Goal: Task Accomplishment & Management: Manage account settings

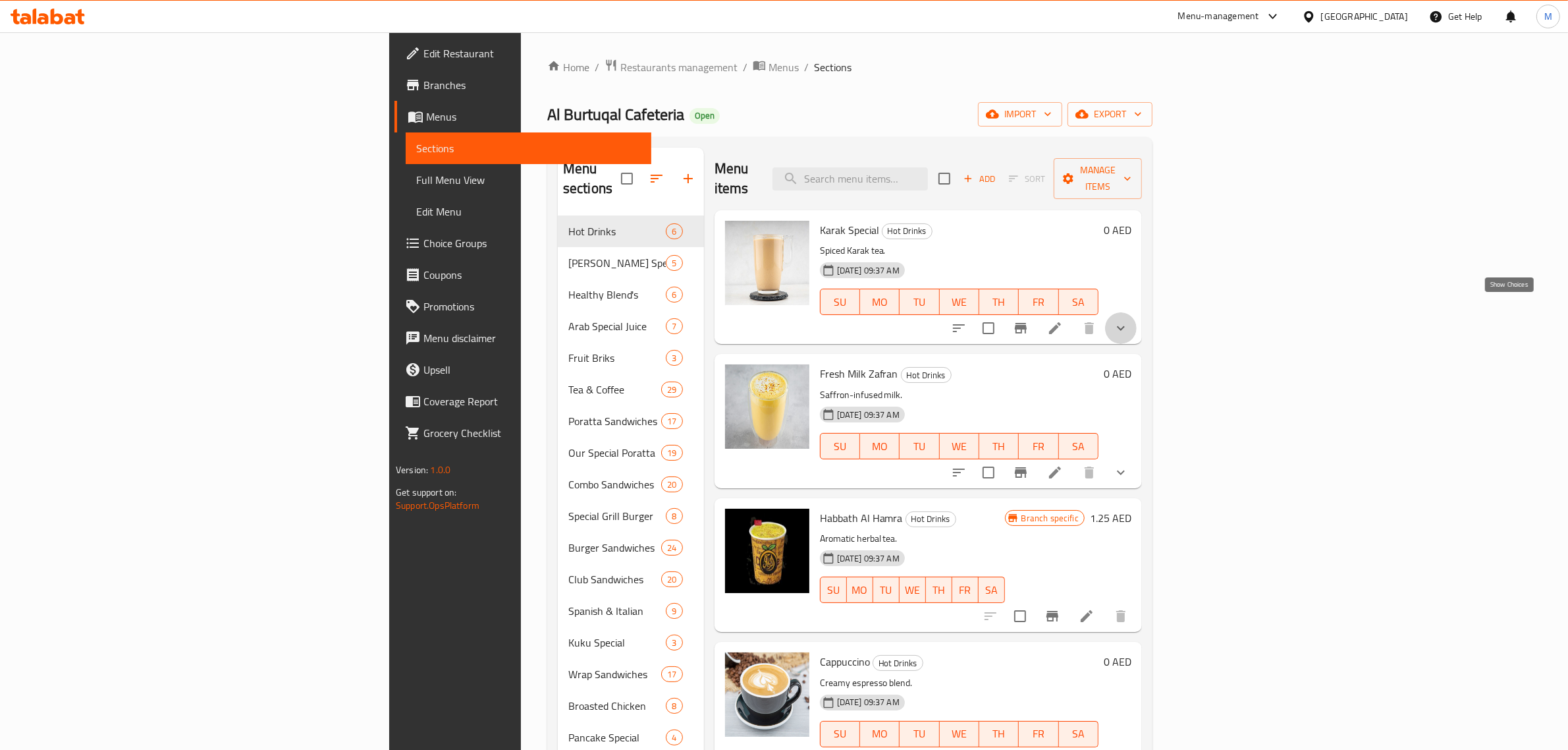
click at [1129, 320] on icon "show more" at bounding box center [1121, 328] width 16 height 16
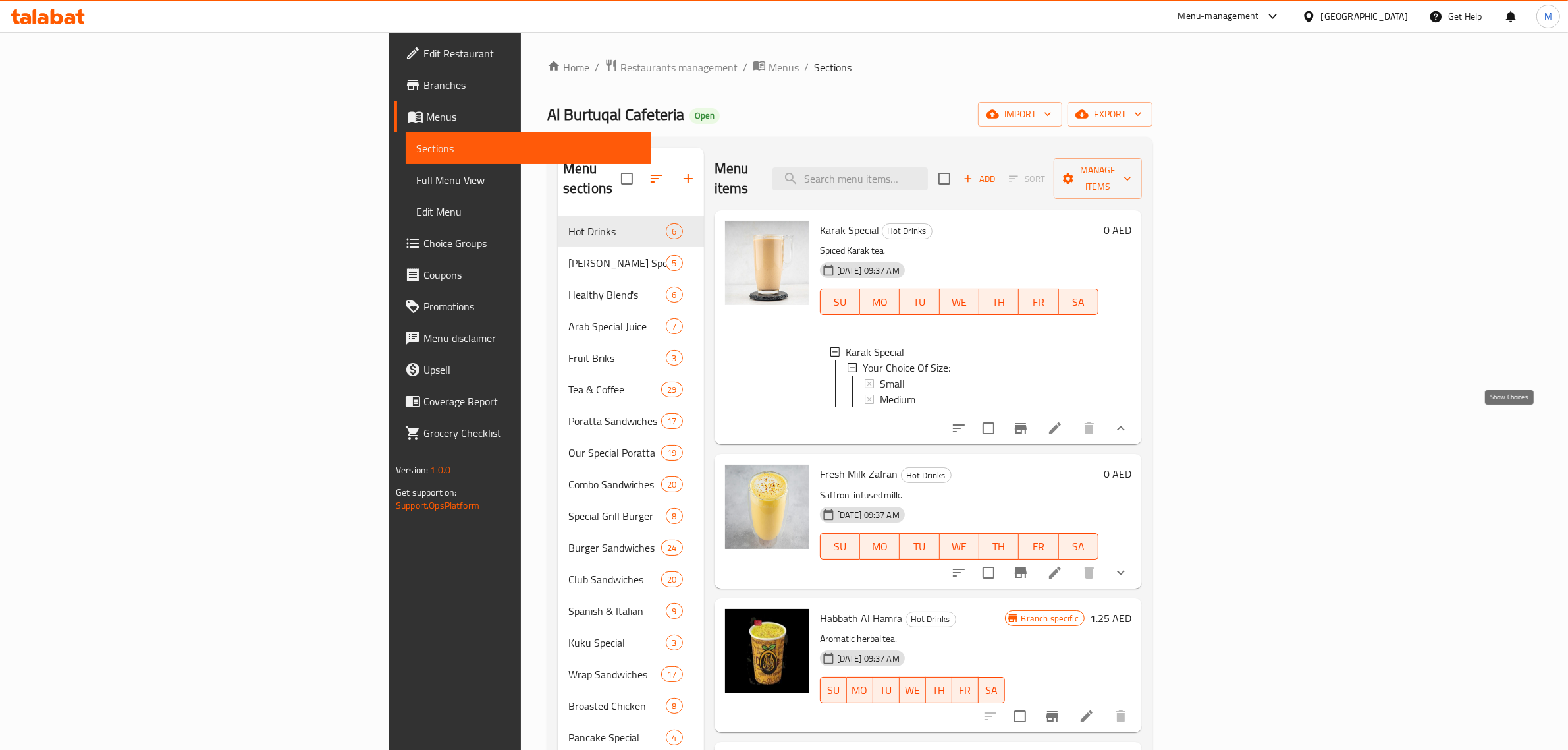
click at [1129, 420] on icon "show more" at bounding box center [1121, 428] width 16 height 16
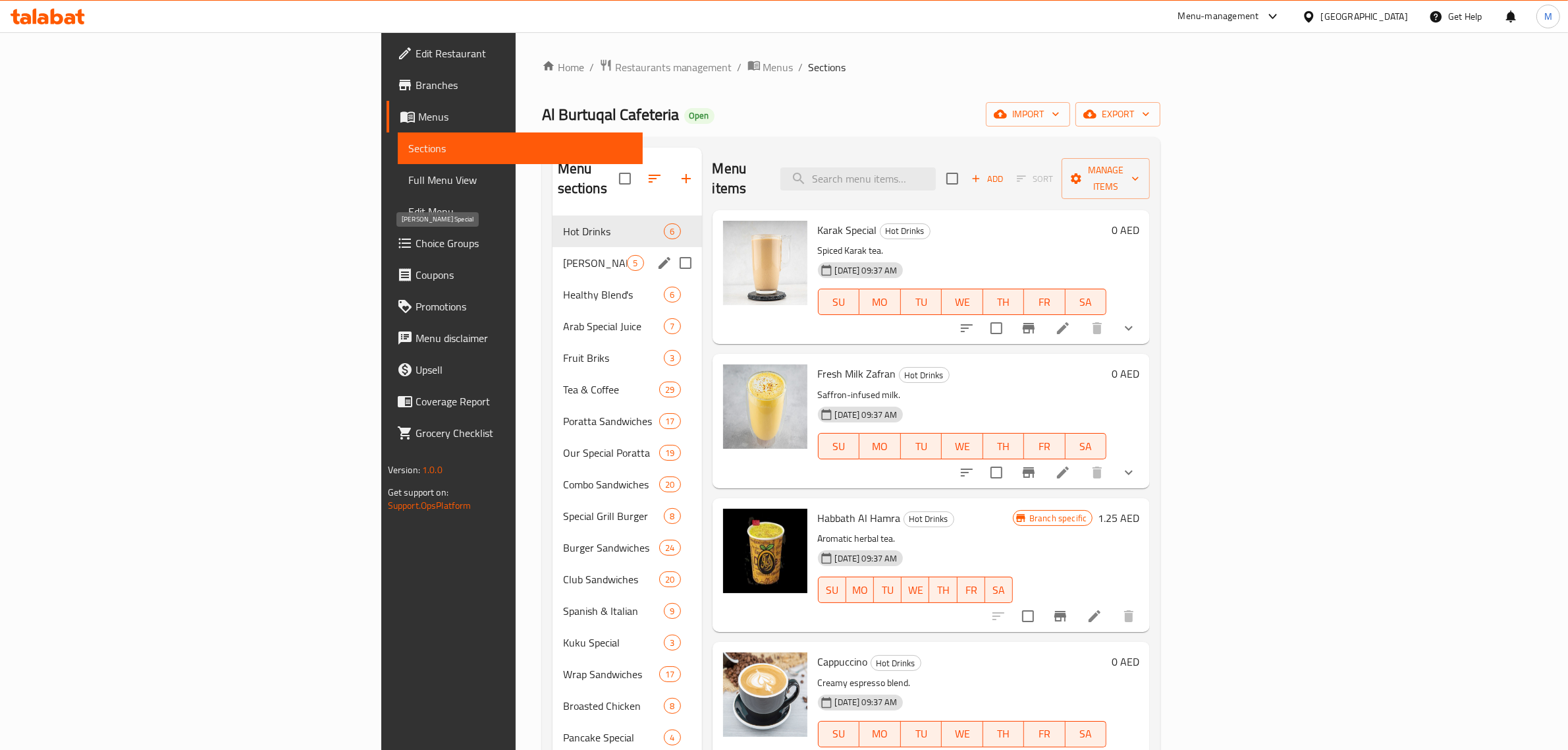
click at [563, 255] on span "Zakis Special" at bounding box center [595, 262] width 64 height 16
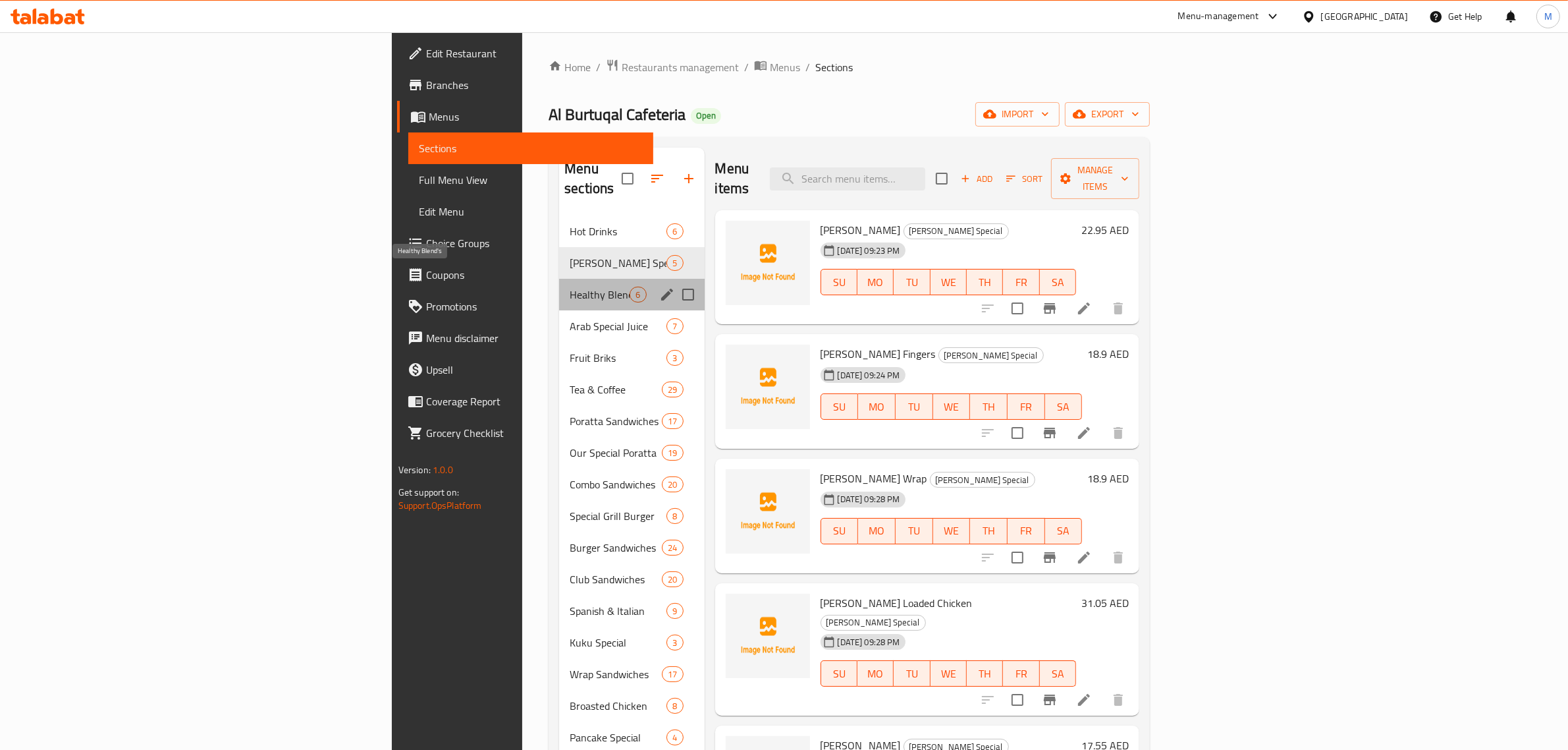
click at [570, 287] on span "Healthy Blend's" at bounding box center [600, 295] width 60 height 16
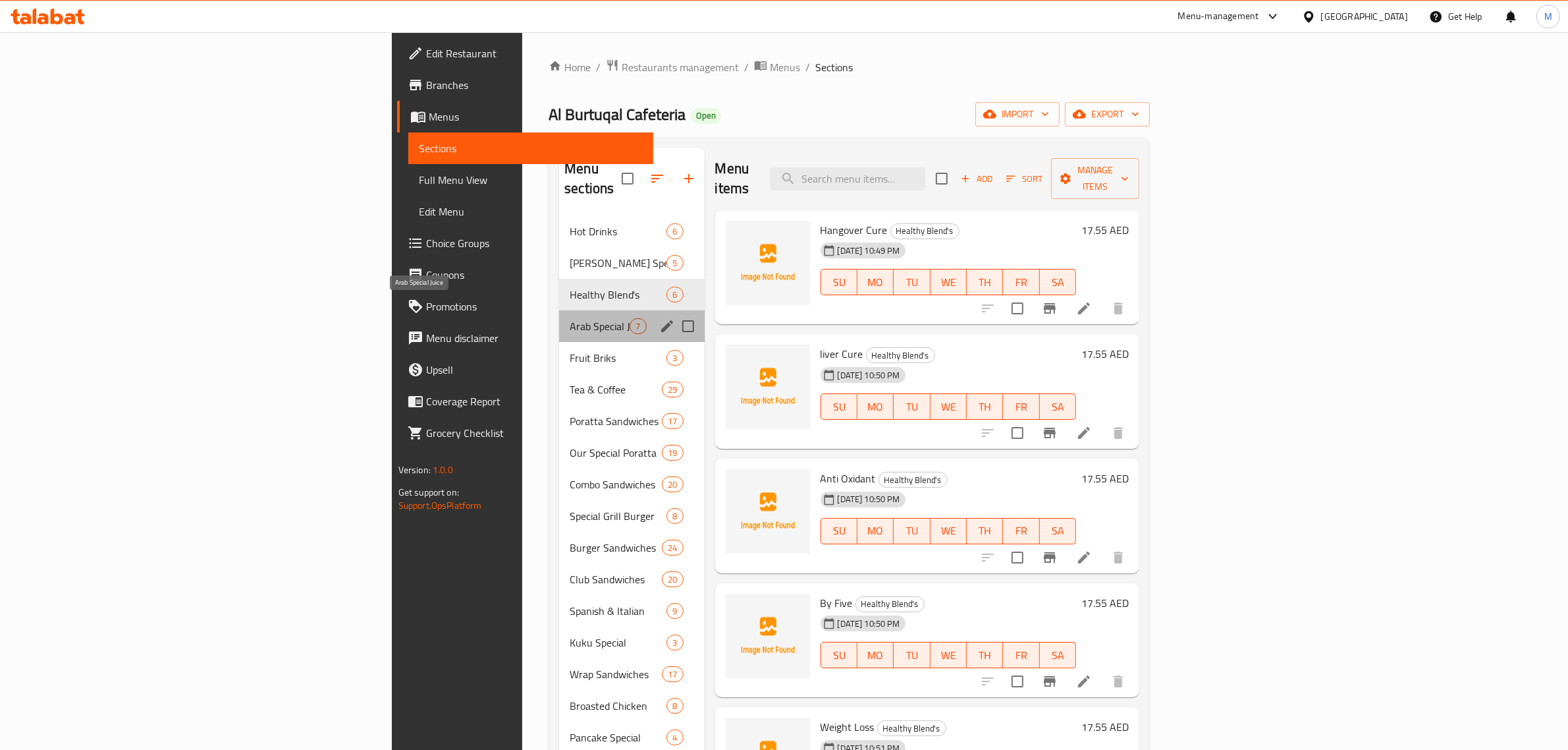
click at [570, 318] on span "Arab Special Juice" at bounding box center [600, 326] width 60 height 16
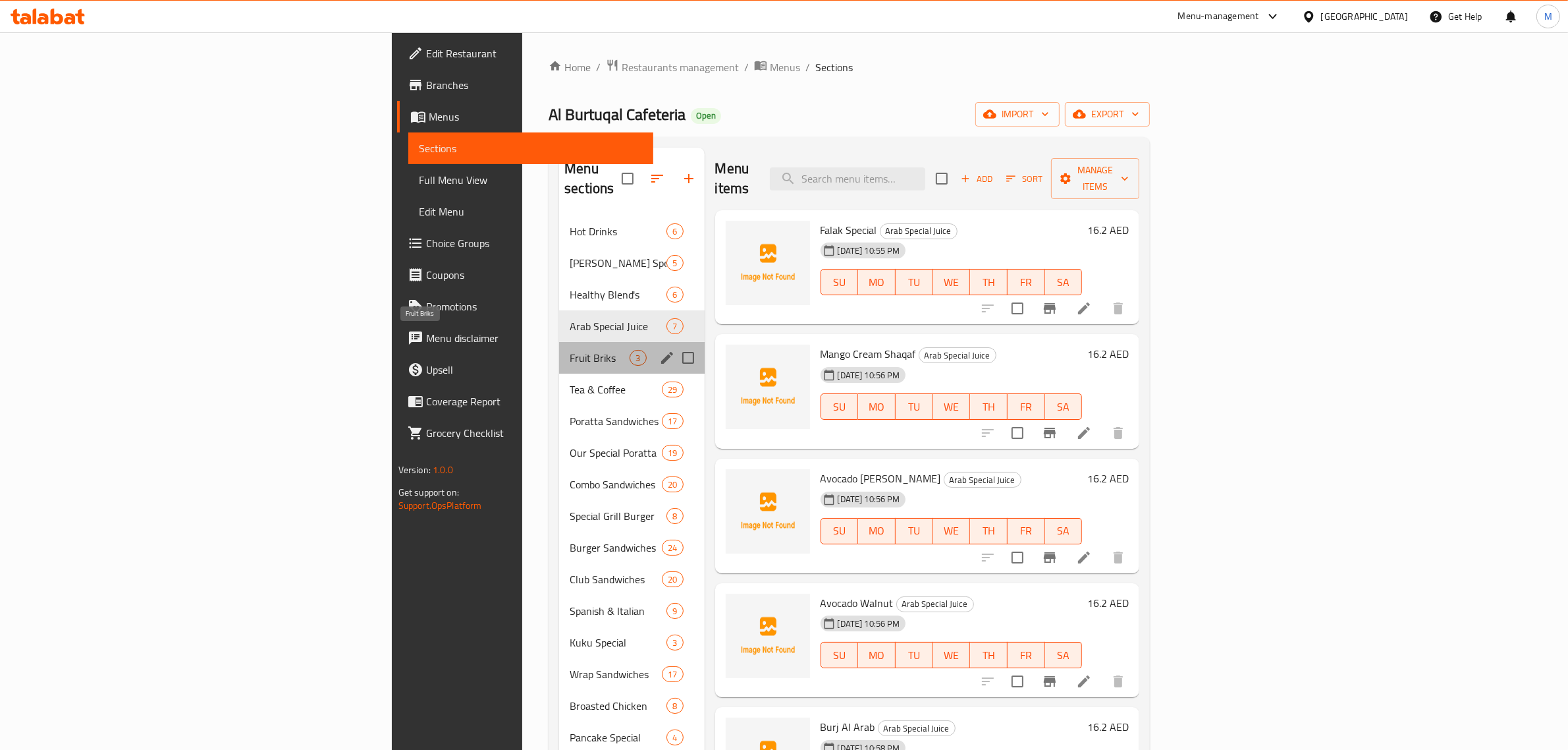
click at [570, 350] on span "Fruit Briks" at bounding box center [600, 357] width 60 height 16
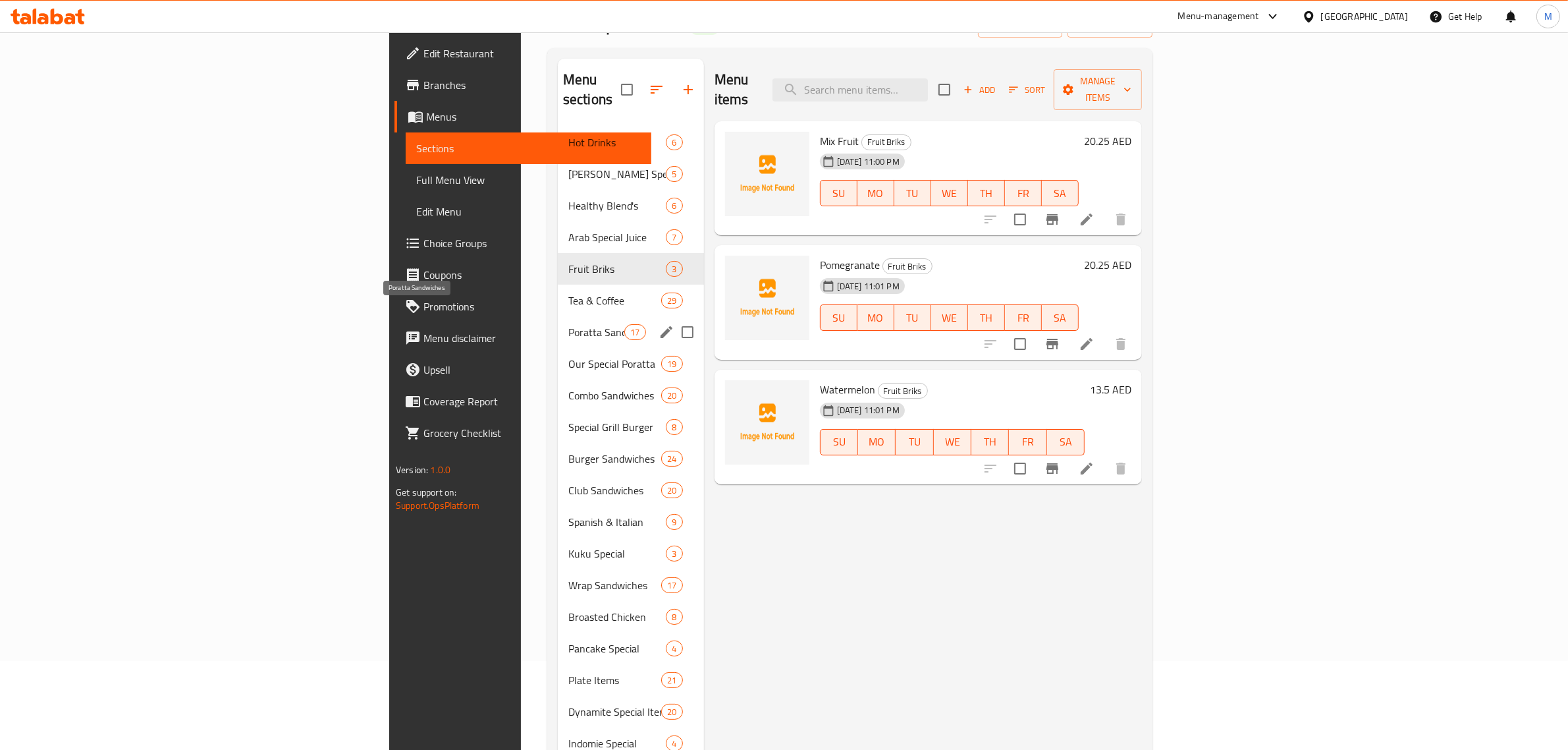
scroll to position [83, 0]
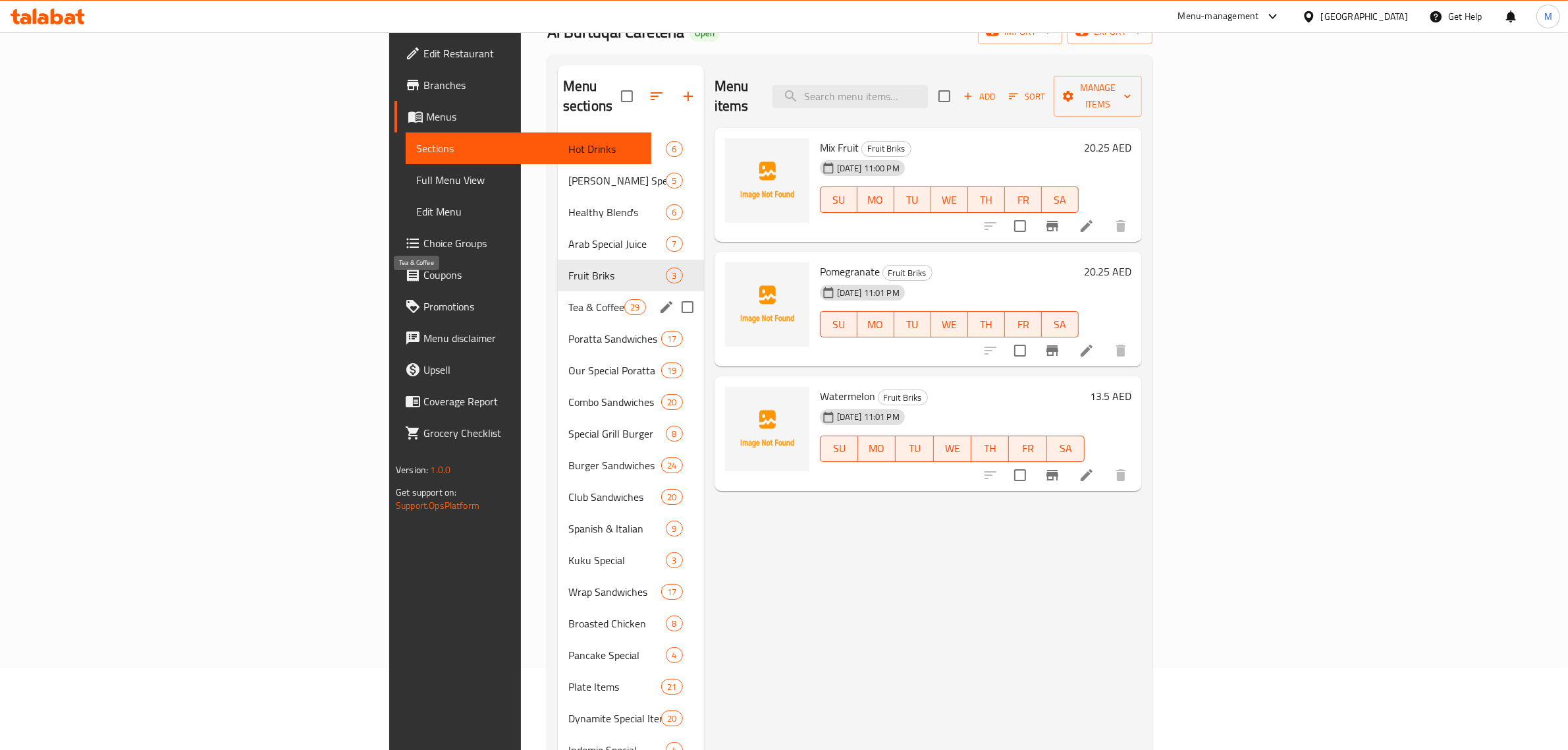
click at [568, 299] on span "Tea & Coffee" at bounding box center [596, 307] width 56 height 16
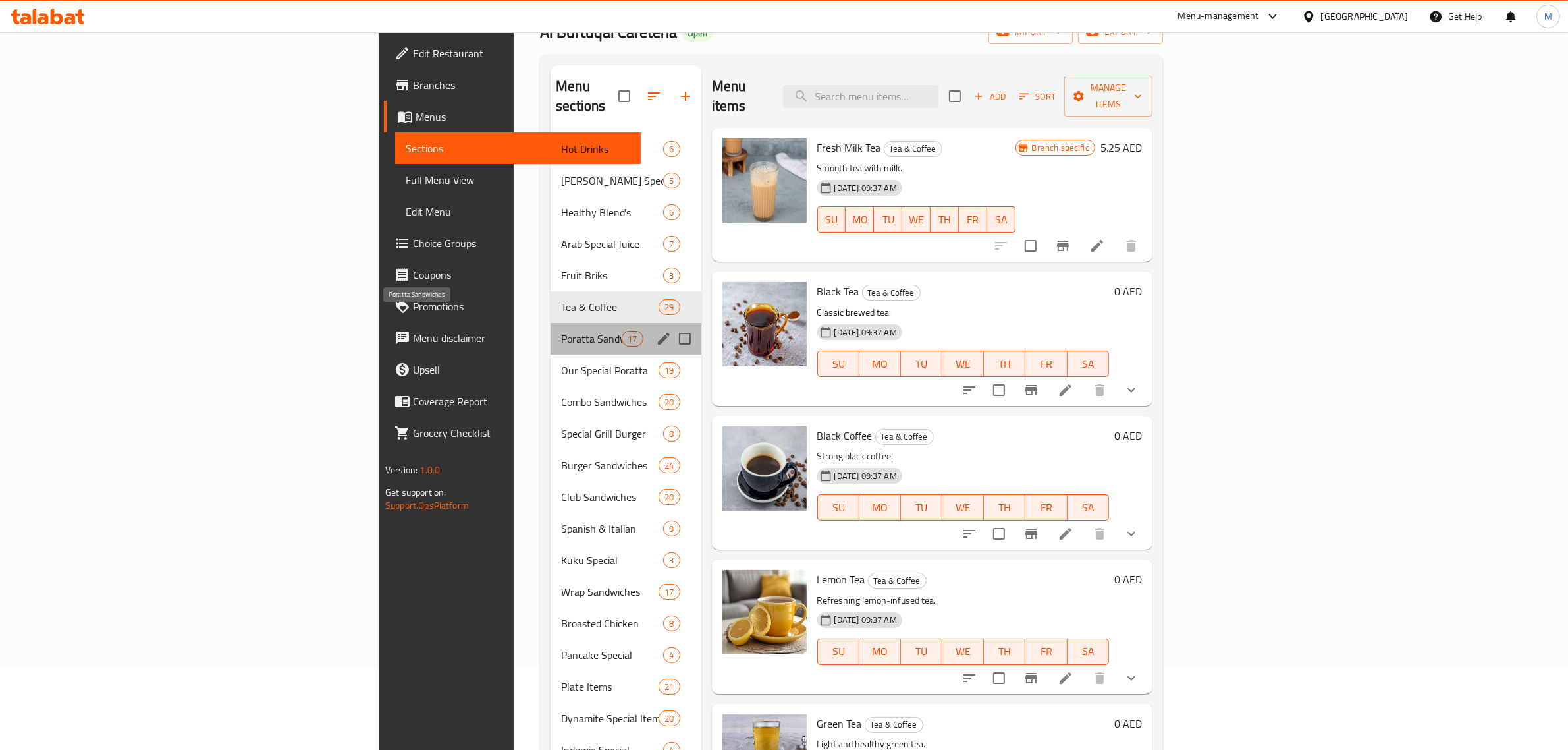
click at [561, 331] on span "Poratta Sandwiches" at bounding box center [591, 338] width 60 height 16
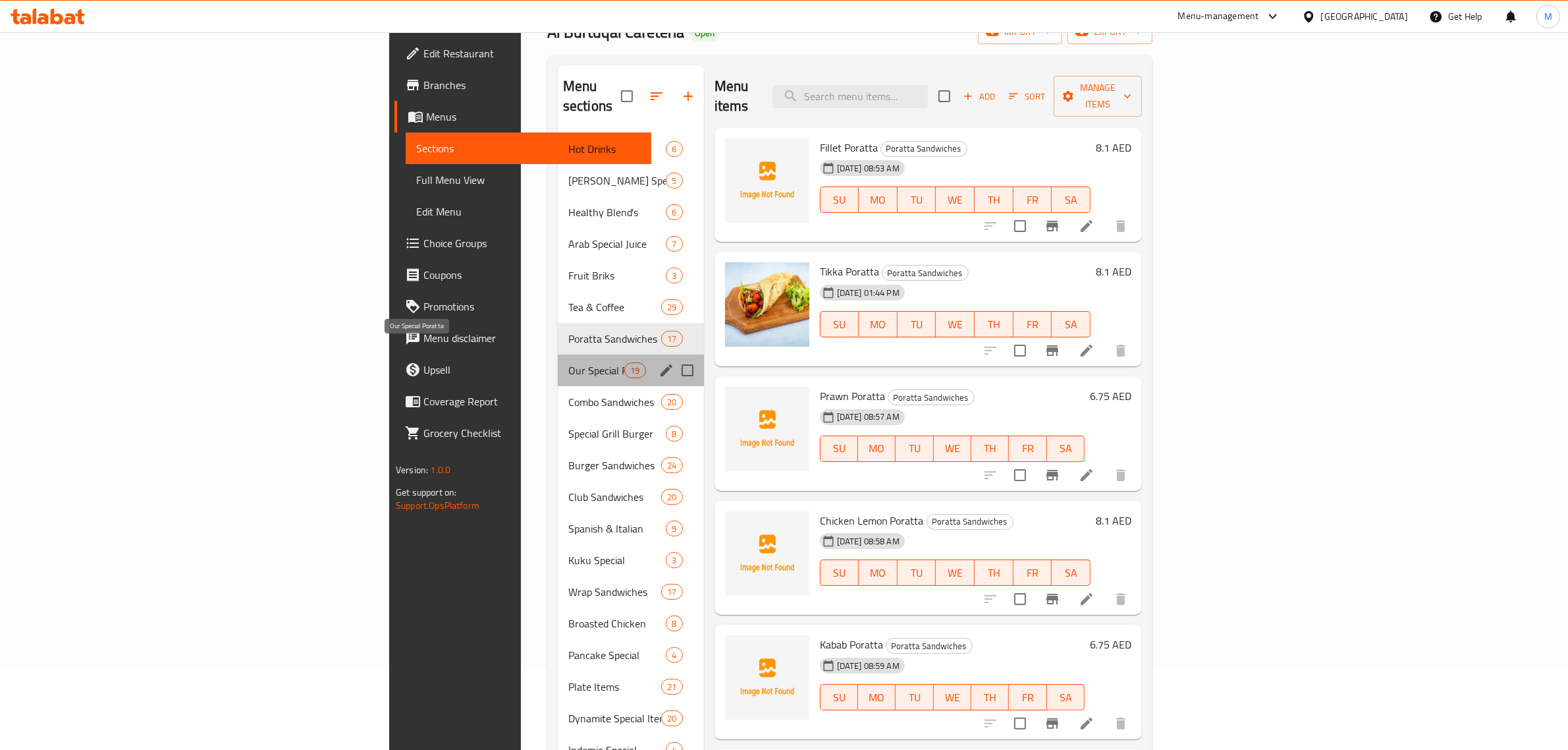
click at [568, 363] on span "Our Special Poratta" at bounding box center [596, 370] width 56 height 16
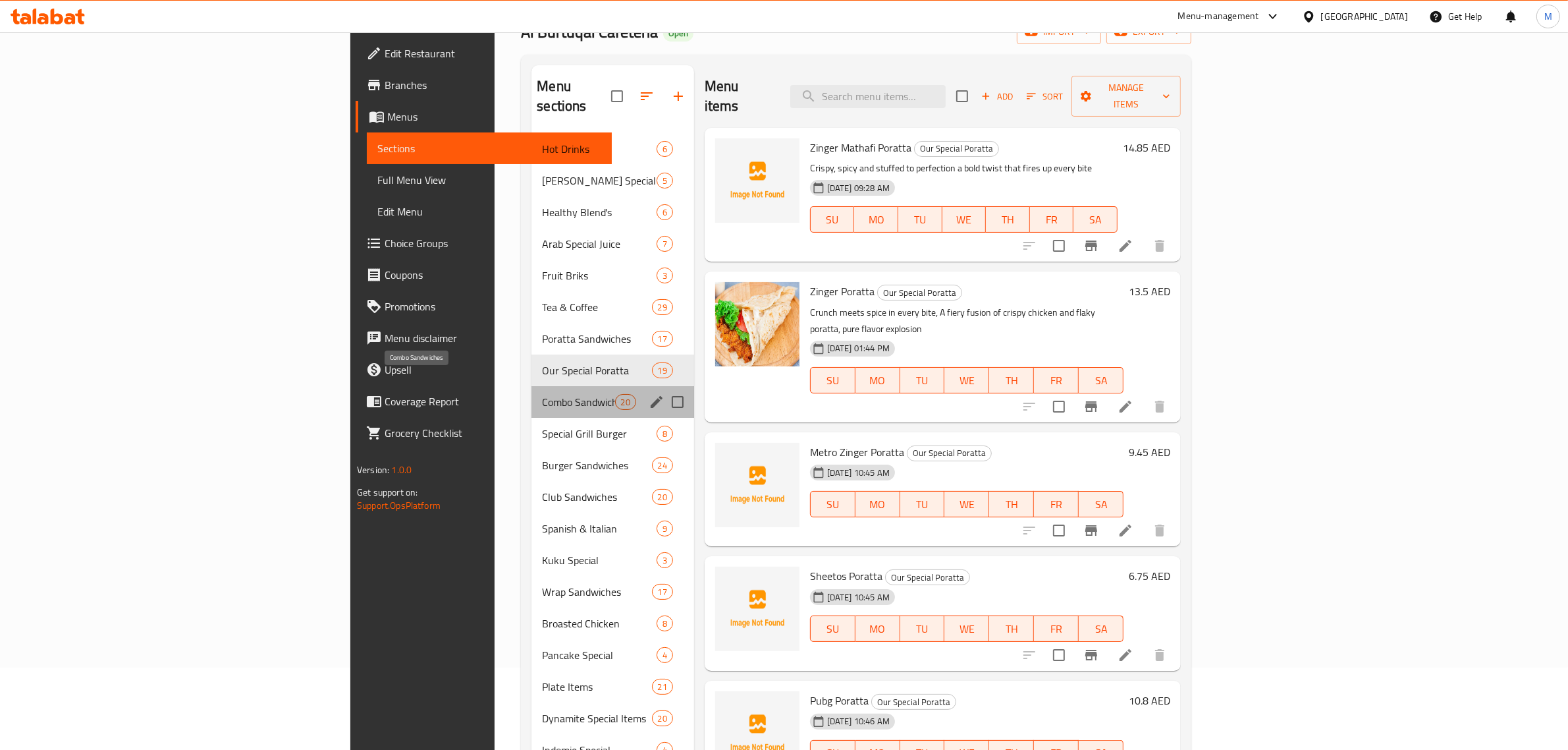
click at [542, 394] on span "Combo Sandwiches" at bounding box center [578, 402] width 73 height 16
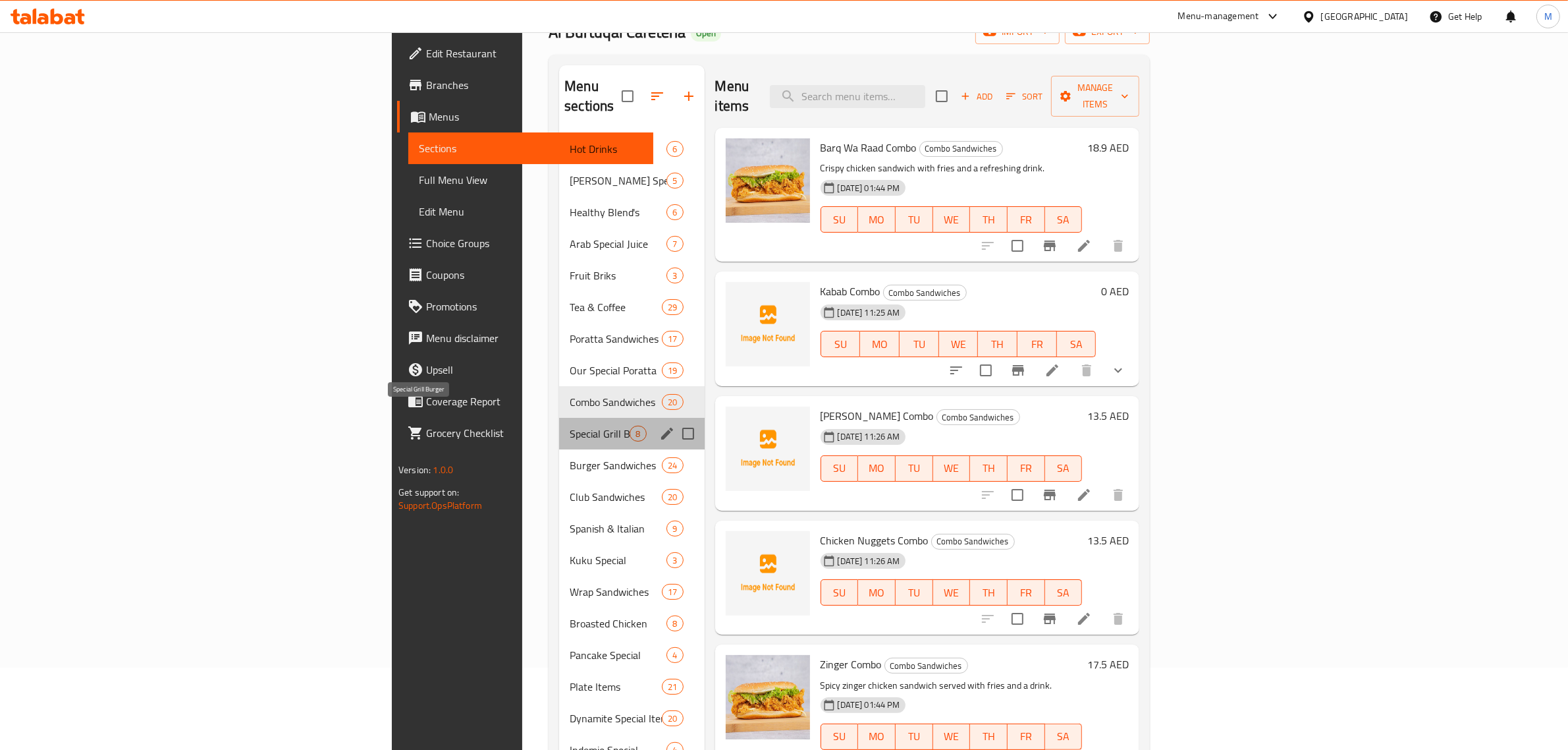
click at [570, 426] on span "Special Grill Burger" at bounding box center [600, 433] width 60 height 16
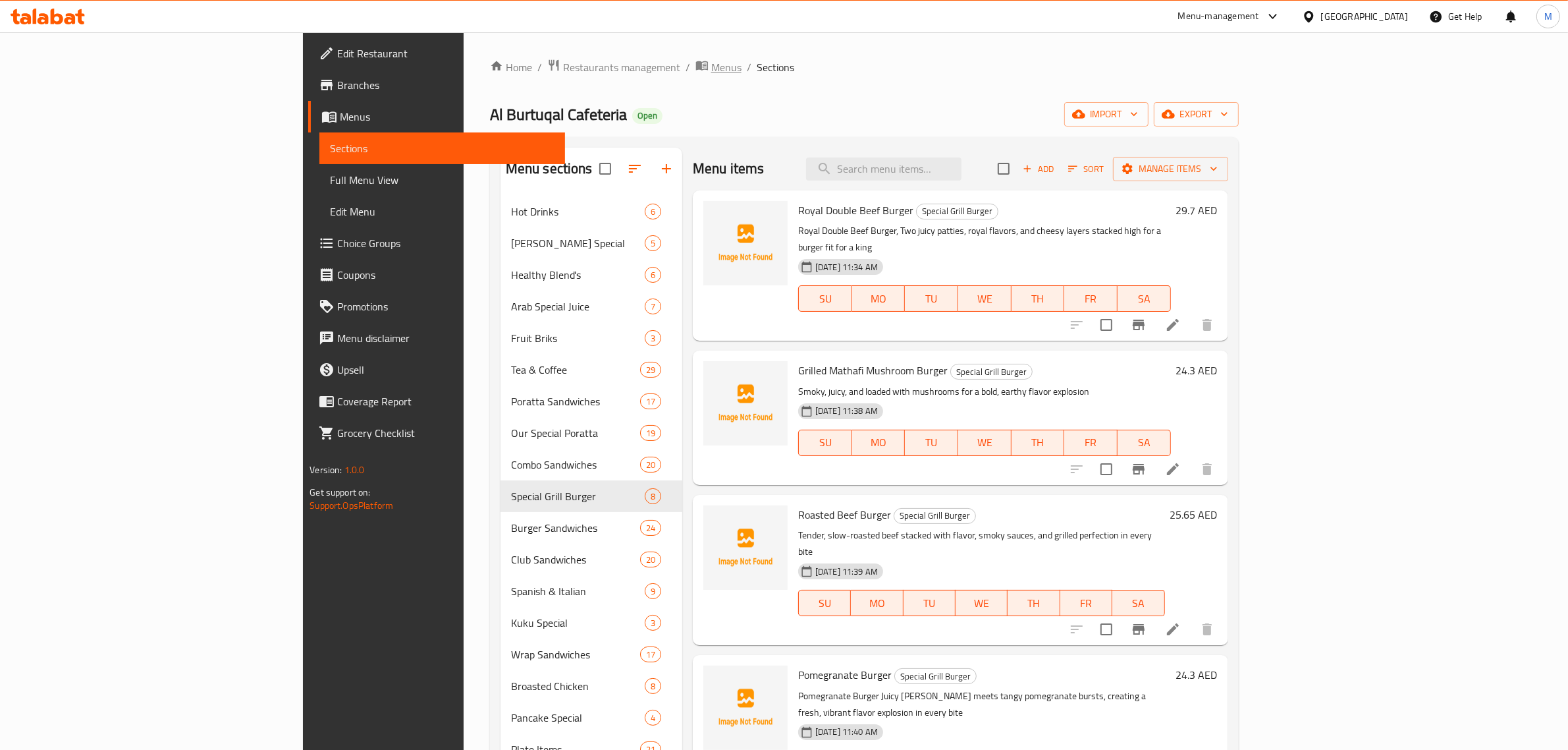
click at [711, 70] on span "Menus" at bounding box center [727, 67] width 31 height 16
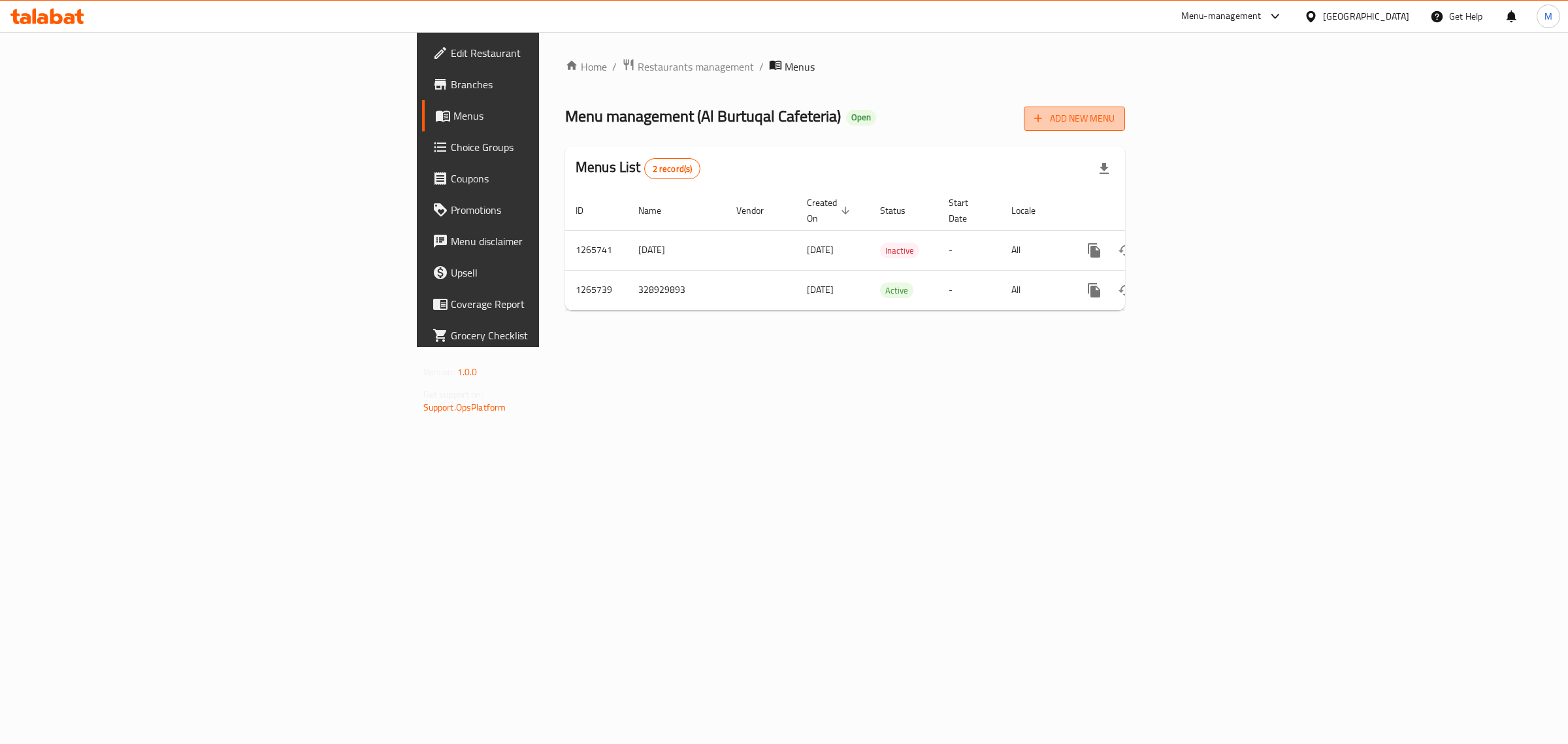
click at [1115, 125] on span "Add New Menu" at bounding box center [1075, 119] width 80 height 17
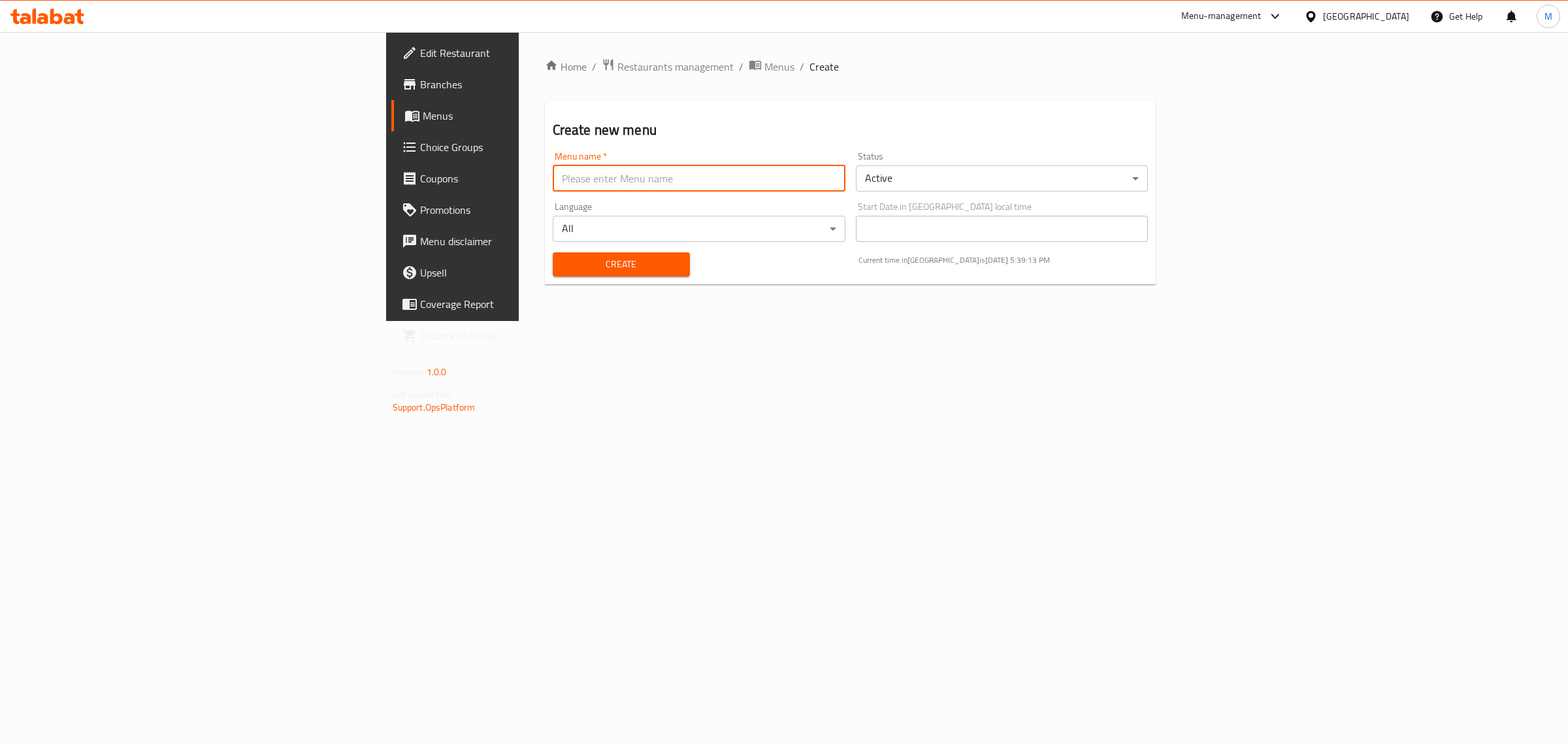
click at [553, 181] on input "text" at bounding box center [699, 178] width 293 height 26
click at [553, 181] on input "New Menu Case ID 337108671" at bounding box center [699, 178] width 293 height 26
paste input "41529767"
type input "New Menu Case ID 341529767"
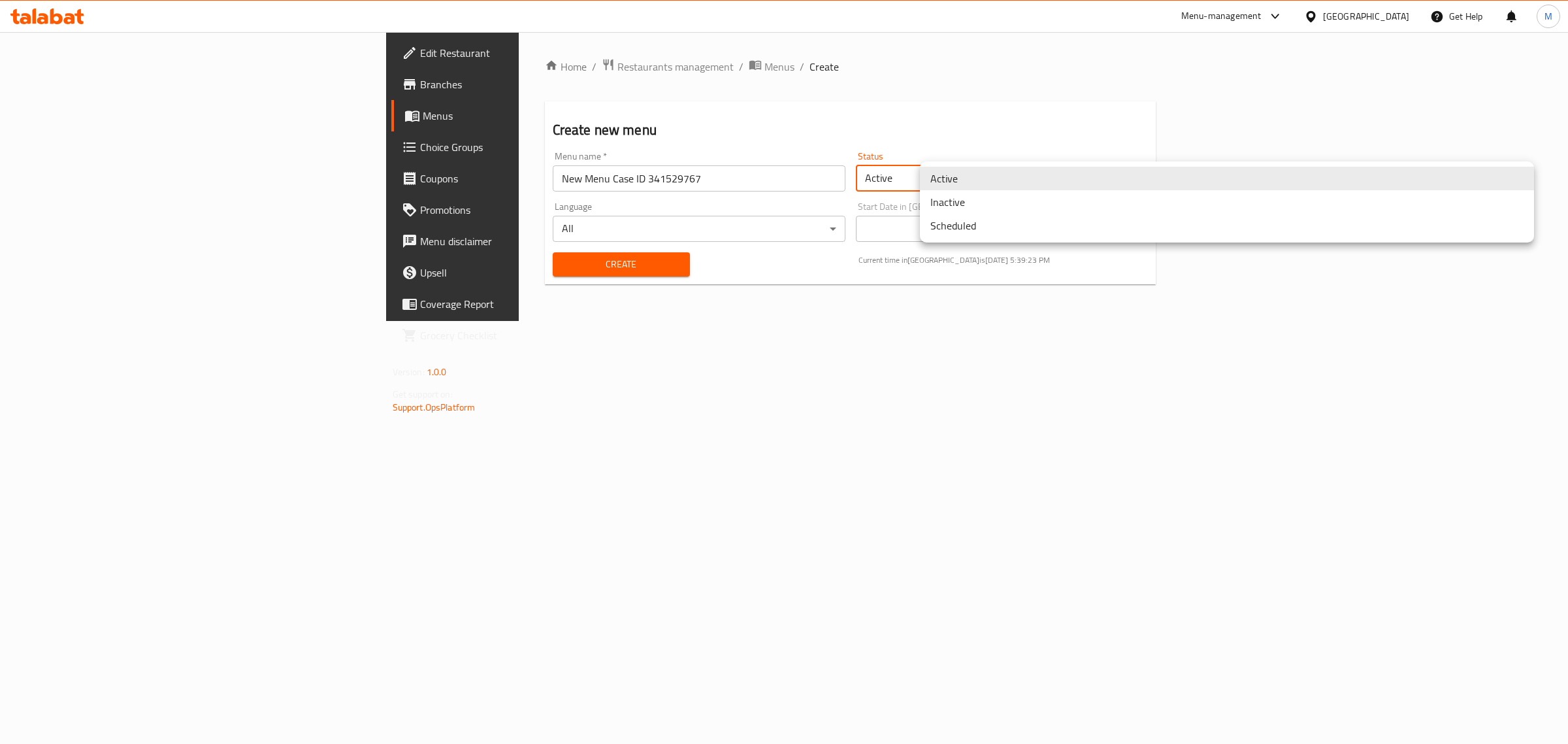
click at [974, 172] on body "​ Menu-management United Arab Emirates Get Help M Edit Restaurant Branches Menu…" at bounding box center [784, 388] width 1568 height 712
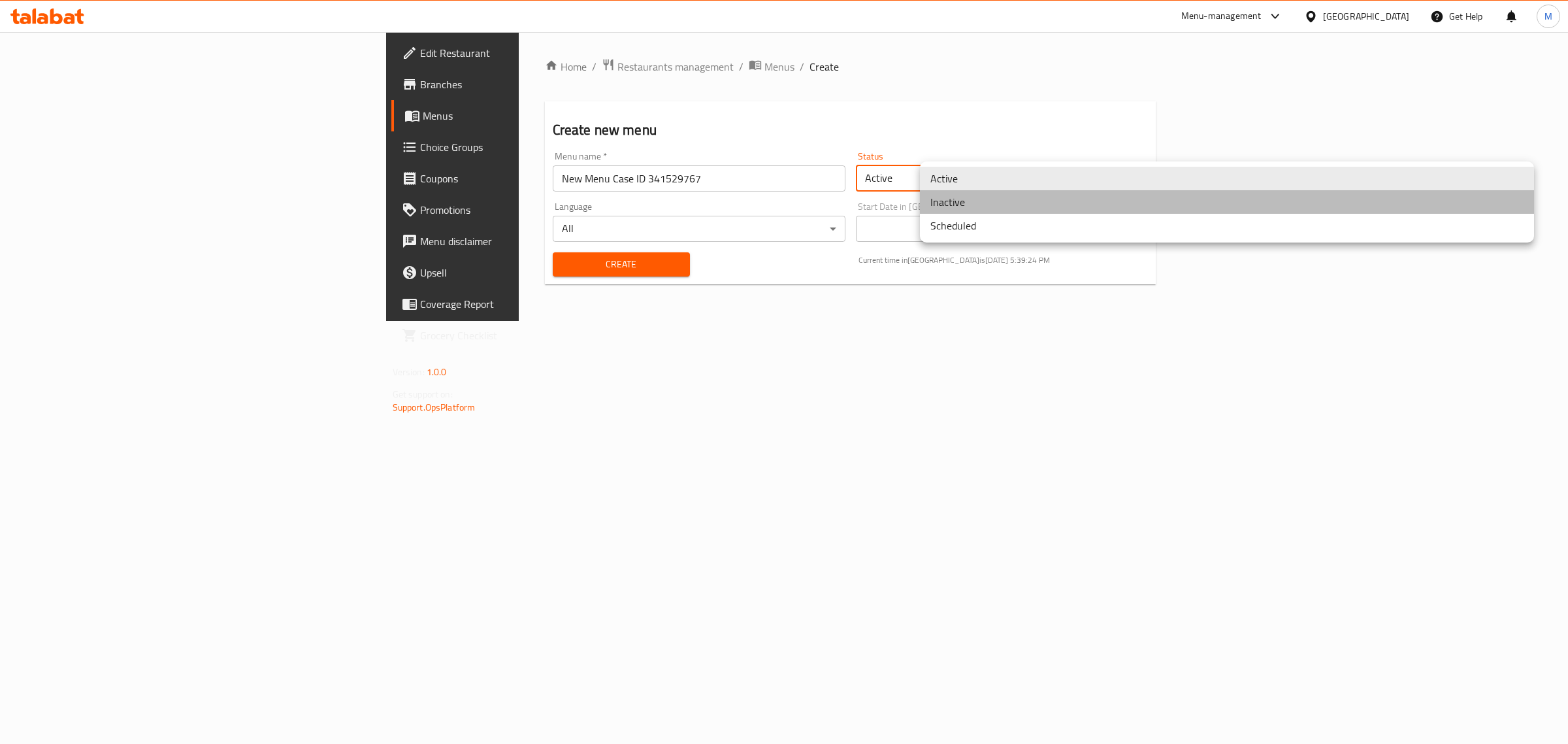
click at [971, 201] on li "Inactive" at bounding box center [1226, 202] width 614 height 24
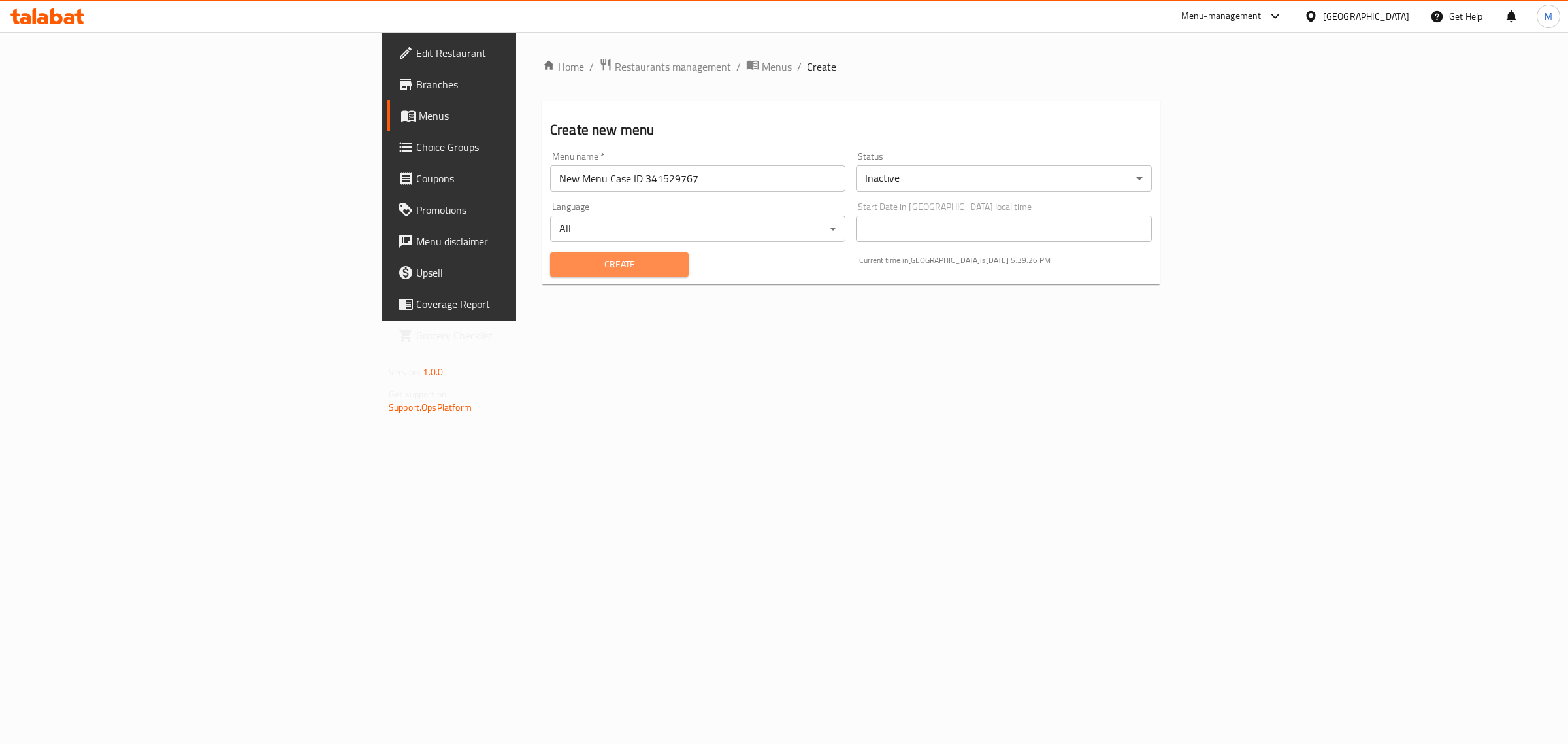
click at [561, 269] on span "Create" at bounding box center [619, 265] width 118 height 17
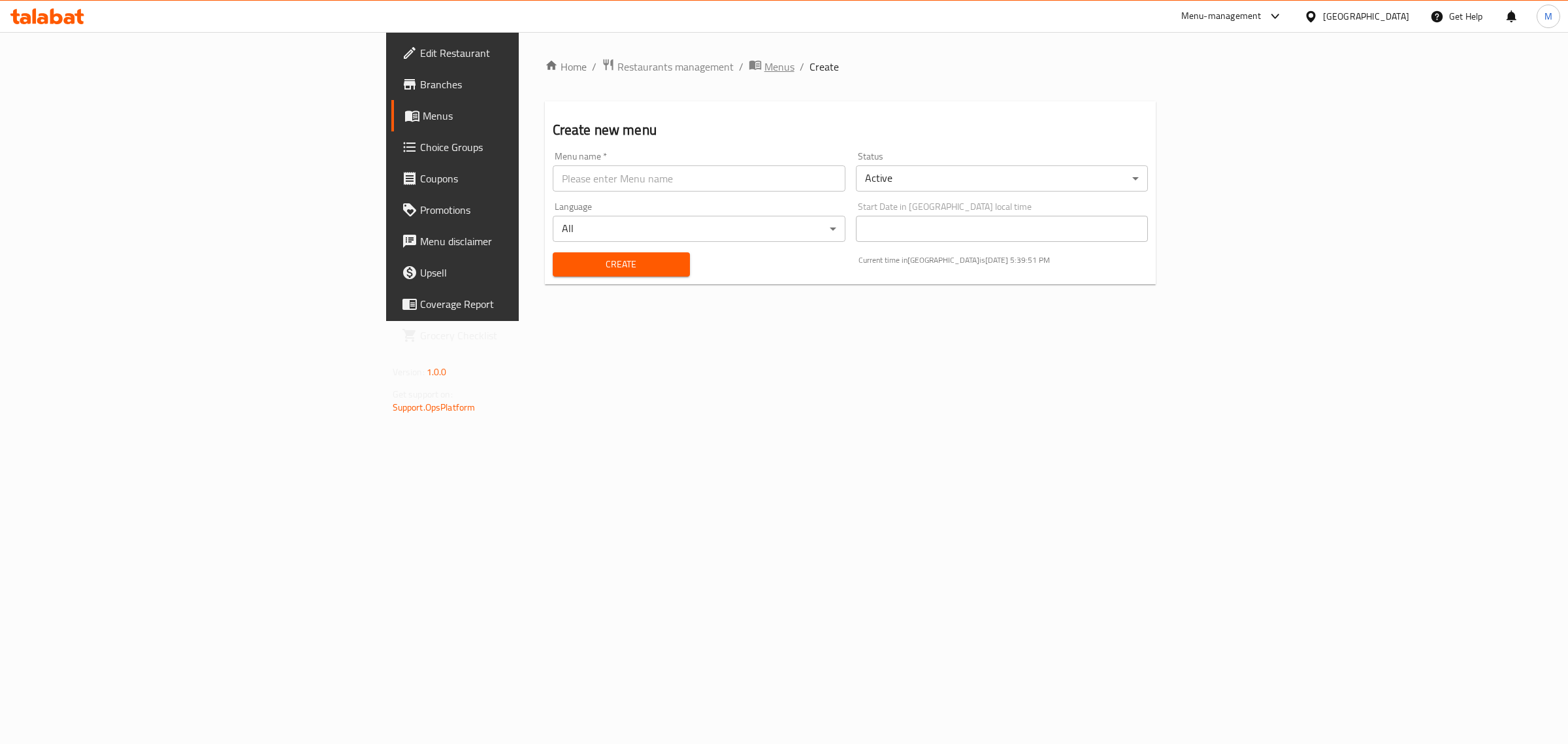
click at [764, 64] on span "Menus" at bounding box center [779, 66] width 30 height 16
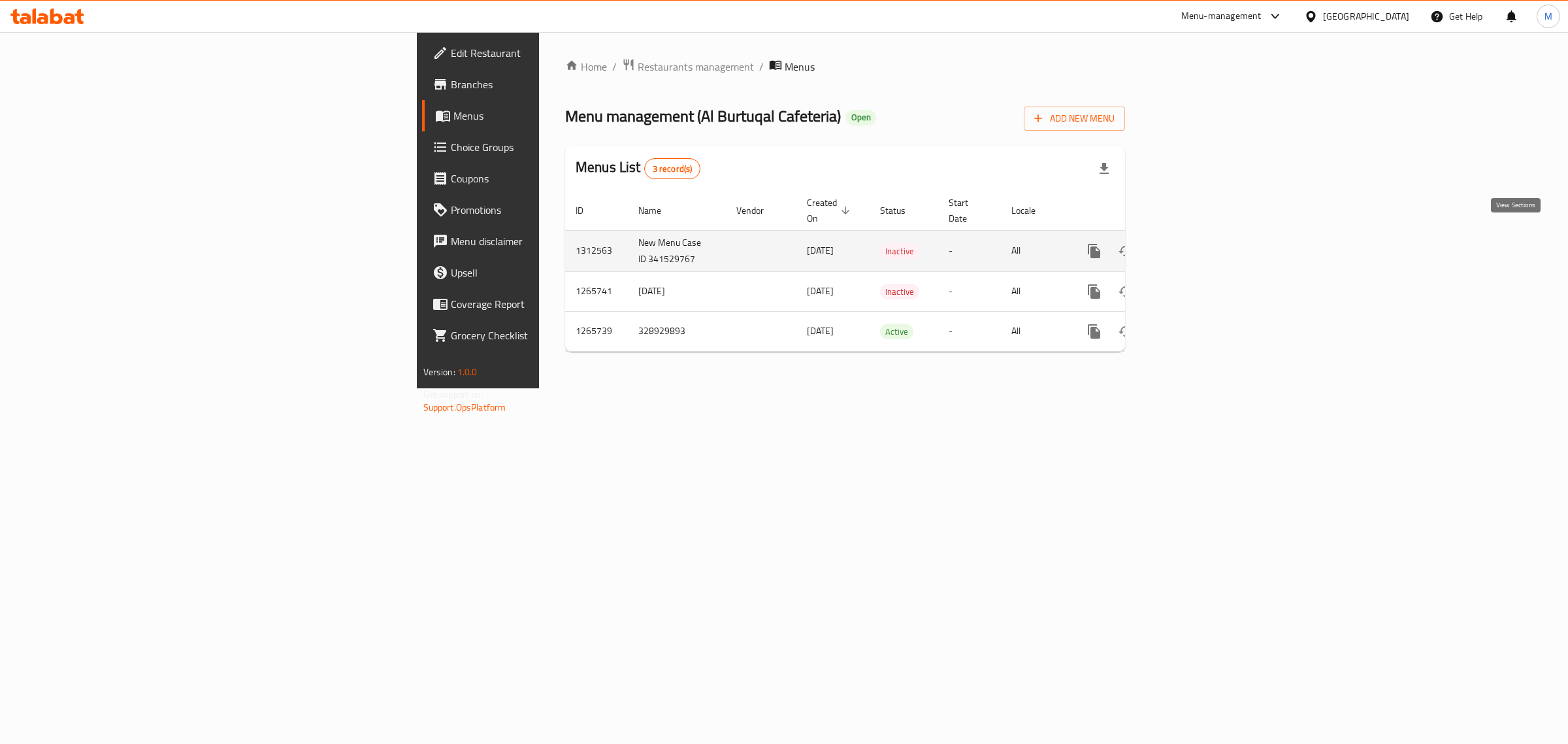
click at [1196, 243] on icon "enhanced table" at bounding box center [1189, 251] width 16 height 16
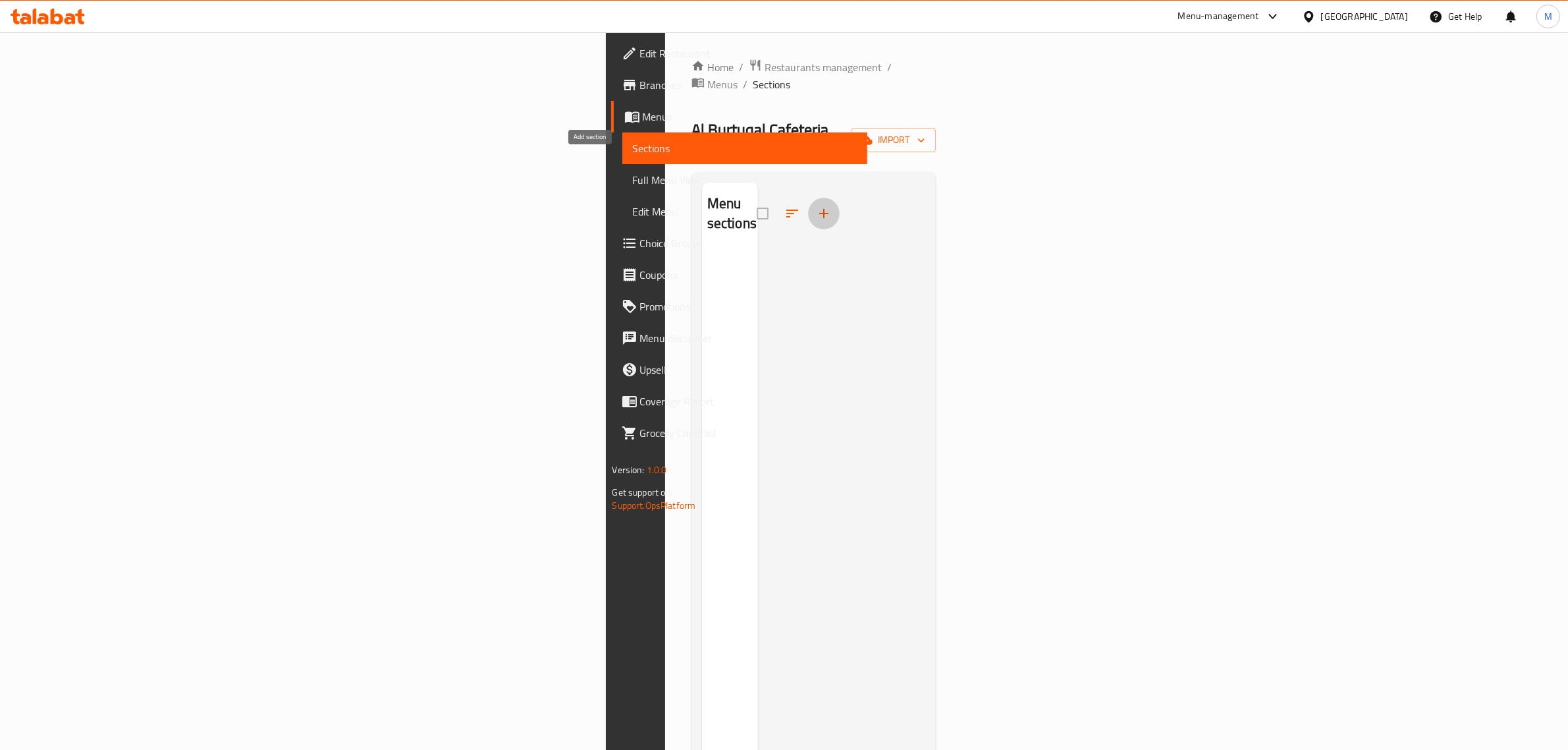
click at [816, 206] on icon "button" at bounding box center [824, 214] width 16 height 16
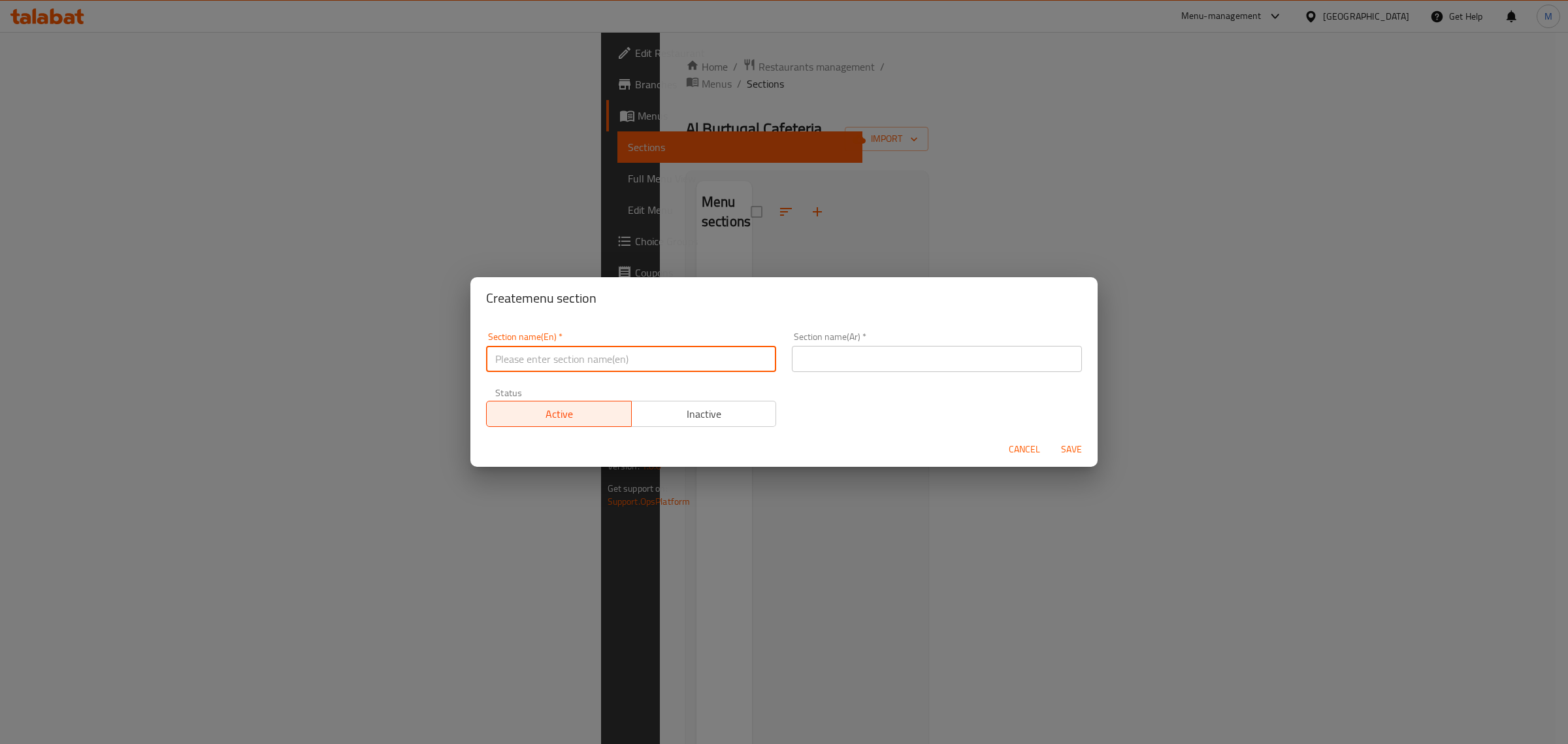
click at [586, 351] on input "text" at bounding box center [631, 358] width 290 height 26
type input "Hot Drinks"
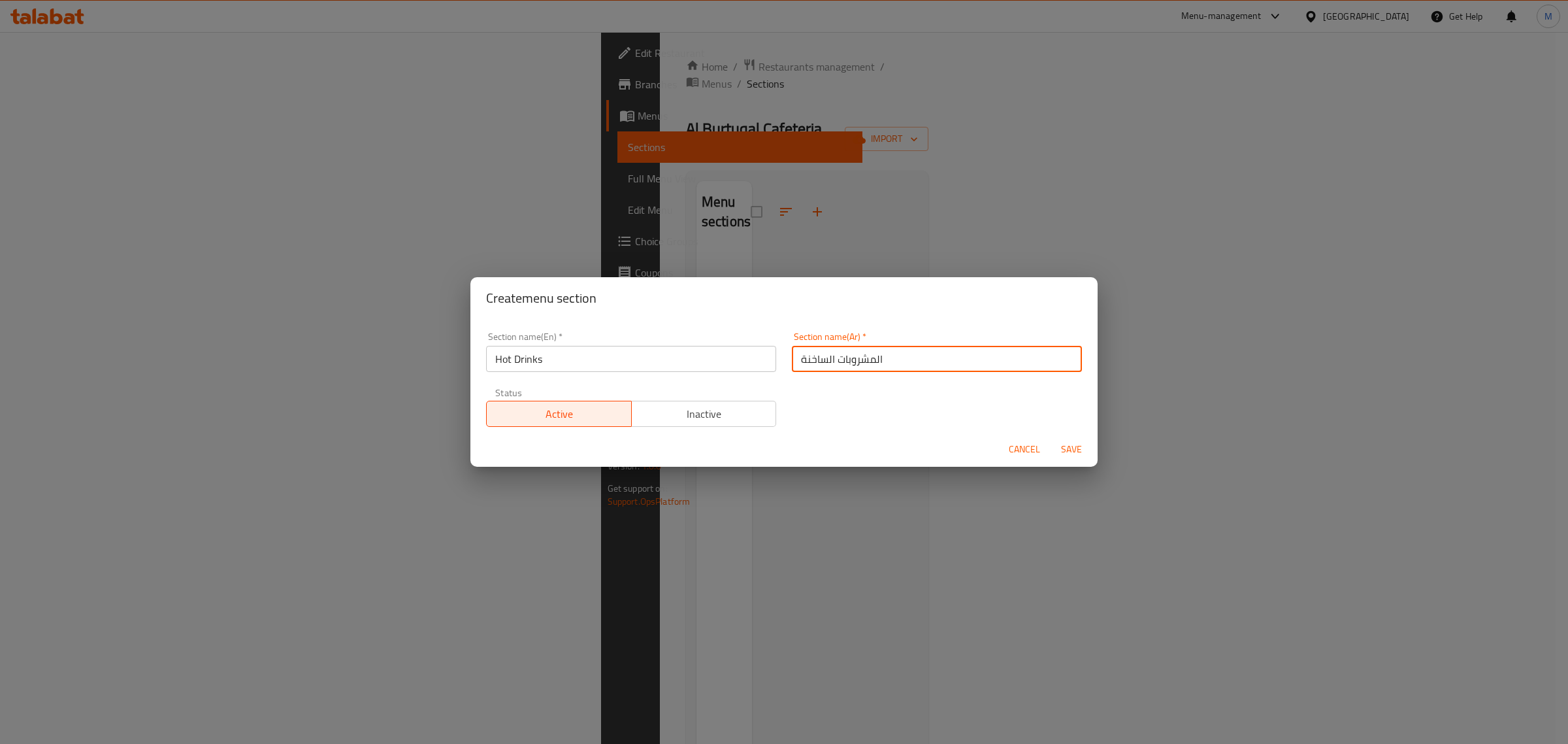
type input "المشروبات الساخنة"
click at [1064, 449] on span "Save" at bounding box center [1071, 449] width 31 height 17
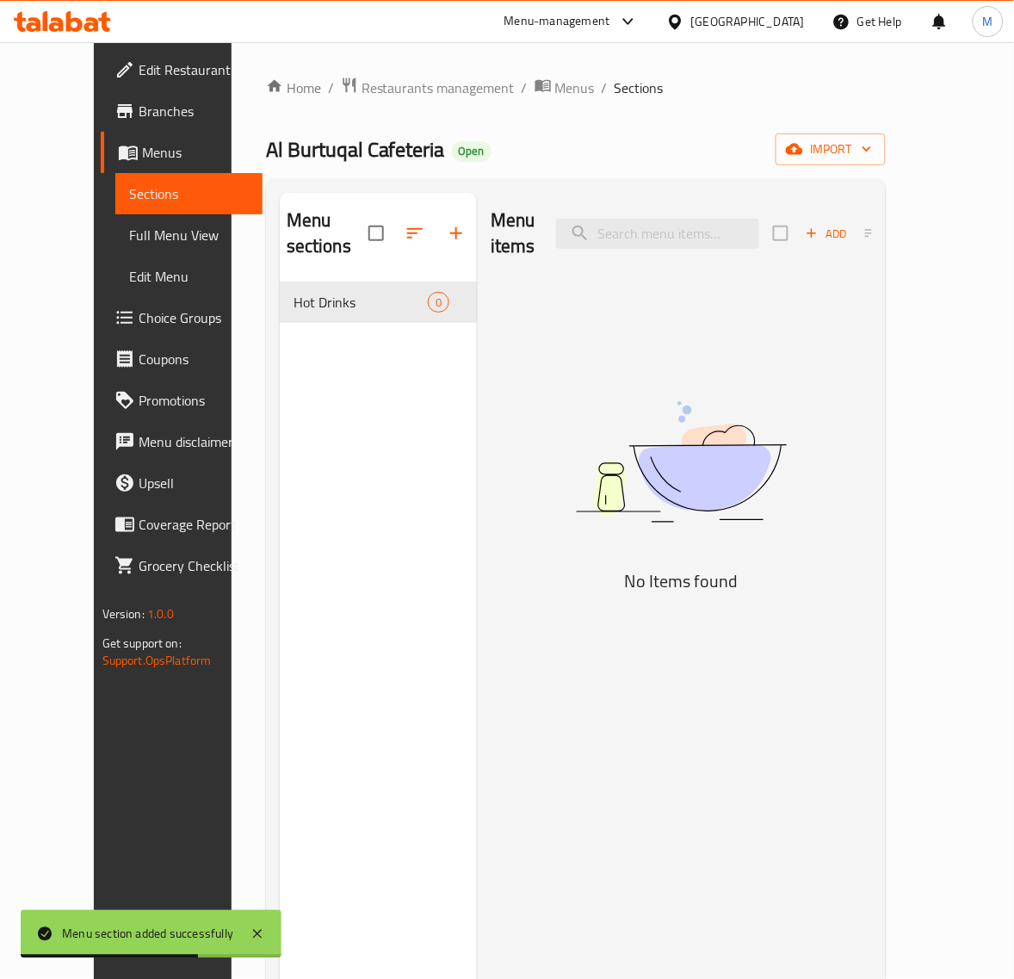
click at [336, 295] on div "Hot Drinks 0" at bounding box center [379, 302] width 198 height 41
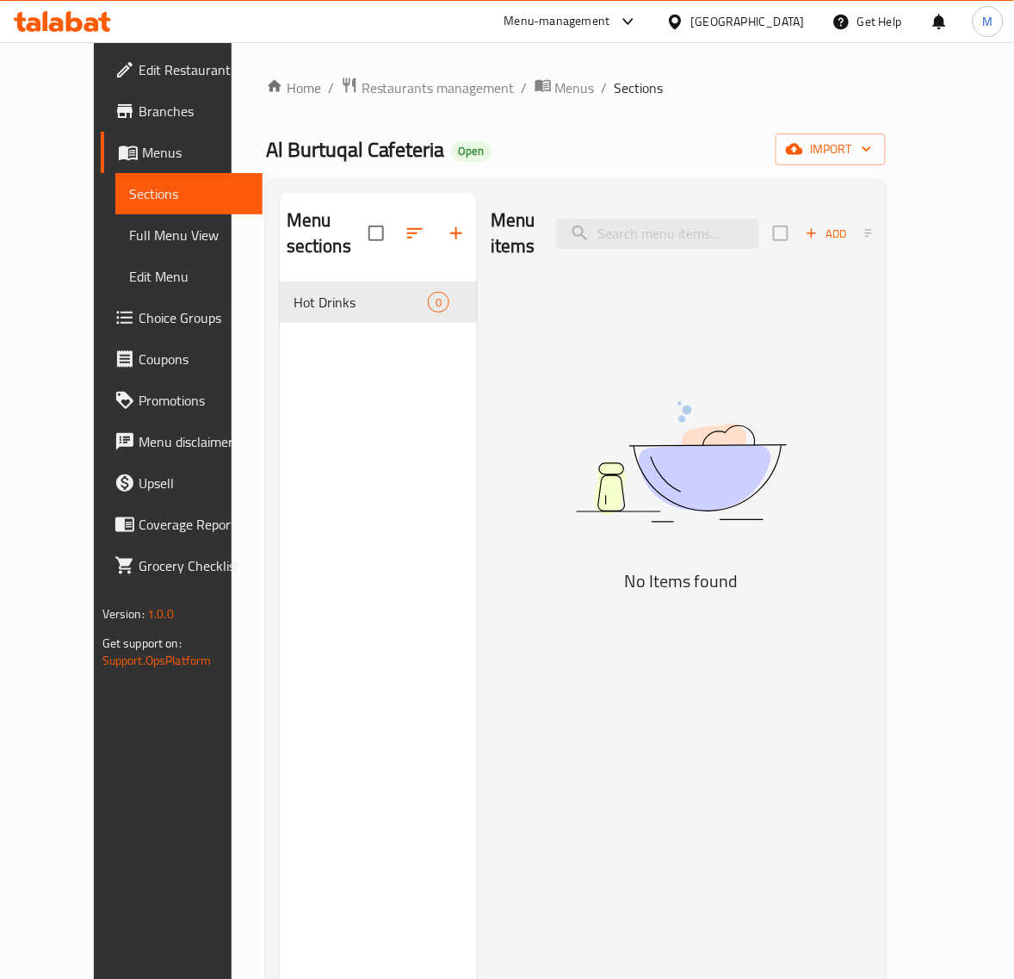
click at [142, 155] on span "Menus" at bounding box center [196, 152] width 108 height 21
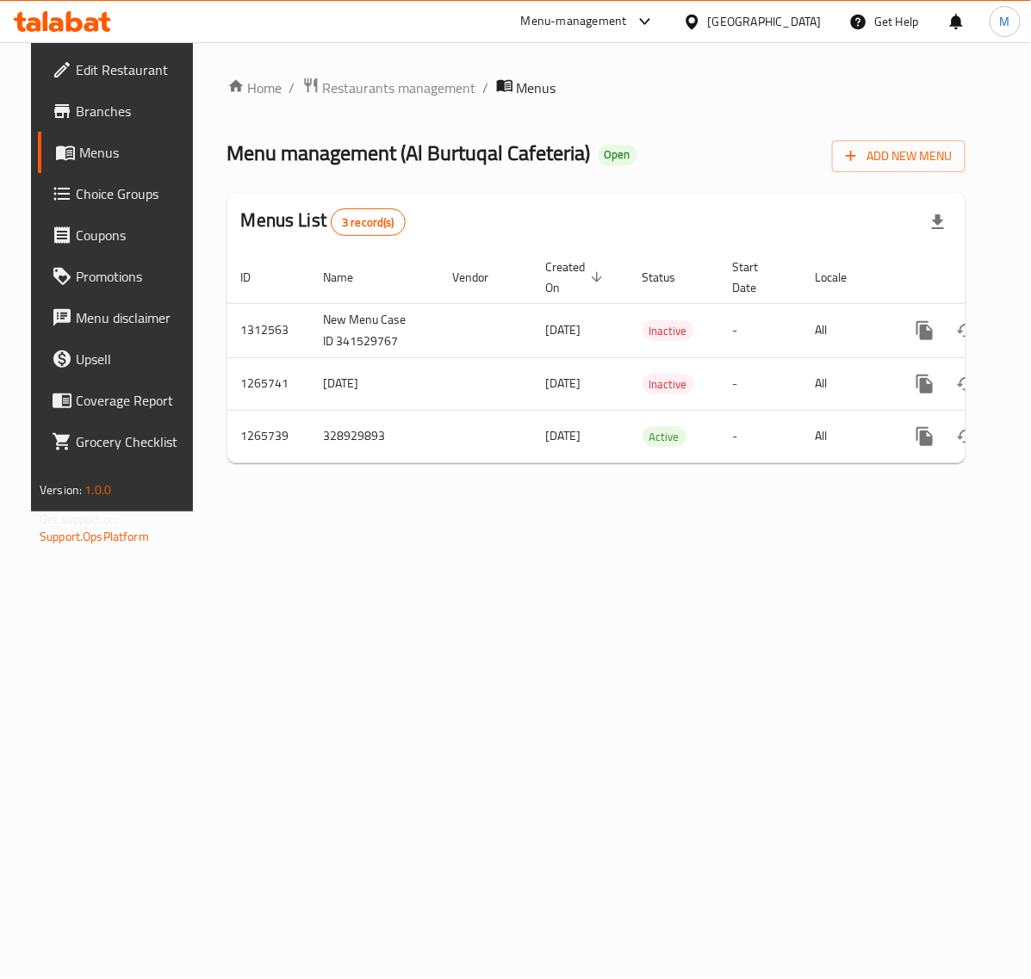
scroll to position [0, 65]
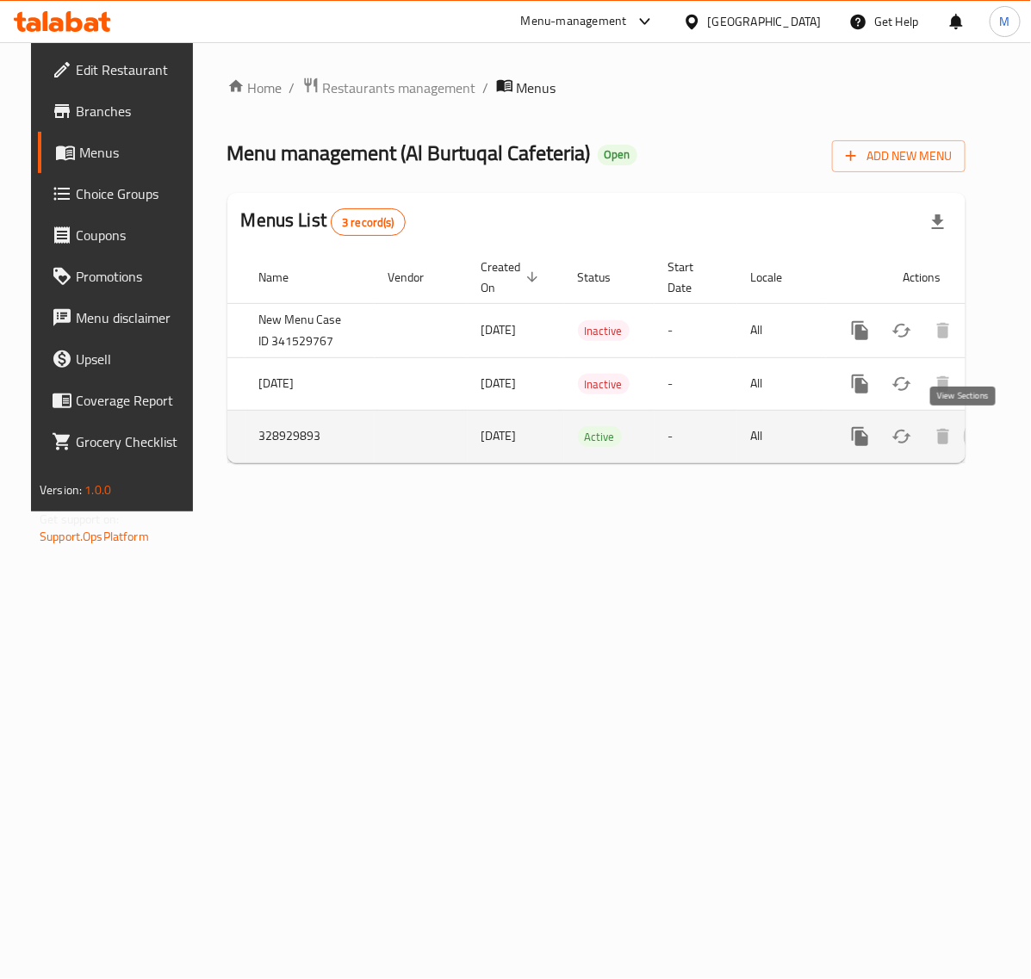
click at [974, 432] on icon "enhanced table" at bounding box center [984, 436] width 21 height 21
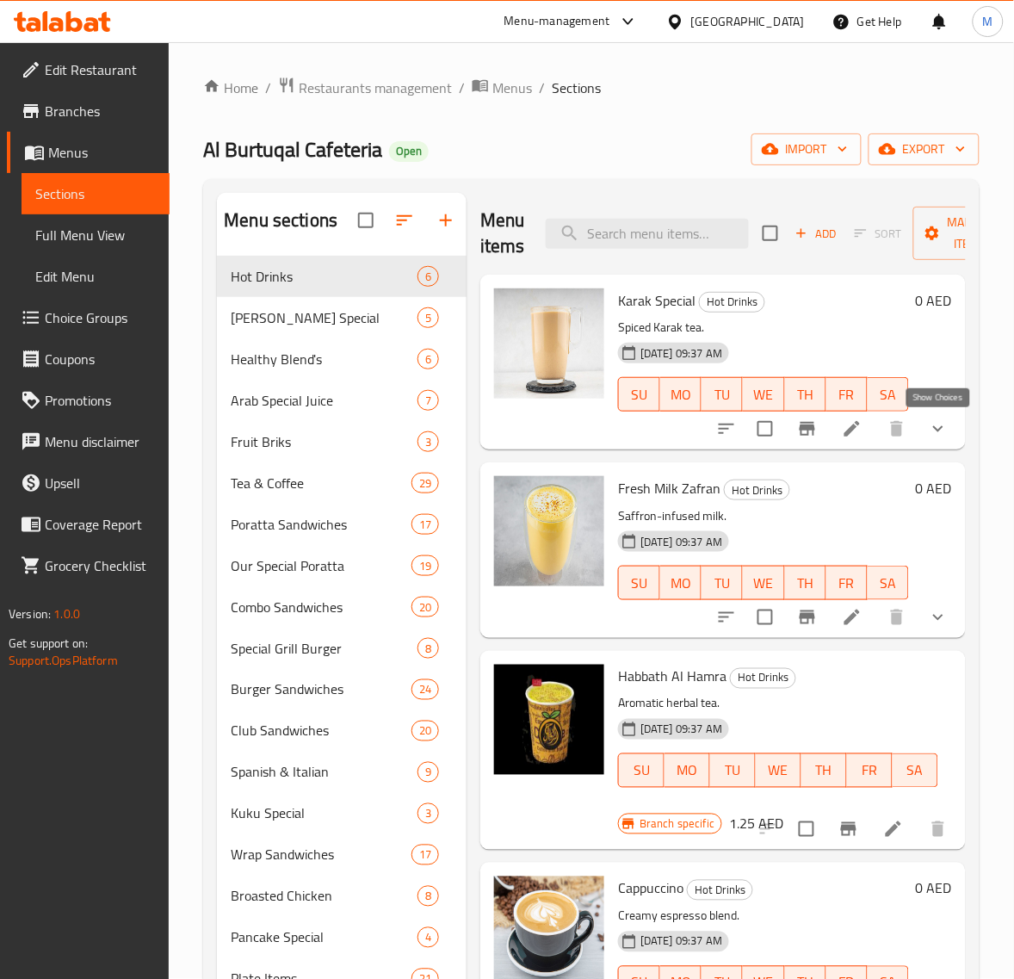
click at [941, 418] on icon "show more" at bounding box center [938, 428] width 21 height 21
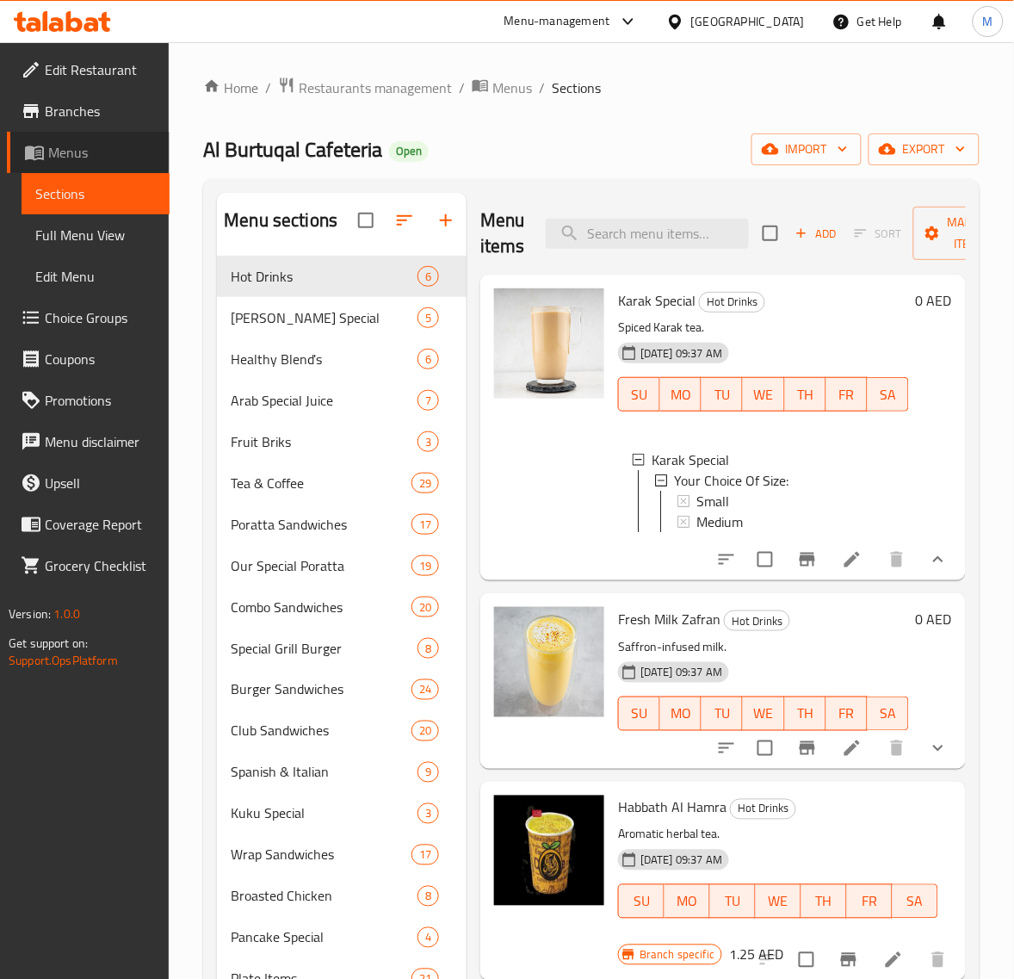
click at [96, 148] on span "Menus" at bounding box center [102, 152] width 108 height 21
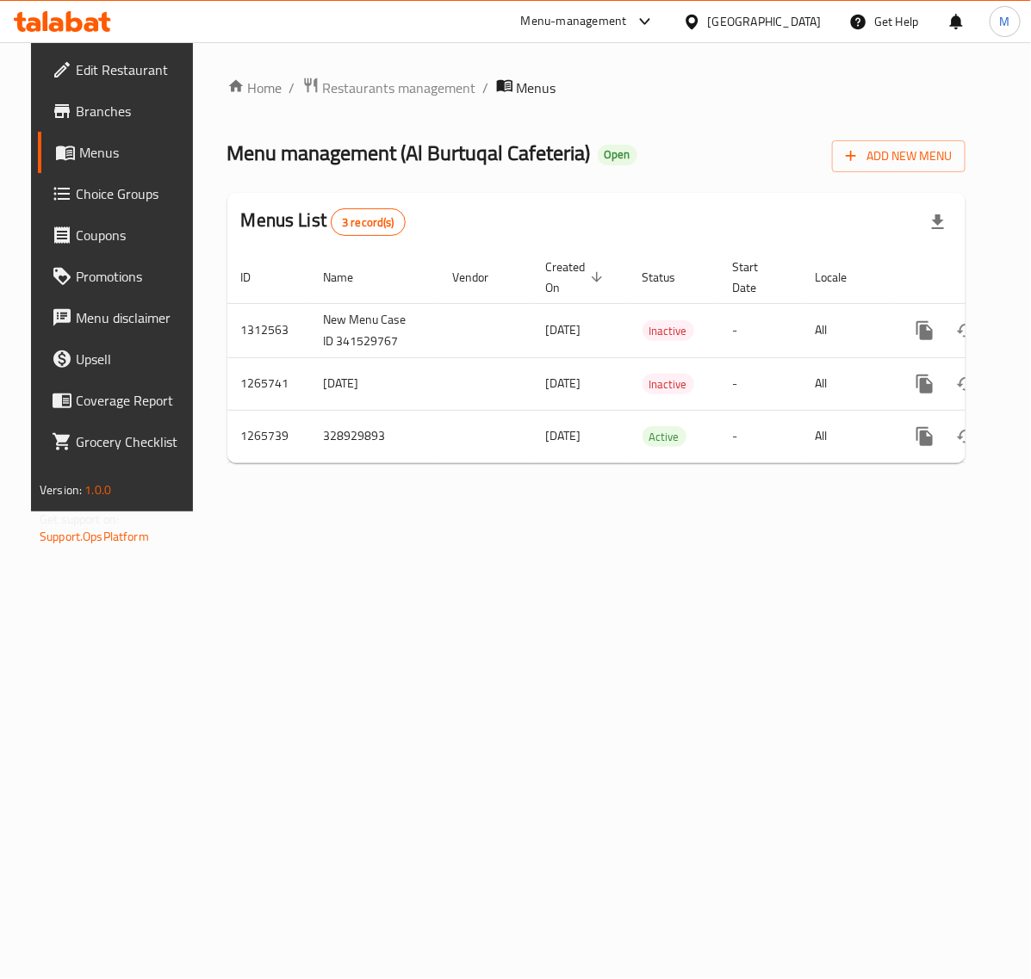
scroll to position [0, 65]
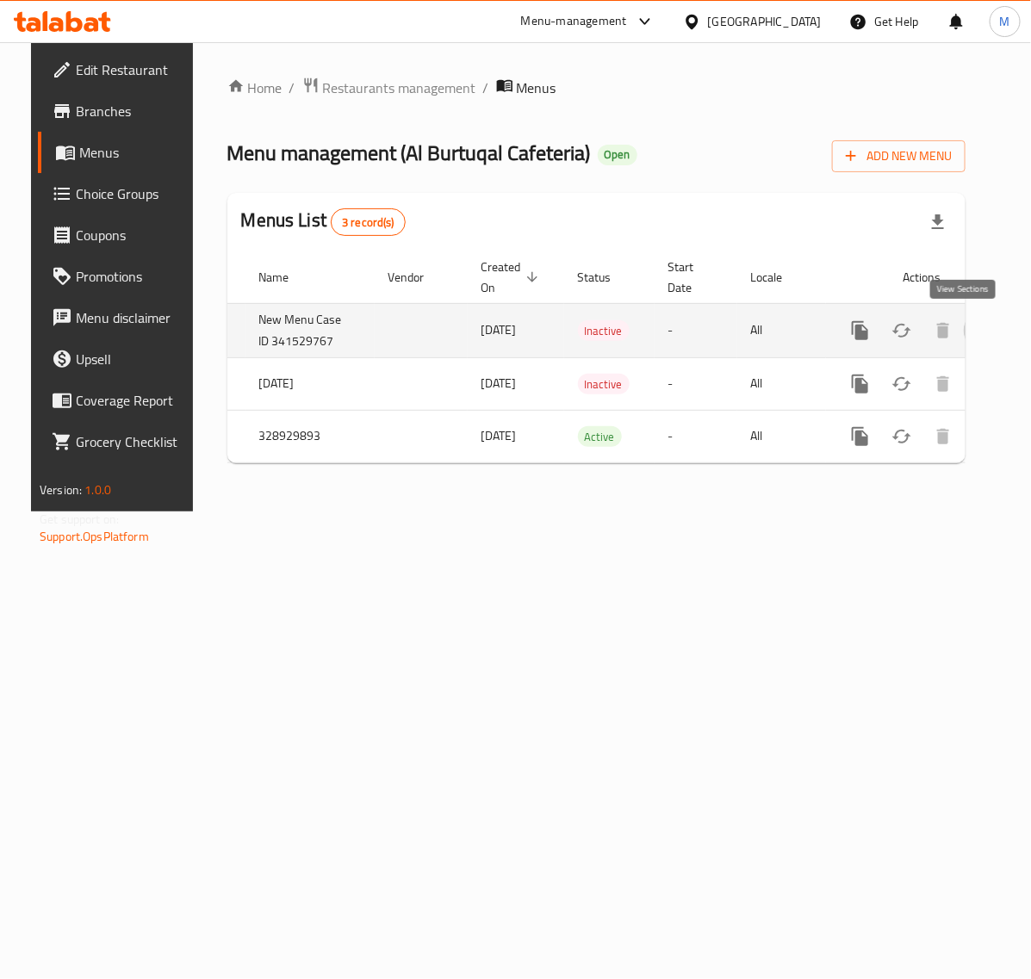
click at [974, 333] on icon "enhanced table" at bounding box center [984, 330] width 21 height 21
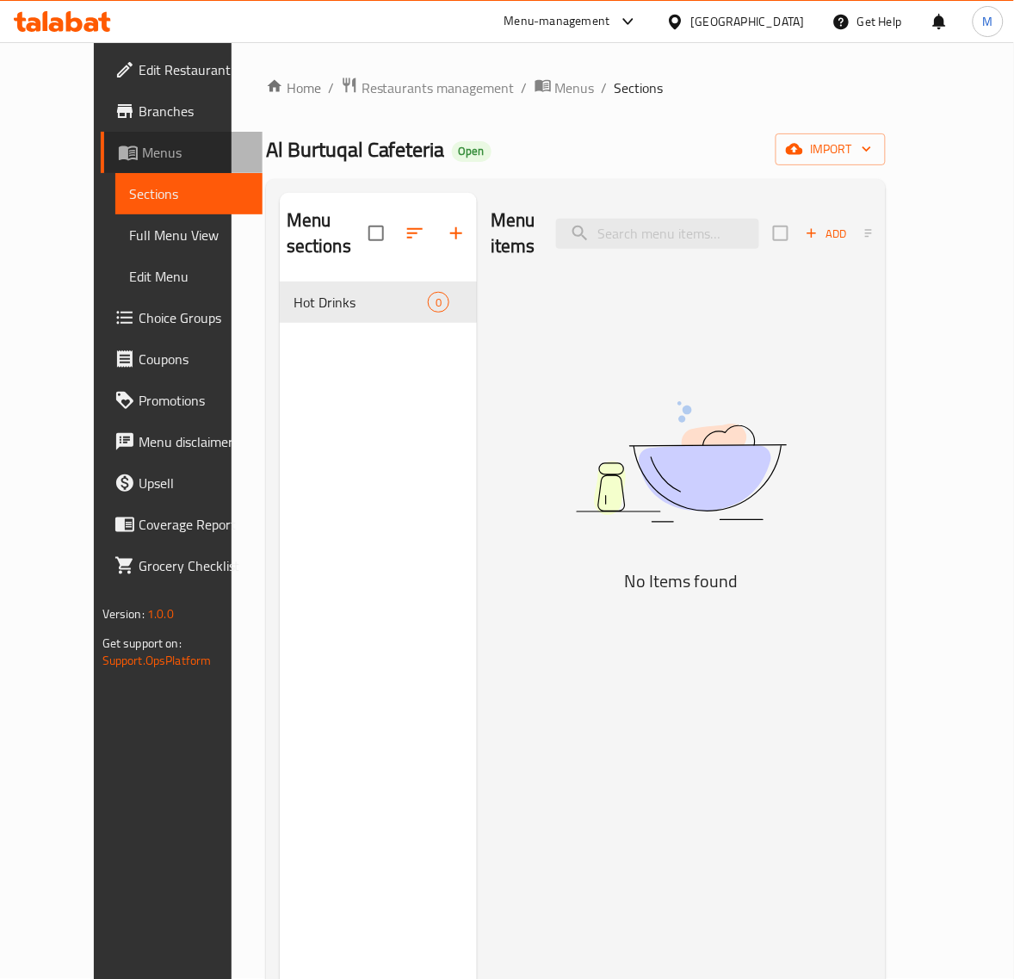
click at [142, 155] on span "Menus" at bounding box center [196, 152] width 108 height 21
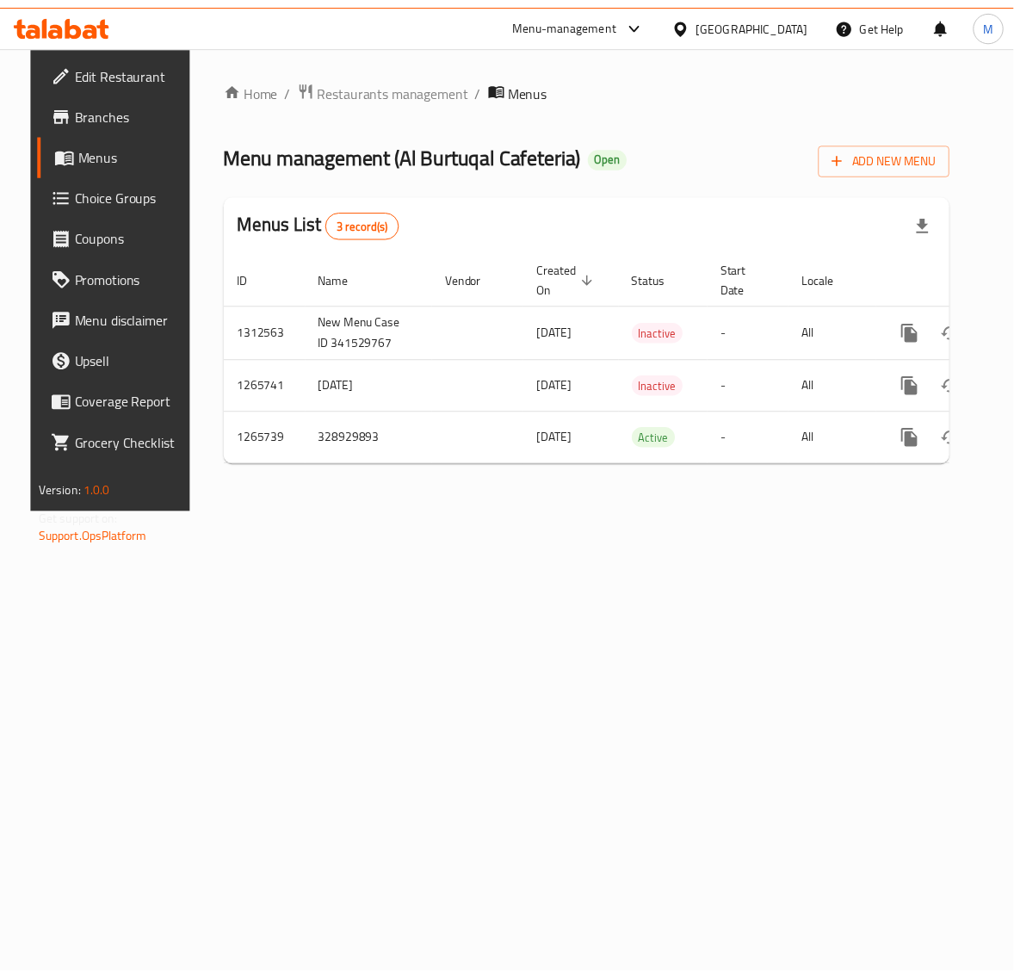
scroll to position [0, 65]
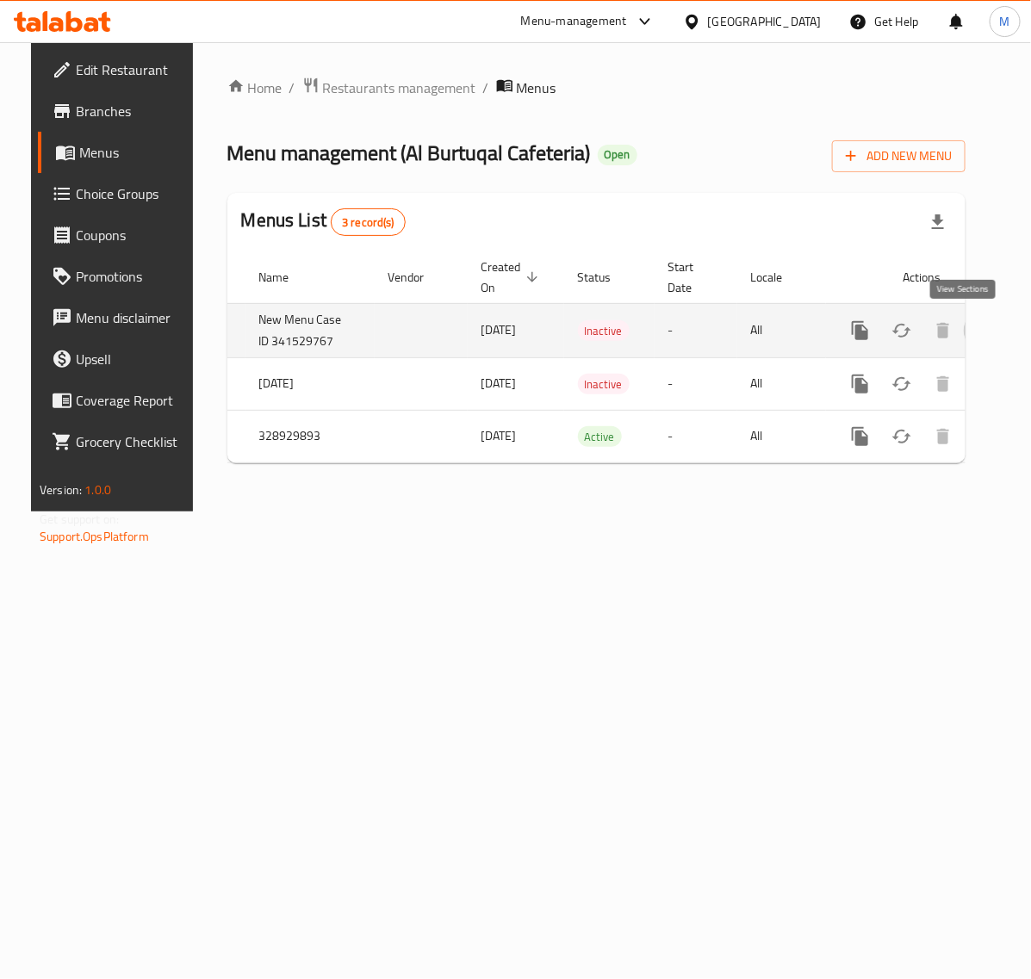
click at [974, 327] on icon "enhanced table" at bounding box center [984, 330] width 21 height 21
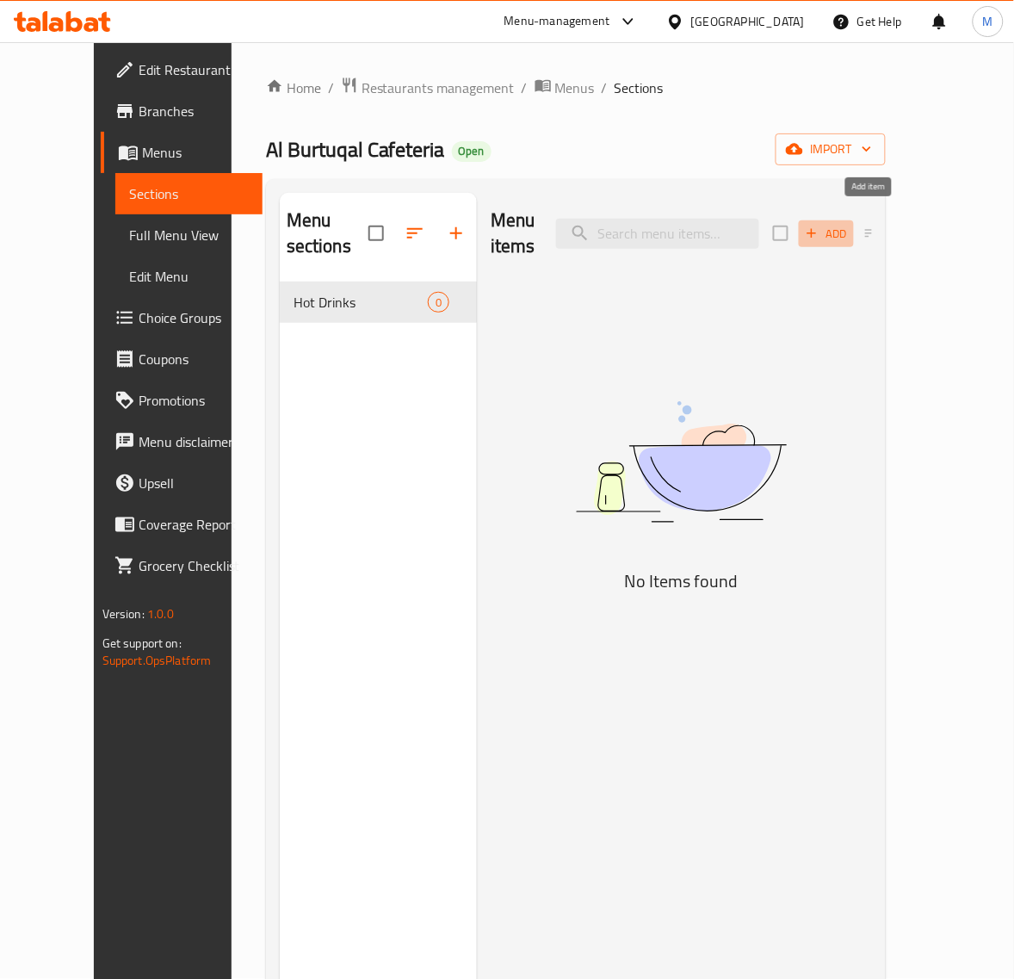
click at [850, 224] on span "Add" at bounding box center [826, 234] width 46 height 20
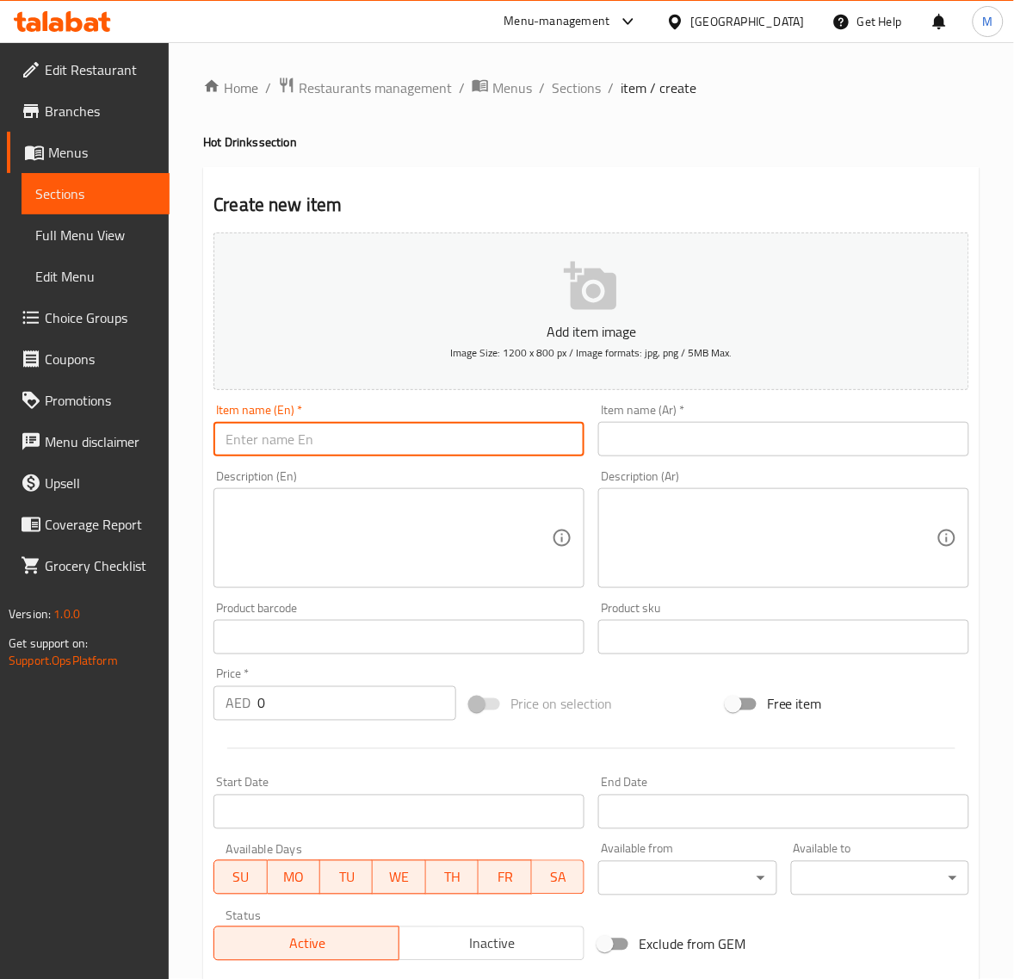
click at [363, 435] on input "text" at bounding box center [399, 439] width 371 height 34
type input "،"
type input "Karak Tea"
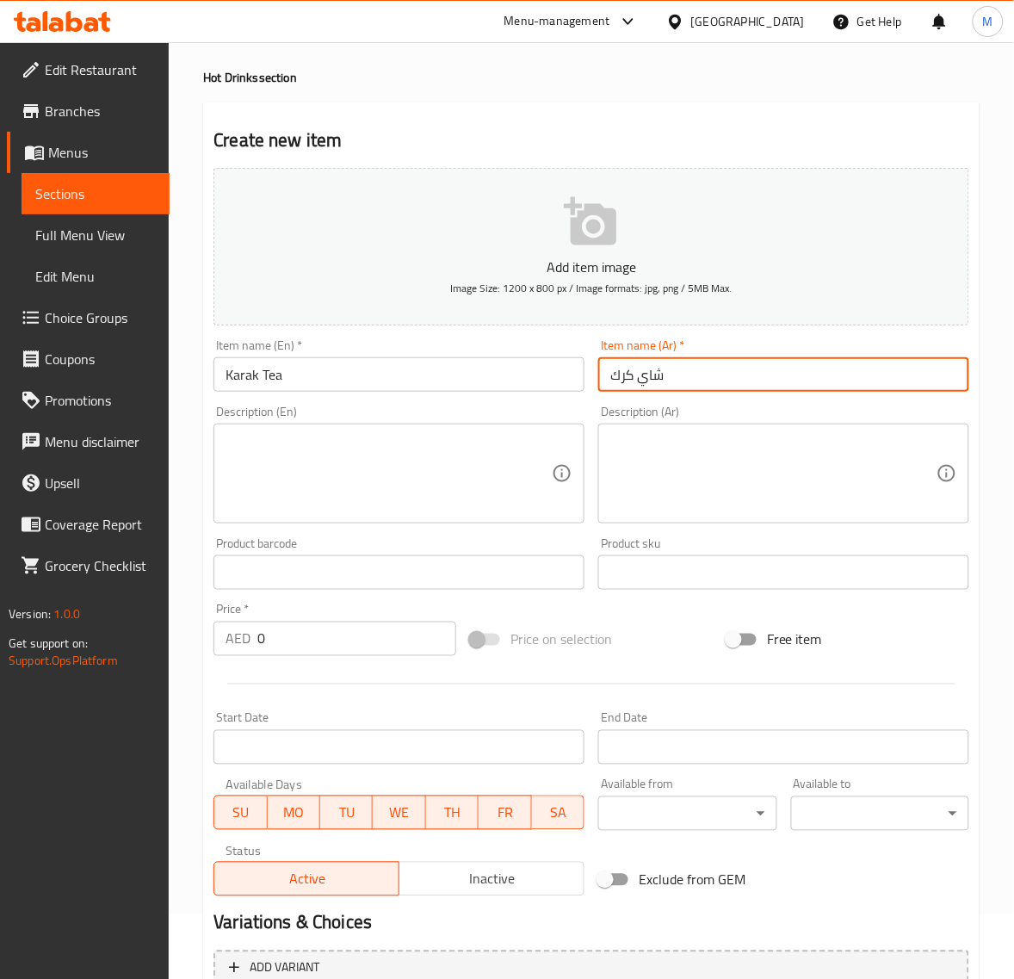
scroll to position [234, 0]
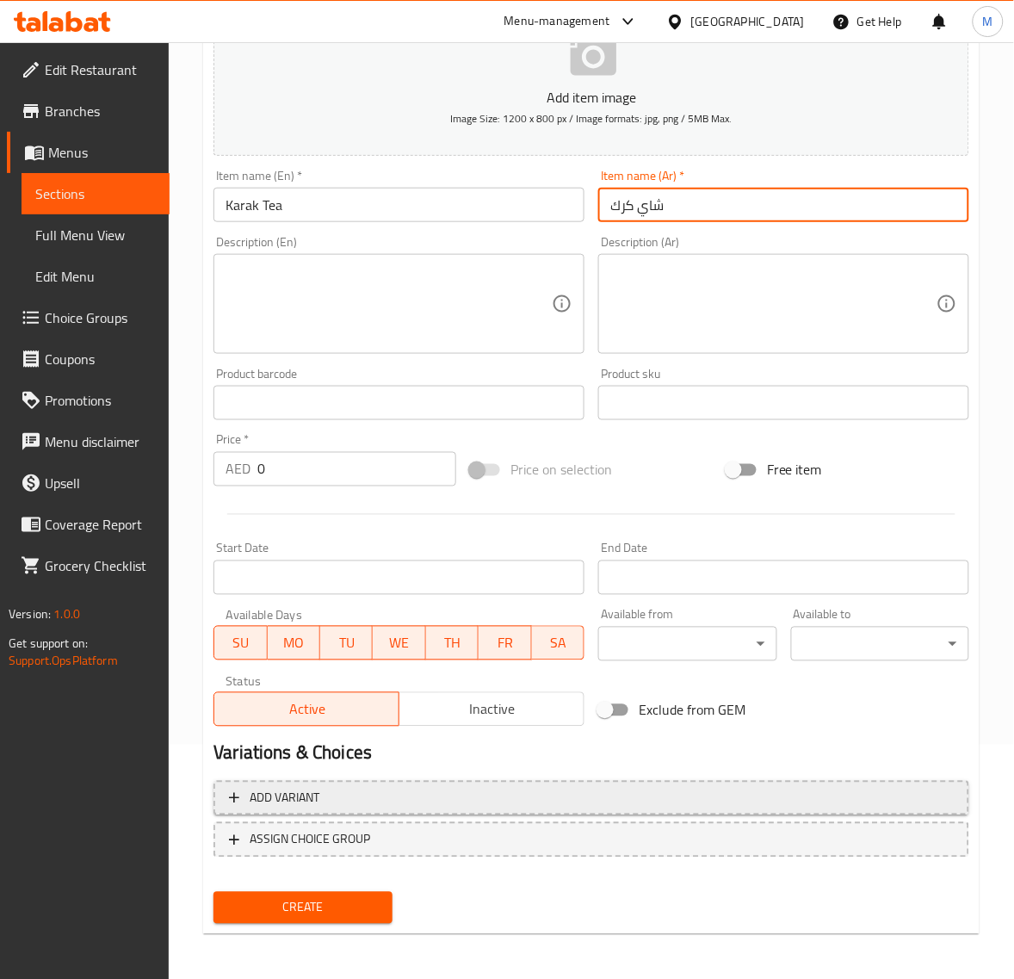
type input "شاي كرك"
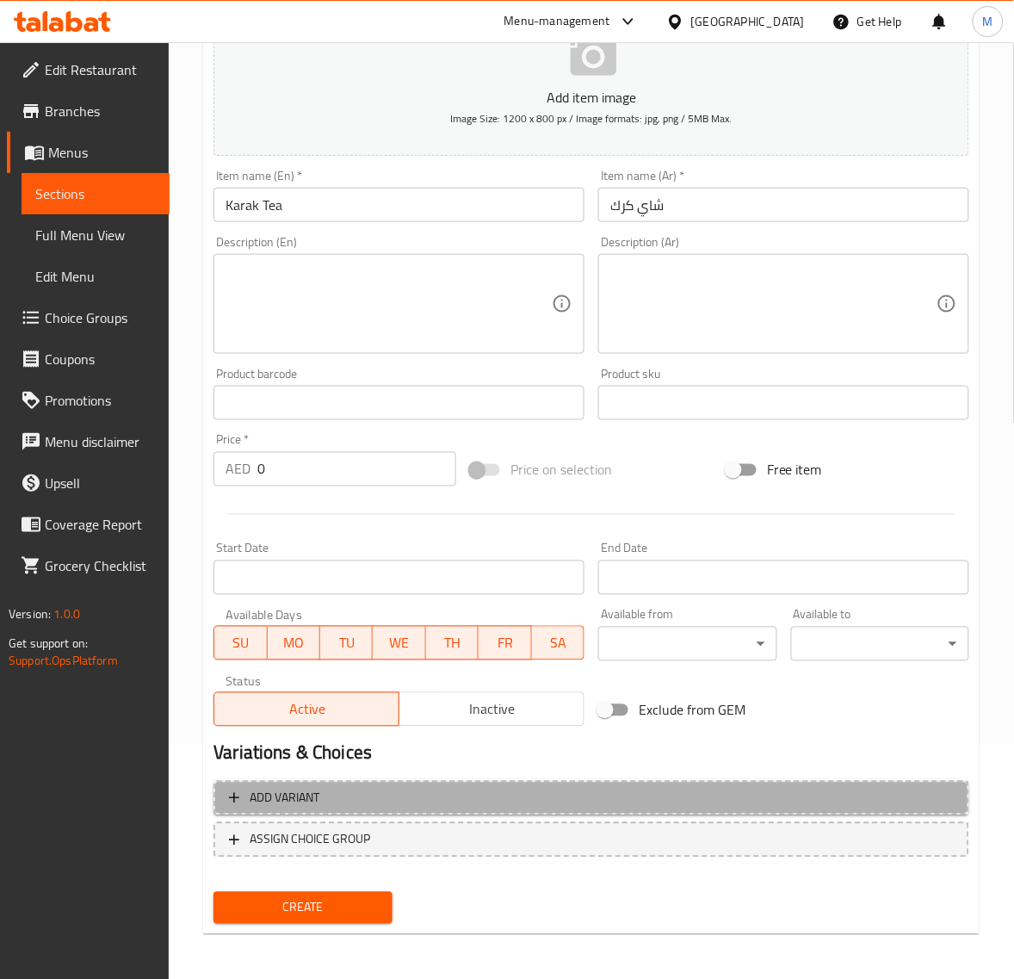
click at [350, 790] on span "Add variant" at bounding box center [591, 799] width 725 height 22
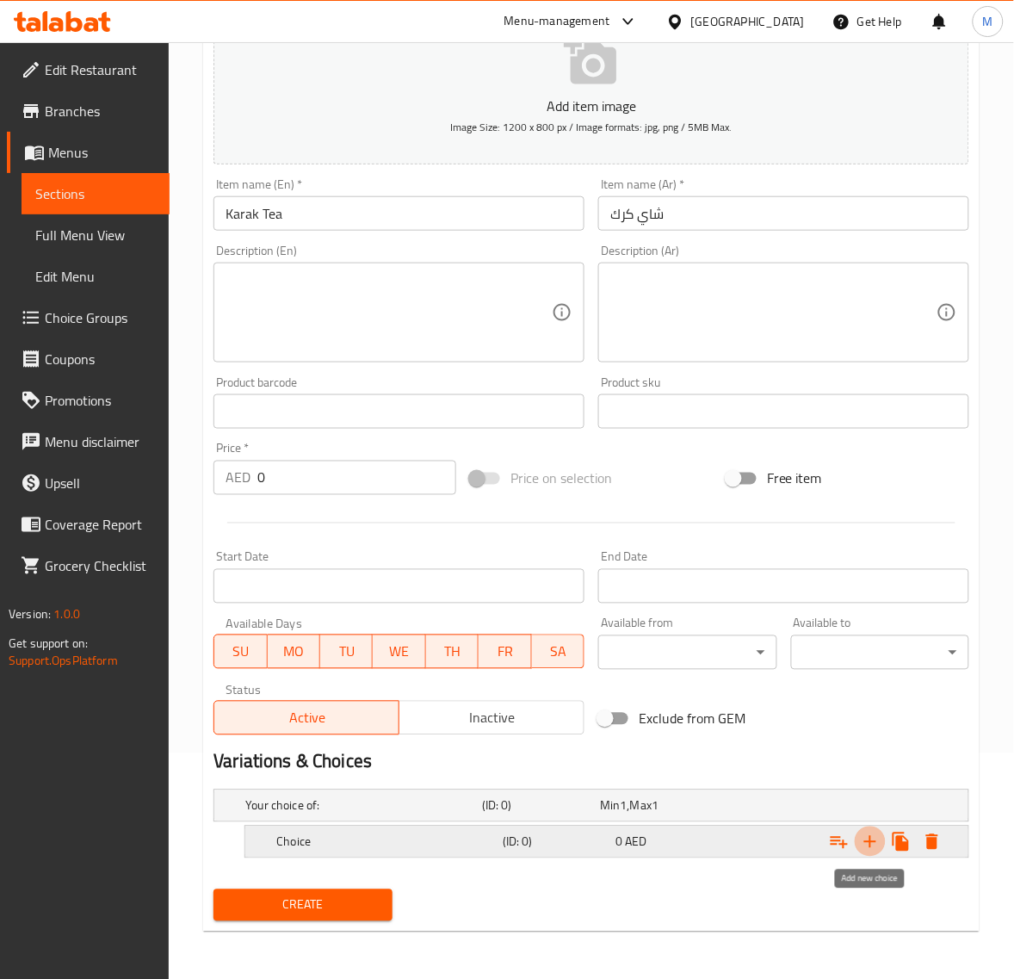
click at [872, 837] on icon "Expand" at bounding box center [870, 842] width 21 height 21
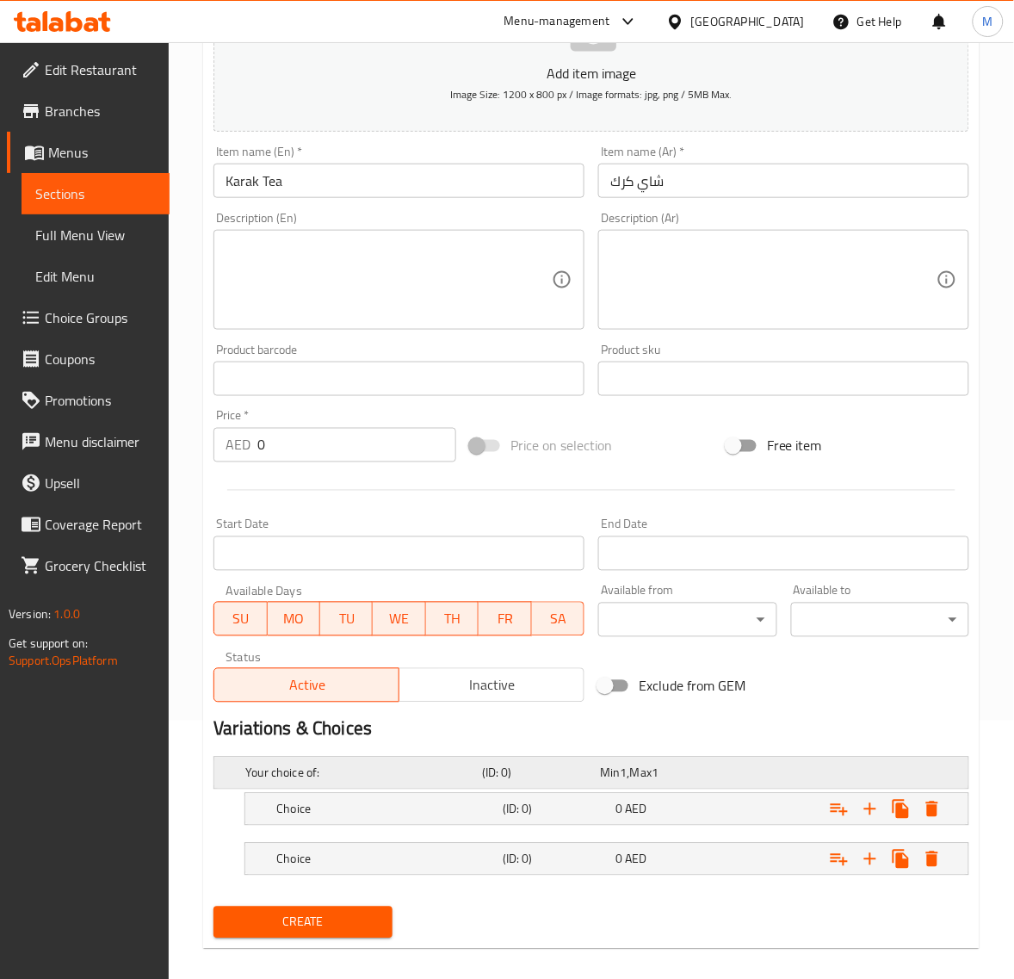
scroll to position [276, 0]
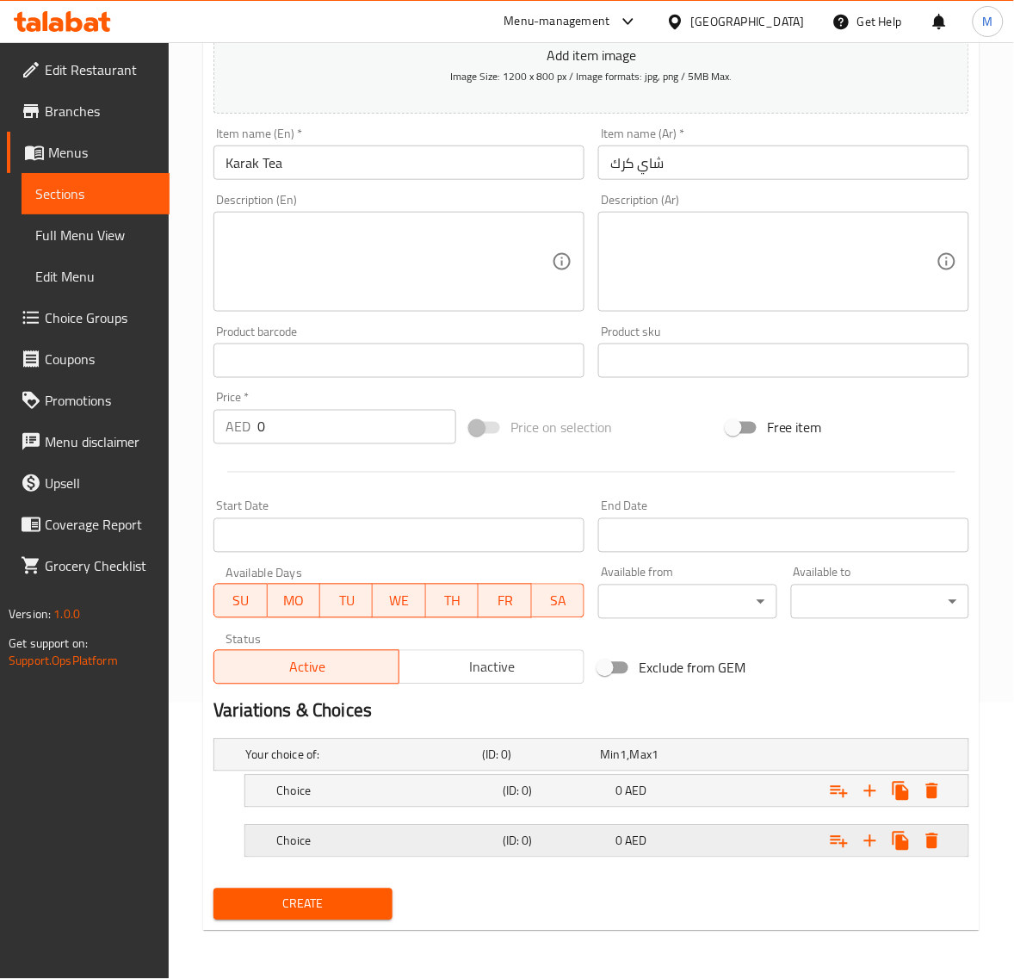
click at [363, 833] on h5 "Choice" at bounding box center [386, 841] width 220 height 17
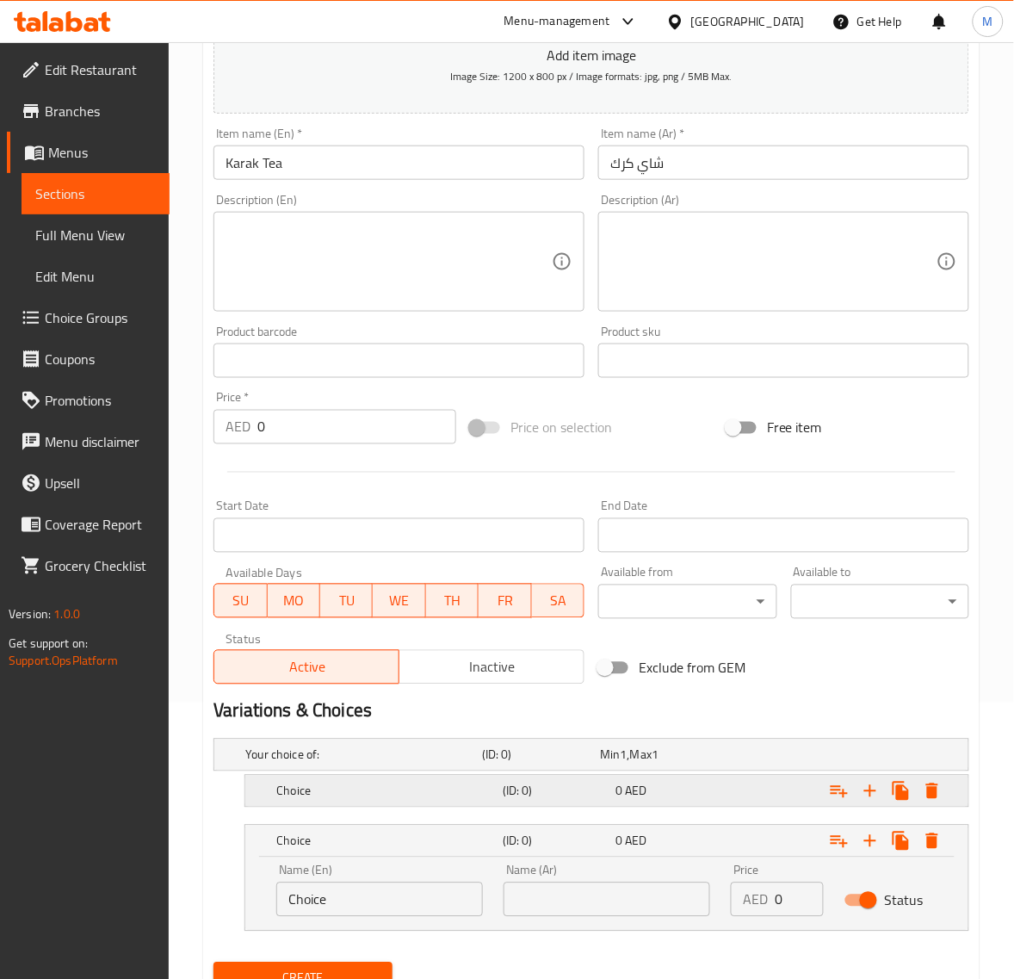
click at [360, 797] on h5 "Choice" at bounding box center [386, 791] width 220 height 17
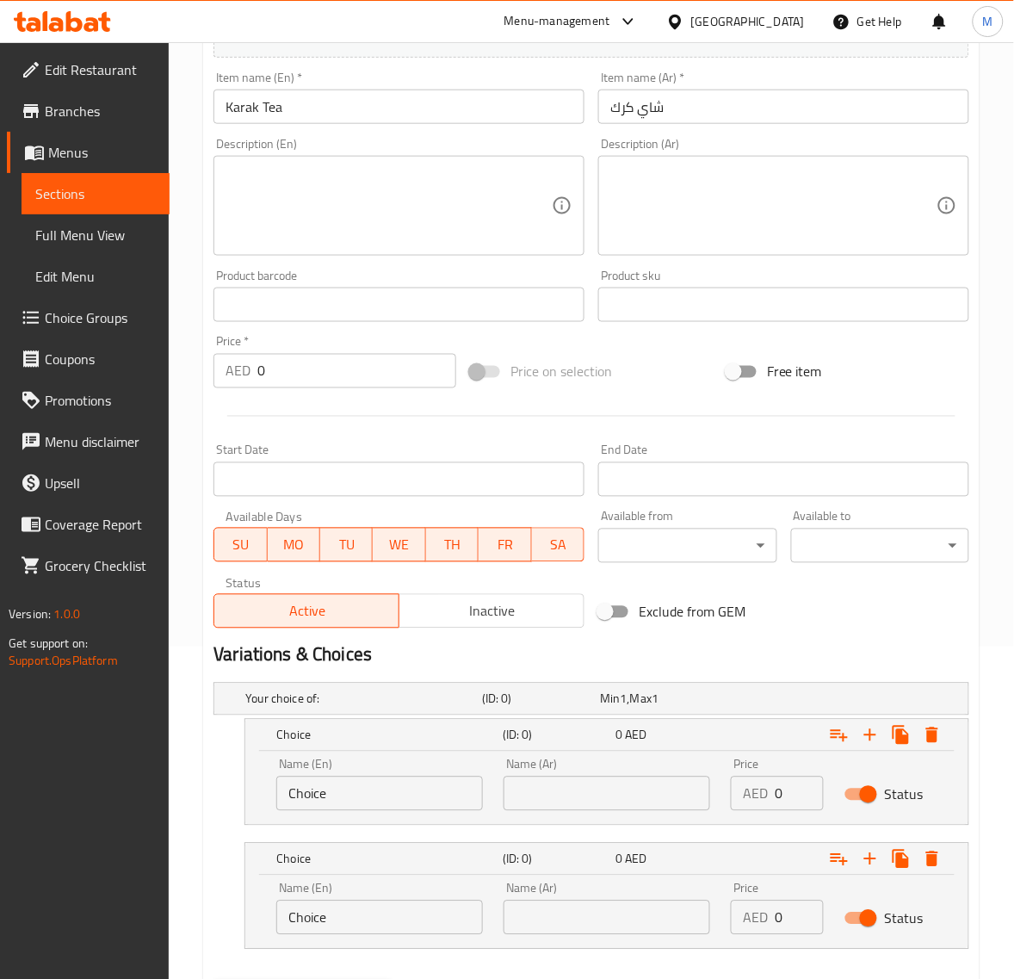
scroll to position [384, 0]
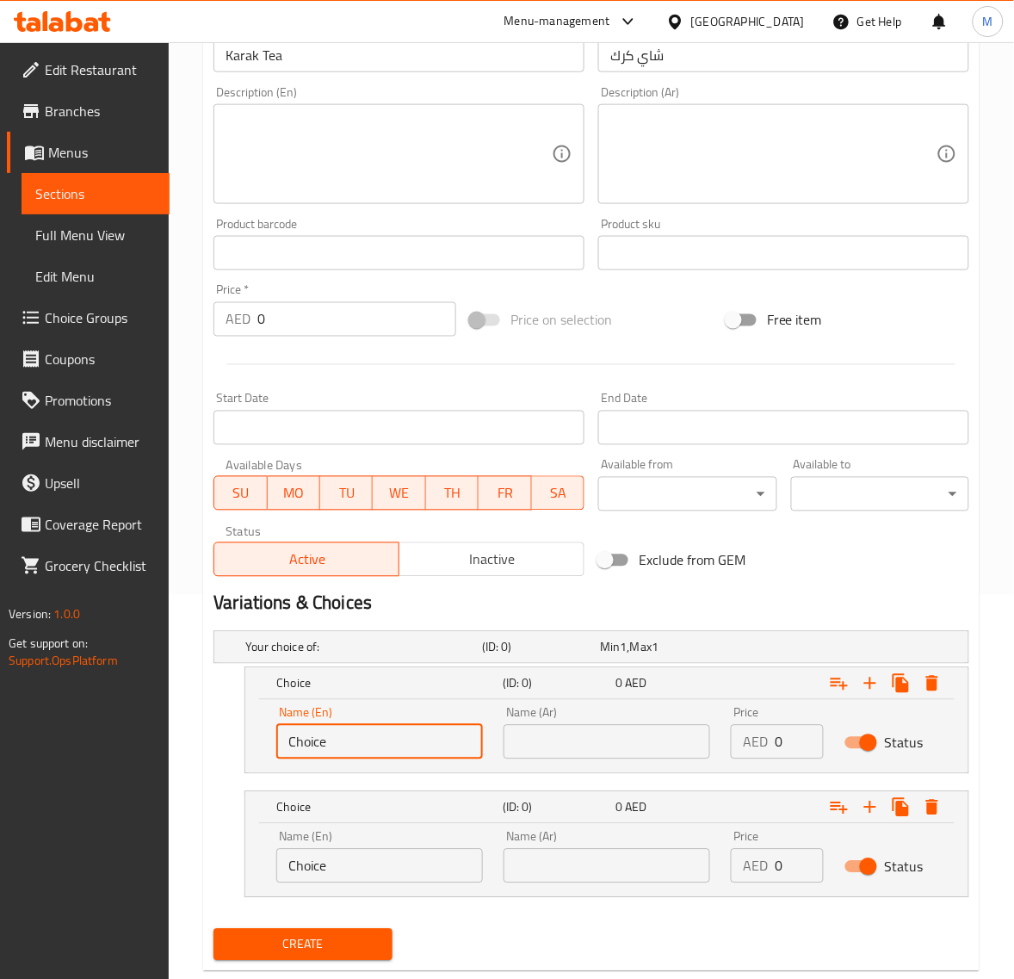
click at [385, 736] on input "Choice" at bounding box center [379, 742] width 207 height 34
type input "ٍ"
type input "Small"
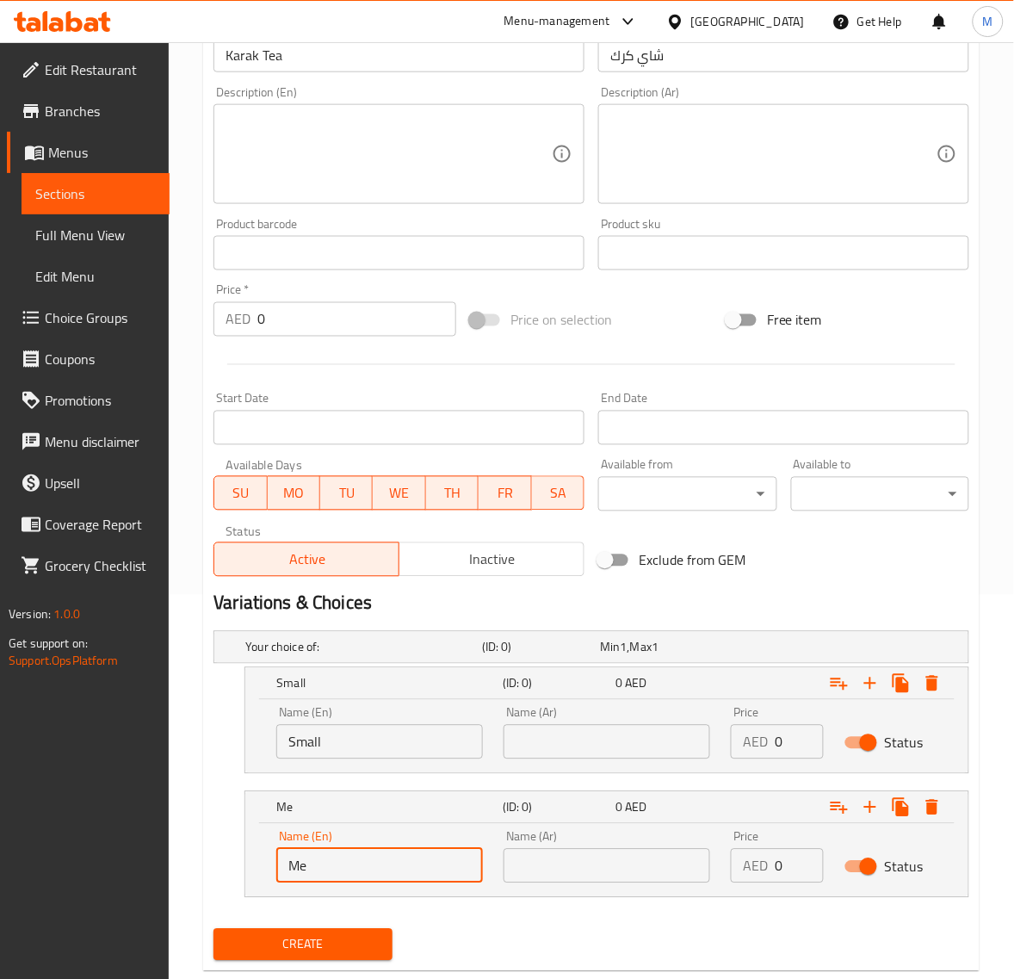
type input "Medium"
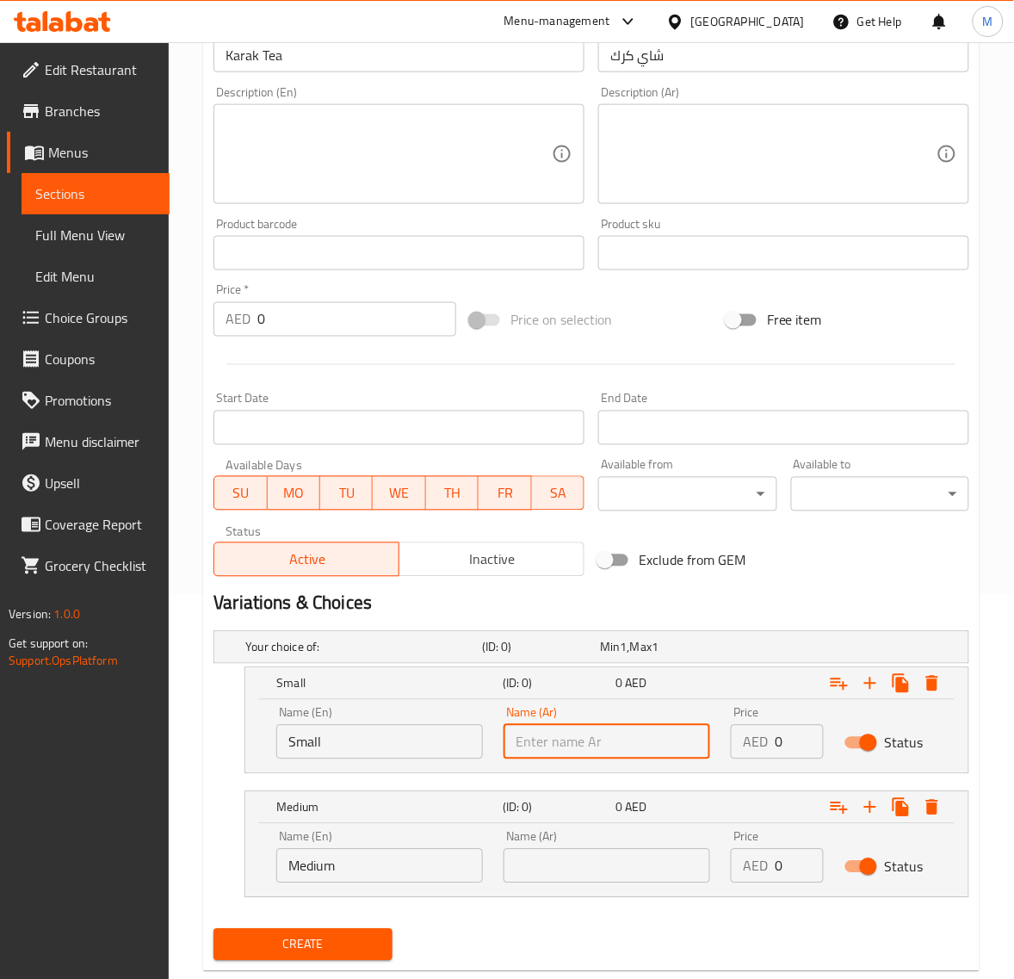
click at [556, 740] on input "text" at bounding box center [607, 742] width 207 height 34
type input "صغير"
click at [560, 855] on input "text" at bounding box center [607, 866] width 207 height 34
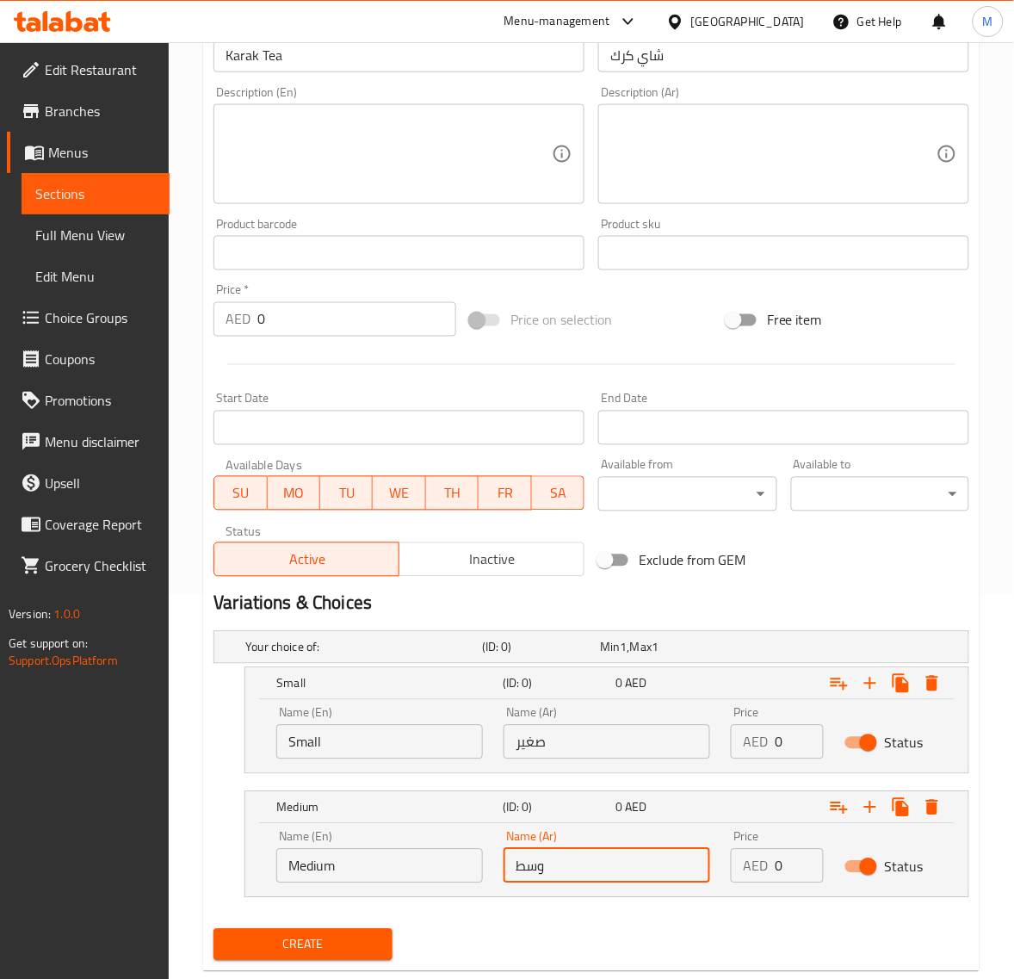
type input "وسط"
drag, startPoint x: 788, startPoint y: 732, endPoint x: 759, endPoint y: 732, distance: 28.4
click at [759, 732] on div "AED 0 Price" at bounding box center [777, 742] width 93 height 34
type input "1.35"
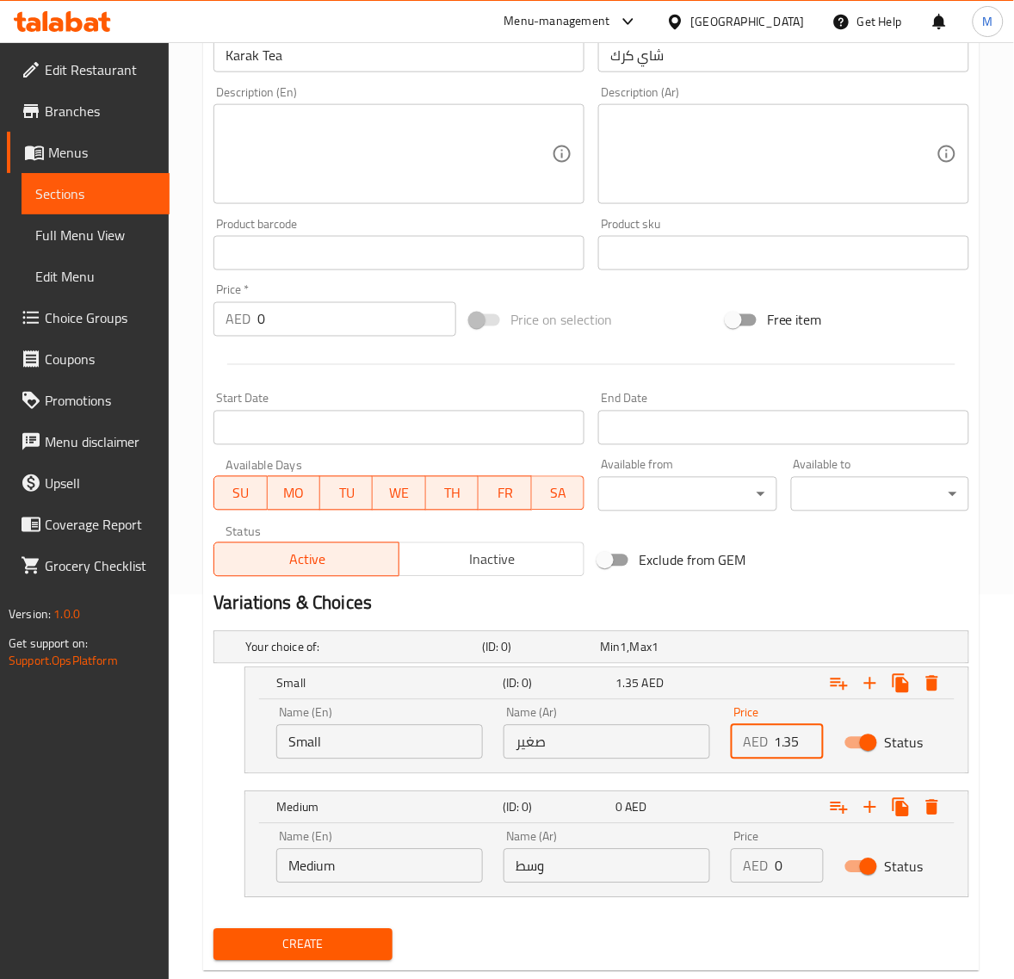
scroll to position [0, 0]
drag, startPoint x: 786, startPoint y: 865, endPoint x: 772, endPoint y: 863, distance: 14.0
click at [772, 863] on div "AED 0 Price" at bounding box center [777, 866] width 93 height 34
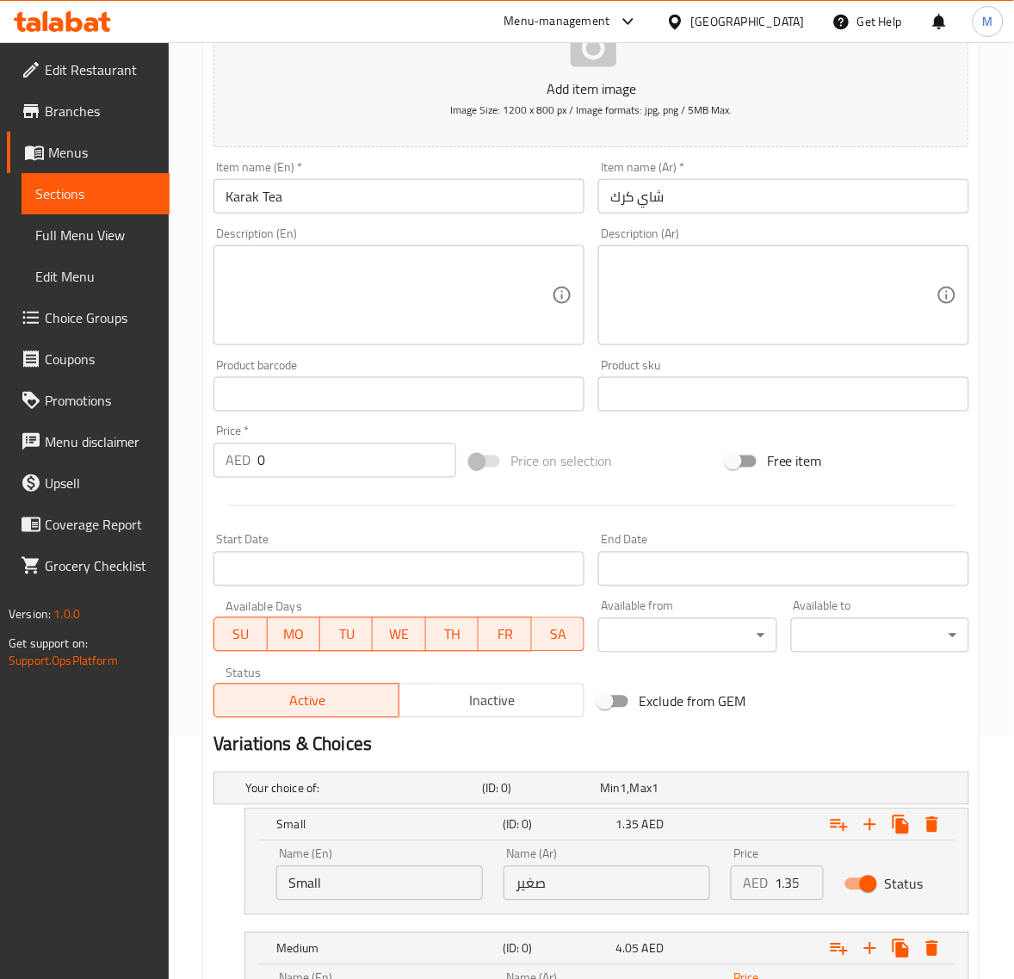
scroll to position [424, 0]
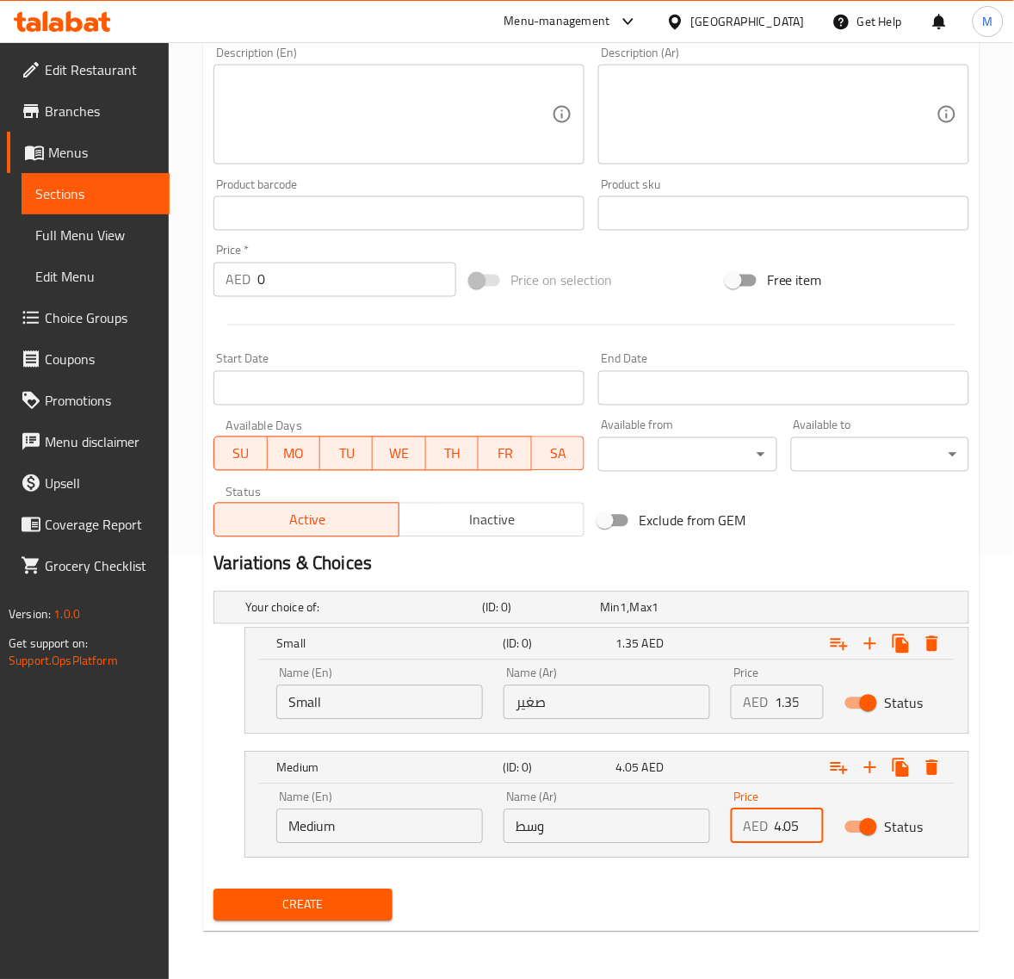
type input "4.05"
click at [300, 896] on span "Create" at bounding box center [302, 906] width 151 height 22
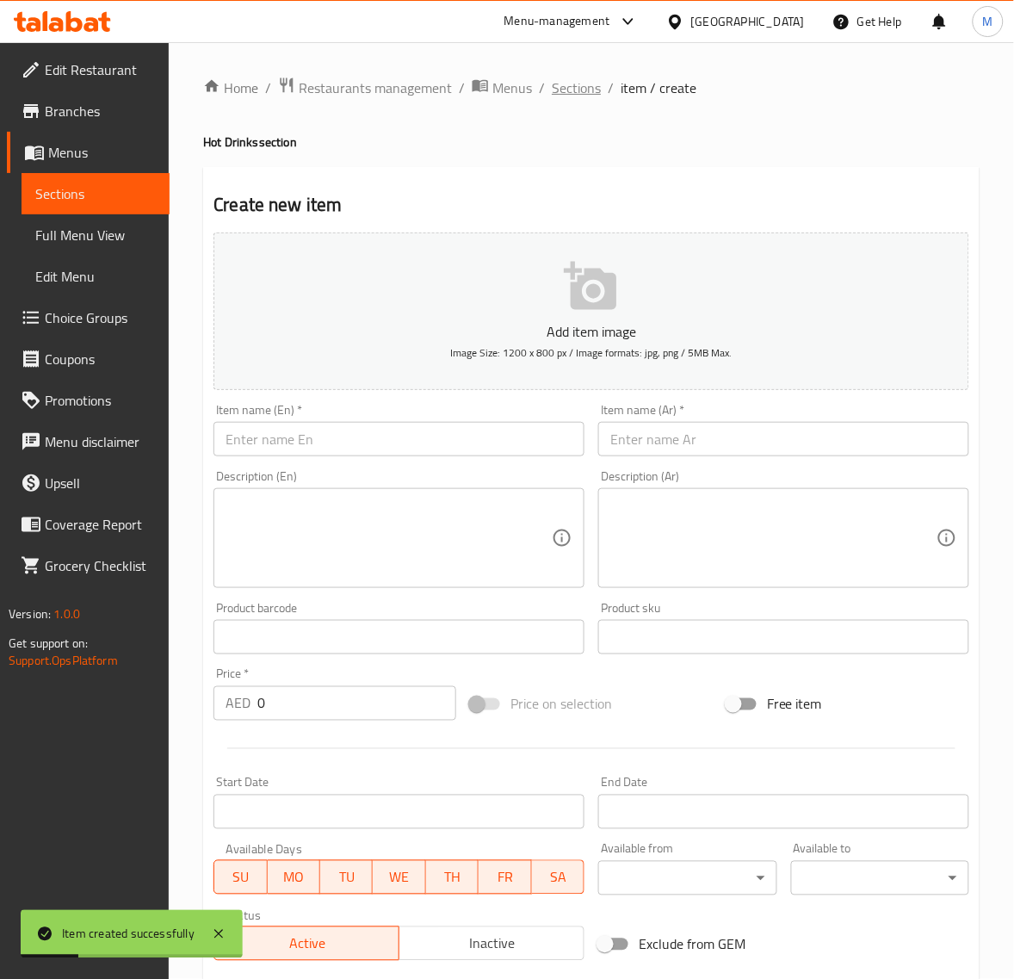
click at [579, 90] on span "Sections" at bounding box center [576, 87] width 49 height 21
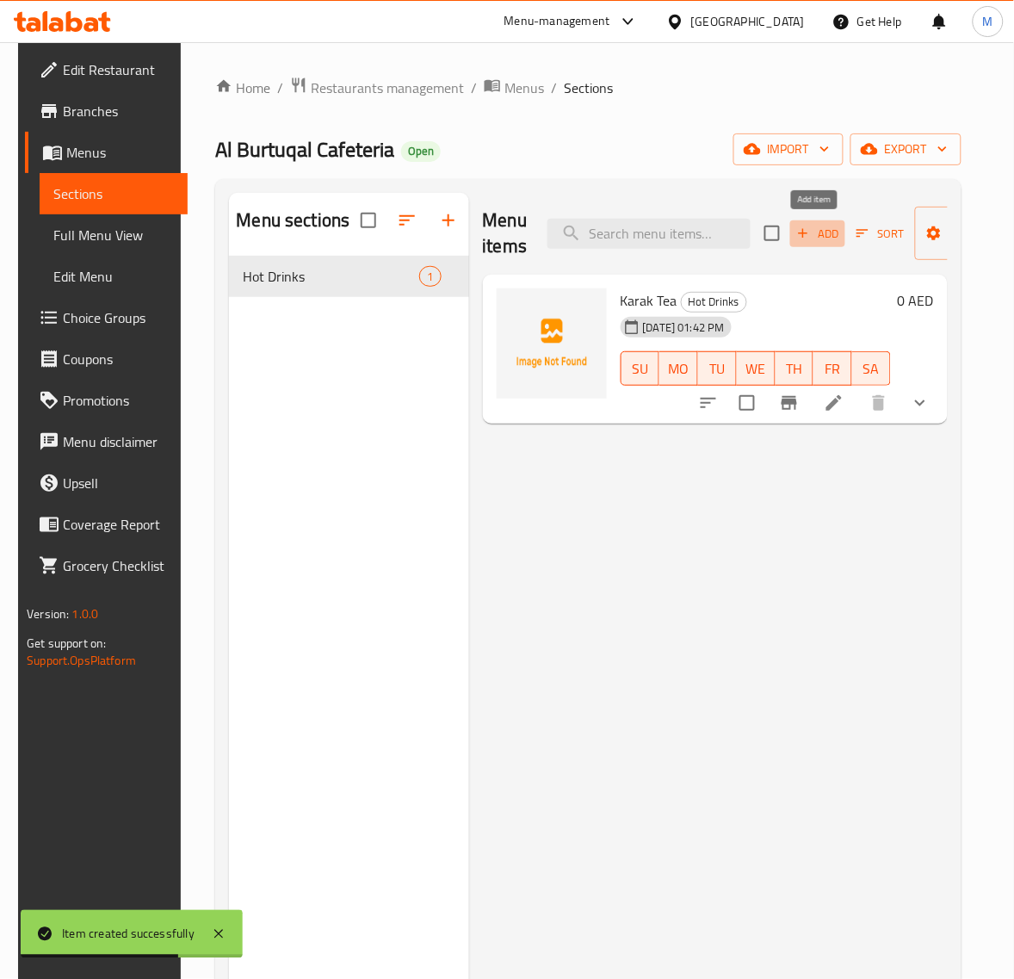
click at [814, 235] on span "Add" at bounding box center [818, 234] width 46 height 20
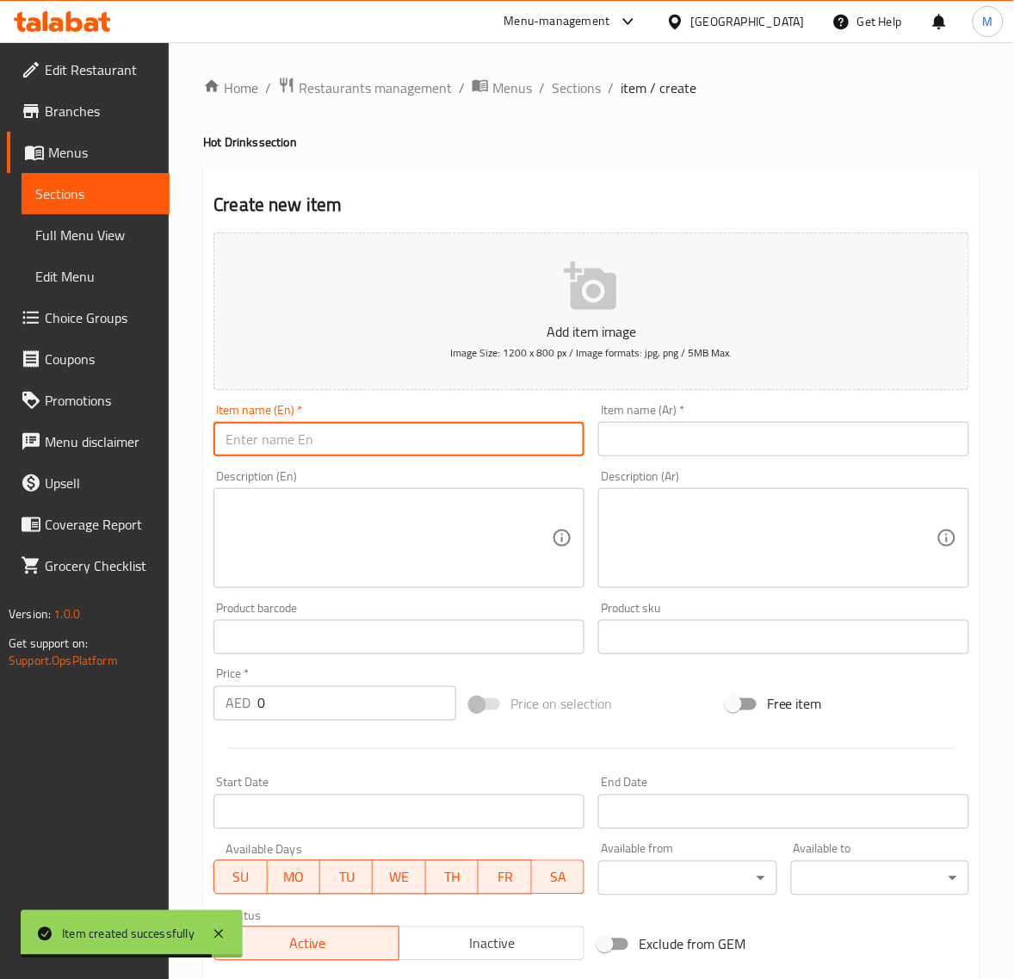
click at [412, 443] on input "text" at bounding box center [399, 439] width 371 height 34
type input "["
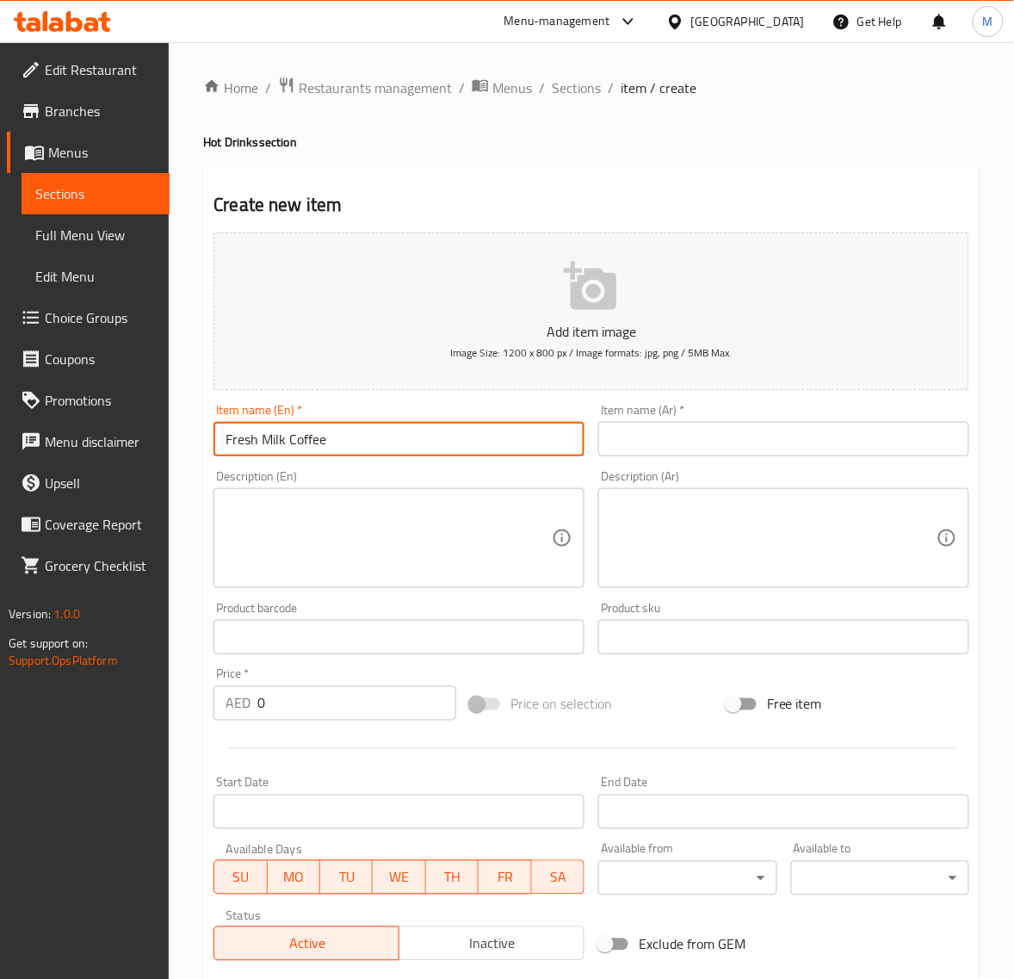
type input "Fresh Milk Coffee"
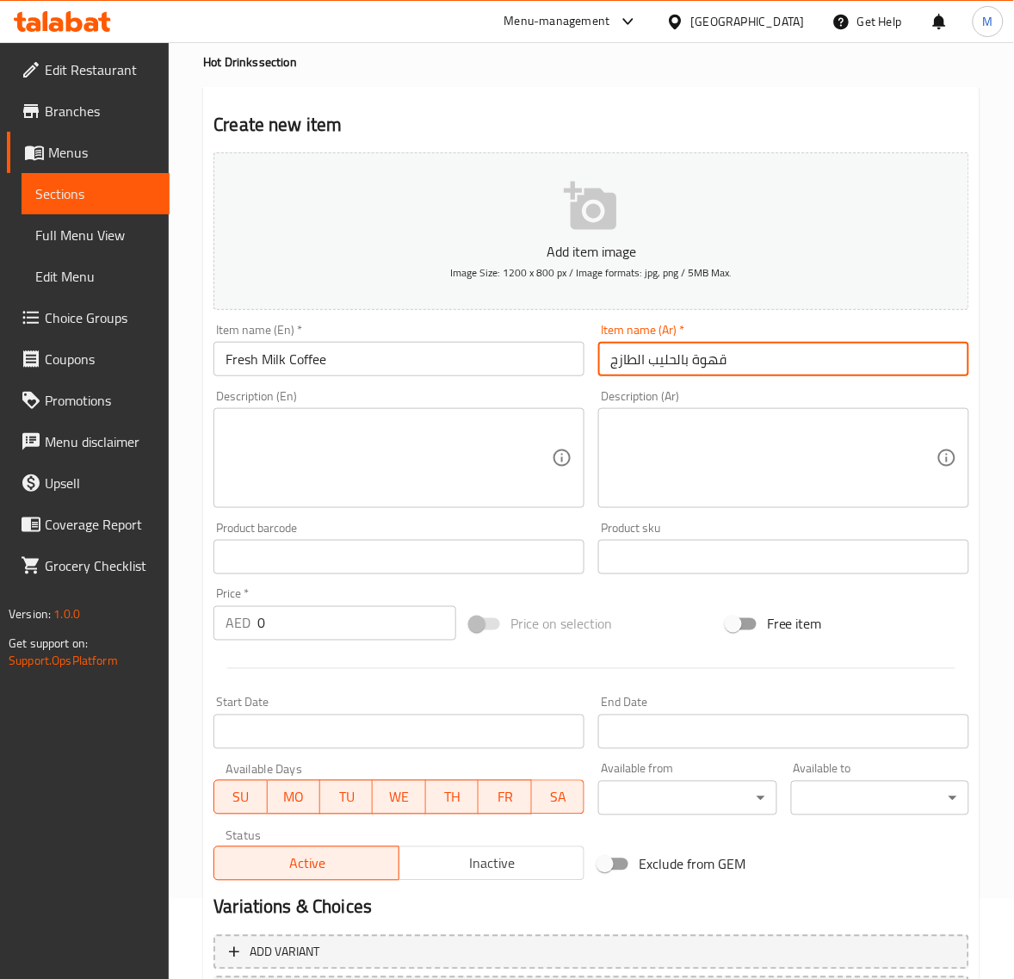
scroll to position [234, 0]
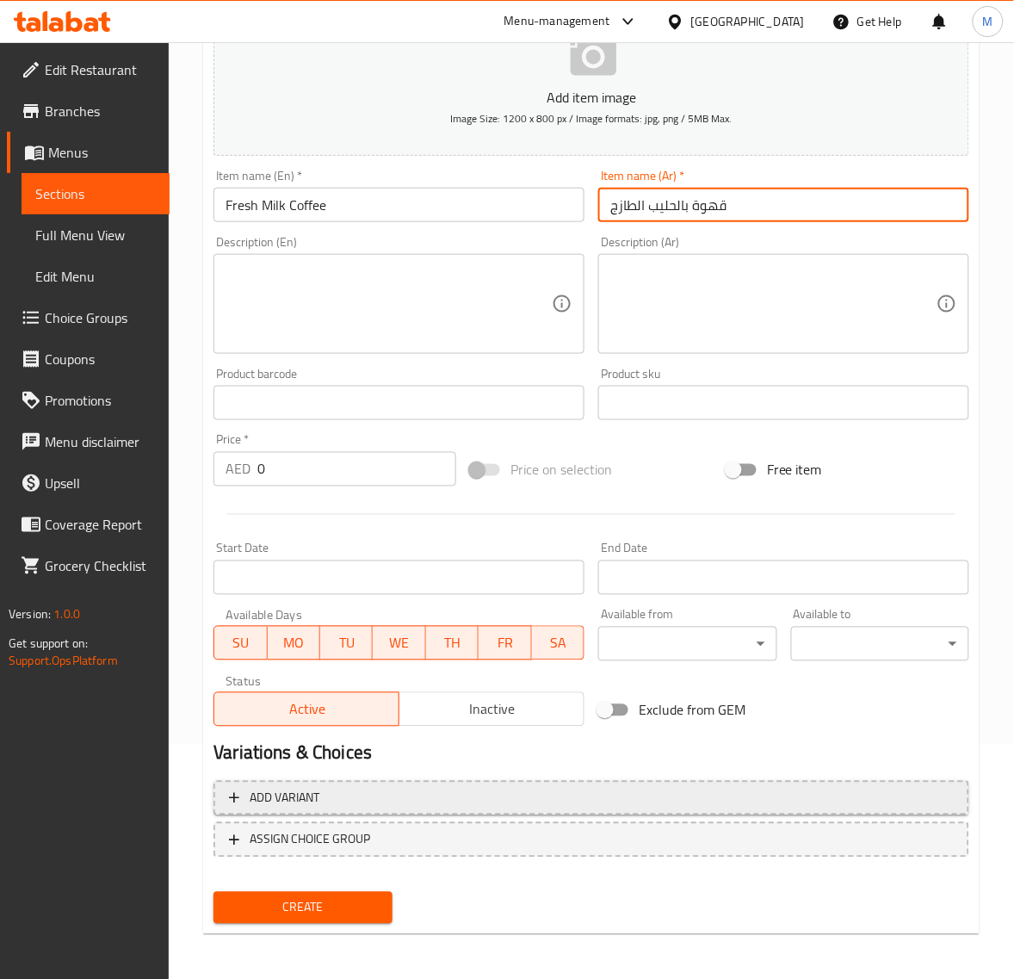
type input "قهوة بالحليب الطازج"
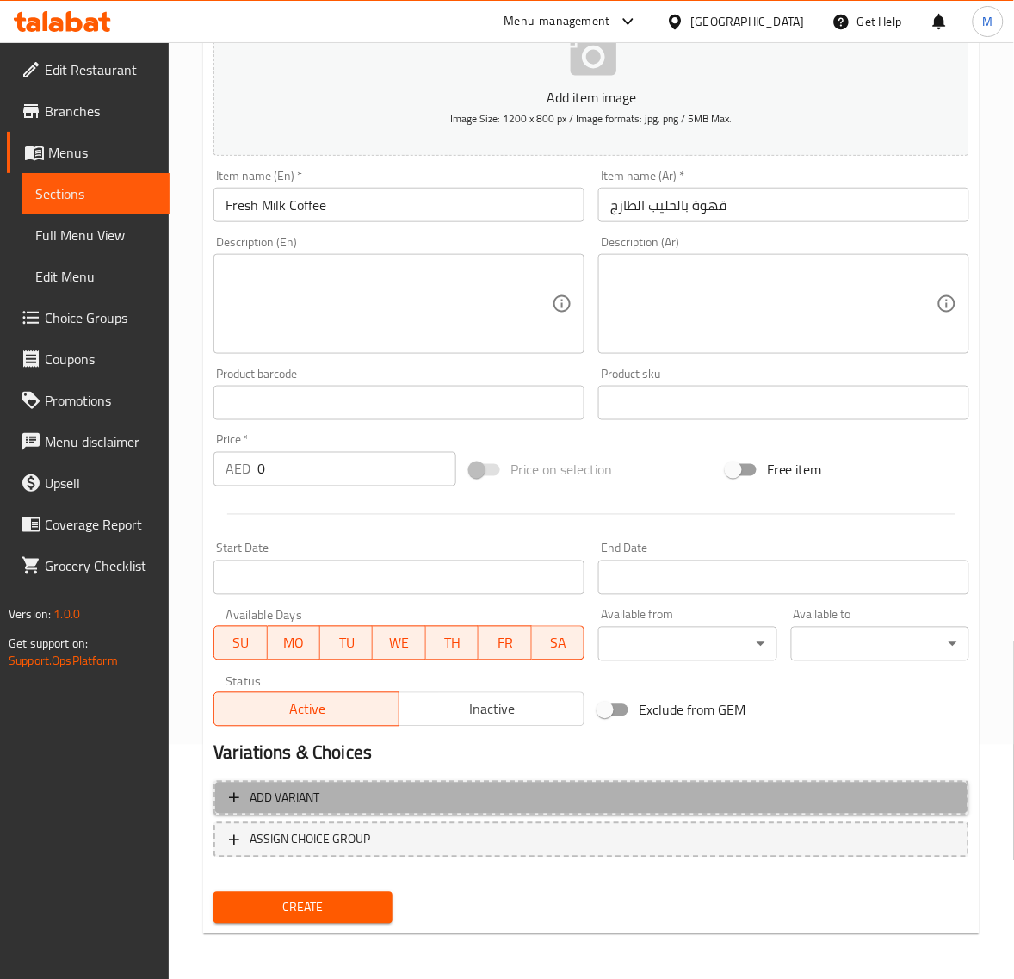
click at [375, 795] on span "Add variant" at bounding box center [591, 799] width 725 height 22
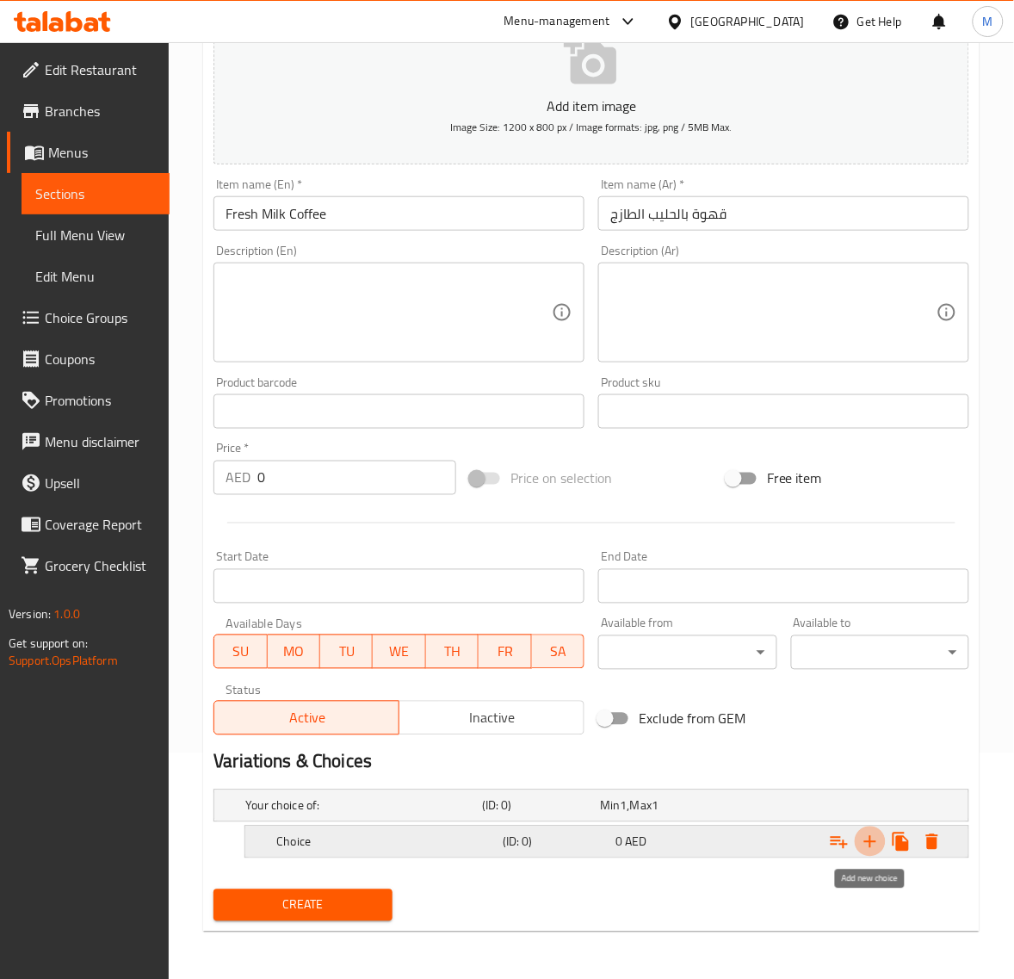
click at [866, 841] on icon "Expand" at bounding box center [870, 842] width 12 height 12
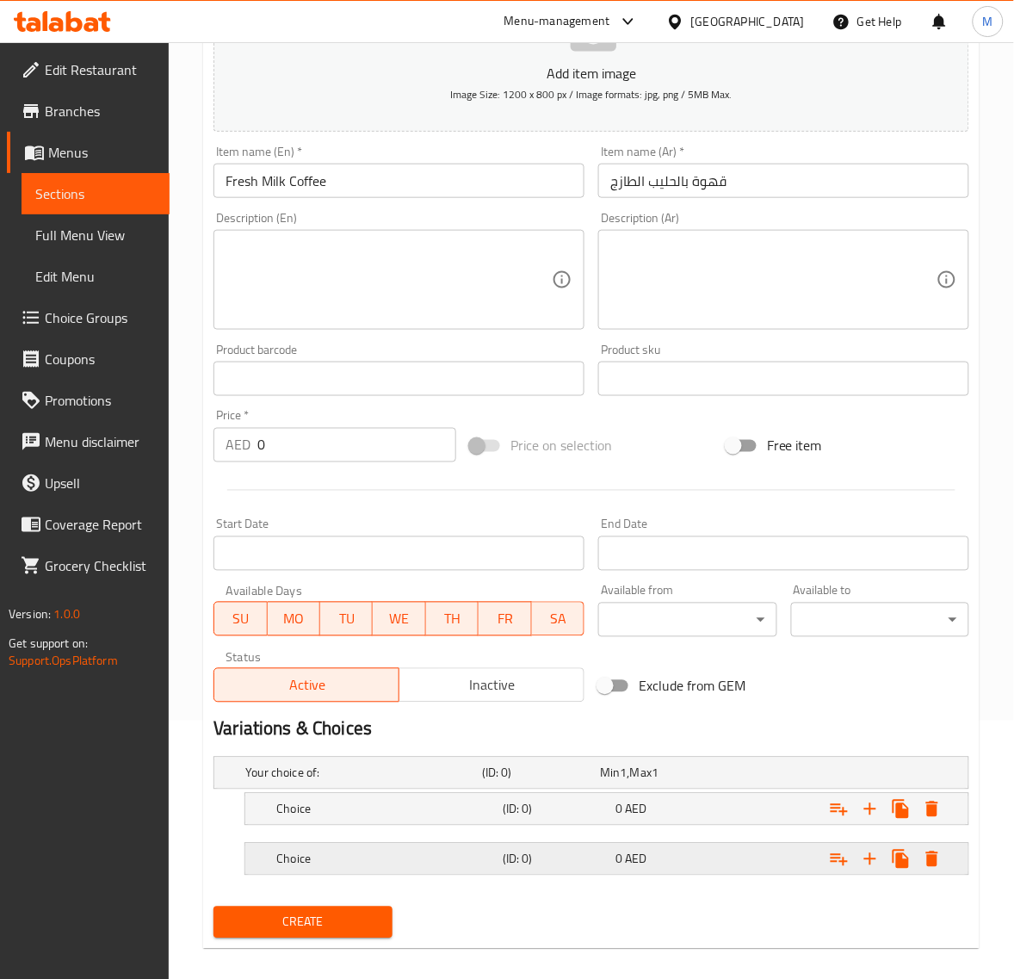
scroll to position [276, 0]
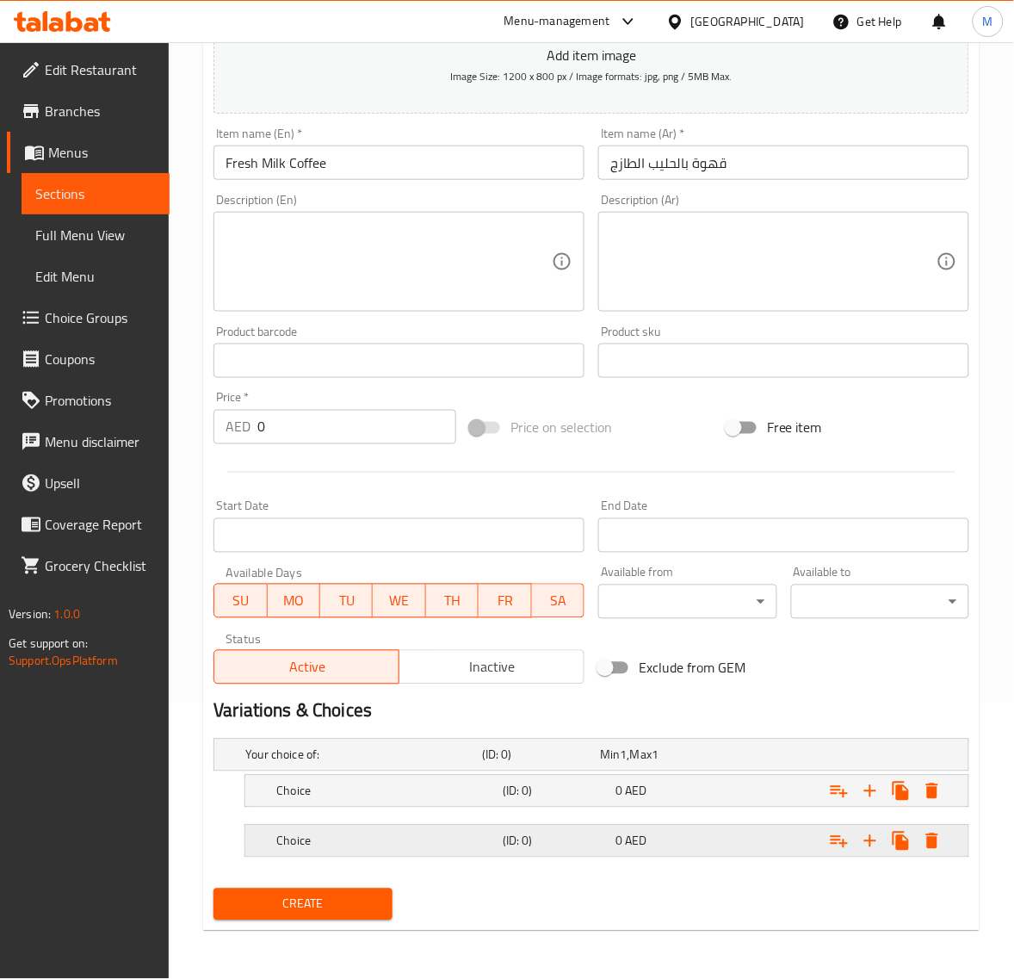
click at [381, 836] on h5 "Choice" at bounding box center [386, 841] width 220 height 17
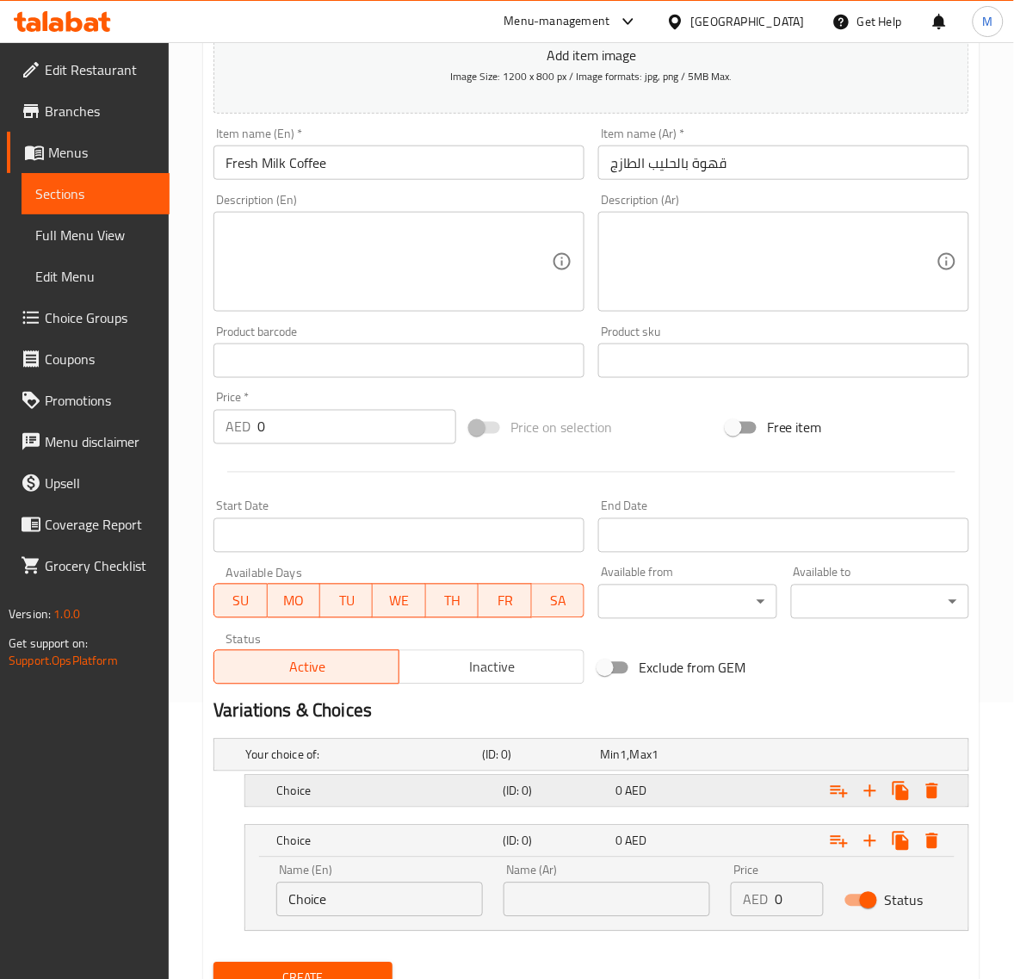
click at [375, 796] on h5 "Choice" at bounding box center [386, 791] width 220 height 17
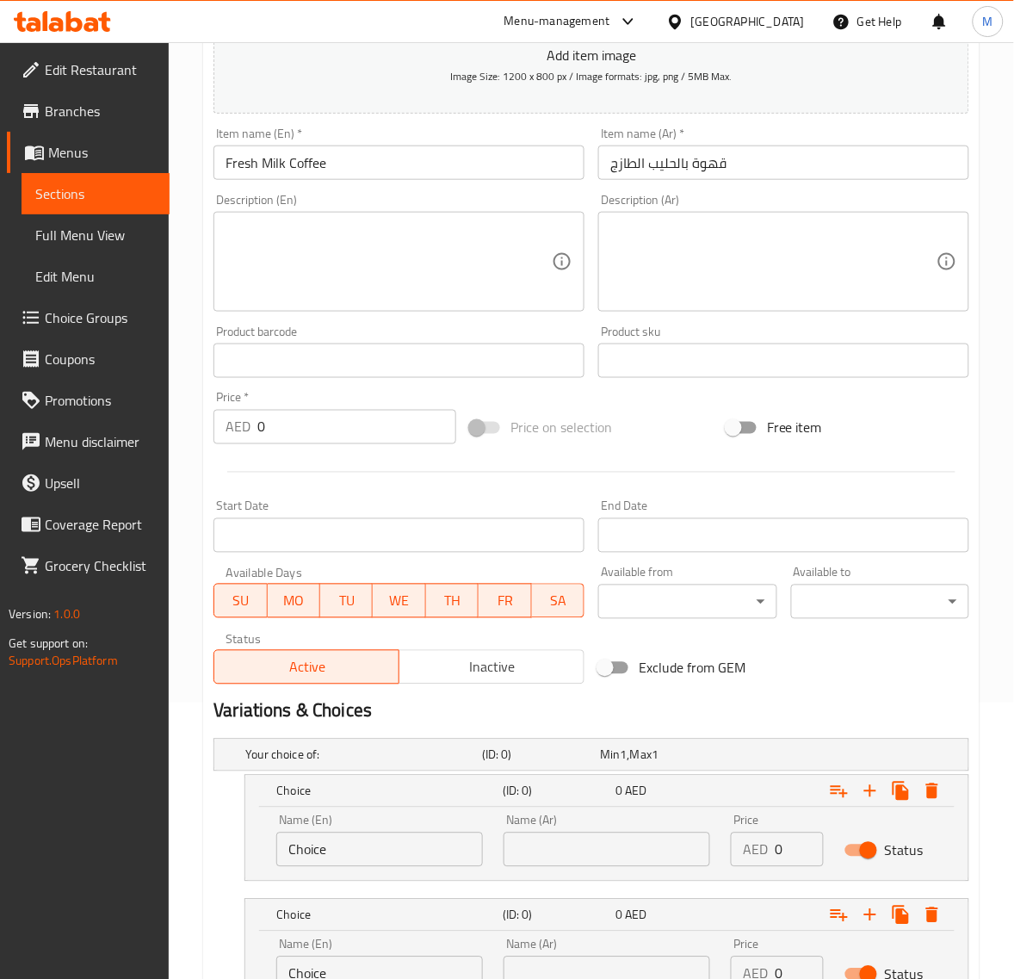
click at [350, 844] on input "Choice" at bounding box center [379, 850] width 207 height 34
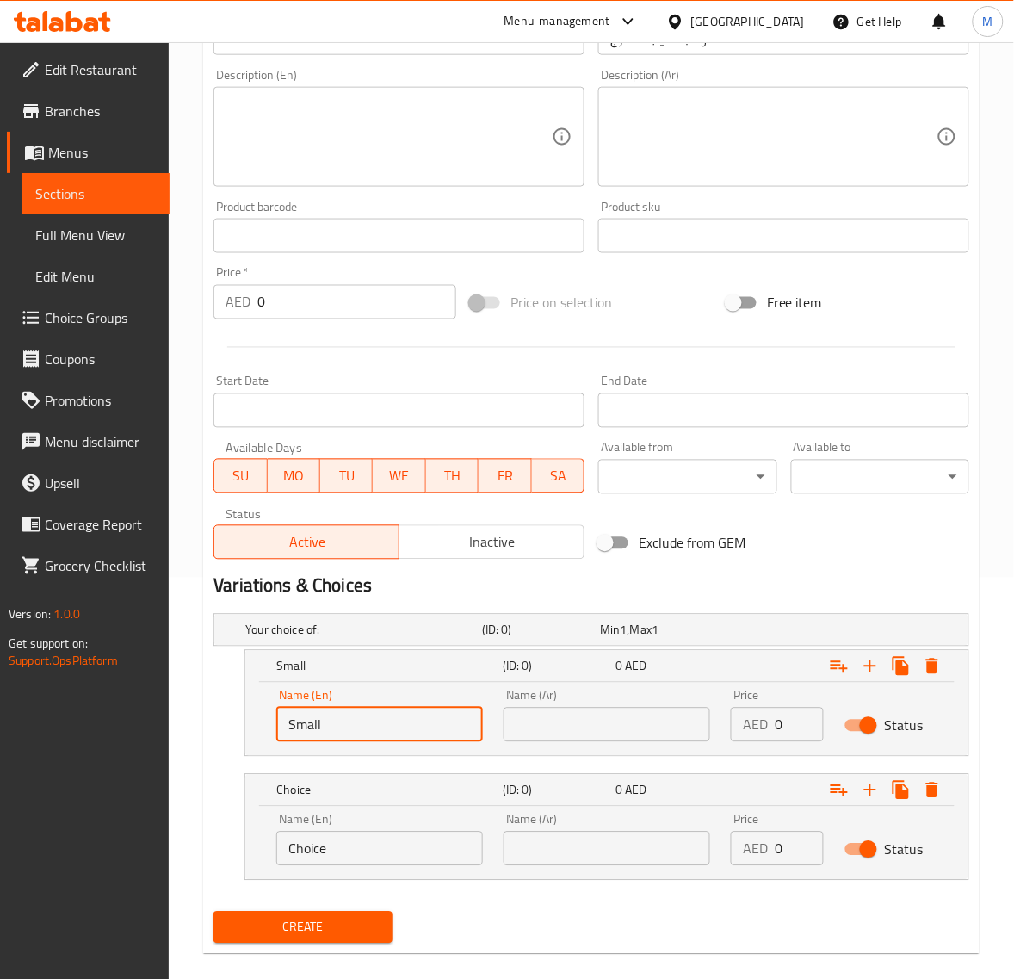
scroll to position [424, 0]
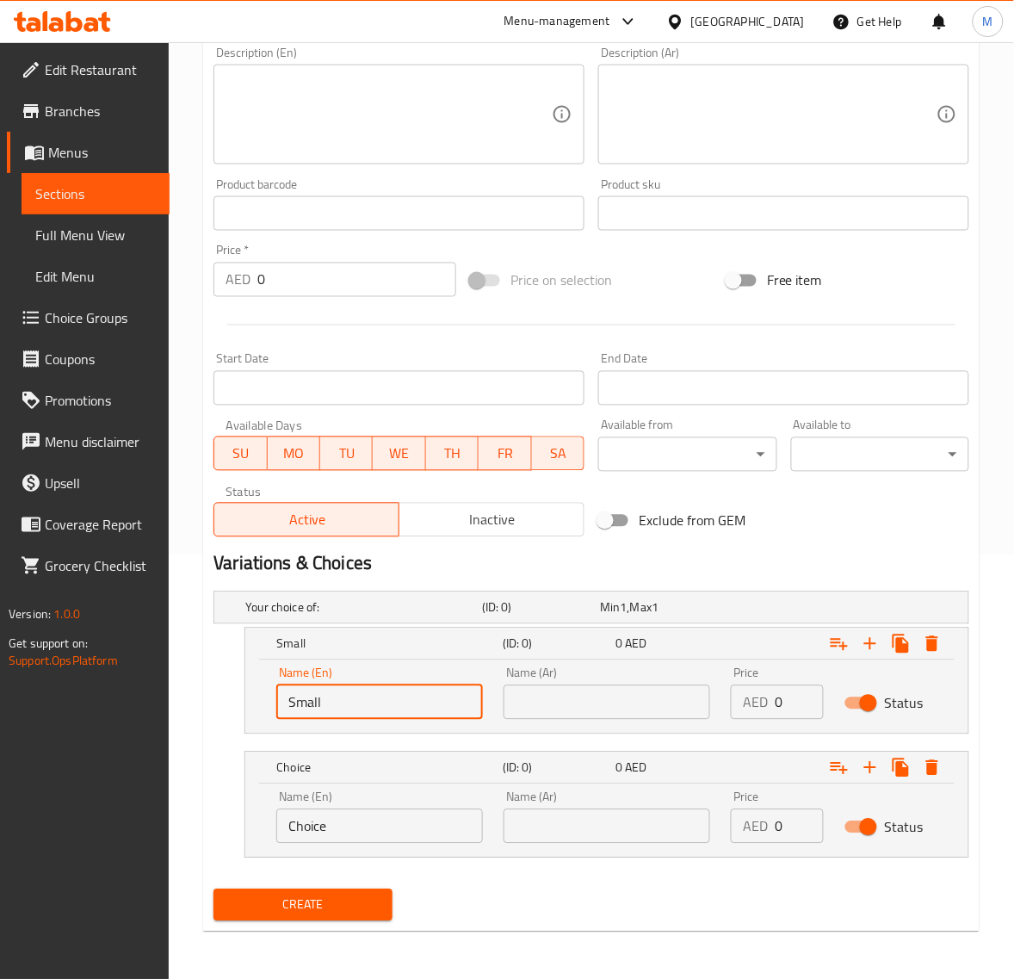
type input "Small"
click at [363, 827] on input "Choice" at bounding box center [379, 826] width 207 height 34
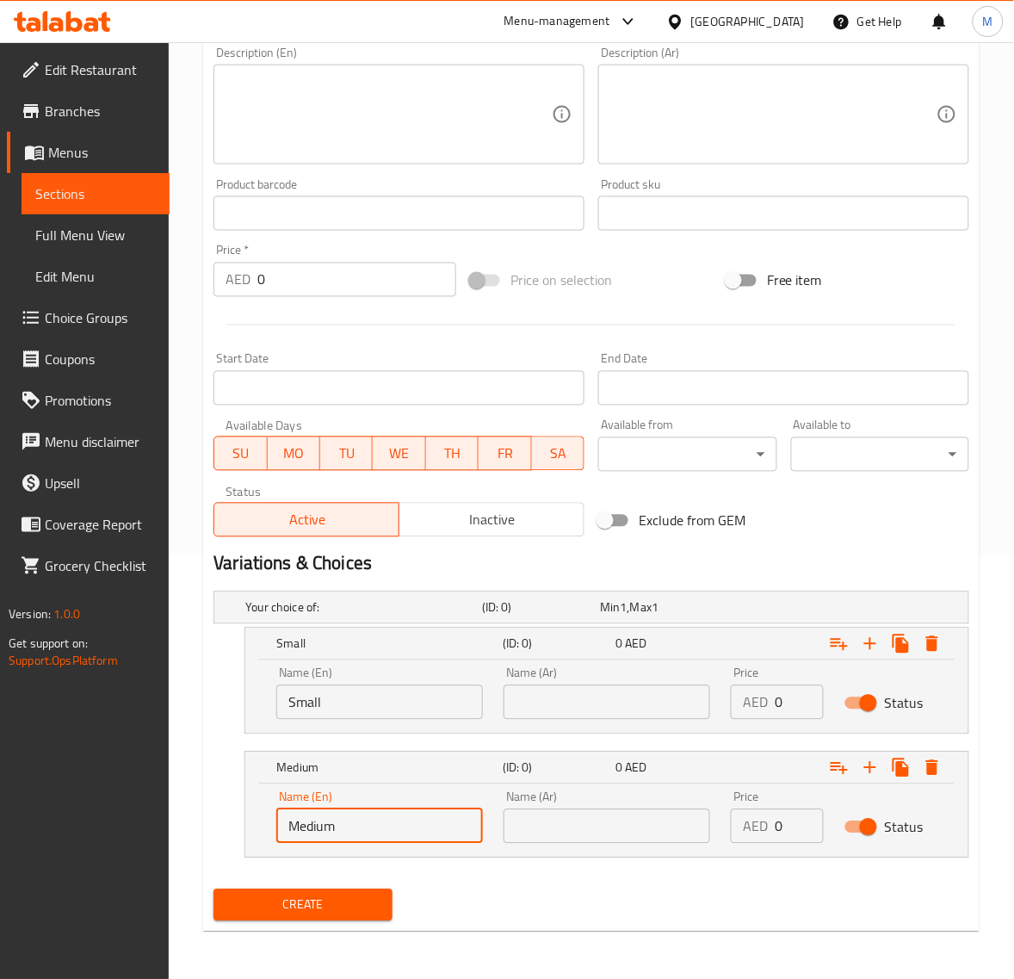
type input "Medium"
click at [566, 706] on input "text" at bounding box center [607, 702] width 207 height 34
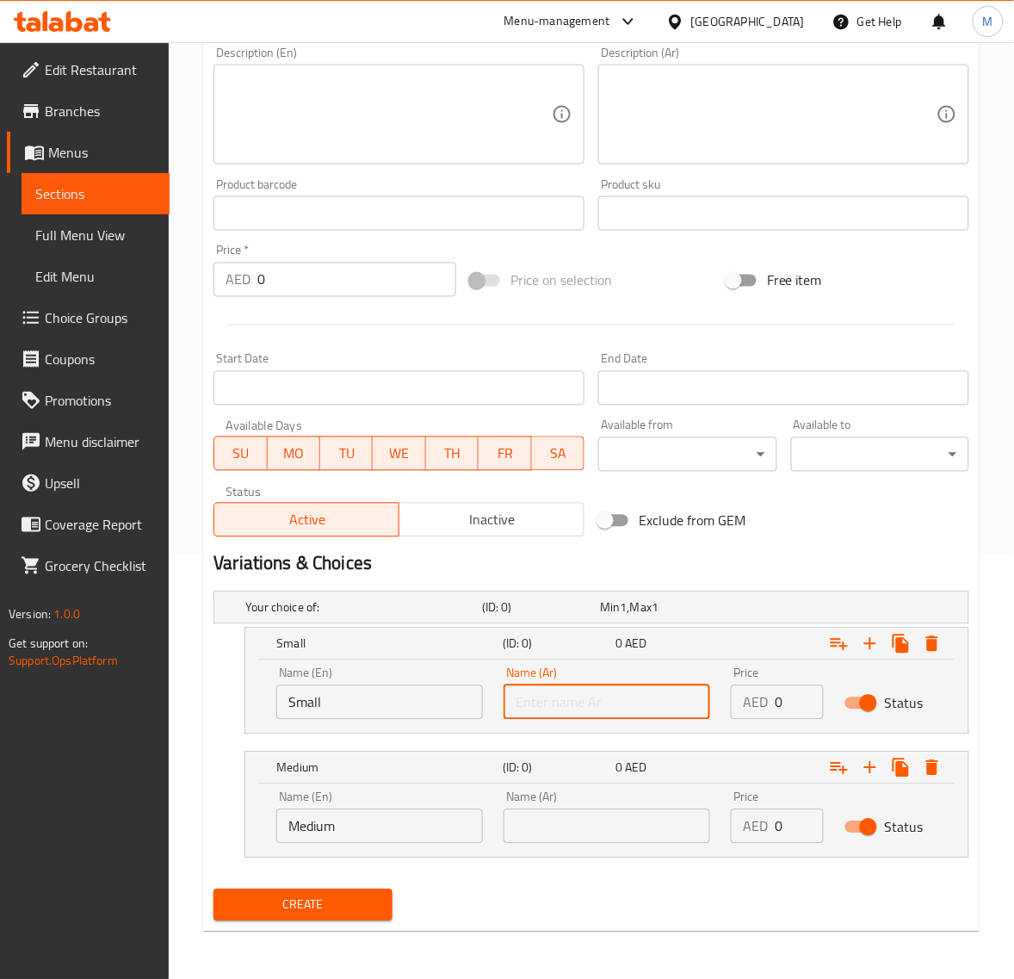
type input "صغير"
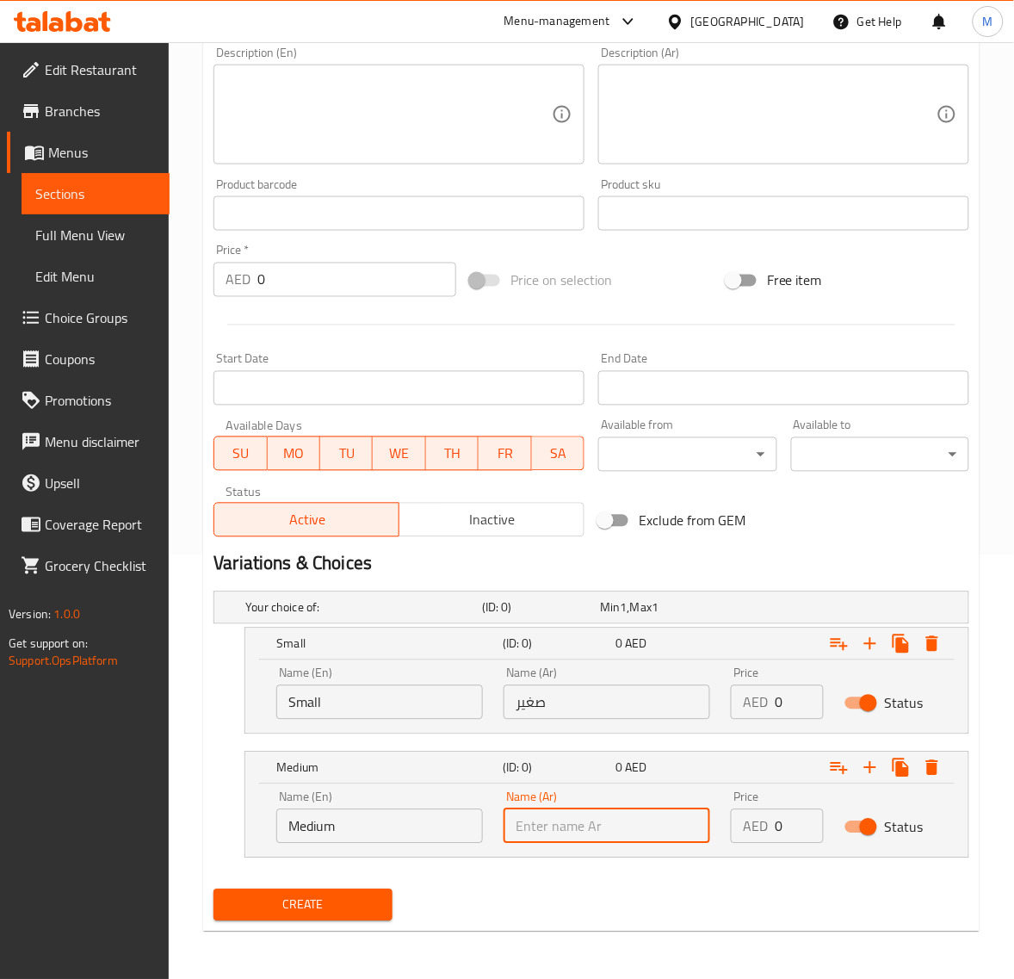
click at [590, 815] on input "text" at bounding box center [607, 826] width 207 height 34
type input "وسط"
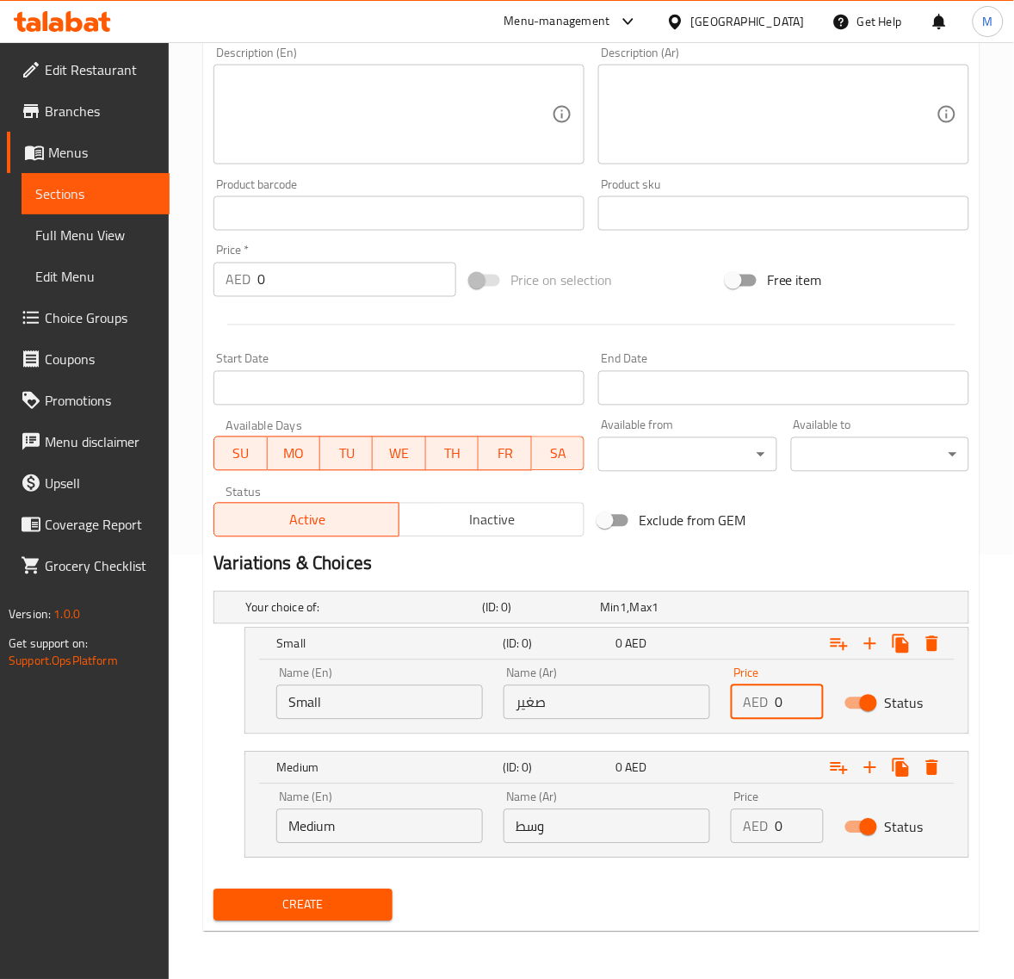
drag, startPoint x: 789, startPoint y: 698, endPoint x: 771, endPoint y: 695, distance: 17.6
click at [771, 695] on div "AED 0 Price" at bounding box center [777, 702] width 93 height 34
type input "4.05"
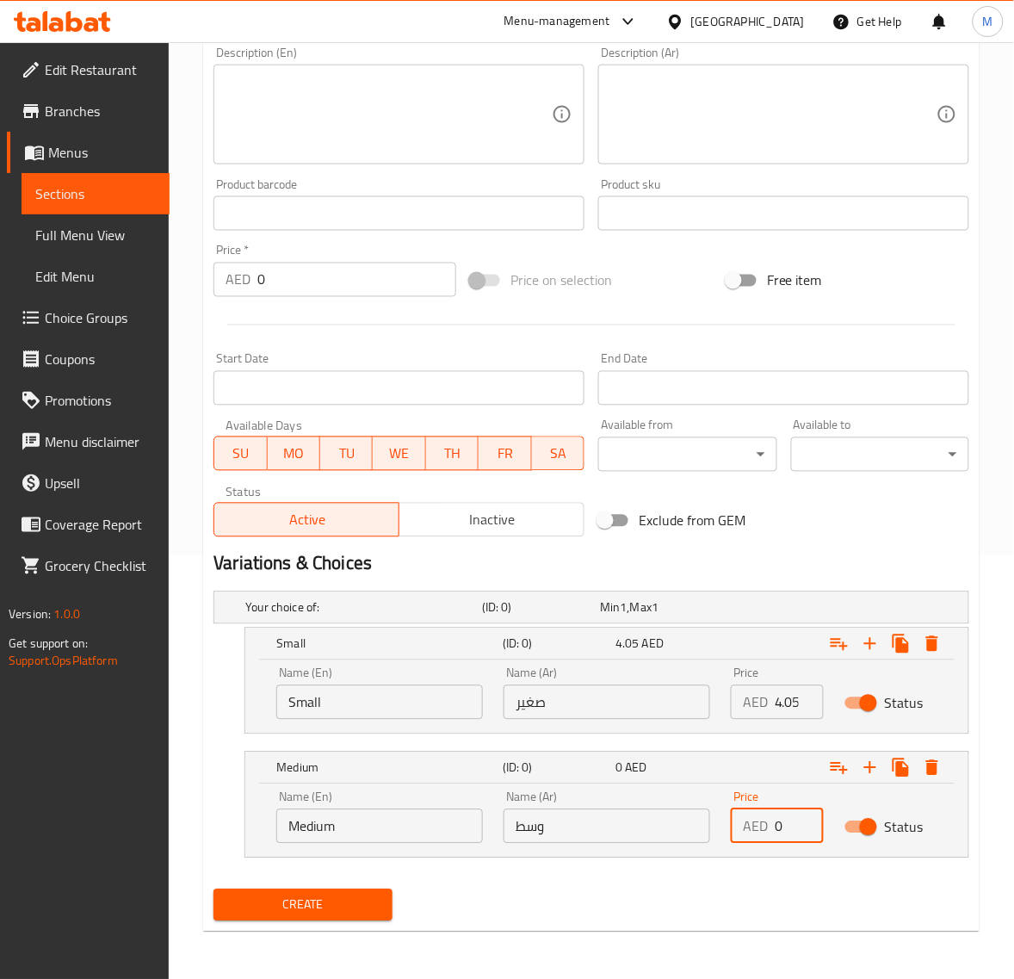
drag, startPoint x: 785, startPoint y: 832, endPoint x: 756, endPoint y: 836, distance: 29.6
click at [759, 835] on div "AED 0 Price" at bounding box center [777, 826] width 93 height 34
type input "6.75"
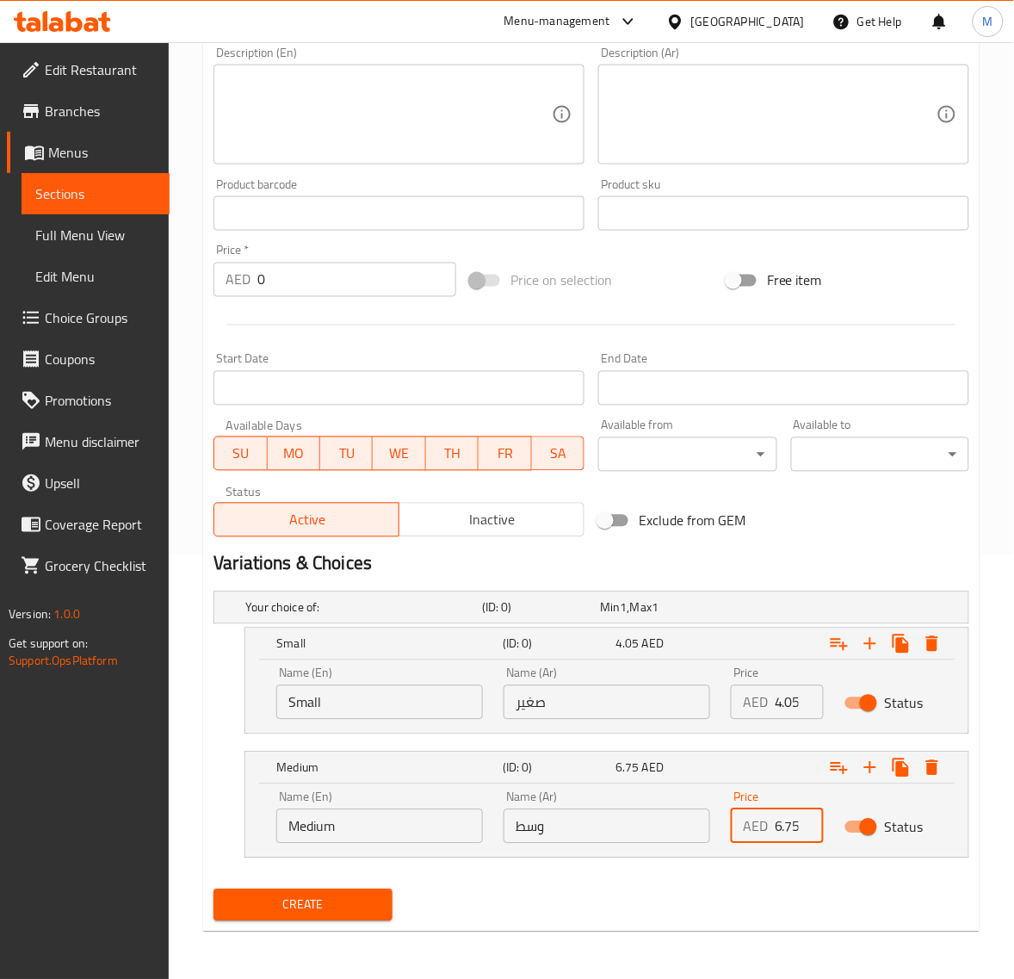
click at [367, 895] on span "Create" at bounding box center [302, 906] width 151 height 22
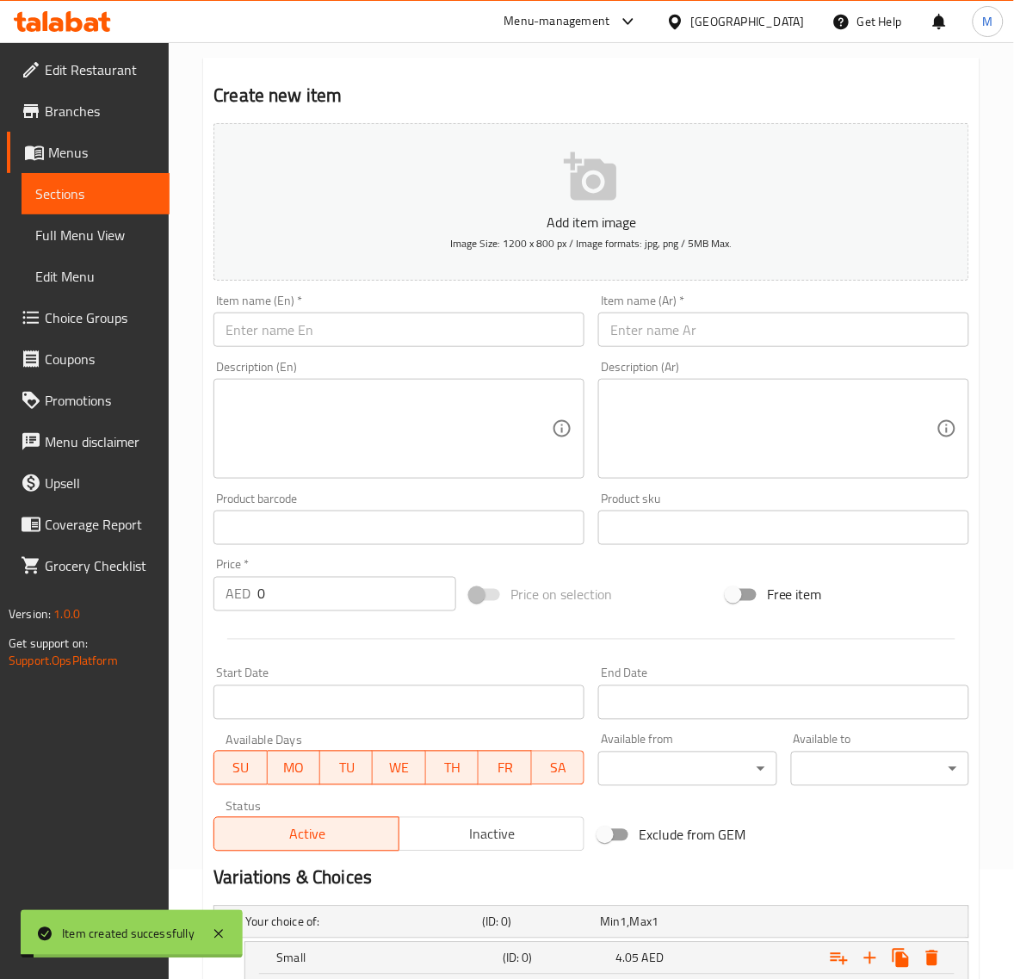
scroll to position [101, 0]
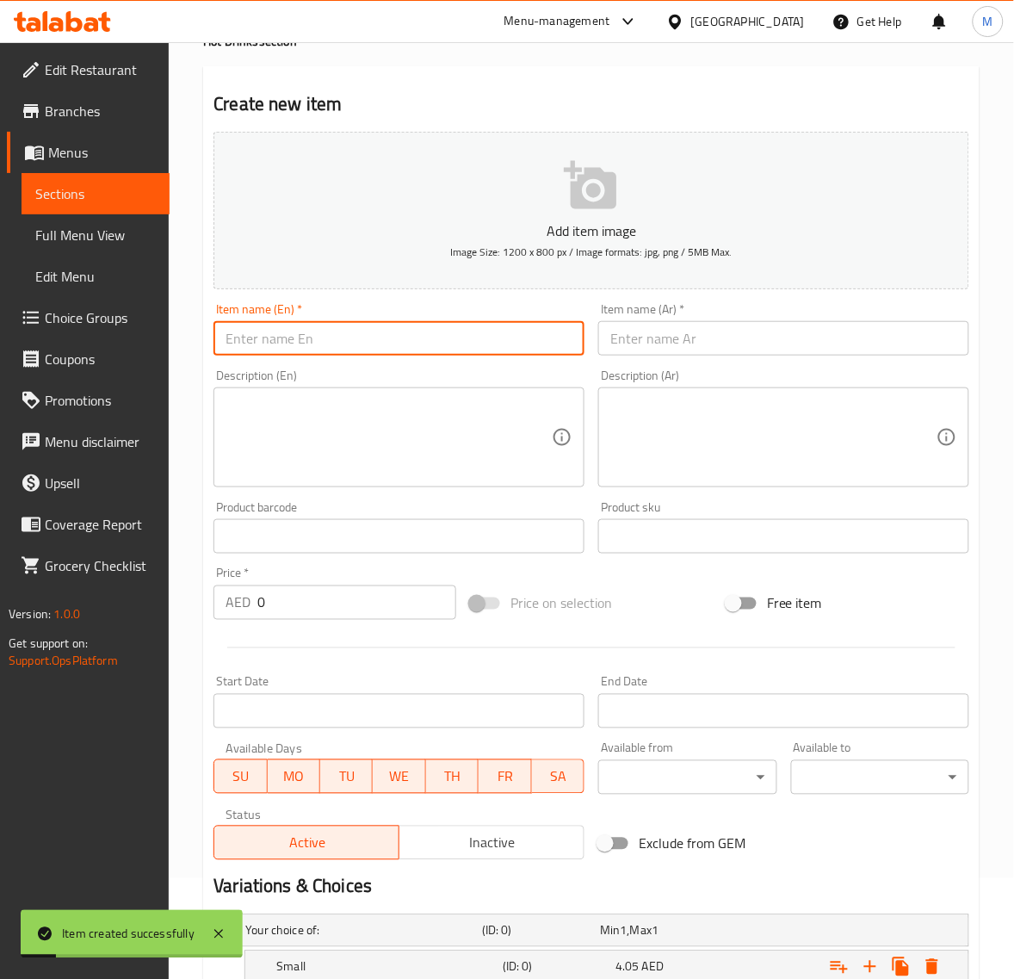
click at [354, 354] on input "text" at bounding box center [399, 338] width 371 height 34
type input "Green Tea"
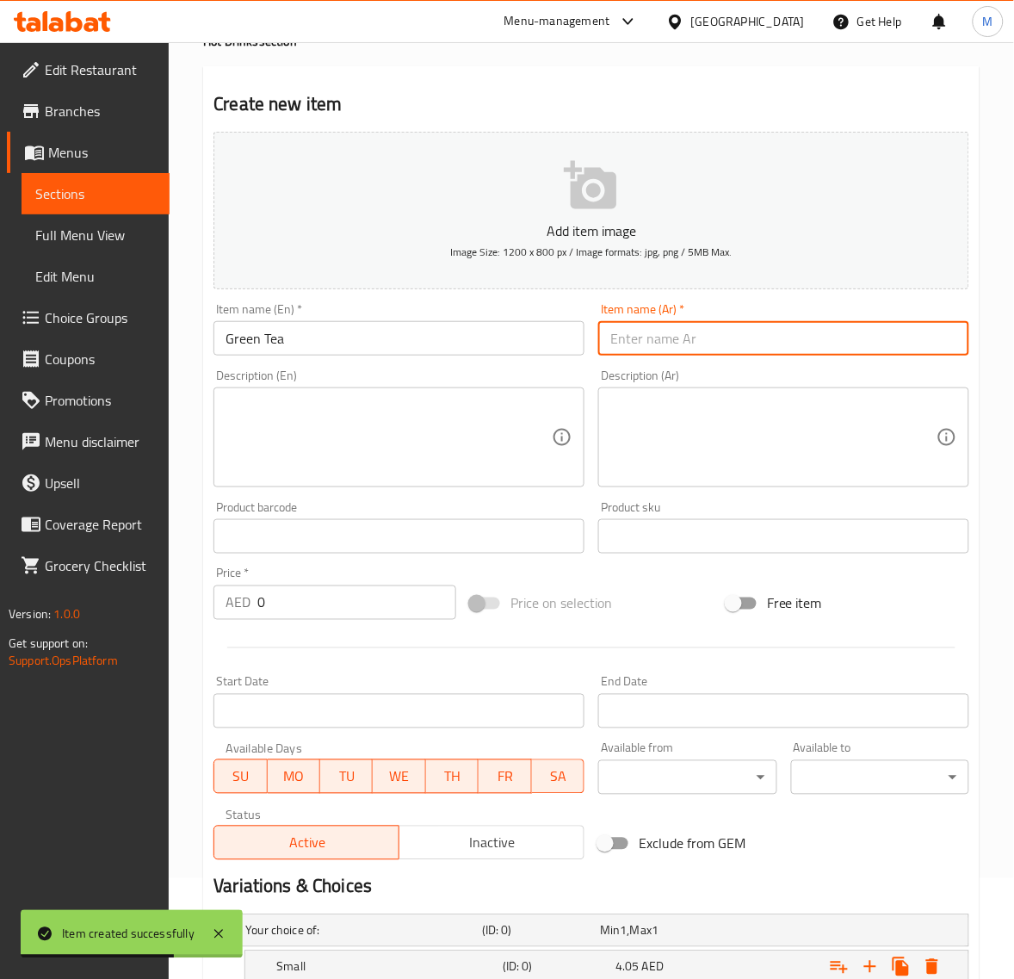
drag, startPoint x: 683, startPoint y: 336, endPoint x: 651, endPoint y: 319, distance: 36.2
click at [681, 336] on input "text" at bounding box center [783, 338] width 371 height 34
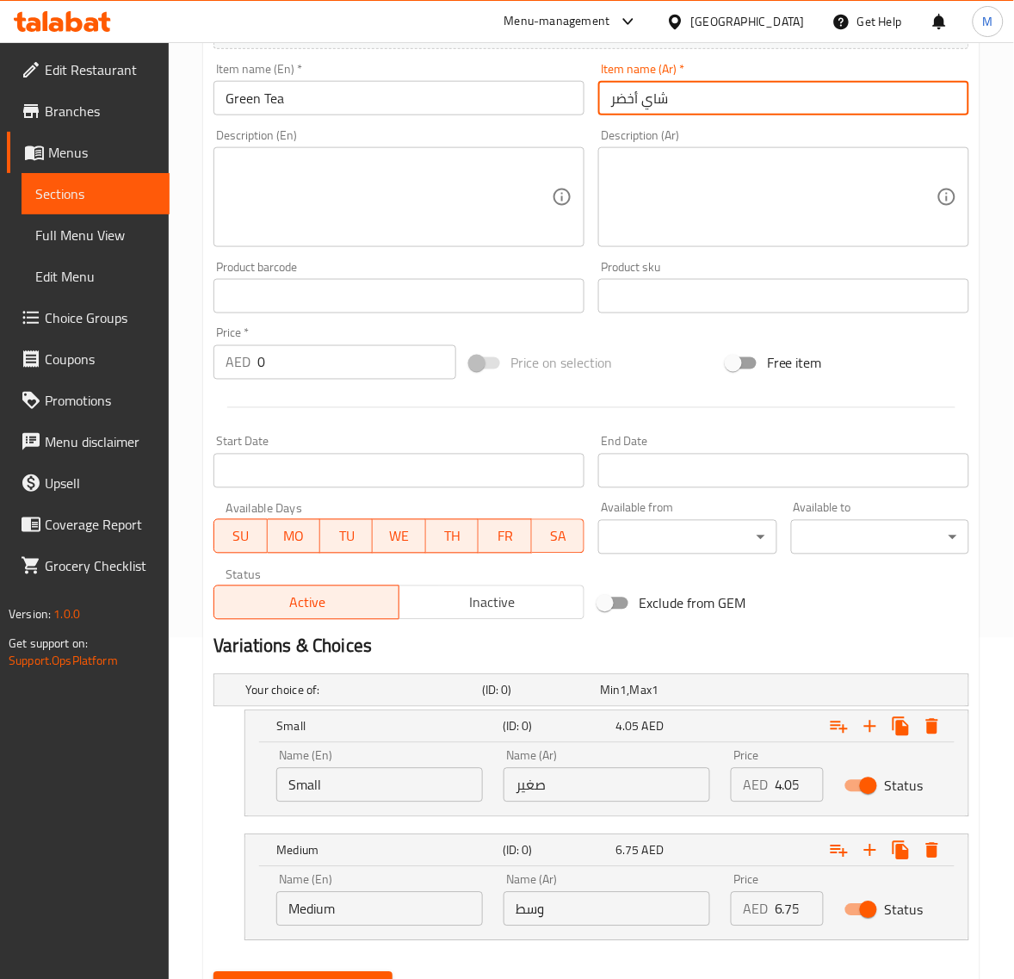
scroll to position [424, 0]
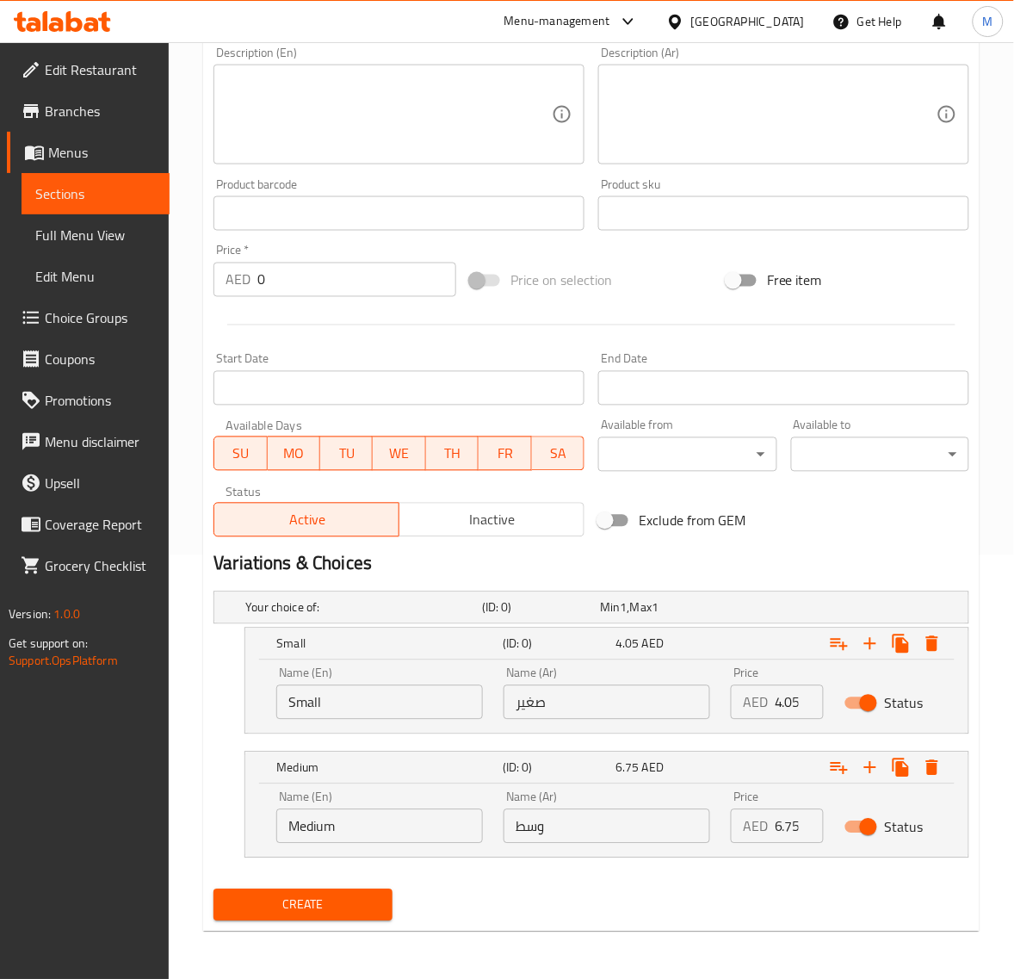
type input "شاي أخضر"
drag, startPoint x: 789, startPoint y: 700, endPoint x: 803, endPoint y: 734, distance: 36.6
click at [759, 702] on div "AED 4.05 Price" at bounding box center [777, 702] width 93 height 34
type input "1.35"
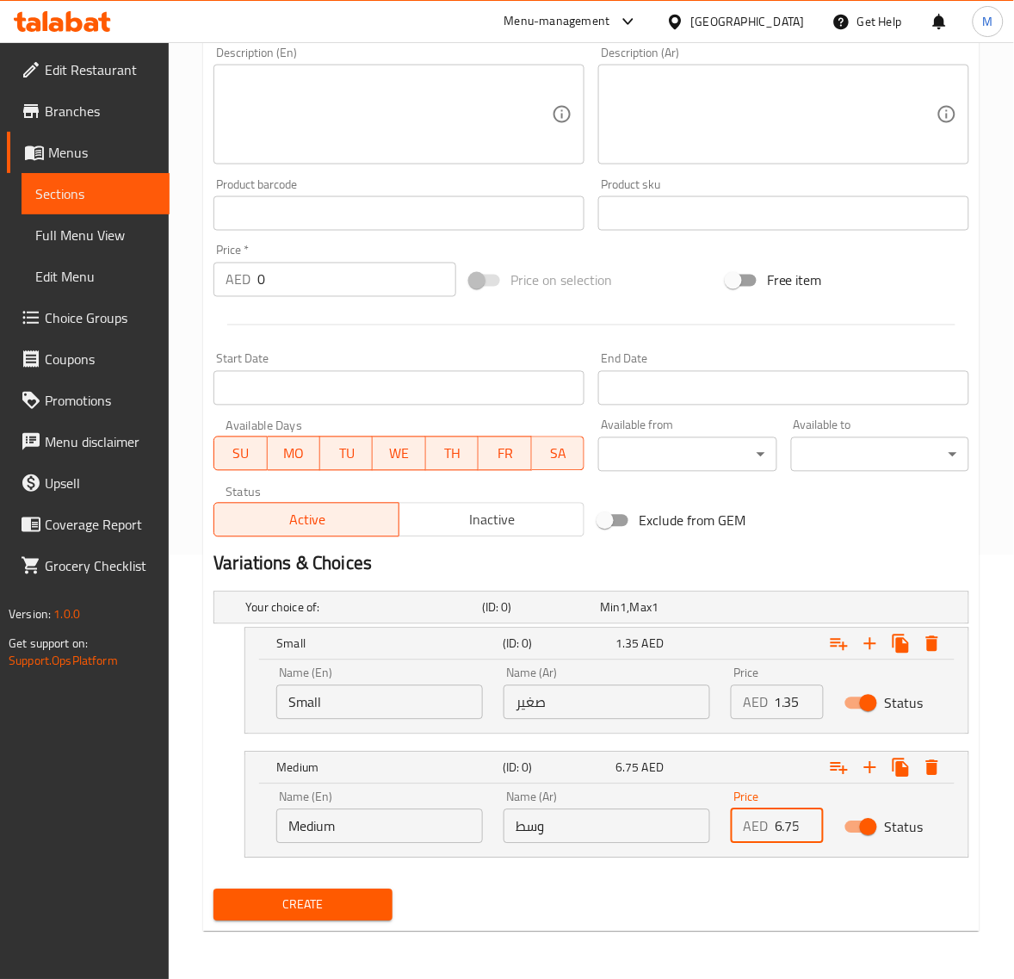
scroll to position [0, 0]
drag, startPoint x: 786, startPoint y: 828, endPoint x: 767, endPoint y: 827, distance: 19.0
click at [767, 827] on div "AED 6.75 Price" at bounding box center [777, 826] width 93 height 34
type input "2.70"
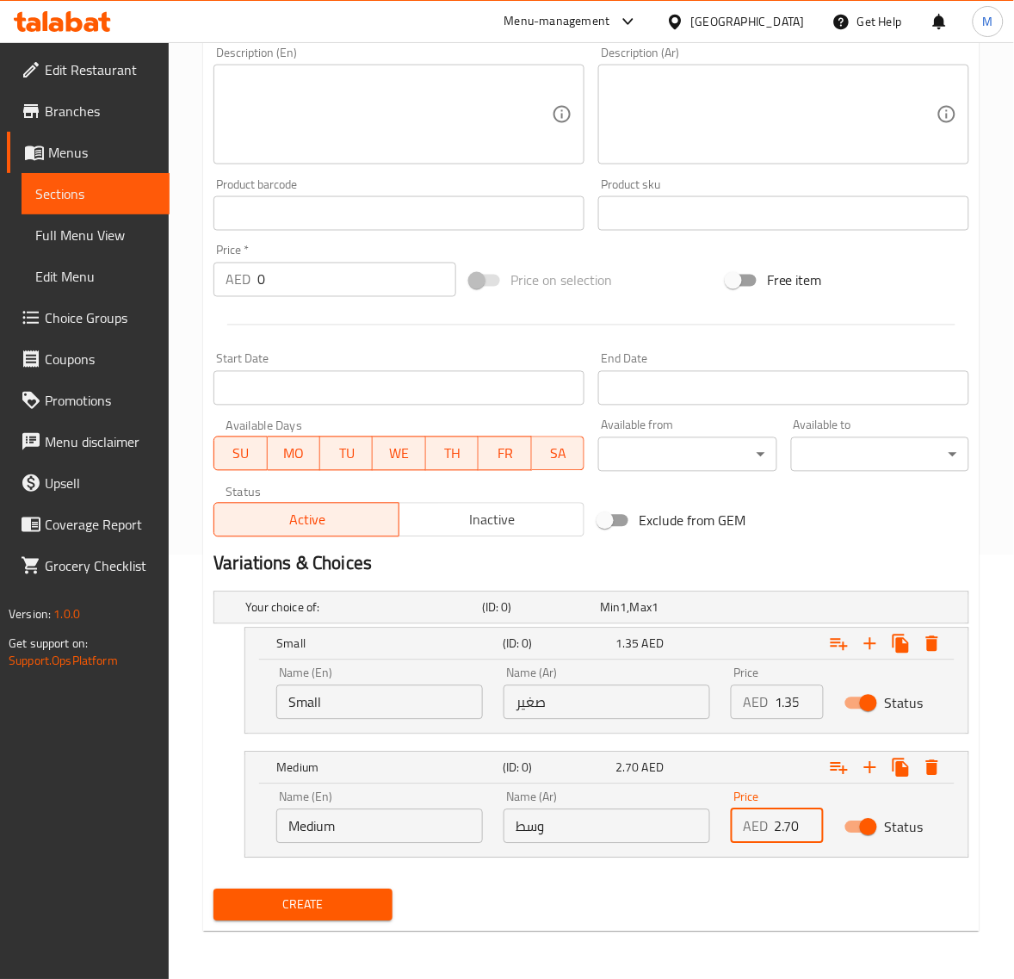
scroll to position [0, 0]
click at [370, 897] on span "Create" at bounding box center [302, 906] width 151 height 22
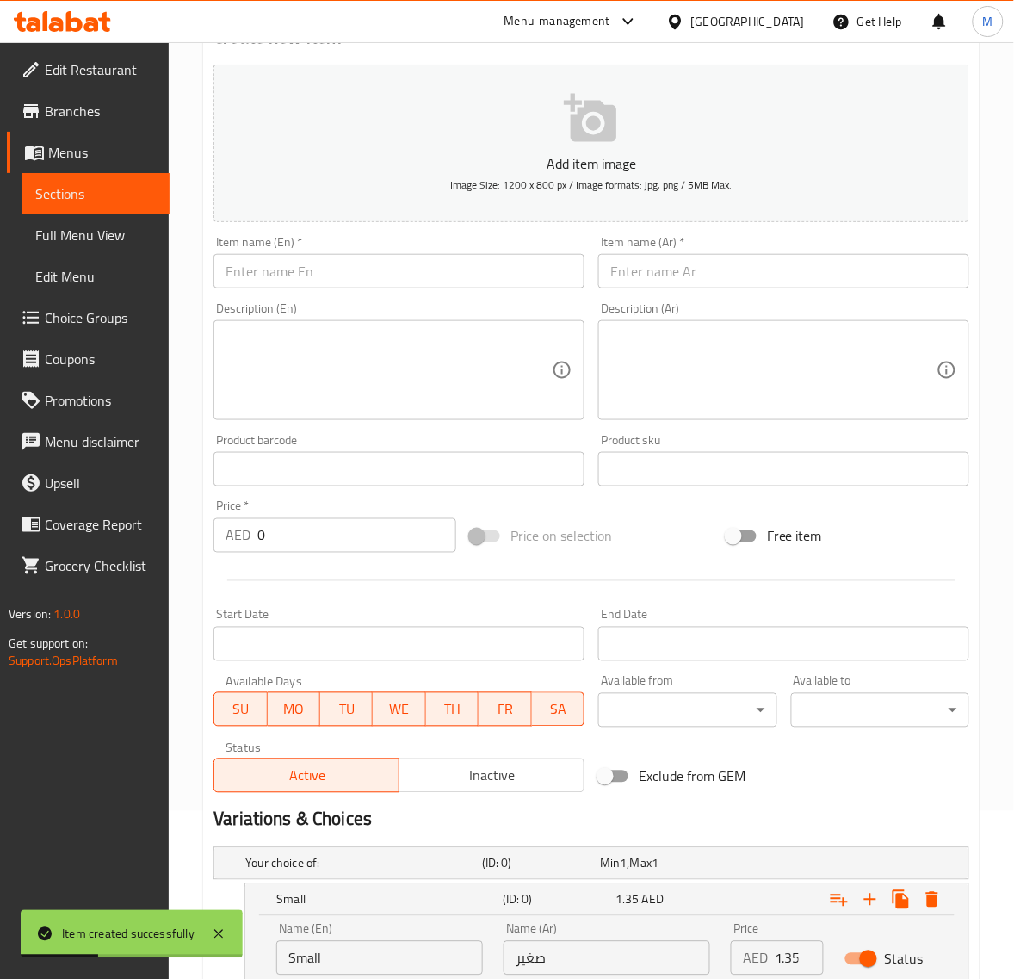
scroll to position [101, 0]
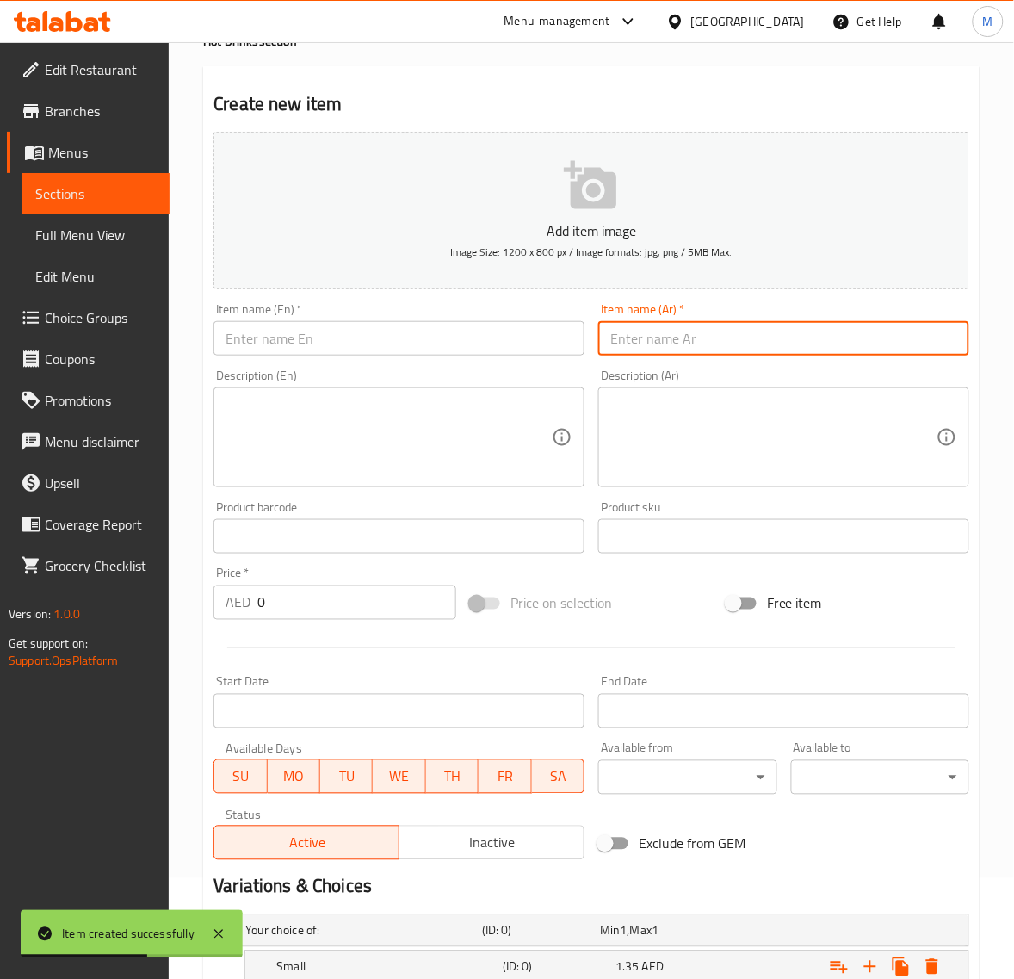
click at [689, 327] on input "text" at bounding box center [783, 338] width 371 height 34
type input "شاي زعتر"
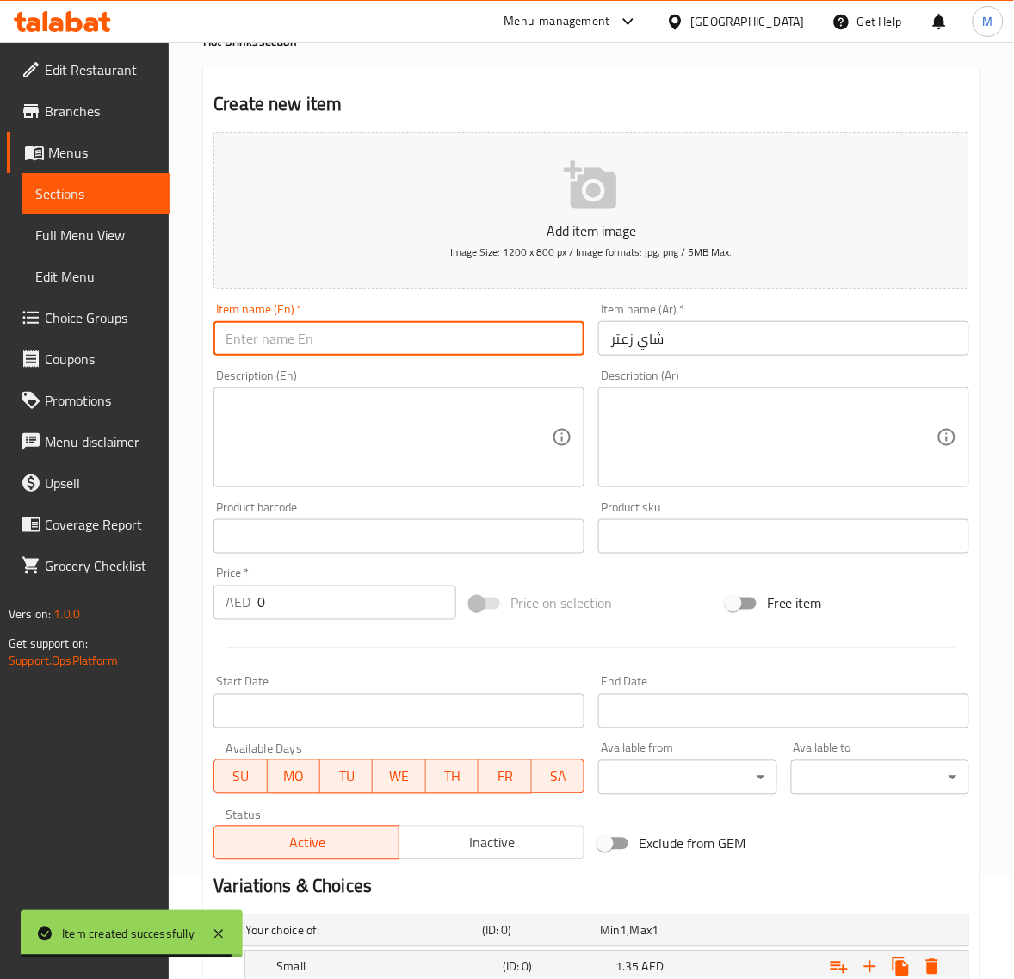
click at [380, 342] on input "text" at bounding box center [399, 338] width 371 height 34
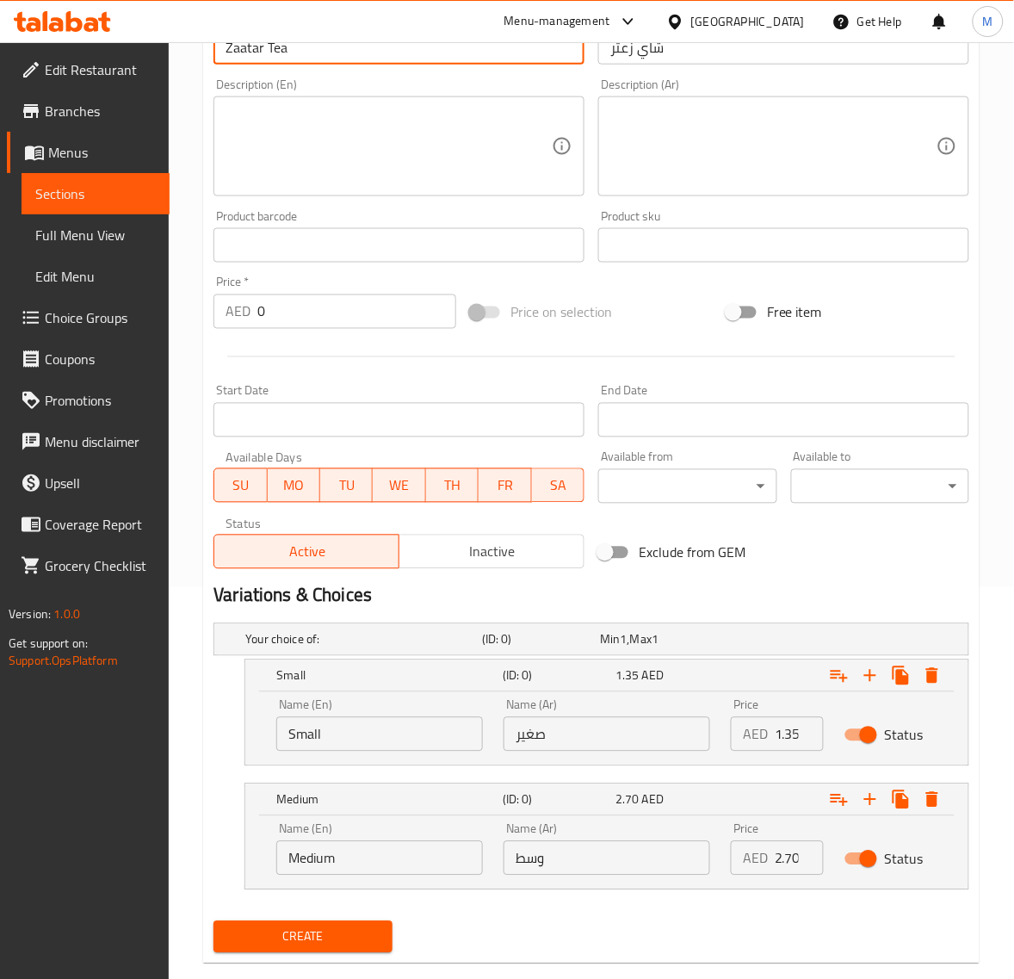
scroll to position [424, 0]
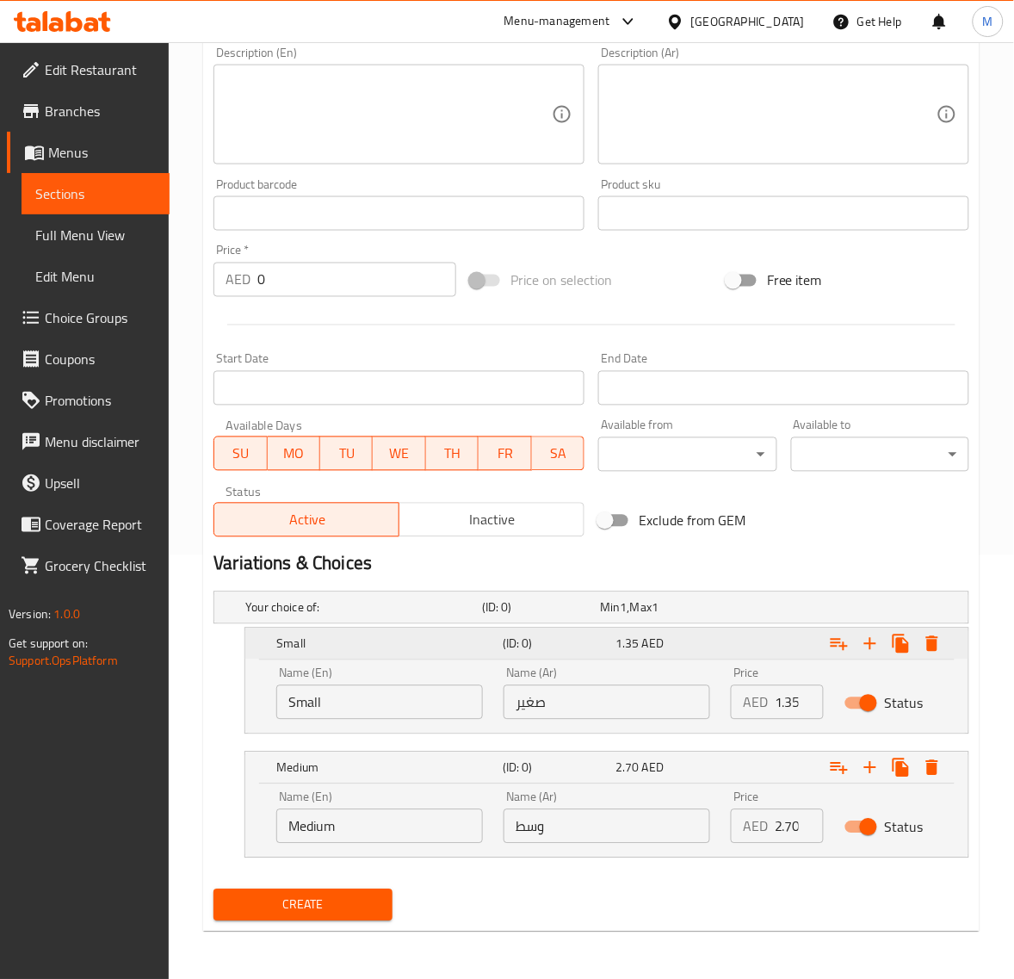
type input "Zaatar Tea"
click at [630, 647] on span "1.35" at bounding box center [628, 644] width 24 height 22
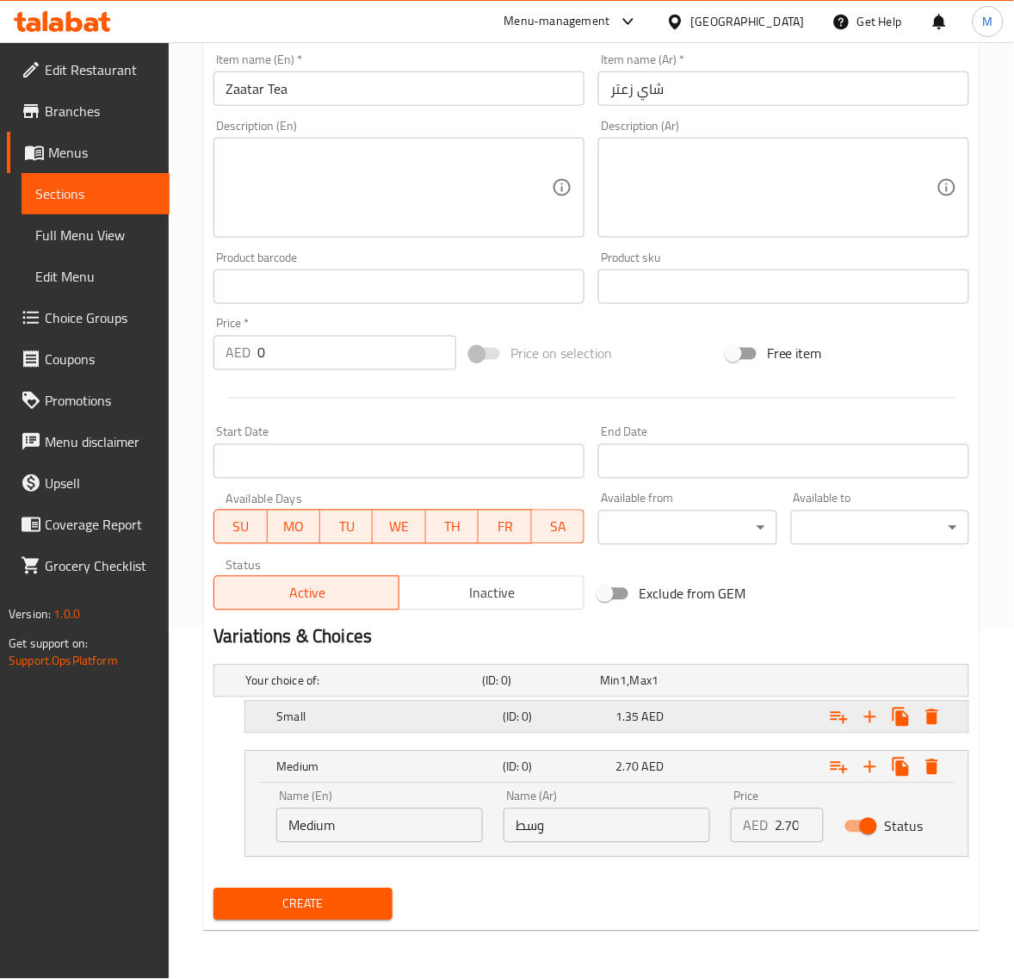
click at [607, 715] on h5 "(ID: 0)" at bounding box center [556, 717] width 106 height 17
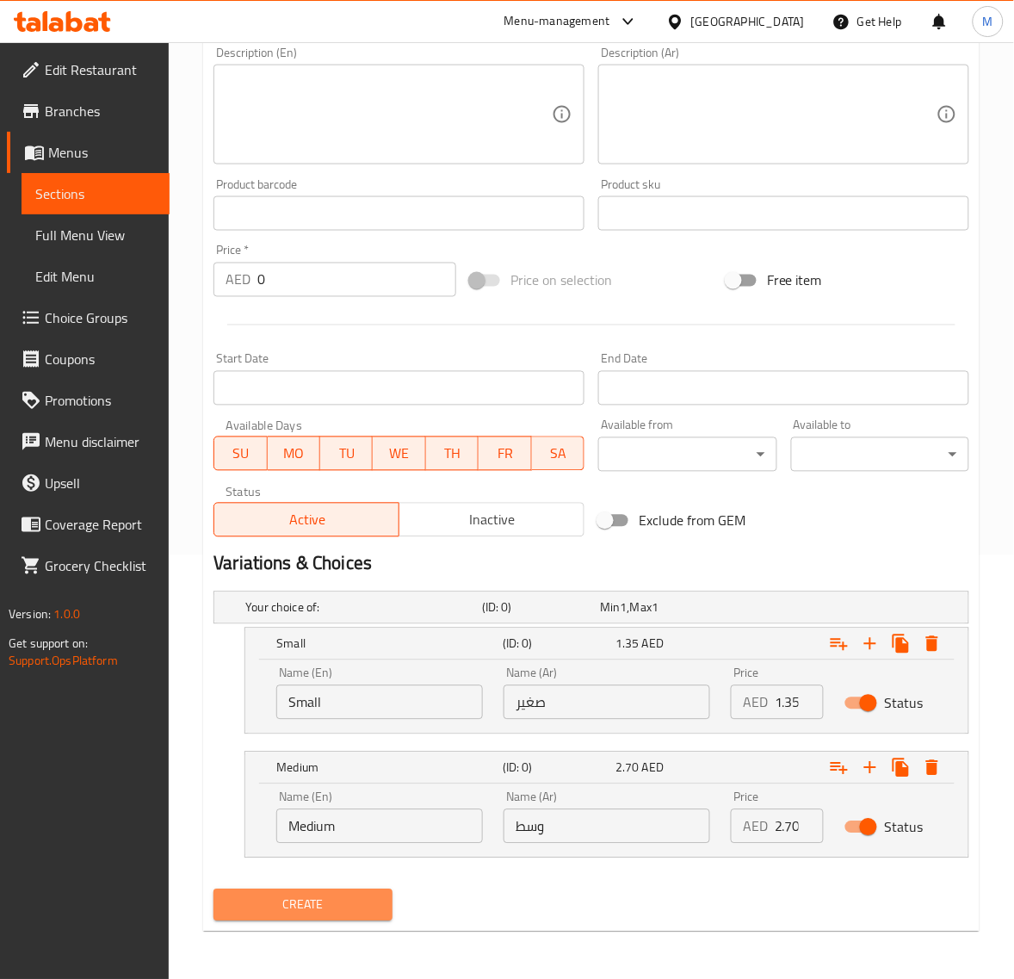
click at [353, 902] on span "Create" at bounding box center [302, 906] width 151 height 22
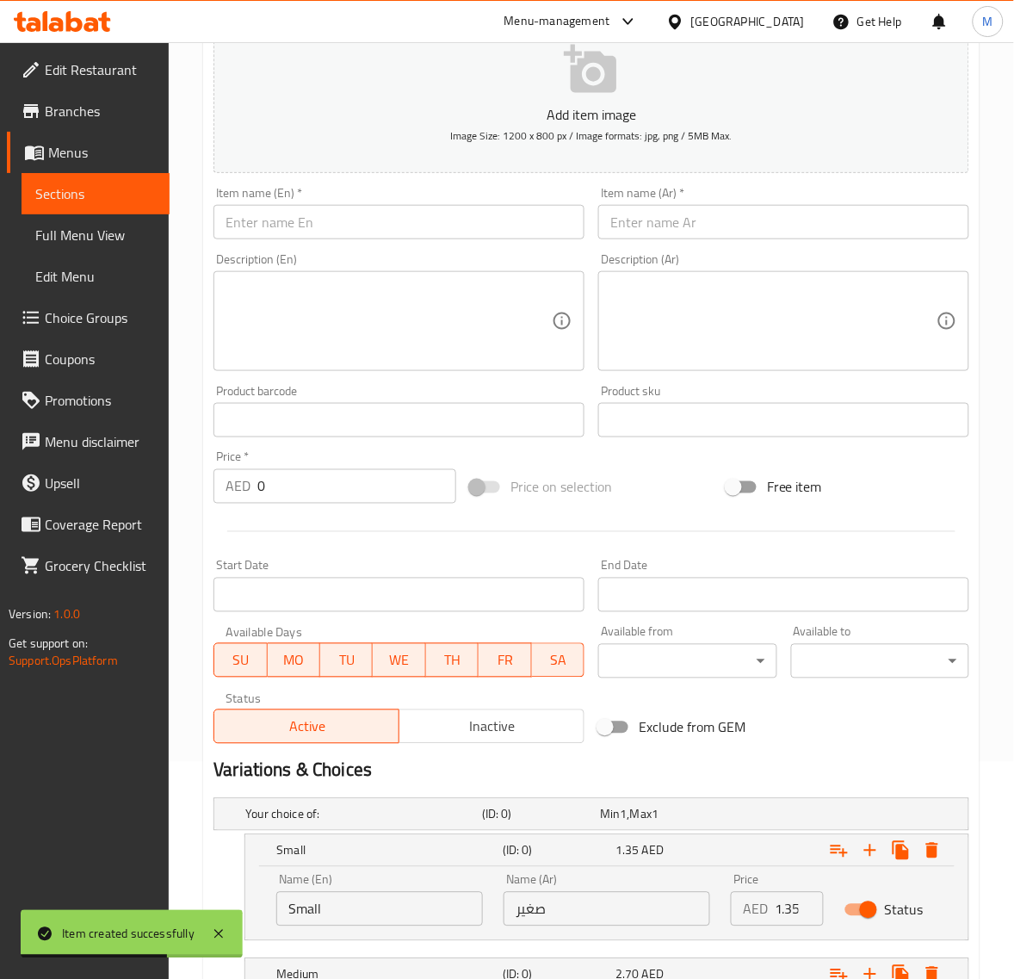
scroll to position [208, 0]
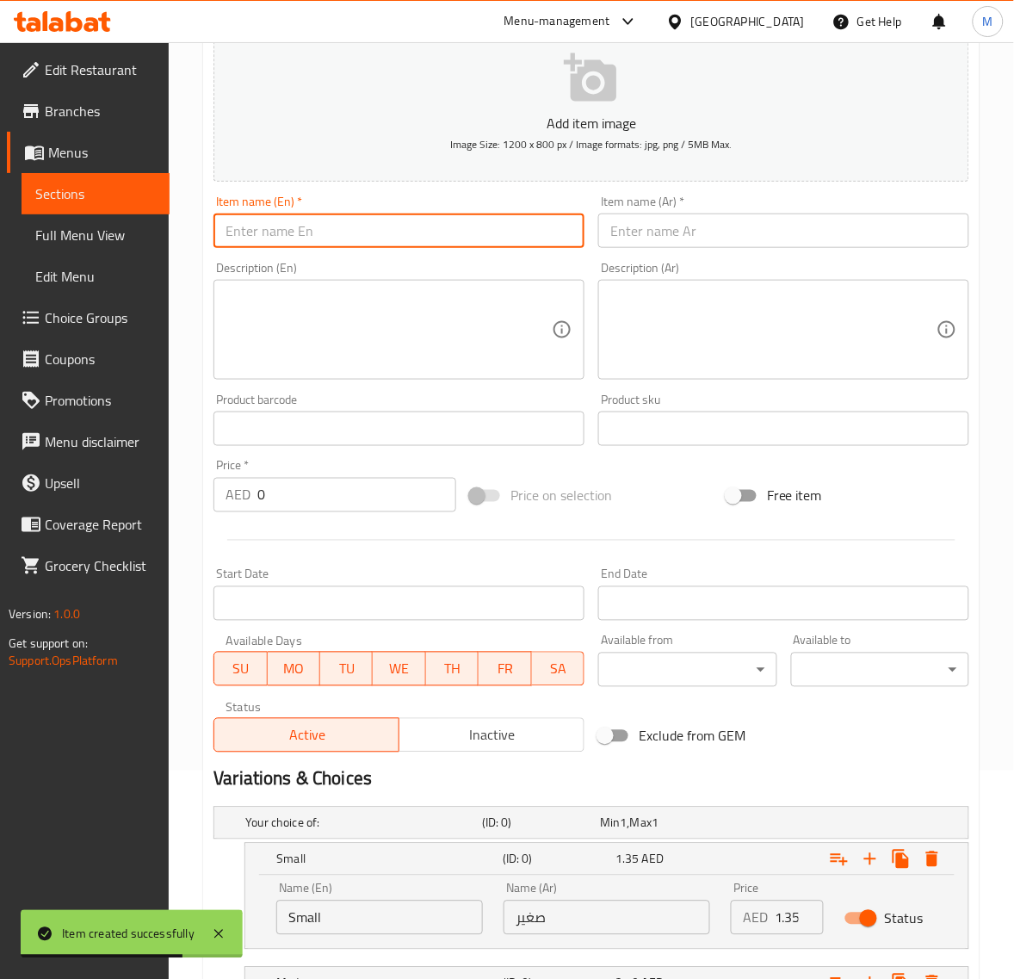
click at [317, 231] on input "text" at bounding box center [399, 231] width 371 height 34
paste input "CINNAMON TEA"
type input "Cinnamon Tea"
click at [647, 233] on input "text" at bounding box center [783, 231] width 371 height 34
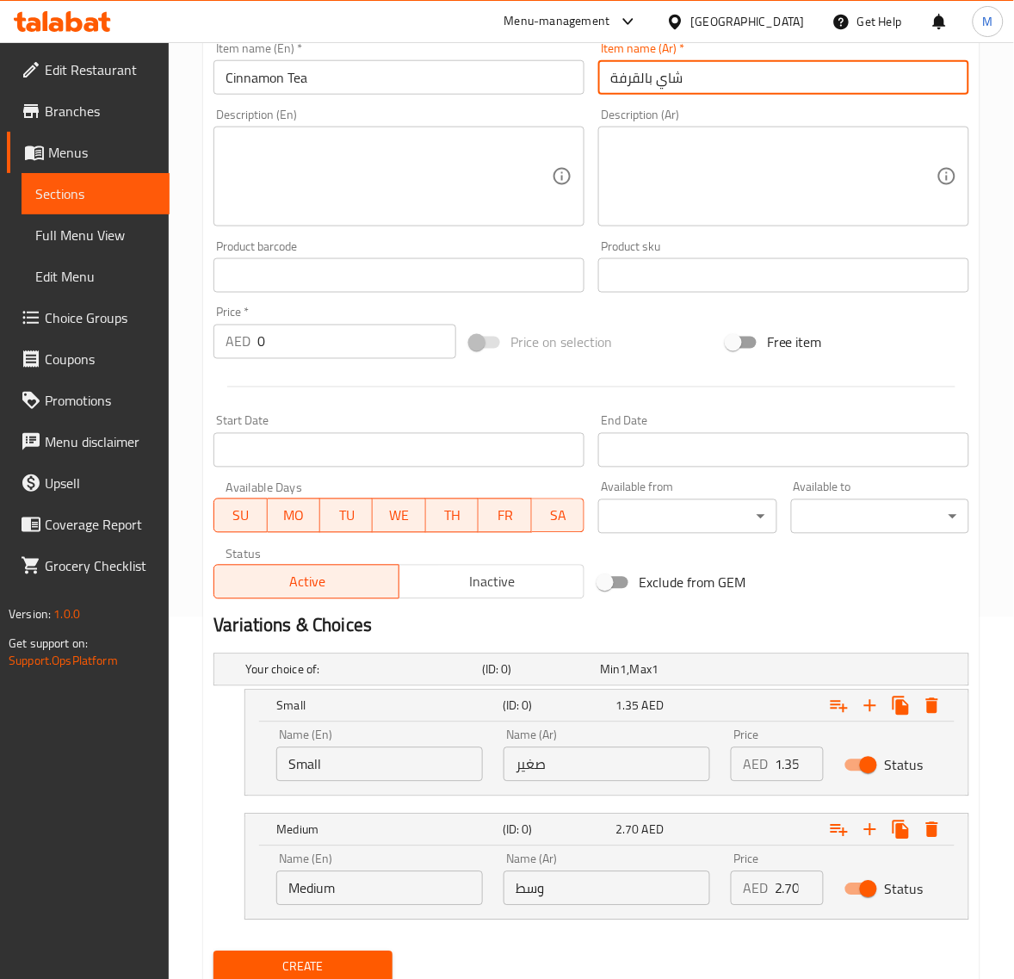
scroll to position [424, 0]
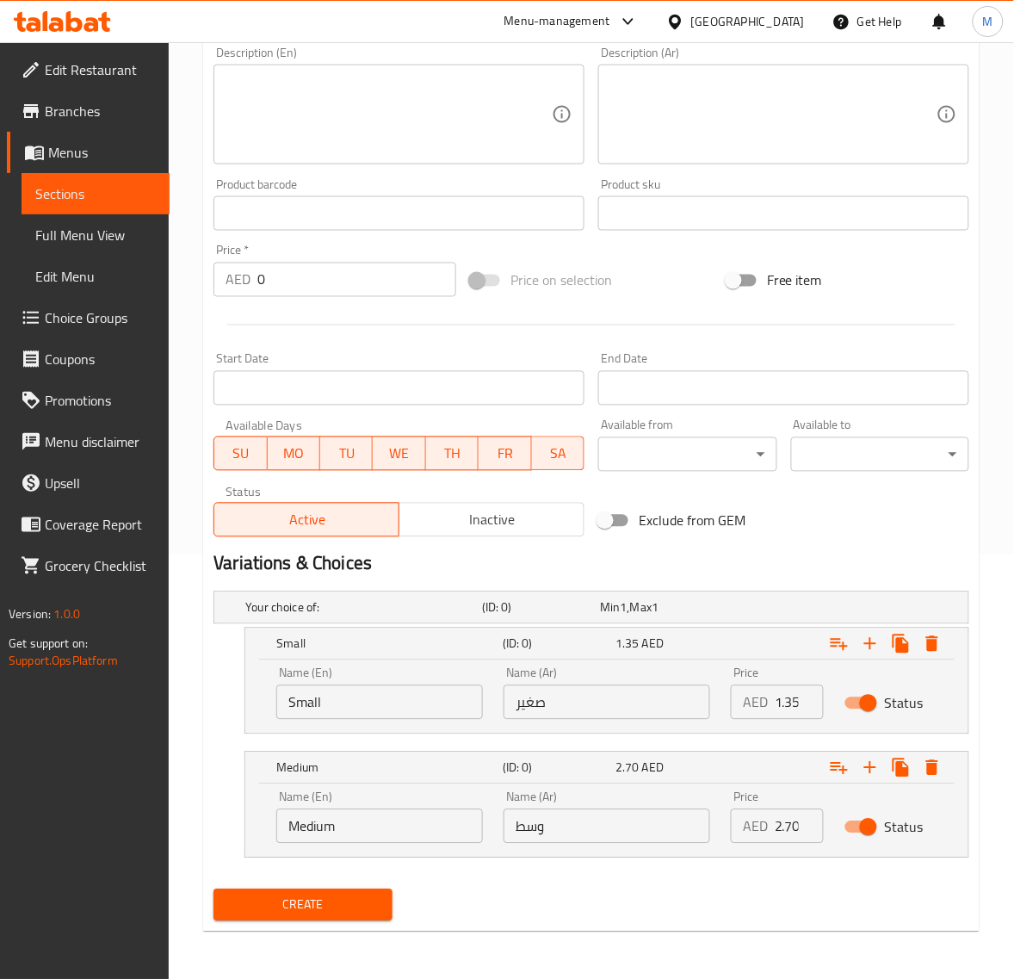
type input "شاي بالقرفة"
click at [345, 892] on button "Create" at bounding box center [303, 905] width 178 height 32
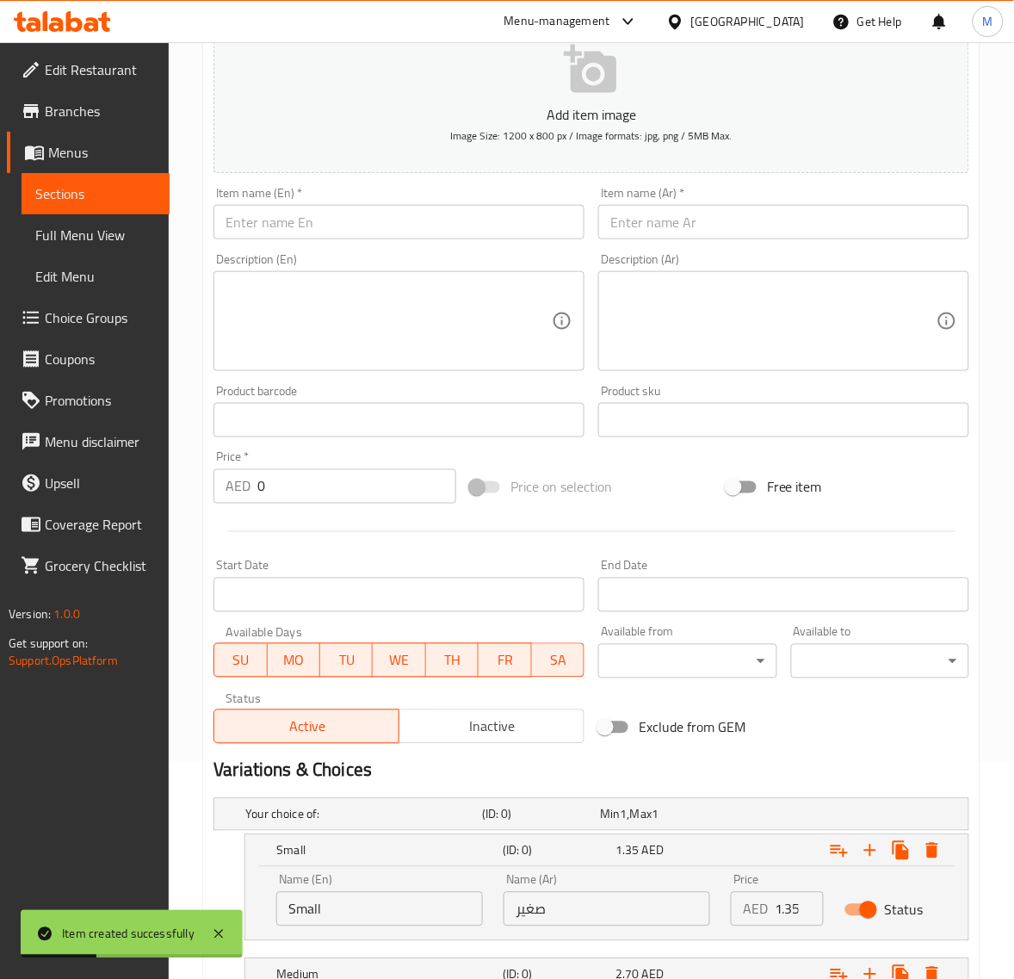
scroll to position [208, 0]
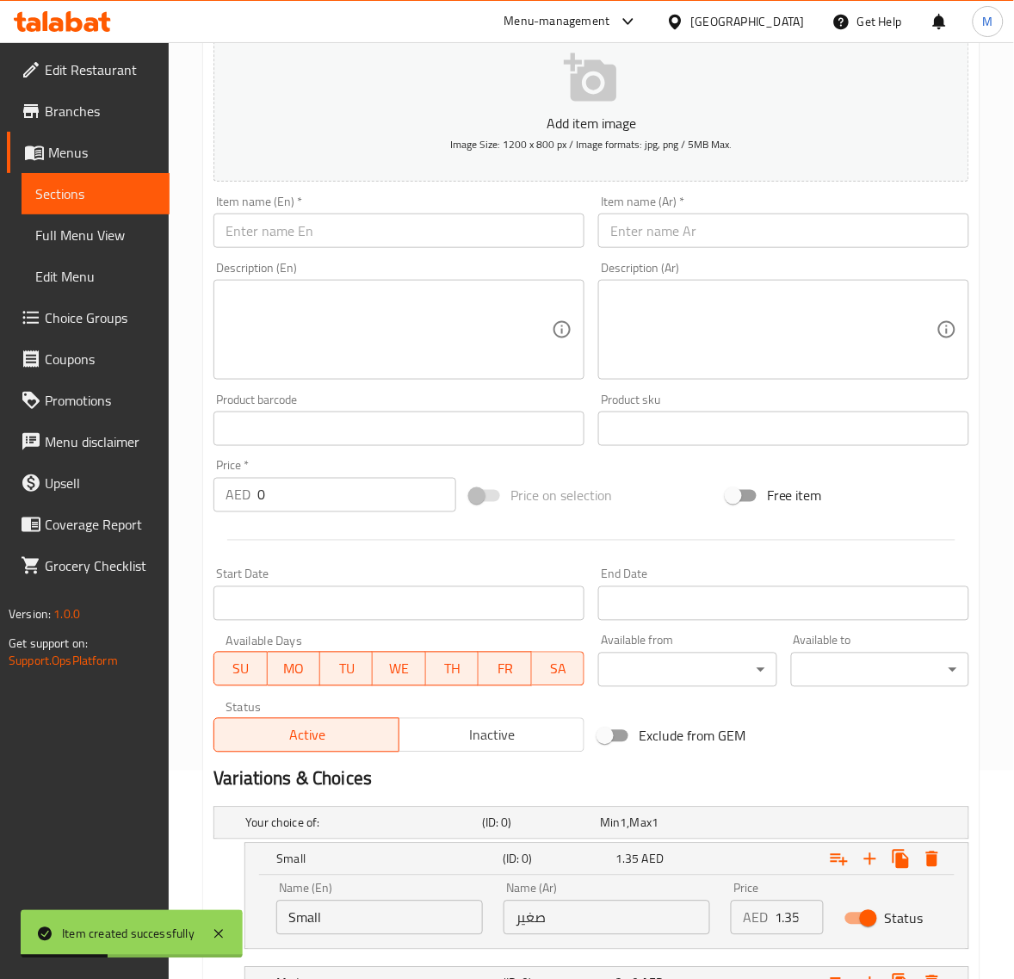
click at [334, 226] on input "text" at bounding box center [399, 231] width 371 height 34
paste input "ANISE TEA"
type input "Anise Tea"
click at [684, 232] on input "text" at bounding box center [783, 231] width 371 height 34
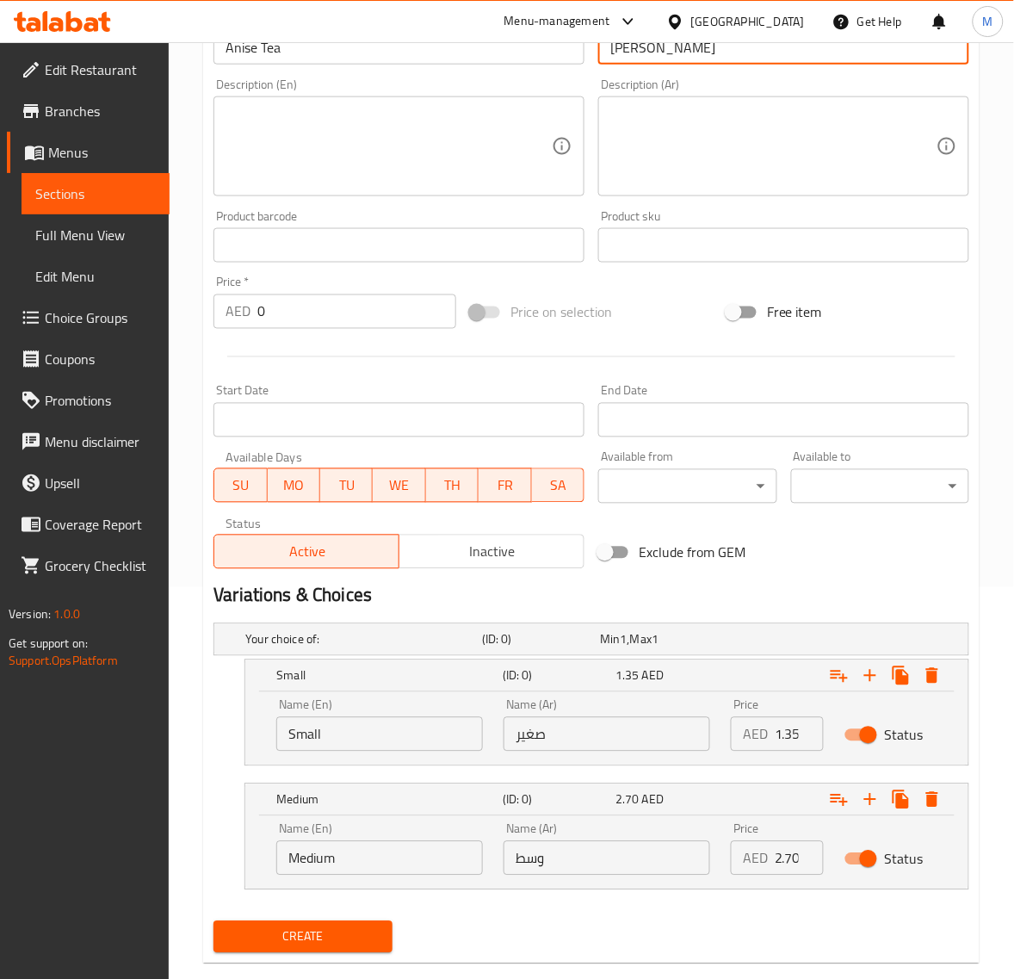
scroll to position [424, 0]
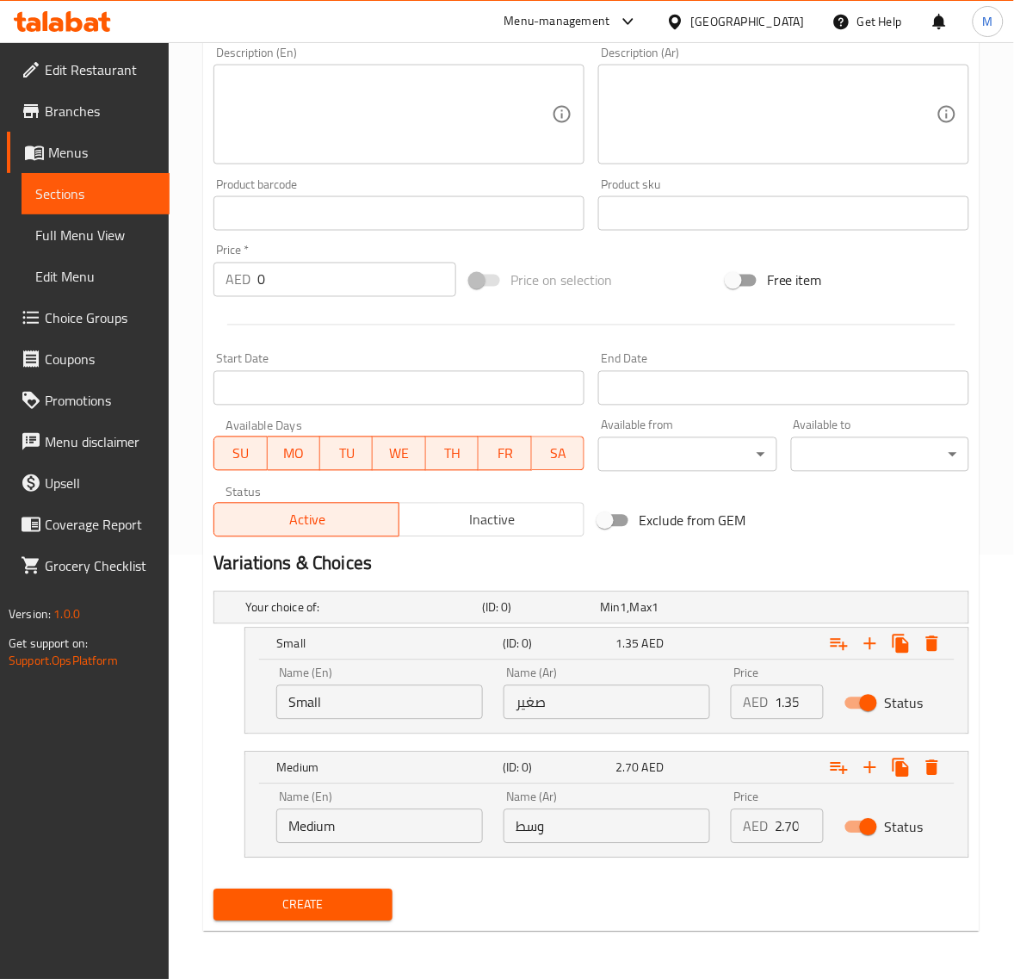
type input "شاي باليانسون"
click at [354, 907] on span "Create" at bounding box center [302, 906] width 151 height 22
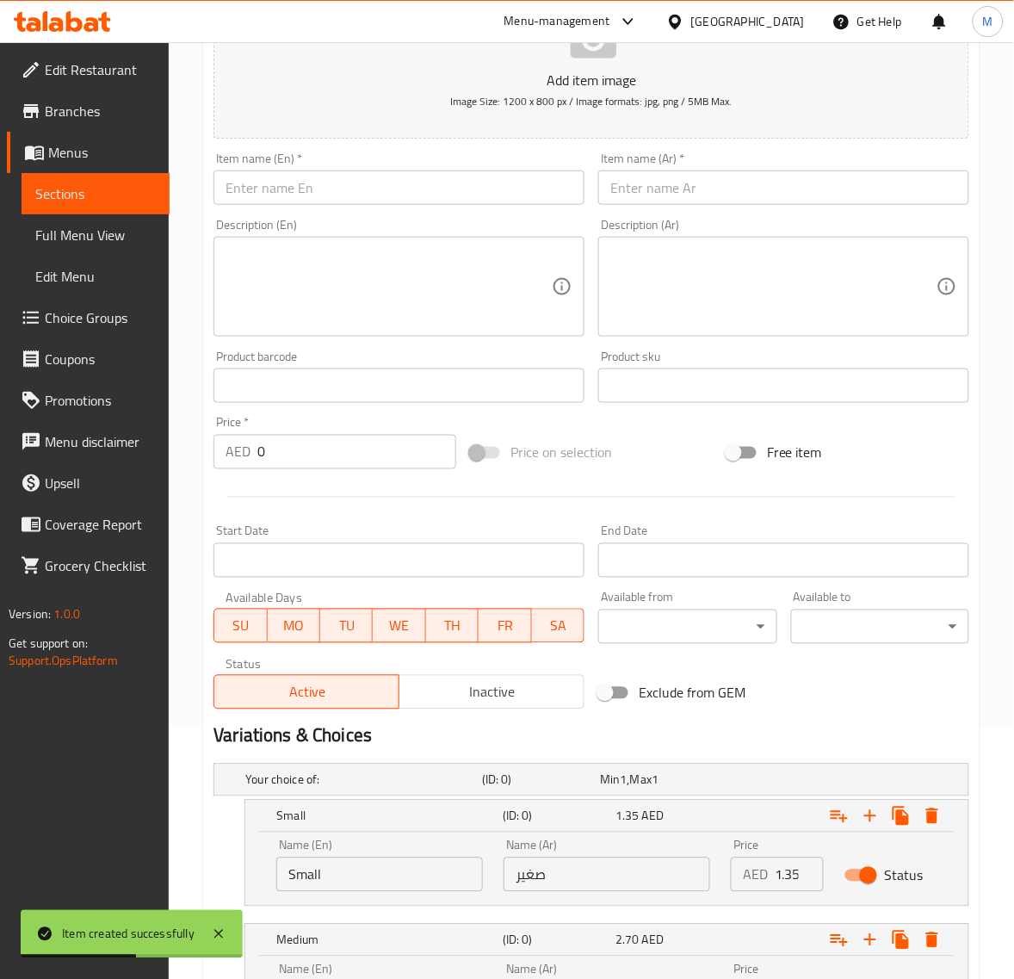
scroll to position [208, 0]
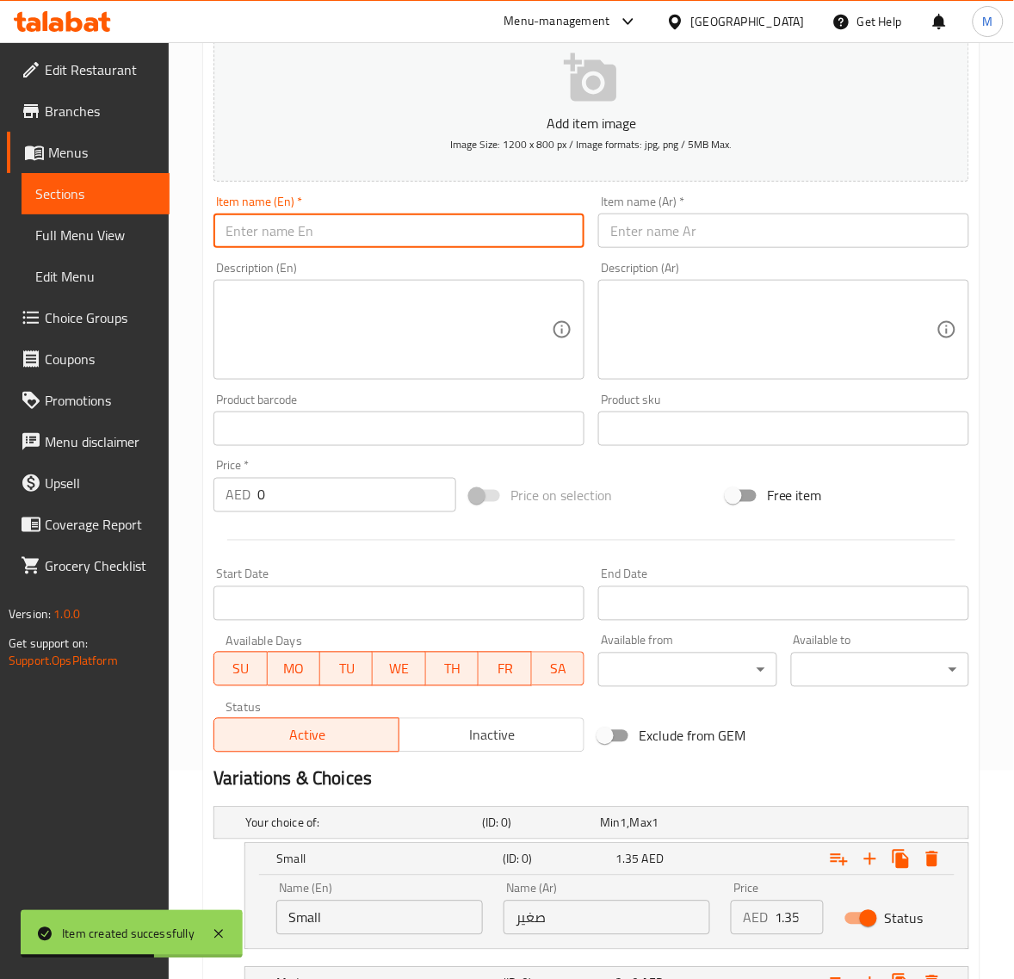
click at [304, 238] on input "text" at bounding box center [399, 231] width 371 height 34
paste input "CHAMOMILE TEA"
type input "Chamomile Tea"
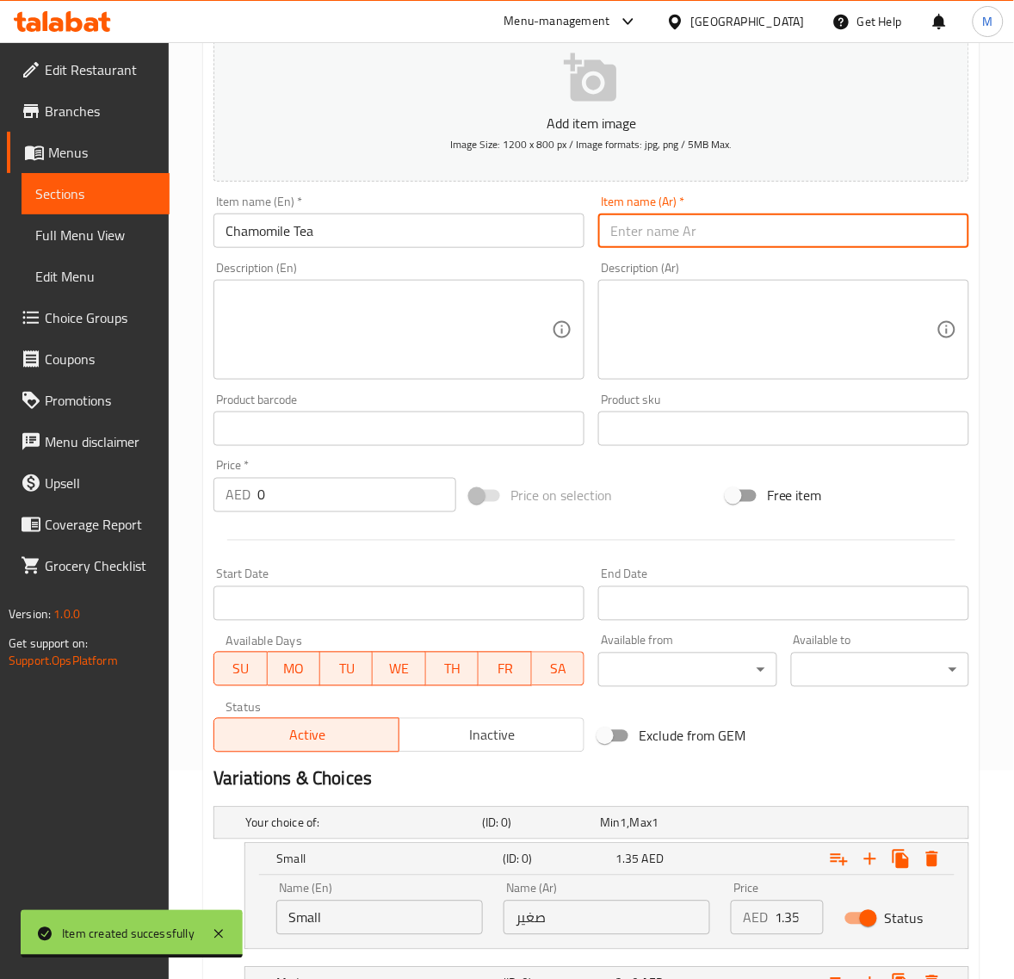
click at [725, 234] on input "text" at bounding box center [783, 231] width 371 height 34
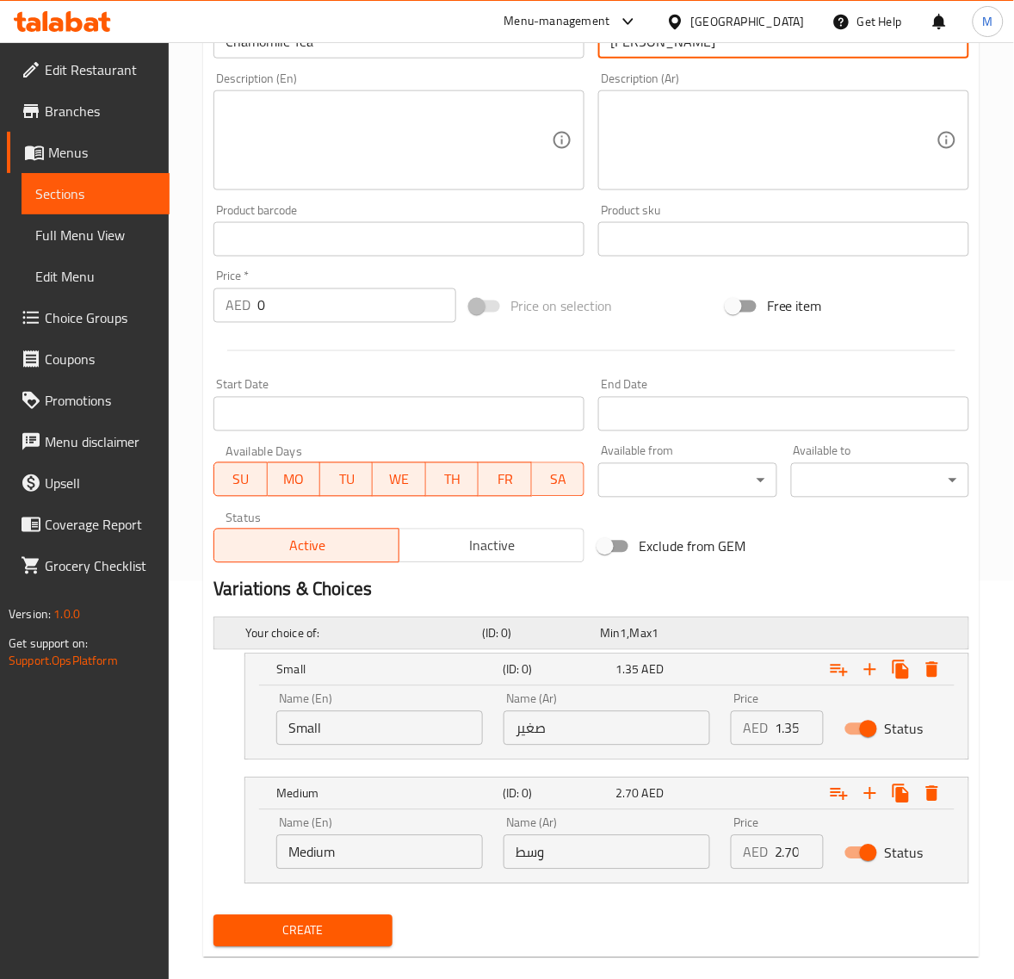
scroll to position [424, 0]
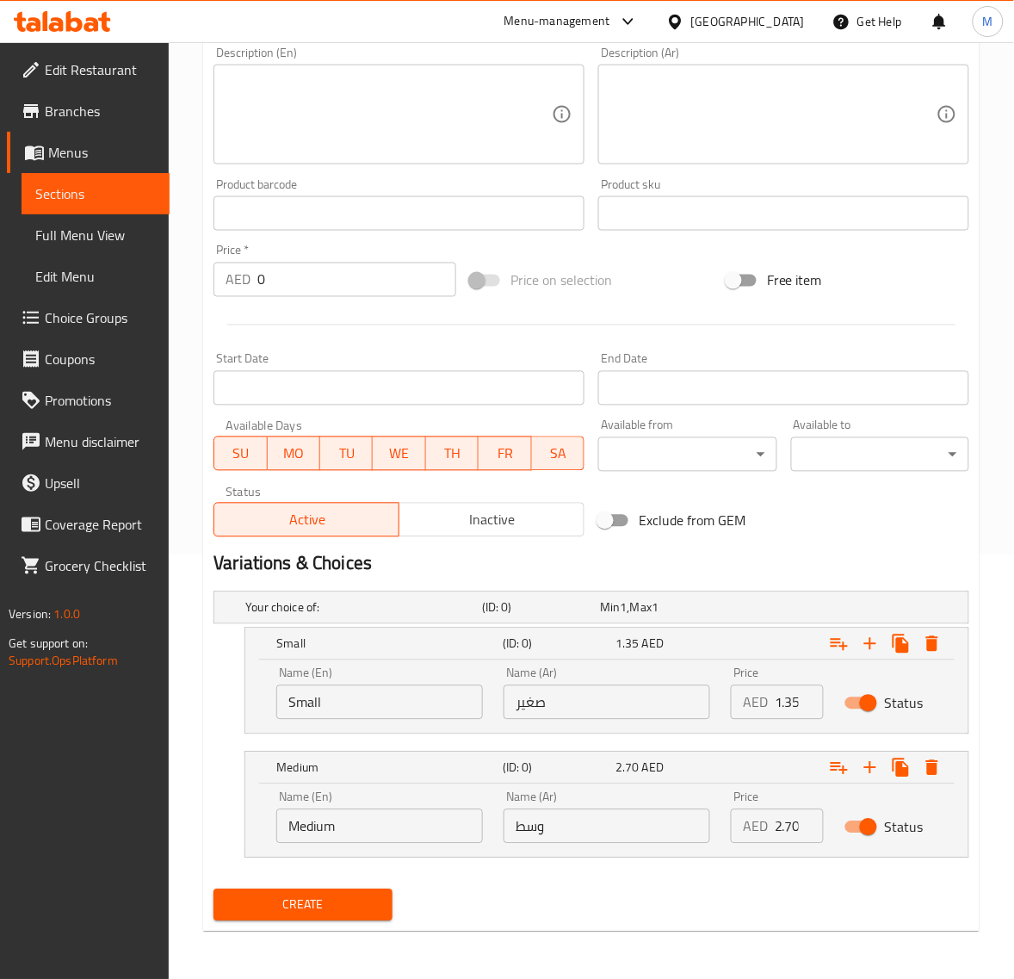
type input "شاي كاموميل"
click at [367, 896] on span "Create" at bounding box center [302, 906] width 151 height 22
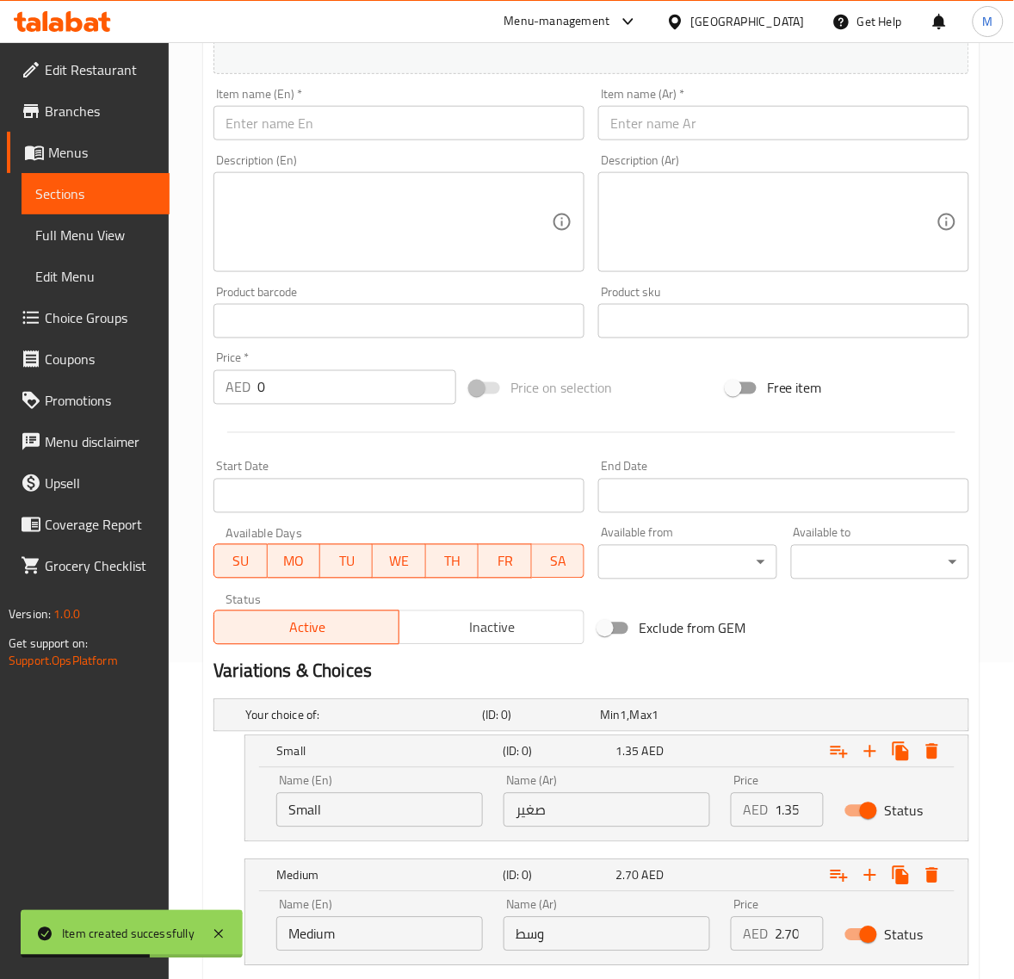
click at [338, 123] on input "text" at bounding box center [399, 123] width 371 height 34
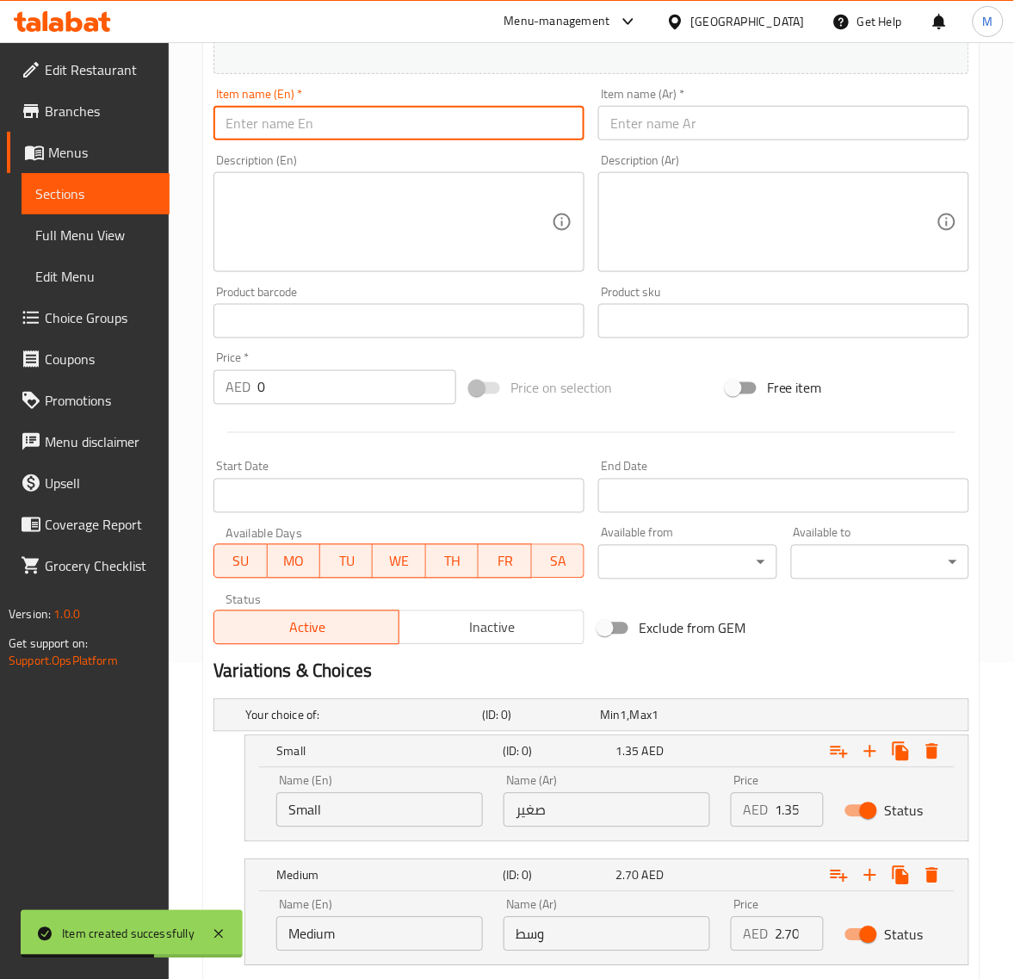
paste input "BLACK COFFEE"
type input "Black Coffee"
click at [646, 113] on input "text" at bounding box center [783, 123] width 371 height 34
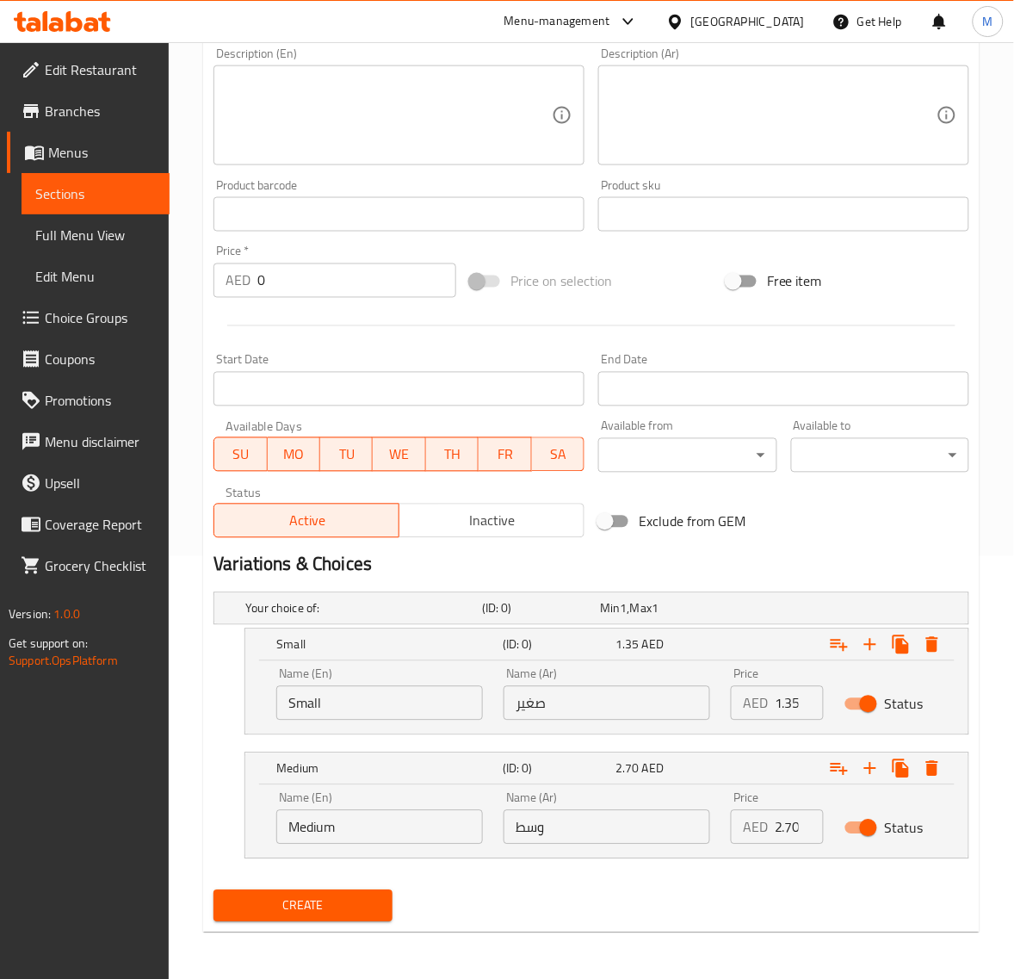
scroll to position [424, 0]
type input "قهوة سوداء"
click at [345, 905] on span "Create" at bounding box center [302, 906] width 151 height 22
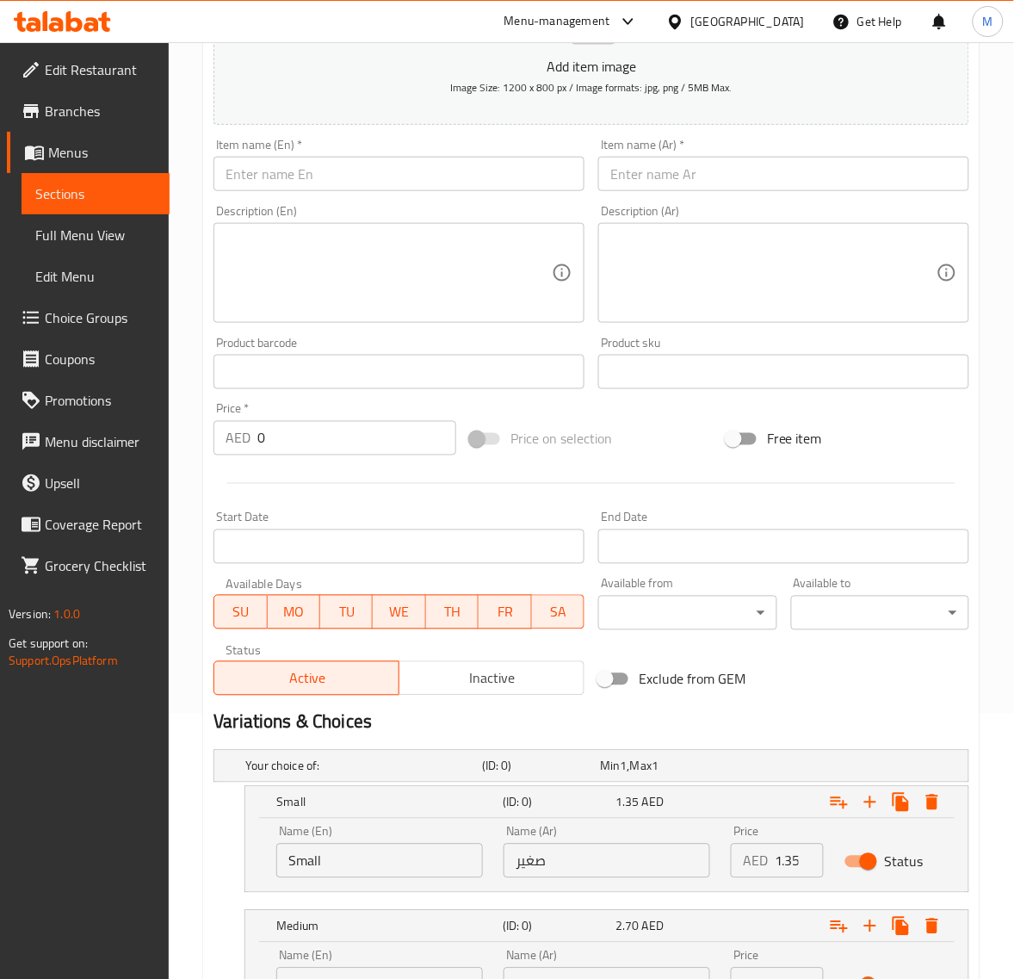
scroll to position [208, 0]
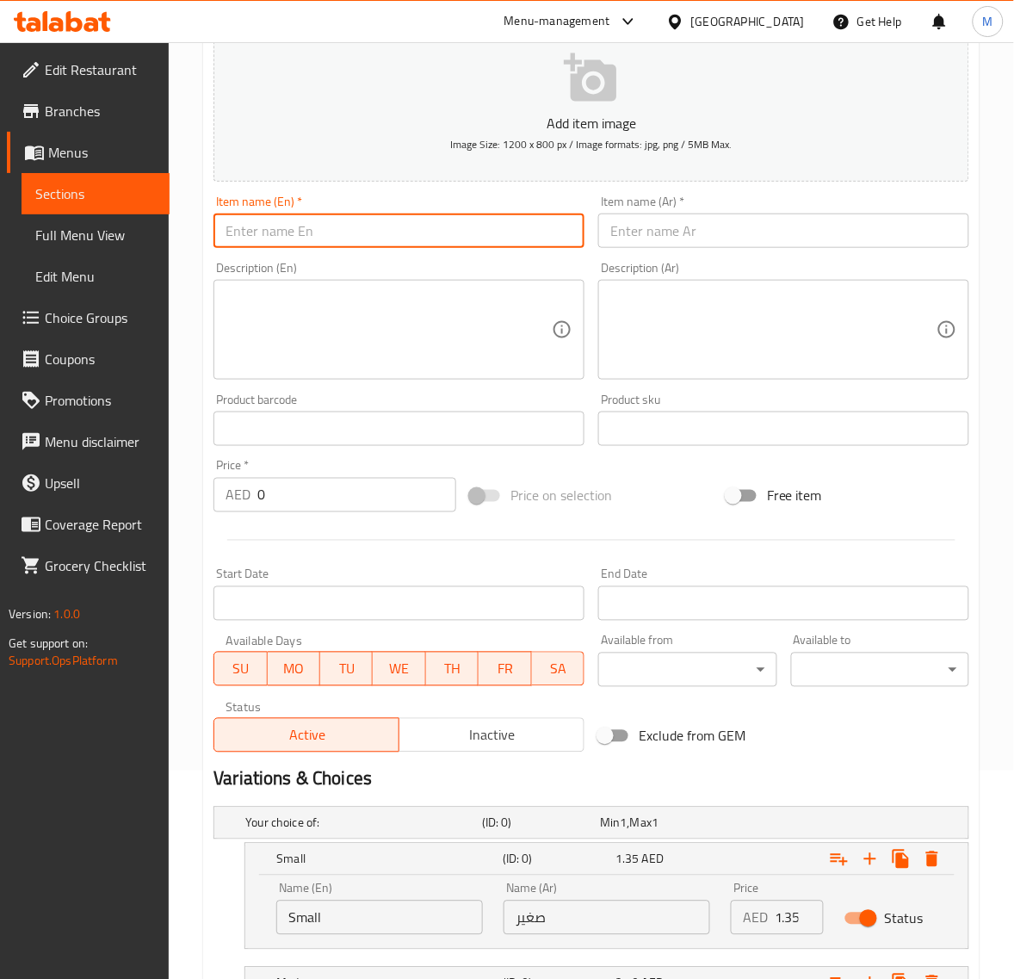
click at [299, 229] on input "text" at bounding box center [399, 231] width 371 height 34
paste input "ARABIC COFFEE"
type input "Arabic Coffee"
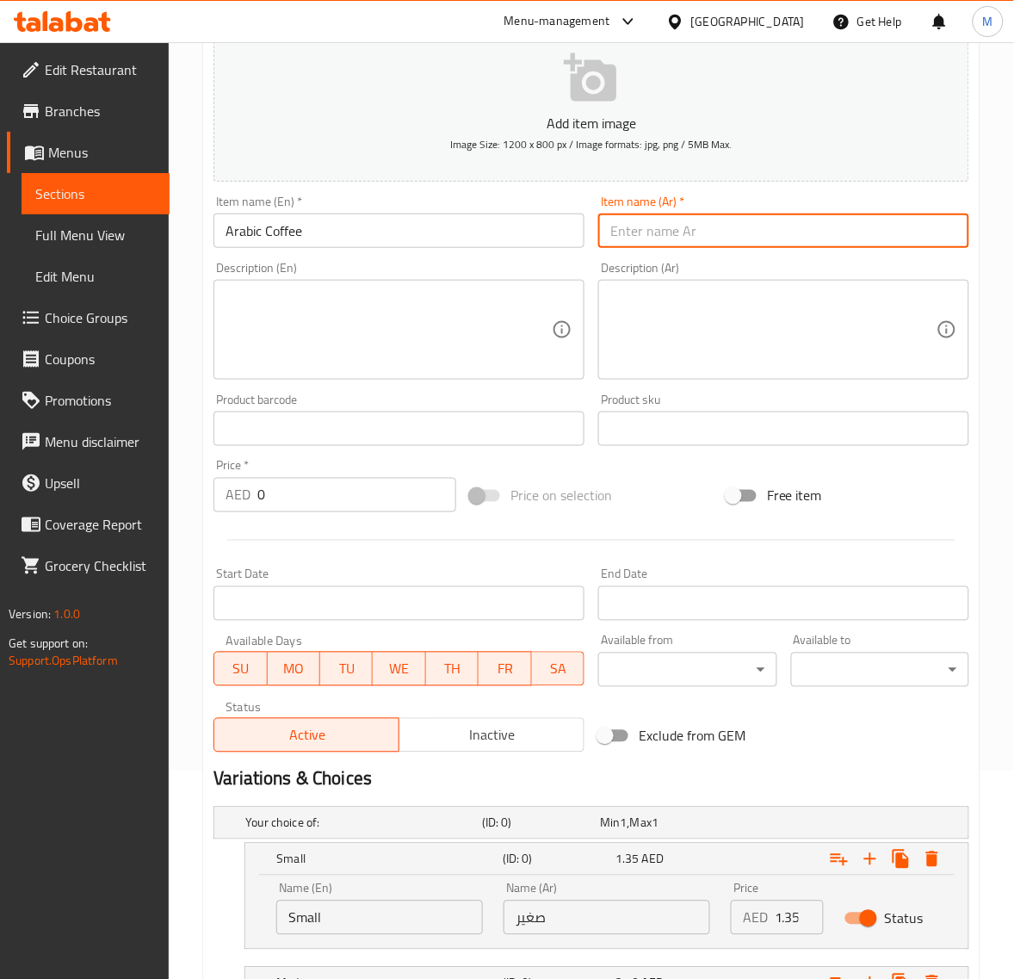
click at [635, 231] on input "text" at bounding box center [783, 231] width 371 height 34
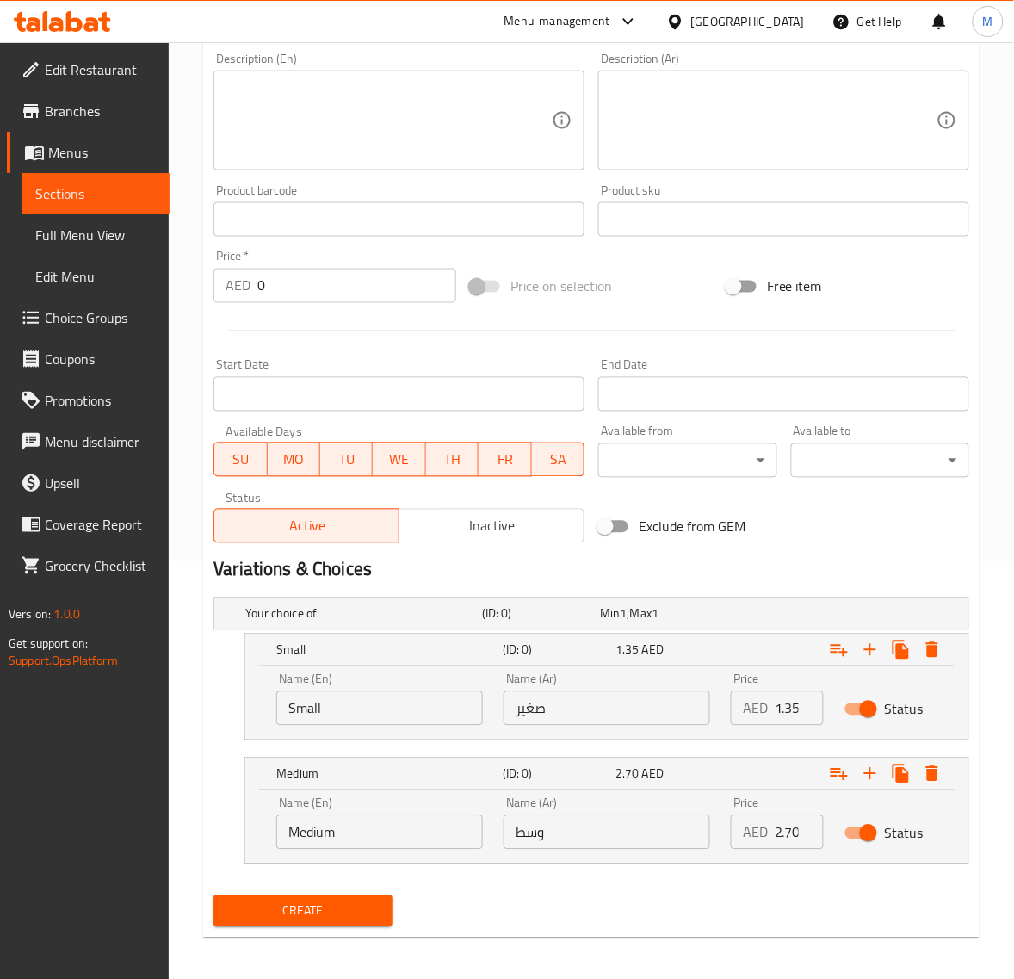
scroll to position [424, 0]
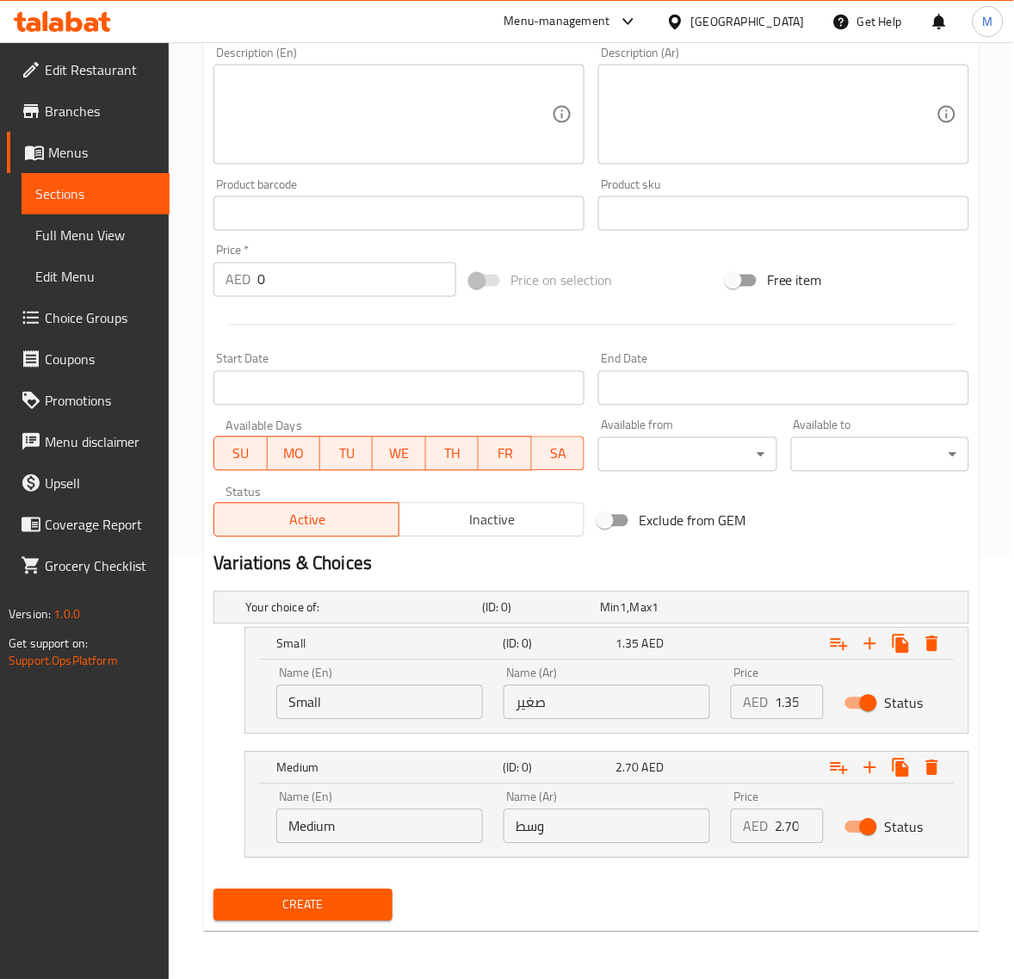
type input "قهوة عربي"
drag, startPoint x: 789, startPoint y: 690, endPoint x: 775, endPoint y: 690, distance: 13.8
click at [775, 690] on input "1.35" at bounding box center [799, 702] width 49 height 34
type input "4.05"
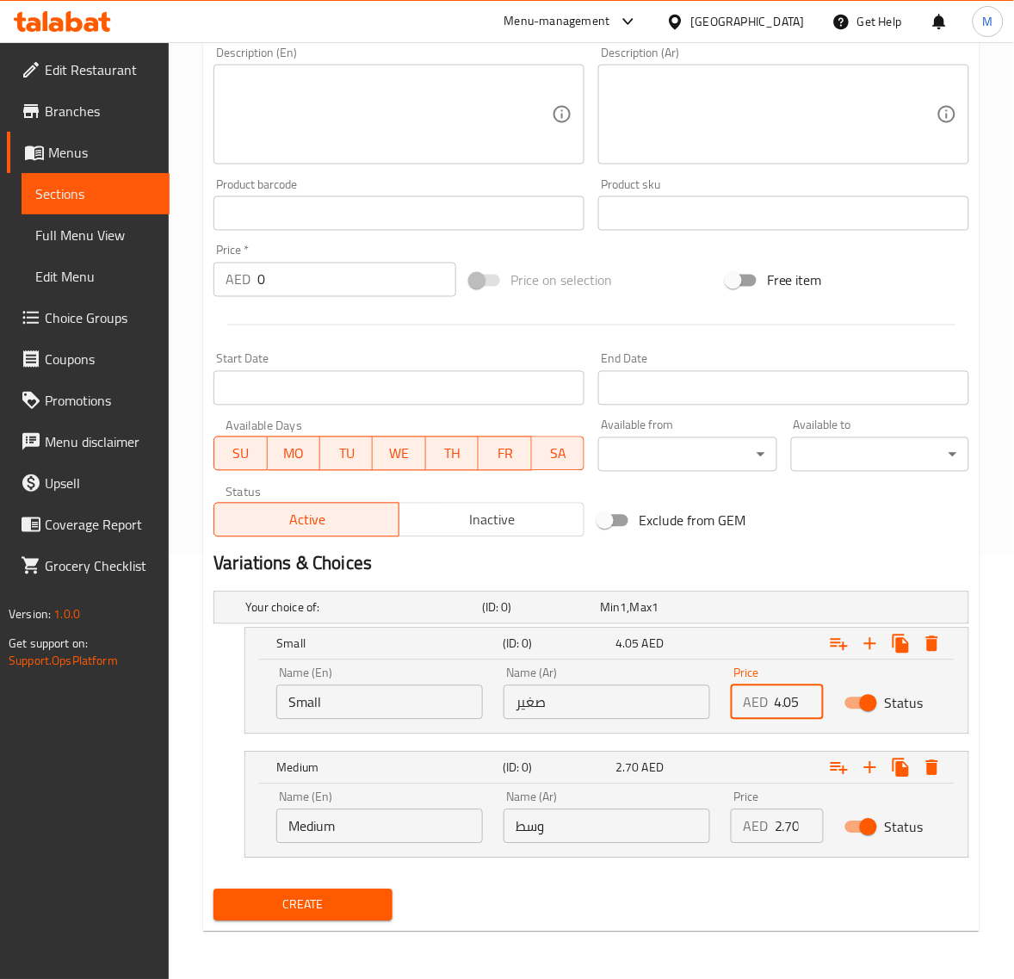
scroll to position [0, 0]
drag, startPoint x: 786, startPoint y: 822, endPoint x: 771, endPoint y: 823, distance: 15.5
click at [771, 823] on div "AED 2.70 Price" at bounding box center [777, 826] width 93 height 34
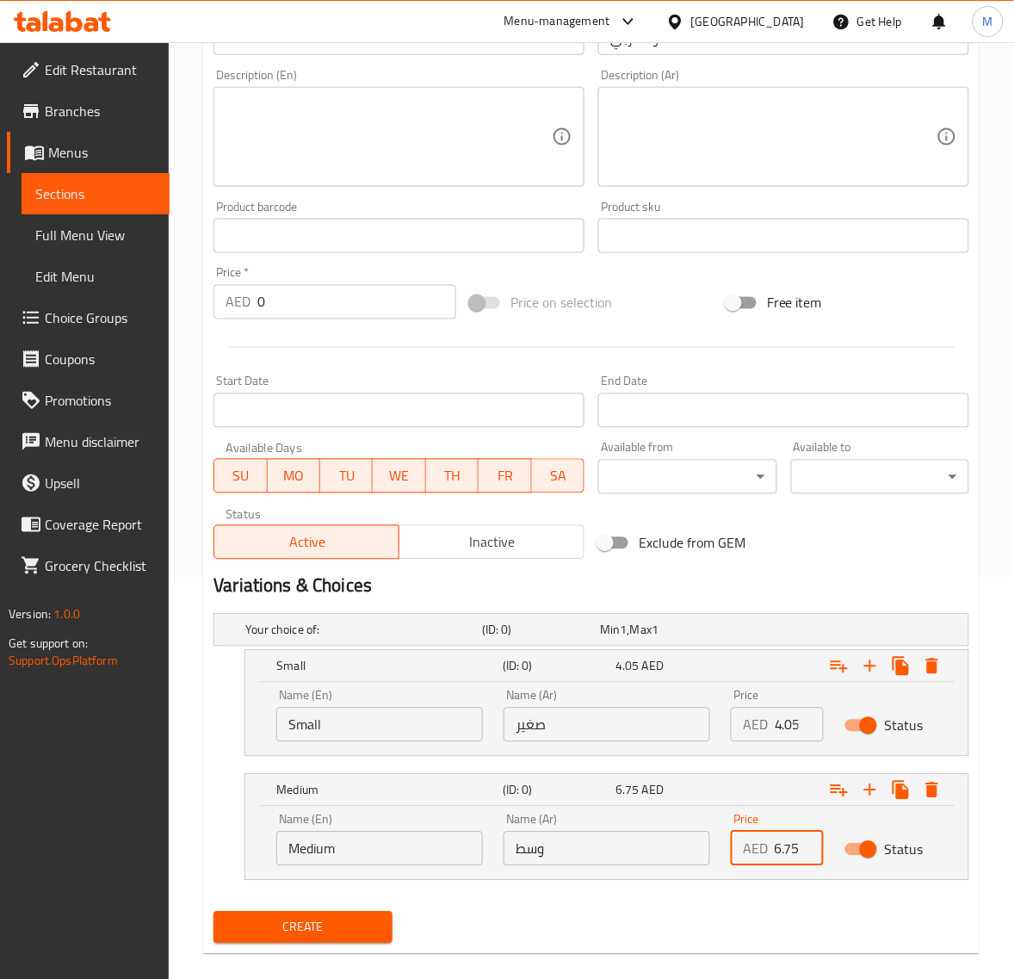
scroll to position [424, 0]
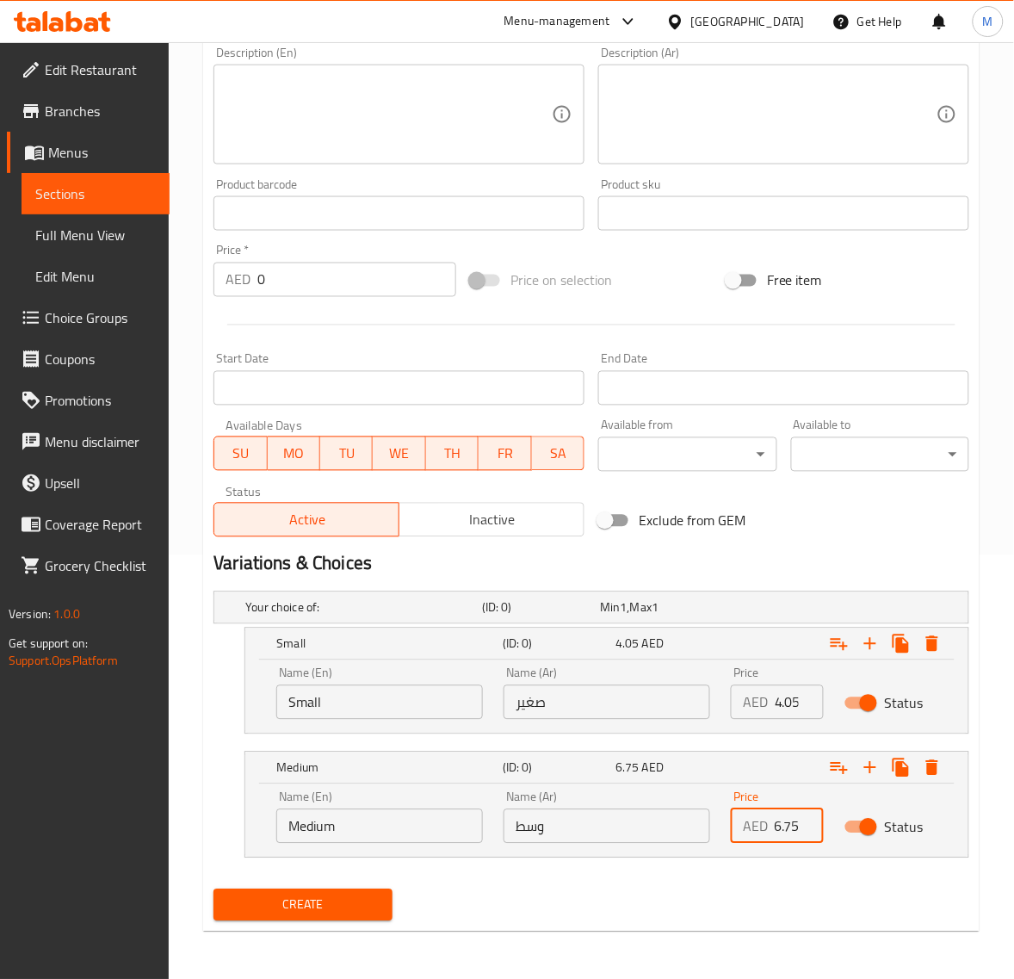
type input "6.75"
click at [315, 901] on span "Create" at bounding box center [302, 906] width 151 height 22
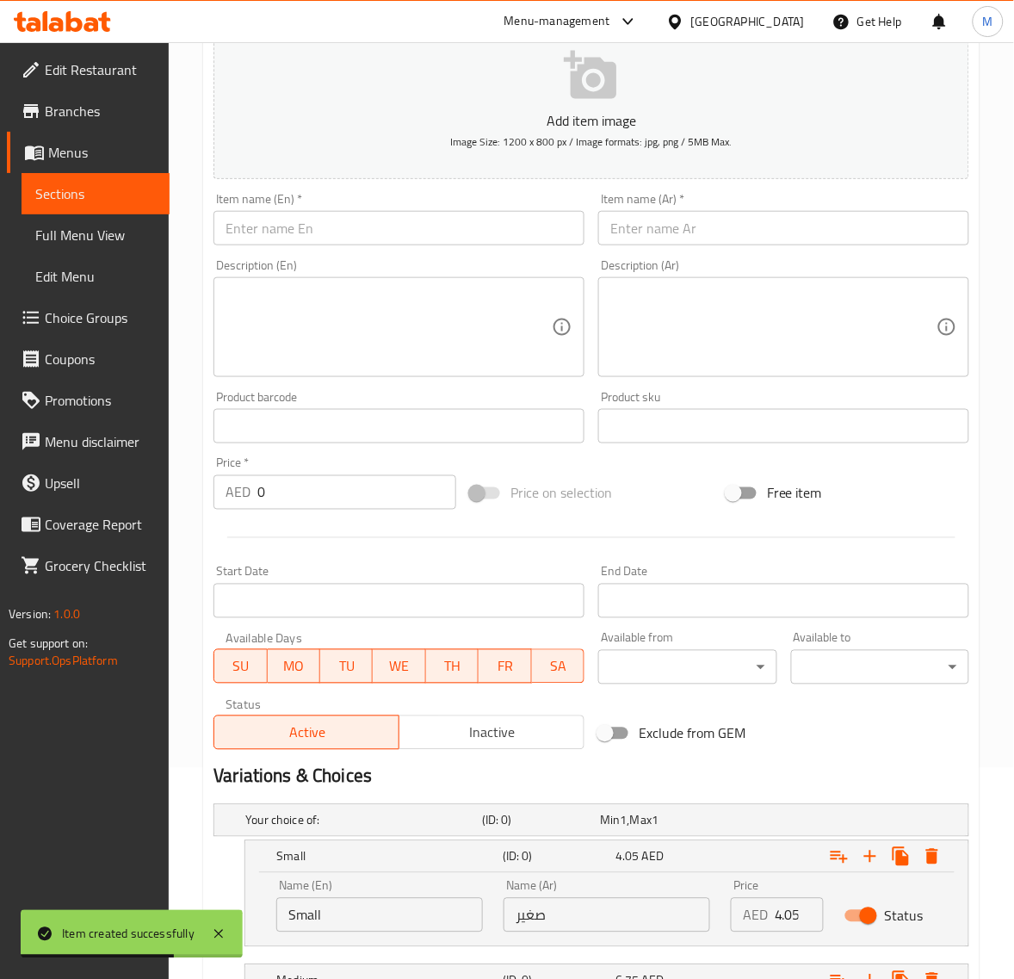
scroll to position [208, 0]
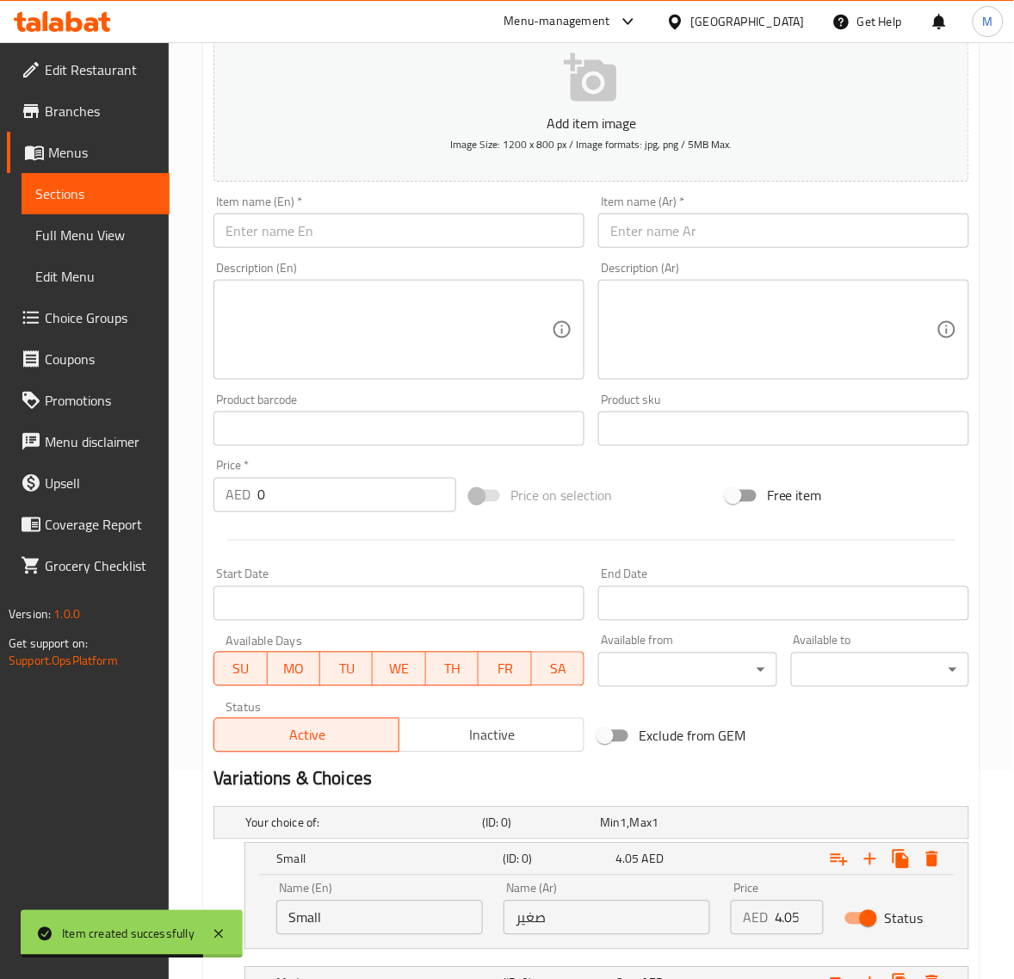
click at [308, 226] on input "text" at bounding box center [399, 231] width 371 height 34
paste input "LIPTON ITEM ALL"
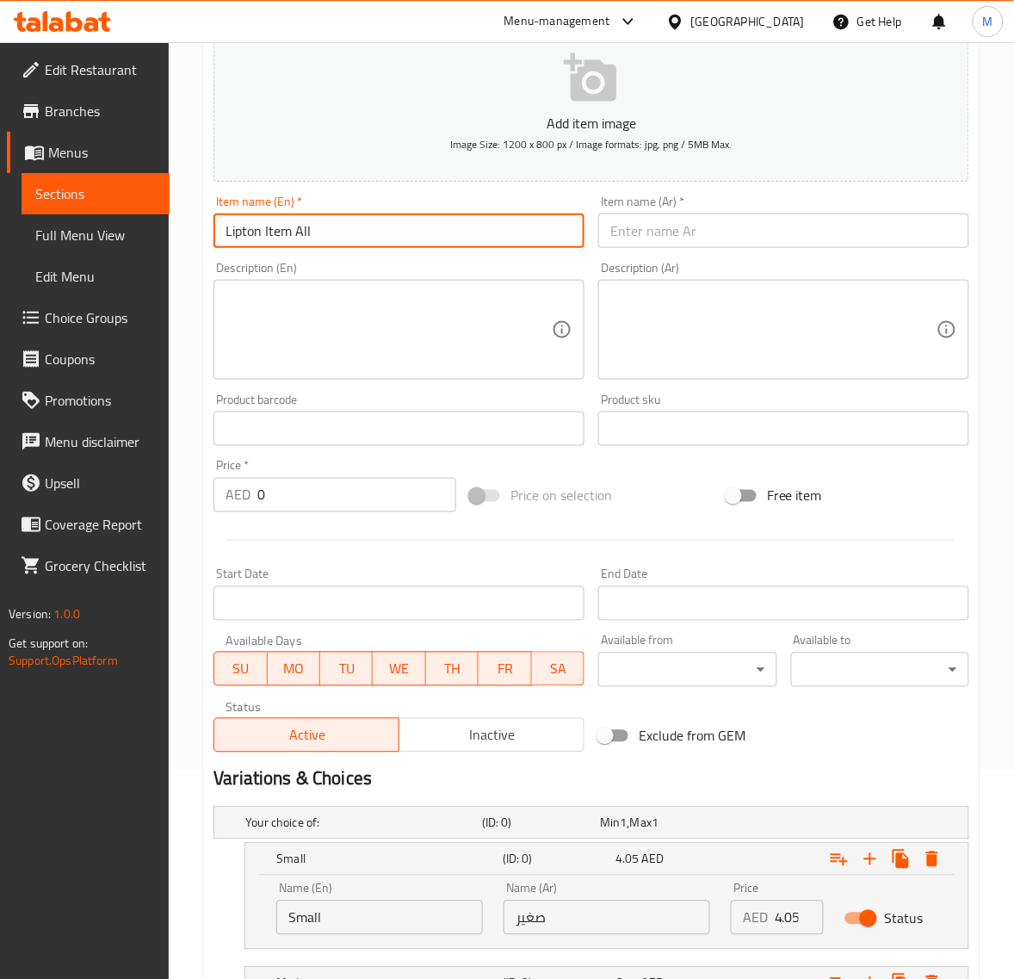
type input "Lipton Item All"
click at [689, 228] on input "text" at bounding box center [783, 231] width 371 height 34
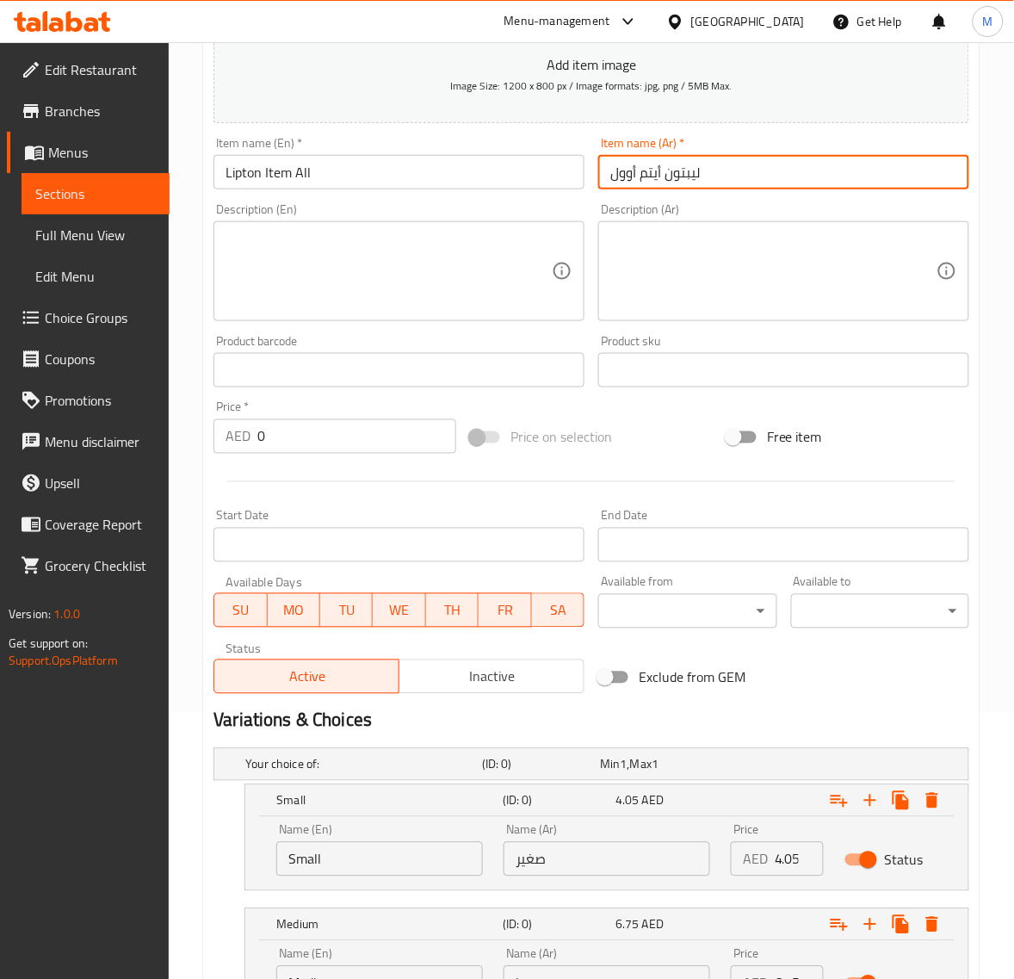
scroll to position [316, 0]
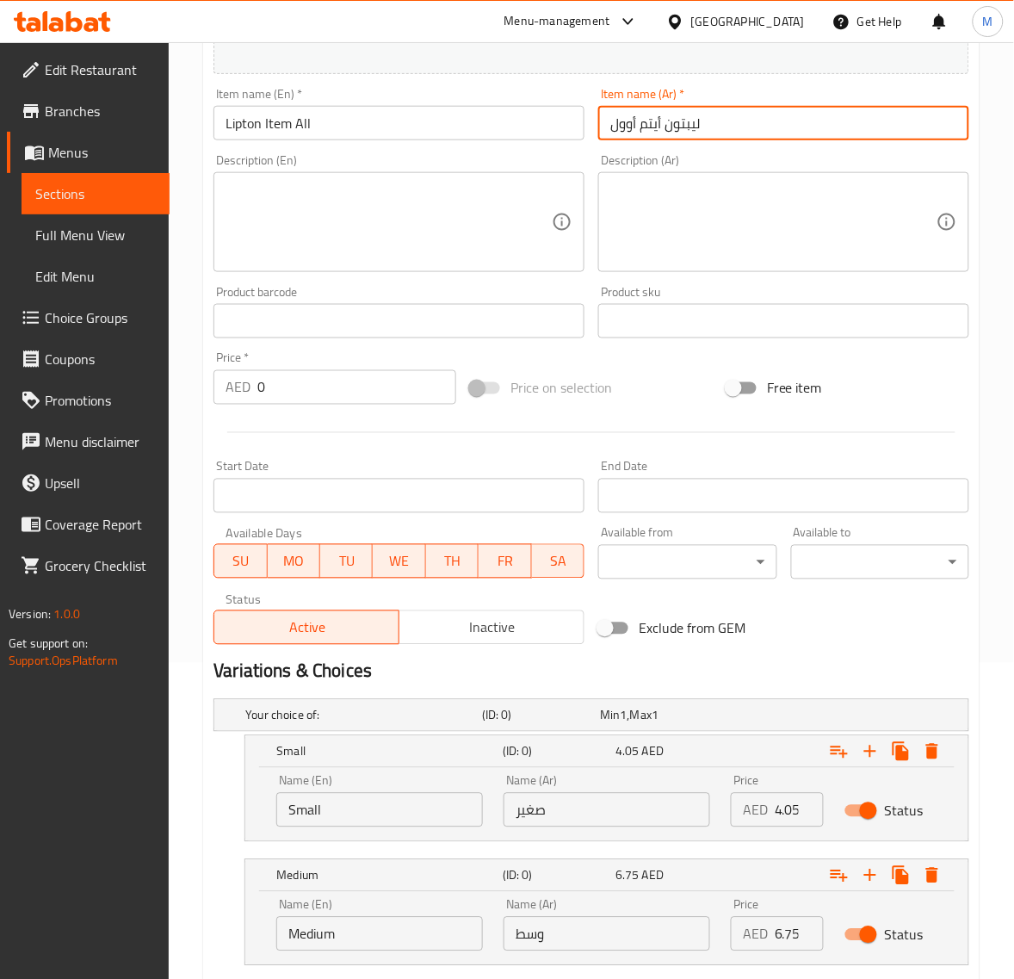
type input "ليبتون أيتم أوول"
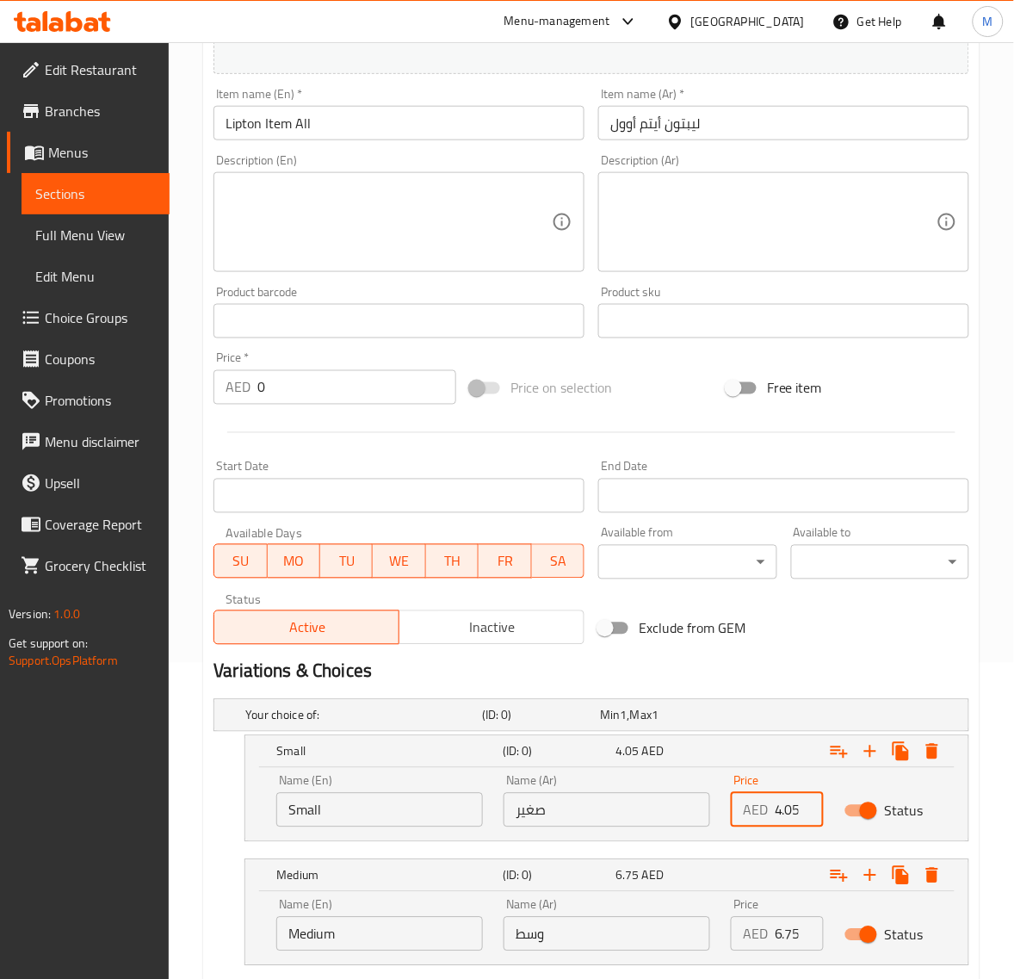
drag, startPoint x: 785, startPoint y: 802, endPoint x: 772, endPoint y: 801, distance: 12.9
click at [772, 801] on div "AED 4.05 Price" at bounding box center [777, 810] width 93 height 34
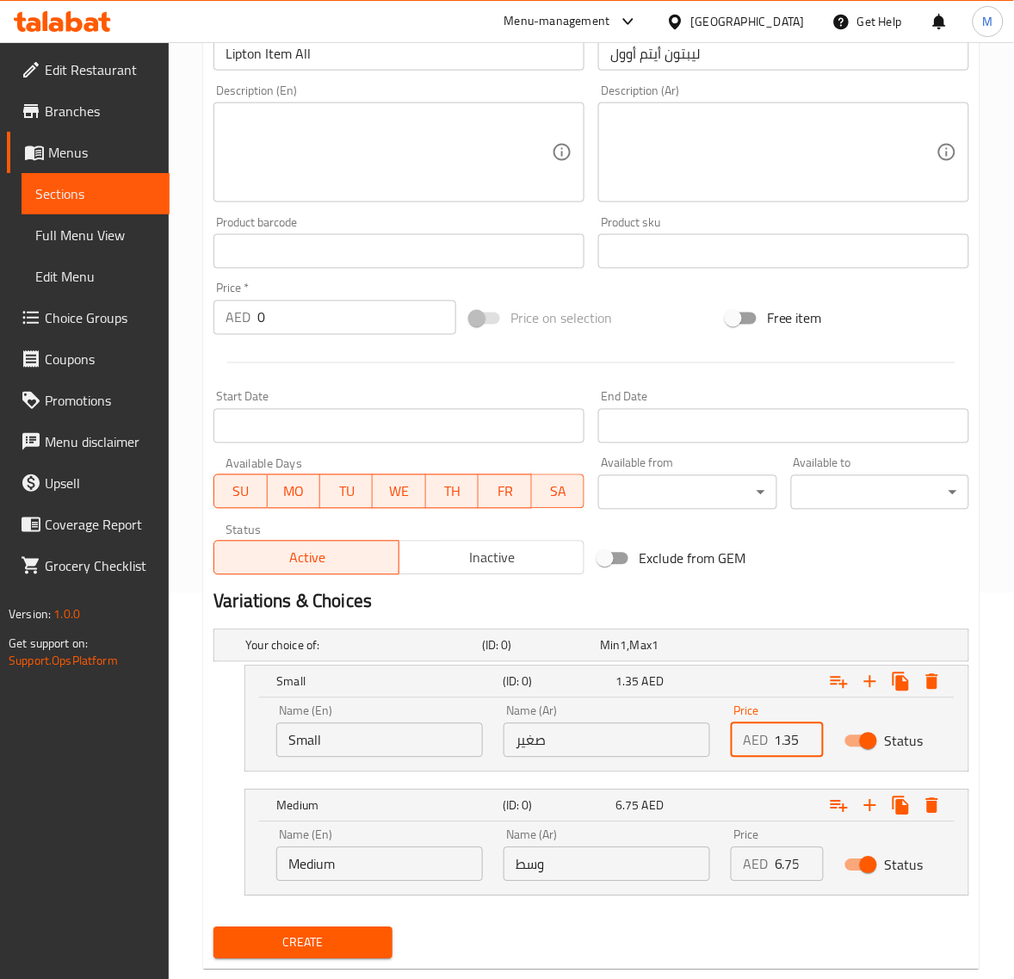
scroll to position [424, 0]
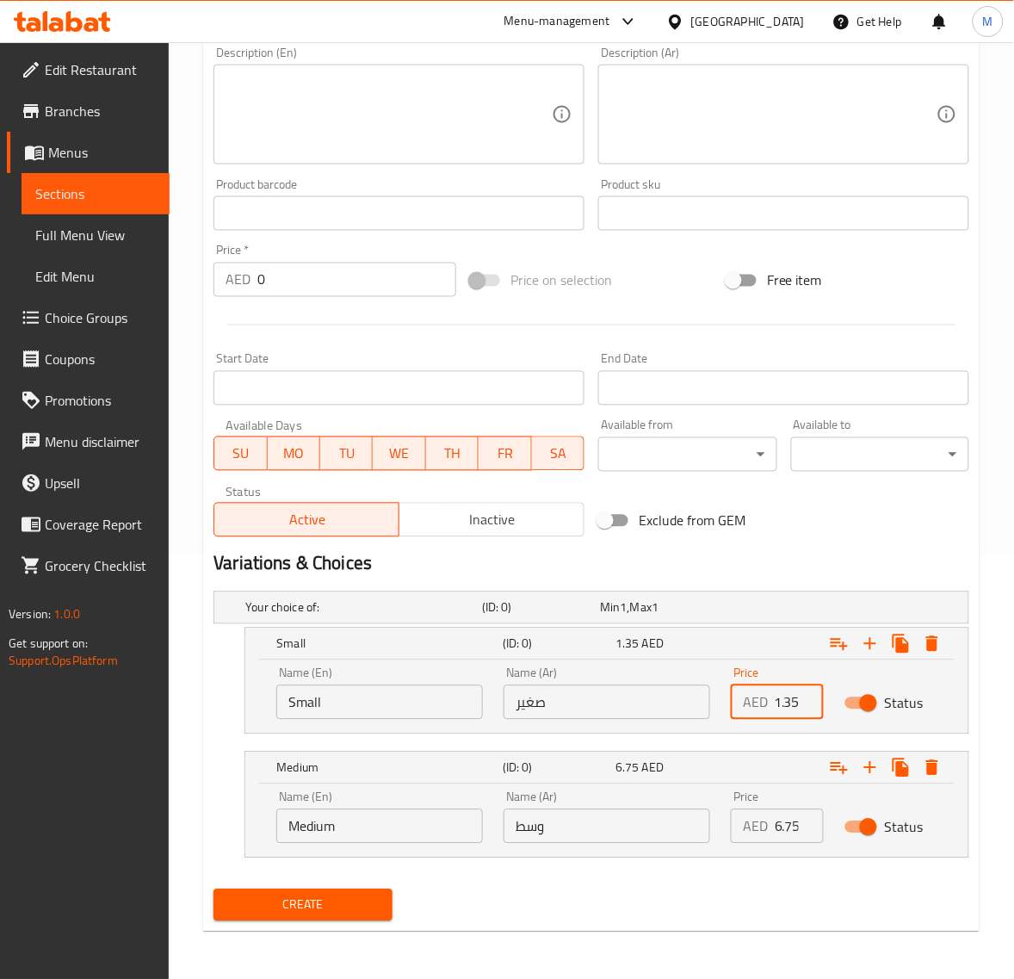
type input "1.35"
drag, startPoint x: 784, startPoint y: 825, endPoint x: 771, endPoint y: 825, distance: 13.8
click at [771, 825] on div "AED 6.75 Price" at bounding box center [777, 826] width 93 height 34
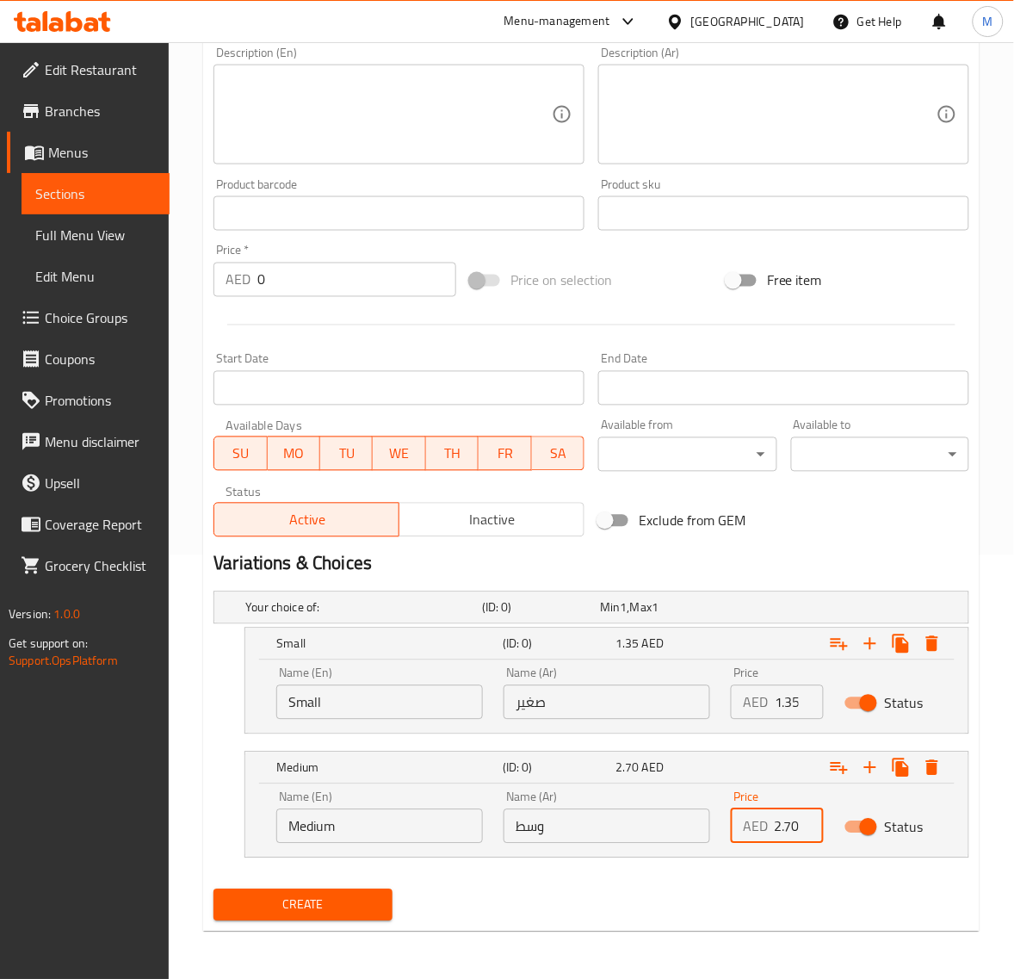
type input "2.70"
click at [313, 911] on span "Create" at bounding box center [302, 906] width 151 height 22
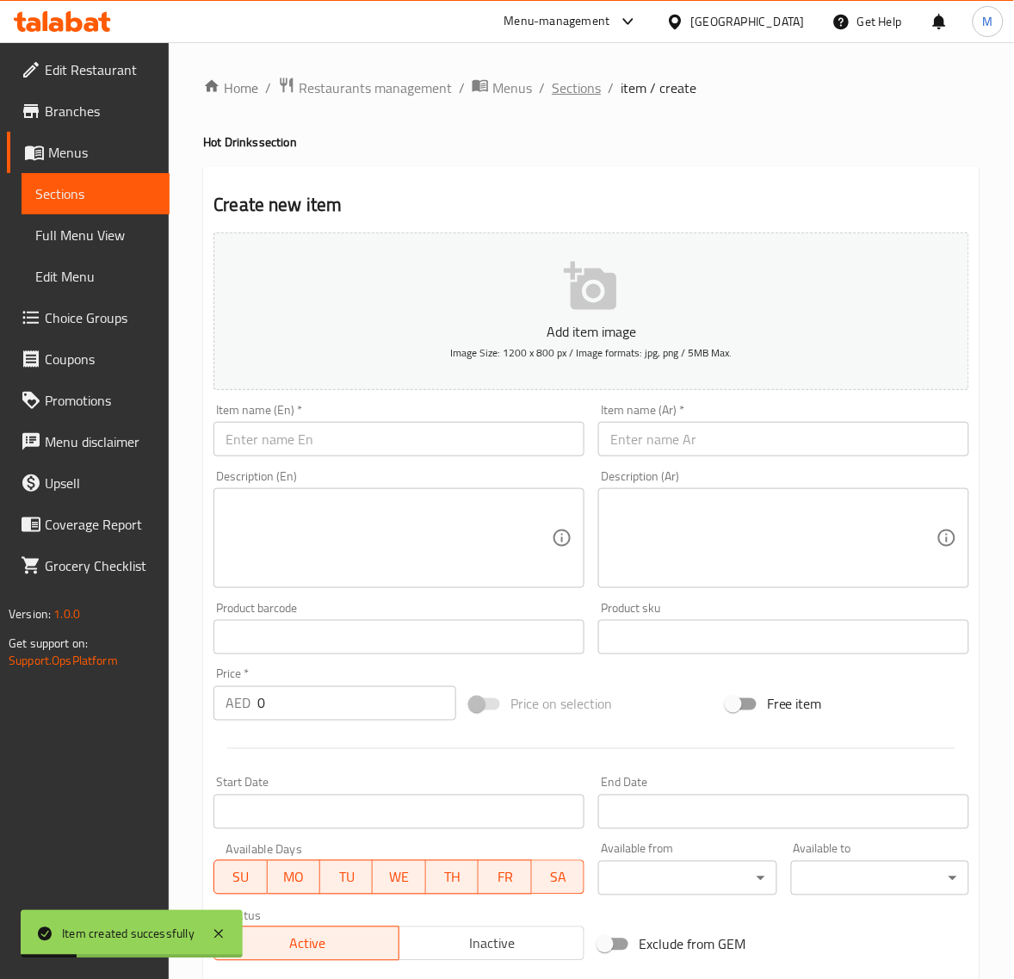
click at [584, 92] on span "Sections" at bounding box center [576, 87] width 49 height 21
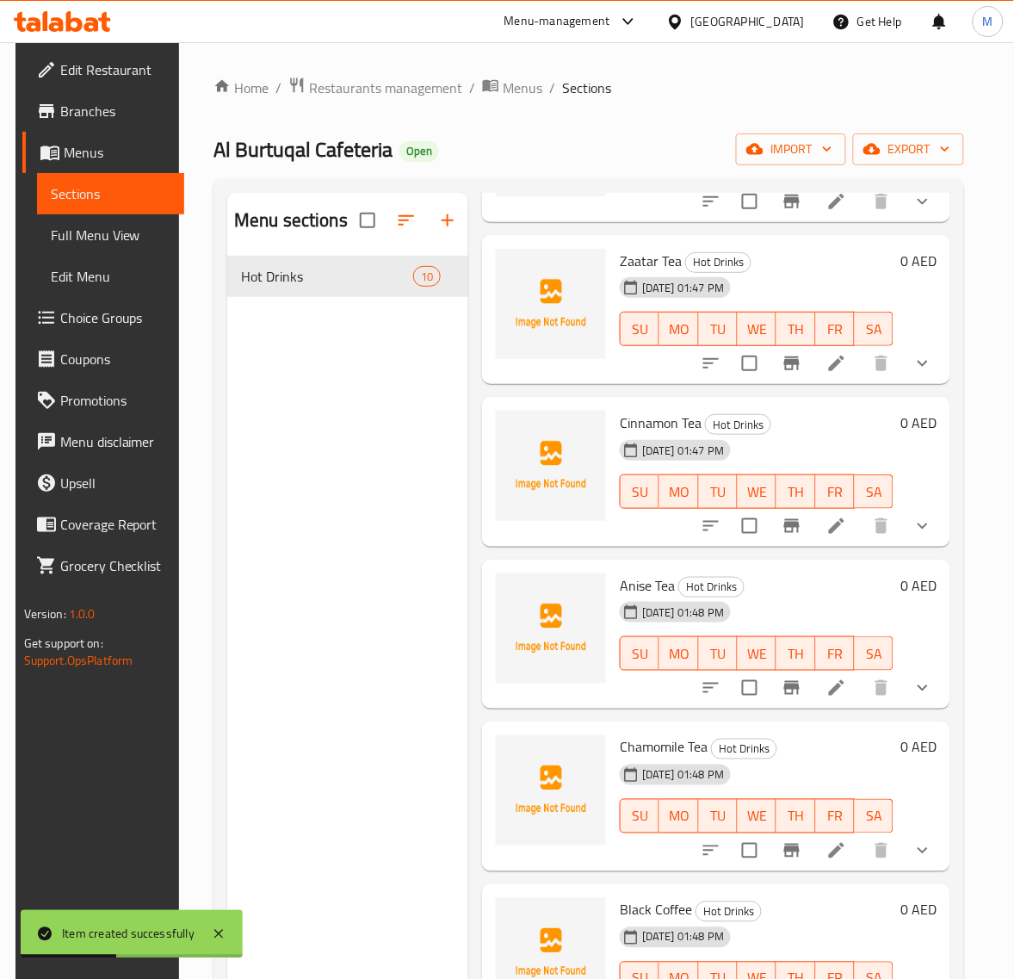
scroll to position [538, 0]
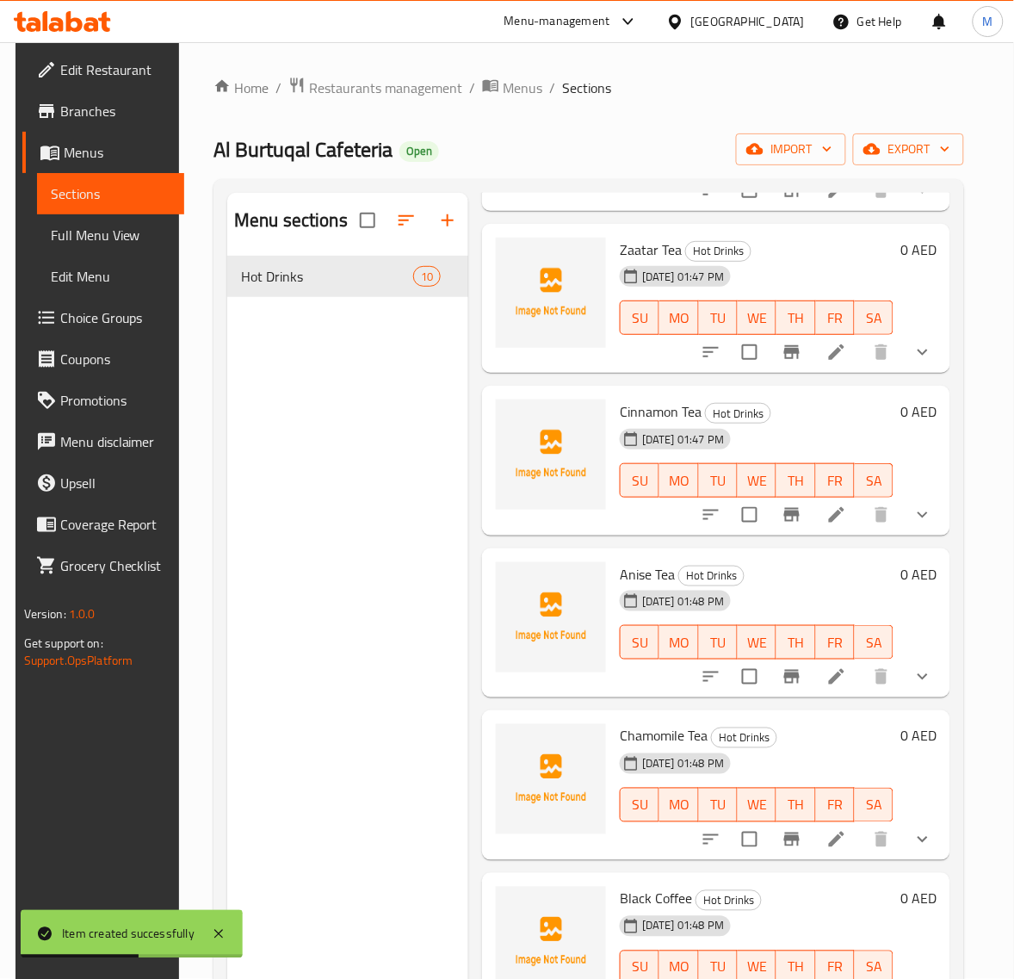
click at [920, 672] on icon "show more" at bounding box center [923, 676] width 21 height 21
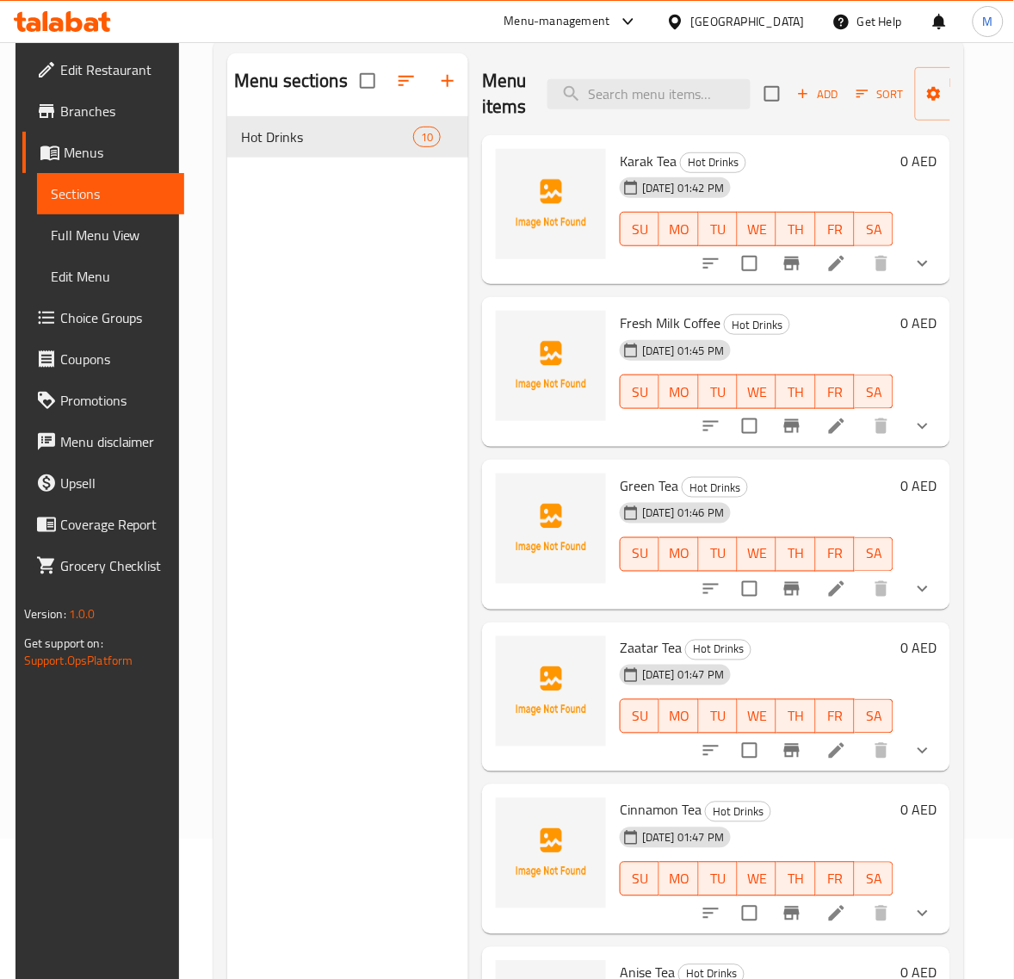
scroll to position [0, 0]
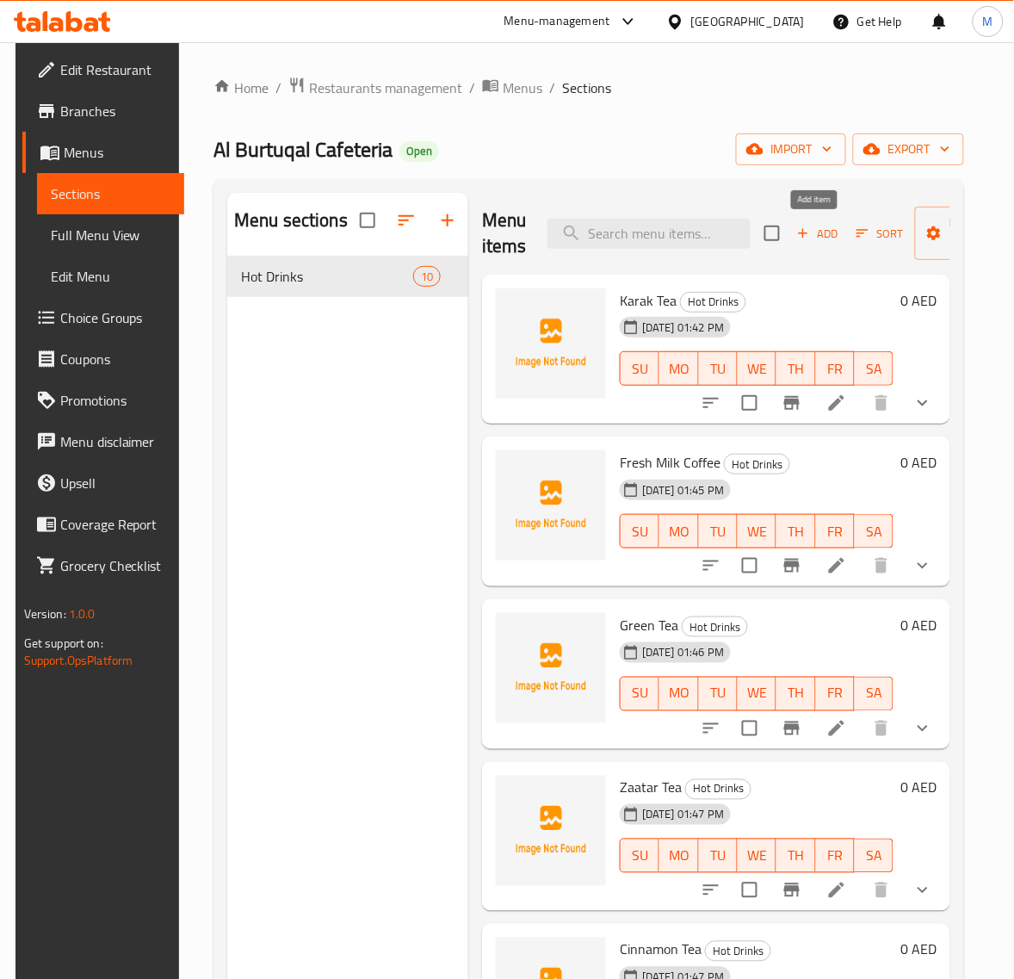
click at [821, 237] on span "Add" at bounding box center [818, 234] width 46 height 20
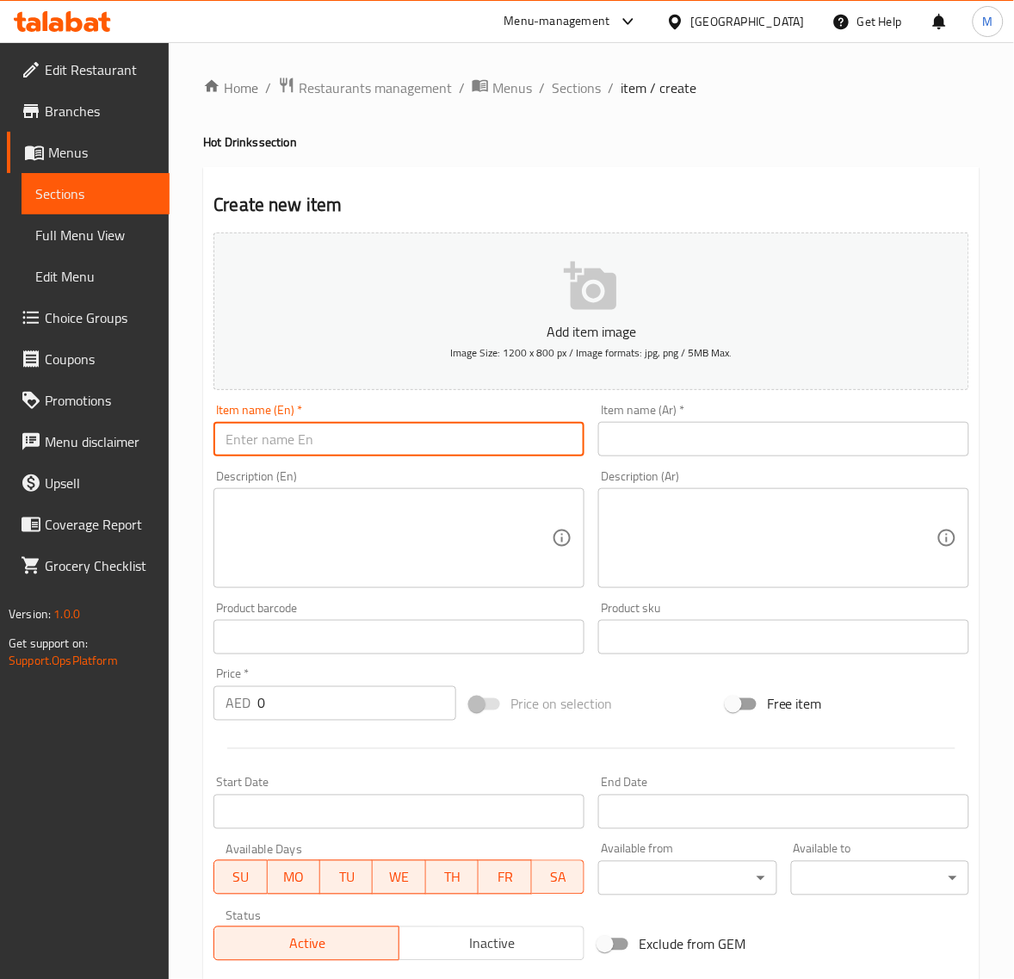
click at [334, 424] on input "text" at bounding box center [399, 439] width 371 height 34
paste input "BLACK TEA"
type input "Black Tea"
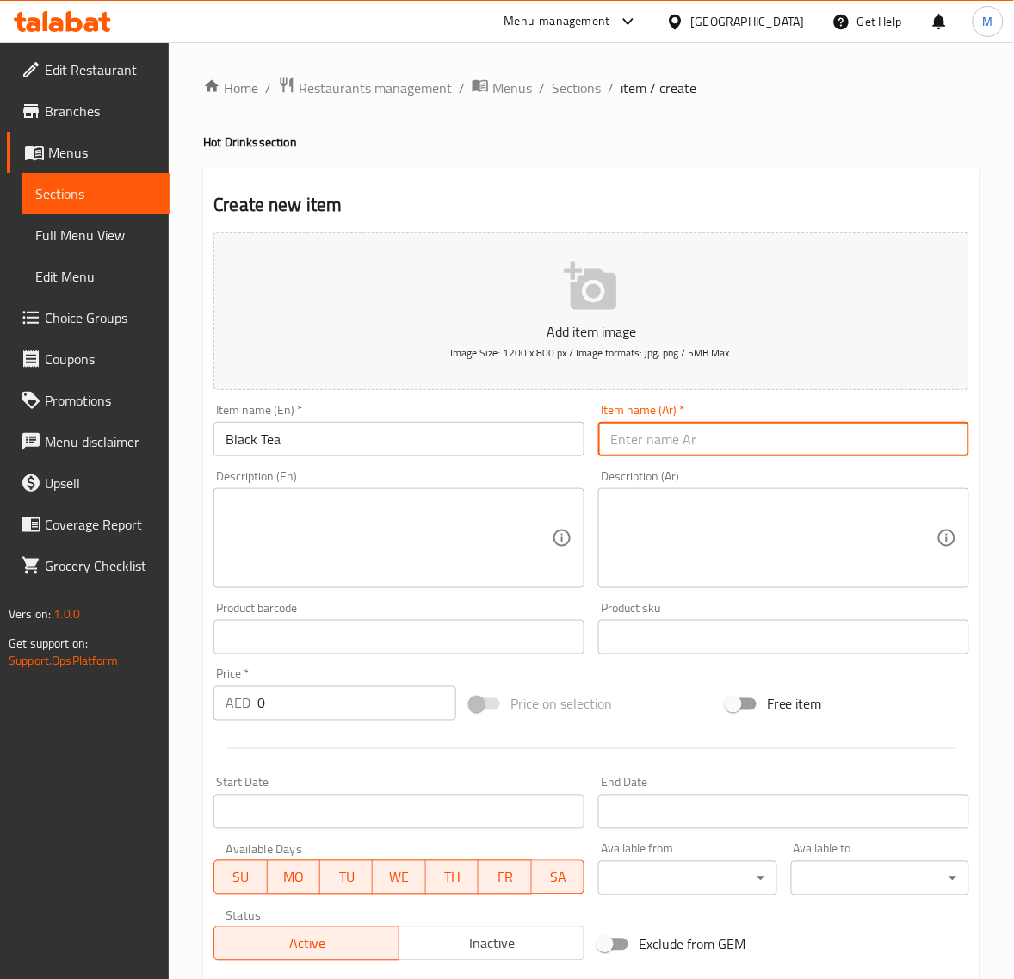
click at [659, 442] on input "text" at bounding box center [783, 439] width 371 height 34
type input "شاي أسود"
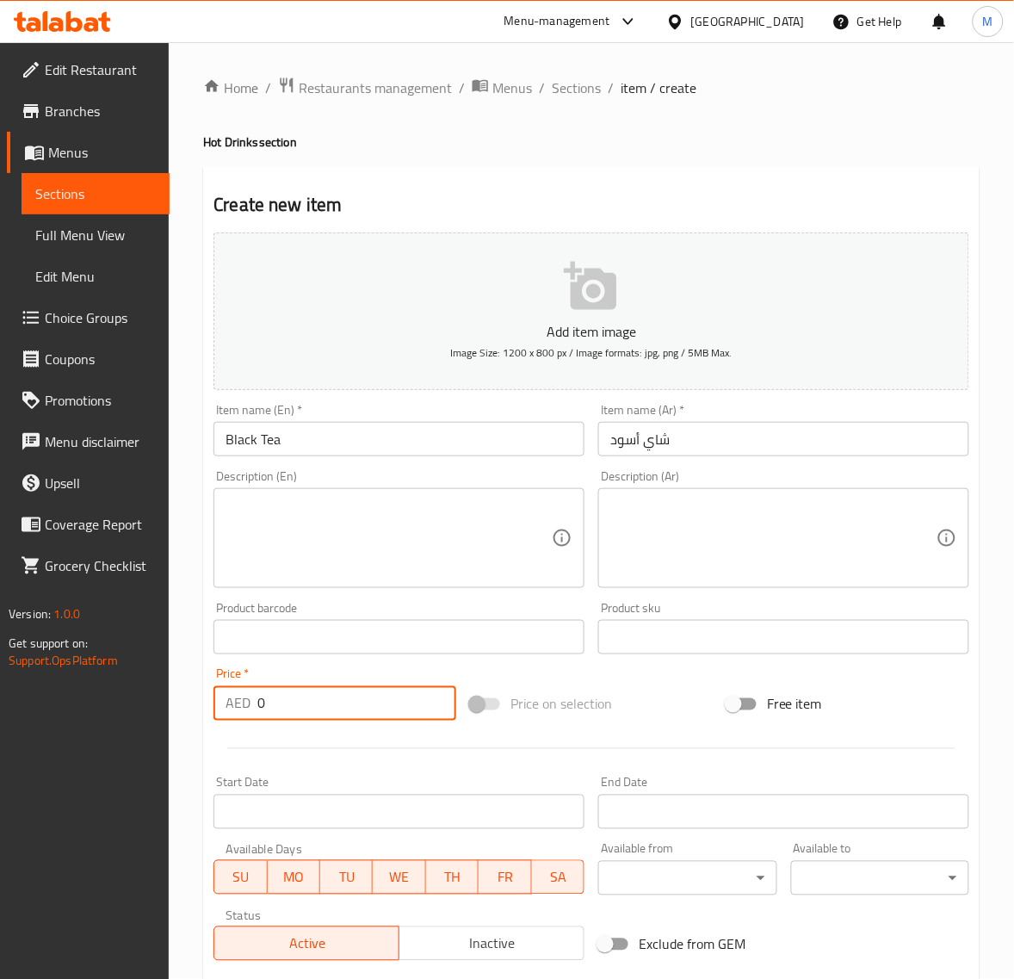
drag, startPoint x: 274, startPoint y: 704, endPoint x: 247, endPoint y: 702, distance: 26.8
click at [247, 702] on div "AED 0 Price *" at bounding box center [335, 703] width 243 height 34
type input "1.35"
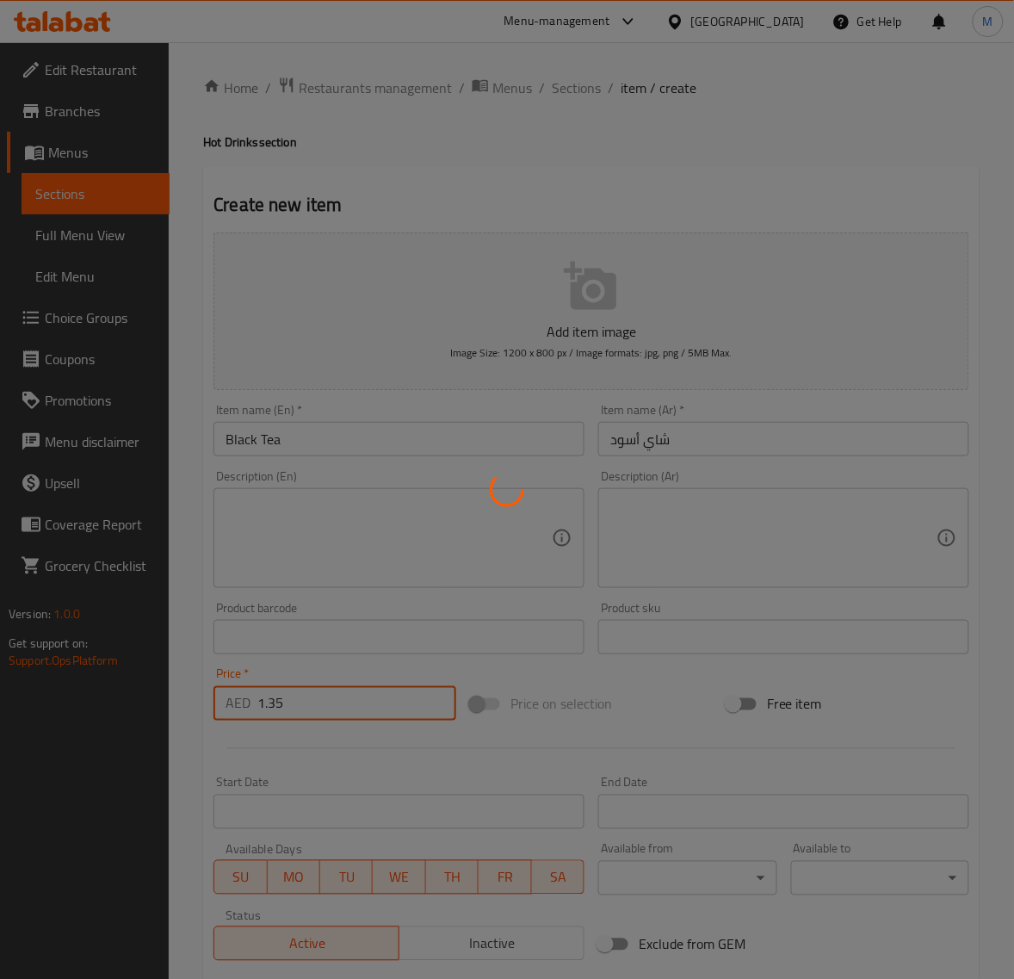
type input "0"
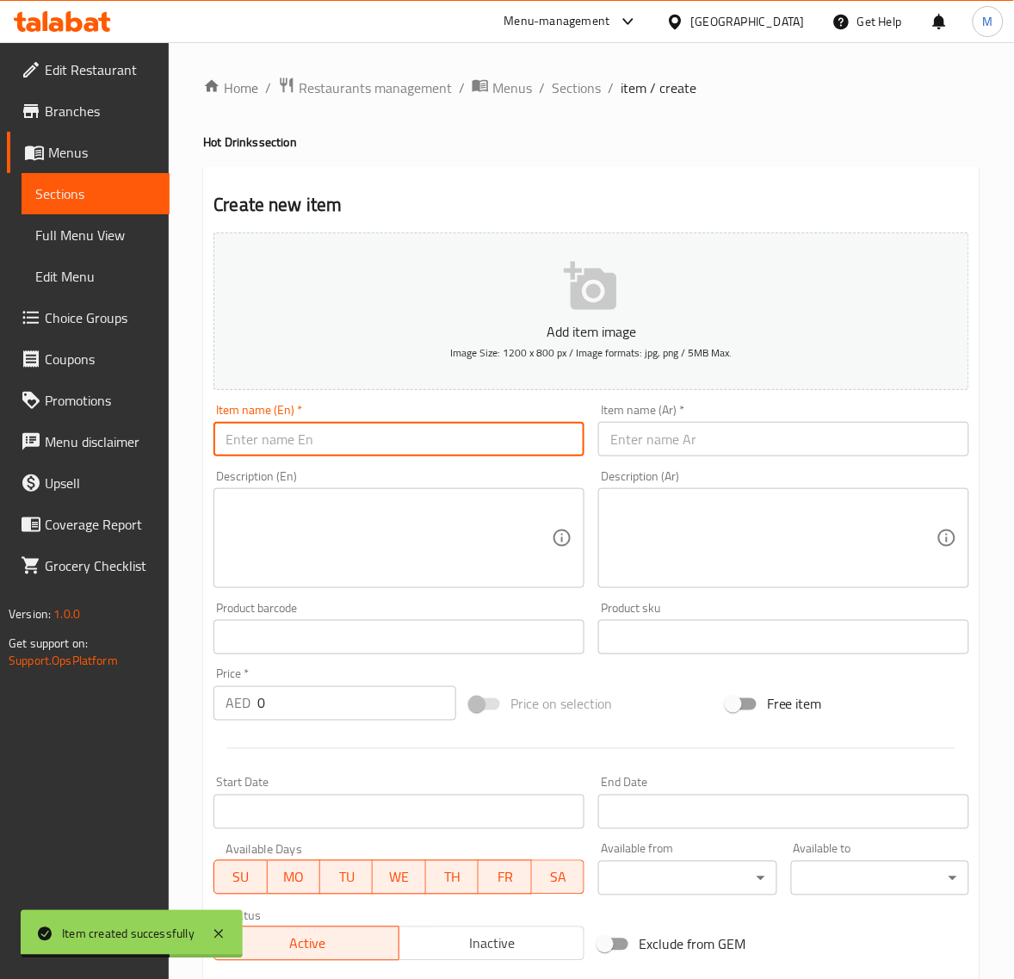
click at [274, 437] on input "text" at bounding box center [399, 439] width 371 height 34
paste input "RAJEEM"
type input "Rajeem"
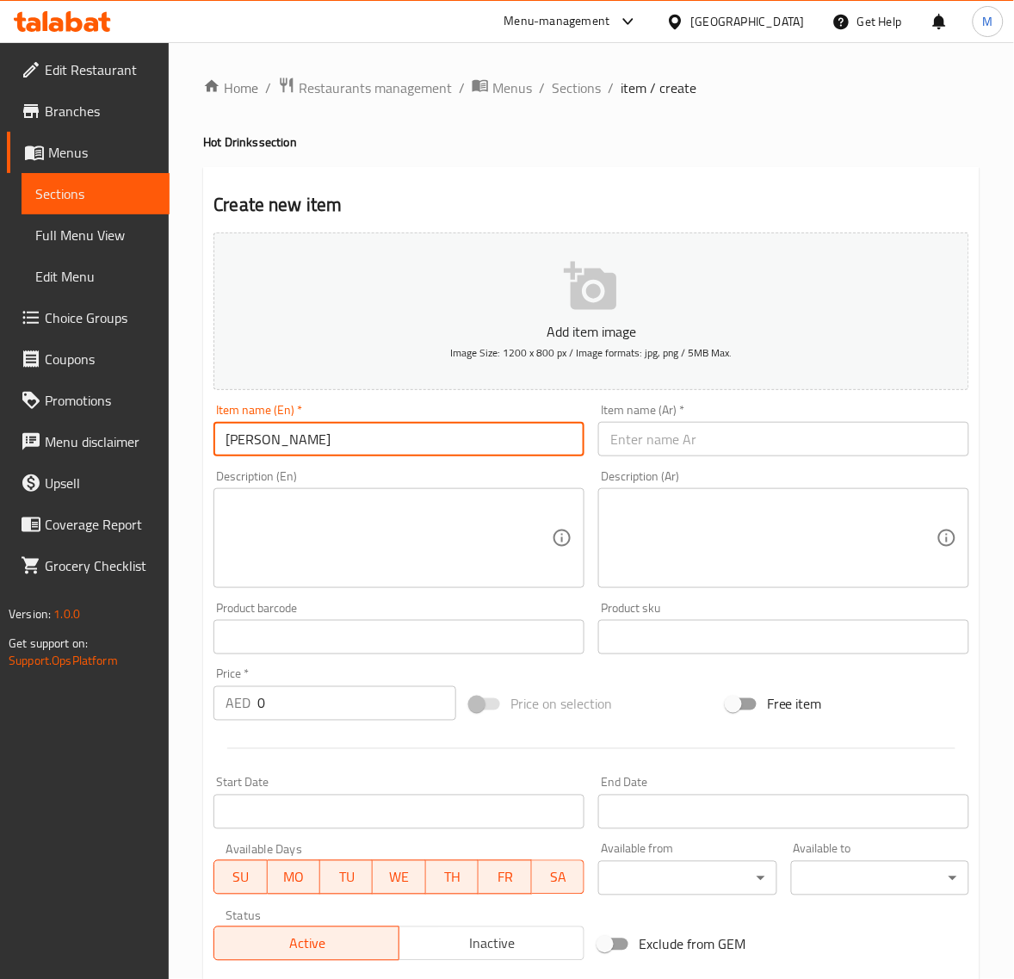
click at [653, 437] on input "text" at bounding box center [783, 439] width 371 height 34
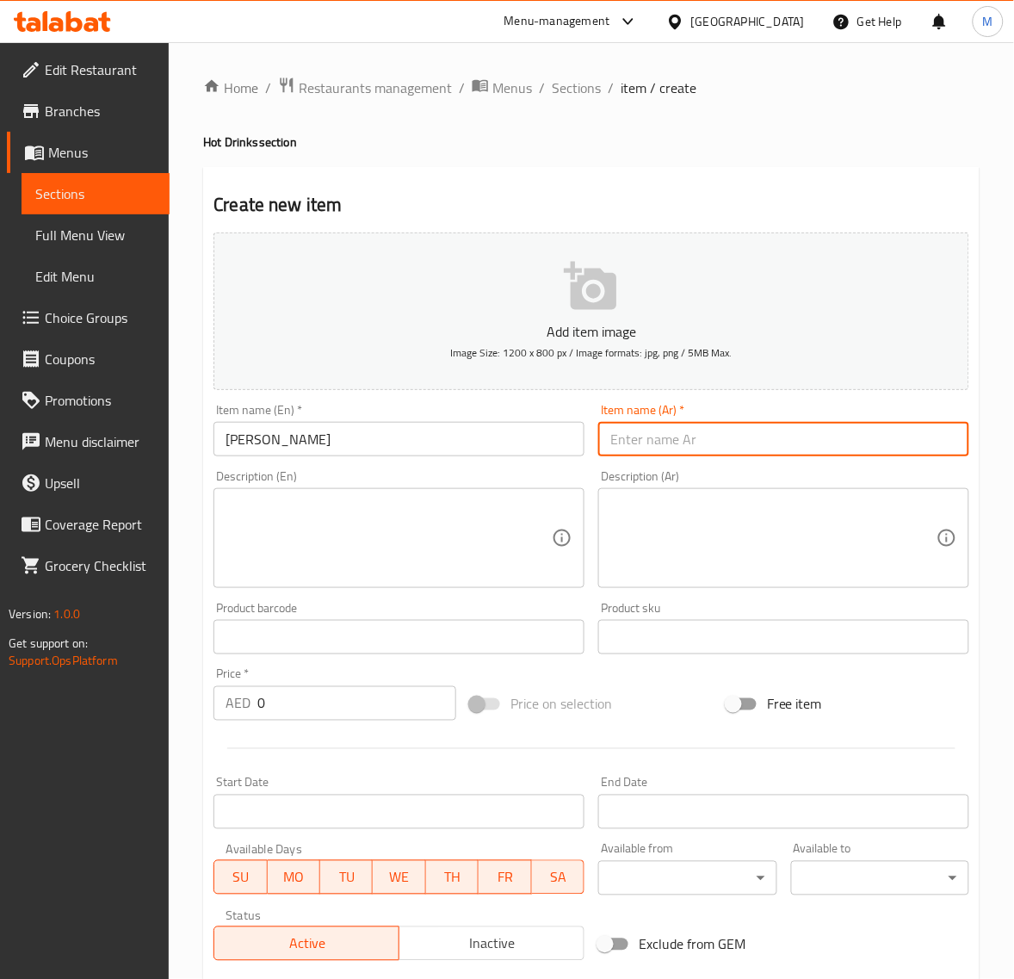
paste input "راجيم"
type input "راجيم"
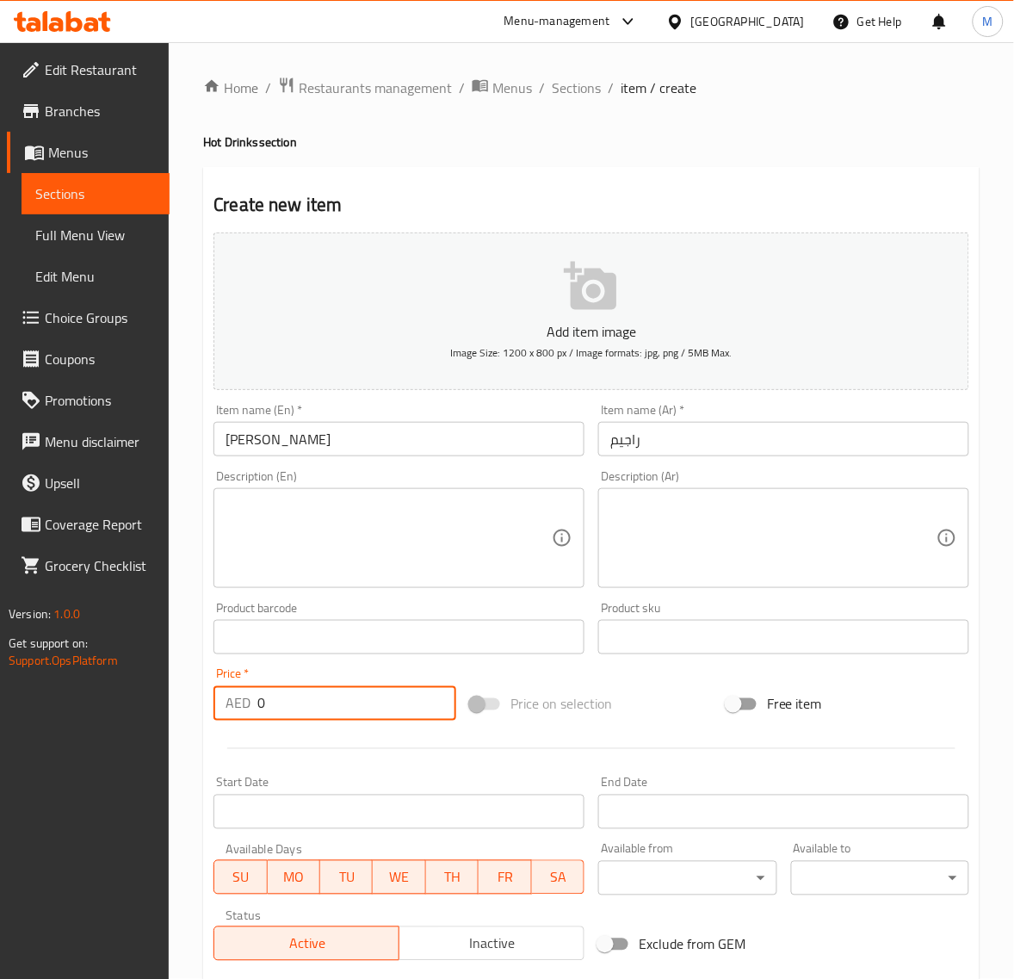
click at [298, 699] on input "0" at bounding box center [356, 703] width 199 height 34
paste input "2.7"
type input "2.70"
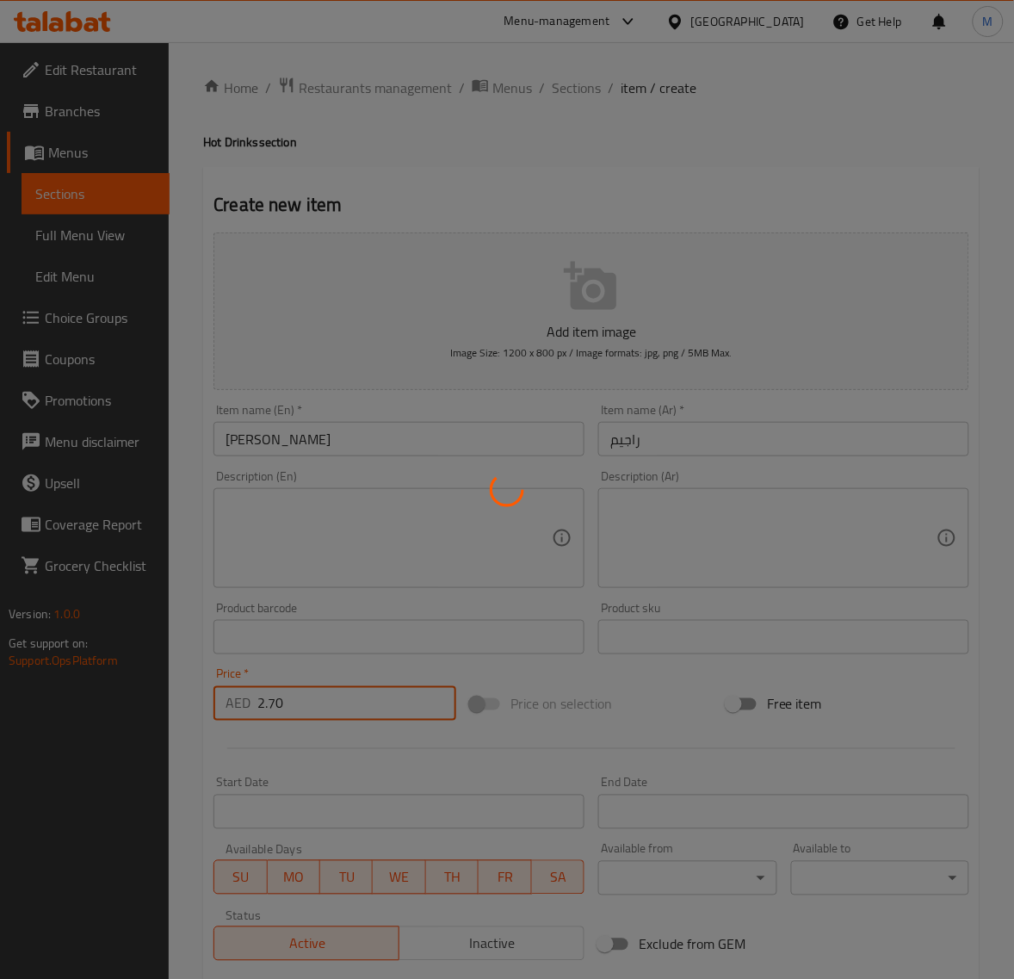
type input "0"
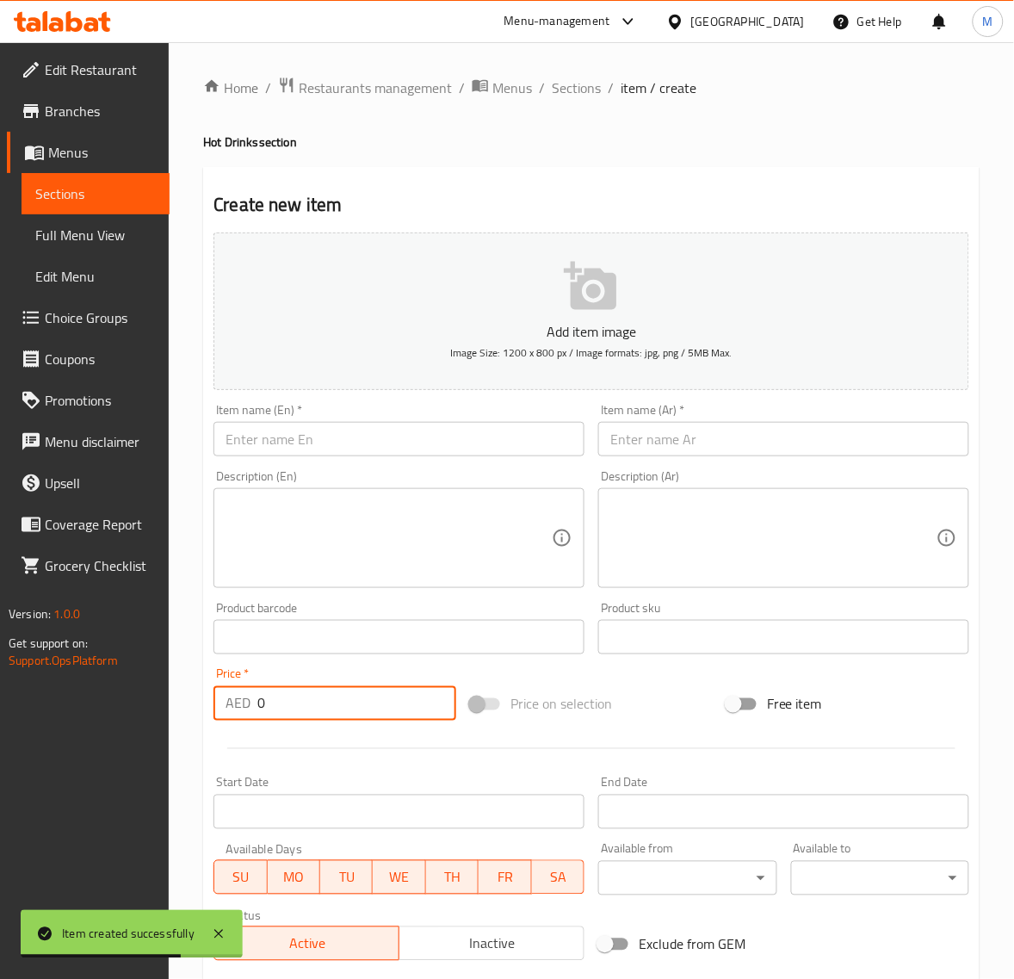
click at [294, 431] on input "text" at bounding box center [399, 439] width 371 height 34
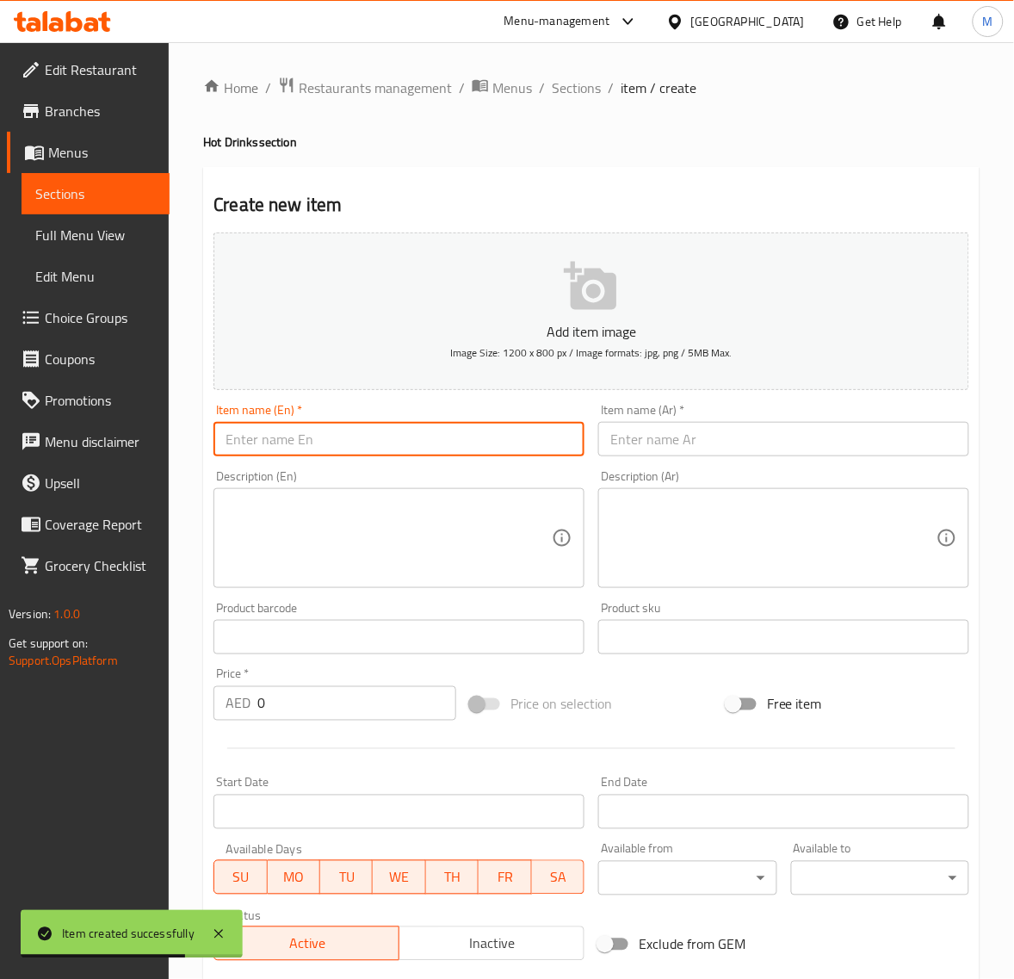
paste input "Maramiya"
type input "Maramiya"
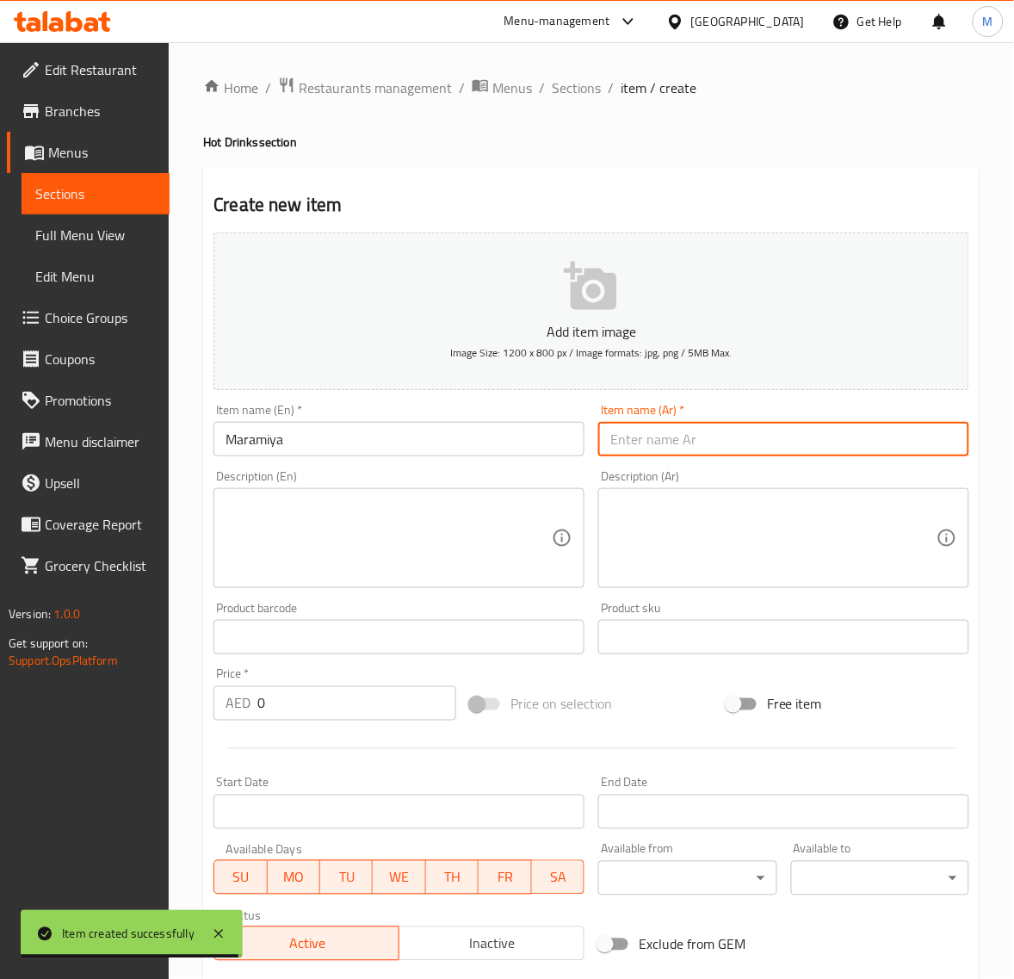
click at [627, 431] on input "text" at bounding box center [783, 439] width 371 height 34
paste input "مراميا"
type input "مراميا"
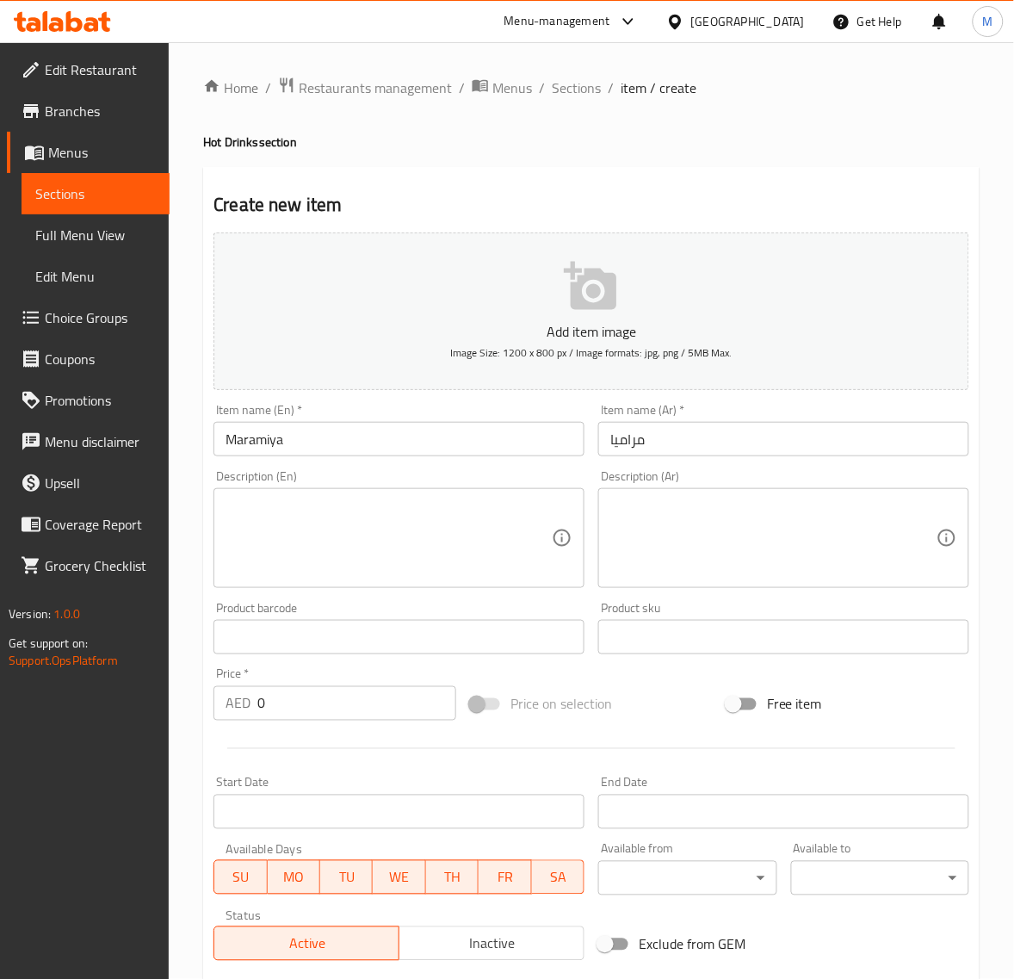
click at [321, 715] on input "0" at bounding box center [356, 703] width 199 height 34
paste input "1.35"
type input "1.35"
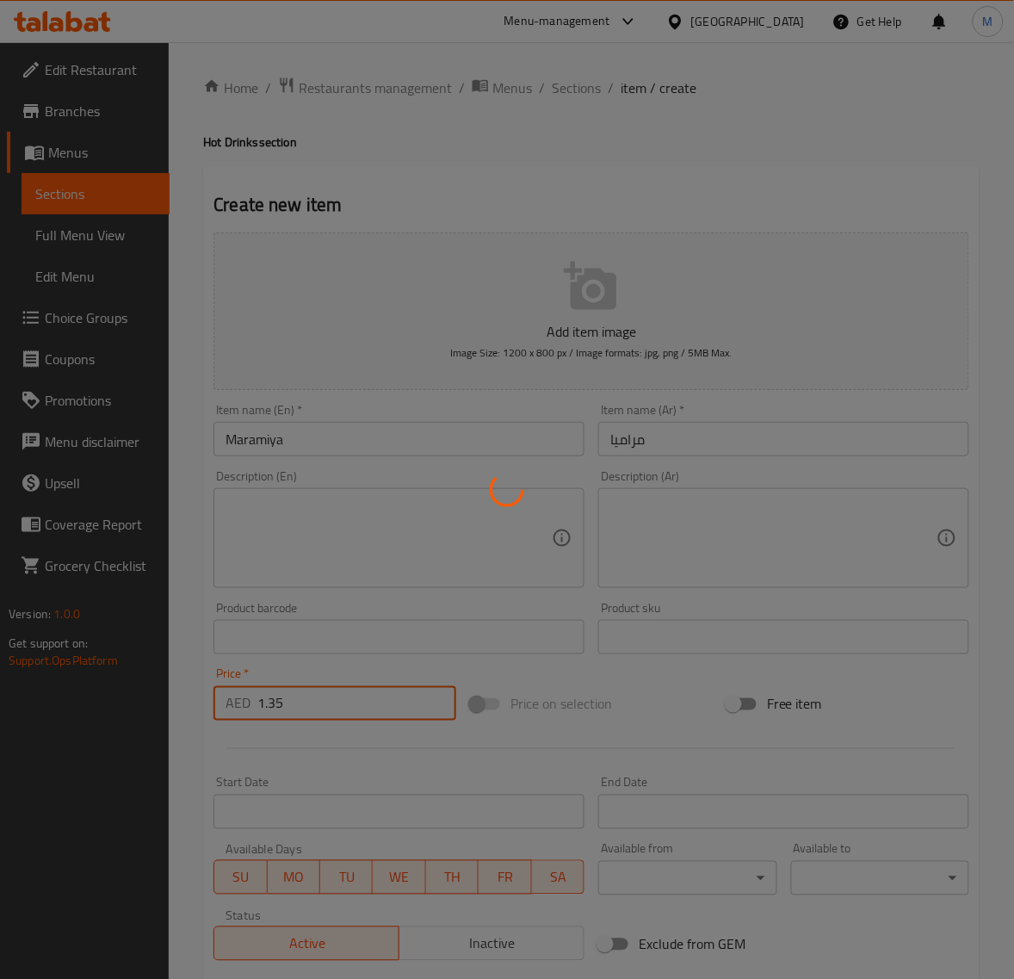
type input "0"
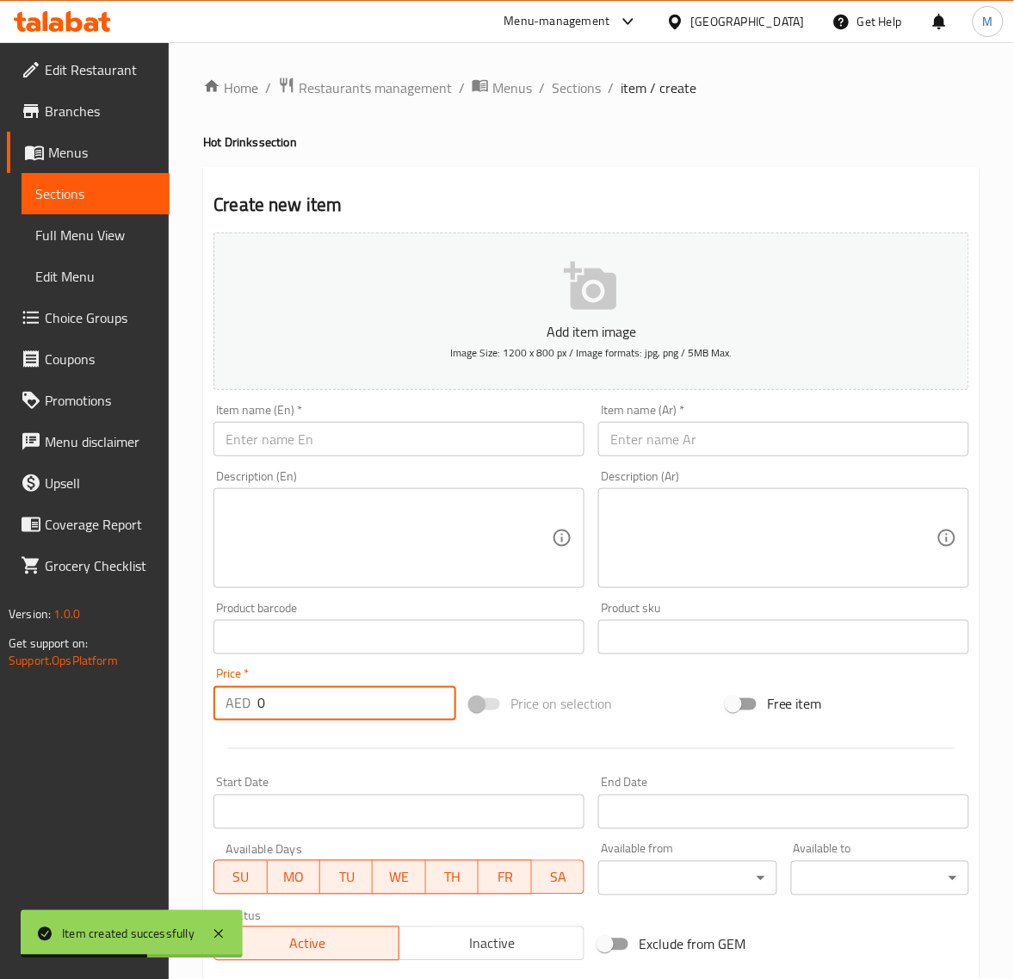
click at [354, 436] on input "text" at bounding box center [399, 439] width 371 height 34
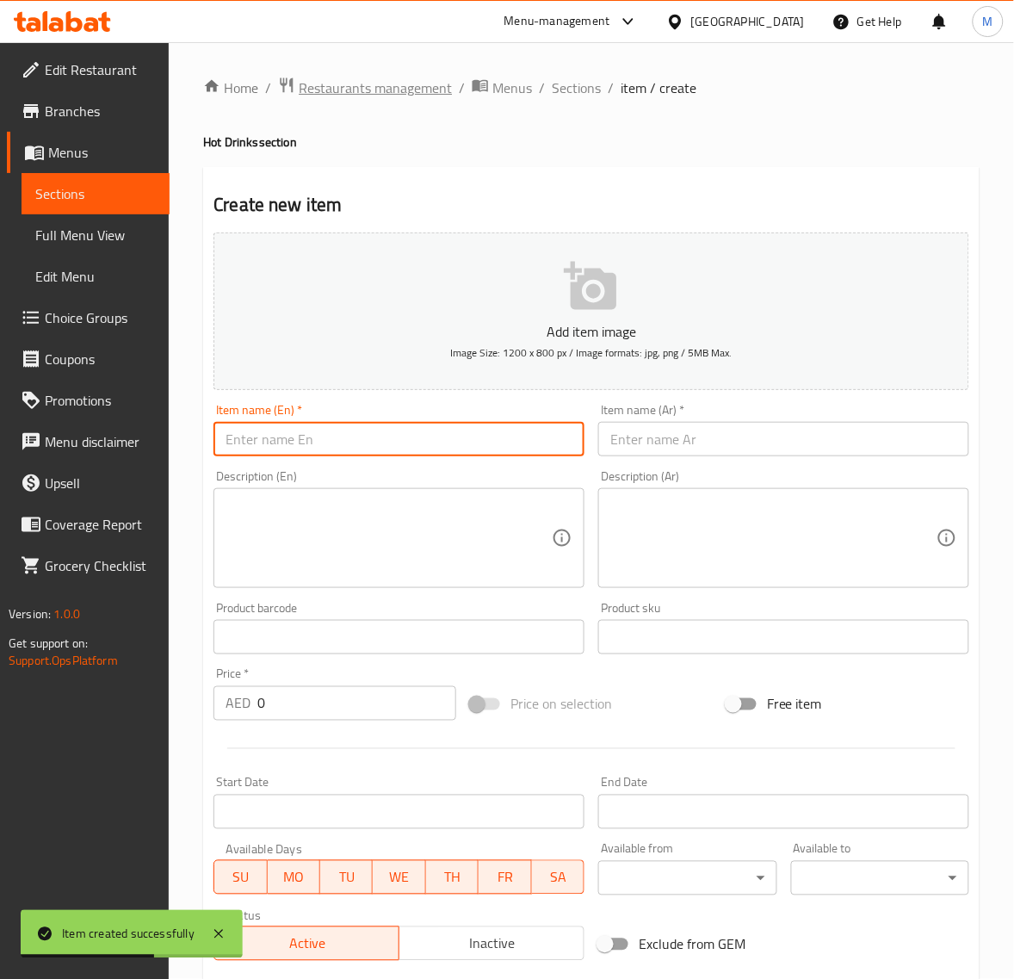
paste input "Moroccan"
type input "Moroccan"
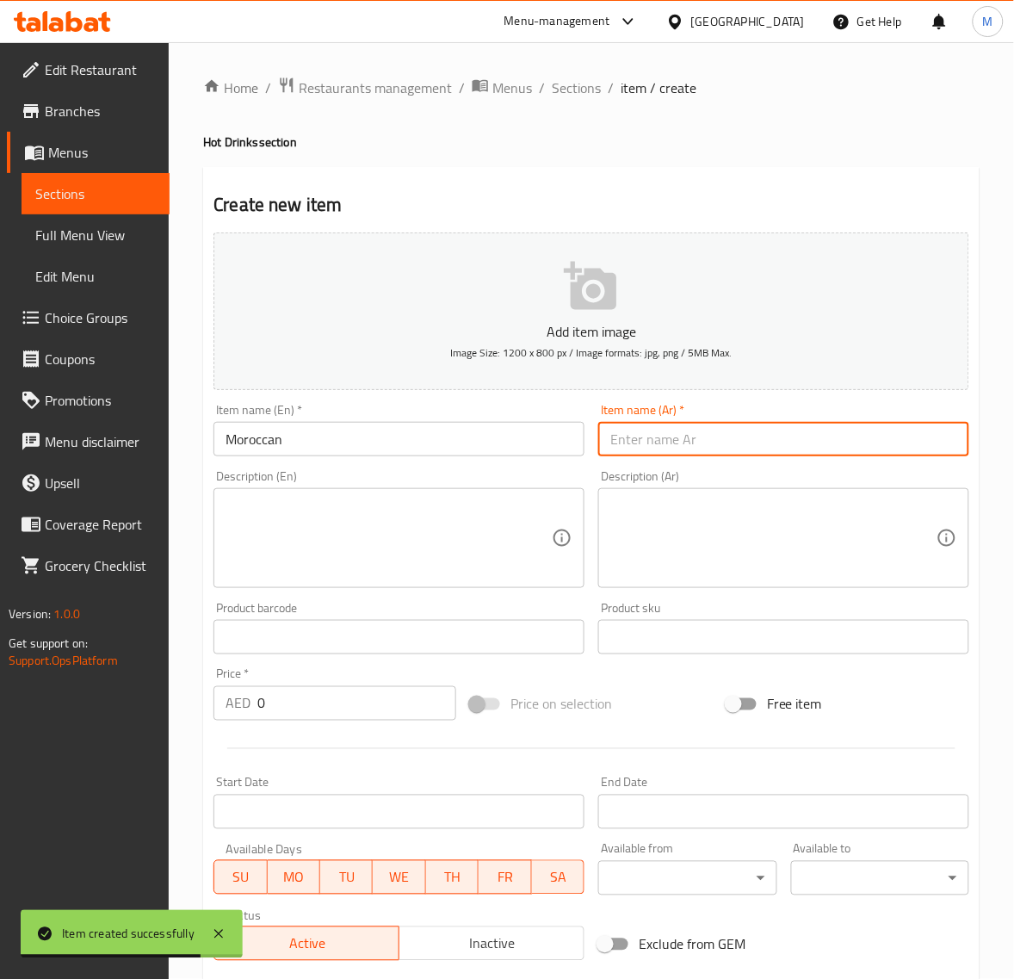
click at [647, 422] on input "text" at bounding box center [783, 439] width 371 height 34
paste input "مغربي"
type input "مغربي"
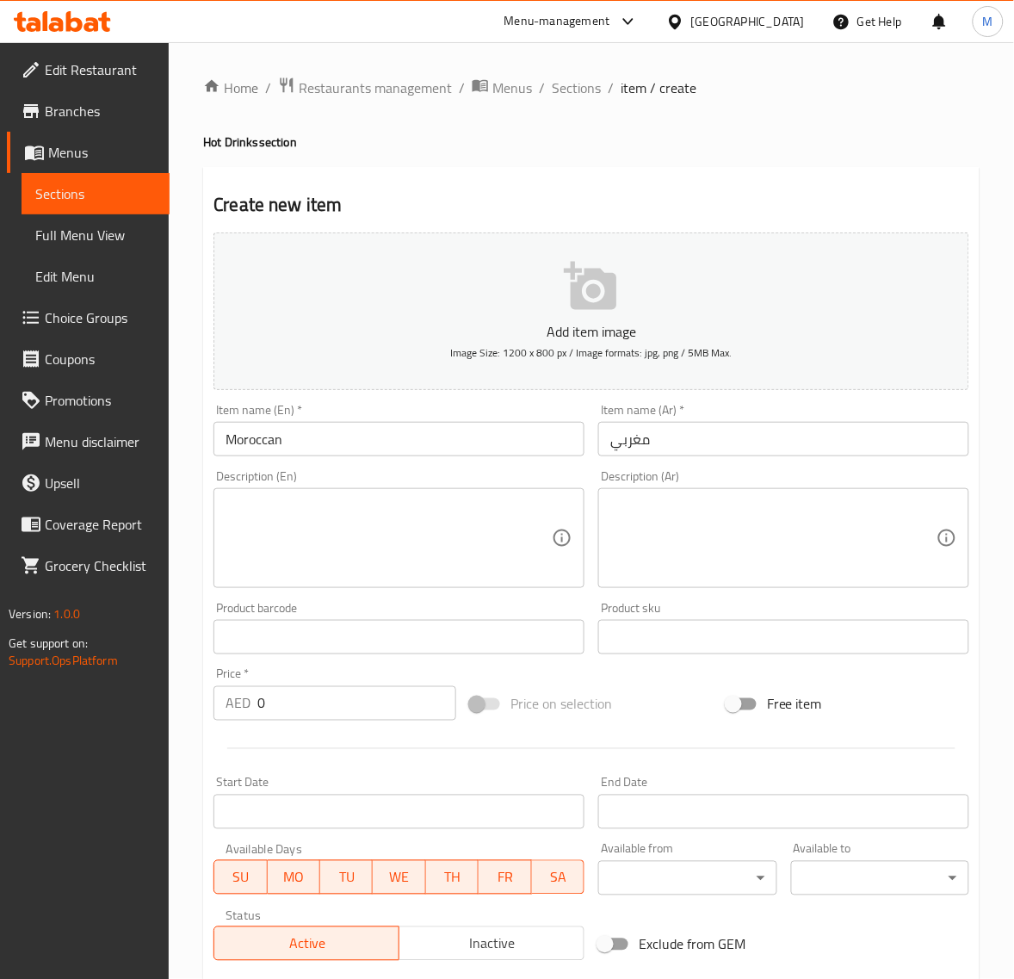
click at [286, 708] on input "0" at bounding box center [356, 703] width 199 height 34
paste input "1.35"
type input "1.35"
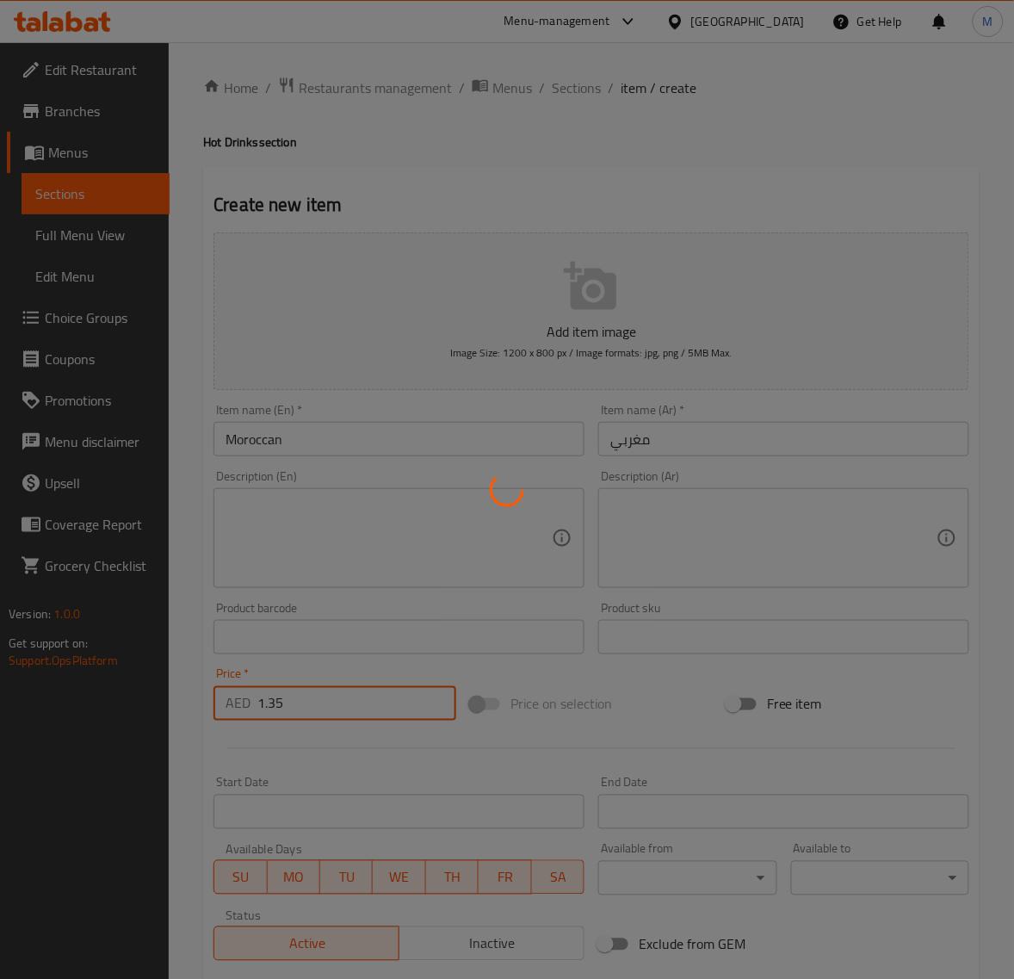
type input "0"
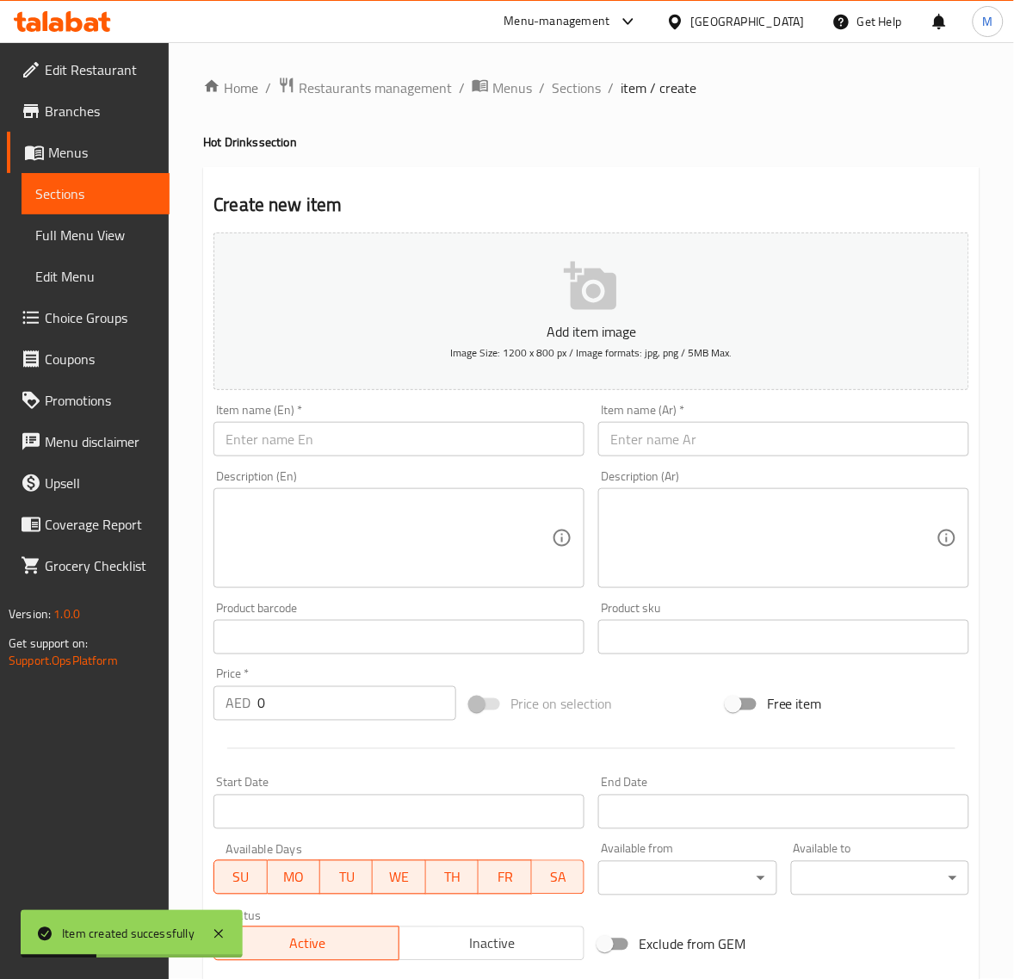
click at [291, 437] on input "text" at bounding box center [399, 439] width 371 height 34
paste input "HIBISCUS TEA"
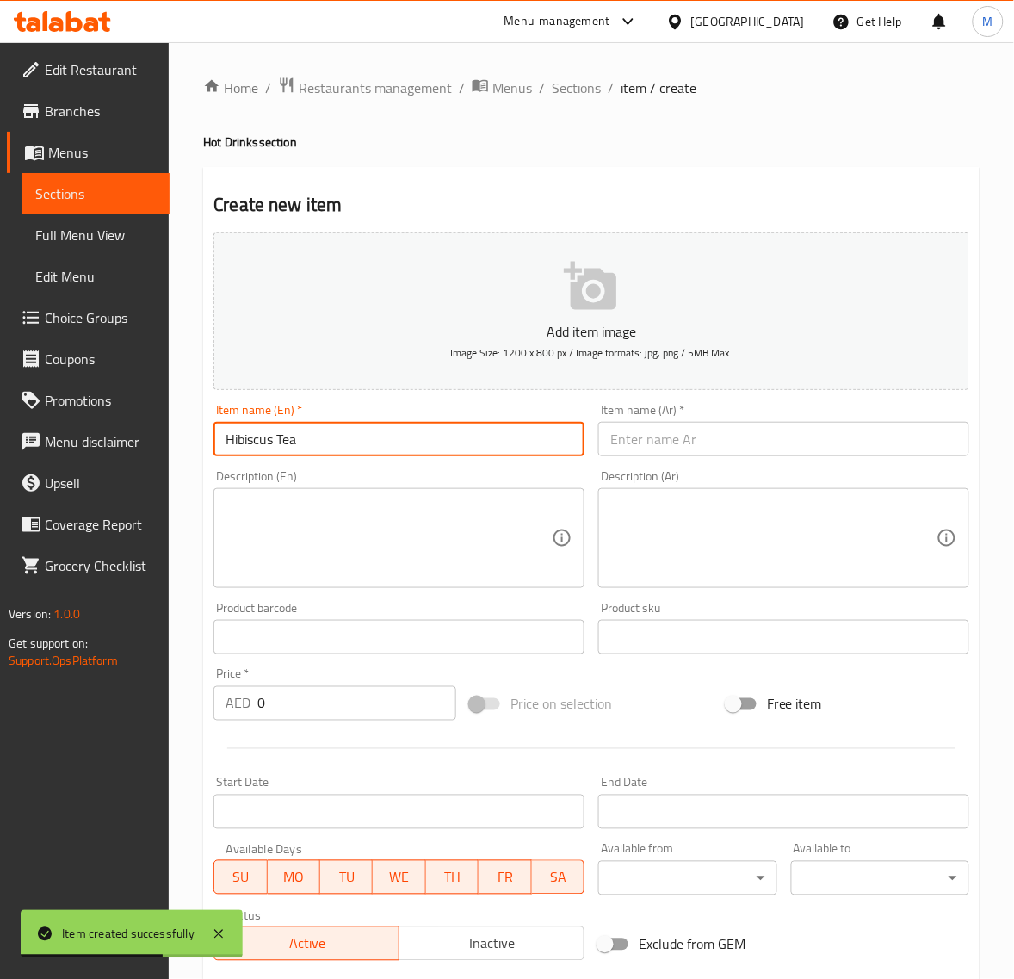
type input "Hibiscus Tea"
click at [641, 435] on input "text" at bounding box center [783, 439] width 371 height 34
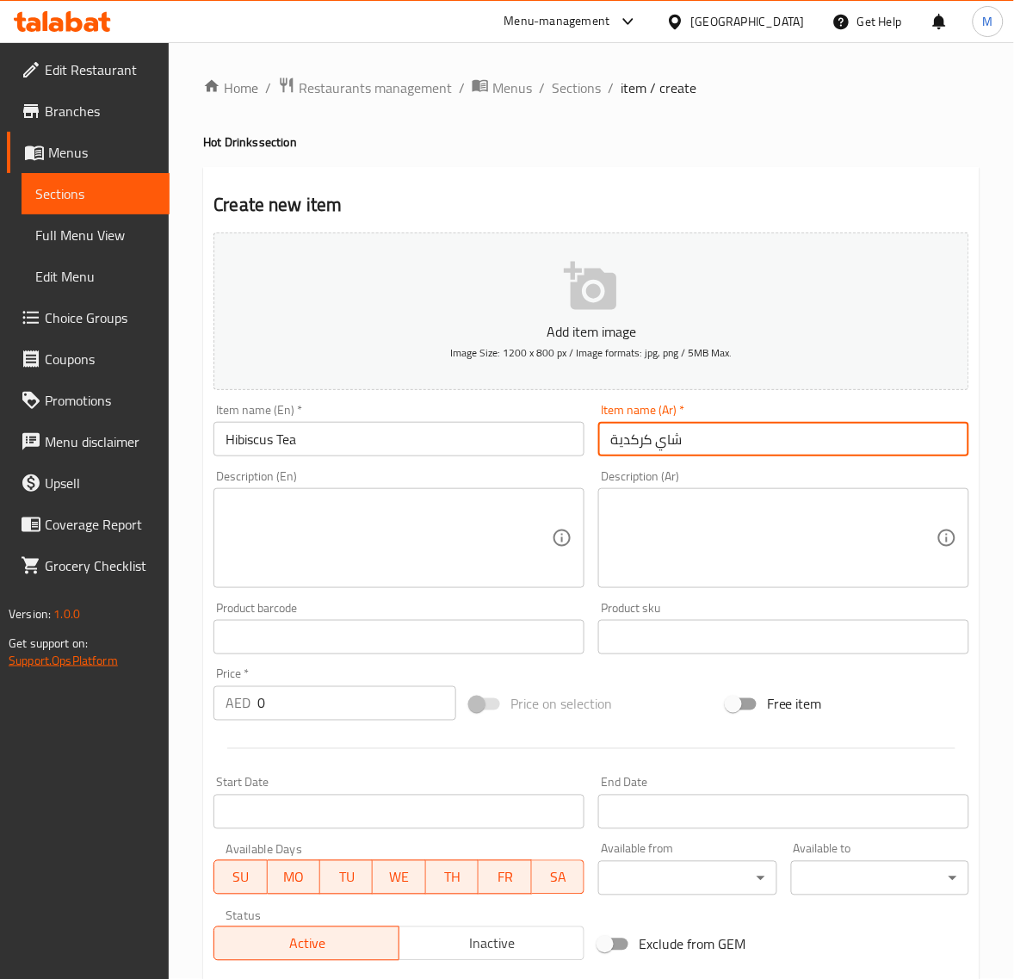
type input "شاي كركدية"
click at [315, 696] on input "0" at bounding box center [356, 703] width 199 height 34
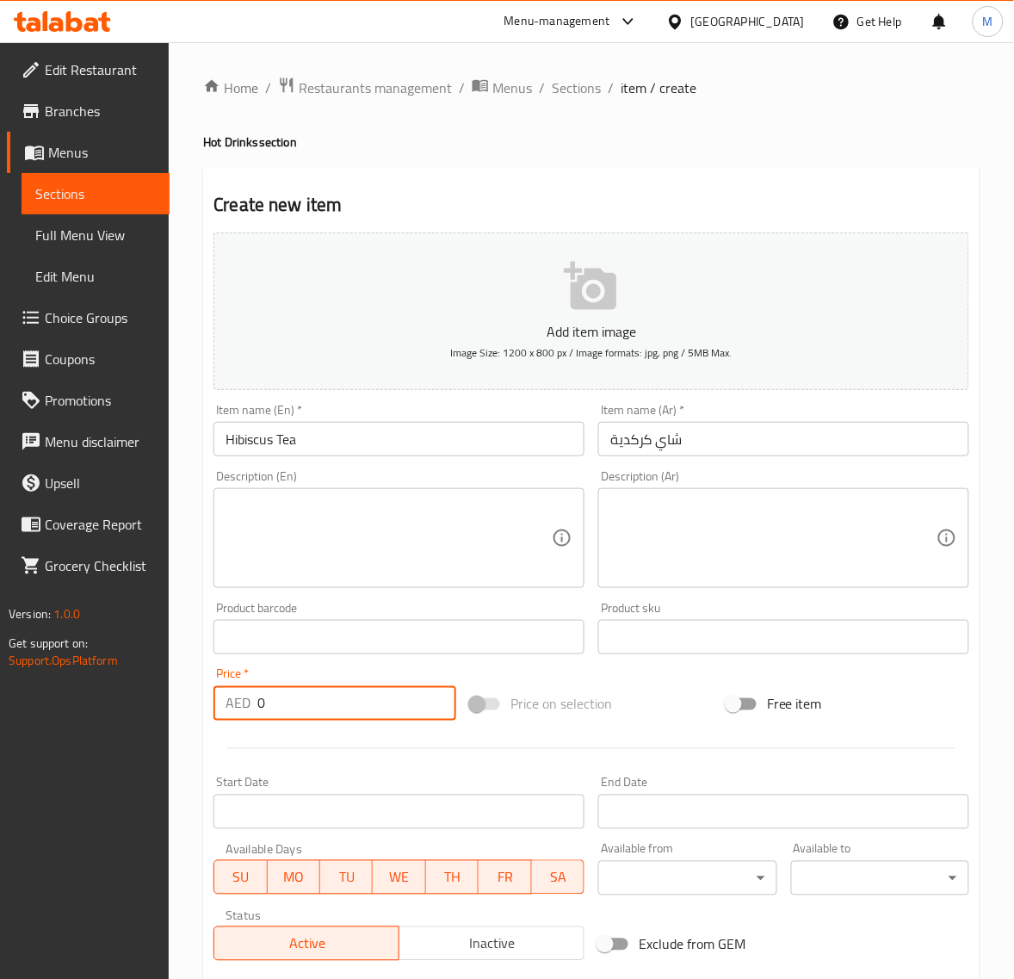
paste input "1.35"
type input "1.35"
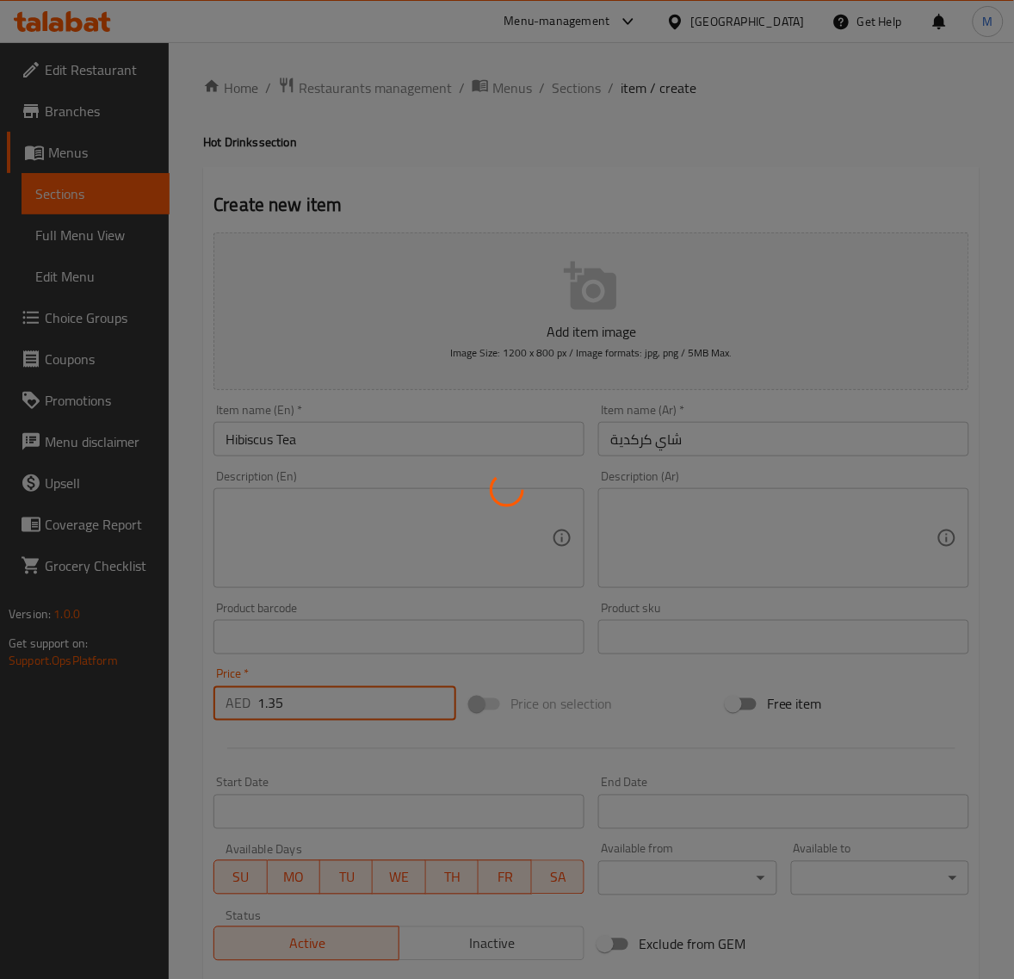
type input "0"
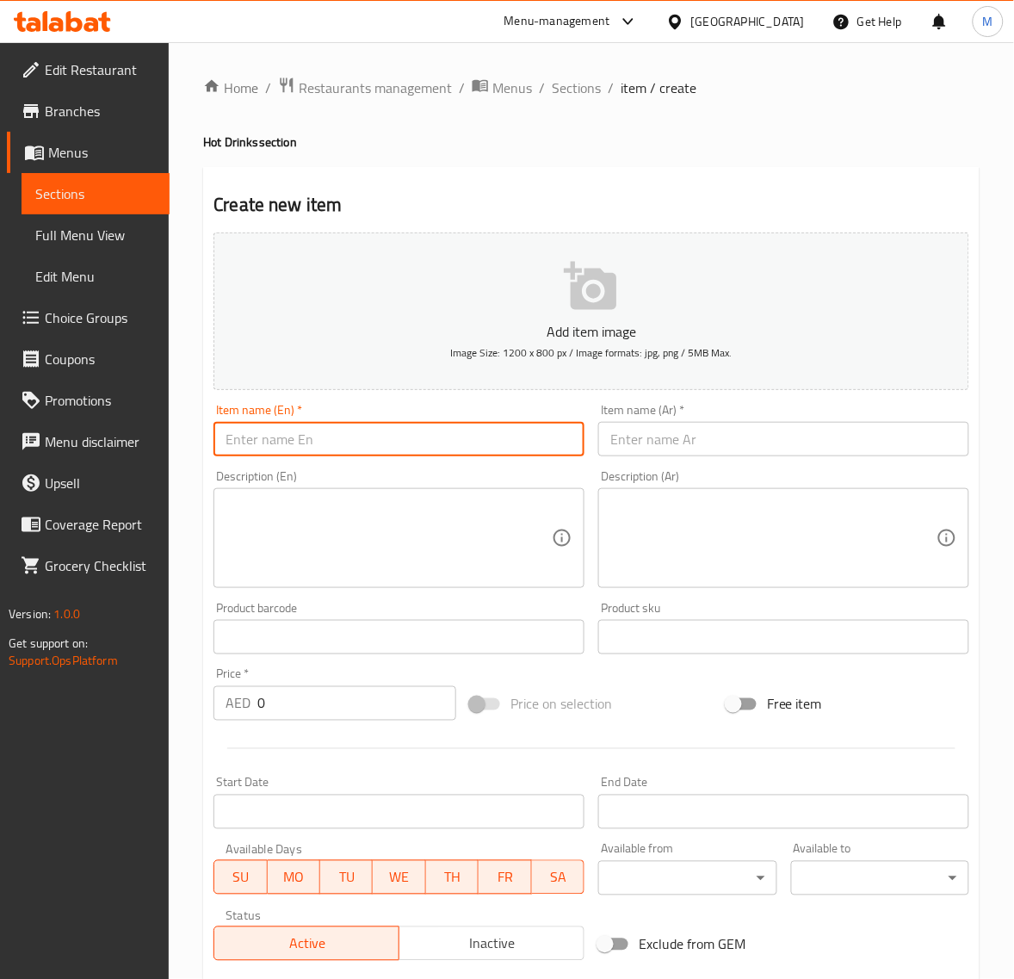
click at [269, 433] on input "text" at bounding box center [399, 439] width 371 height 34
paste input "POTTERY TEA"
type input "Pottery Tea"
click at [686, 436] on input "text" at bounding box center [783, 439] width 371 height 34
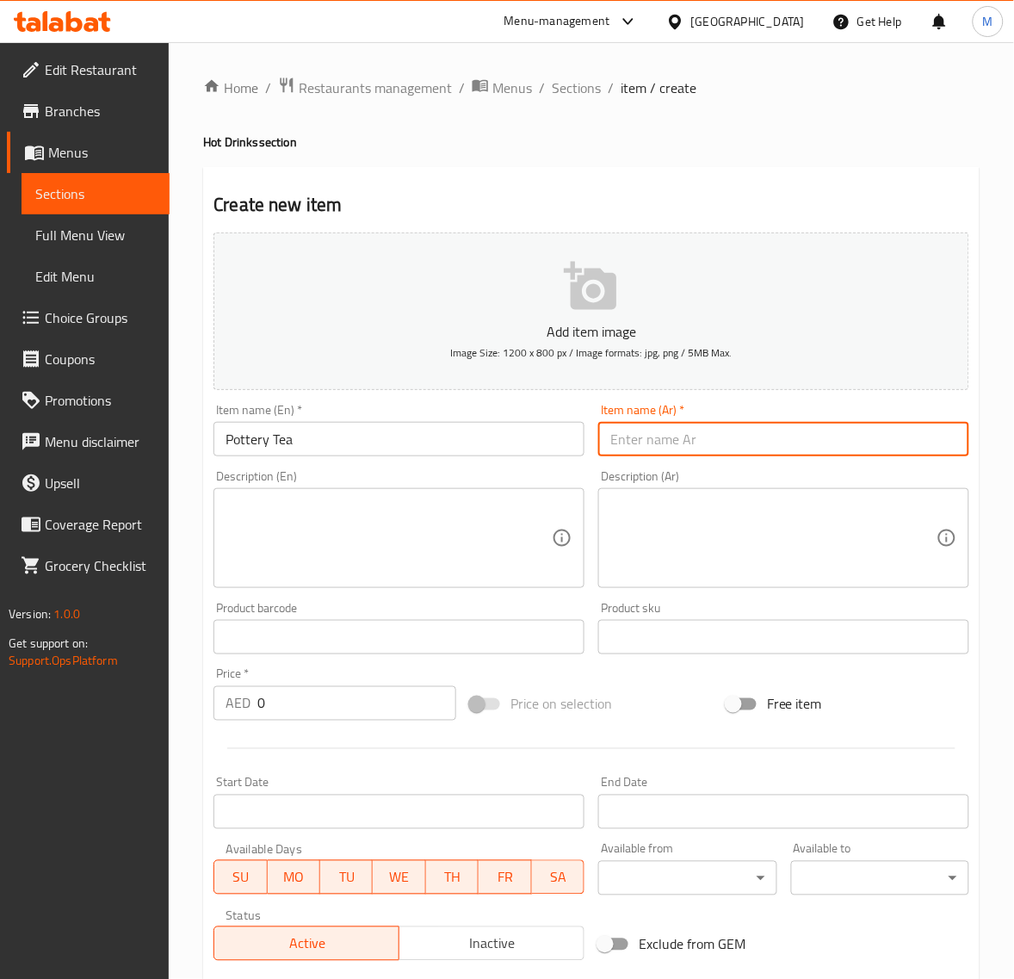
paste input "شاي فخار"
type input "شاي فخار"
click at [319, 693] on input "0" at bounding box center [356, 703] width 199 height 34
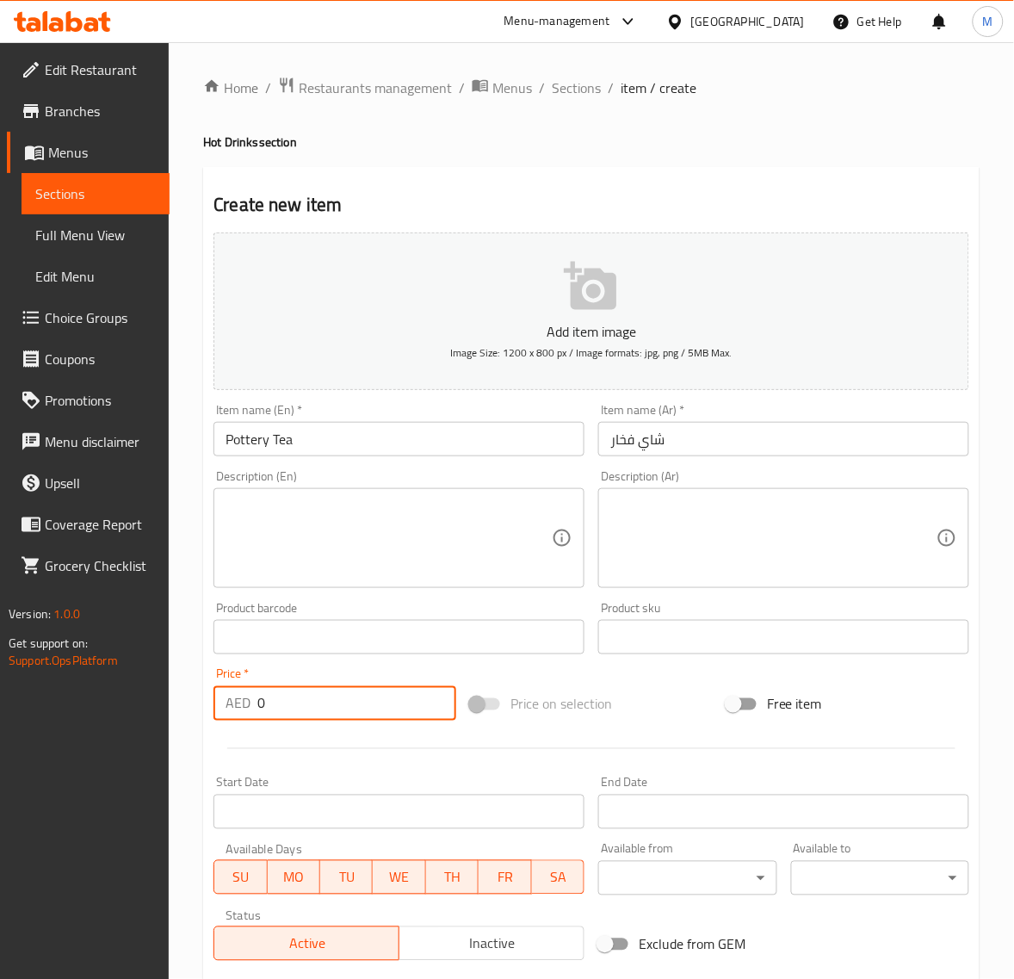
paste input "5.4"
type input "5.40"
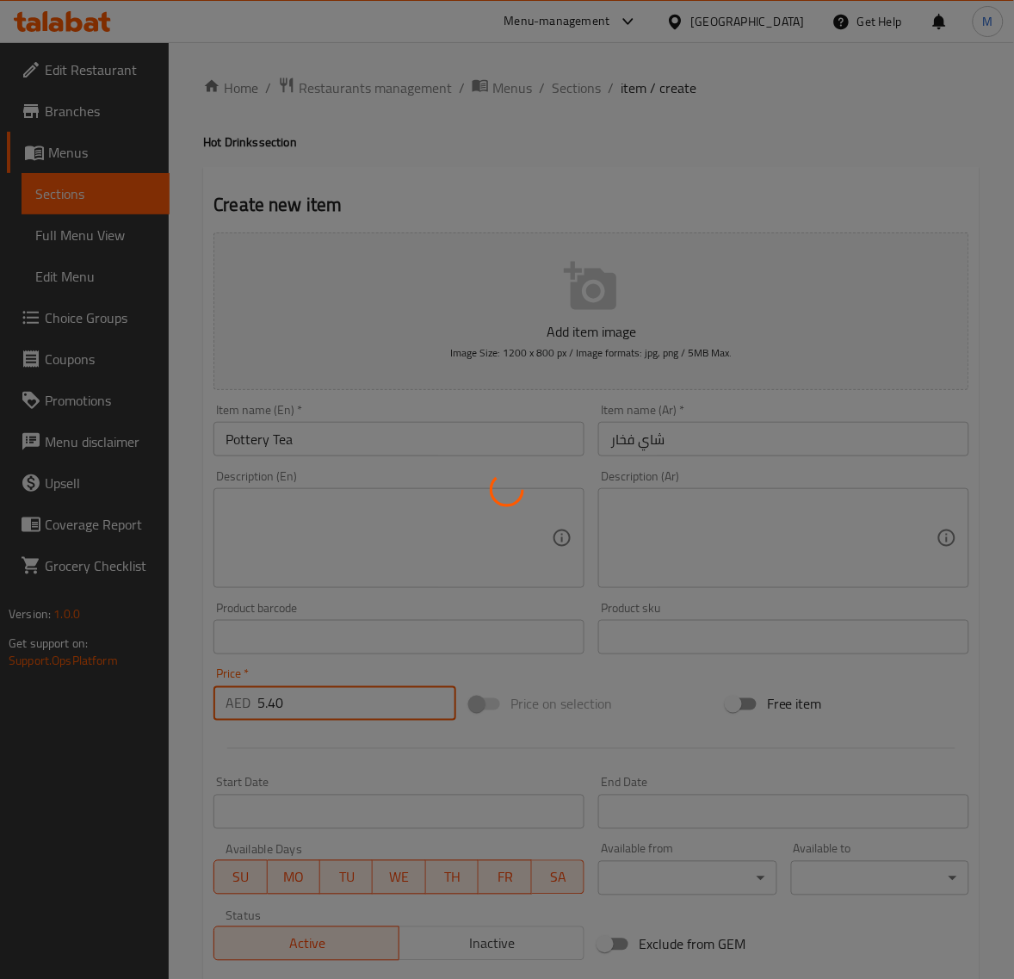
type input "0"
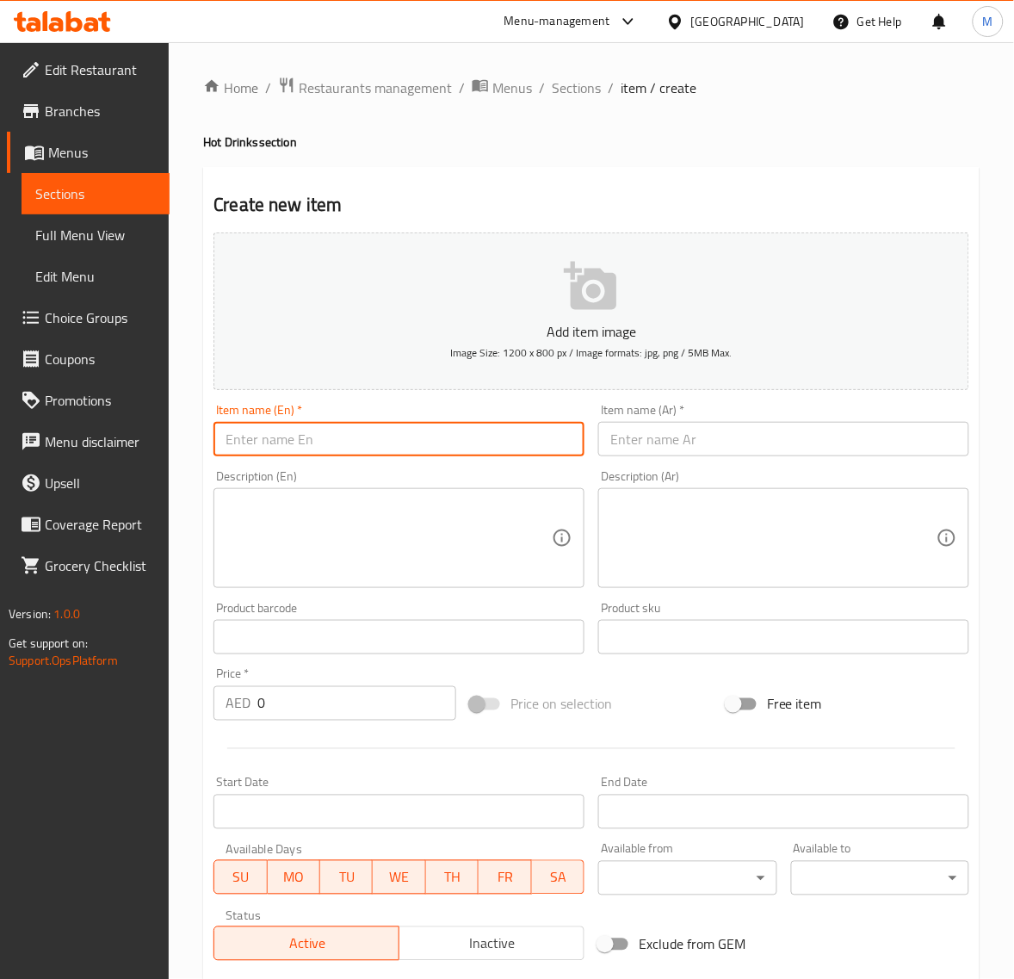
click at [302, 442] on input "text" at bounding box center [399, 439] width 371 height 34
paste input "DALLA TEA"
type input "Dalla Tea"
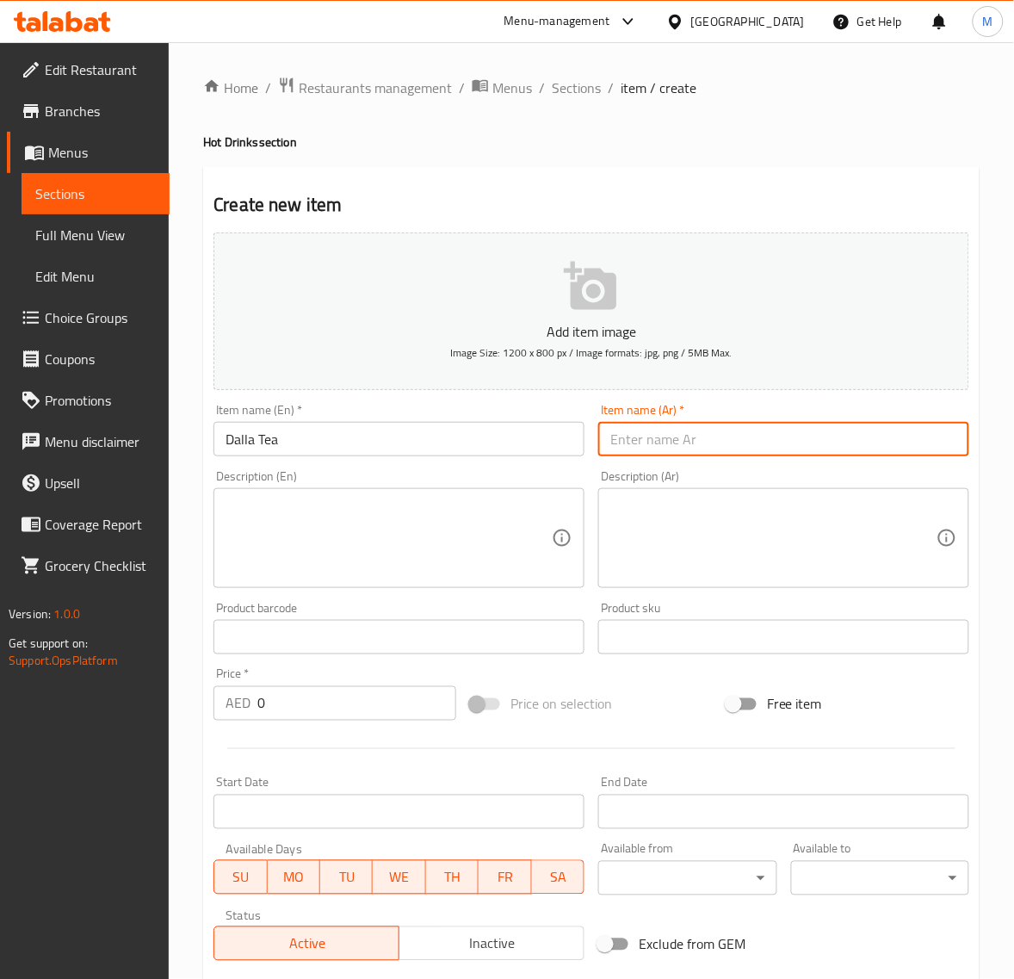
click at [646, 448] on input "text" at bounding box center [783, 439] width 371 height 34
paste input "شاي دله"
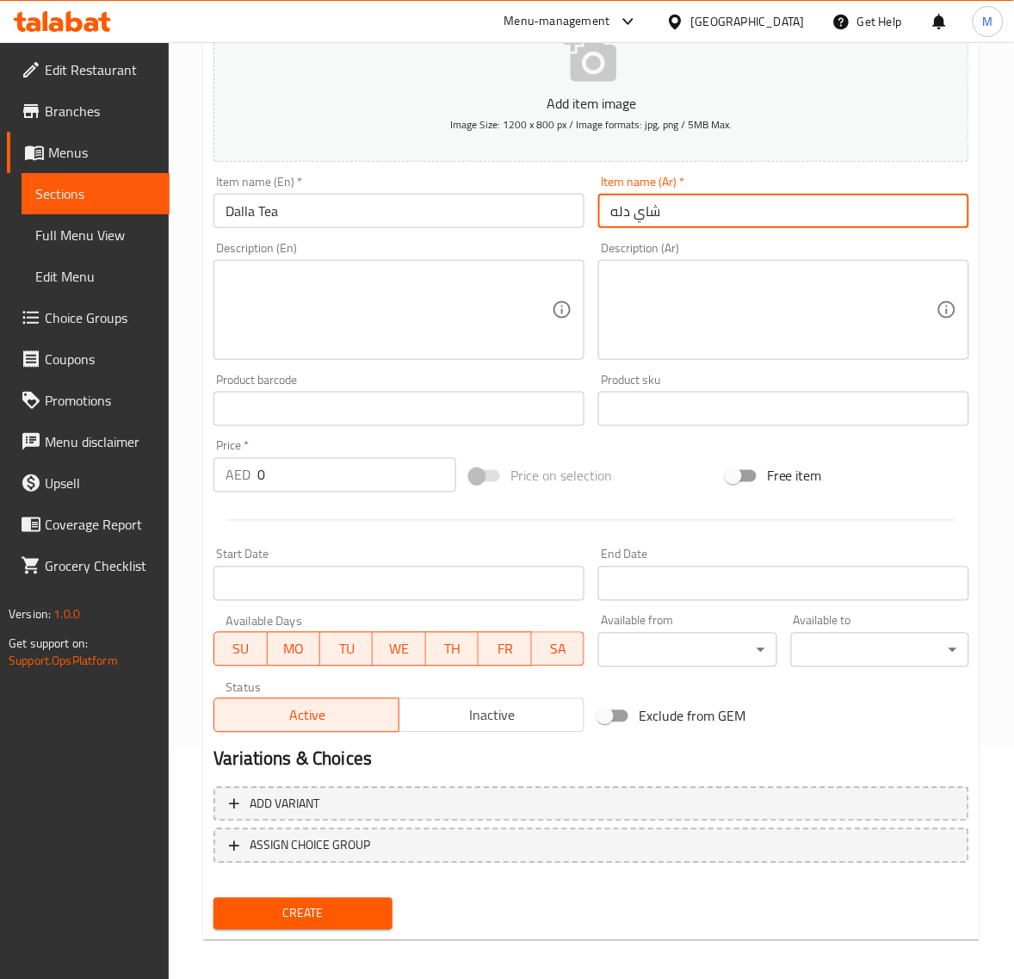
scroll to position [234, 0]
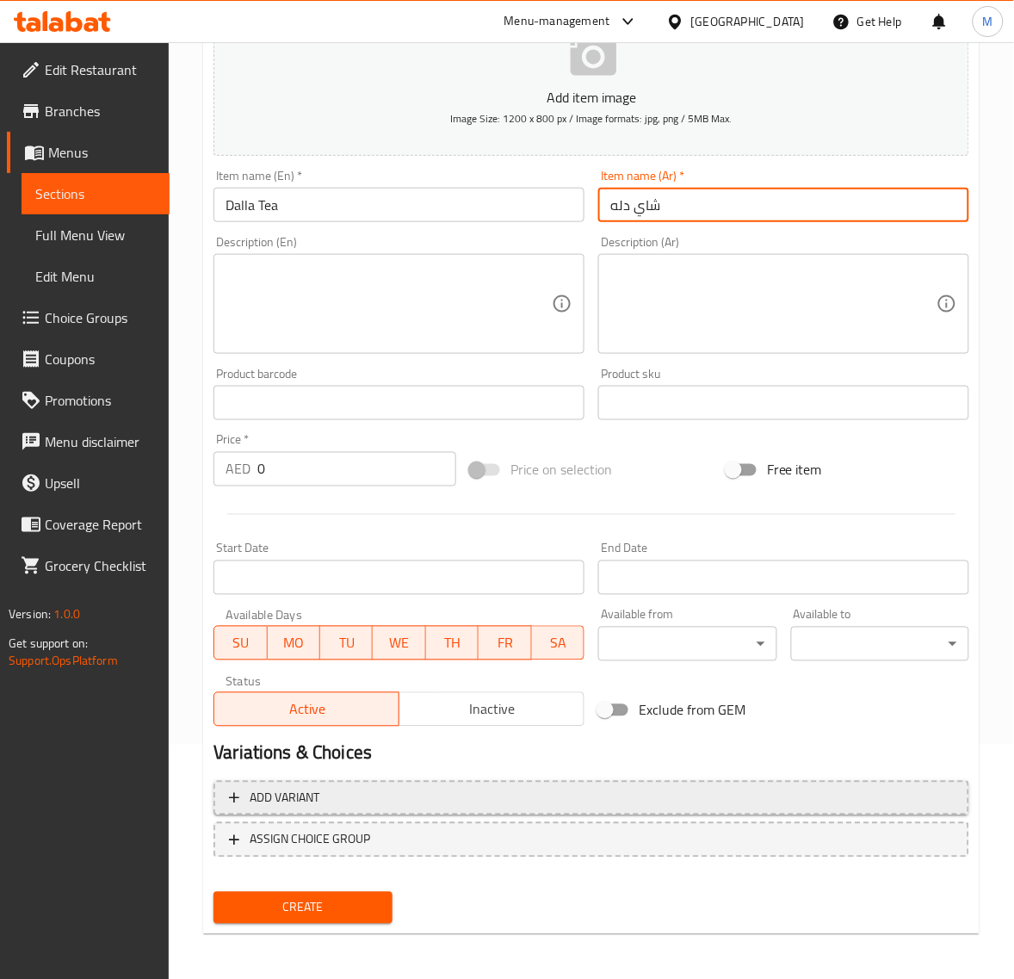
type input "شاي دله"
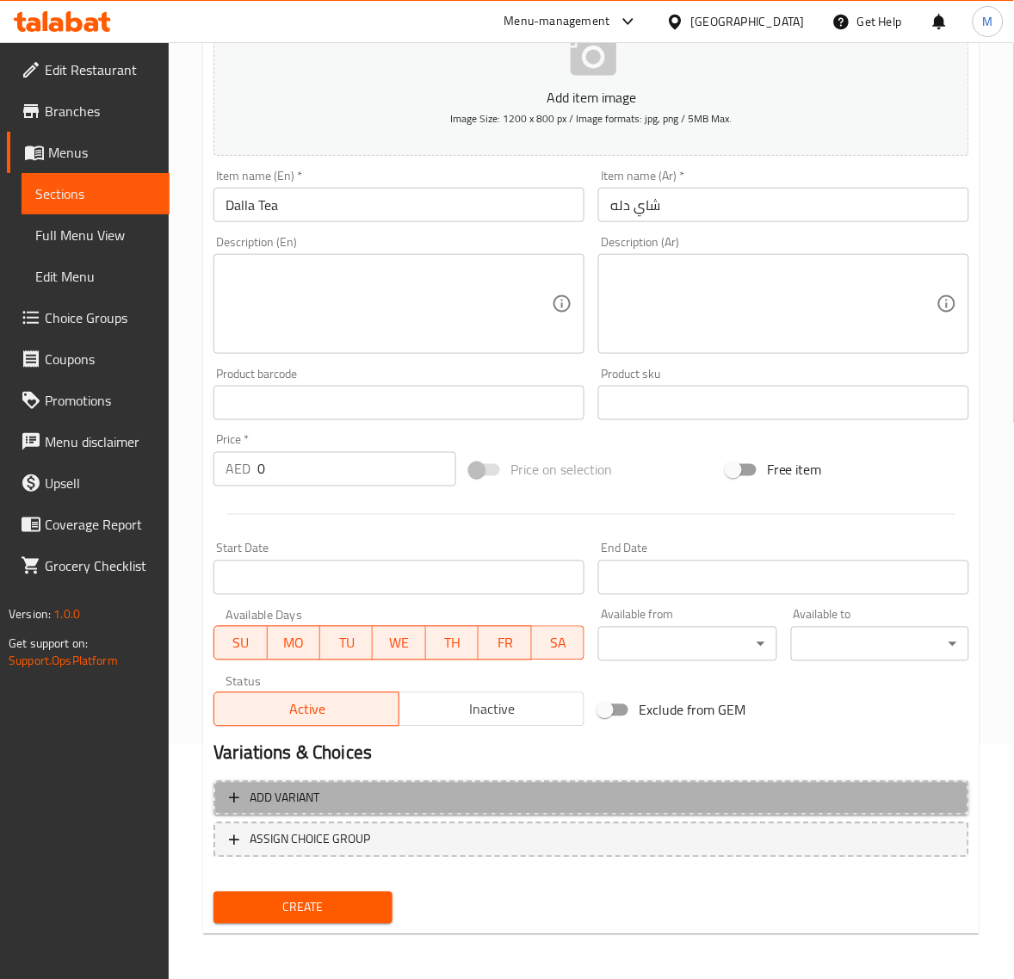
click at [531, 799] on span "Add variant" at bounding box center [591, 799] width 725 height 22
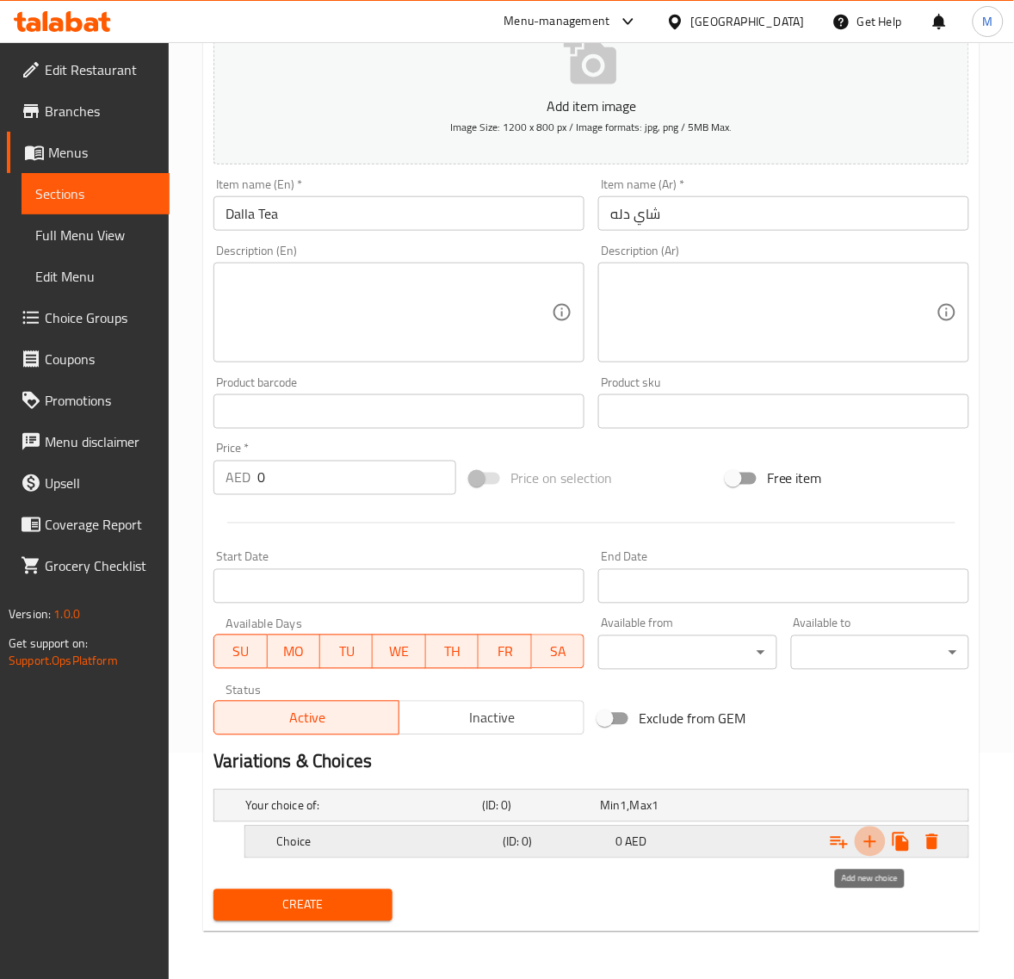
click at [866, 845] on icon "Expand" at bounding box center [870, 842] width 21 height 21
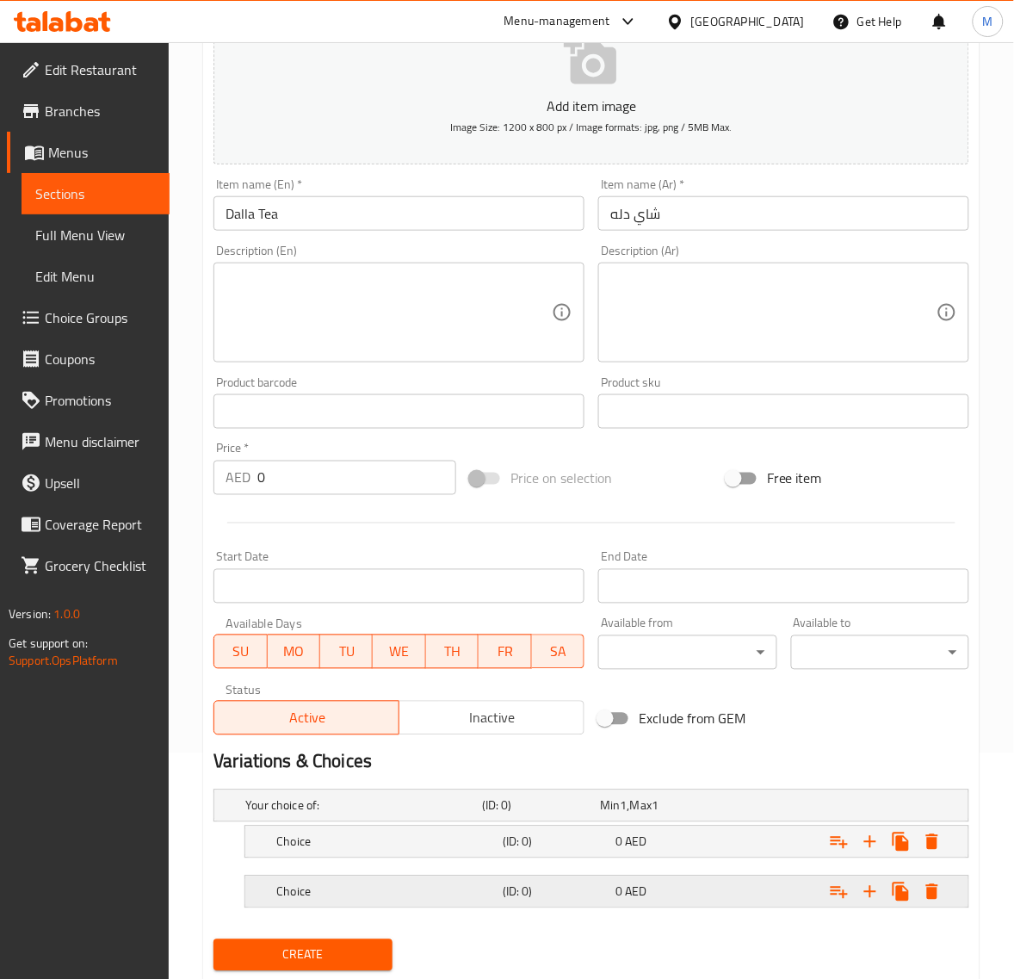
click at [429, 880] on div "Choice" at bounding box center [386, 892] width 226 height 24
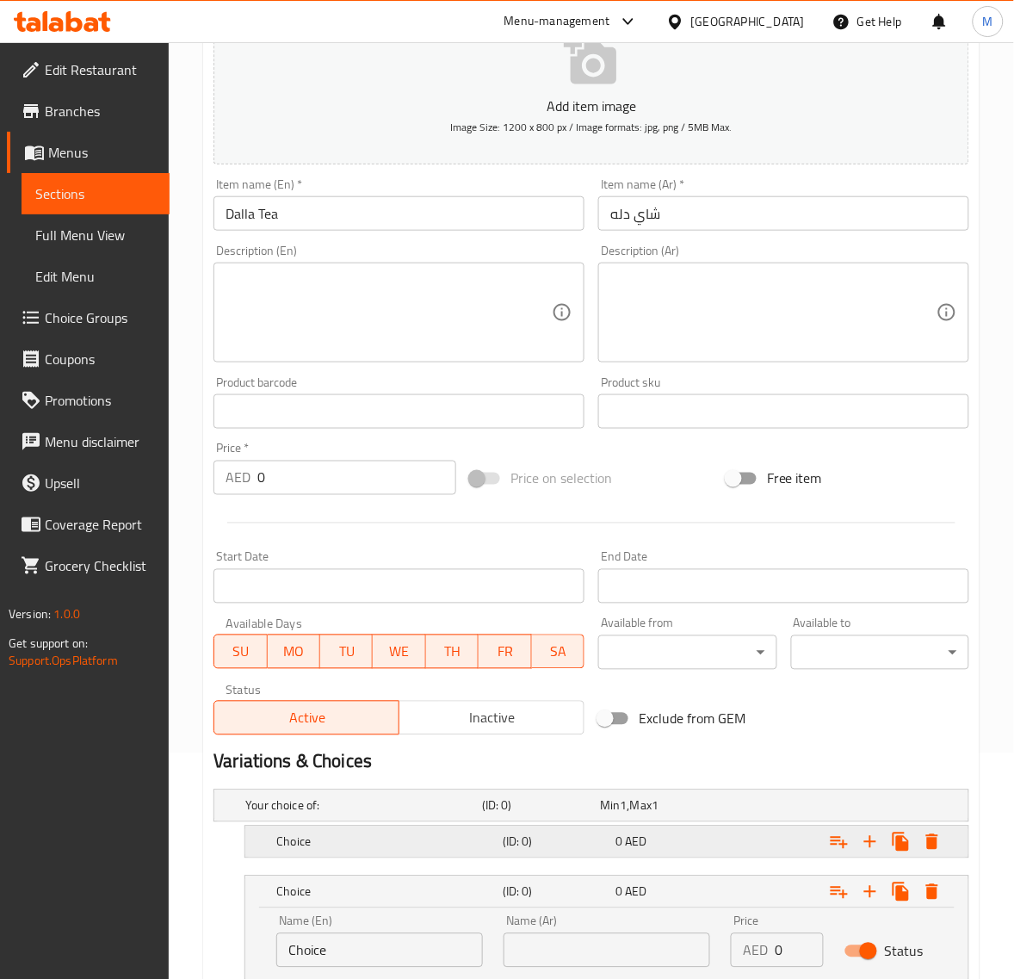
click at [406, 835] on h5 "Choice" at bounding box center [386, 841] width 220 height 17
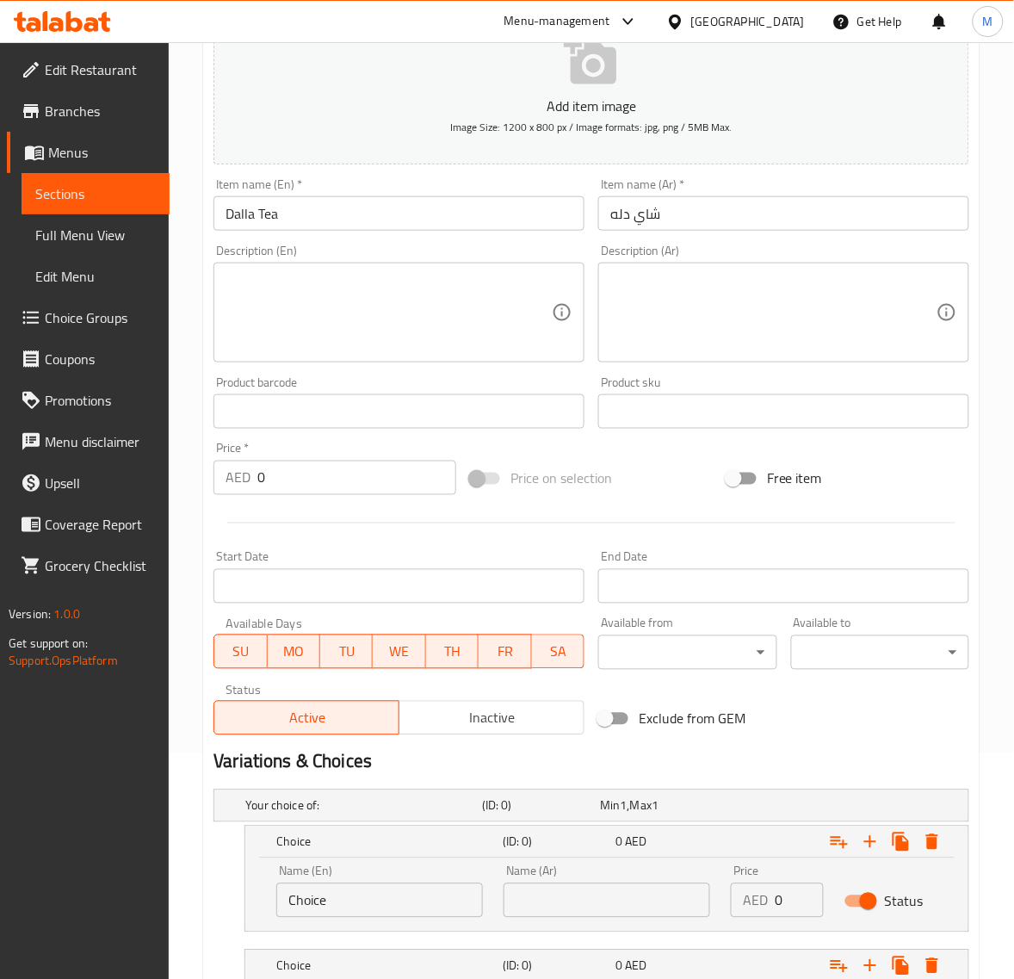
click at [377, 891] on input "Choice" at bounding box center [379, 900] width 207 height 34
click at [377, 891] on input "text" at bounding box center [379, 900] width 207 height 34
type input "Small"
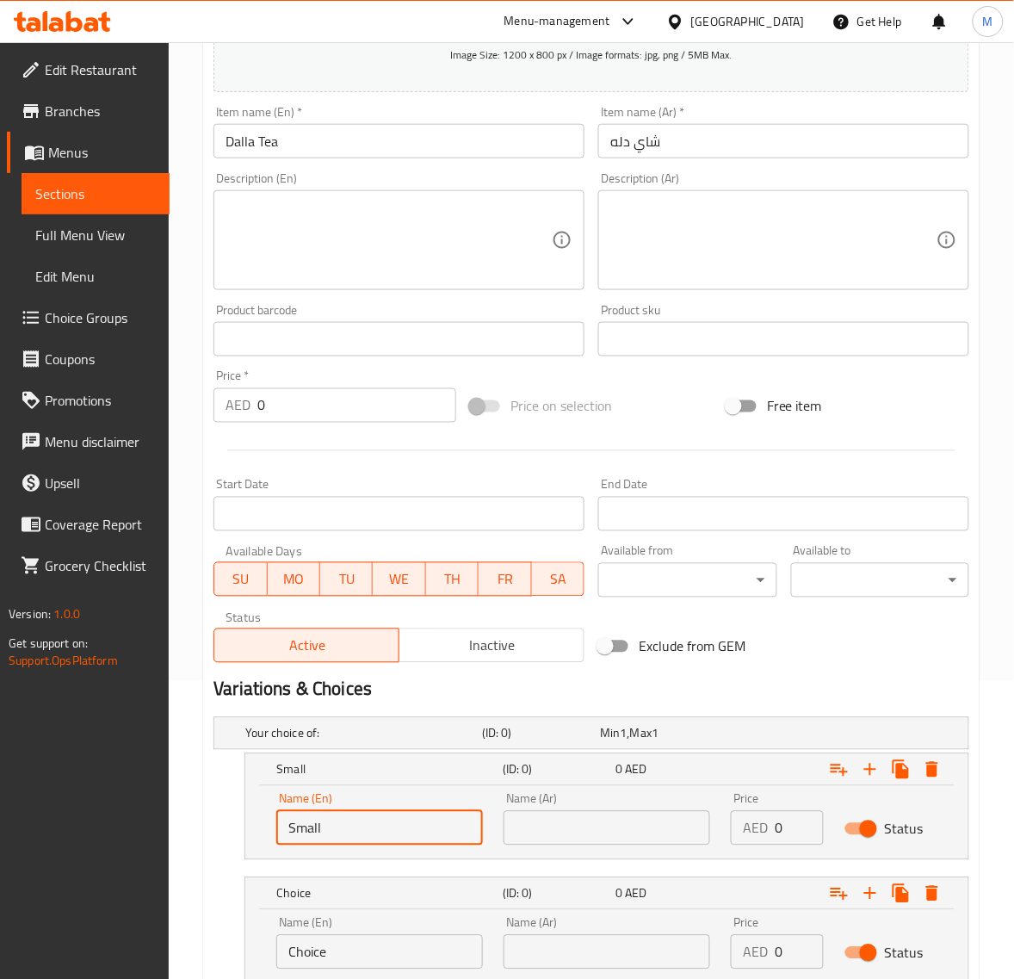
scroll to position [424, 0]
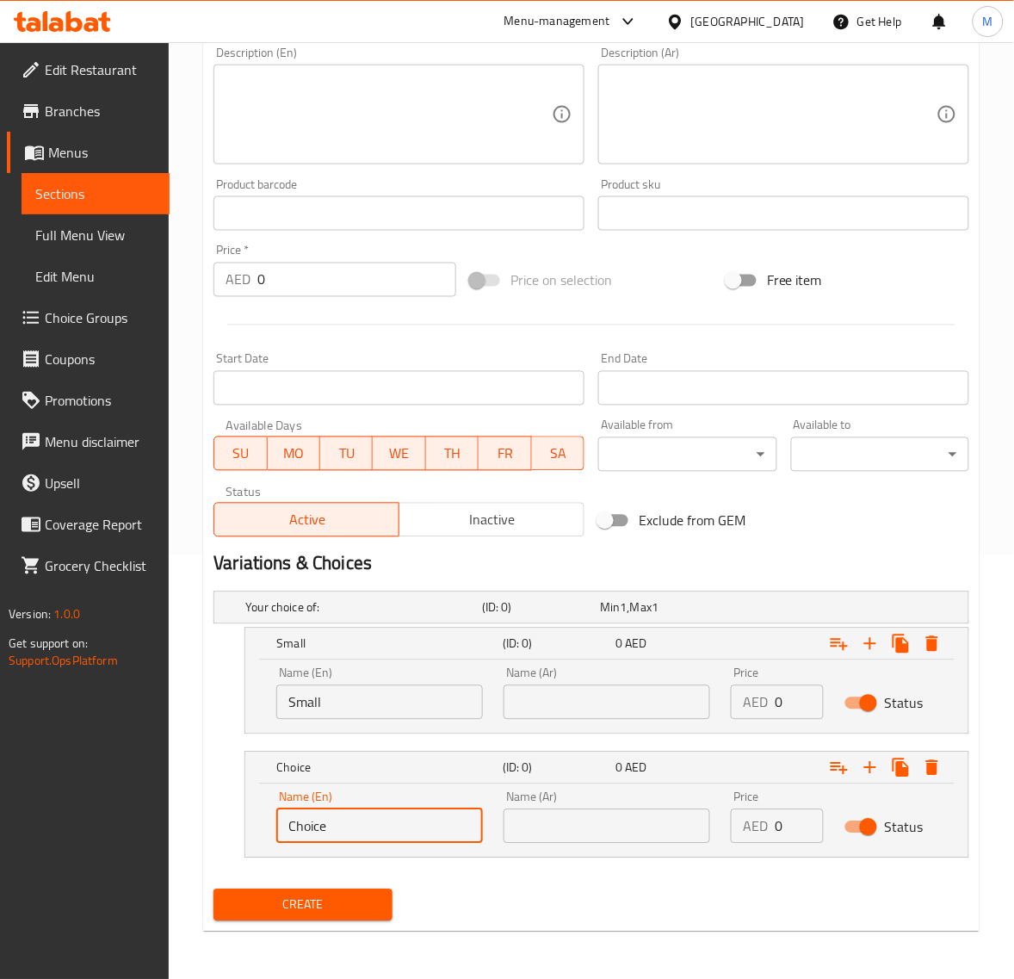
click at [362, 819] on input "Choice" at bounding box center [379, 826] width 207 height 34
click at [362, 819] on input "text" at bounding box center [379, 826] width 207 height 34
type input "Medium"
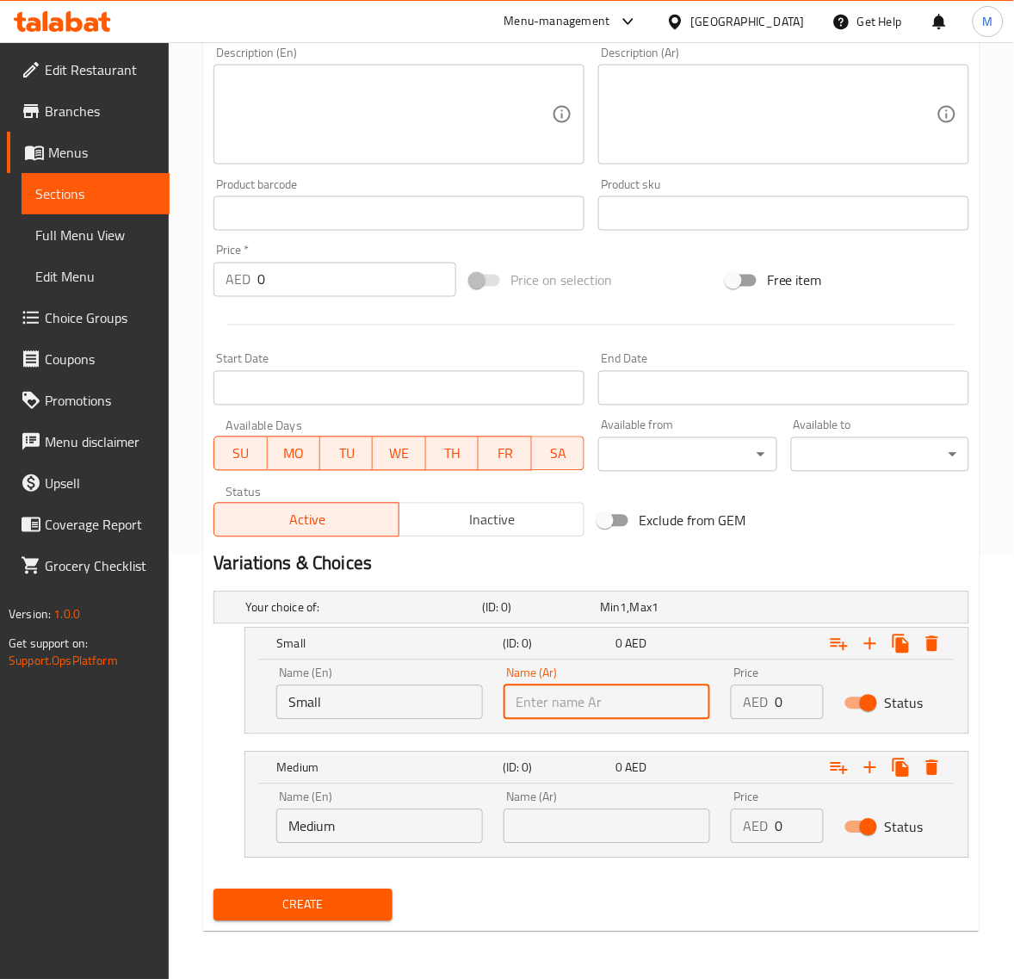
click at [527, 704] on input "text" at bounding box center [607, 702] width 207 height 34
type input "صغير"
click at [595, 819] on input "text" at bounding box center [607, 826] width 207 height 34
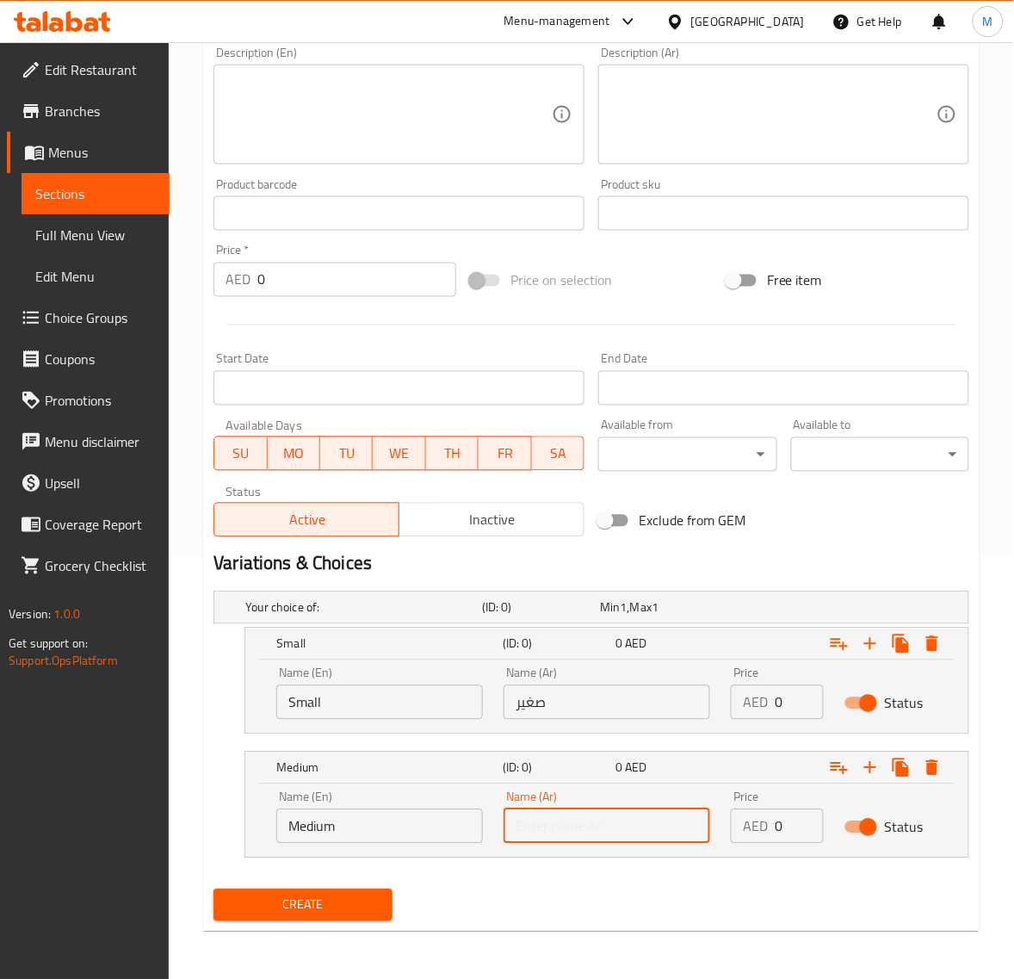
type input "وسط"
click at [779, 706] on input "0" at bounding box center [799, 702] width 49 height 34
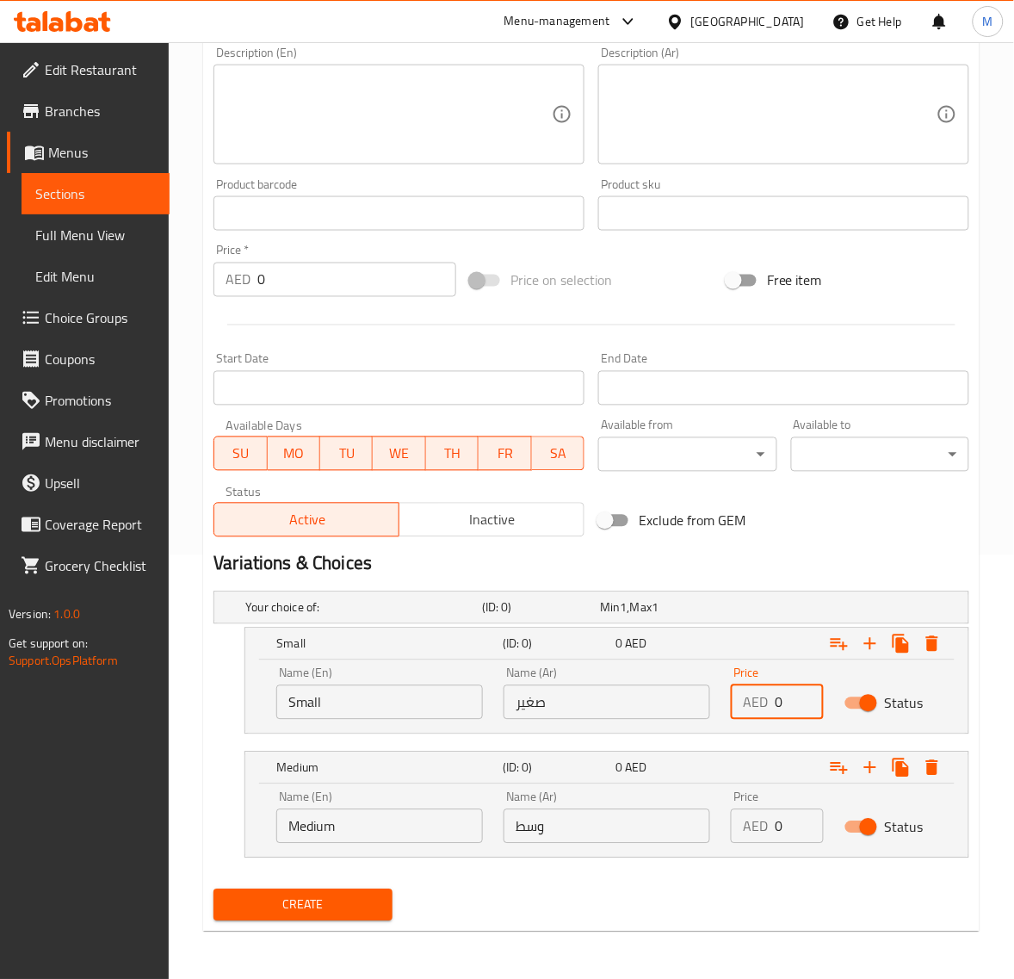
paste input "47.25"
type input "47.25"
click at [790, 823] on input "0" at bounding box center [799, 826] width 49 height 34
paste input "74.25"
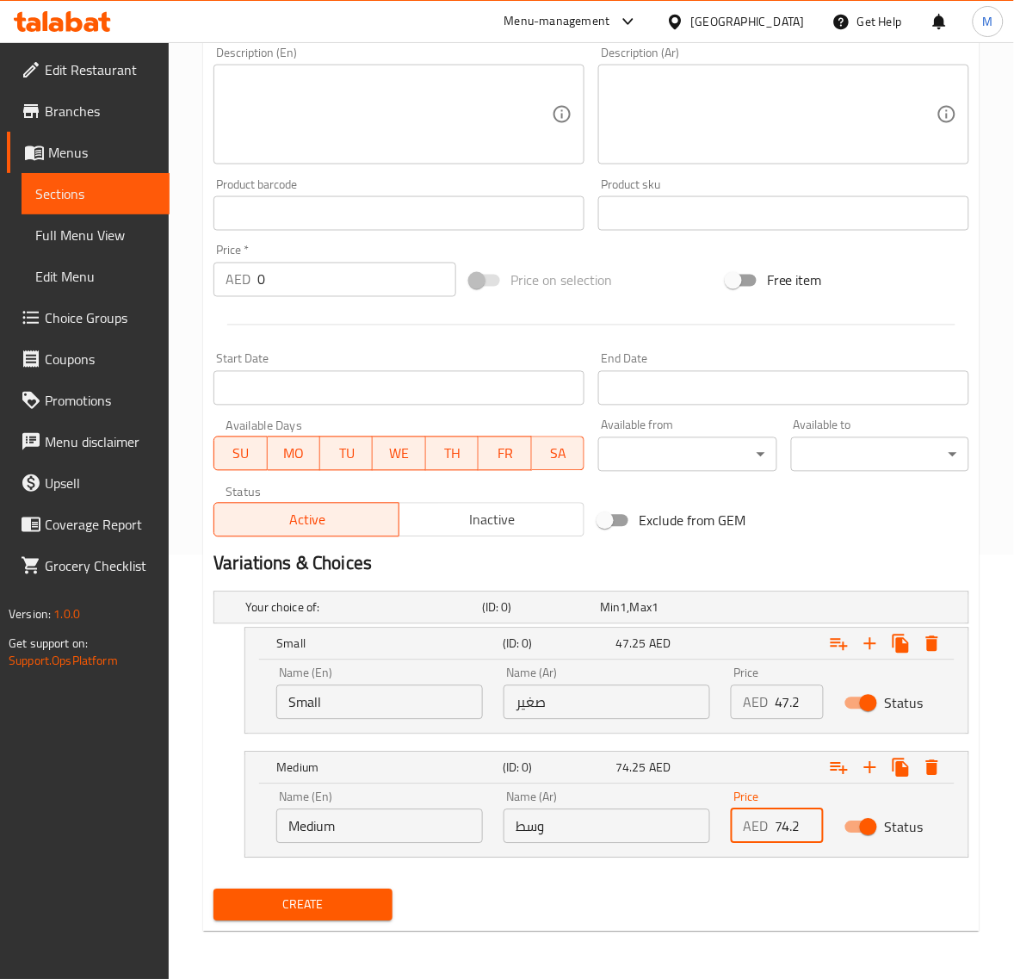
scroll to position [0, 9]
type input "74.25"
click at [344, 901] on span "Create" at bounding box center [302, 906] width 151 height 22
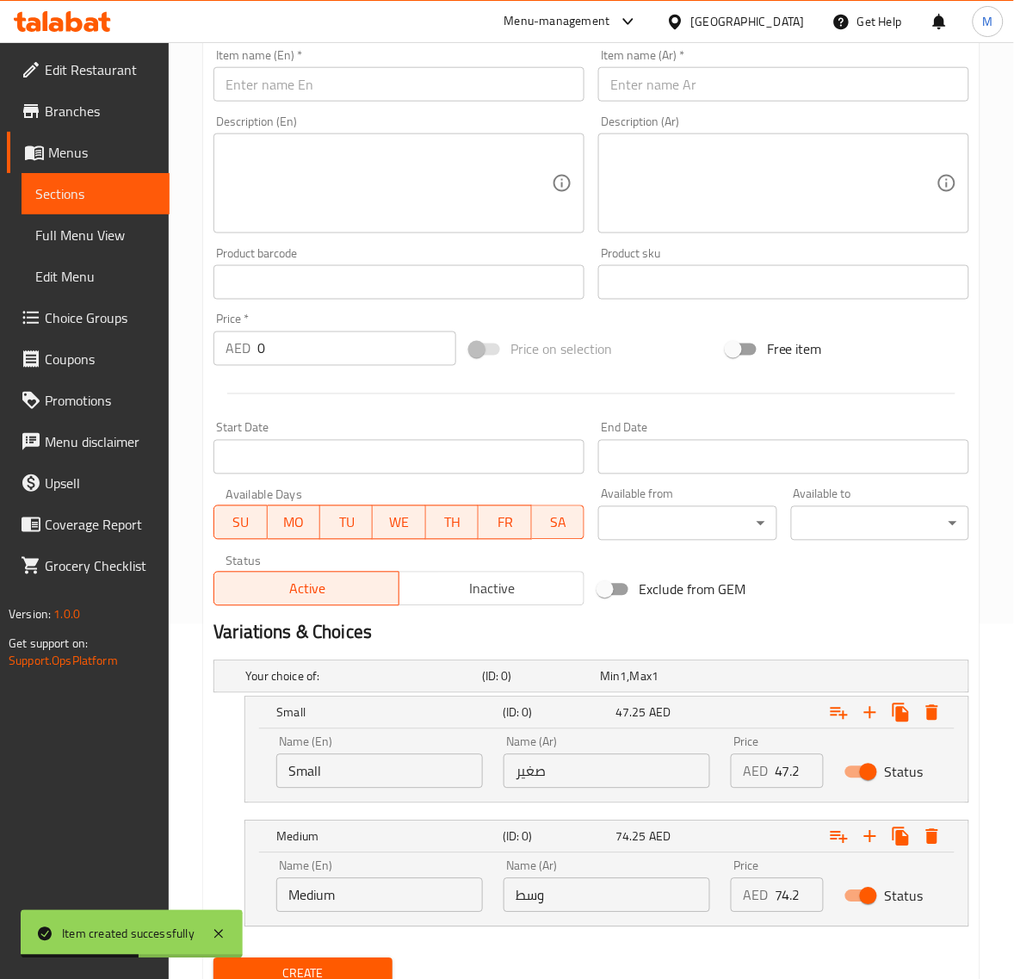
scroll to position [316, 0]
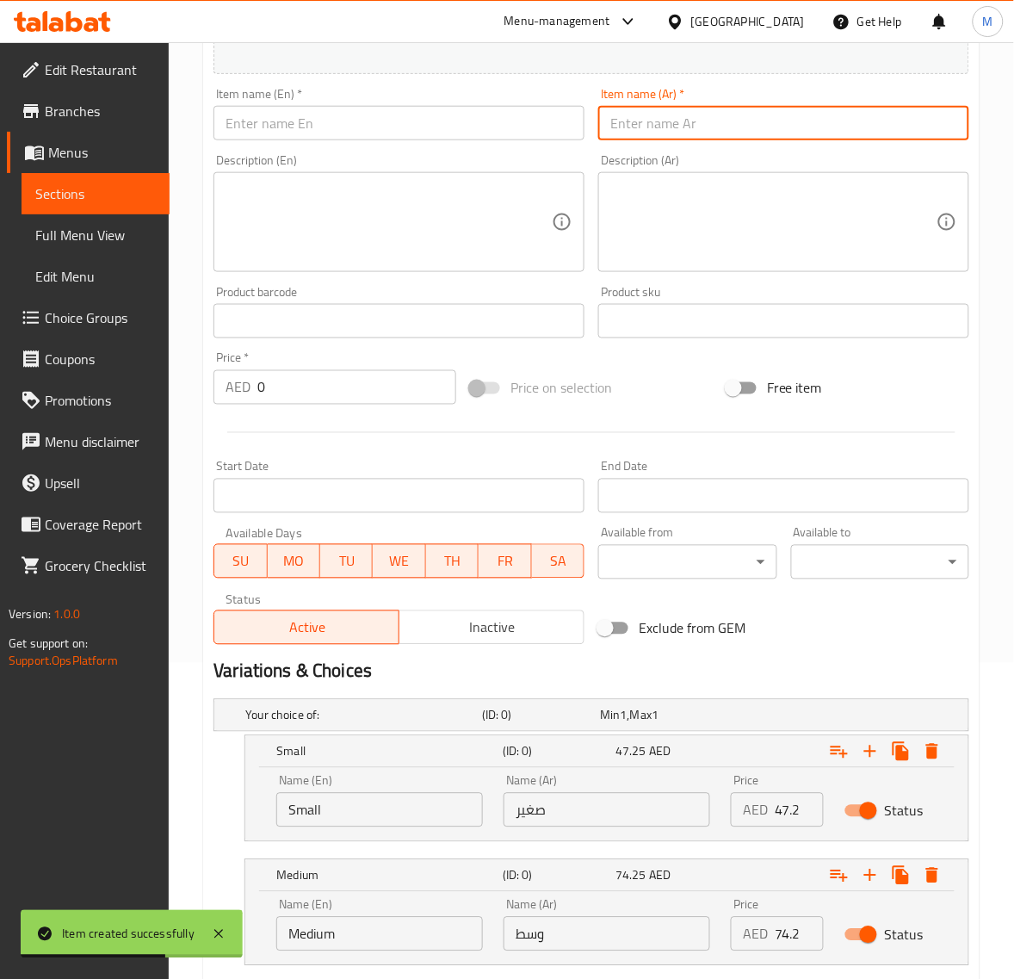
click at [771, 127] on input "text" at bounding box center [783, 123] width 371 height 34
paste input "كابتشينو"
type input "كابتشينو"
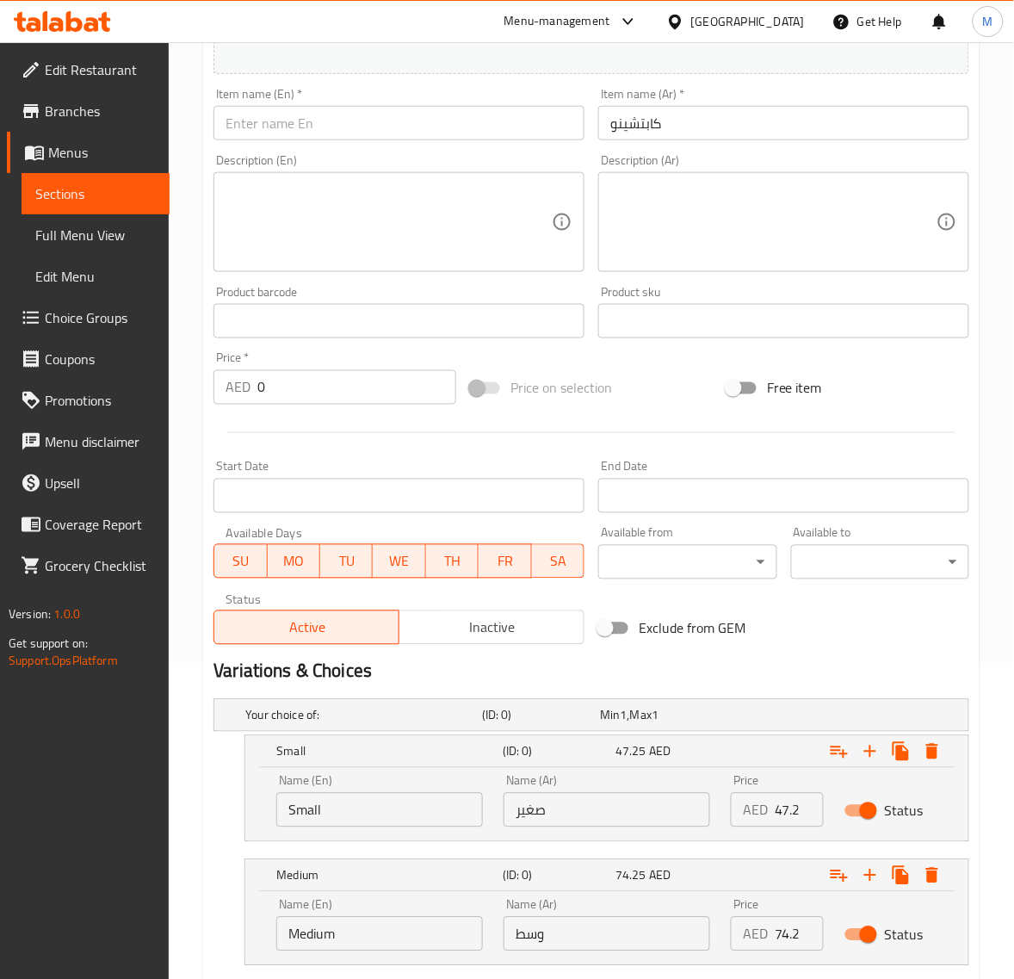
click at [308, 118] on input "text" at bounding box center [399, 123] width 371 height 34
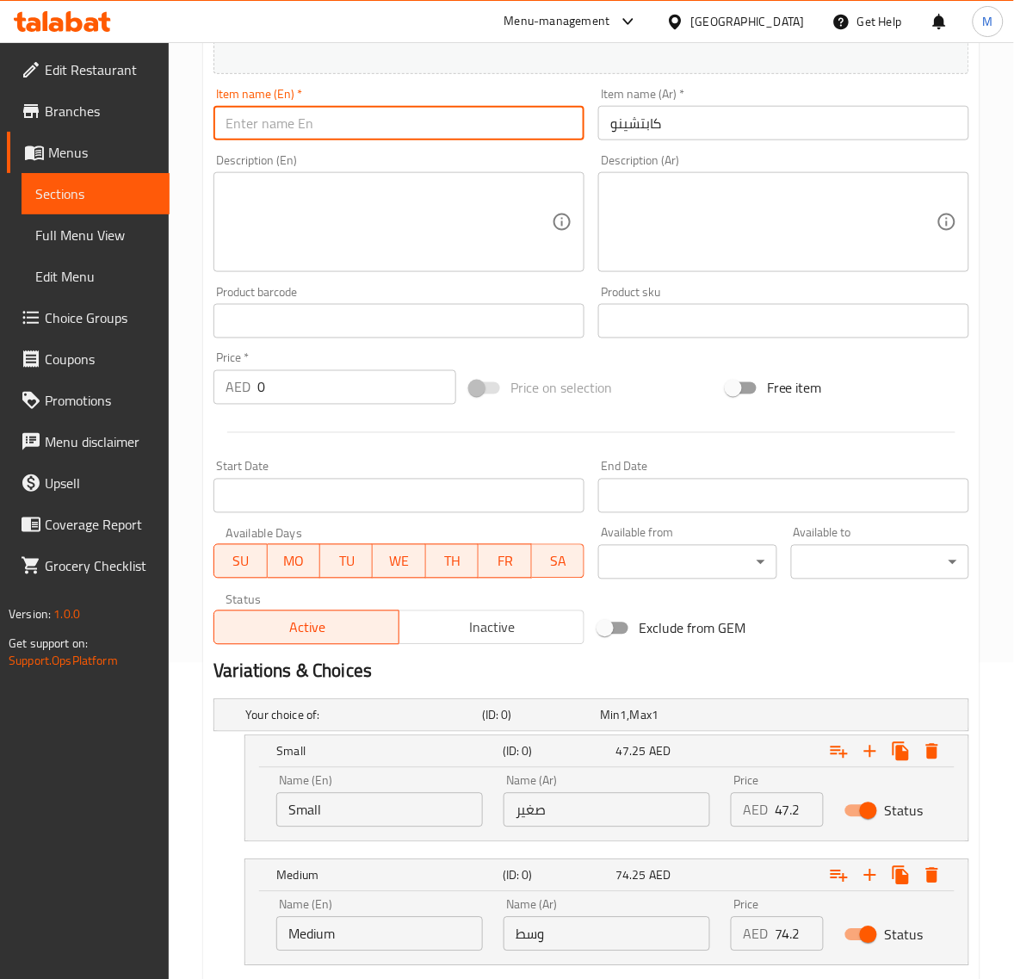
paste input "CAPPUCCINO"
type input "Cappuccino"
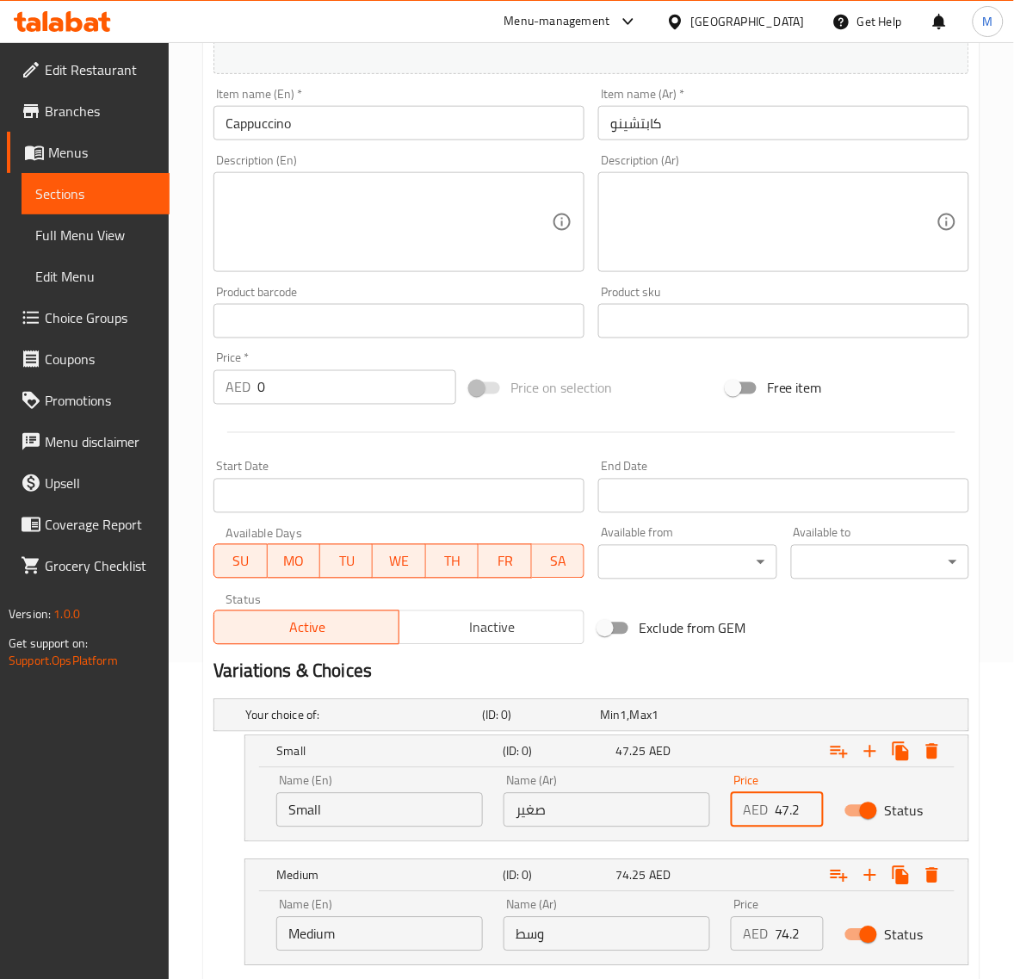
click at [786, 798] on input "47.25" at bounding box center [799, 810] width 49 height 34
paste input "6.75"
type input "6.75"
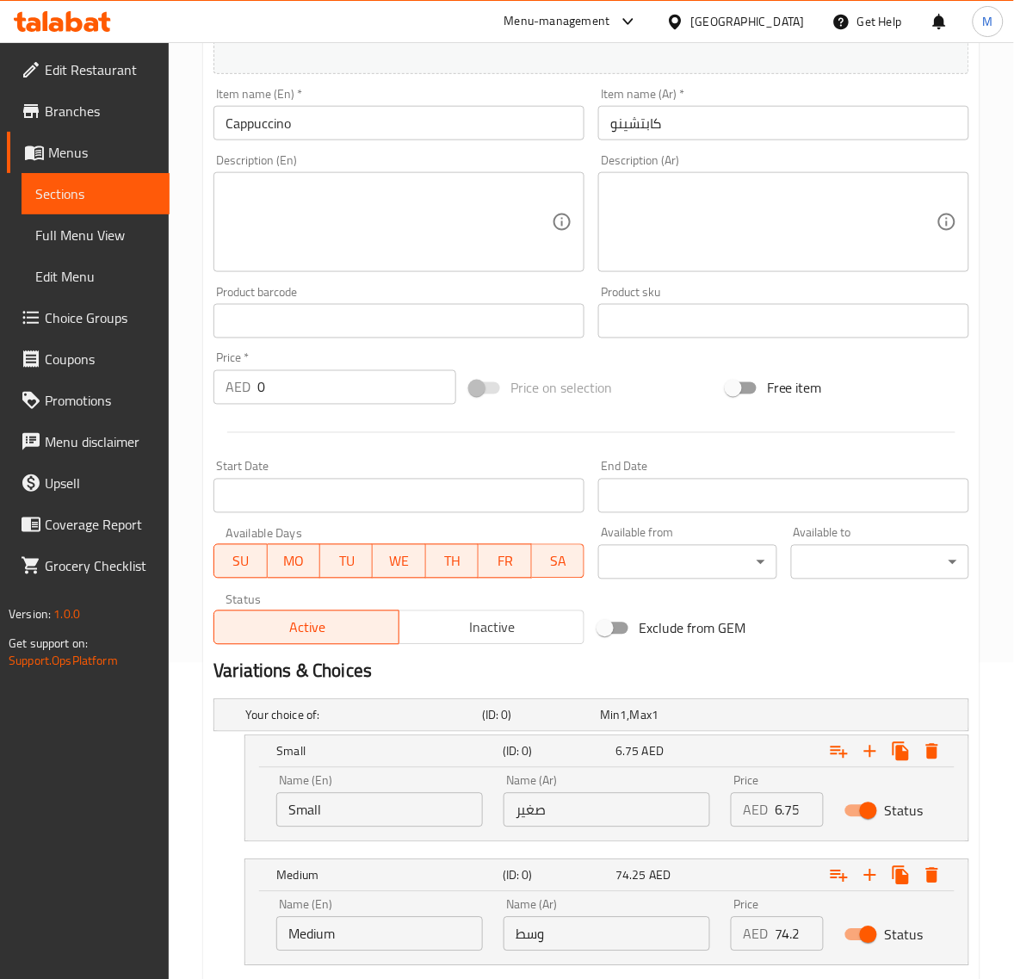
click at [795, 950] on div "Price AED 74.25 Price" at bounding box center [778, 925] width 114 height 73
click at [796, 945] on input "74.25" at bounding box center [799, 934] width 49 height 34
paste input "10.8"
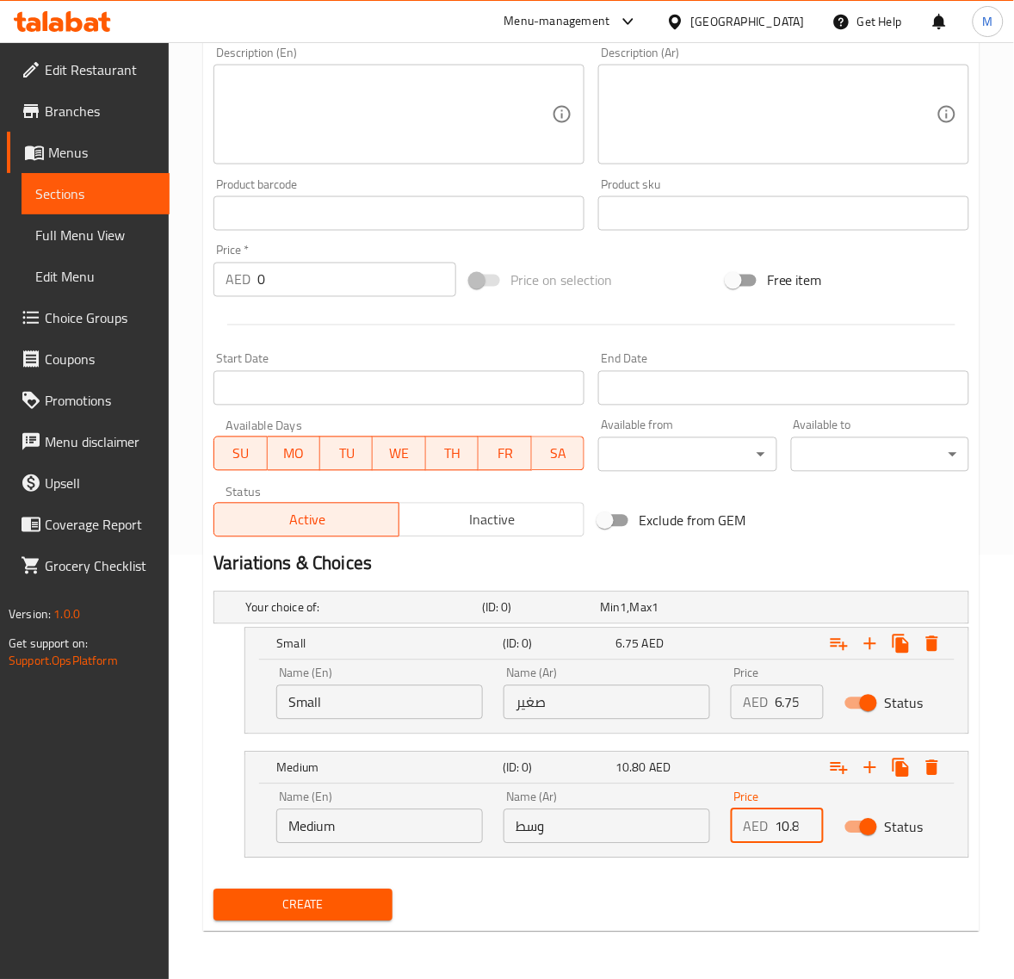
type input "10.80"
click at [351, 896] on span "Create" at bounding box center [302, 906] width 151 height 22
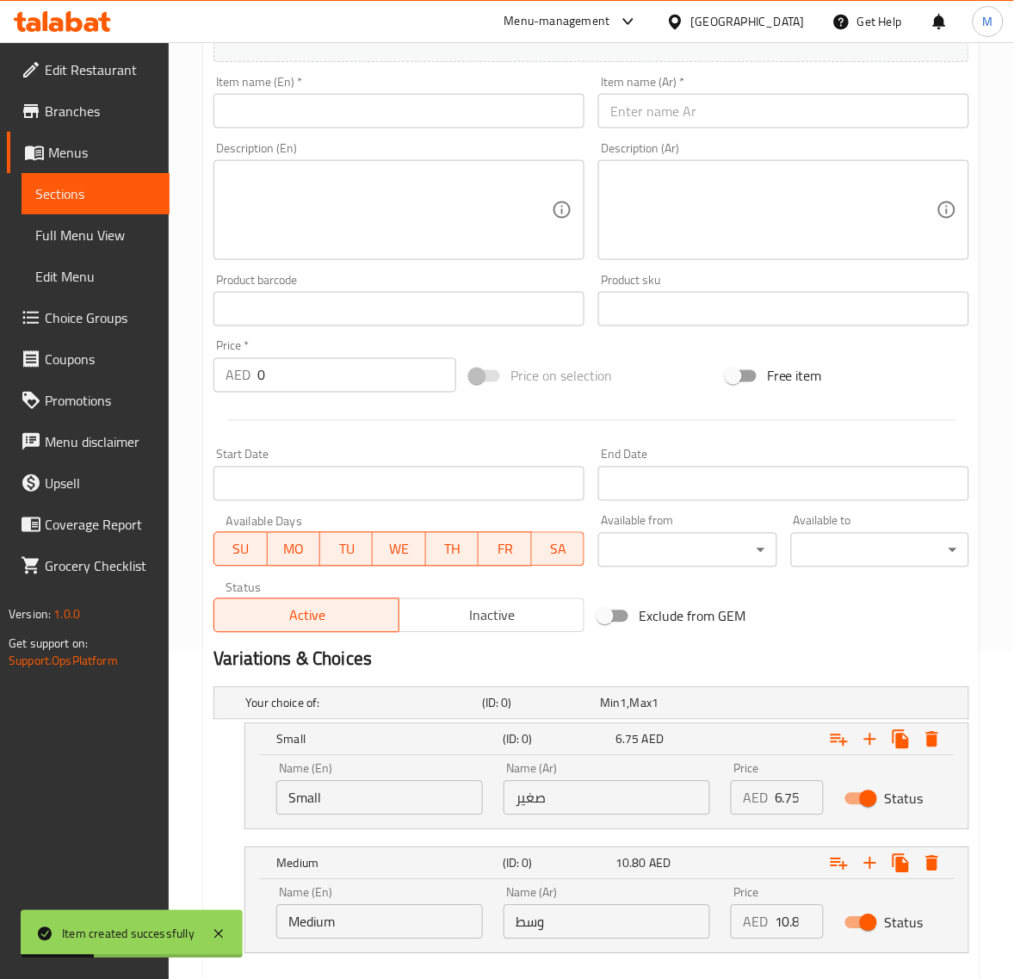
scroll to position [208, 0]
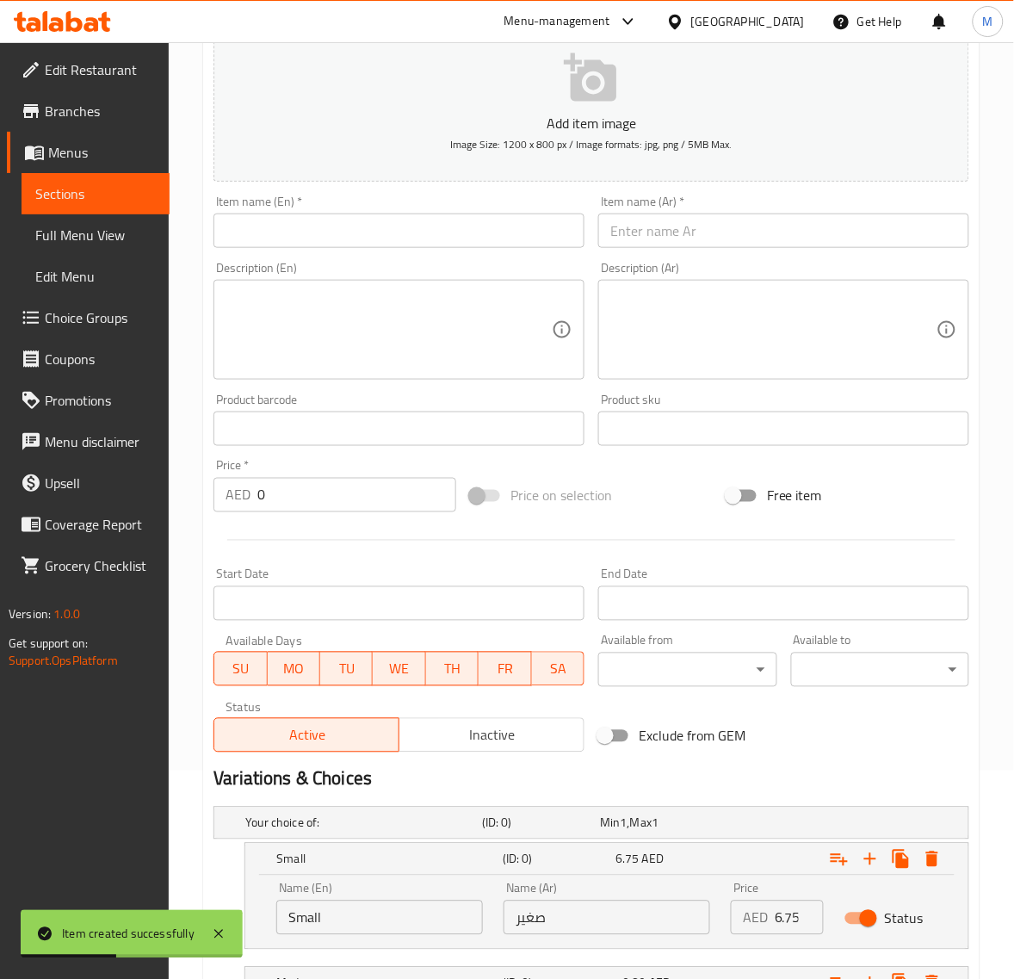
click at [338, 257] on div "Description (En) Description (En)" at bounding box center [399, 321] width 385 height 132
click at [342, 244] on input "text" at bounding box center [399, 231] width 371 height 34
paste input "NESCAFE"
type input "Nescafe"
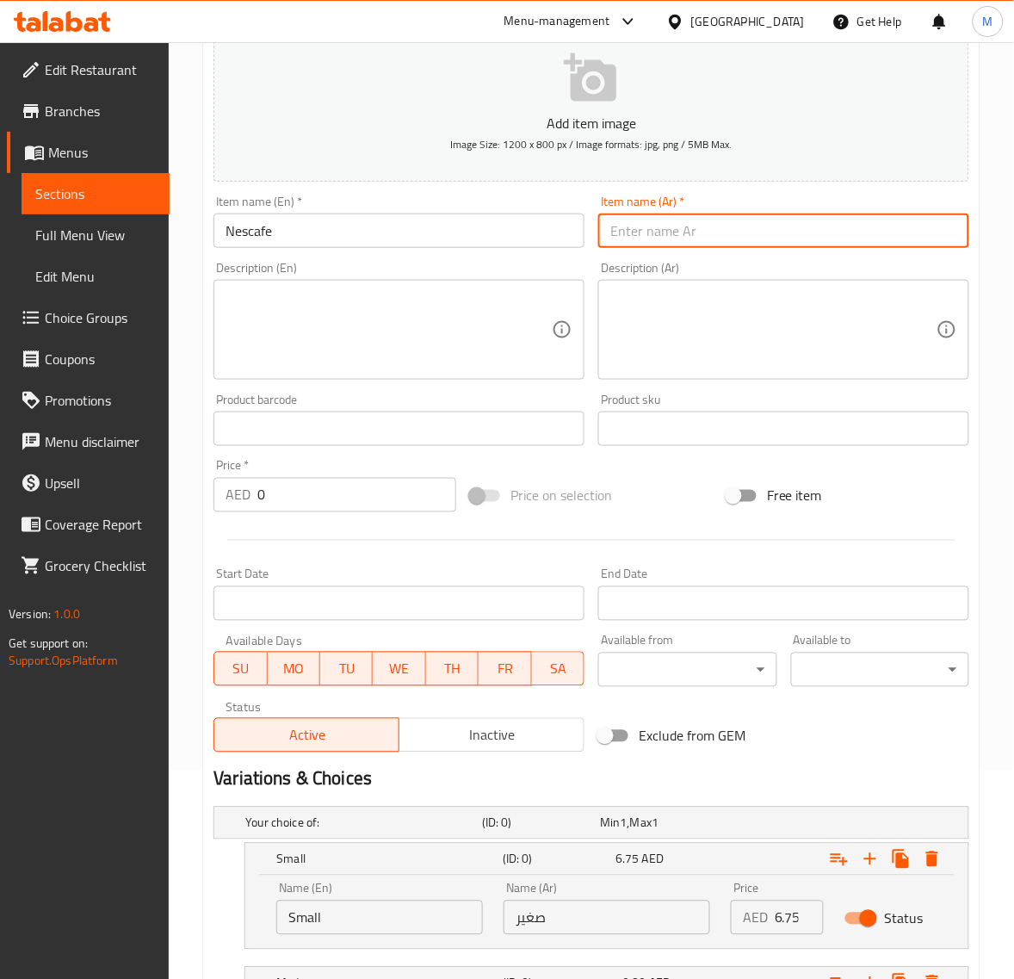
click at [696, 226] on input "text" at bounding box center [783, 231] width 371 height 34
paste input "نسكافيه"
type input "نسكافيه"
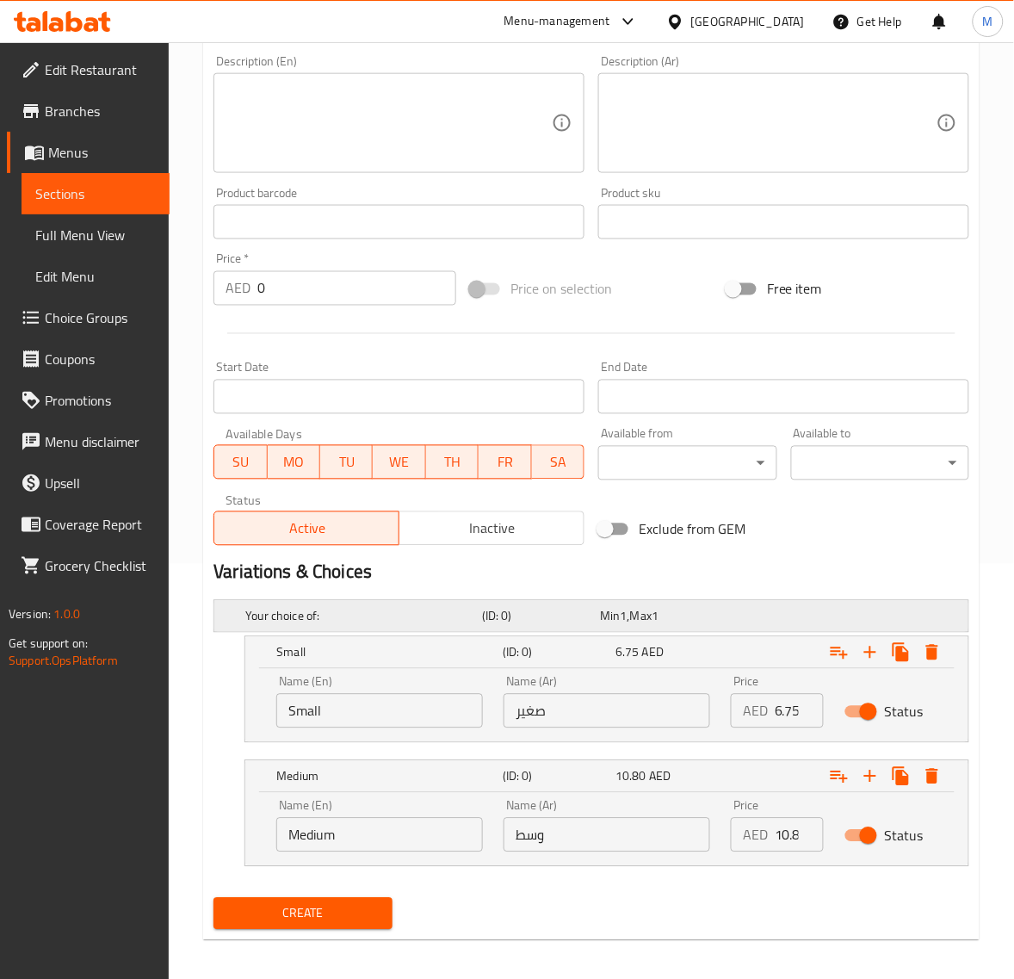
scroll to position [424, 0]
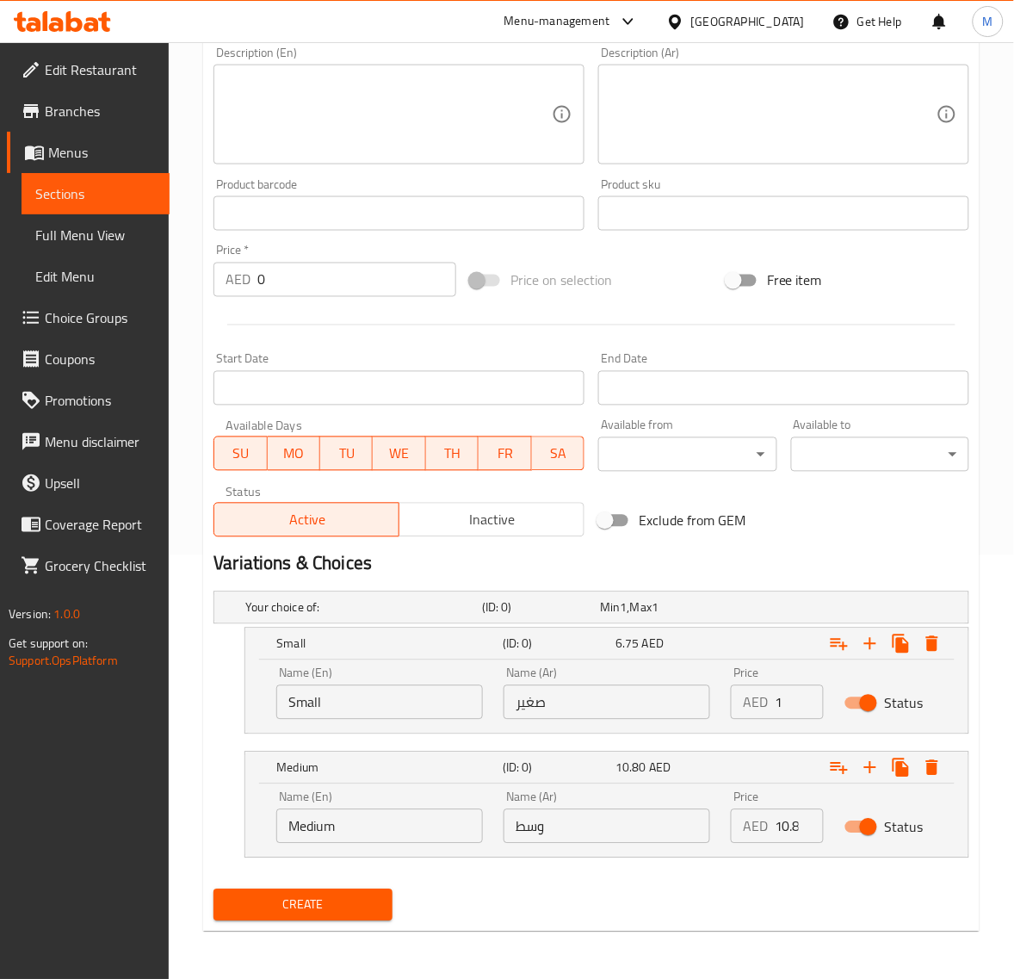
click at [797, 703] on input "1" at bounding box center [799, 702] width 49 height 34
paste input "4.05"
type input "4.05"
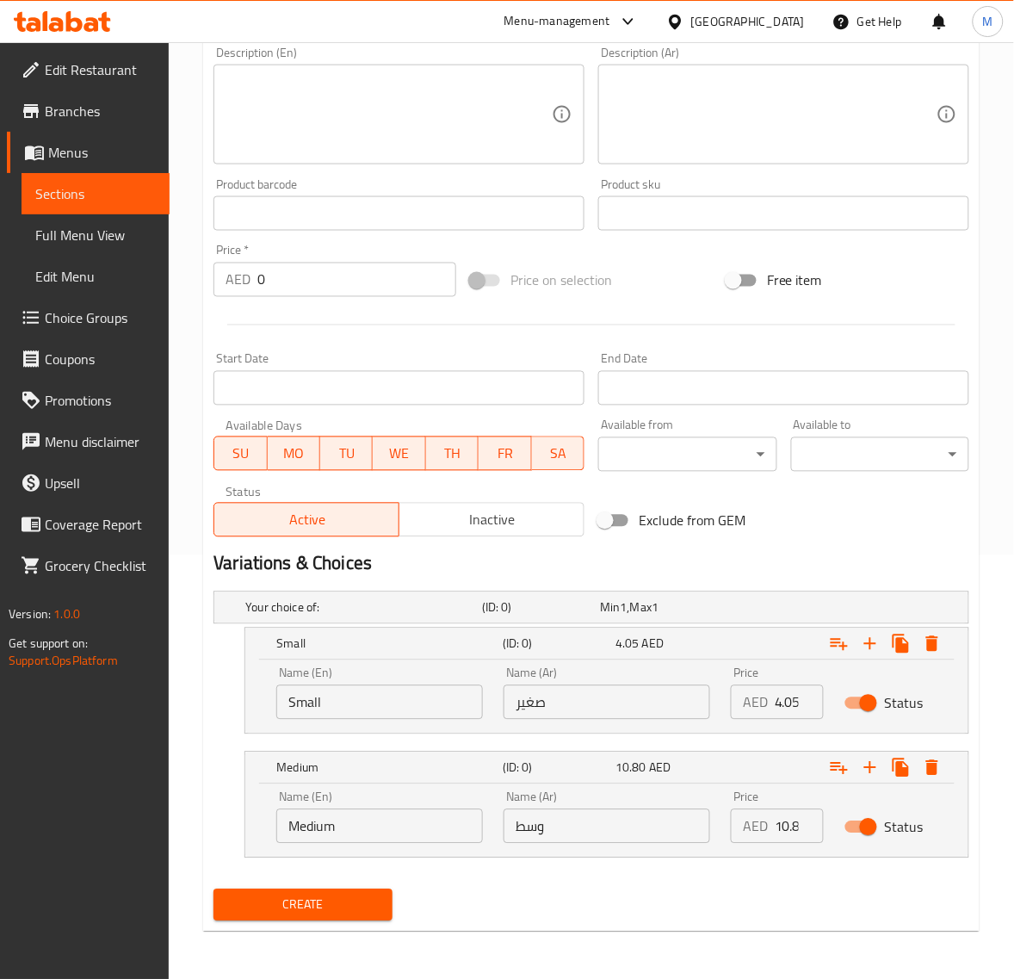
click at [796, 818] on input "10.80" at bounding box center [799, 826] width 49 height 34
paste input "6.75"
type input "6.75"
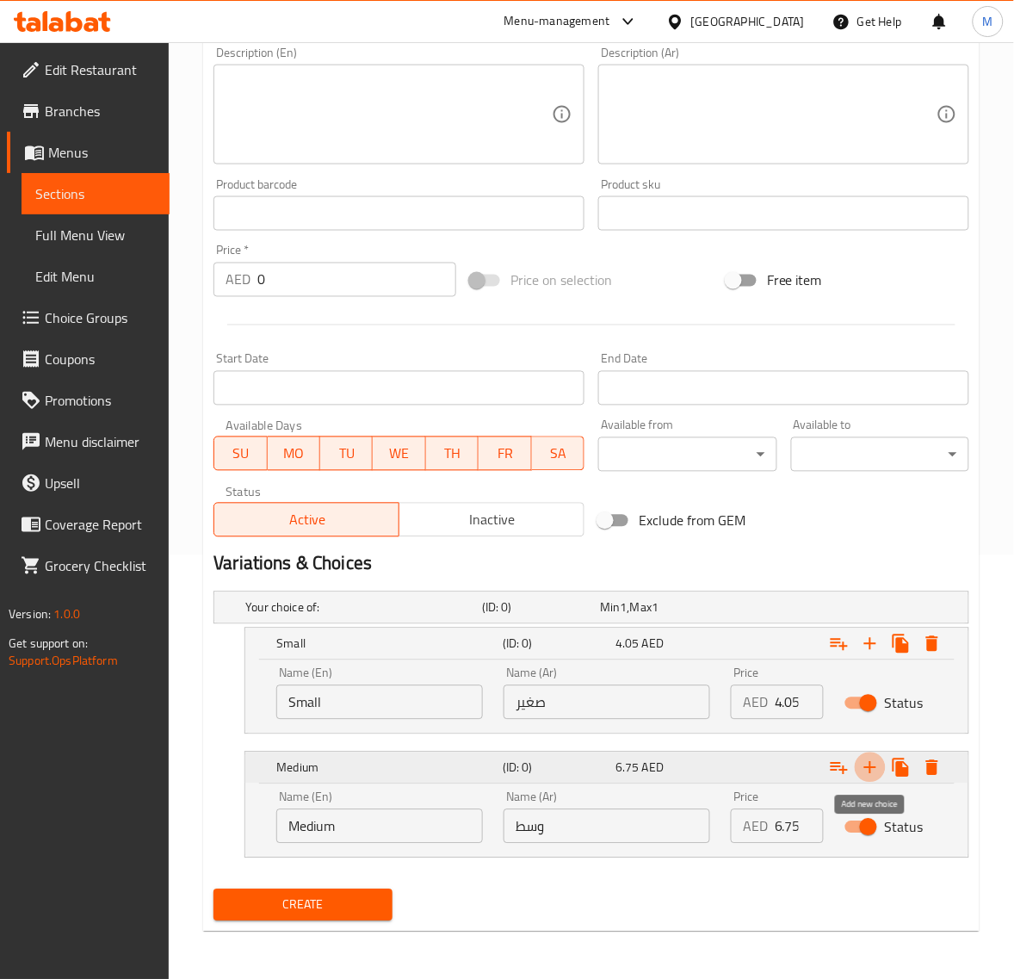
click at [870, 771] on icon "Expand" at bounding box center [870, 768] width 12 height 12
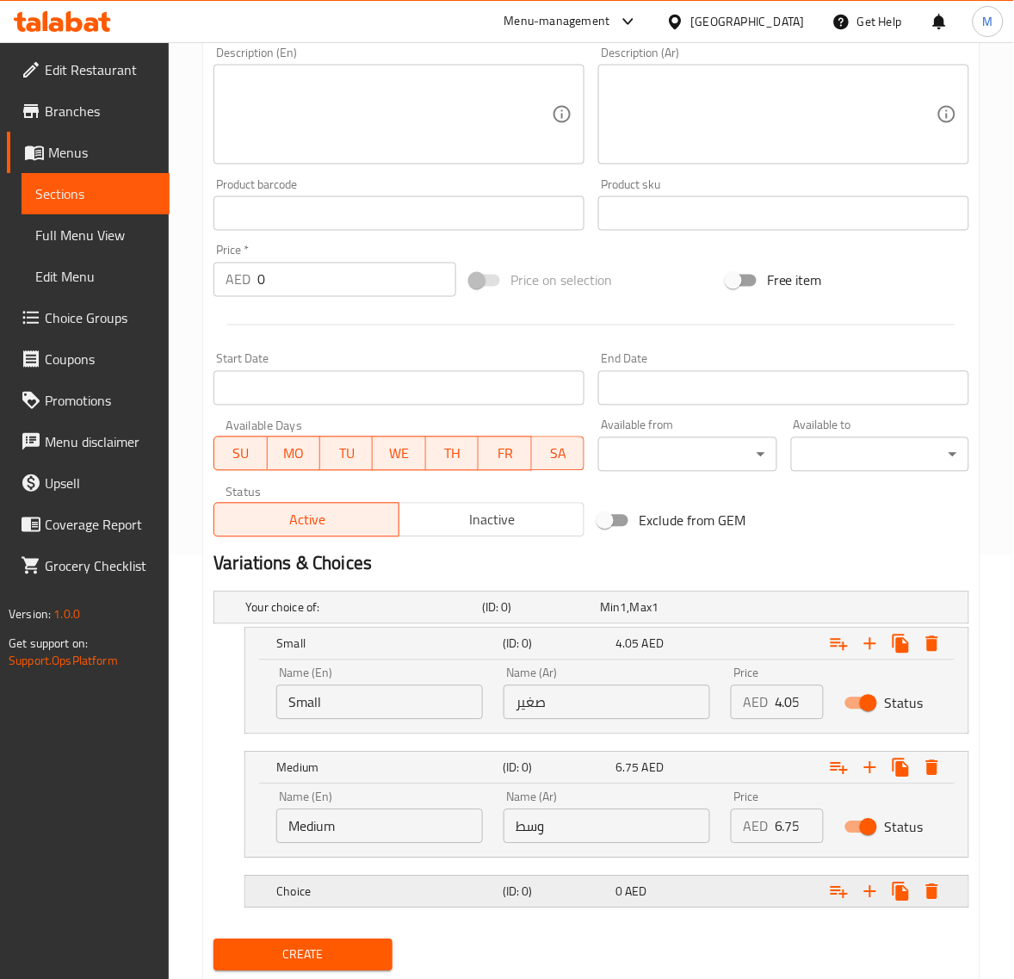
click at [755, 894] on div "Expand" at bounding box center [838, 892] width 226 height 38
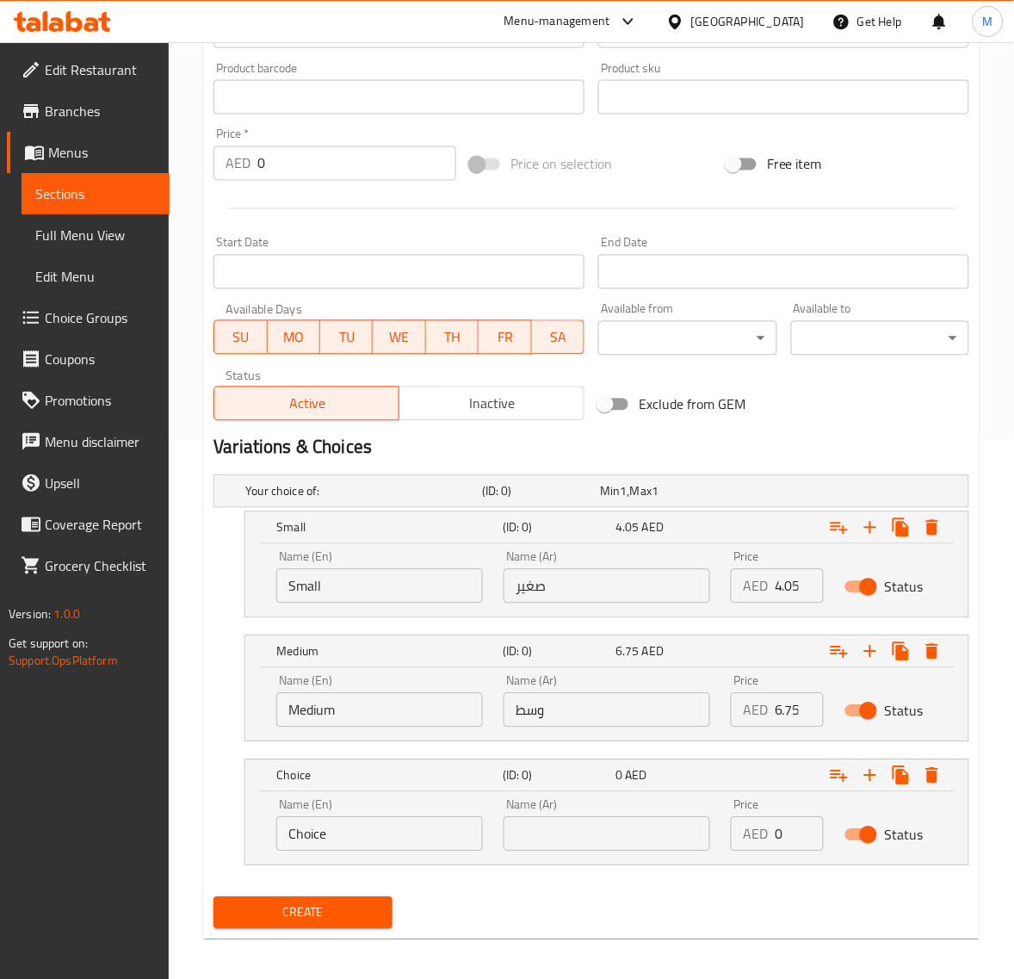
scroll to position [548, 0]
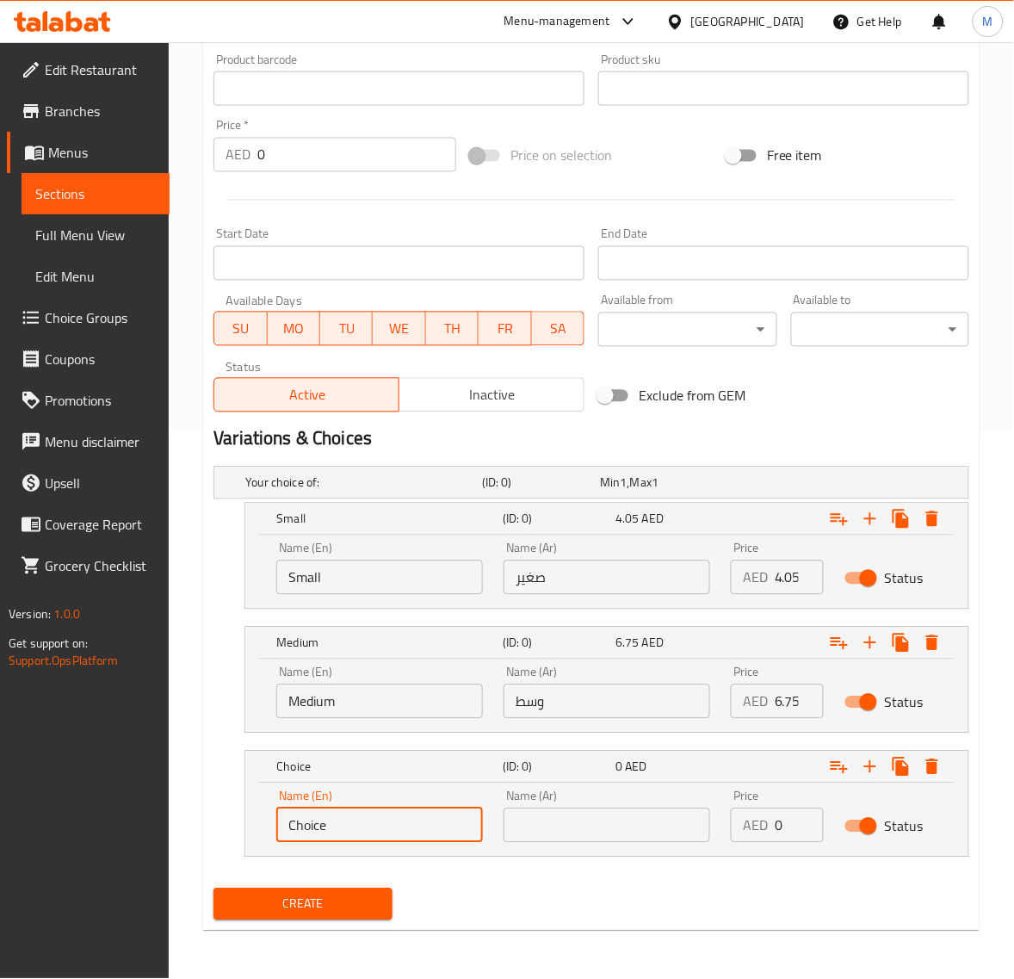
click at [354, 821] on input "Choice" at bounding box center [379, 825] width 207 height 34
click at [347, 815] on input "text" at bounding box center [379, 825] width 207 height 34
drag, startPoint x: 295, startPoint y: 827, endPoint x: 282, endPoint y: 827, distance: 13.8
click at [284, 827] on input "XLarge" at bounding box center [379, 825] width 207 height 34
type input "Large"
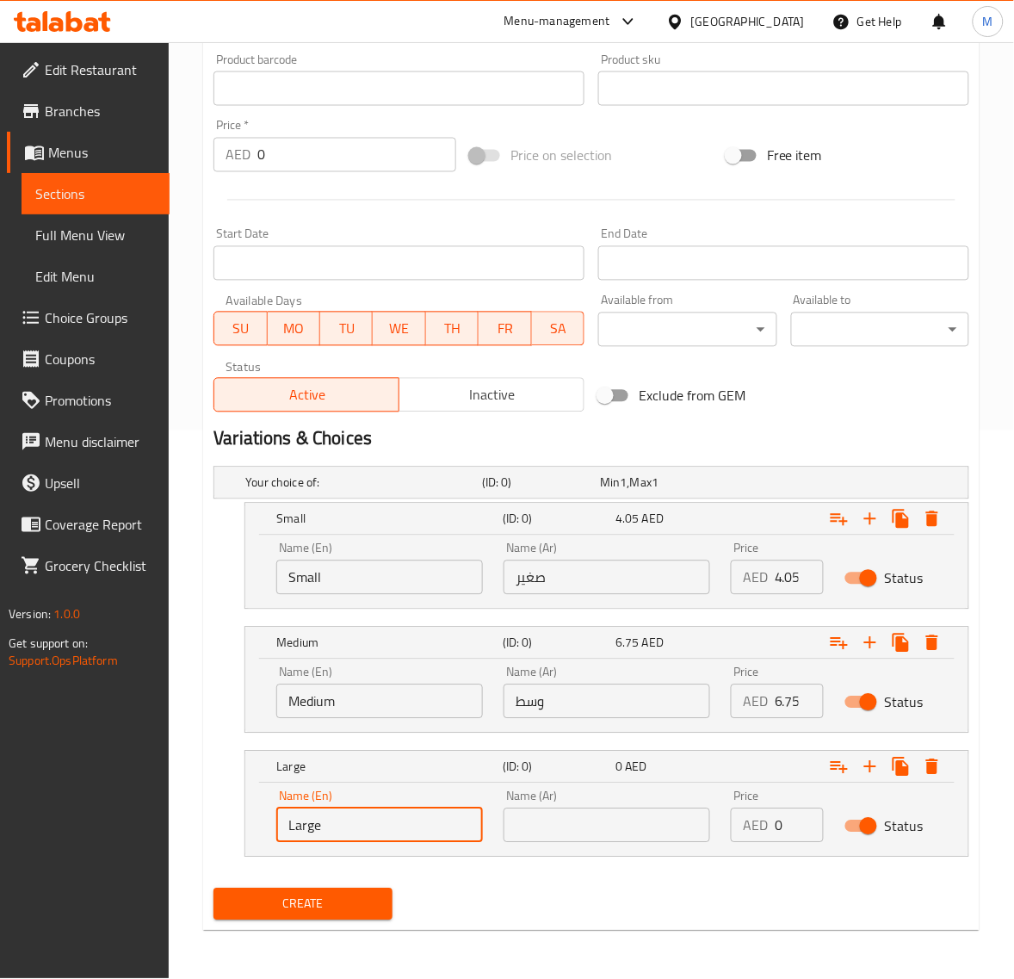
click at [599, 828] on input "text" at bounding box center [607, 825] width 207 height 34
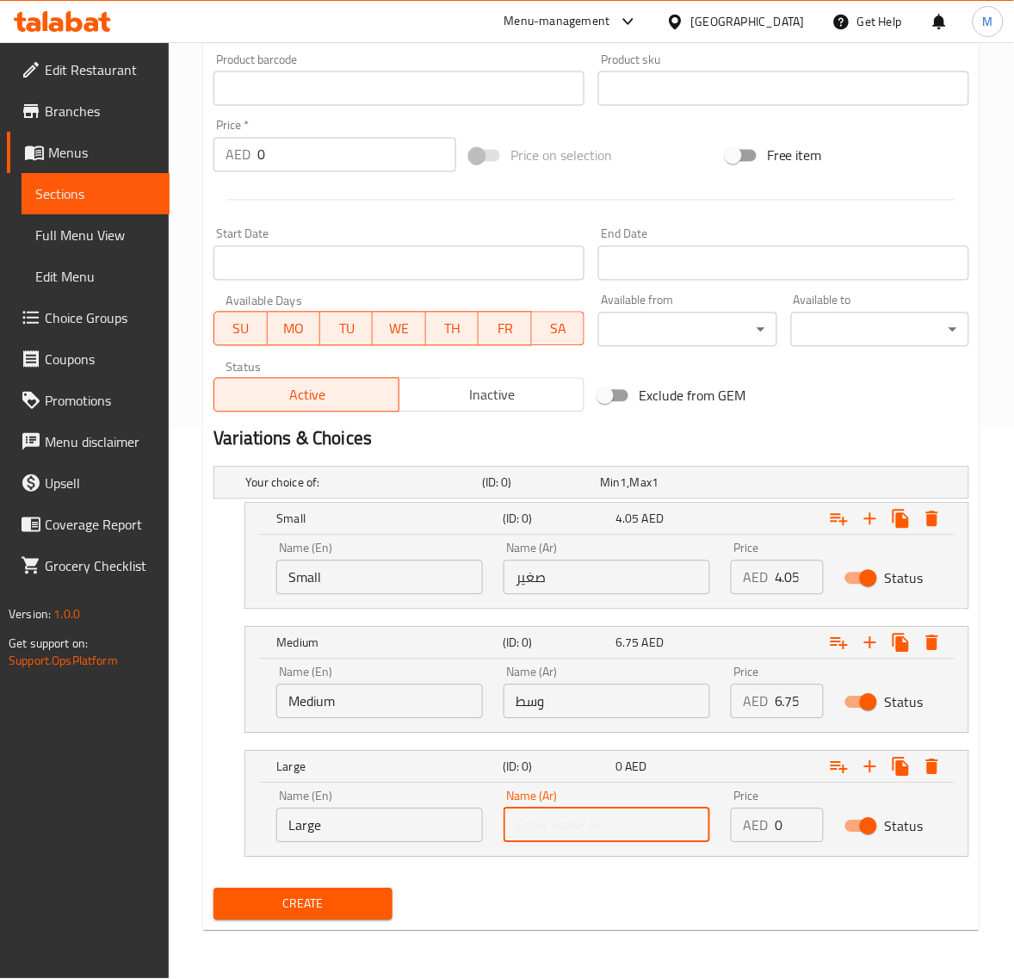
type input "كبير"
click at [777, 841] on input "0" at bounding box center [799, 825] width 49 height 34
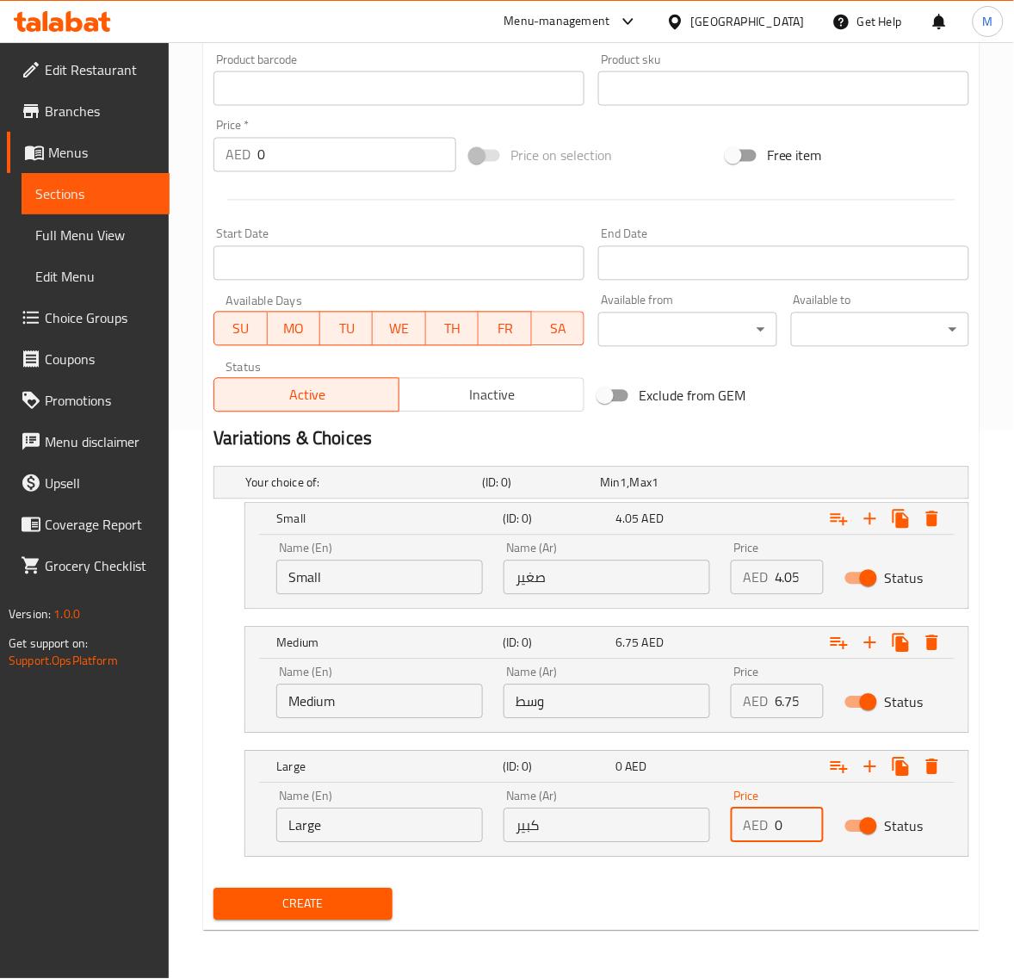
paste input "10.8"
type input "10.80"
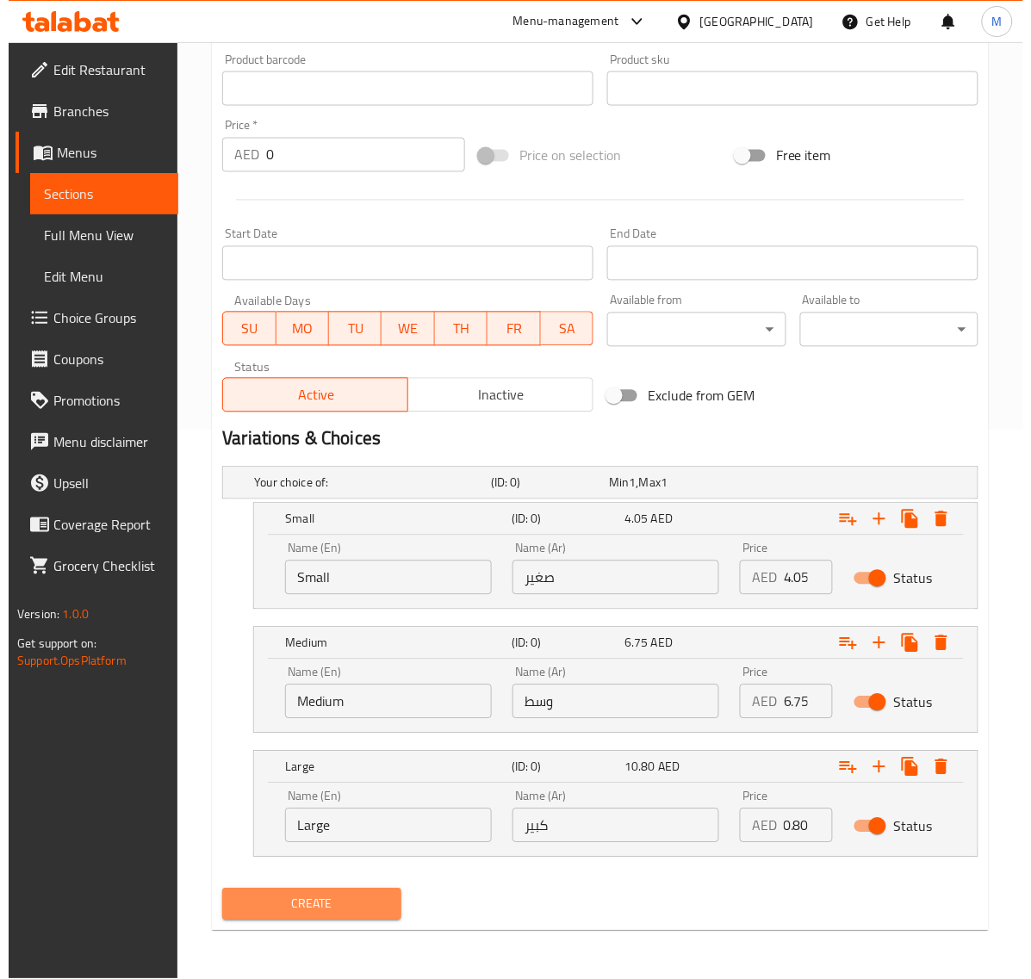
scroll to position [0, 0]
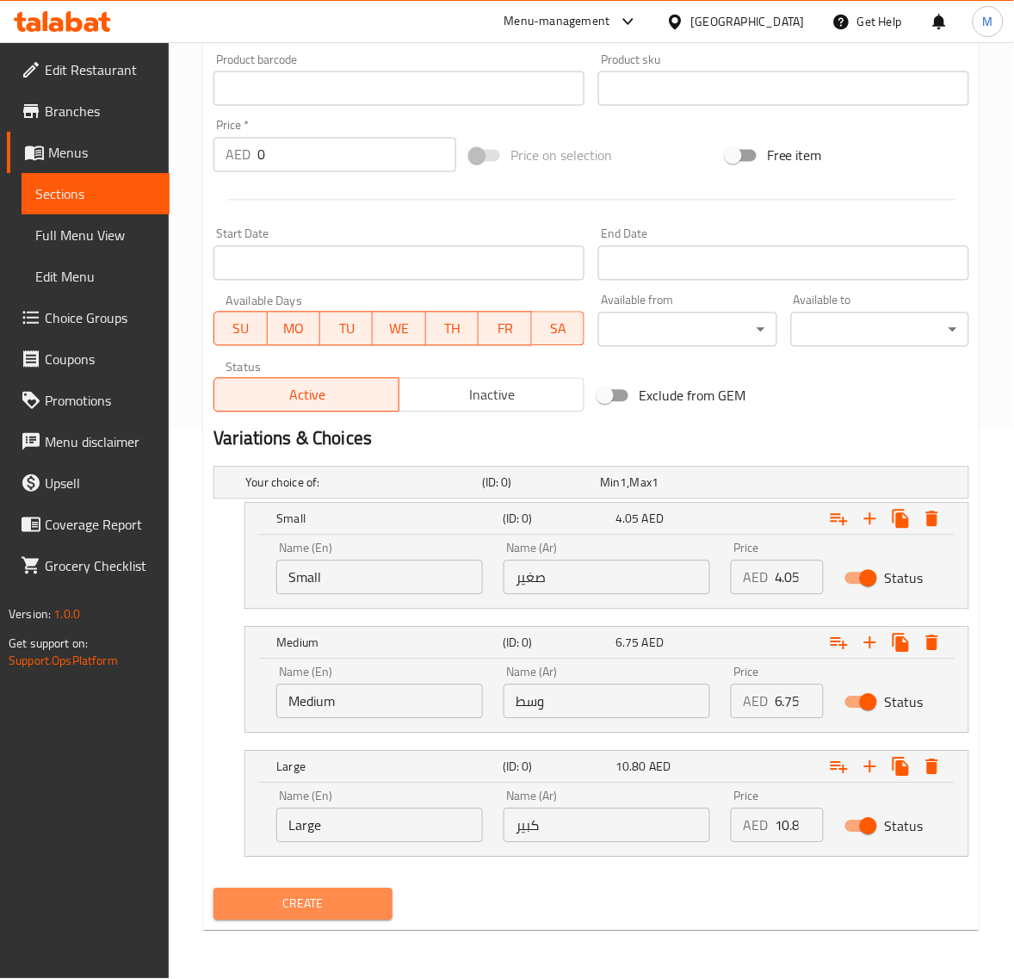
click at [340, 901] on span "Create" at bounding box center [302, 905] width 151 height 22
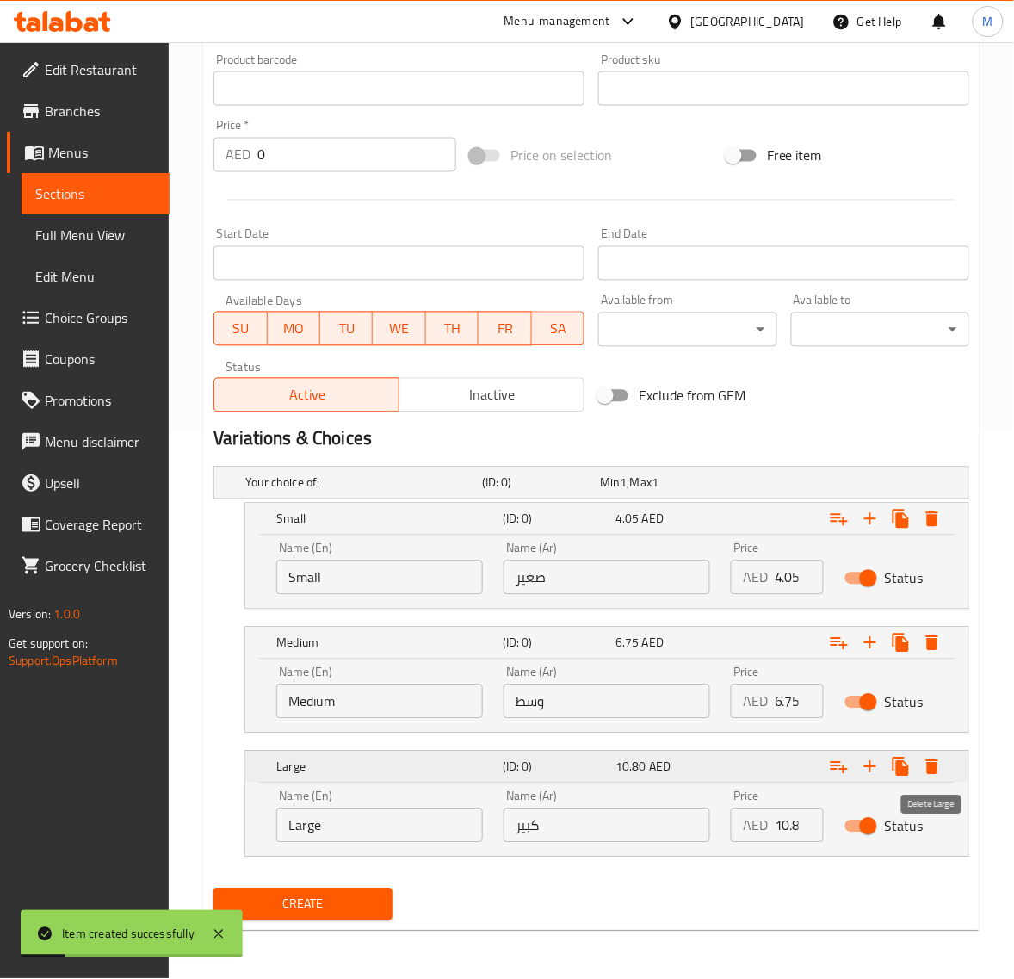
click at [939, 767] on icon "Expand" at bounding box center [932, 767] width 21 height 21
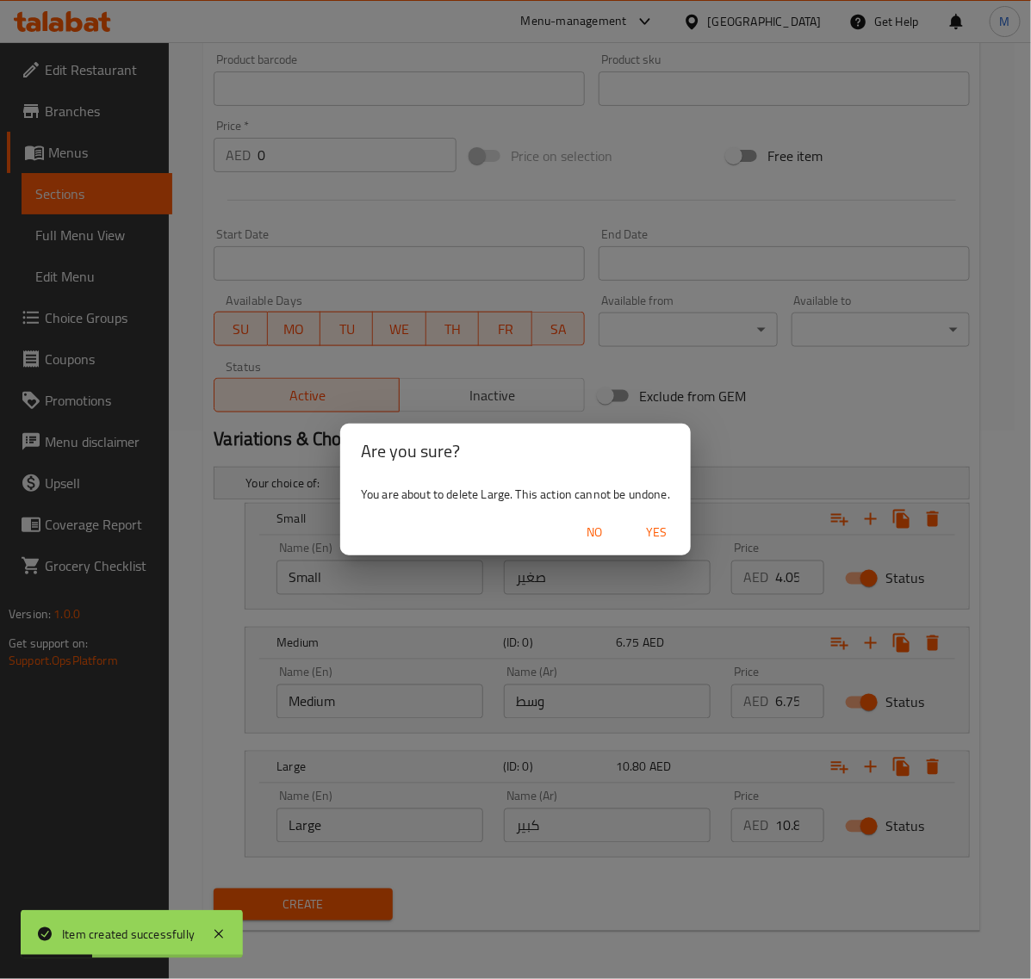
click at [668, 534] on span "Yes" at bounding box center [655, 533] width 41 height 22
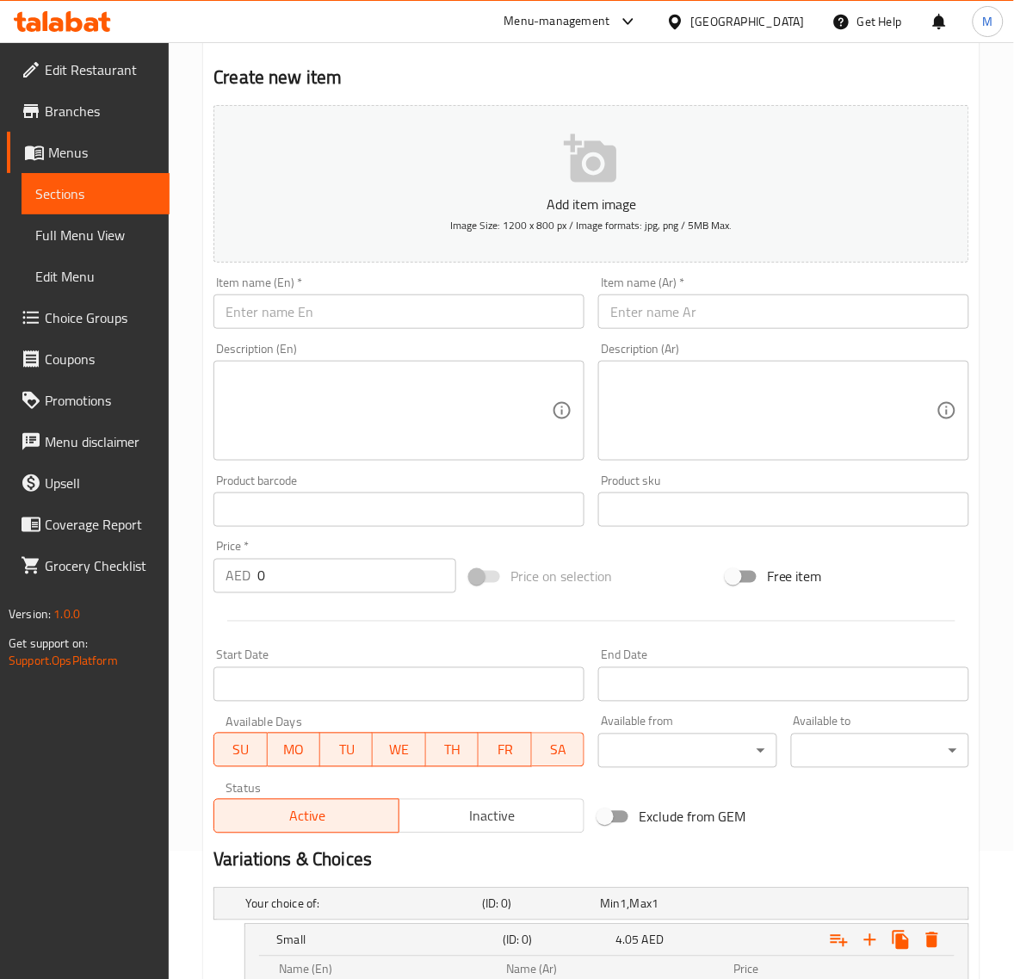
scroll to position [101, 0]
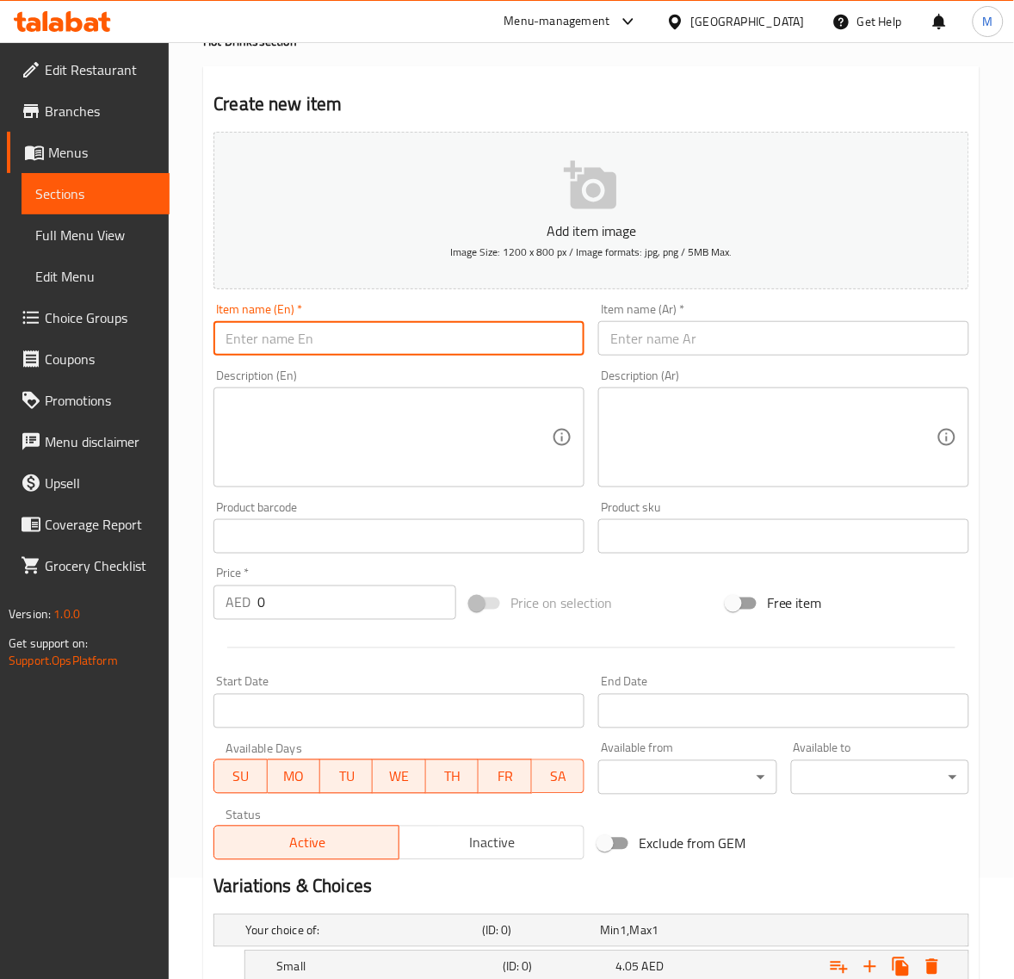
click at [346, 345] on input "text" at bounding box center [399, 338] width 371 height 34
paste input "CORNFLAKES CHOCOLATE"
type input "Cornflakes Chocolate"
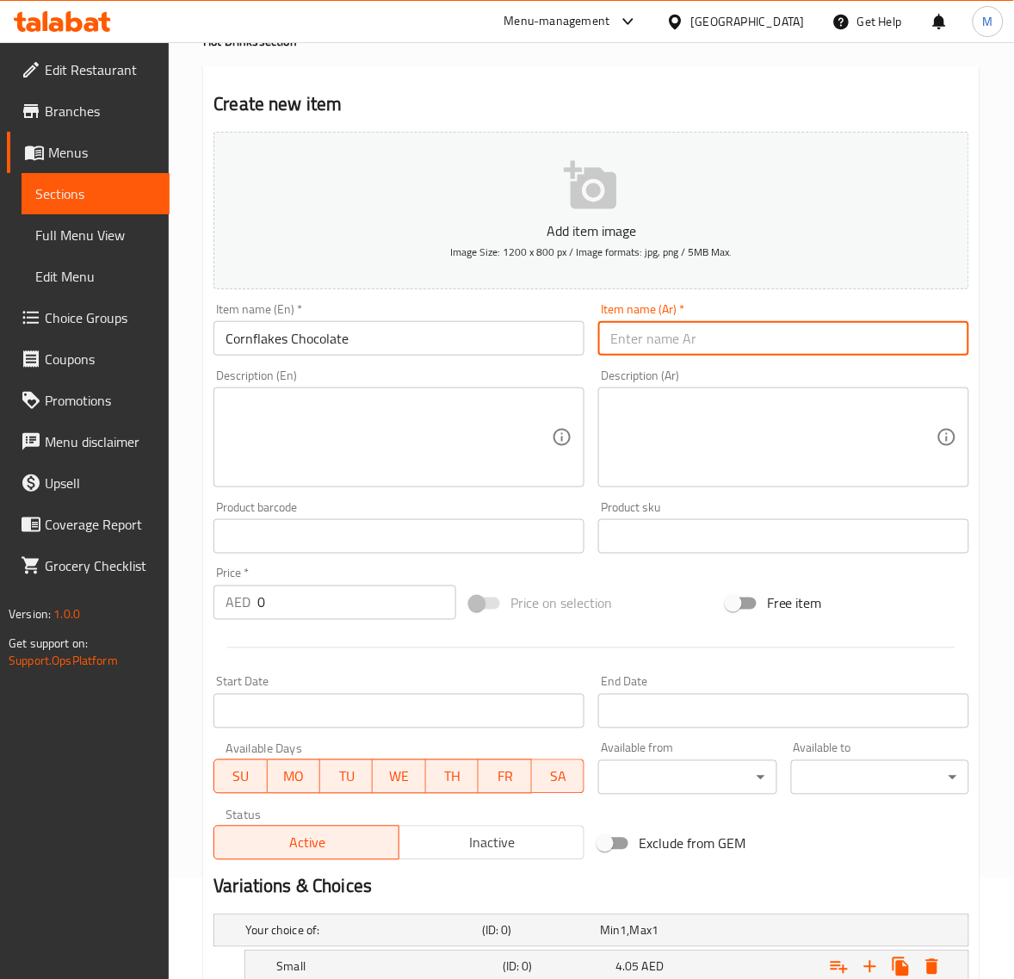
click at [696, 343] on input "text" at bounding box center [783, 338] width 371 height 34
paste input "كورن فليكس شوكوالته"
click at [340, 333] on input "Cornflakes Chocolate" at bounding box center [399, 338] width 371 height 34
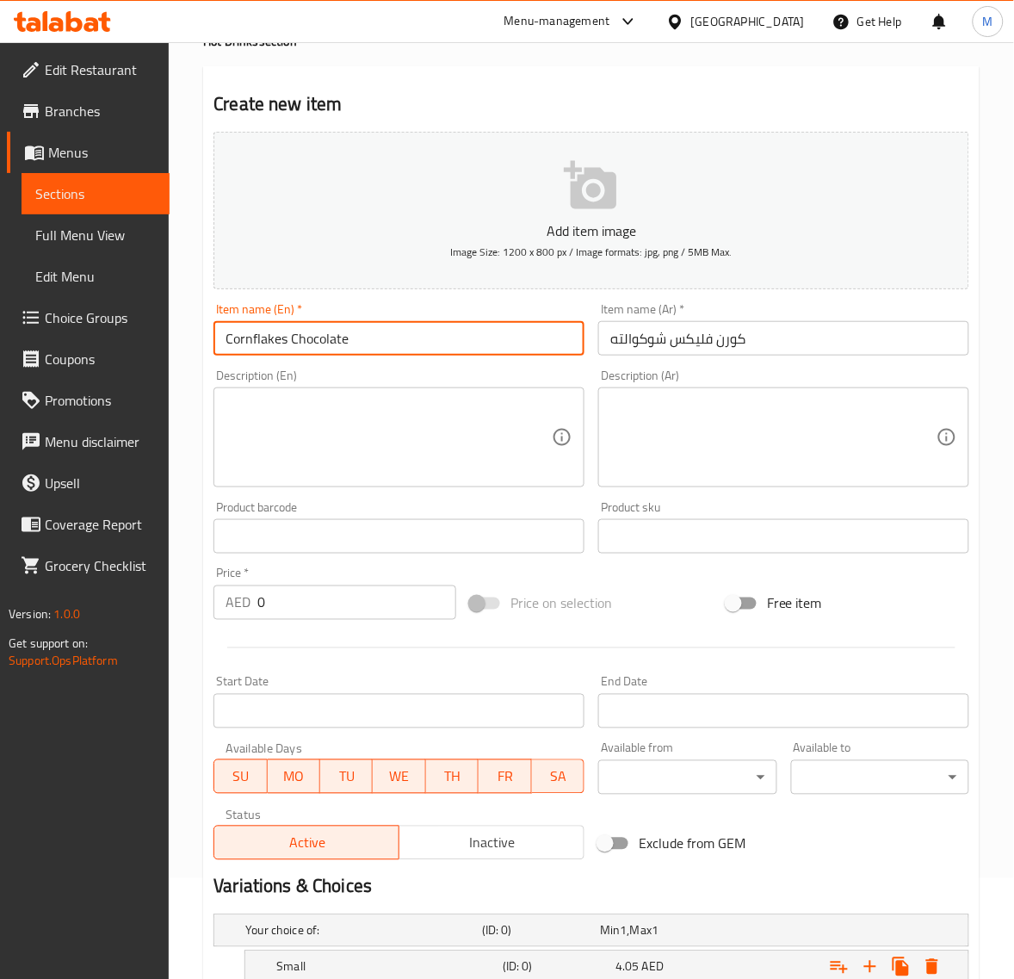
click at [717, 327] on input "كورن فليكس شوكوالته" at bounding box center [783, 338] width 371 height 34
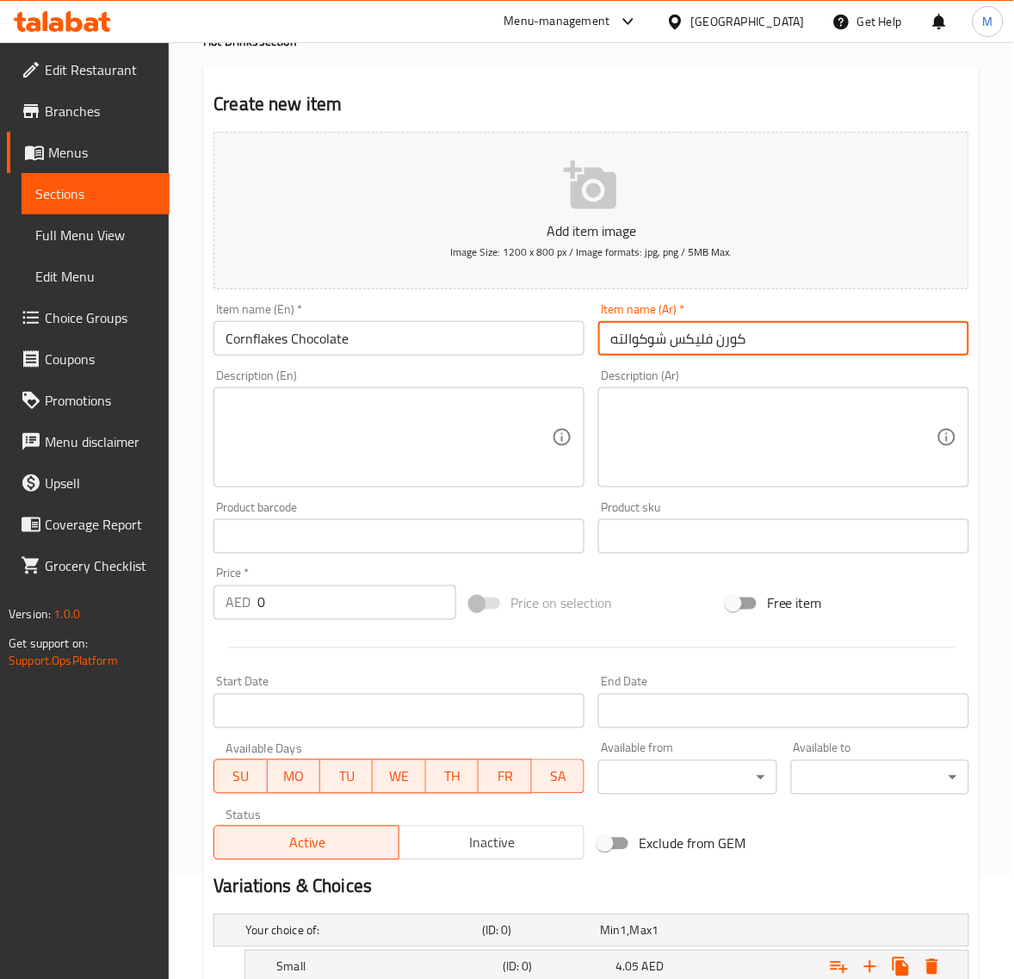
paste input "رقائق الذرة بالشوكولاتة"
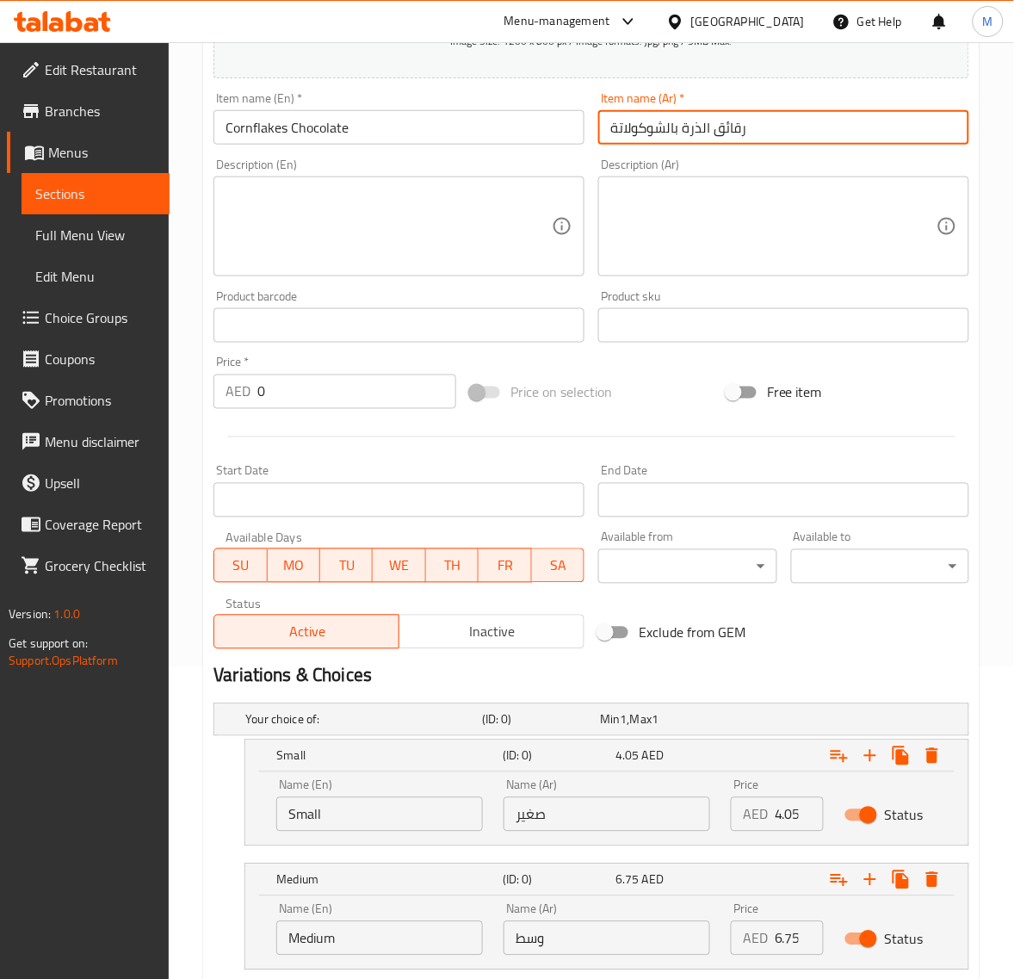
scroll to position [316, 0]
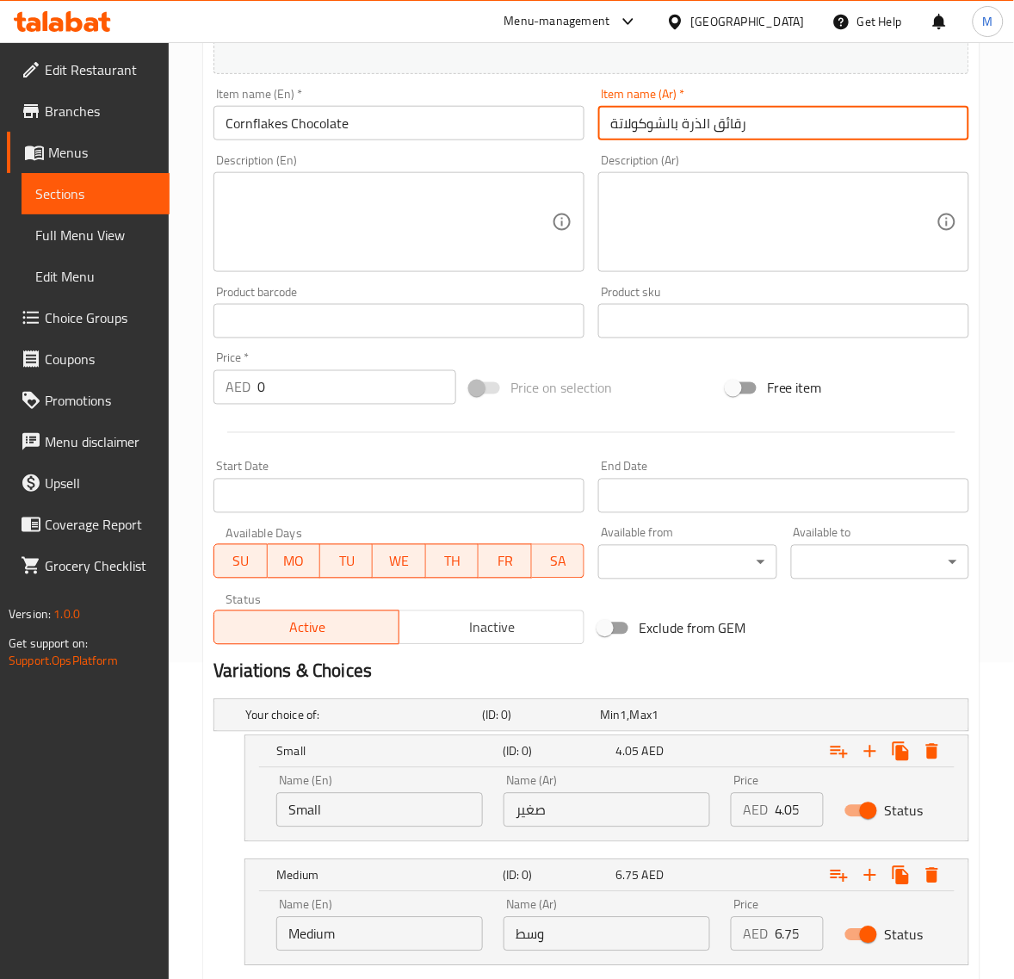
type input "رقائق الذرة بالشوكولاتة"
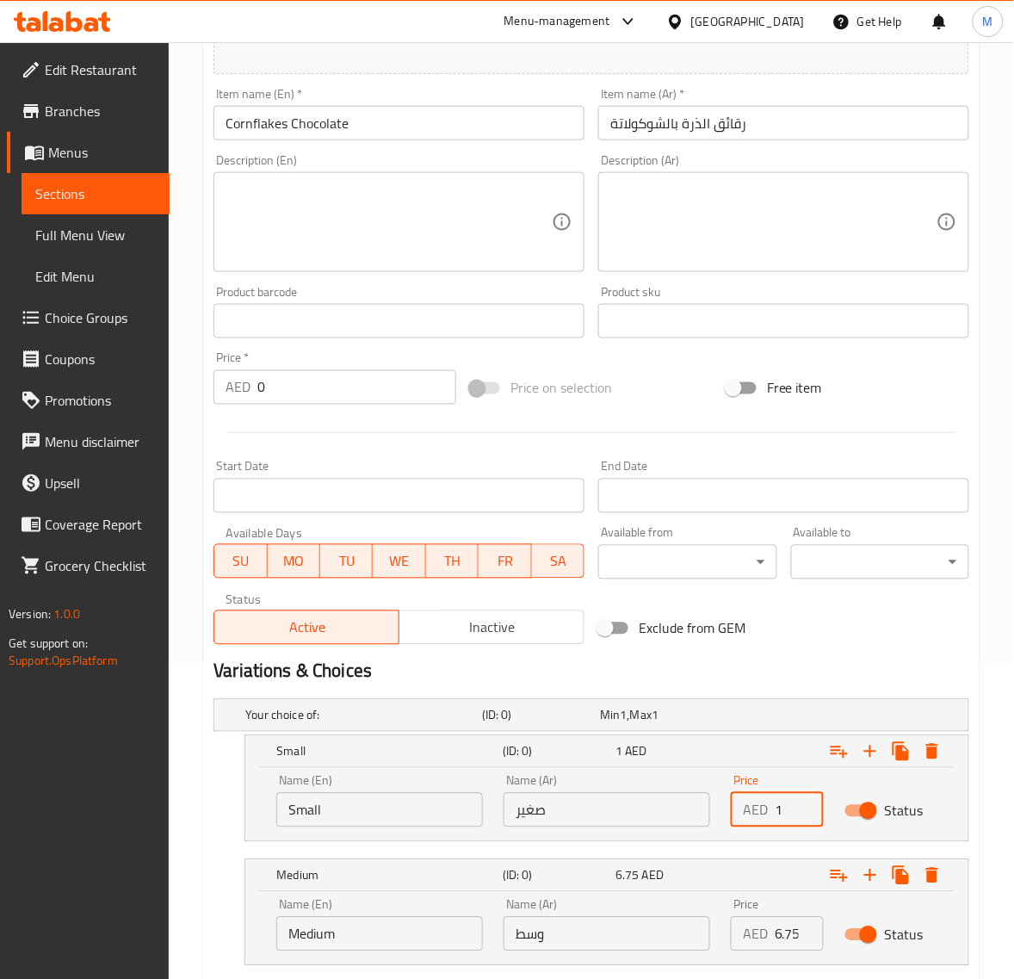
click at [802, 806] on input "1" at bounding box center [799, 810] width 49 height 34
paste input "6.75"
type input "6.75"
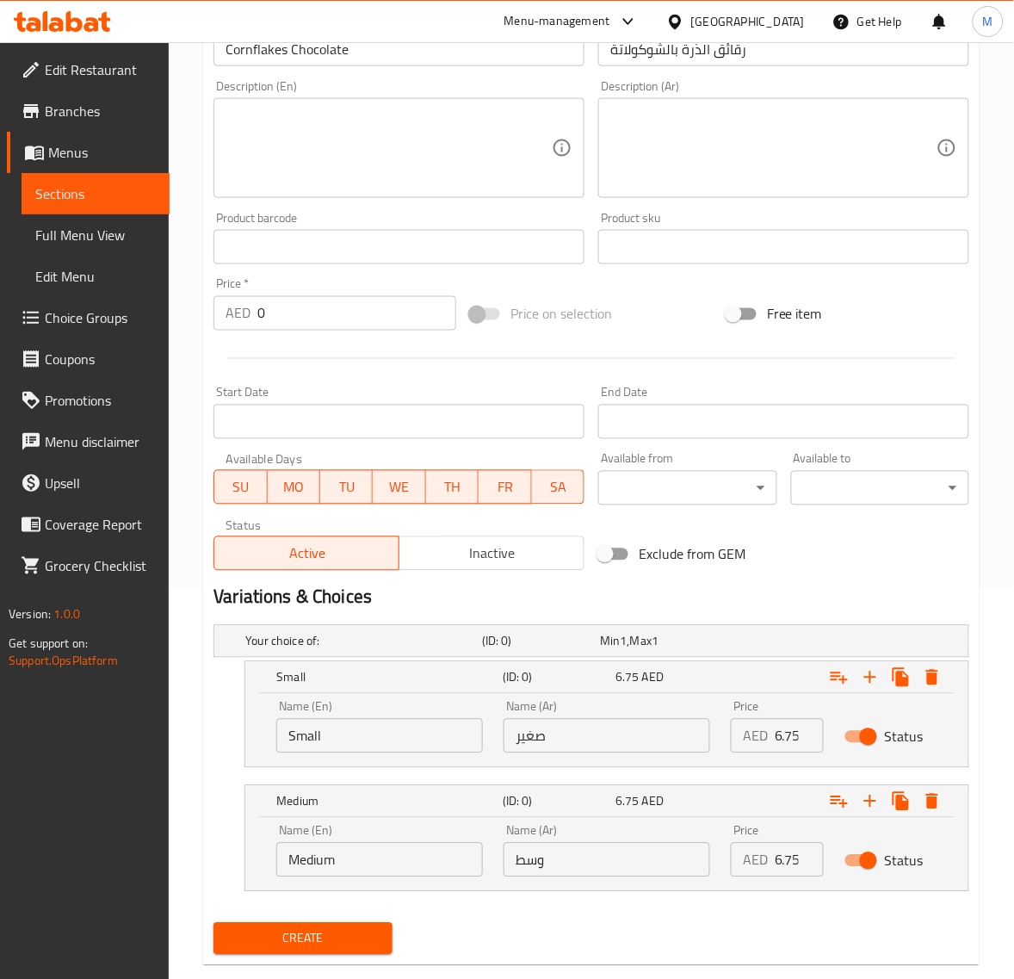
scroll to position [424, 0]
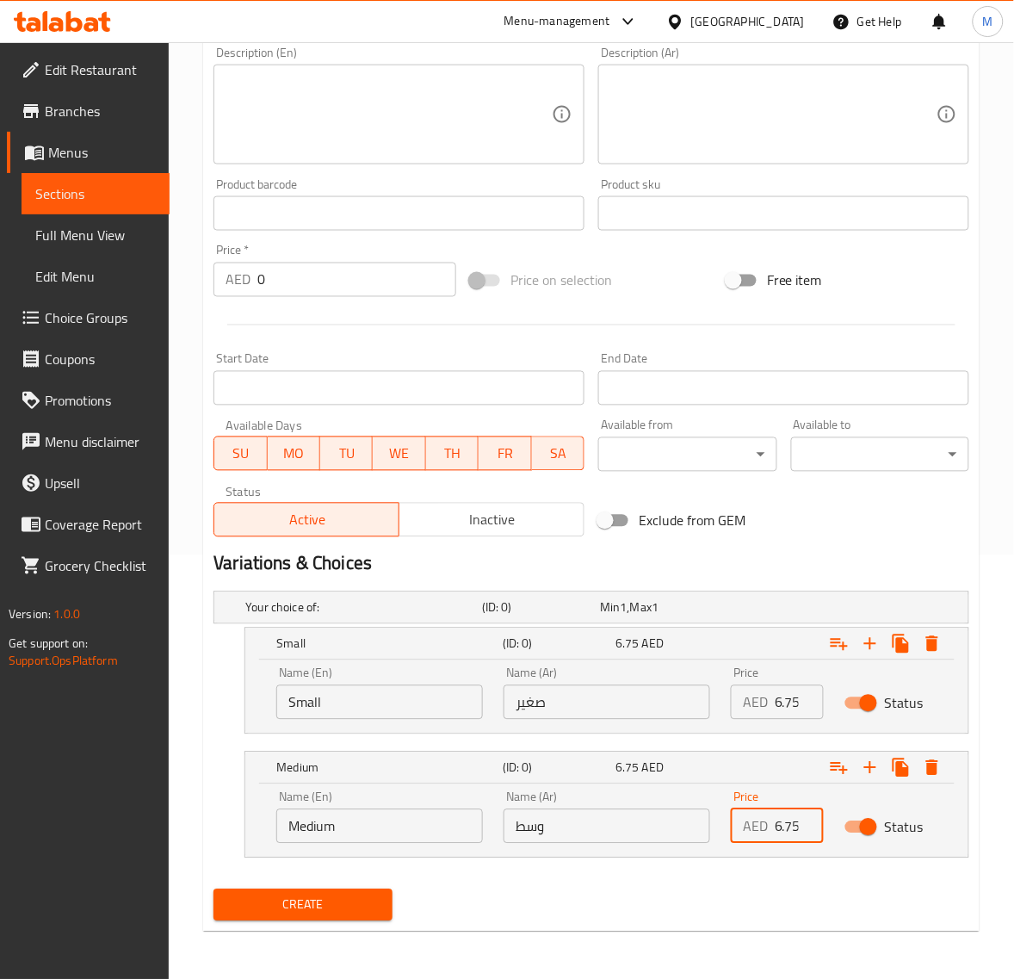
click at [777, 816] on input "6.75" at bounding box center [799, 826] width 49 height 34
paste input "10.8"
type input "10.80"
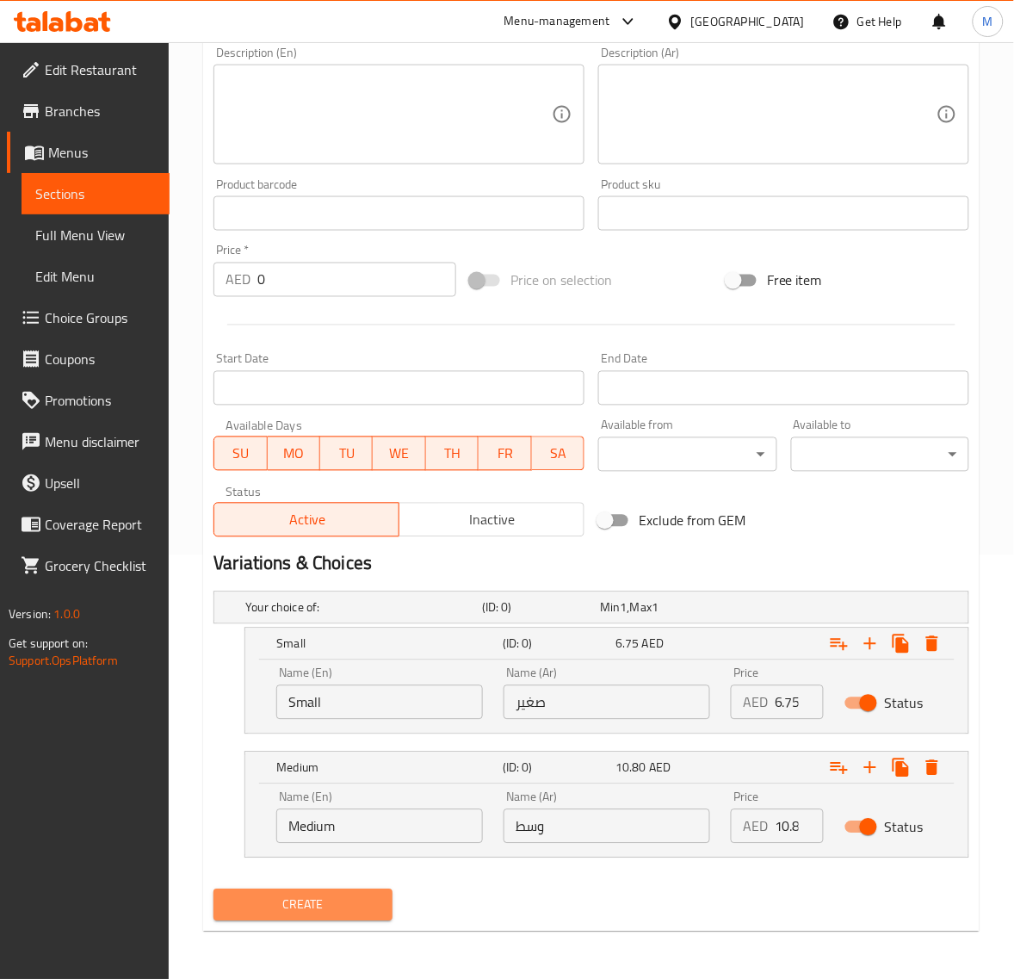
click at [357, 891] on button "Create" at bounding box center [303, 905] width 178 height 32
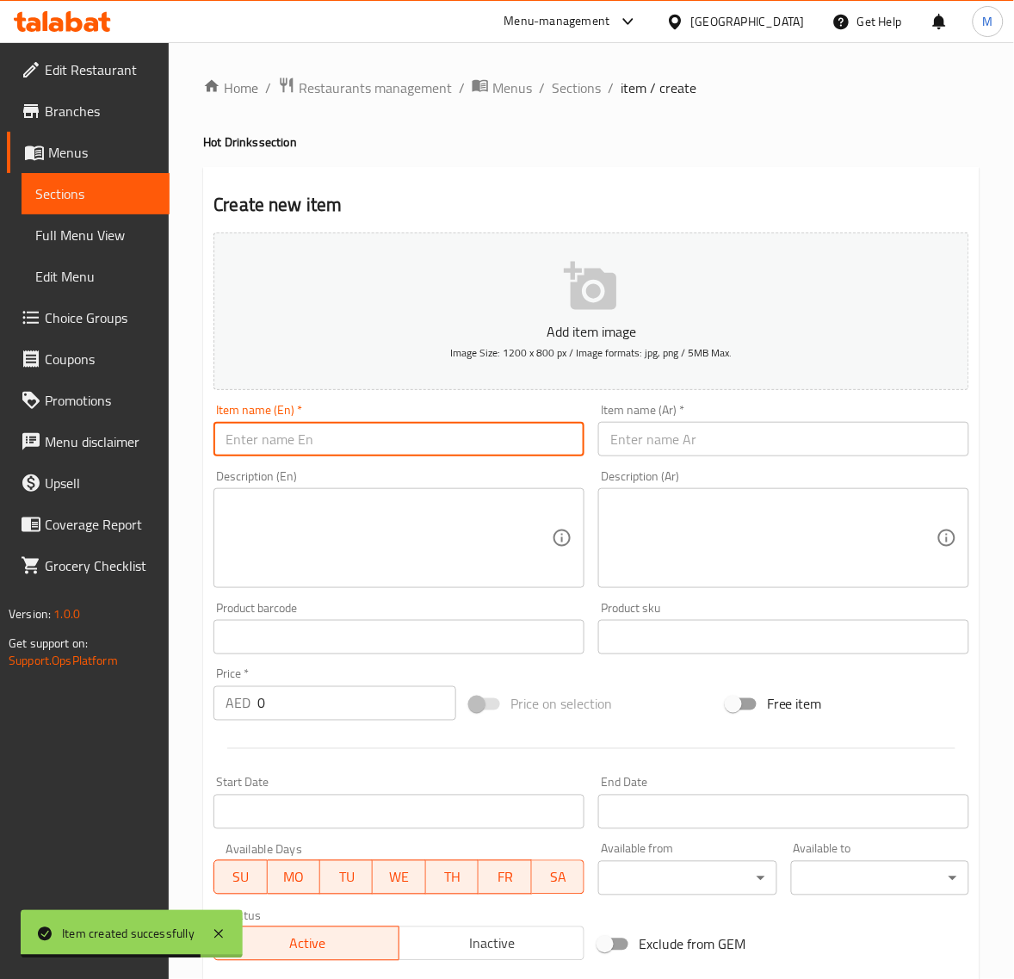
click at [317, 443] on input "text" at bounding box center [399, 439] width 371 height 34
paste input "FRESH MILK ZAFRAN"
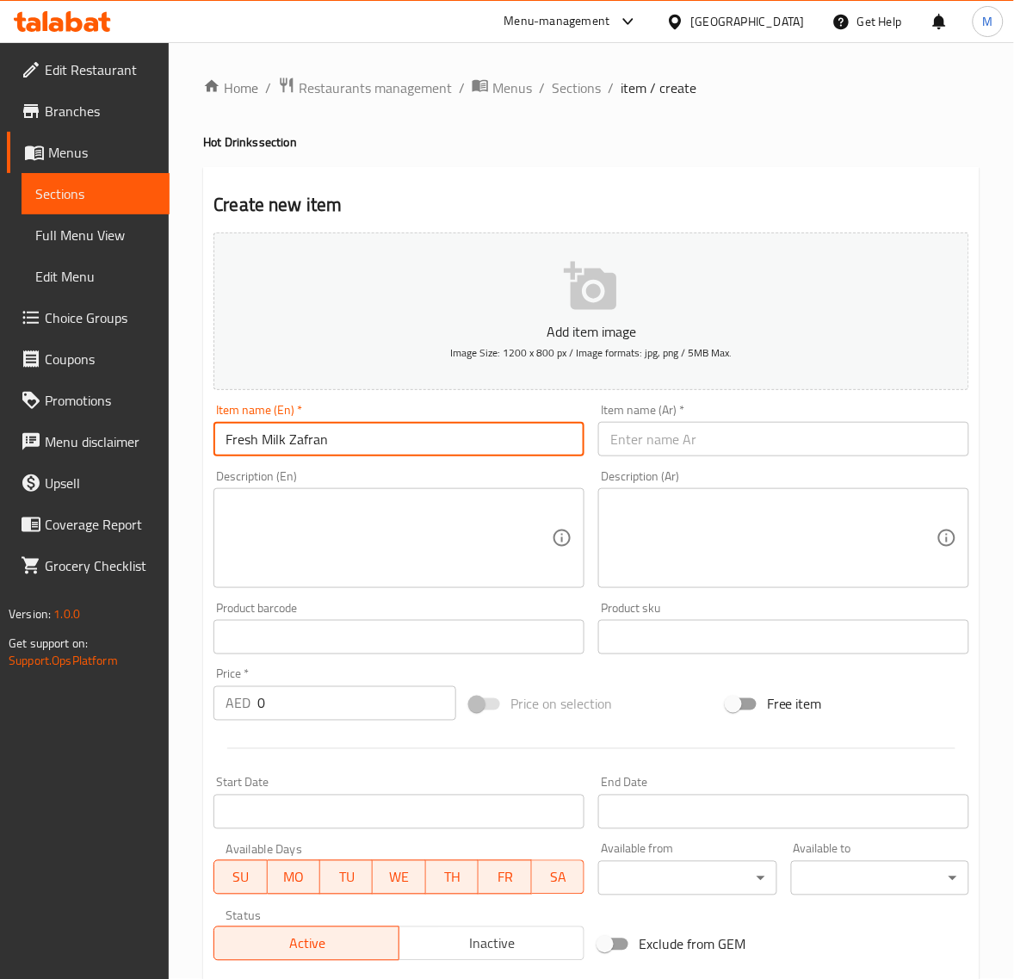
type input "Fresh Milk Zafran"
click at [641, 440] on input "text" at bounding box center [783, 439] width 371 height 34
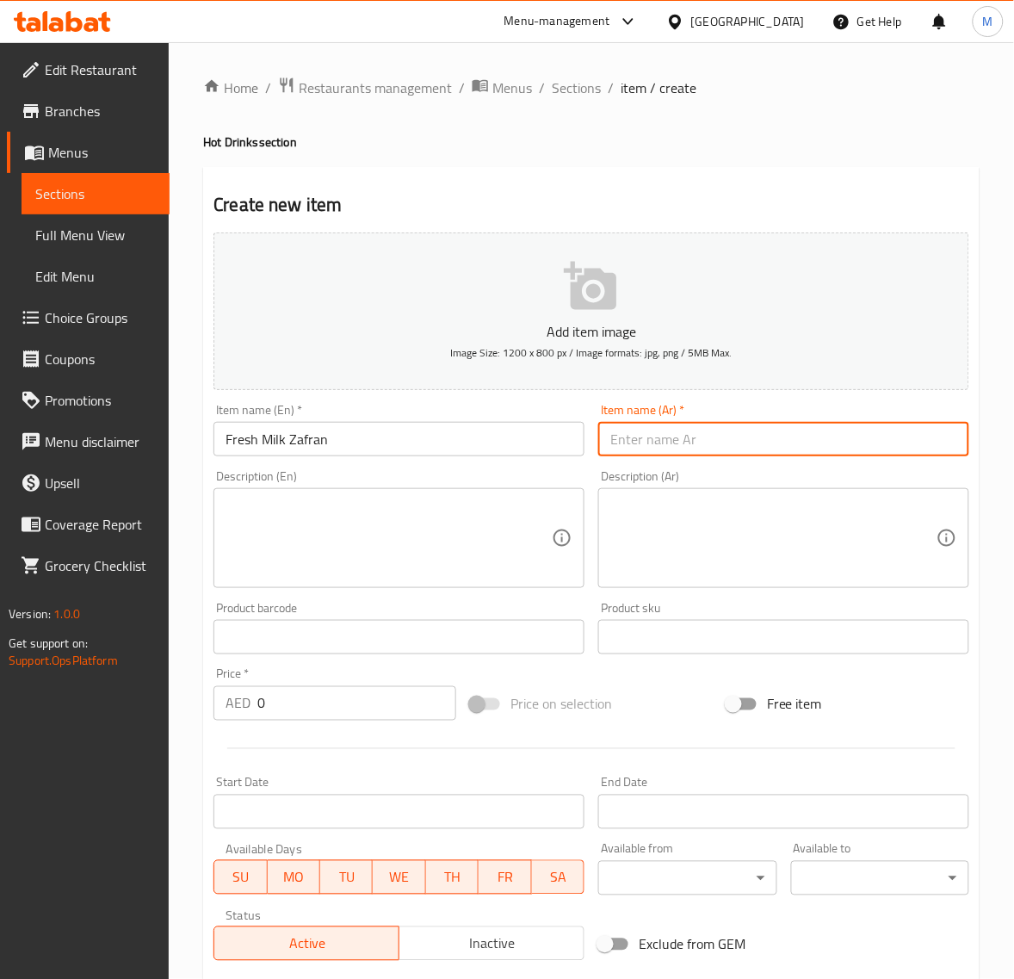
paste input "زعفران حليب طازج"
type input "زعفران حليب طازج"
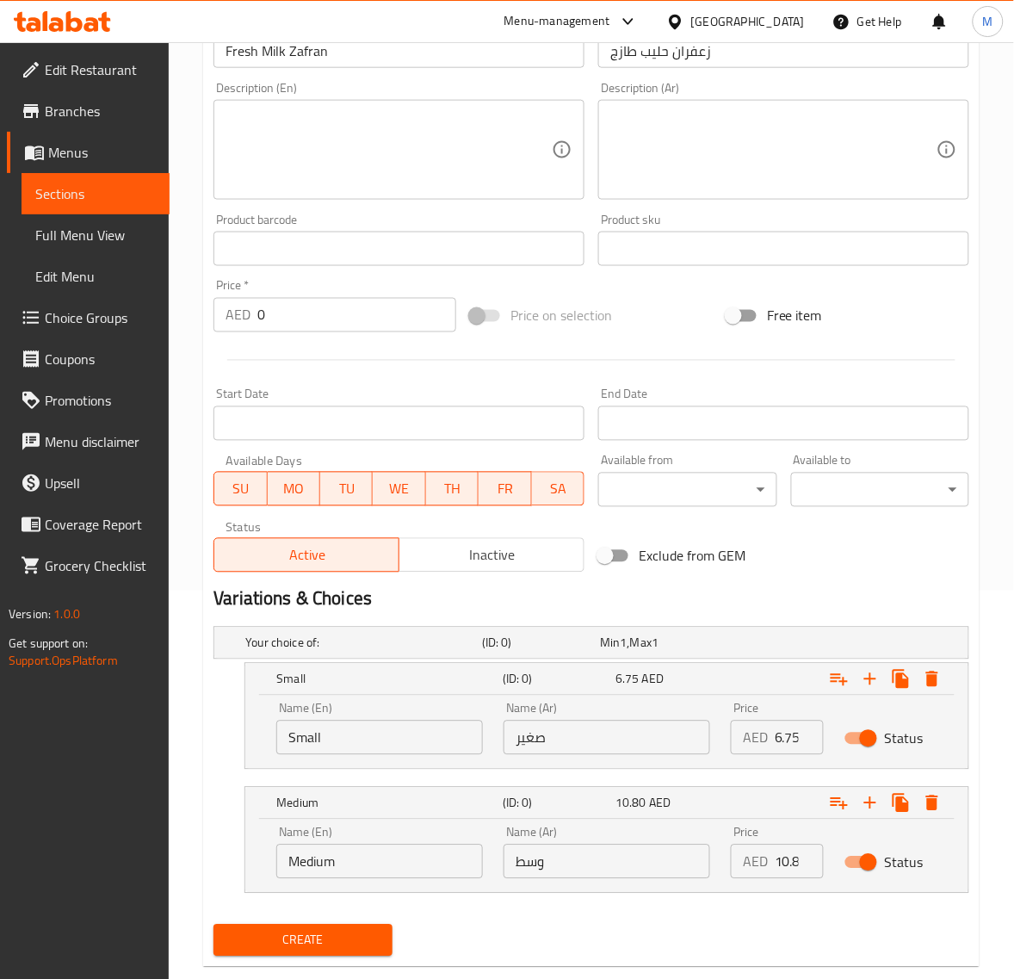
scroll to position [424, 0]
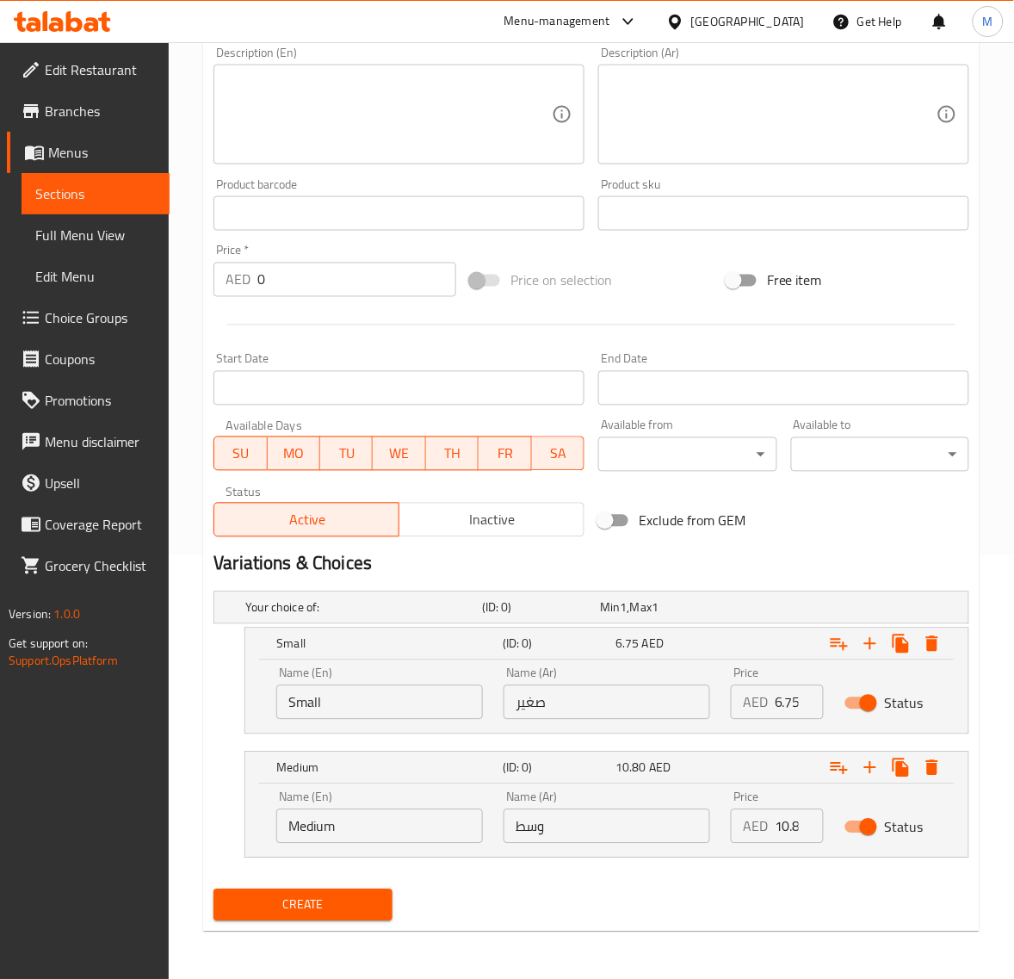
click at [786, 703] on input "6.75" at bounding box center [799, 702] width 49 height 34
paste input "4.05"
type input "4.05"
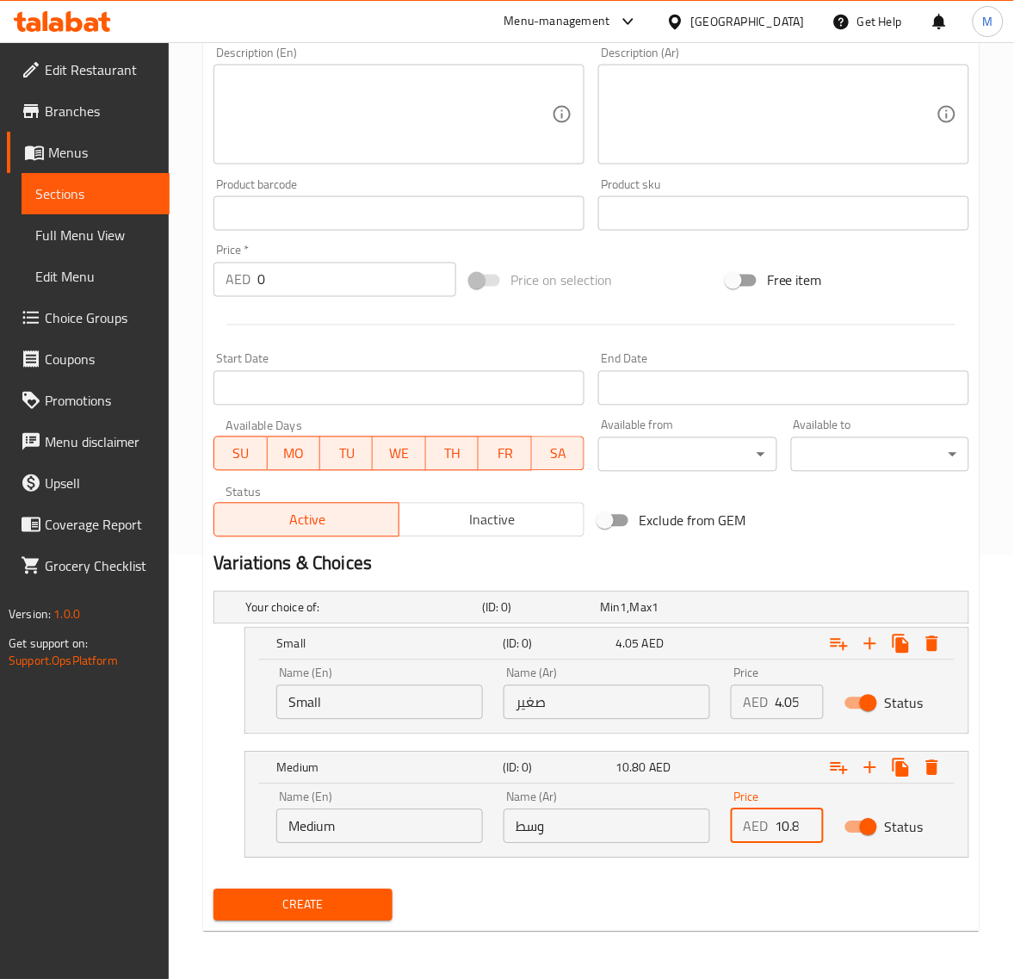
click at [786, 831] on input "10.80" at bounding box center [799, 826] width 49 height 34
paste input "6.75"
type input "6.75"
click at [861, 766] on icon "Expand" at bounding box center [870, 768] width 21 height 21
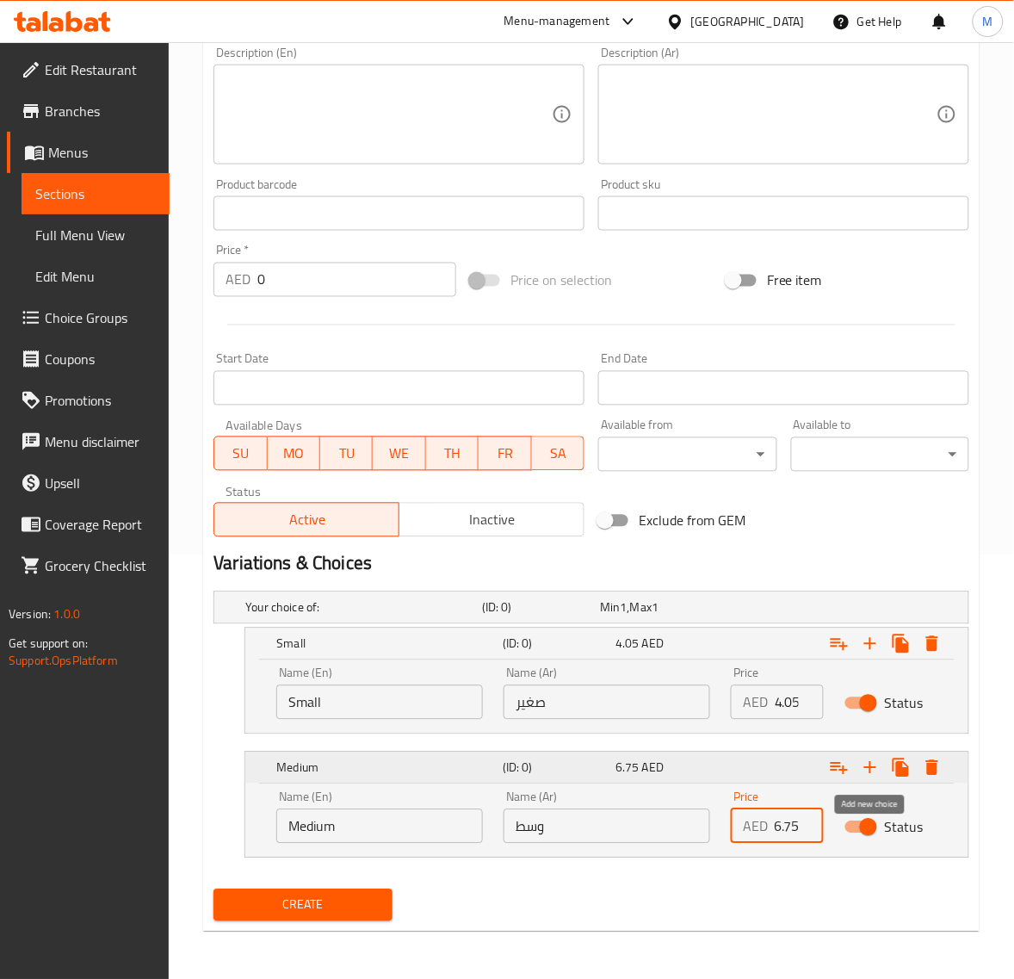
scroll to position [0, 0]
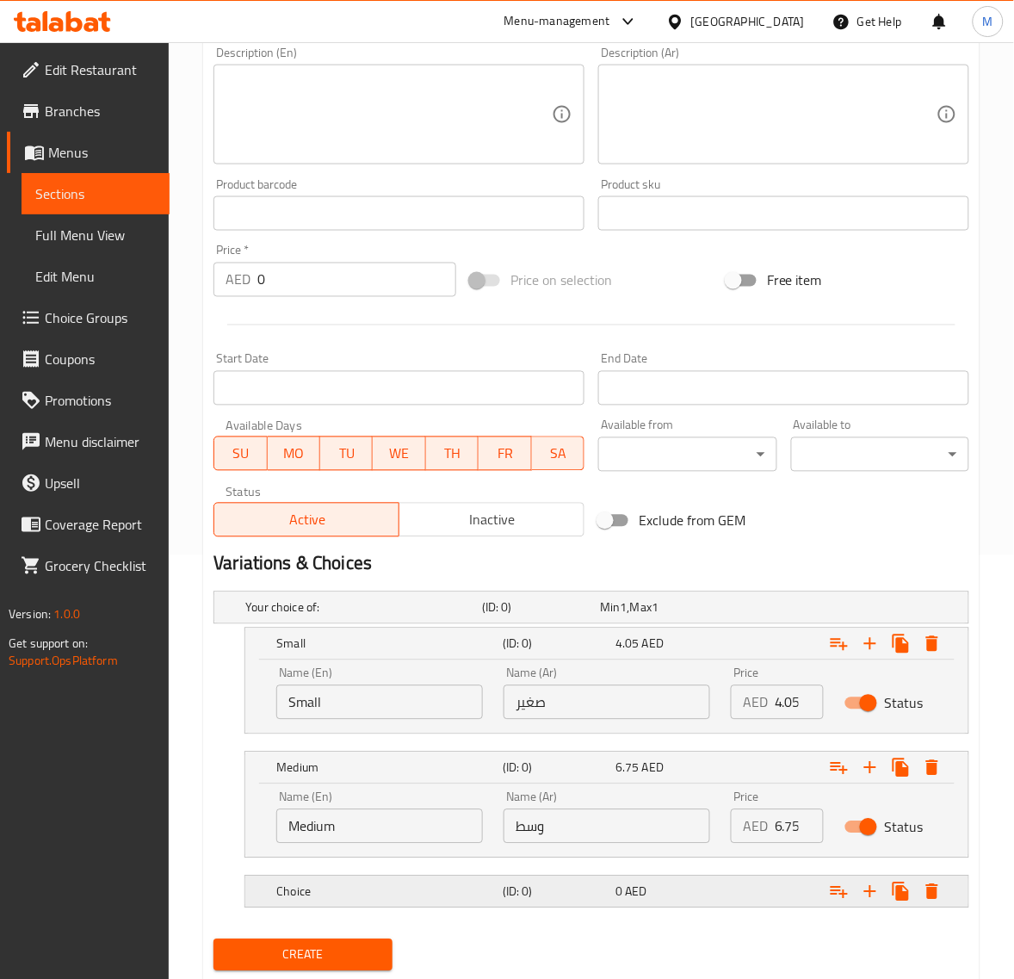
click at [655, 898] on div "0 AED" at bounding box center [669, 891] width 106 height 17
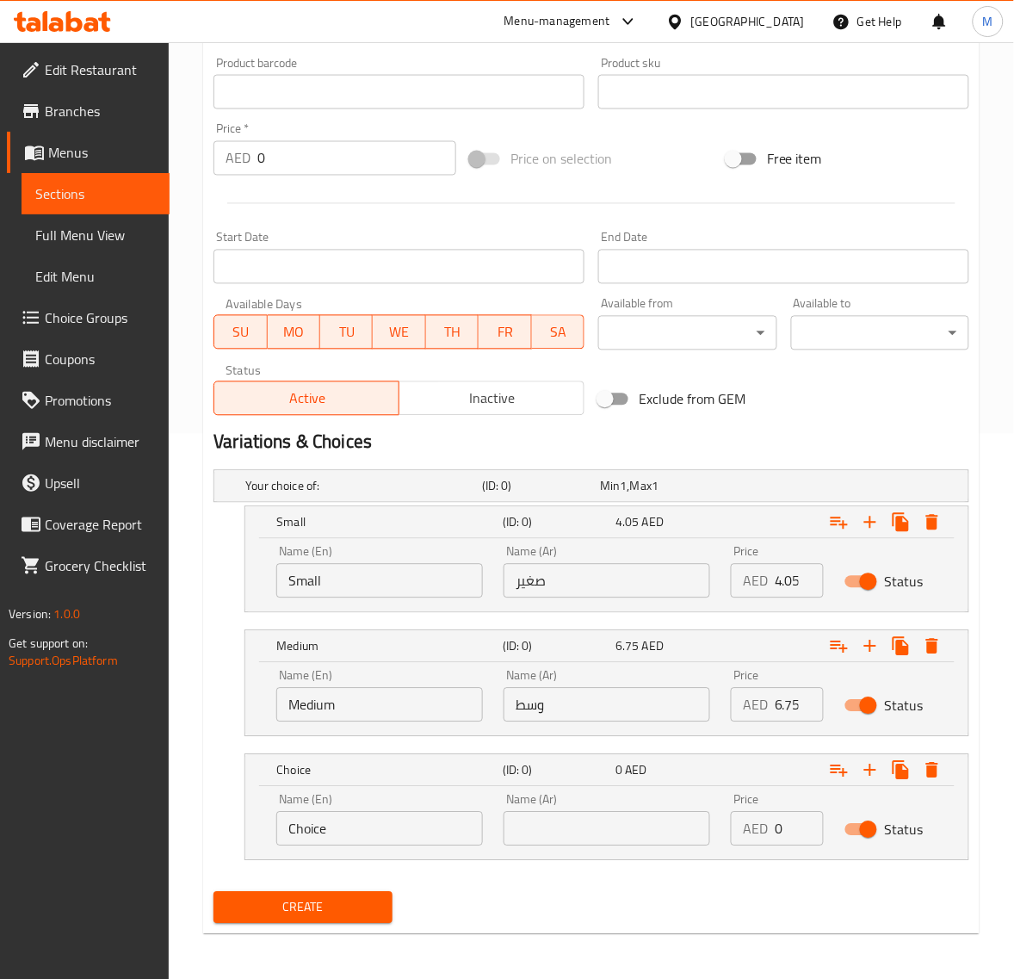
scroll to position [548, 0]
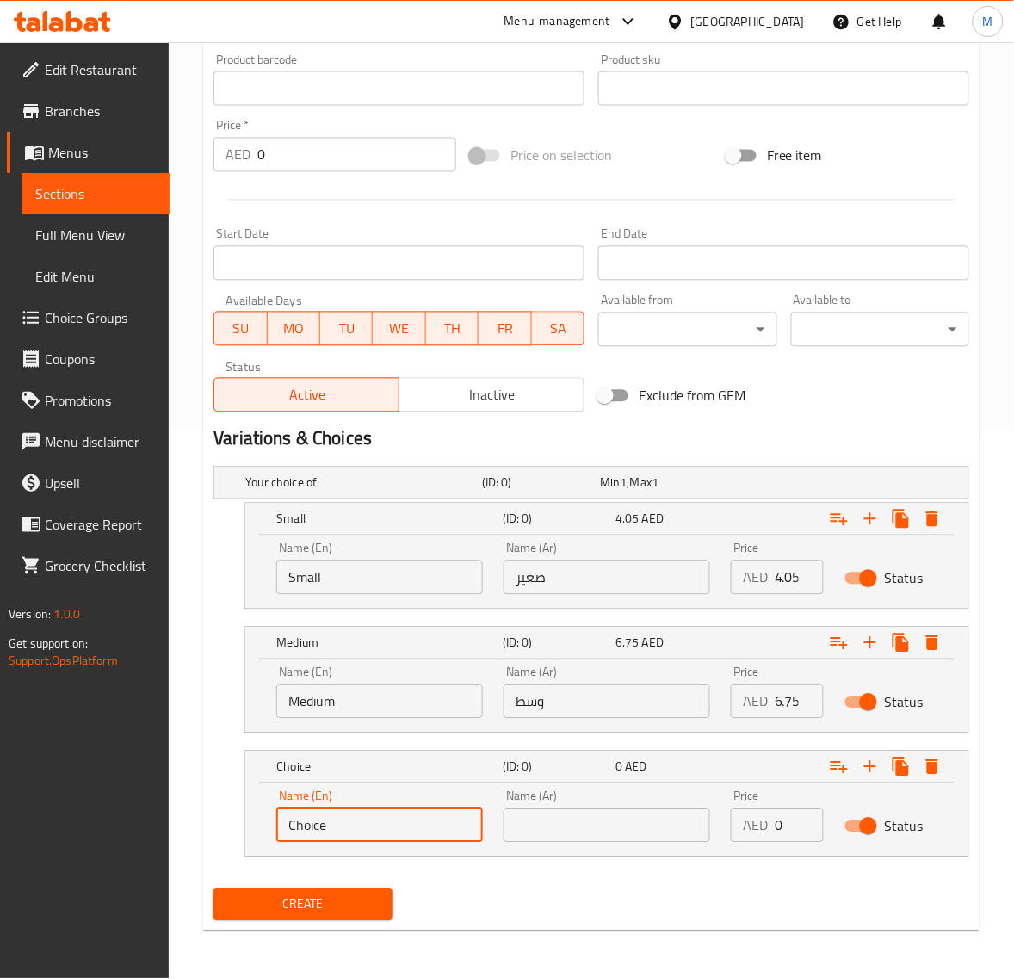
click at [403, 822] on input "Choice" at bounding box center [379, 825] width 207 height 34
click at [402, 821] on input "text" at bounding box center [379, 825] width 207 height 34
click at [295, 825] on input "XLarge" at bounding box center [379, 825] width 207 height 34
type input "Large"
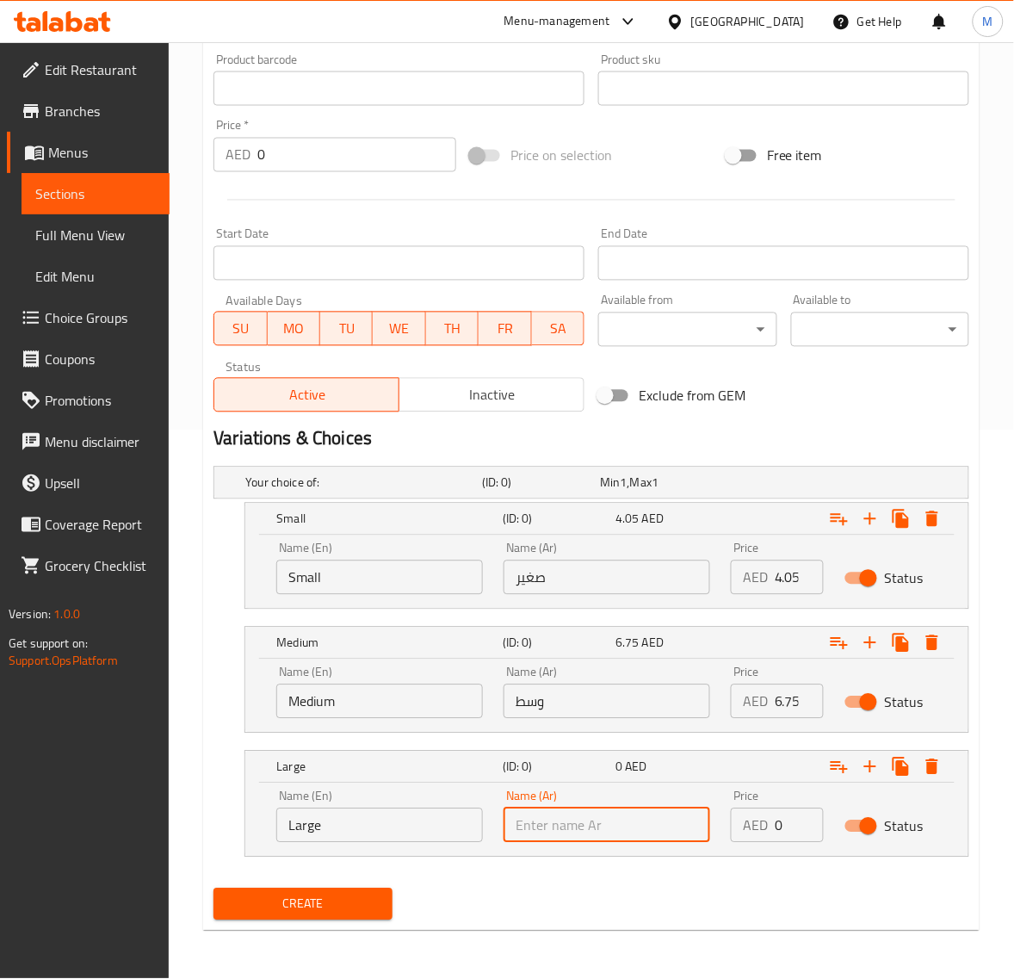
click at [568, 828] on input "text" at bounding box center [607, 825] width 207 height 34
type input "كبير"
click at [798, 819] on input "1" at bounding box center [799, 825] width 49 height 34
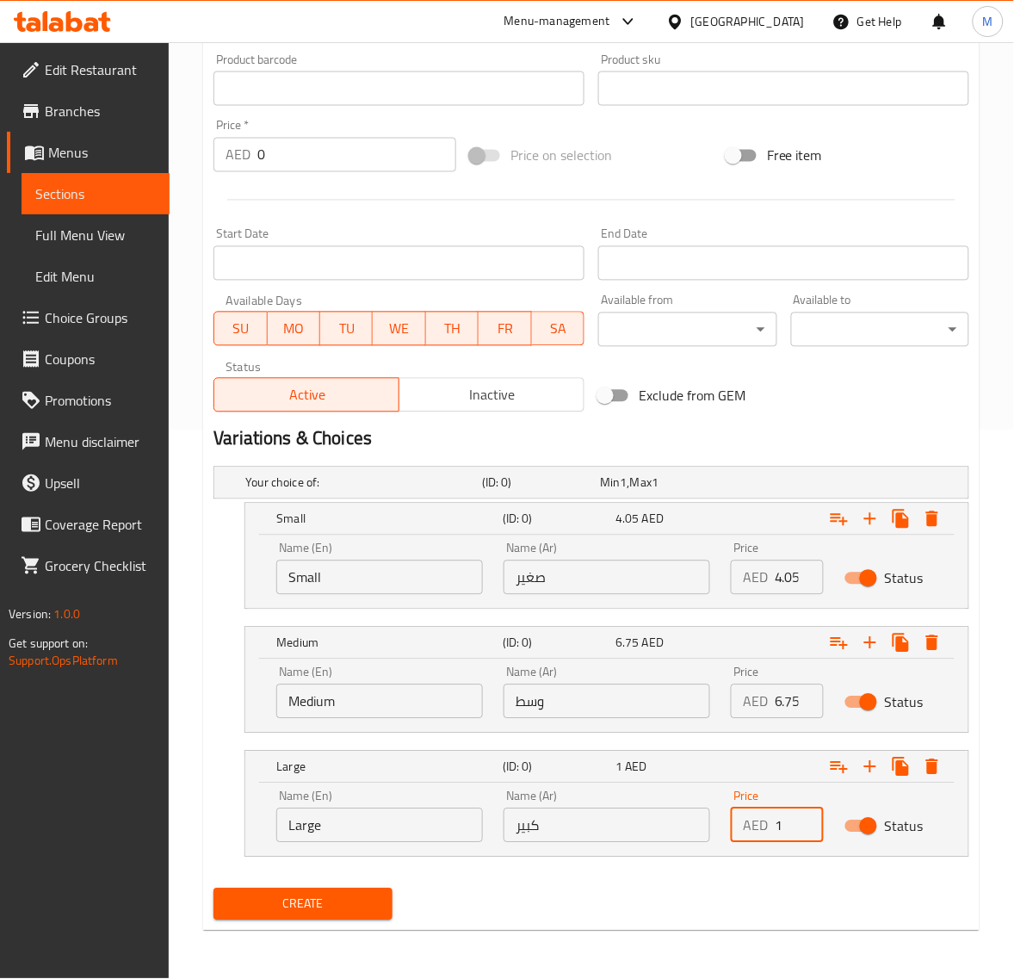
paste input "9.45"
type input "9.45"
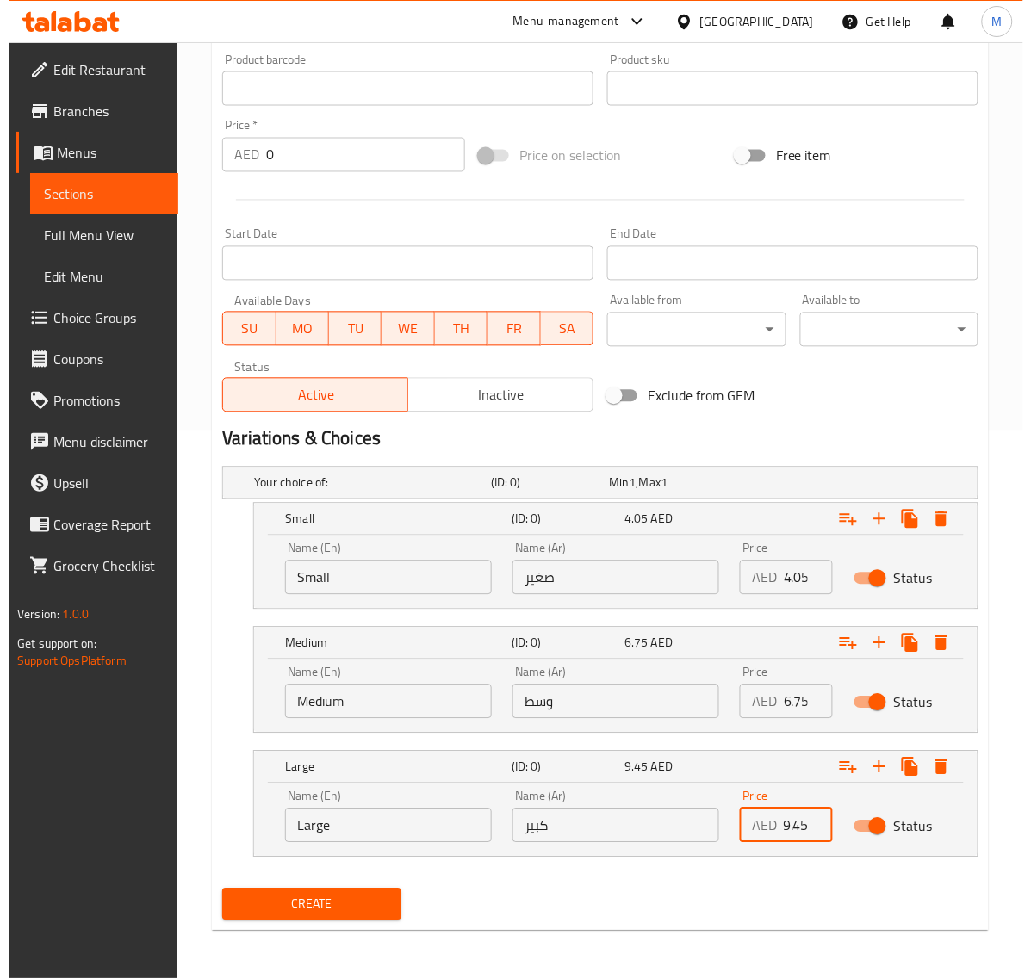
scroll to position [0, 0]
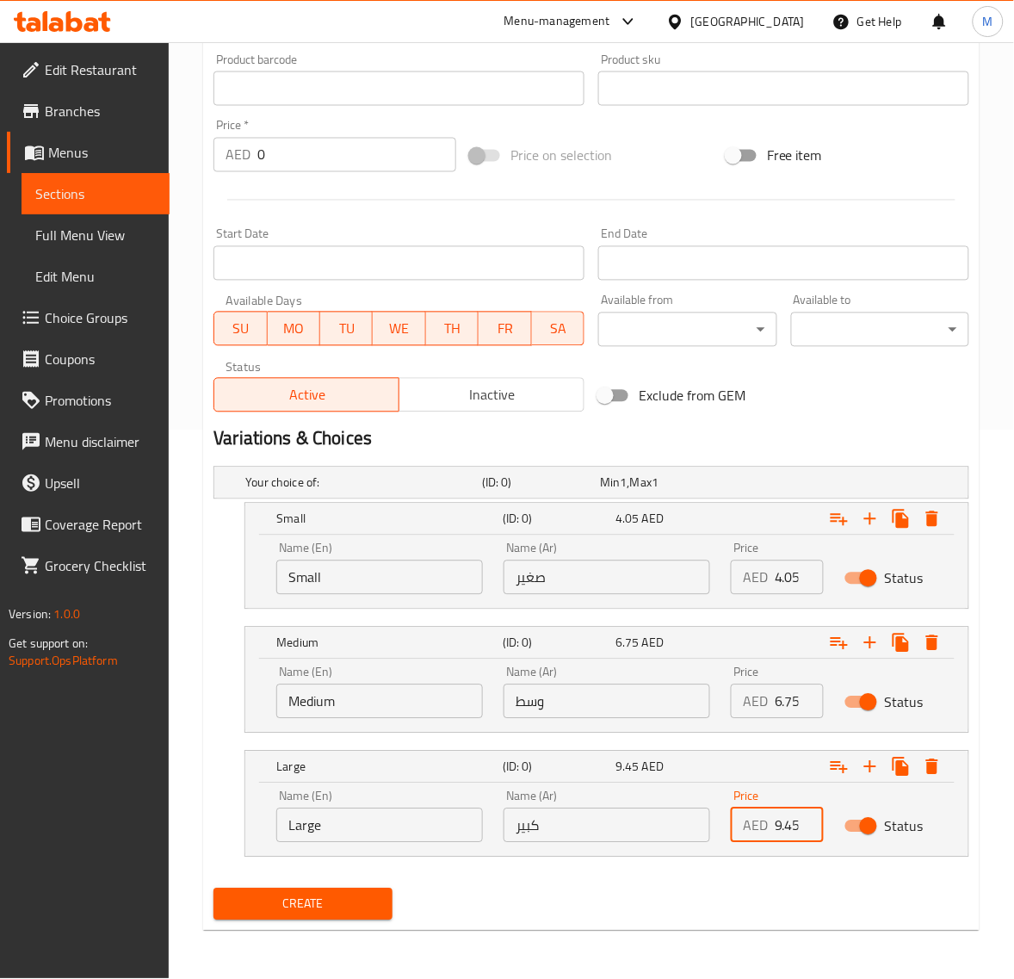
click at [635, 878] on div "Your choice of: (ID: 0) Min 1 , Max 1 Name (En) Your choice of: Name (En) Name …" at bounding box center [592, 671] width 770 height 422
click at [338, 906] on span "Create" at bounding box center [302, 905] width 151 height 22
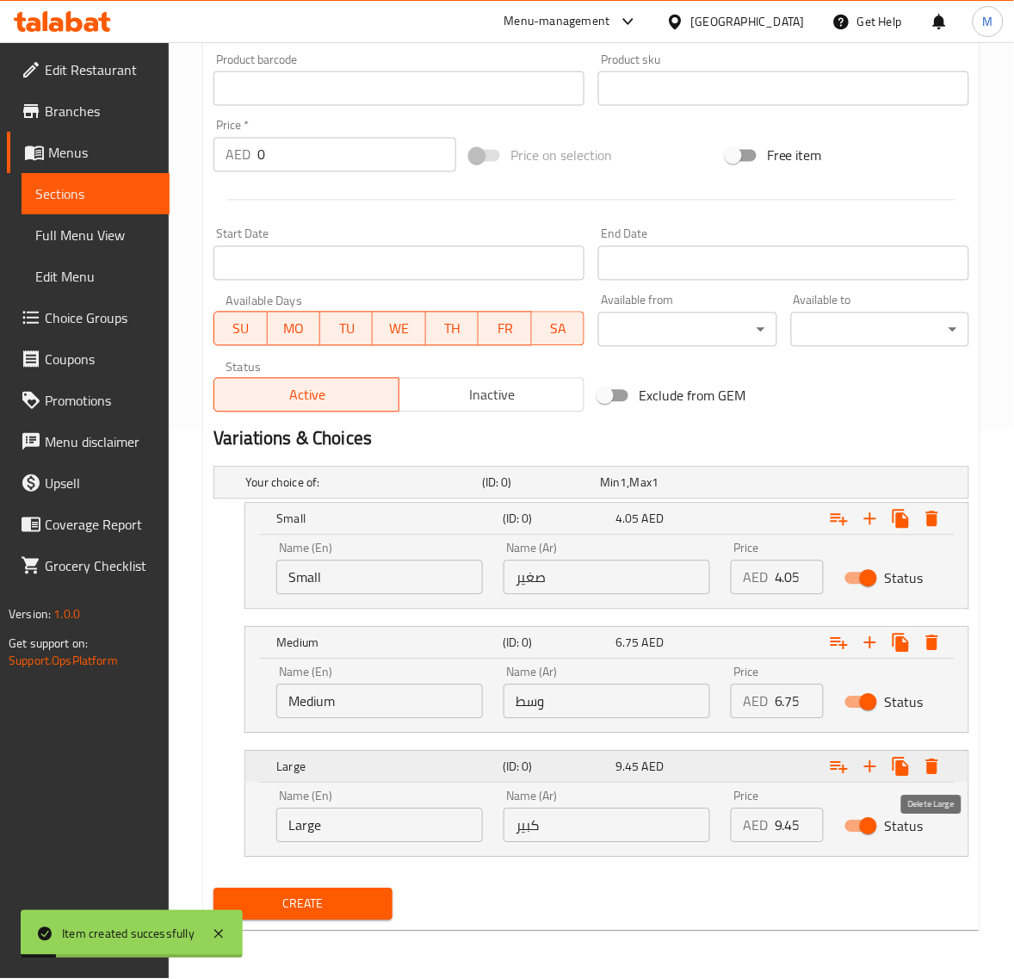
click at [939, 766] on icon "Expand" at bounding box center [932, 767] width 21 height 21
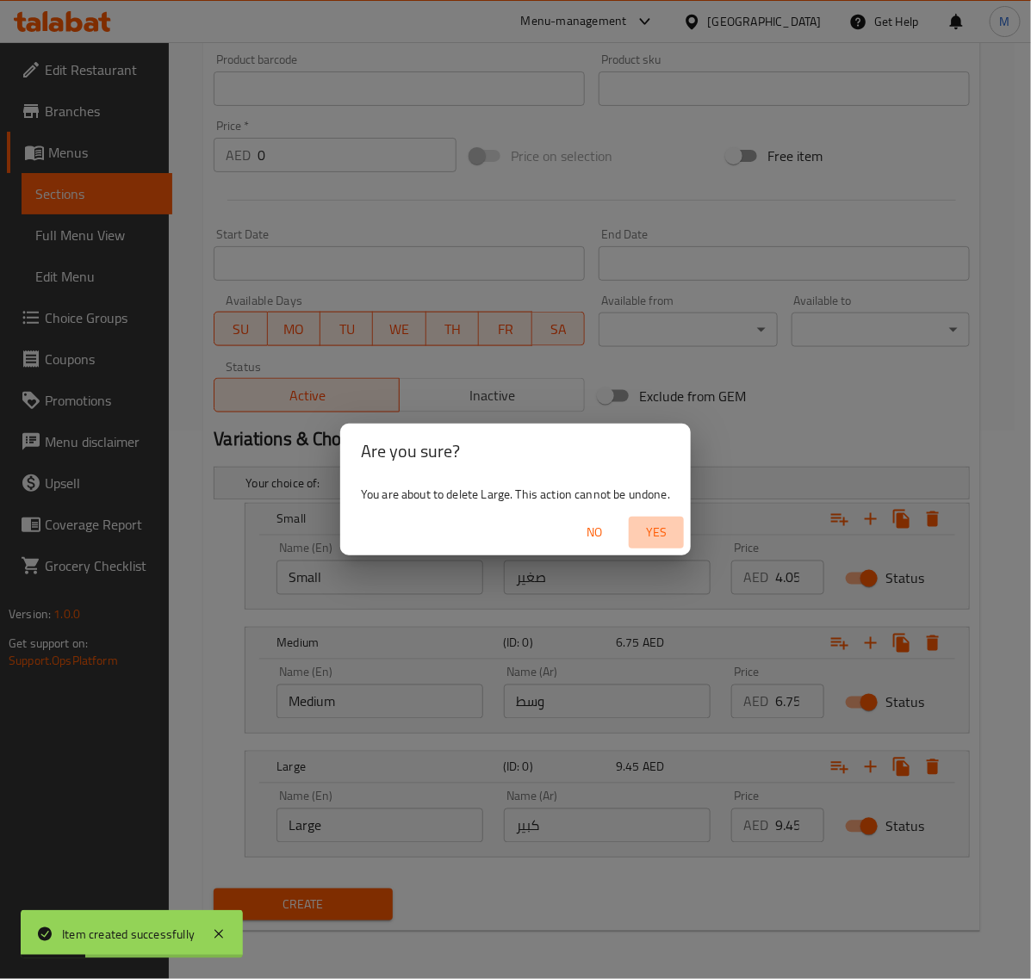
click at [652, 532] on span "Yes" at bounding box center [655, 533] width 41 height 22
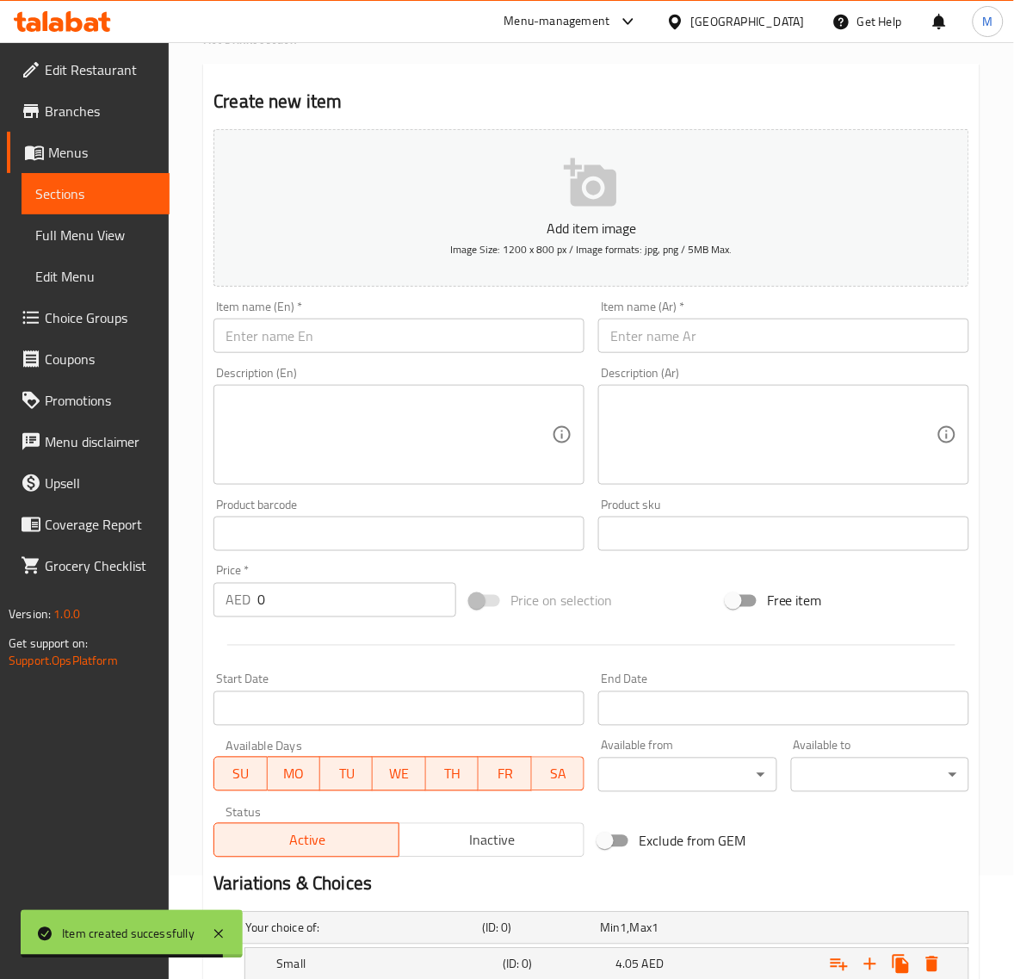
scroll to position [101, 0]
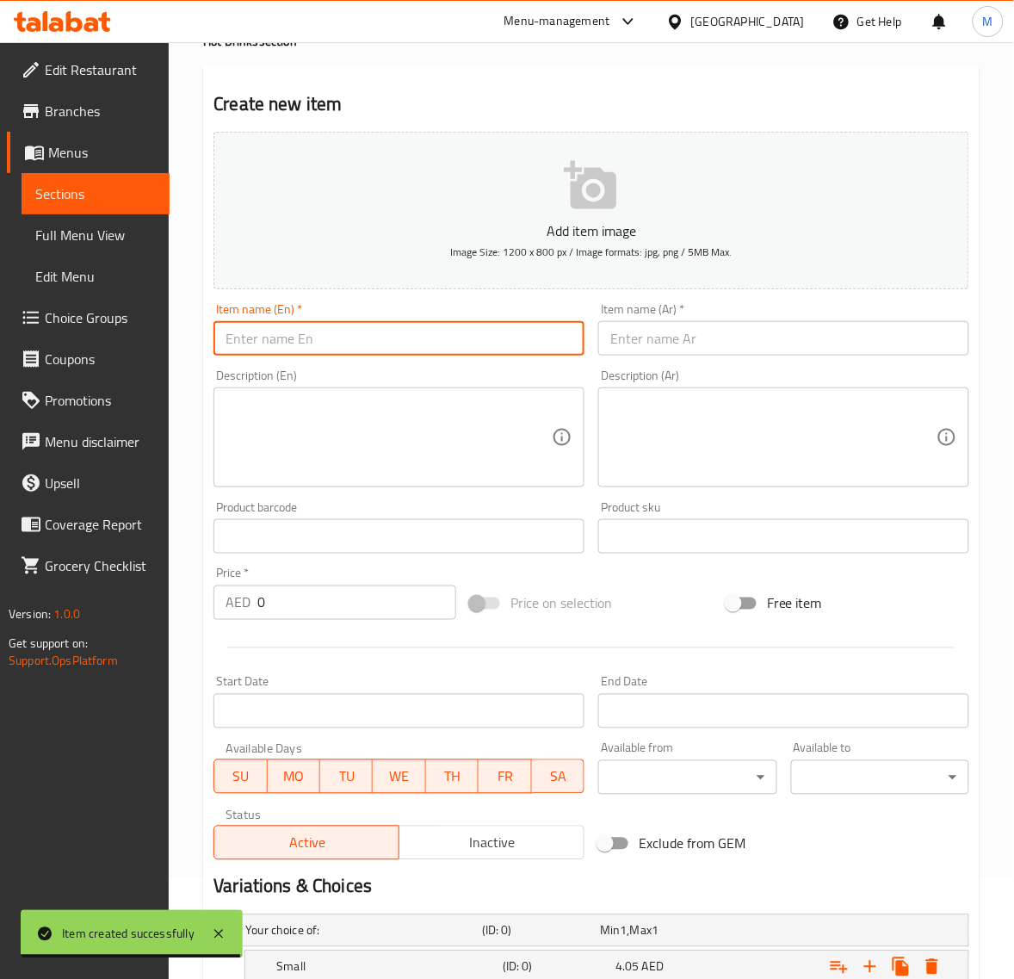
click at [342, 350] on input "text" at bounding box center [399, 338] width 371 height 34
paste input "KARAK ZAFRAN"
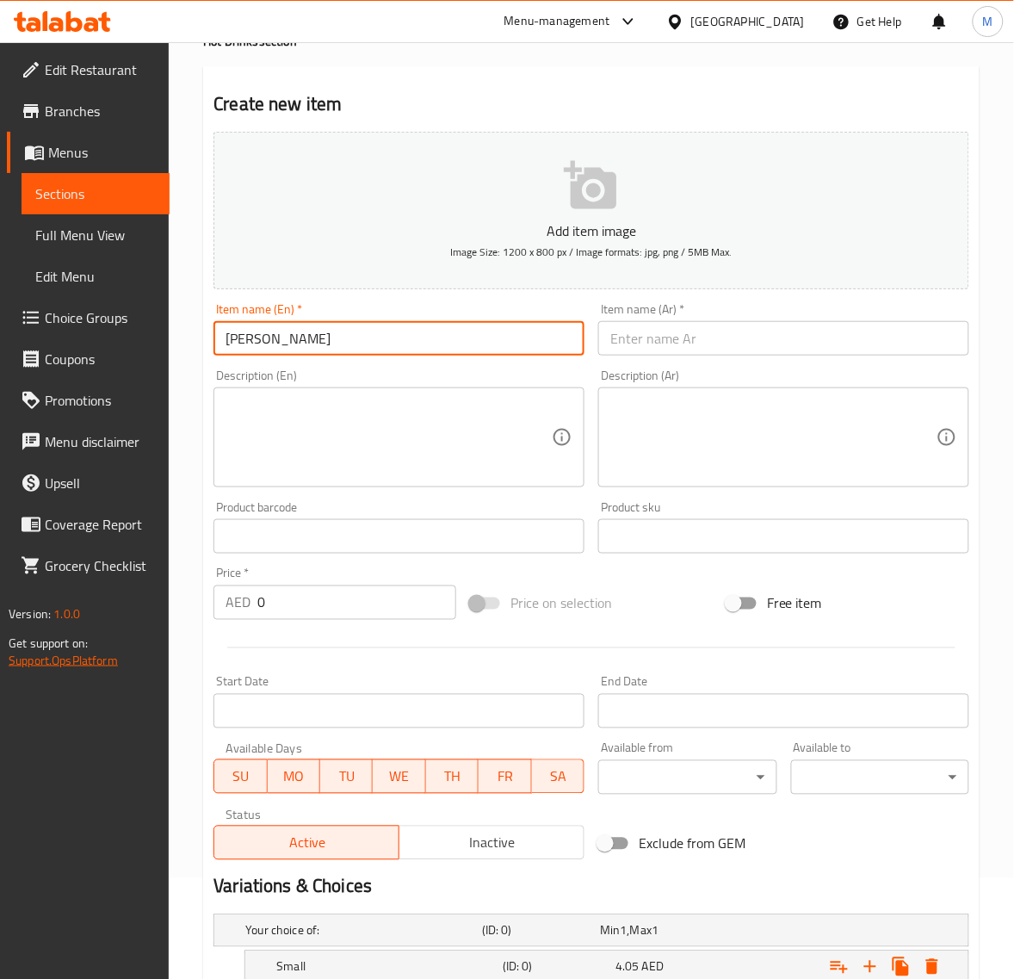
type input "Karak Zafran"
click at [678, 330] on input "text" at bounding box center [783, 338] width 371 height 34
paste input "كرك زعفران"
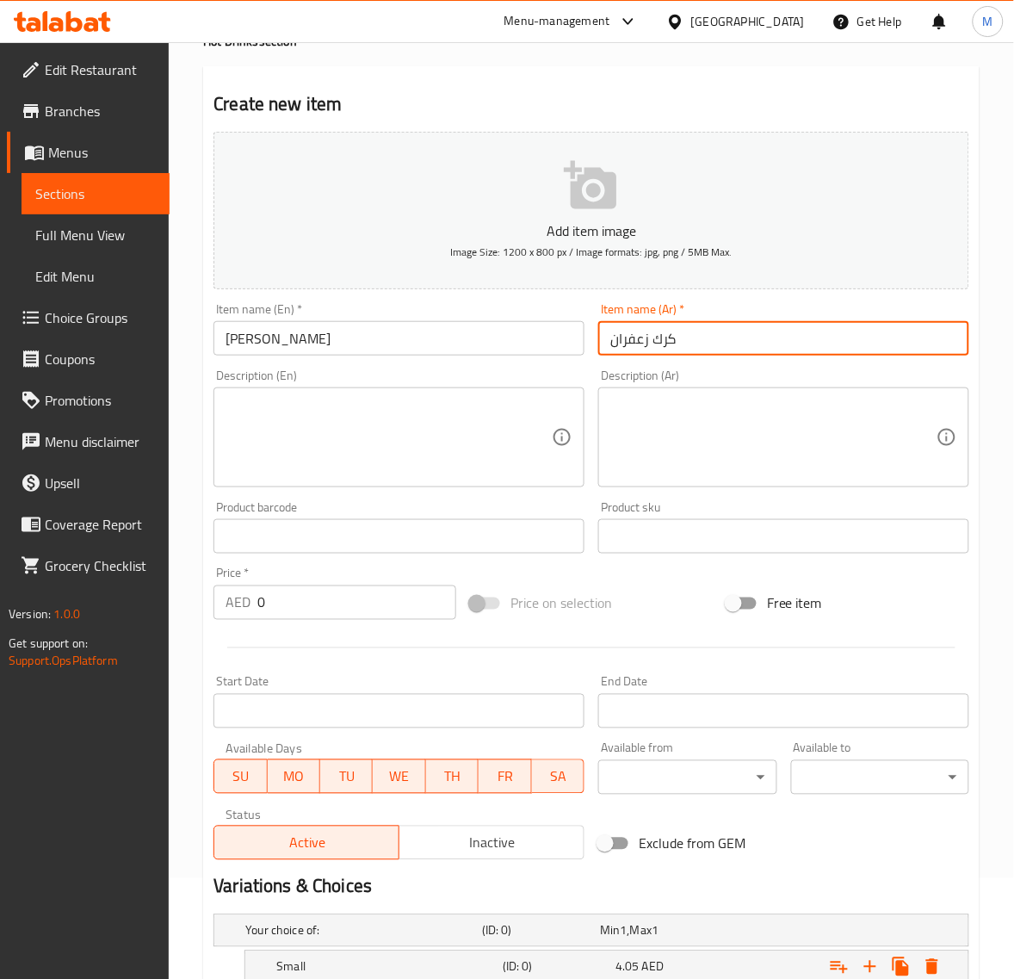
type input "كرك زعفران"
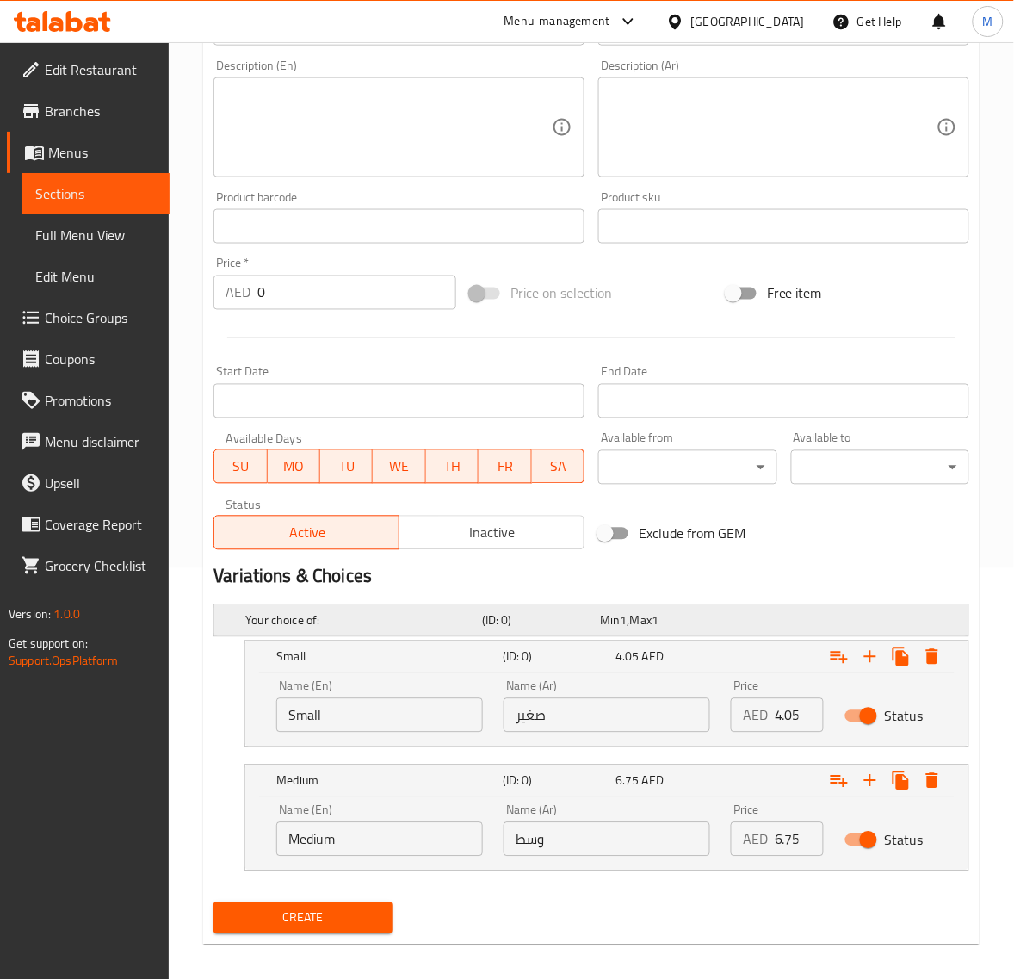
scroll to position [424, 0]
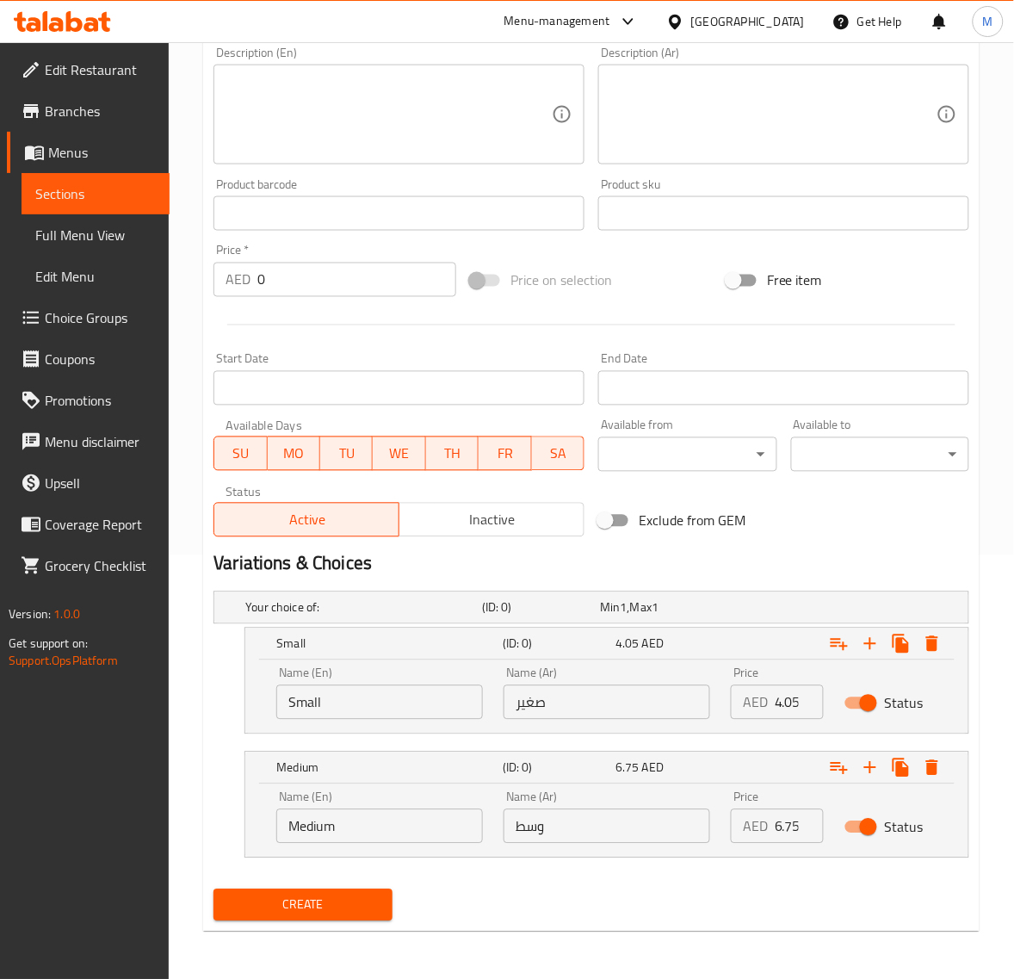
click at [788, 695] on input "0" at bounding box center [799, 702] width 49 height 34
paste input "2.7"
type input "2.70"
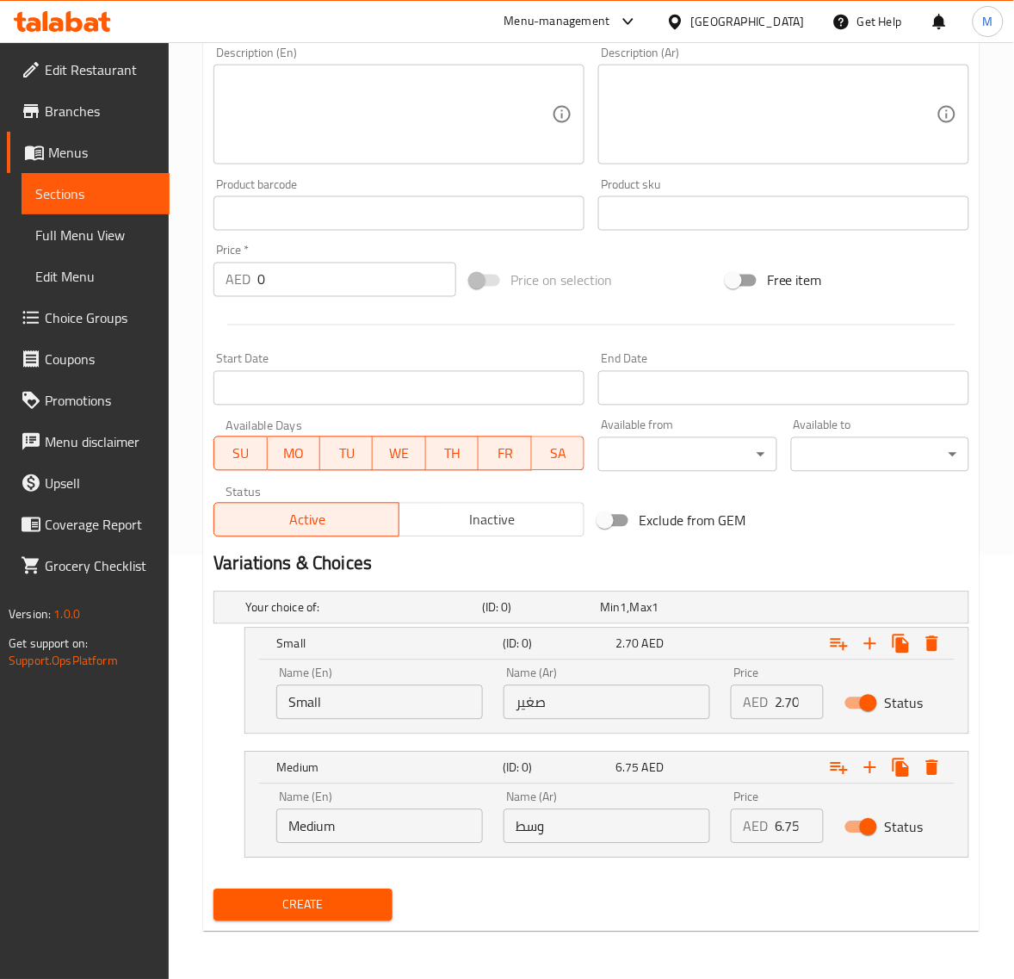
click at [792, 823] on input "6.75" at bounding box center [799, 826] width 49 height 34
paste input "5.4"
type input "5.40"
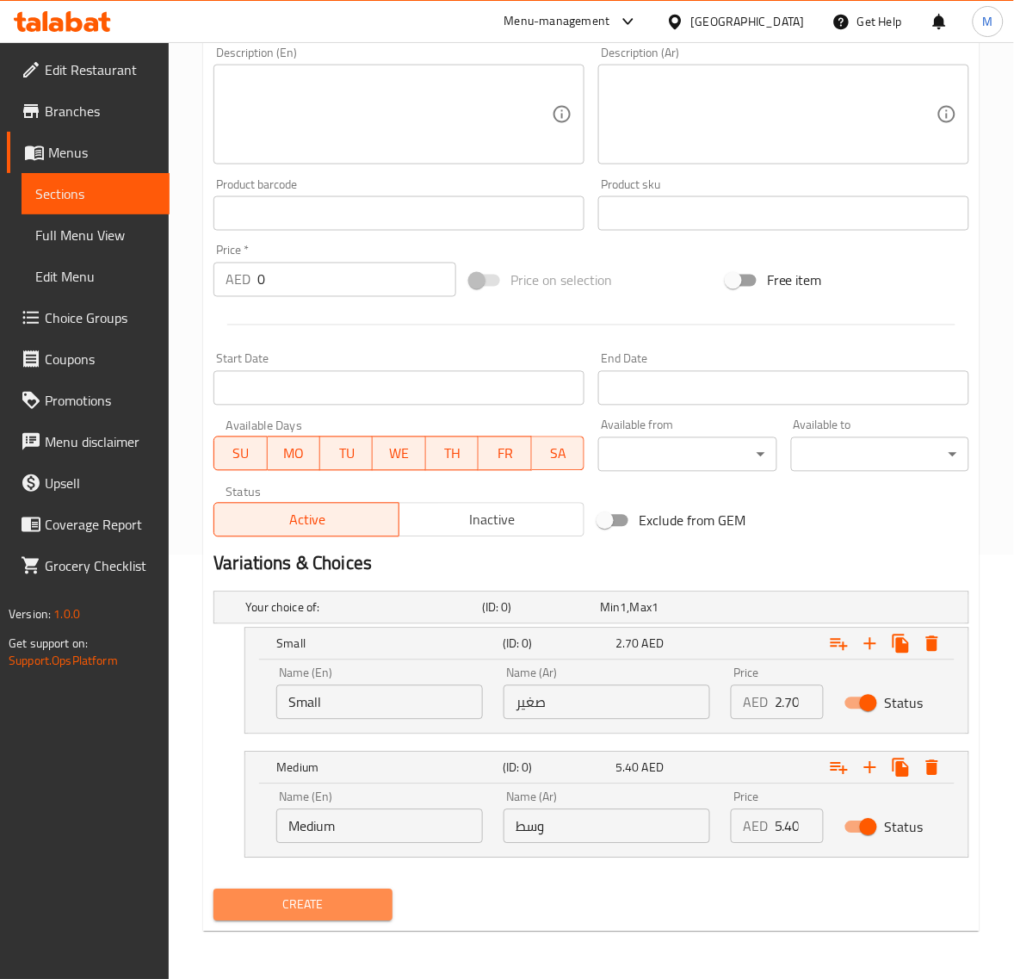
click at [355, 900] on span "Create" at bounding box center [302, 906] width 151 height 22
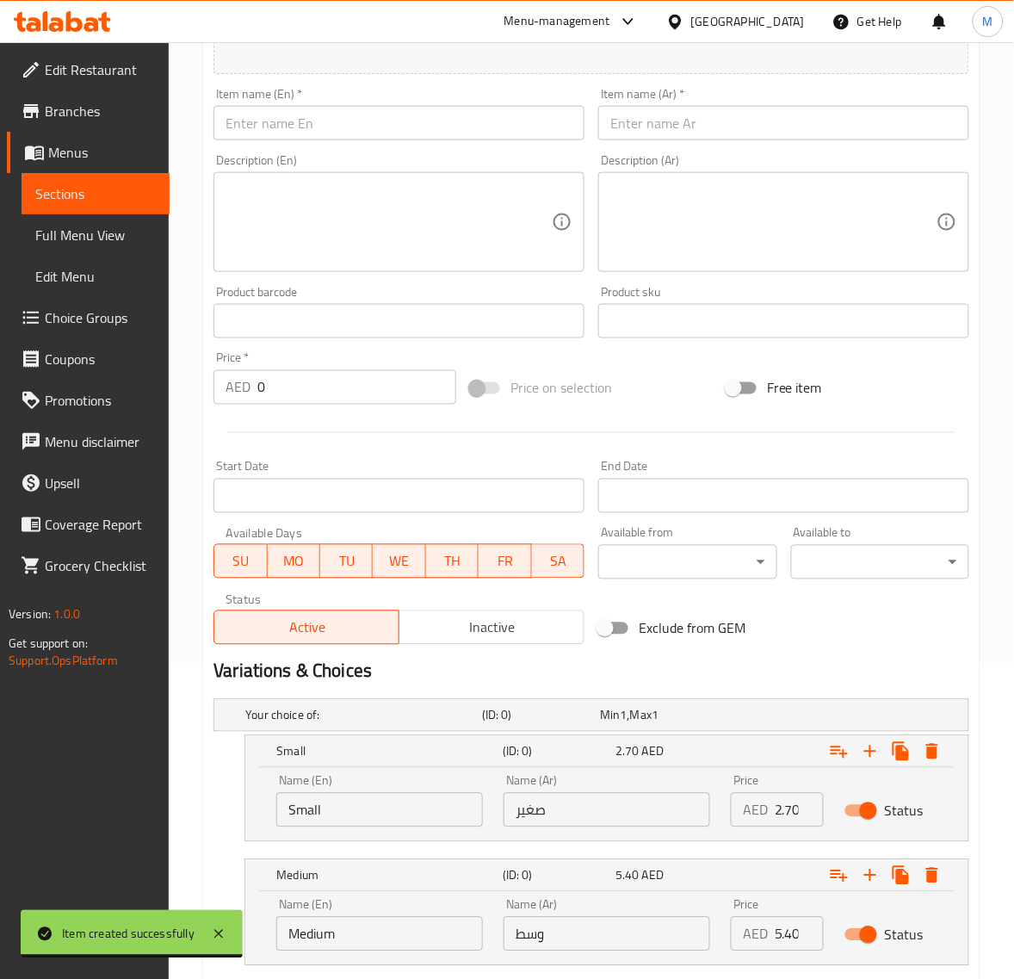
scroll to position [208, 0]
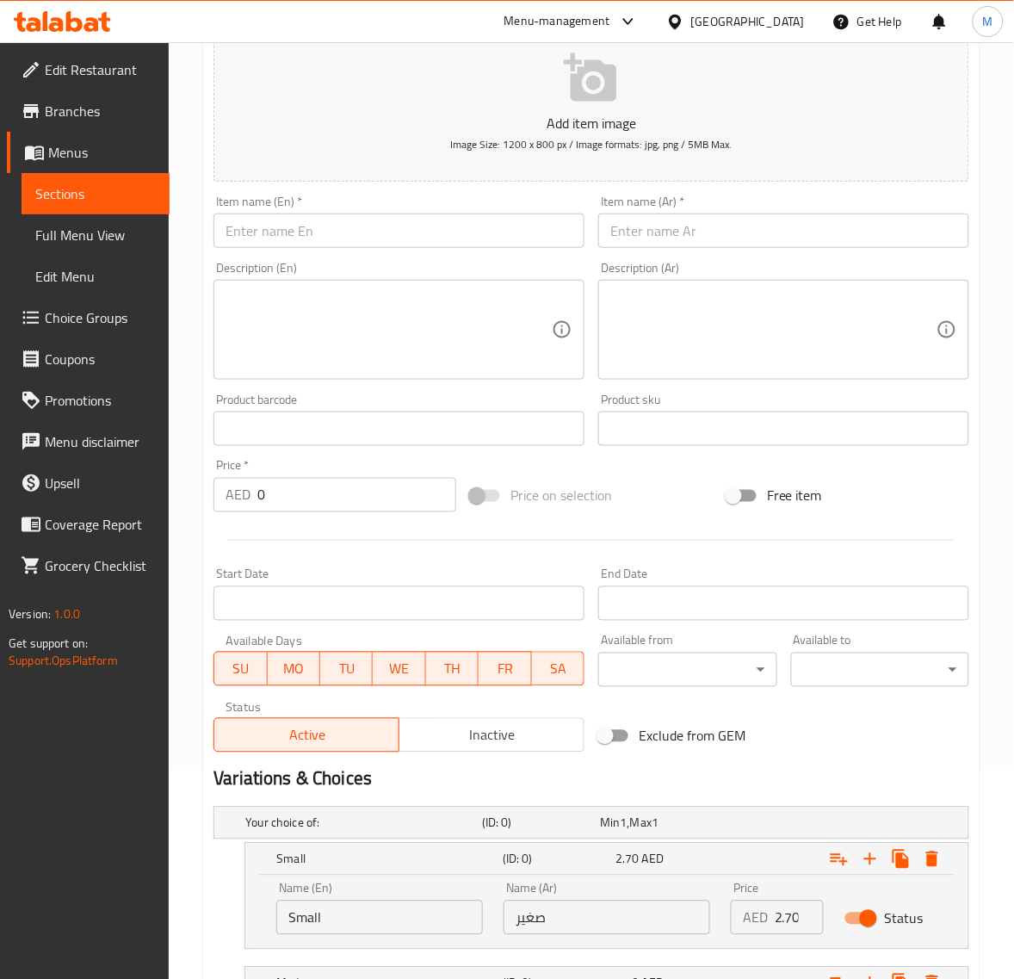
click at [723, 235] on input "text" at bounding box center [783, 231] width 371 height 34
paste input "كورن فليكس"
type input "كورن فليكس"
click at [367, 238] on input "text" at bounding box center [399, 231] width 371 height 34
paste input "CORNFLAKES"
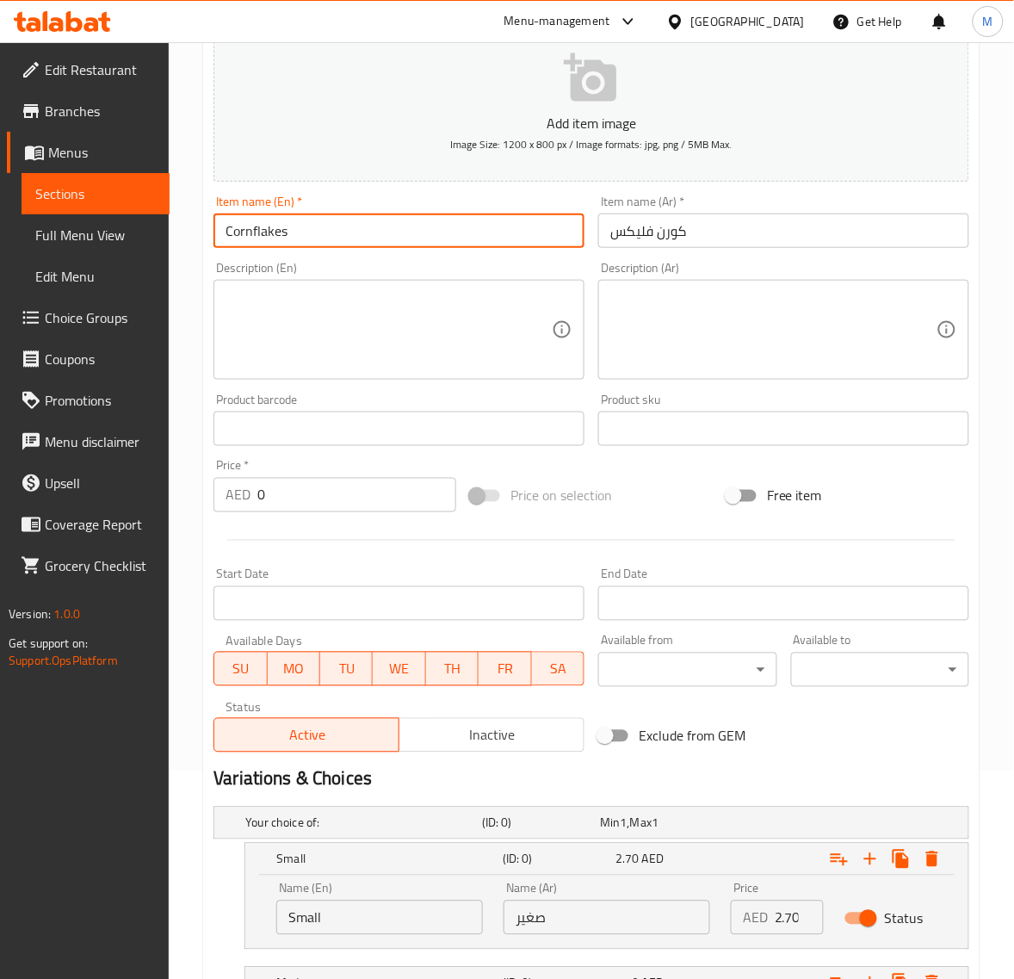
type input "Cornflakes"
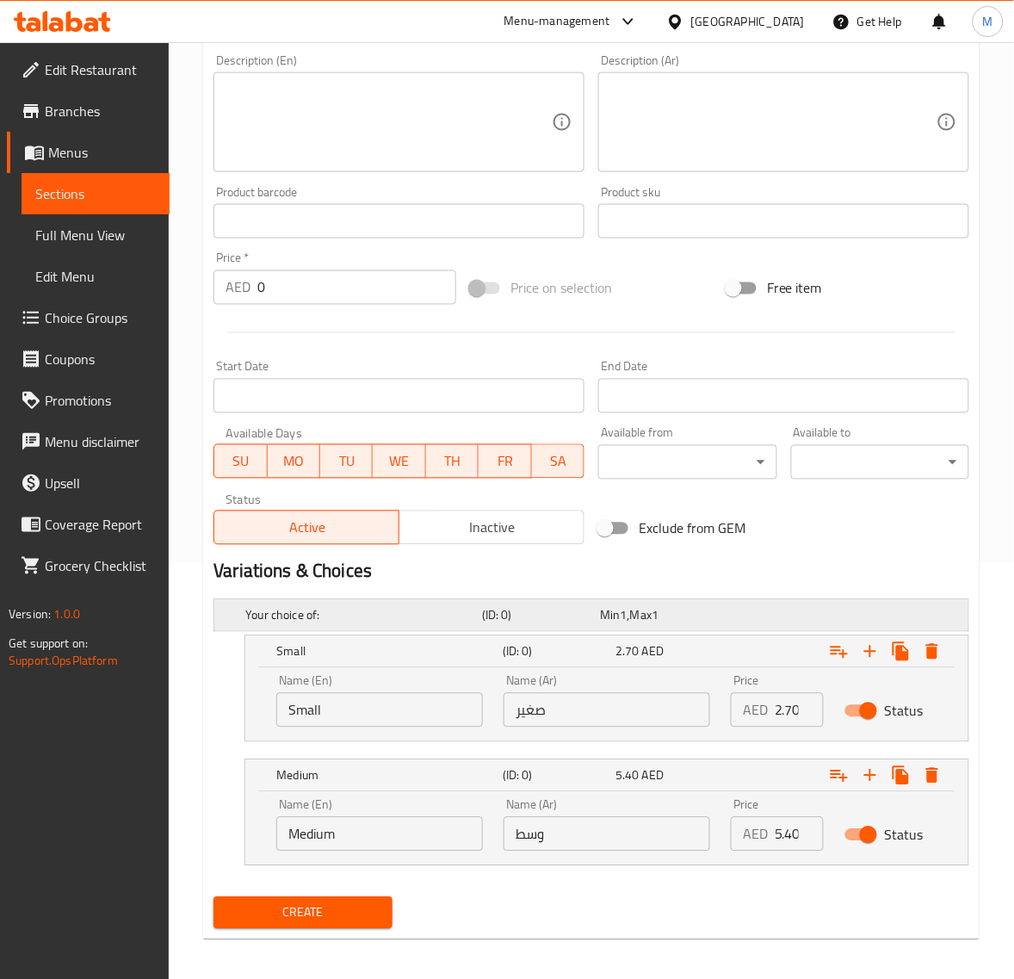
scroll to position [424, 0]
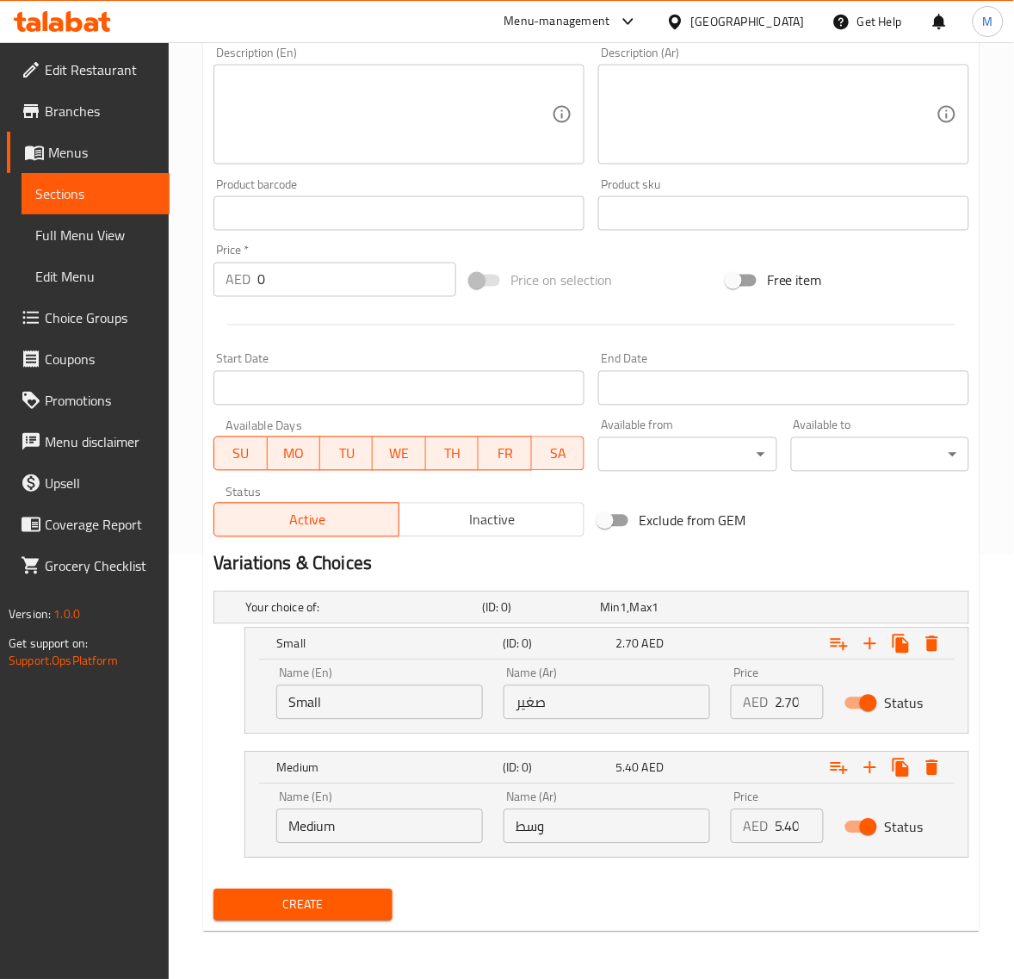
click at [788, 704] on input "2.70" at bounding box center [799, 702] width 49 height 34
paste input "6.75"
type input "6.75"
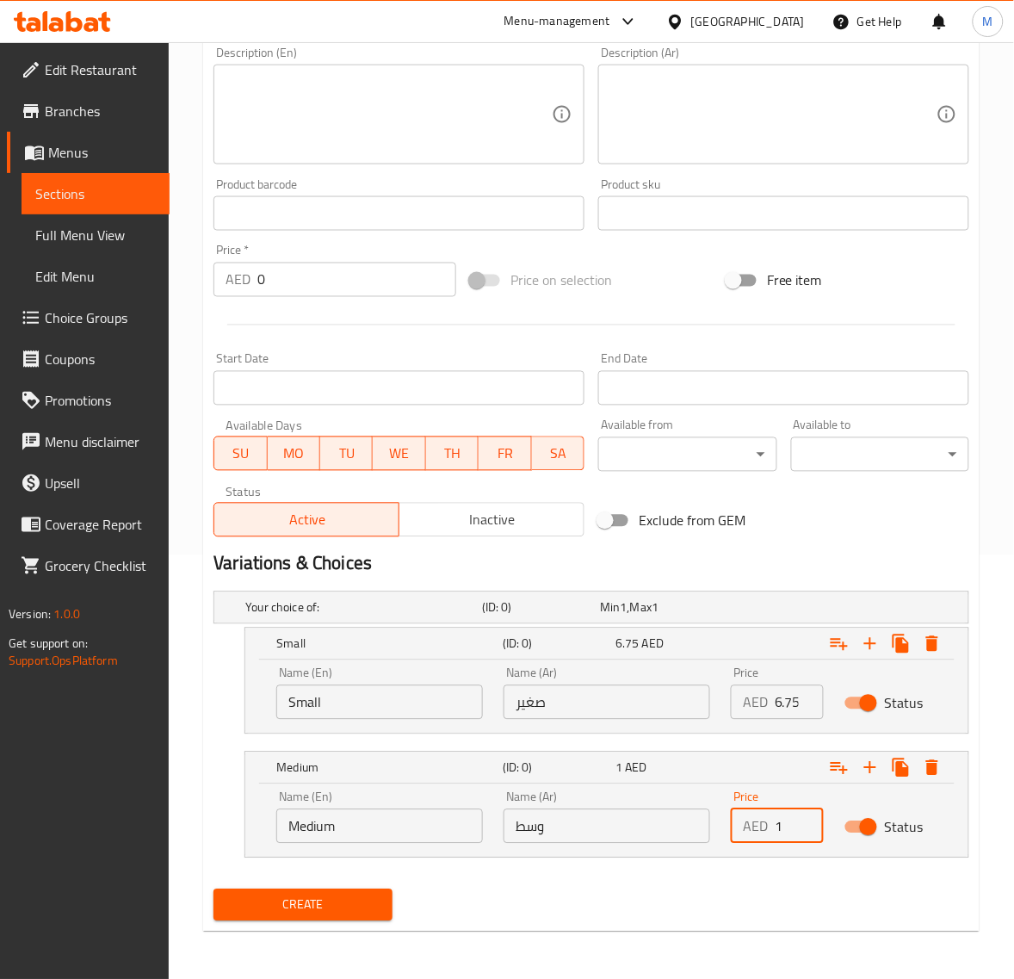
click at [802, 823] on input "1" at bounding box center [799, 826] width 49 height 34
click at [790, 823] on input "1" at bounding box center [799, 826] width 49 height 34
paste input "0.80"
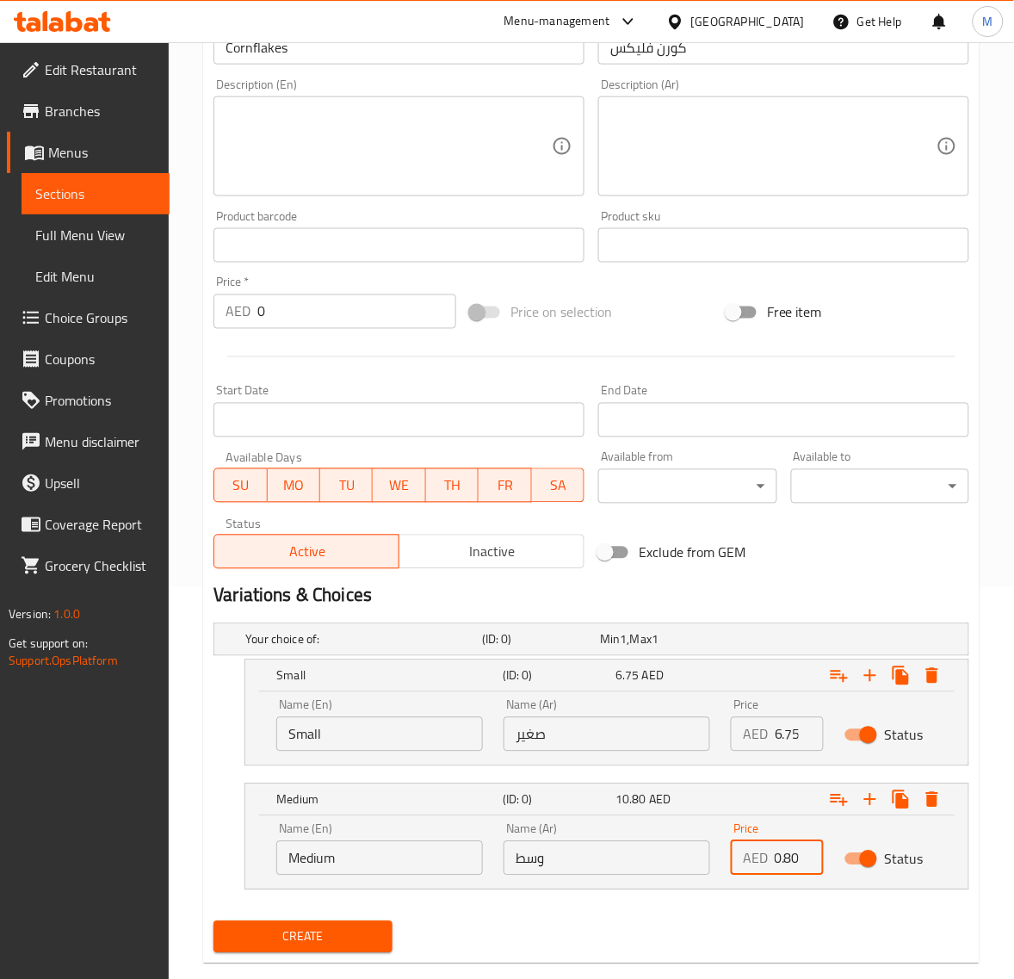
scroll to position [424, 0]
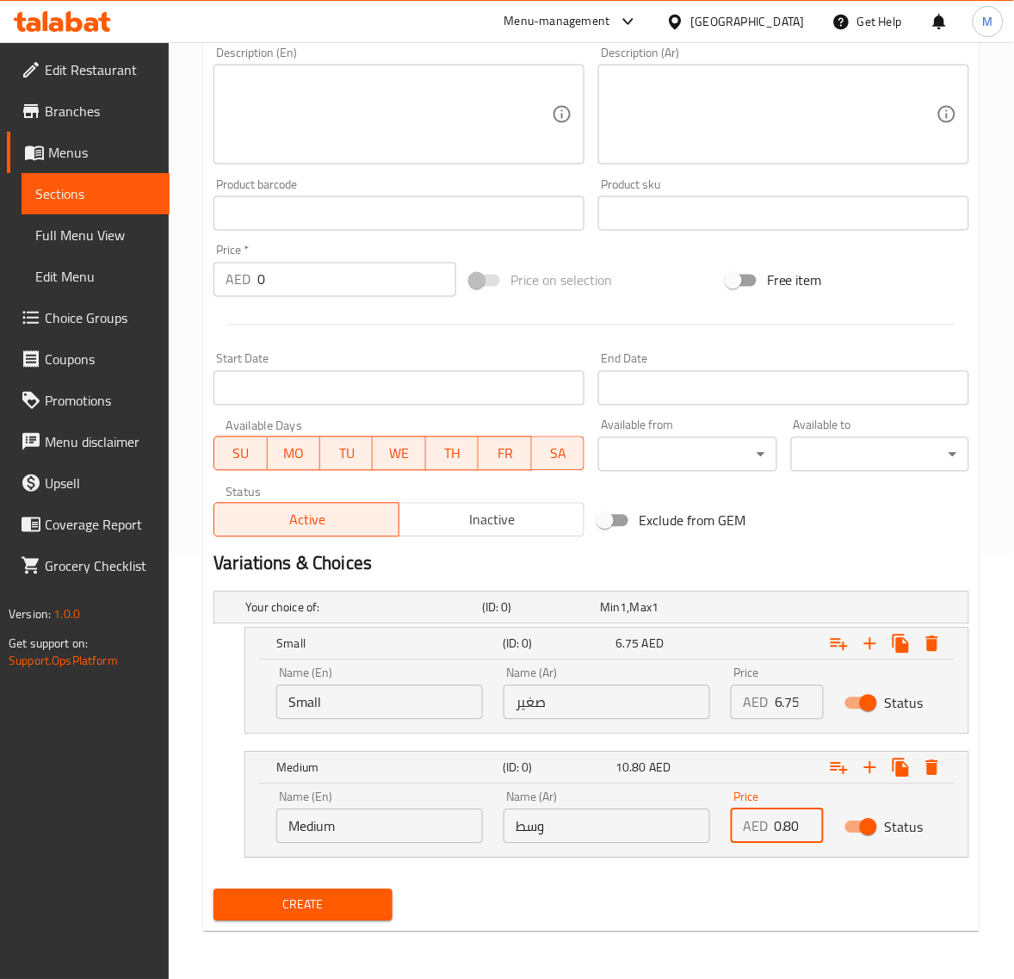
type input "10.80"
click at [362, 911] on span "Create" at bounding box center [302, 906] width 151 height 22
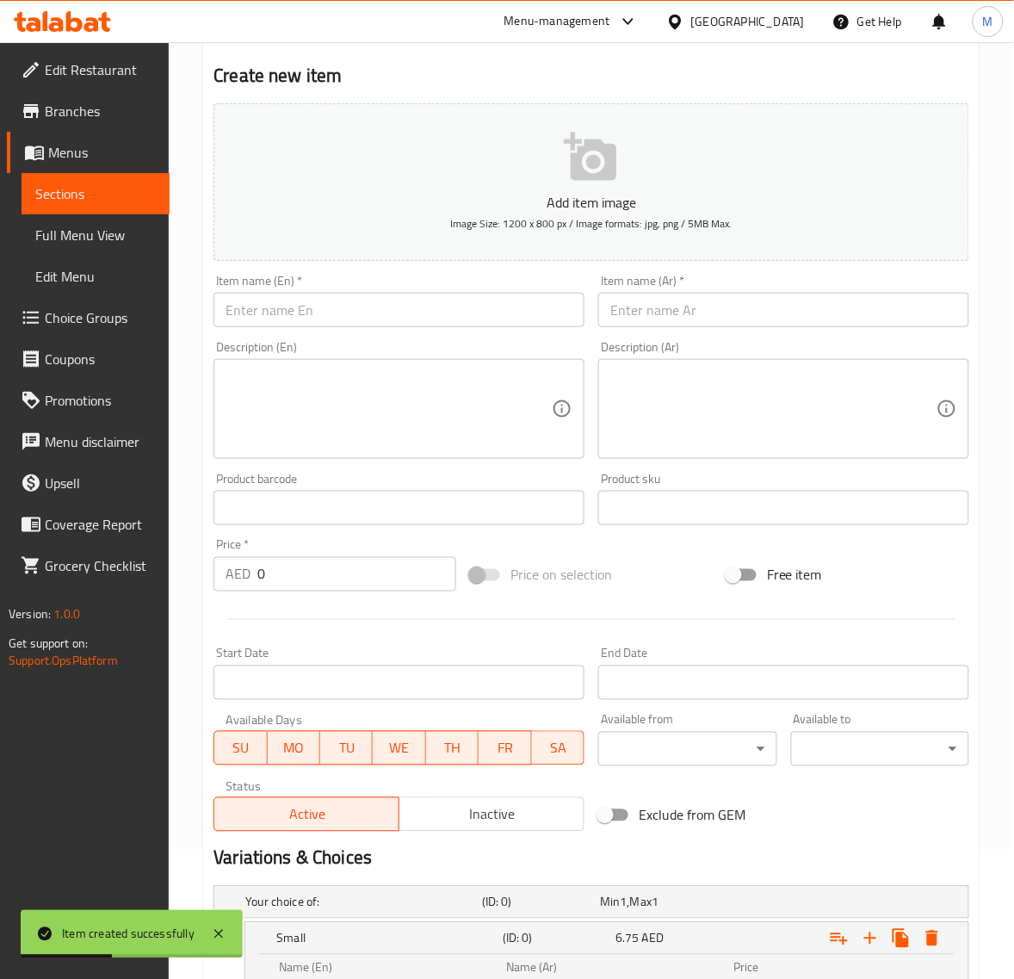
scroll to position [101, 0]
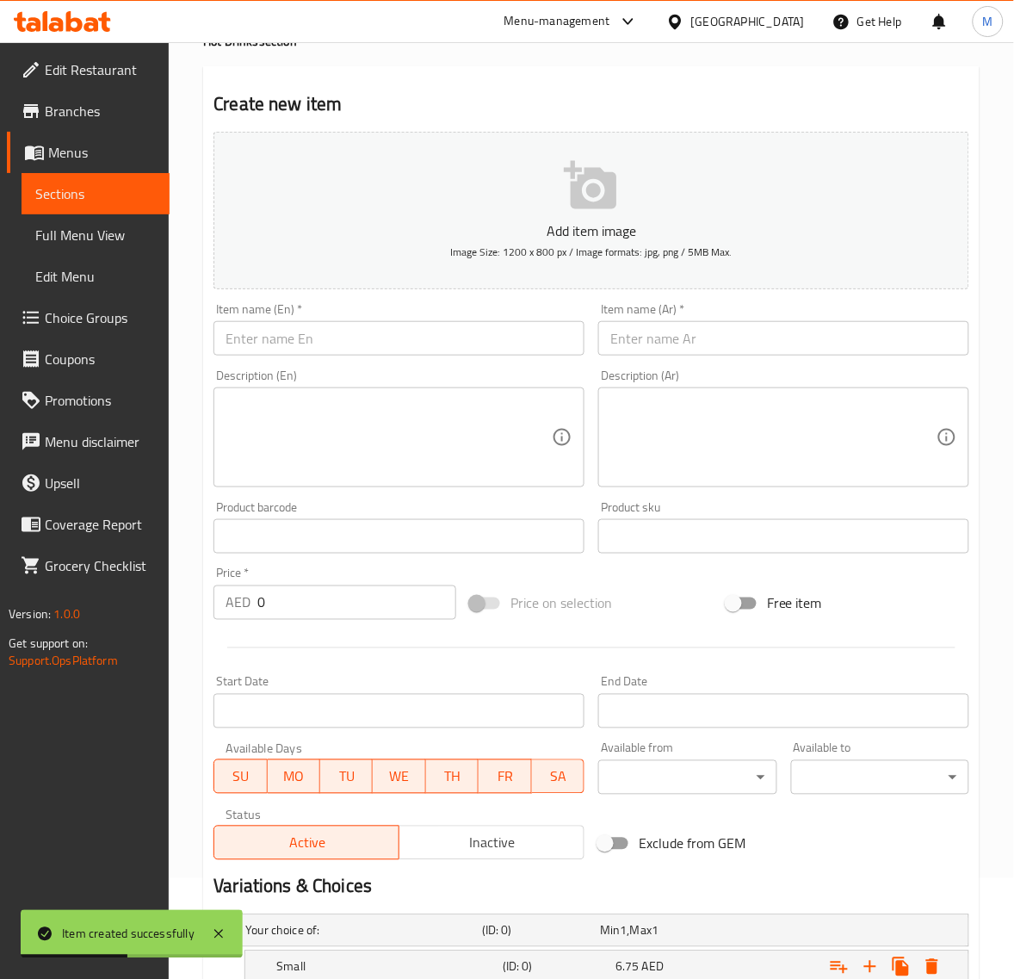
click at [697, 351] on input "text" at bounding box center [783, 338] width 371 height 34
paste input "شاي كشميري"
type input "شاي كشميري"
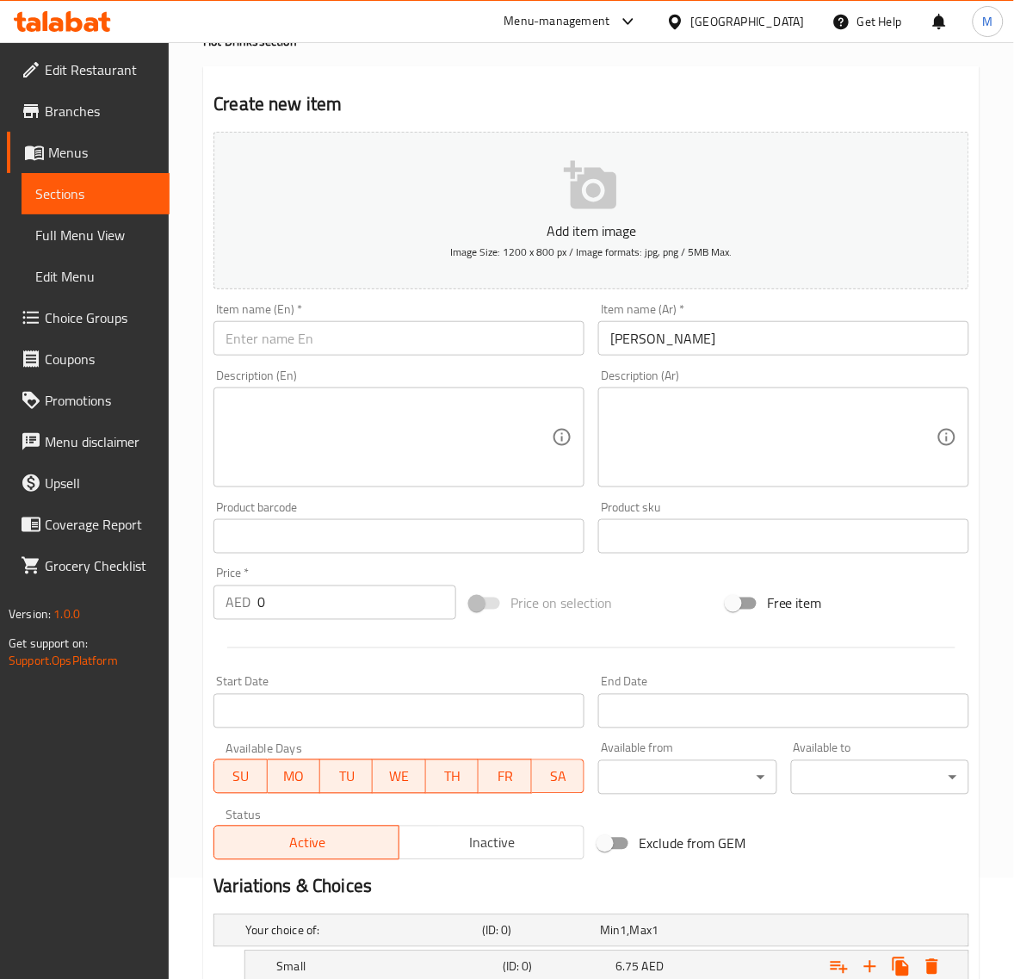
click at [411, 350] on input "text" at bounding box center [399, 338] width 371 height 34
paste input "KASHMIRI TEA"
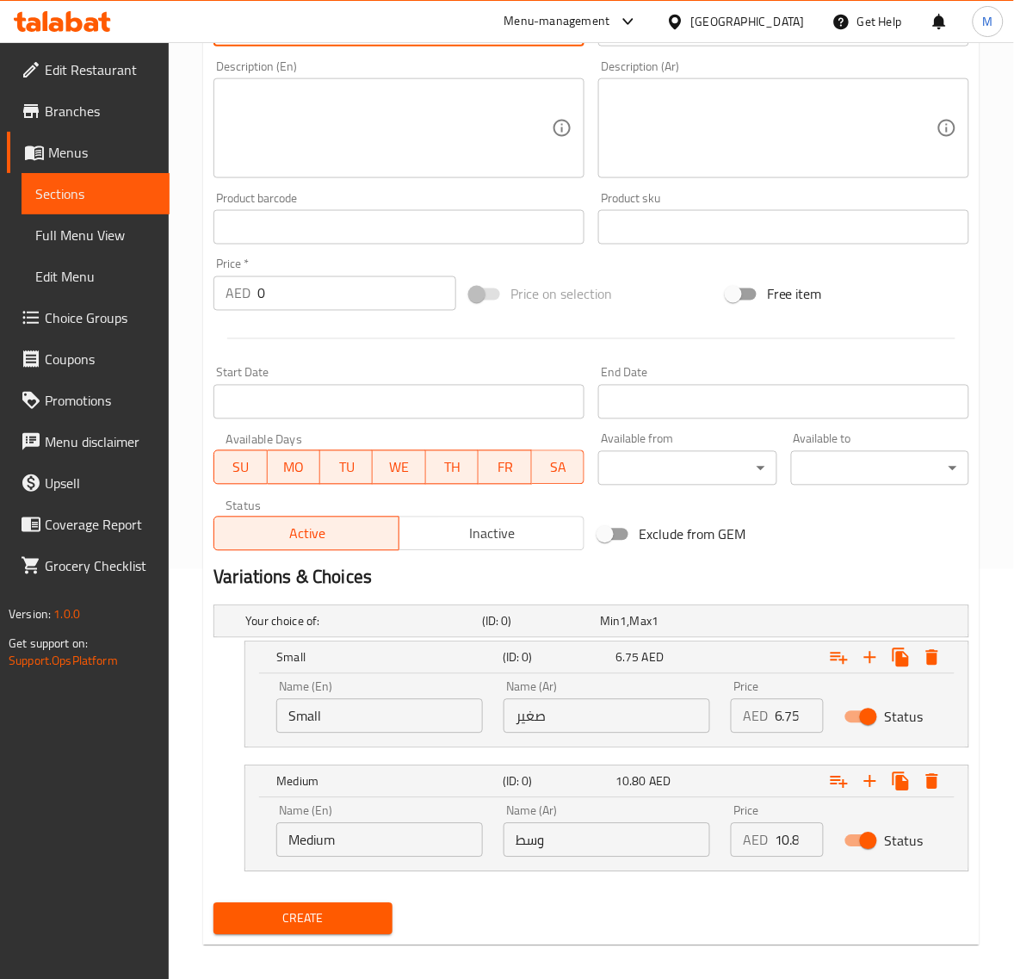
scroll to position [424, 0]
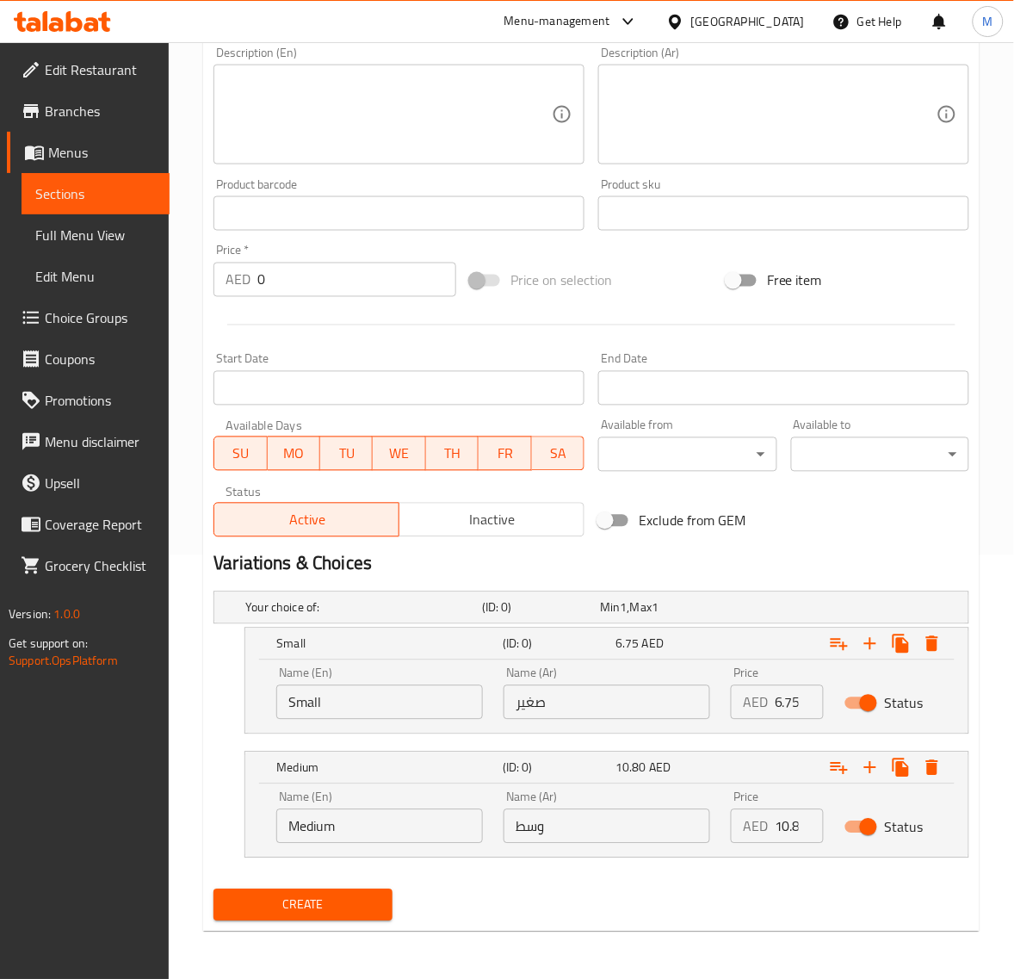
type input "Kashmiri Tea"
click at [328, 897] on span "Create" at bounding box center [302, 906] width 151 height 22
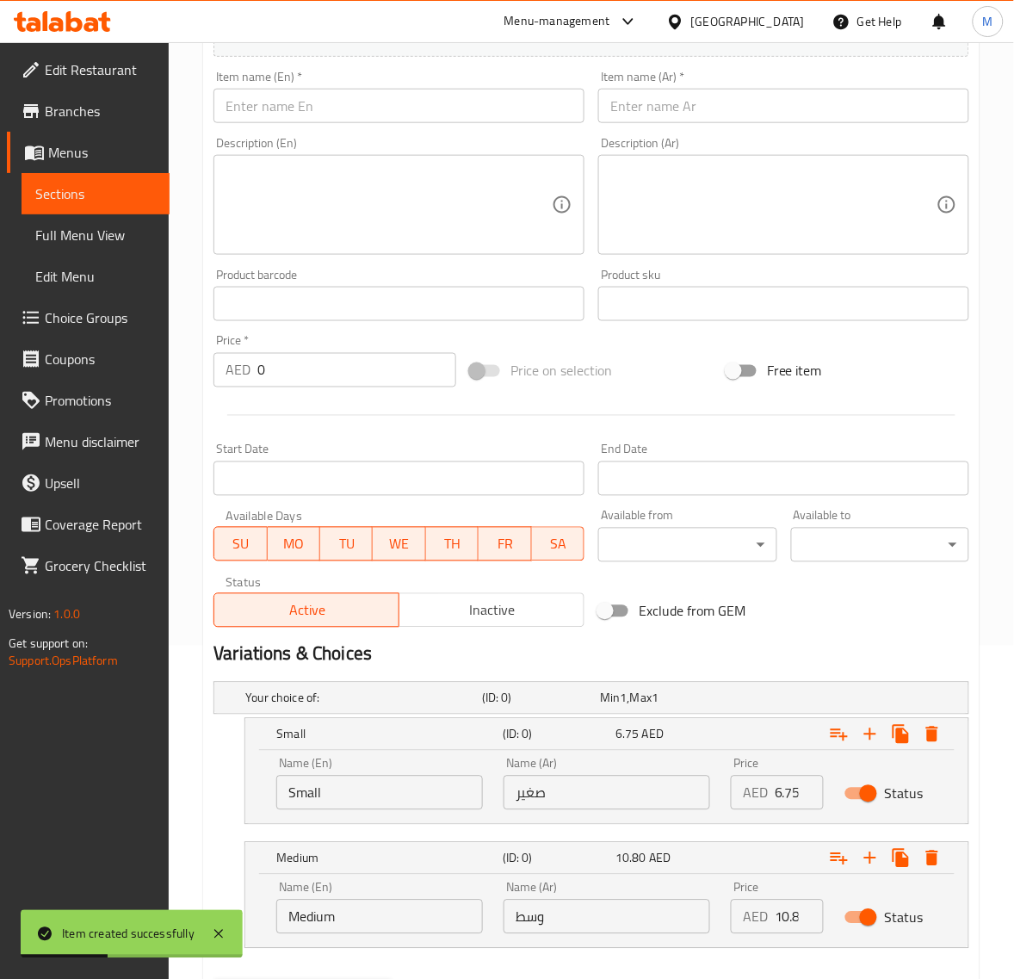
scroll to position [208, 0]
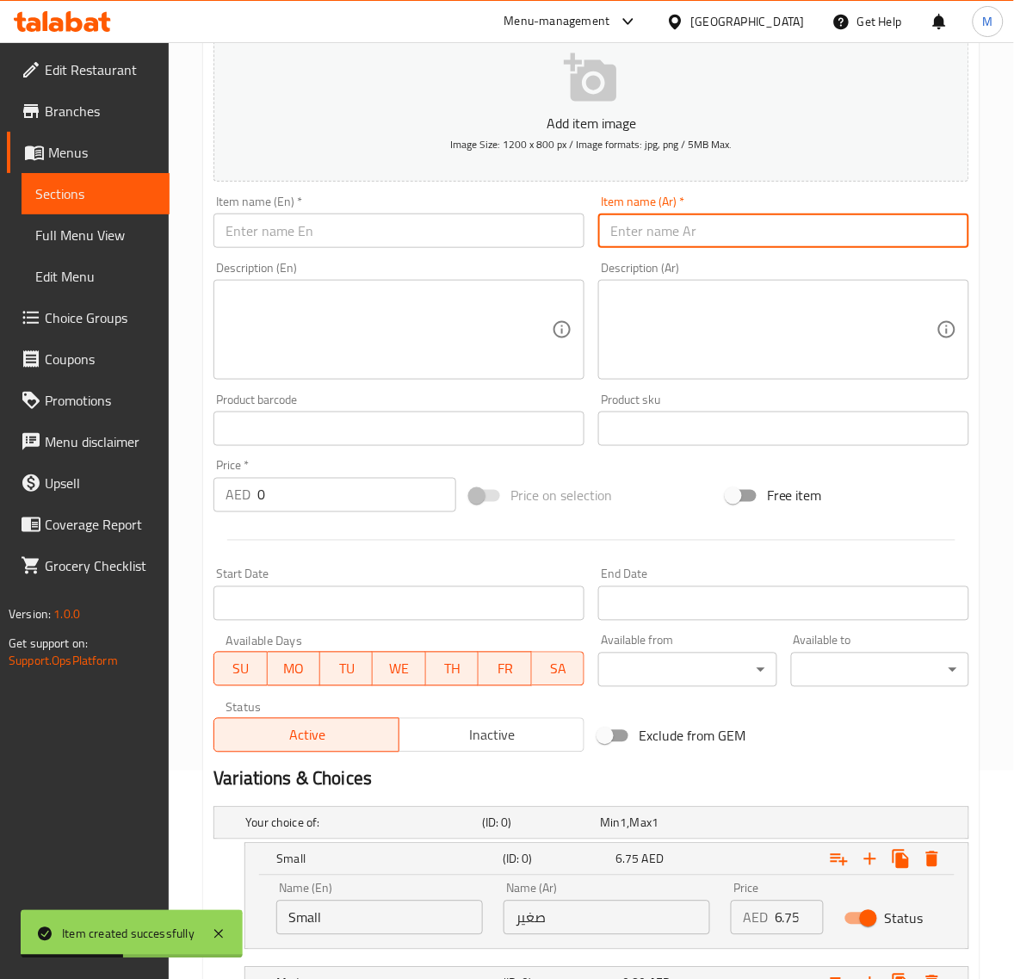
click at [709, 233] on input "text" at bounding box center [783, 231] width 371 height 34
paste input "قهوة تركي"
type input "قهوة تركي"
click at [355, 242] on input "text" at bounding box center [399, 231] width 371 height 34
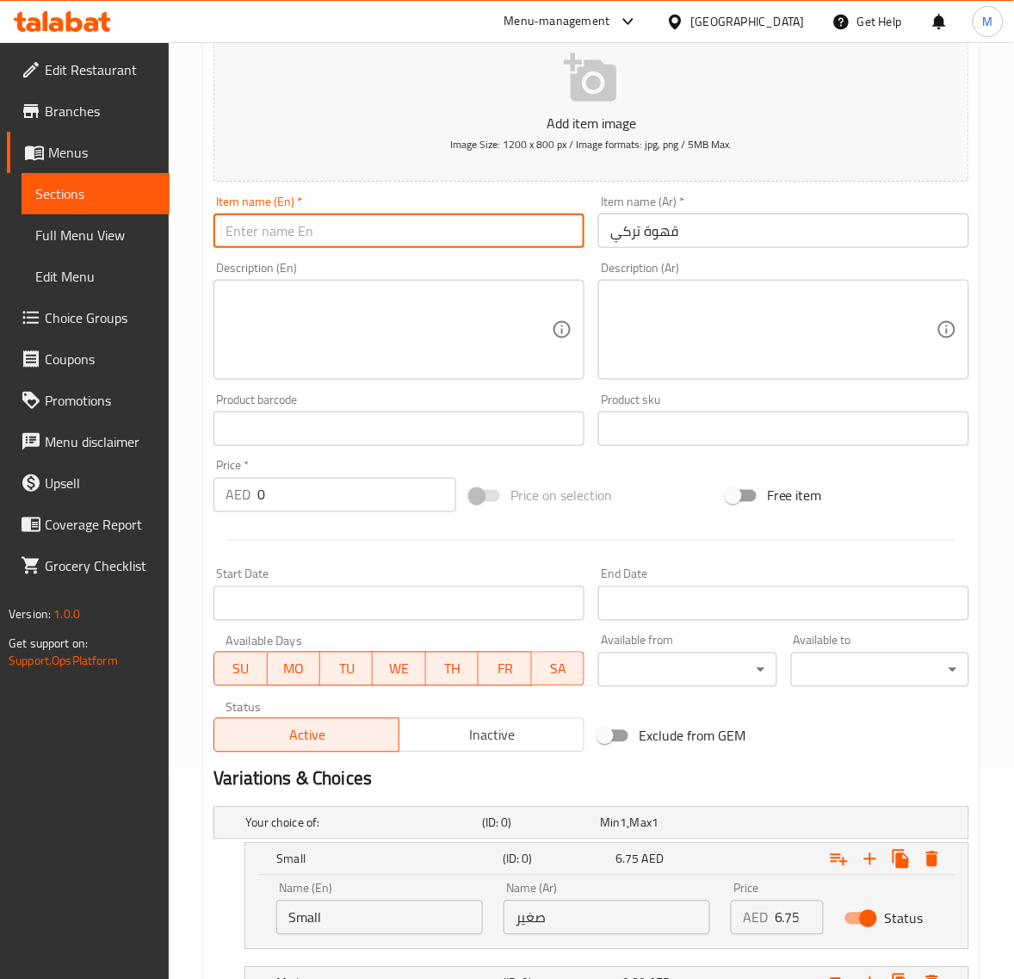
paste input "TURKISH COFFEE"
type input "Turkish Coffee"
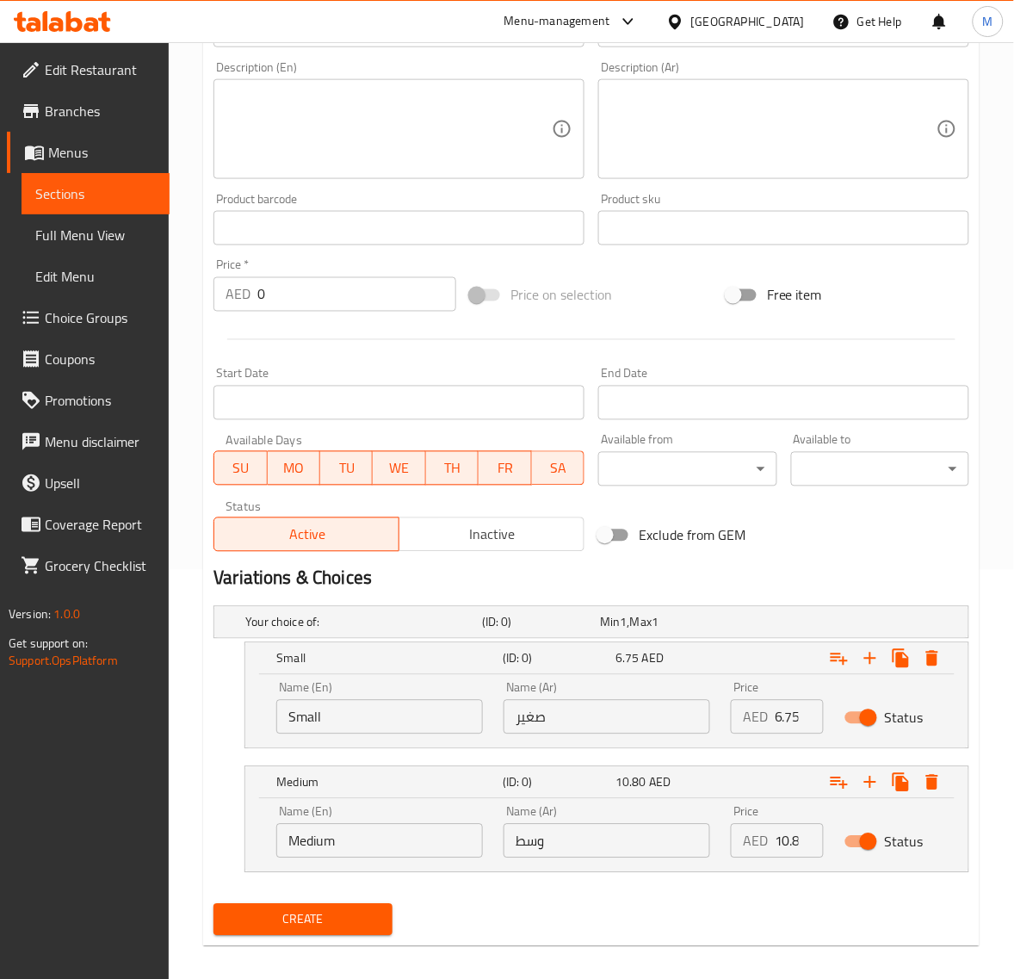
scroll to position [424, 0]
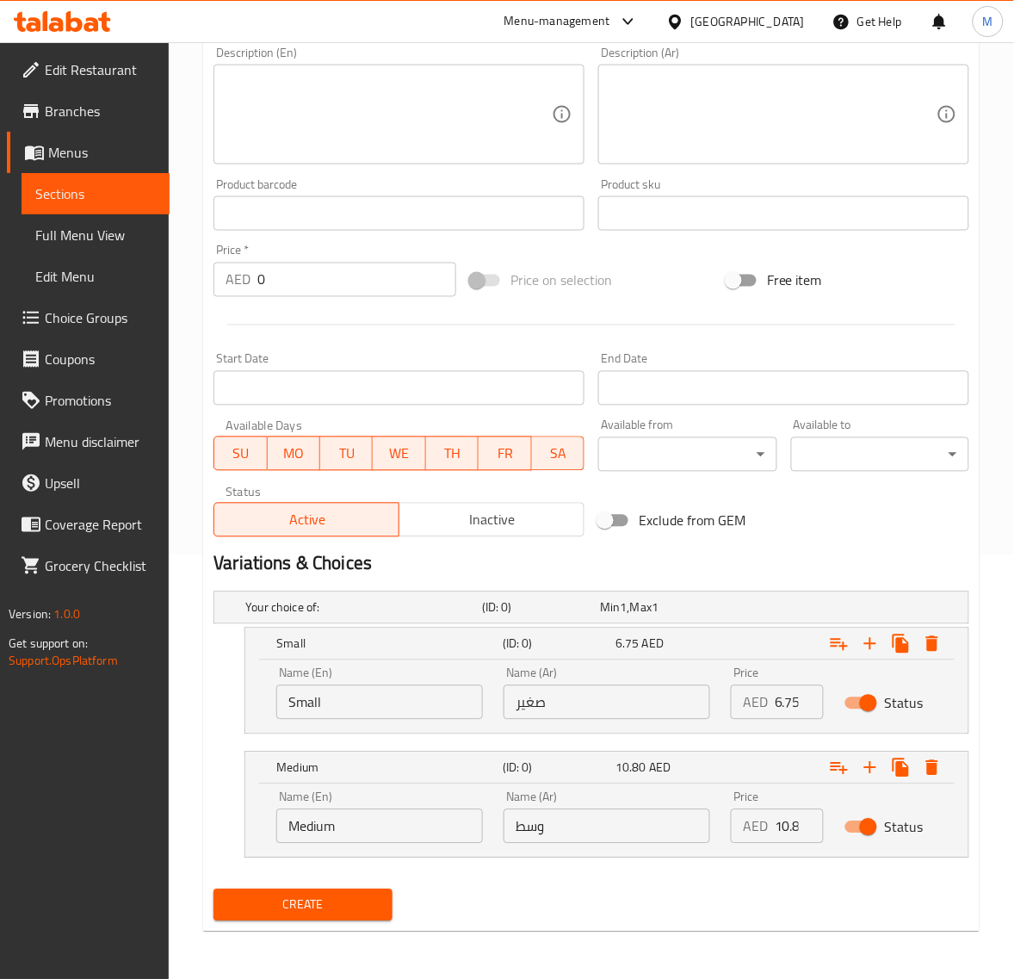
click at [777, 695] on input "6.75" at bounding box center [799, 702] width 49 height 34
paste input "4.05"
type input "4.05"
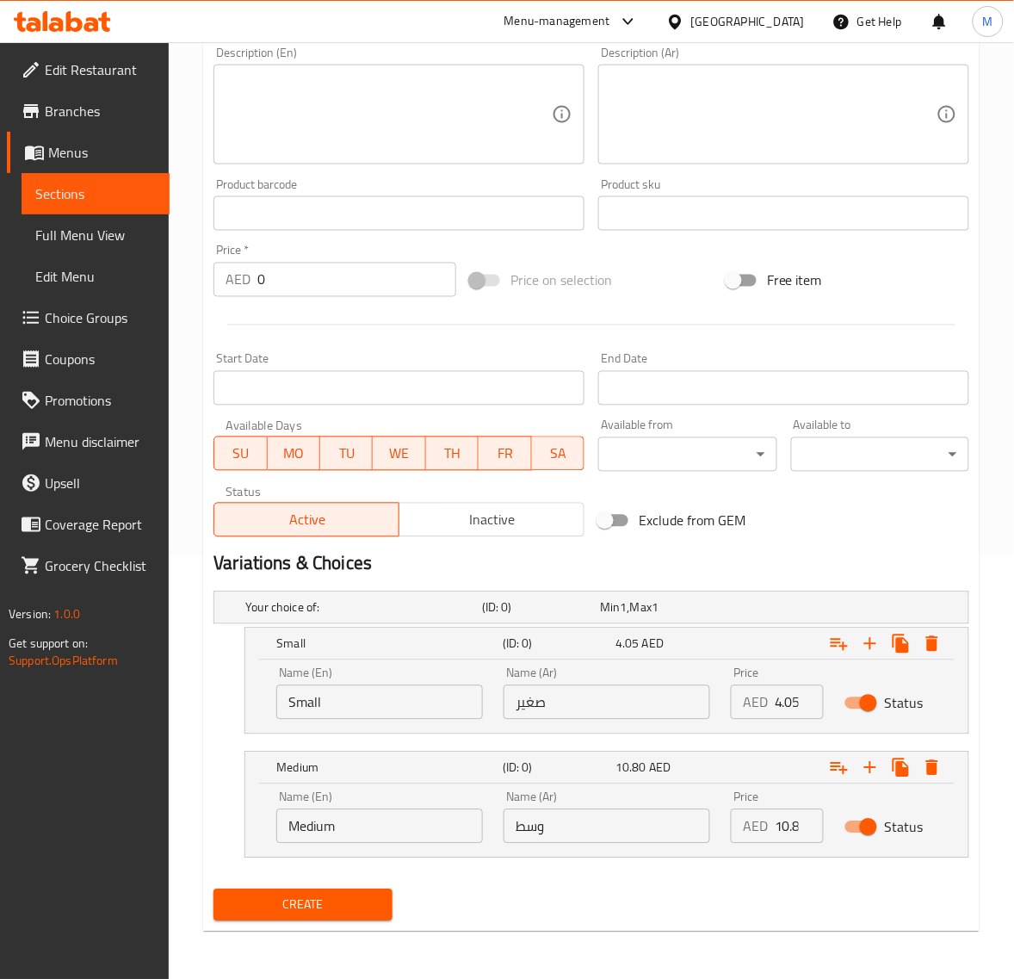
click at [798, 829] on input "10.80" at bounding box center [799, 826] width 49 height 34
paste input "6.75"
type input "6.75"
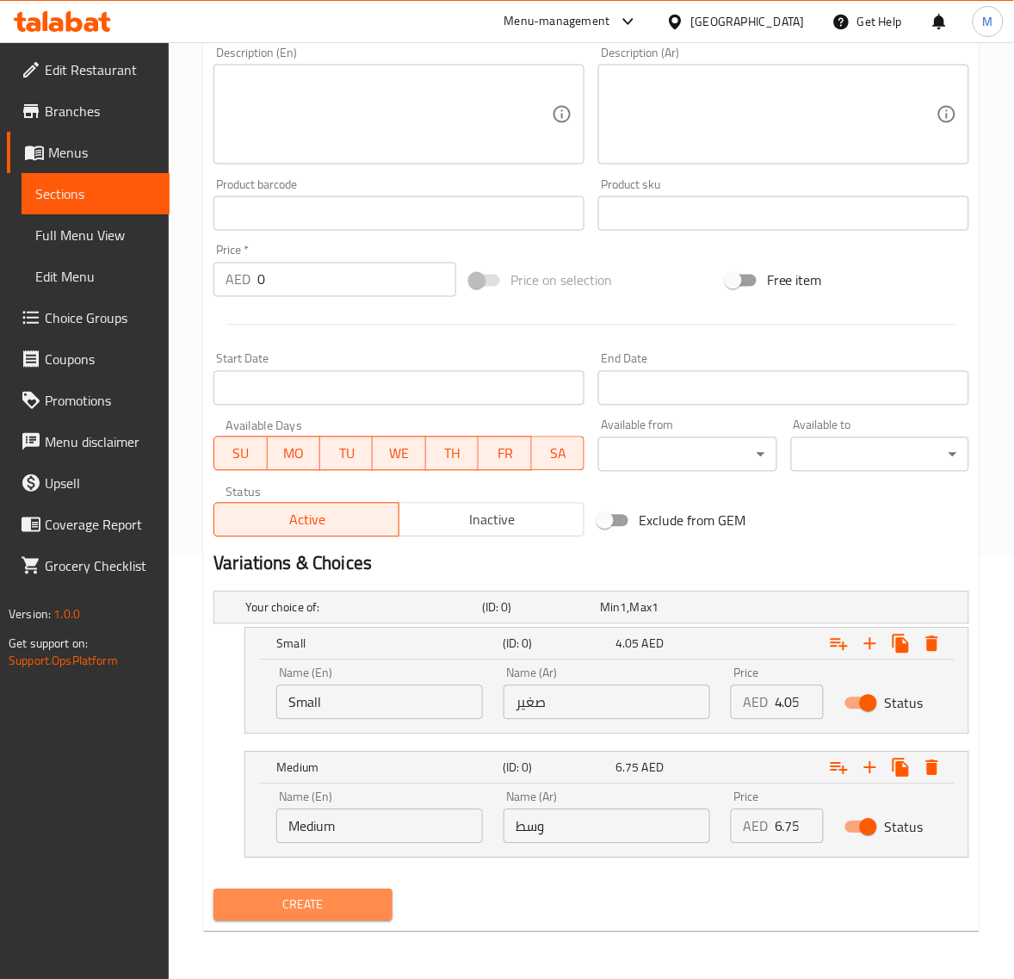
click at [342, 901] on span "Create" at bounding box center [302, 906] width 151 height 22
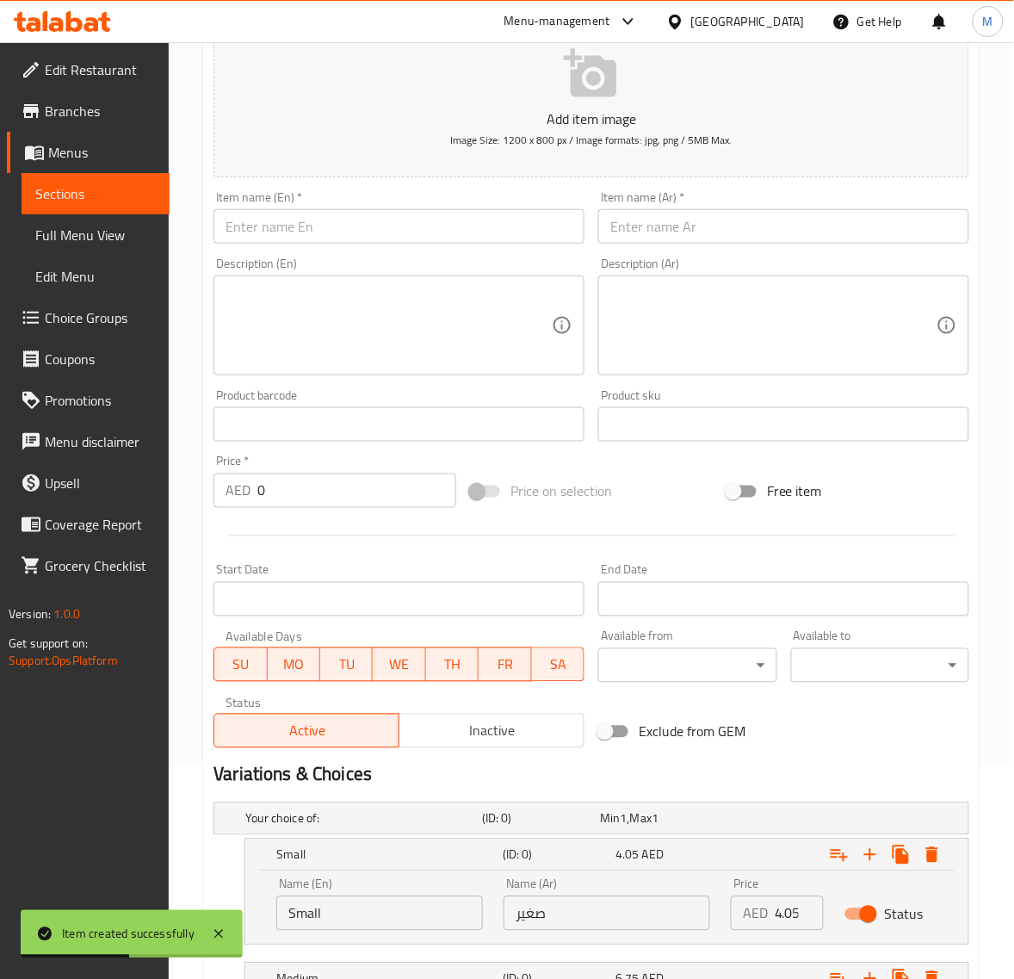
scroll to position [208, 0]
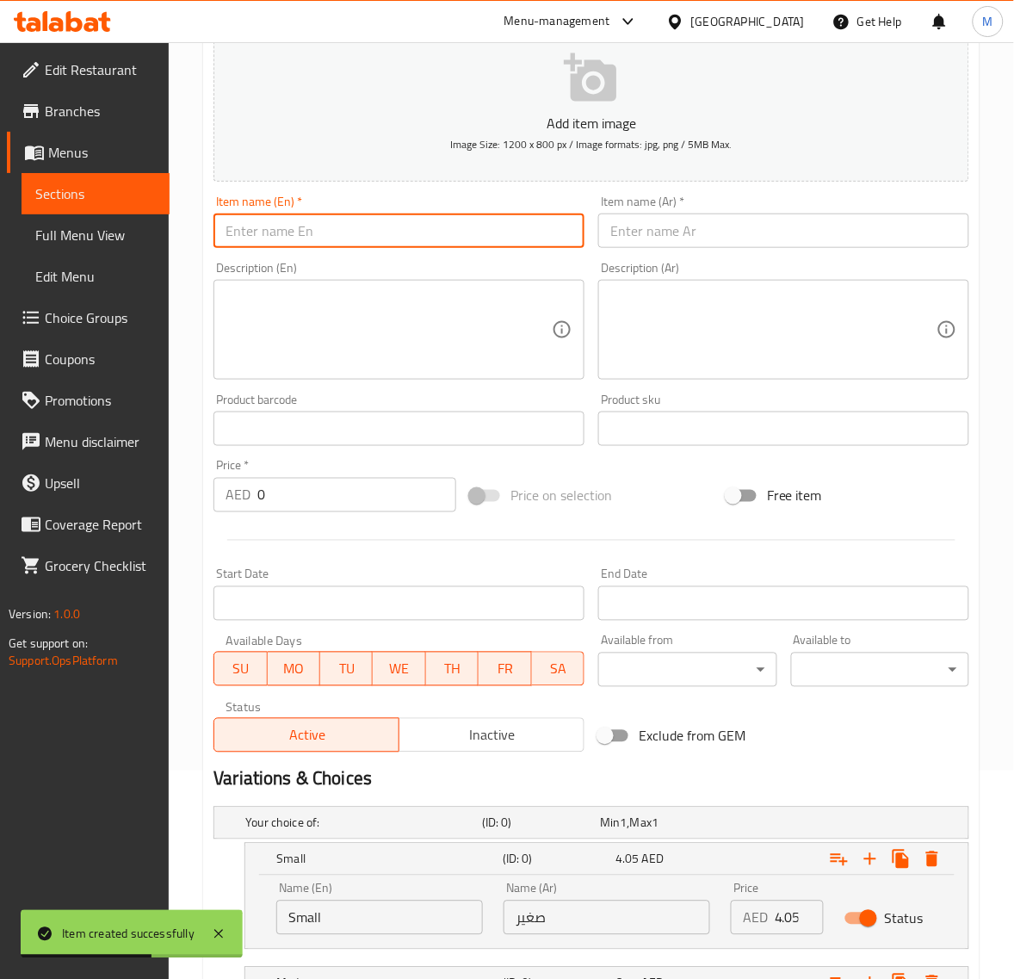
click at [319, 232] on input "text" at bounding box center [399, 231] width 371 height 34
paste input "BOOST"
type input "Boost"
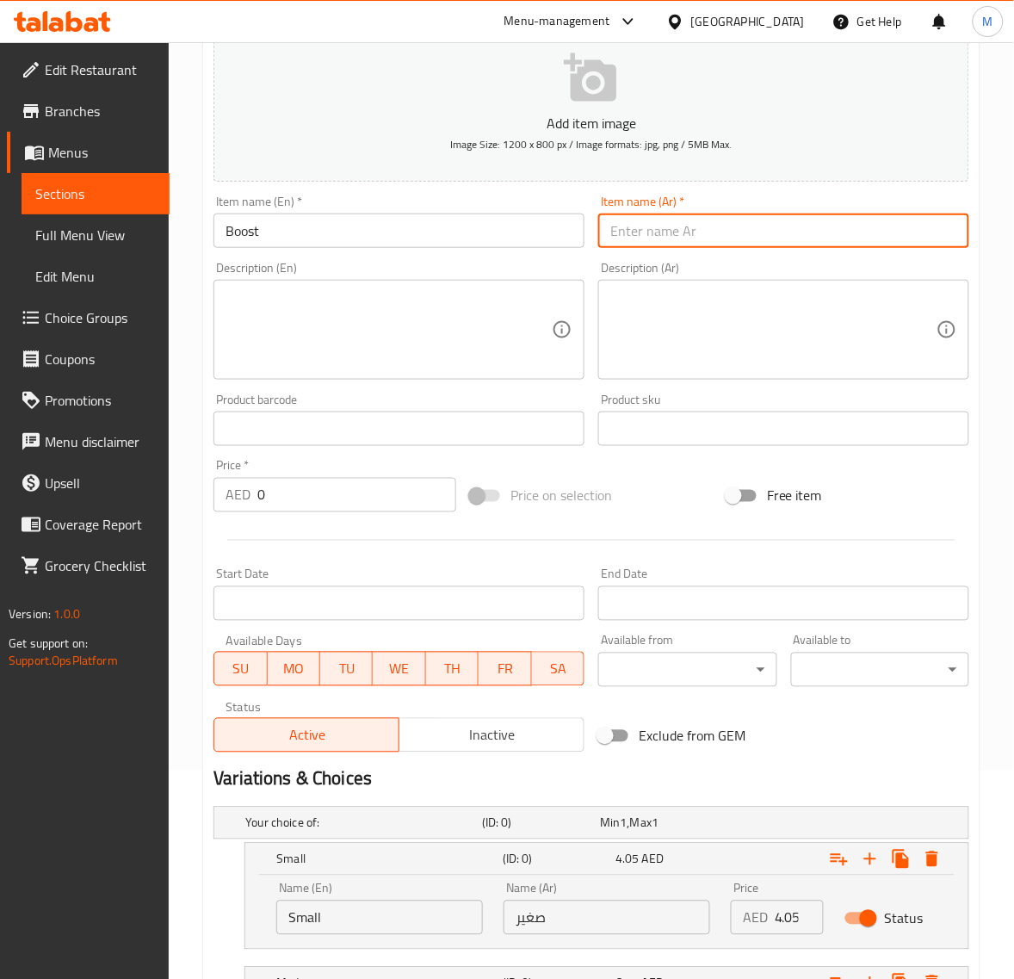
click at [691, 231] on input "text" at bounding box center [783, 231] width 371 height 34
paste input "بوست"
type input "بوست"
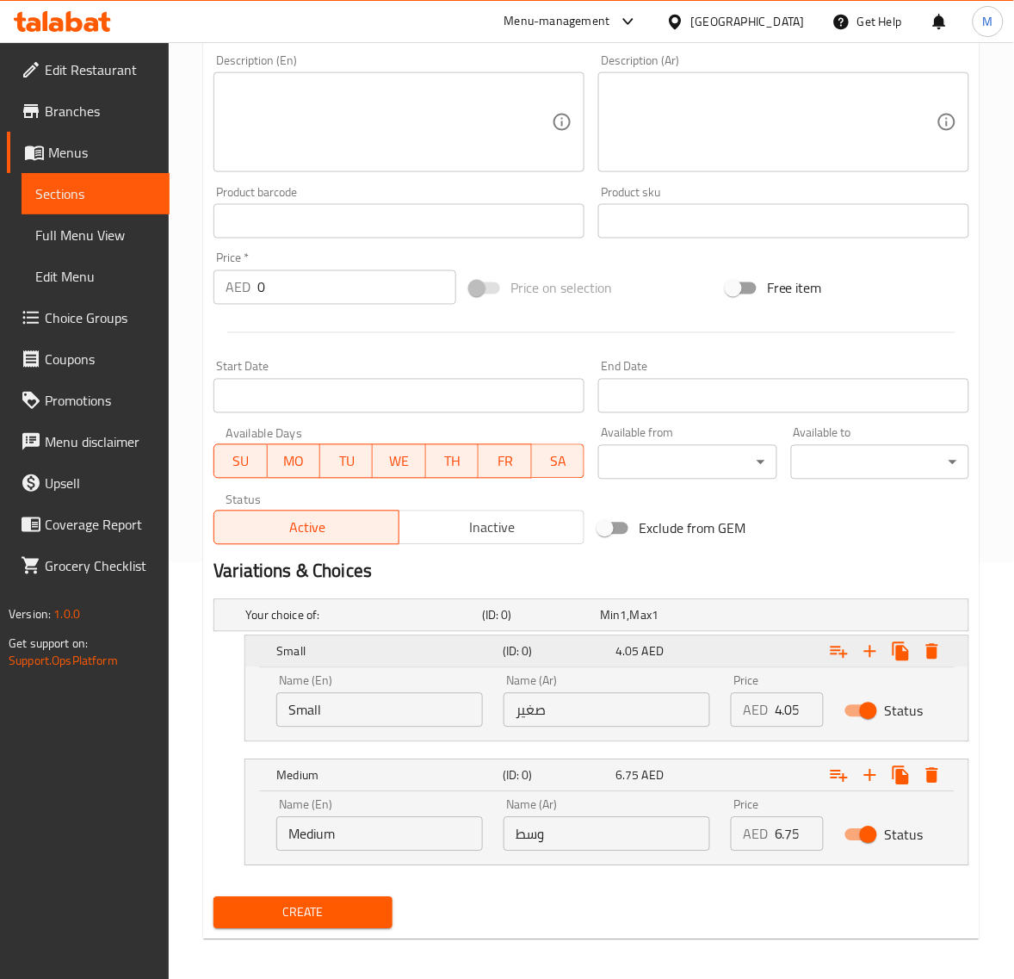
scroll to position [424, 0]
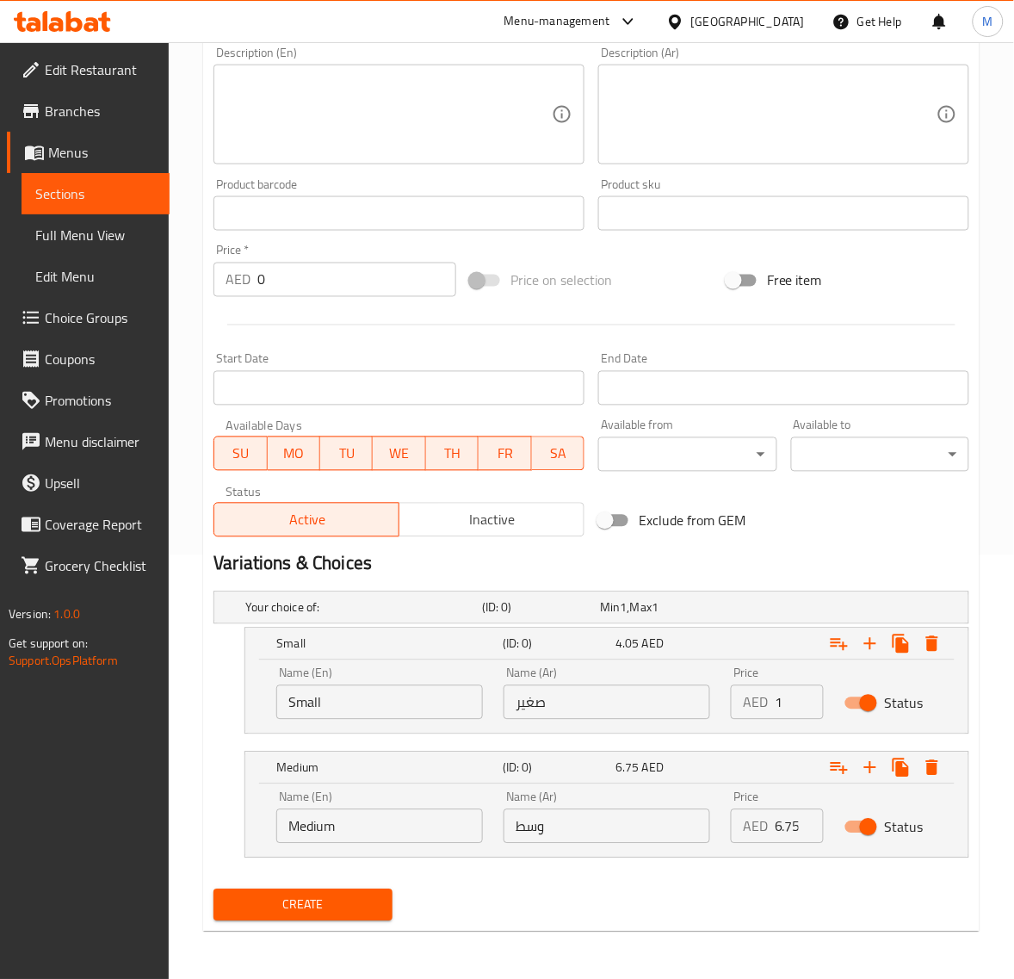
click at [797, 694] on input "1" at bounding box center [799, 702] width 49 height 34
paste input "6.75"
type input "6.75"
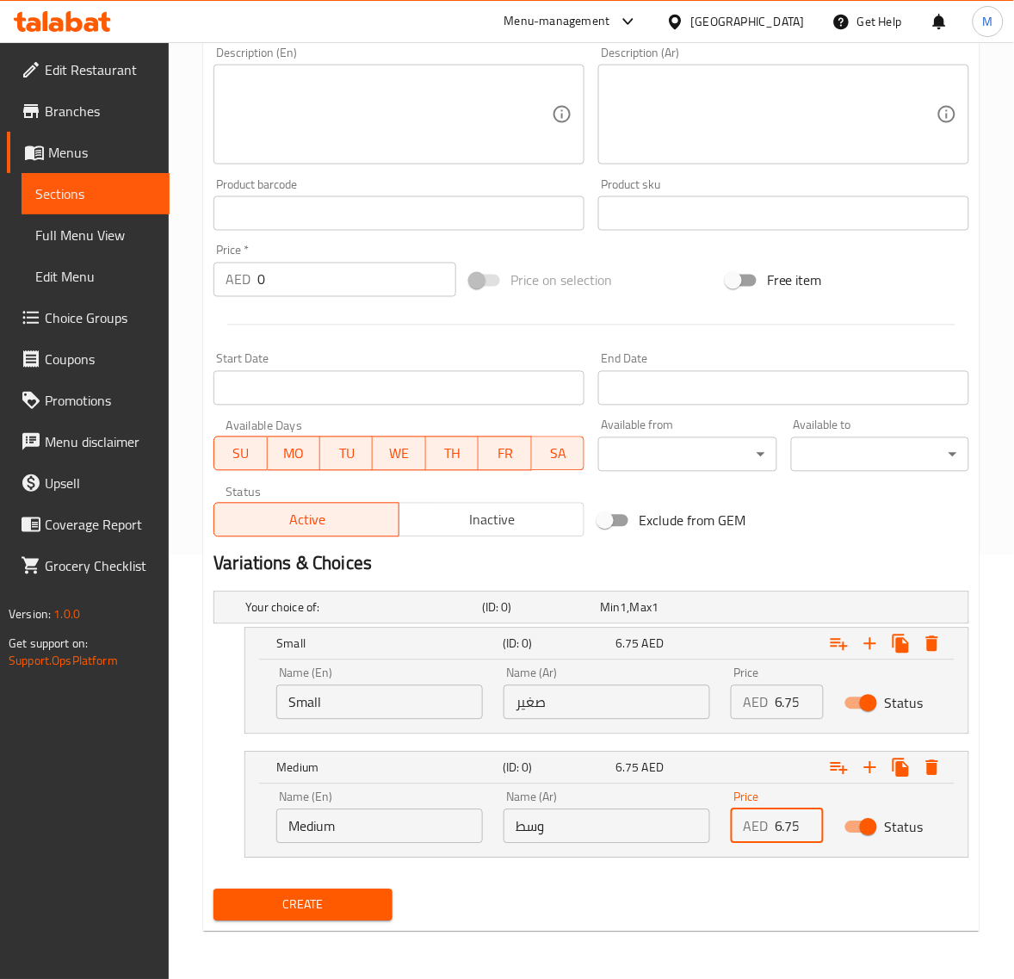
click at [786, 827] on input "6.75" at bounding box center [799, 826] width 49 height 34
paste input "10.8"
type input "10.80"
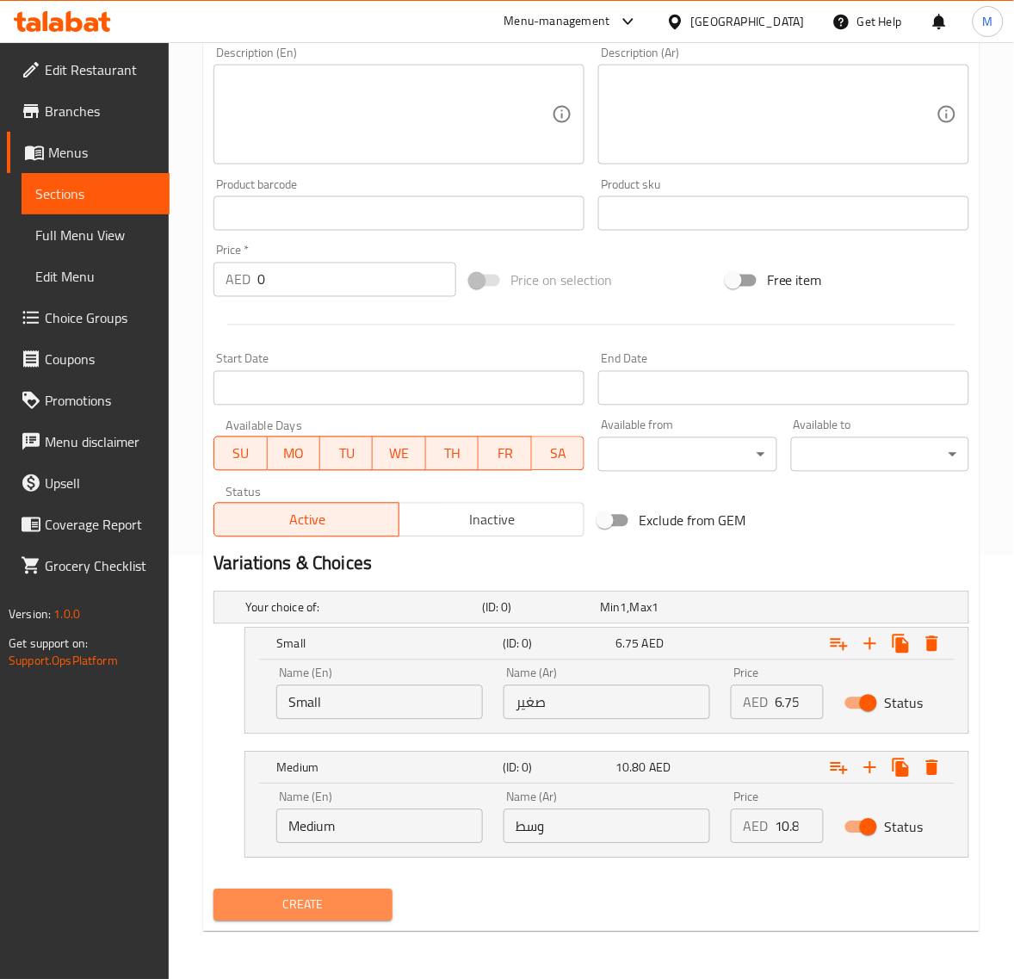
click at [345, 906] on span "Create" at bounding box center [302, 906] width 151 height 22
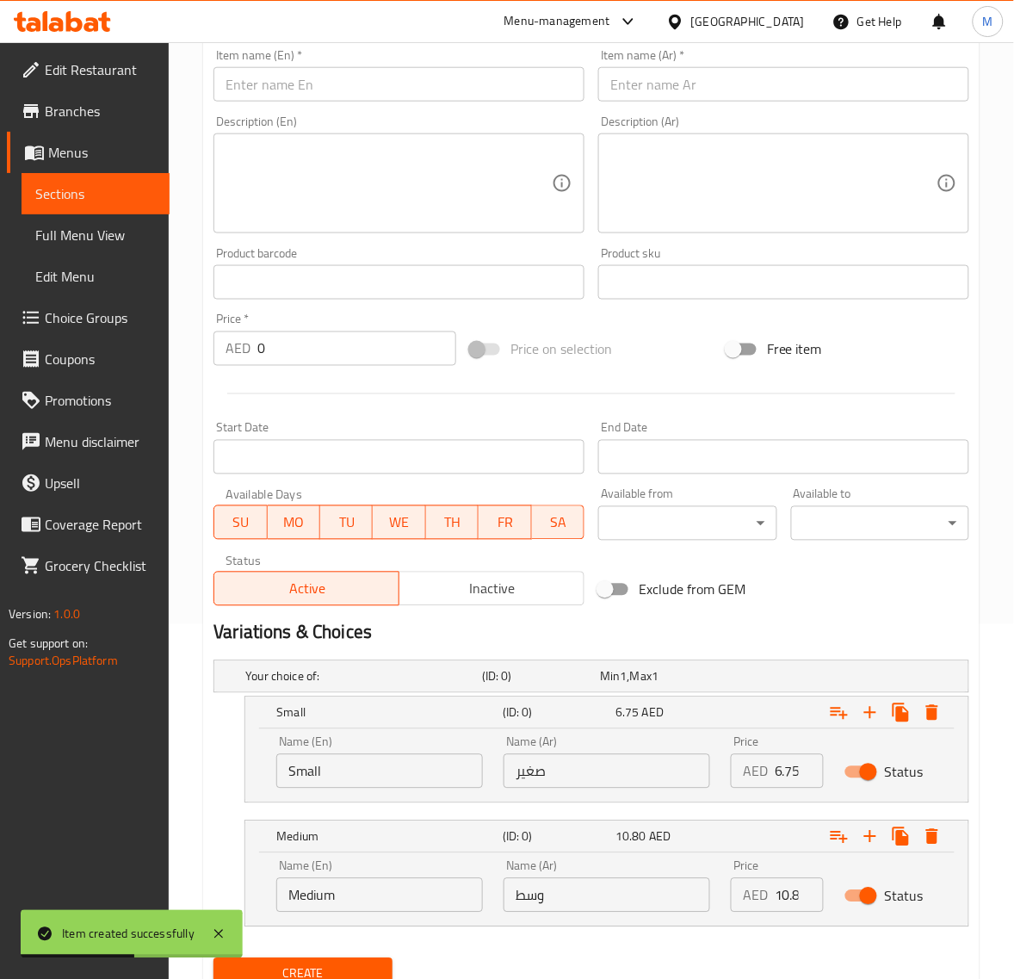
scroll to position [316, 0]
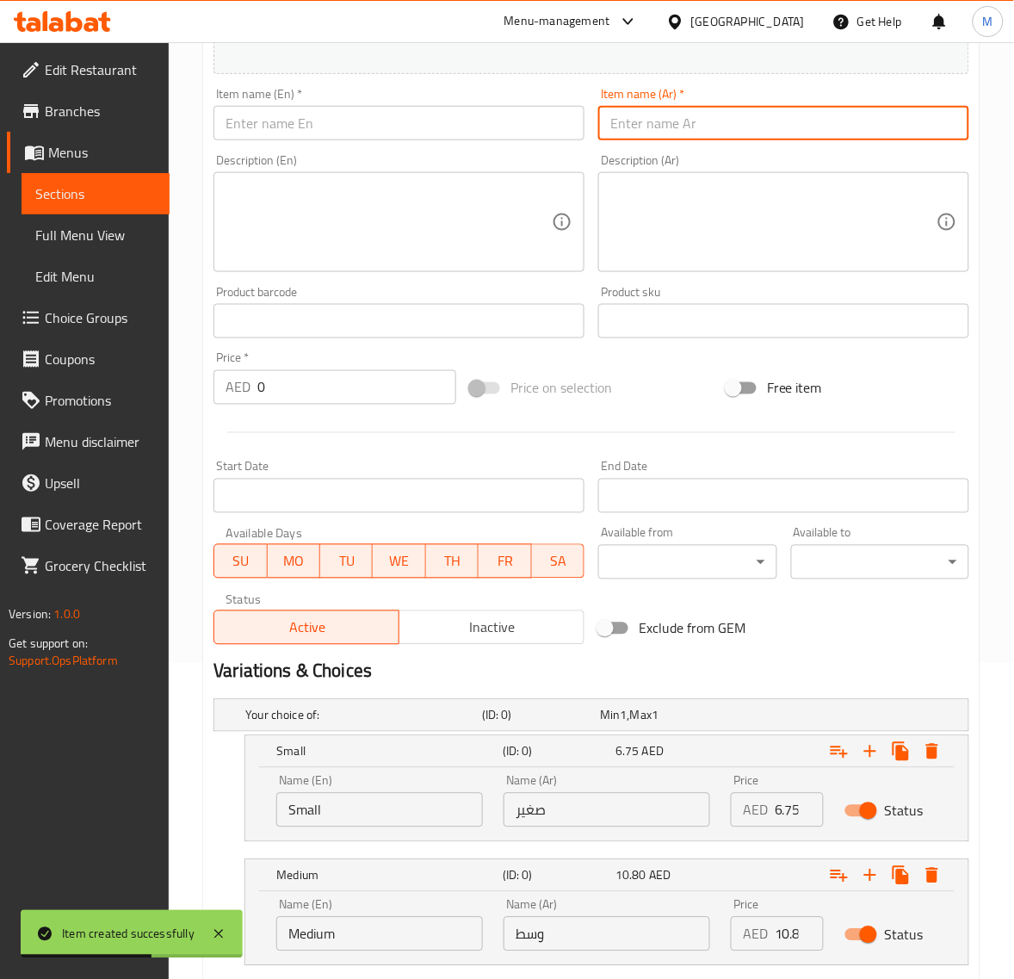
click at [723, 119] on input "text" at bounding box center [783, 123] width 371 height 34
paste input "هورليكس"
type input "هورليكس"
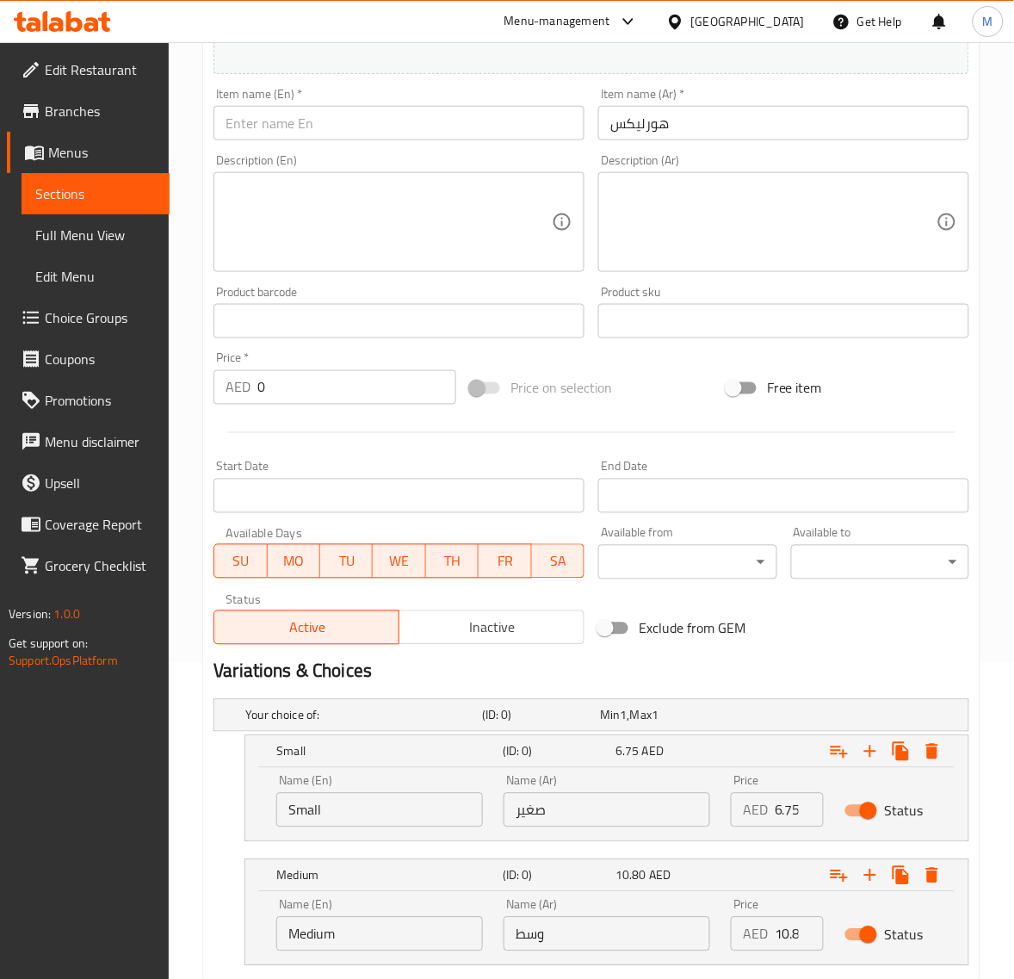
click at [316, 118] on input "text" at bounding box center [399, 123] width 371 height 34
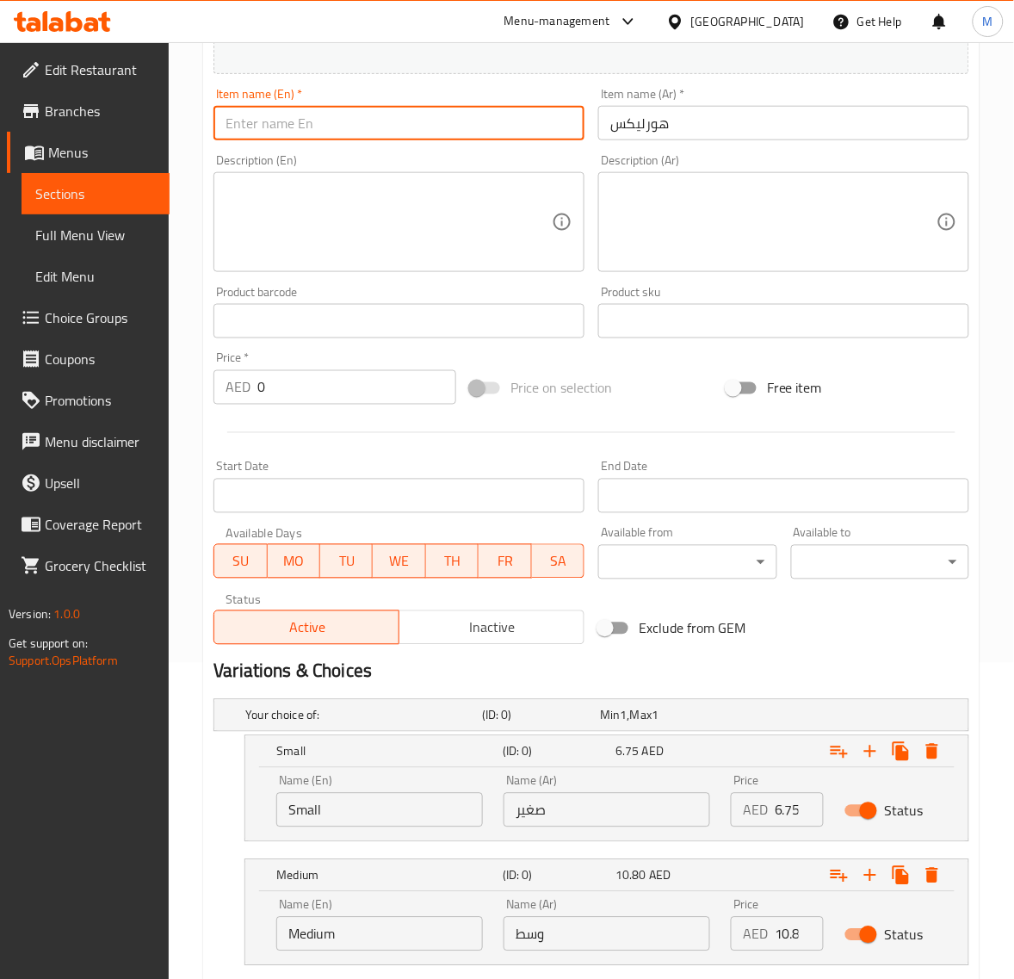
paste input "HORLICKS"
type input "Horlicks"
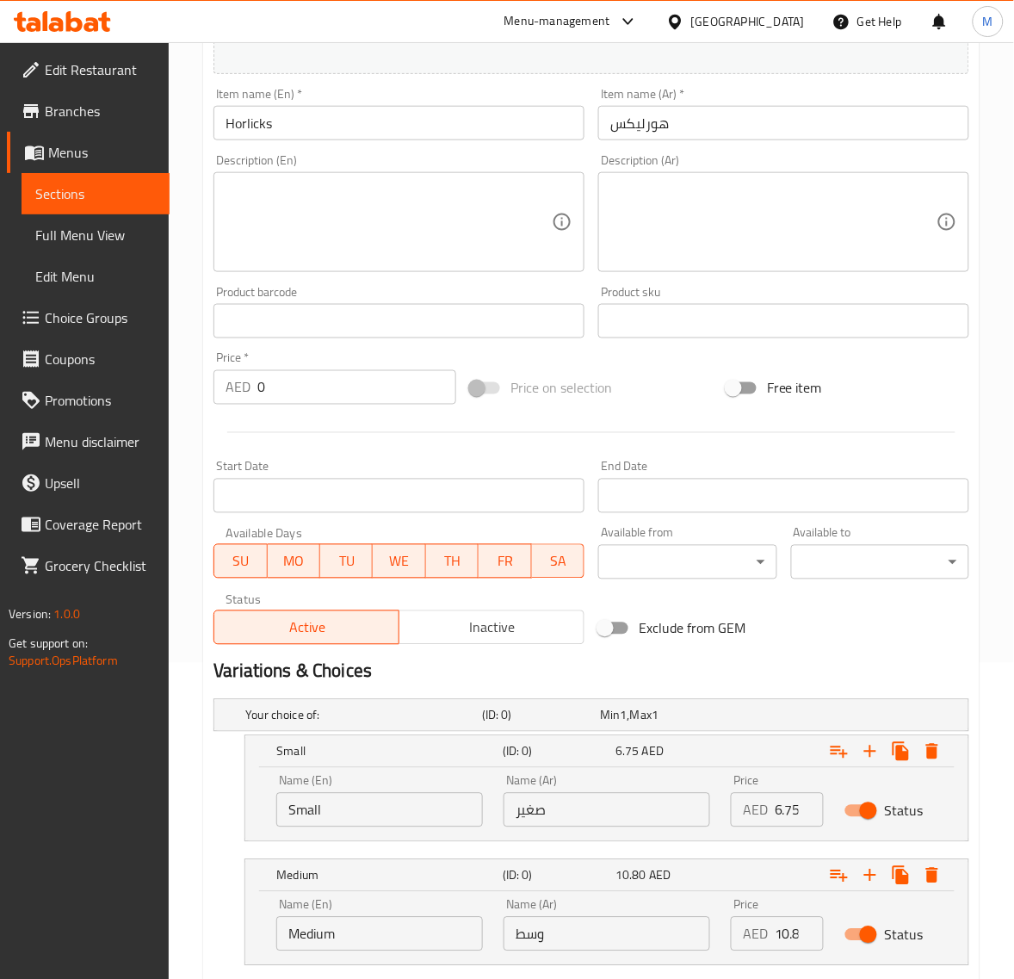
click at [553, 665] on h2 "Variations & Choices" at bounding box center [592, 672] width 756 height 26
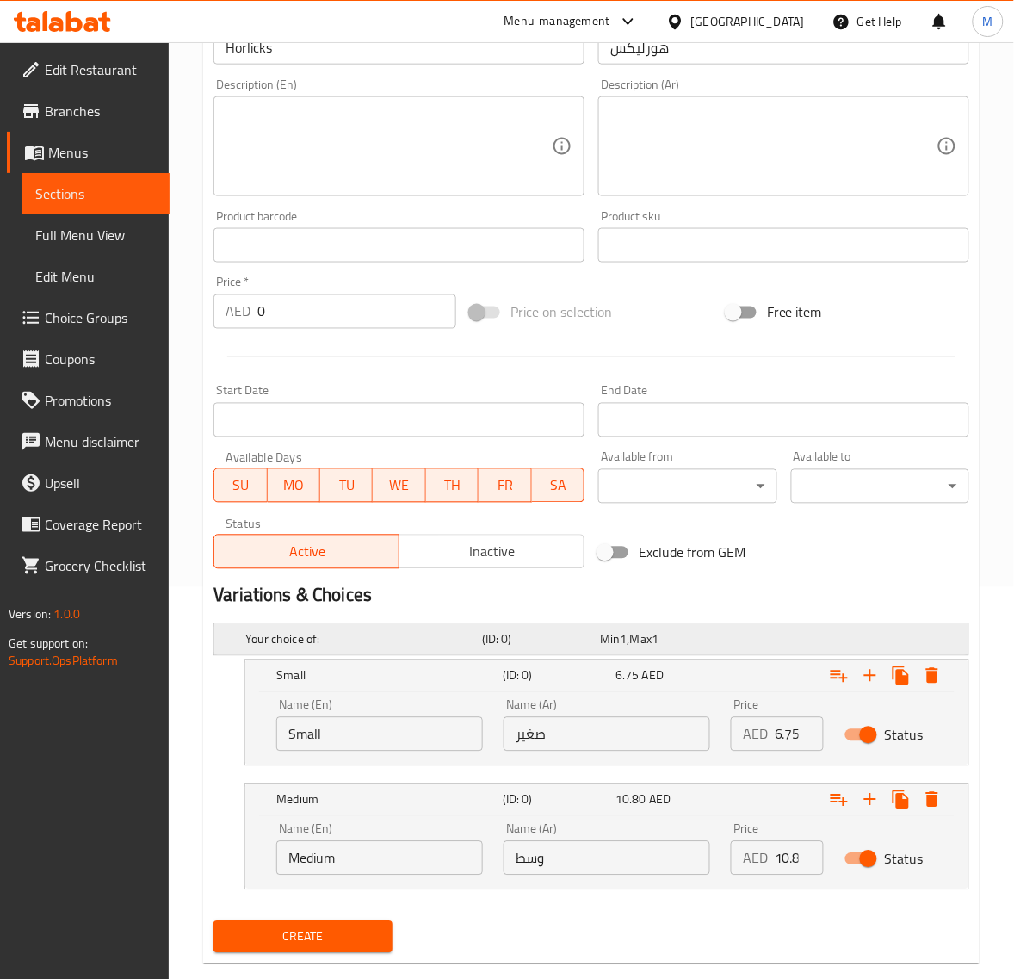
scroll to position [424, 0]
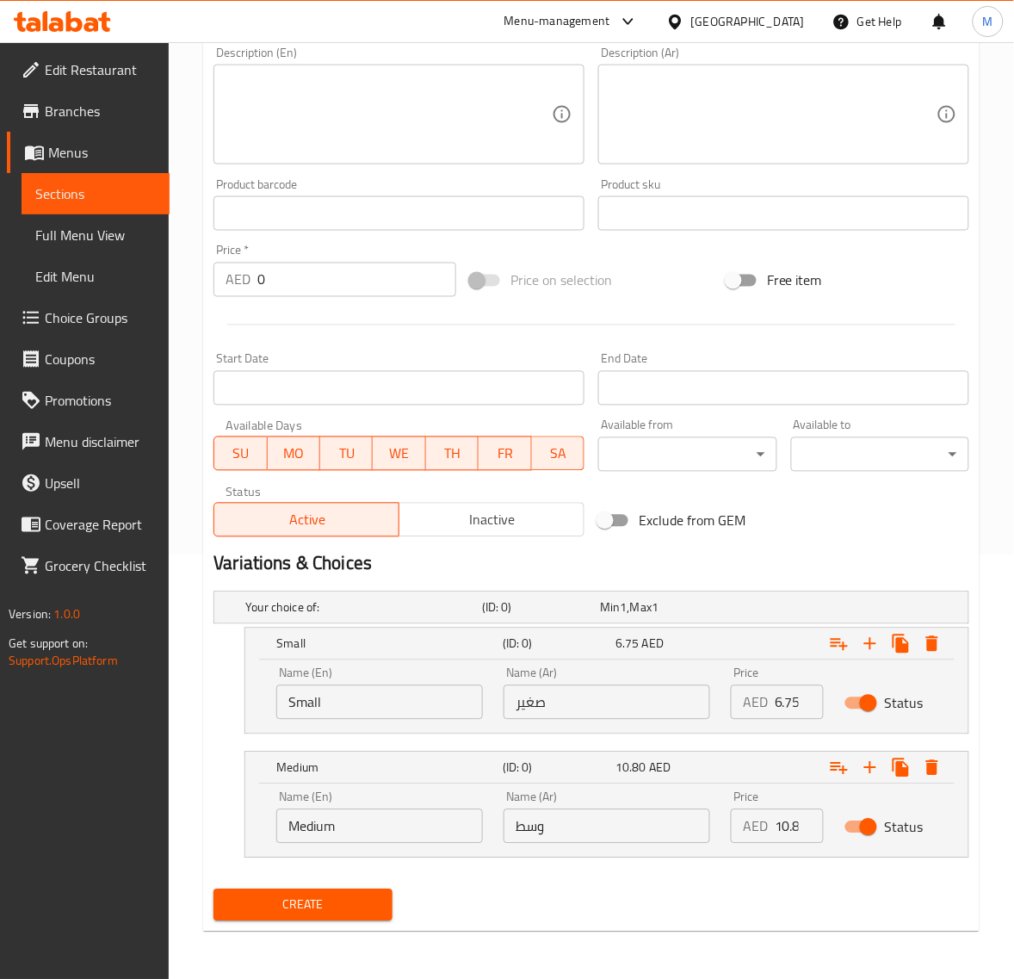
click at [356, 894] on button "Create" at bounding box center [303, 905] width 178 height 32
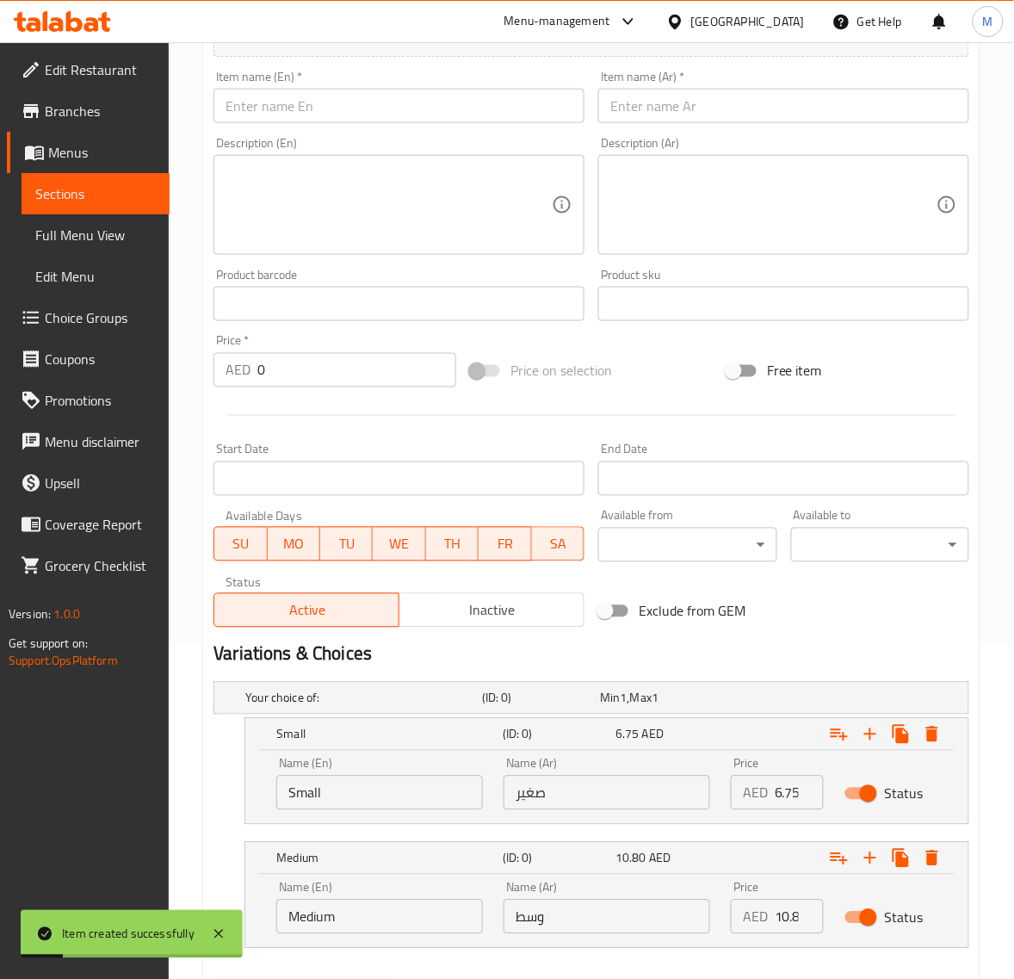
scroll to position [208, 0]
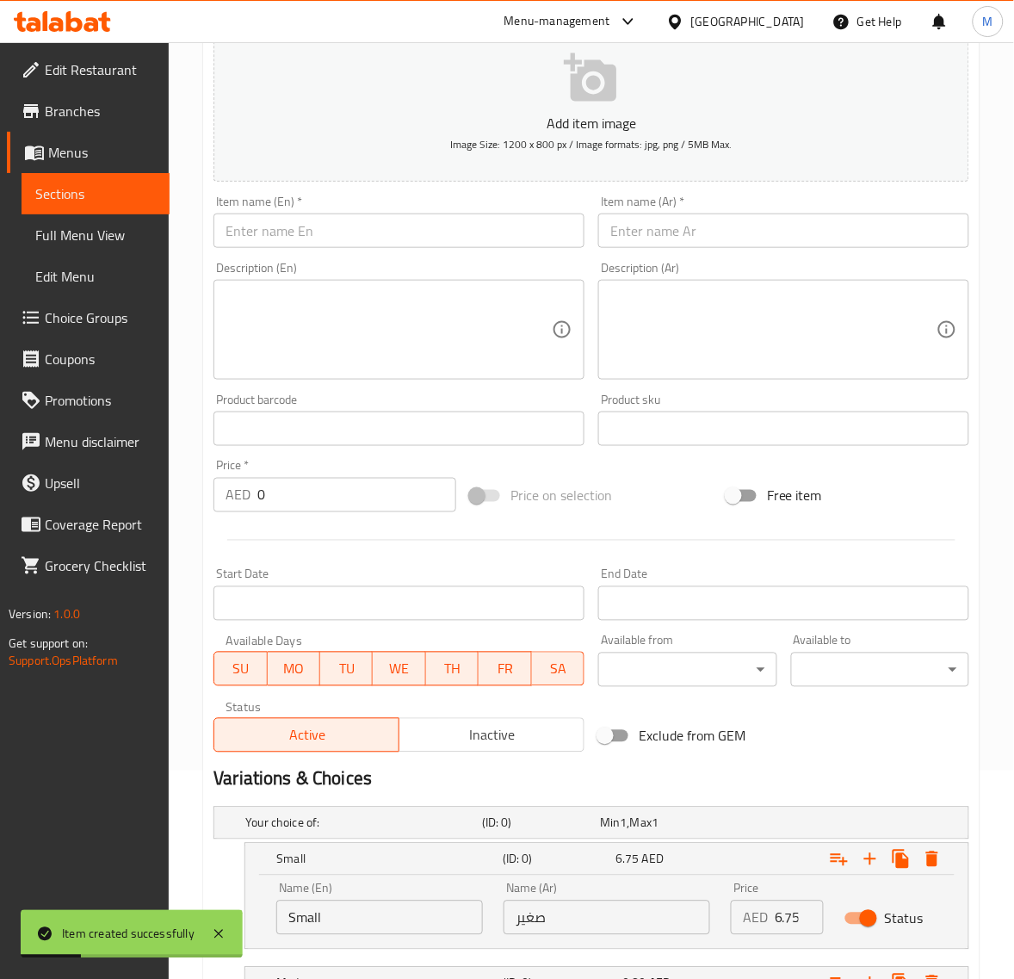
click at [660, 230] on input "text" at bounding box center [783, 231] width 371 height 34
paste input "سحلب"
type input "سحلب"
click at [342, 238] on input "text" at bounding box center [399, 231] width 371 height 34
paste input "SAHALAB"
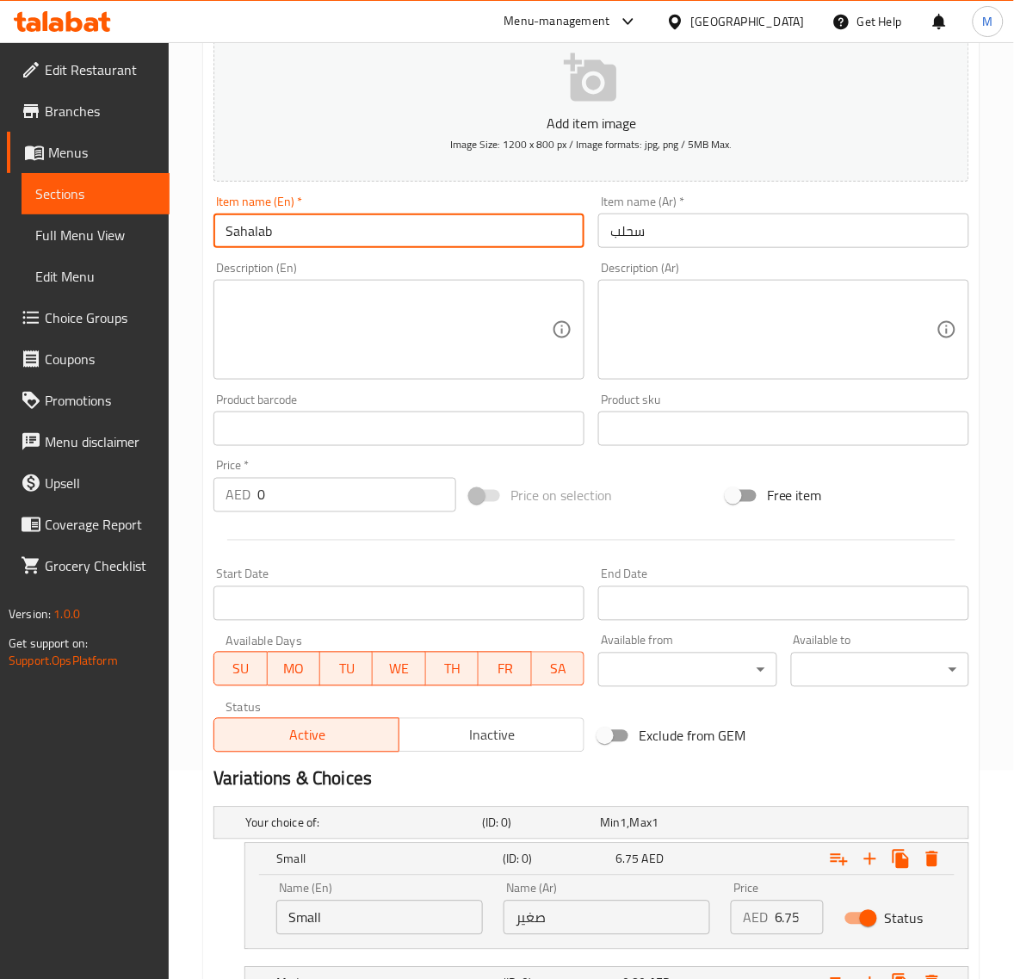
type input "Sahalab"
click at [202, 858] on div "Home / Restaurants management / Menus / Sections / item / create Hot Drinks sec…" at bounding box center [591, 514] width 845 height 1361
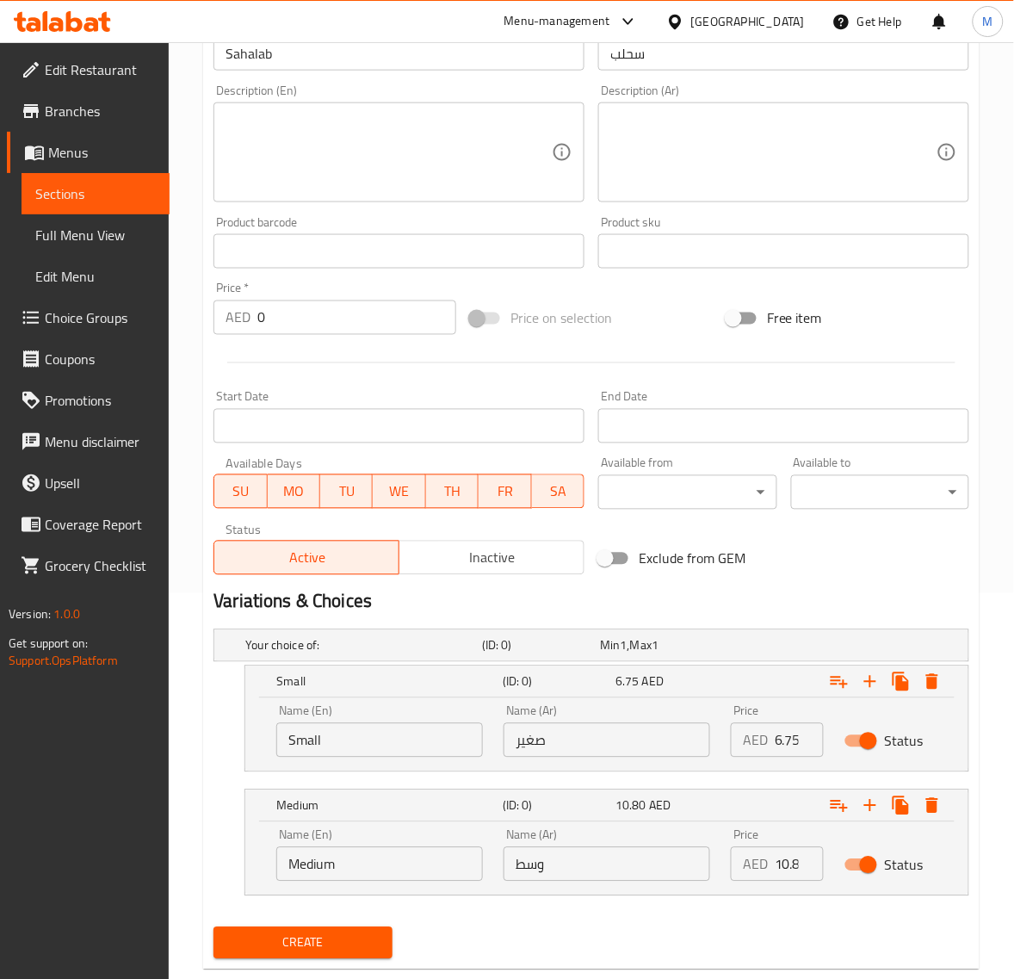
scroll to position [424, 0]
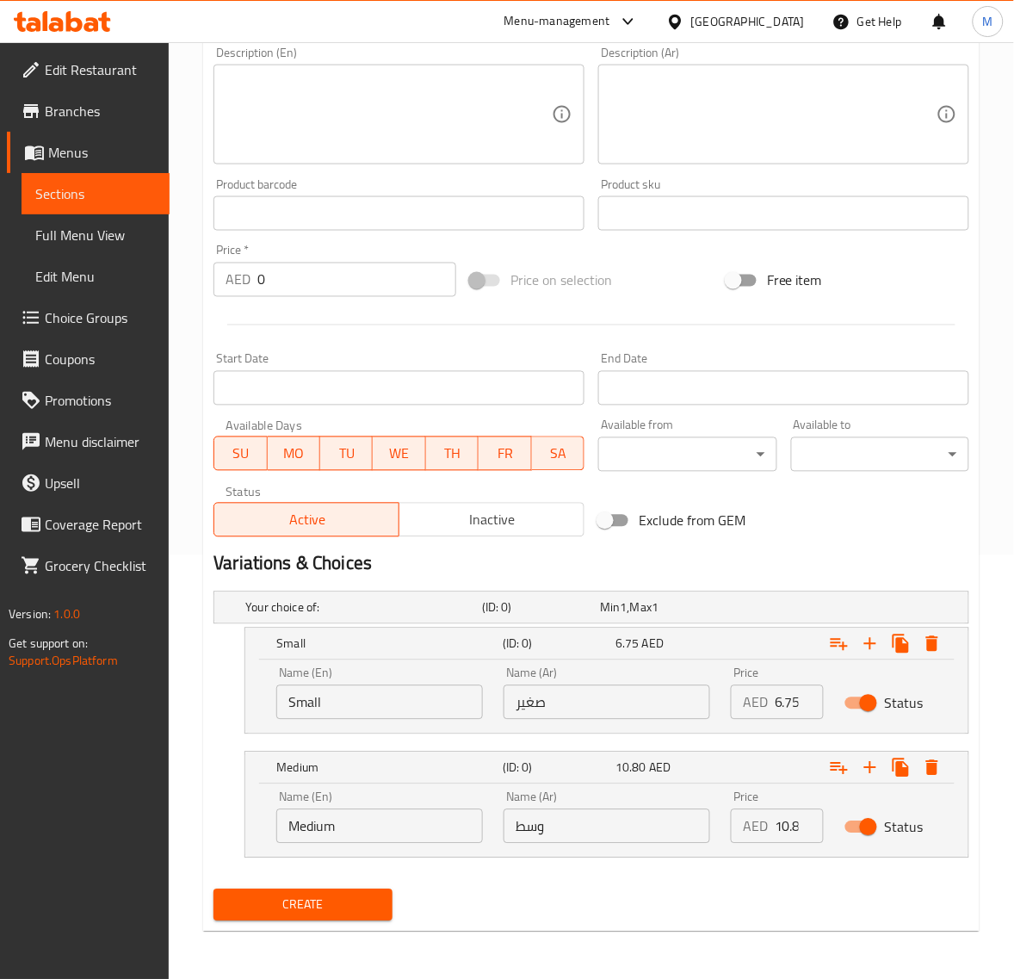
click at [334, 892] on button "Create" at bounding box center [303, 905] width 178 height 32
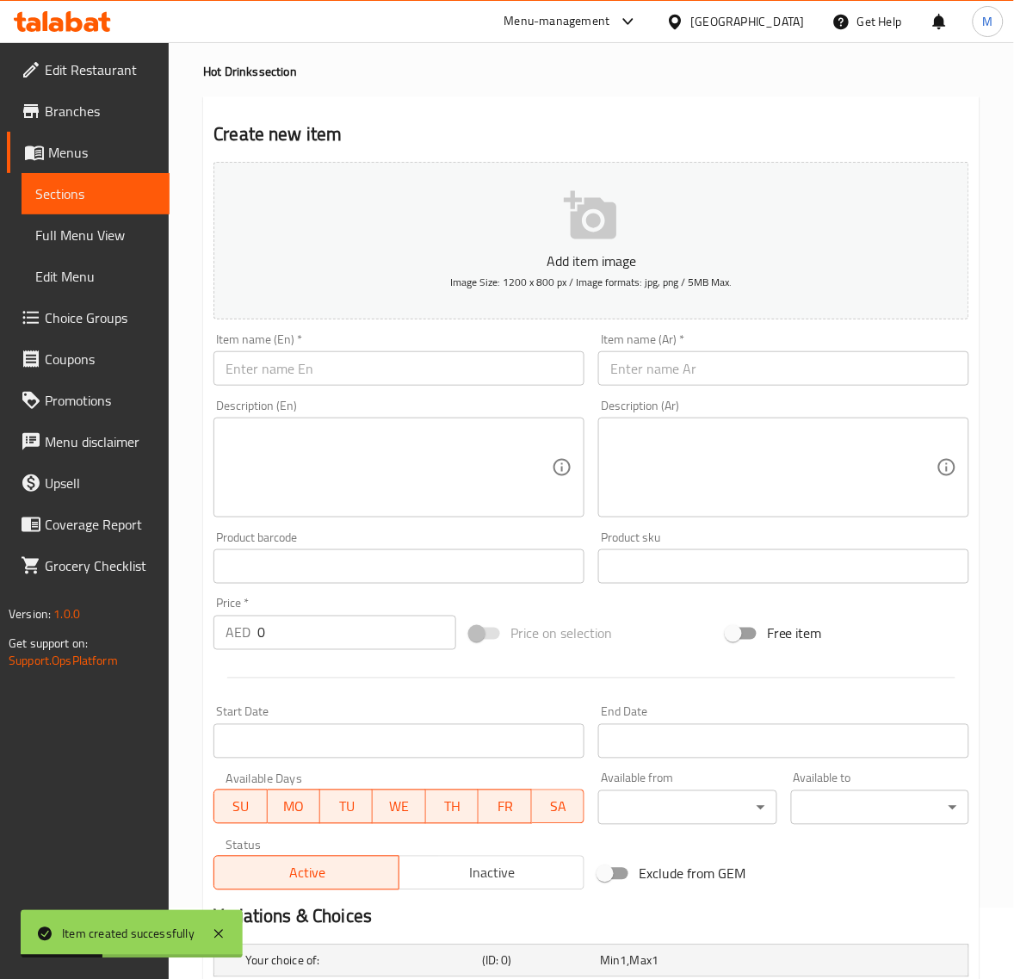
scroll to position [0, 0]
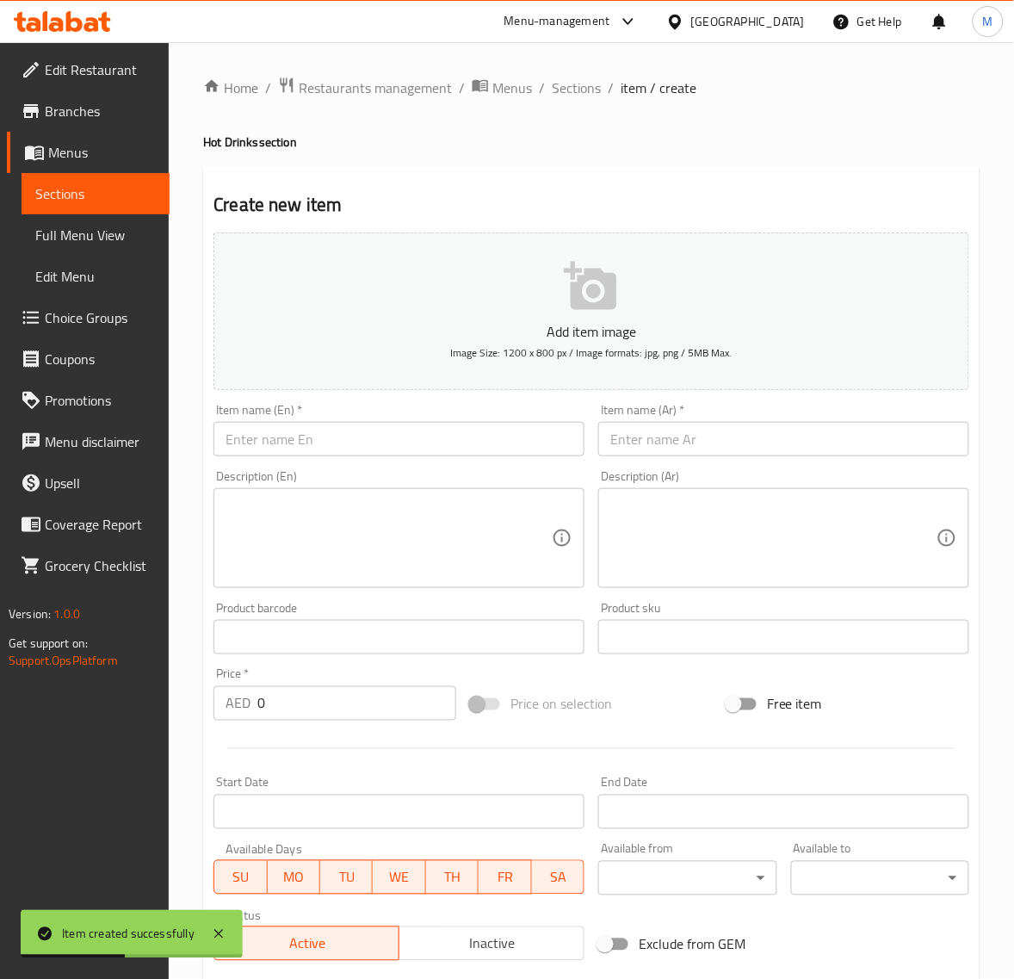
click at [665, 436] on input "text" at bounding box center [783, 439] width 371 height 34
paste input "حليب مع شوفان"
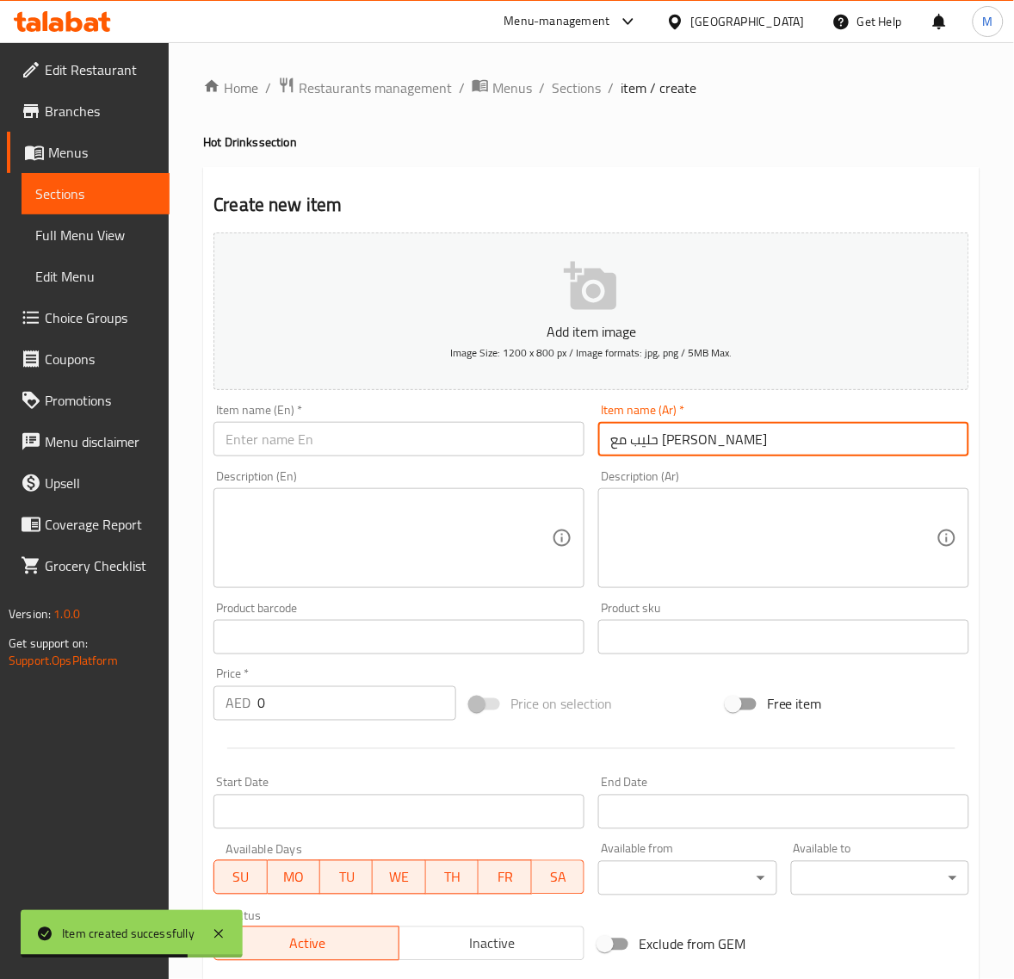
type input "حليب مع شوفان"
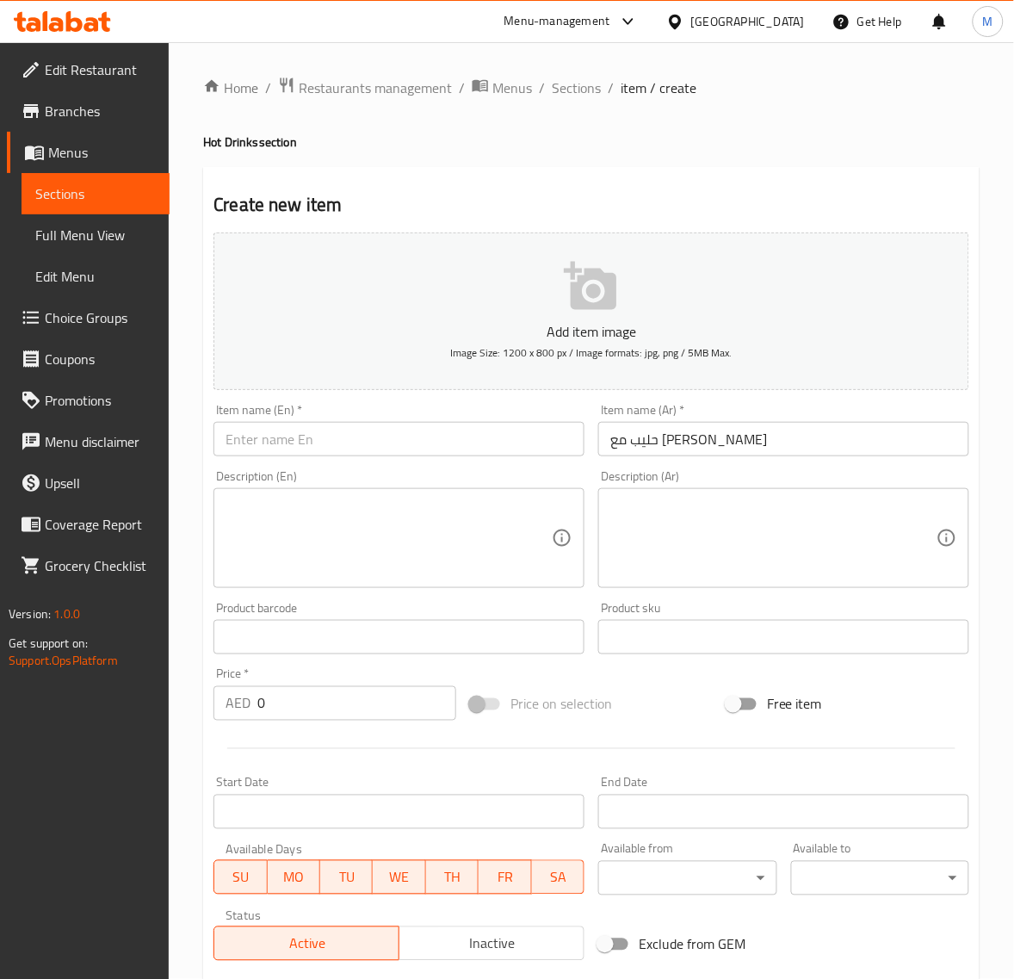
click at [345, 449] on input "text" at bounding box center [399, 439] width 371 height 34
paste input "OATS W. MILK"
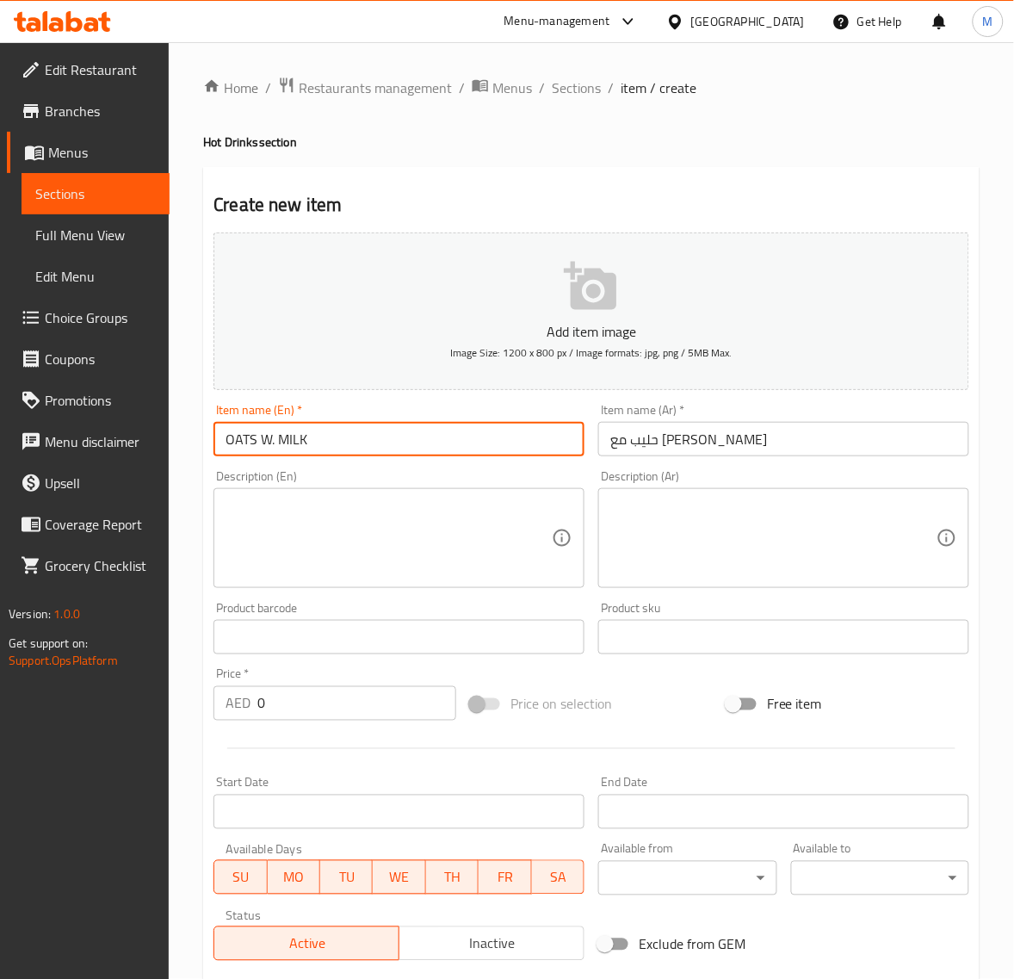
click at [276, 445] on input "OATS W. MILK" at bounding box center [399, 439] width 371 height 34
type input "Oats with Milk"
click at [198, 814] on div "Home / Restaurants management / Menus / Sections / item / create Hot Drinks sec…" at bounding box center [591, 722] width 845 height 1361
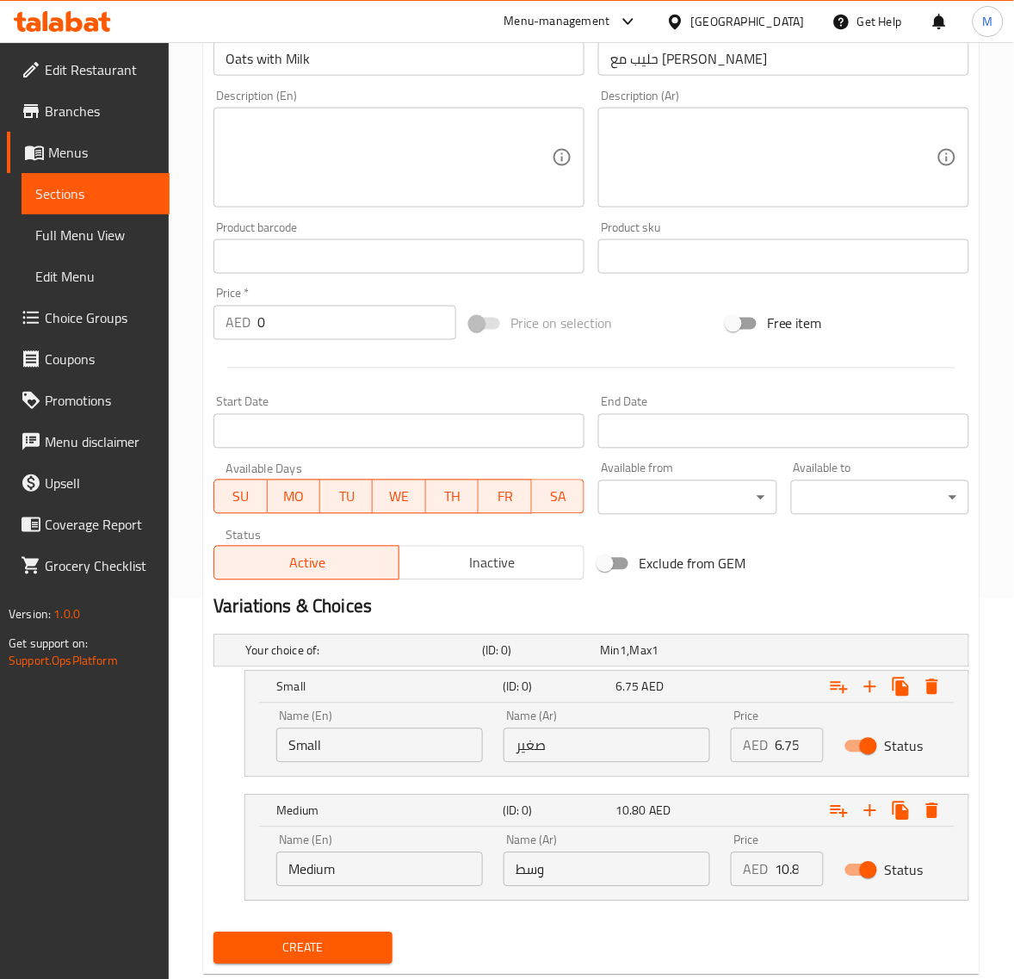
scroll to position [424, 0]
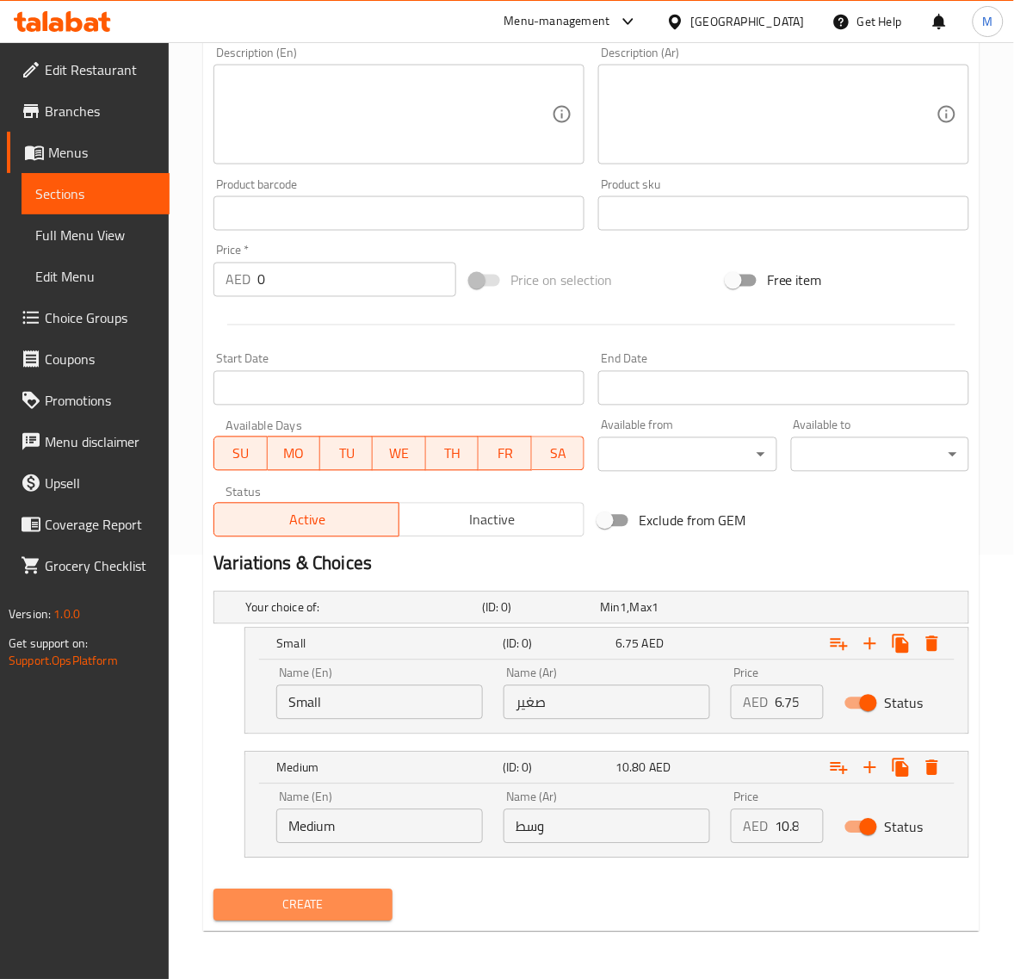
click at [328, 908] on span "Create" at bounding box center [302, 906] width 151 height 22
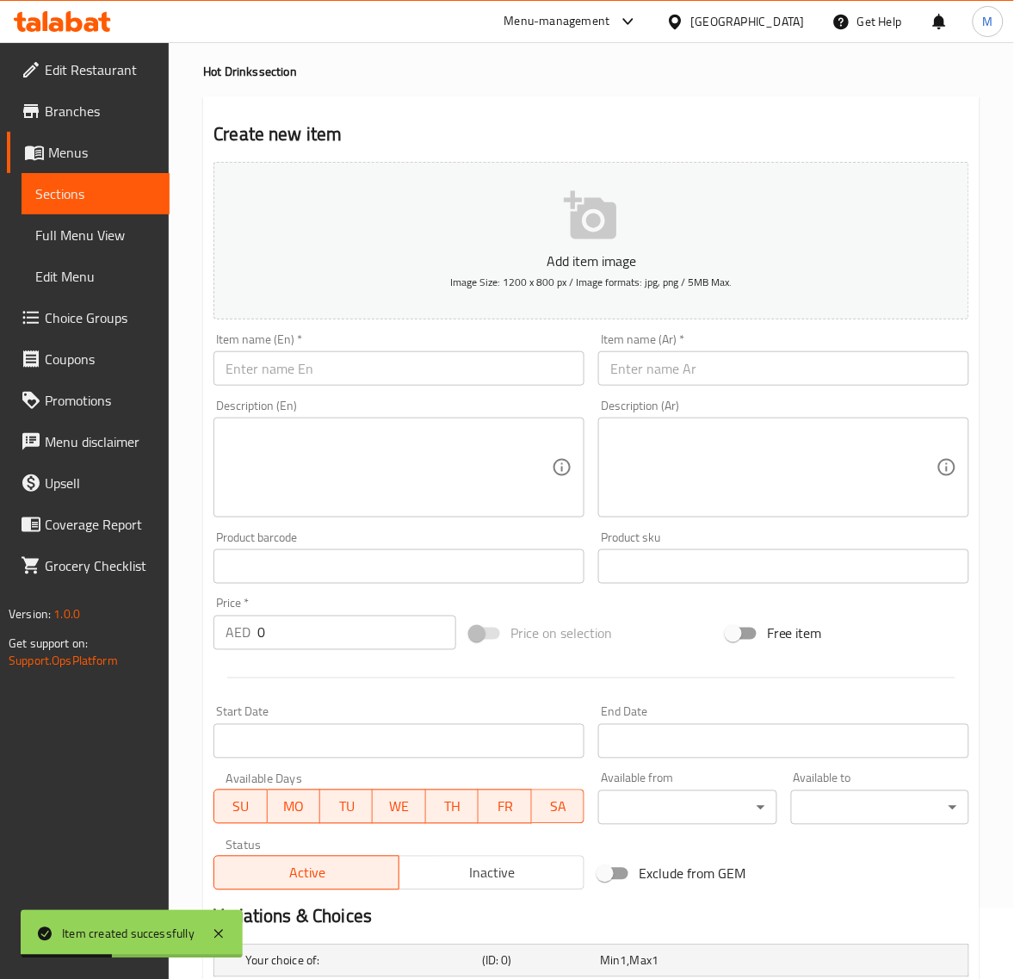
scroll to position [0, 0]
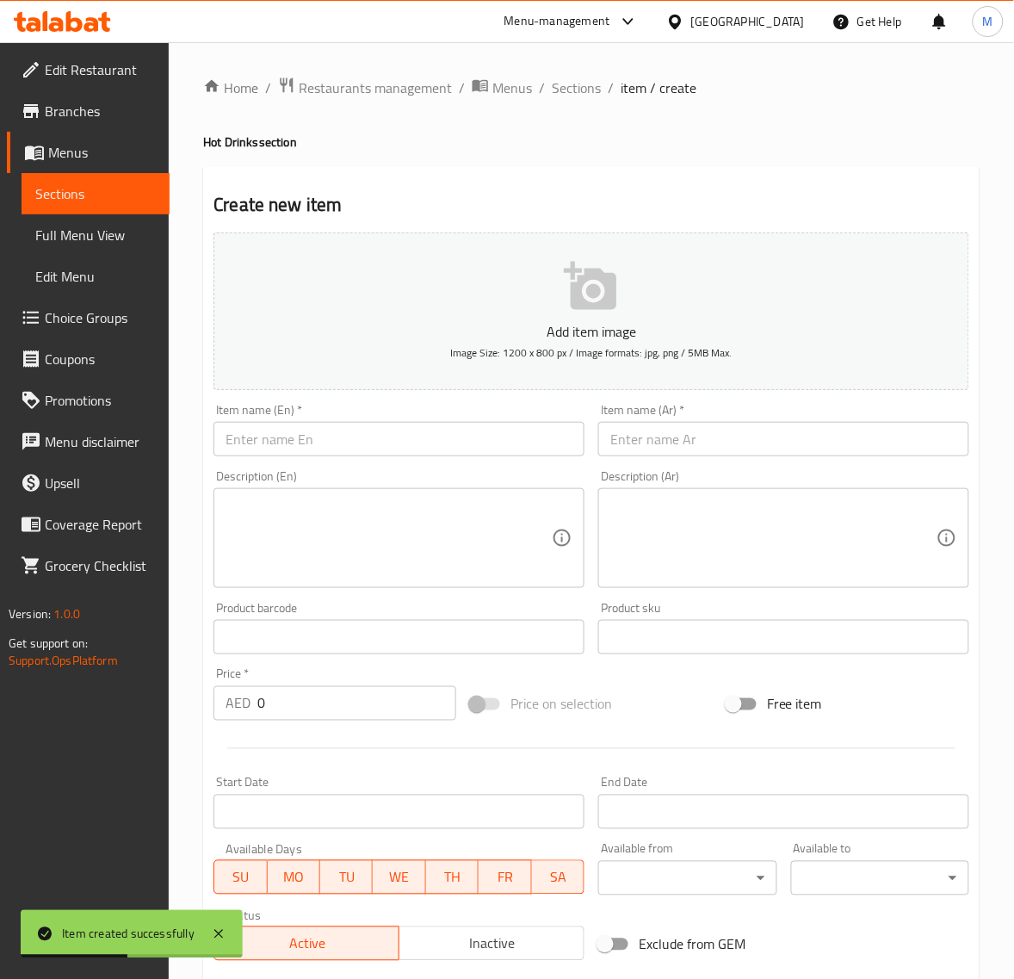
click at [683, 444] on input "text" at bounding box center [783, 439] width 371 height 34
paste input "حبة الحمراء"
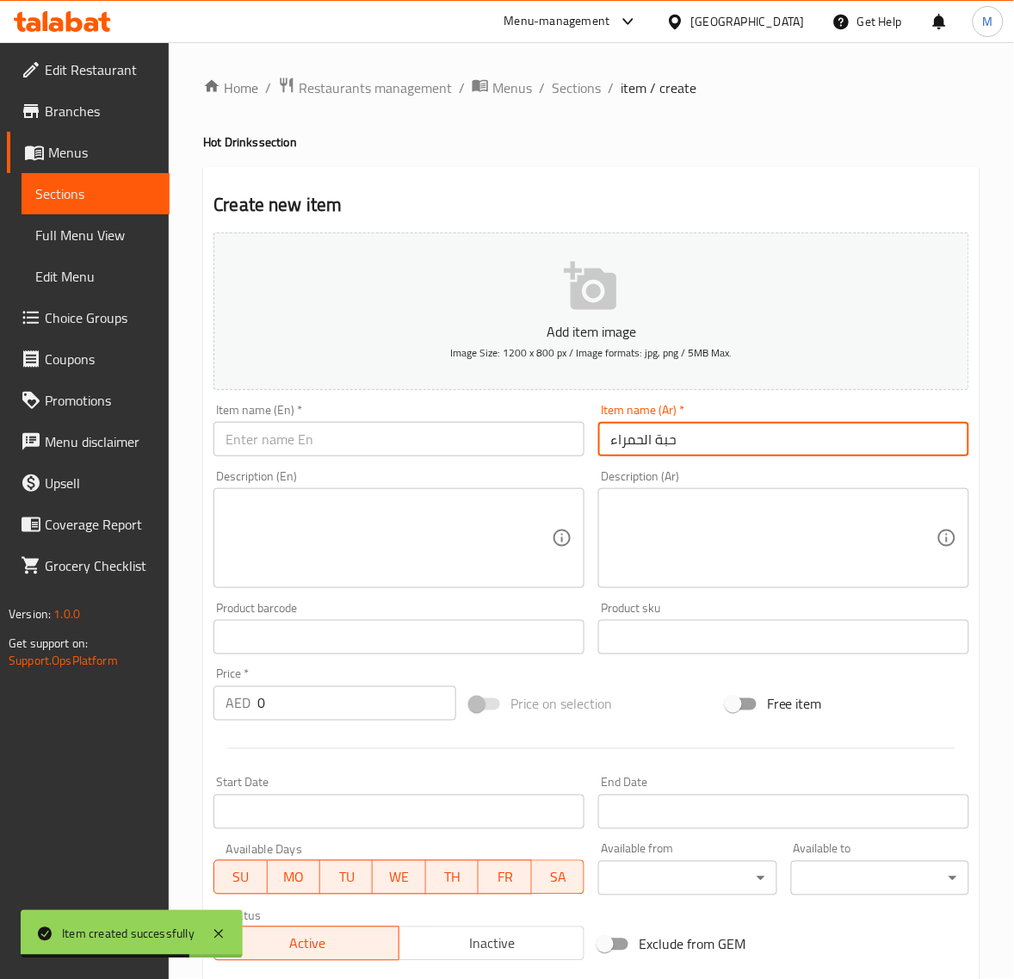
type input "حبة الحمراء"
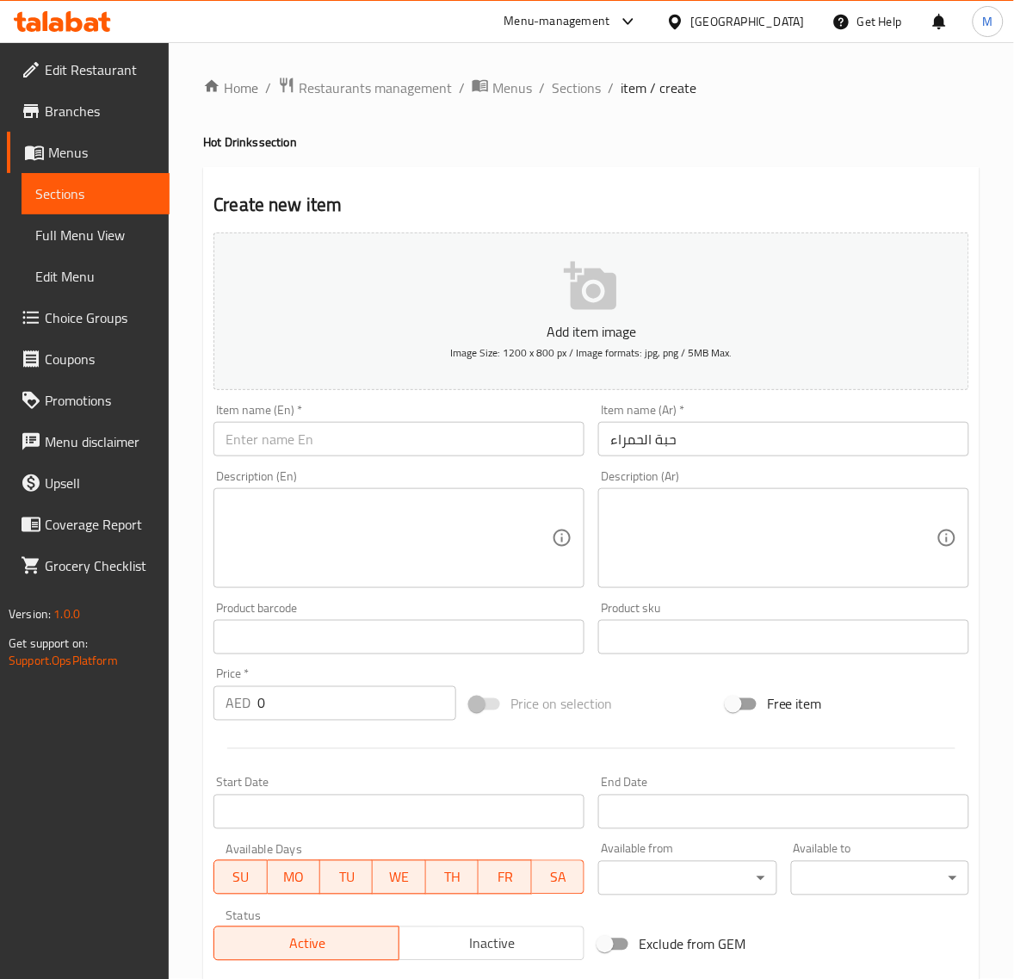
click at [291, 457] on div "Item name (En)   * Item name (En) *" at bounding box center [399, 430] width 385 height 66
click at [294, 443] on input "text" at bounding box center [399, 439] width 371 height 34
paste input "HABBATH AL HAMRA"
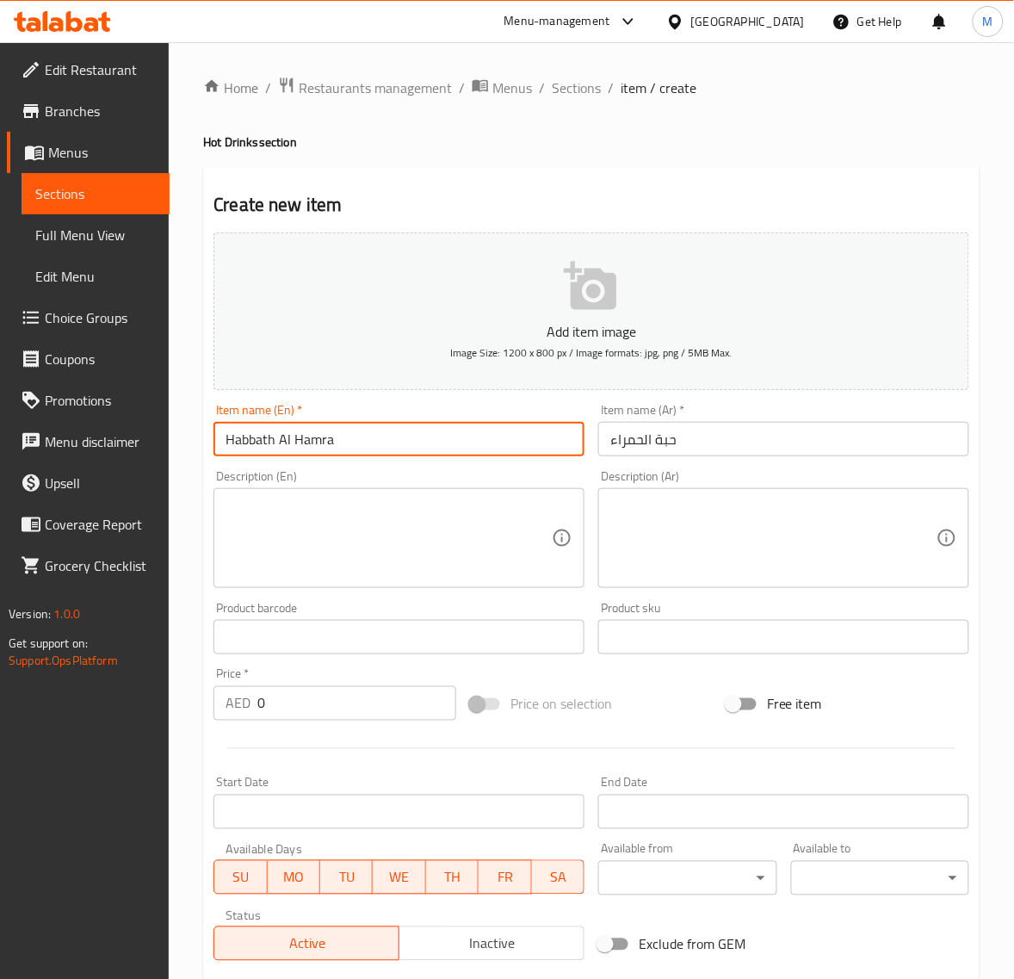
type input "Habbath Al Hamra"
click at [183, 776] on div "Home / Restaurants management / Menus / Sections / item / create Hot Drinks sec…" at bounding box center [591, 722] width 845 height 1361
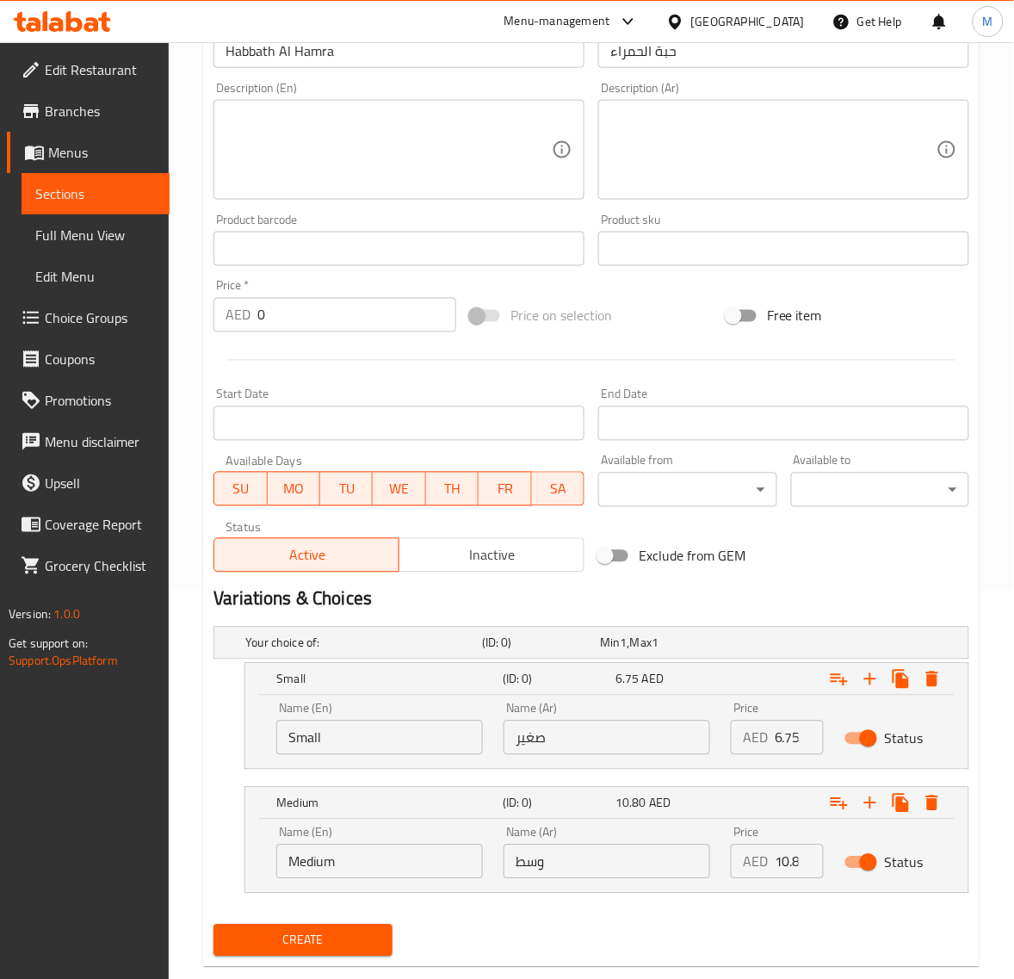
scroll to position [424, 0]
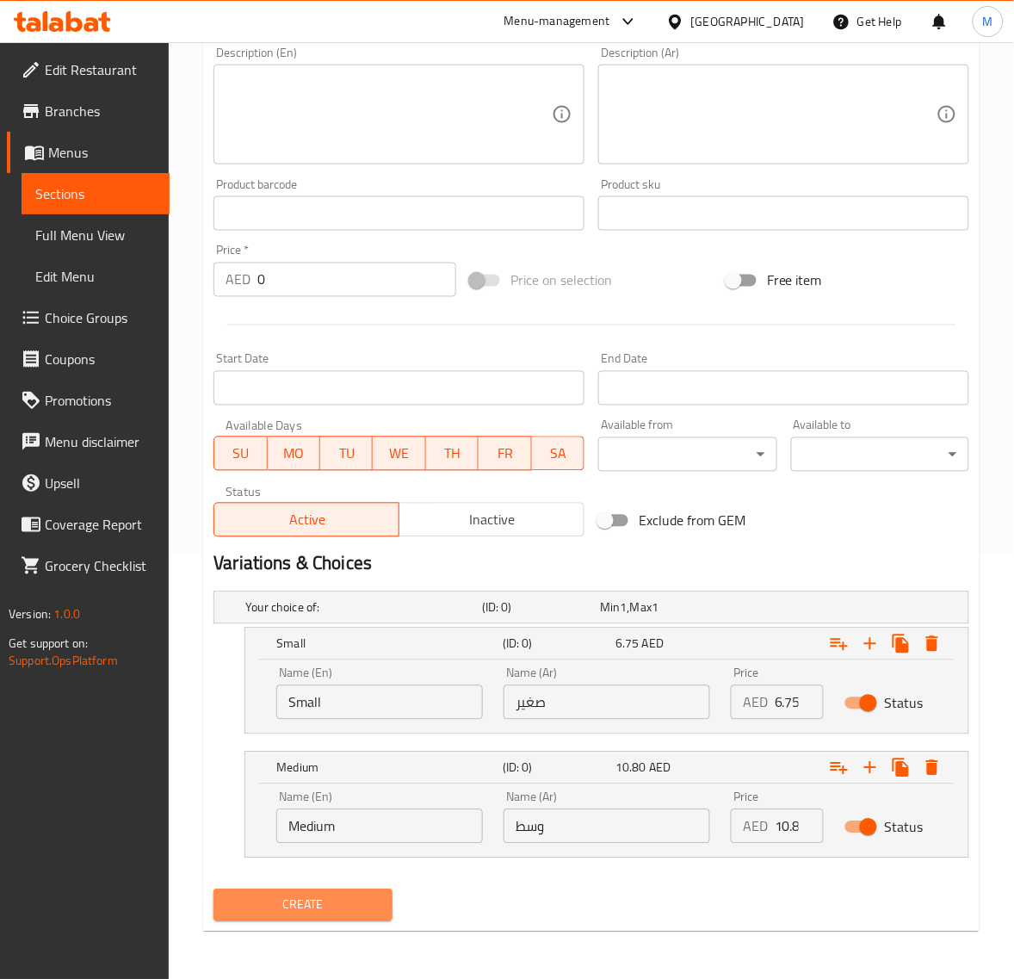
click at [323, 909] on span "Create" at bounding box center [302, 906] width 151 height 22
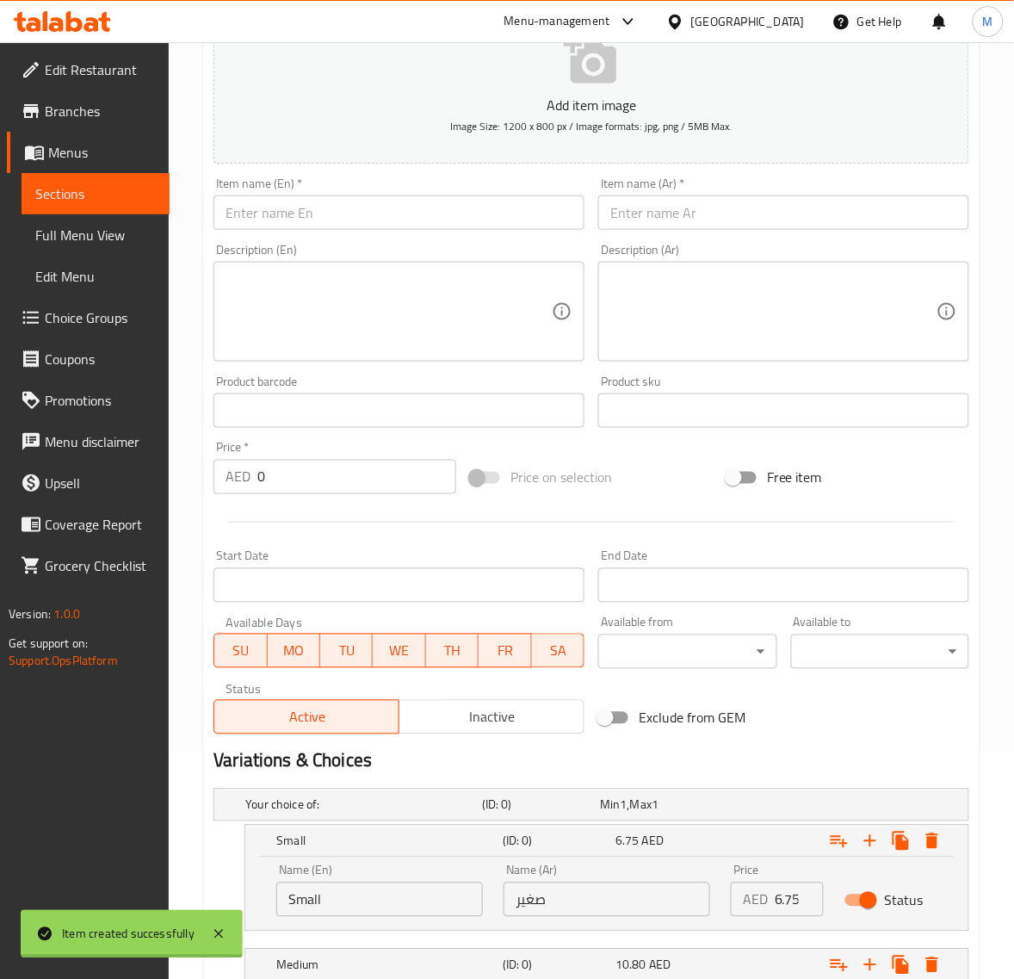
scroll to position [0, 0]
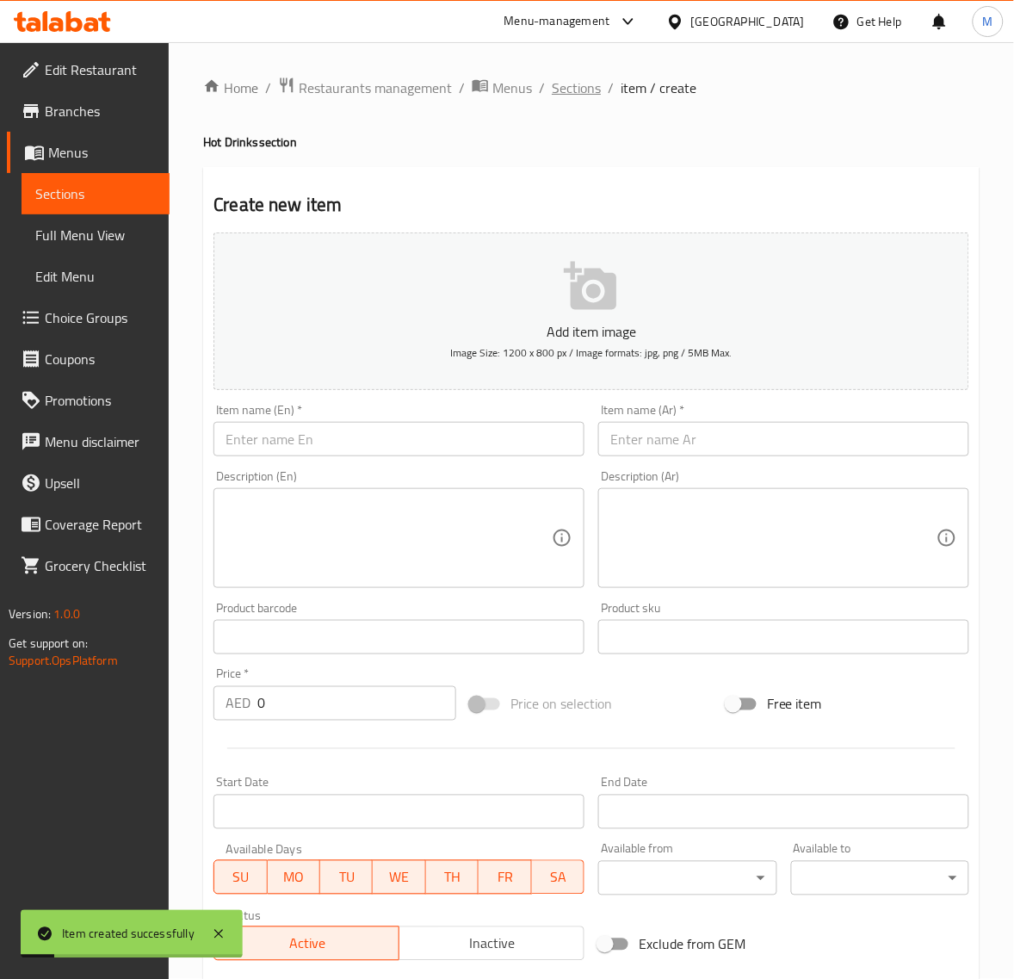
click at [579, 92] on span "Sections" at bounding box center [576, 87] width 49 height 21
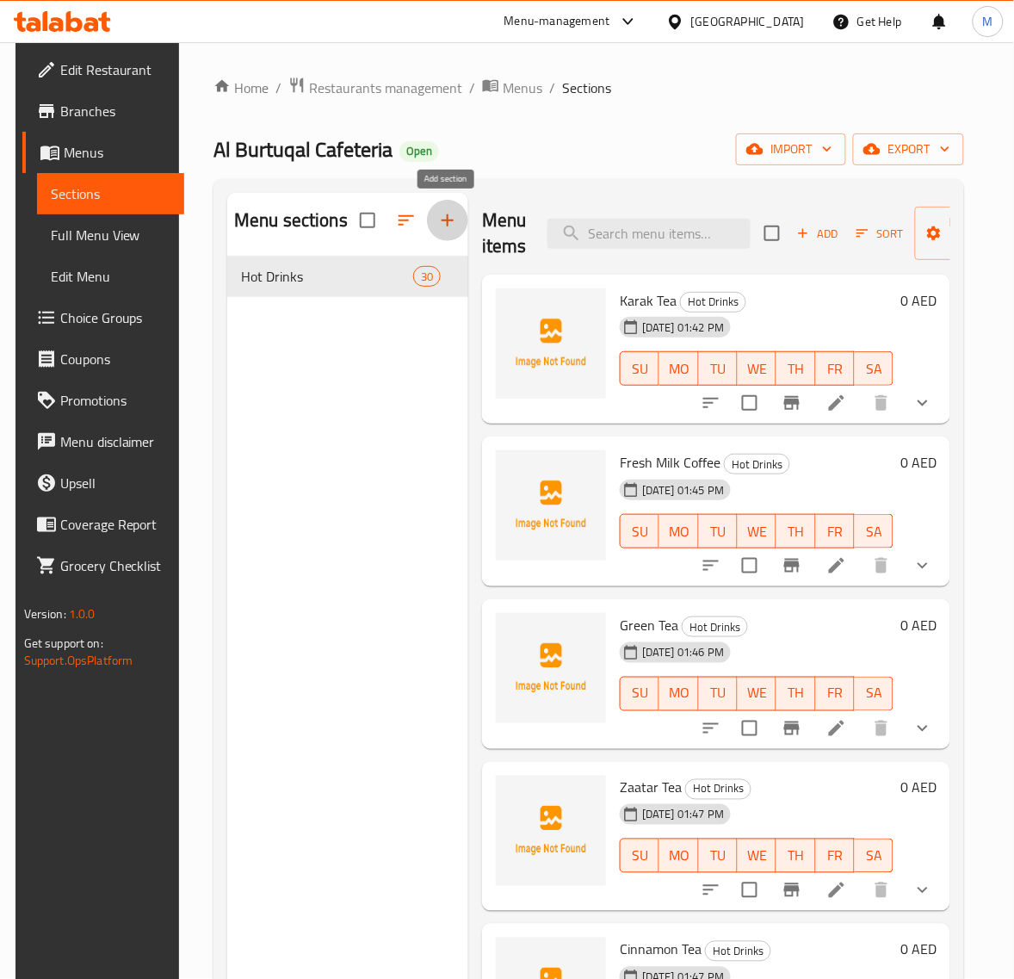
click at [437, 225] on icon "button" at bounding box center [447, 220] width 21 height 21
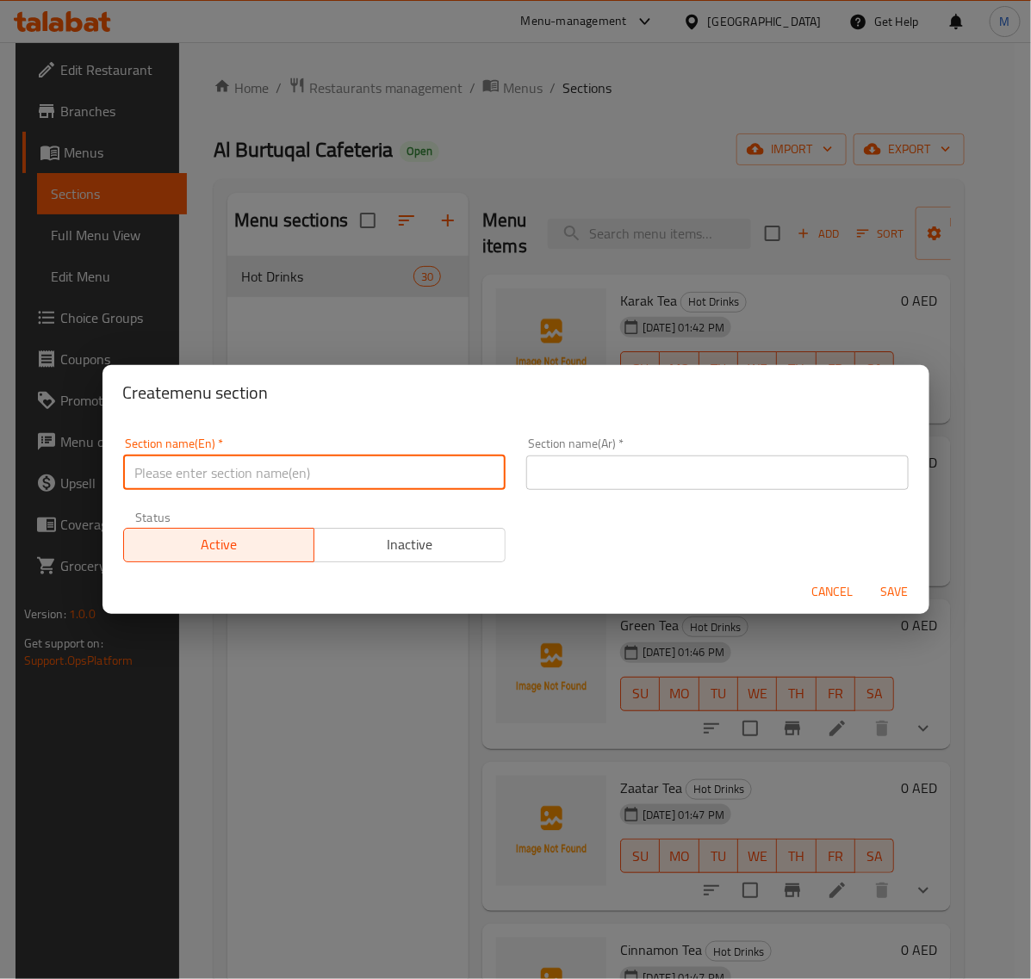
click at [276, 474] on input "text" at bounding box center [314, 472] width 382 height 34
type input "Poratta Sandwich"
click at [581, 466] on input "text" at bounding box center [717, 472] width 382 height 34
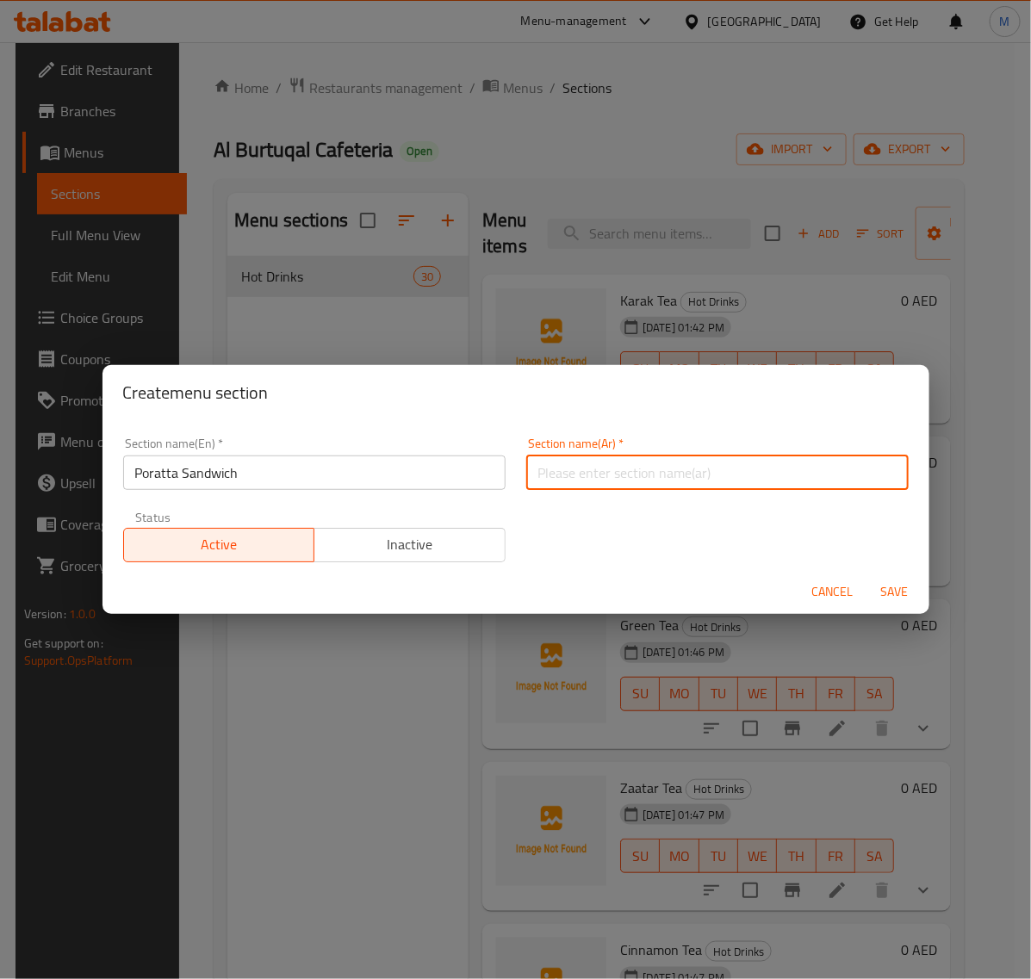
paste input "ساندويتش البراتا"
click at [584, 474] on input "ساندويتش البراتا" at bounding box center [717, 472] width 382 height 34
type input "ساندوتش البراتا"
click at [898, 595] on span "Save" at bounding box center [894, 592] width 41 height 22
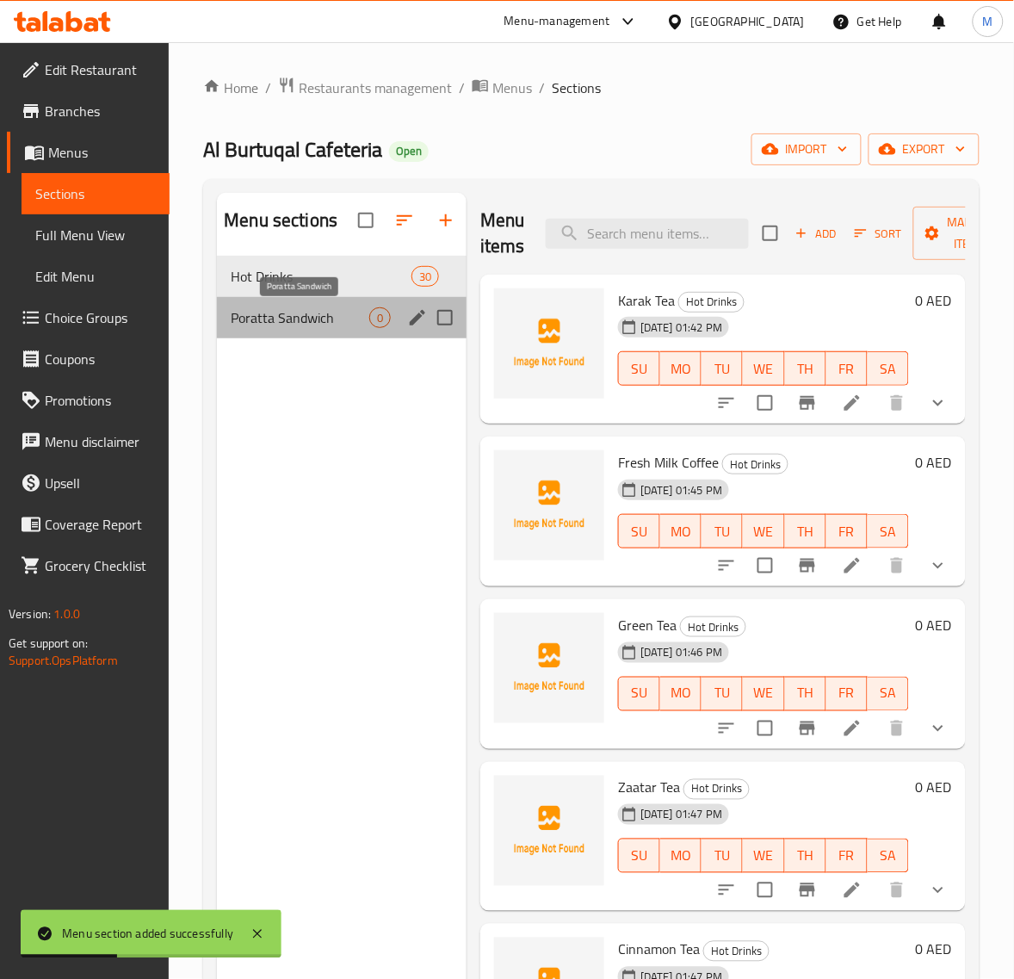
click at [306, 319] on span "Poratta Sandwich" at bounding box center [300, 317] width 139 height 21
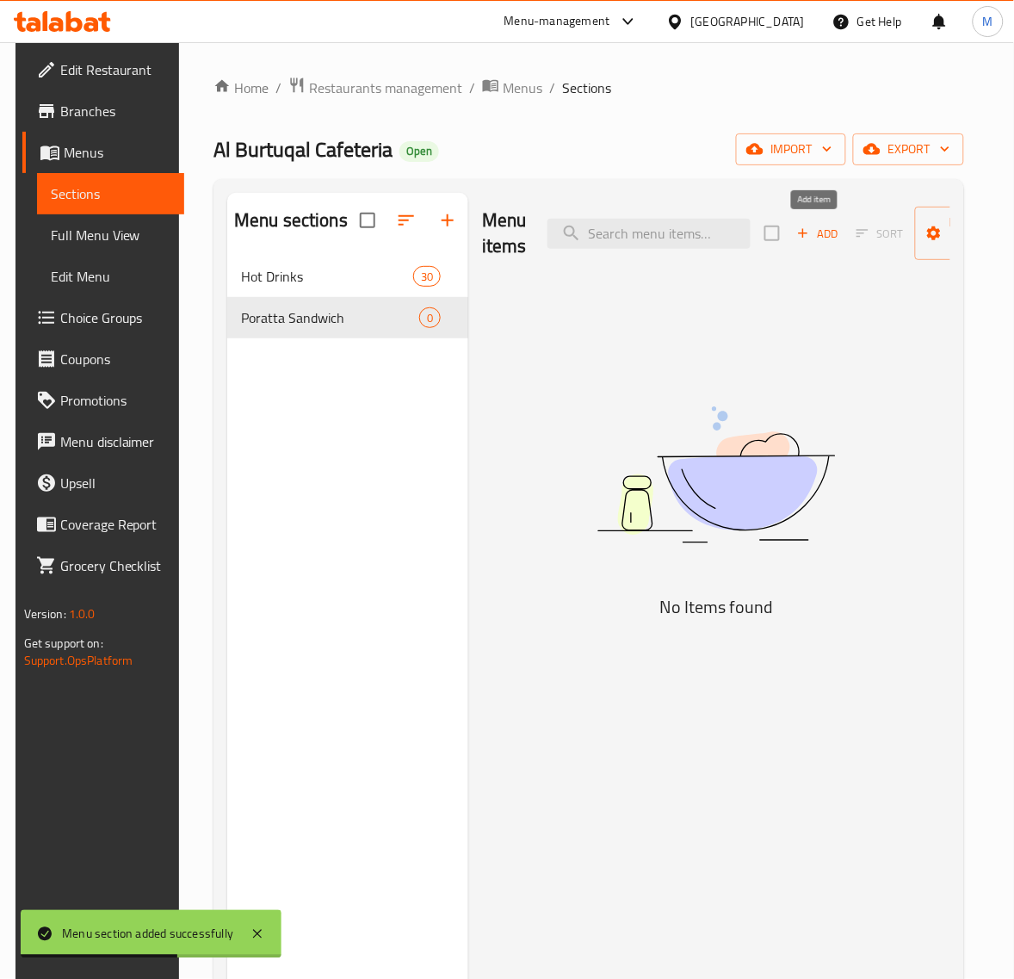
click at [808, 234] on span "Add" at bounding box center [818, 234] width 46 height 20
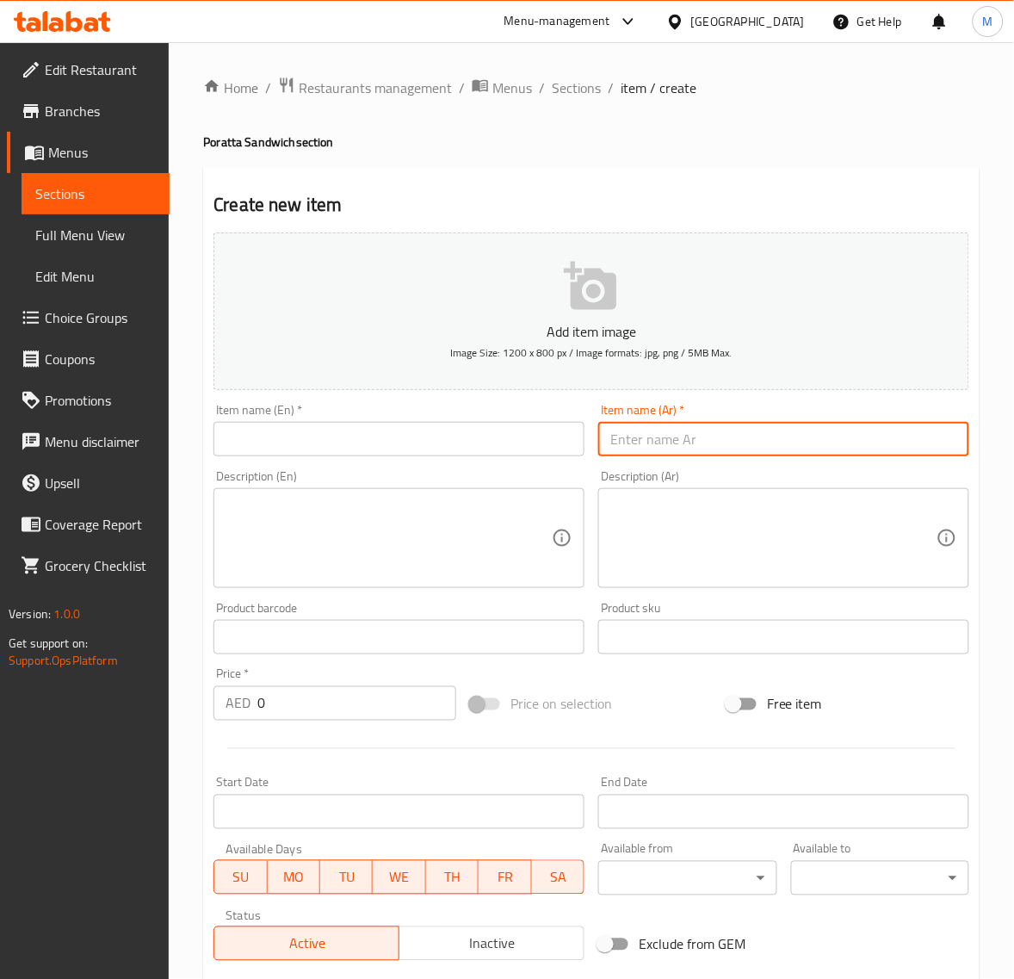
click at [648, 433] on input "text" at bounding box center [783, 439] width 371 height 34
paste input "براتا فيلية"
type input "براتا فيلية"
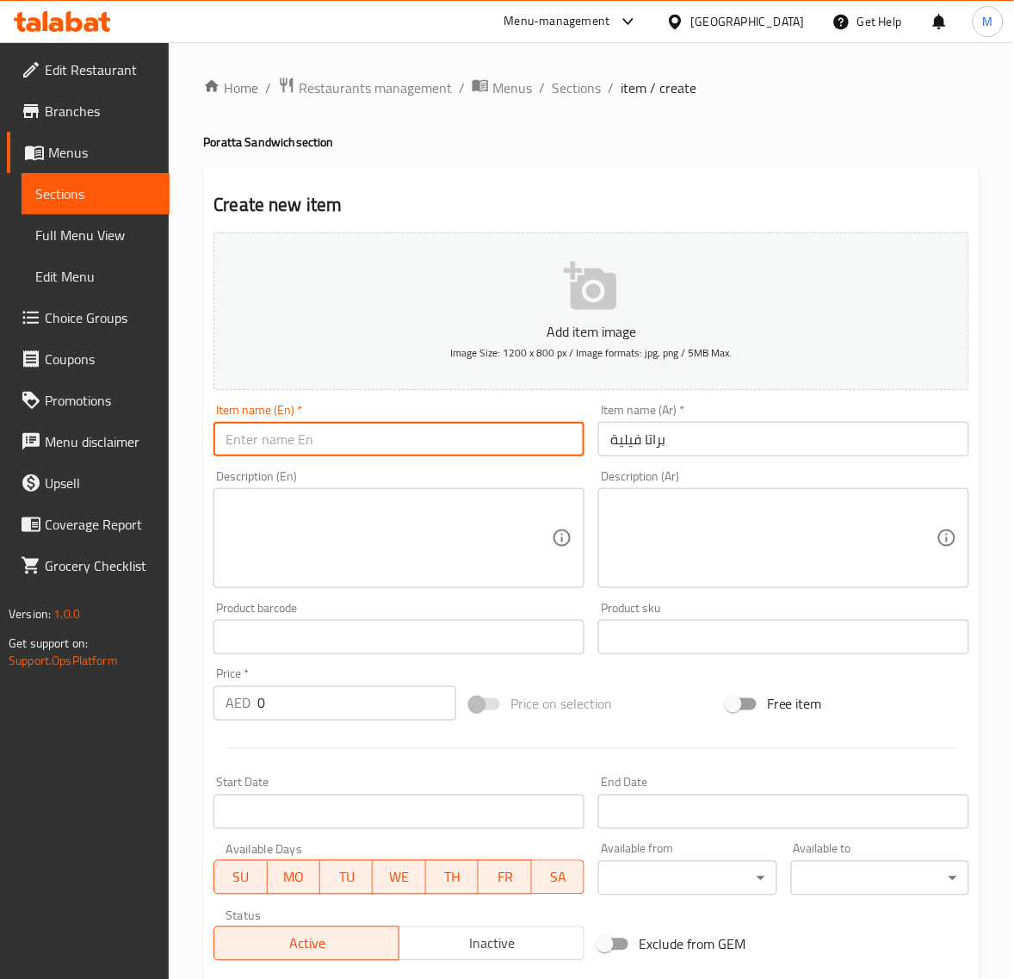
click at [291, 444] on input "text" at bounding box center [399, 439] width 371 height 34
paste input "FILLET PORATTA"
type input "Fillet Poratta"
click at [286, 706] on input "0" at bounding box center [356, 703] width 199 height 34
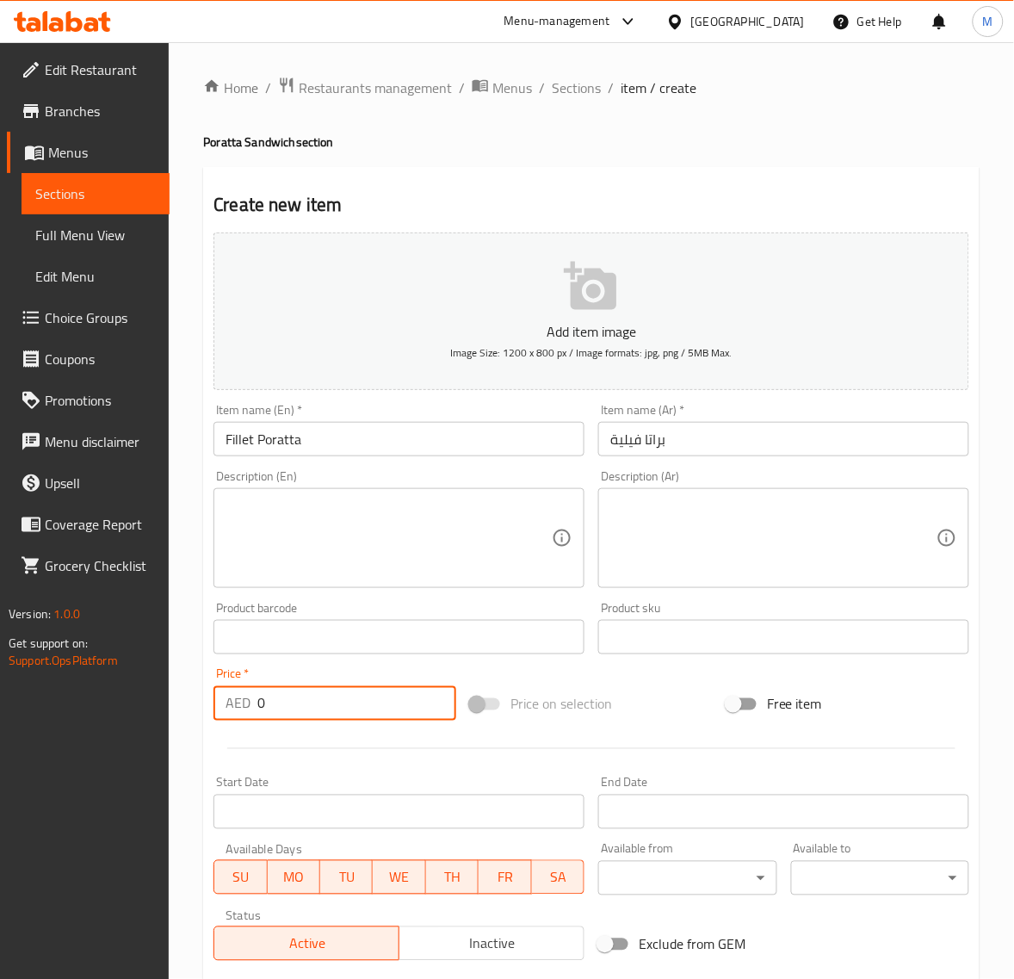
paste input "8.1"
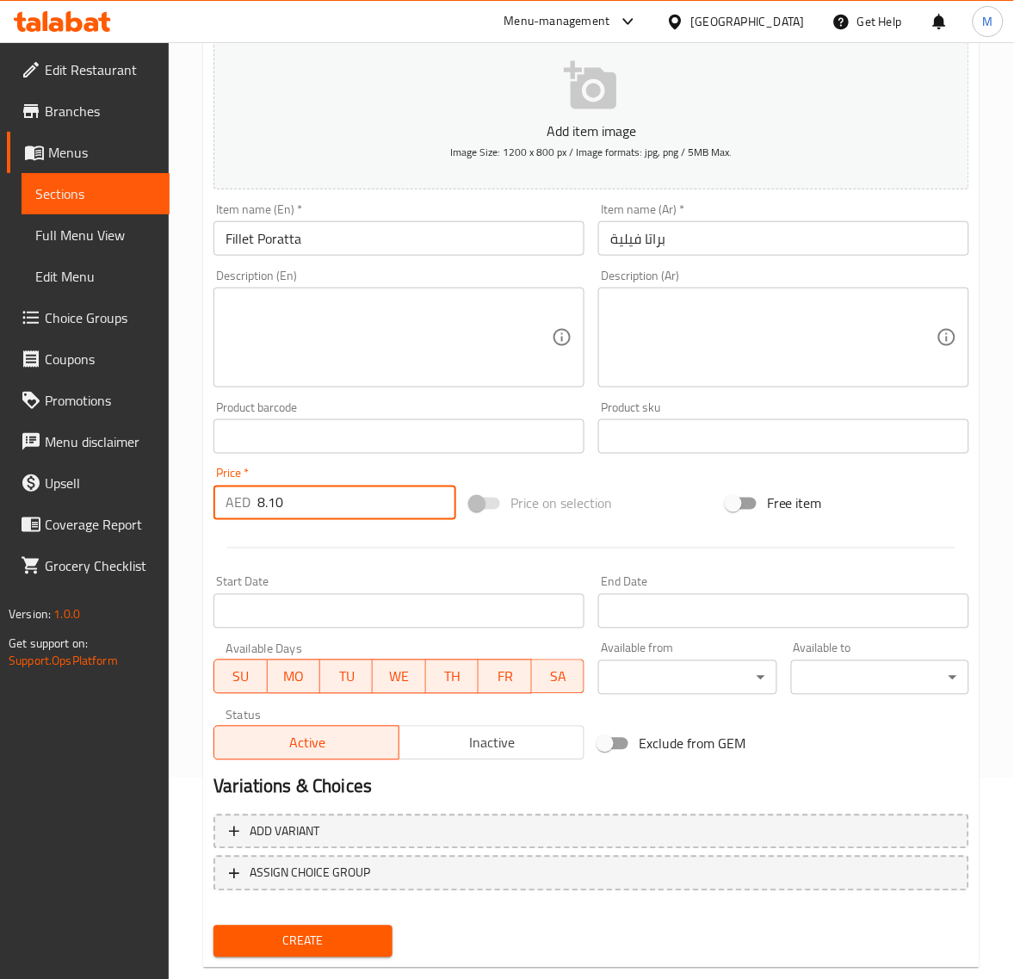
scroll to position [215, 0]
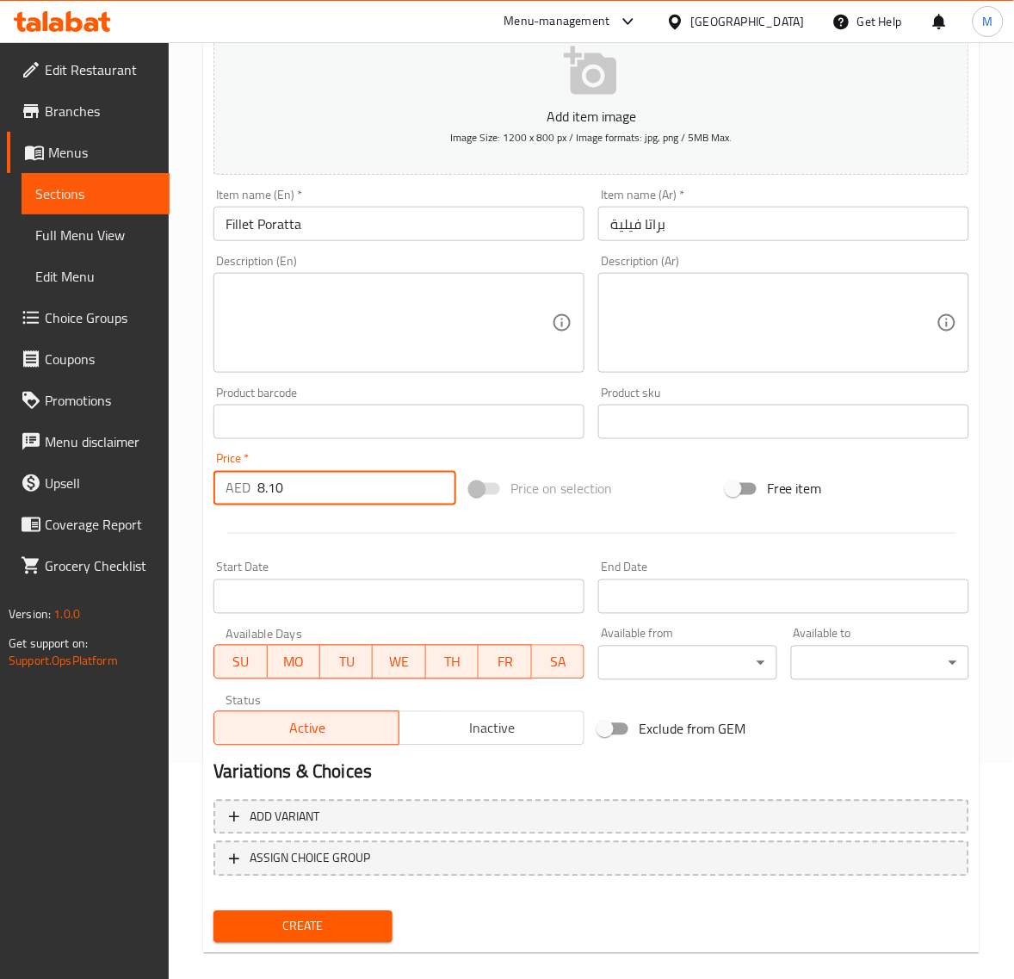
type input "8.10"
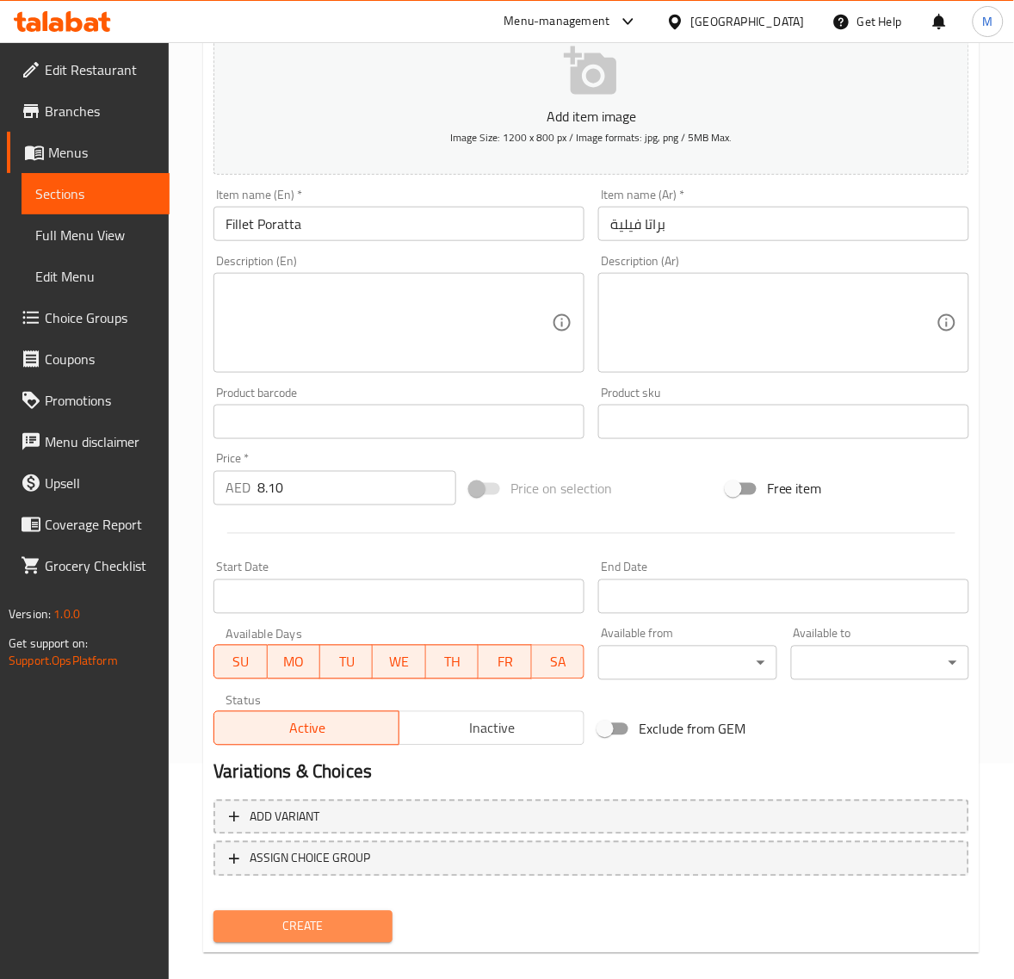
click at [353, 919] on span "Create" at bounding box center [302, 927] width 151 height 22
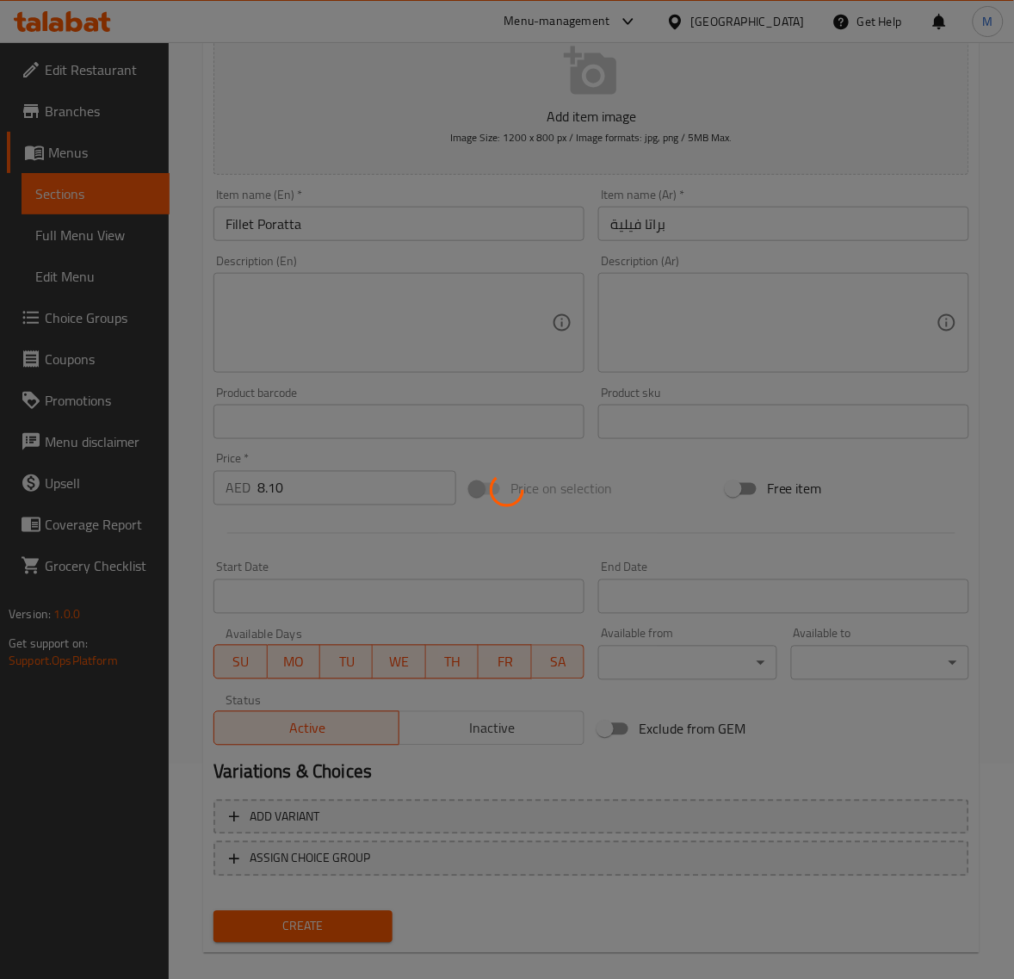
type input "0"
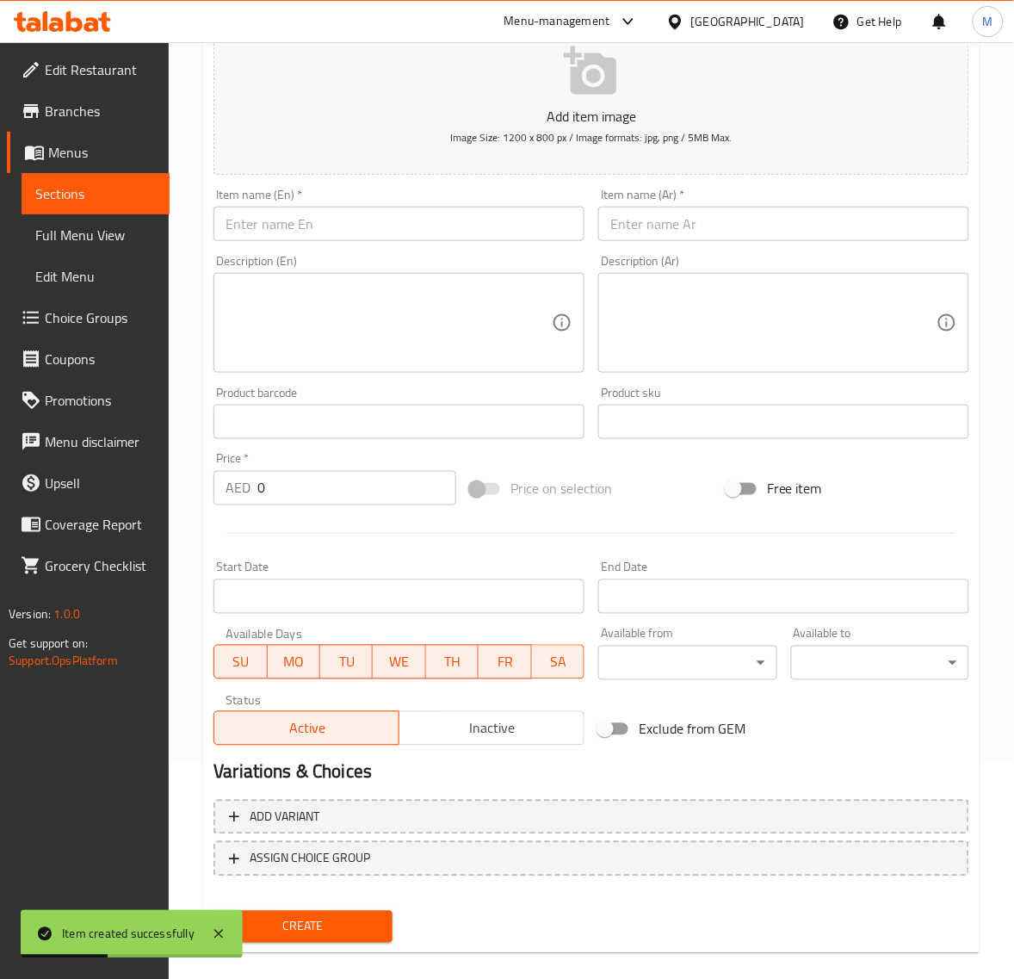
click at [691, 218] on input "text" at bounding box center [783, 224] width 371 height 34
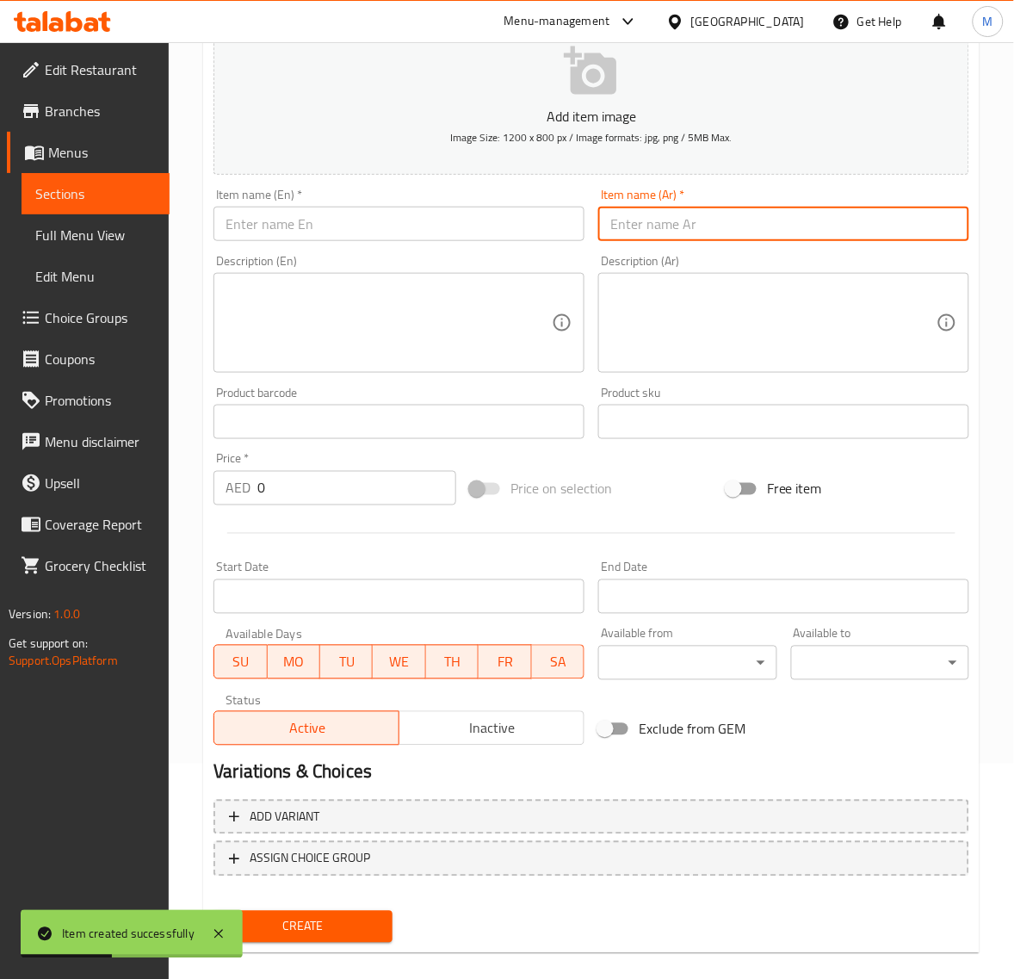
paste input "براتا تكه"
drag, startPoint x: 612, startPoint y: 226, endPoint x: 603, endPoint y: 226, distance: 9.5
click at [603, 226] on input "براتا تكه" at bounding box center [783, 224] width 371 height 34
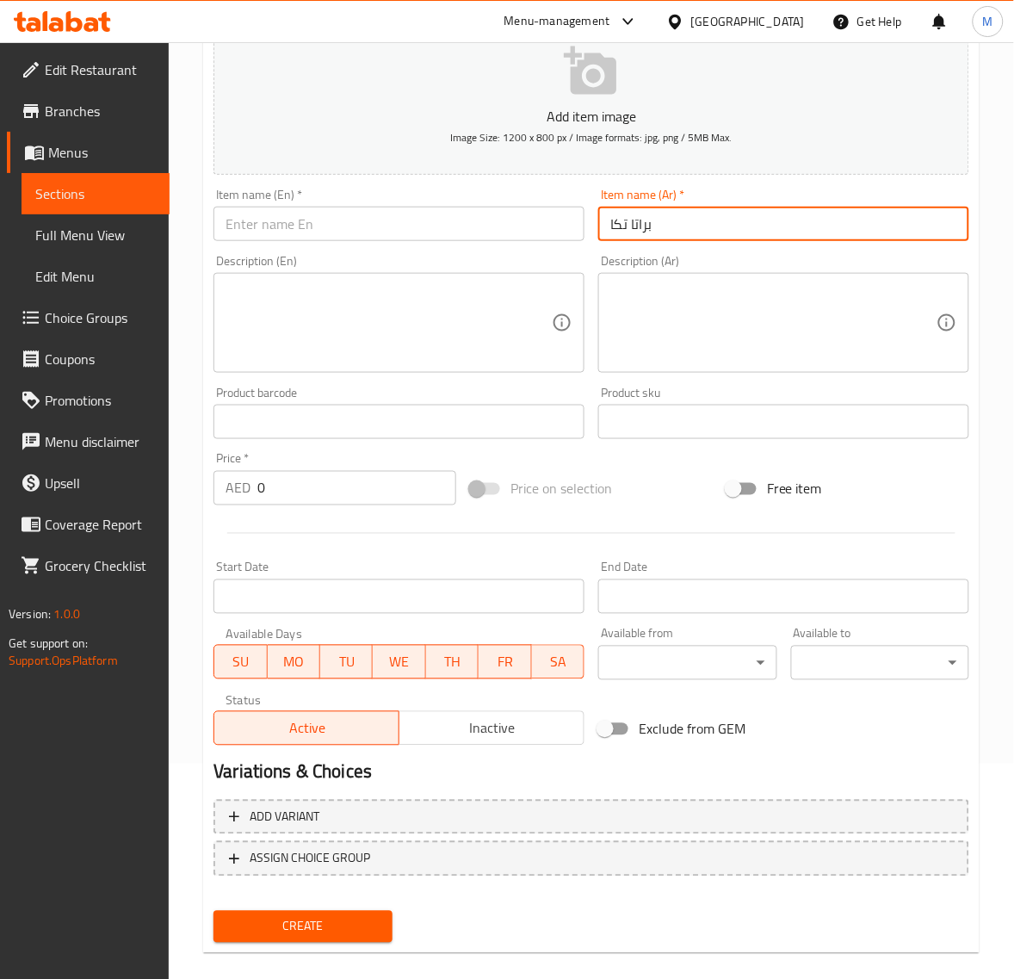
type input "براتا تكا"
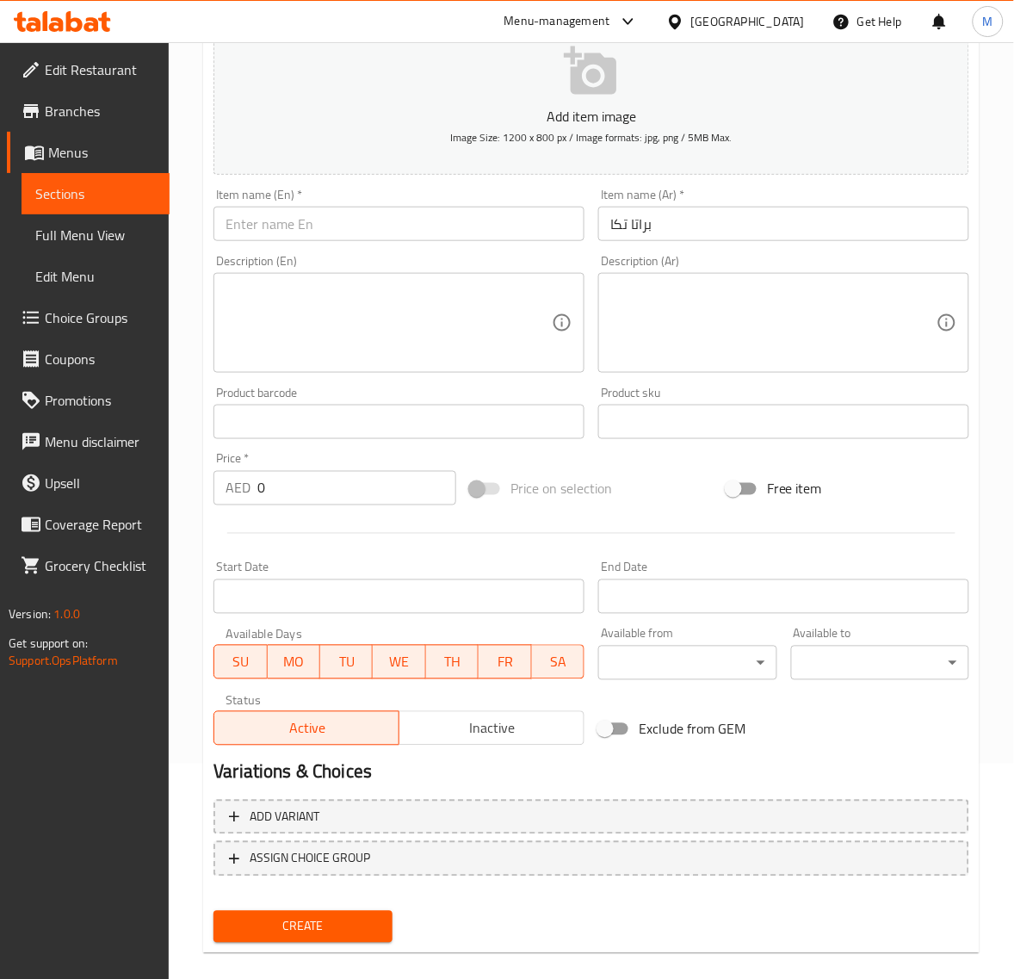
click at [368, 237] on input "text" at bounding box center [399, 224] width 371 height 34
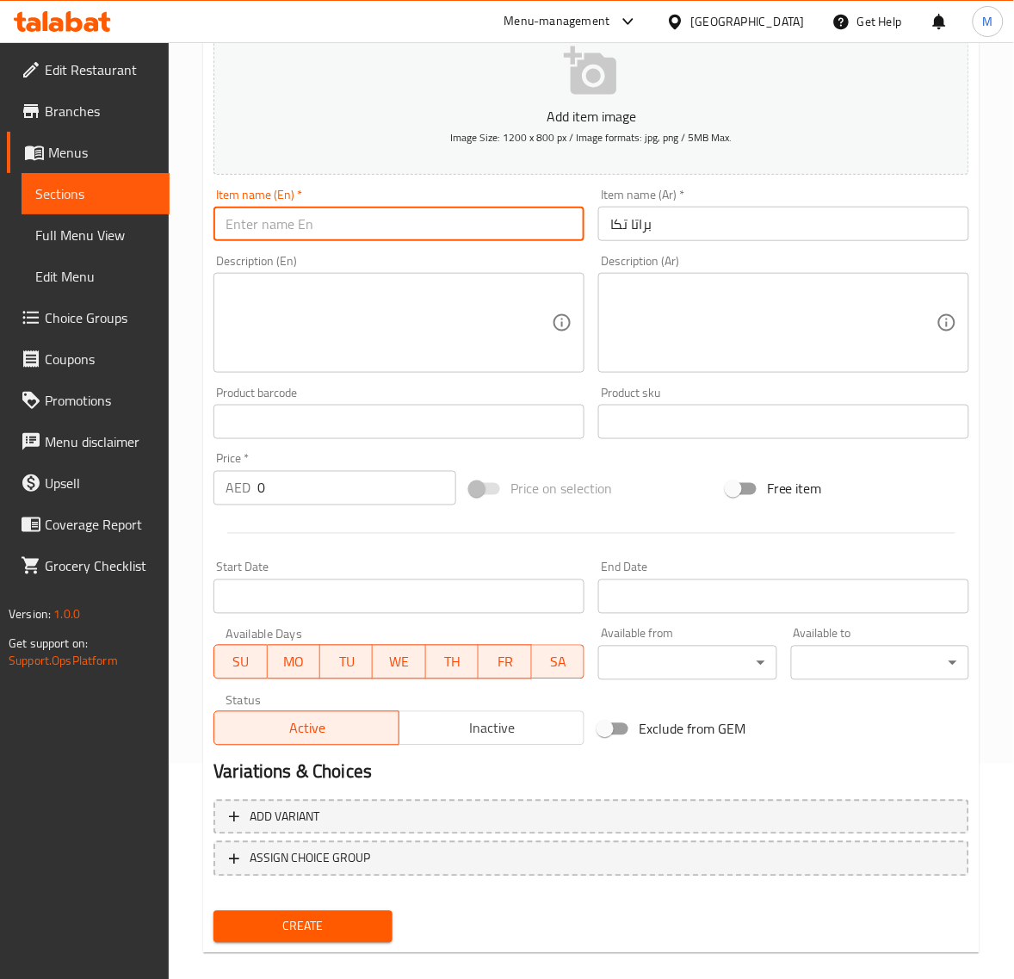
paste input "TIKKA PORATTA"
type input "Tikka Poratta"
click at [321, 297] on textarea at bounding box center [389, 323] width 326 height 82
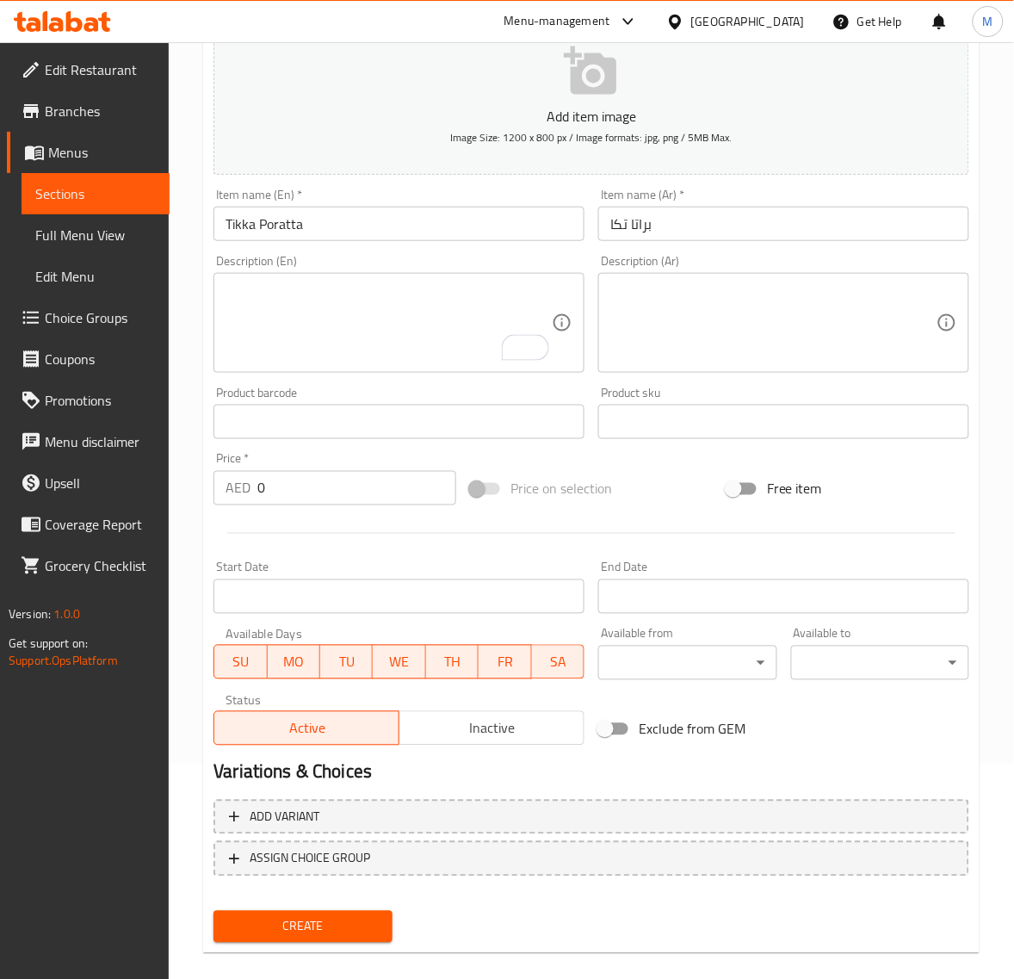
click at [306, 504] on input "0" at bounding box center [356, 488] width 199 height 34
paste input "8.1"
type input "8.10"
click at [330, 926] on span "Create" at bounding box center [302, 927] width 151 height 22
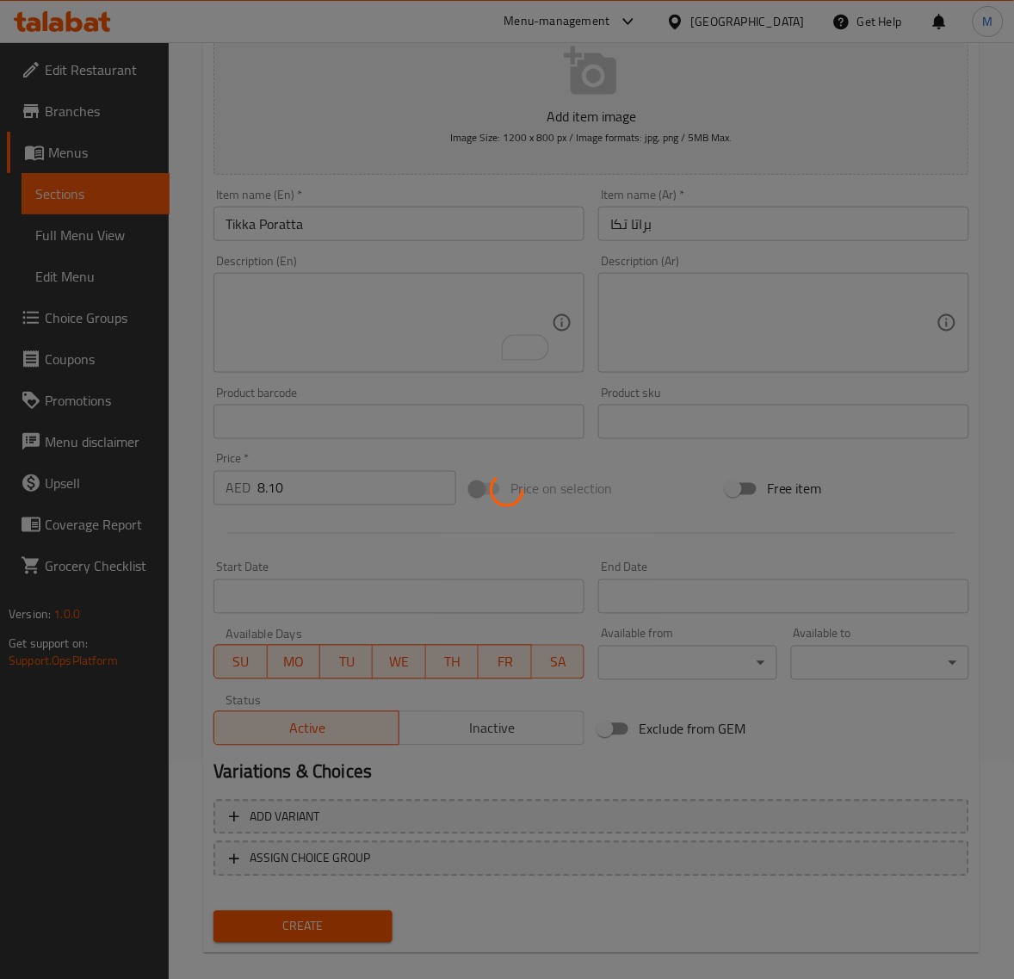
type input "0"
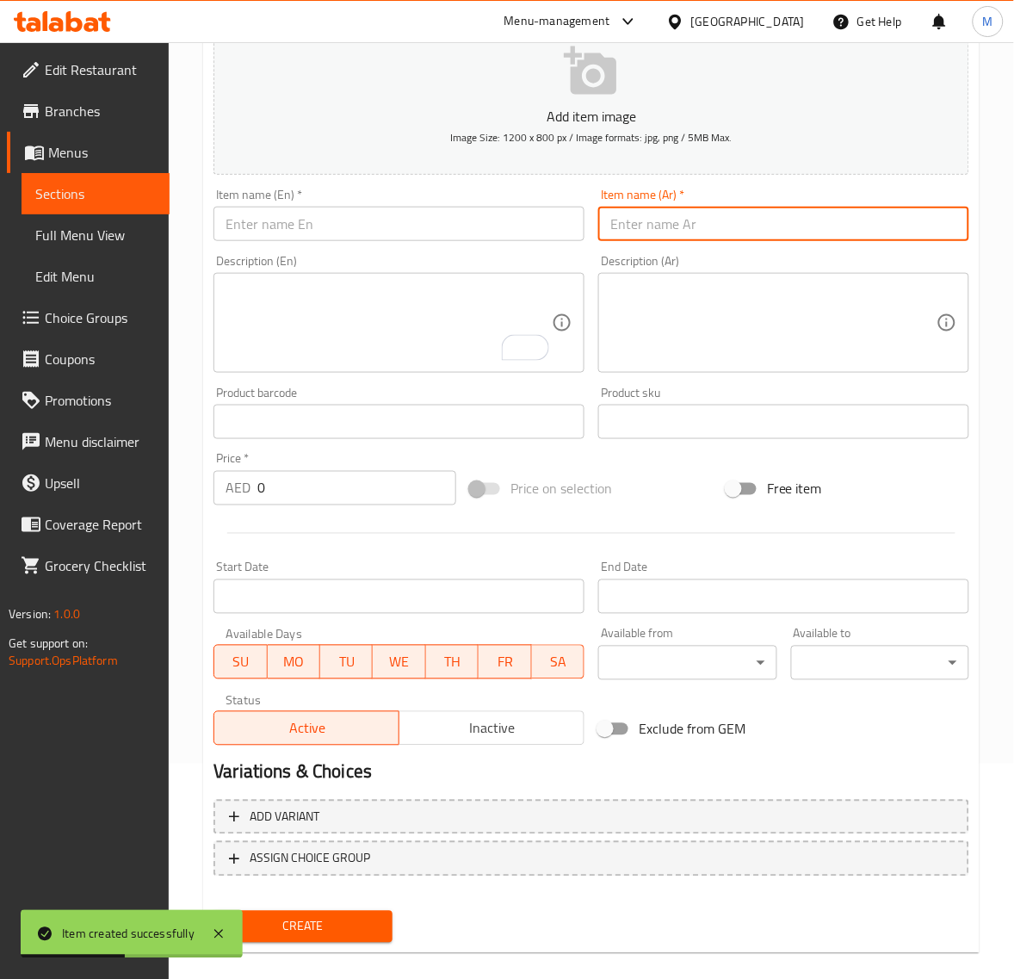
click at [669, 224] on input "text" at bounding box center [783, 224] width 371 height 34
paste input "براتا روبيان"
type input "براتا روبيان"
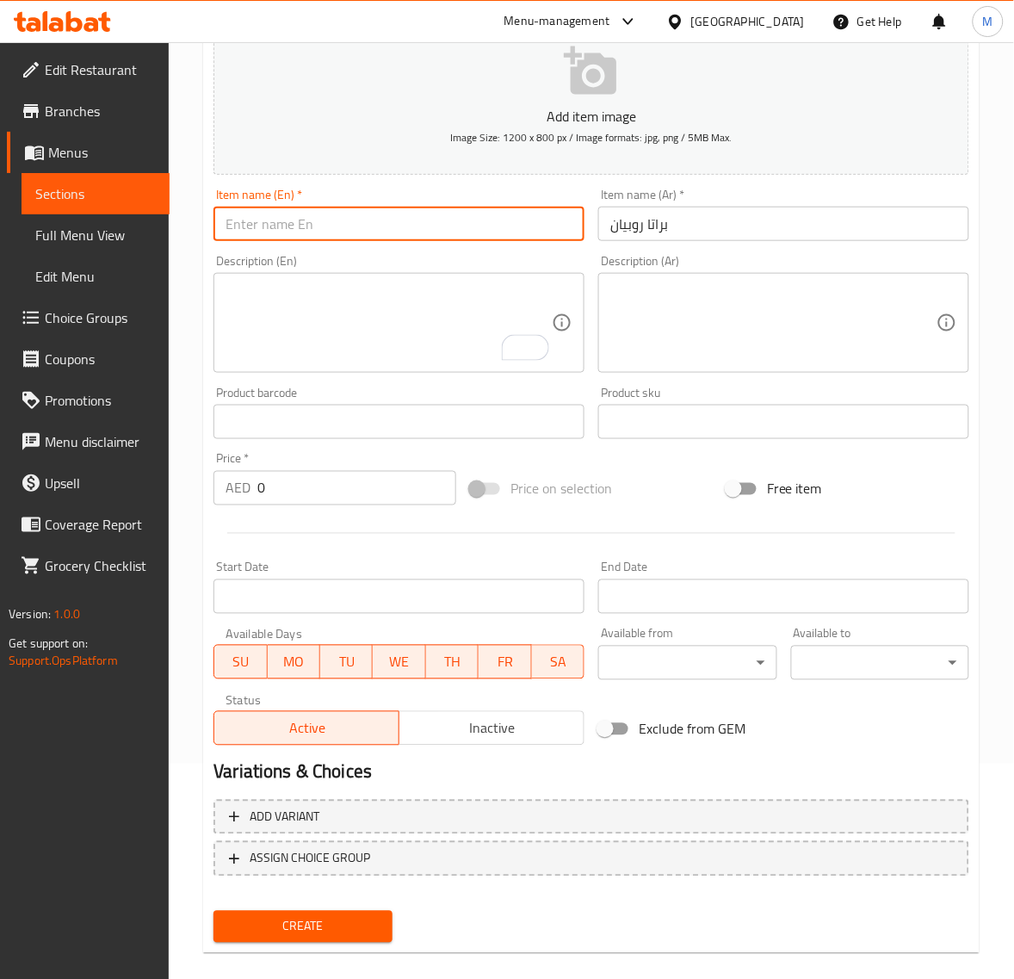
click at [338, 228] on input "text" at bounding box center [399, 224] width 371 height 34
paste input "PRAWSN PORATTA"
type input "Prawsn Poratta"
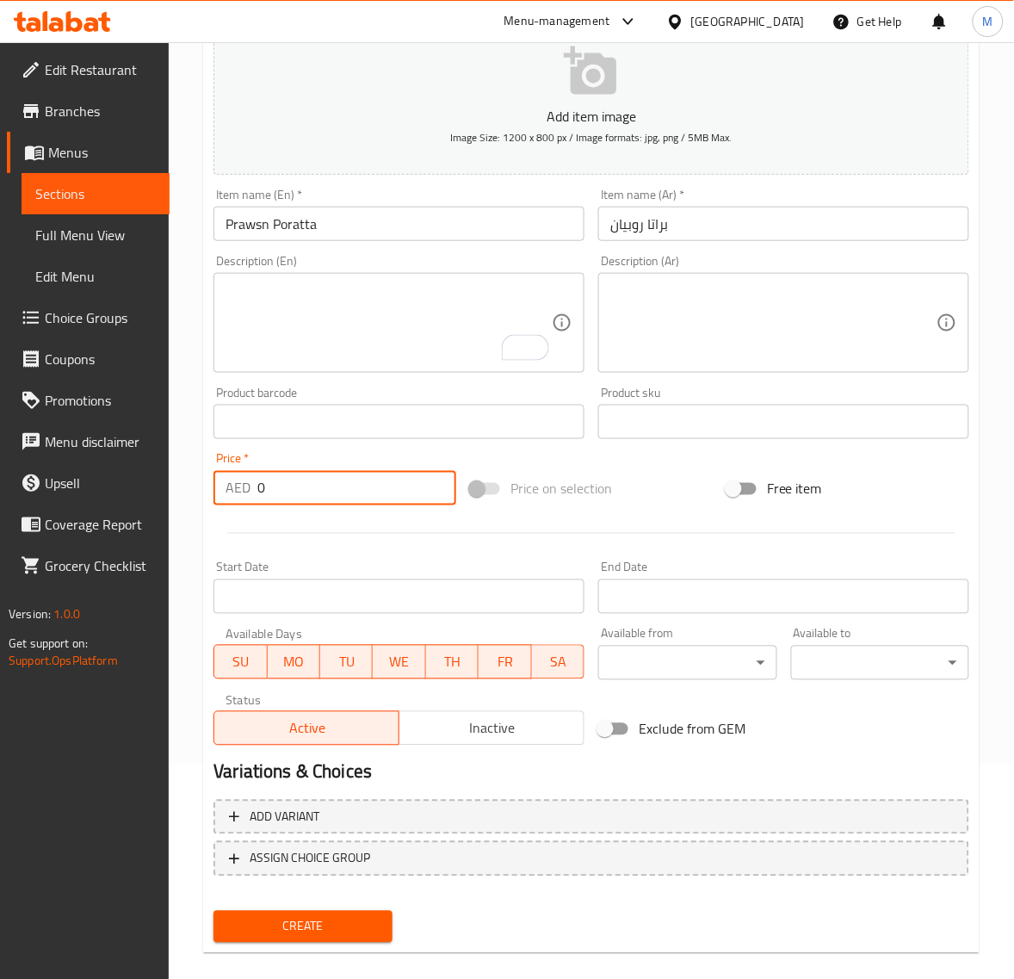
click at [306, 483] on input "0" at bounding box center [356, 488] width 199 height 34
paste input "6.75"
type input "6.75"
click at [214, 911] on button "Create" at bounding box center [303, 927] width 178 height 32
click at [696, 231] on input "text" at bounding box center [783, 224] width 371 height 34
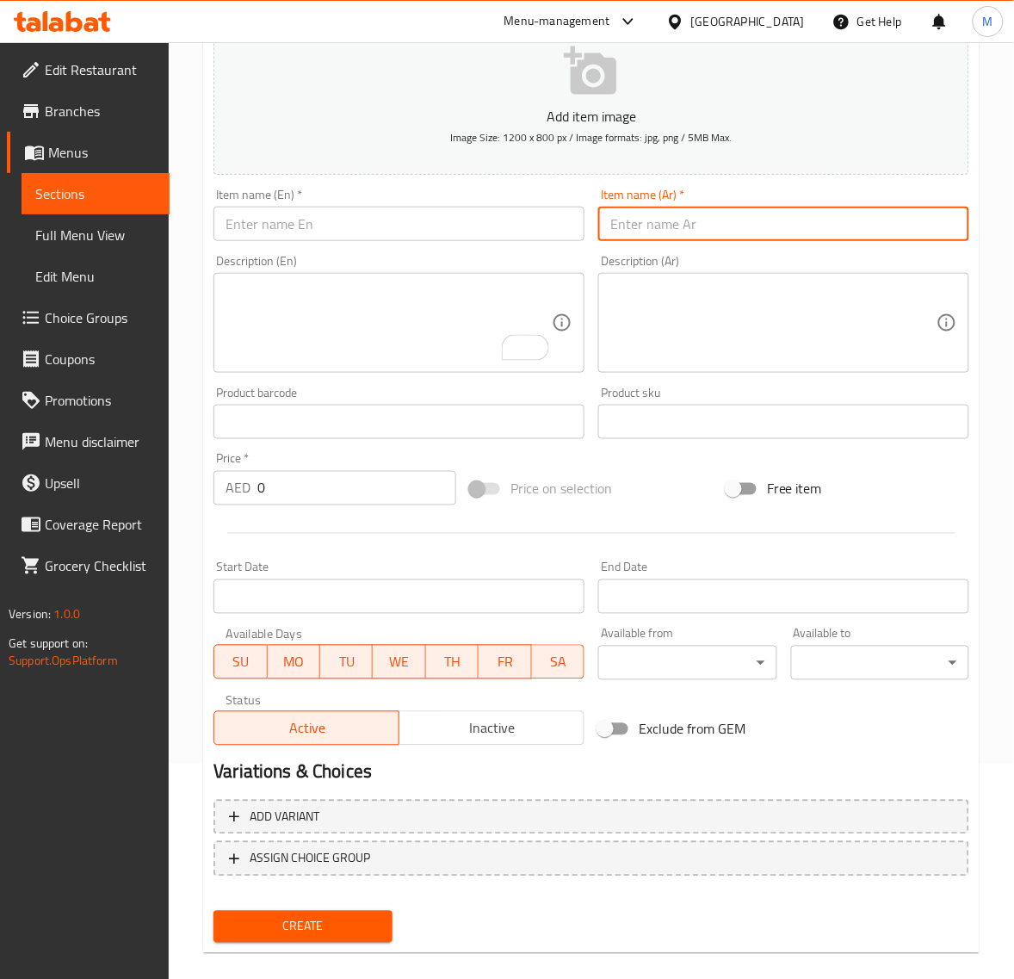
paste input "براتا دجاج ليمون"
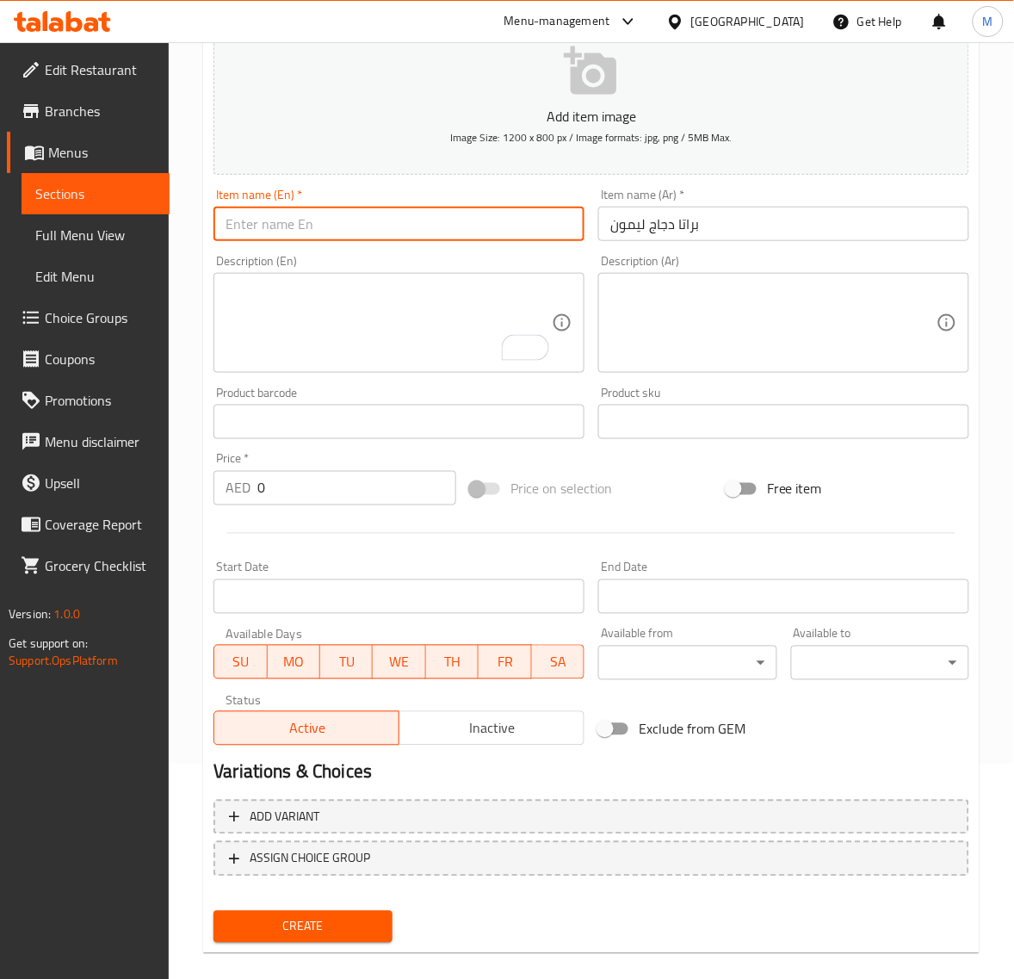
click at [327, 230] on input "text" at bounding box center [399, 224] width 371 height 34
paste input "CHI. LEMON PORATTA"
click at [251, 230] on input "CHI. LEMON PORATTA" at bounding box center [399, 224] width 371 height 34
click at [242, 226] on input "Ch Icken Lemon Poratta" at bounding box center [399, 224] width 371 height 34
click at [244, 226] on input "Ch Icken Lemon Poratta" at bounding box center [399, 224] width 371 height 34
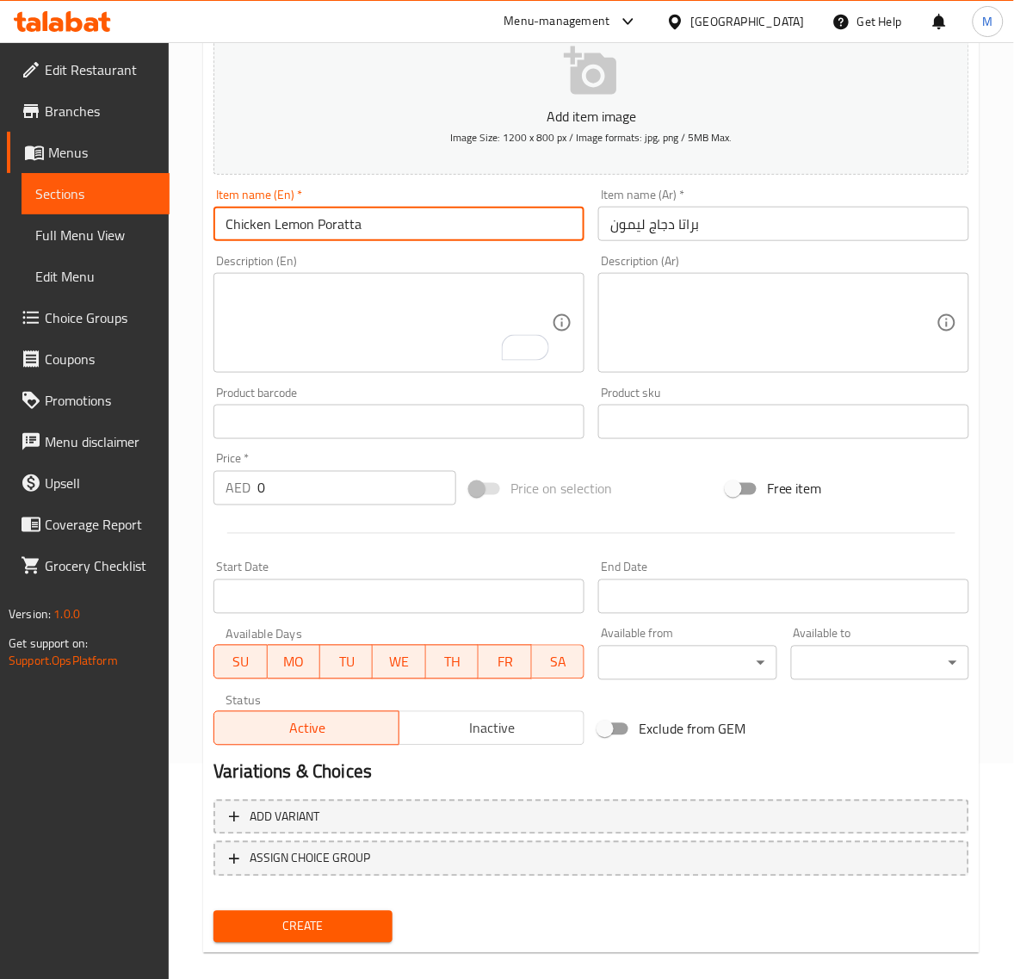
click at [737, 350] on textarea at bounding box center [773, 323] width 326 height 82
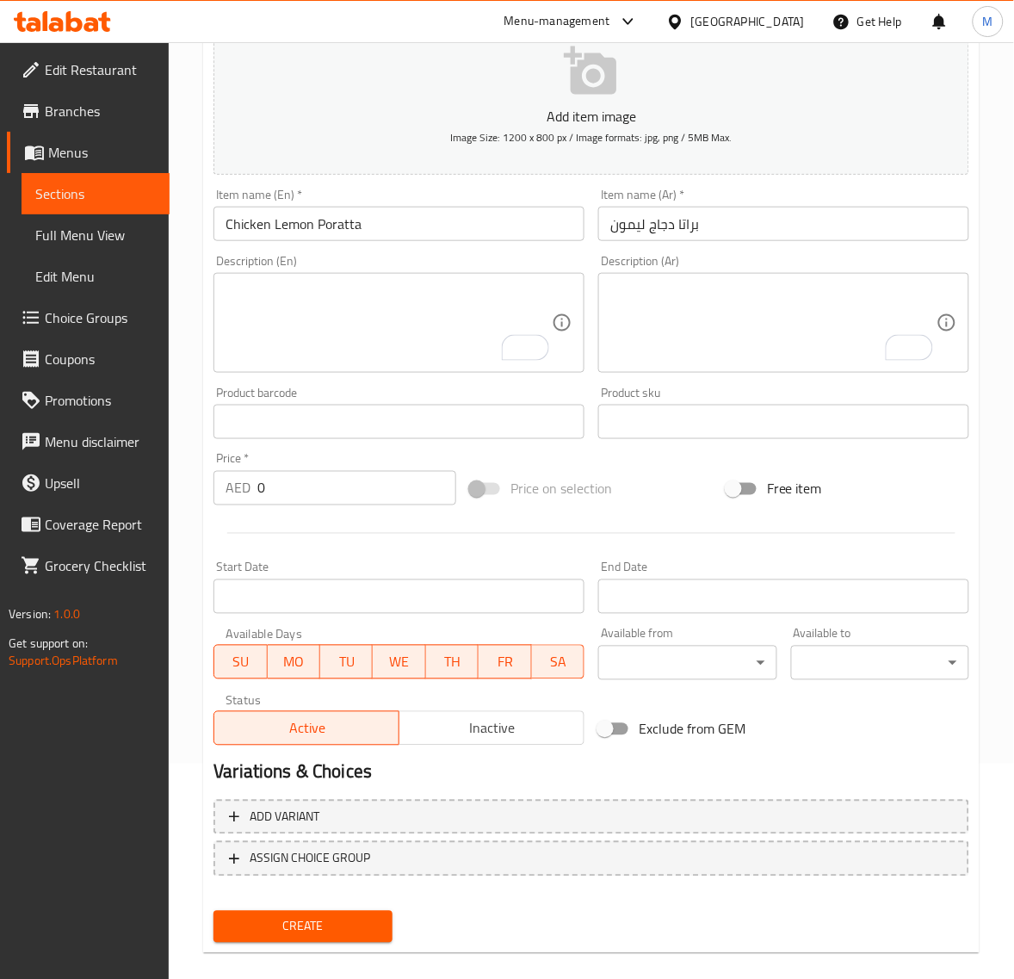
click at [290, 491] on input "0" at bounding box center [356, 488] width 199 height 34
paste input "8.1"
click at [312, 918] on span "Create" at bounding box center [302, 927] width 151 height 22
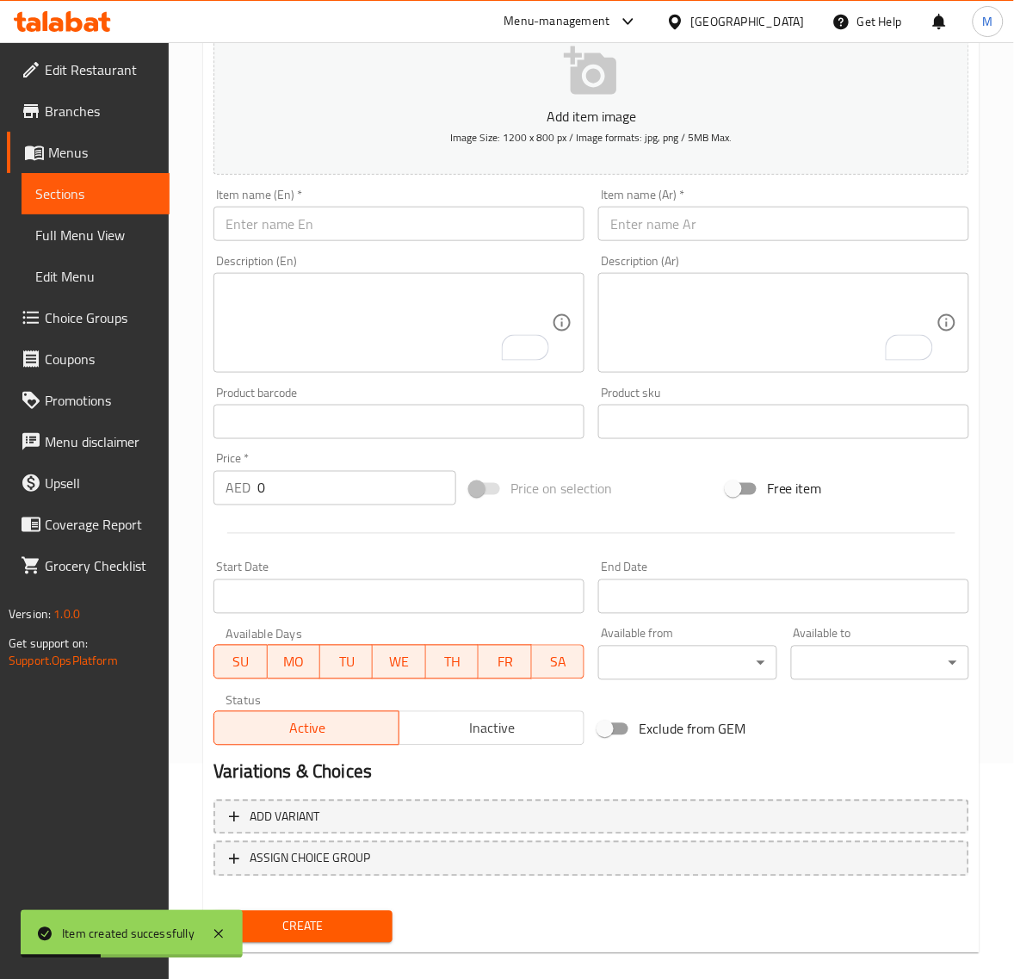
click at [642, 218] on input "text" at bounding box center [783, 224] width 371 height 34
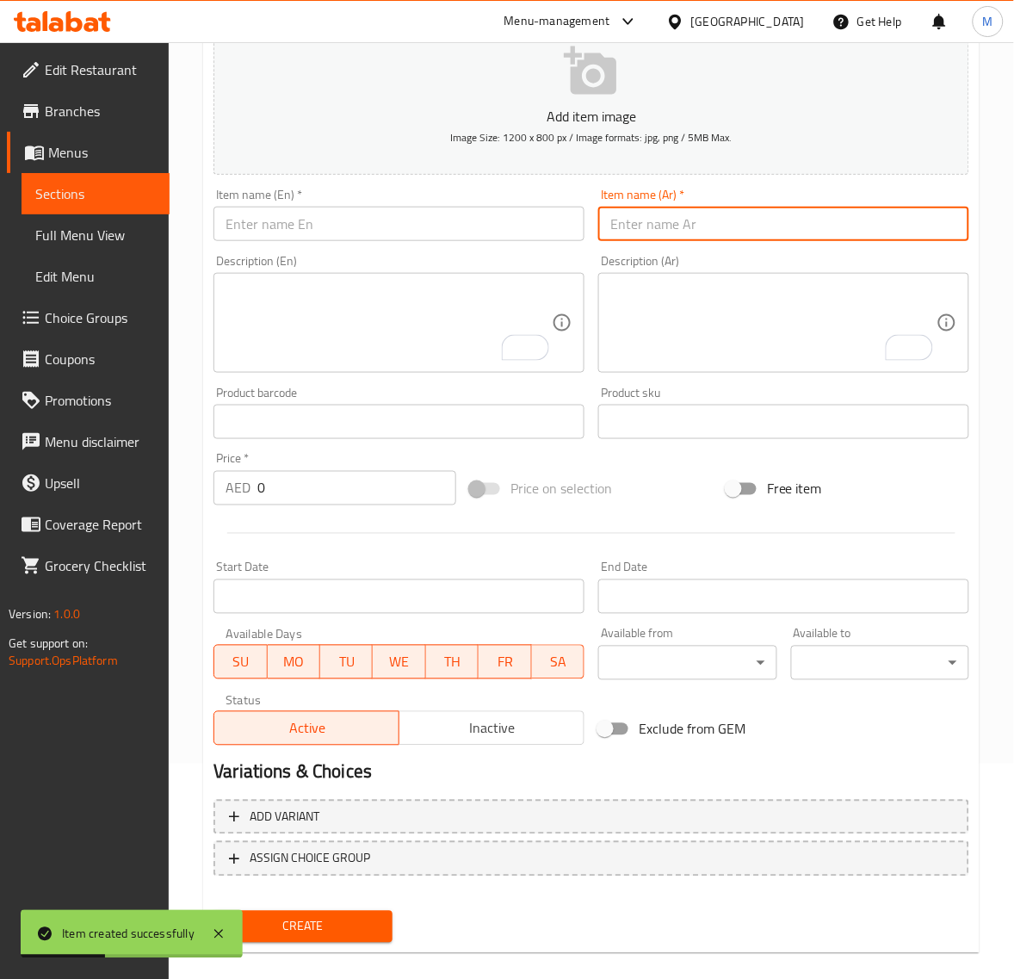
paste input "براتا كباب"
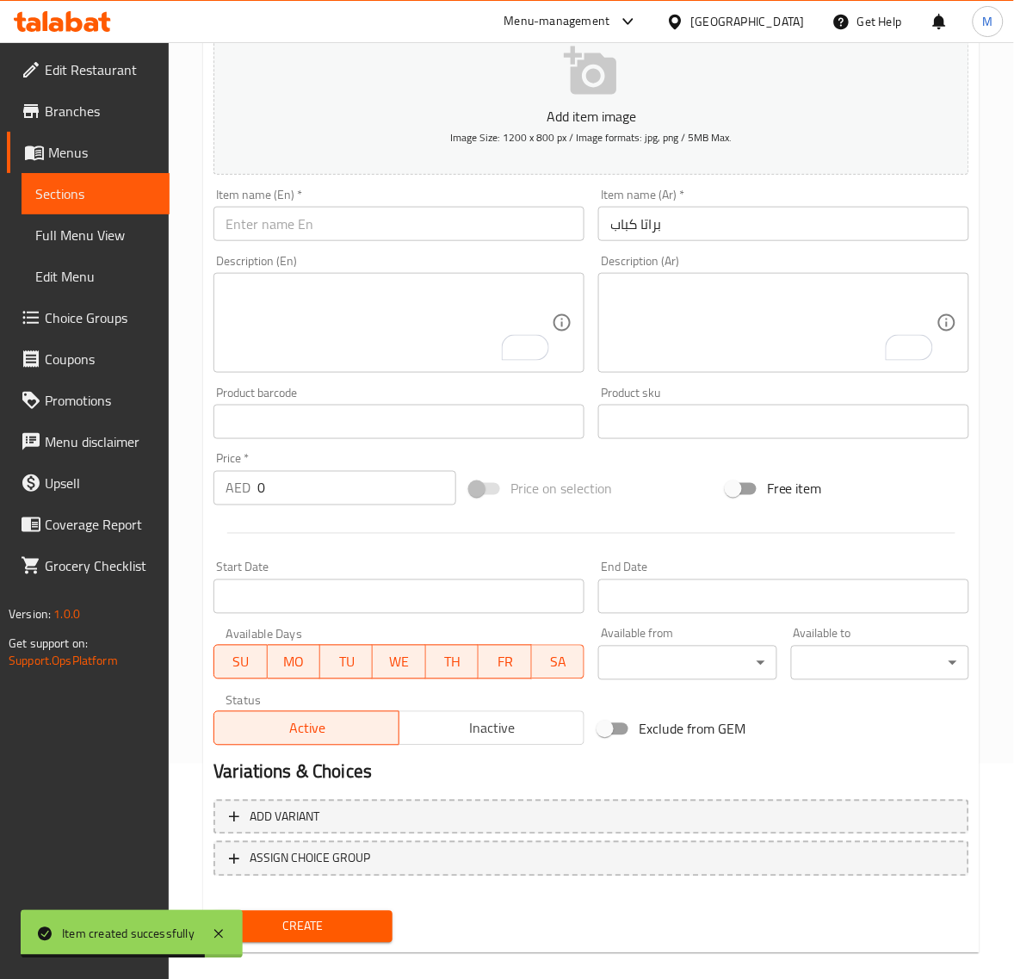
click at [319, 225] on input "text" at bounding box center [399, 224] width 371 height 34
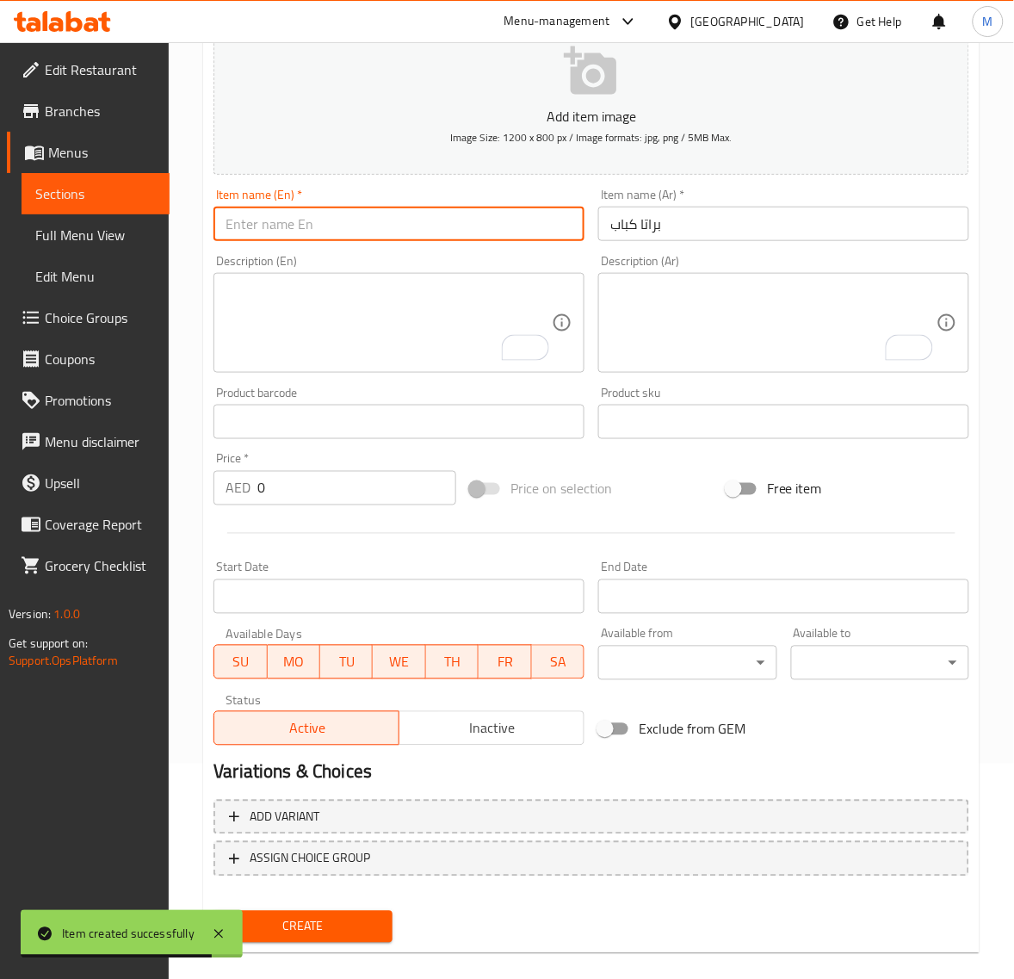
paste input "KABAB PORATTA"
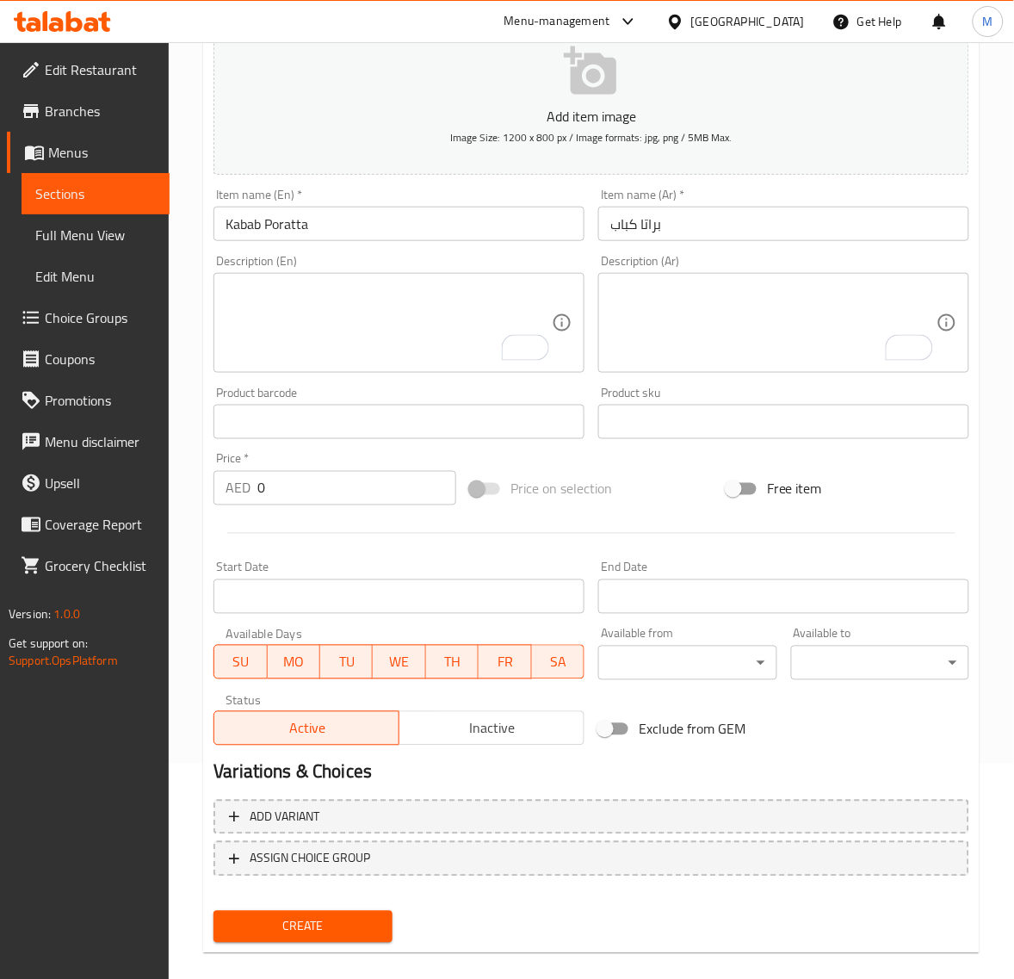
click at [310, 489] on input "0" at bounding box center [356, 488] width 199 height 34
paste input "6.75"
click at [214, 911] on button "Create" at bounding box center [303, 927] width 178 height 32
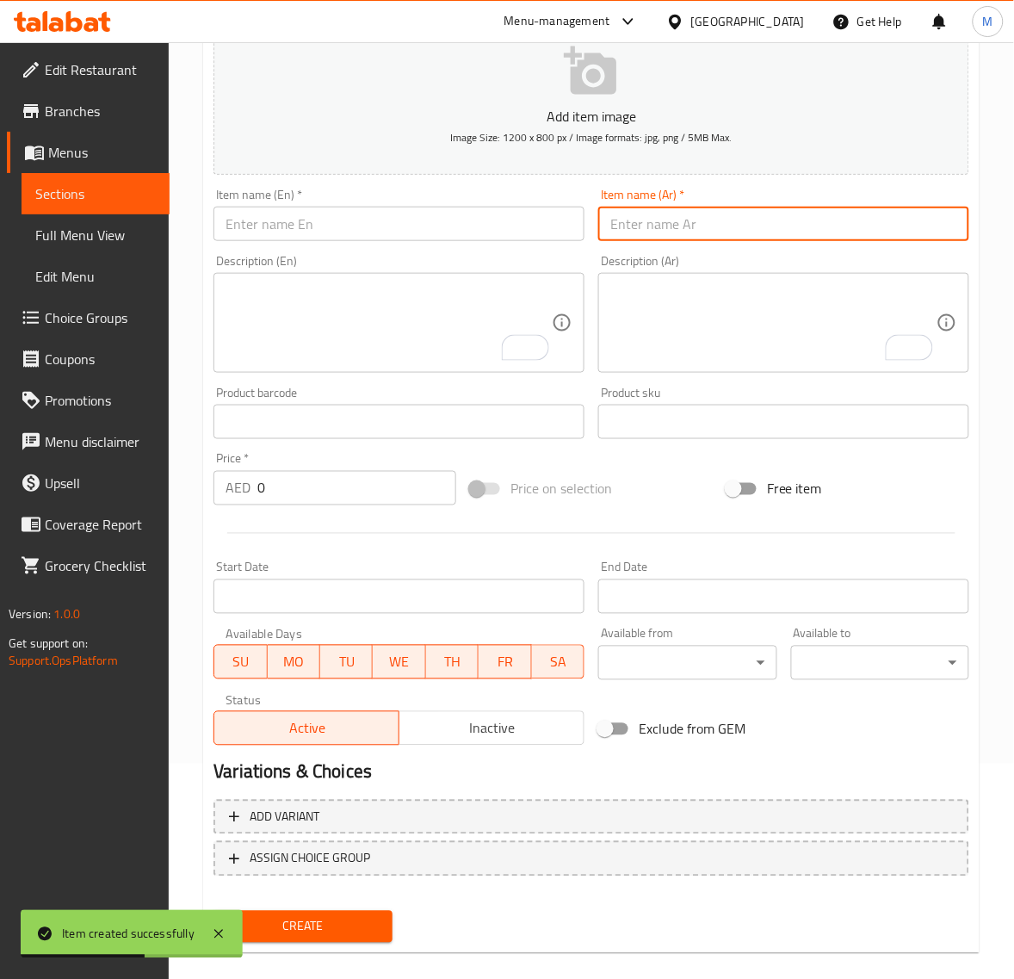
click at [741, 234] on input "text" at bounding box center [783, 224] width 371 height 34
paste input "براتا خضار"
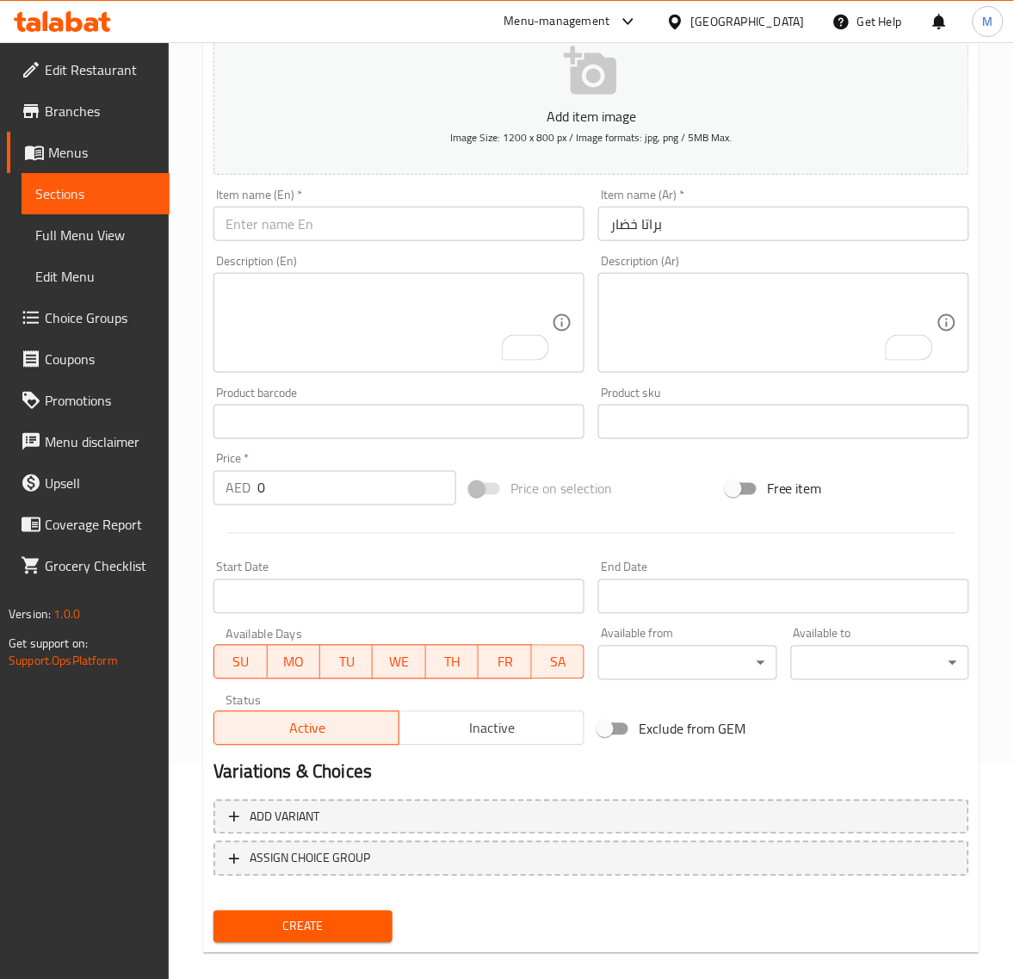
click at [272, 243] on div "Item name (En)   * Item name (En) *" at bounding box center [399, 215] width 385 height 66
click at [276, 235] on input "text" at bounding box center [399, 224] width 371 height 34
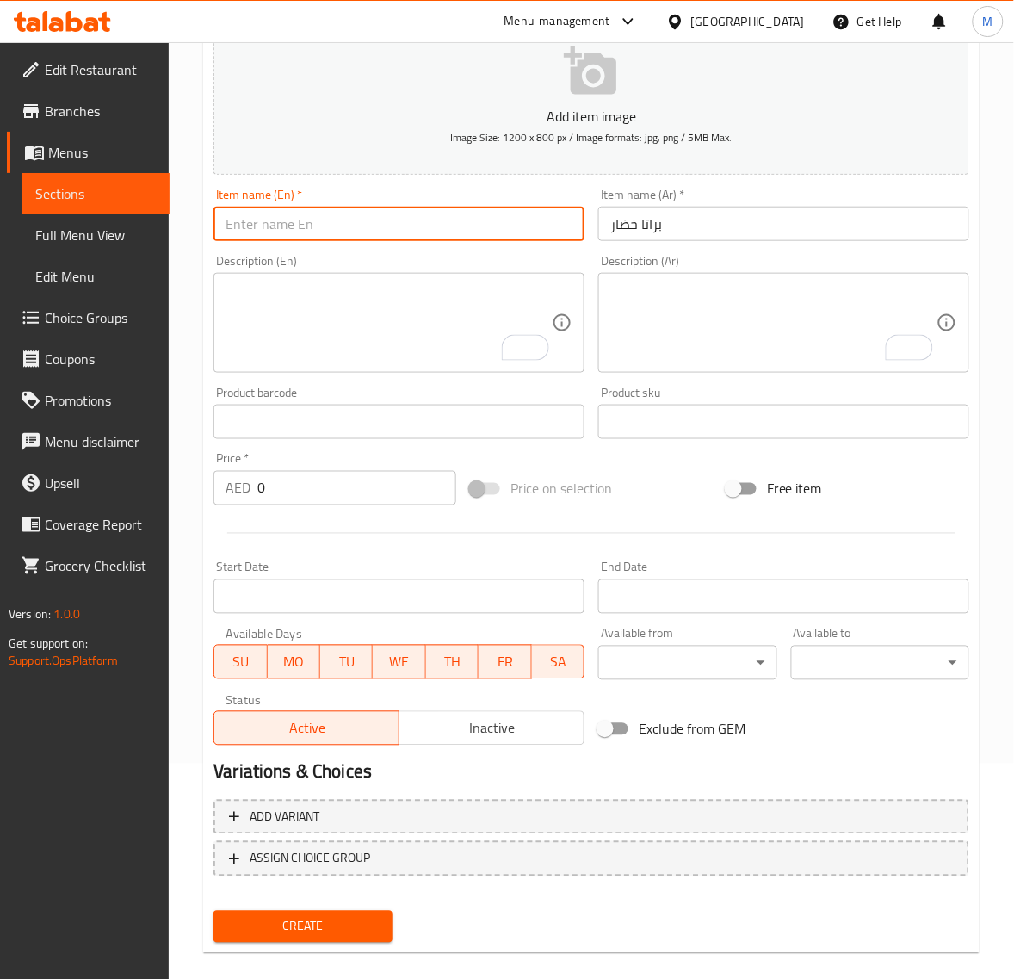
paste input "VEGETABLE PORATTA"
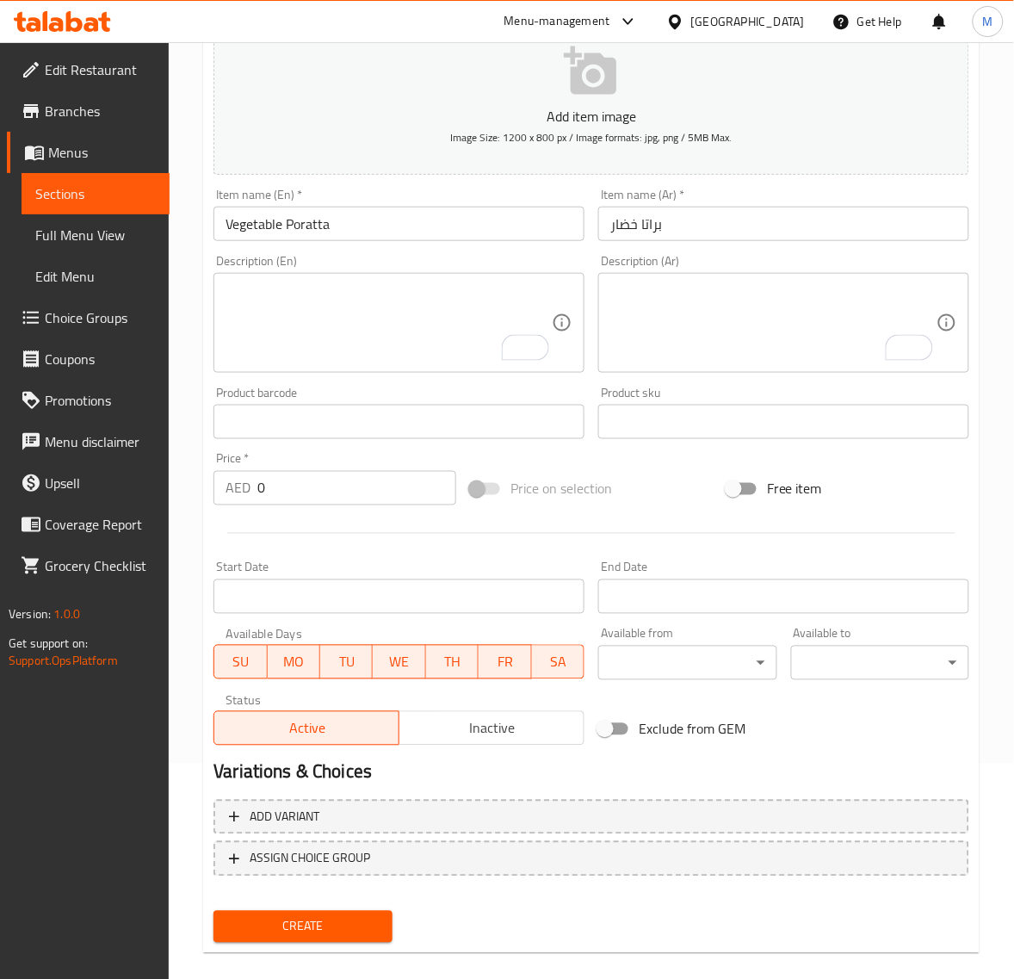
click at [297, 485] on input "0" at bounding box center [356, 488] width 199 height 34
paste input "4.05"
click at [214, 911] on button "Create" at bounding box center [303, 927] width 178 height 32
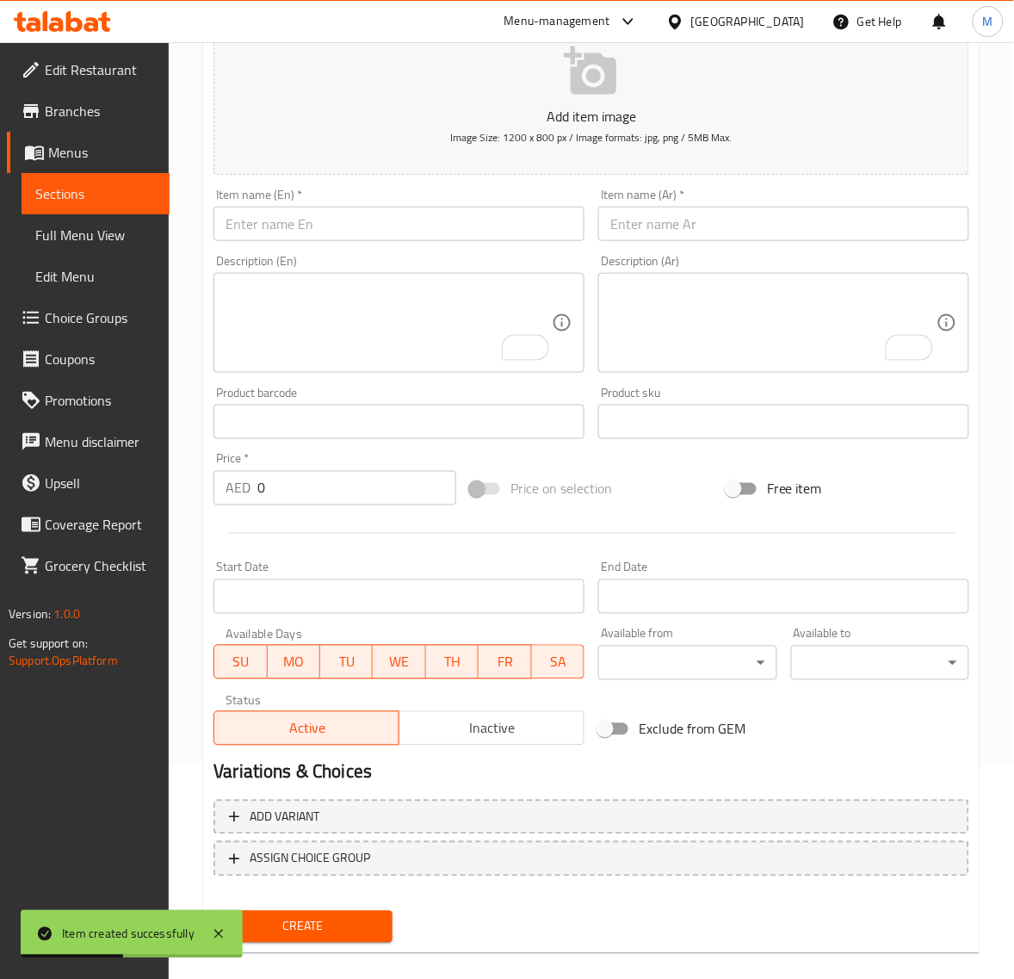
click at [729, 239] on input "text" at bounding box center [783, 224] width 371 height 34
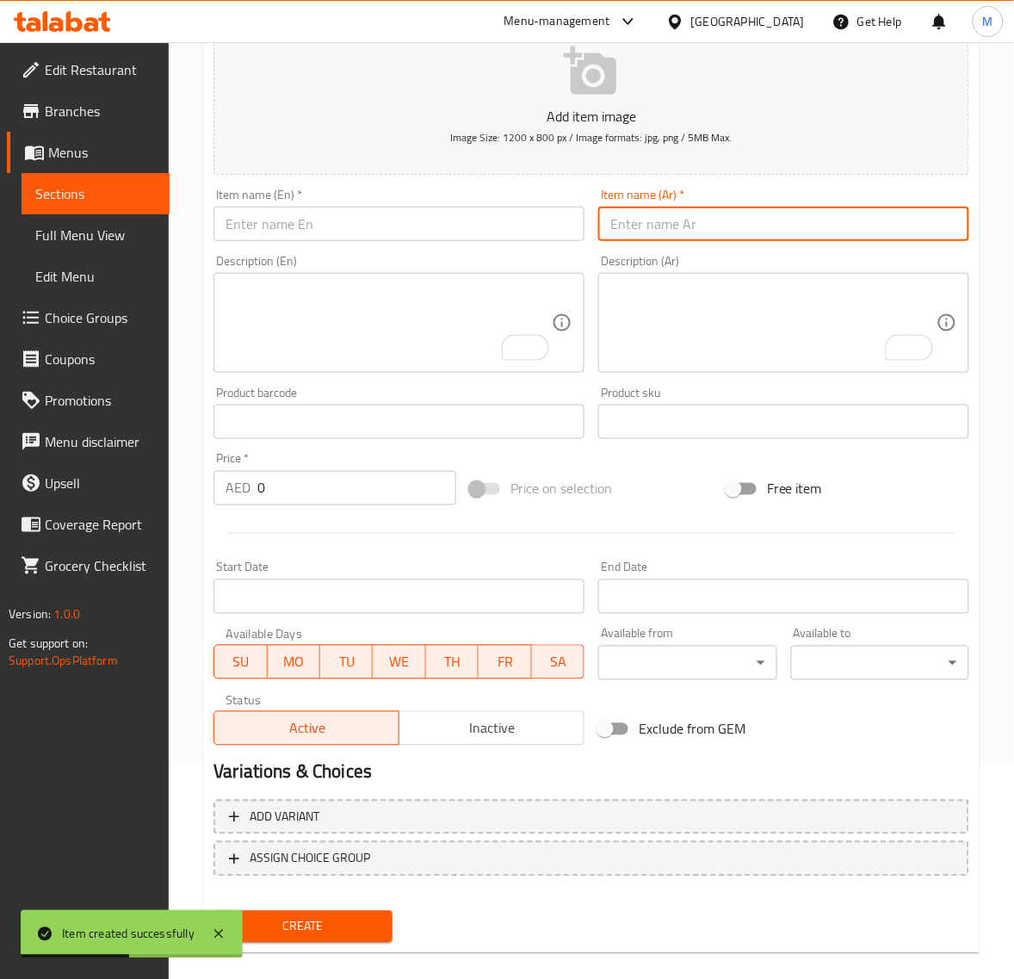
paste input "راتا نجتس"
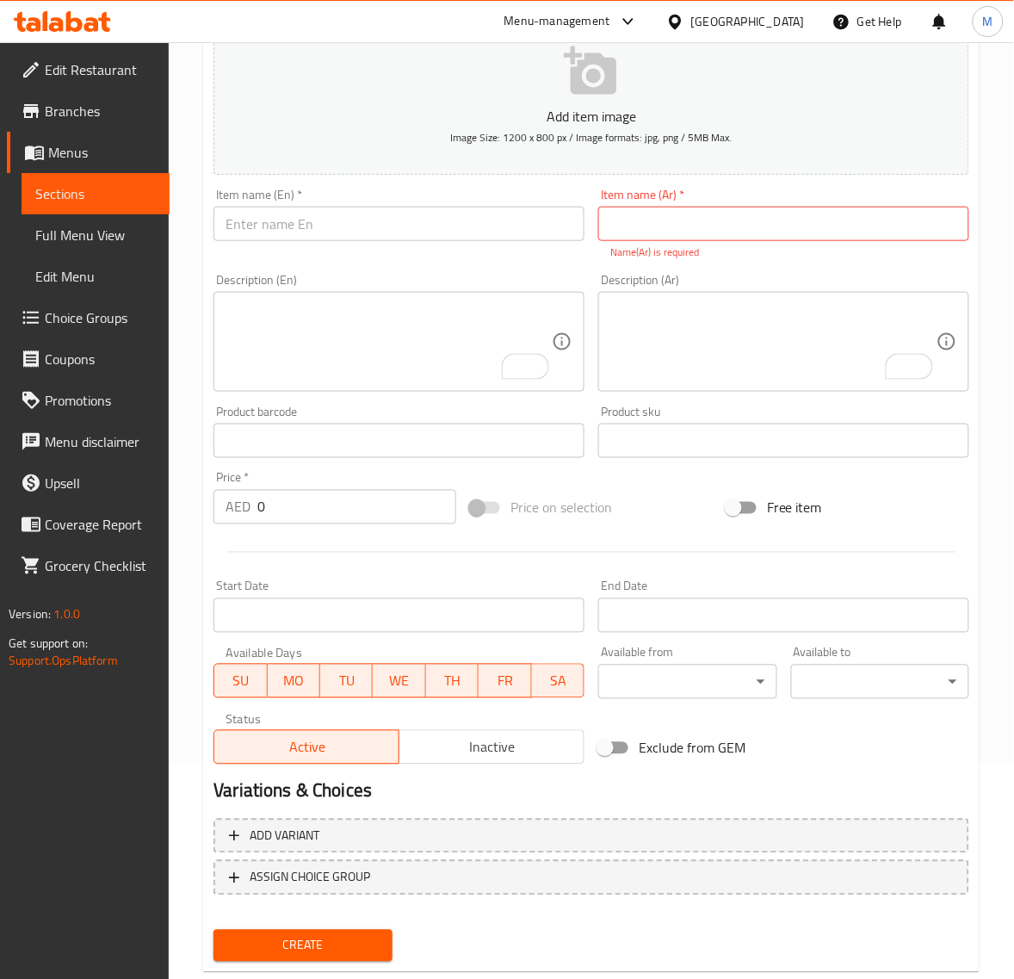
click at [678, 228] on input "text" at bounding box center [783, 224] width 371 height 34
paste input "براتا نجتس"
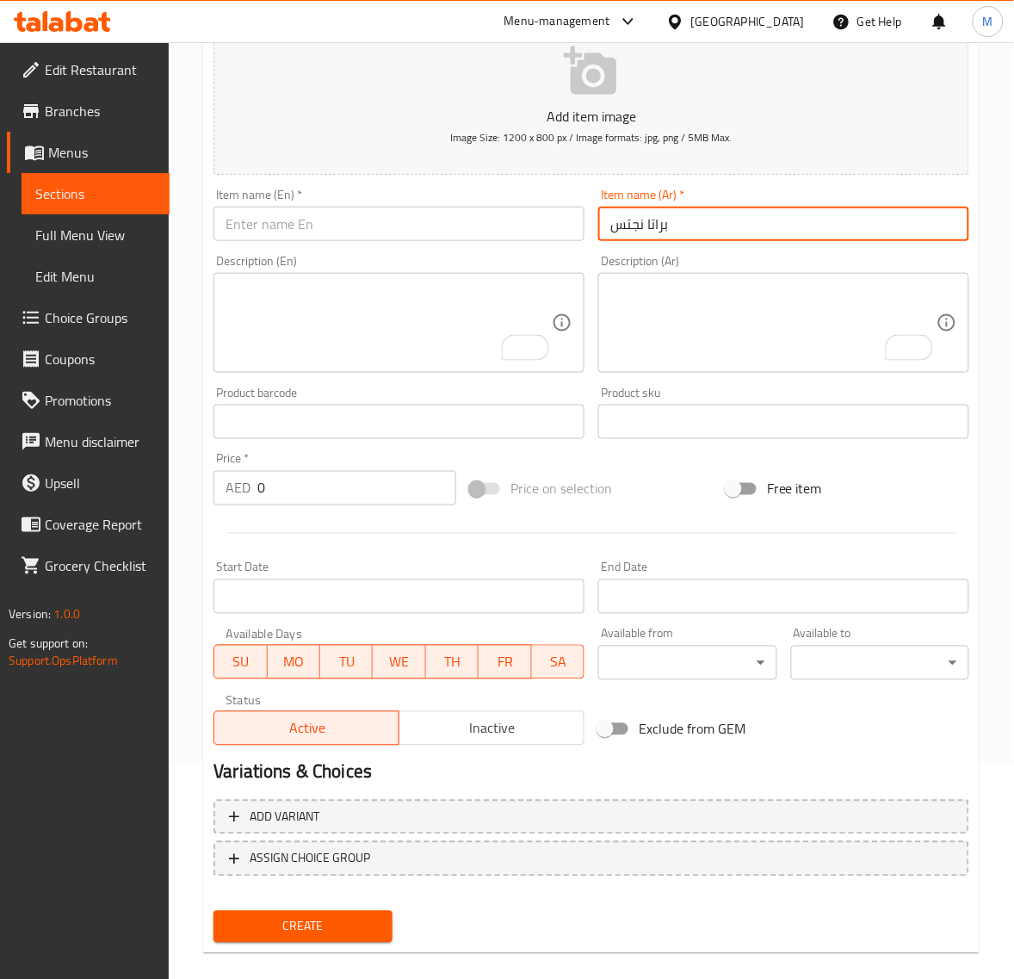
click at [643, 228] on input "براتا نجتس" at bounding box center [783, 224] width 371 height 34
click at [629, 229] on input "براتا نجتس" at bounding box center [783, 224] width 371 height 34
click at [631, 231] on input "براتا نجتس" at bounding box center [783, 224] width 371 height 34
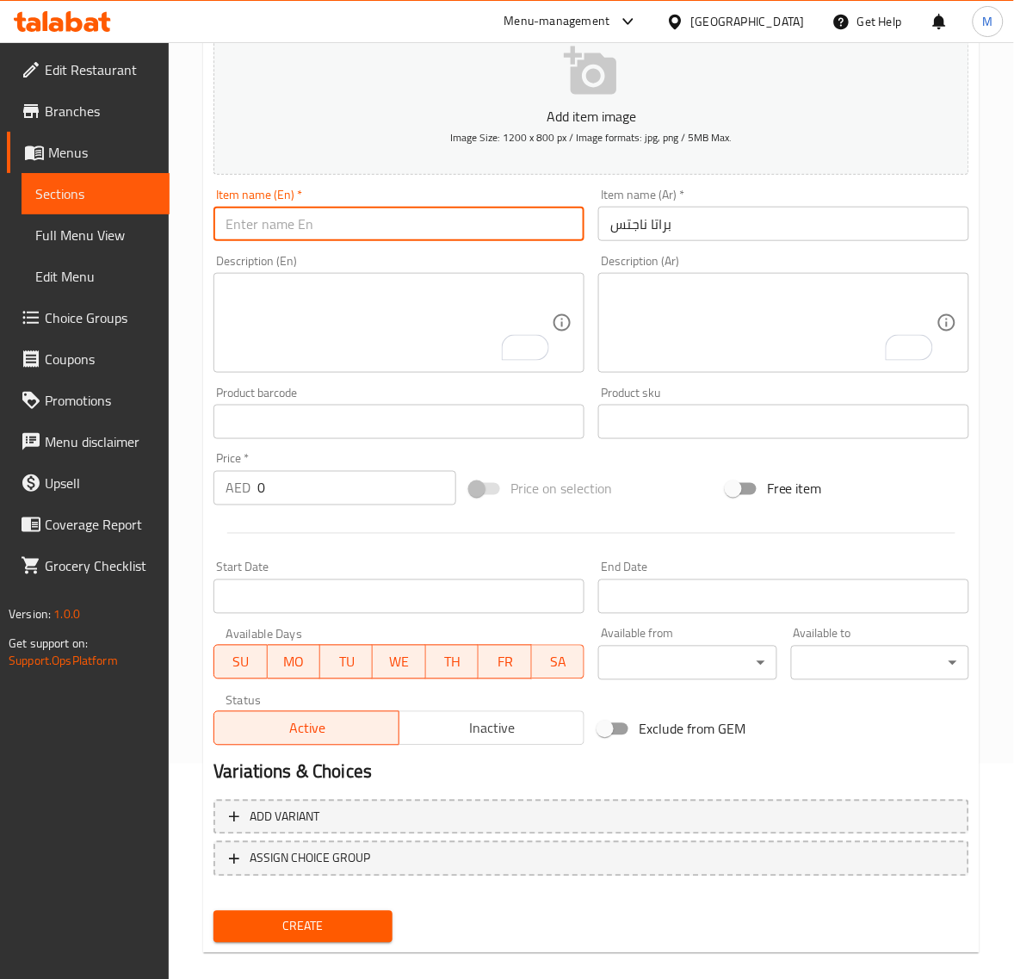
click at [278, 230] on input "text" at bounding box center [399, 224] width 371 height 34
paste input "NUGGETS PORATTA"
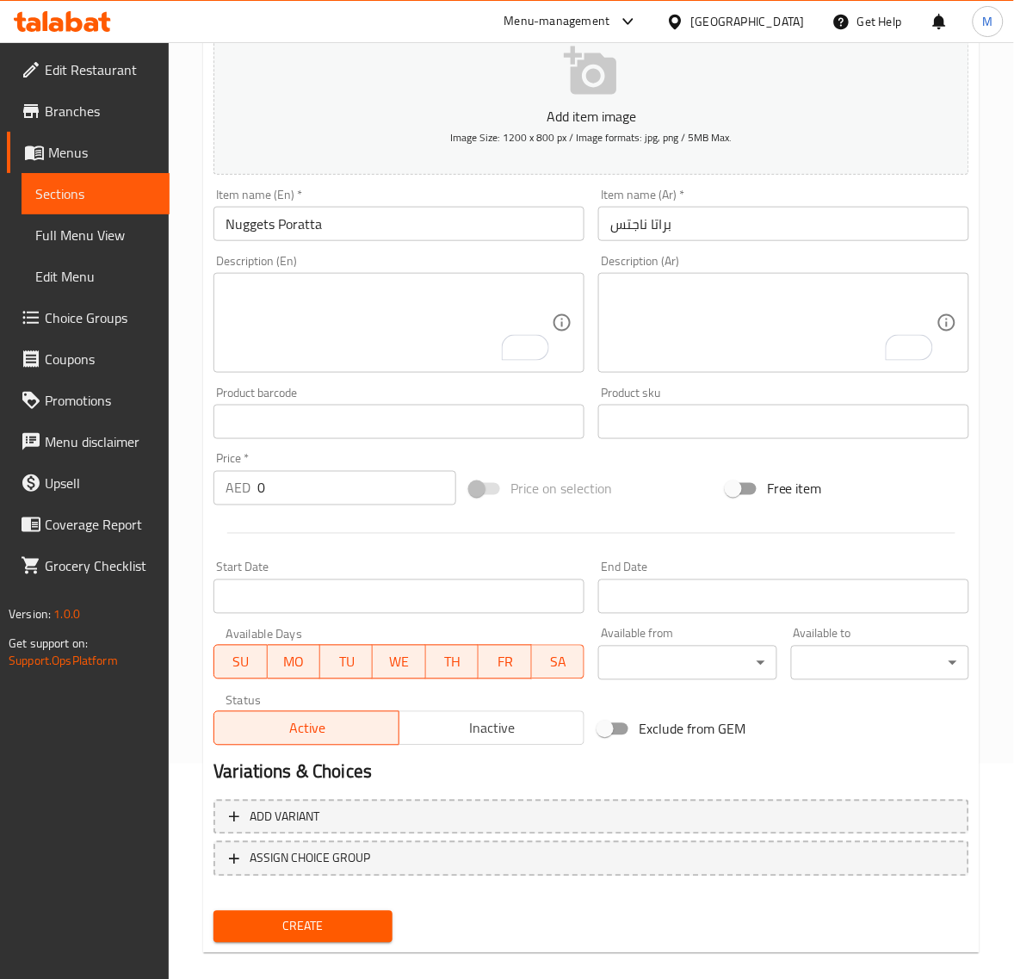
click at [285, 496] on input "0" at bounding box center [356, 488] width 199 height 34
paste input "6.75"
click at [324, 930] on span "Create" at bounding box center [302, 927] width 151 height 22
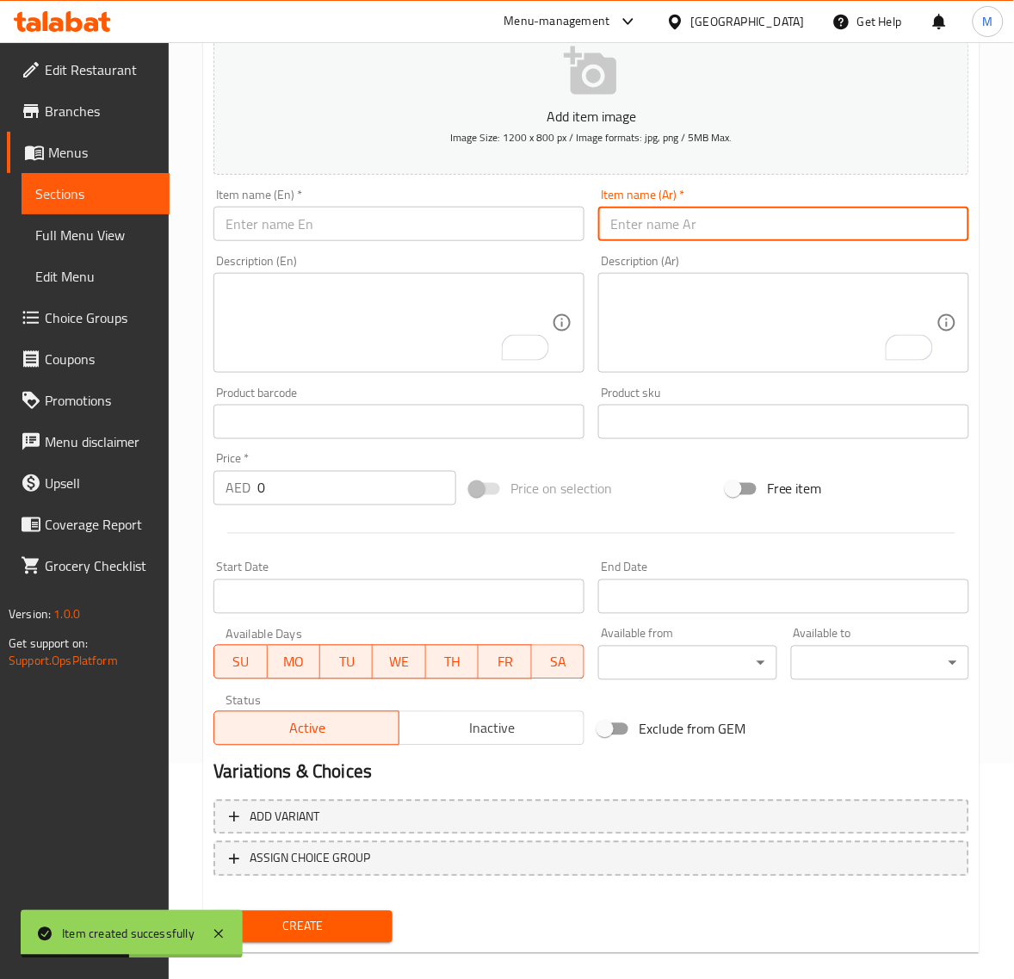
click at [703, 224] on input "text" at bounding box center [783, 224] width 371 height 34
paste input "براتا جمبو روبيان"
click at [689, 228] on input "براتا جمبو روبيان" at bounding box center [783, 224] width 371 height 34
click at [668, 231] on input "براتا جمبو روبيان" at bounding box center [783, 224] width 371 height 34
paste input "ا"
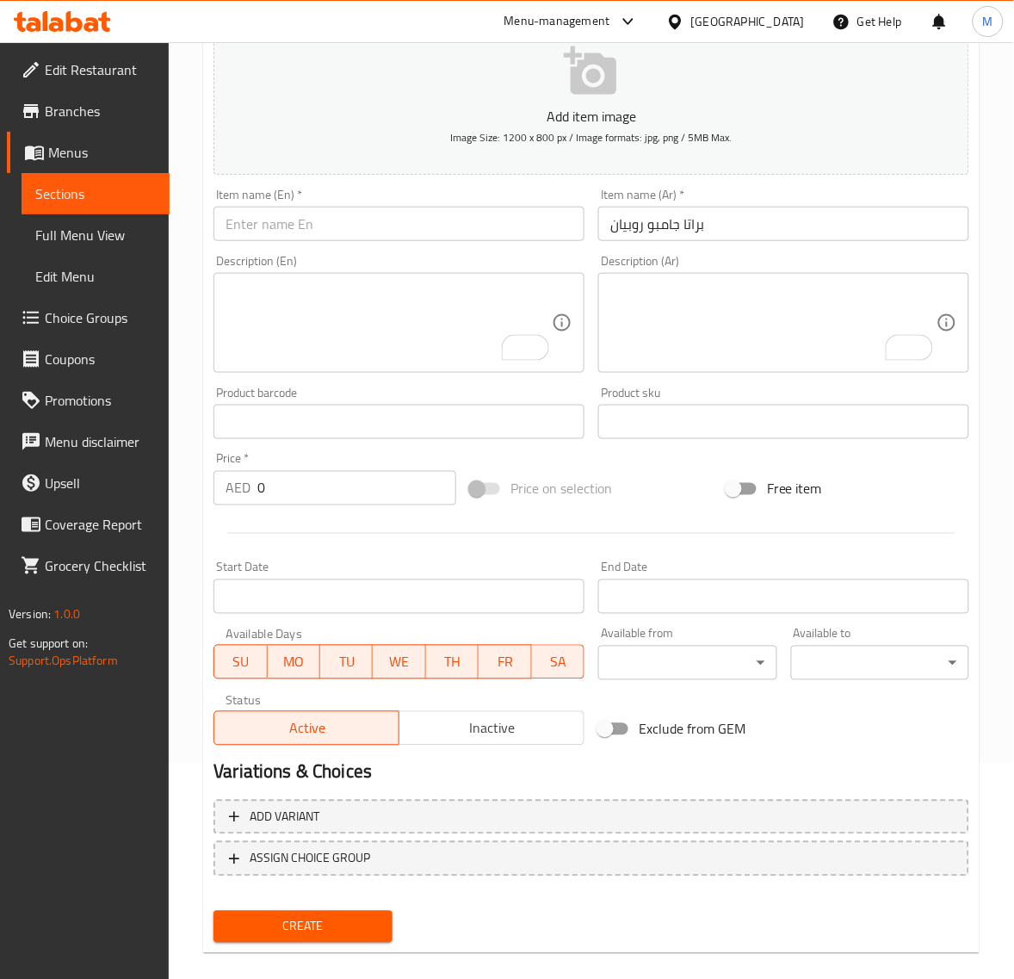
click at [340, 222] on input "text" at bounding box center [399, 224] width 371 height 34
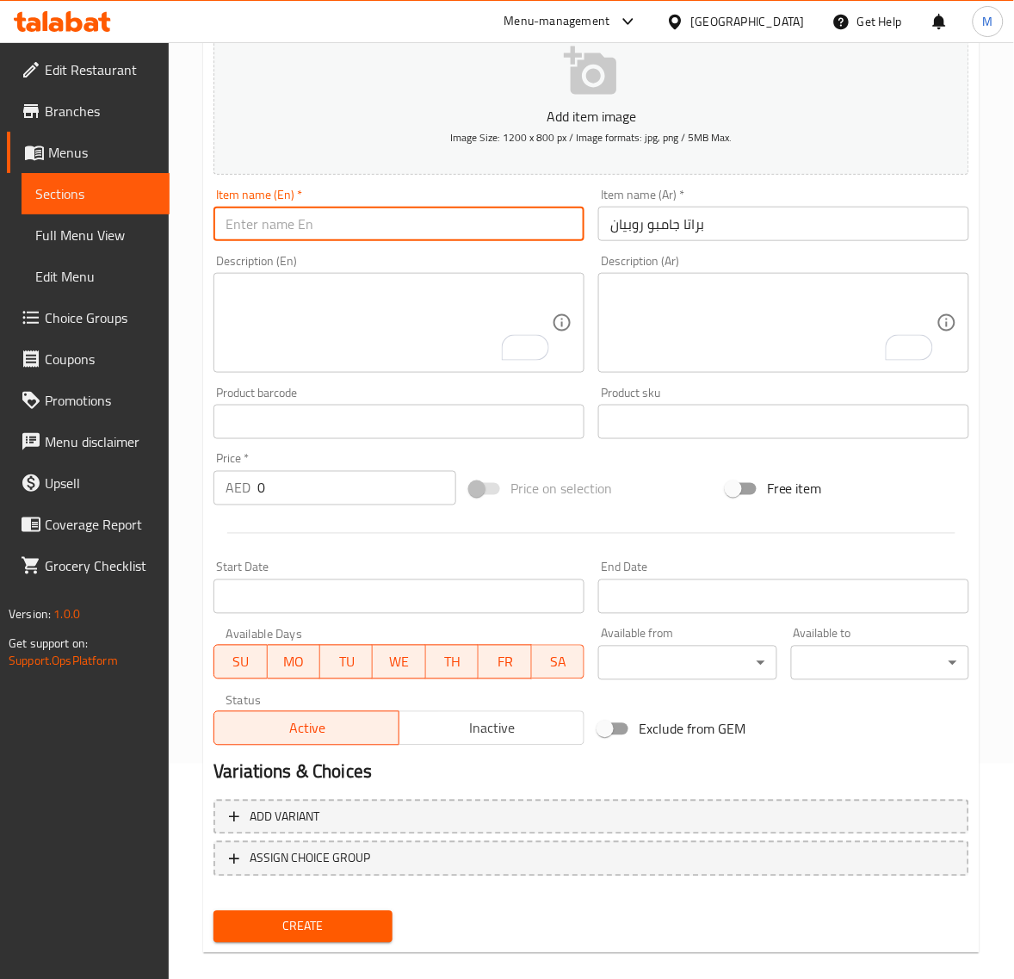
paste input "JUMBO PRAWNS PORATTA"
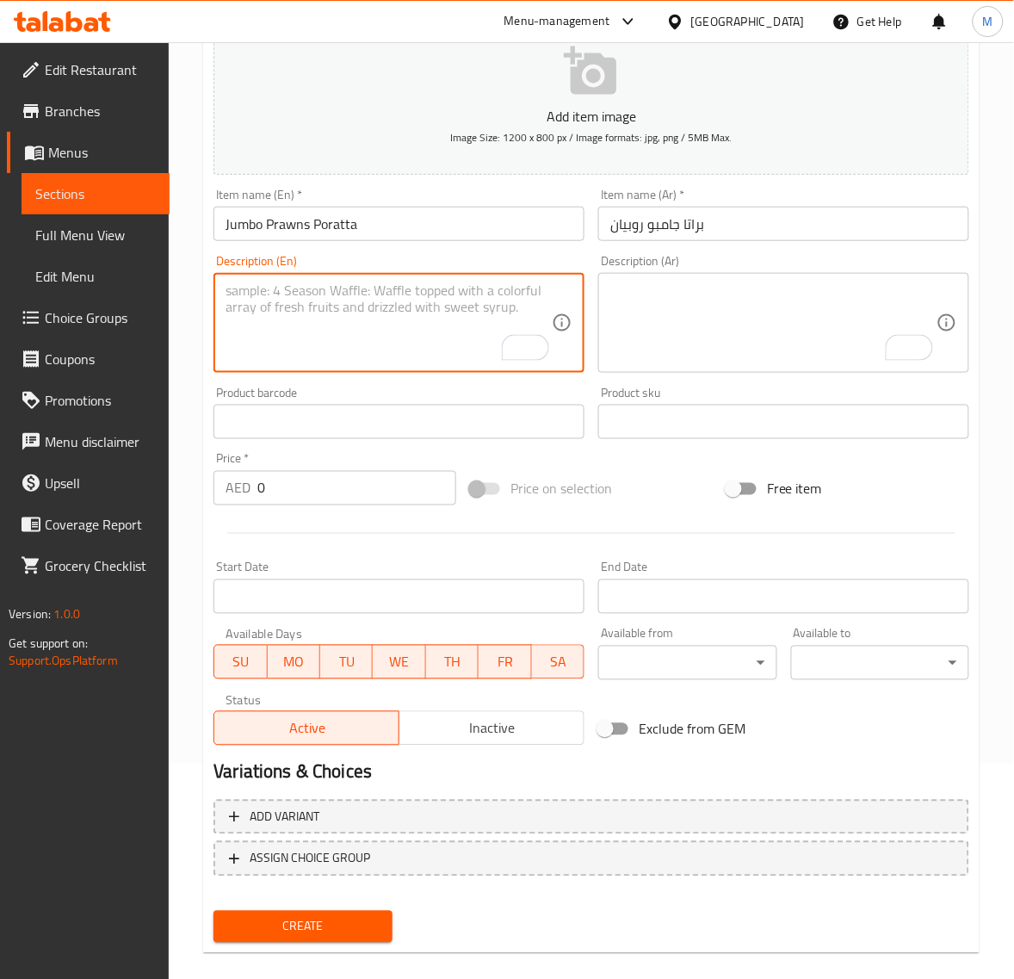
click at [329, 308] on textarea "To enrich screen reader interactions, please activate Accessibility in Grammarl…" at bounding box center [389, 323] width 326 height 82
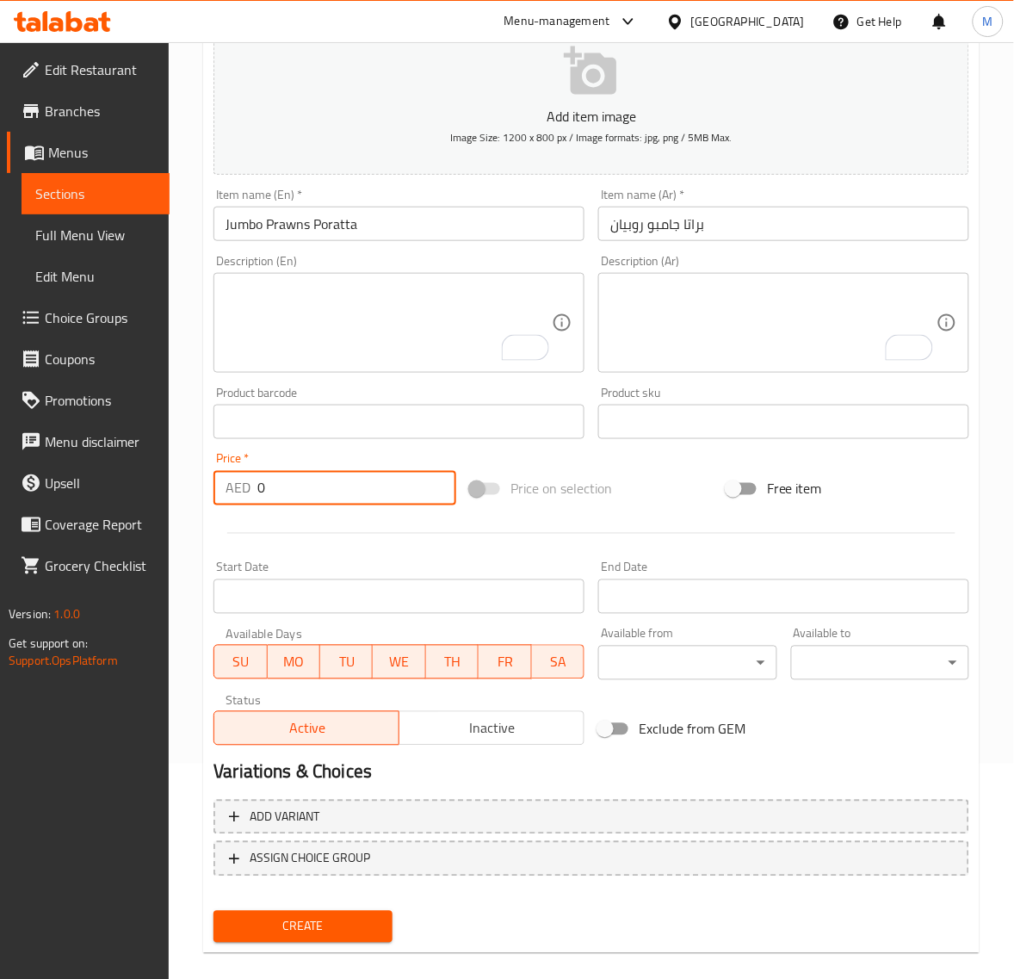
click at [328, 486] on input "0" at bounding box center [356, 488] width 199 height 34
paste input "8.1"
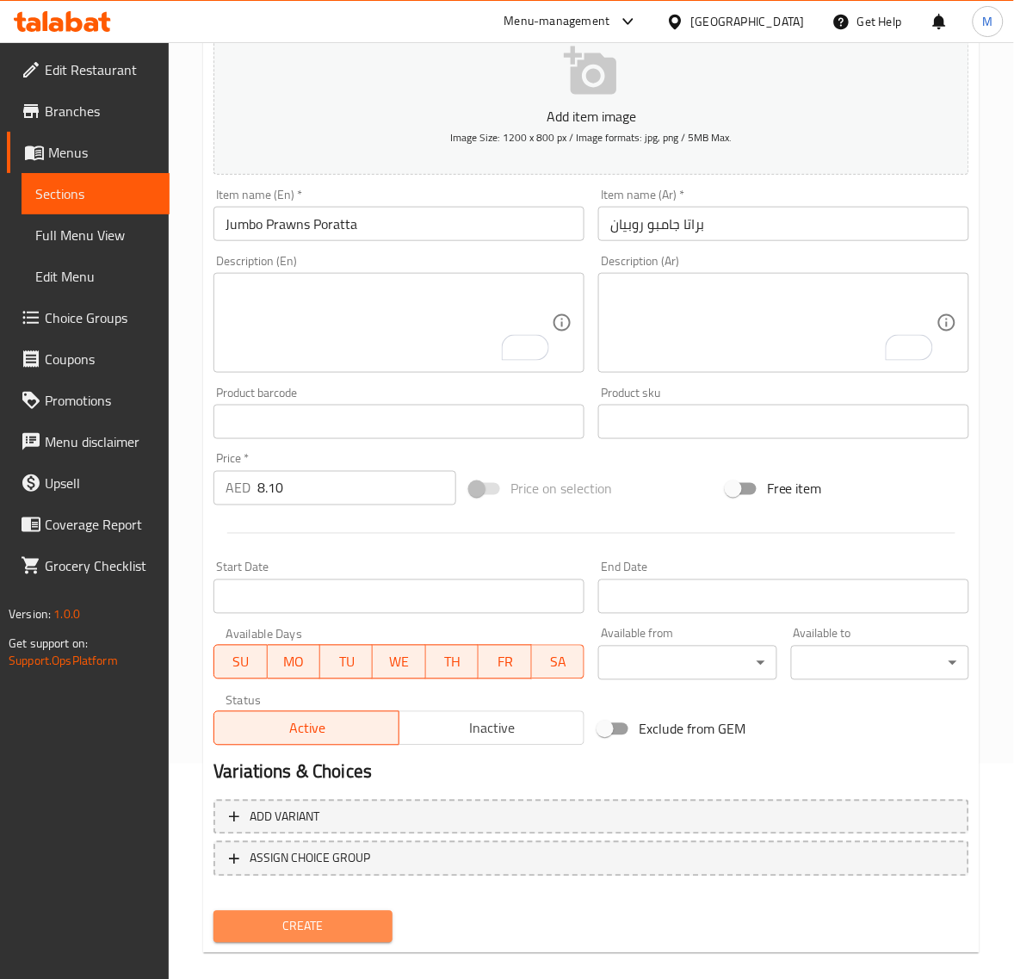
click at [325, 918] on span "Create" at bounding box center [302, 927] width 151 height 22
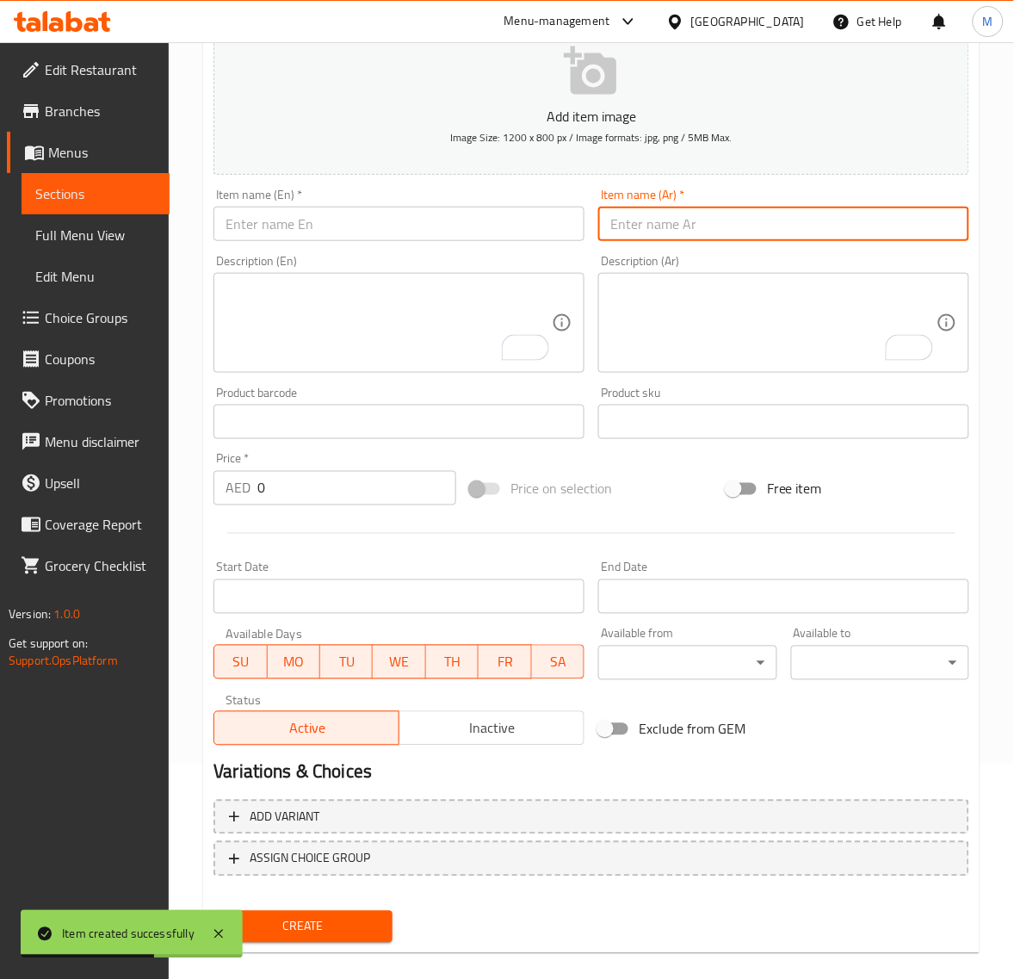
click at [697, 231] on input "text" at bounding box center [783, 224] width 371 height 34
paste input "براتا دجاج شيلي"
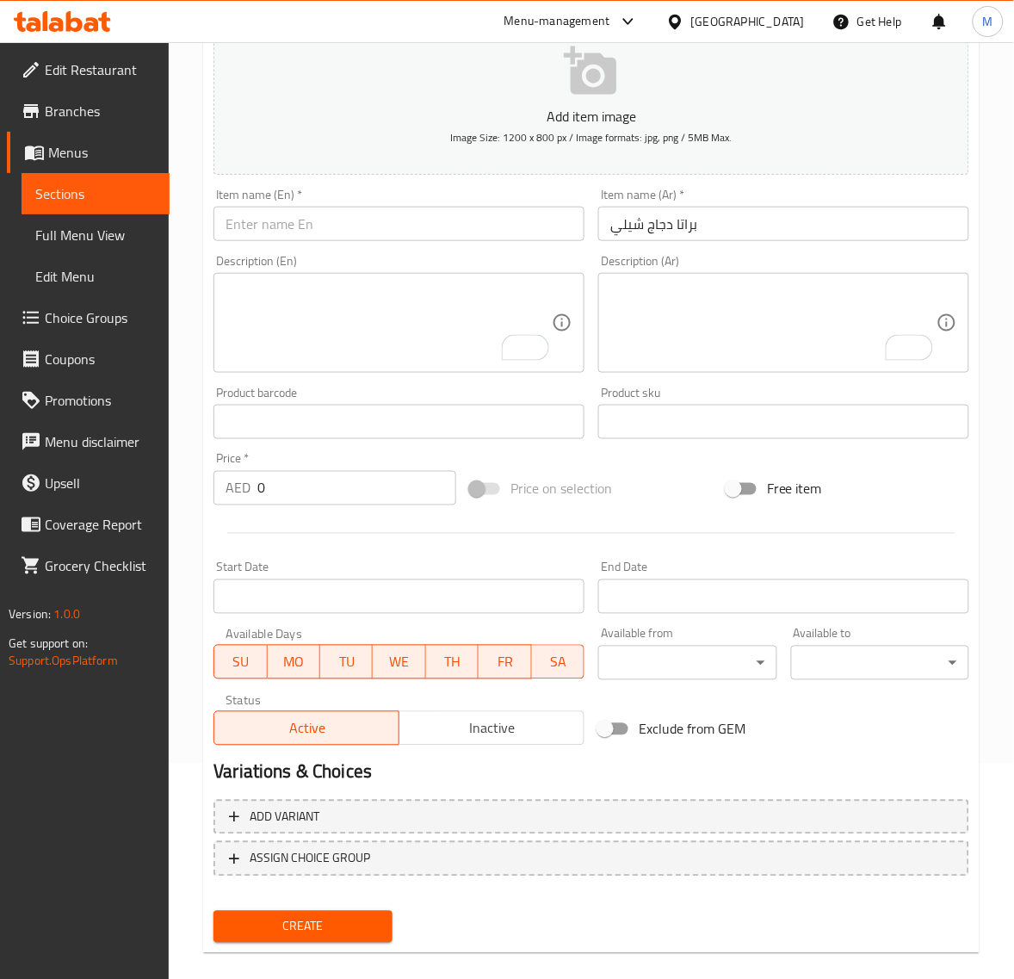
click at [344, 229] on input "text" at bounding box center [399, 224] width 371 height 34
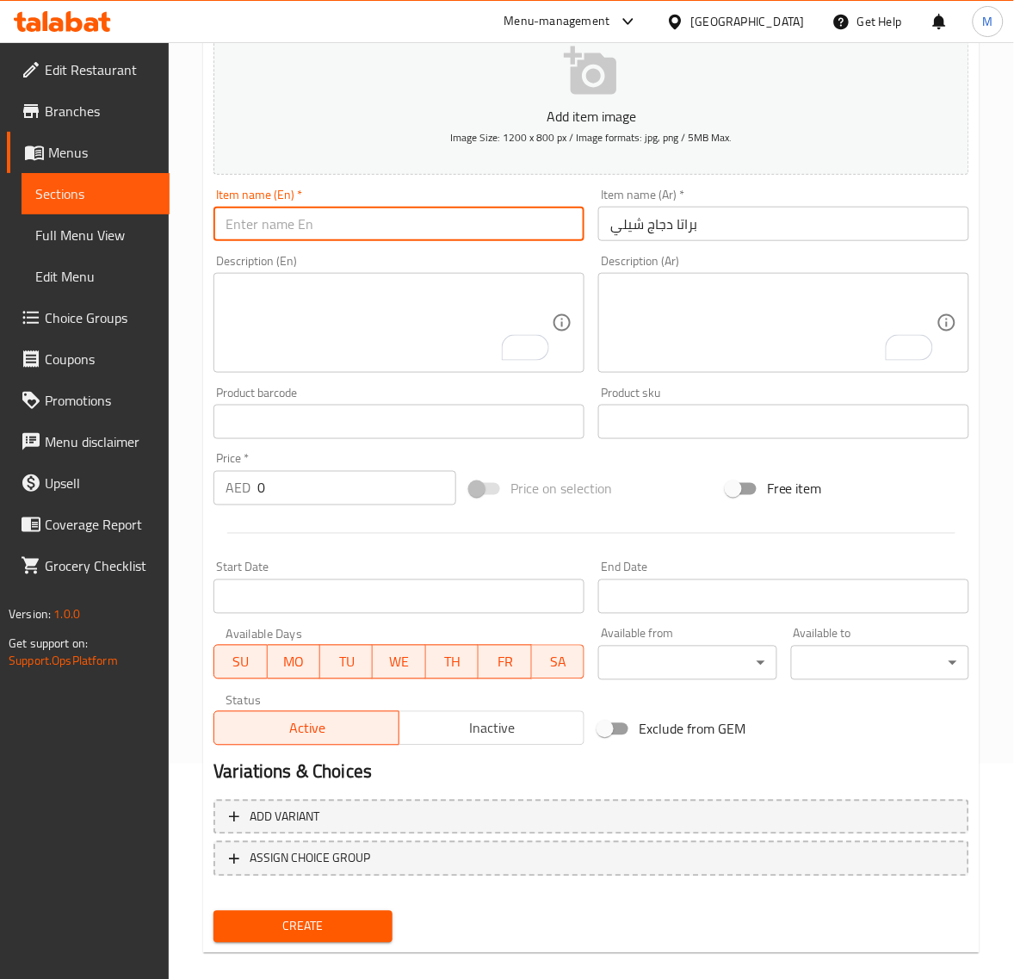
paste input "CHI. CHILLI"
drag, startPoint x: 251, startPoint y: 229, endPoint x: 251, endPoint y: 256, distance: 26.7
click at [250, 229] on input "CHI. CHILLI" at bounding box center [399, 224] width 371 height 34
click at [337, 220] on input "CHI. CHILLI" at bounding box center [399, 224] width 371 height 34
paste
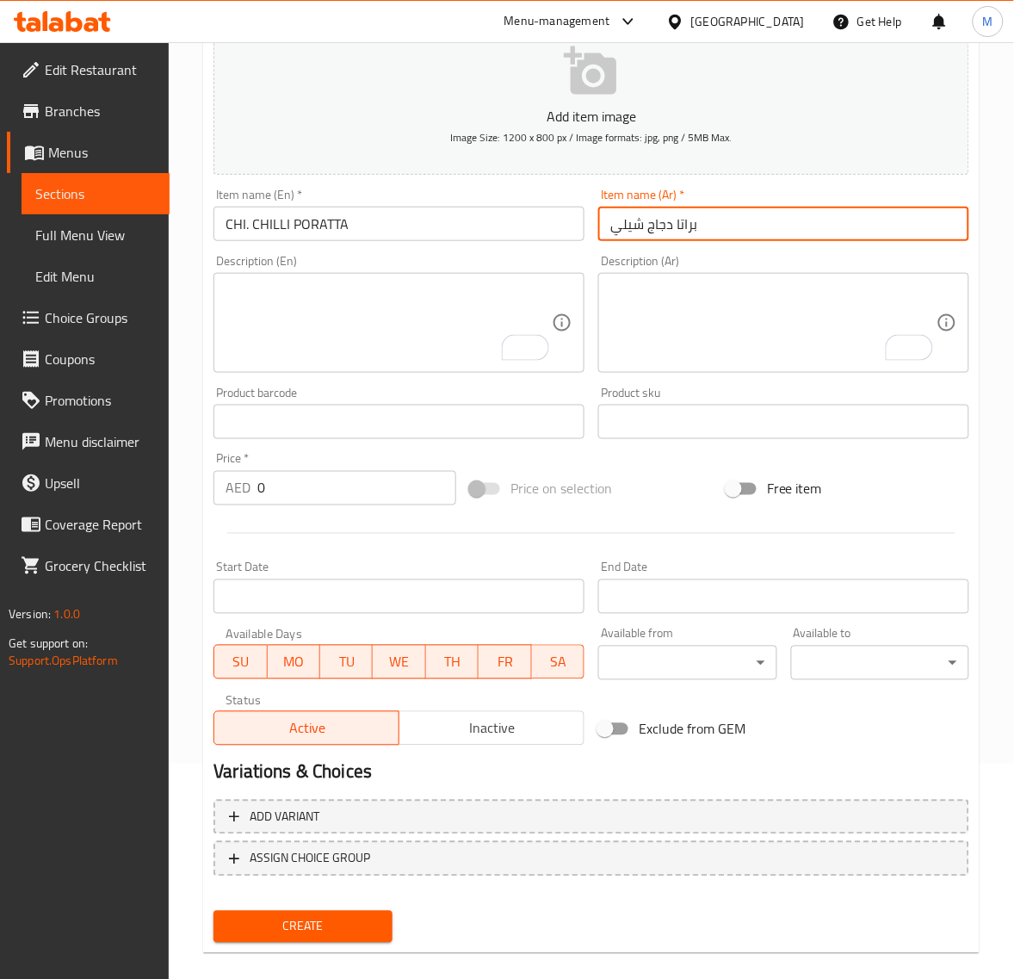
drag, startPoint x: 736, startPoint y: 226, endPoint x: 644, endPoint y: 200, distance: 95.7
click at [734, 226] on input "براتا دجاج شيلي" at bounding box center [783, 224] width 371 height 34
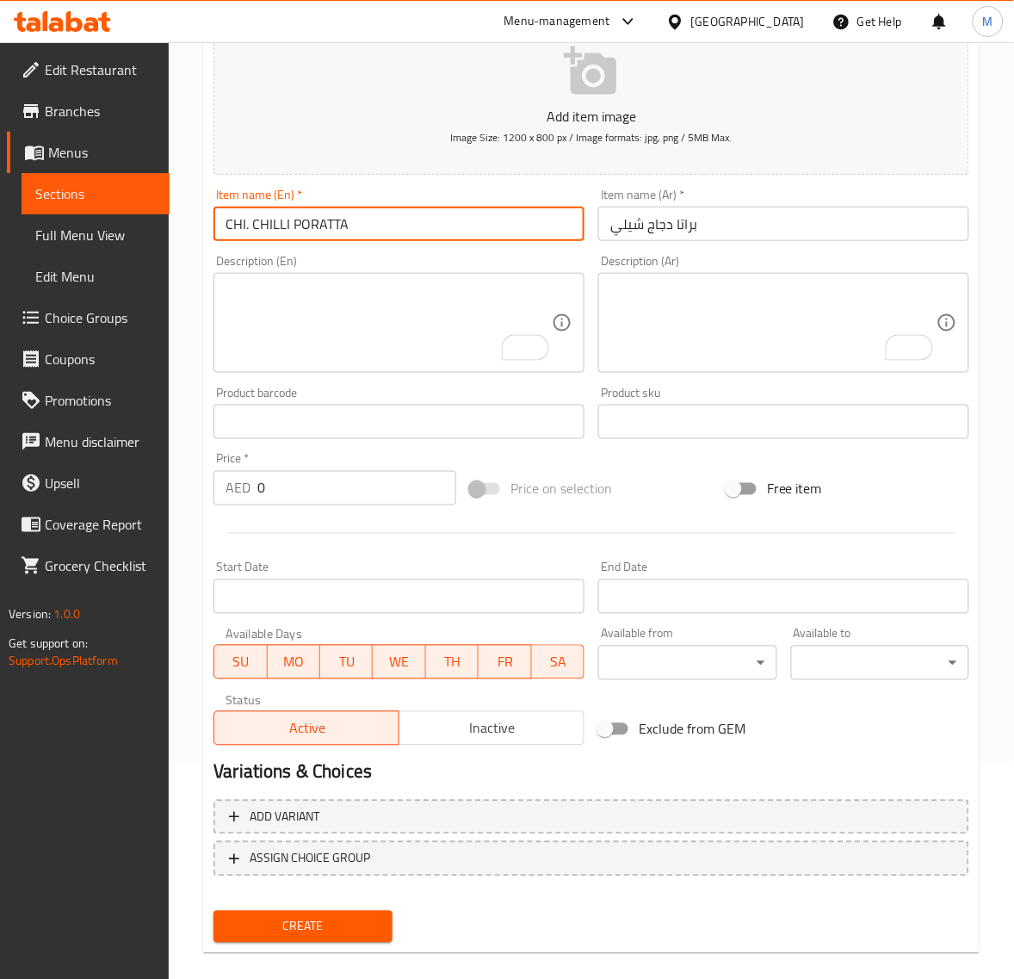
drag, startPoint x: 251, startPoint y: 222, endPoint x: 172, endPoint y: 222, distance: 78.3
click at [172, 222] on div "Home / Restaurants management / Menus / Sections / item / create Poratta Sandwi…" at bounding box center [591, 414] width 845 height 1174
click at [350, 392] on div "Product barcode Product barcode" at bounding box center [399, 413] width 371 height 53
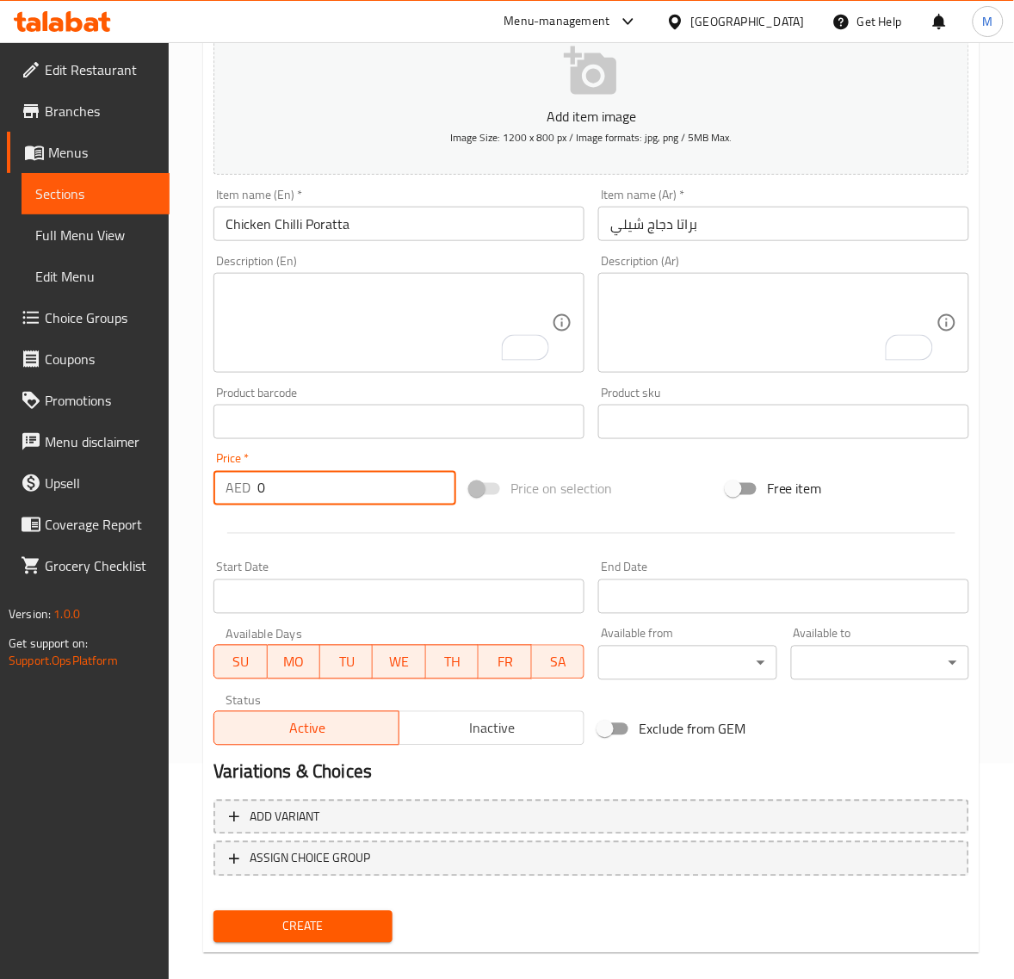
click at [286, 486] on input "0" at bounding box center [356, 488] width 199 height 34
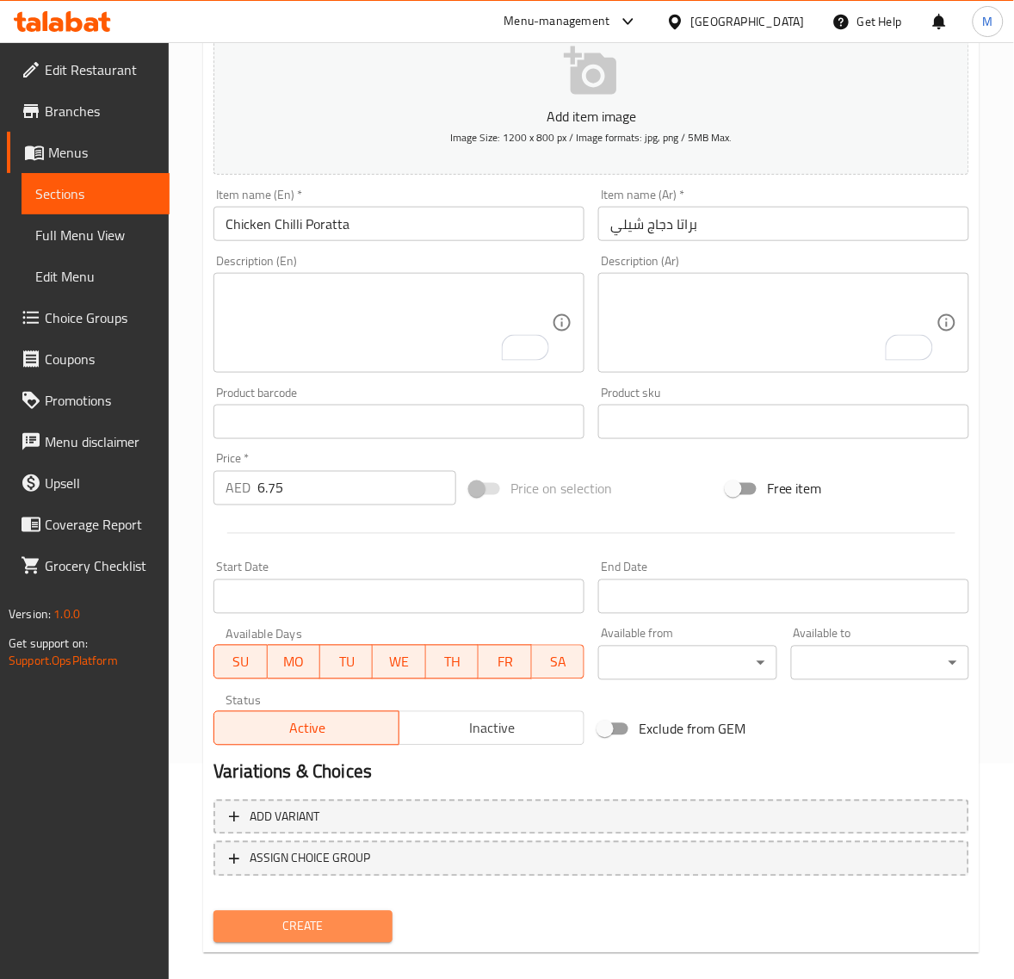
click at [331, 917] on span "Create" at bounding box center [302, 927] width 151 height 22
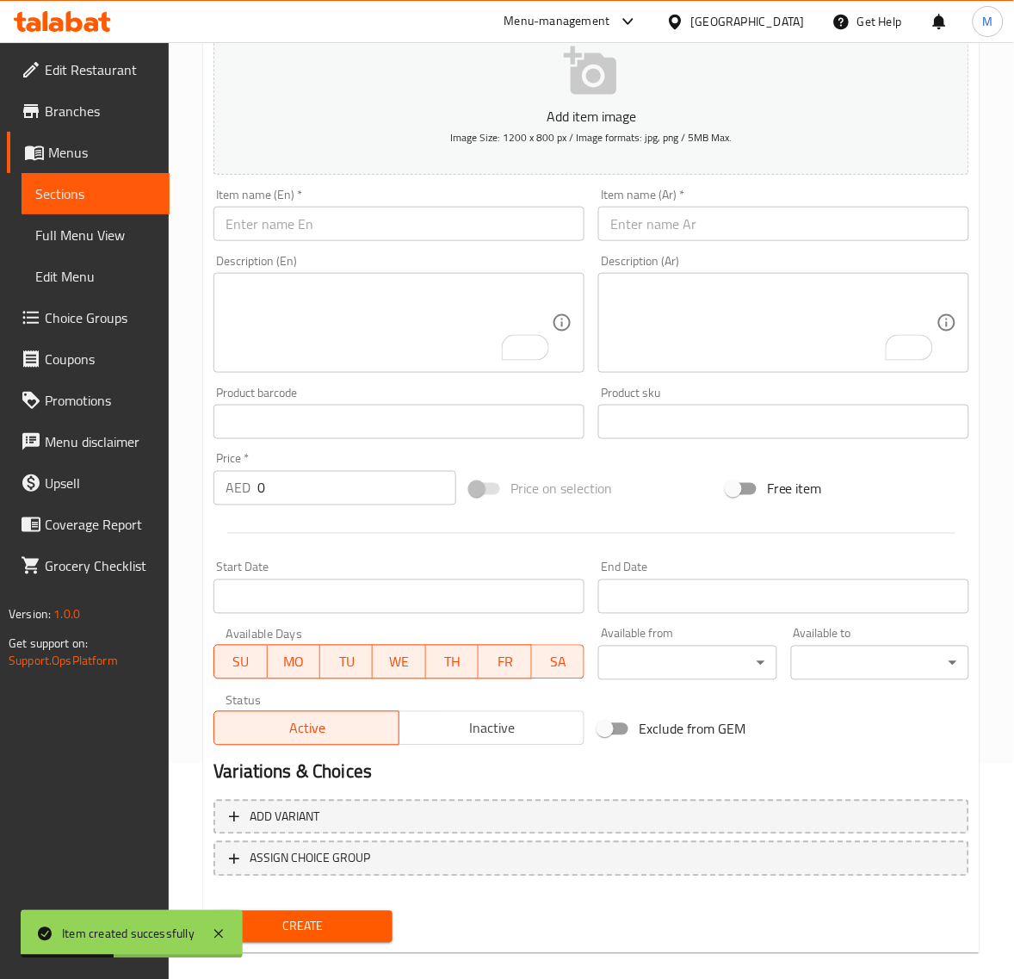
click at [682, 233] on input "text" at bounding box center [783, 224] width 371 height 34
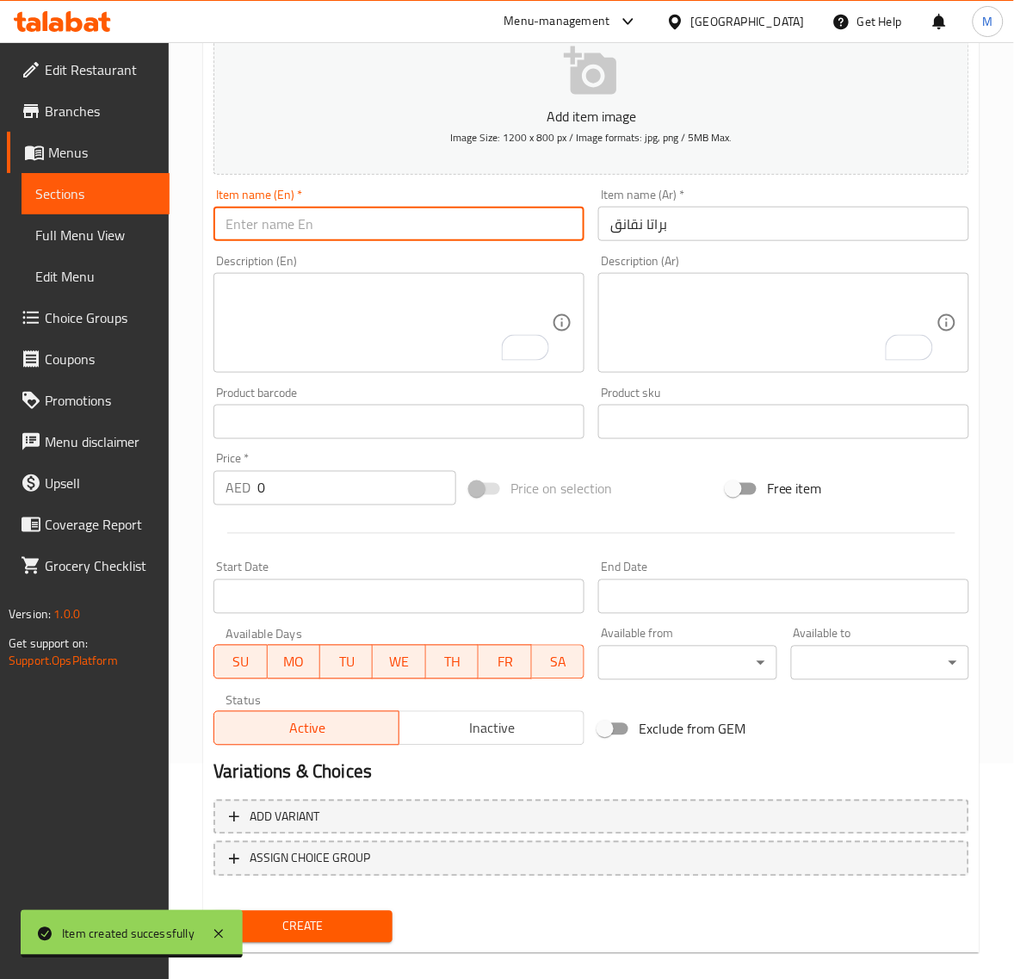
click at [310, 230] on input "text" at bounding box center [399, 224] width 371 height 34
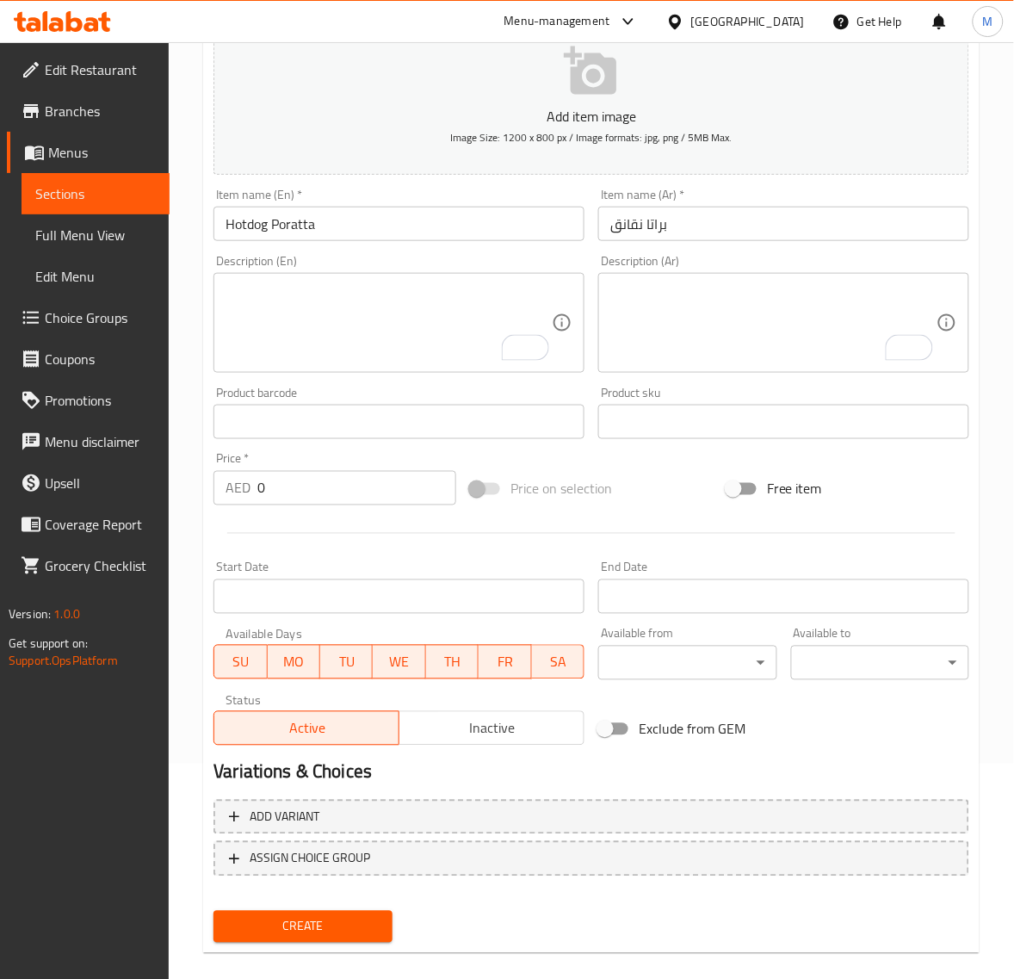
click at [319, 495] on input "0" at bounding box center [356, 488] width 199 height 34
click at [329, 924] on span "Create" at bounding box center [302, 927] width 151 height 22
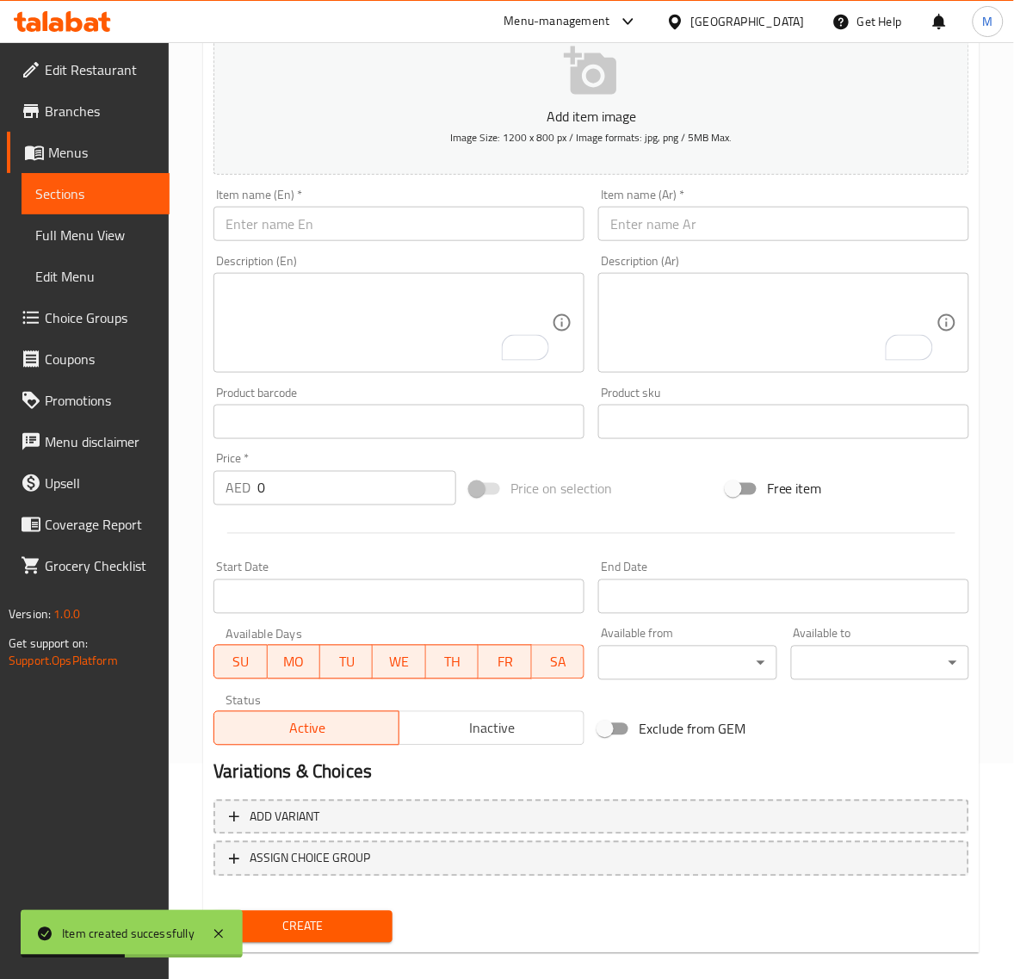
click at [728, 230] on input "text" at bounding box center [783, 224] width 371 height 34
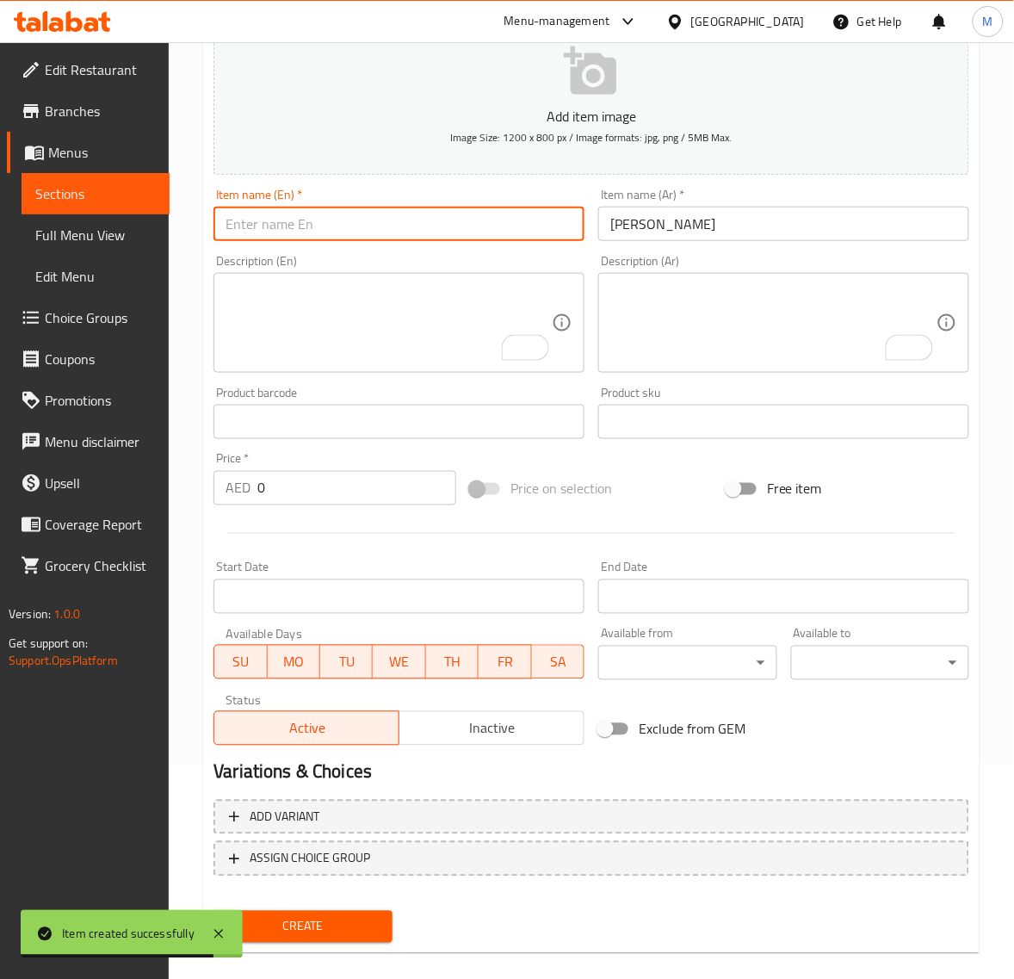
click at [271, 225] on input "text" at bounding box center [399, 224] width 371 height 34
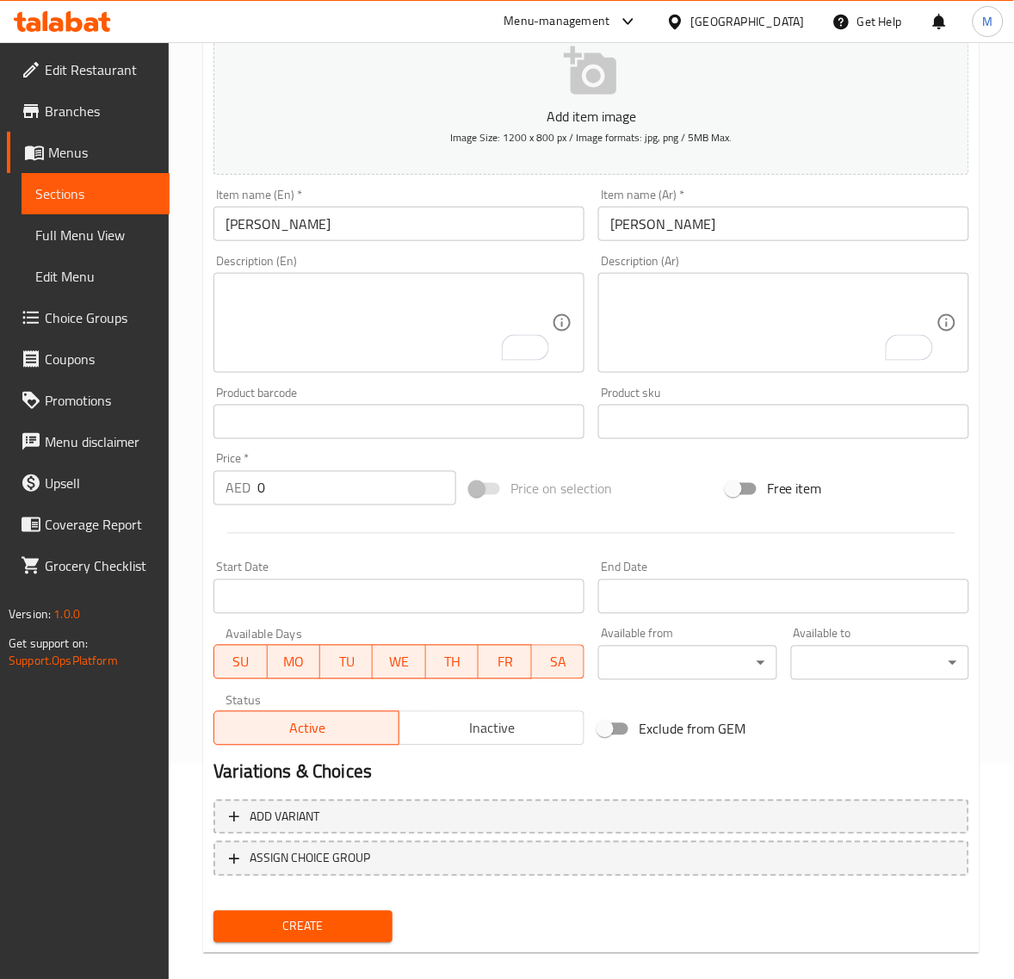
click at [330, 392] on div "Product barcode Product barcode" at bounding box center [399, 413] width 371 height 53
click at [298, 491] on input "0" at bounding box center [356, 488] width 199 height 34
click at [214, 911] on button "Create" at bounding box center [303, 927] width 178 height 32
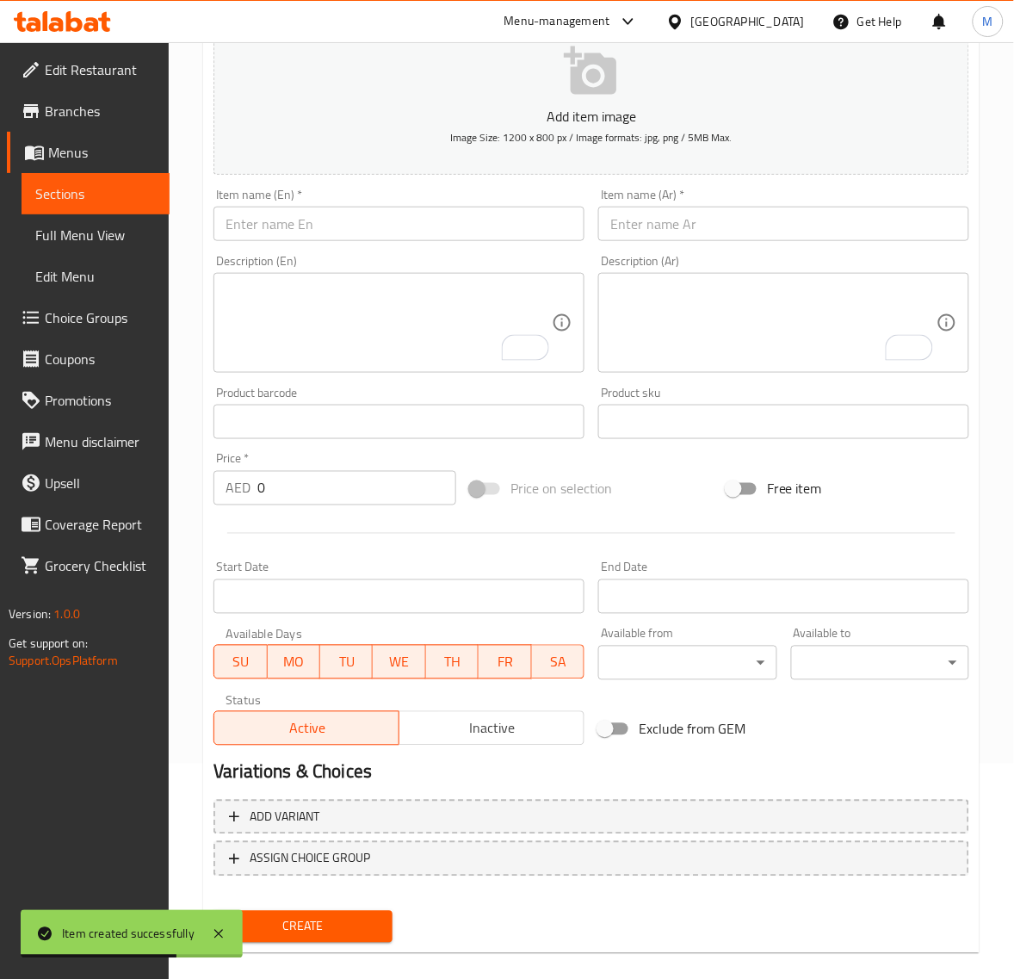
click at [657, 325] on textarea "To enrich screen reader interactions, please activate Accessibility in Grammarl…" at bounding box center [773, 323] width 326 height 82
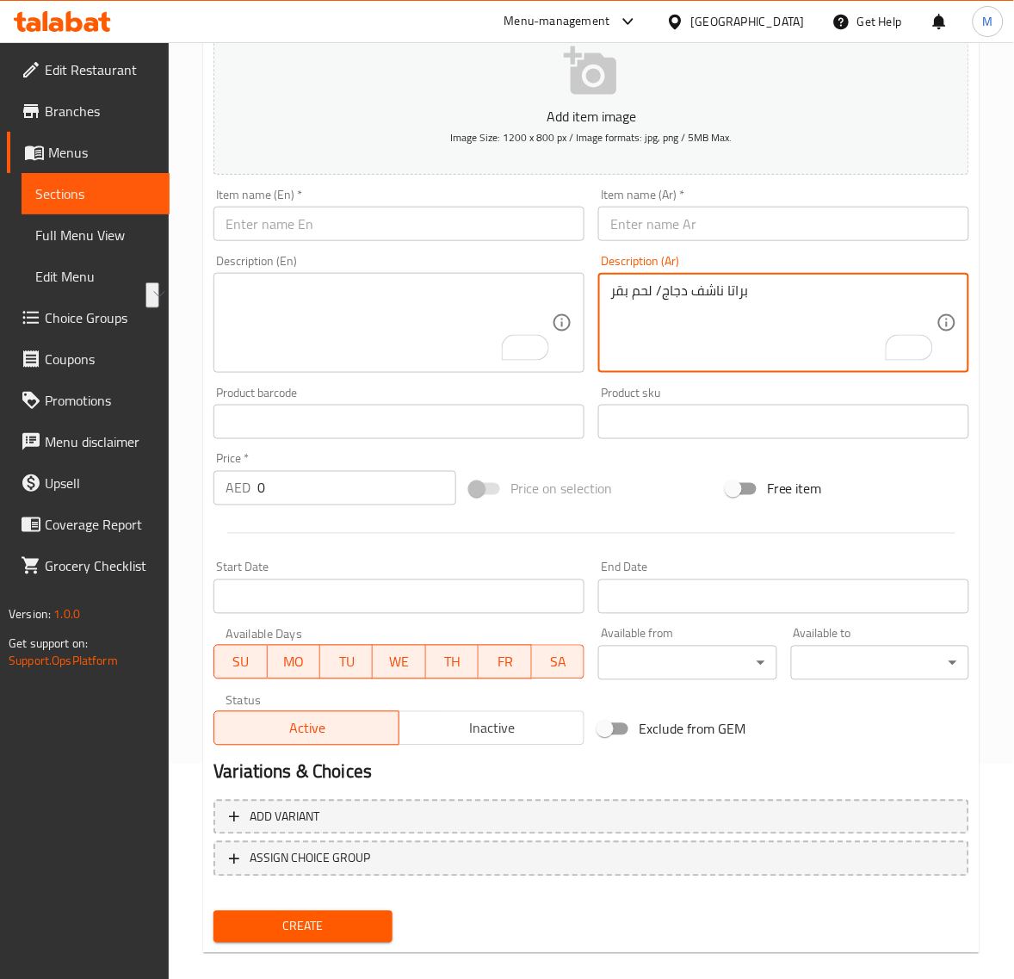
drag, startPoint x: 769, startPoint y: 293, endPoint x: 698, endPoint y: 294, distance: 70.6
click at [698, 294] on textarea "براتا ناشف دجاج/ لحم بقر" at bounding box center [773, 323] width 326 height 82
click at [700, 217] on input "text" at bounding box center [783, 224] width 371 height 34
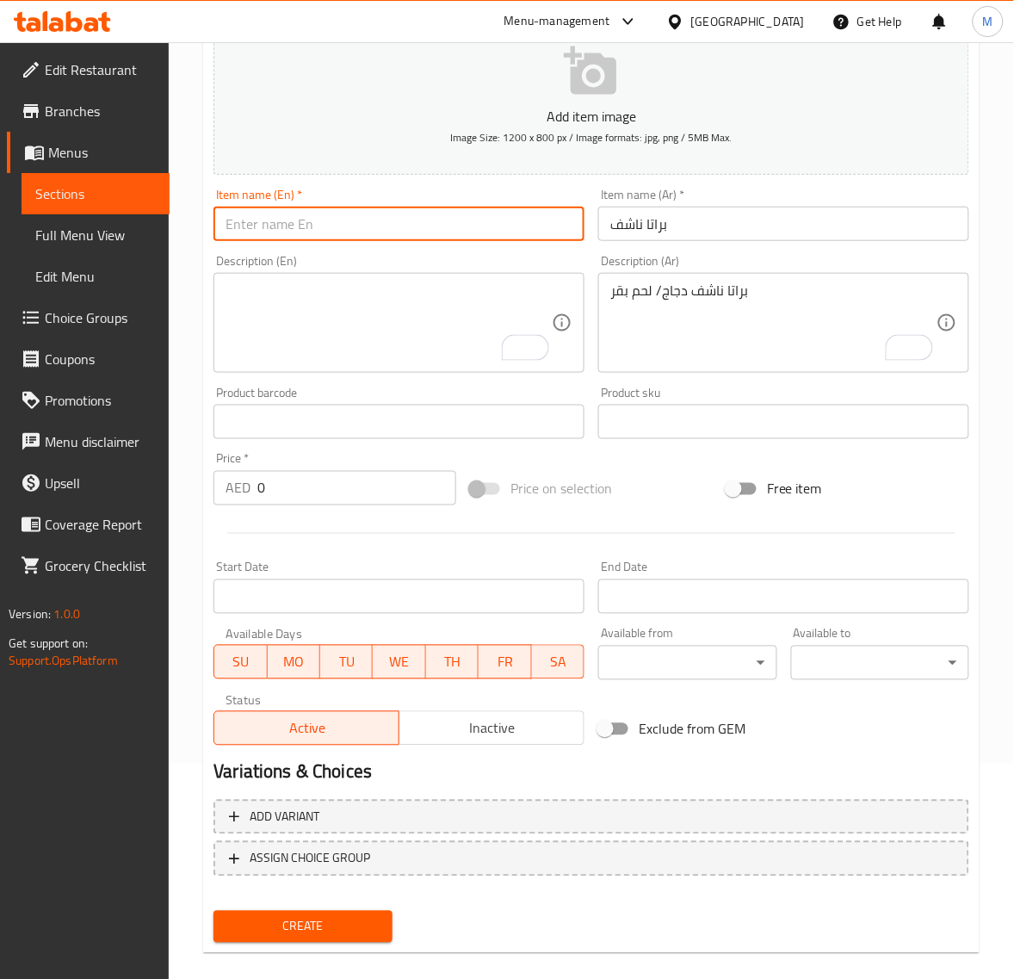
click at [268, 225] on input "text" at bounding box center [399, 224] width 371 height 34
click at [313, 298] on textarea "To enrich screen reader interactions, please activate Accessibility in Grammarl…" at bounding box center [389, 323] width 326 height 82
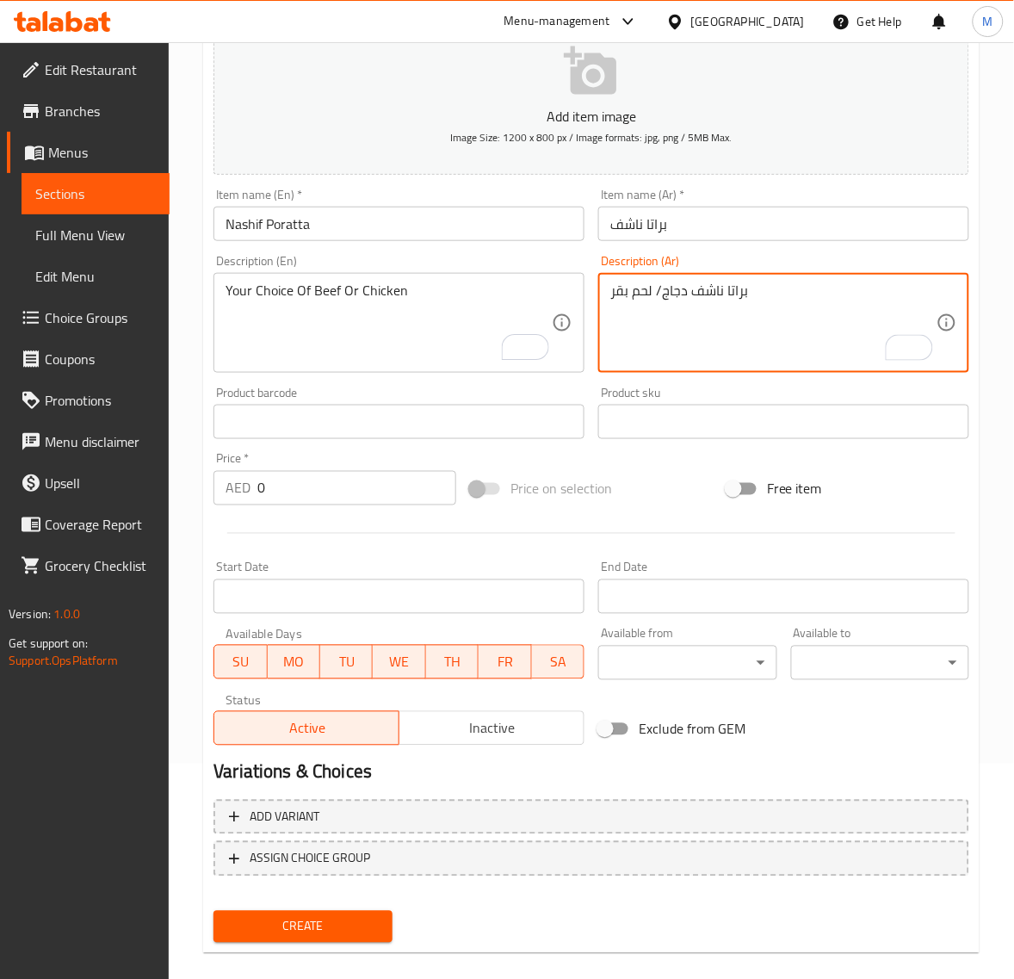
drag, startPoint x: 657, startPoint y: 294, endPoint x: 635, endPoint y: 294, distance: 22.4
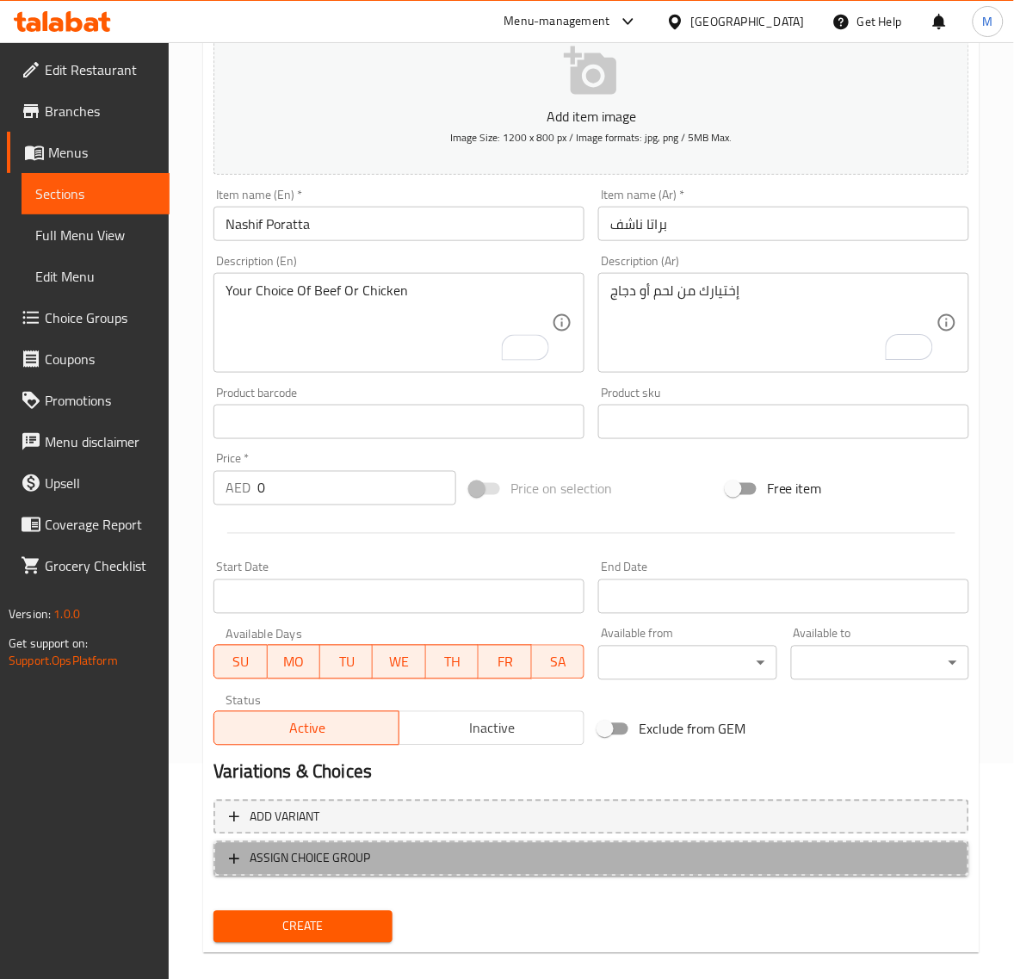
click at [470, 870] on button "ASSIGN CHOICE GROUP" at bounding box center [592, 858] width 756 height 35
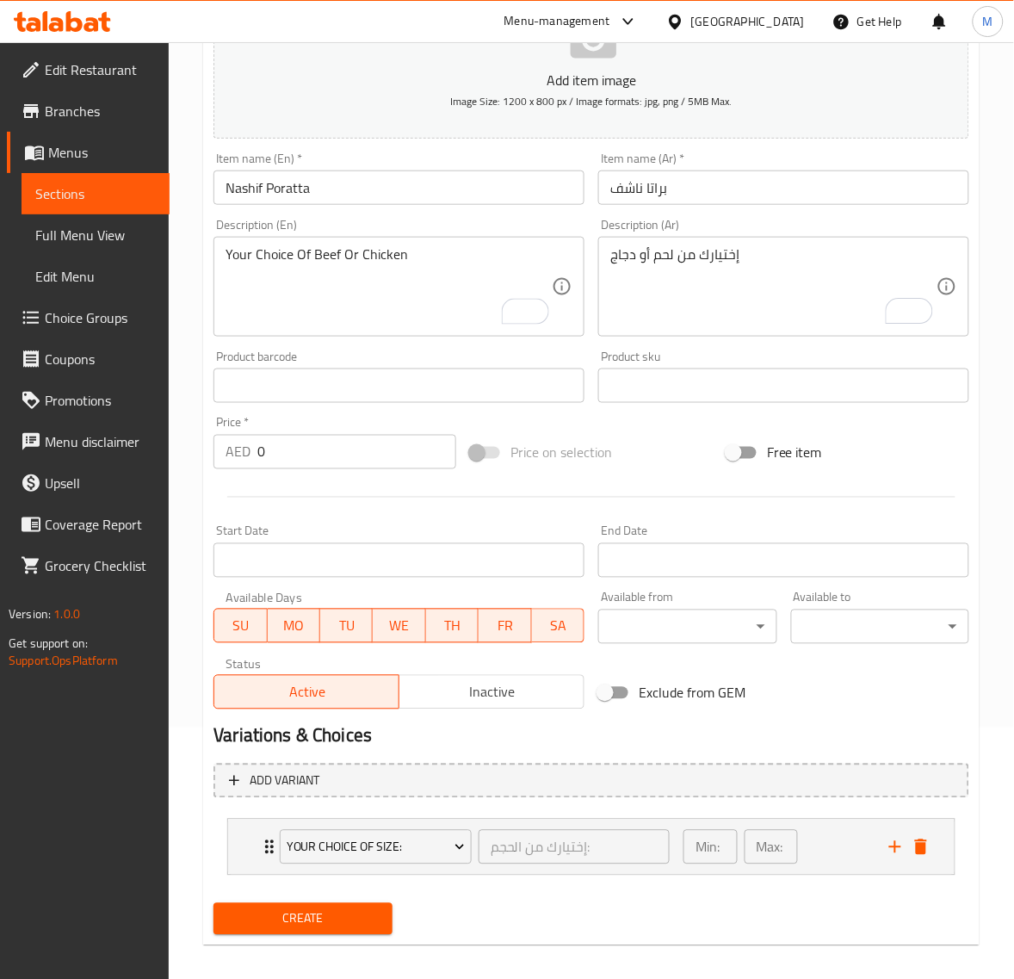
scroll to position [264, 0]
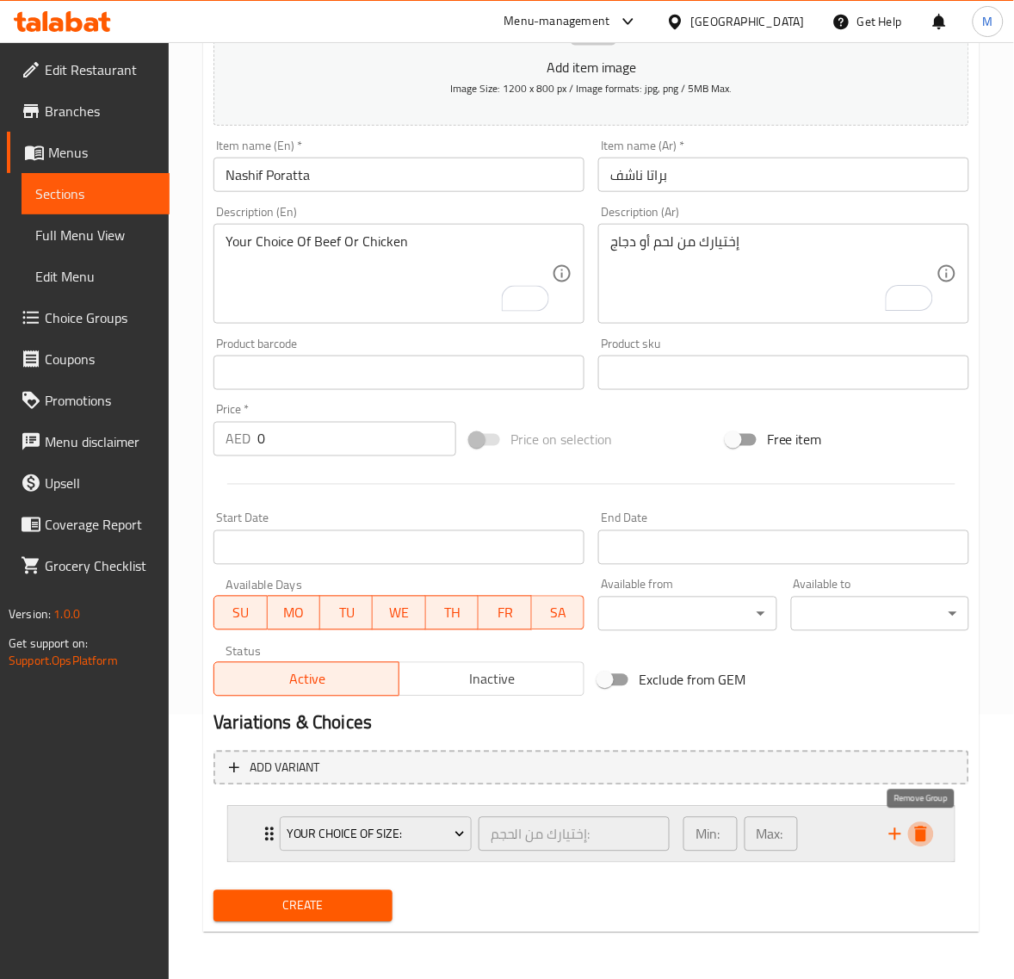
click at [923, 837] on icon "delete" at bounding box center [921, 834] width 12 height 15
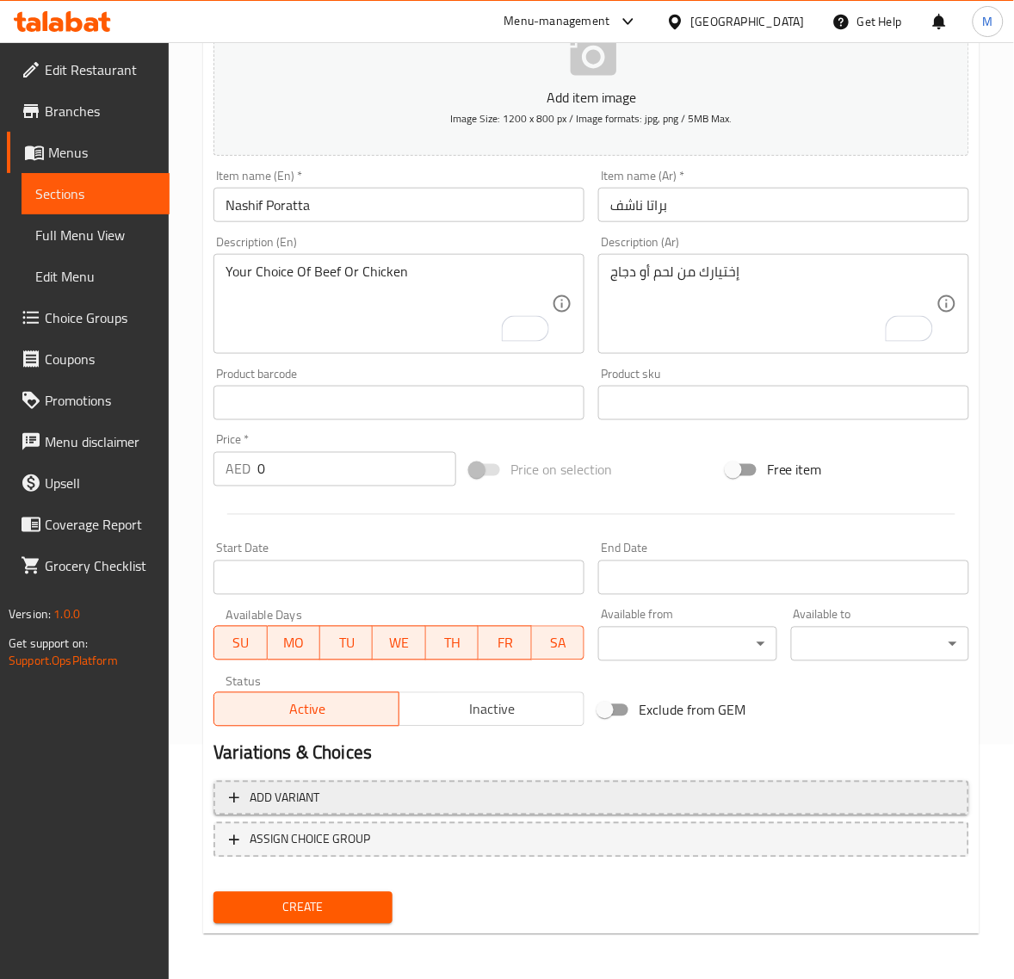
click at [353, 793] on span "Add variant" at bounding box center [591, 799] width 725 height 22
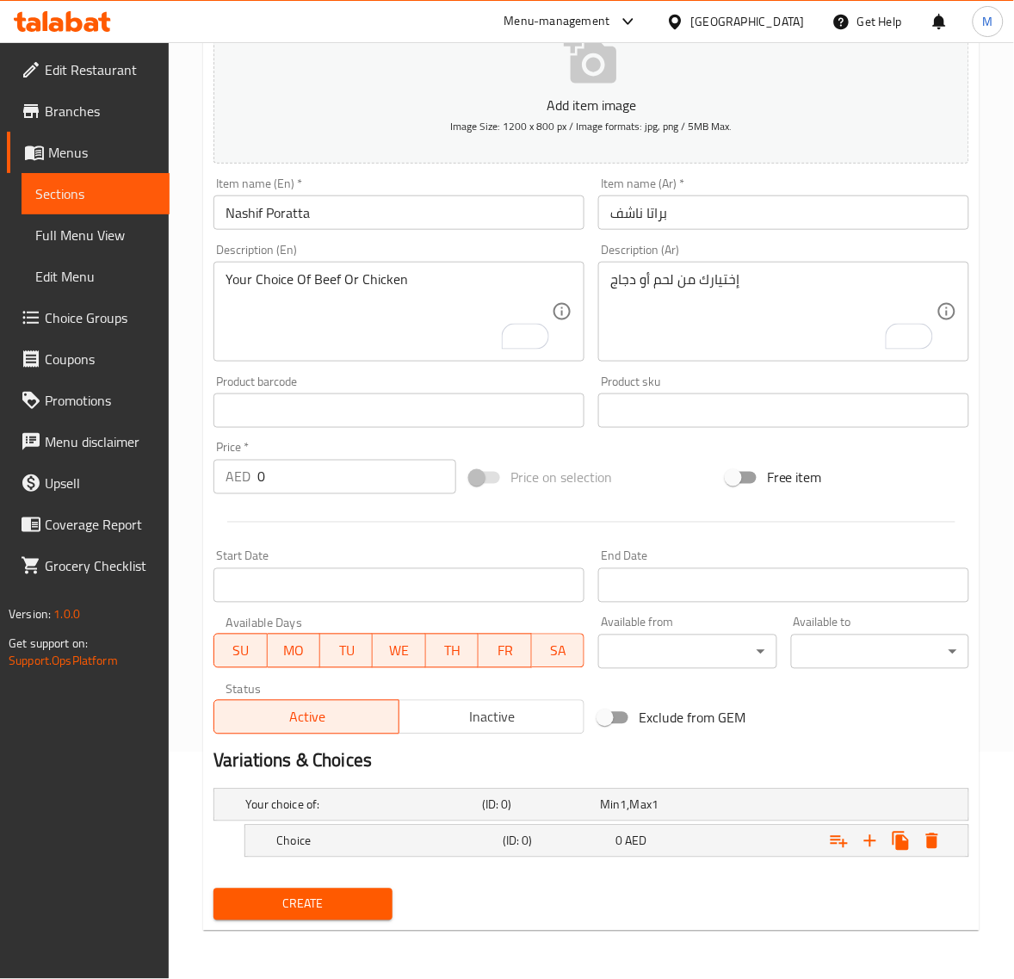
scroll to position [226, 0]
click at [867, 845] on icon "Expand" at bounding box center [870, 842] width 21 height 21
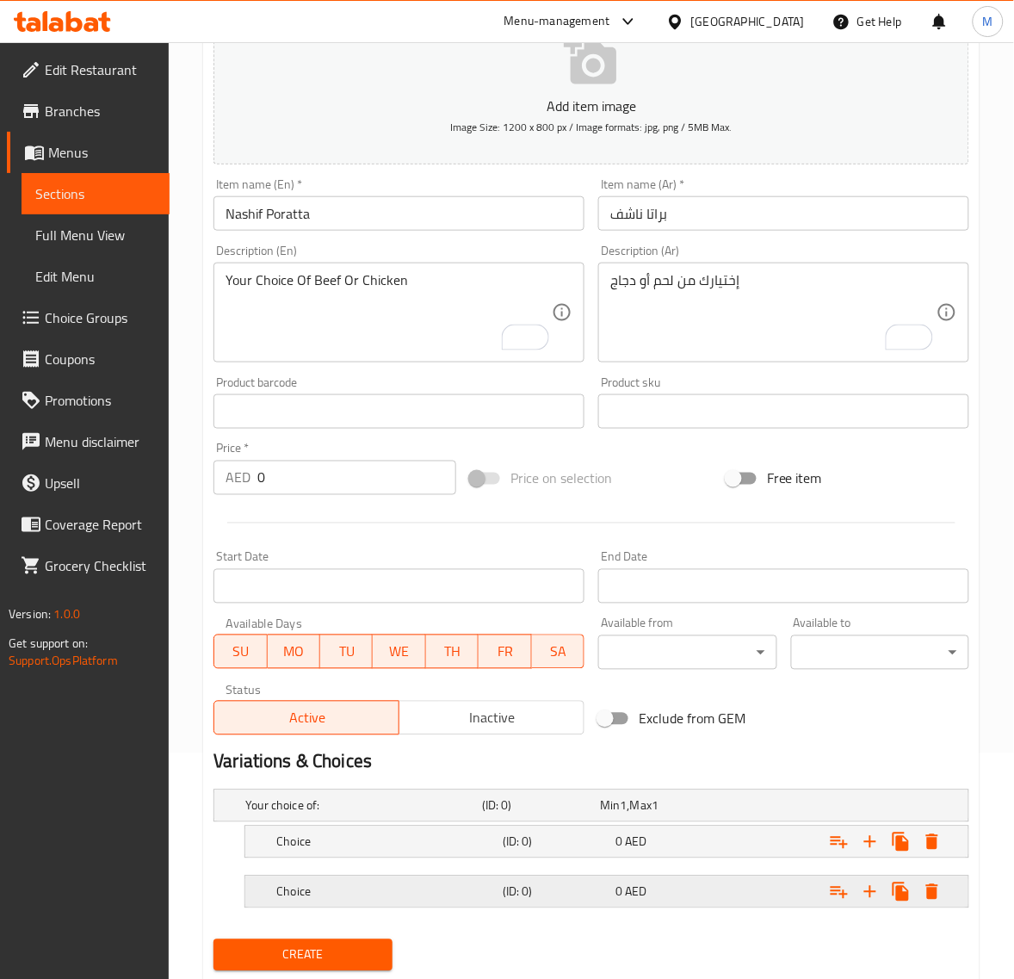
click at [562, 894] on h5 "(ID: 0)" at bounding box center [556, 891] width 106 height 17
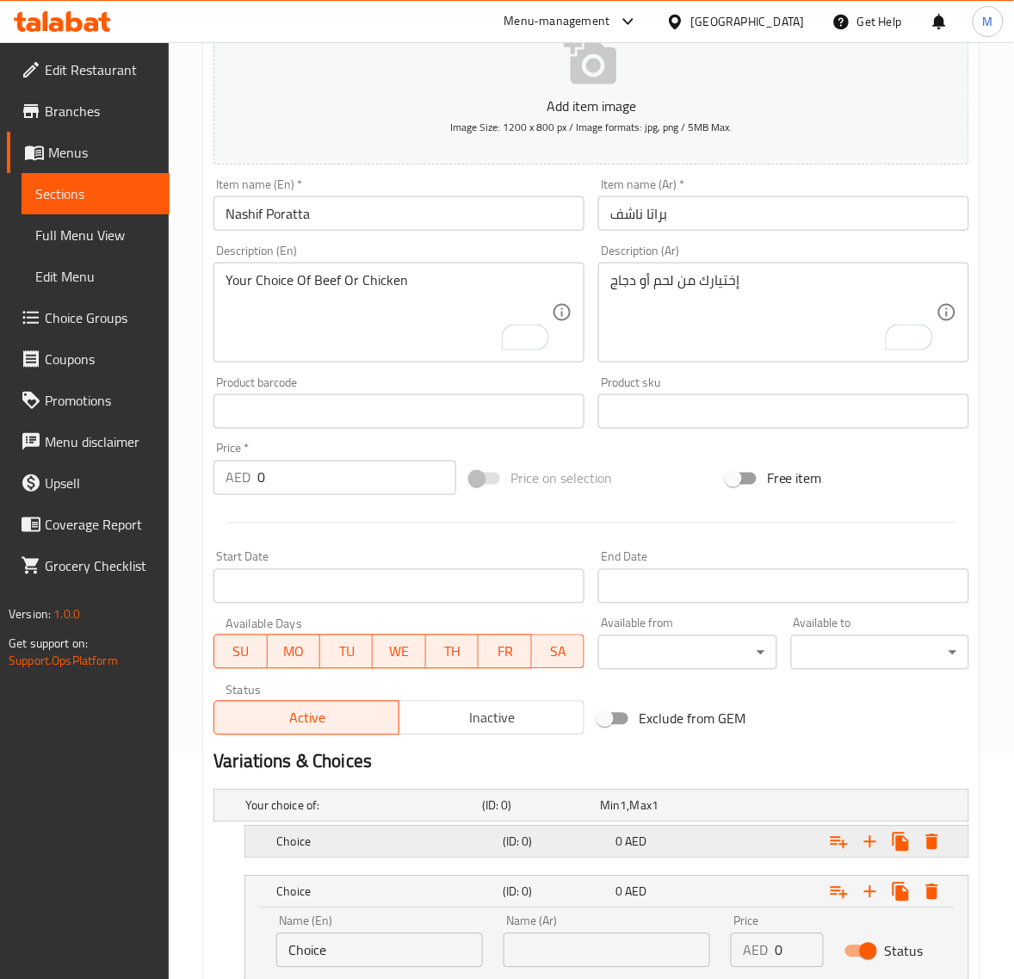
click at [551, 846] on h5 "(ID: 0)" at bounding box center [556, 841] width 106 height 17
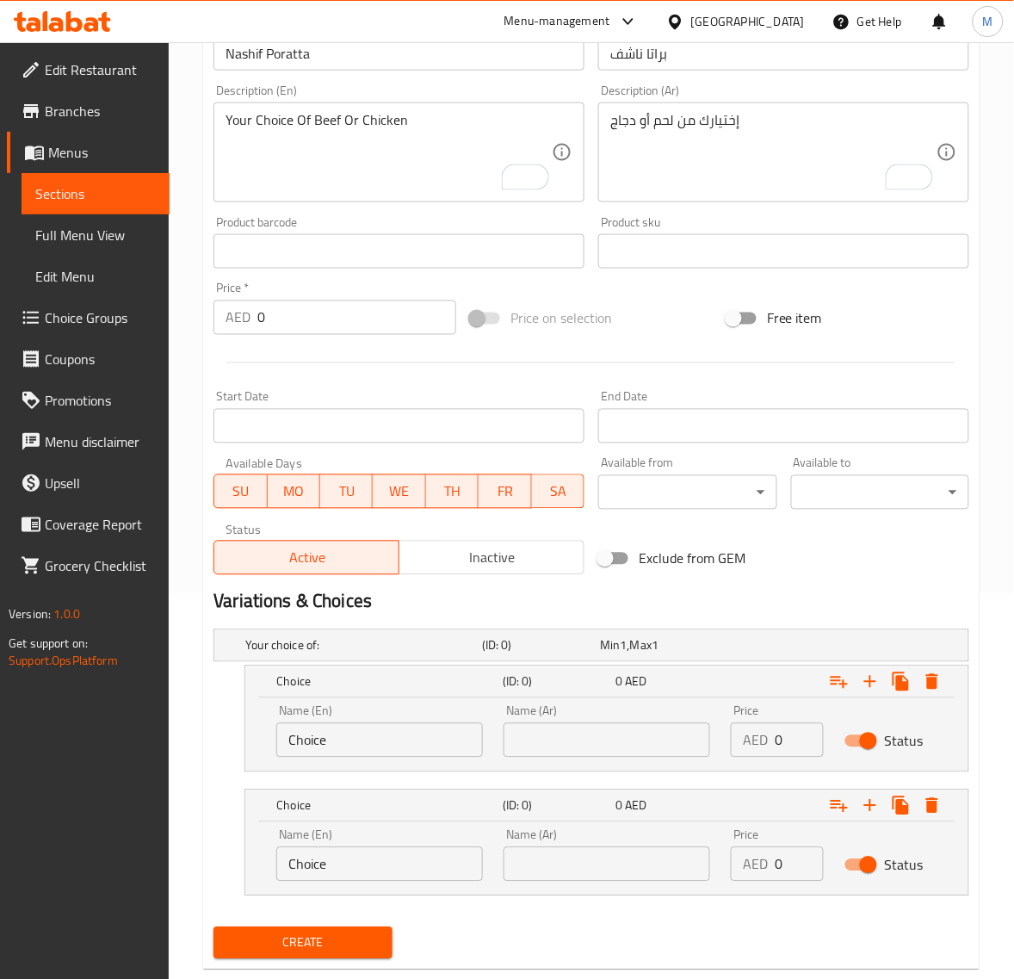
scroll to position [424, 0]
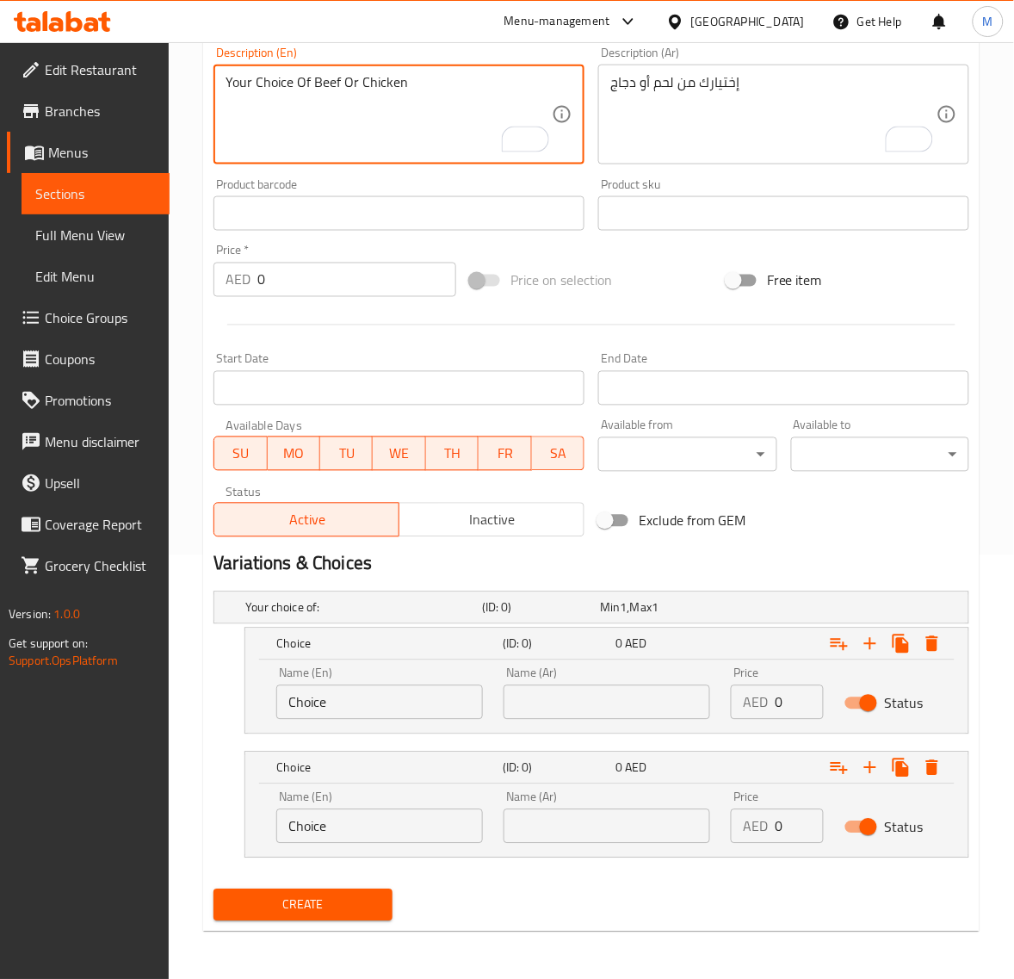
click at [328, 87] on textarea "Your Choice Of Beef Or Chicken" at bounding box center [389, 115] width 326 height 82
click at [350, 698] on input "Choice" at bounding box center [379, 702] width 207 height 34
click at [375, 82] on textarea "Your Choice Of Beef Or Chicken" at bounding box center [389, 115] width 326 height 82
click at [355, 832] on input "Choice" at bounding box center [379, 826] width 207 height 34
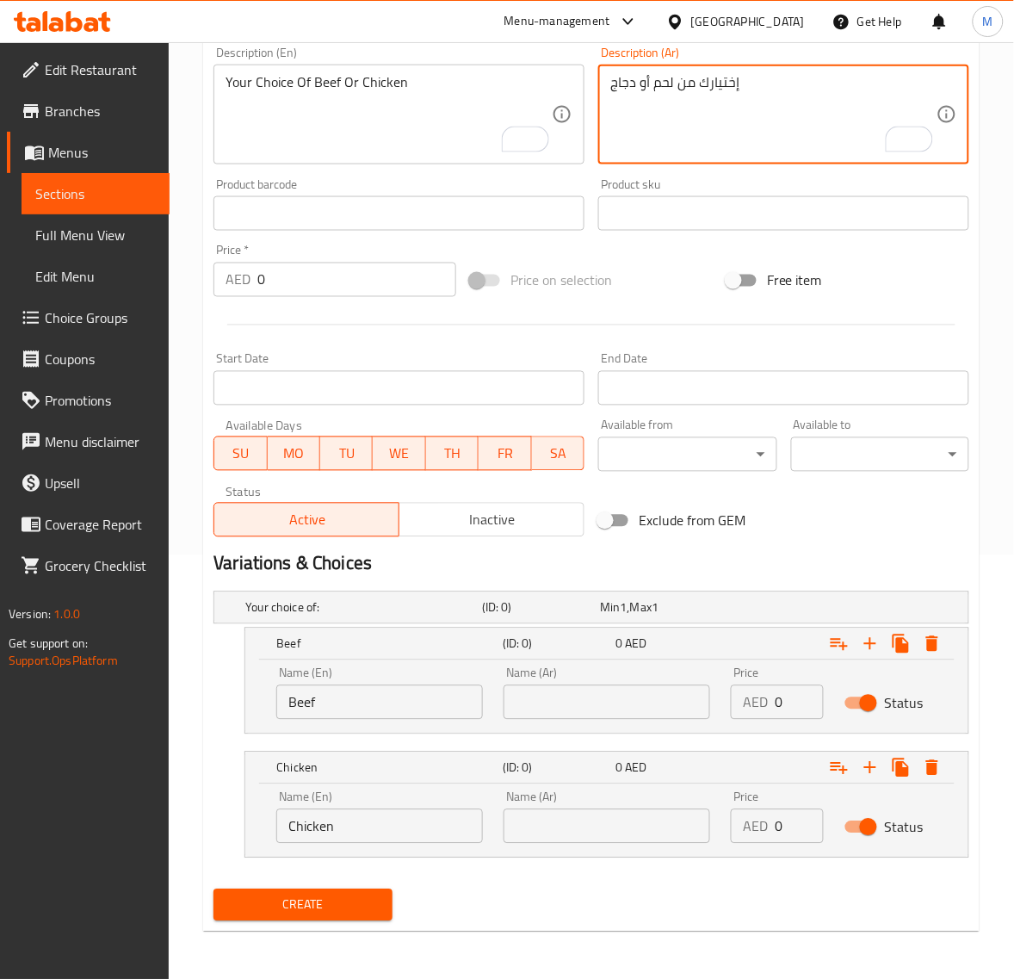
drag, startPoint x: 661, startPoint y: 87, endPoint x: 661, endPoint y: 131, distance: 43.9
click at [661, 87] on textarea "إختيارك من لحم أو دجاج" at bounding box center [773, 115] width 326 height 82
click at [609, 697] on input "text" at bounding box center [607, 702] width 207 height 34
click at [622, 86] on textarea "إختيارك من لحم أو دجاج" at bounding box center [773, 115] width 326 height 82
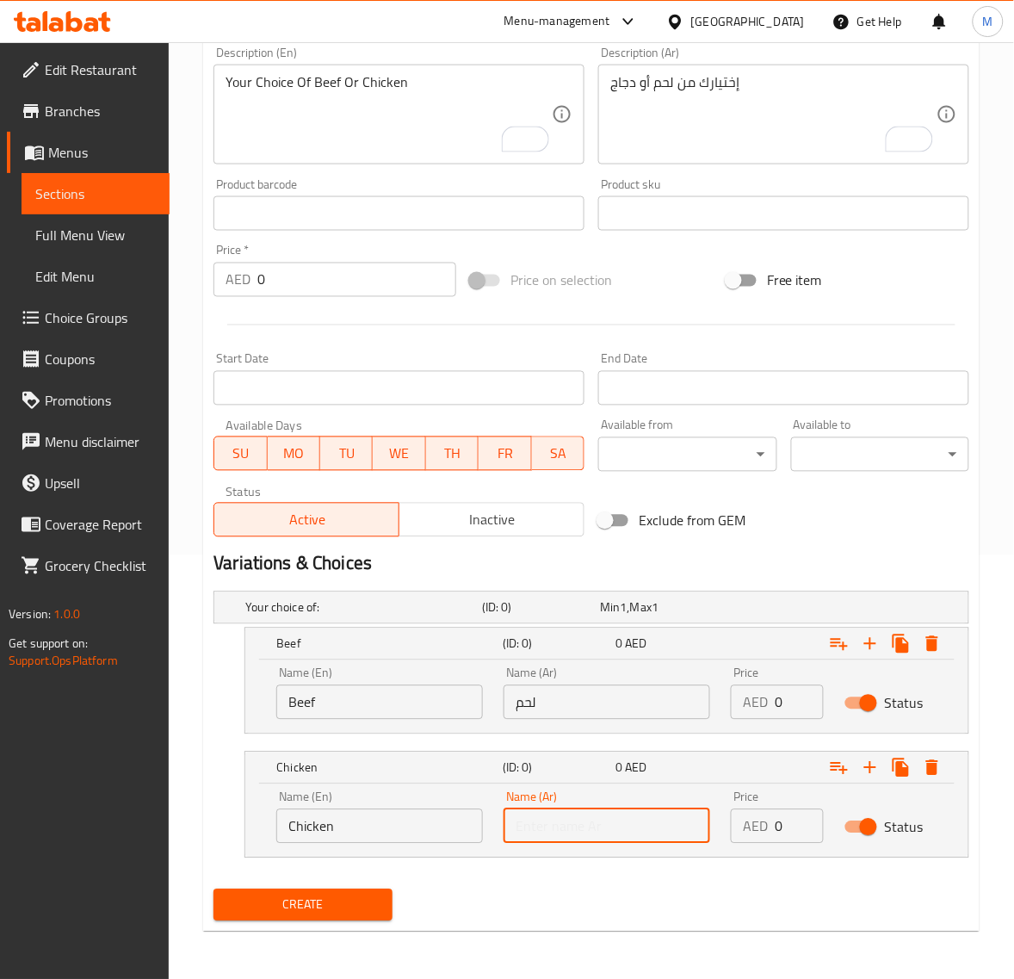
click at [592, 810] on input "text" at bounding box center [607, 826] width 207 height 34
click at [790, 695] on input "0" at bounding box center [799, 702] width 49 height 34
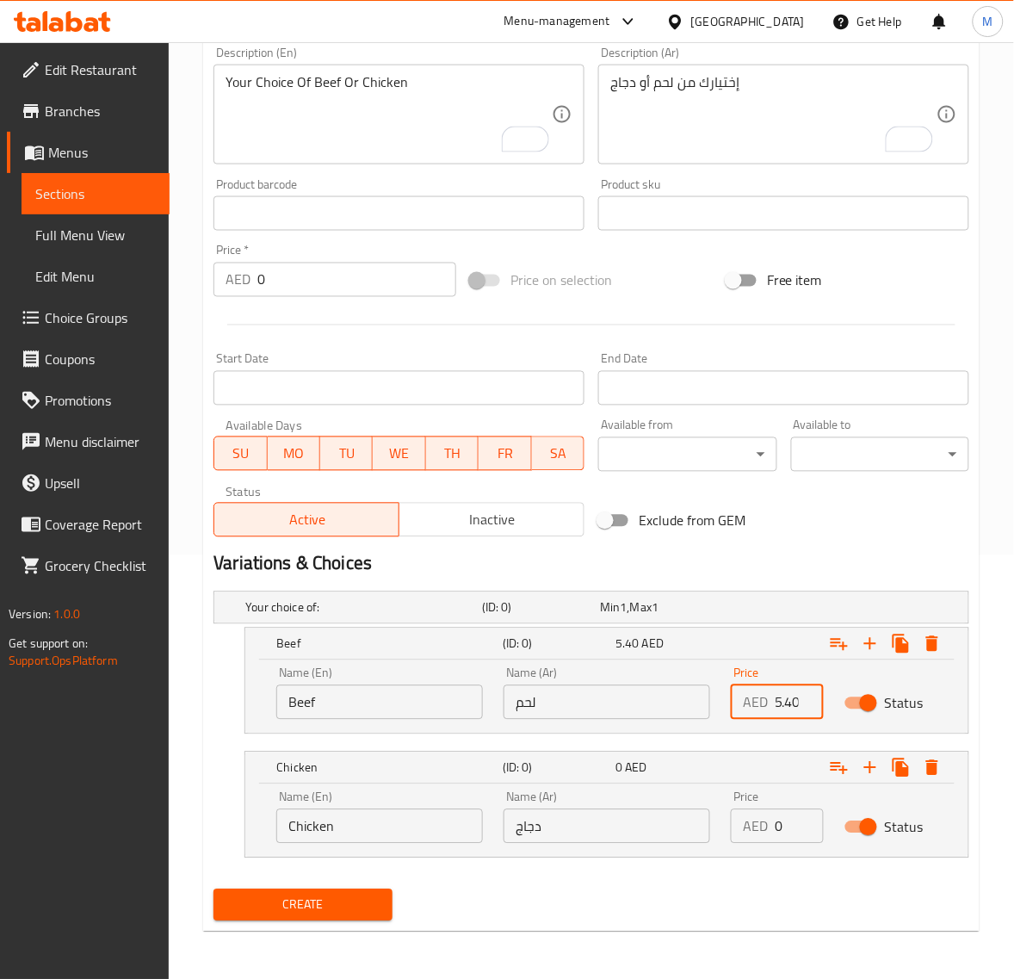
scroll to position [0, 1]
click at [793, 827] on input "0" at bounding box center [799, 826] width 49 height 34
click at [315, 905] on span "Create" at bounding box center [302, 906] width 151 height 22
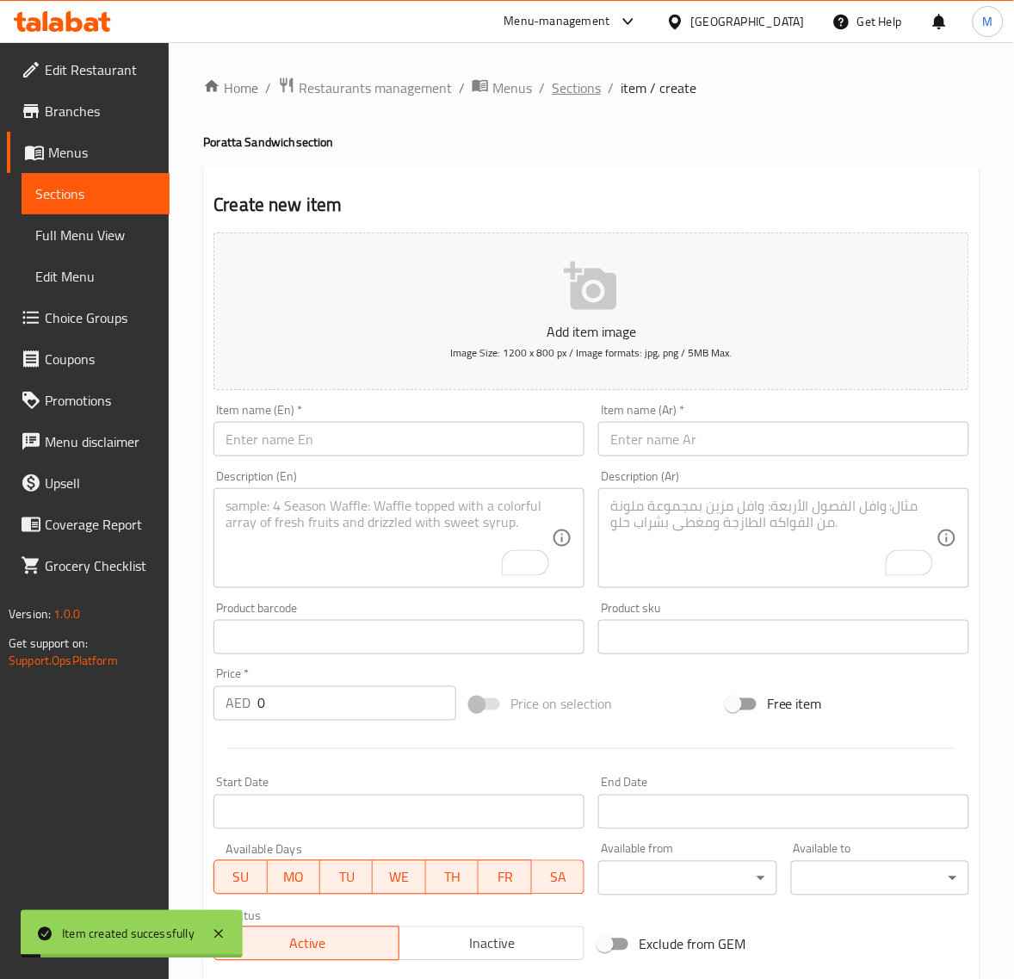
click at [558, 91] on span "Sections" at bounding box center [576, 87] width 49 height 21
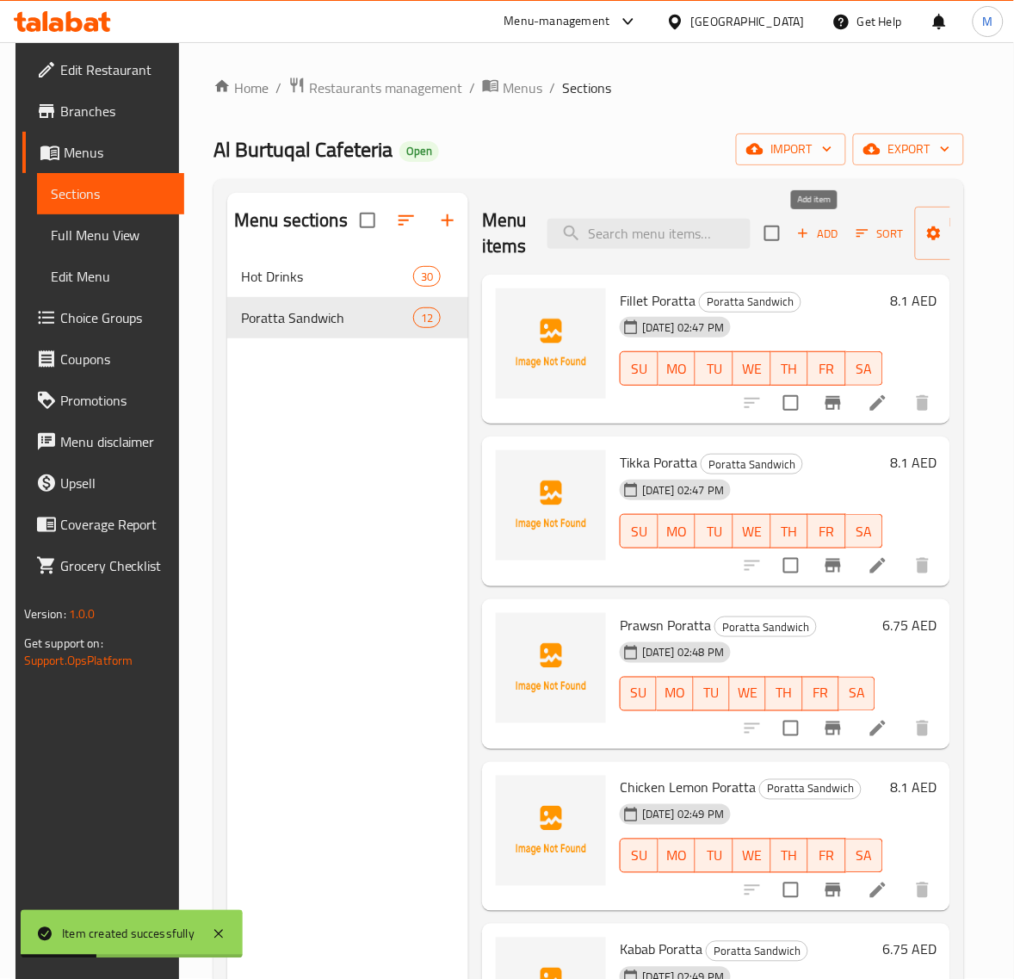
click at [823, 230] on span "Add" at bounding box center [818, 234] width 46 height 20
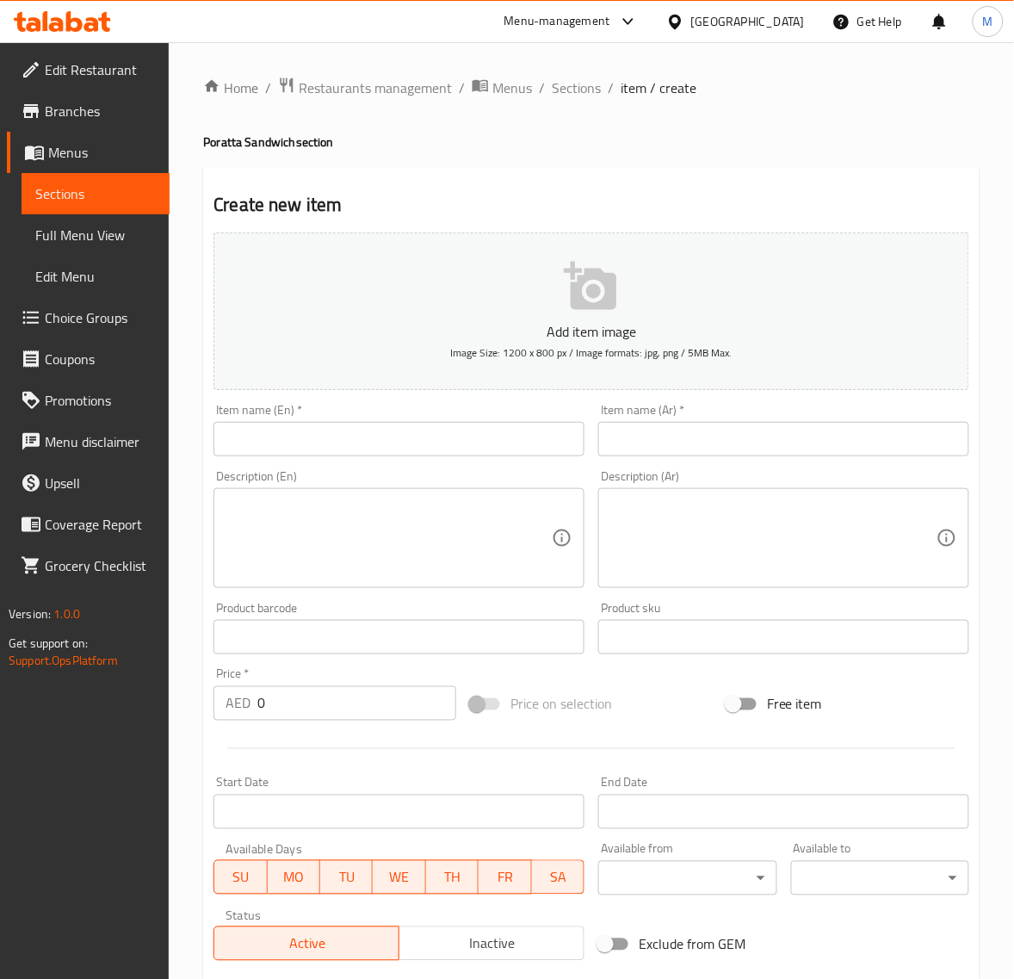
click at [678, 439] on input "text" at bounding box center [783, 439] width 371 height 34
click at [359, 431] on input "text" at bounding box center [399, 439] width 371 height 34
click at [343, 706] on input "0" at bounding box center [356, 703] width 199 height 34
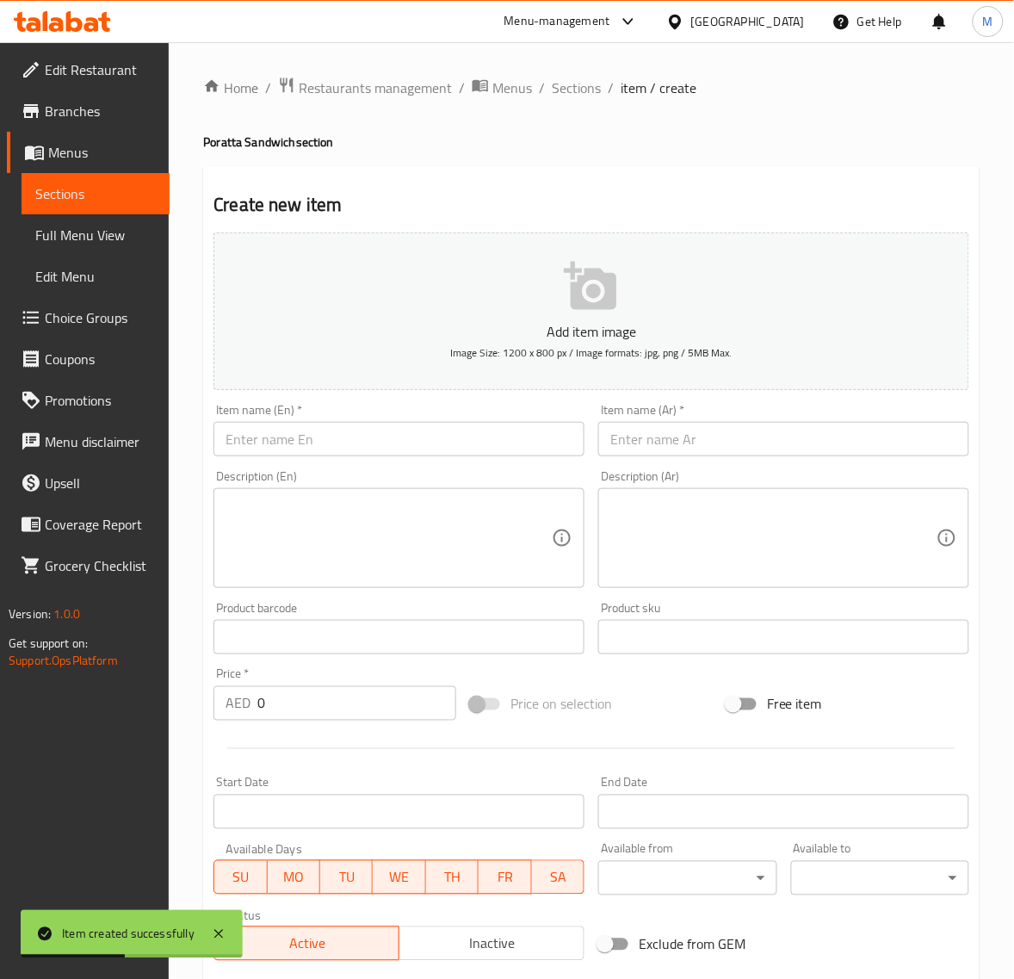
click at [660, 437] on input "text" at bounding box center [783, 439] width 371 height 34
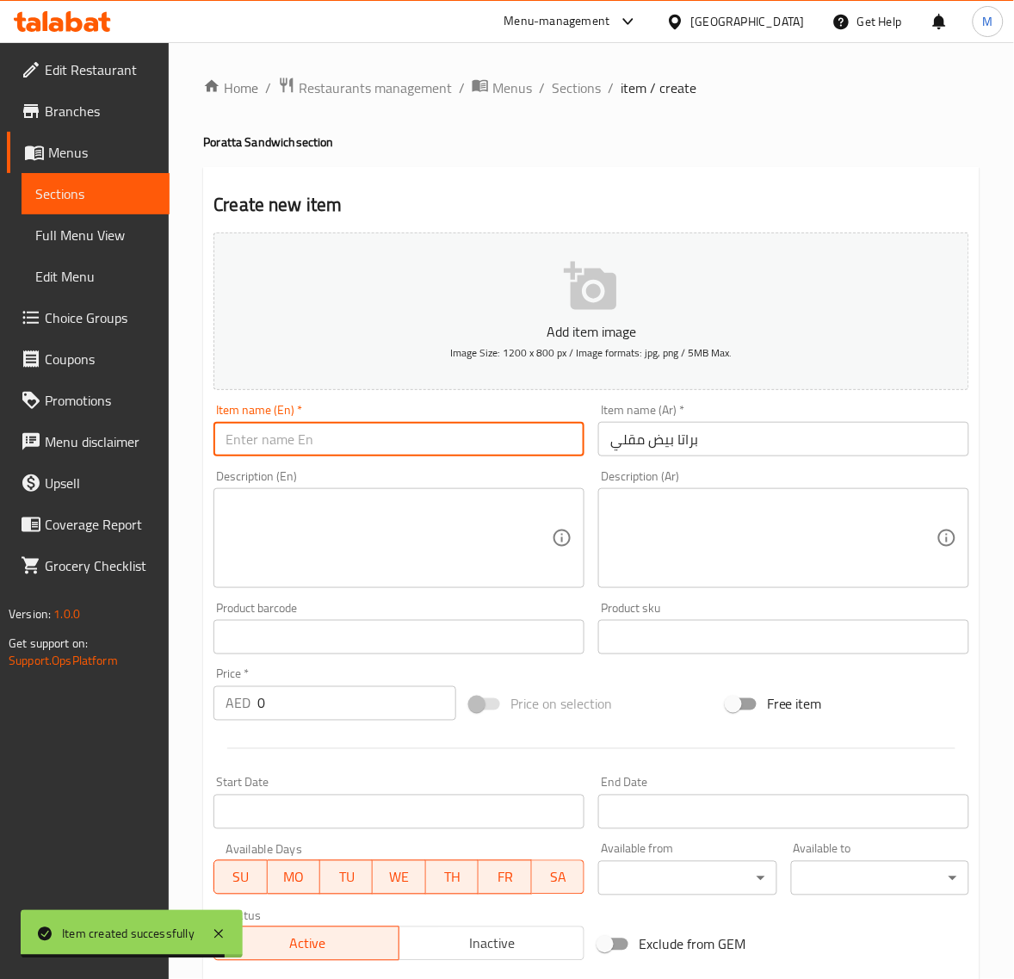
click at [299, 452] on input "text" at bounding box center [399, 439] width 371 height 34
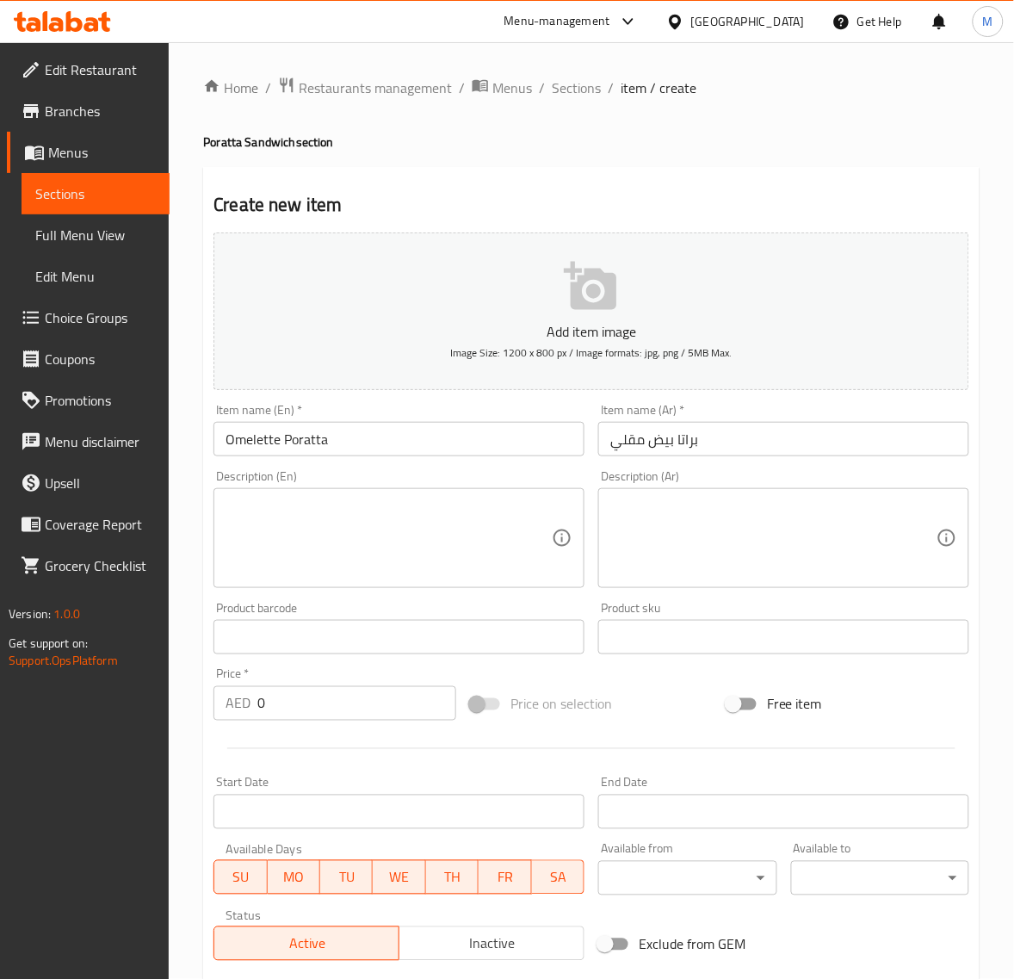
click at [294, 704] on input "0" at bounding box center [356, 703] width 199 height 34
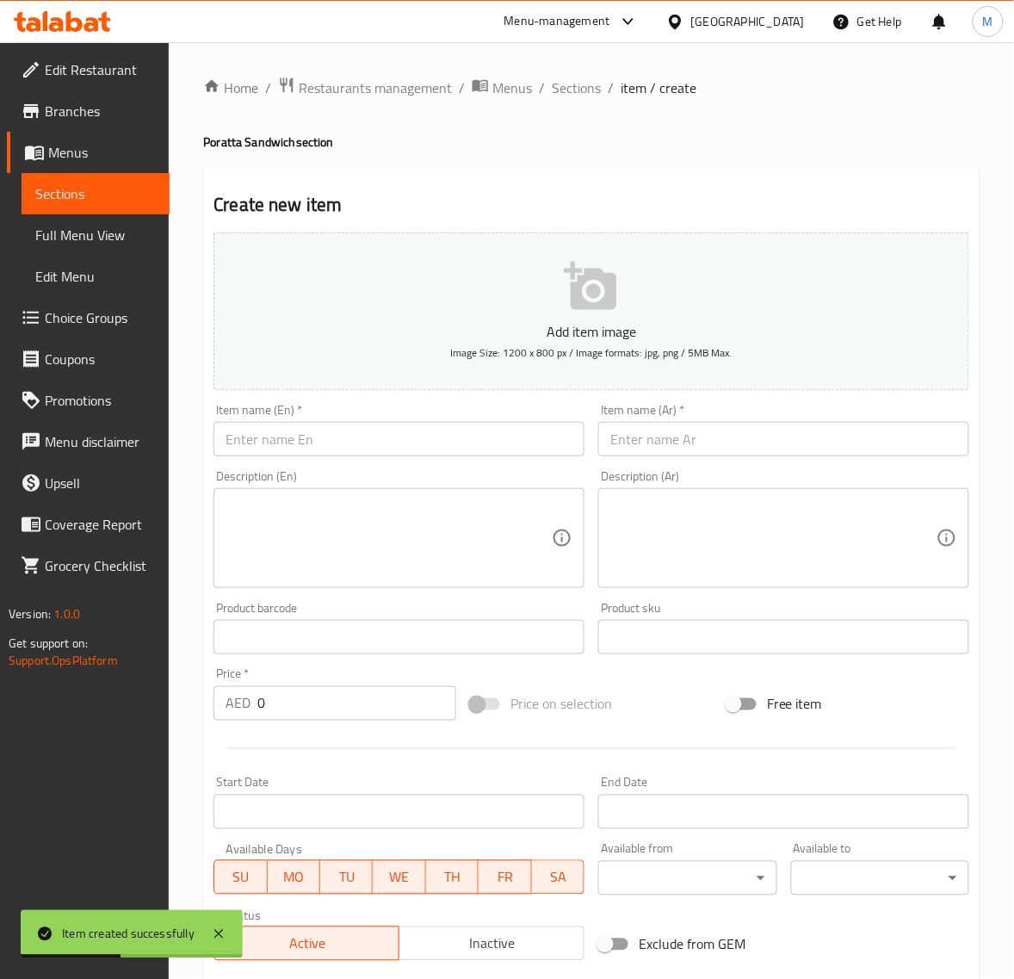
click at [690, 443] on input "text" at bounding box center [783, 439] width 371 height 34
click at [297, 428] on input "text" at bounding box center [399, 439] width 371 height 34
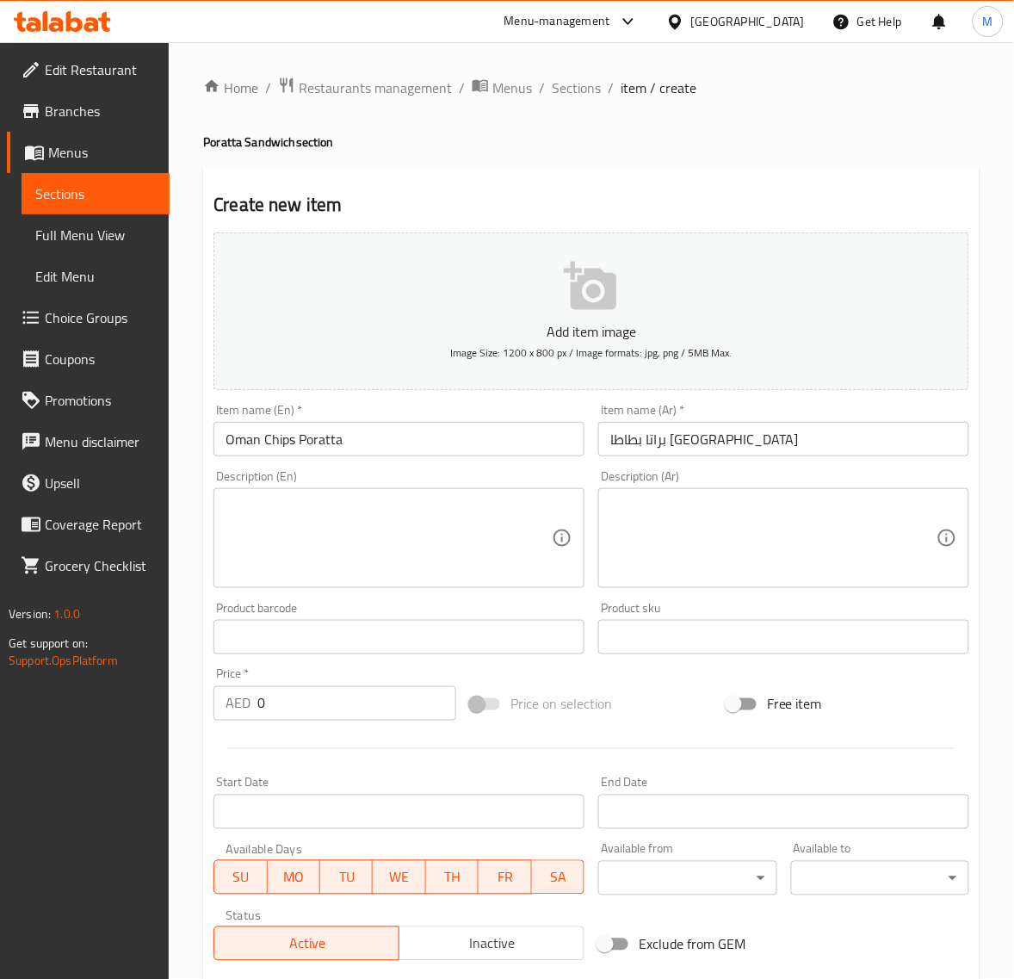
click at [315, 691] on input "0" at bounding box center [356, 703] width 199 height 34
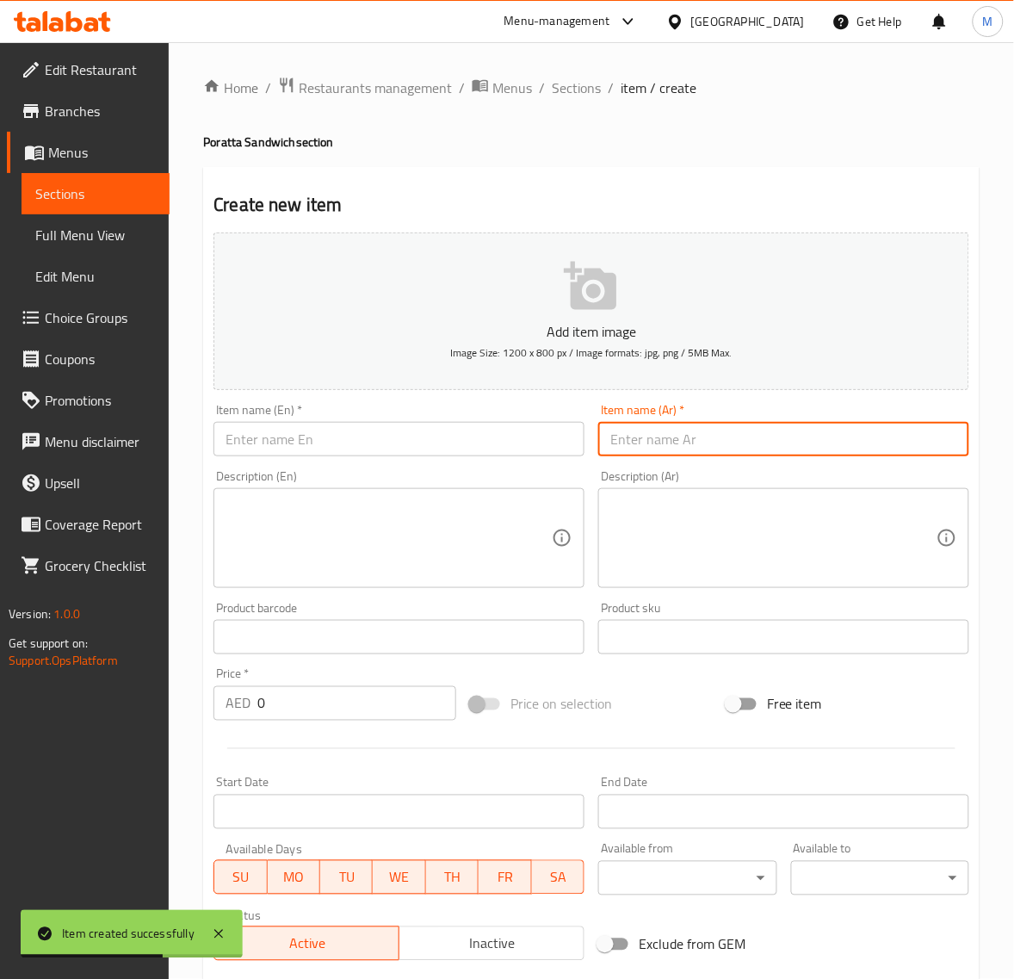
click at [678, 445] on input "text" at bounding box center [783, 439] width 371 height 34
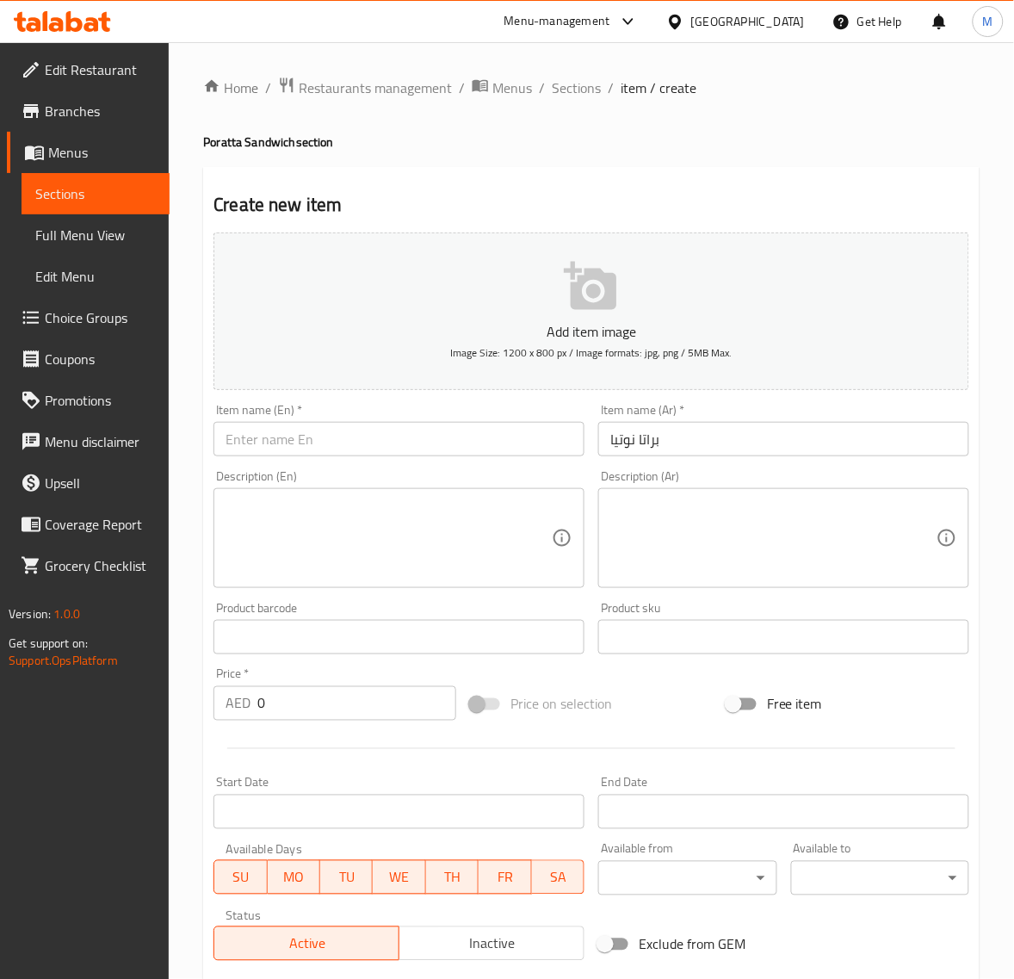
click at [333, 445] on input "text" at bounding box center [399, 439] width 371 height 34
click at [319, 709] on input "0" at bounding box center [356, 703] width 199 height 34
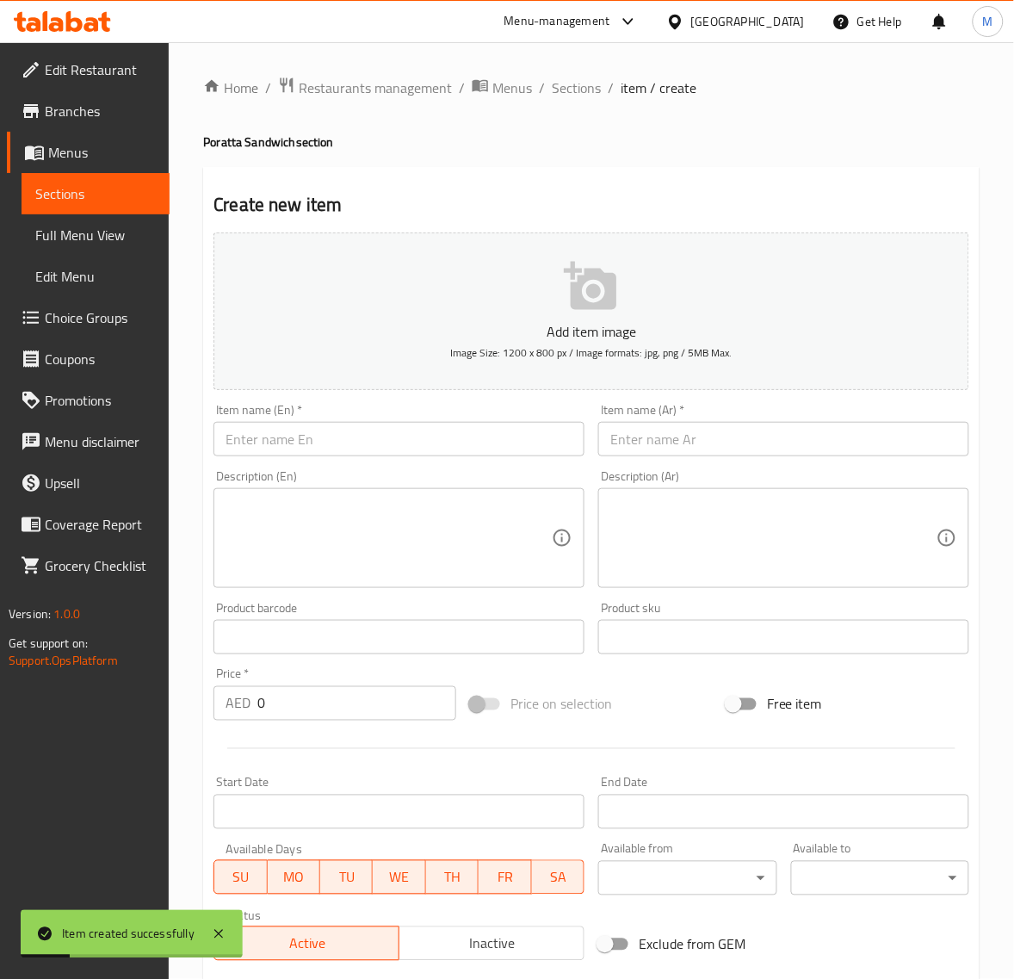
click at [657, 458] on div "Item name (Ar)   * Item name (Ar) *" at bounding box center [783, 430] width 385 height 66
click at [661, 443] on input "text" at bounding box center [783, 439] width 371 height 34
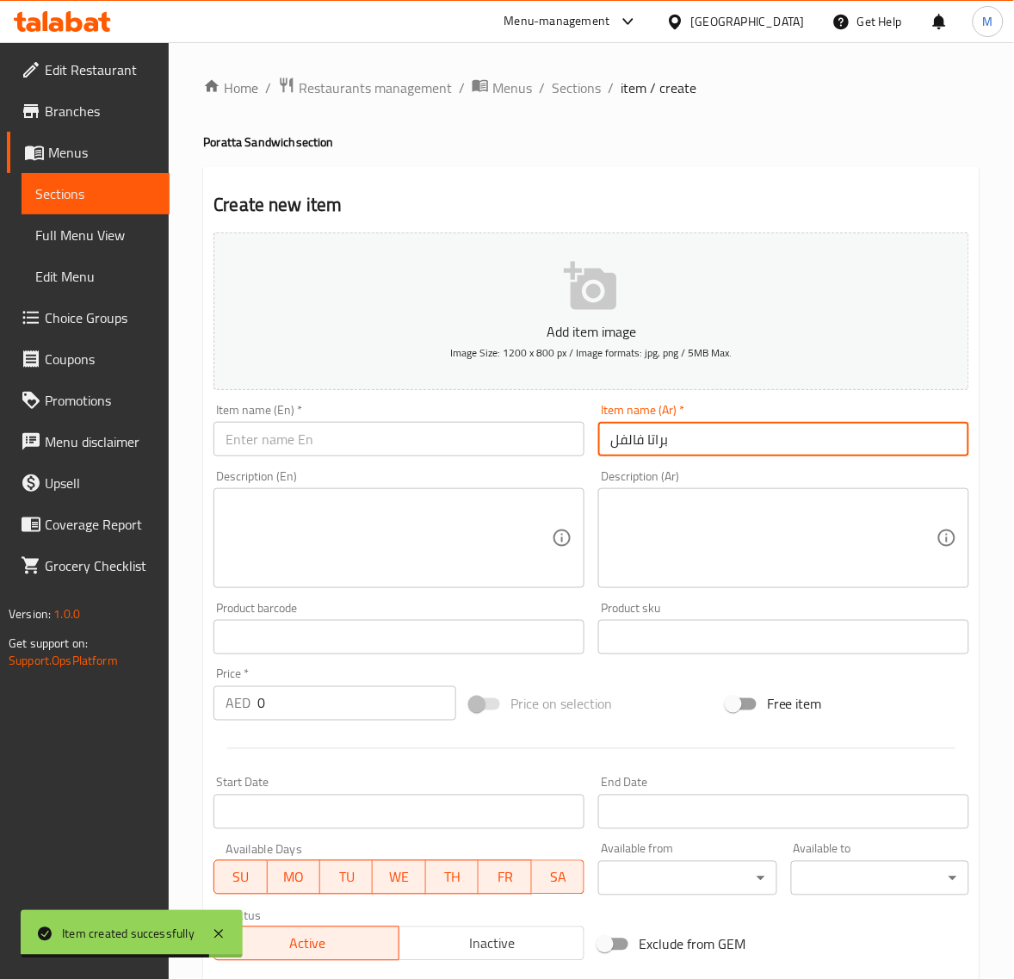
click at [719, 454] on input "براتا فالفل" at bounding box center [783, 439] width 371 height 34
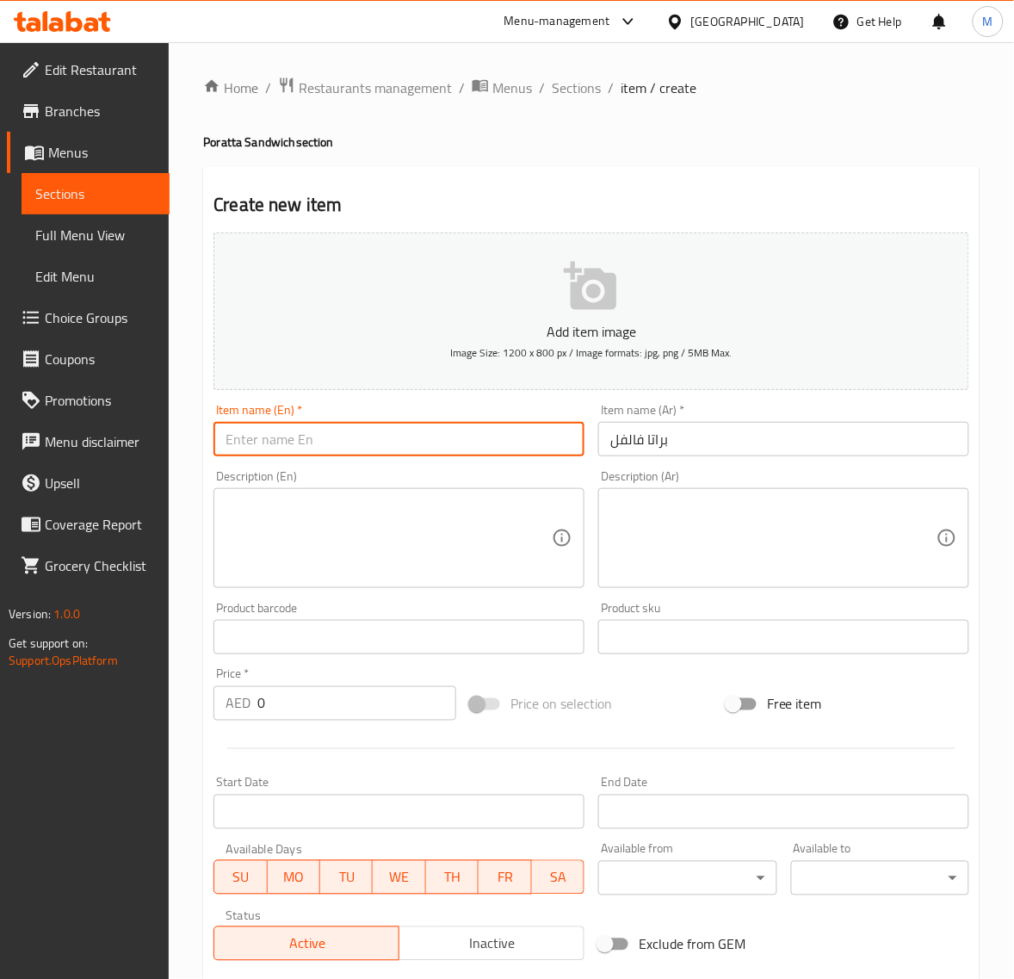
click at [307, 453] on input "text" at bounding box center [399, 439] width 371 height 34
click at [627, 444] on input "براتا فالفل" at bounding box center [783, 439] width 371 height 34
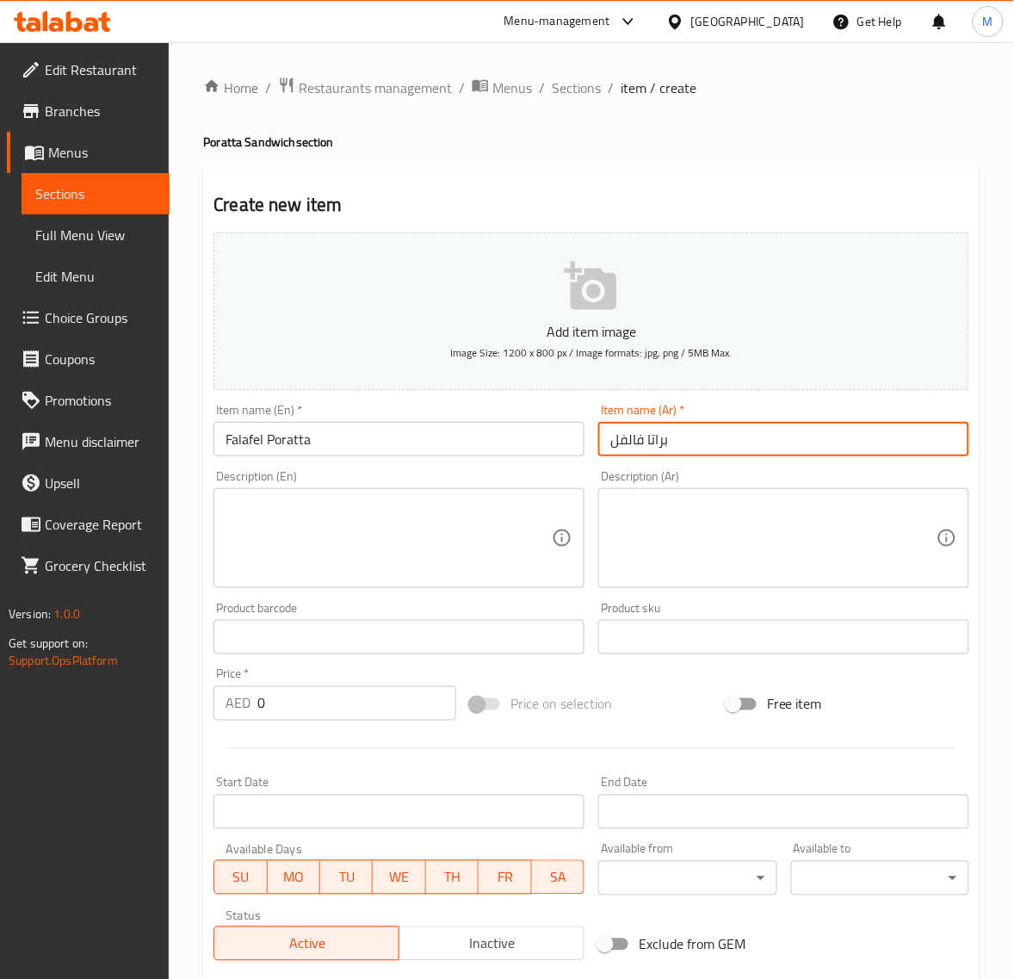
click at [627, 444] on input "براتا فالفل" at bounding box center [783, 439] width 371 height 34
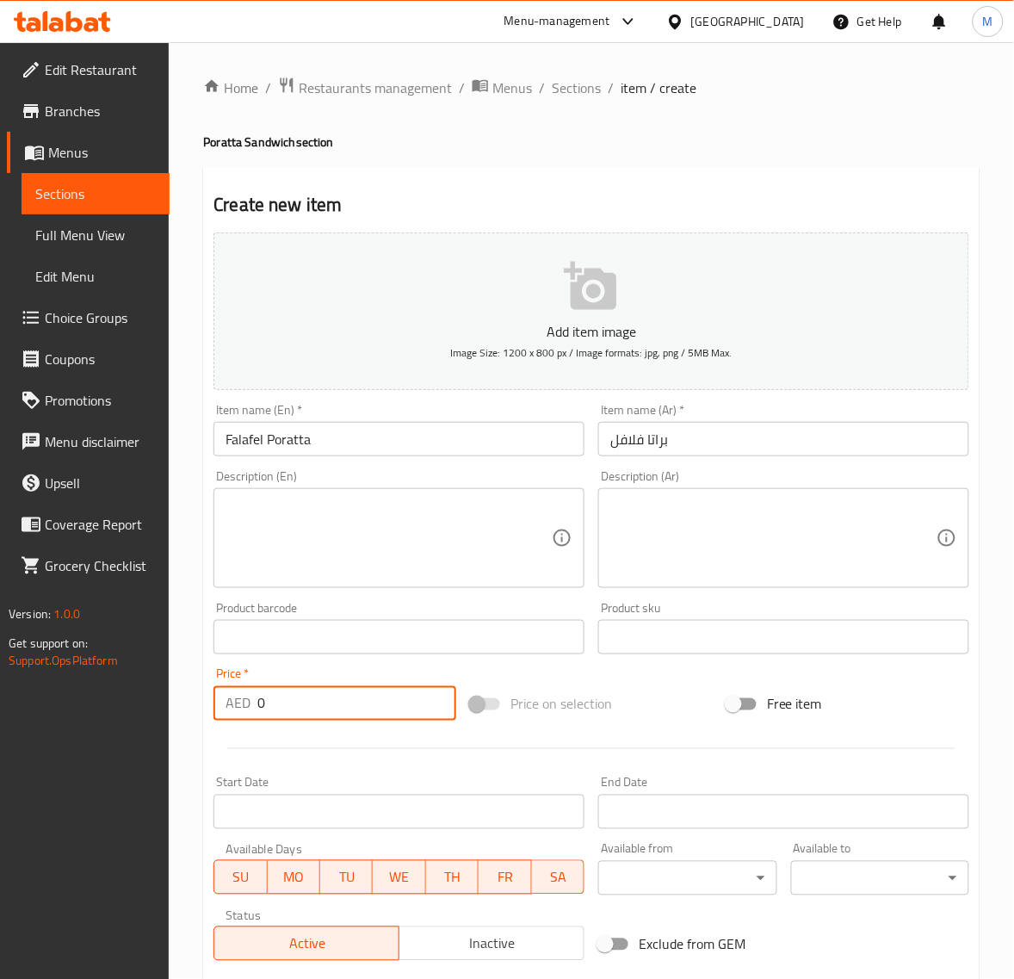
click at [303, 706] on input "0" at bounding box center [356, 703] width 199 height 34
click at [564, 90] on span "Sections" at bounding box center [576, 87] width 49 height 21
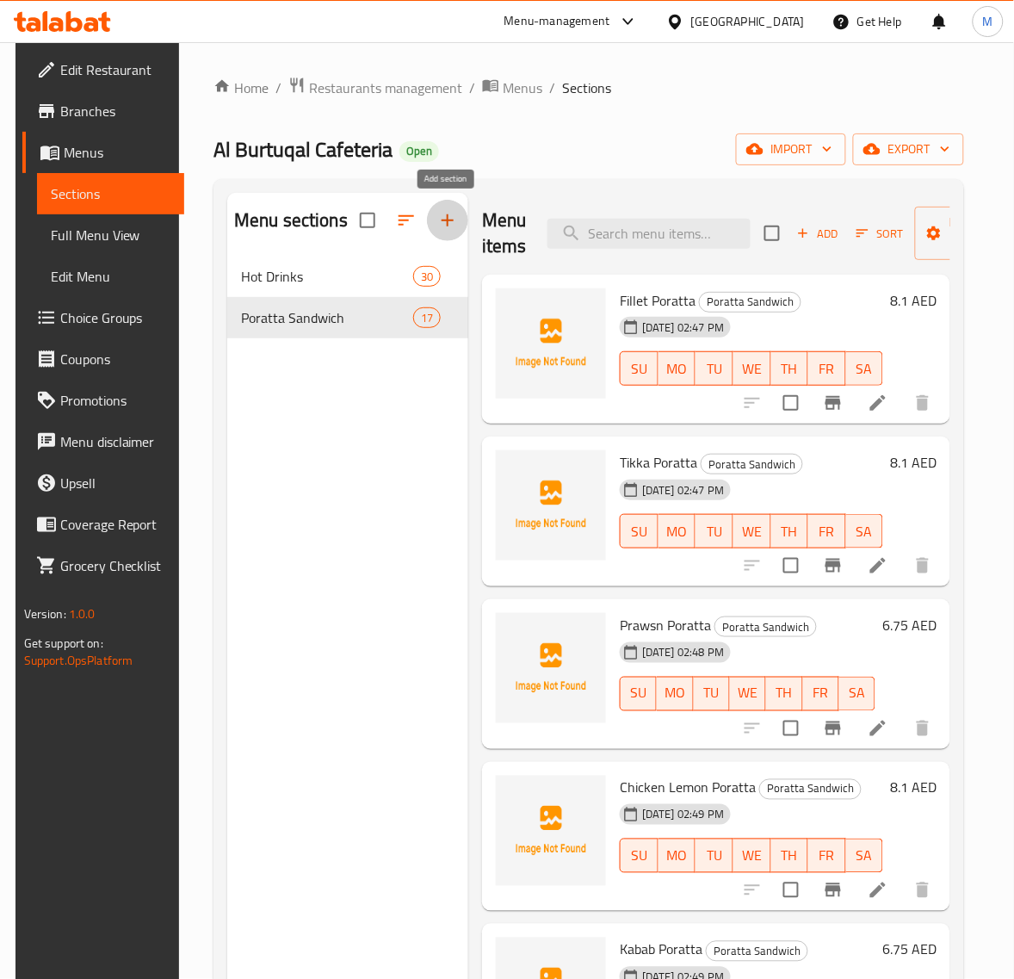
click at [453, 221] on icon "button" at bounding box center [447, 220] width 21 height 21
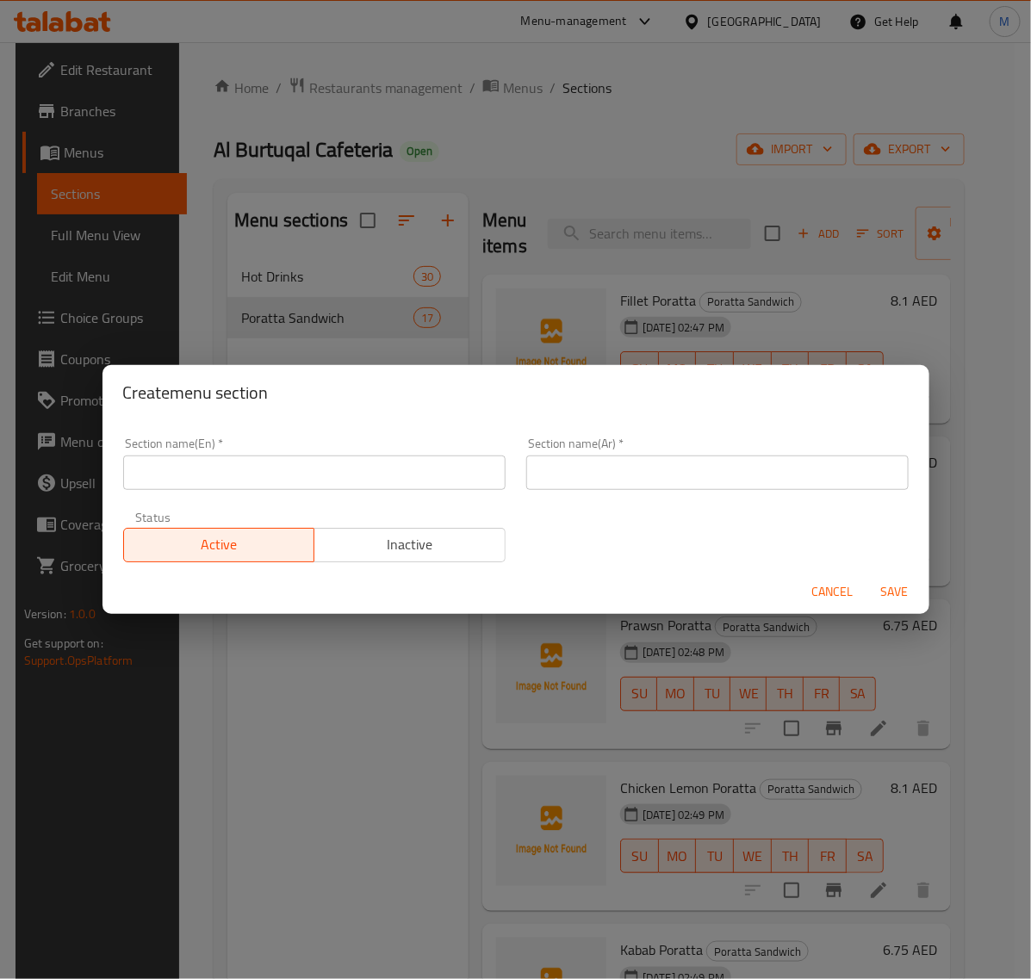
click at [274, 475] on input "text" at bounding box center [314, 472] width 382 height 34
click at [897, 590] on span "Save" at bounding box center [894, 592] width 41 height 22
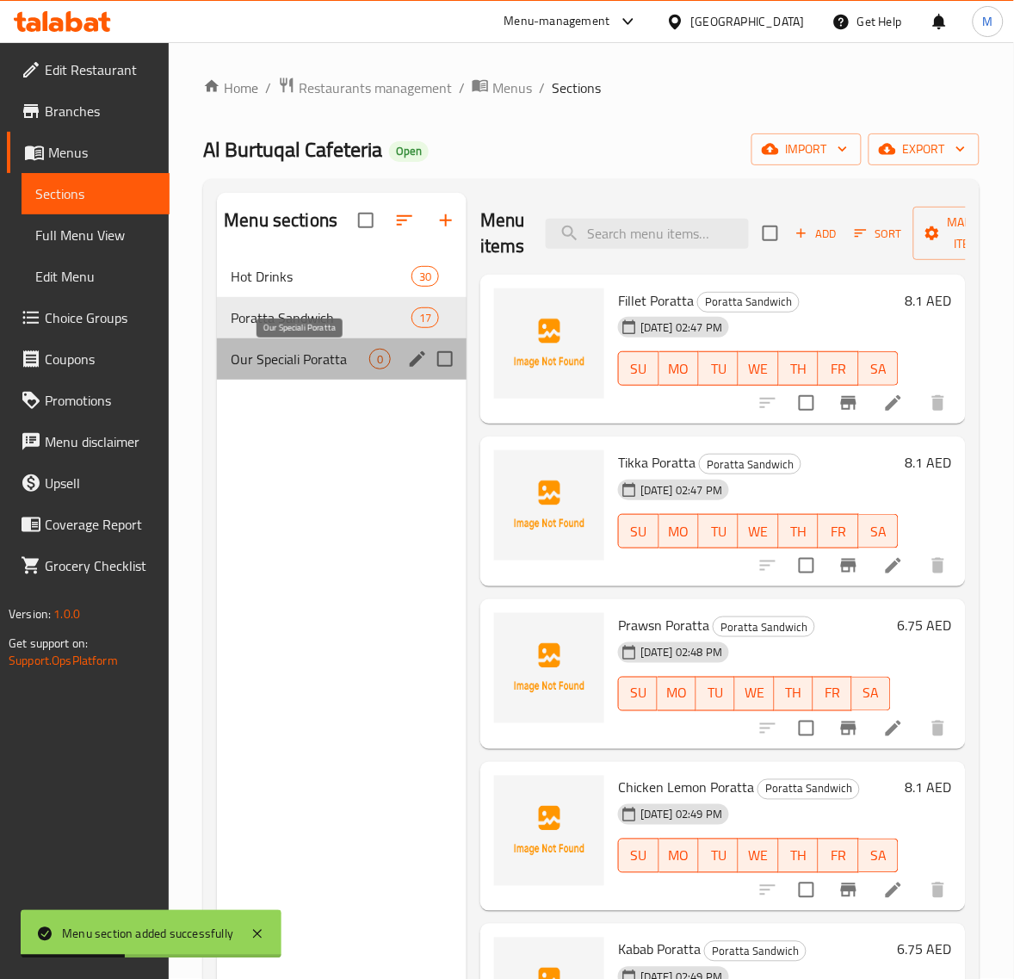
click at [350, 369] on span "Our Speciali Poratta" at bounding box center [300, 359] width 139 height 21
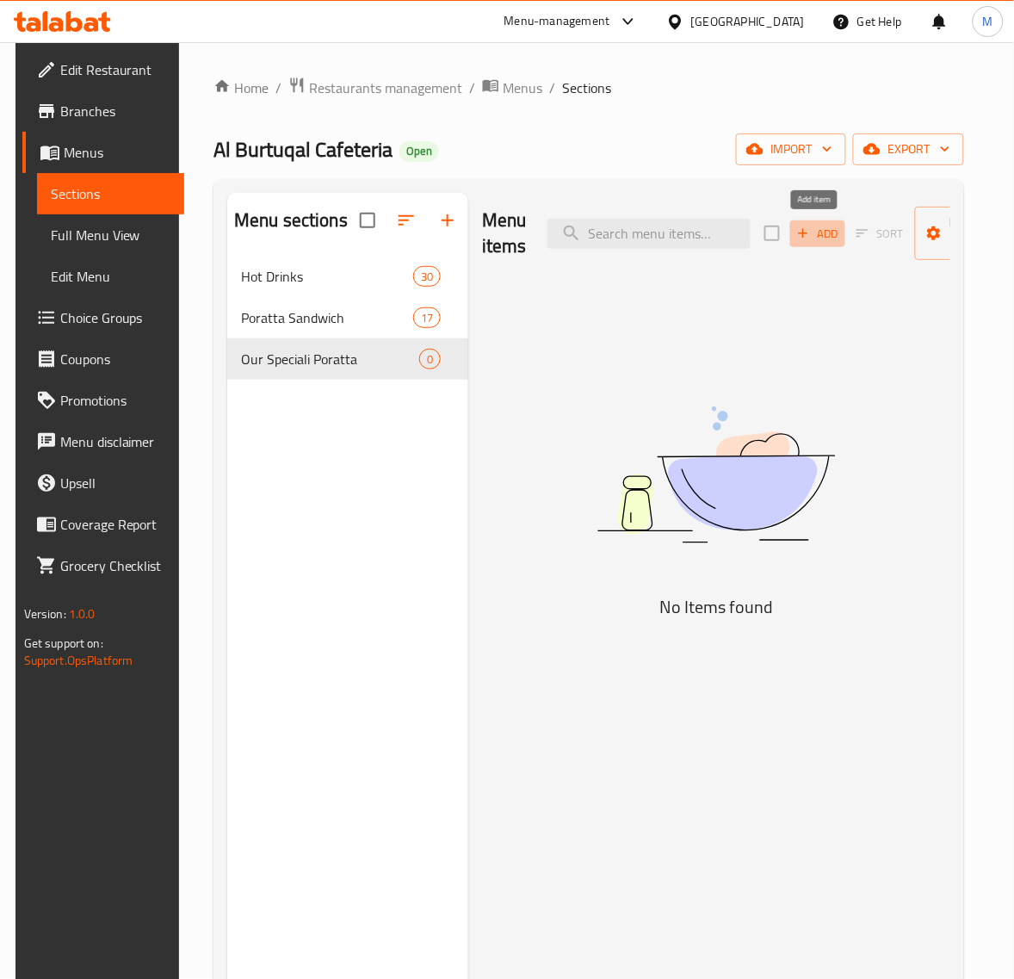
click at [820, 239] on span "Add" at bounding box center [818, 234] width 46 height 20
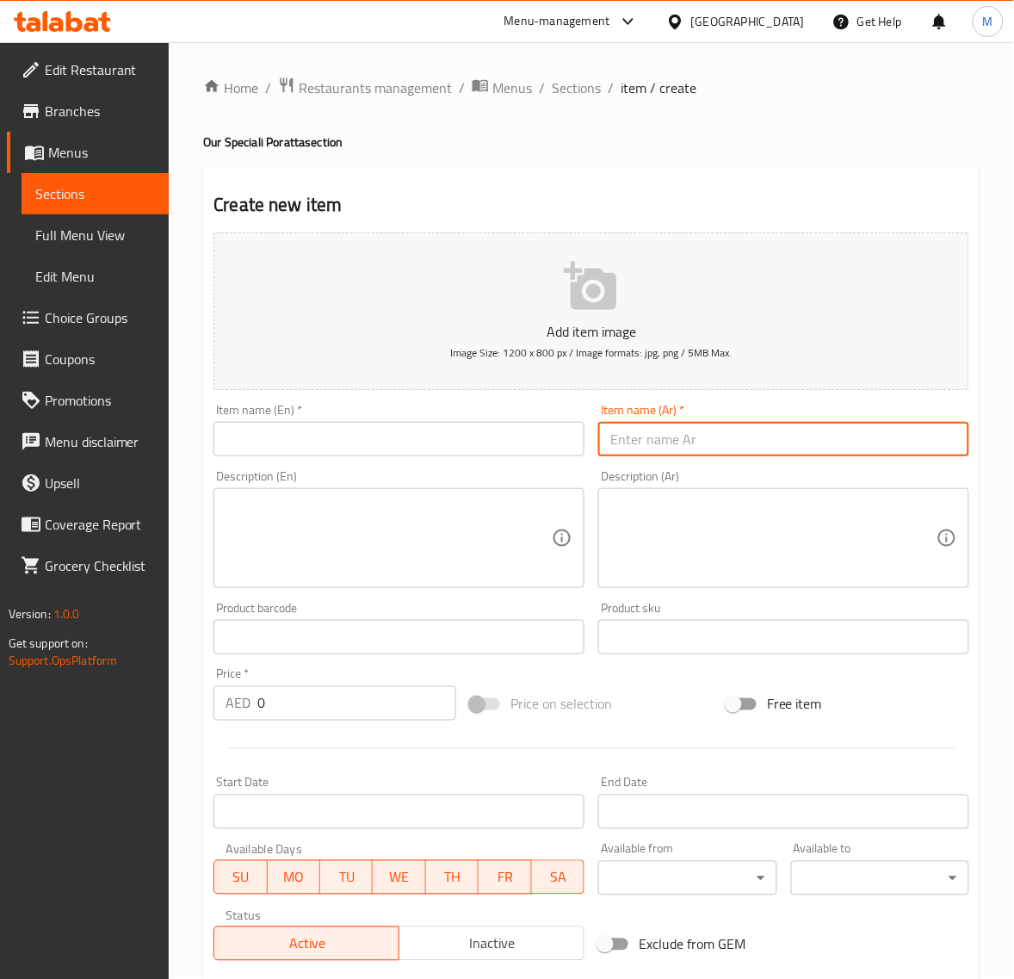
click at [698, 449] on input "text" at bounding box center [783, 439] width 371 height 34
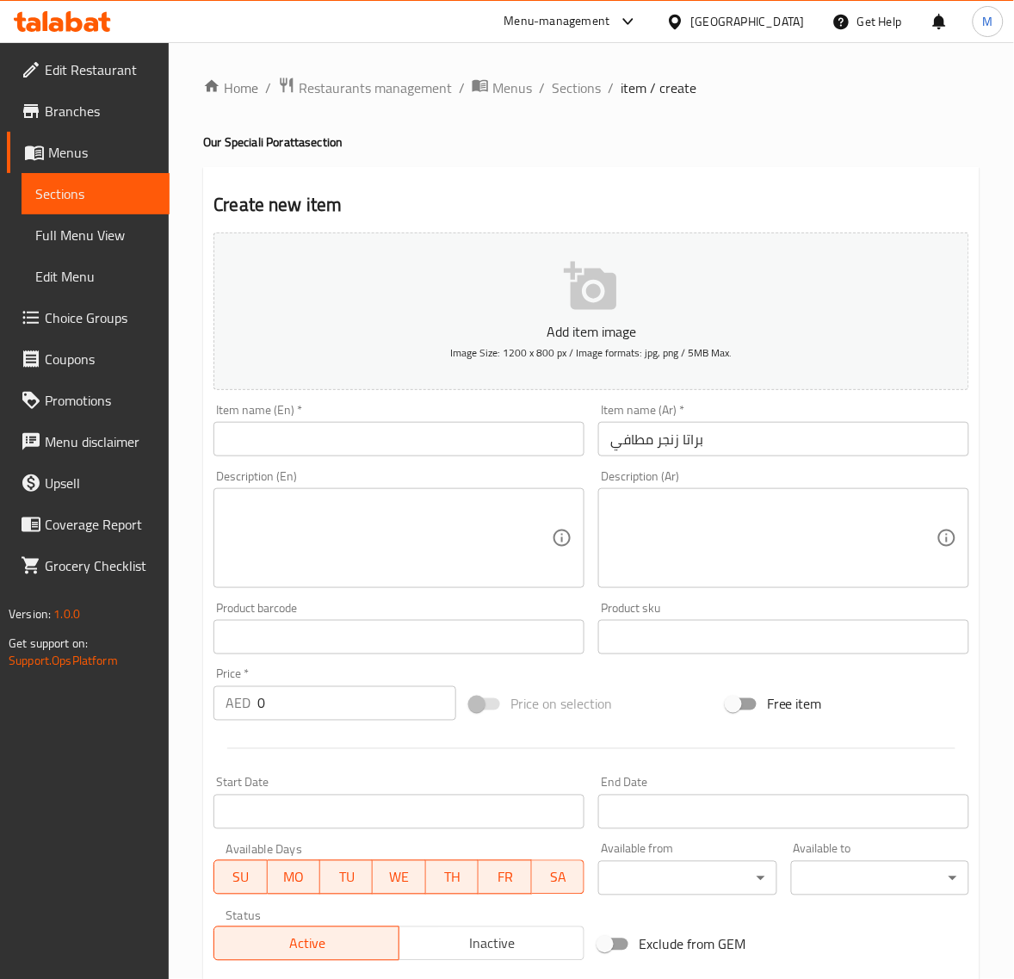
click at [267, 446] on input "text" at bounding box center [399, 439] width 371 height 34
click at [276, 693] on input "0" at bounding box center [356, 703] width 199 height 34
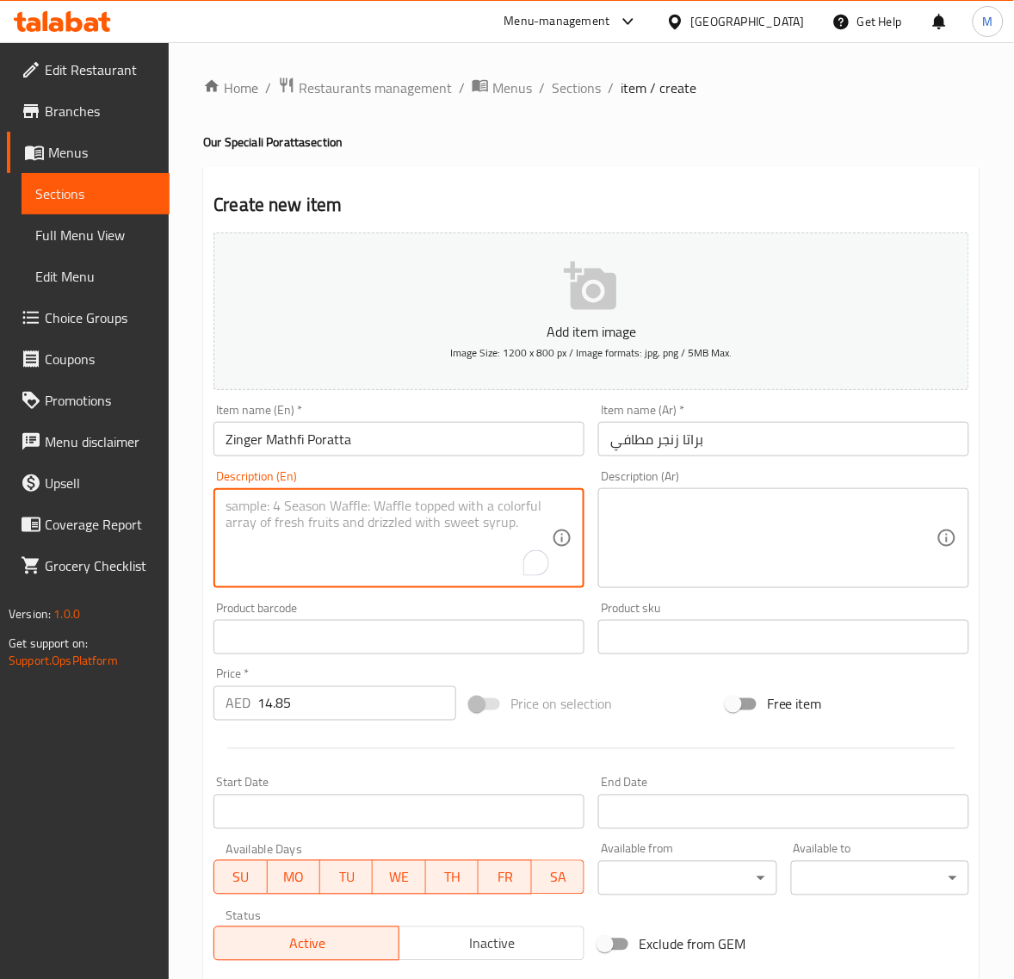
click at [248, 521] on textarea "To enrich screen reader interactions, please activate Accessibility in Grammarl…" at bounding box center [389, 539] width 326 height 82
drag, startPoint x: 354, startPoint y: 502, endPoint x: 212, endPoint y: 500, distance: 142.1
click at [212, 500] on div "Description (En) Zinger Mathfi Poratta – crispy, spicy, and stuffed to perfecti…" at bounding box center [399, 529] width 385 height 132
click at [226, 527] on textarea "crispy, spicy, and stuffed to perfection! A bold twist that fires up every bite" at bounding box center [389, 539] width 326 height 82
click at [224, 544] on div "crispy, spicy, and stuffed to perfection! A bold twist that fires up every bite…" at bounding box center [399, 538] width 371 height 100
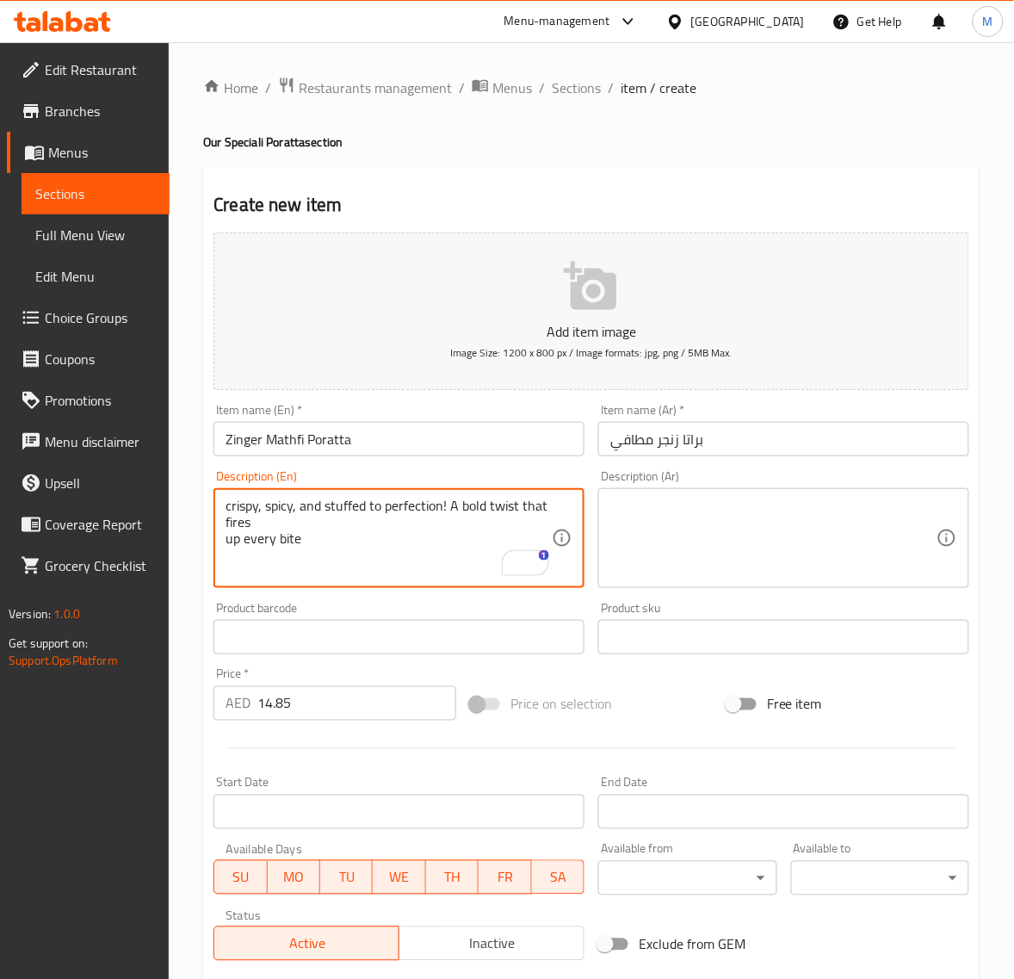
click at [226, 541] on textarea "crispy, spicy, and stuffed to perfection! A bold twist that fires up every bite" at bounding box center [389, 539] width 326 height 82
click at [228, 506] on textarea "crispy, spicy, and stuffed to perfection! A bold twist that fires up every bite" at bounding box center [389, 539] width 326 height 82
click at [697, 511] on textarea at bounding box center [773, 539] width 326 height 82
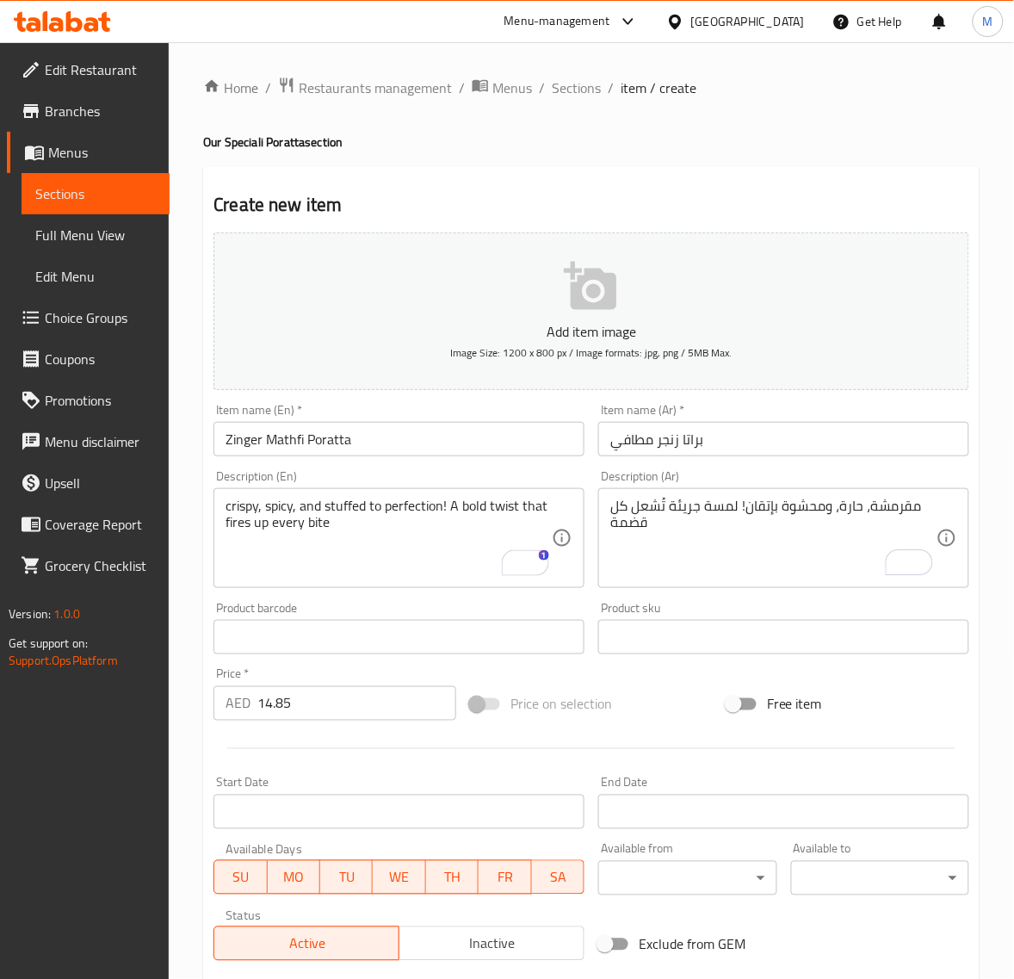
click at [594, 678] on div "Add item image Image Size: 1200 x 800 px / Image formats: jpg, png / 5MB Max. I…" at bounding box center [592, 597] width 770 height 742
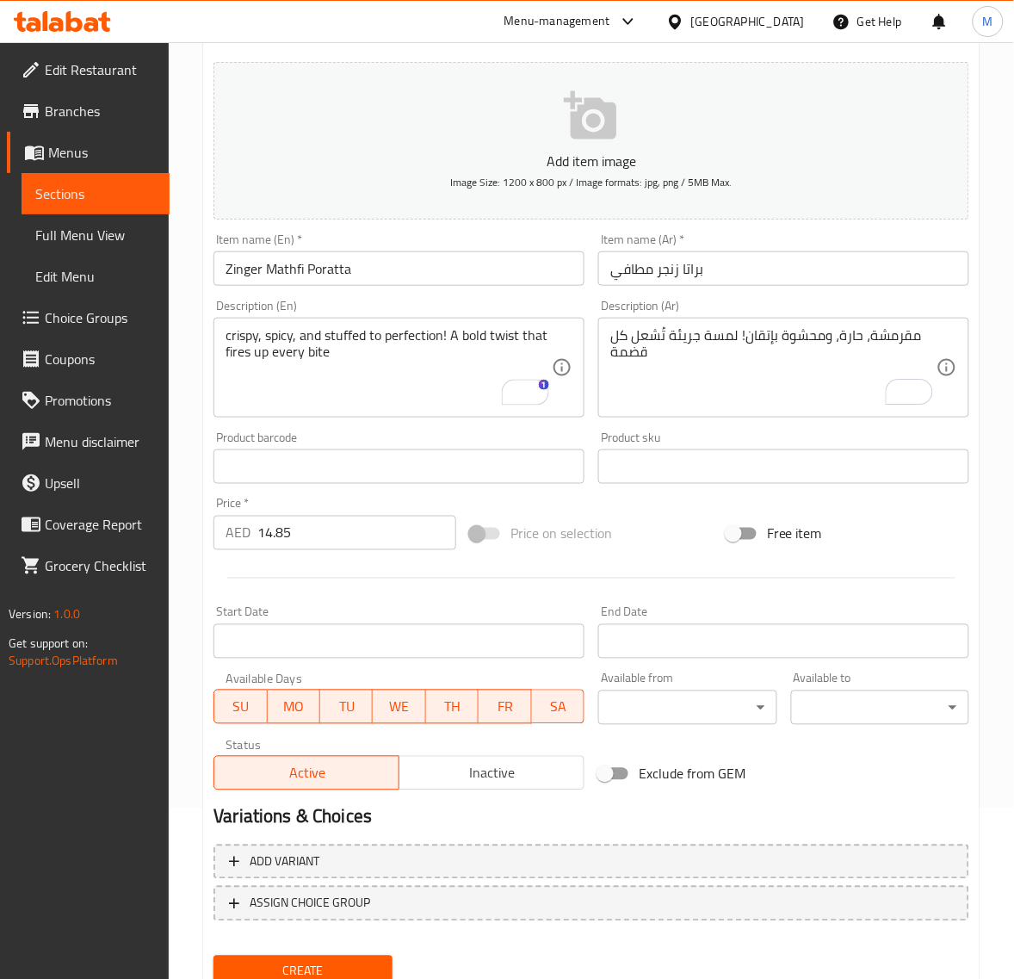
scroll to position [215, 0]
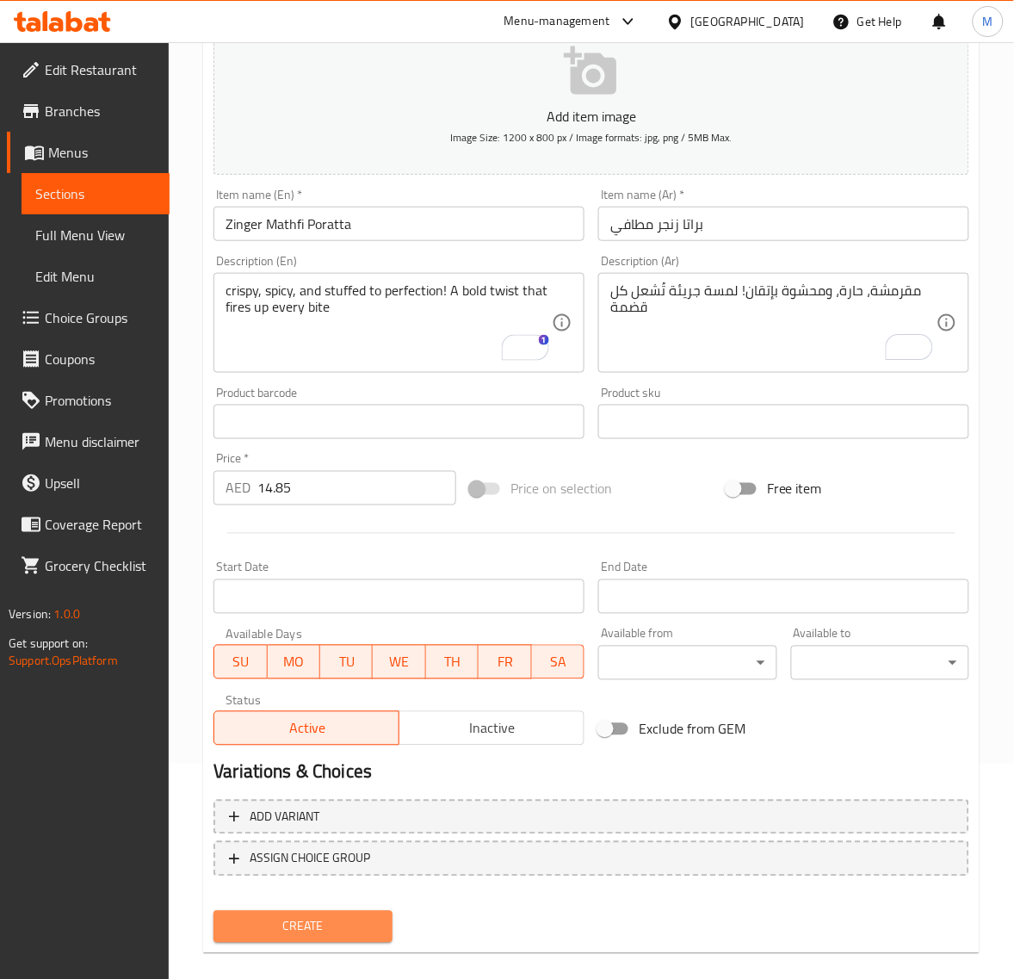
click at [355, 917] on span "Create" at bounding box center [302, 927] width 151 height 22
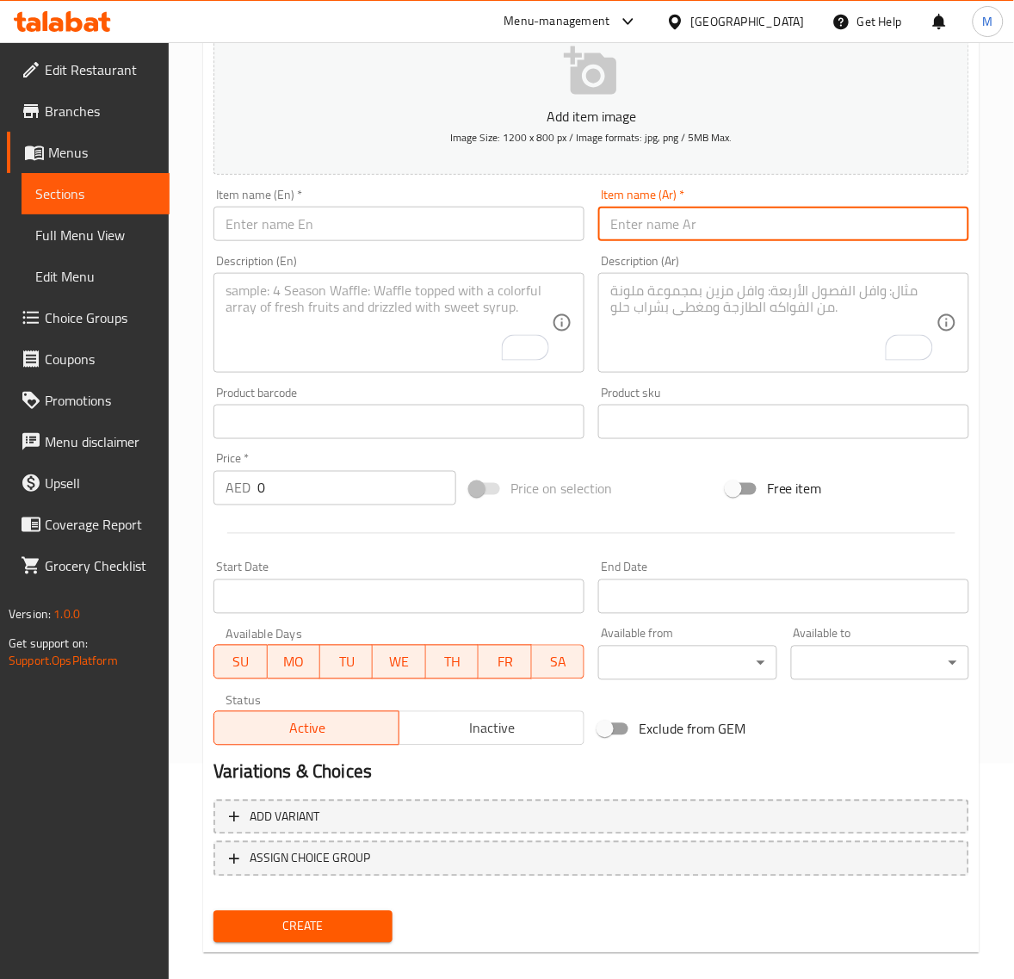
click at [702, 226] on input "text" at bounding box center [783, 224] width 371 height 34
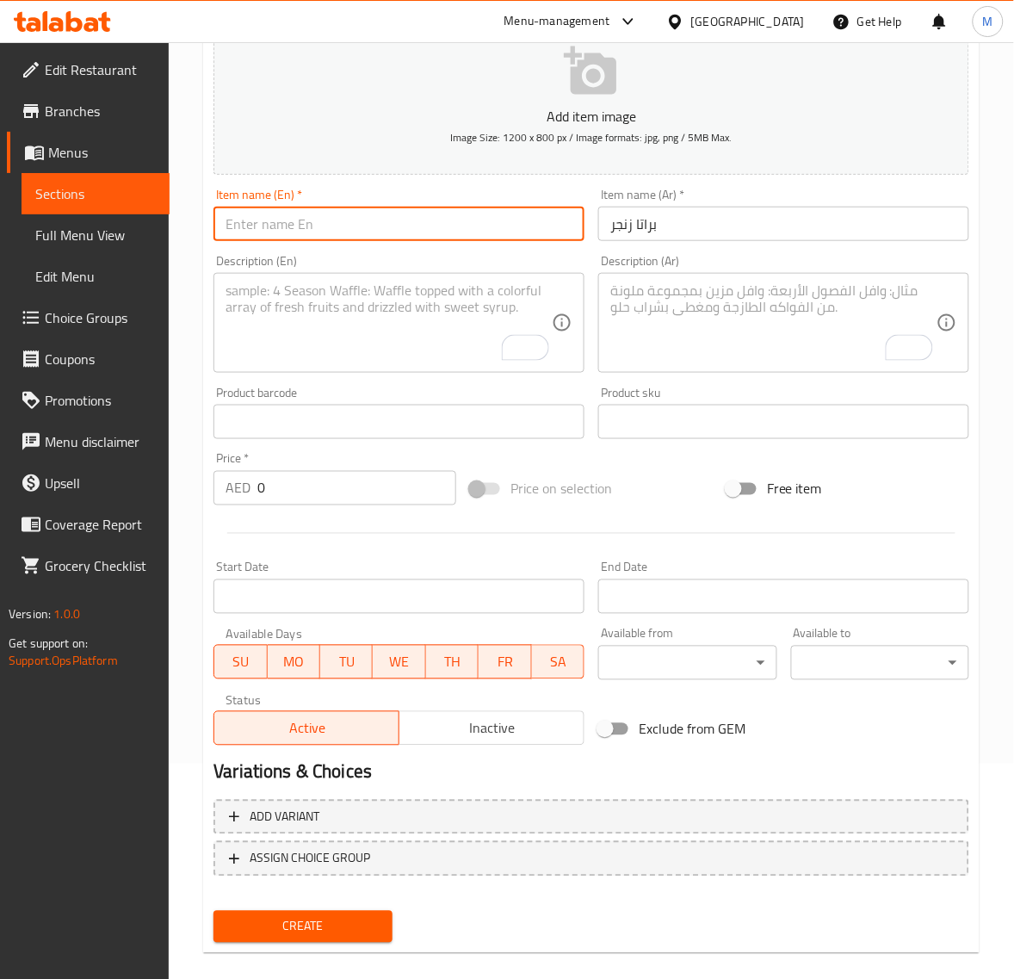
click at [290, 231] on input "text" at bounding box center [399, 224] width 371 height 34
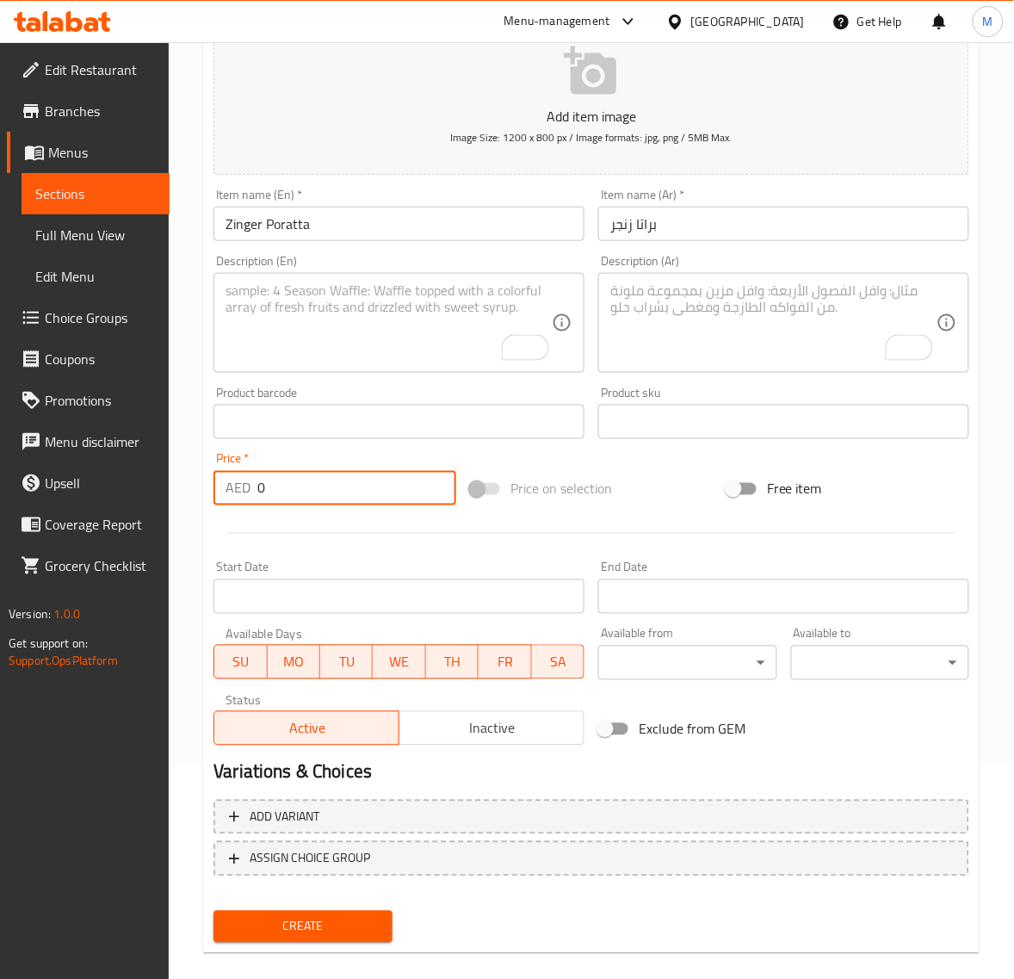
click at [297, 480] on input "0" at bounding box center [356, 488] width 199 height 34
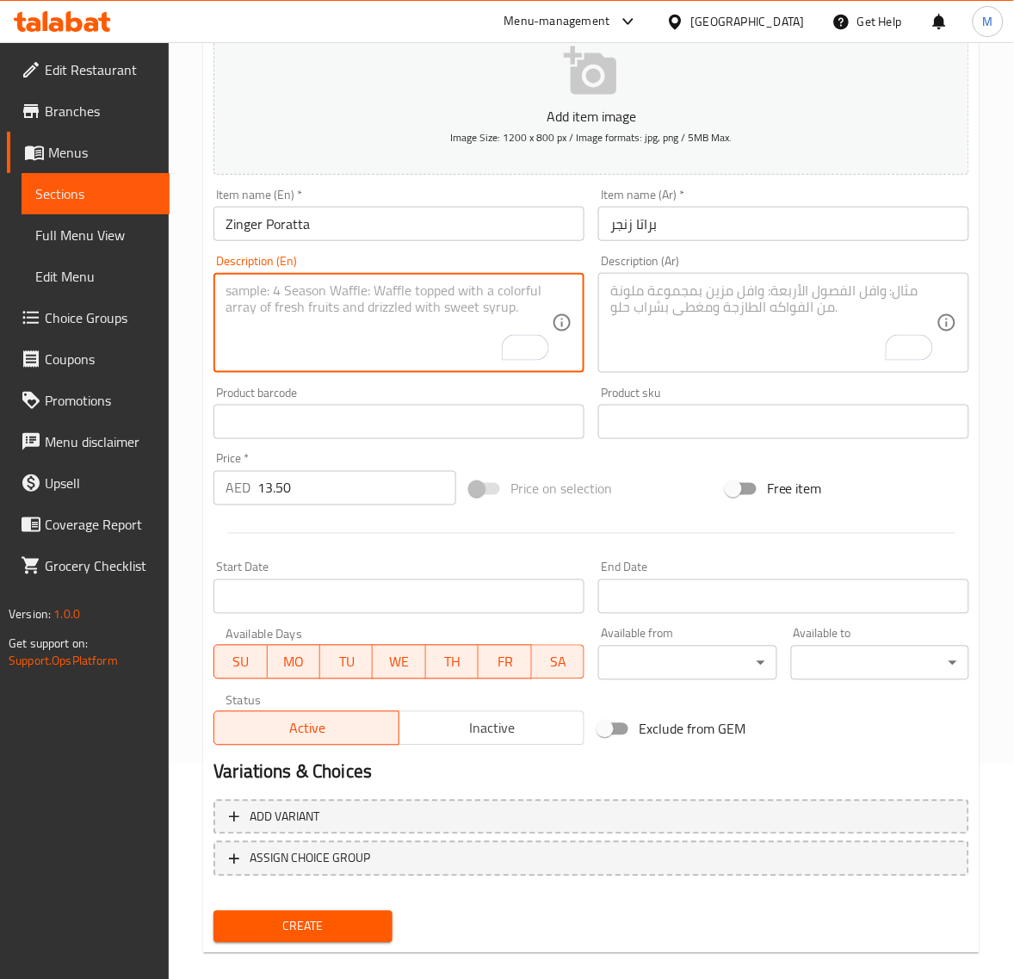
click at [381, 333] on textarea "To enrich screen reader interactions, please activate Accessibility in Grammarl…" at bounding box center [389, 323] width 326 height 82
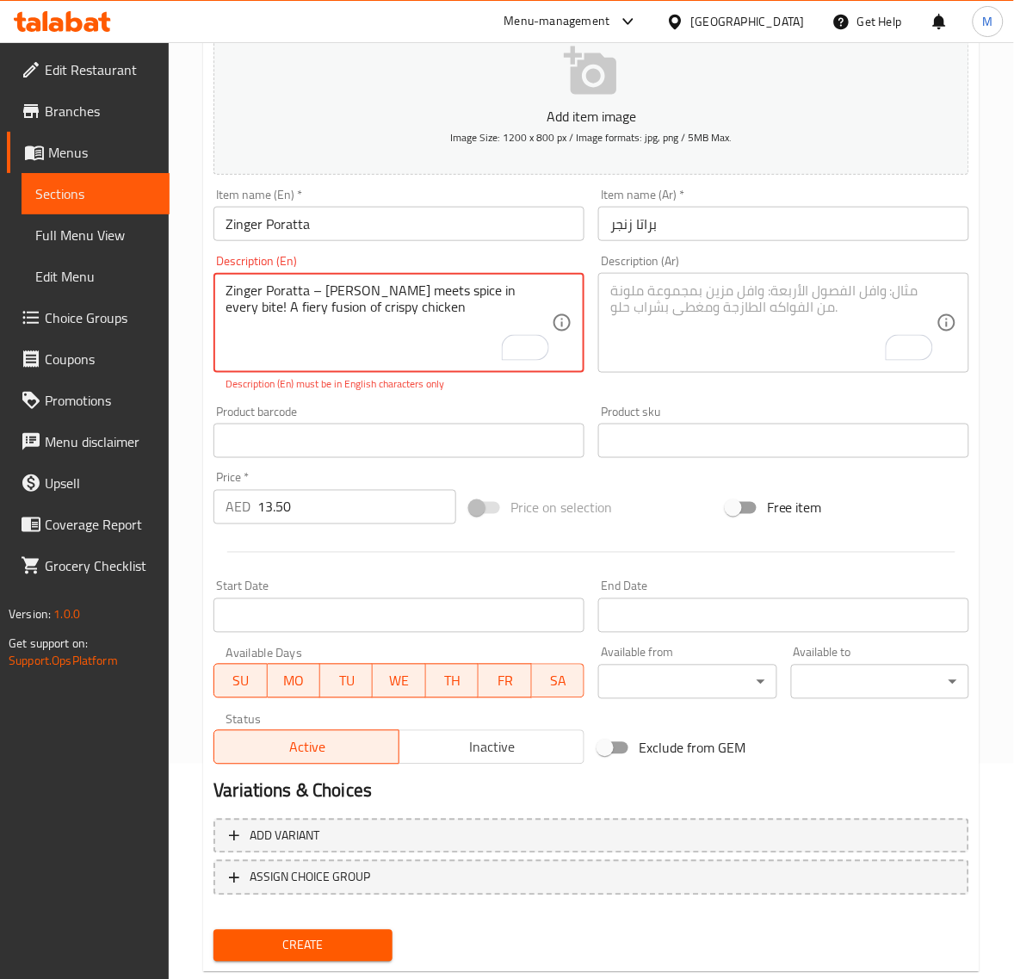
click at [338, 323] on textarea "Zinger Poratta – Crunch meets spice in every bite! A fiery fusion of crispy chi…" at bounding box center [389, 323] width 326 height 82
drag, startPoint x: 323, startPoint y: 290, endPoint x: 232, endPoint y: 331, distance: 99.4
click at [209, 290] on div "Description (En) Zinger Poratta – Crunch meets spice in every bite! A fiery fus…" at bounding box center [399, 323] width 385 height 151
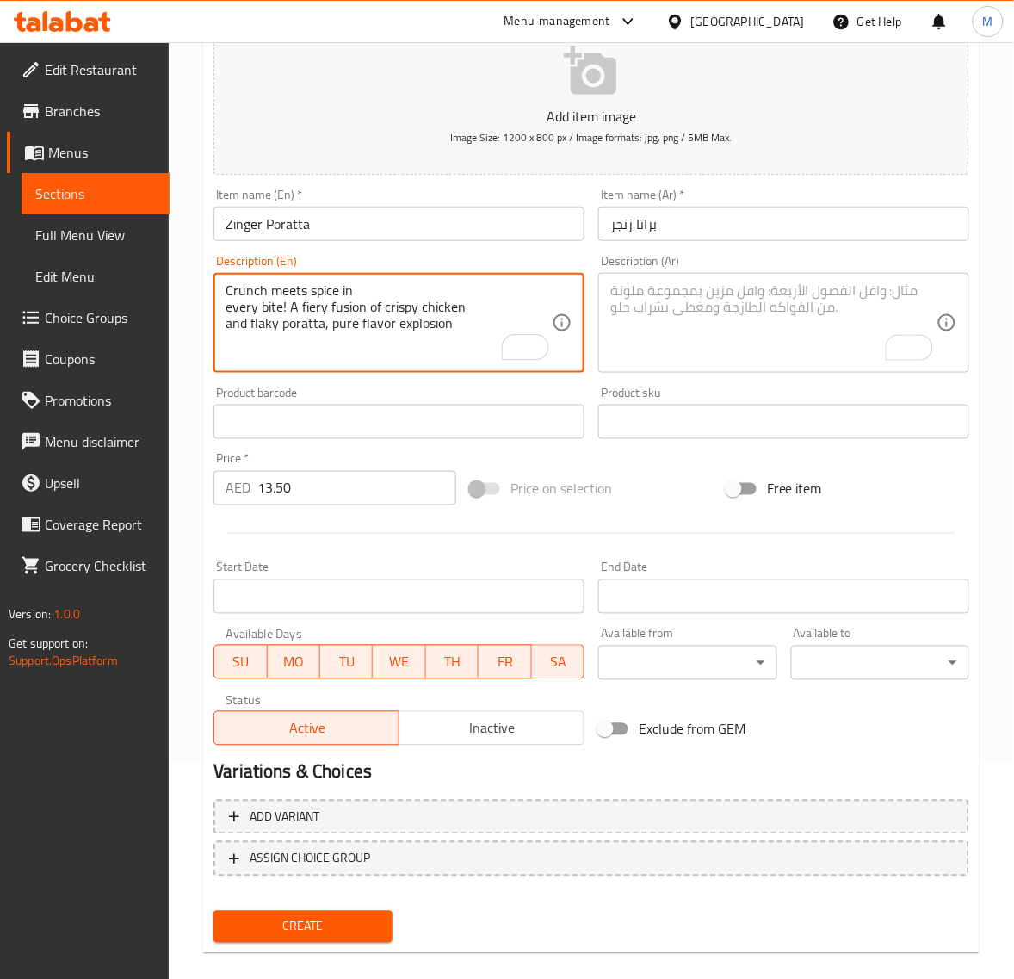
click at [226, 311] on textarea "Crunch meets spice in every bite! A fiery fusion of crispy chicken and flaky po…" at bounding box center [389, 323] width 326 height 82
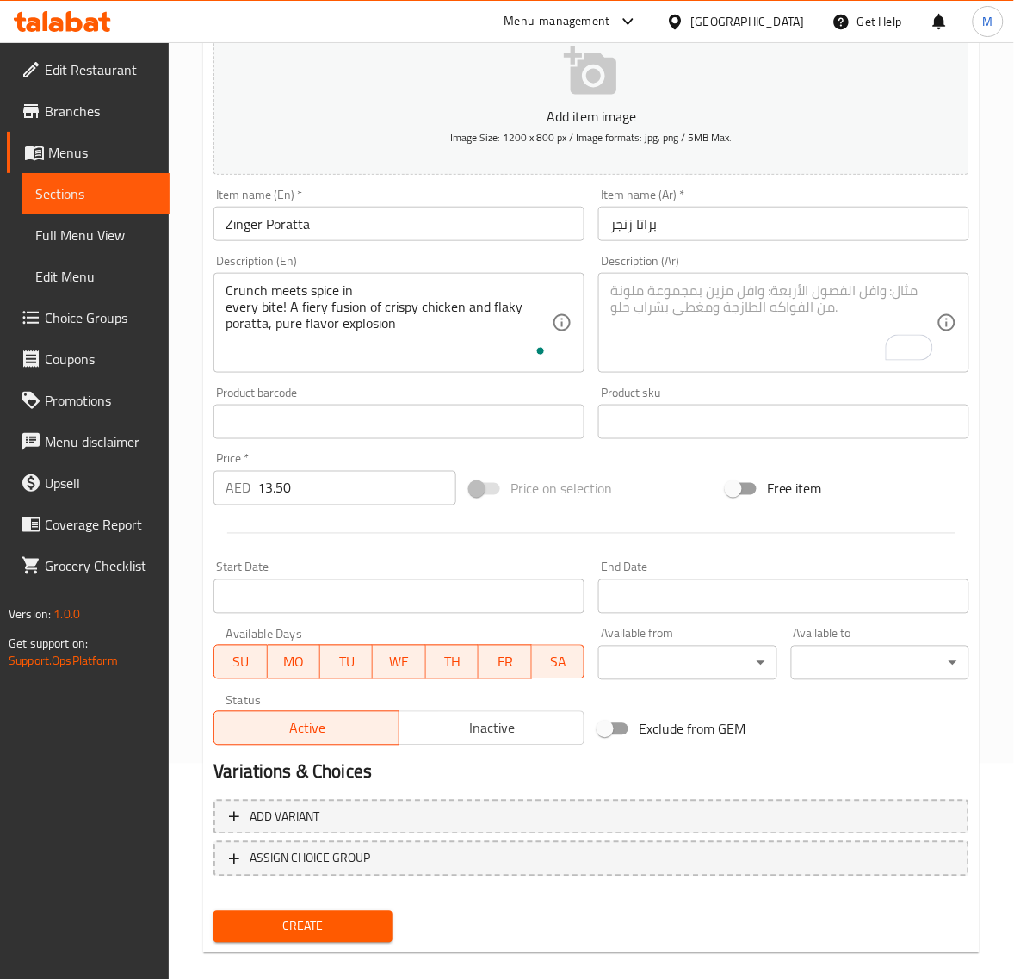
click at [224, 308] on div "Crunch meets spice in every bite! A fiery fusion of crispy chicken and flaky po…" at bounding box center [399, 323] width 371 height 100
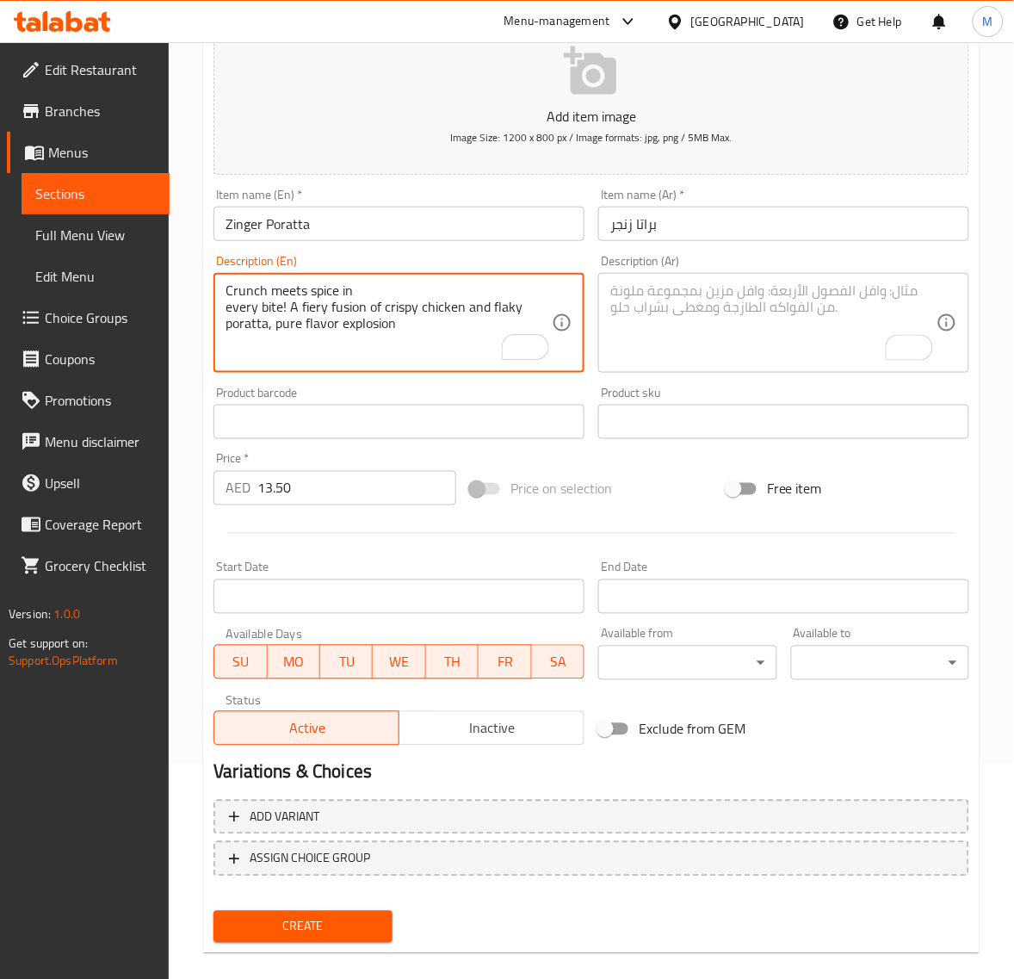
click at [226, 312] on textarea "Crunch meets spice in every bite! A fiery fusion of crispy chicken and flaky po…" at bounding box center [389, 323] width 326 height 82
click at [221, 320] on div "Crunch meets spice in every bite! A fiery fusion of crispy chicken and flaky po…" at bounding box center [399, 323] width 371 height 100
click at [699, 334] on textarea "To enrich screen reader interactions, please activate Accessibility in Grammarl…" at bounding box center [773, 323] width 326 height 82
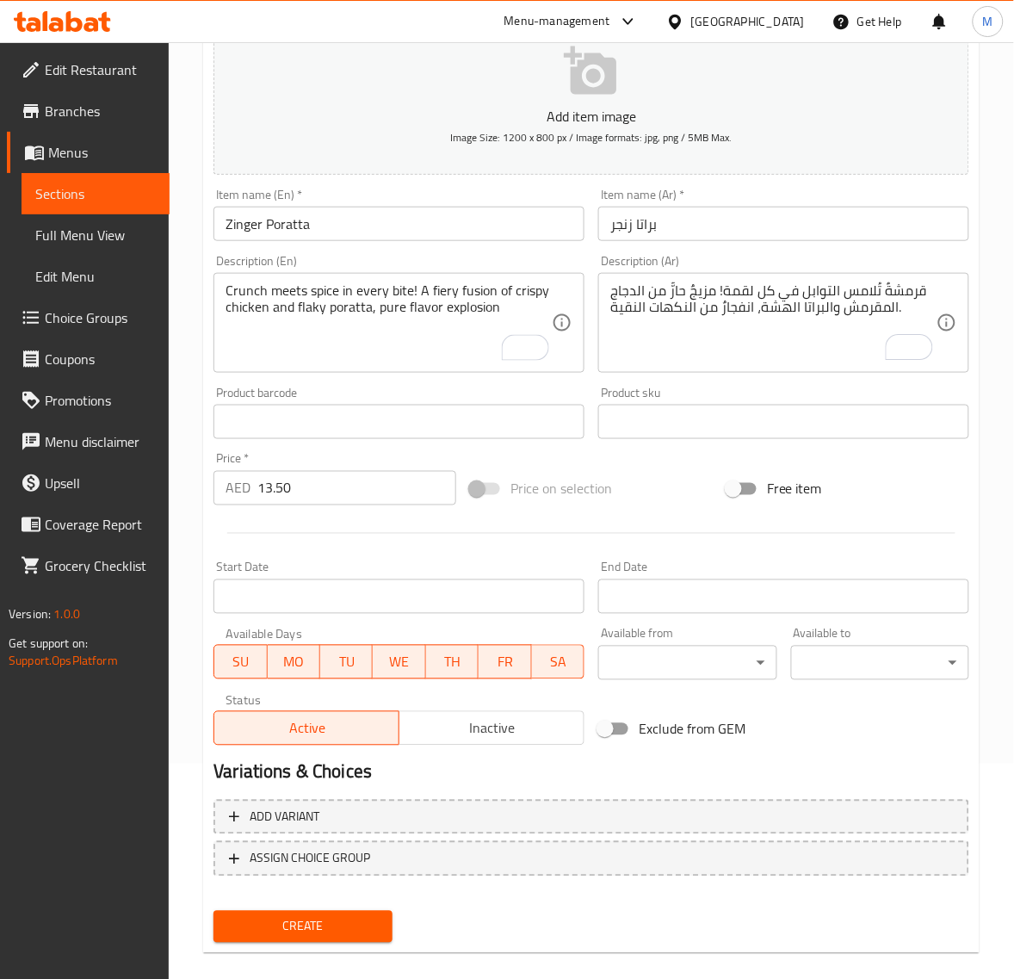
click at [624, 462] on div "Add item image Image Size: 1200 x 800 px / Image formats: jpg, png / 5MB Max. I…" at bounding box center [592, 381] width 770 height 742
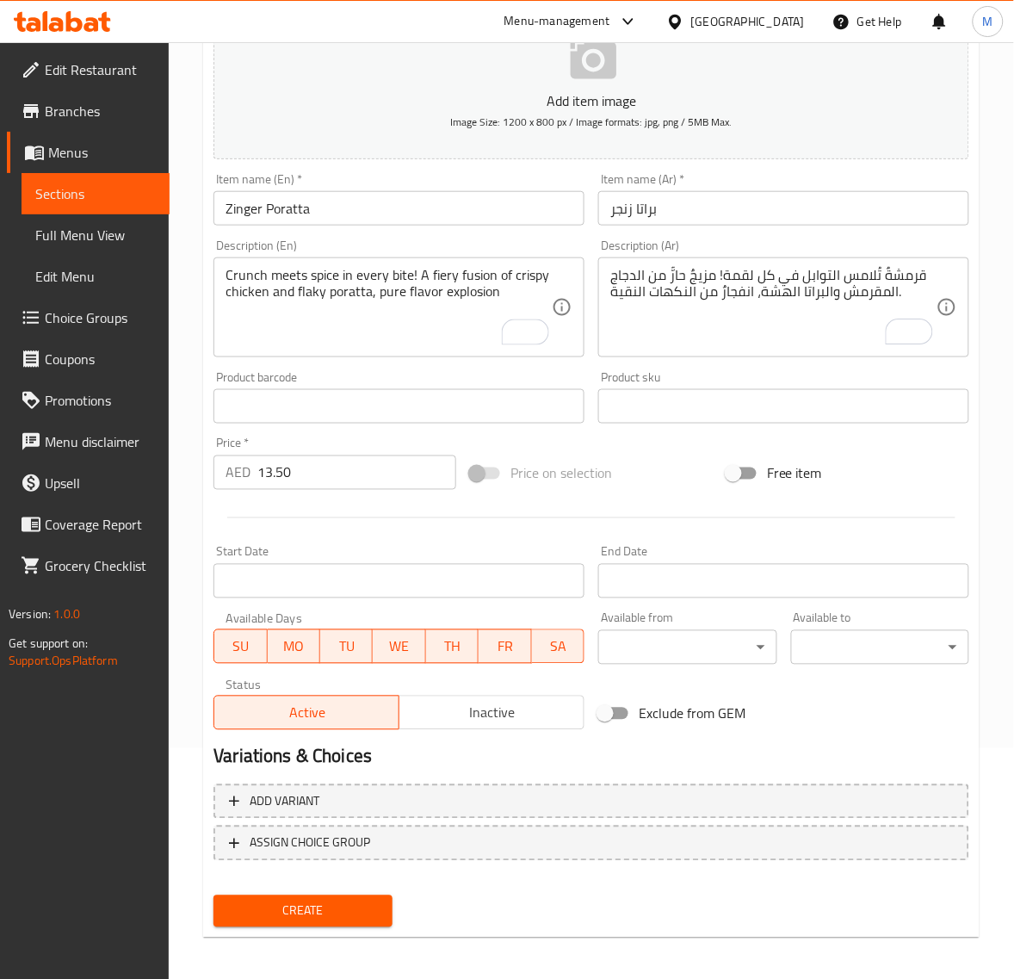
scroll to position [234, 0]
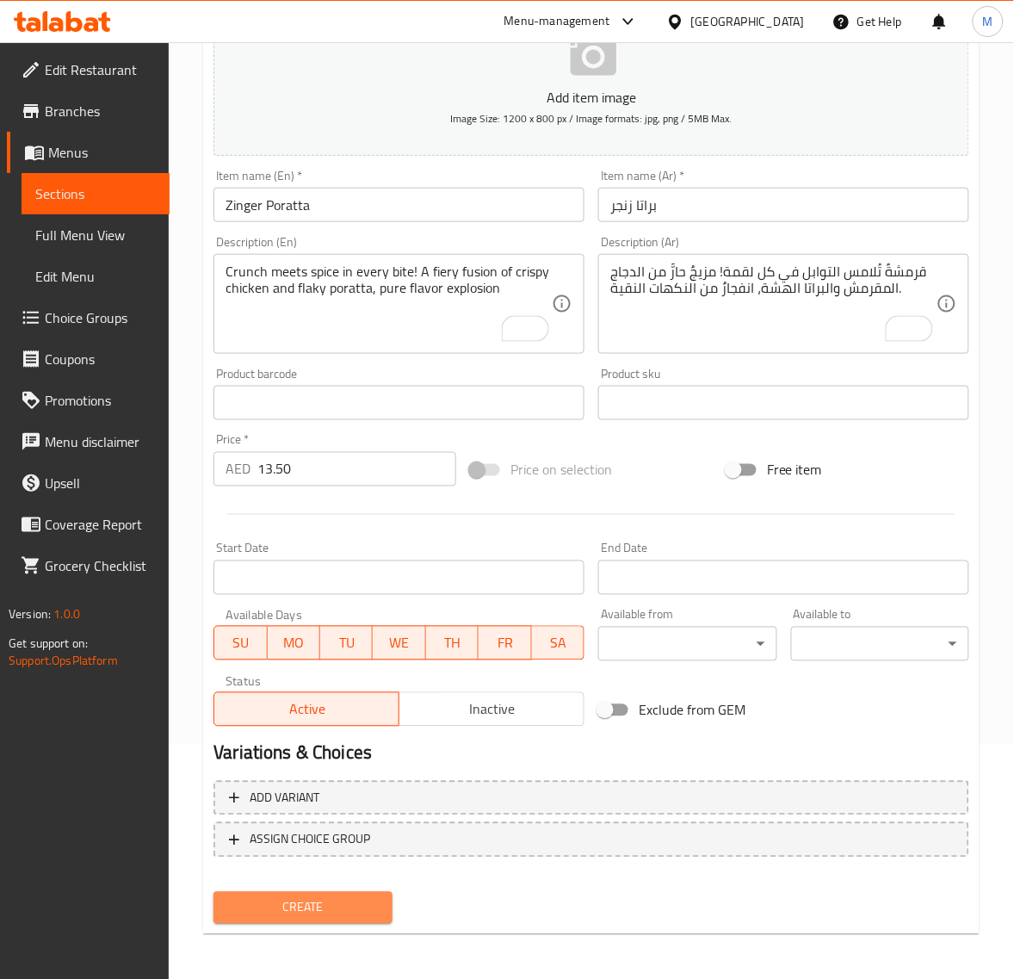
click at [306, 897] on span "Create" at bounding box center [302, 908] width 151 height 22
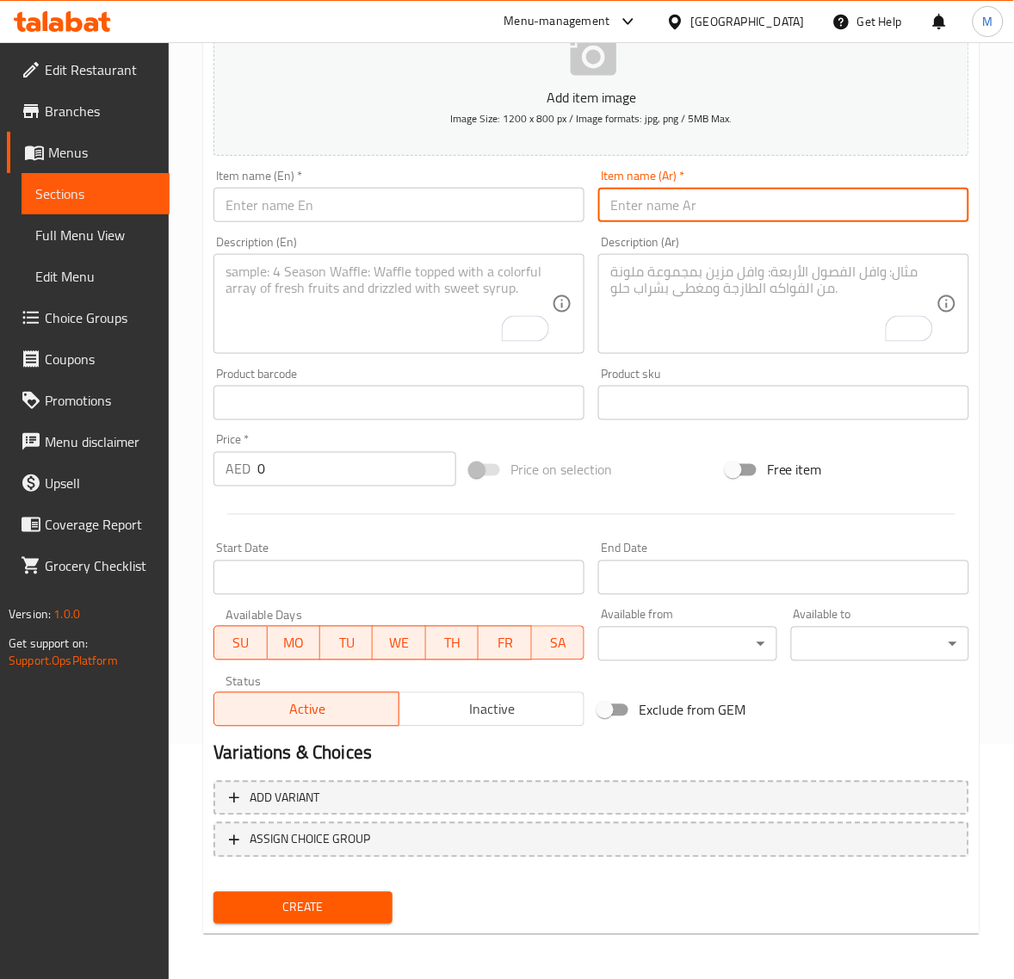
click at [750, 212] on input "text" at bounding box center [783, 205] width 371 height 34
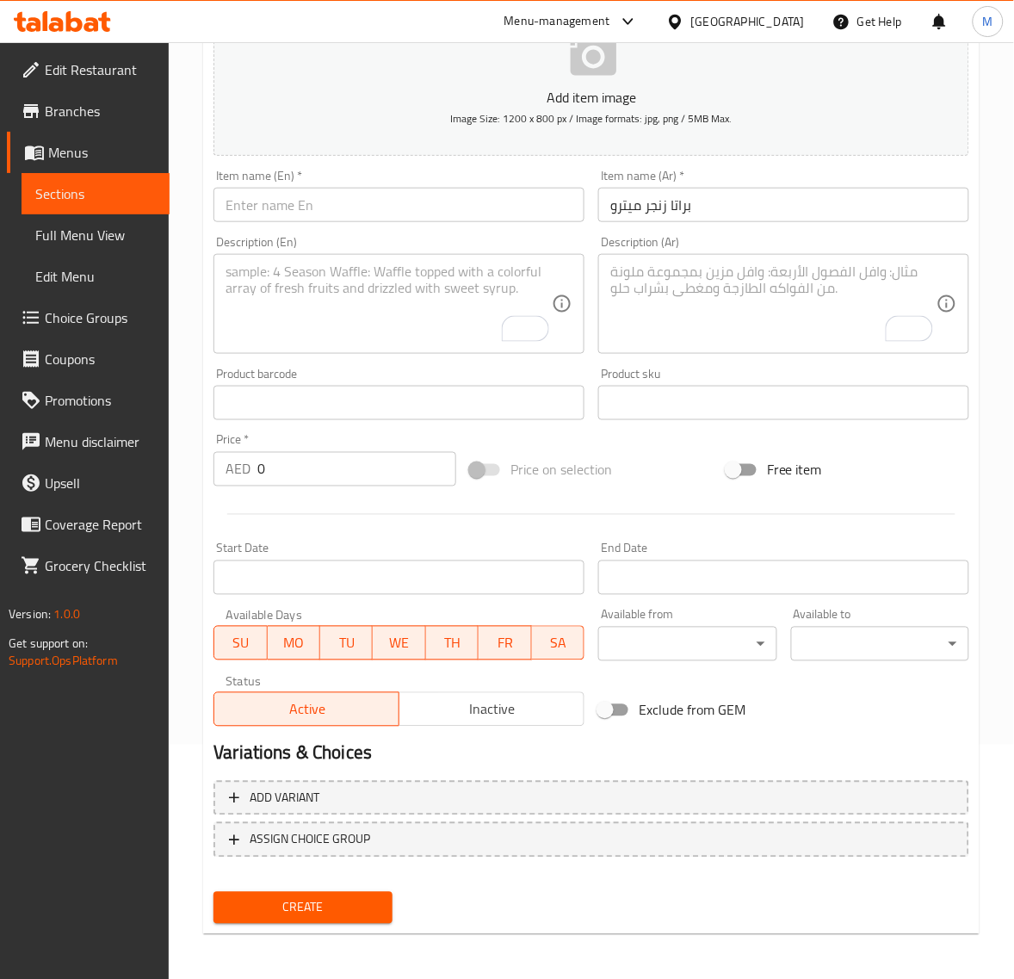
click at [347, 204] on input "text" at bounding box center [399, 205] width 371 height 34
click at [281, 470] on input "0" at bounding box center [356, 469] width 199 height 34
click at [312, 909] on span "Create" at bounding box center [302, 908] width 151 height 22
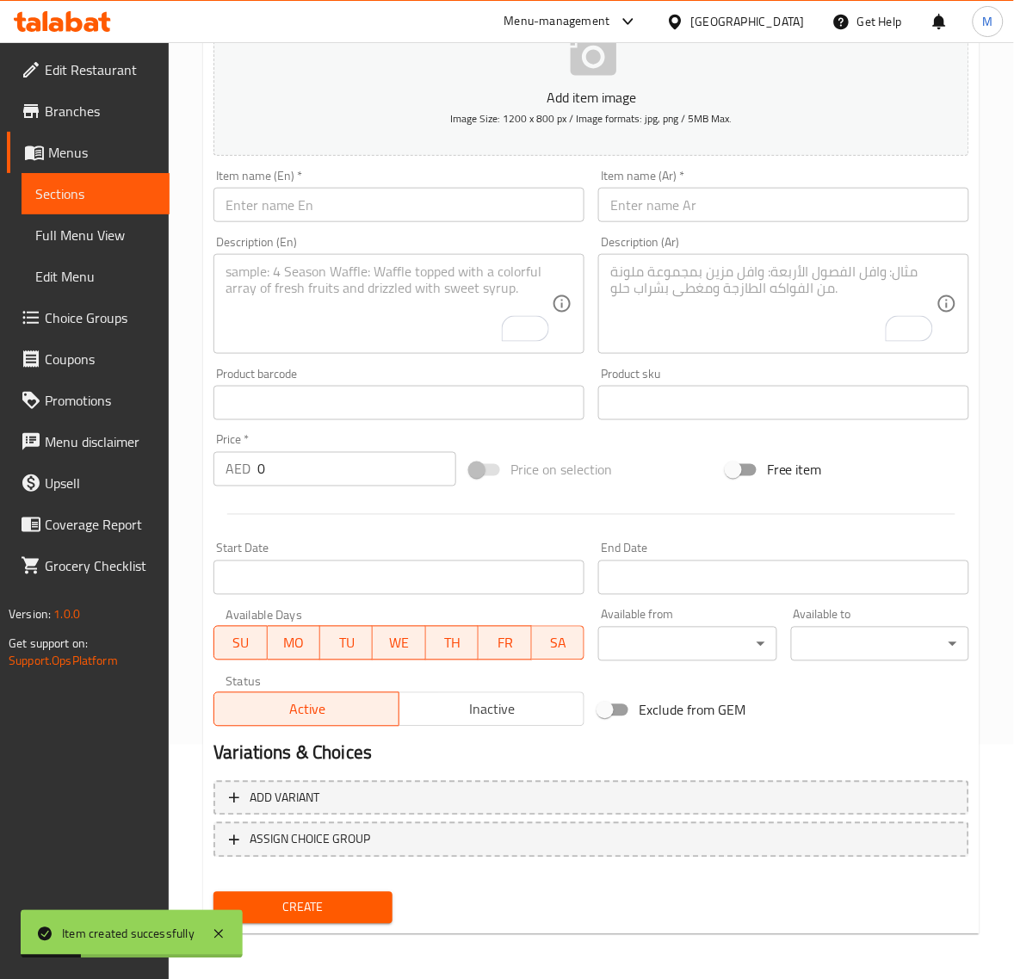
click at [717, 208] on input "text" at bounding box center [783, 205] width 371 height 34
click at [333, 204] on input "text" at bounding box center [399, 205] width 371 height 34
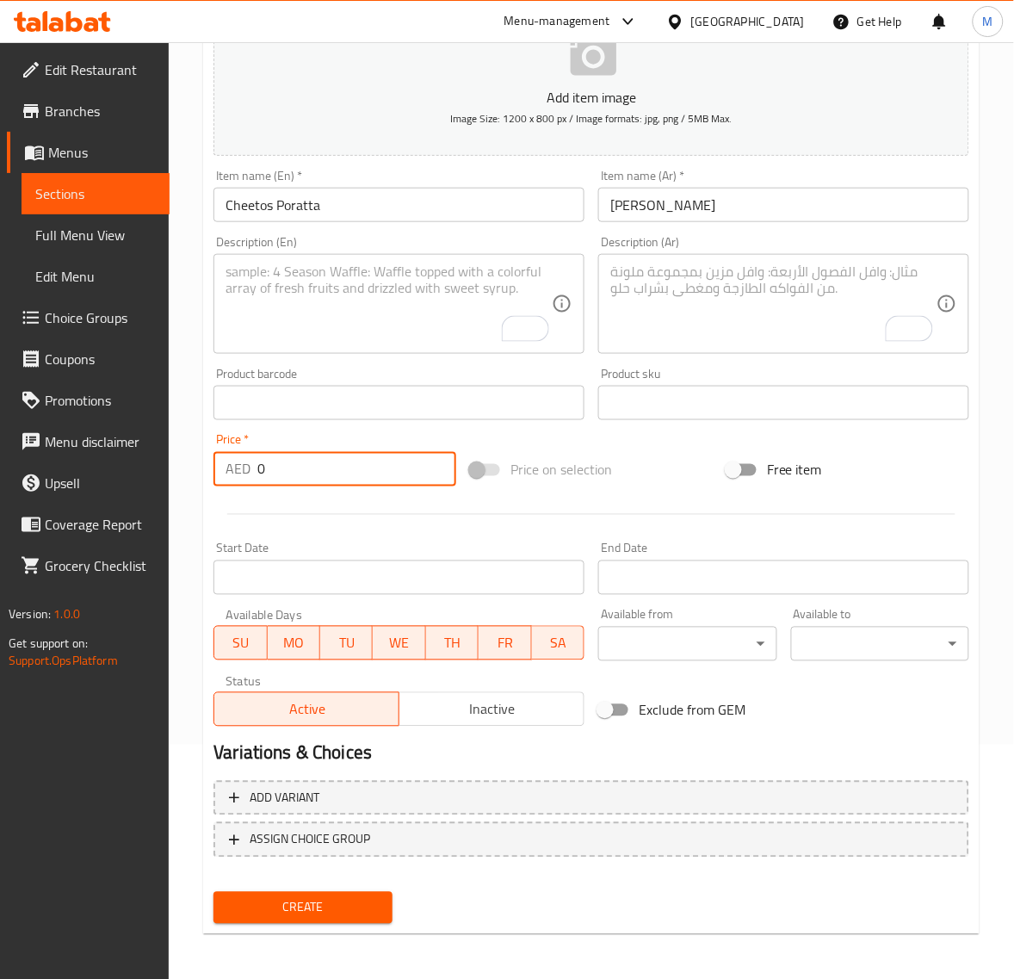
click at [334, 474] on input "0" at bounding box center [356, 469] width 199 height 34
click at [301, 909] on span "Create" at bounding box center [302, 908] width 151 height 22
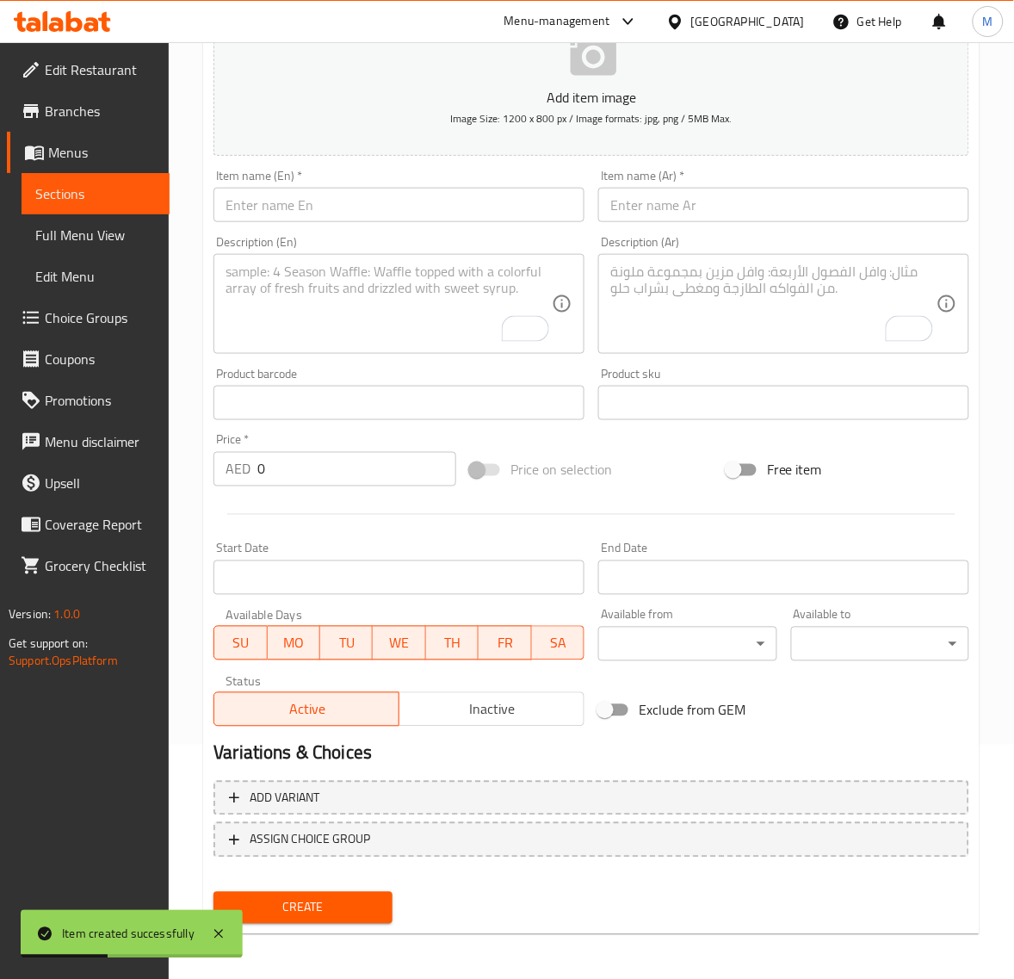
click at [736, 218] on input "text" at bounding box center [783, 205] width 371 height 34
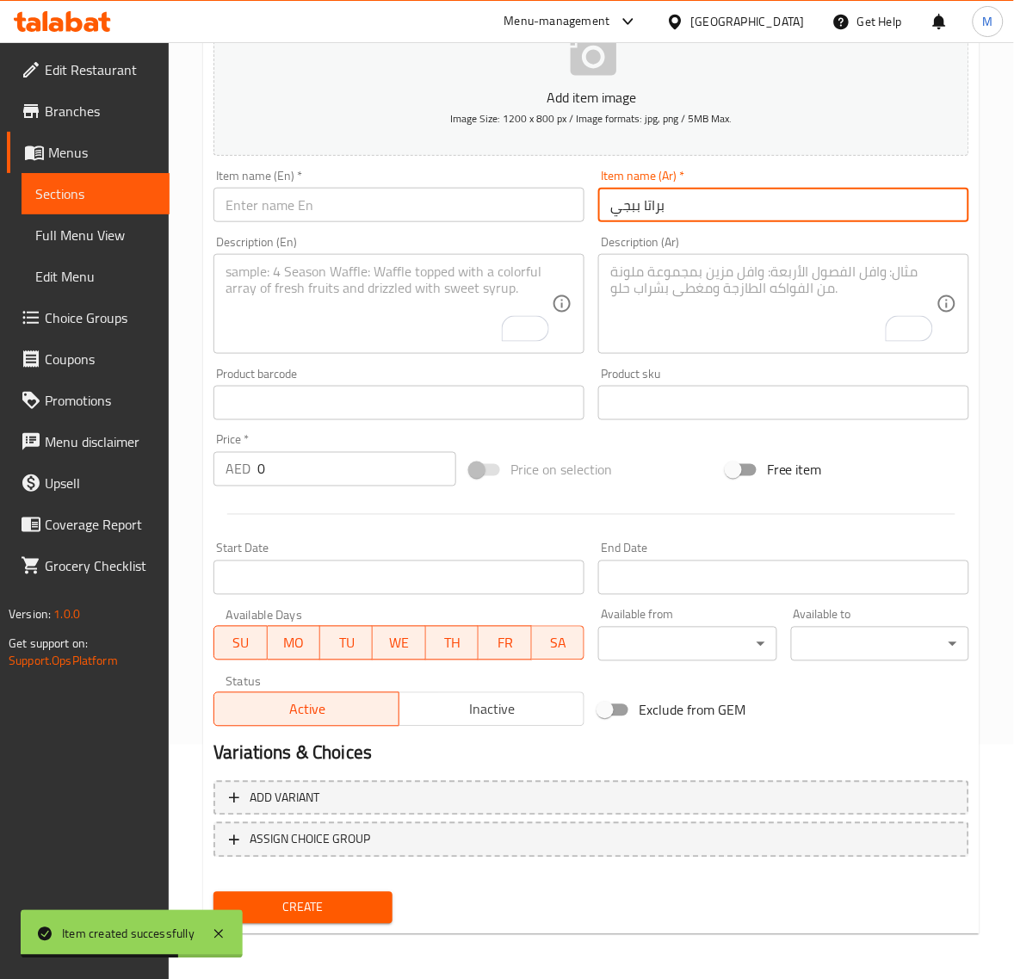
click at [652, 207] on input "براتا ببجي" at bounding box center [783, 205] width 371 height 34
click at [635, 211] on input "براتا ببجي" at bounding box center [783, 205] width 371 height 34
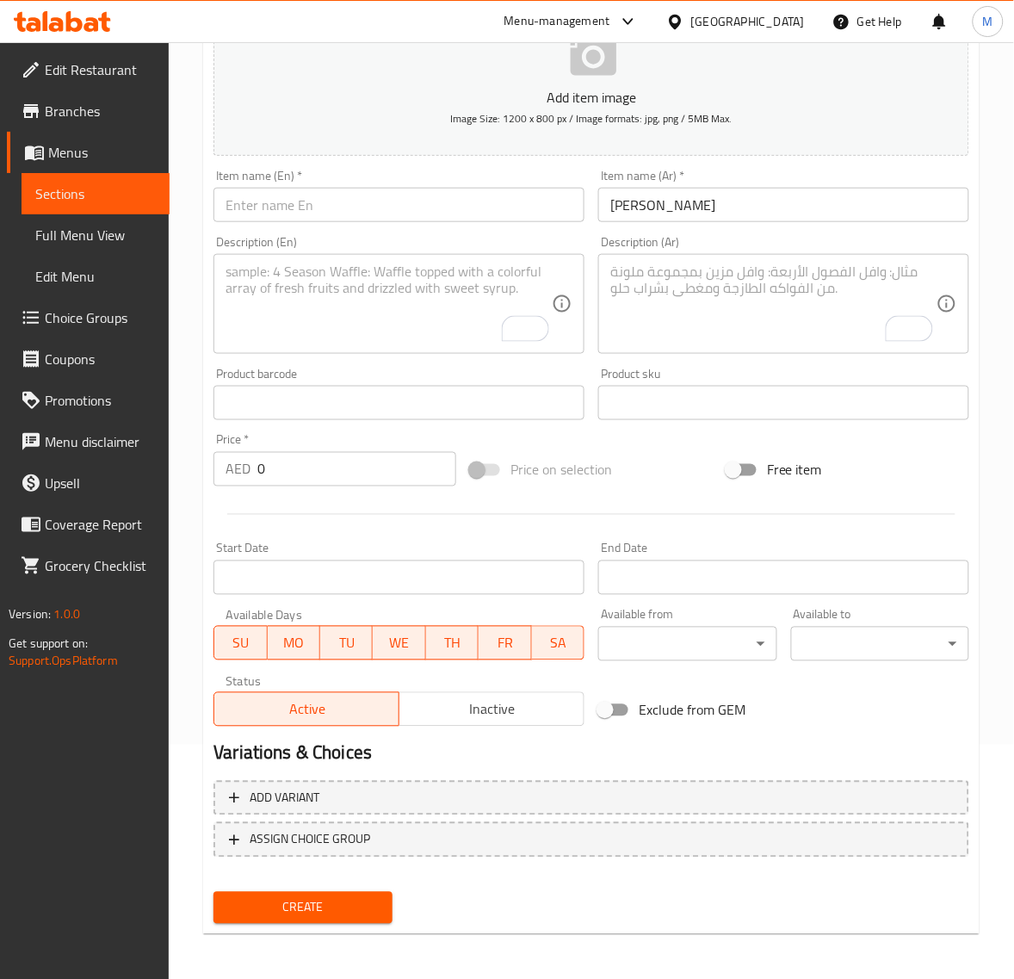
click at [332, 212] on input "text" at bounding box center [399, 205] width 371 height 34
click at [293, 463] on input "0" at bounding box center [356, 469] width 199 height 34
click at [272, 897] on span "Create" at bounding box center [302, 908] width 151 height 22
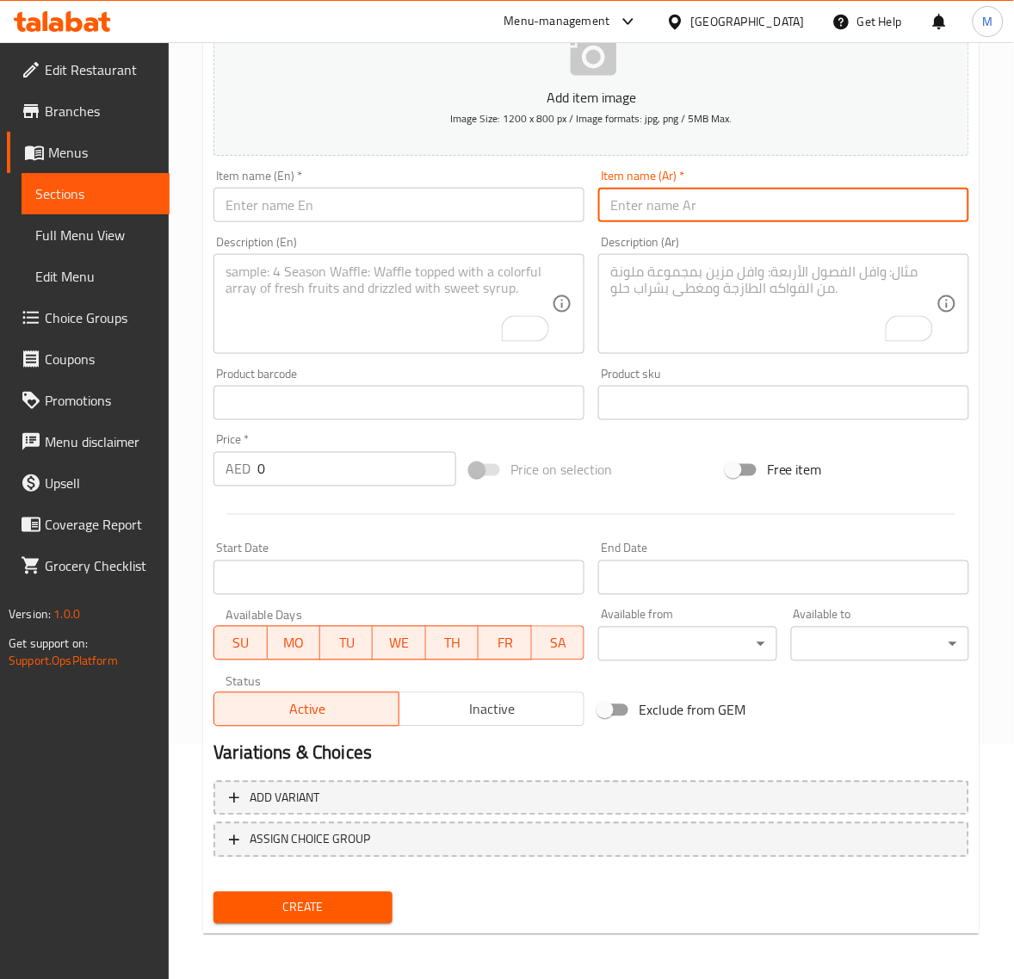
click at [766, 207] on input "text" at bounding box center [783, 205] width 371 height 34
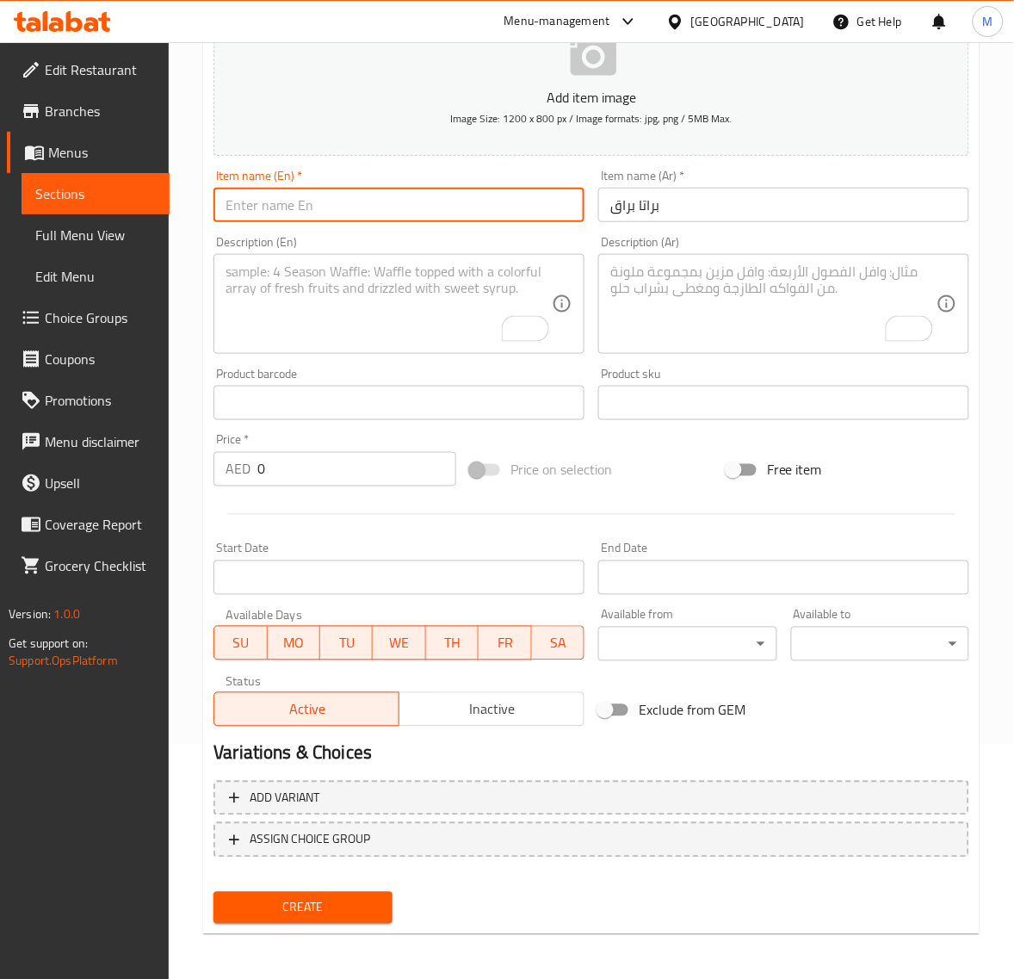
click at [319, 209] on input "text" at bounding box center [399, 205] width 371 height 34
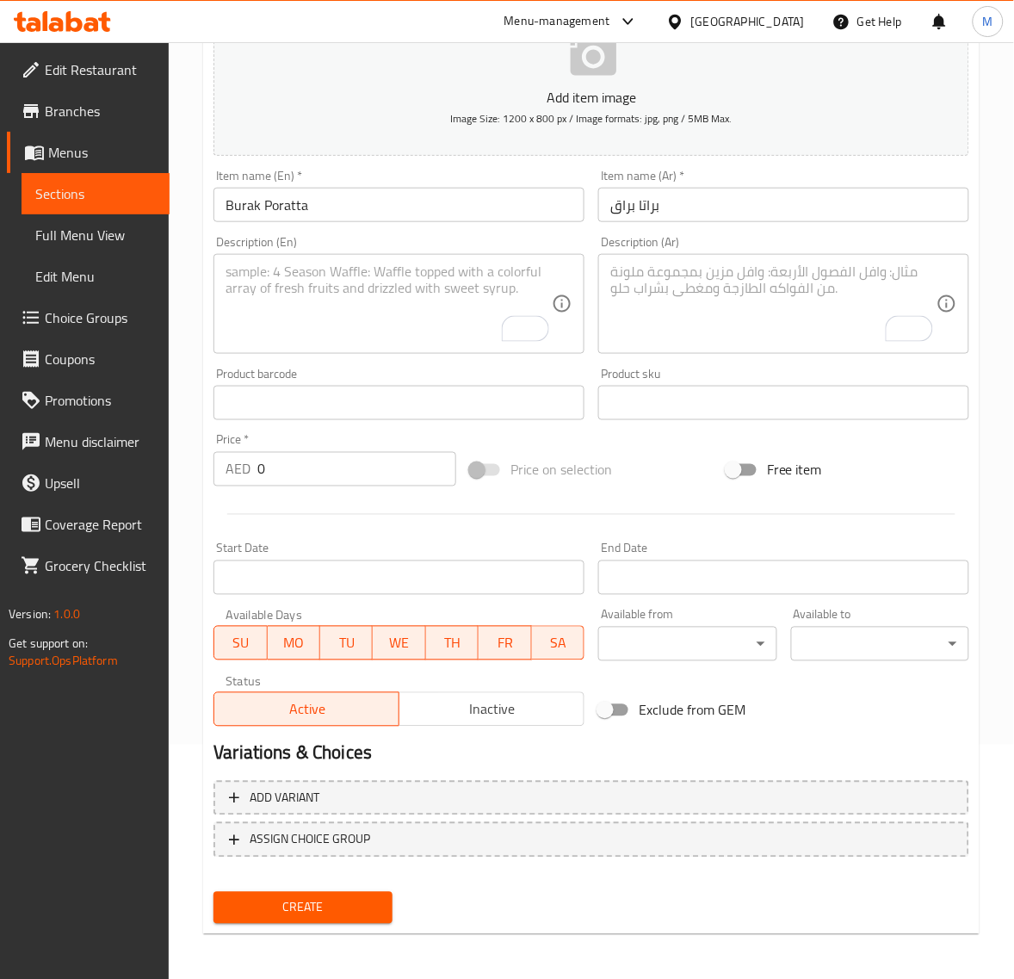
click at [308, 472] on input "0" at bounding box center [356, 469] width 199 height 34
click at [214, 892] on button "Create" at bounding box center [303, 908] width 178 height 32
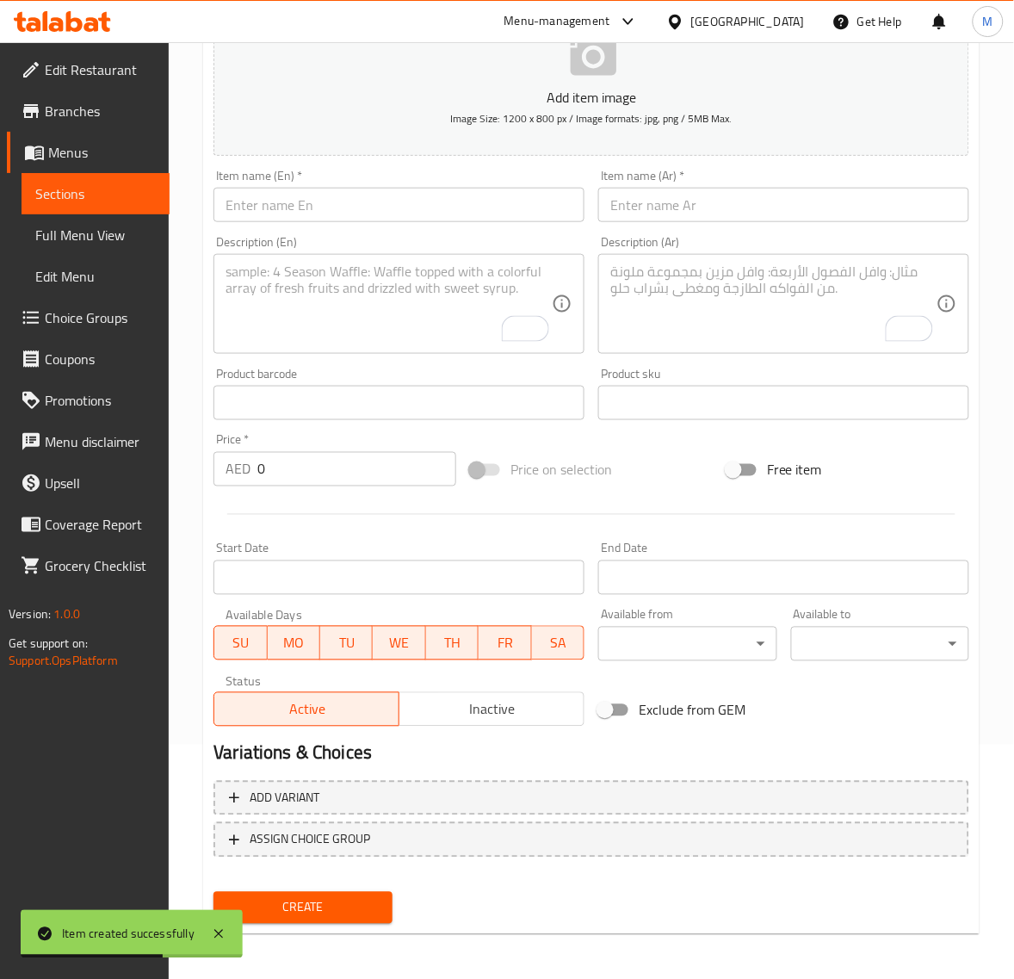
click at [665, 192] on input "text" at bounding box center [783, 205] width 371 height 34
click at [327, 188] on input "text" at bounding box center [399, 205] width 371 height 34
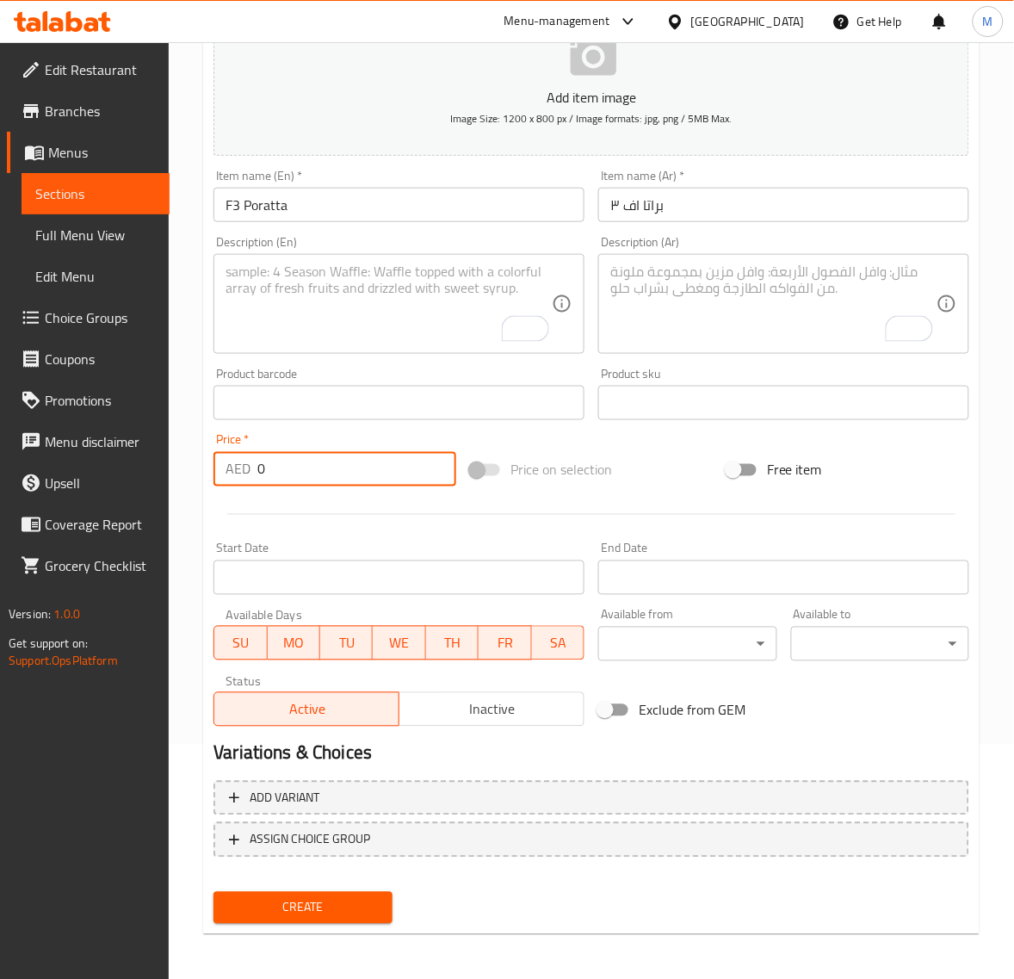
click at [274, 472] on input "0" at bounding box center [356, 469] width 199 height 34
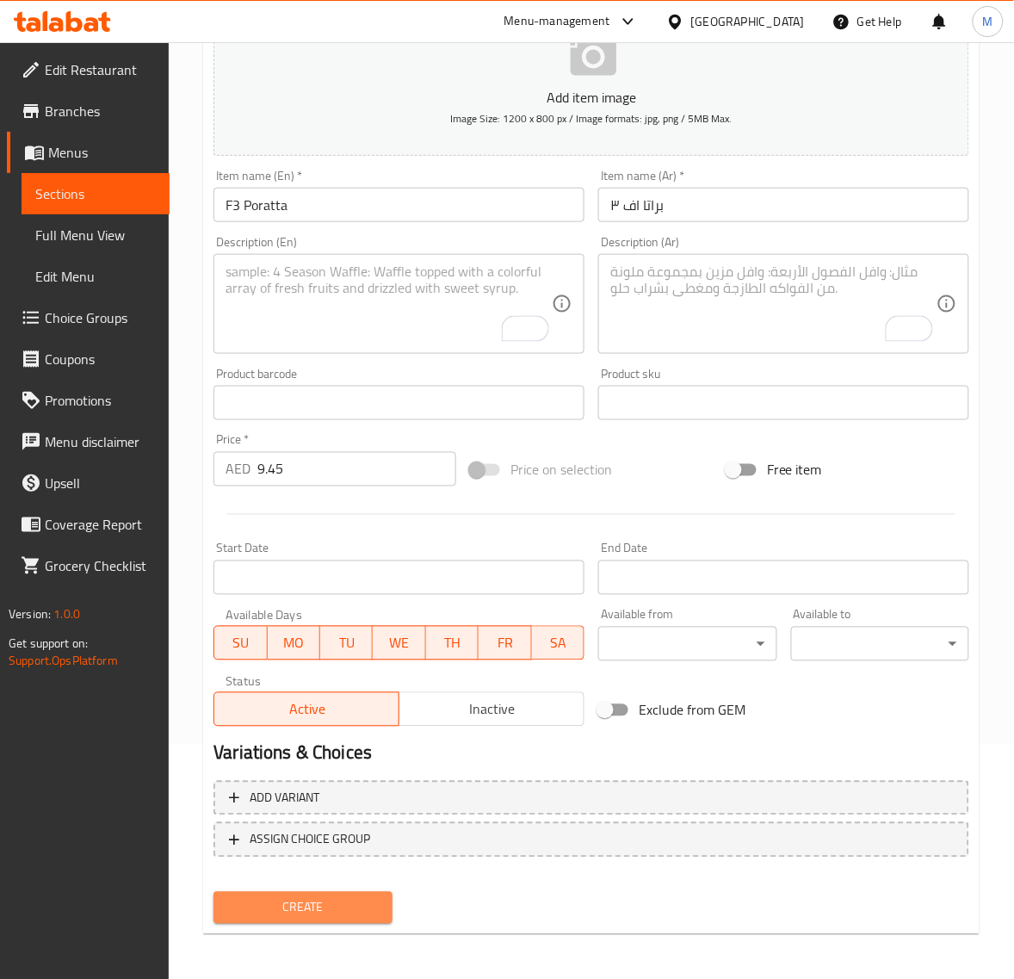
click at [315, 897] on span "Create" at bounding box center [302, 908] width 151 height 22
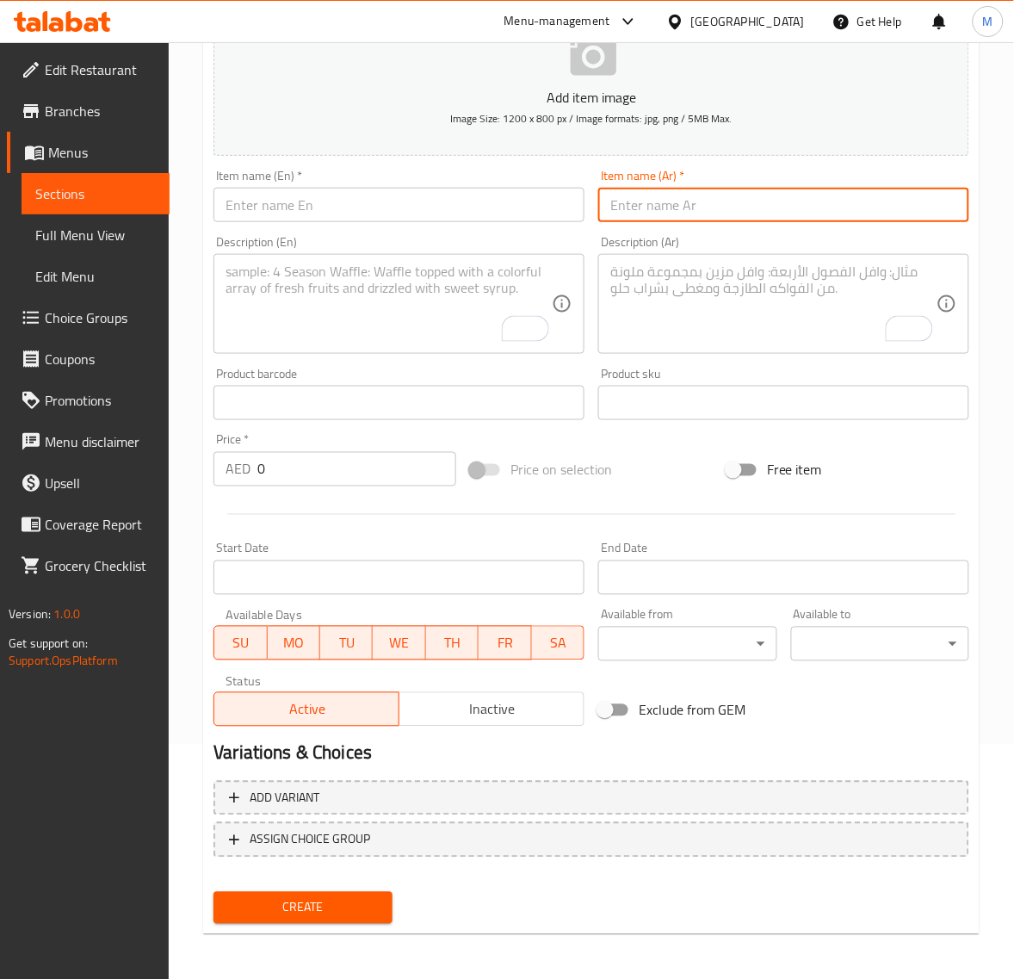
click at [740, 195] on input "text" at bounding box center [783, 205] width 371 height 34
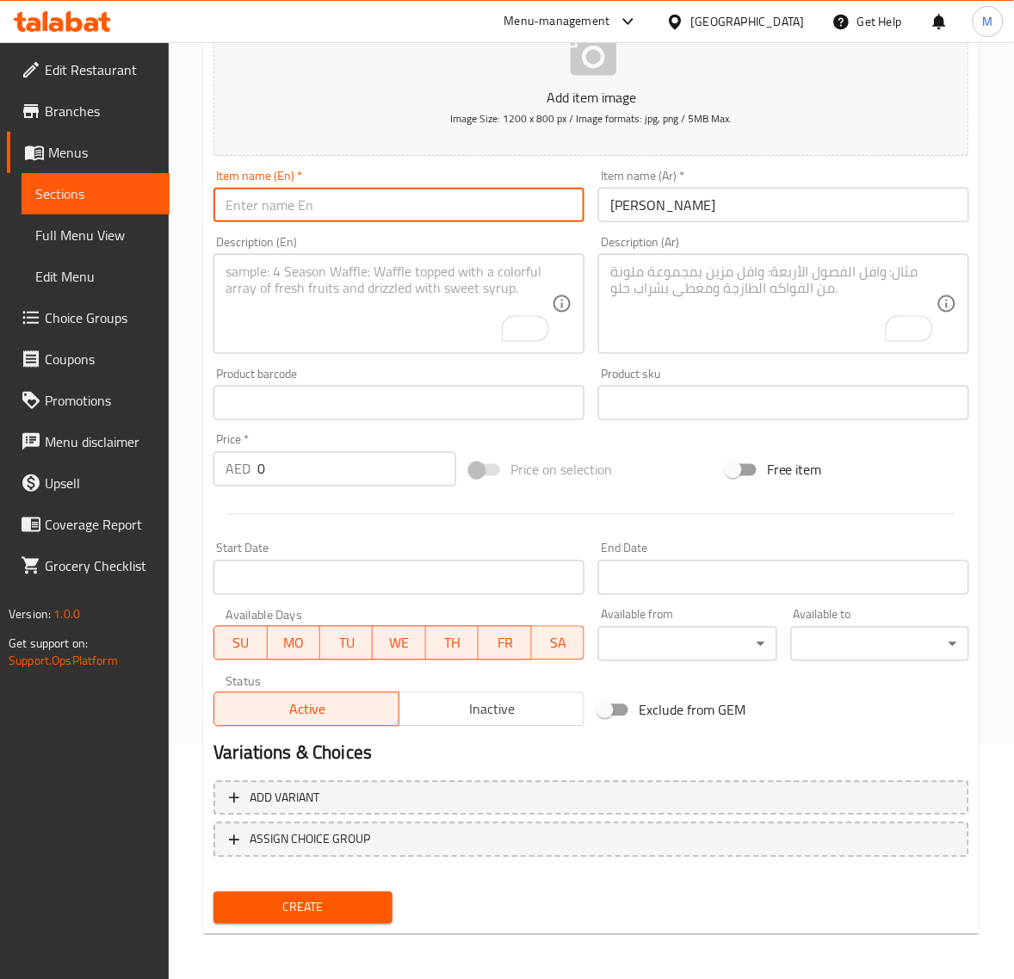
click at [290, 199] on input "text" at bounding box center [399, 205] width 371 height 34
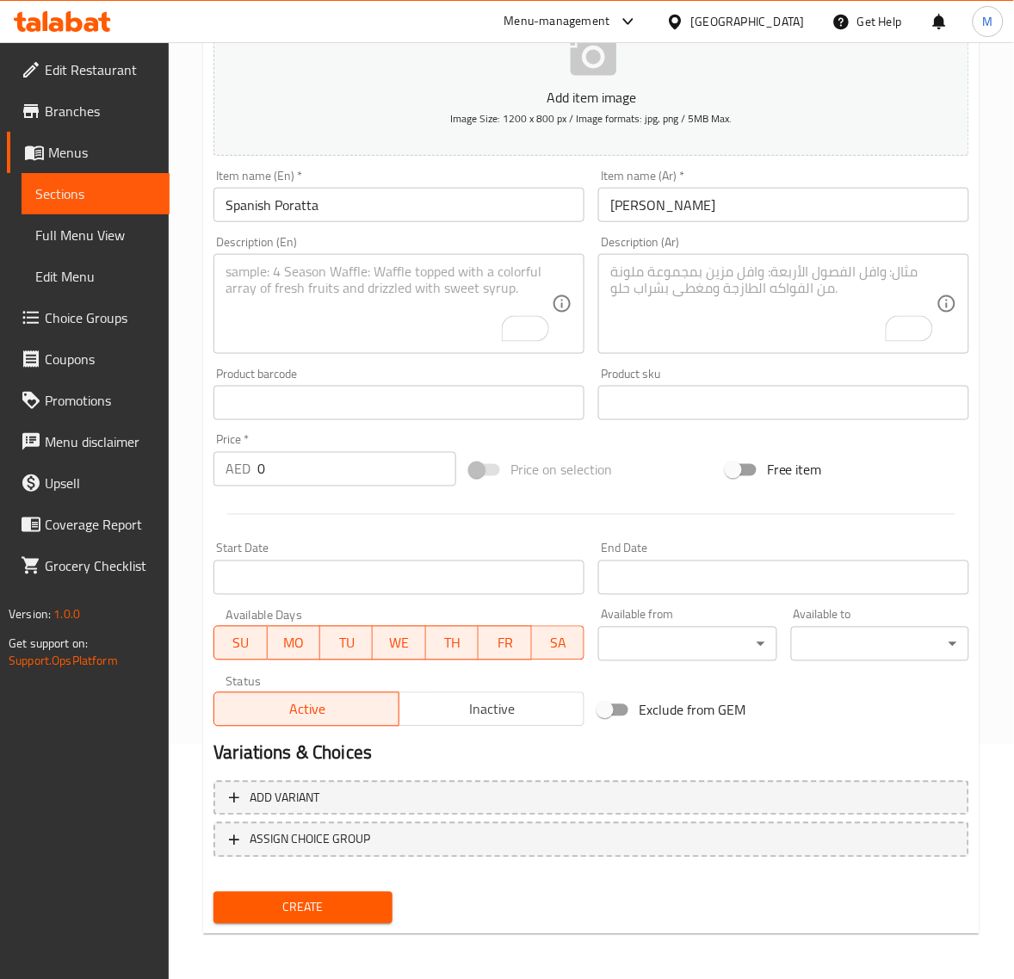
click at [312, 472] on input "0" at bounding box center [356, 469] width 199 height 34
click at [214, 892] on button "Create" at bounding box center [303, 908] width 178 height 32
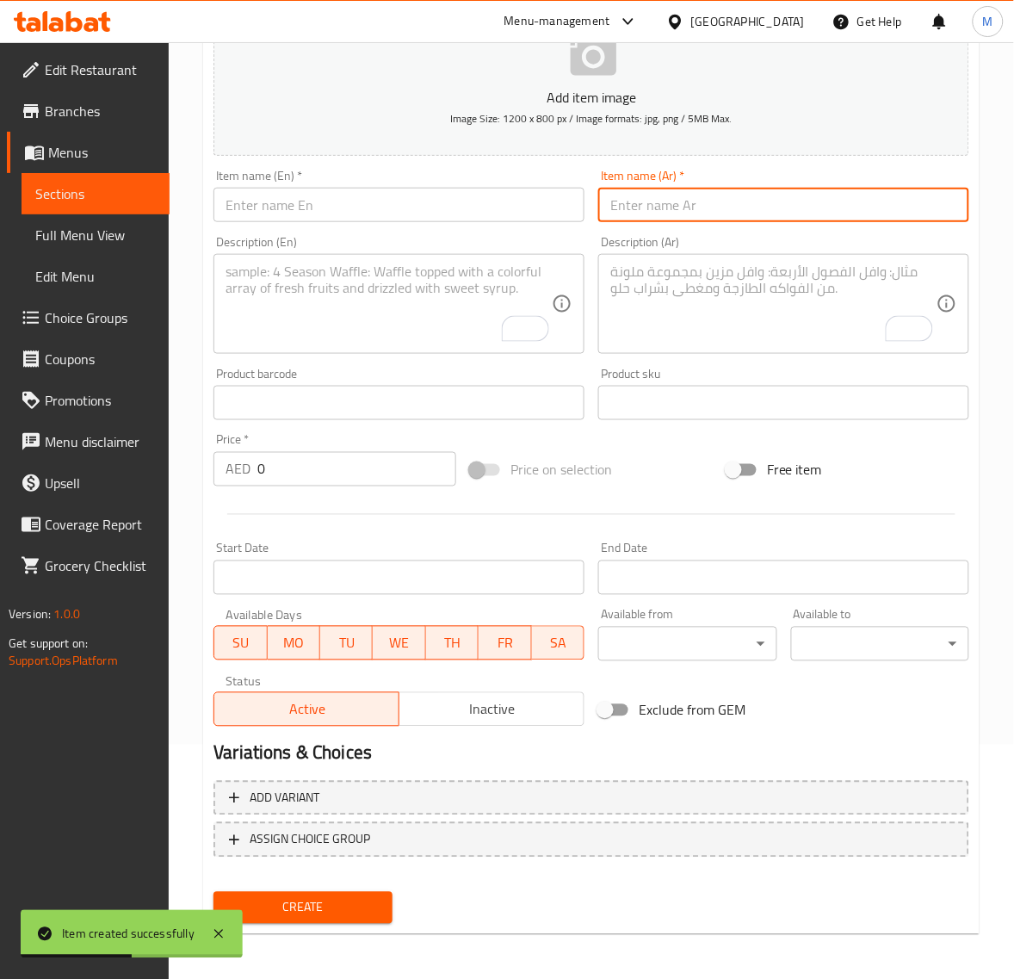
click at [674, 218] on input "text" at bounding box center [783, 205] width 371 height 34
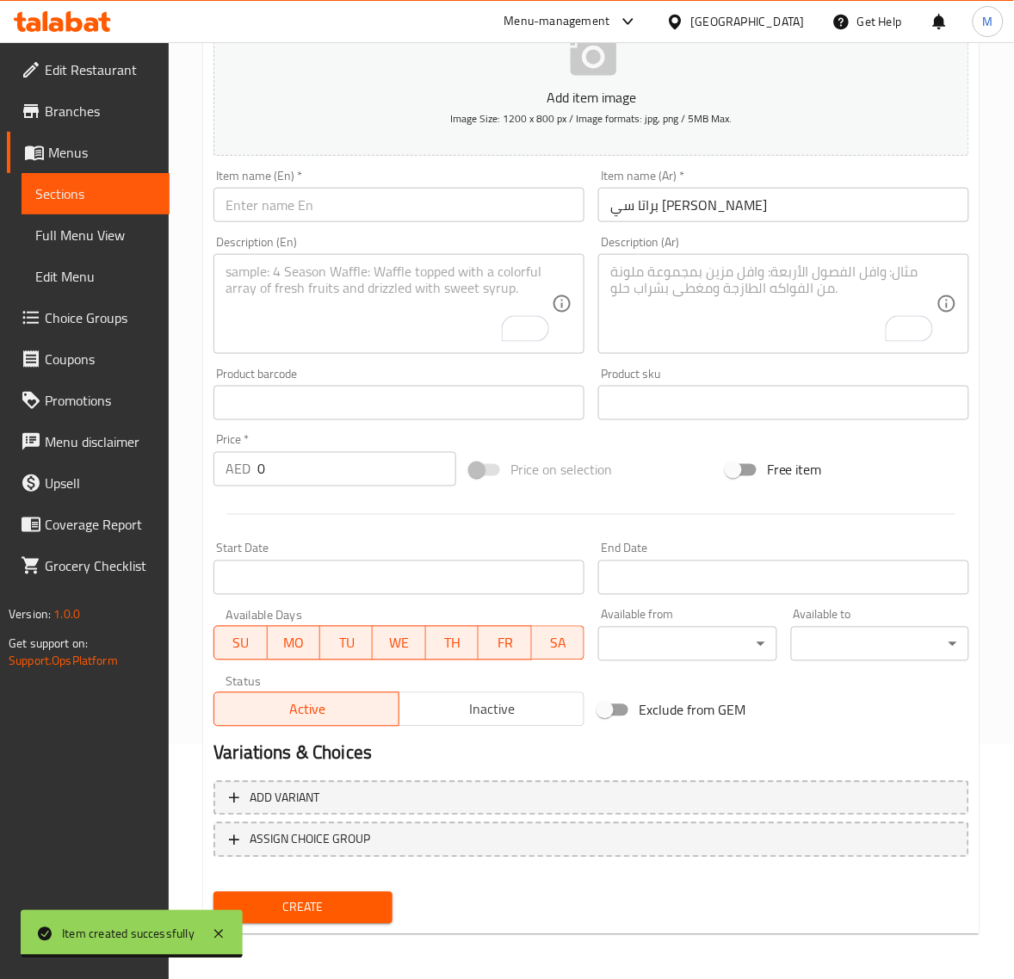
click at [293, 209] on input "text" at bounding box center [399, 205] width 371 height 34
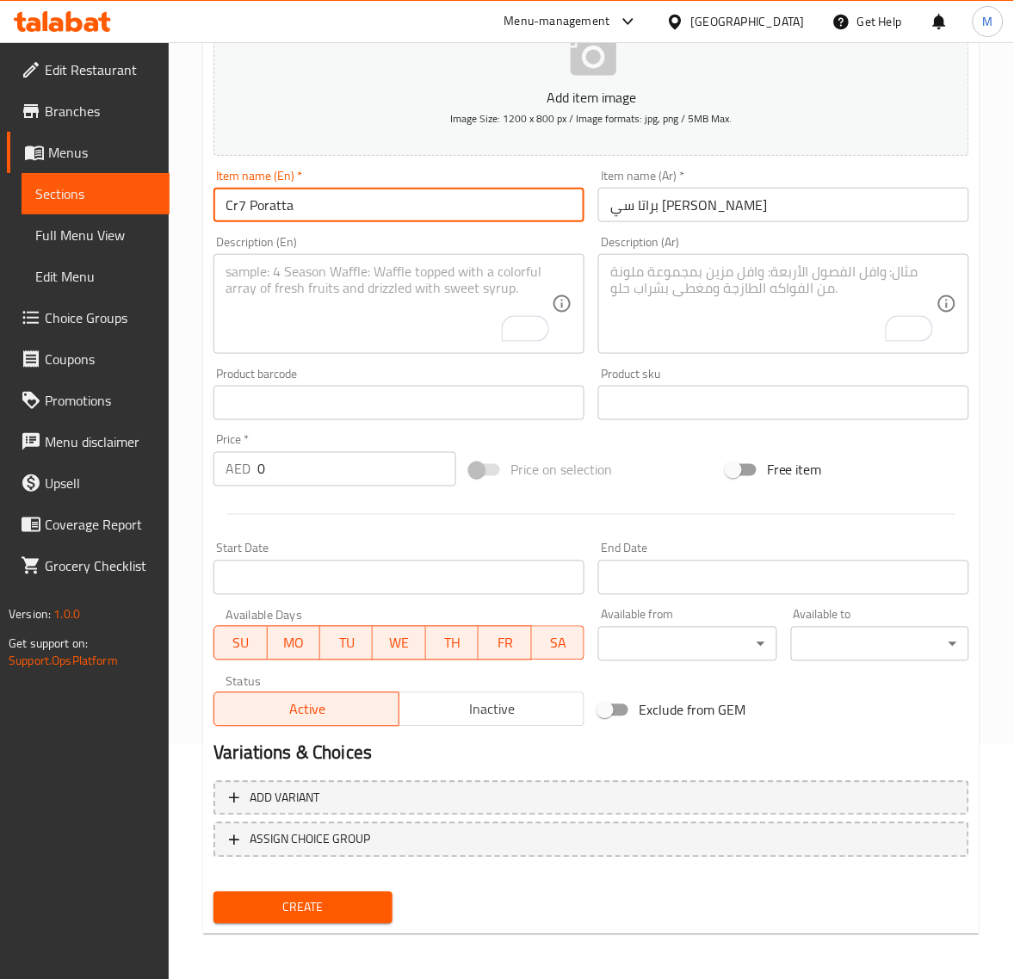
click at [237, 207] on input "Cr7 Poratta" at bounding box center [399, 205] width 371 height 34
click at [332, 195] on input "CR7 Poratta" at bounding box center [399, 205] width 371 height 34
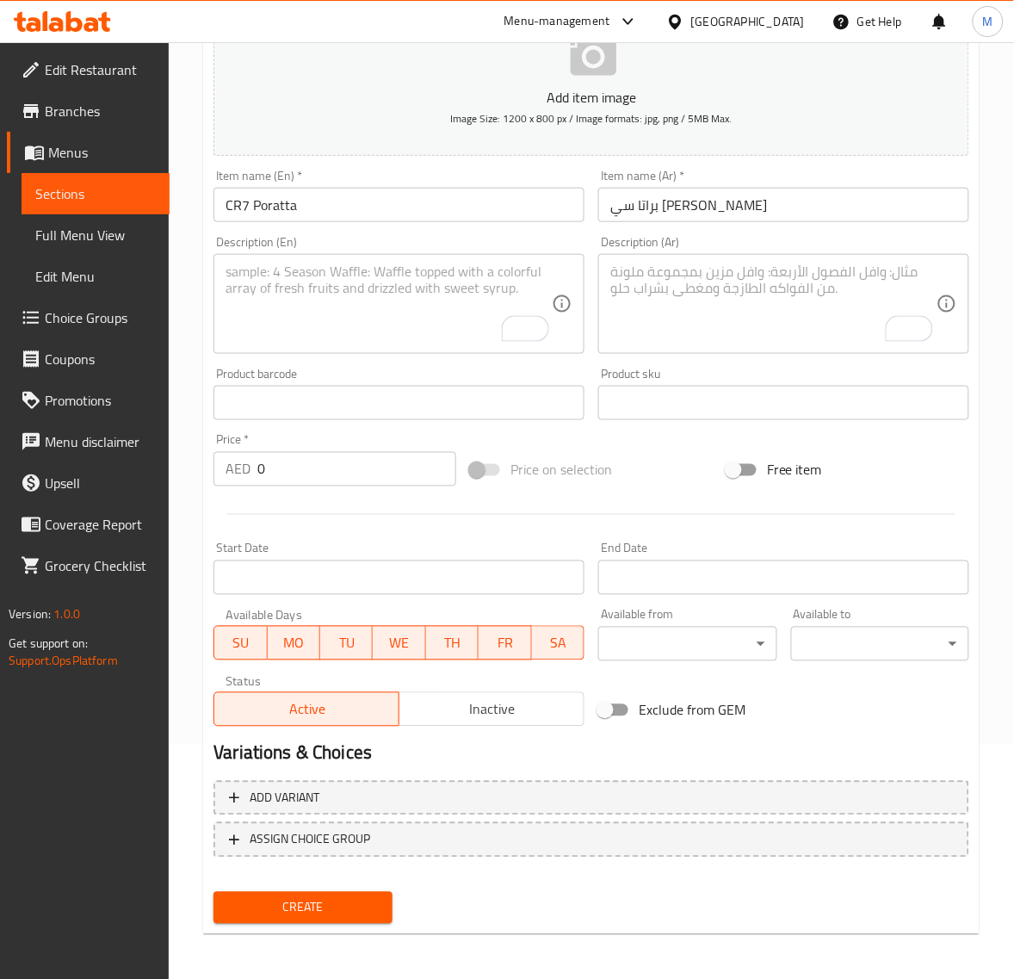
click at [341, 472] on input "0" at bounding box center [356, 469] width 199 height 34
click at [214, 892] on button "Create" at bounding box center [303, 908] width 178 height 32
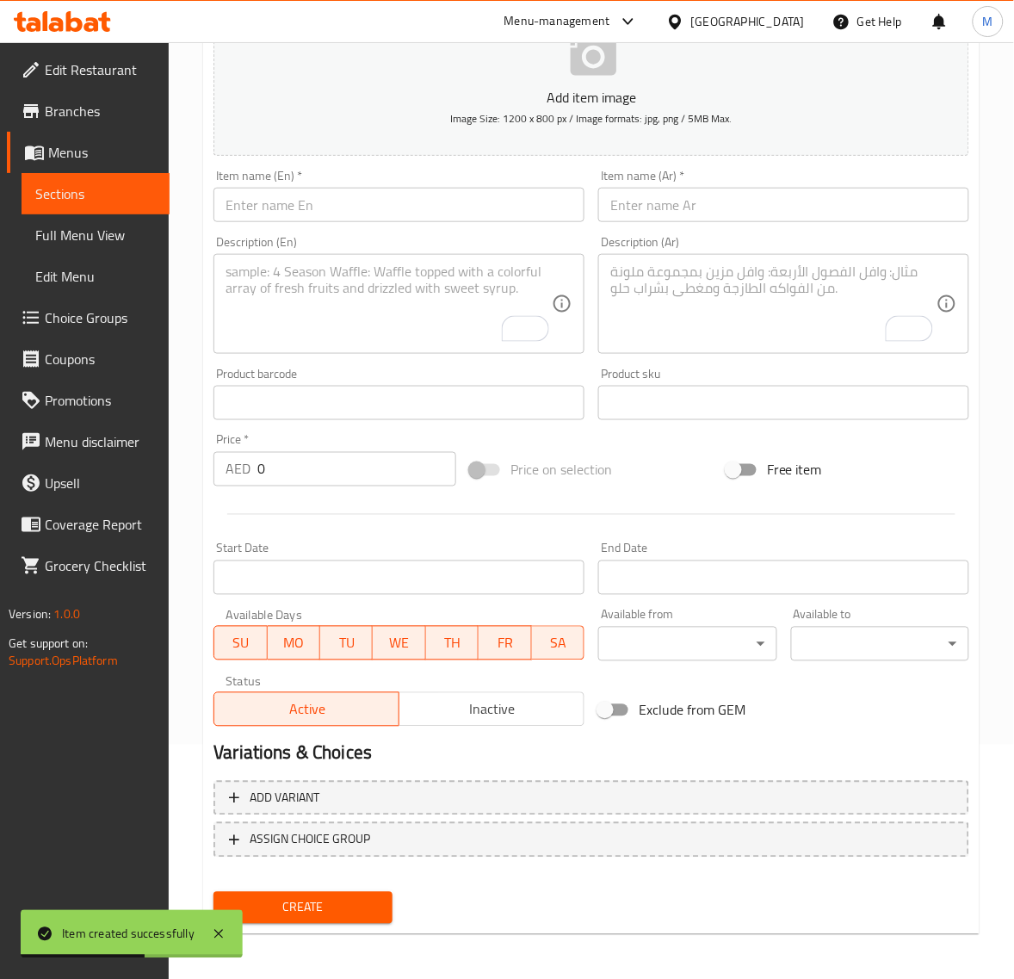
click at [754, 218] on input "text" at bounding box center [783, 205] width 371 height 34
click at [341, 199] on input "text" at bounding box center [399, 205] width 371 height 34
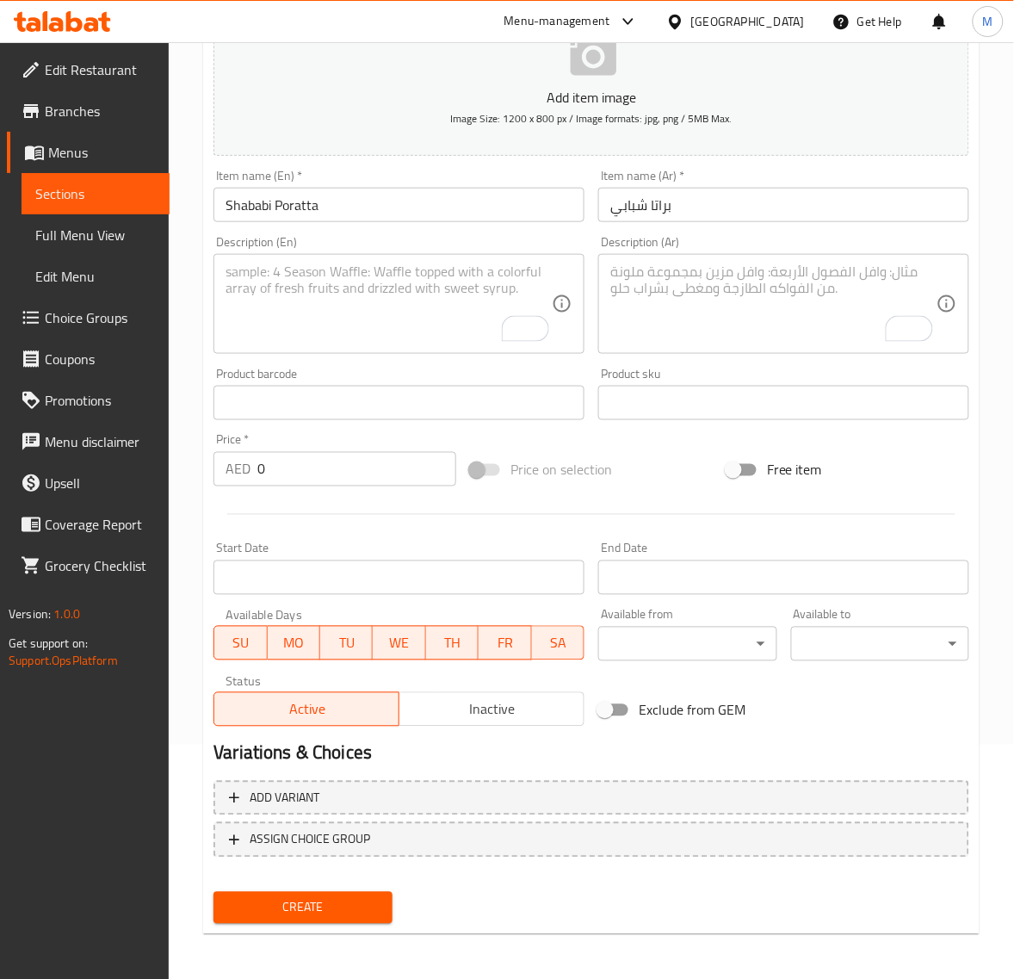
click at [313, 482] on input "0" at bounding box center [356, 469] width 199 height 34
click at [214, 892] on button "Create" at bounding box center [303, 908] width 178 height 32
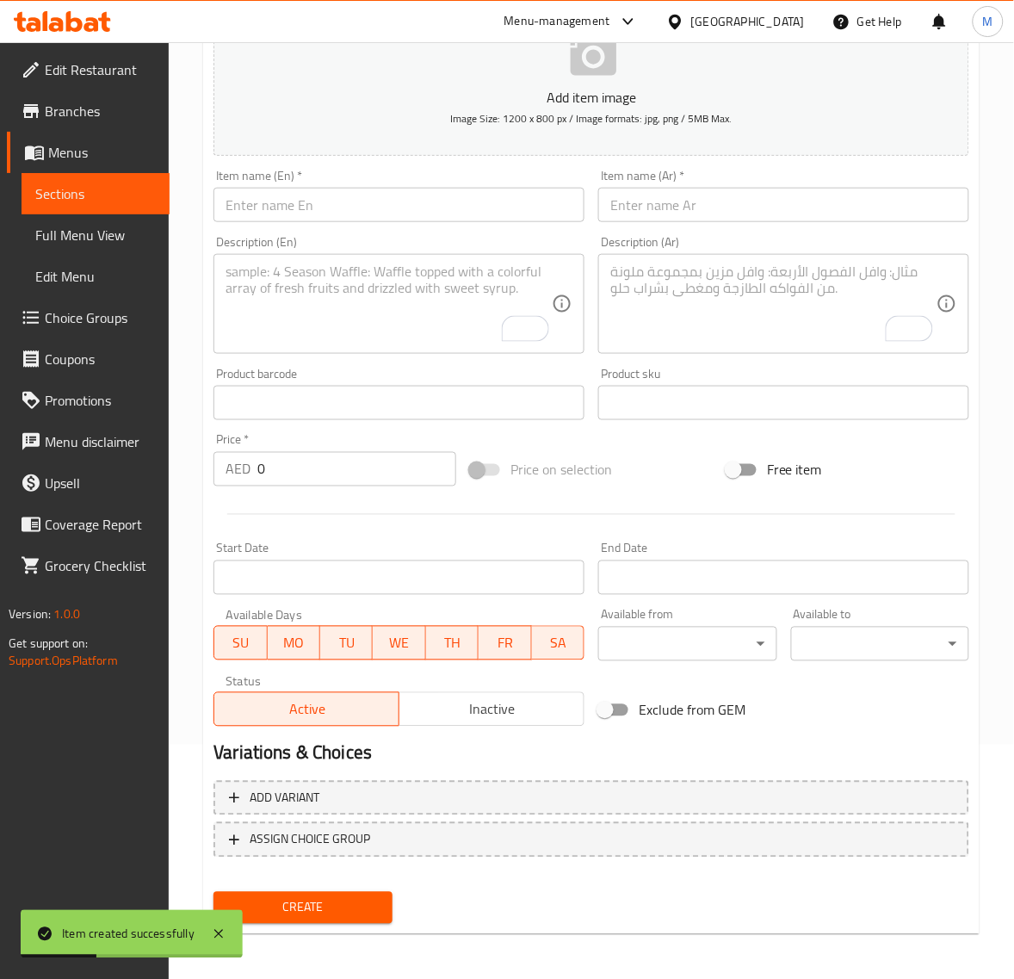
click at [670, 212] on input "text" at bounding box center [783, 205] width 371 height 34
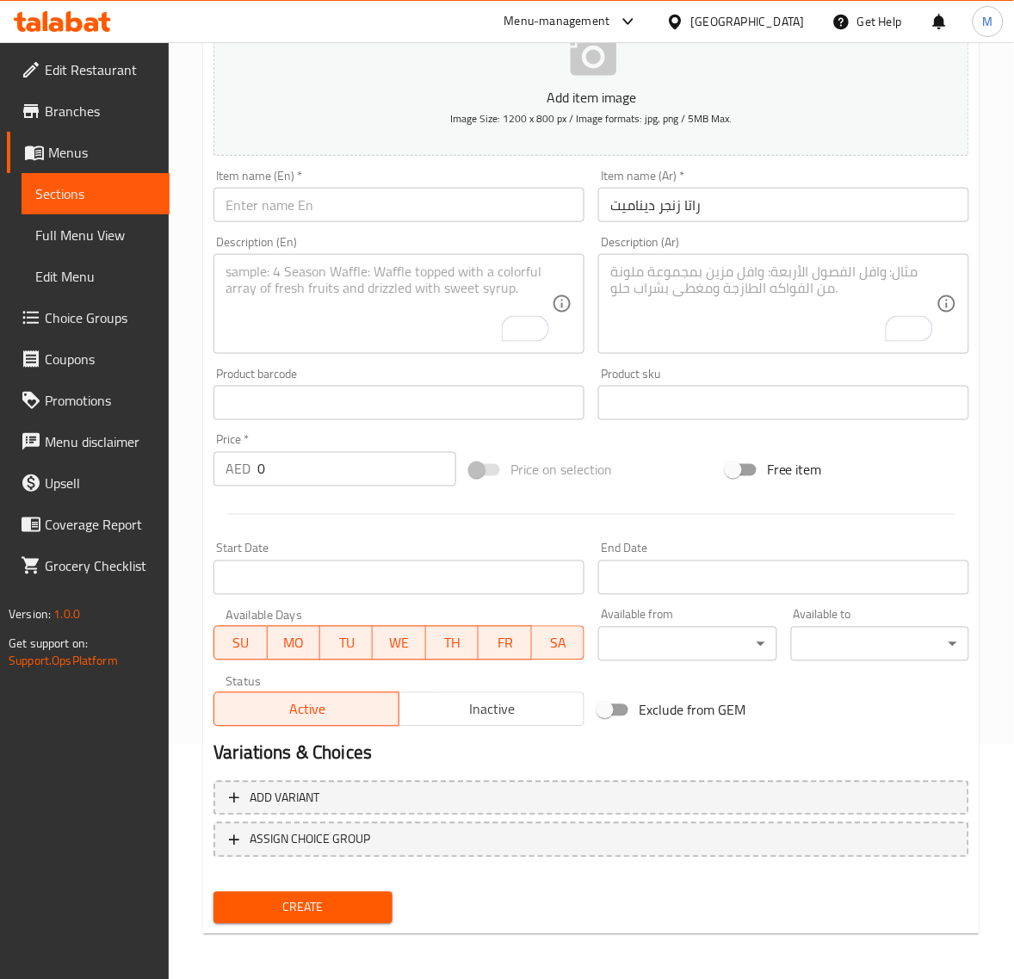
click at [329, 216] on input "text" at bounding box center [399, 205] width 371 height 34
click at [319, 452] on input "0" at bounding box center [356, 469] width 199 height 34
click at [214, 892] on button "Create" at bounding box center [303, 908] width 178 height 32
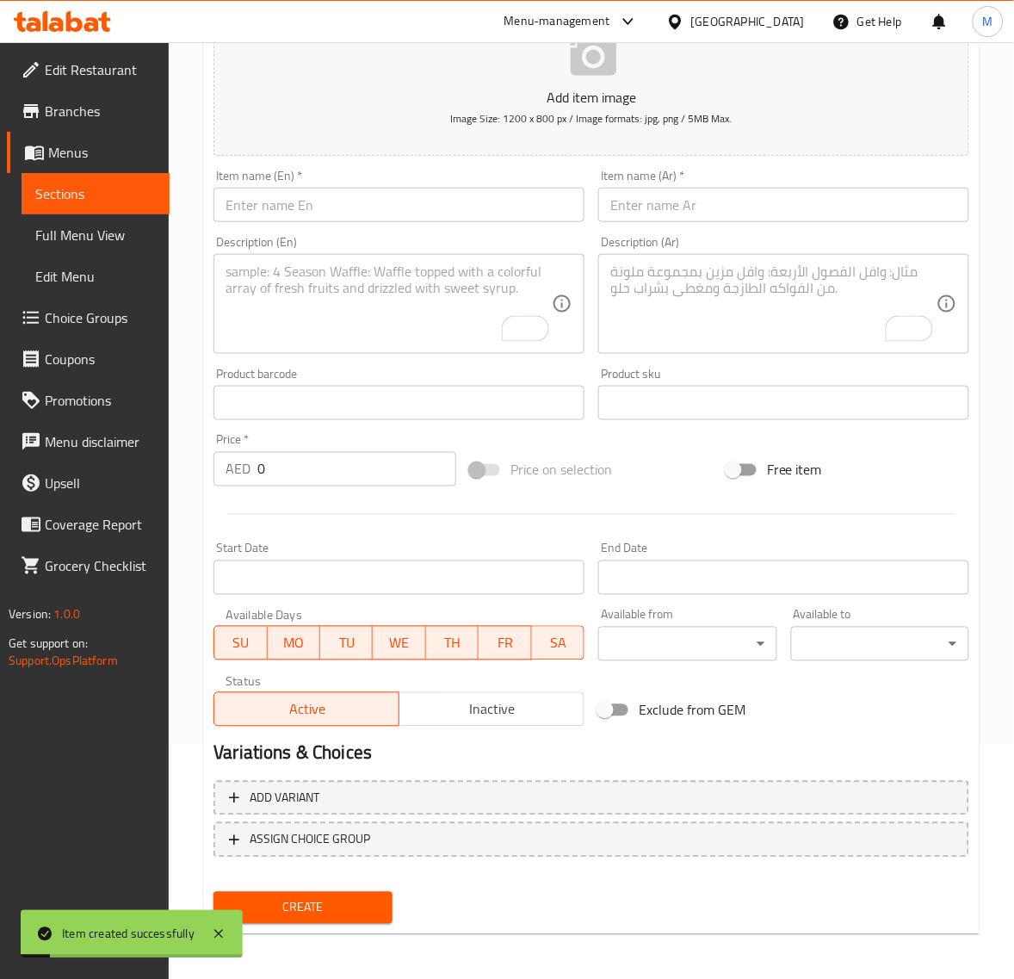
click at [702, 207] on input "text" at bounding box center [783, 205] width 371 height 34
click at [347, 220] on input "text" at bounding box center [399, 205] width 371 height 34
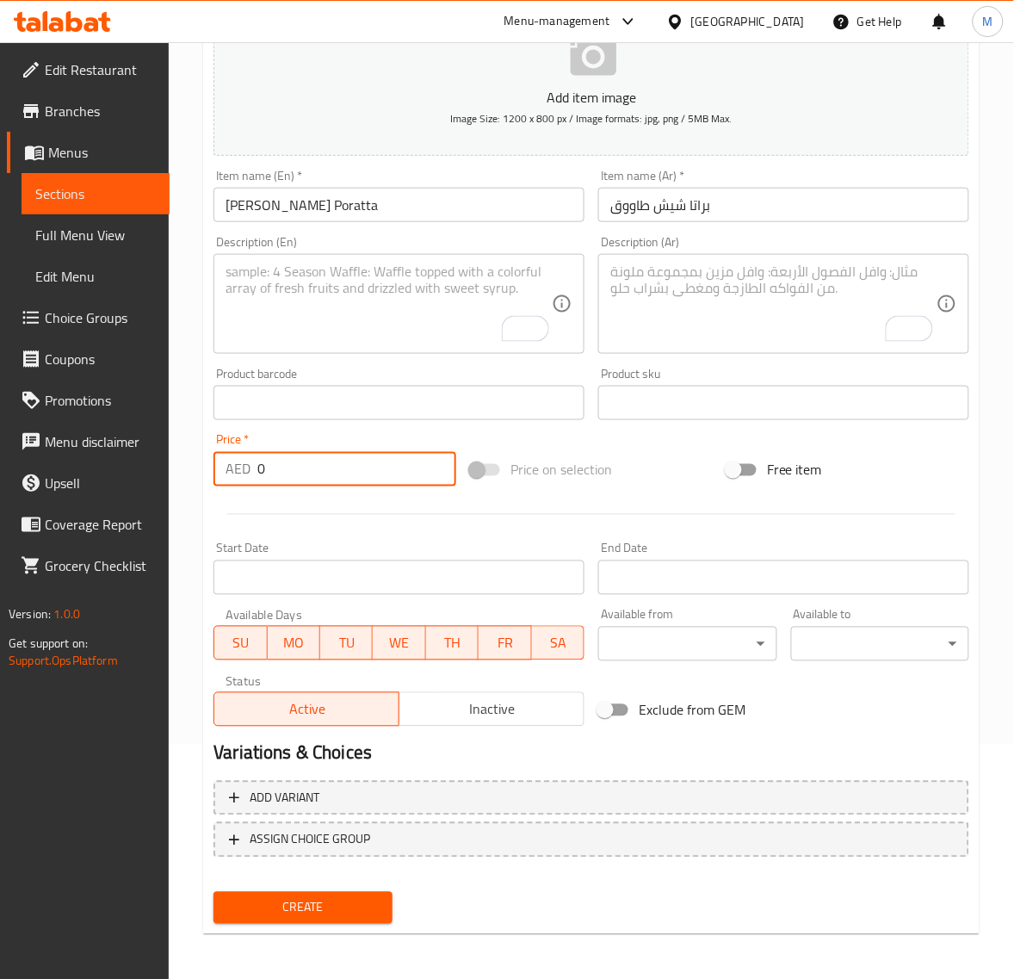
click at [280, 462] on input "0" at bounding box center [356, 469] width 199 height 34
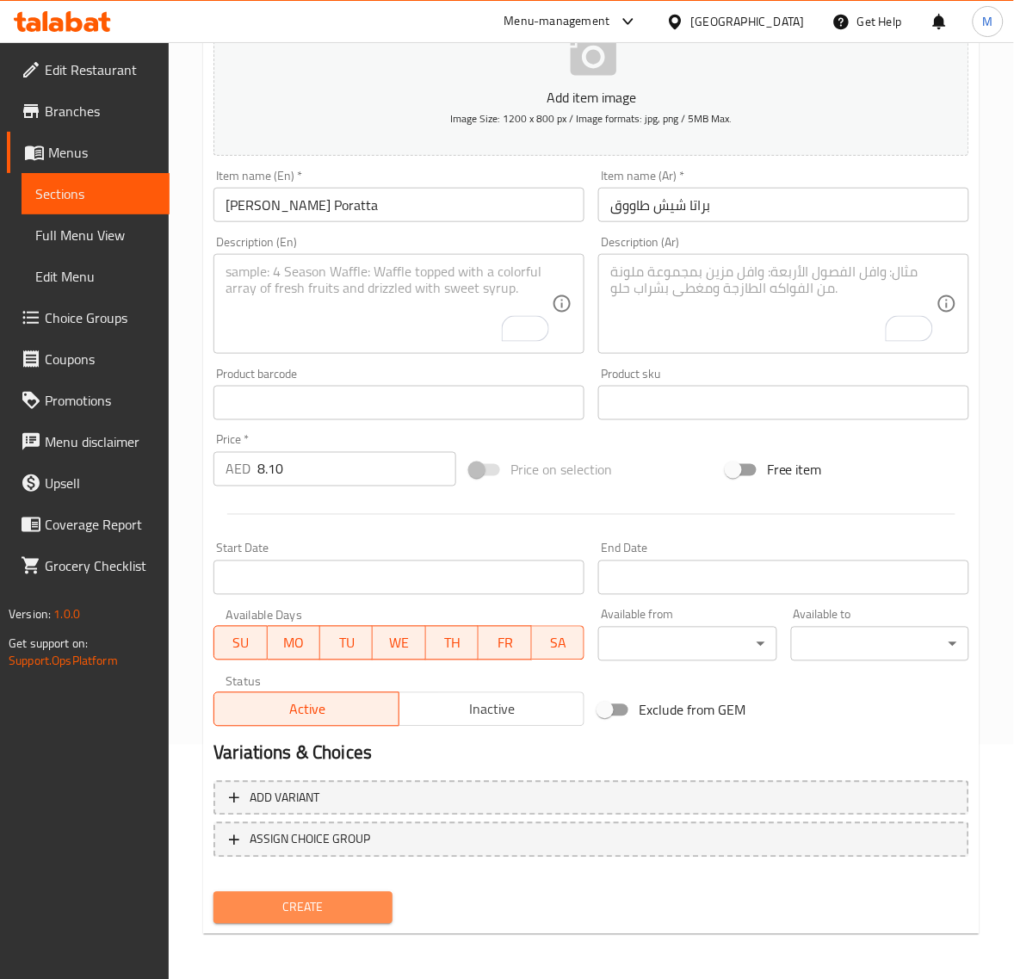
click at [291, 917] on button "Create" at bounding box center [303, 908] width 178 height 32
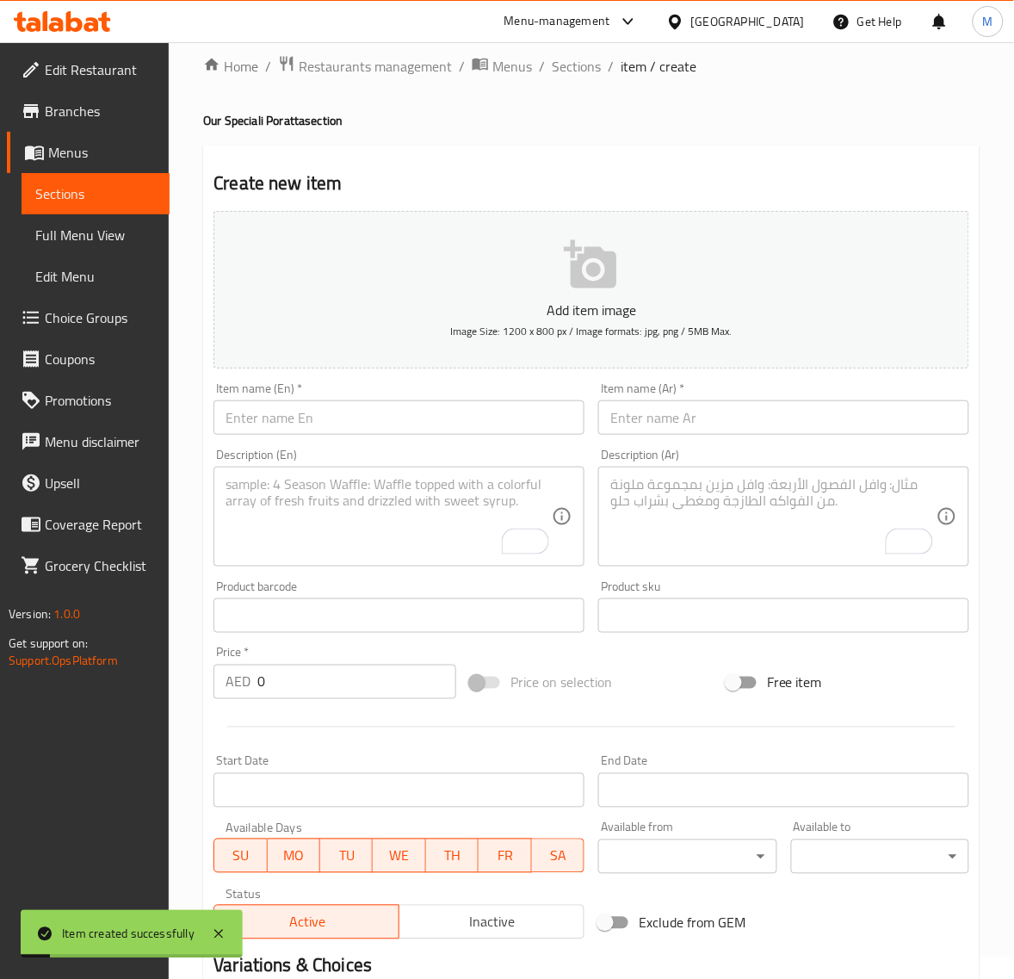
scroll to position [0, 0]
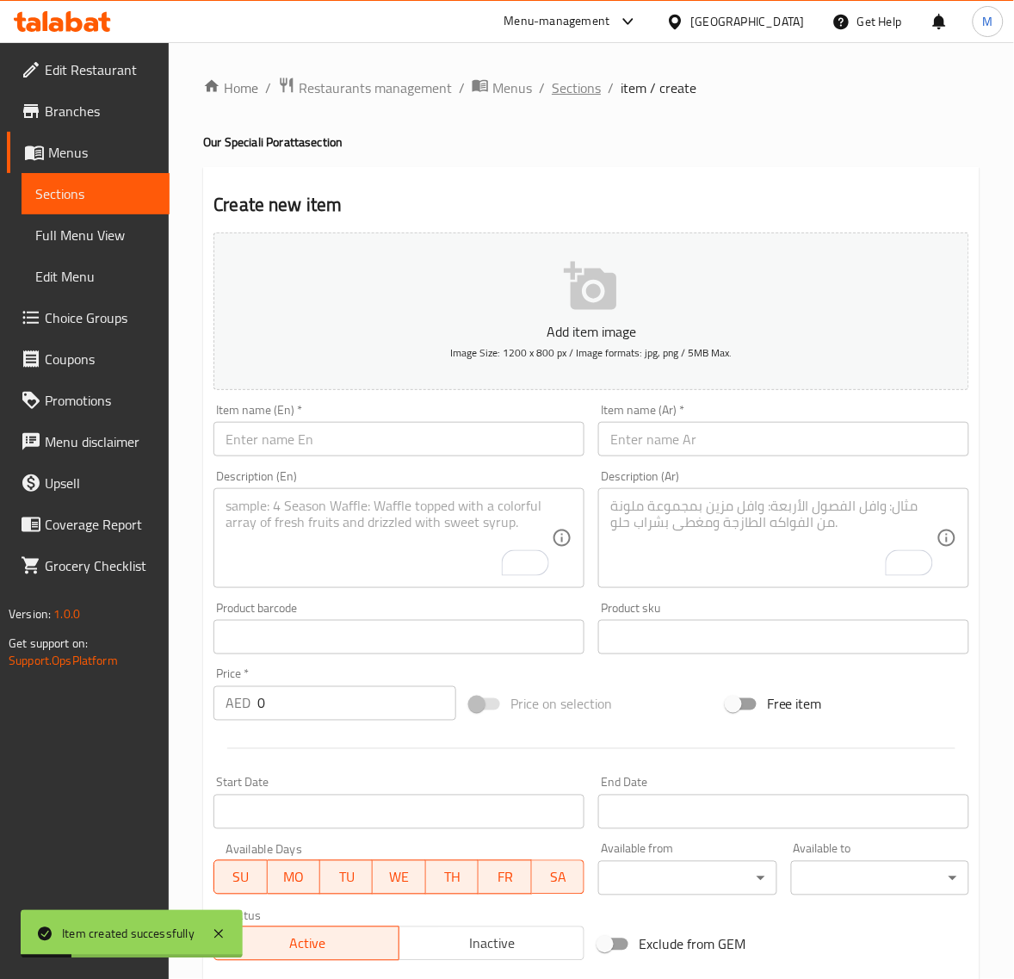
click at [570, 87] on span "Sections" at bounding box center [576, 87] width 49 height 21
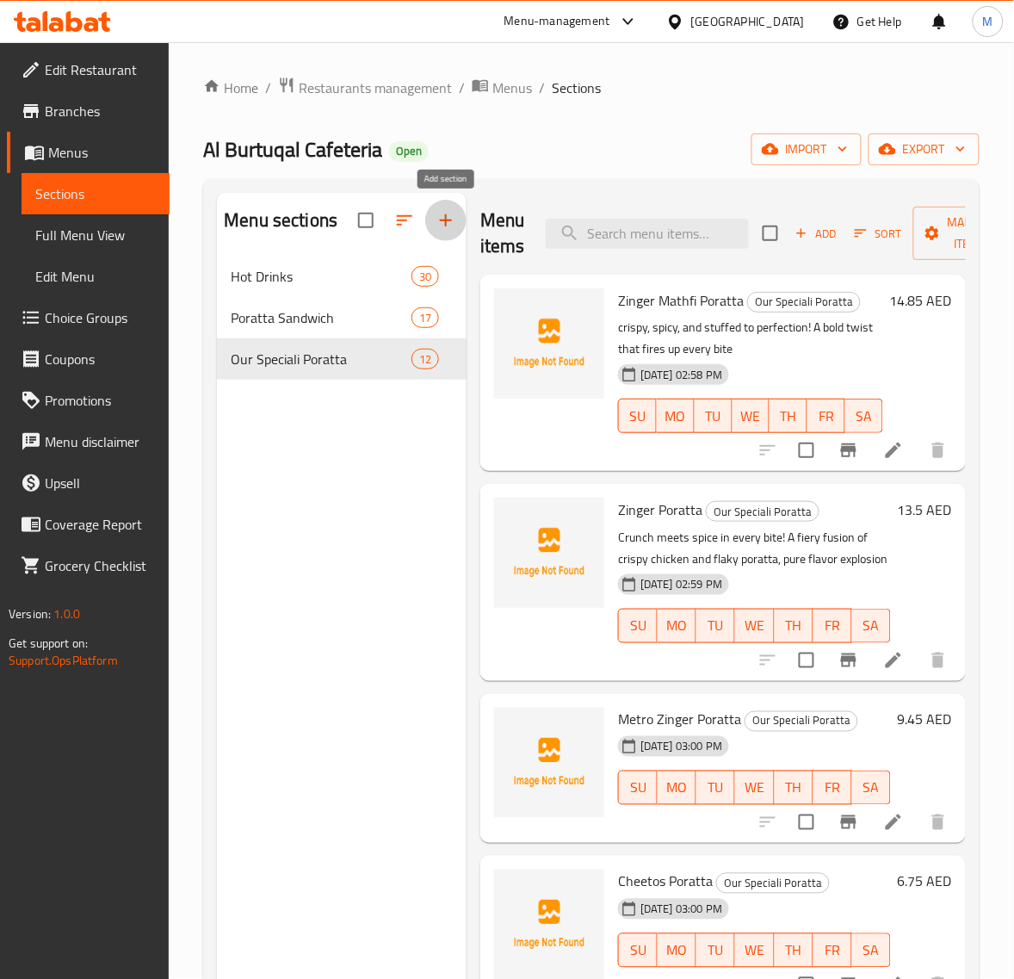
click at [444, 221] on icon "button" at bounding box center [446, 220] width 12 height 12
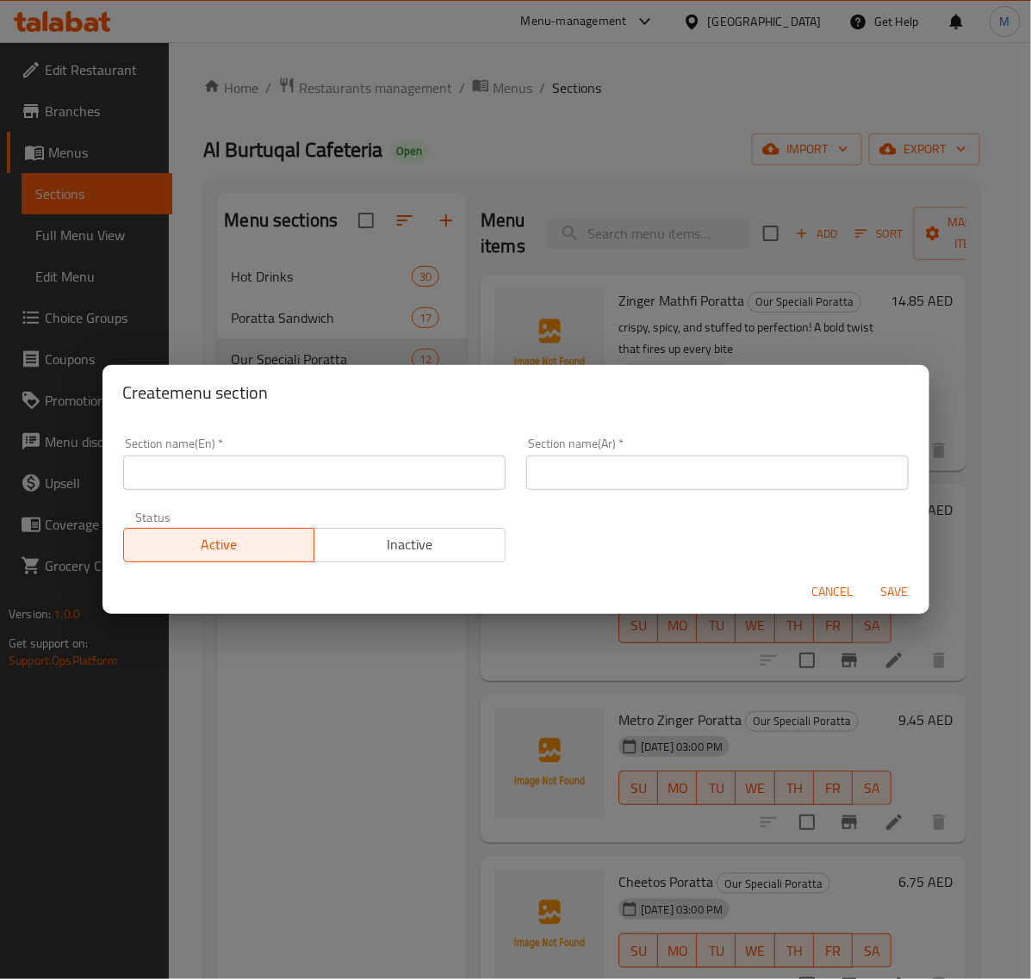
click at [594, 472] on input "text" at bounding box center [717, 472] width 382 height 34
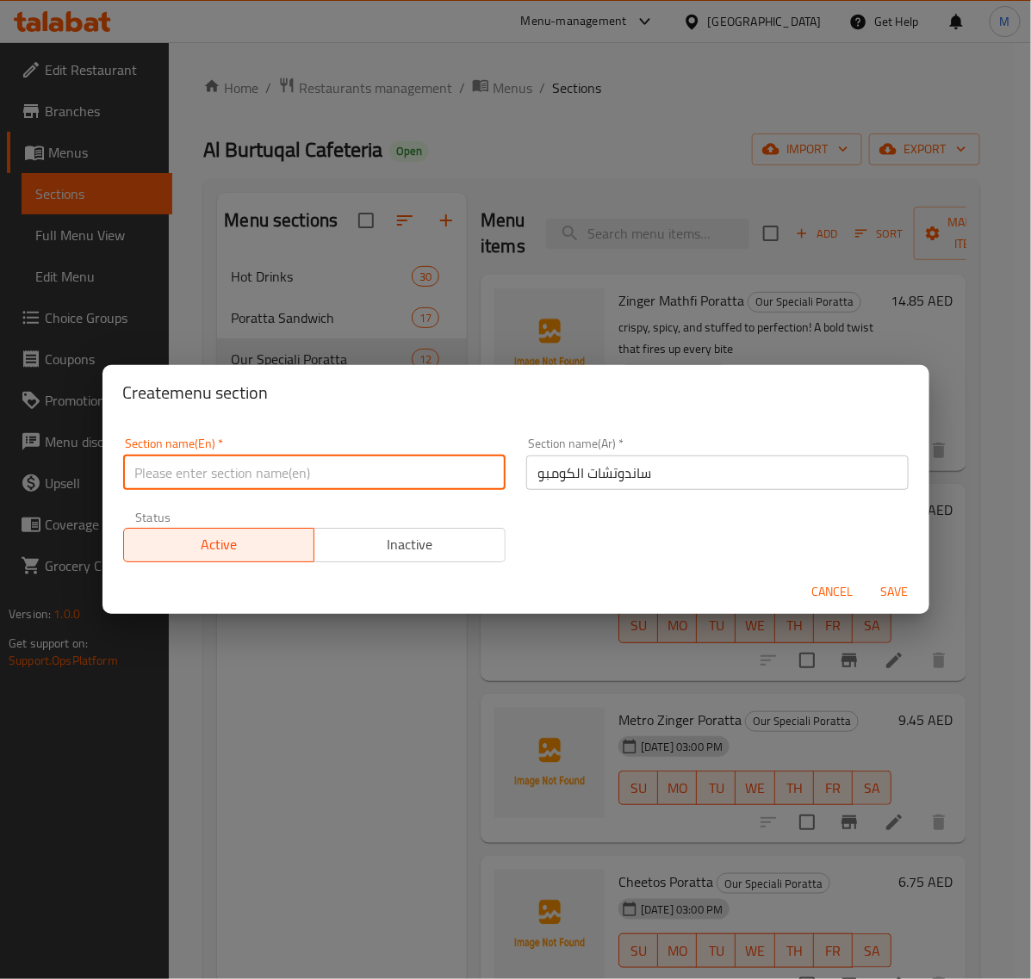
click at [299, 480] on input "text" at bounding box center [314, 472] width 382 height 34
click at [889, 590] on span "Save" at bounding box center [894, 592] width 41 height 22
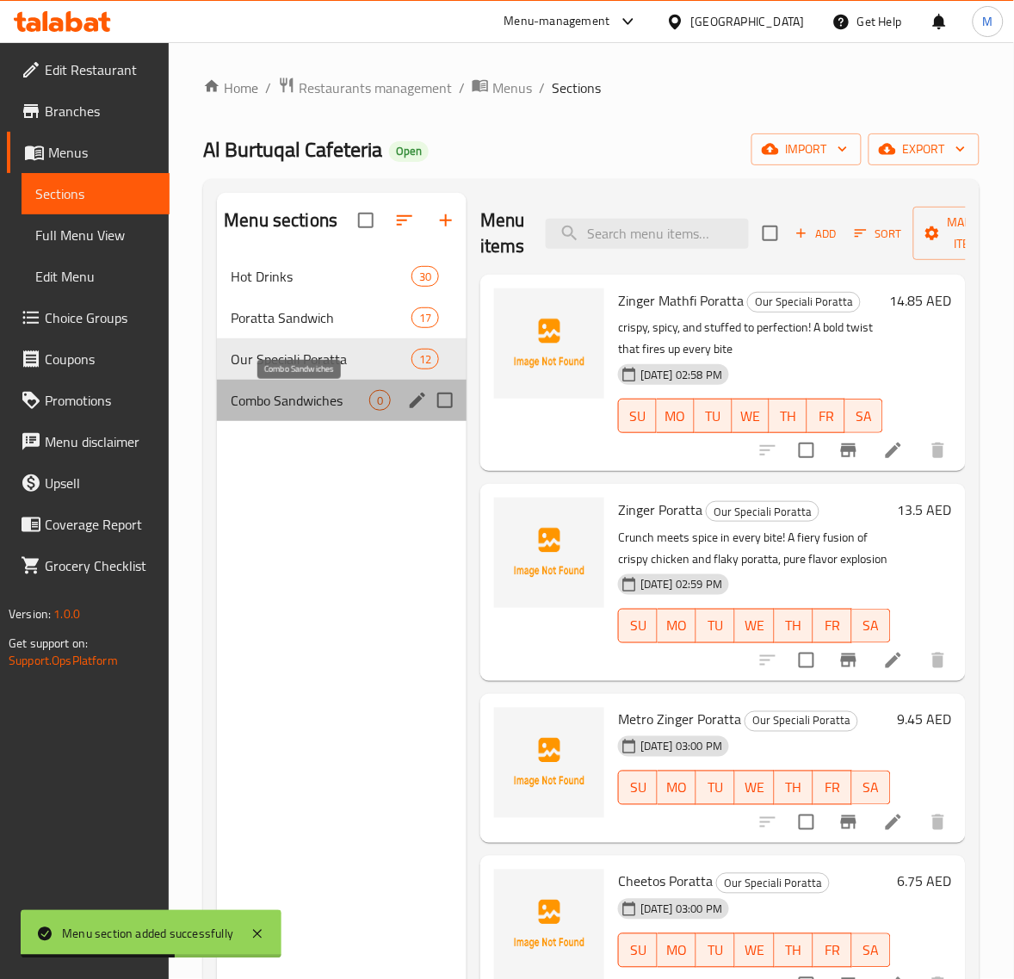
click at [311, 401] on span "Combo Sandwiches" at bounding box center [300, 400] width 139 height 21
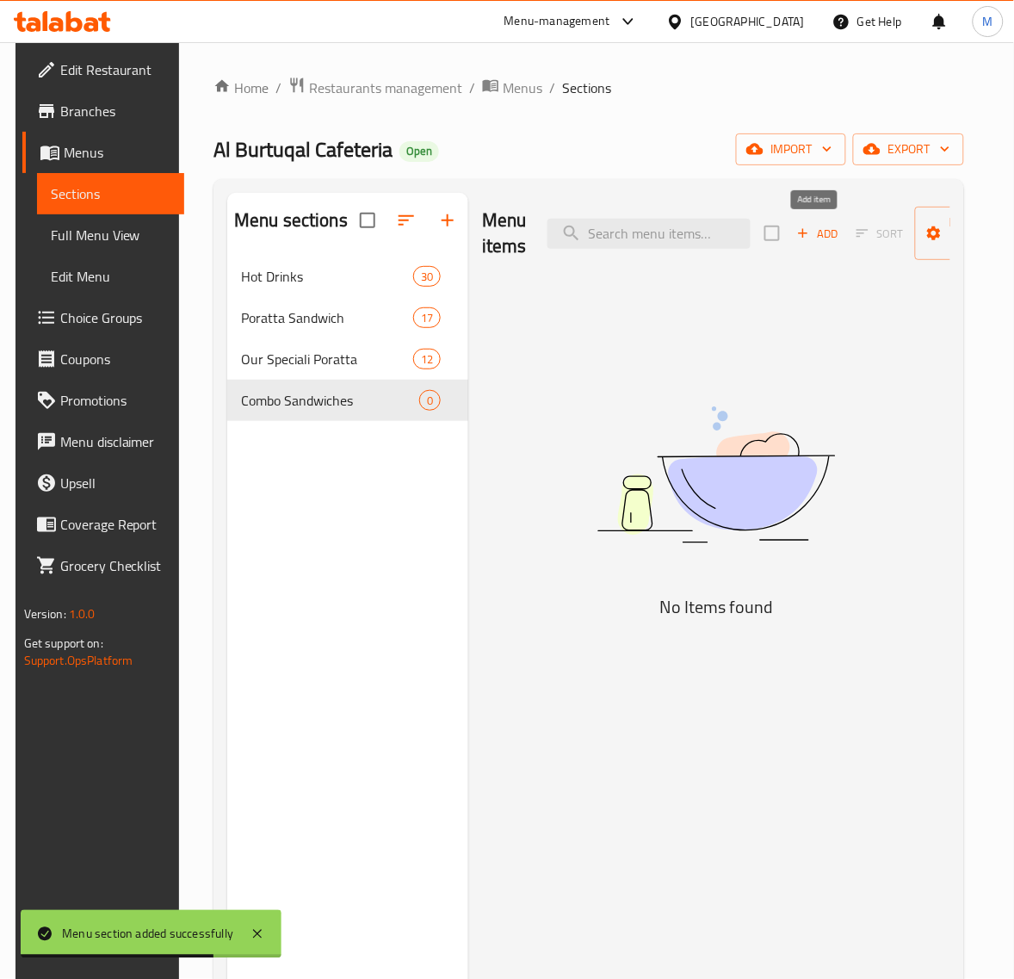
click at [816, 232] on span "Add" at bounding box center [818, 234] width 46 height 20
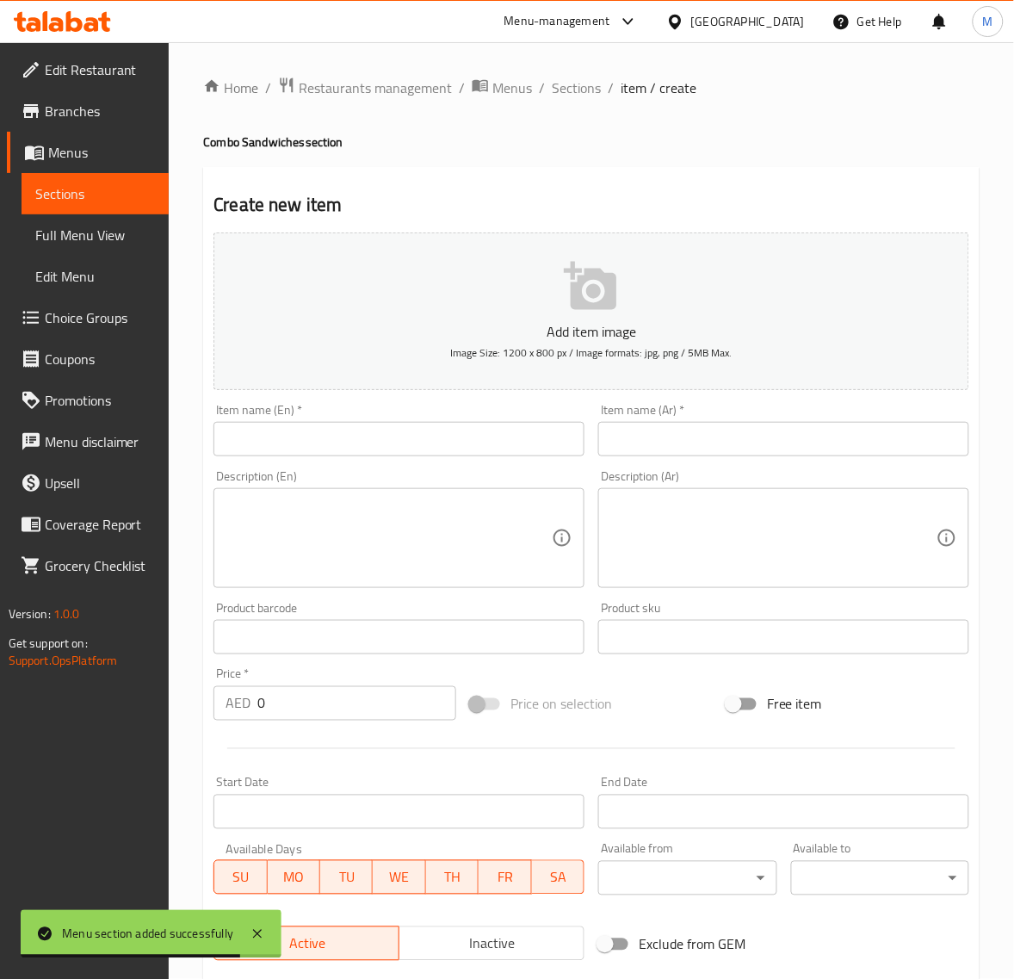
click at [437, 432] on input "text" at bounding box center [399, 439] width 371 height 34
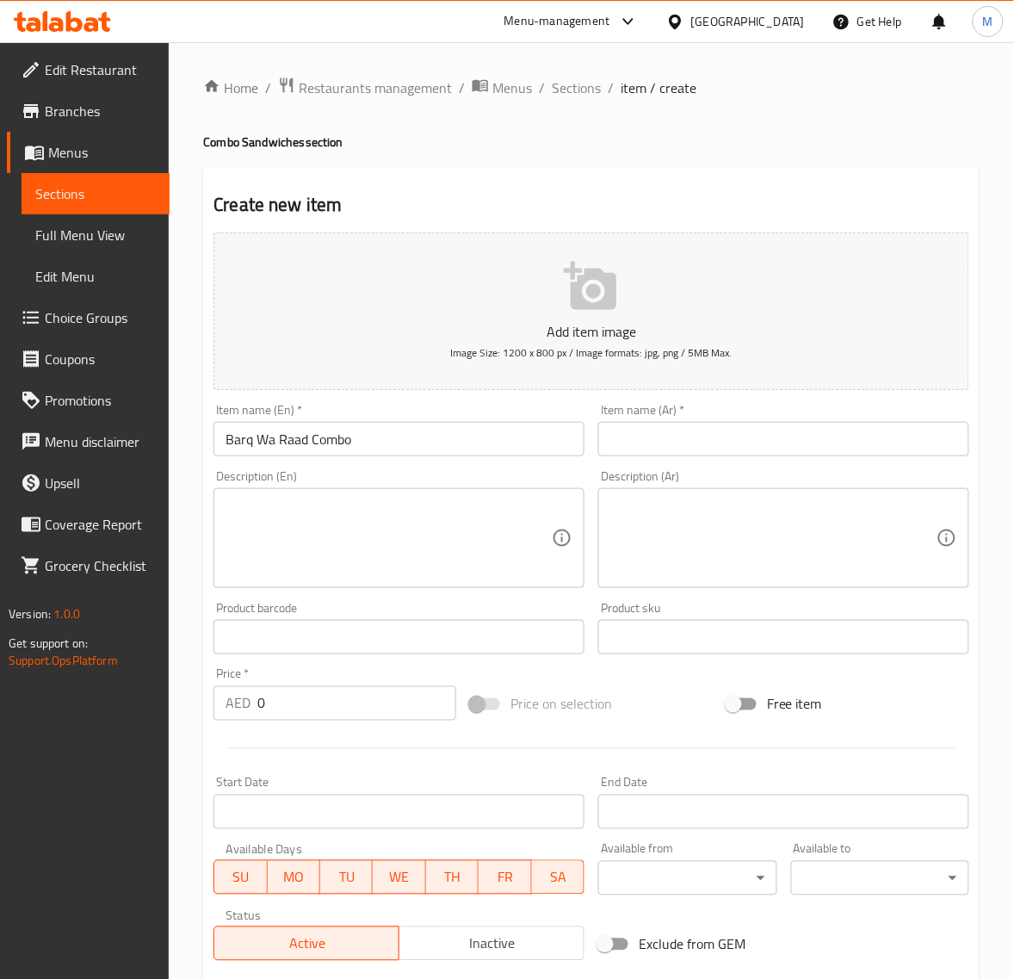
click at [635, 437] on input "text" at bounding box center [783, 439] width 371 height 34
click at [284, 704] on input "0" at bounding box center [356, 703] width 199 height 34
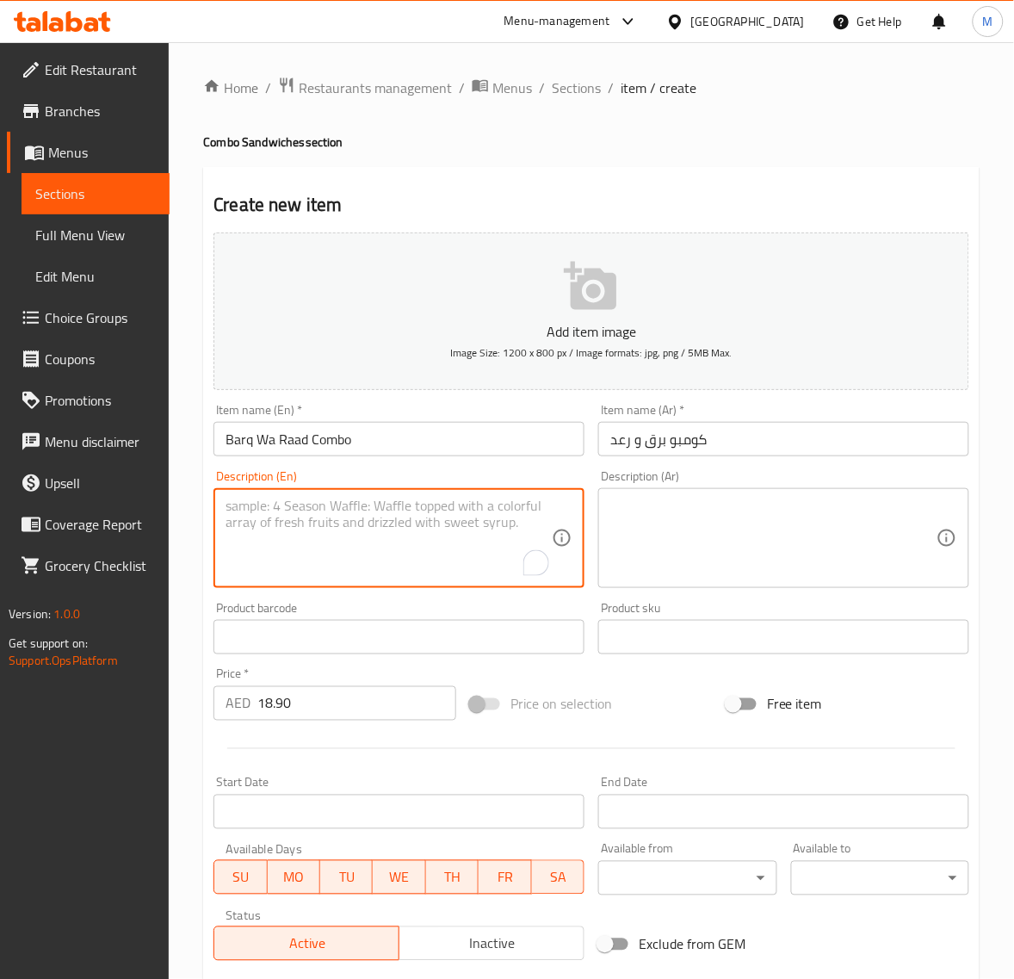
click at [263, 536] on textarea "To enrich screen reader interactions, please activate Accessibility in Grammarl…" at bounding box center [389, 539] width 326 height 82
click at [226, 522] on textarea "A thunderbolt of flavor, lightning-crisp layers, and bold sauces that strike yo…" at bounding box center [389, 539] width 326 height 82
click at [226, 532] on textarea "A thunderbolt of flavor, lightning-crisp layers, and bold sauces that strike yo…" at bounding box center [389, 539] width 326 height 82
click at [226, 504] on textarea "A thunderbolt of flavor, lightning-crisp layers, and bold sauces that strike yo…" at bounding box center [389, 539] width 326 height 82
click at [716, 506] on textarea at bounding box center [773, 539] width 326 height 82
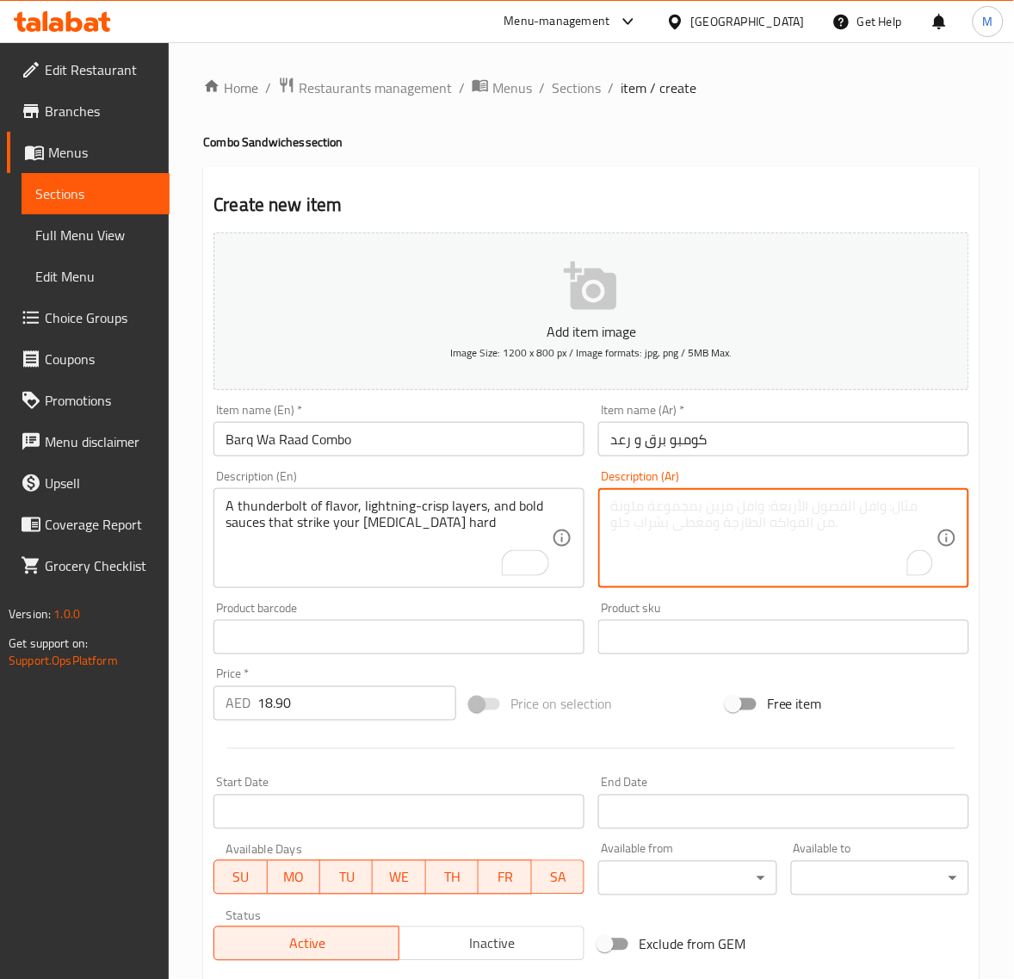
paste textarea "صاعقة من النكهة، وطبقات مقرمشة كالبرق، وصلصات جريئة تضرب براعم التذوق لديك بقوة"
type textarea "صاعقة من النكهة، وطبقات مقرمشة كالبرق، وصلصات جريئة تضرب براعم التذوق لديك بقوة"
click at [390, 677] on div "Price   * AED 18.90 Price *" at bounding box center [335, 694] width 243 height 53
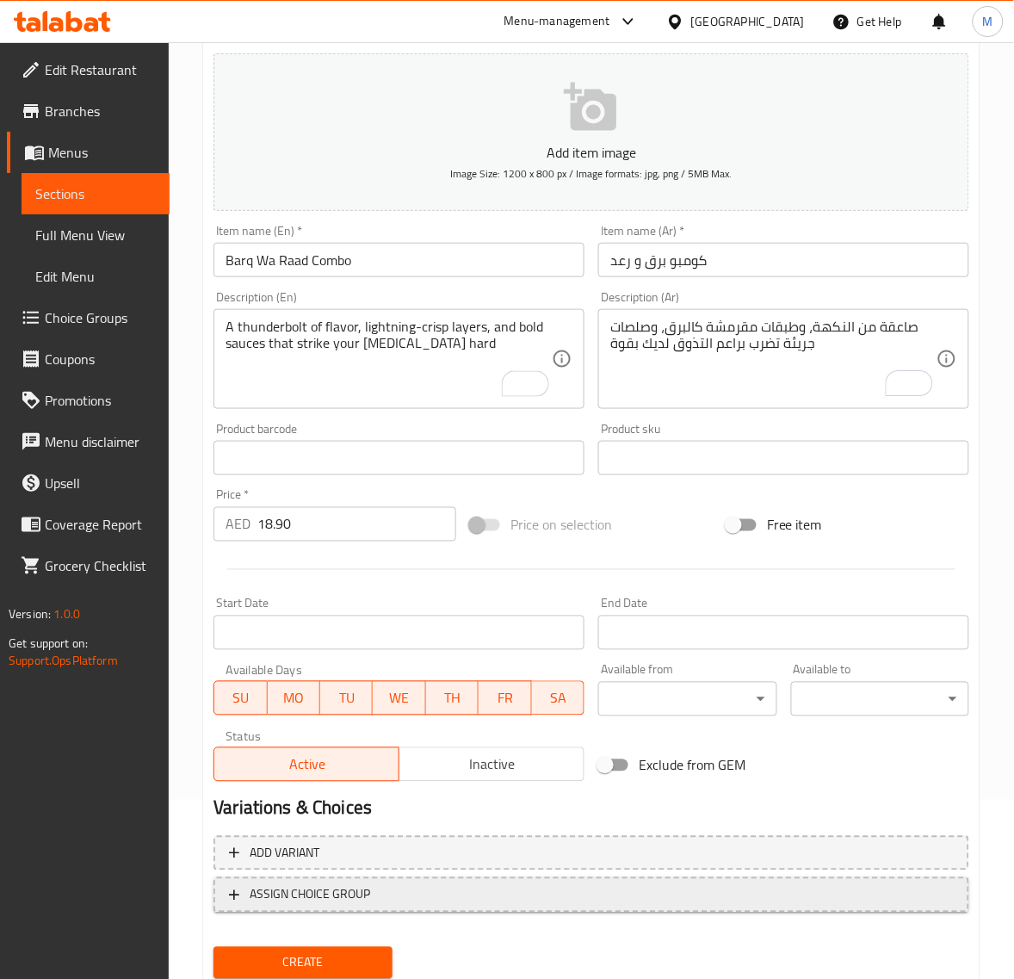
scroll to position [215, 0]
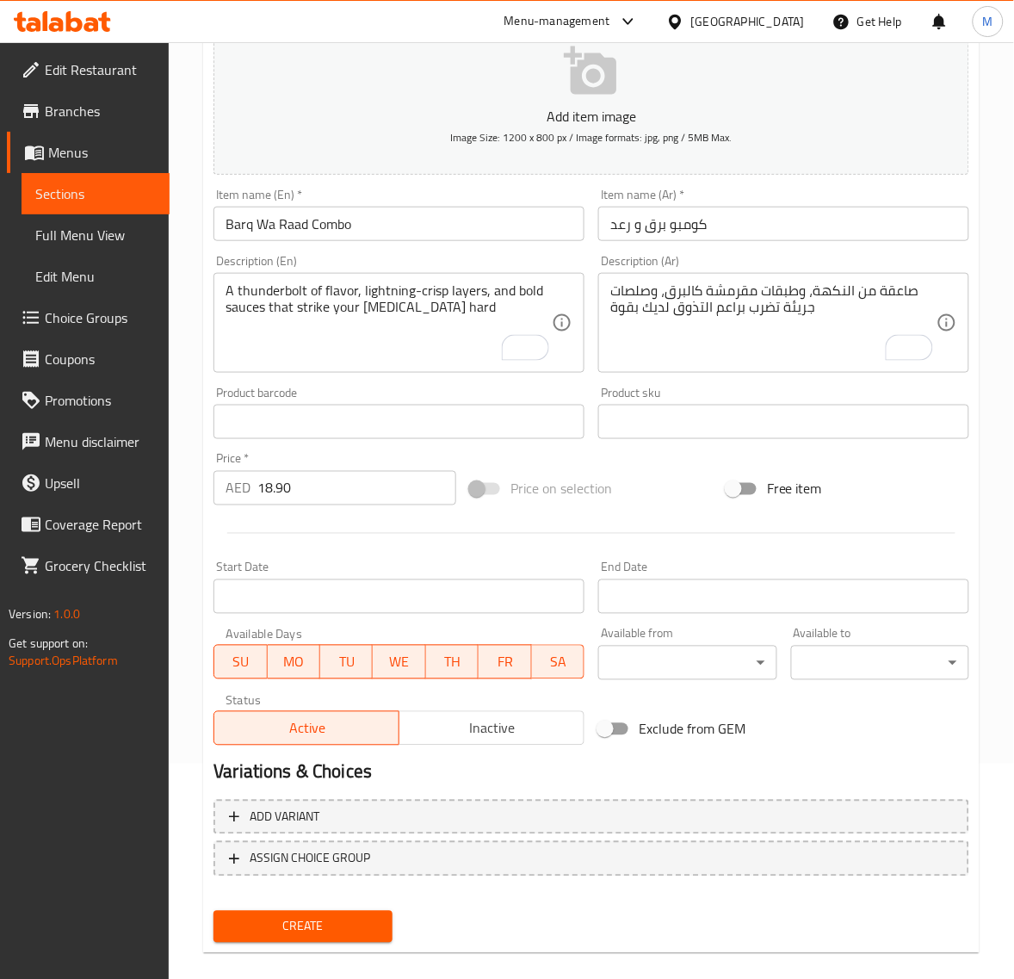
drag, startPoint x: 343, startPoint y: 923, endPoint x: 396, endPoint y: 673, distance: 255.3
click at [396, 674] on div "Add item image Image Size: 1200 x 800 px / Image formats: jpg, png / 5MB Max. I…" at bounding box center [592, 479] width 770 height 939
click at [328, 927] on span "Create" at bounding box center [302, 927] width 151 height 22
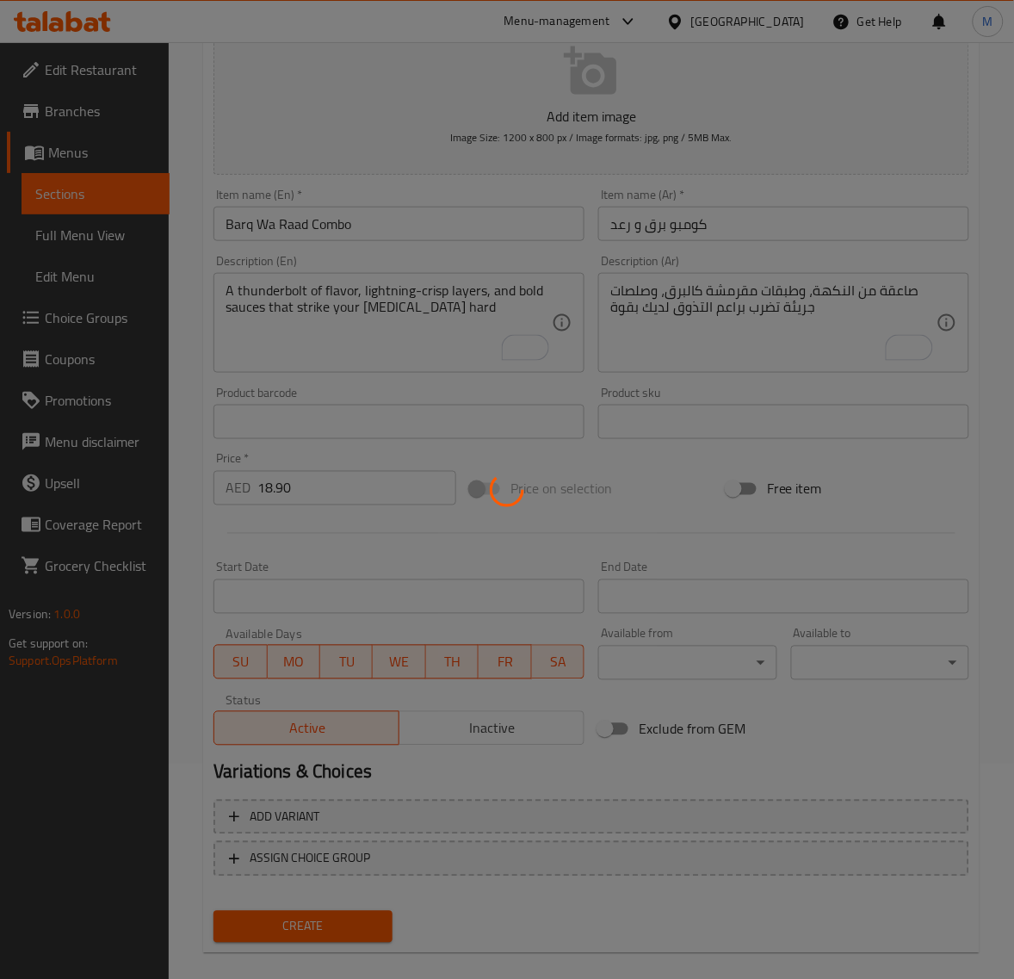
type input "0"
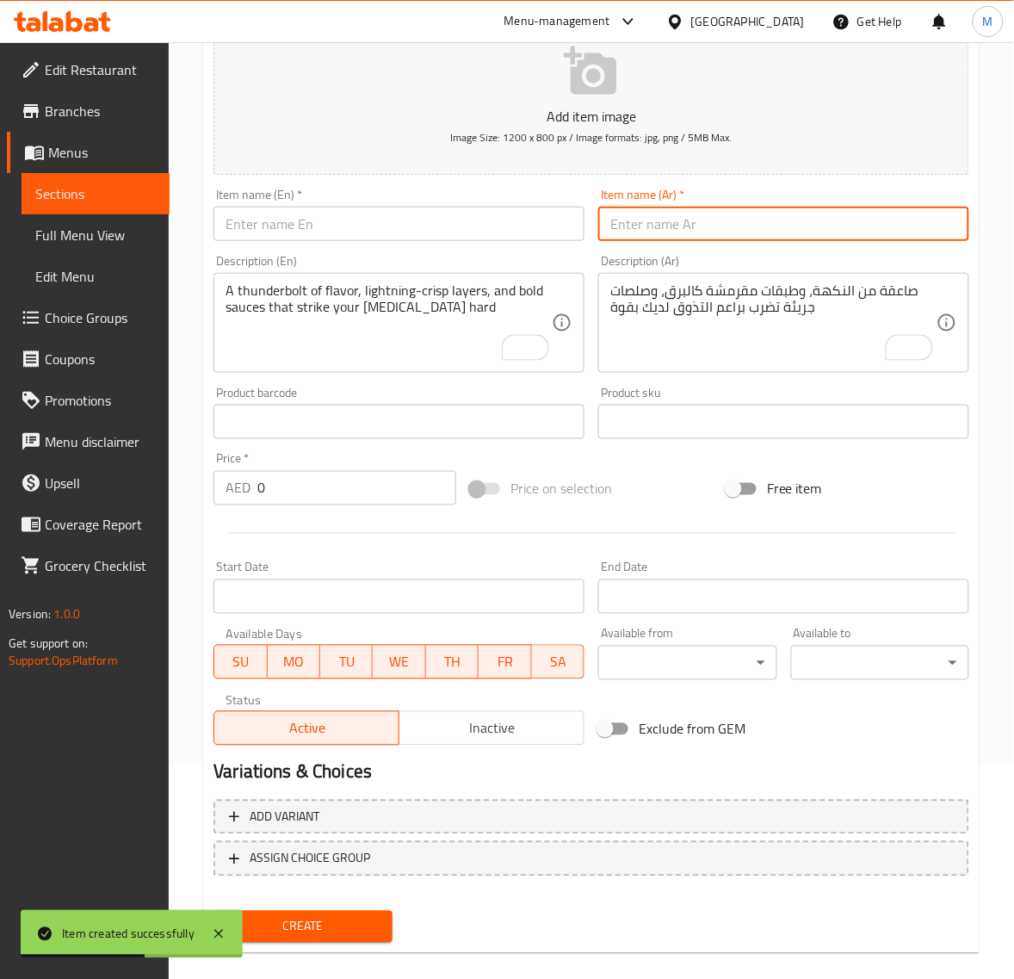
click at [691, 234] on input "text" at bounding box center [783, 224] width 371 height 34
paste input "كومبو زنجر"
type input "كومبو زنجر"
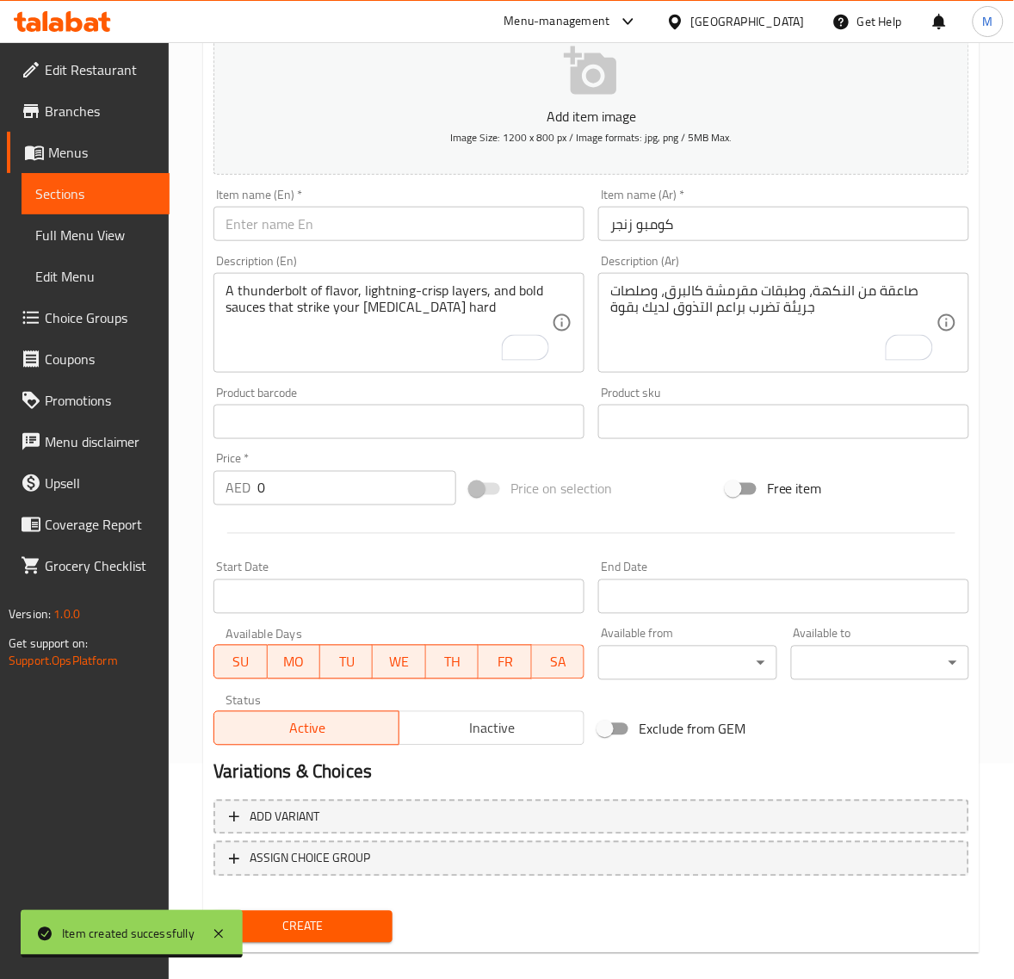
drag, startPoint x: 256, startPoint y: 230, endPoint x: 248, endPoint y: 237, distance: 10.4
click at [251, 234] on input "text" at bounding box center [399, 224] width 371 height 34
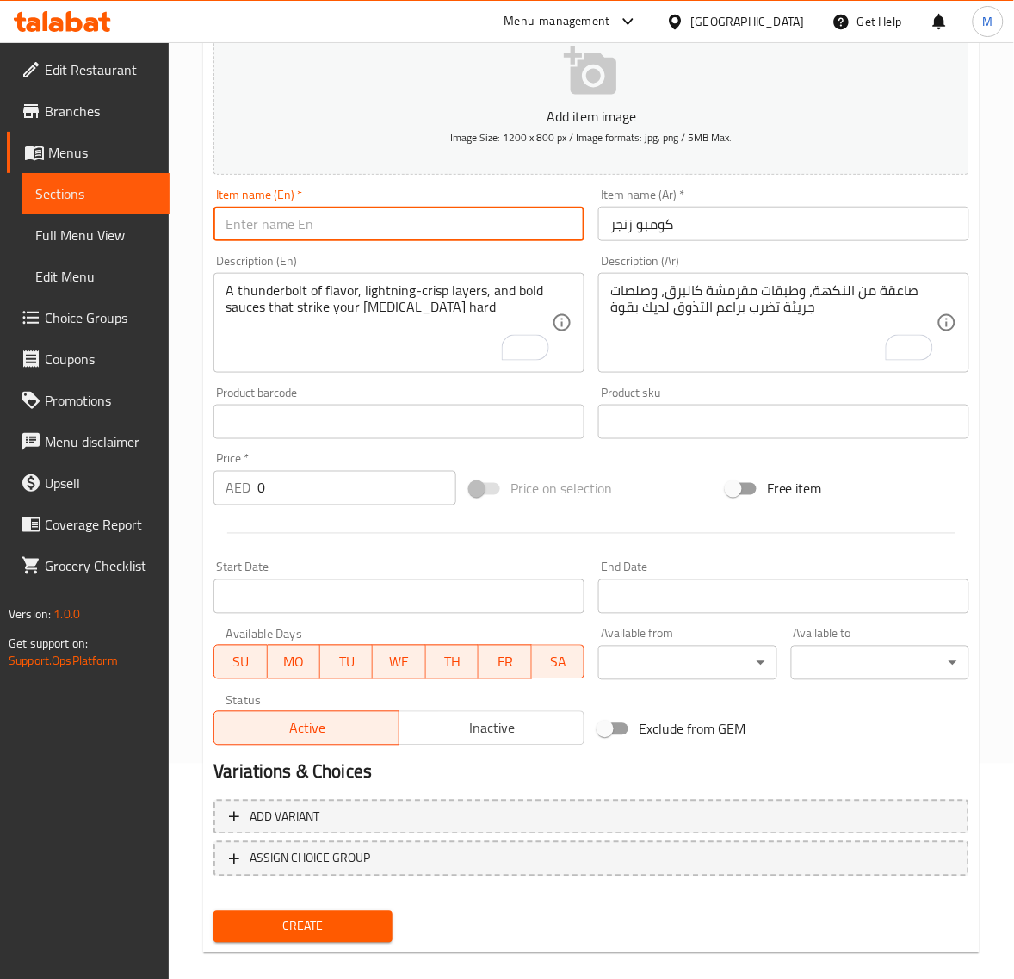
paste input "ZINGER COMBO"
type input "Zinger Combo"
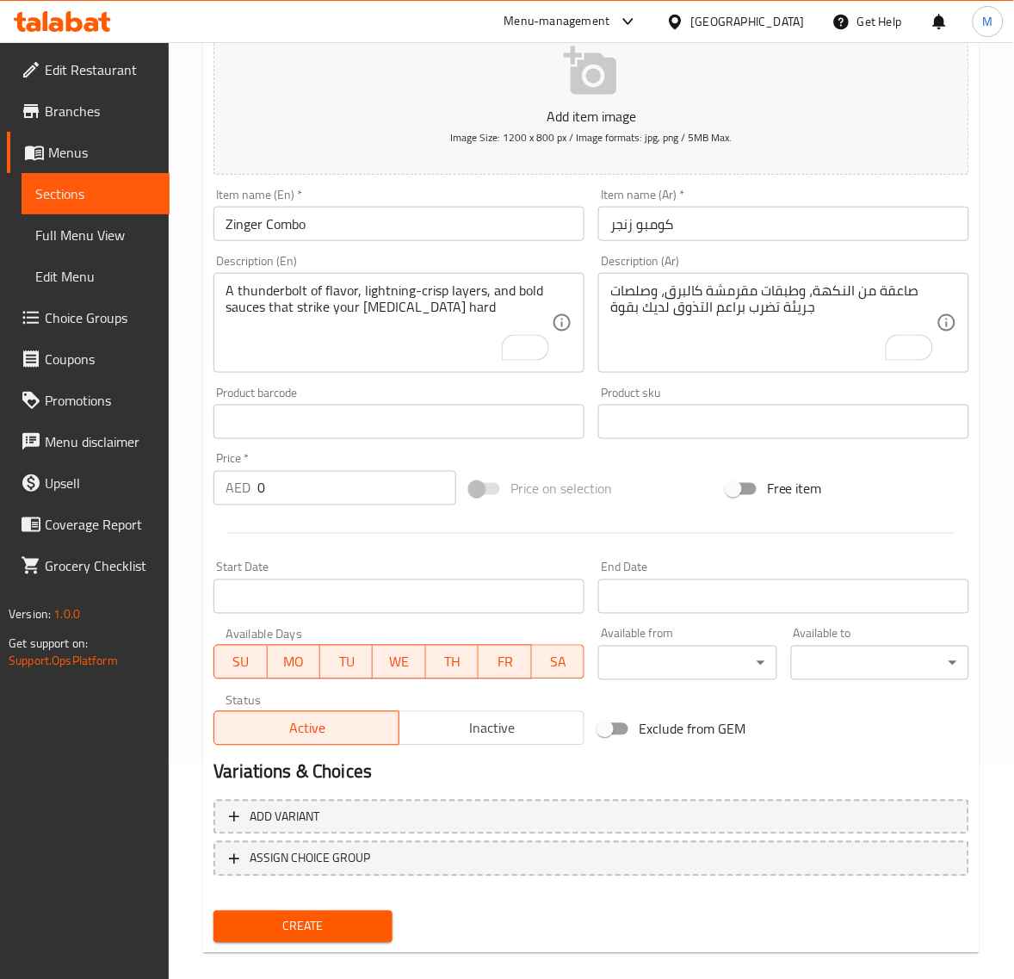
click at [330, 308] on textarea "A thunderbolt of flavor, lightning-crisp layers, and bold sauces that strike yo…" at bounding box center [389, 323] width 326 height 82
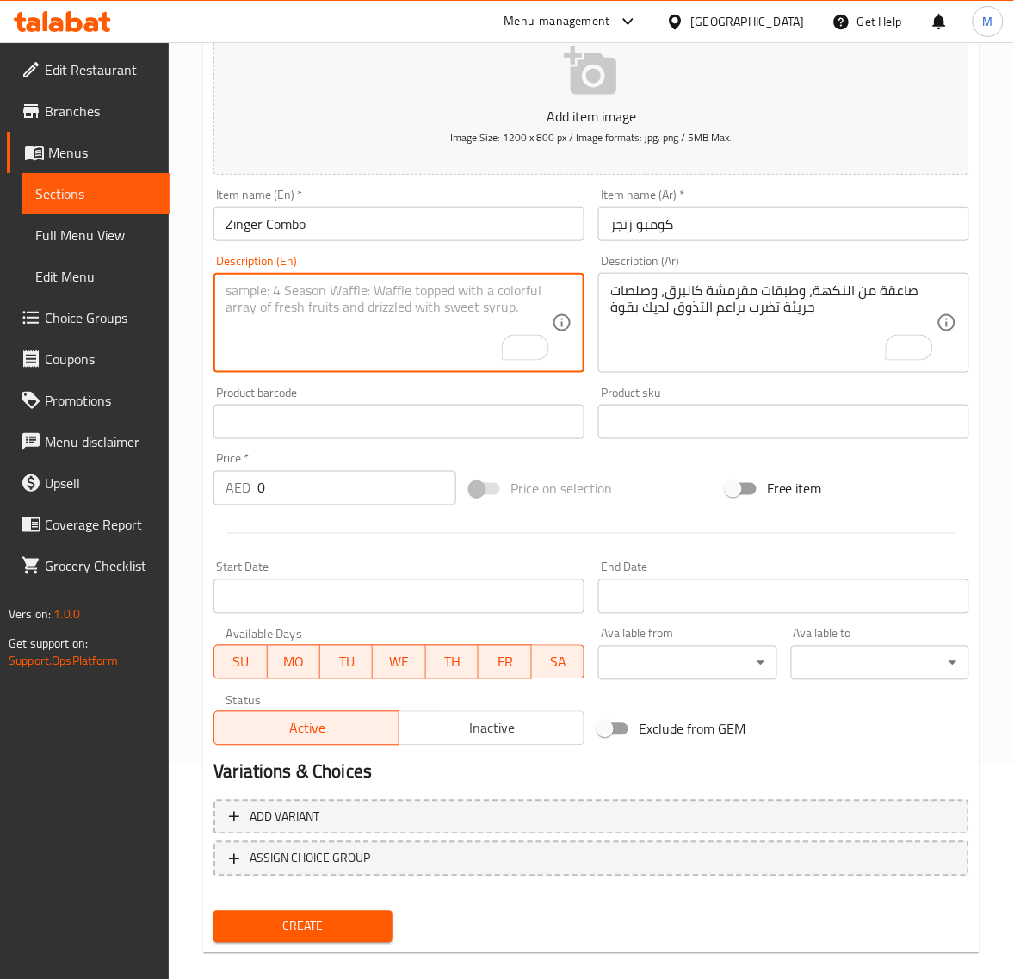
paste textarea "Double the crunch, double the spice! A powerhouse combo packed with crispy chic…"
click at [222, 341] on div "Double the crunch, double the spice! A powerhouse combo packed with crispy chic…" at bounding box center [399, 323] width 371 height 100
click at [226, 345] on textarea "Double the crunch, double the spice! A powerhouse combo packed with crispy chic…" at bounding box center [389, 323] width 326 height 82
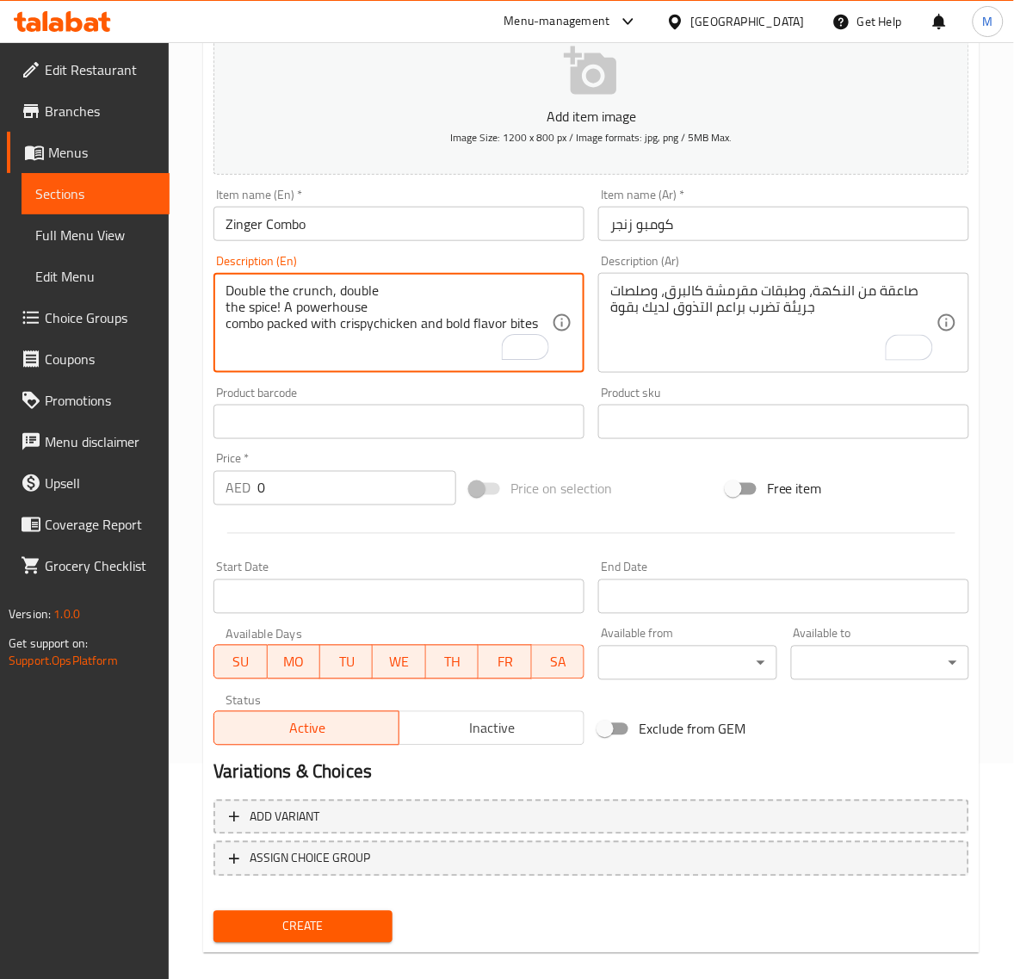
click at [226, 328] on textarea "Double the crunch, double the spice! A powerhouse combo packed with crispychick…" at bounding box center [389, 323] width 326 height 82
click at [226, 307] on textarea "Double the crunch, double the spice! A powerhousecombo packed with crispychicke…" at bounding box center [389, 323] width 326 height 82
type textarea "Double the crunch, double the spice! A powerhouse combo packed with crispy chic…"
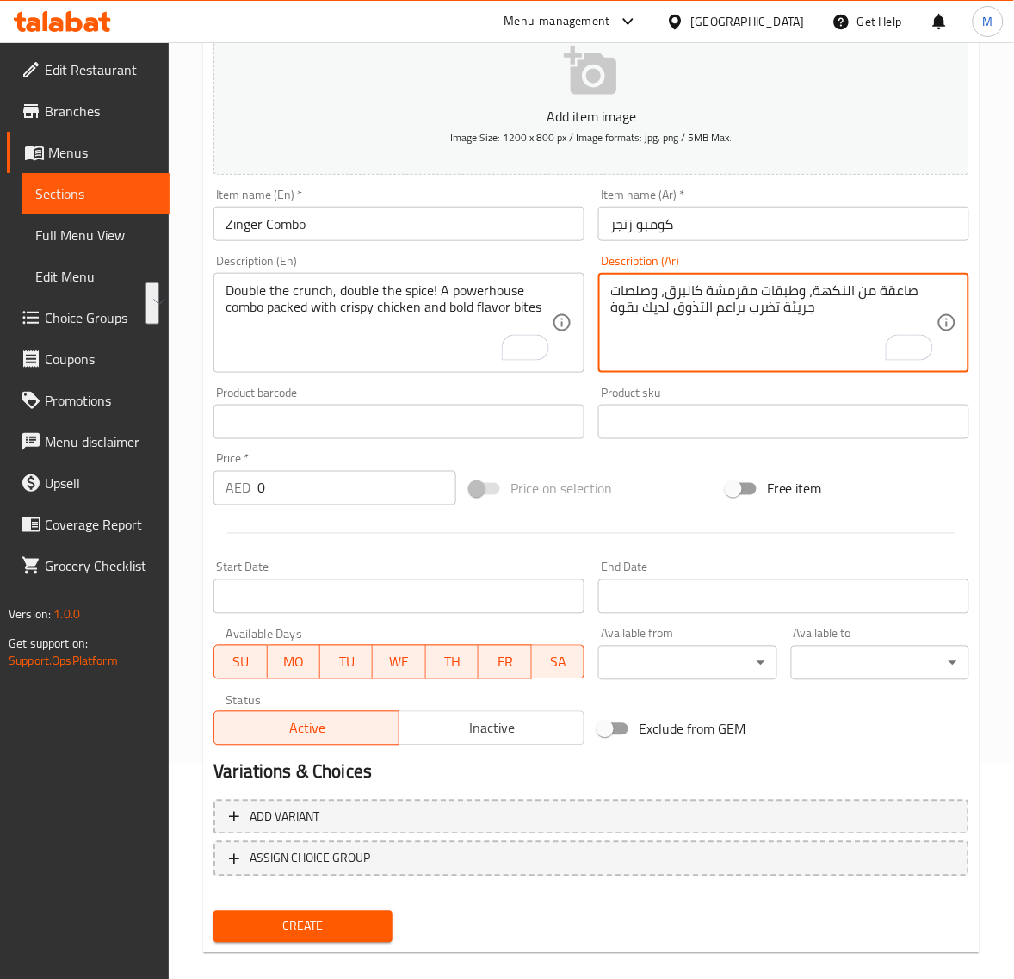
click at [687, 325] on textarea "صاعقة من النكهة، وطبقات مقرمشة كالبرق، وصلصات جريئة تضرب براعم التذوق لديك بقوة" at bounding box center [773, 323] width 326 height 82
paste textarea "ضعف القرمشة، ضعف التوابل! مزيجٌ غنيٌّ بالدجاج المقرمش ونكهاتٍ جريئة."
type textarea "ضعف القرمشة، ضعف التوابل! مزيجٌ غنيٌّ بالدجاج المقرمش ونكهاتٍ جريئة."
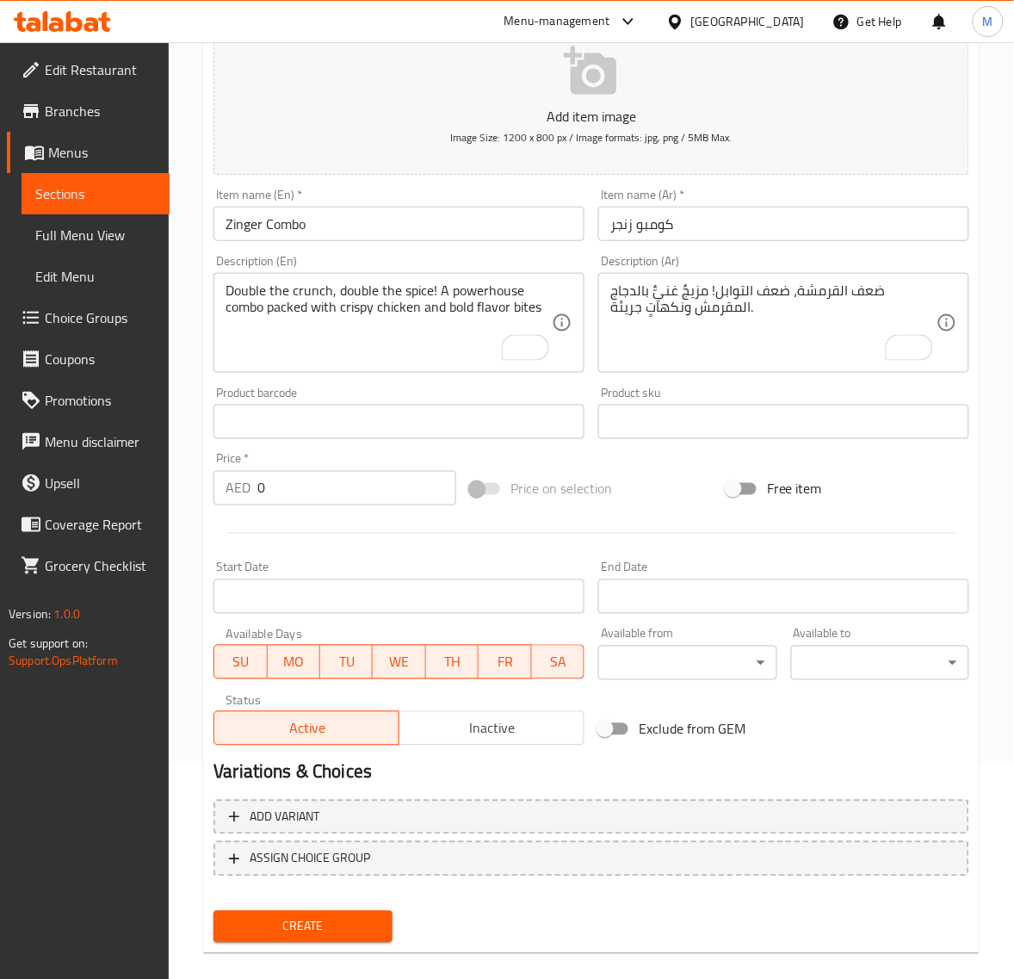
click at [320, 491] on input "0" at bounding box center [356, 488] width 199 height 34
paste input "17.5"
type input "17.50"
click at [343, 931] on span "Create" at bounding box center [302, 927] width 151 height 22
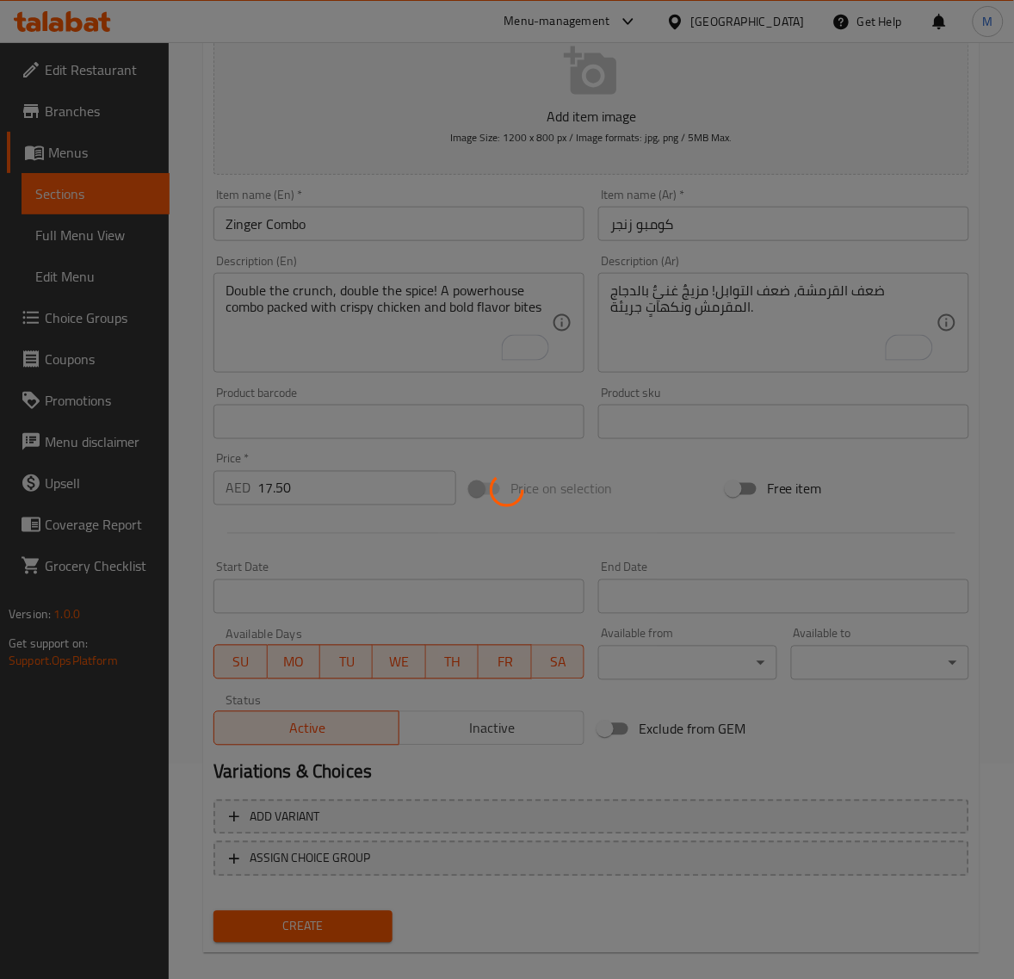
type input "0"
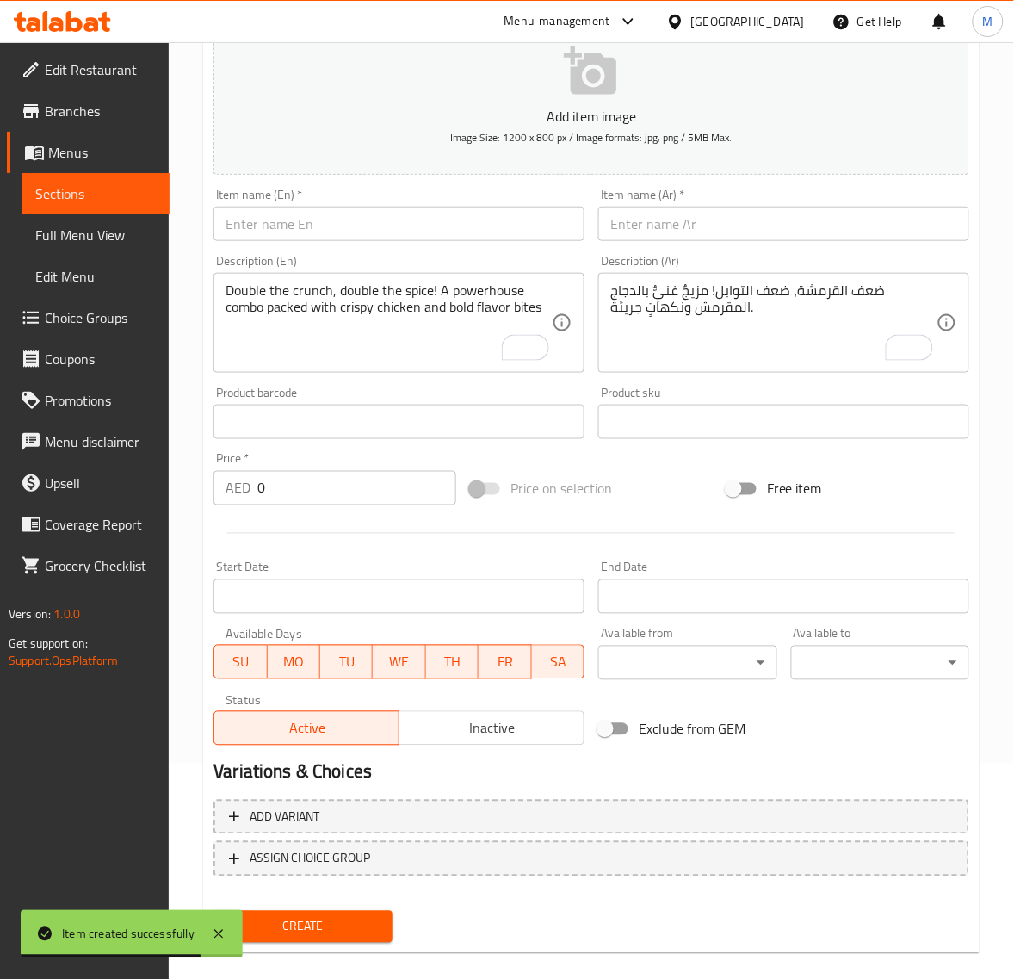
click at [653, 224] on input "text" at bounding box center [783, 224] width 371 height 34
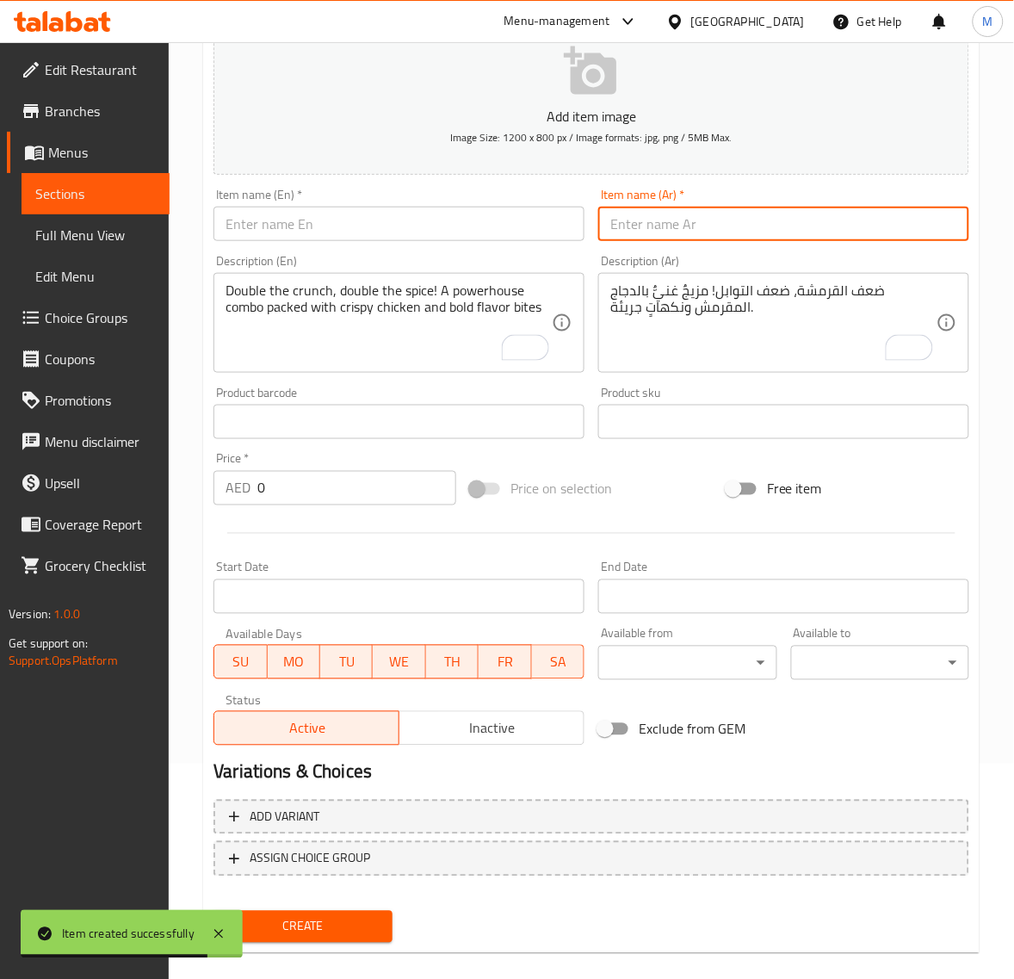
paste input "كومبو زنجر مطافي"
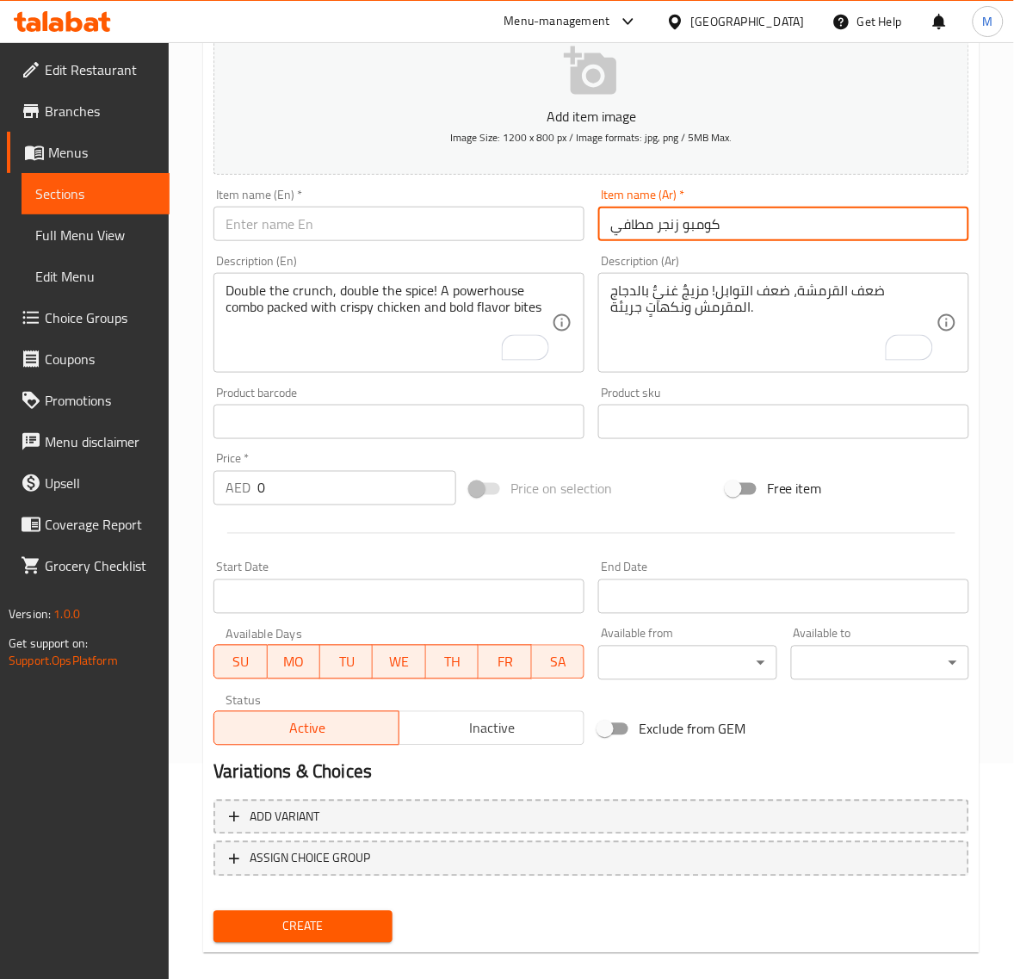
type input "كومبو زنجر مطافي"
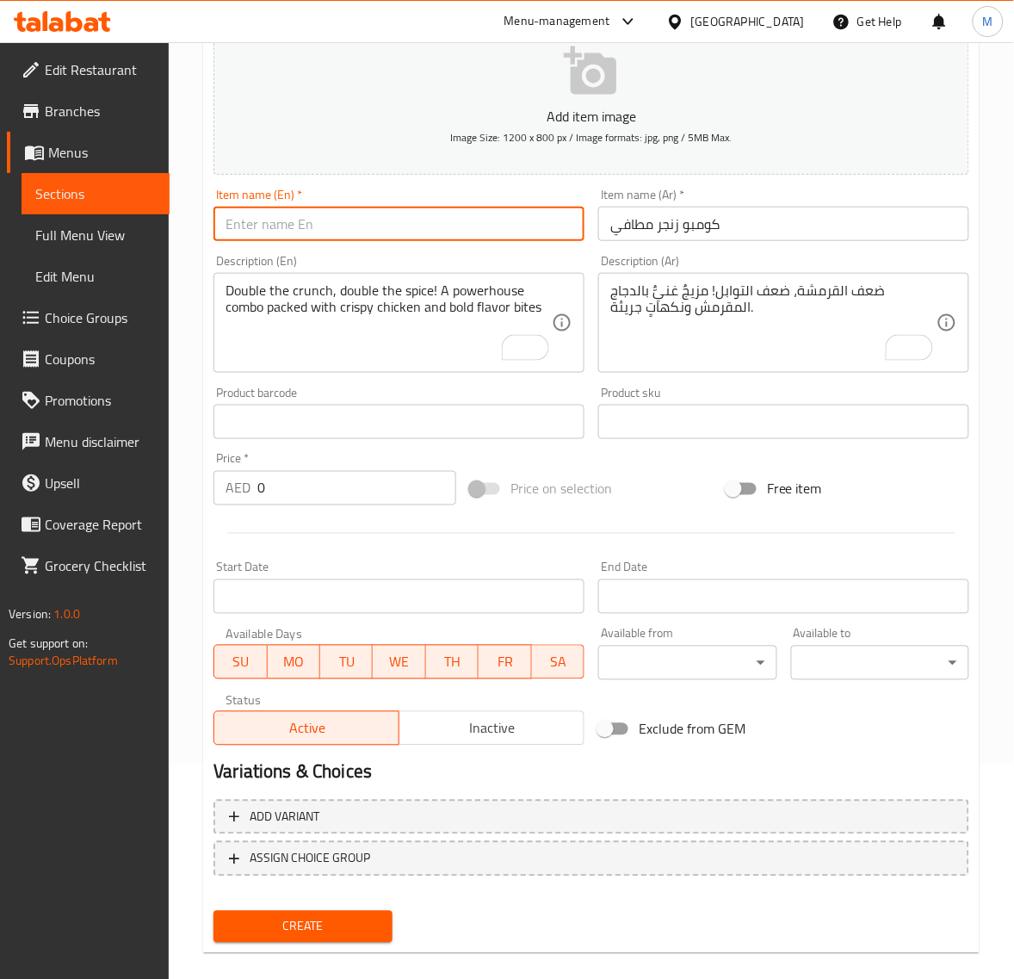
click at [303, 233] on input "text" at bounding box center [399, 224] width 371 height 34
paste input "ZINGER MATHAFI COMBO"
type input "Zinger Mathafi Combo"
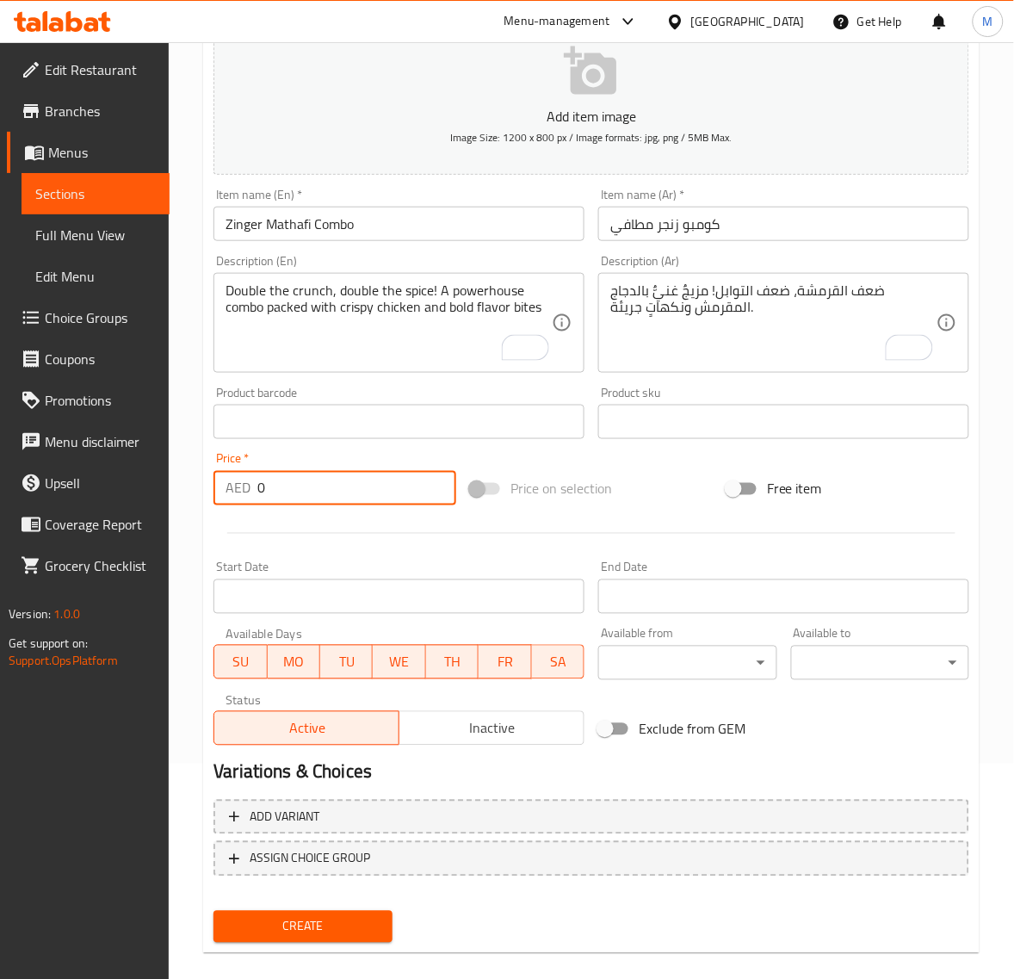
click at [324, 495] on input "0" at bounding box center [356, 488] width 199 height 34
paste input "18.9"
type input "18.90"
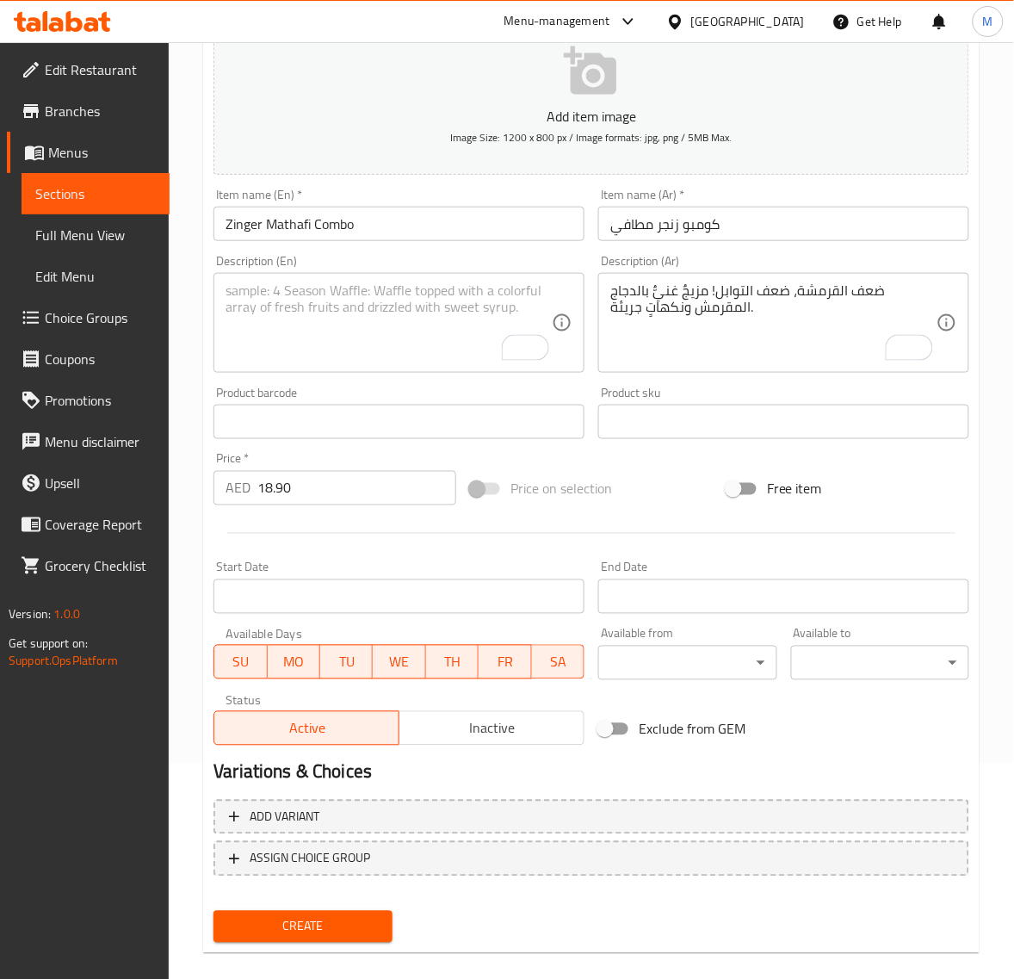
click at [313, 334] on textarea "To enrich screen reader interactions, please activate Accessibility in Grammarl…" at bounding box center [389, 323] width 326 height 82
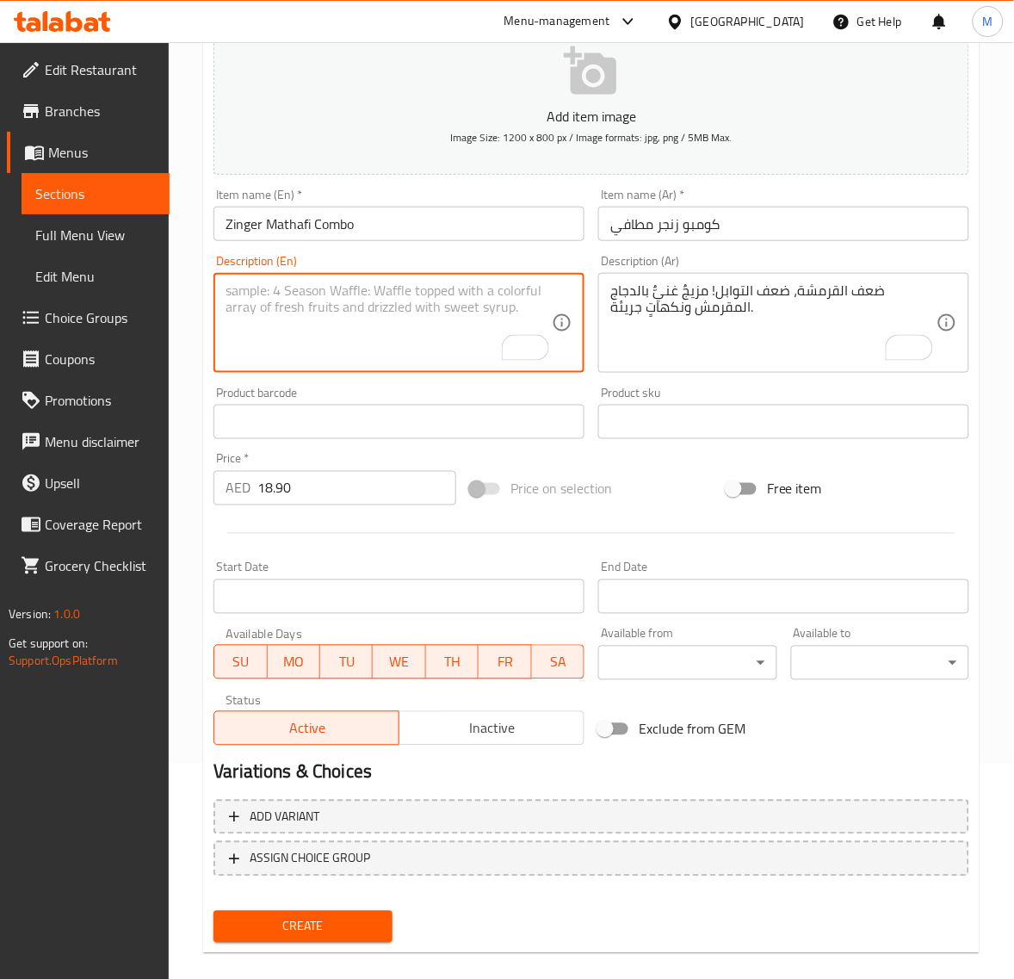
paste textarea "The ultimate flavor storm! Crispy zinger, saucy layers, and spicy Mathafi magic…"
click at [226, 342] on textarea "The ultimate flavor storm! Crispy zinger, saucy layers, and spicy Mathafi magic…" at bounding box center [389, 323] width 326 height 82
click at [226, 321] on textarea "The ultimate flavor storm! Crispy zinger, saucy layers, and spicyMathafi magic …" at bounding box center [389, 323] width 326 height 82
click at [226, 307] on textarea "The ultimate flavor storm! Crispyzinger, saucy layers, and spicyMathafi magic in" at bounding box center [389, 323] width 326 height 82
click at [320, 351] on textarea "The ultimate flavor storm! Crispyzinger, saucy layers, and spicy Mathafi magic …" at bounding box center [389, 323] width 326 height 82
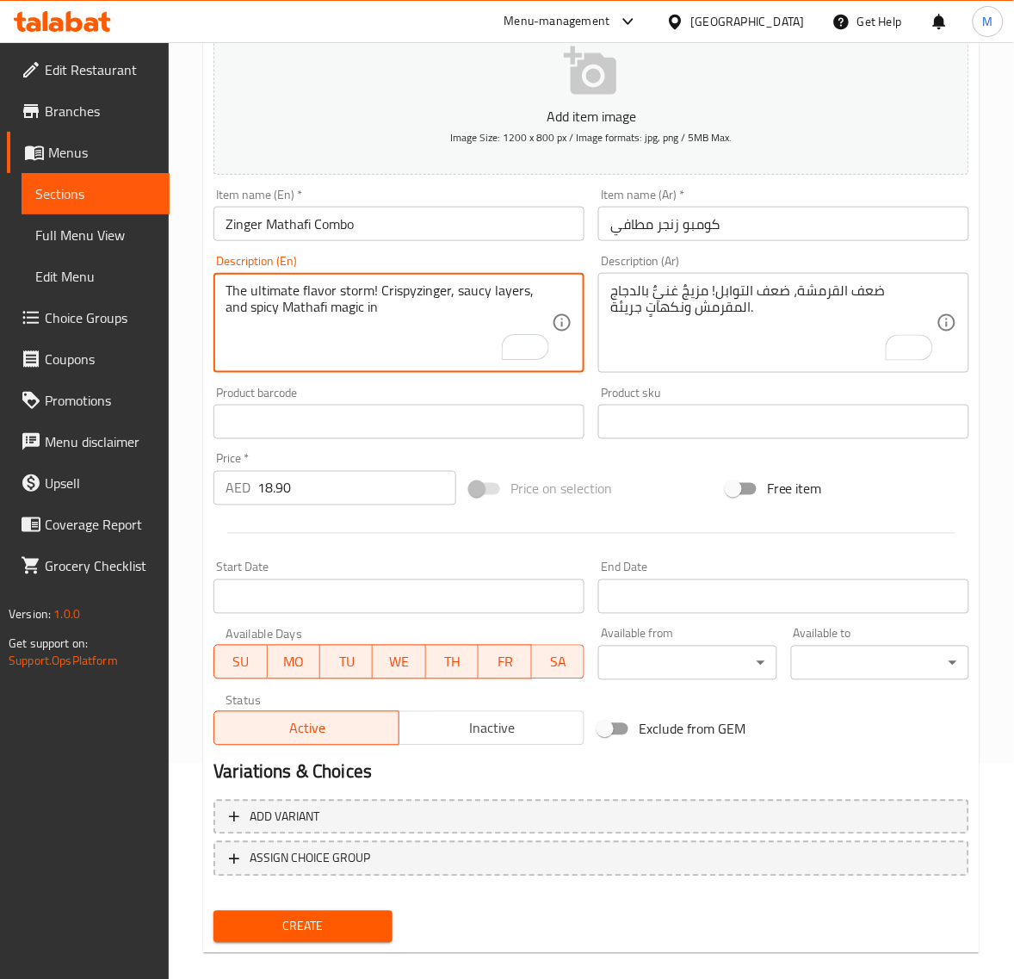
click at [232, 290] on textarea "The ultimate flavor storm! Crispyzinger, saucy layers, and spicy Mathafi magic …" at bounding box center [389, 323] width 326 height 82
type textarea "The ultimate flavor storm! Crispyzinger, saucy layers, and spicy Mathafi magic …"
click at [715, 343] on textarea "ضعف القرمشة، ضعف التوابل! مزيجٌ غنيٌّ بالدجاج المقرمش ونكهاتٍ جريئة." at bounding box center [773, 323] width 326 height 82
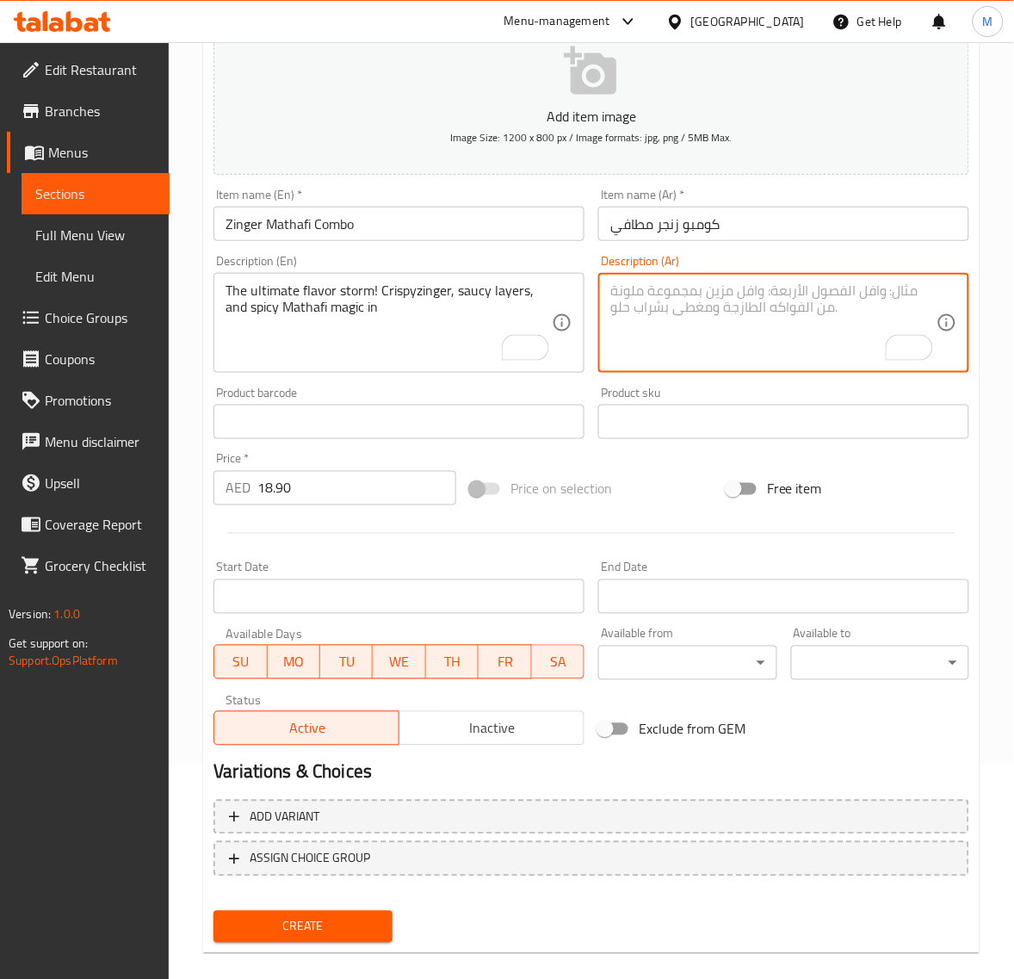
paste textarea "نكهة لا تُضاهى! مقرمشات، طبقات غنية بالصلصة، وسحر ماثافي الحار في"
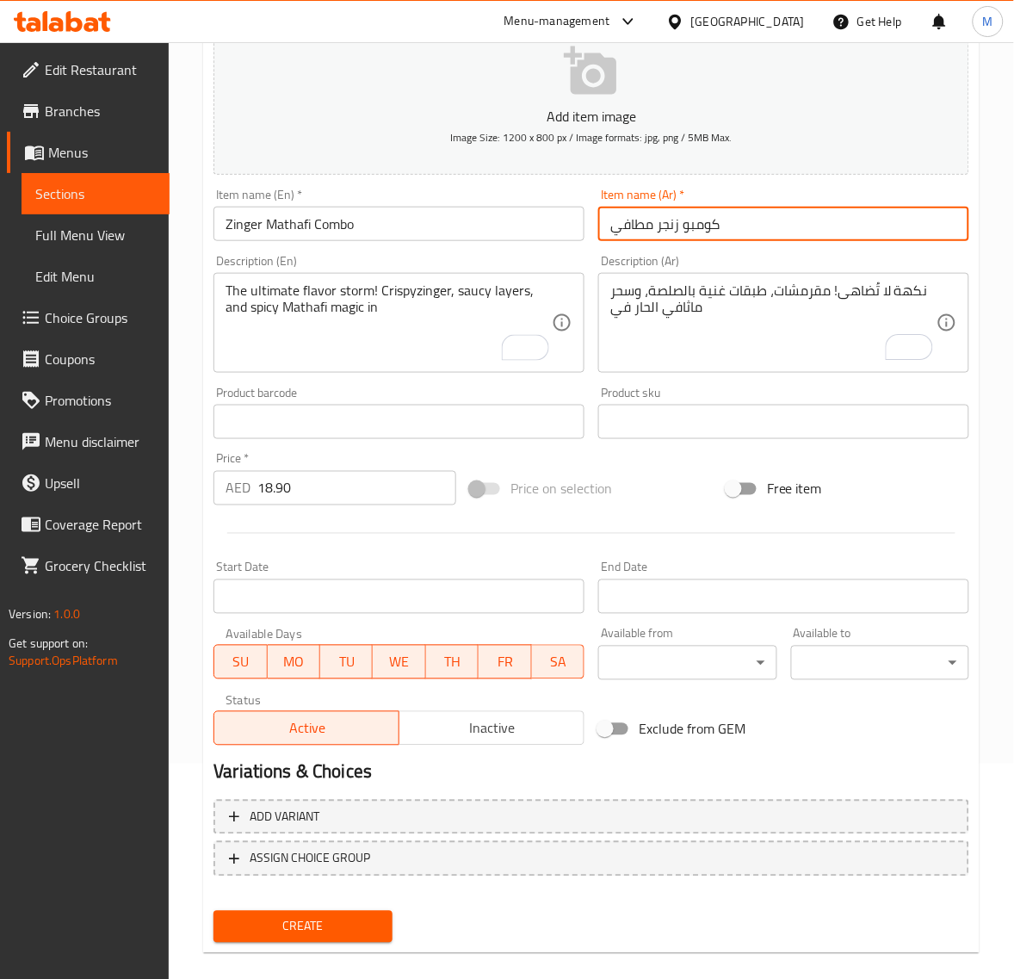
click at [625, 220] on input "كومبو زنجر مطافي" at bounding box center [783, 224] width 371 height 34
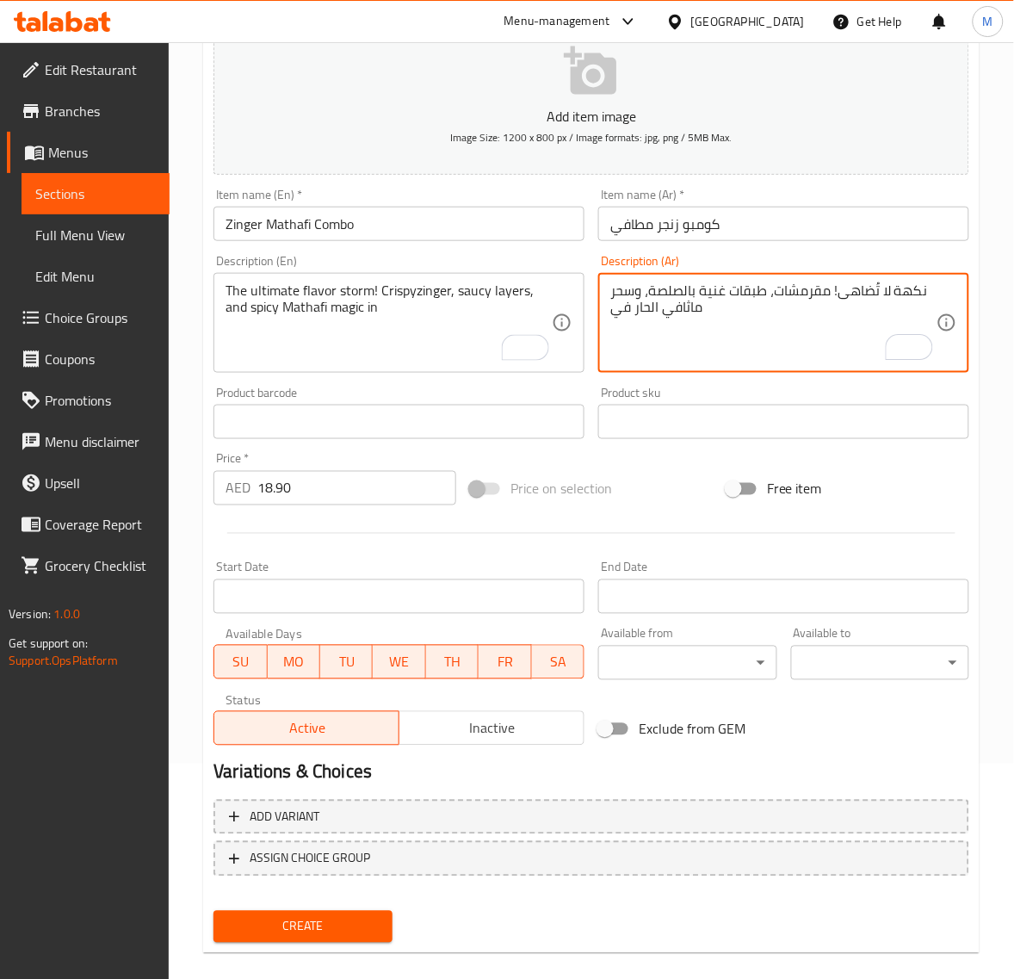
click at [678, 308] on textarea "نكهة لا تُضاهى! مقرمشات، طبقات غنية بالصلصة، وسحر ماثافي الحار في" at bounding box center [773, 323] width 326 height 82
paste textarea "افي"
click at [620, 313] on textarea "نكهة لا تُضاهى! مقرمشات، طبقات غنية بالصلصة، وسحر مطافي الحار في" at bounding box center [773, 323] width 326 height 82
type textarea "نكهة لا تُضاهى! مقرمشات، طبقات غنية بالصلصة، وسحر مطافي الحار"
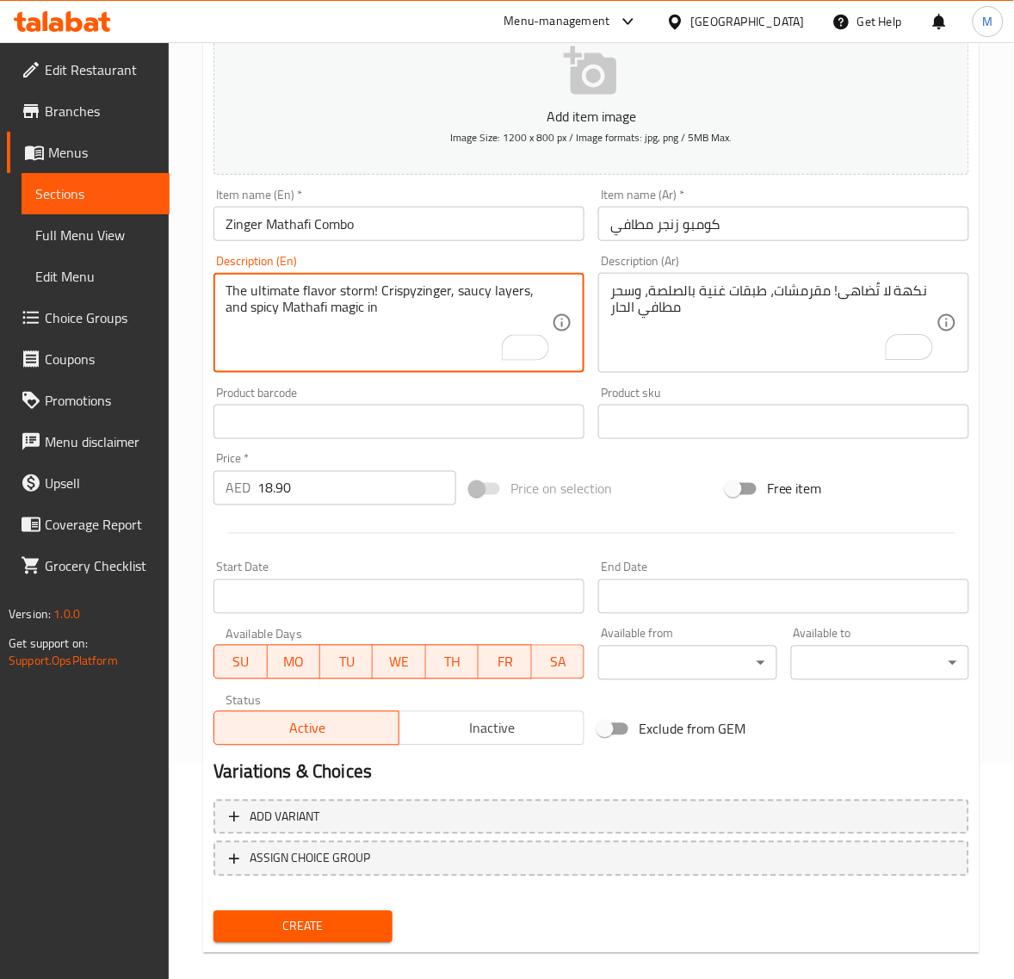
click at [388, 311] on textarea "The ultimate flavor storm! Crispyzinger, saucy layers, and spicy Mathafi magic …" at bounding box center [389, 323] width 326 height 82
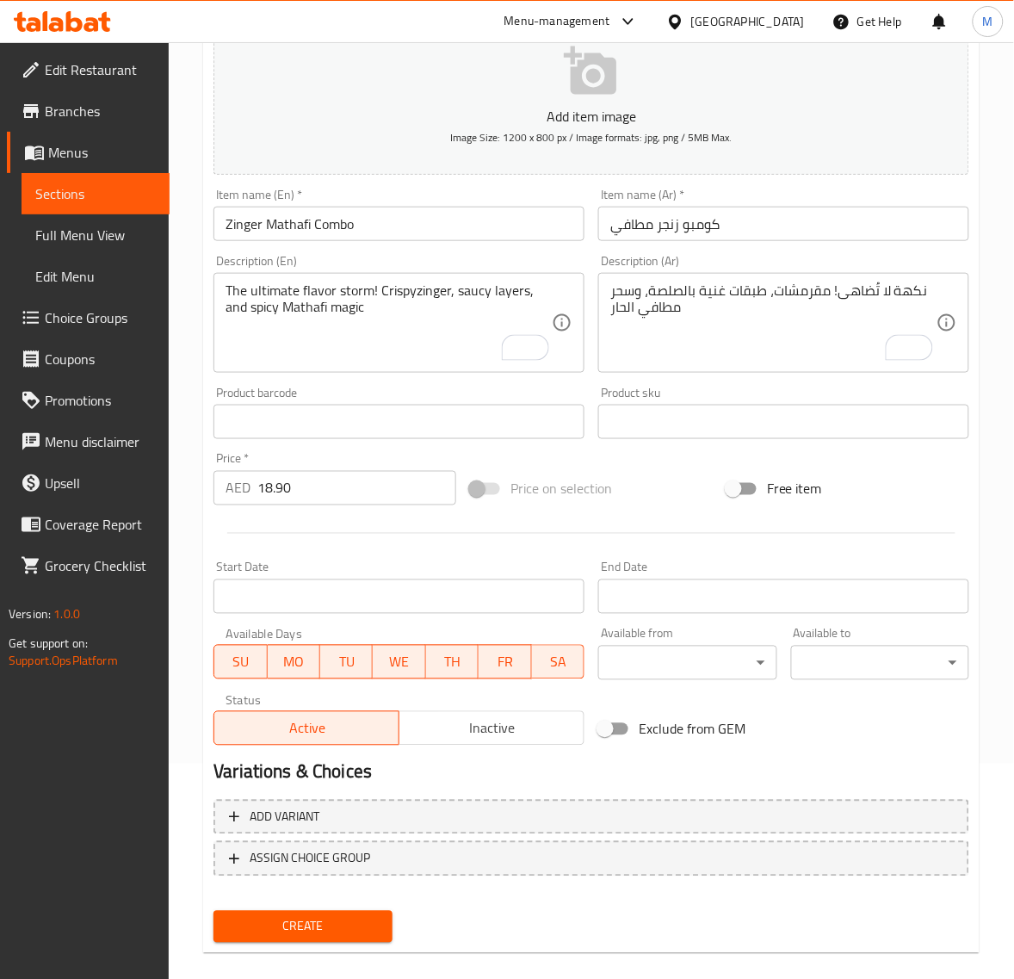
click at [674, 368] on div "نكهة لا تُضاهى! مقرمشات، طبقات غنية بالصلصة، وسحر مطافي الحار Description (Ar)" at bounding box center [783, 323] width 371 height 100
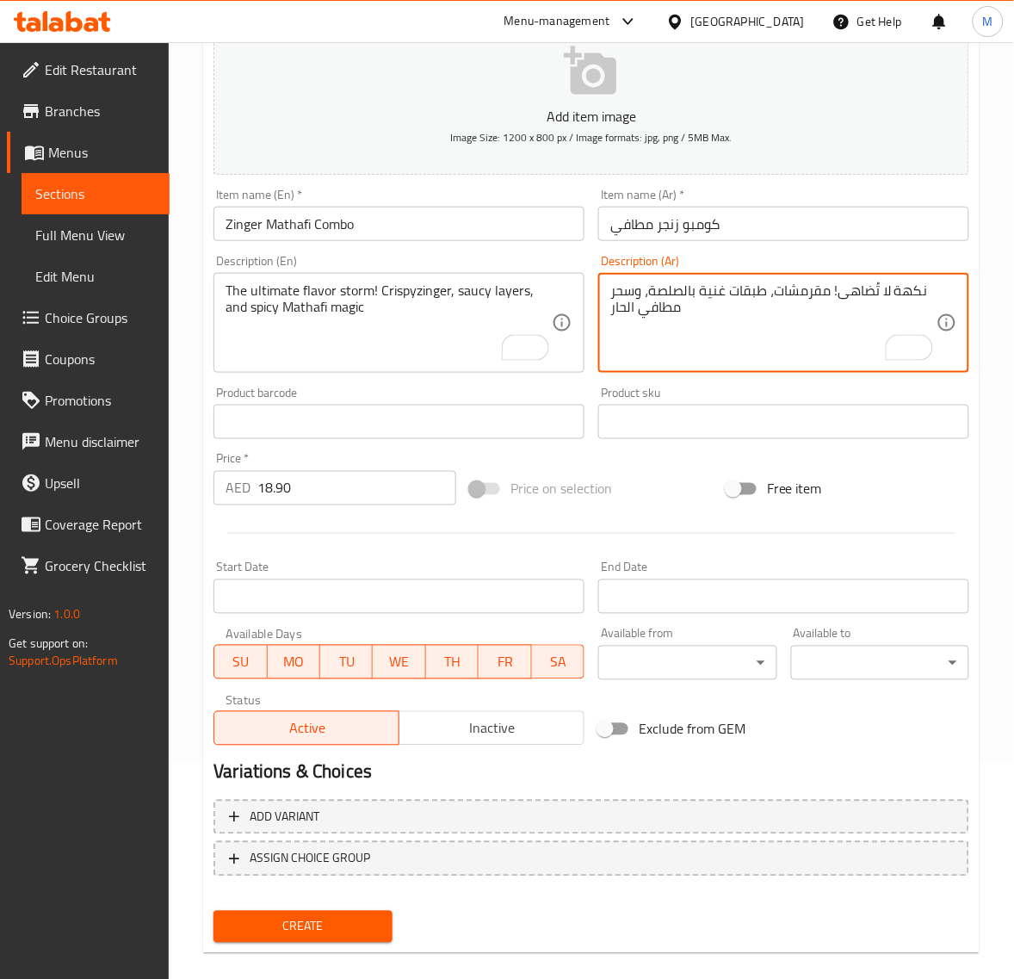
click at [525, 449] on div "Add item image Image Size: 1200 x 800 px / Image formats: jpg, png / 5MB Max. I…" at bounding box center [592, 381] width 770 height 742
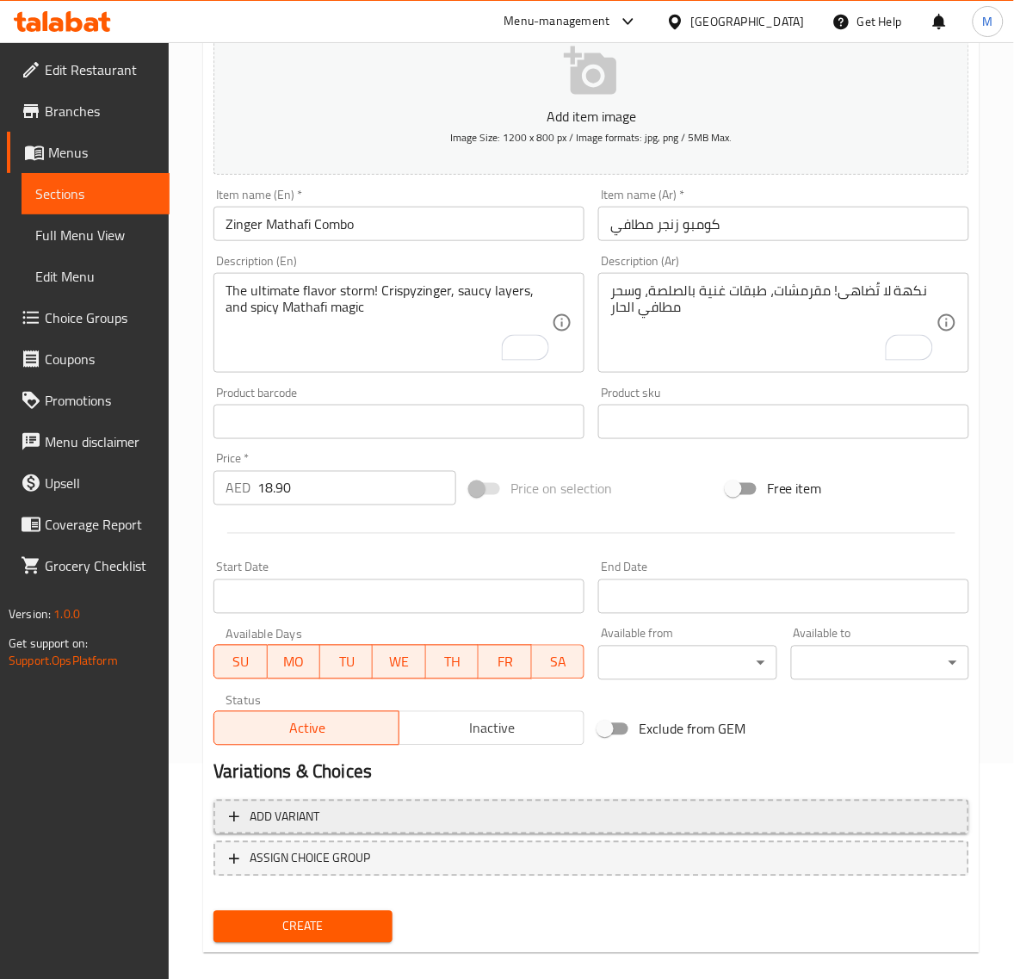
drag, startPoint x: 301, startPoint y: 915, endPoint x: 414, endPoint y: 831, distance: 140.9
click at [414, 831] on div "Add item image Image Size: 1200 x 800 px / Image formats: jpg, png / 5MB Max. I…" at bounding box center [592, 479] width 770 height 939
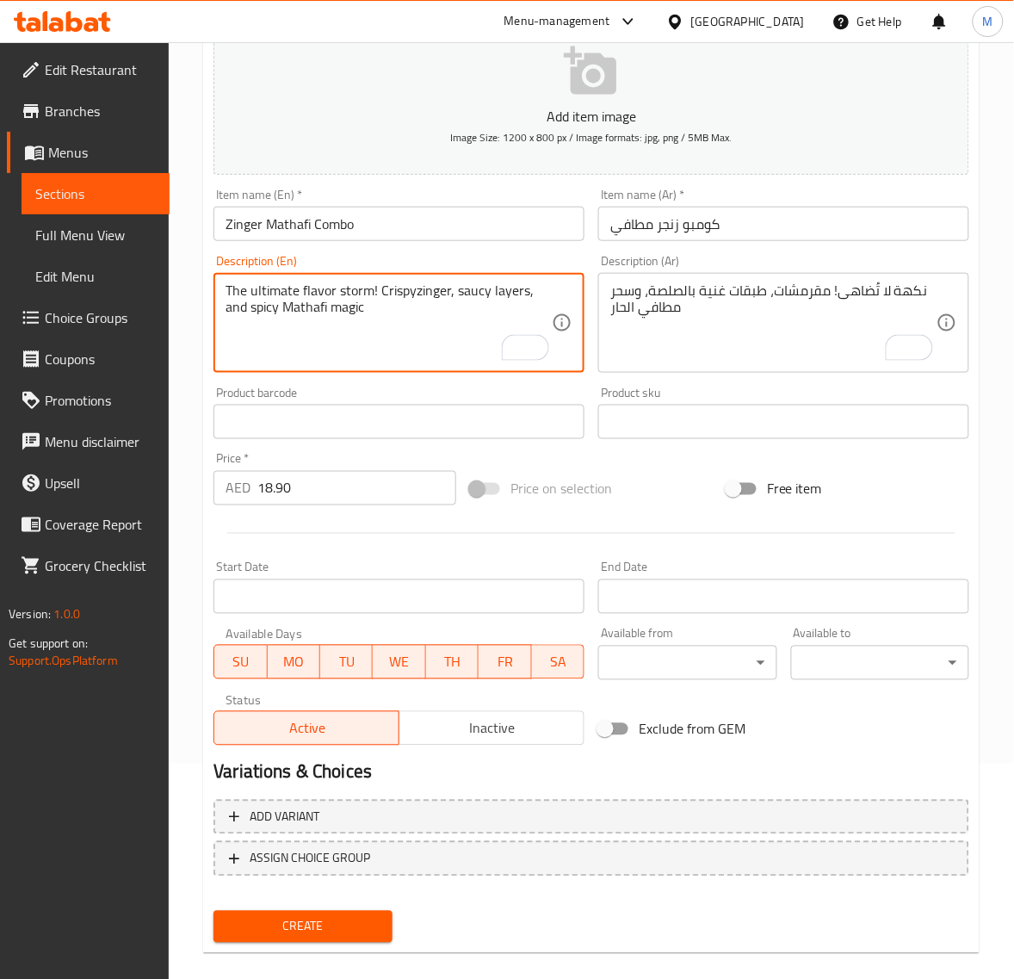
paste textarea "c in every bold, satisfying bite"
type textarea "The ultimate flavor storm! Crispyzinger, saucy layers, and spicy Mathafi magic …"
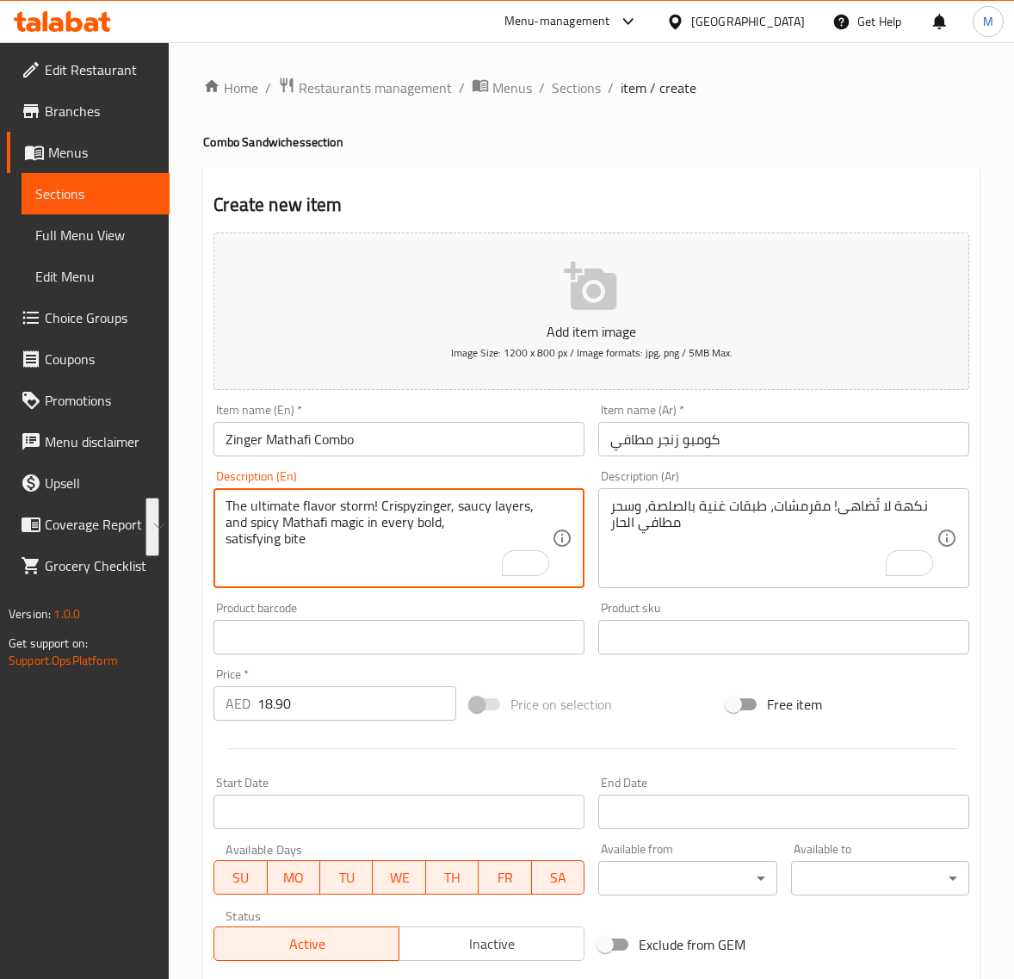
scroll to position [215, 0]
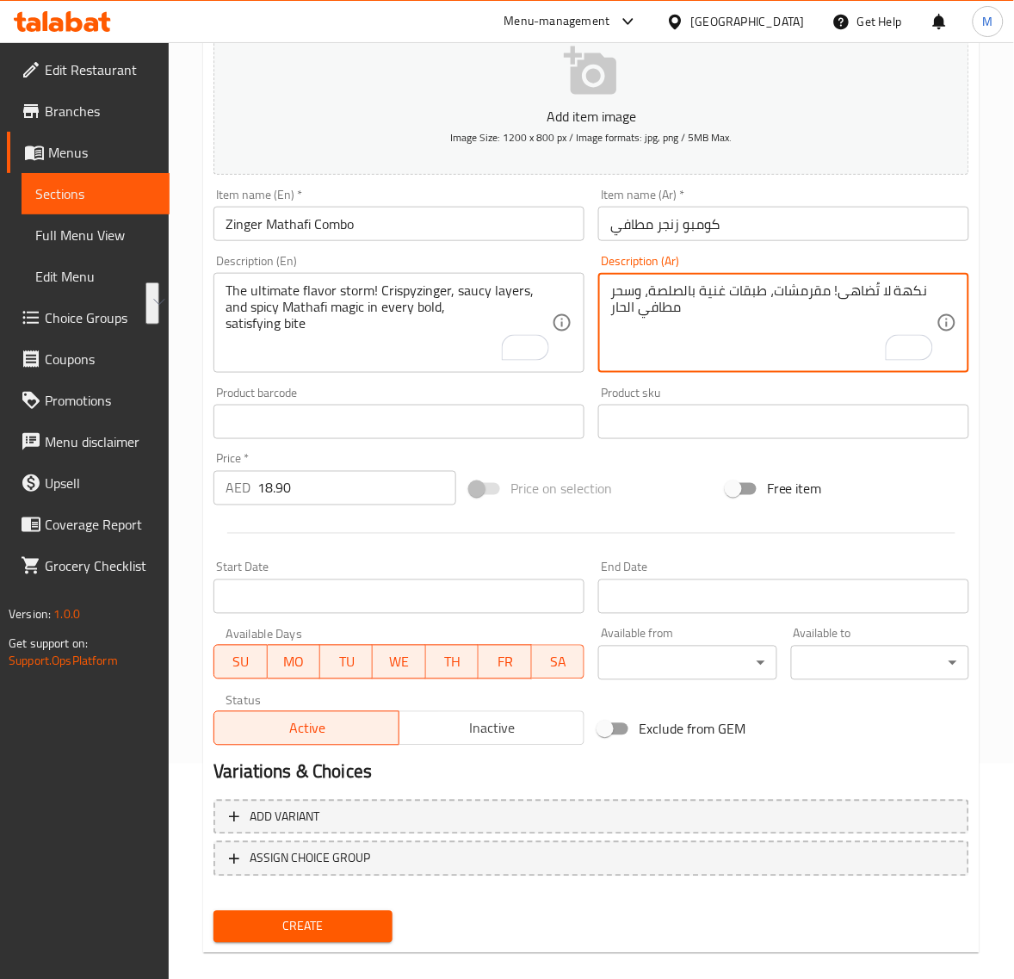
paste textarea "ثافي الحار في كل لقمة جريئة ومُرضية."
type textarea "نكهة لا تُضاهى! مقرمشات، طبقات غنية بالصلصة، وسحر ماثافي الحار في كل لقمة جريئة…"
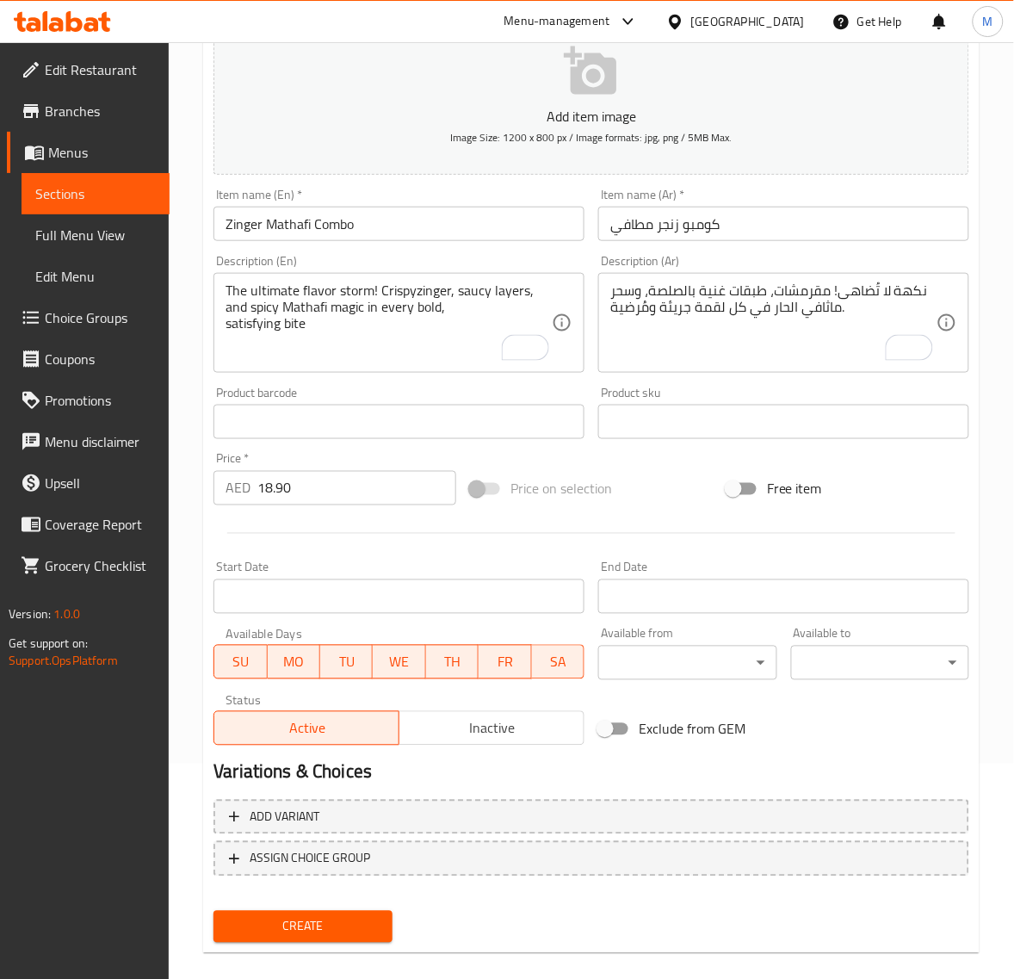
click at [463, 385] on div "Product barcode Product barcode" at bounding box center [399, 413] width 385 height 66
click at [316, 924] on span "Create" at bounding box center [302, 927] width 151 height 22
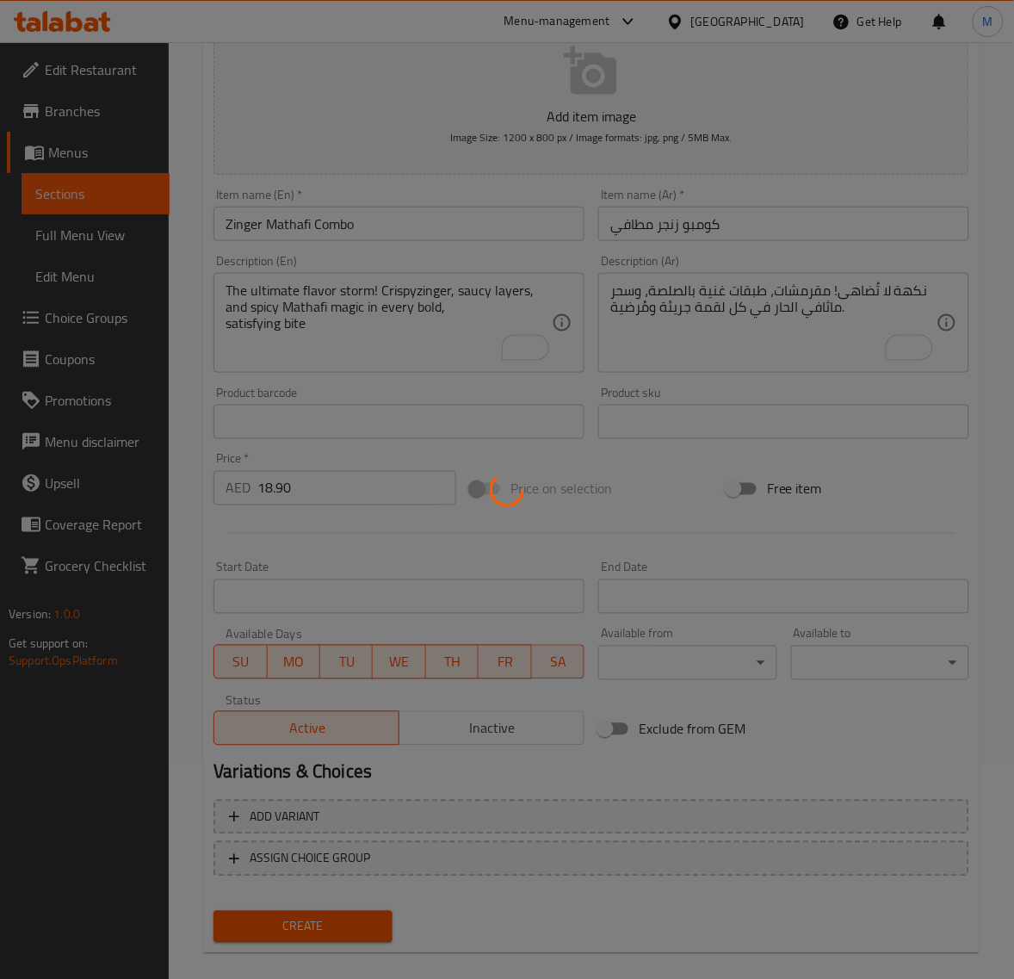
type input "0"
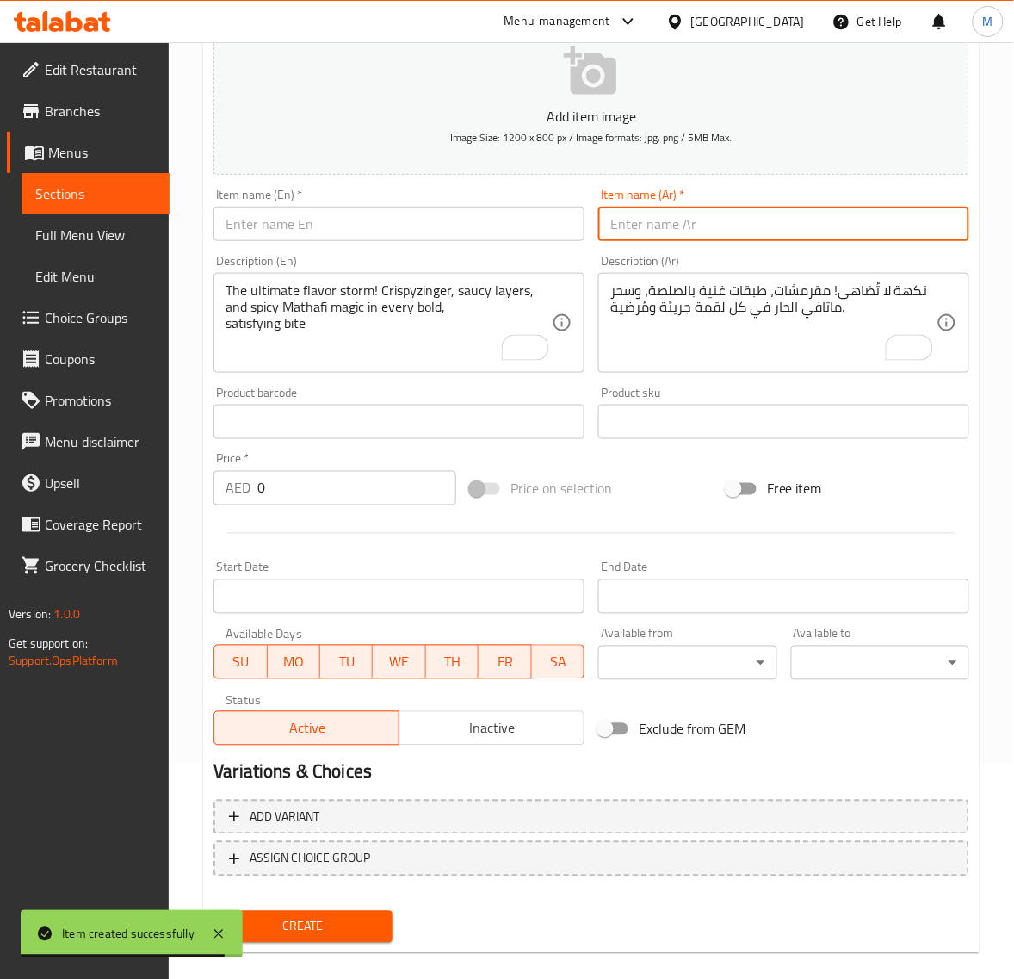
click at [797, 237] on input "text" at bounding box center [783, 224] width 371 height 34
paste input "كومبو جمبو روبيان"
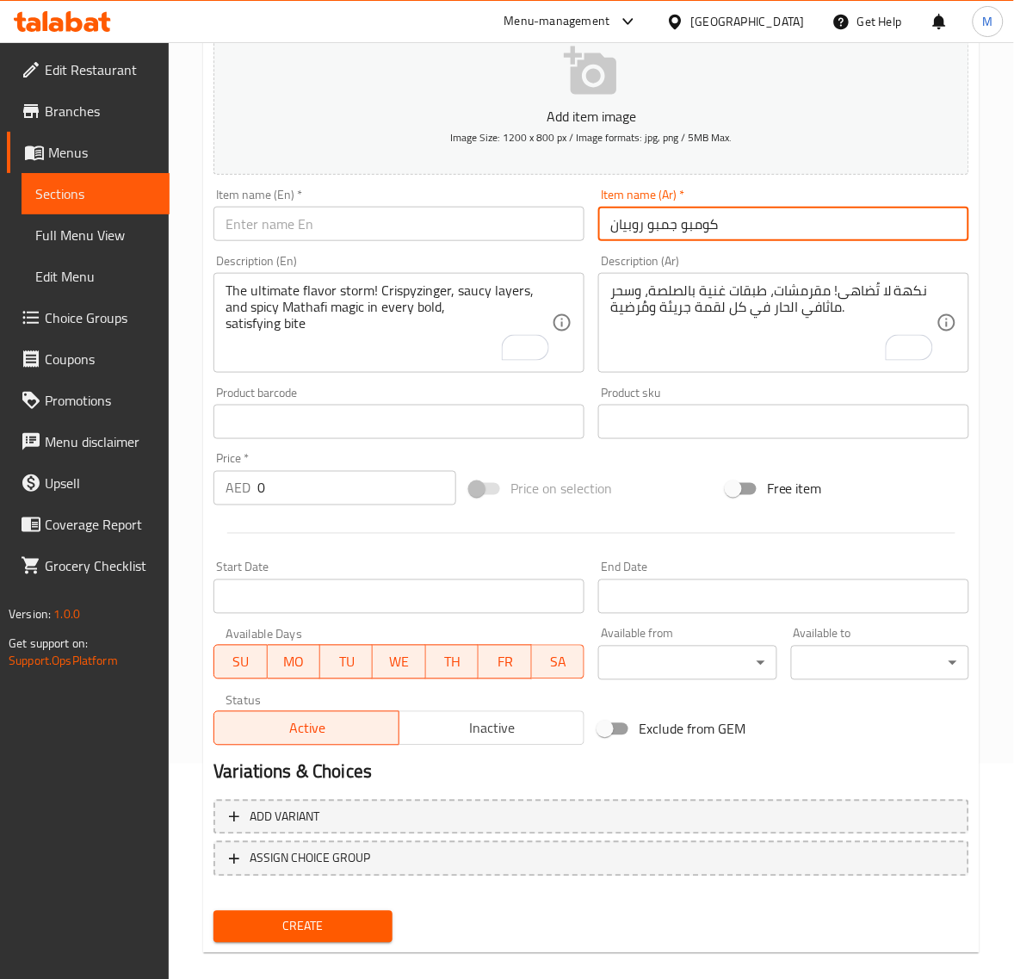
type input "كومبو جمبو روبيان"
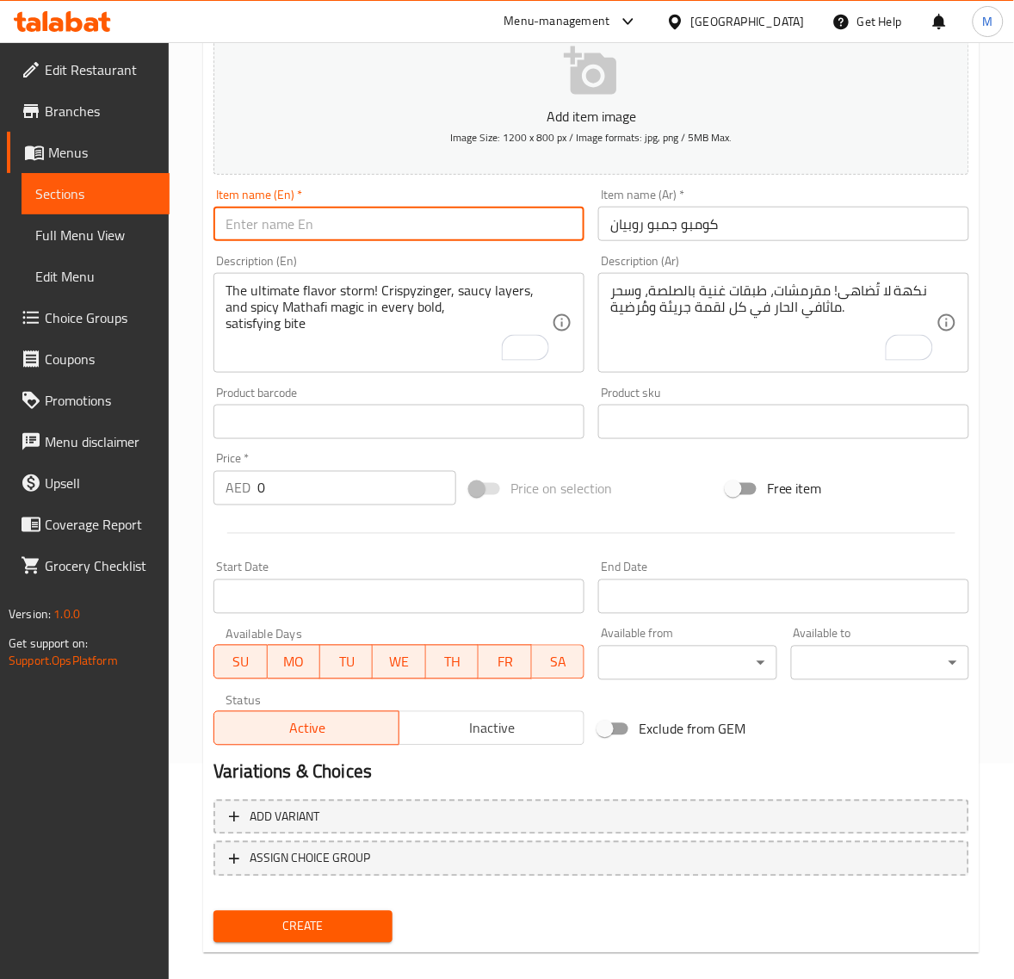
click at [311, 235] on input "text" at bounding box center [399, 224] width 371 height 34
paste input "JUMBO PRAWNS COMBO"
type input "Jumbo Prawns Combo"
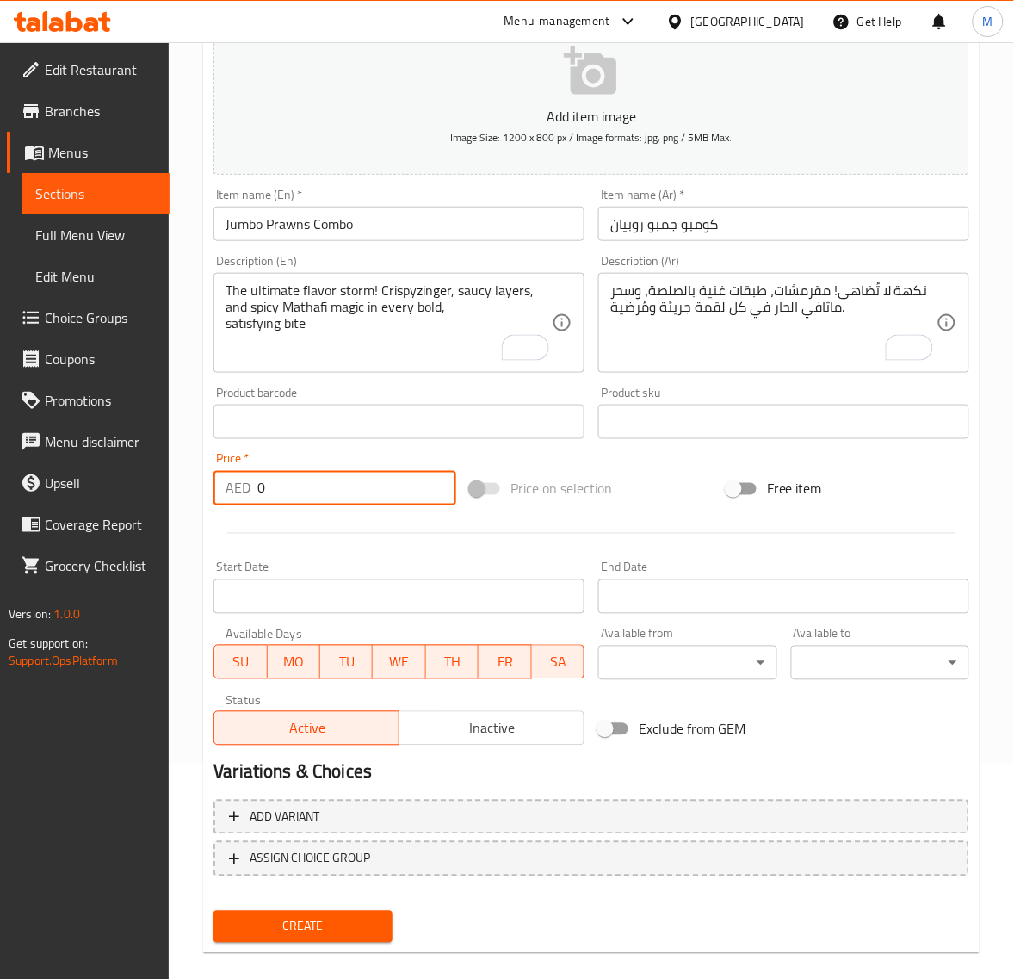
click at [288, 486] on input "0" at bounding box center [356, 488] width 199 height 34
paste input "13.5"
type input "13.50"
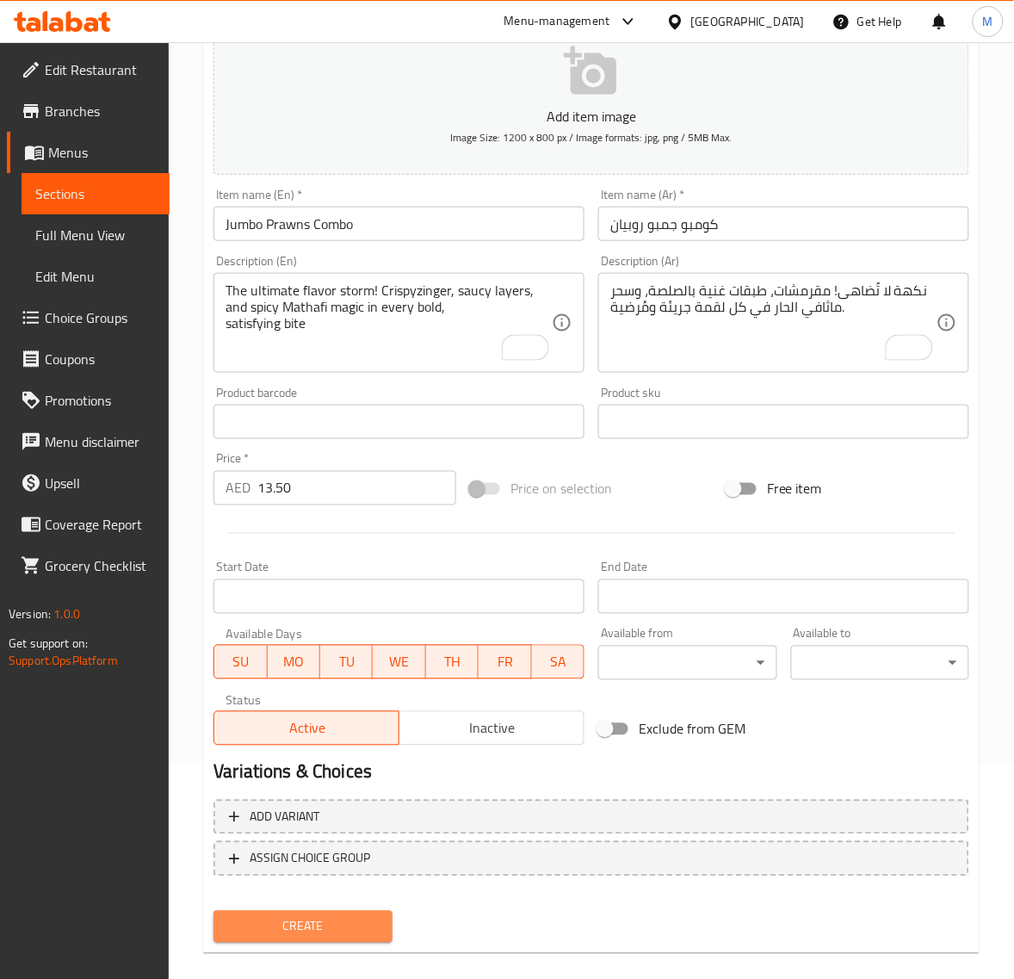
click at [308, 918] on span "Create" at bounding box center [302, 927] width 151 height 22
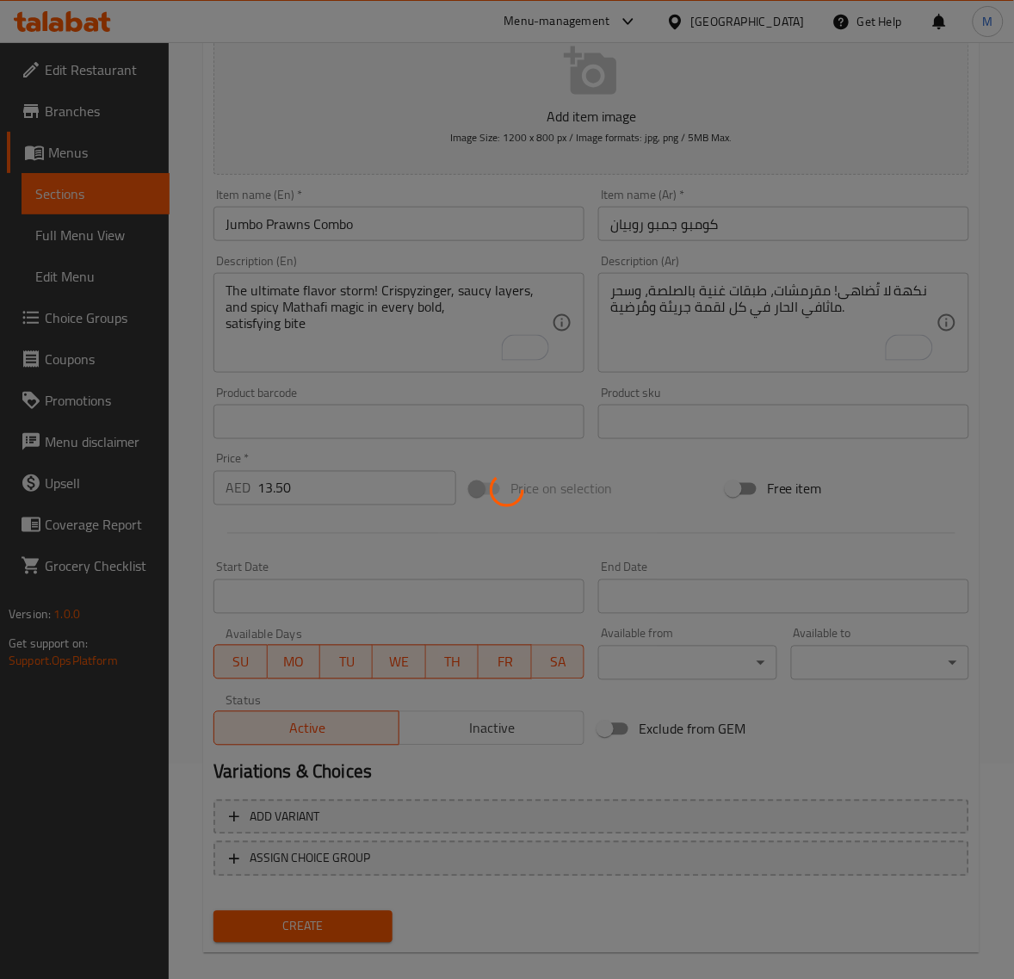
type input "0"
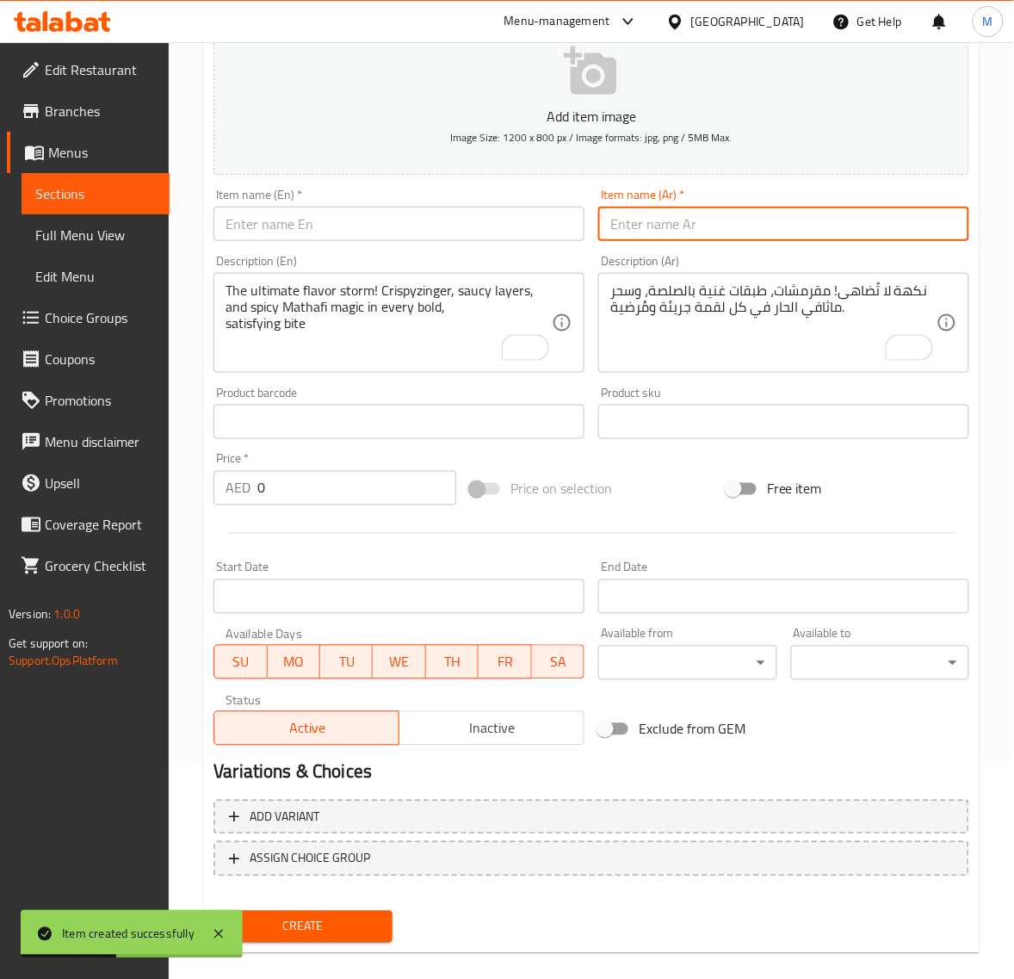
click at [672, 230] on input "text" at bounding box center [783, 224] width 371 height 34
paste input "كومبو كاجون"
type input "كومبو كاجون"
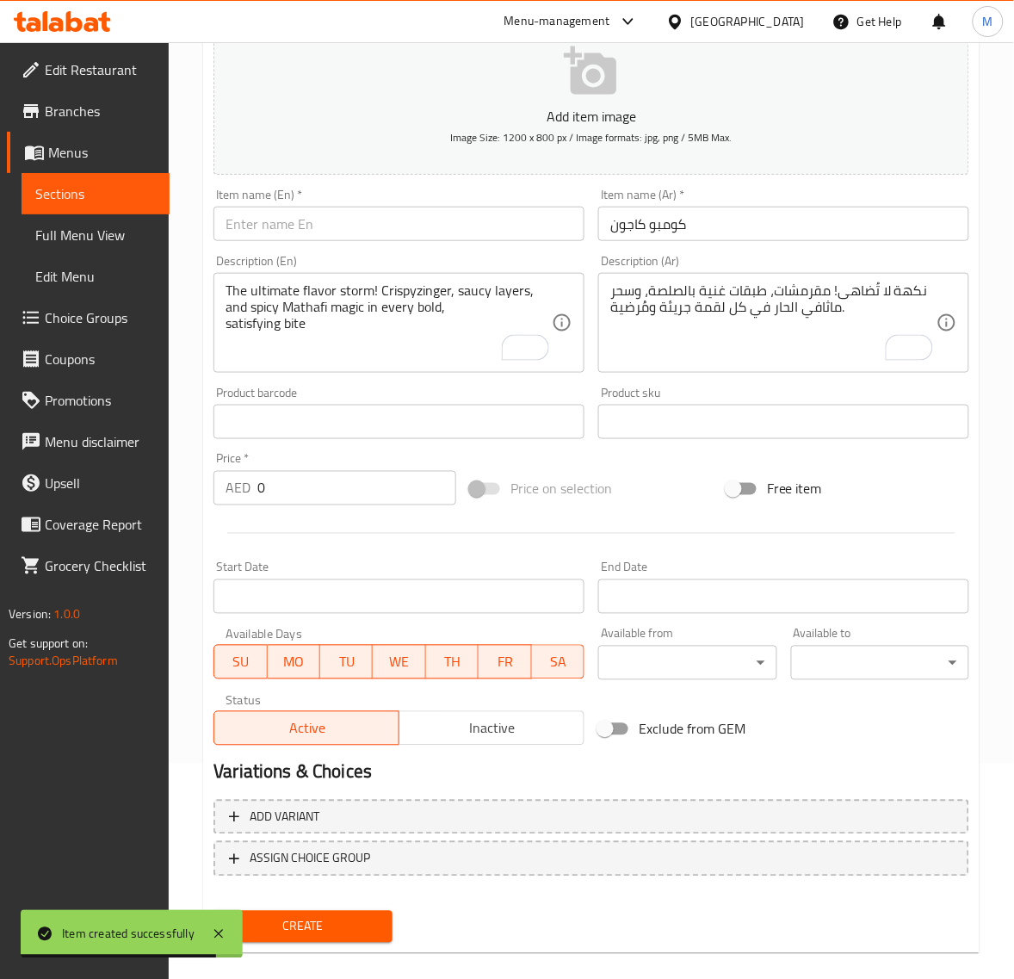
click at [385, 231] on input "text" at bounding box center [399, 224] width 371 height 34
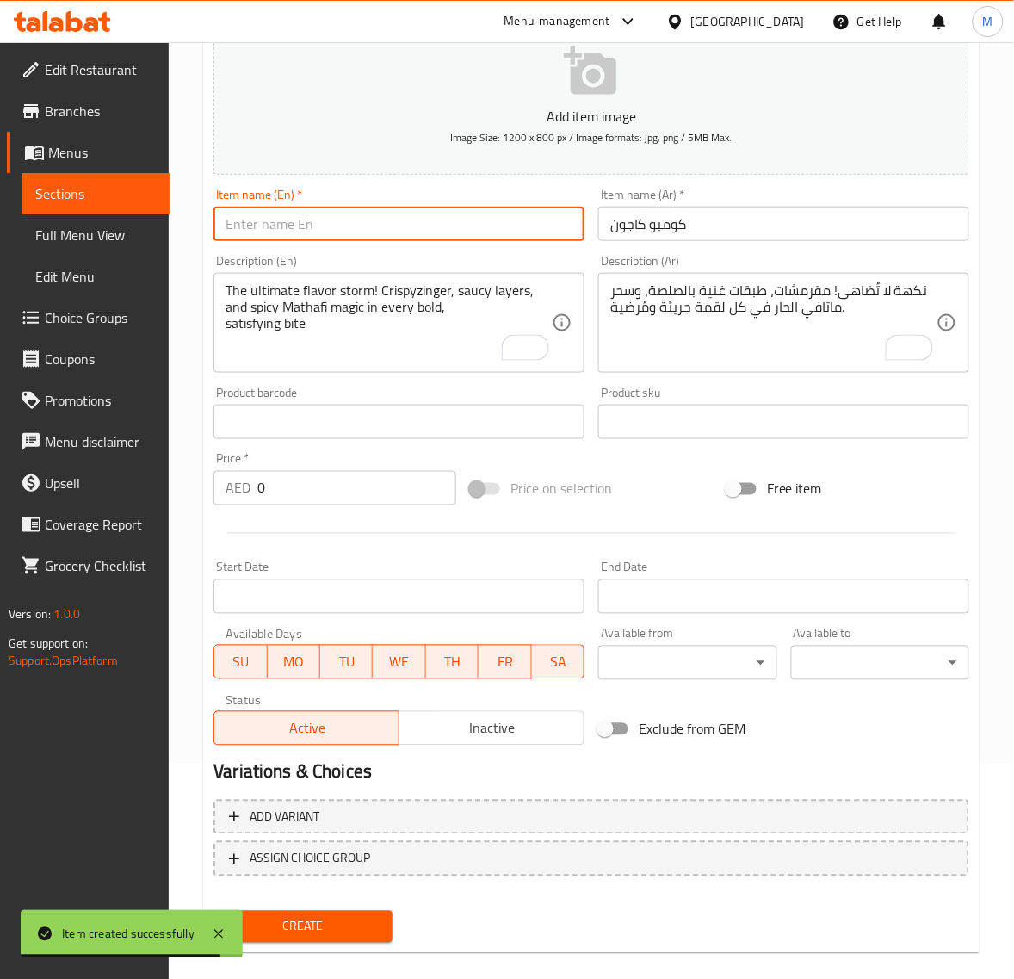
paste input "CAJUN COMBO"
type input "Cajun Combo"
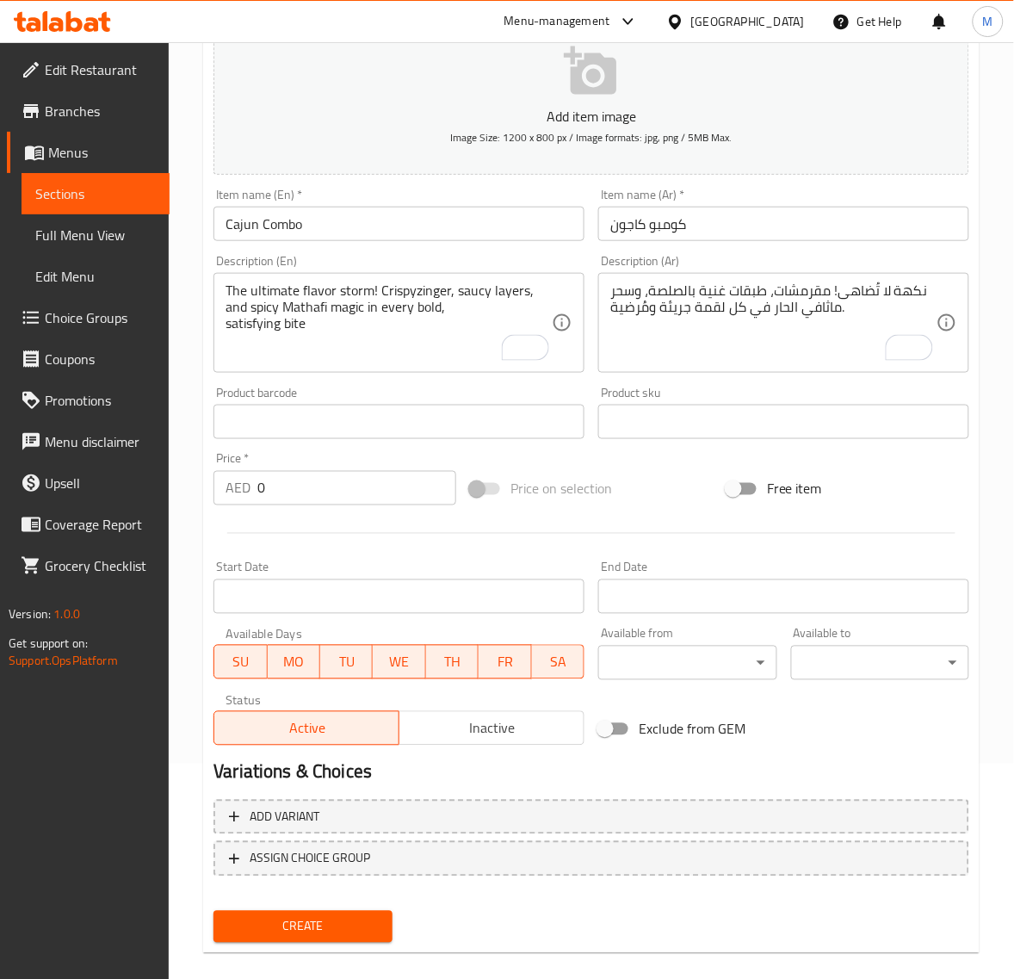
click at [299, 479] on input "0" at bounding box center [356, 488] width 199 height 34
paste input "13.5"
type input "13.50"
click at [319, 930] on span "Create" at bounding box center [302, 927] width 151 height 22
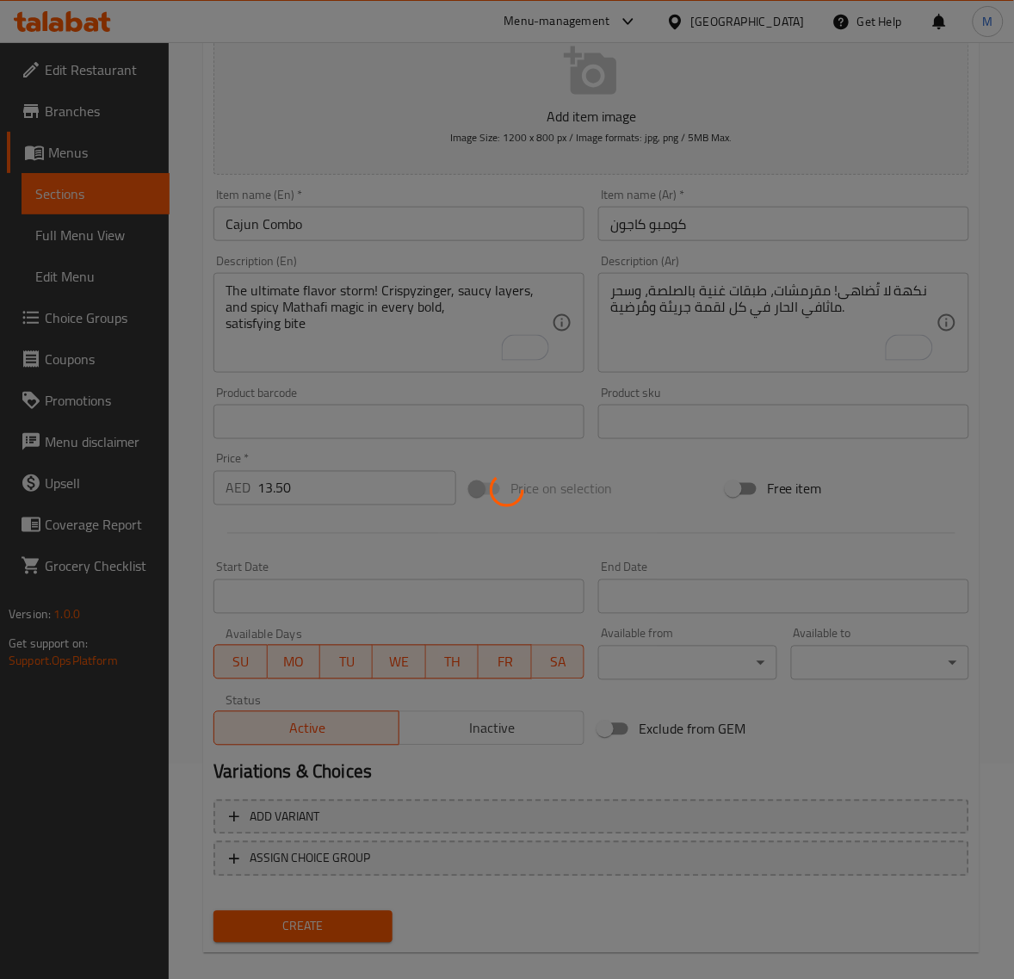
type input "0"
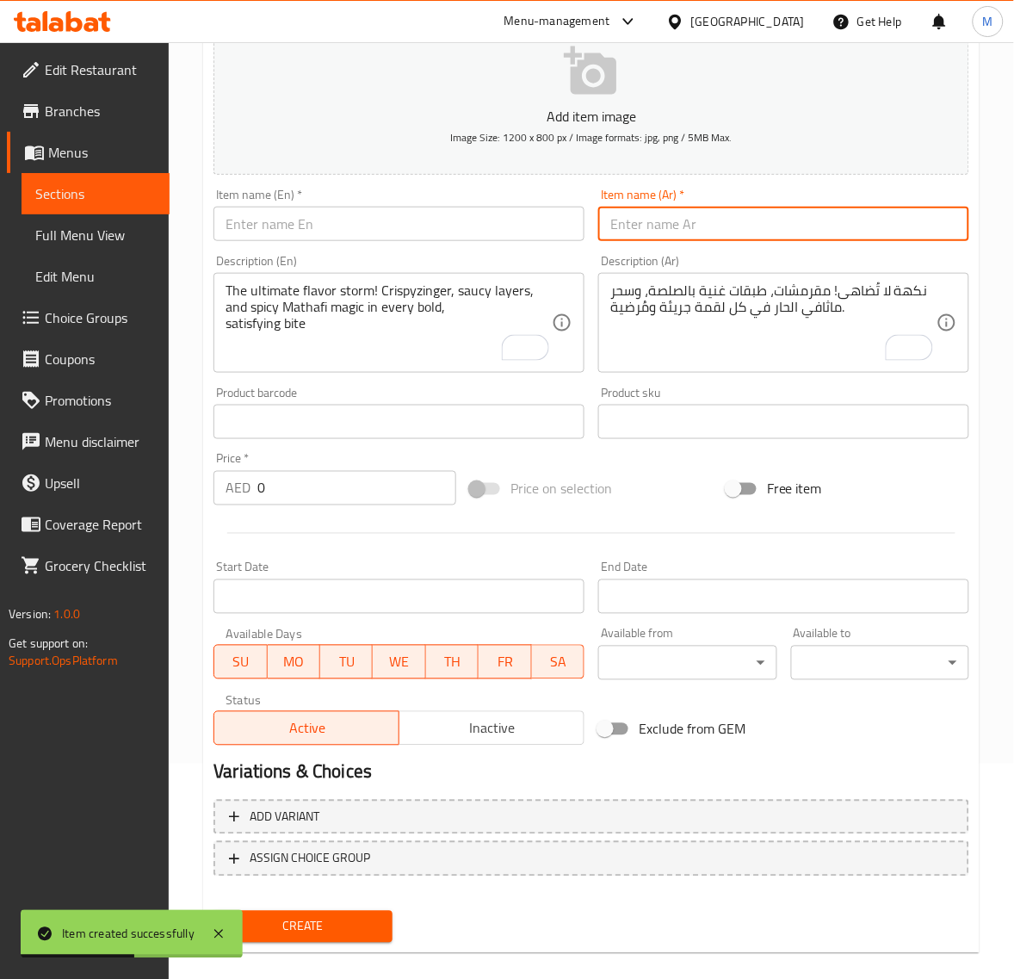
click at [652, 233] on input "text" at bounding box center [783, 224] width 371 height 34
paste input "كومبو كباب"
type input "كومبو كباب"
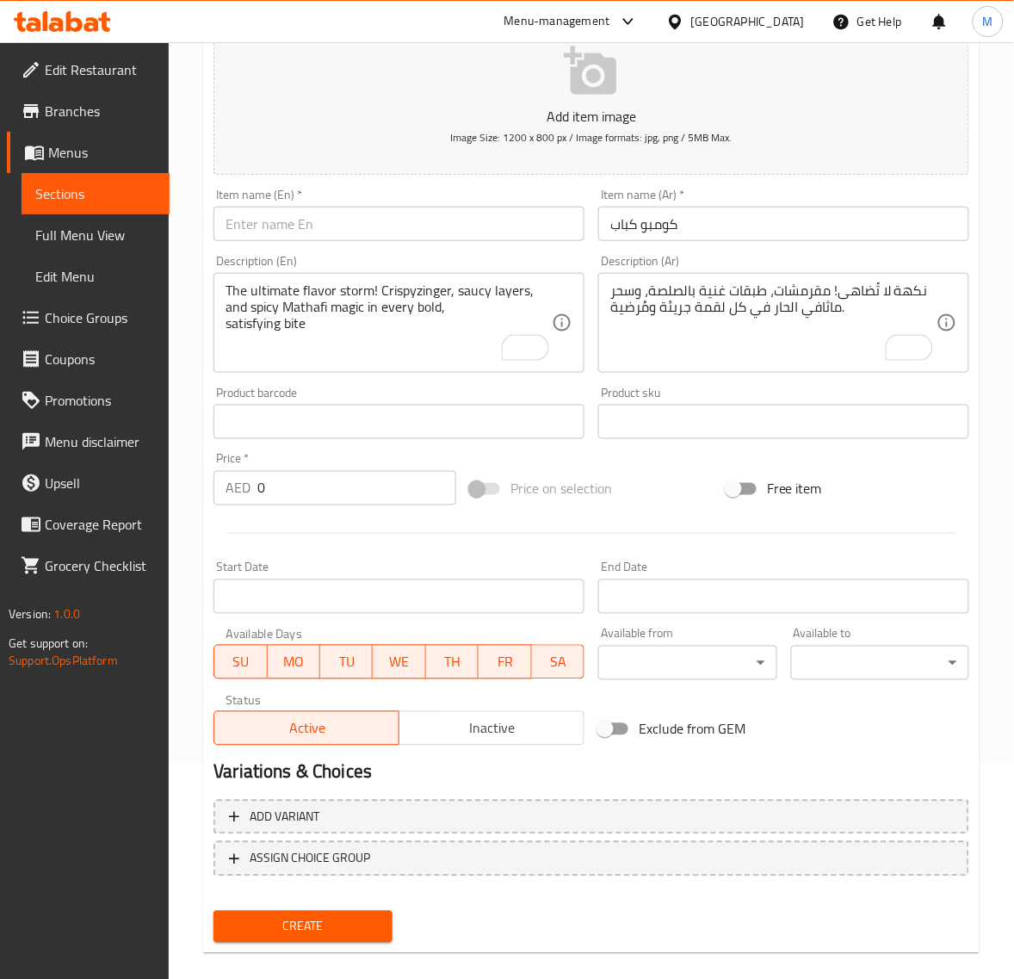
click at [288, 229] on input "text" at bounding box center [399, 224] width 371 height 34
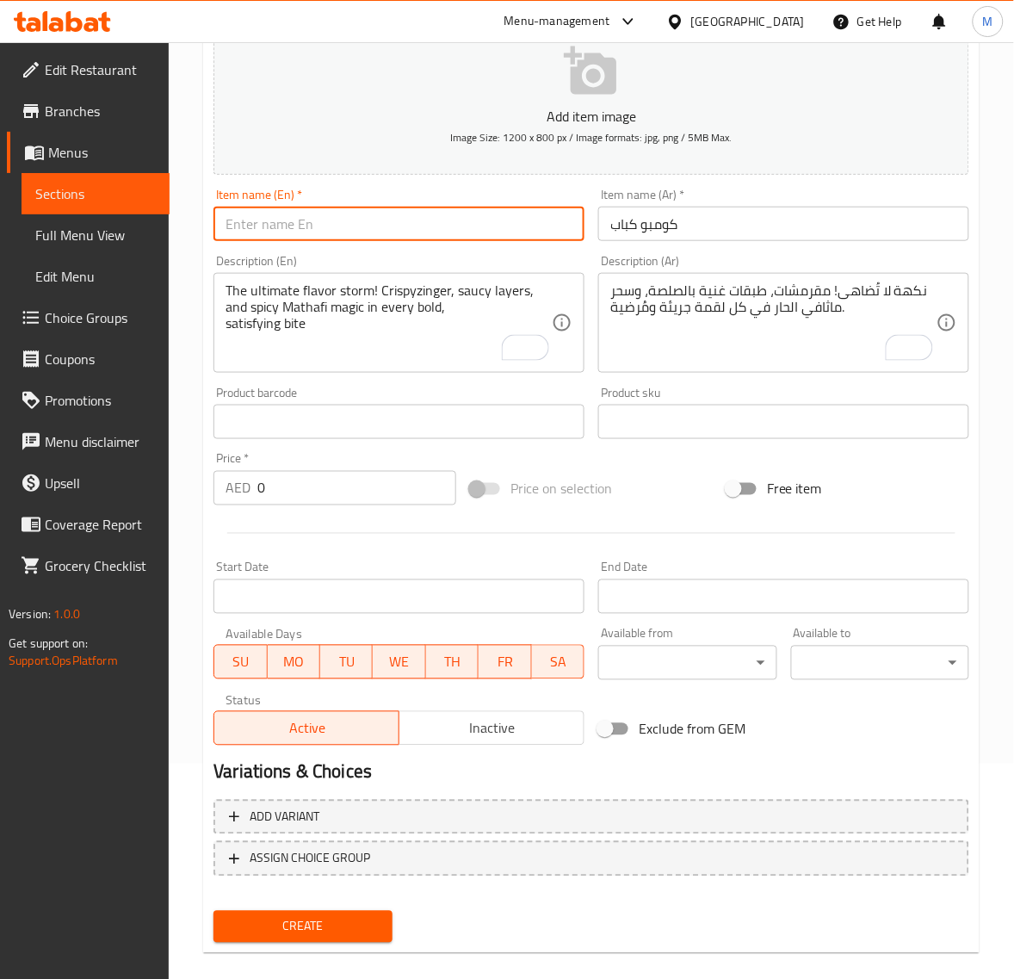
paste input "KABAB COMBO"
type input "Kabab Combo"
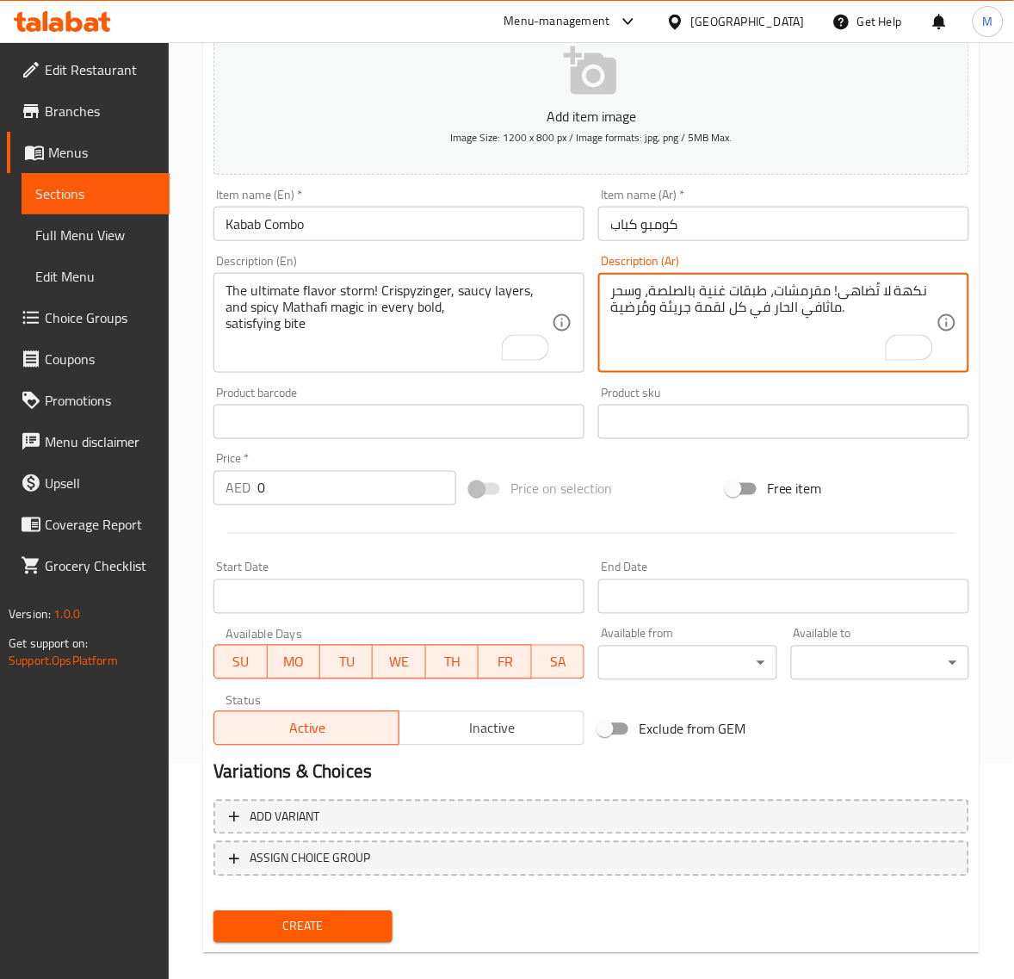
click at [651, 328] on textarea "نكهة لا تُضاهى! مقرمشات، طبقات غنية بالصلصة، وسحر ماثافي الحار في كل لقمة جريئة…" at bounding box center [773, 323] width 326 height 82
type textarea "إختيارك من لحم أو دجاج"
click at [430, 316] on textarea "The ultimate flavor storm! Crispyzinger, saucy layers, and spicy Mathafi magic …" at bounding box center [389, 323] width 326 height 82
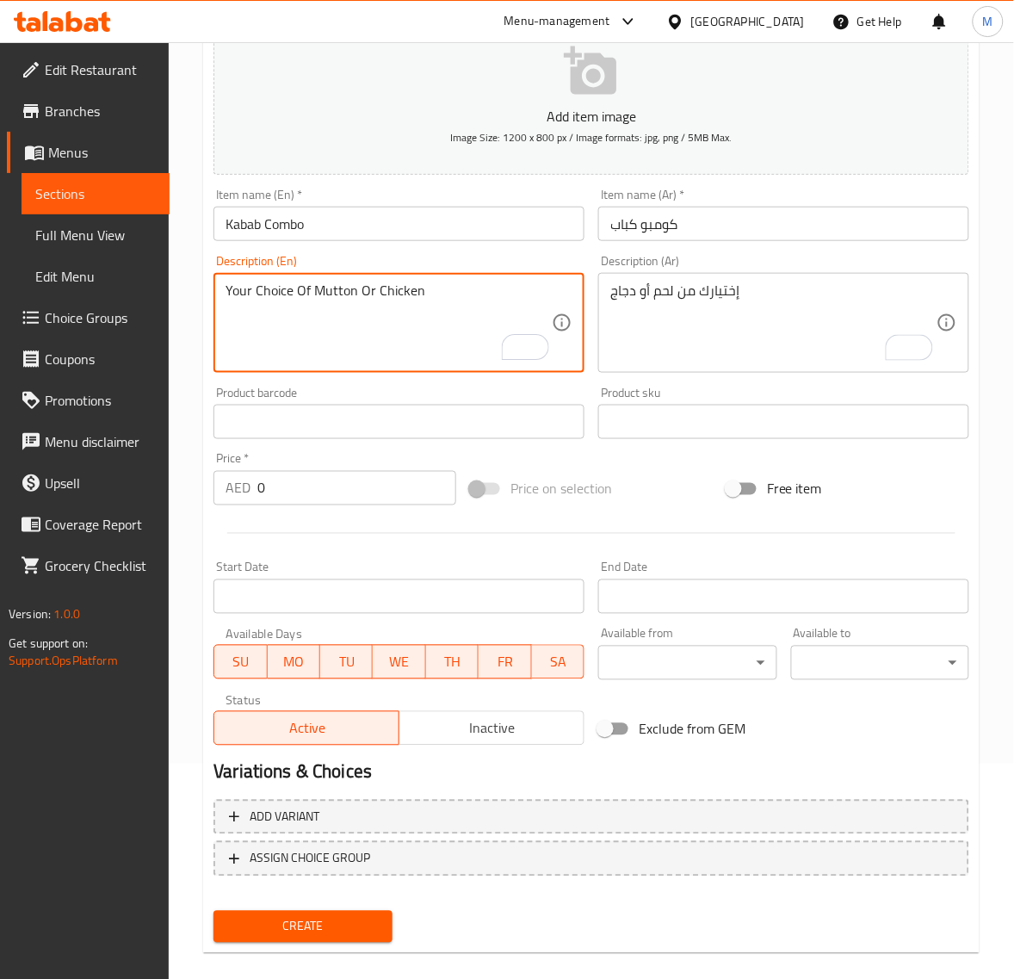
click at [341, 290] on textarea "Your Choice Of Mutton Or Chicken" at bounding box center [389, 323] width 326 height 82
type textarea "Your Choice Of Mutton Or Chicken"
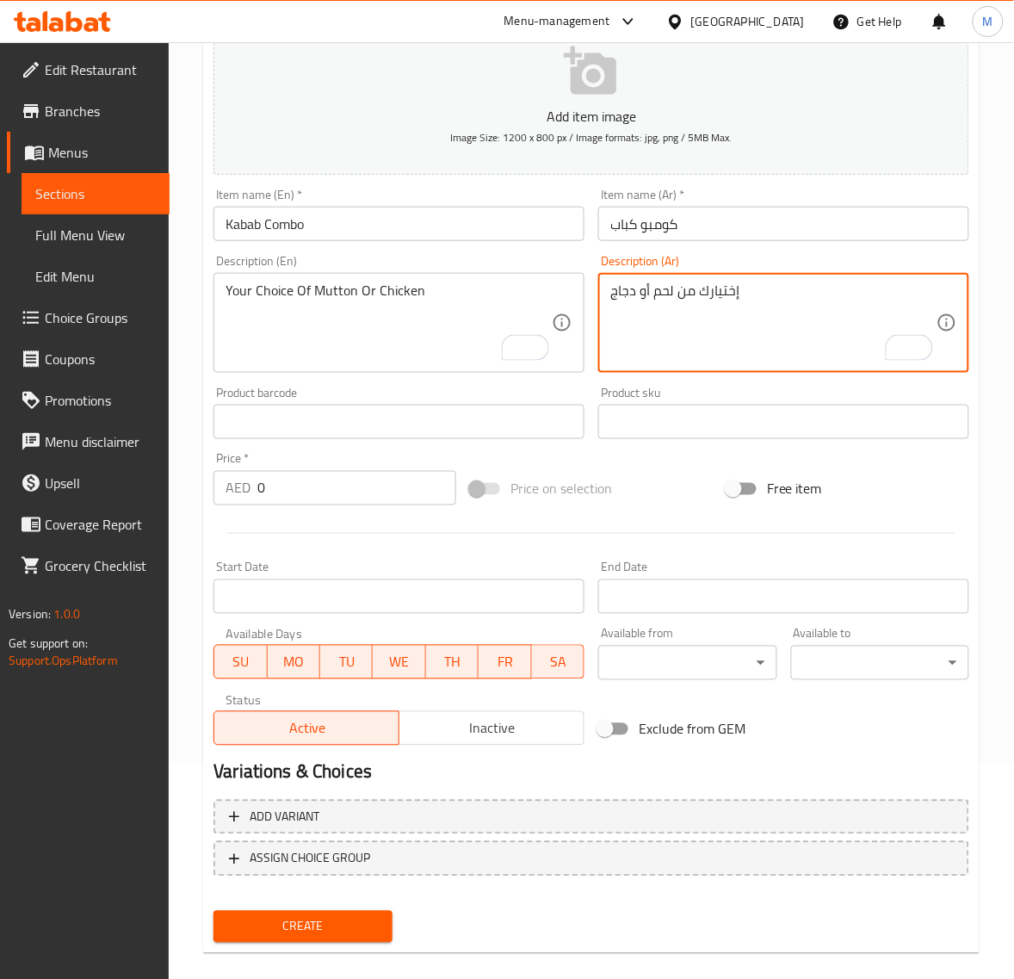
paste textarea "لضأن"
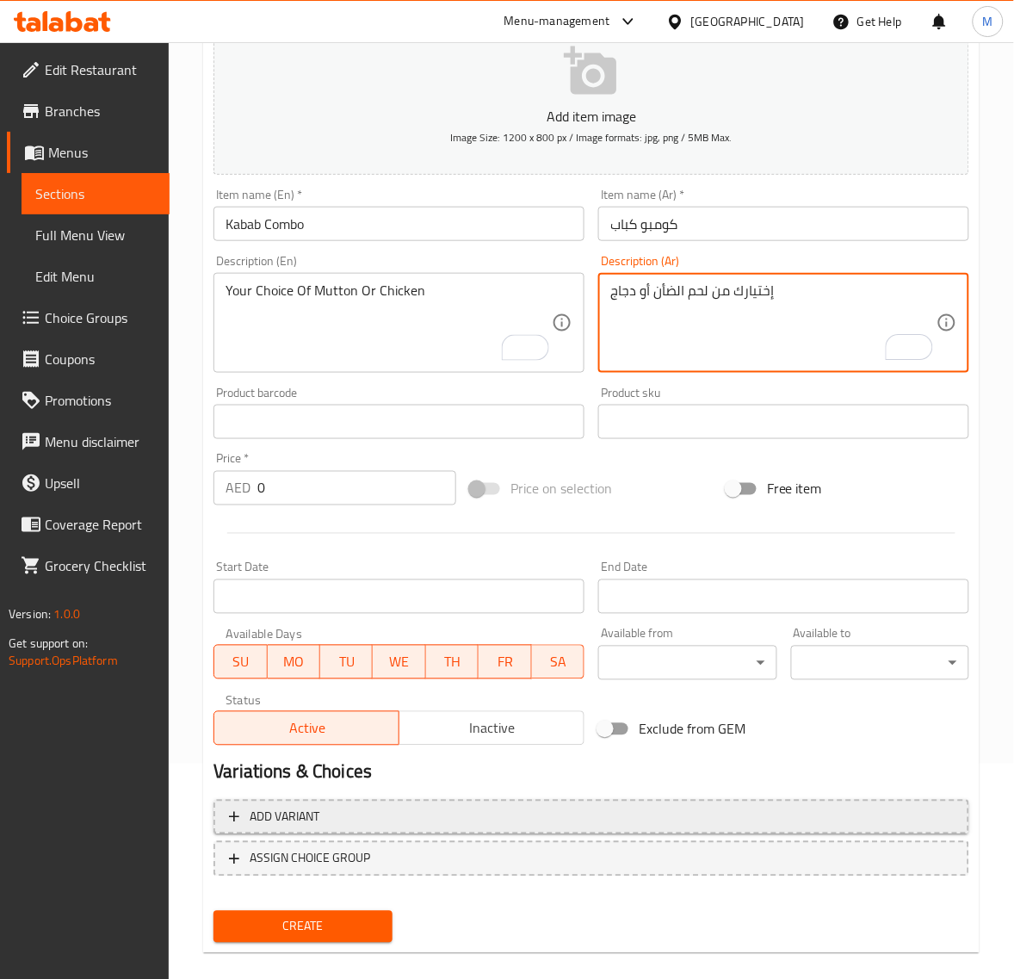
type textarea "إختيارك من لحم الضأن أو دجاج"
click at [405, 810] on span "Add variant" at bounding box center [591, 818] width 725 height 22
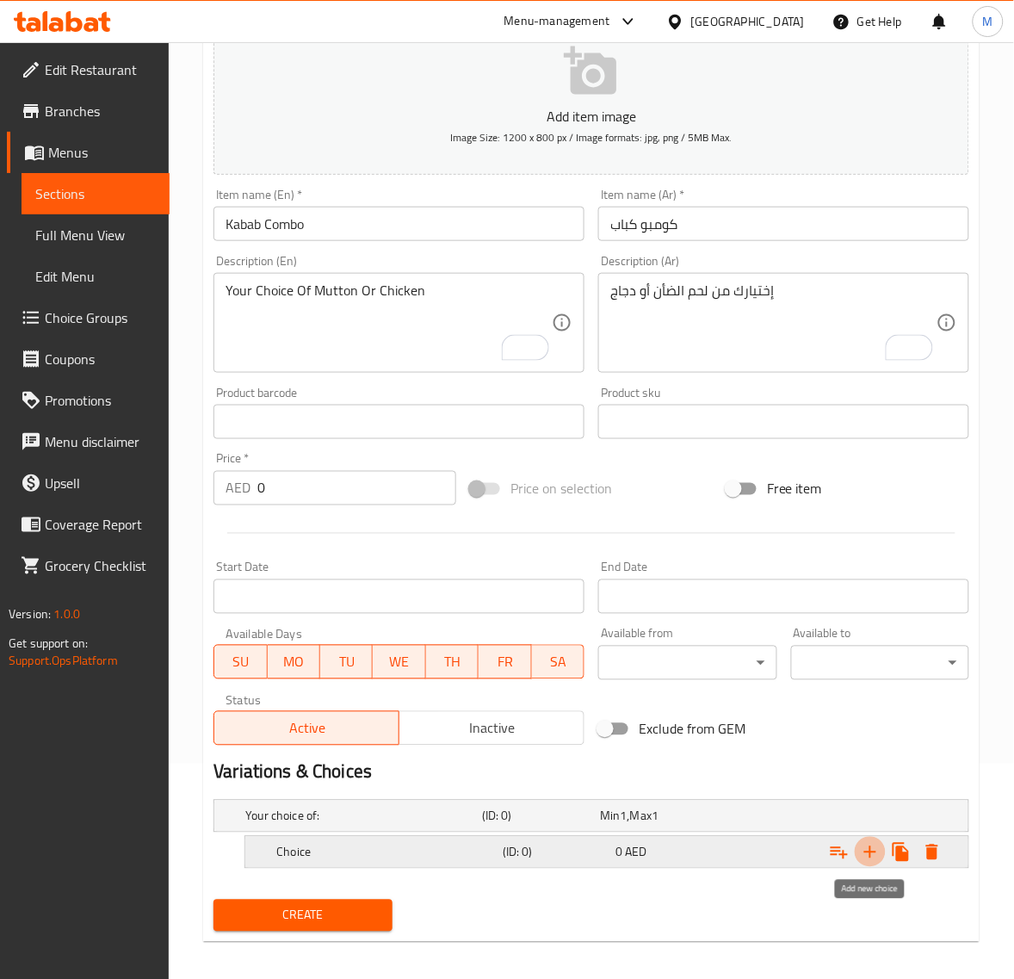
click at [872, 858] on icon "Expand" at bounding box center [870, 852] width 21 height 21
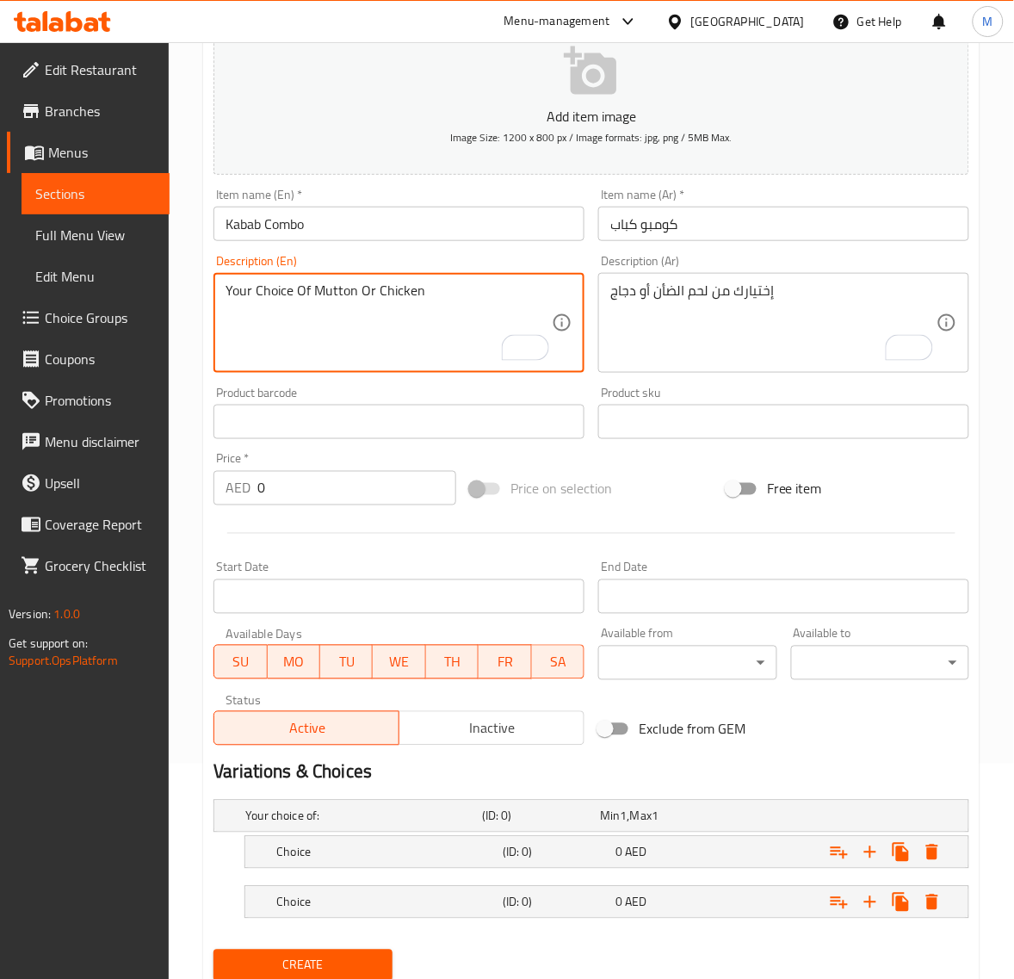
click at [333, 298] on textarea "Your Choice Of Mutton Or Chicken" at bounding box center [389, 323] width 326 height 82
click at [353, 897] on h5 "Choice" at bounding box center [386, 902] width 220 height 17
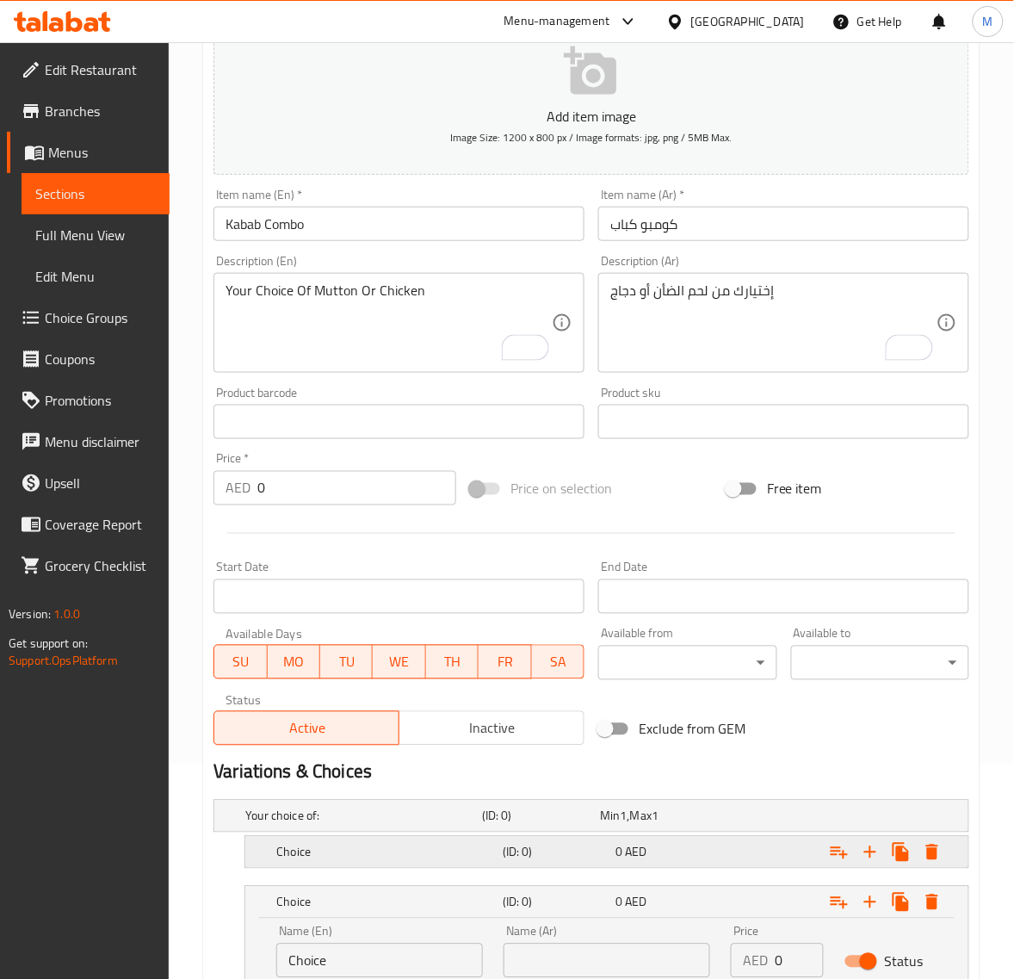
click at [343, 844] on h5 "Choice" at bounding box center [386, 852] width 220 height 17
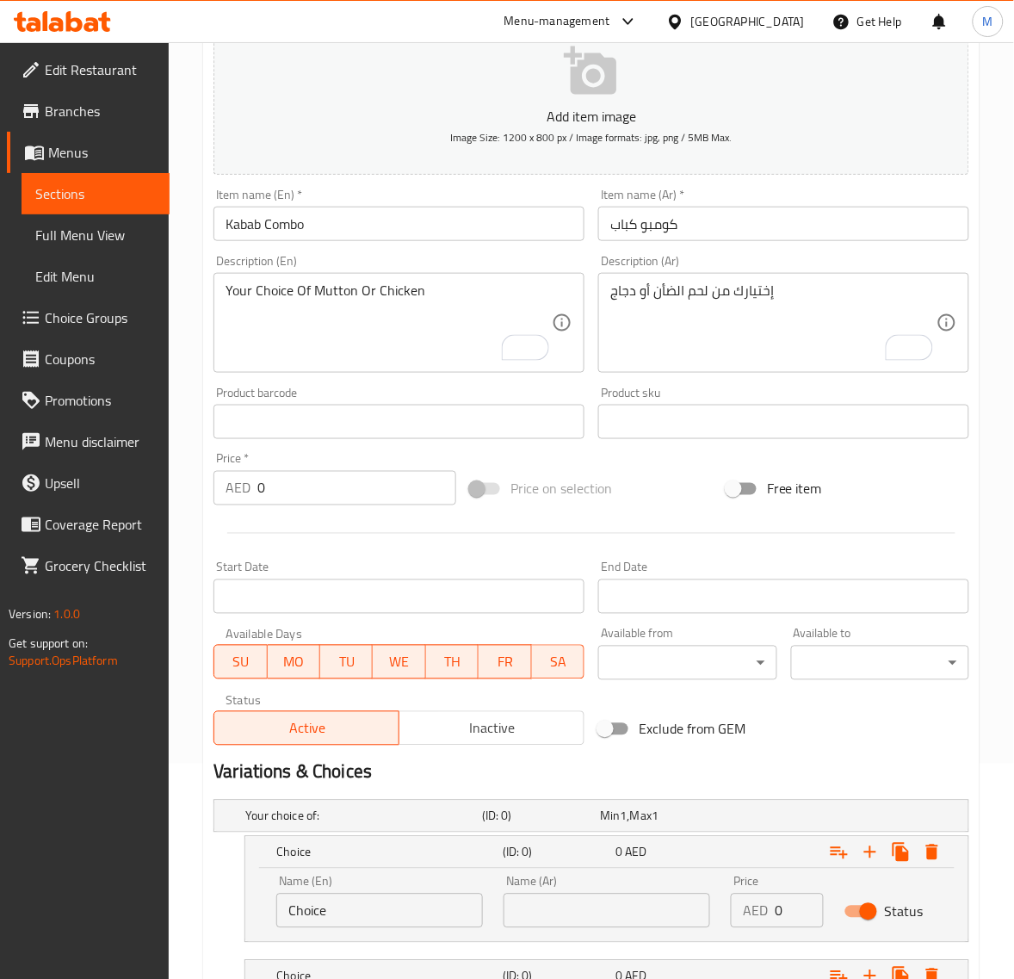
scroll to position [323, 0]
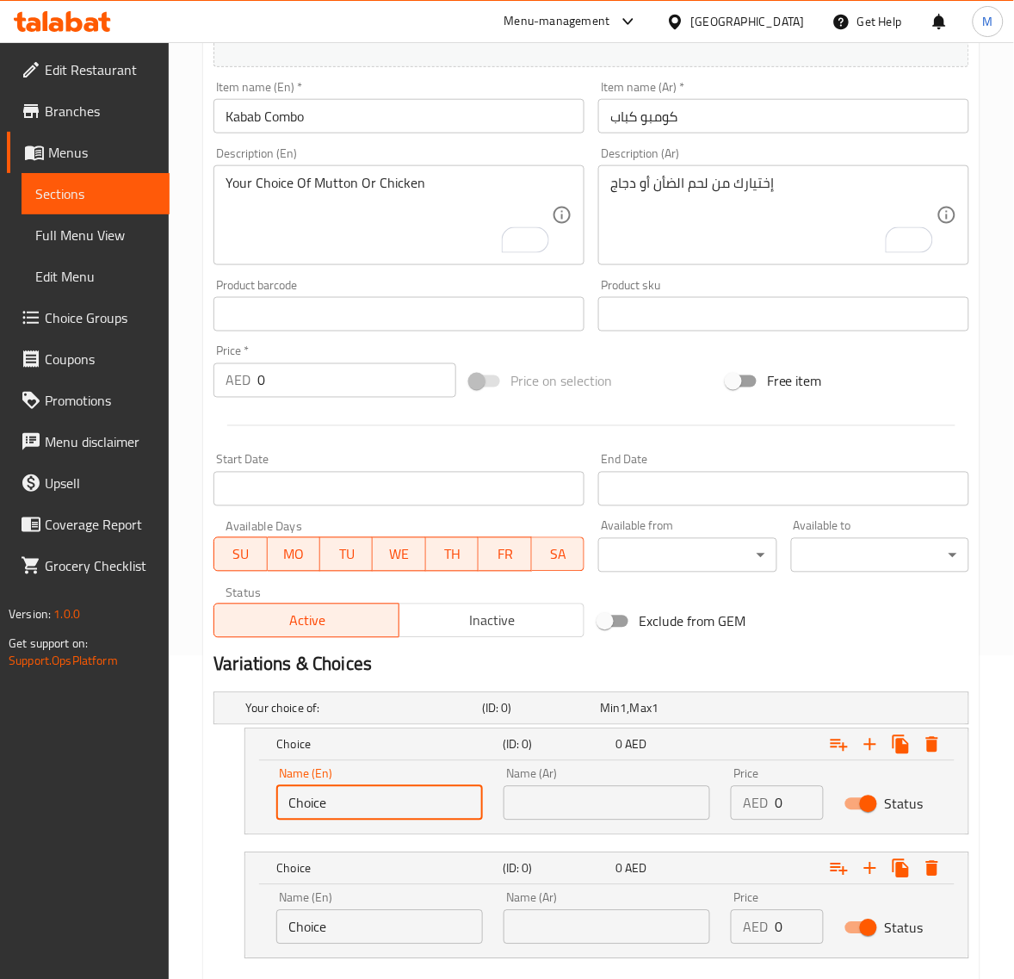
click at [363, 801] on input "Choice" at bounding box center [379, 803] width 207 height 34
paste input "Mutton"
type input "Mutton"
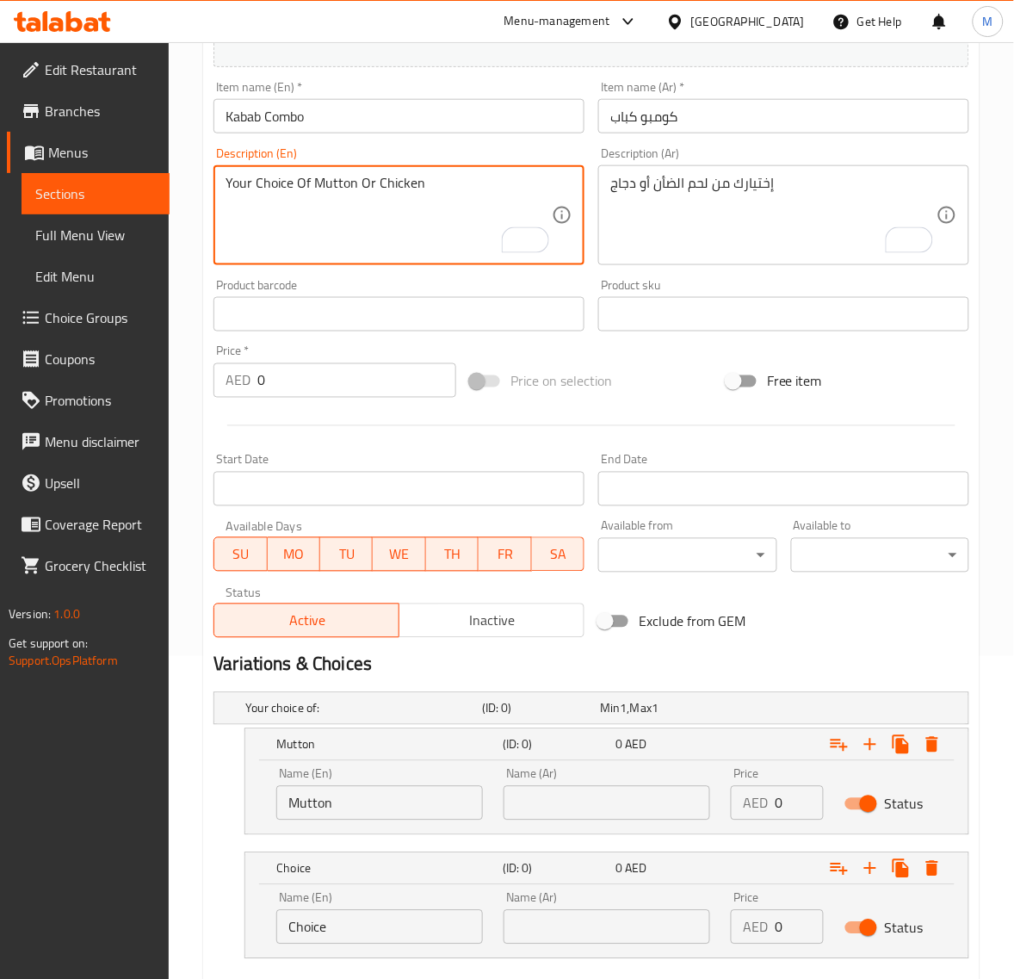
click at [393, 178] on textarea "Your Choice Of Mutton Or Chicken" at bounding box center [389, 216] width 326 height 82
click at [360, 910] on input "Choice" at bounding box center [379, 927] width 207 height 34
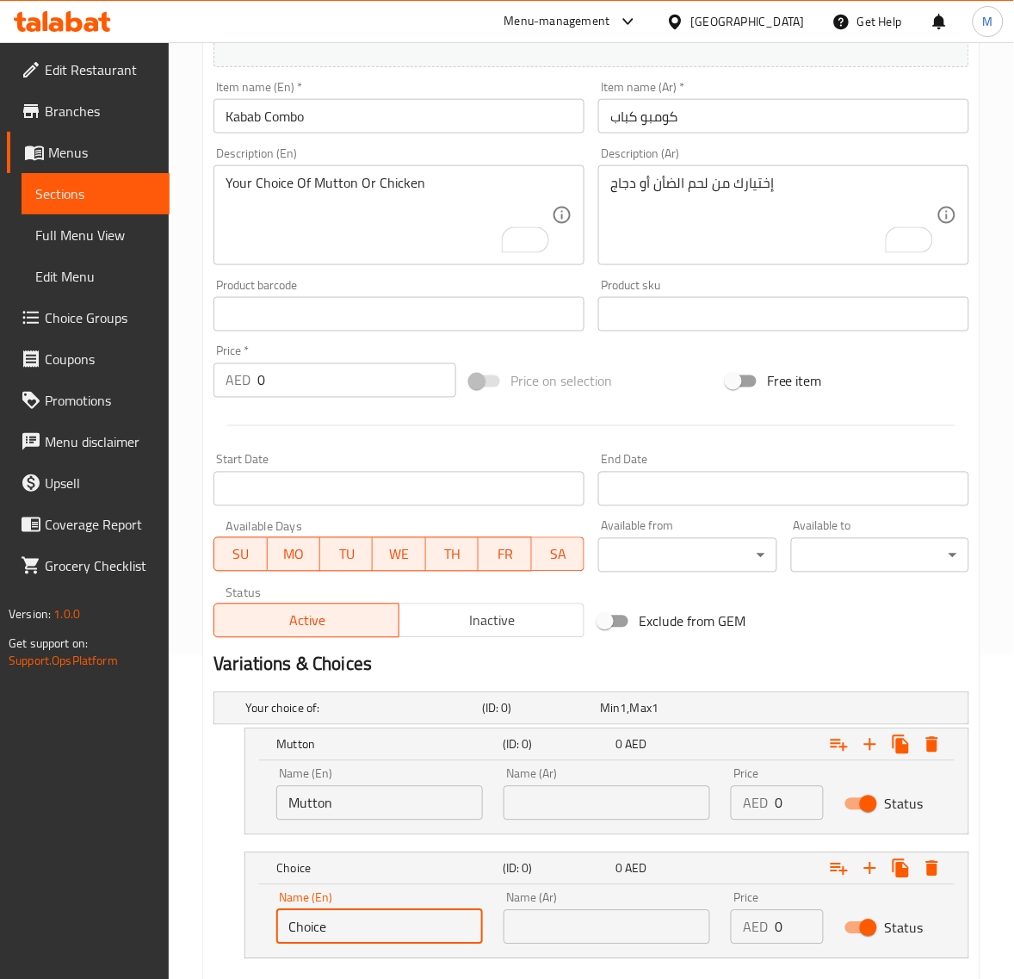
paste input "icken"
type input "Chicken"
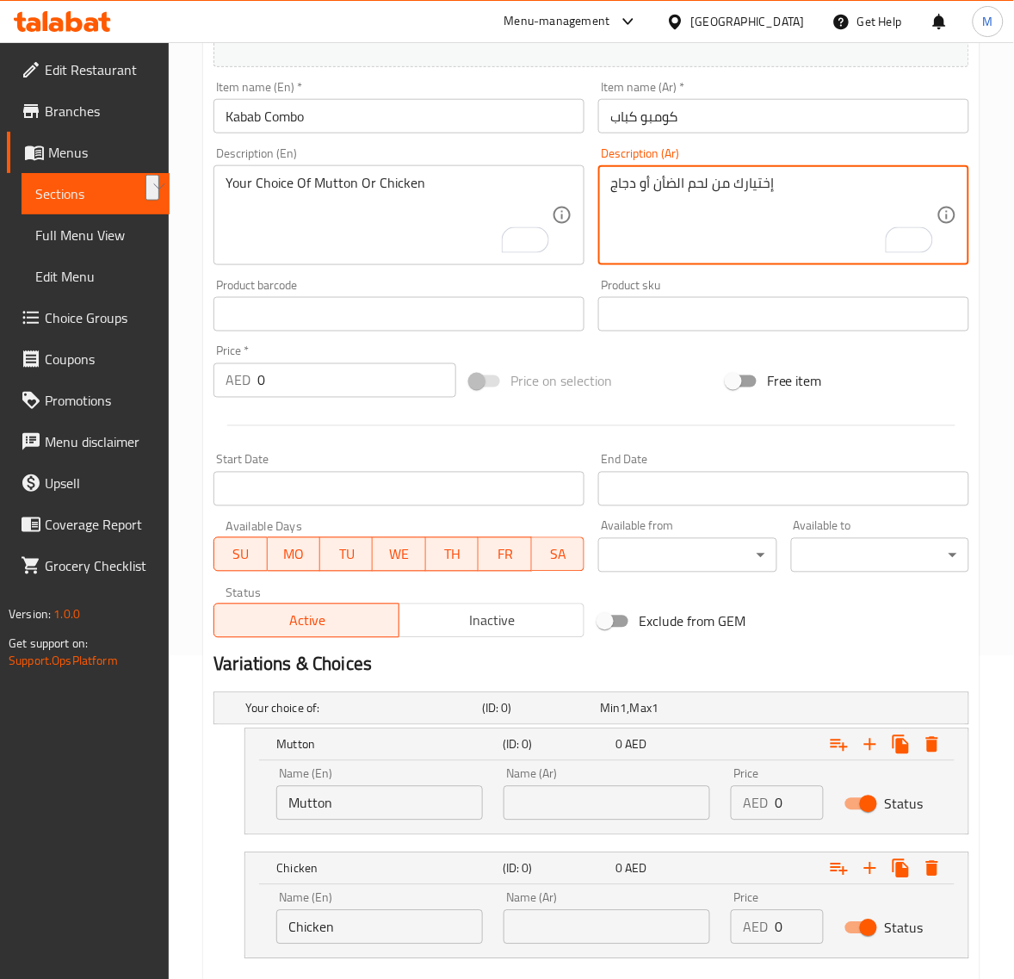
drag, startPoint x: 710, startPoint y: 183, endPoint x: 654, endPoint y: 183, distance: 56.0
click at [621, 803] on input "text" at bounding box center [607, 803] width 207 height 34
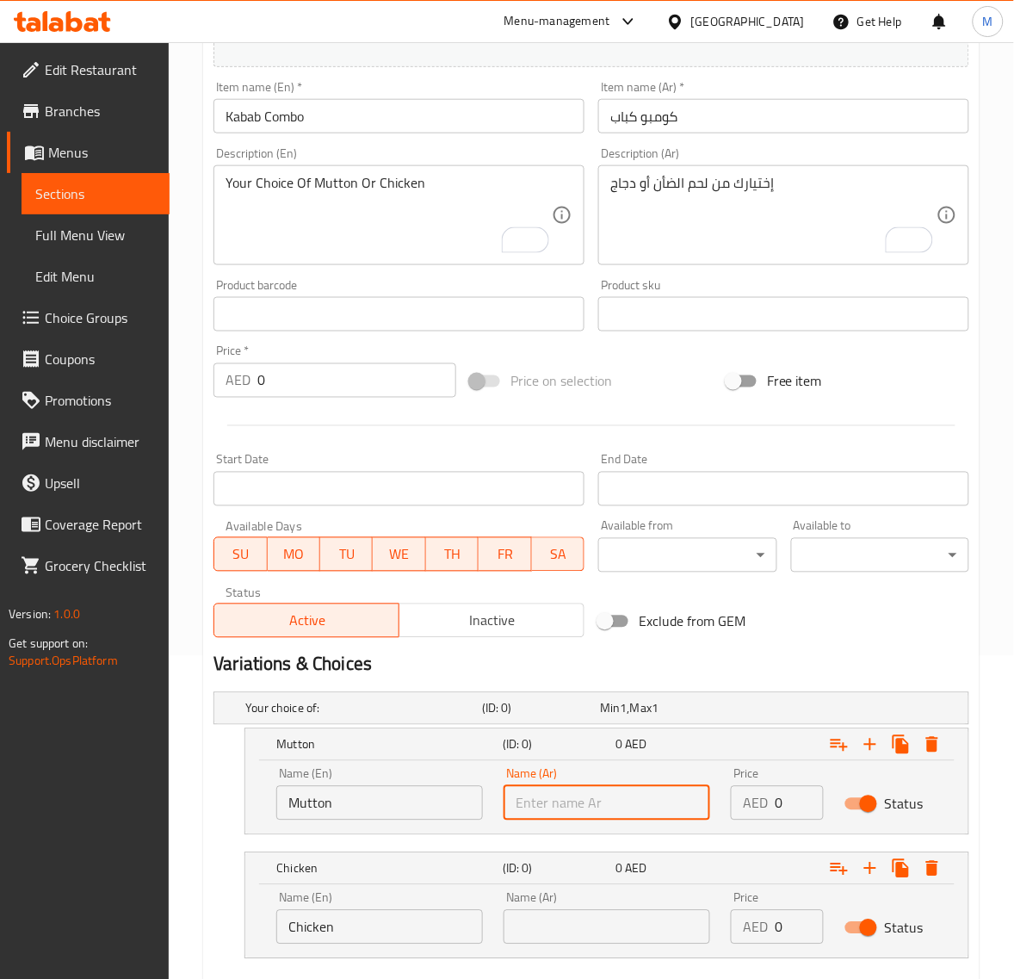
paste input "لحم الضأن"
type input "لحم الضأن"
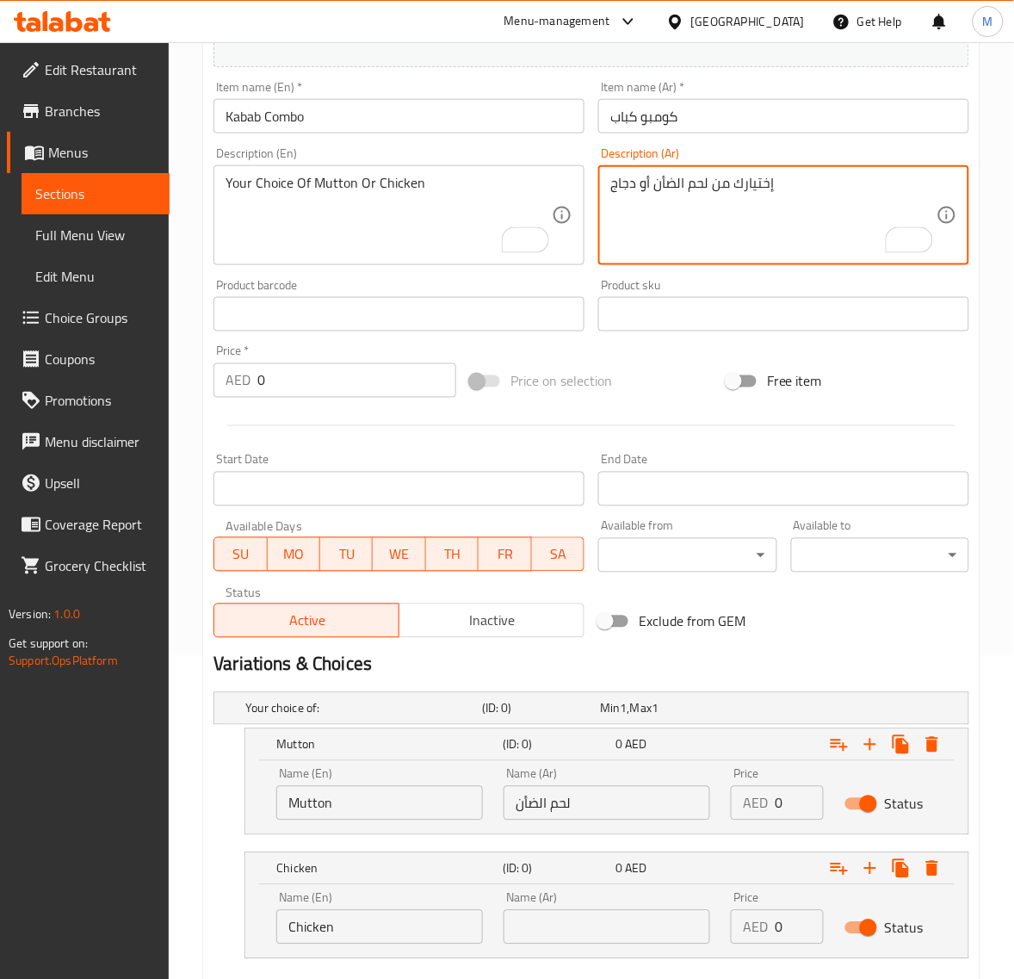
click at [621, 183] on textarea "إختيارك من لحم الضأن أو دجاج" at bounding box center [773, 216] width 326 height 82
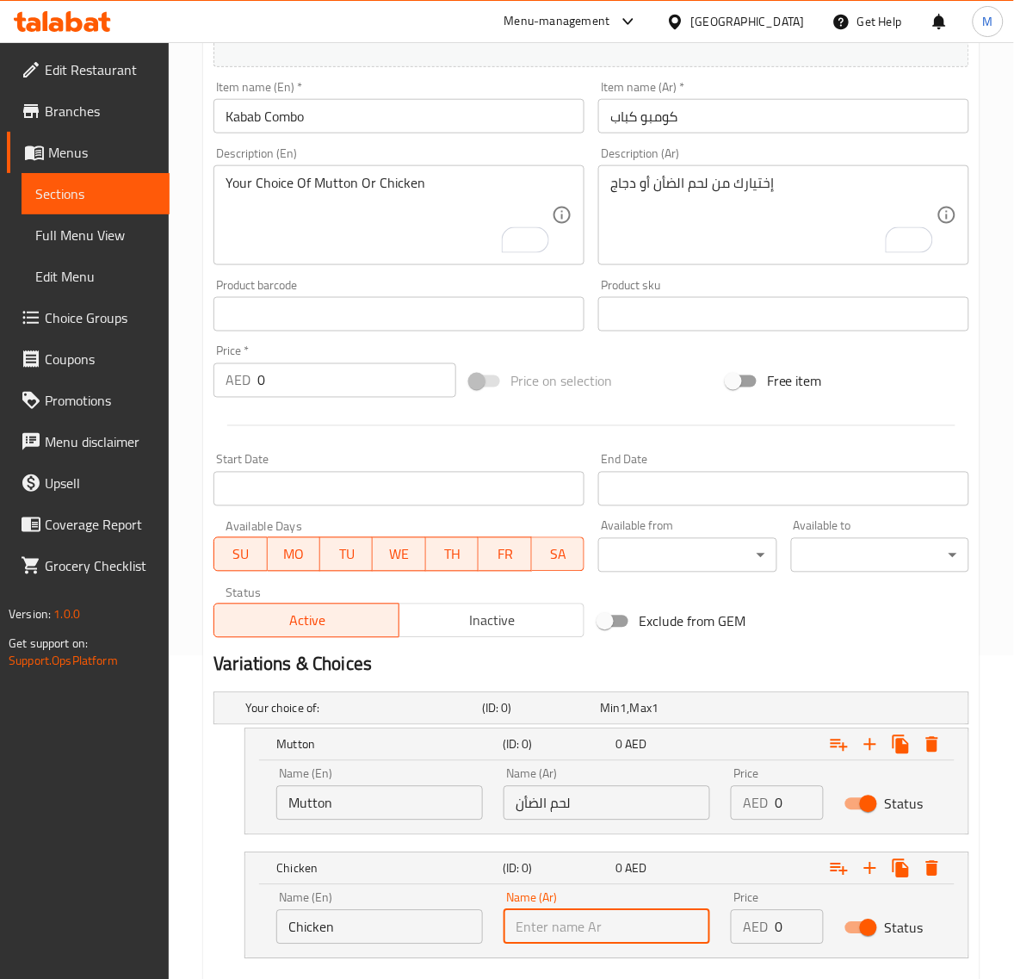
click at [592, 935] on input "text" at bounding box center [607, 927] width 207 height 34
paste input "دجاج"
type input "دجاج"
click at [785, 794] on input "0" at bounding box center [799, 803] width 49 height 34
paste input "13.5"
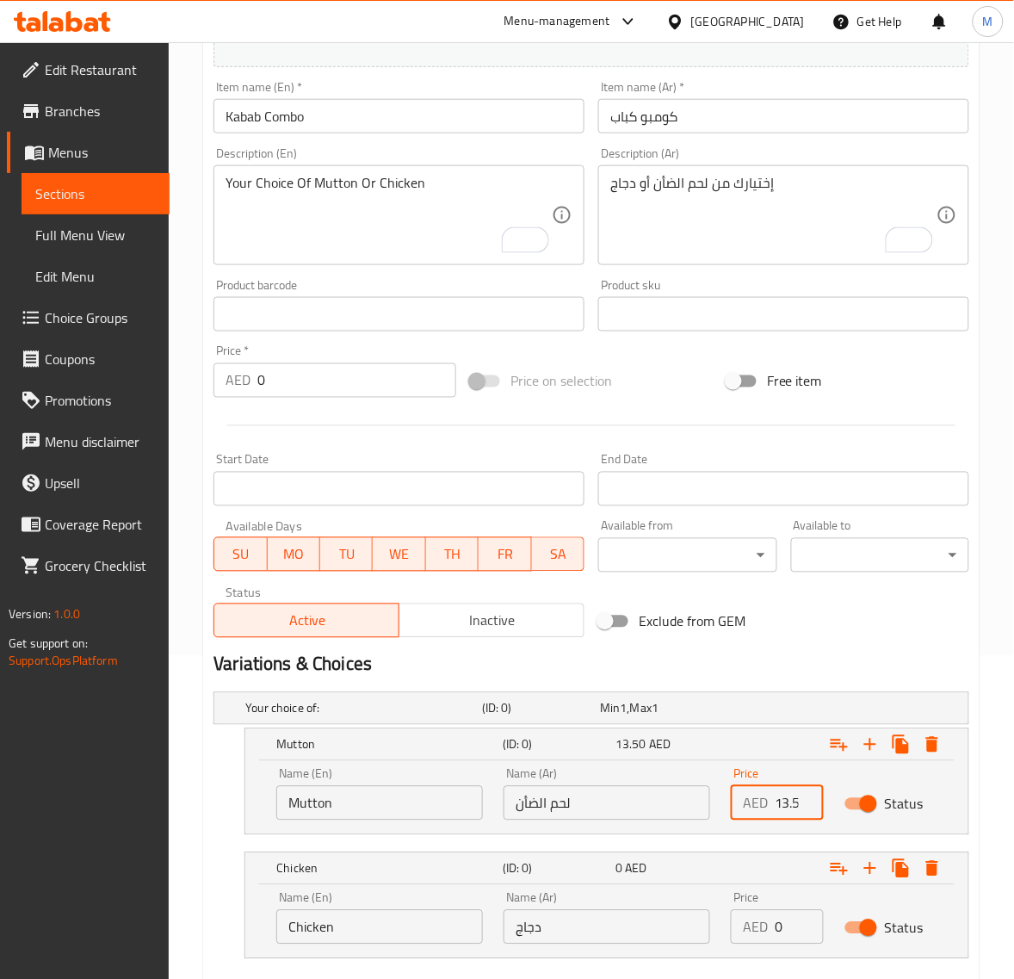
scroll to position [0, 9]
type input "13.50"
click at [784, 926] on input "0" at bounding box center [799, 927] width 49 height 34
paste input "13.5"
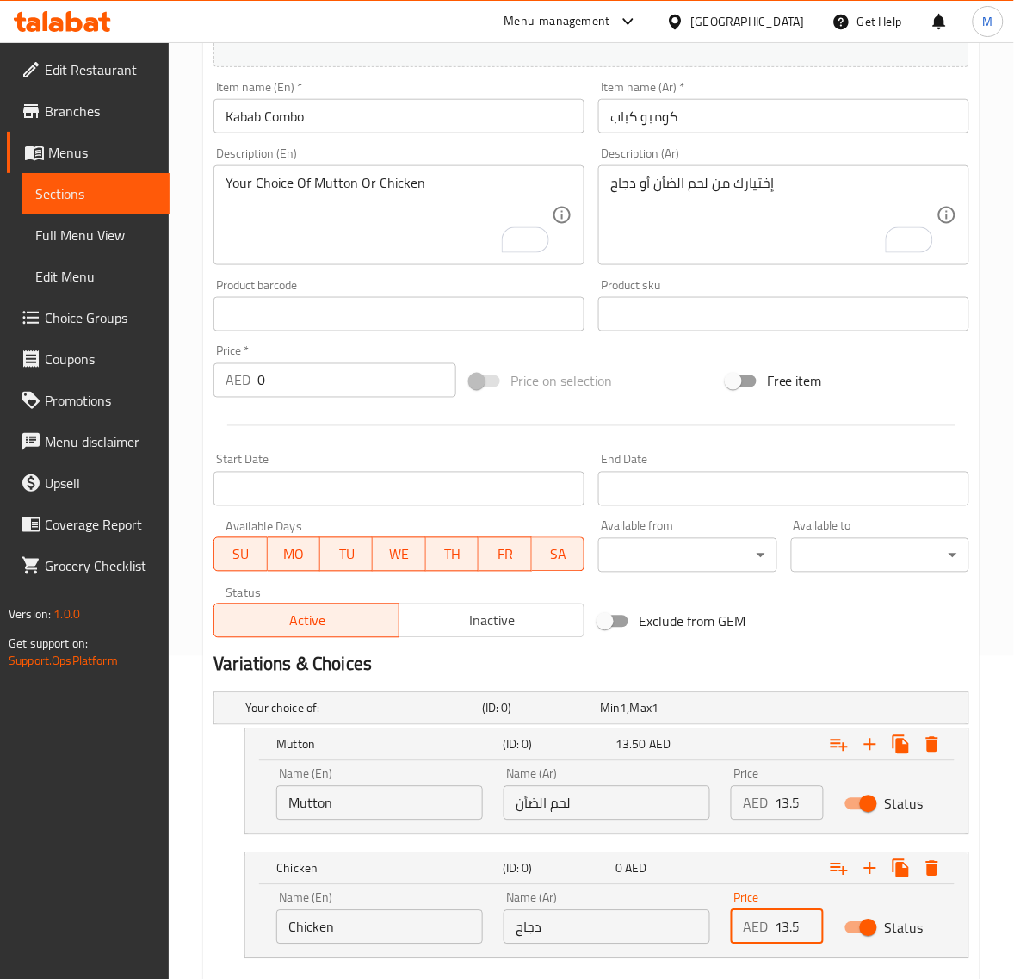
scroll to position [0, 9]
type input "13.50"
click at [767, 954] on div "Price AED 13.50 Price" at bounding box center [778, 918] width 114 height 73
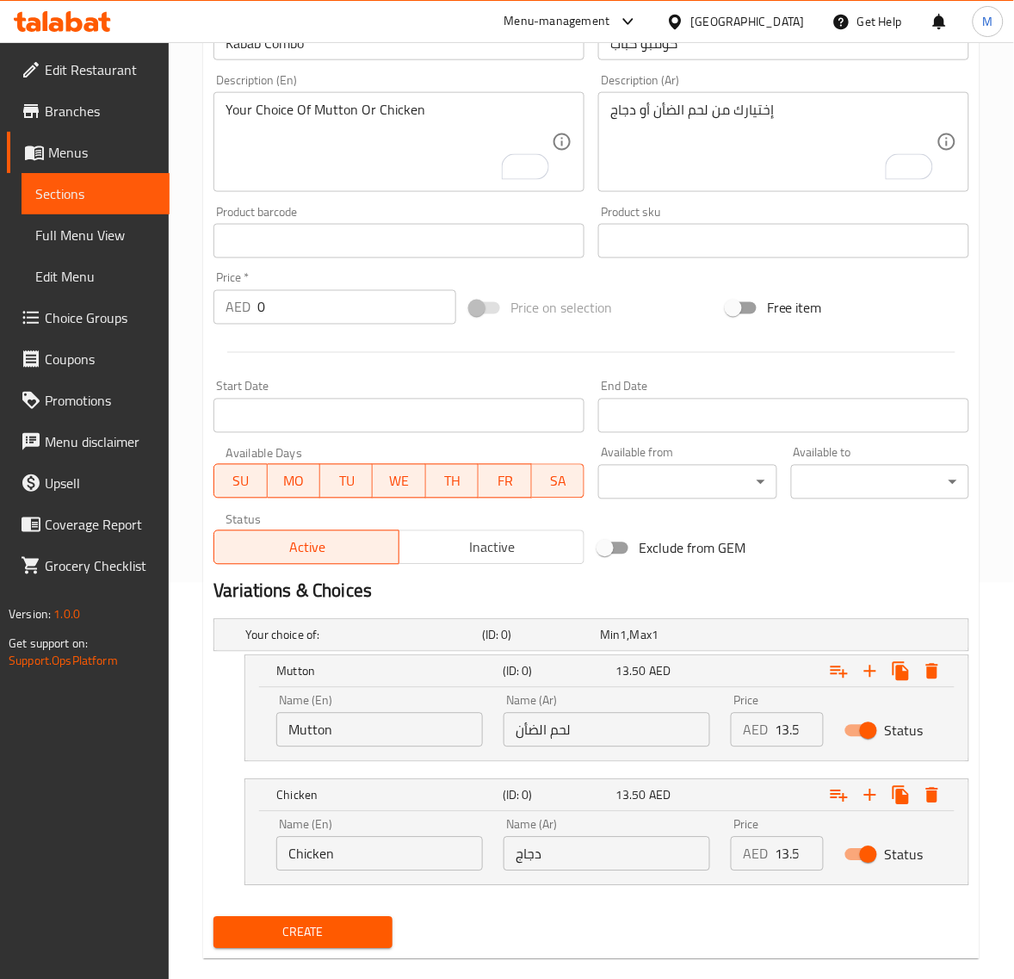
scroll to position [424, 0]
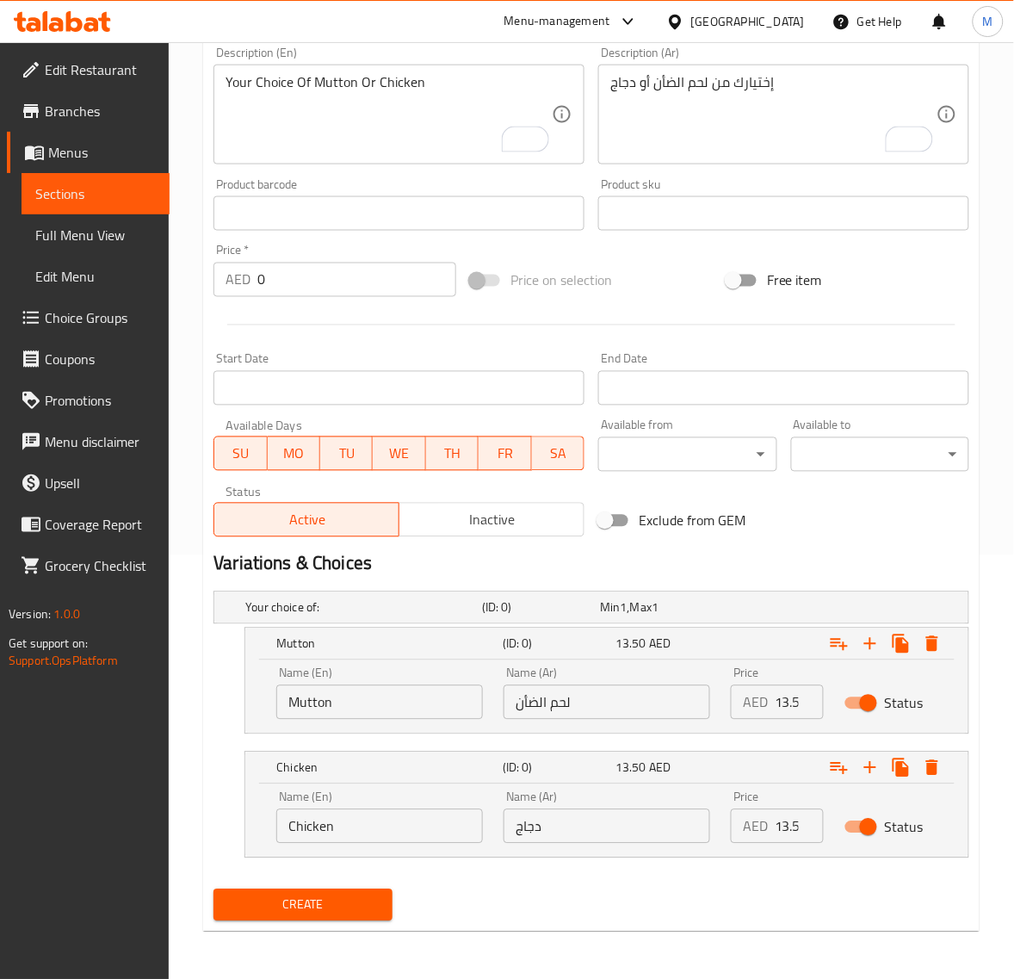
click at [304, 897] on span "Create" at bounding box center [302, 906] width 151 height 22
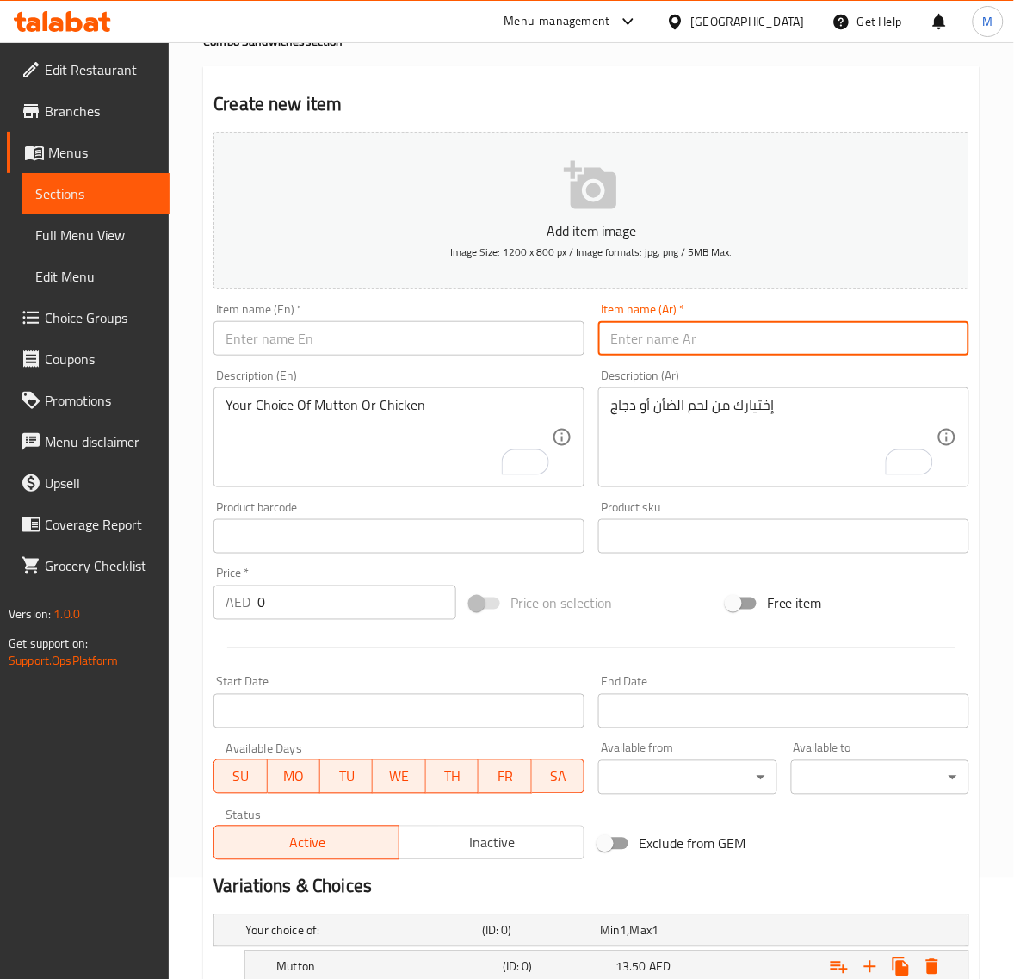
click at [643, 340] on input "text" at bounding box center [783, 338] width 371 height 34
paste input "كومبو دجاج فيلية"
type input "كومبو دجاج فيلية"
click at [381, 337] on input "text" at bounding box center [399, 338] width 371 height 34
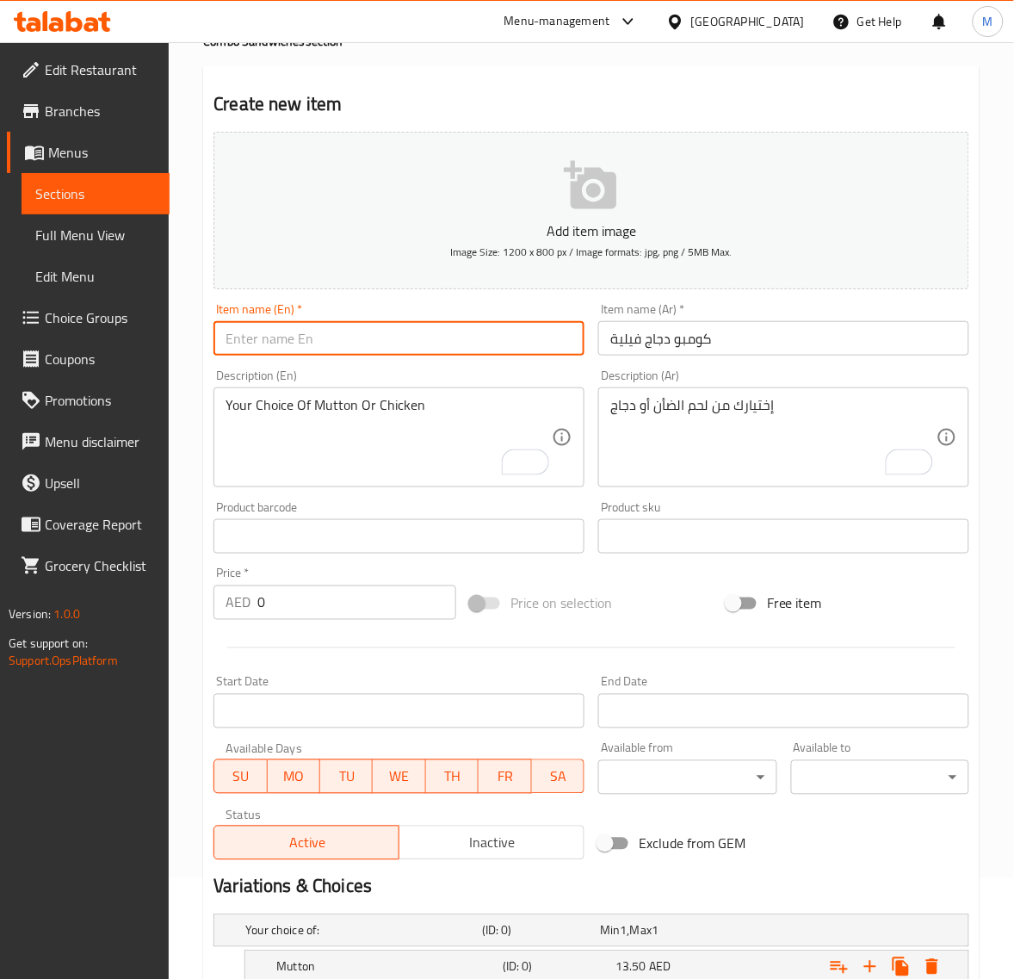
paste input "CHICKEN FILLET COMBO"
type input "Chicken Fillet Combo"
click at [327, 613] on input "0" at bounding box center [356, 602] width 199 height 34
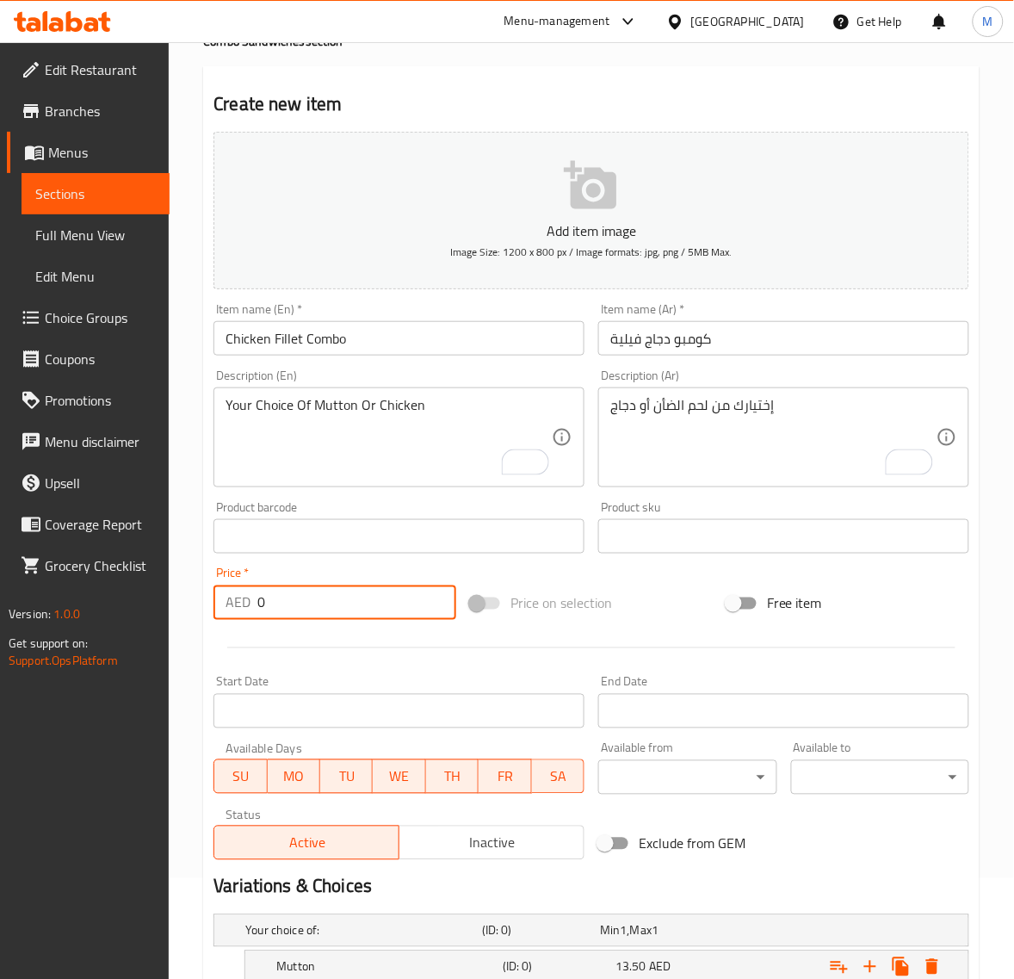
paste input "13.5"
type input "13.50"
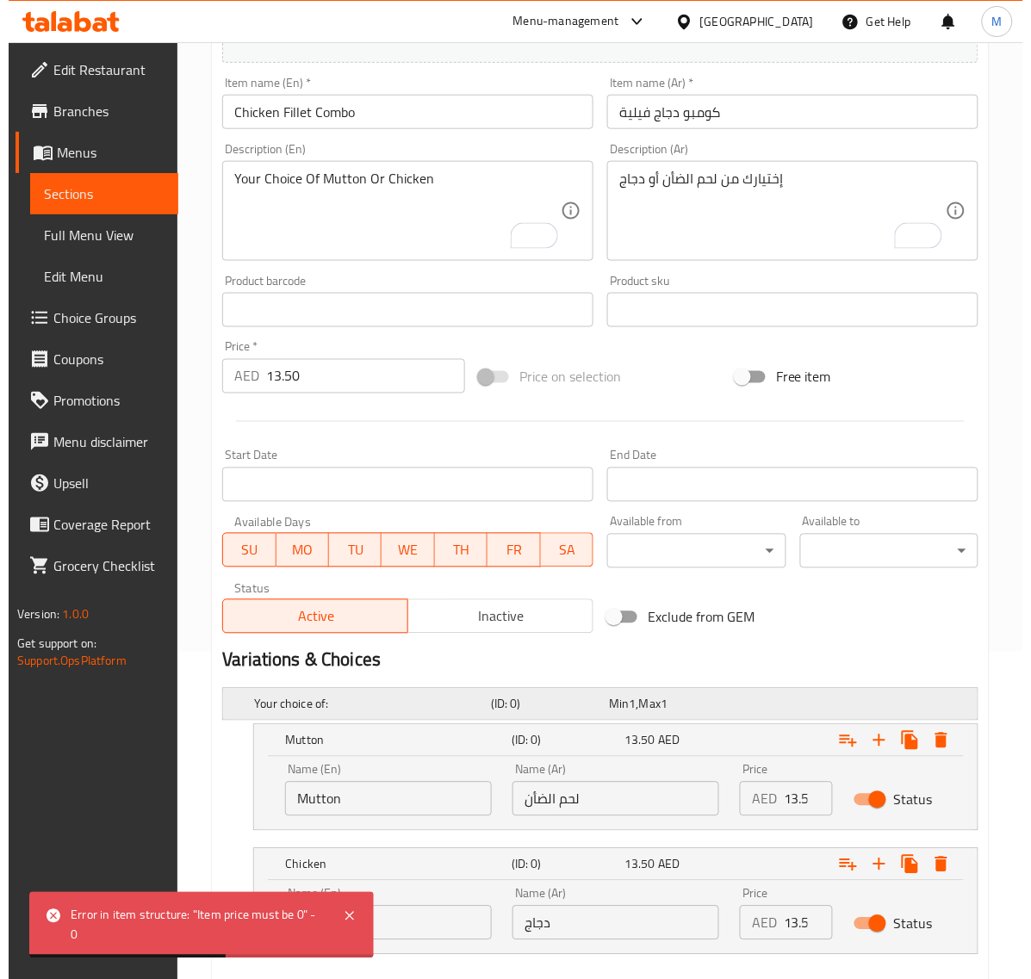
scroll to position [424, 0]
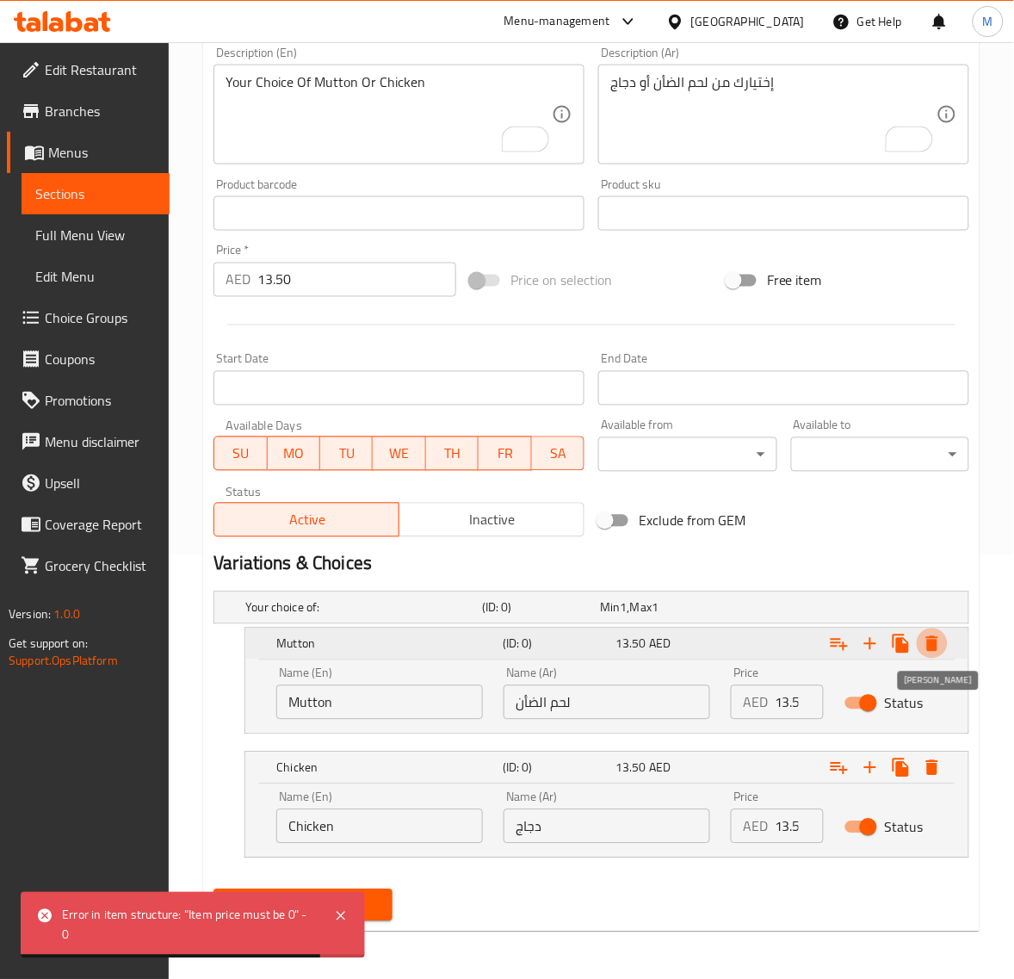
click at [936, 643] on icon "Expand" at bounding box center [932, 643] width 12 height 15
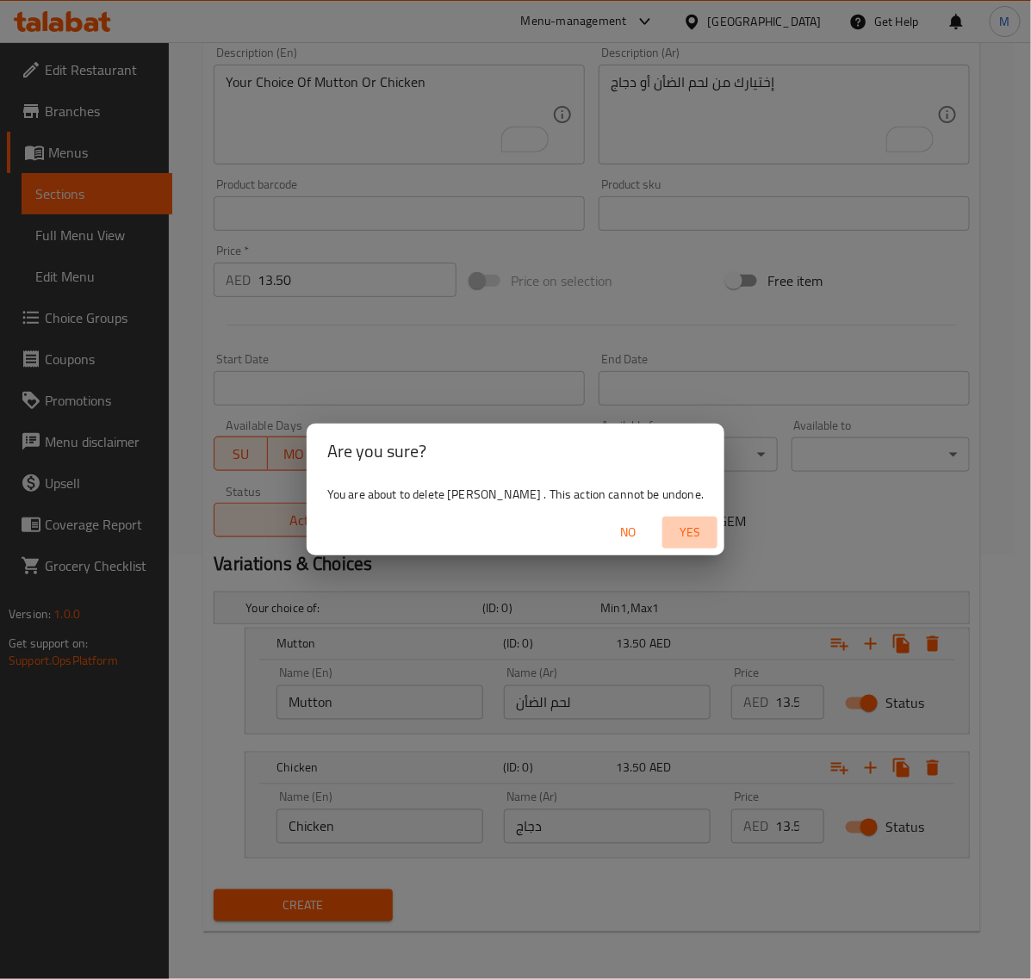
click at [669, 540] on span "Yes" at bounding box center [689, 533] width 41 height 22
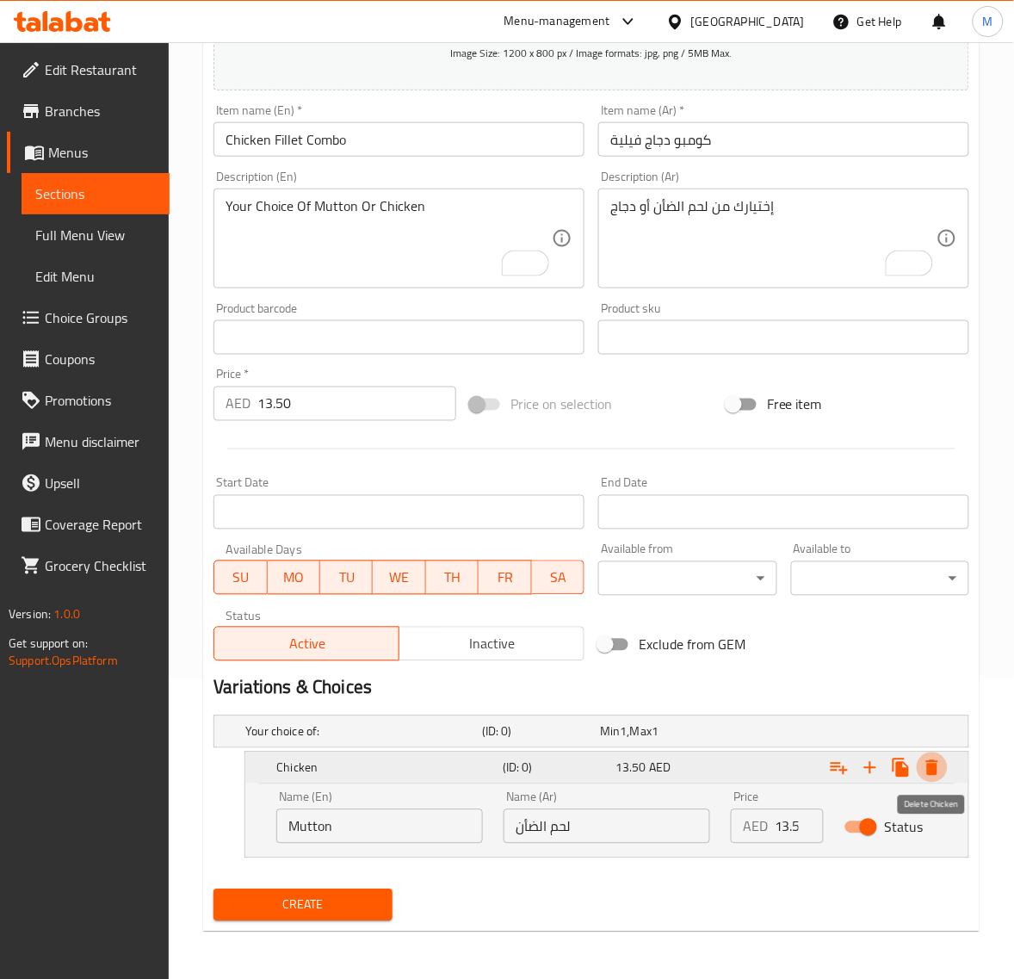
click at [937, 773] on icon "Expand" at bounding box center [932, 767] width 12 height 15
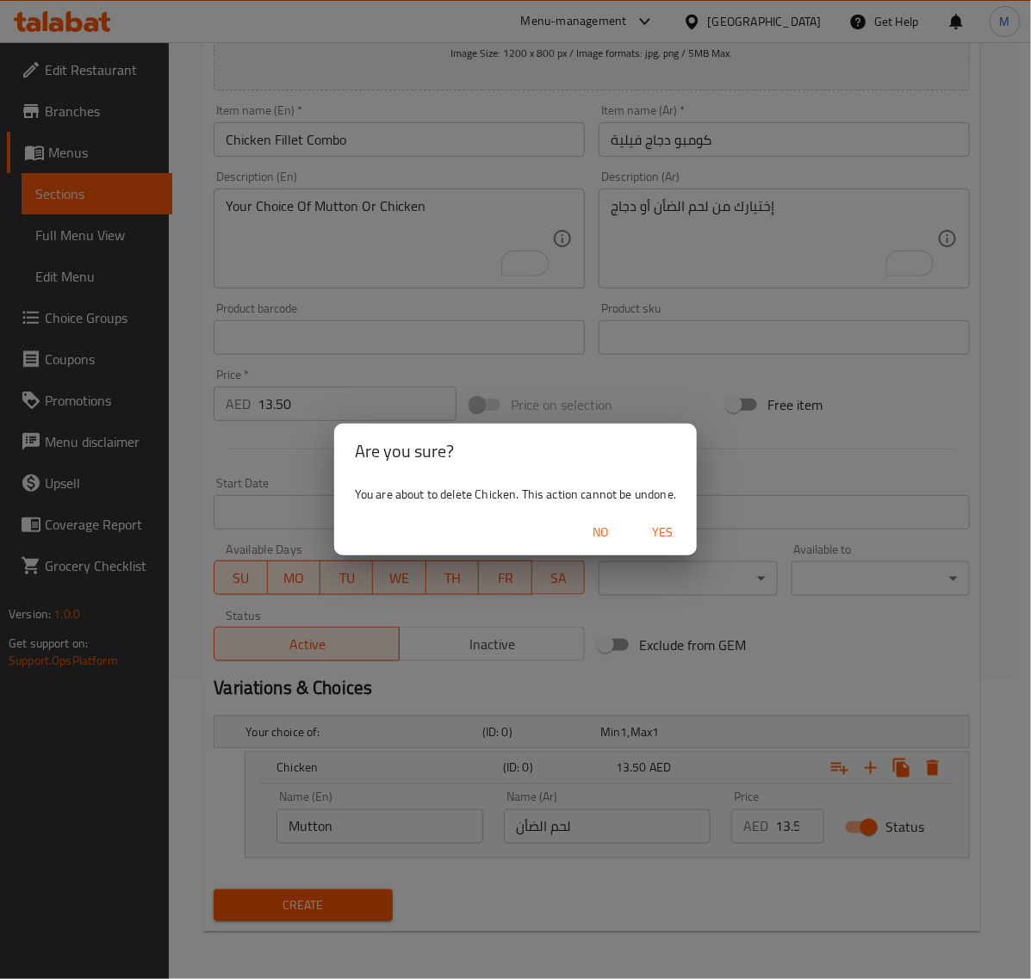
click at [659, 527] on span "Yes" at bounding box center [661, 533] width 41 height 22
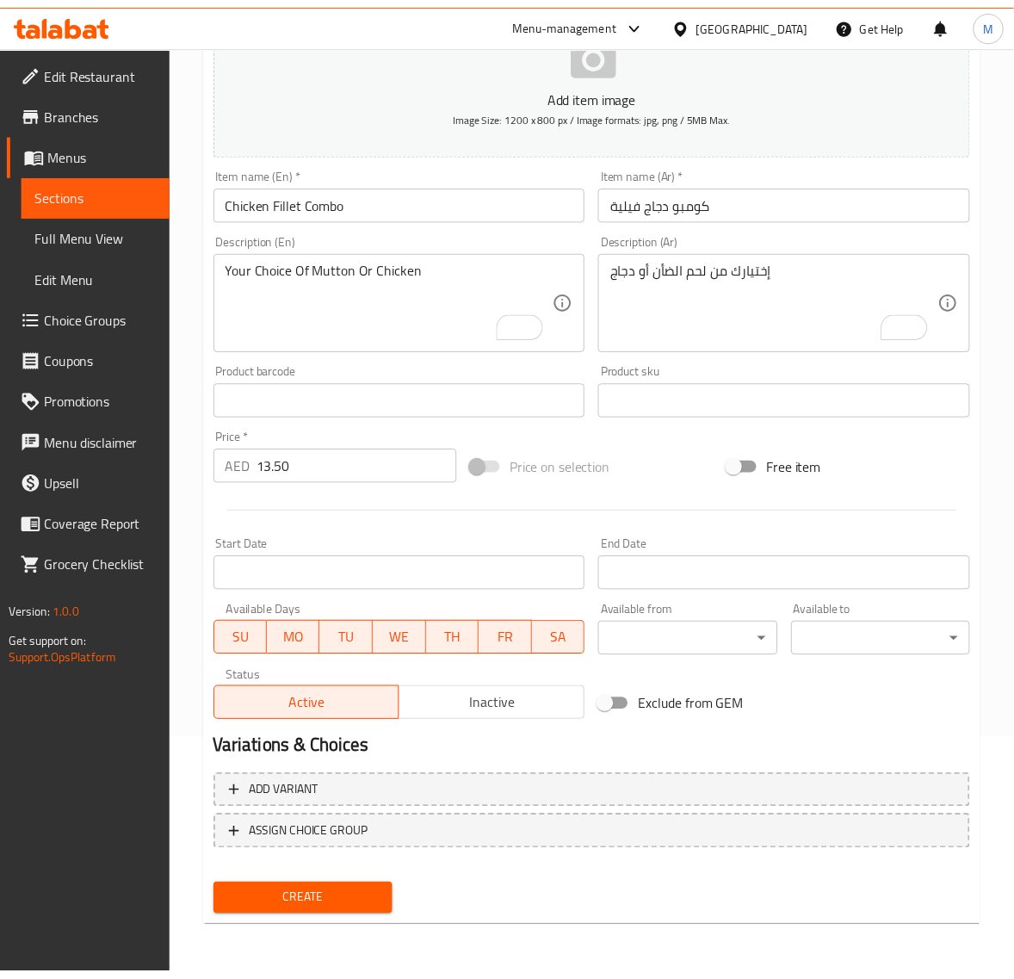
scroll to position [234, 0]
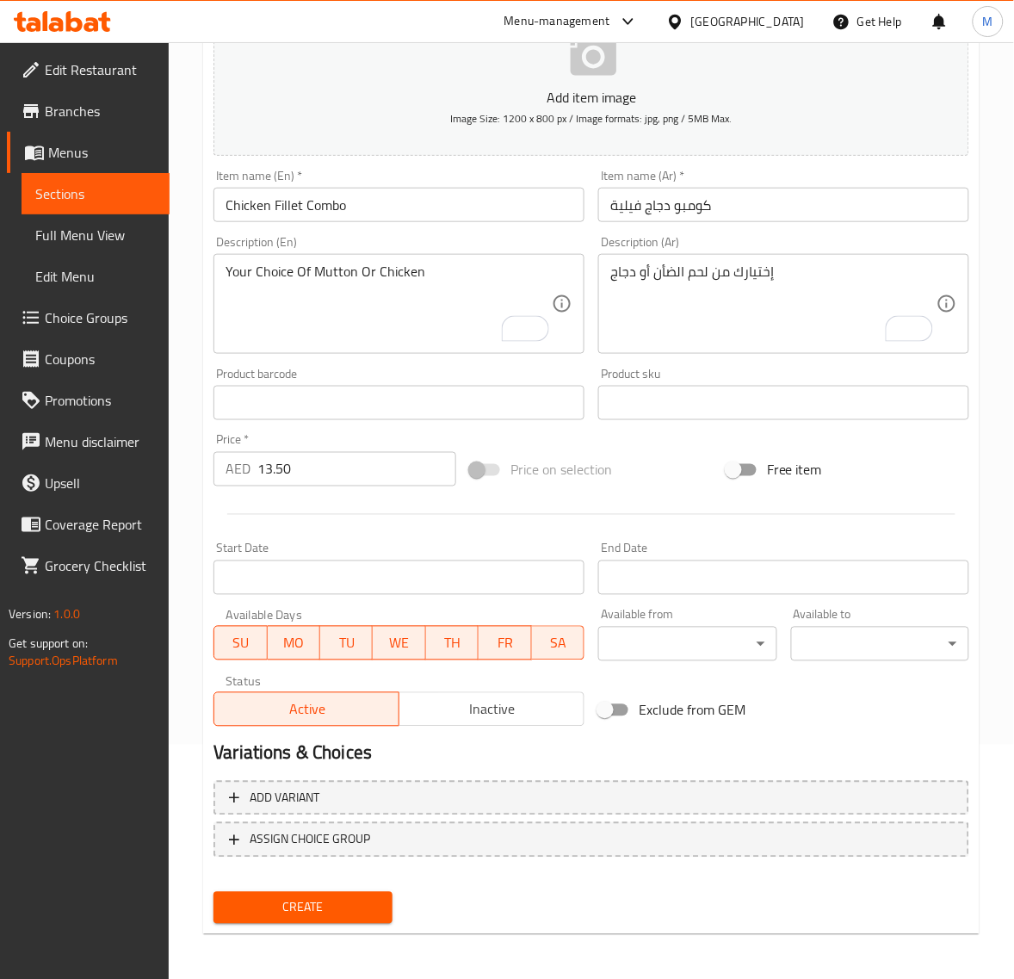
click at [333, 908] on span "Create" at bounding box center [302, 908] width 151 height 22
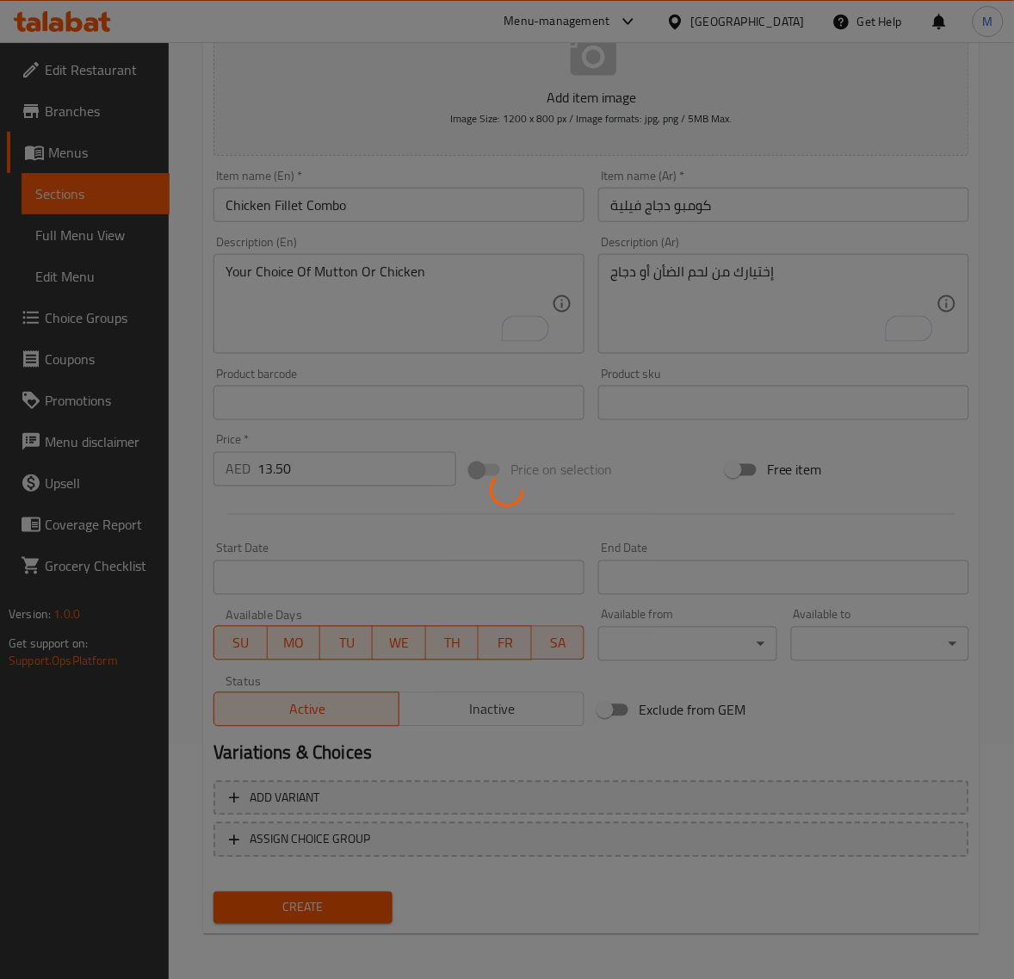
type input "0"
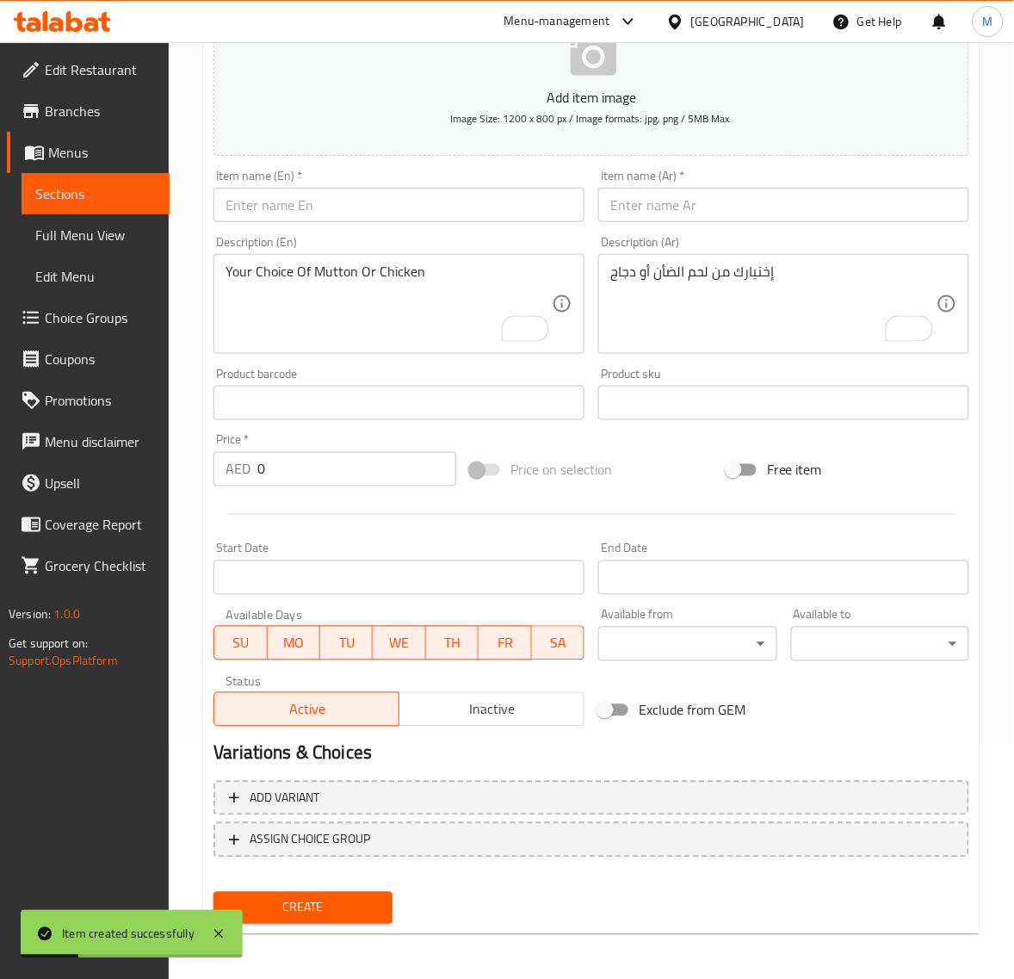
click at [709, 211] on input "text" at bounding box center [783, 205] width 371 height 34
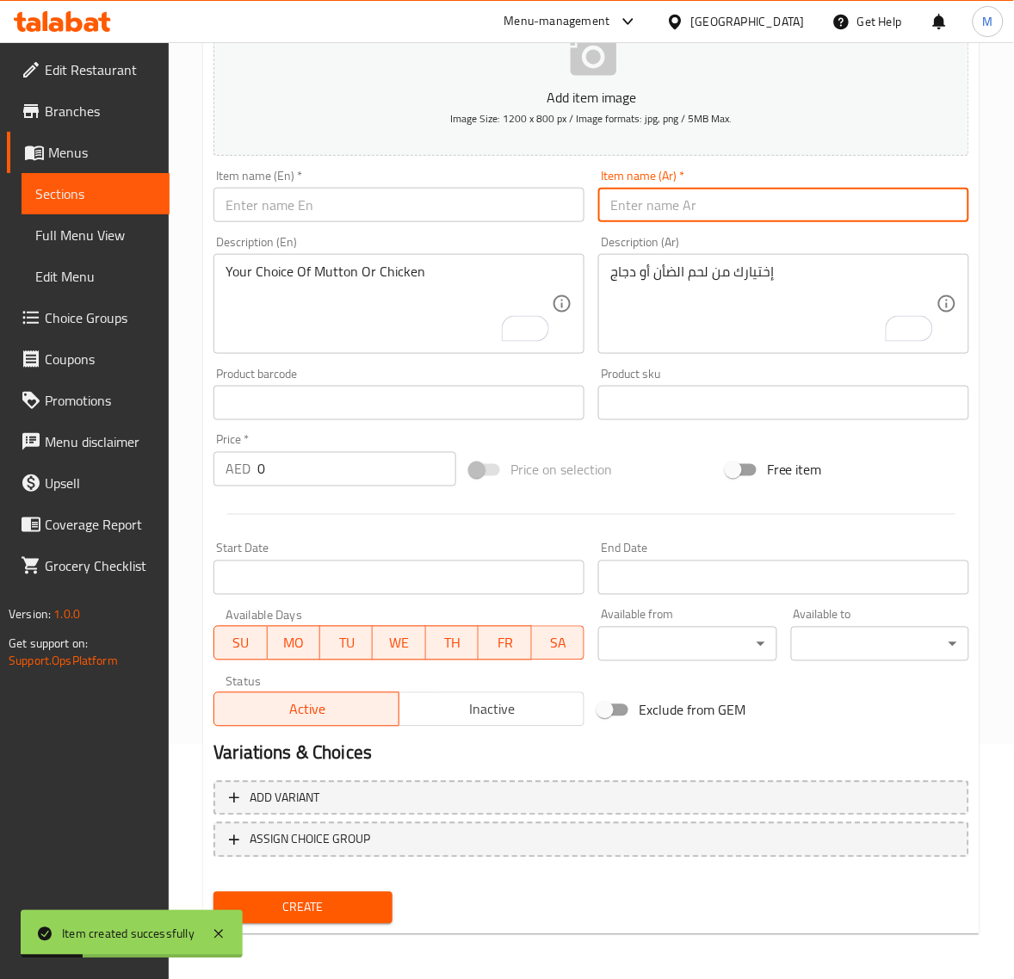
paste input "13.50"
type input "13.50"
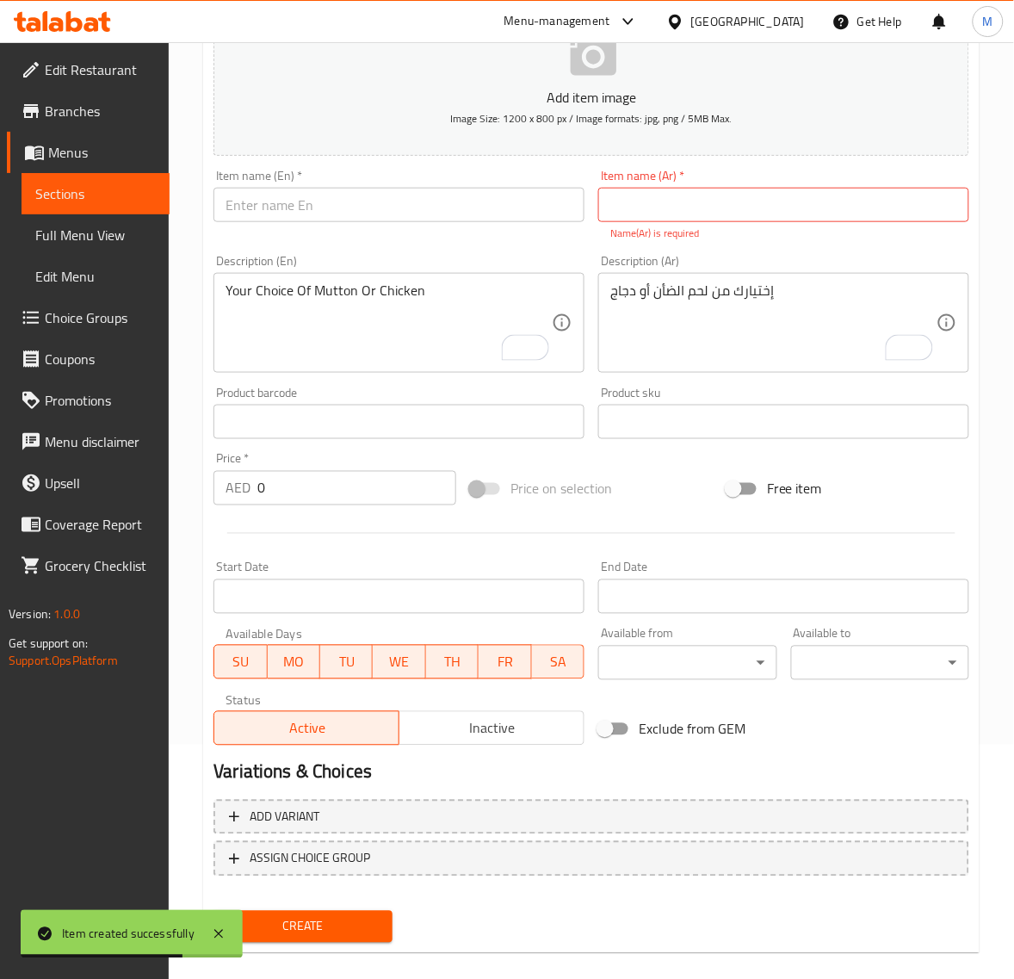
click at [670, 201] on input "text" at bounding box center [783, 205] width 371 height 34
paste input "كومبو تكه"
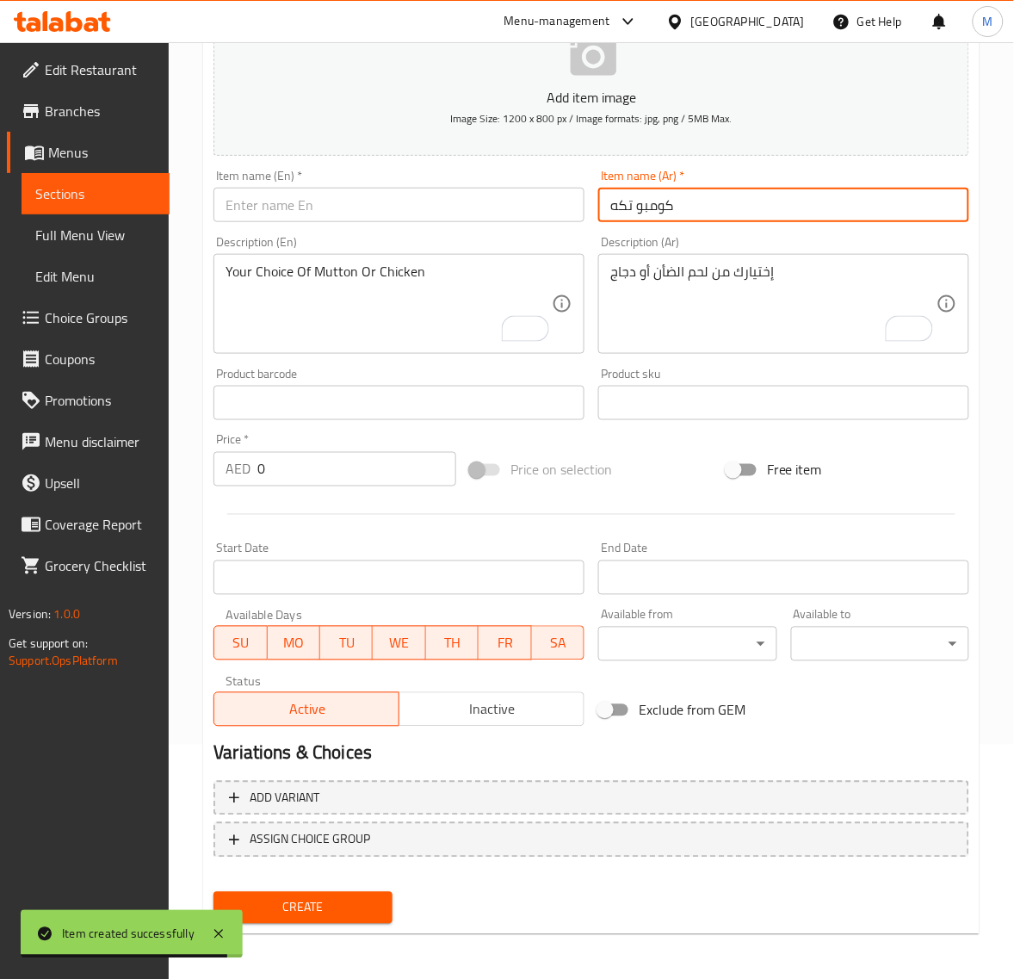
drag, startPoint x: 617, startPoint y: 204, endPoint x: 599, endPoint y: 226, distance: 28.1
click at [608, 204] on input "كومبو تكه" at bounding box center [783, 205] width 371 height 34
type input "كومبو تكا"
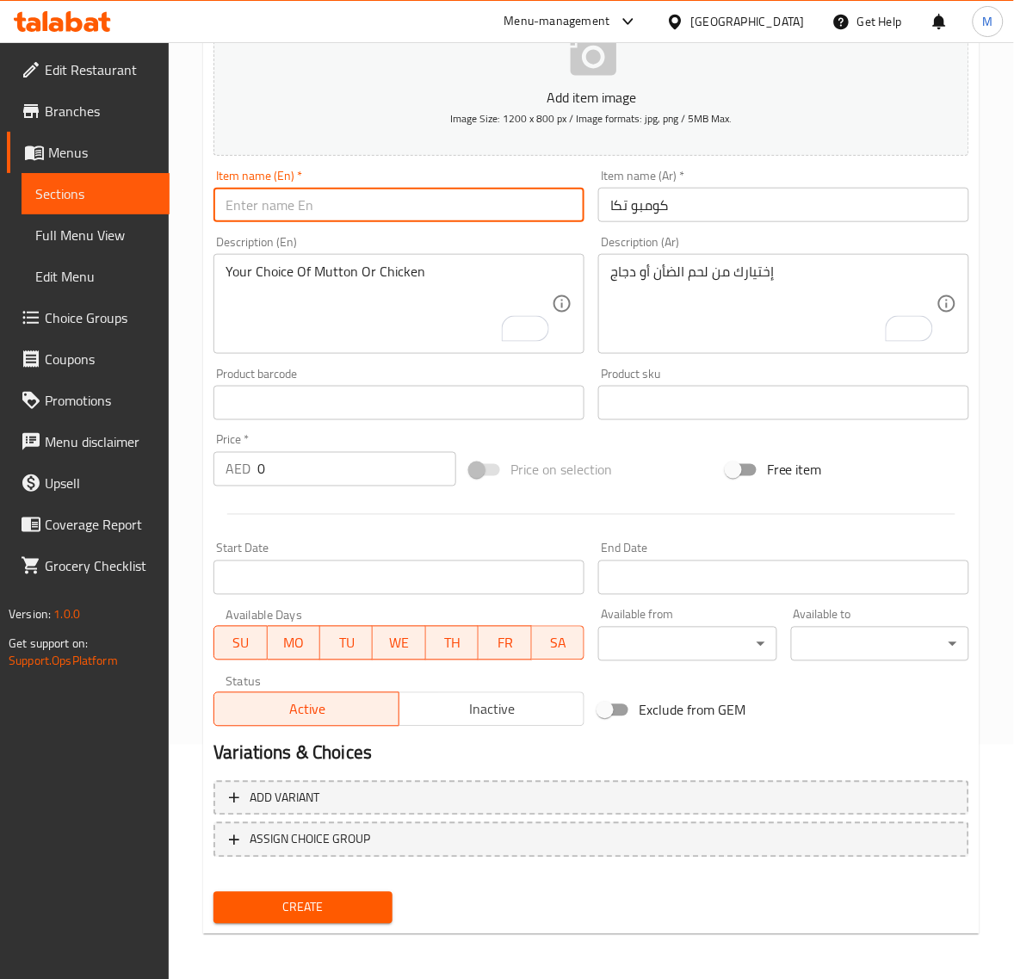
click at [338, 218] on input "text" at bounding box center [399, 205] width 371 height 34
paste input "TIKKA COMBO"
type input "Tikka Combo"
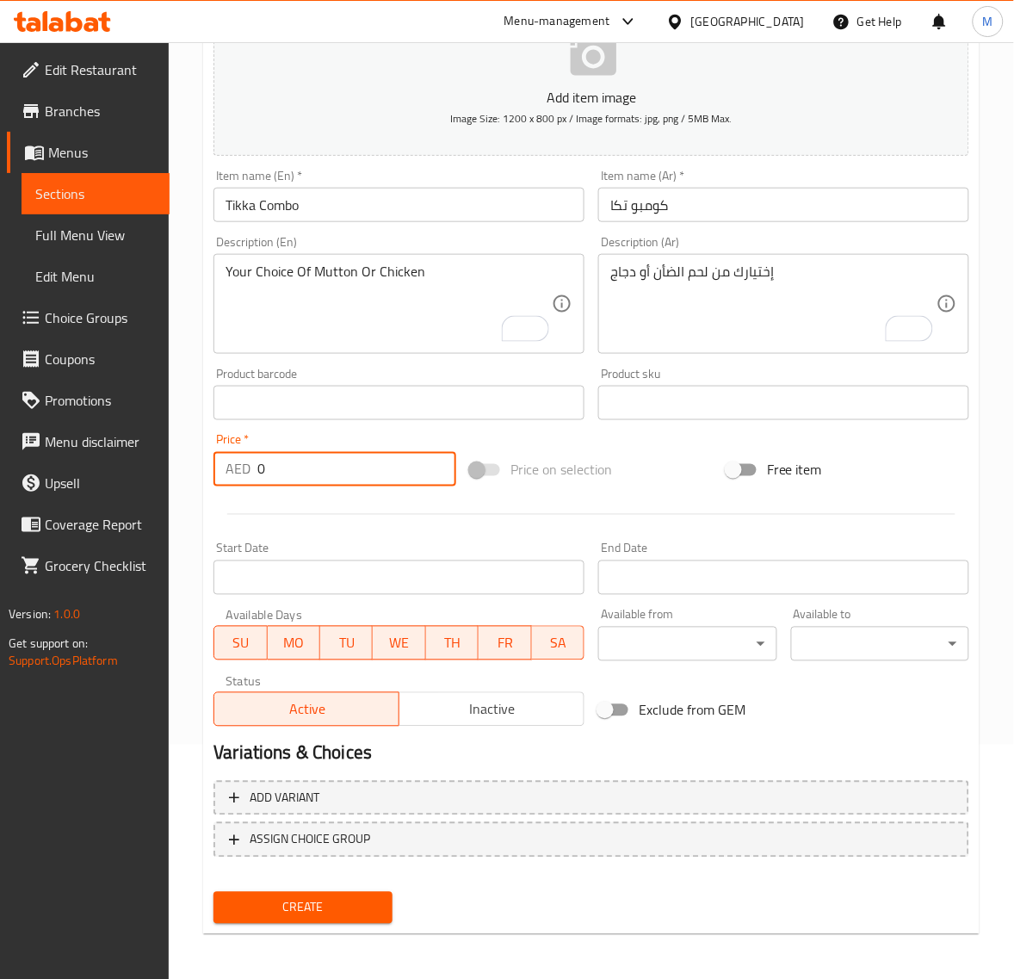
click at [294, 471] on input "0" at bounding box center [356, 469] width 199 height 34
paste input "13.5"
type input "13.50"
click at [304, 904] on span "Create" at bounding box center [302, 908] width 151 height 22
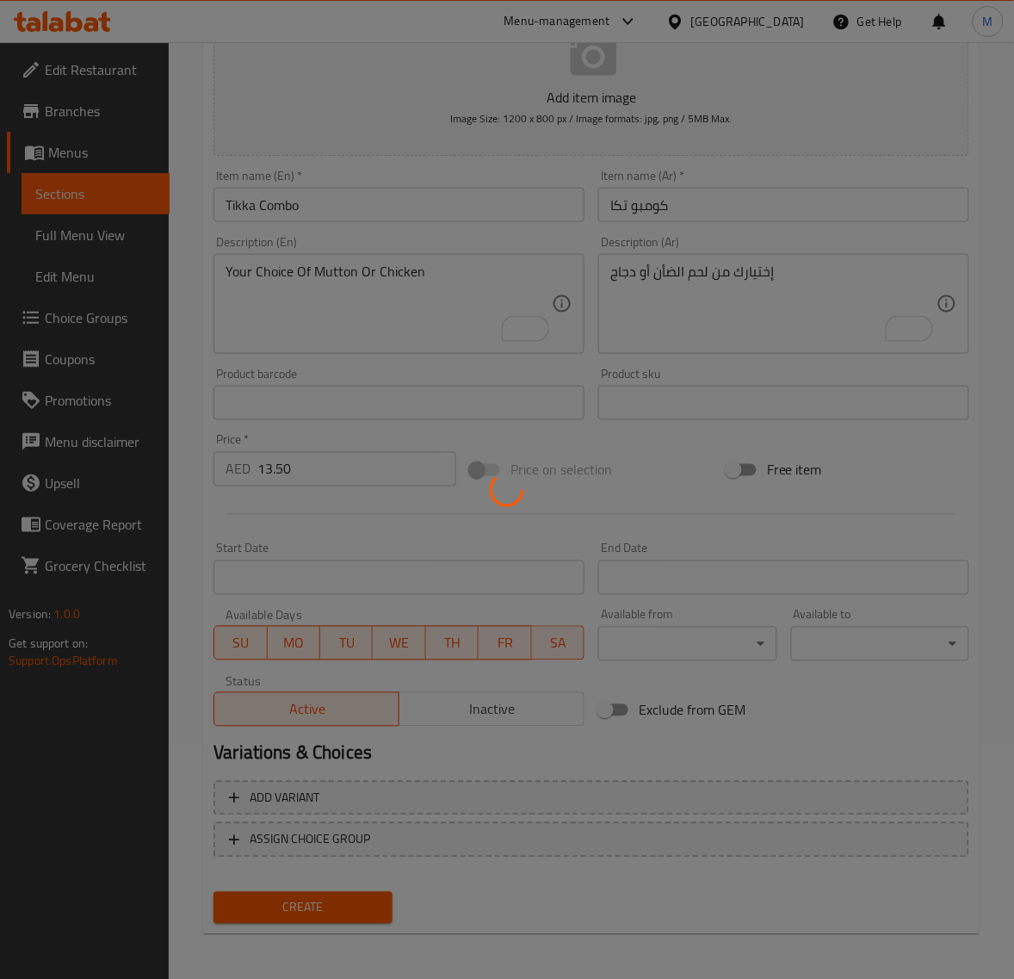
type input "0"
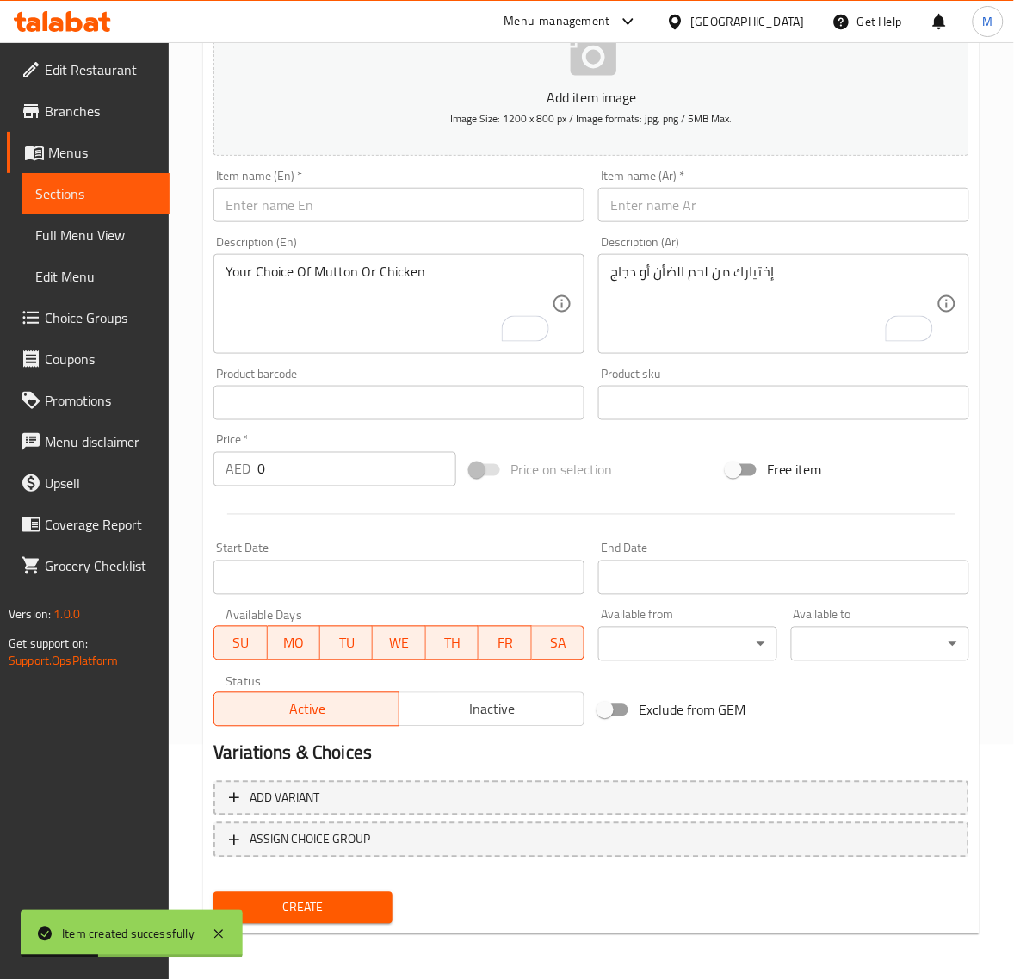
click at [691, 207] on input "text" at bounding box center [783, 205] width 371 height 34
paste input "كومبو شيش طاووق"
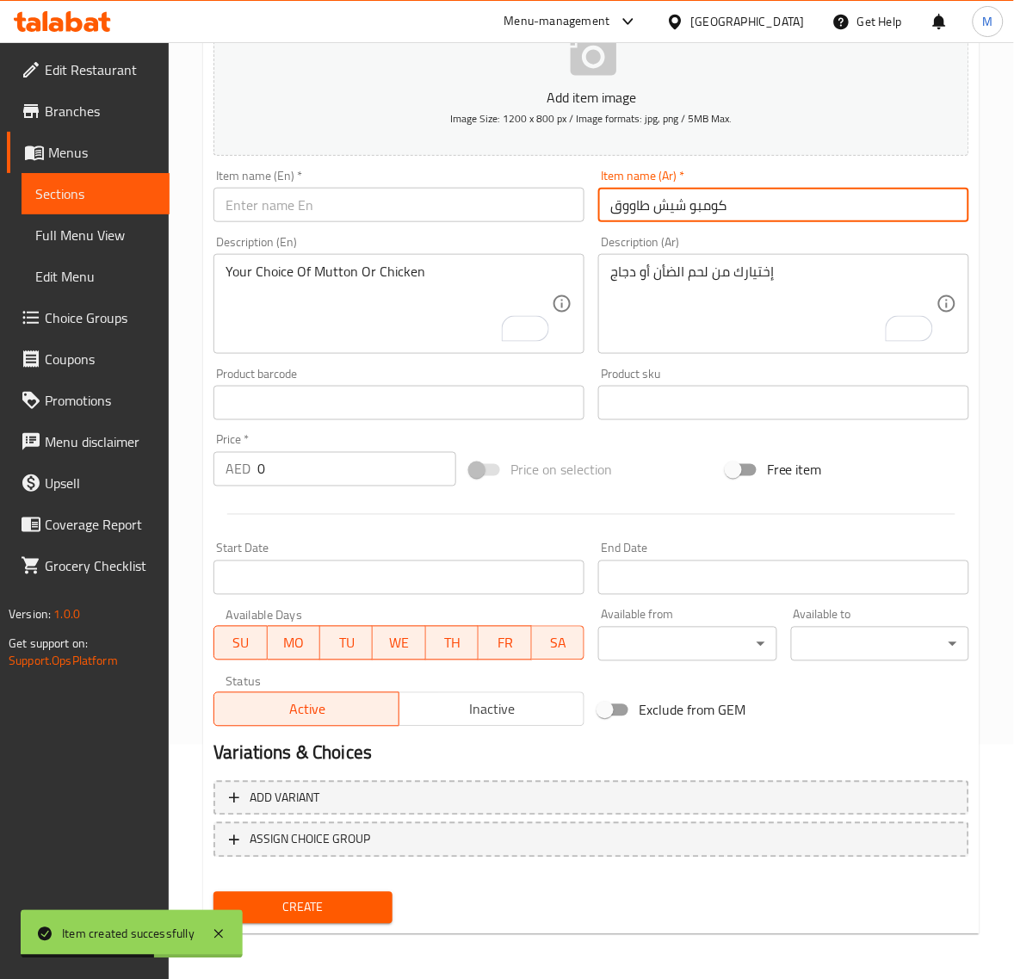
type input "كومبو شيش طاووق"
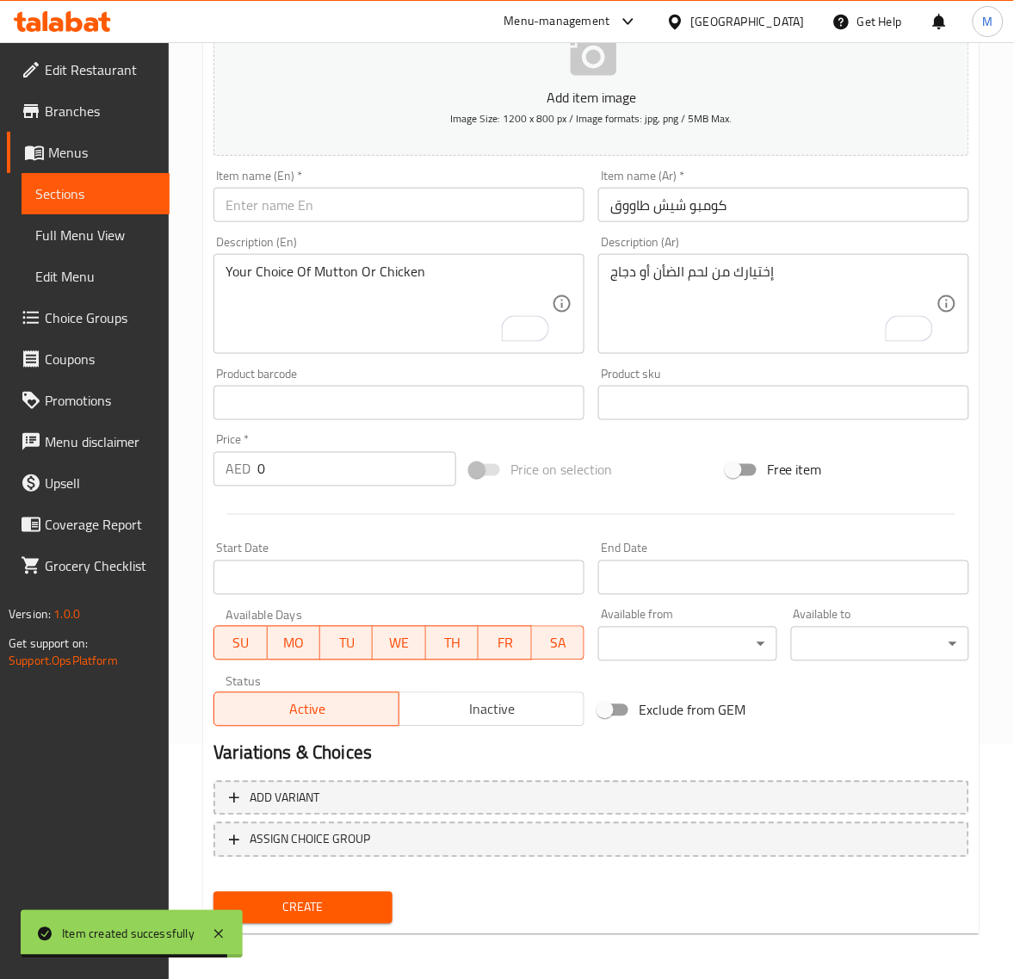
click at [362, 201] on input "text" at bounding box center [399, 205] width 371 height 34
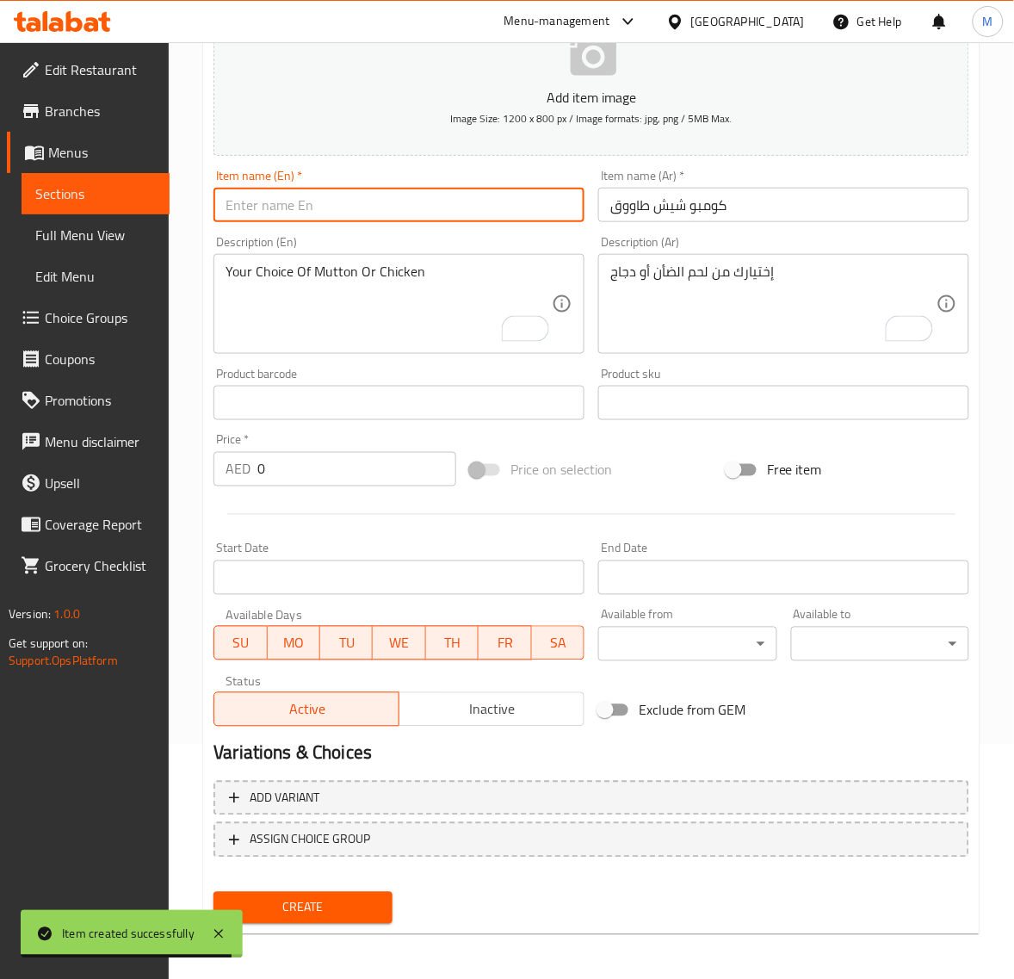
paste input "SHEESH TAWOOK COMBO"
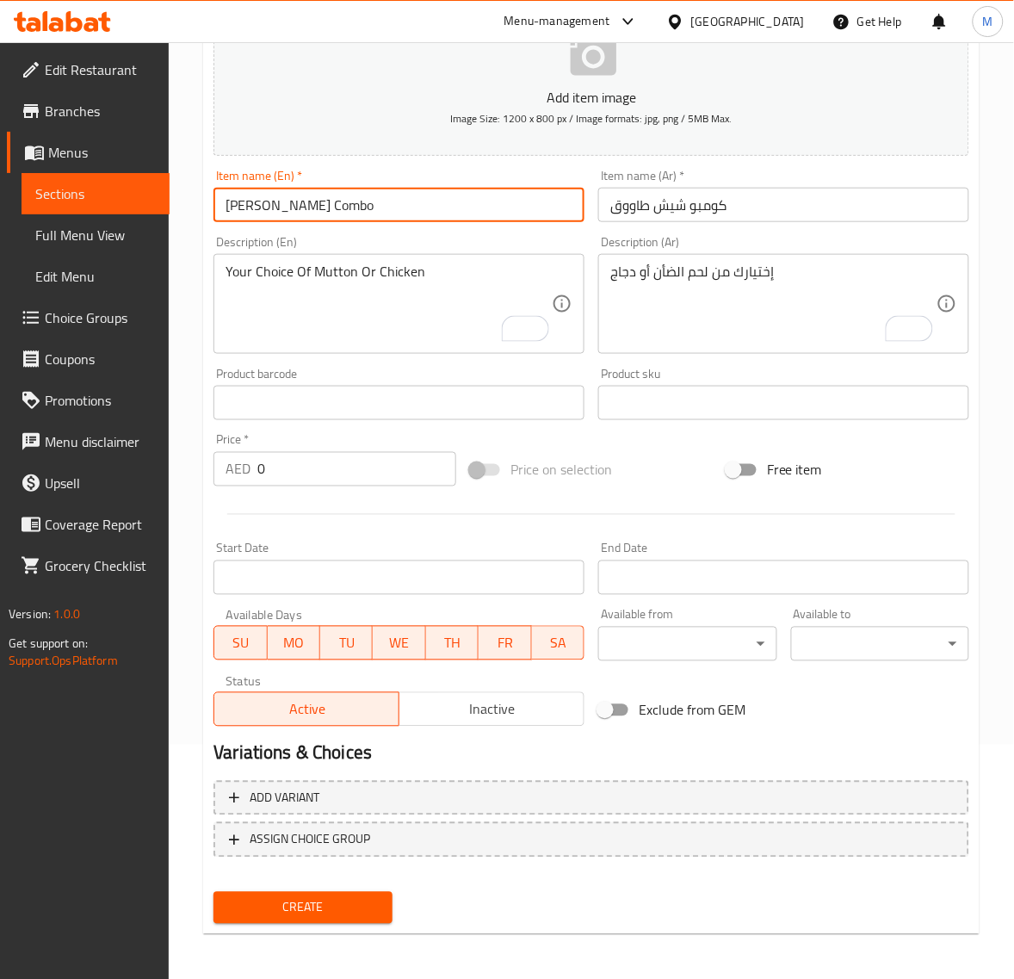
type input "Sheesh Tawook Combo"
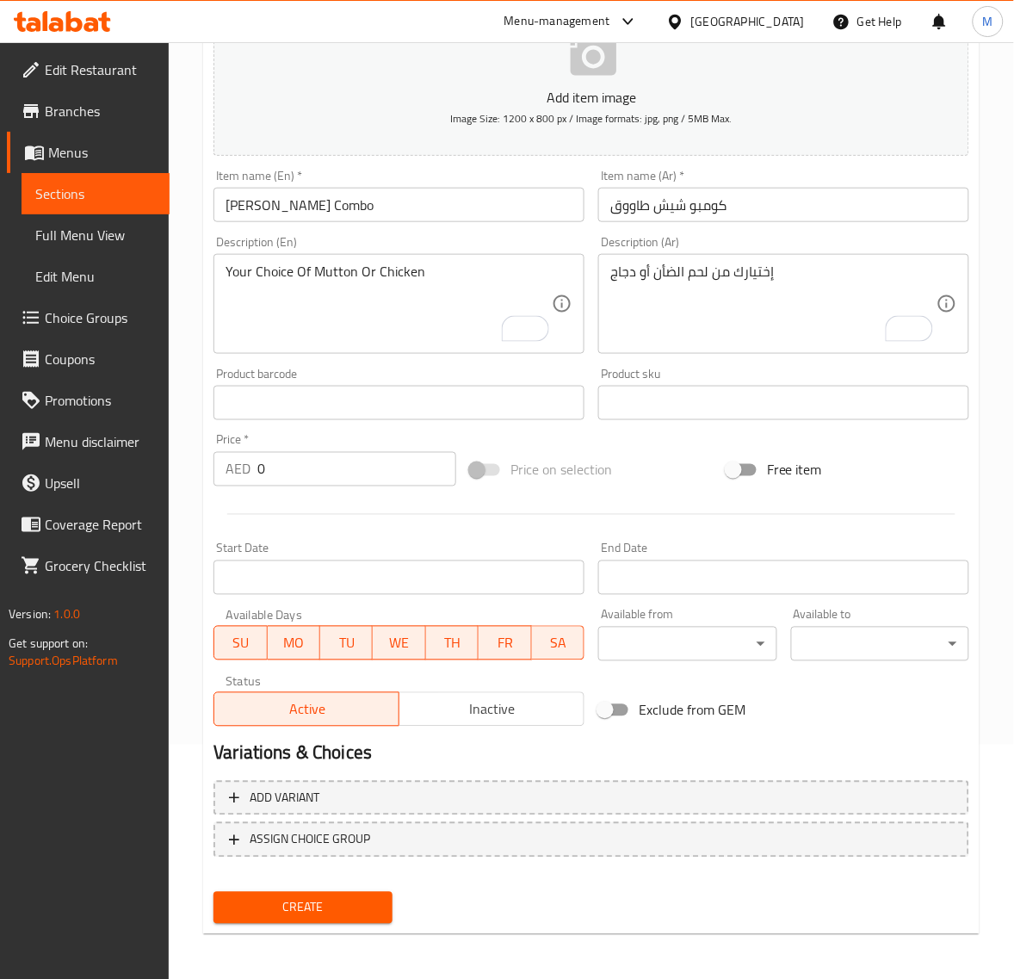
click at [272, 475] on input "0" at bounding box center [356, 469] width 199 height 34
paste input "13.5"
type input "13.50"
click at [214, 892] on button "Create" at bounding box center [303, 908] width 178 height 32
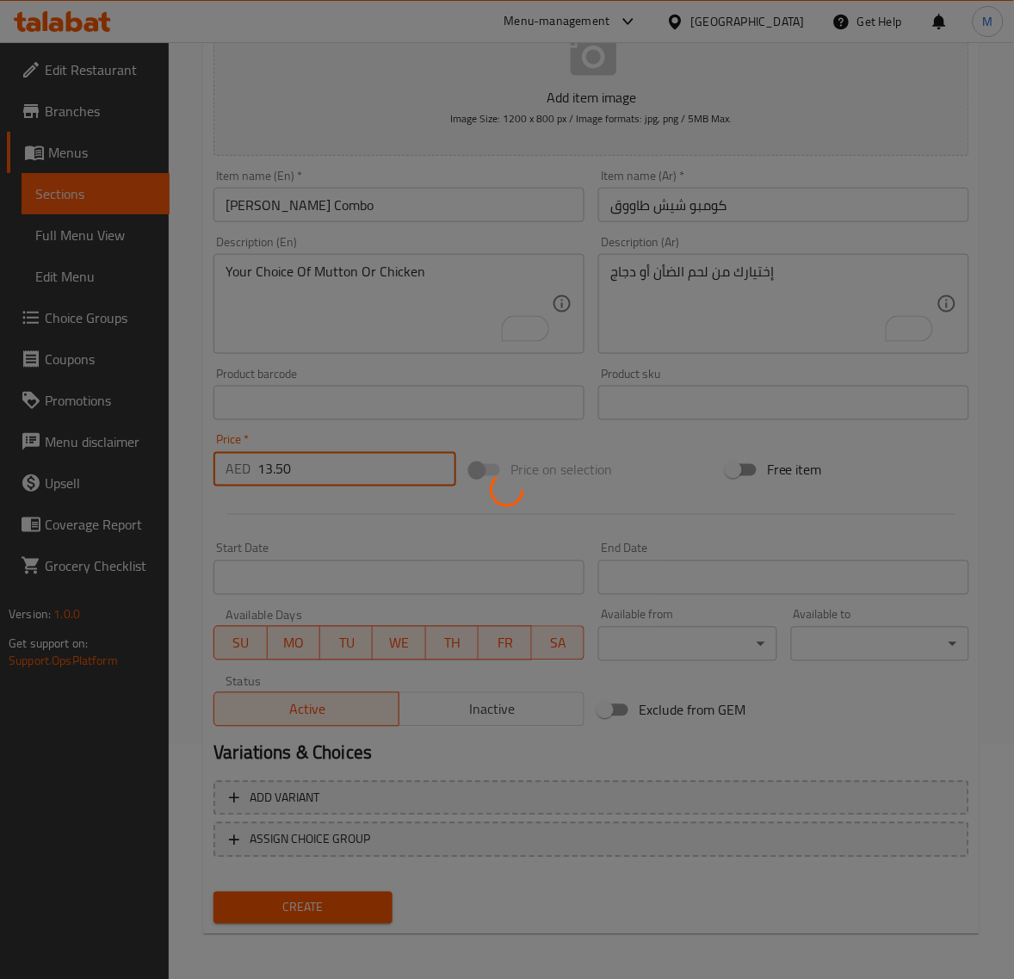
type input "0"
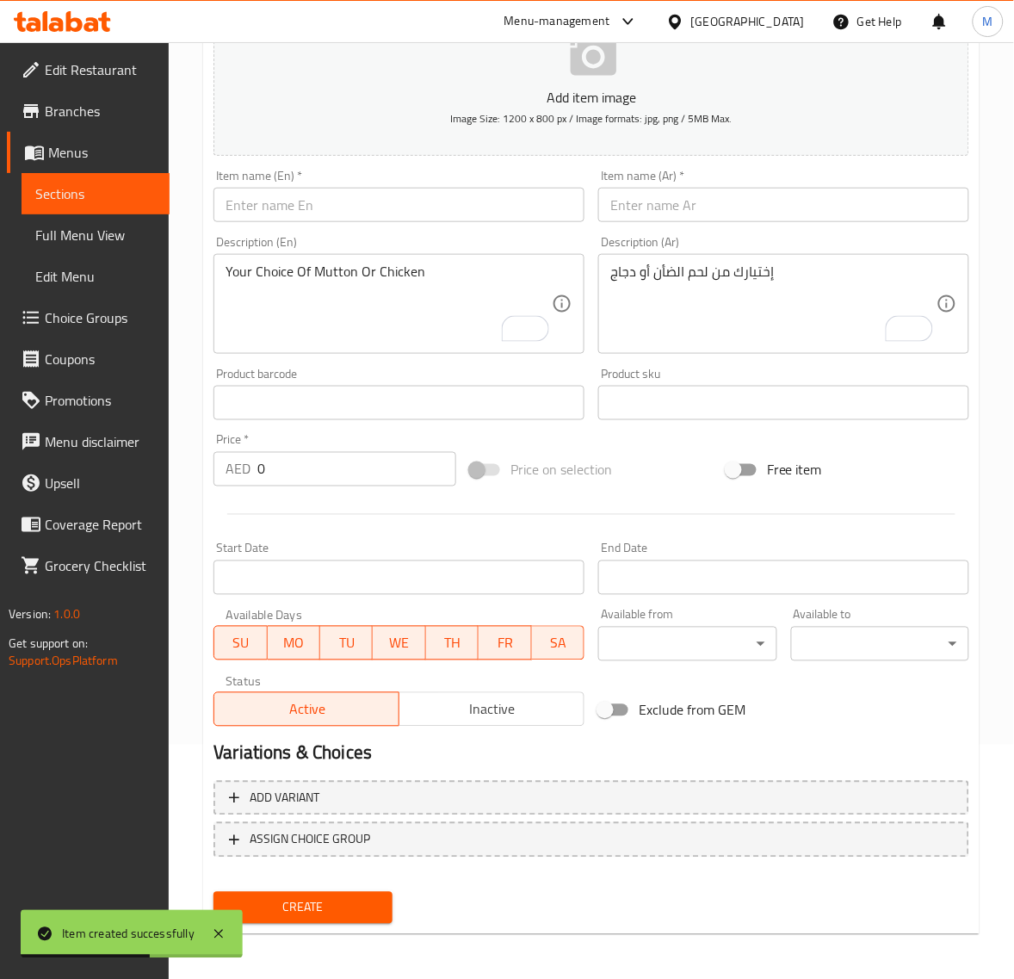
click at [672, 201] on input "text" at bounding box center [783, 205] width 371 height 34
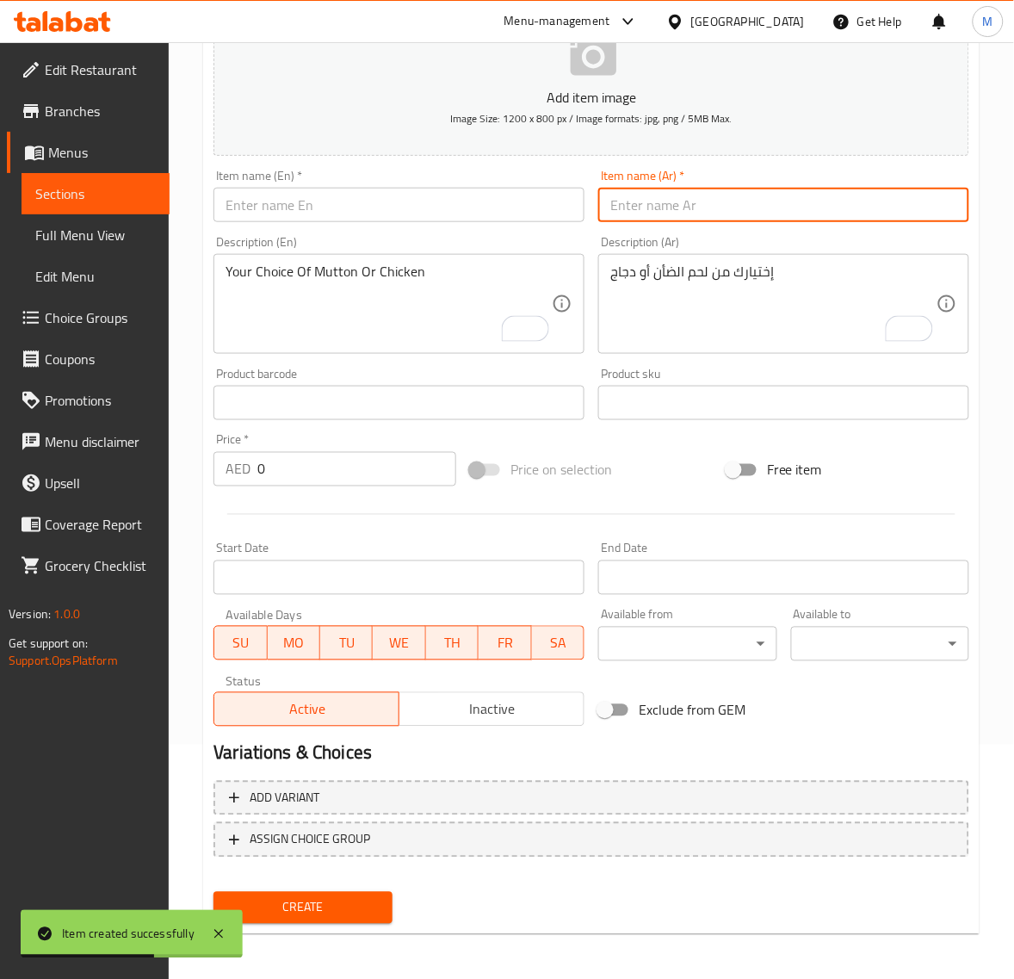
paste input "كومبو دجاج نجتس"
click at [657, 207] on input "كومبو دجاج نجتس" at bounding box center [783, 205] width 371 height 34
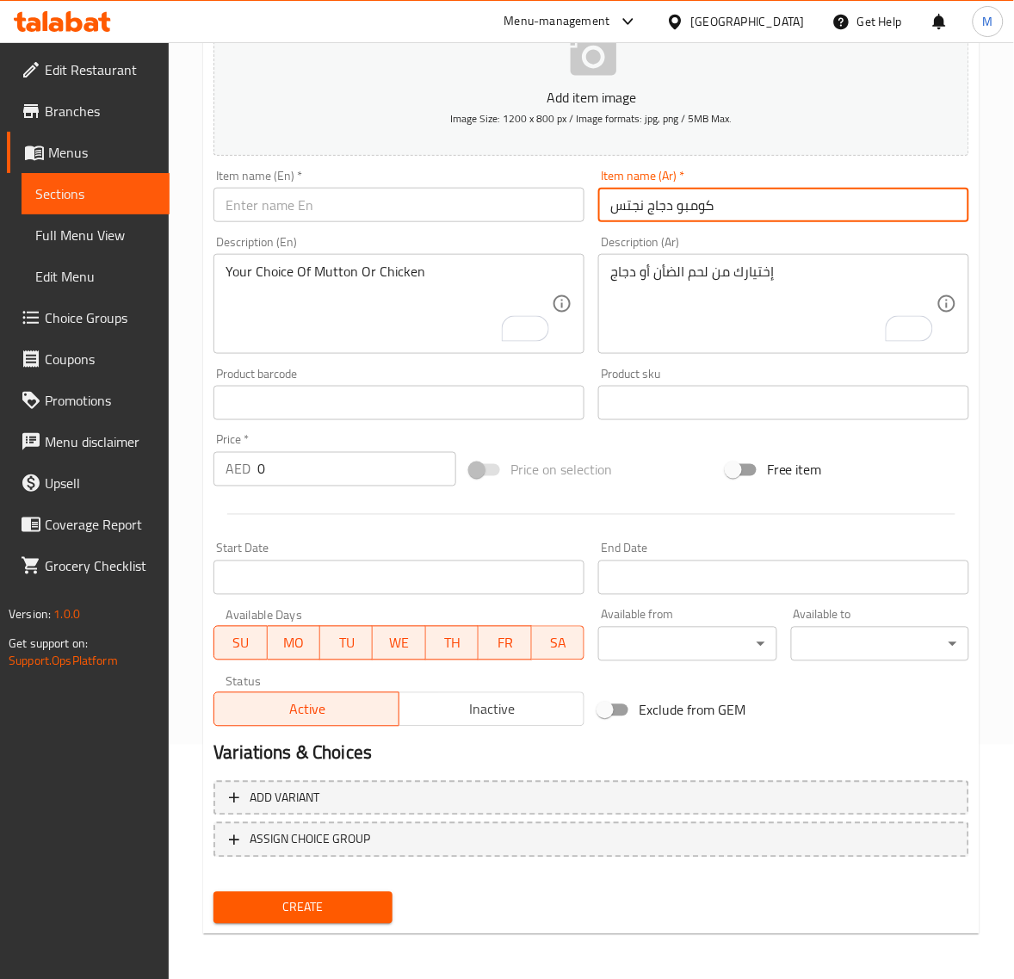
click at [638, 212] on input "كومبو دجاج نجتس" at bounding box center [783, 205] width 371 height 34
paste input "text"
type input "كومبو دجاج ناجتس"
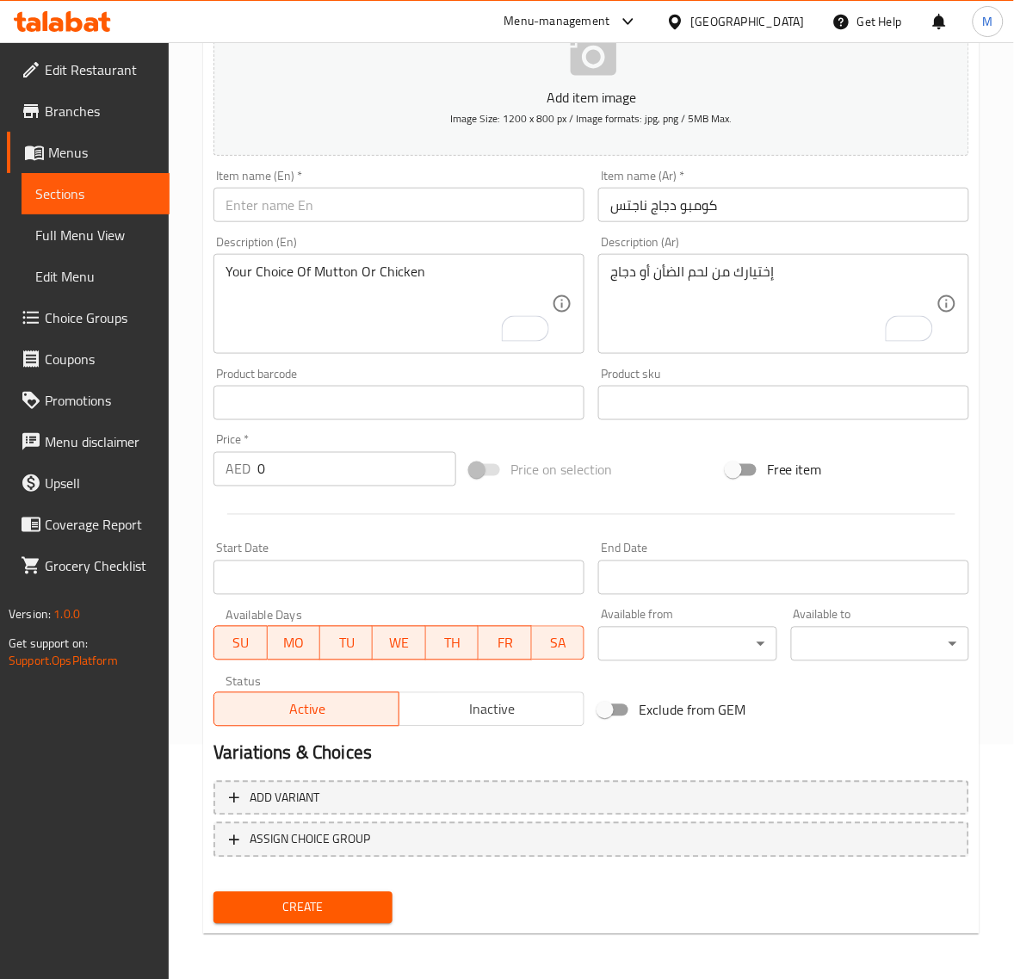
click at [331, 205] on input "text" at bounding box center [399, 205] width 371 height 34
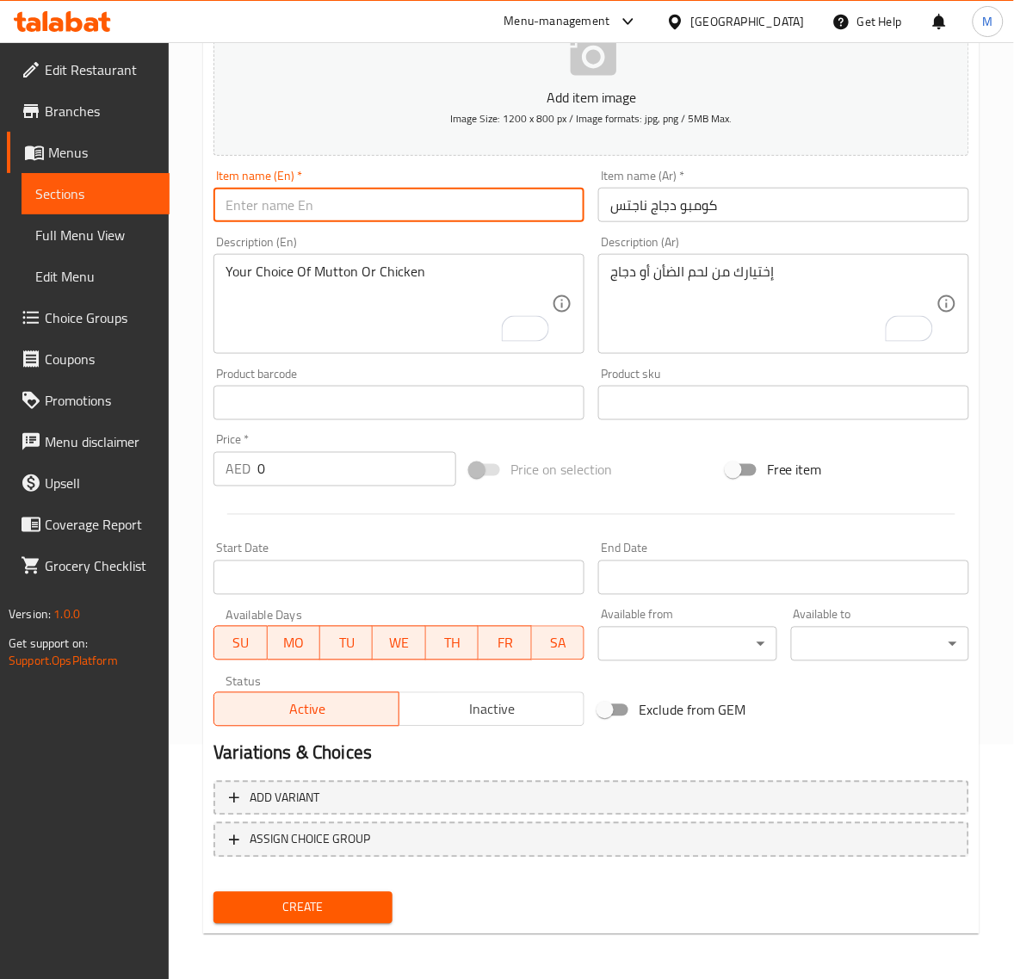
paste input "CHI. NUGGETS COMBO"
drag, startPoint x: 251, startPoint y: 207, endPoint x: 211, endPoint y: 212, distance: 39.9
click at [211, 212] on div "Item name (En)   * CHI. NUGGETS COMBO Item name (En) *" at bounding box center [399, 196] width 385 height 66
type input "Chicken Nuggets Combo"
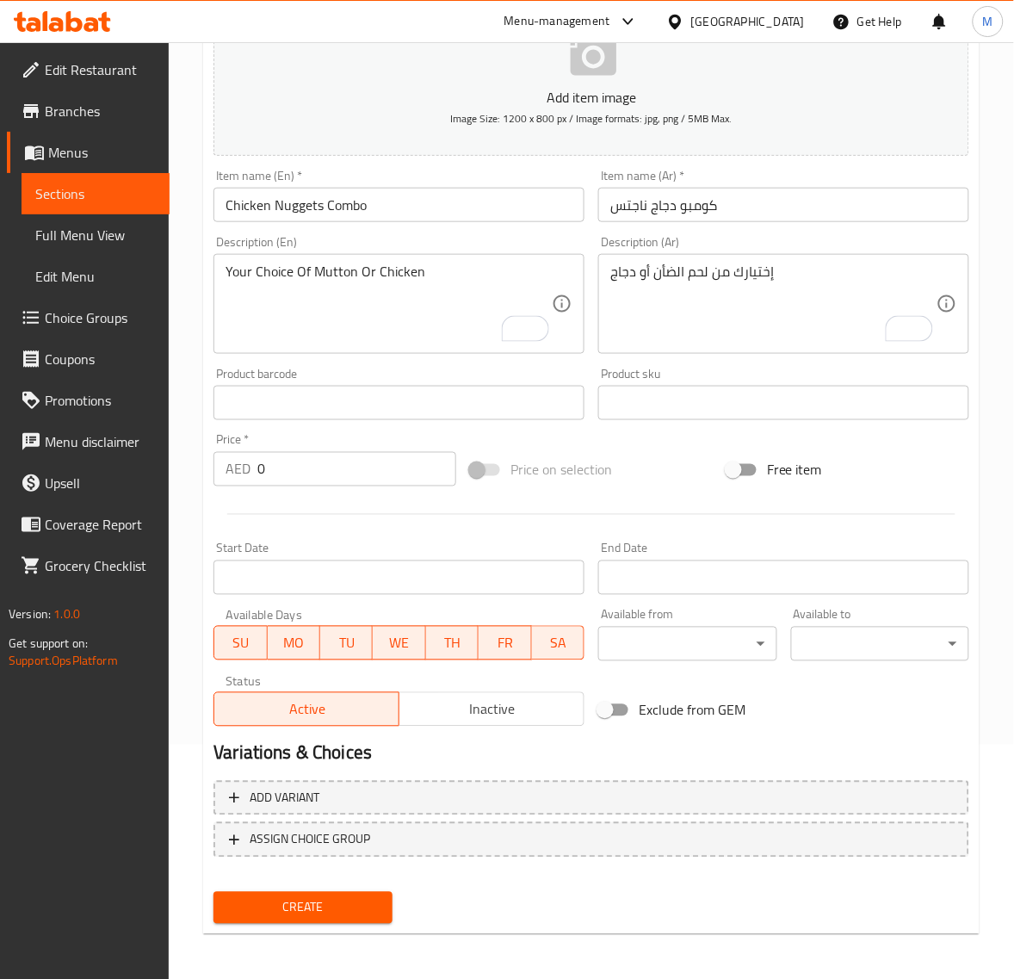
click at [325, 462] on input "0" at bounding box center [356, 469] width 199 height 34
paste input "13.5"
type input "13.50"
click at [308, 904] on span "Create" at bounding box center [302, 908] width 151 height 22
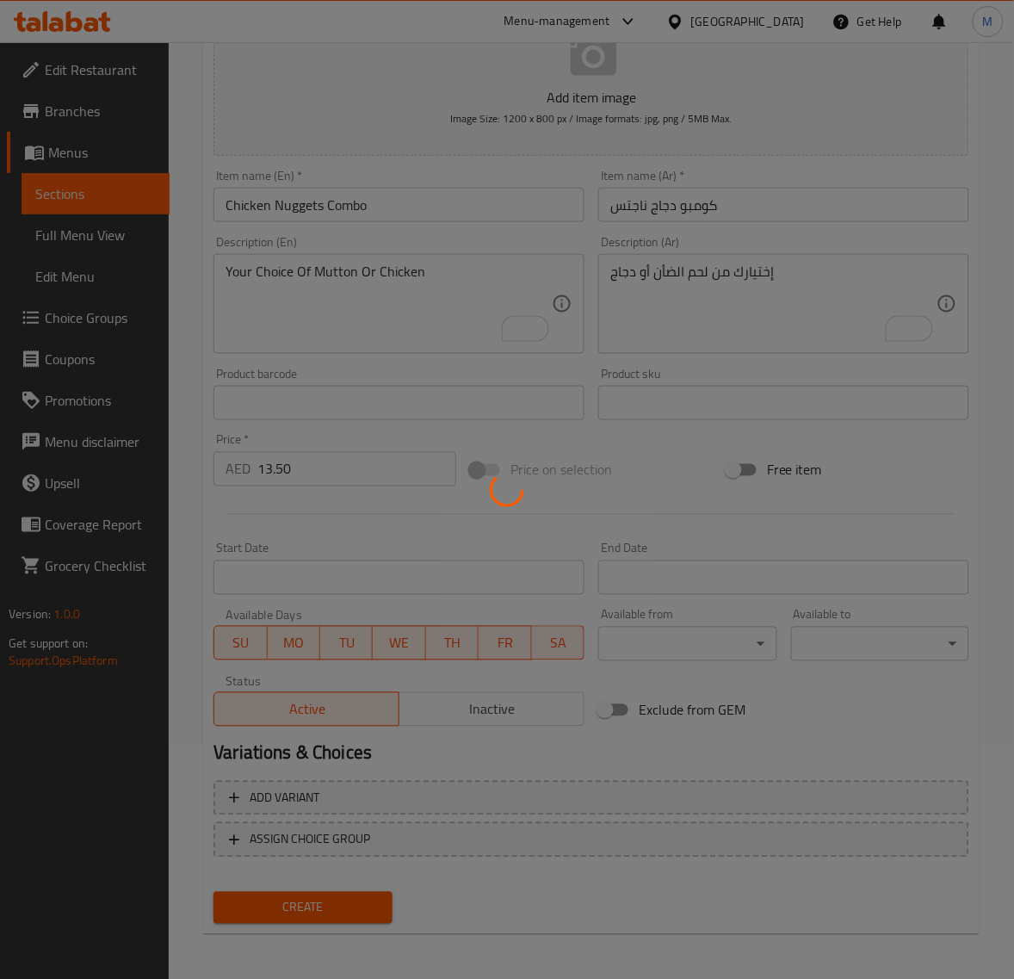
type input "0"
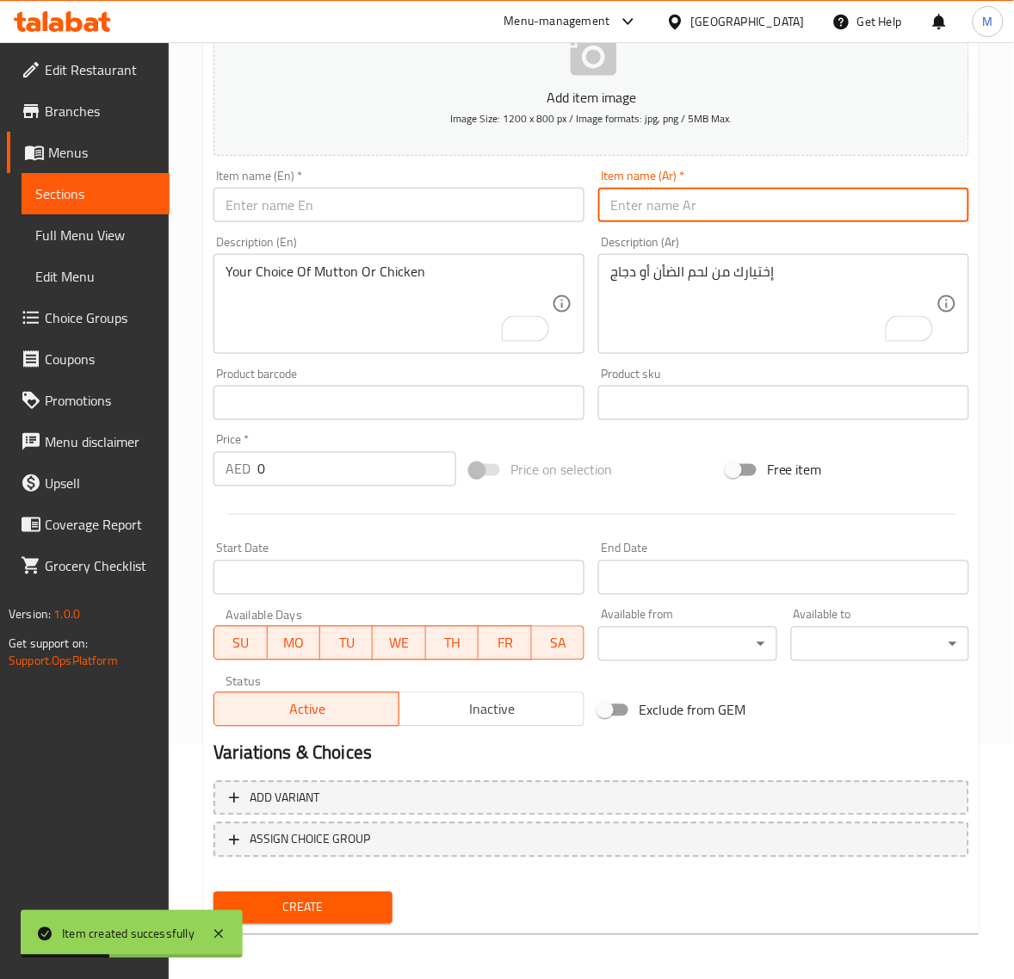
click at [647, 211] on input "text" at bounding box center [783, 205] width 371 height 34
paste input "كومبو دجاج ليمون"
type input "كومبو دجاج ليمون"
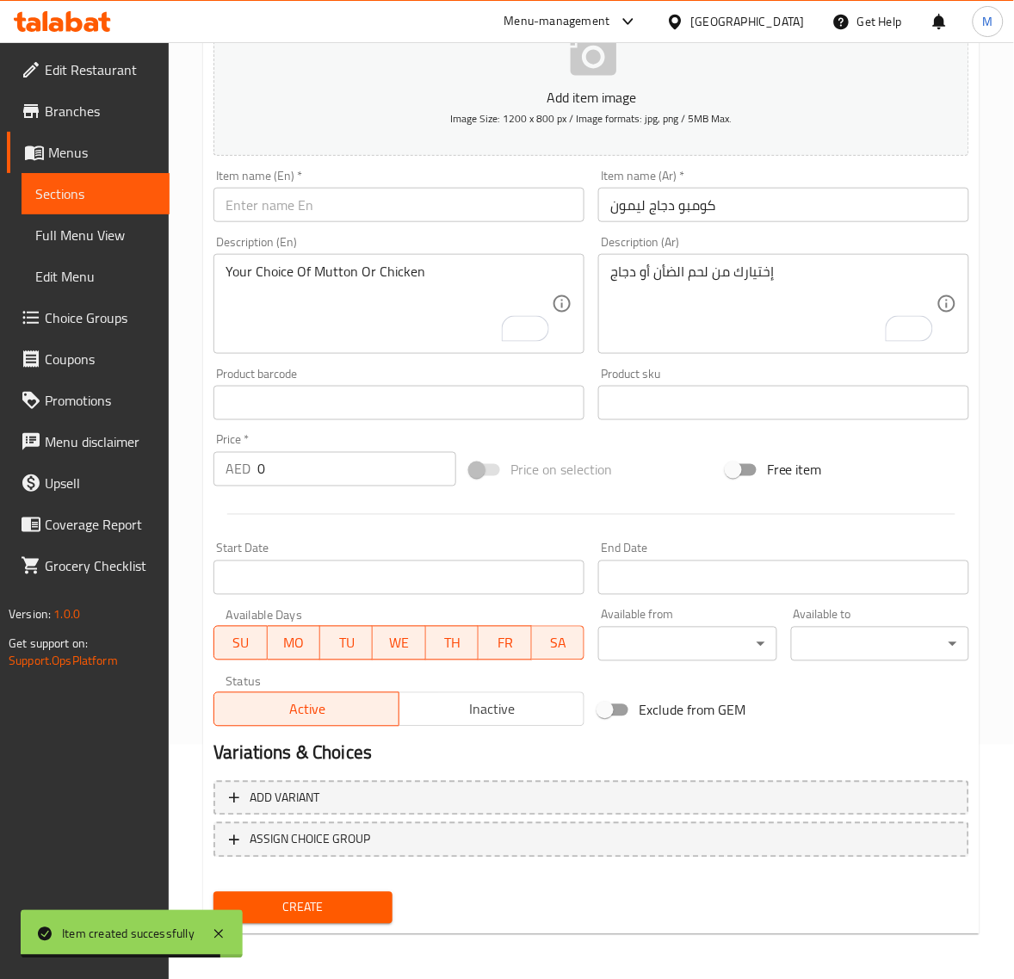
click at [303, 205] on input "text" at bounding box center [399, 205] width 371 height 34
paste input "CHICKEN LEMON COMBO"
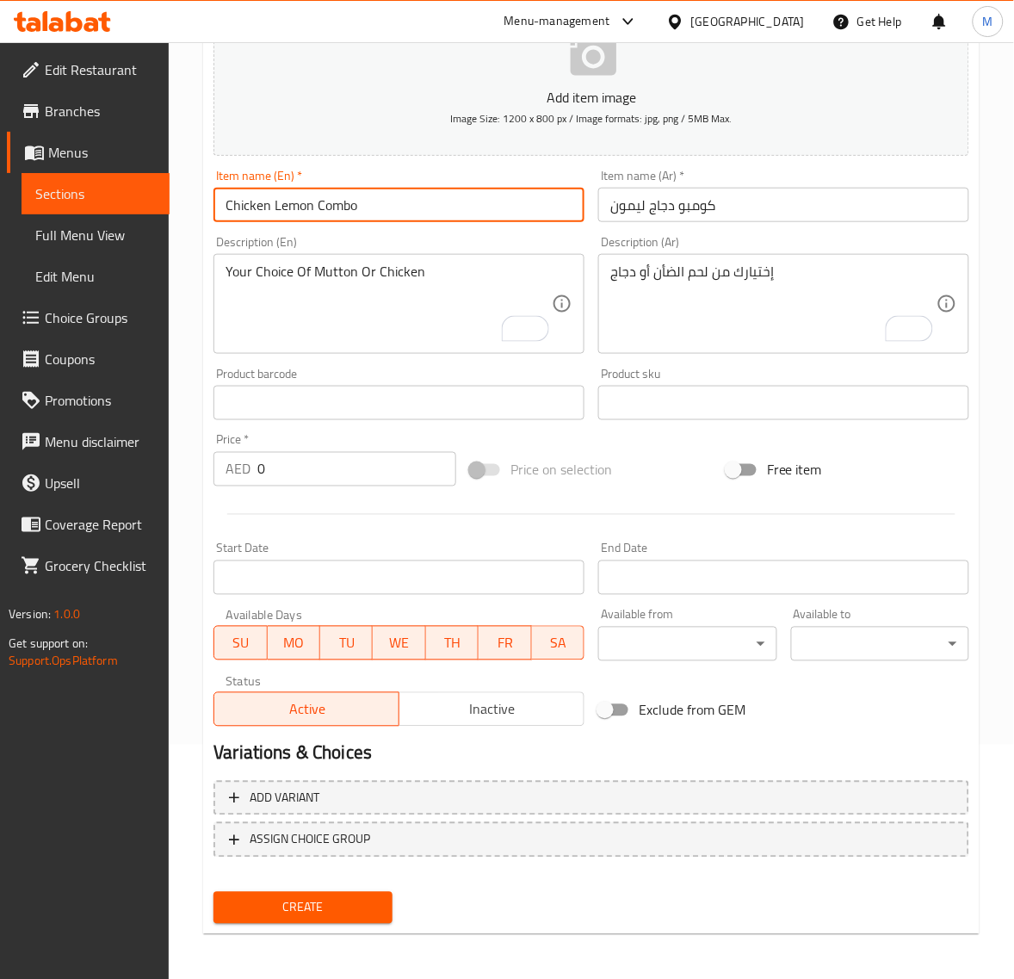
type input "Chicken Lemon Combo"
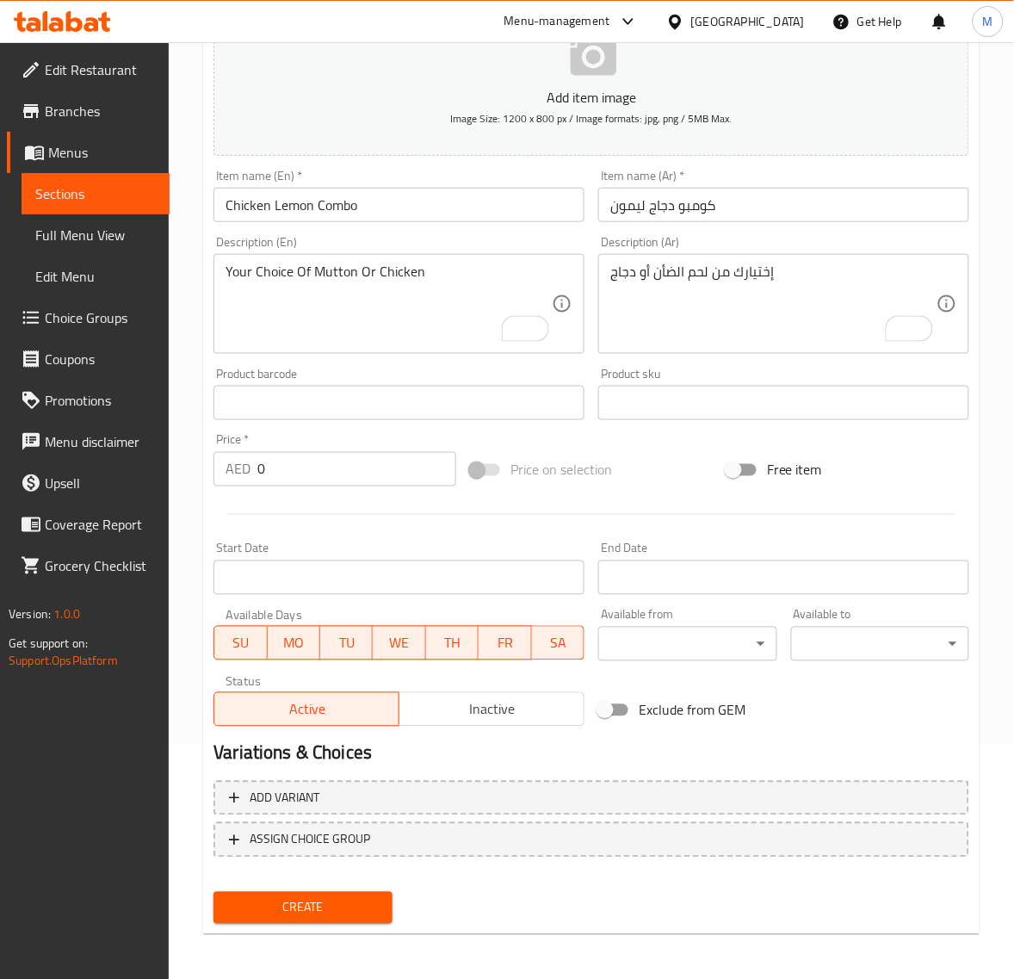
click at [277, 469] on input "0" at bounding box center [356, 469] width 199 height 34
paste input "13.5"
type input "13.50"
click at [341, 901] on span "Create" at bounding box center [302, 908] width 151 height 22
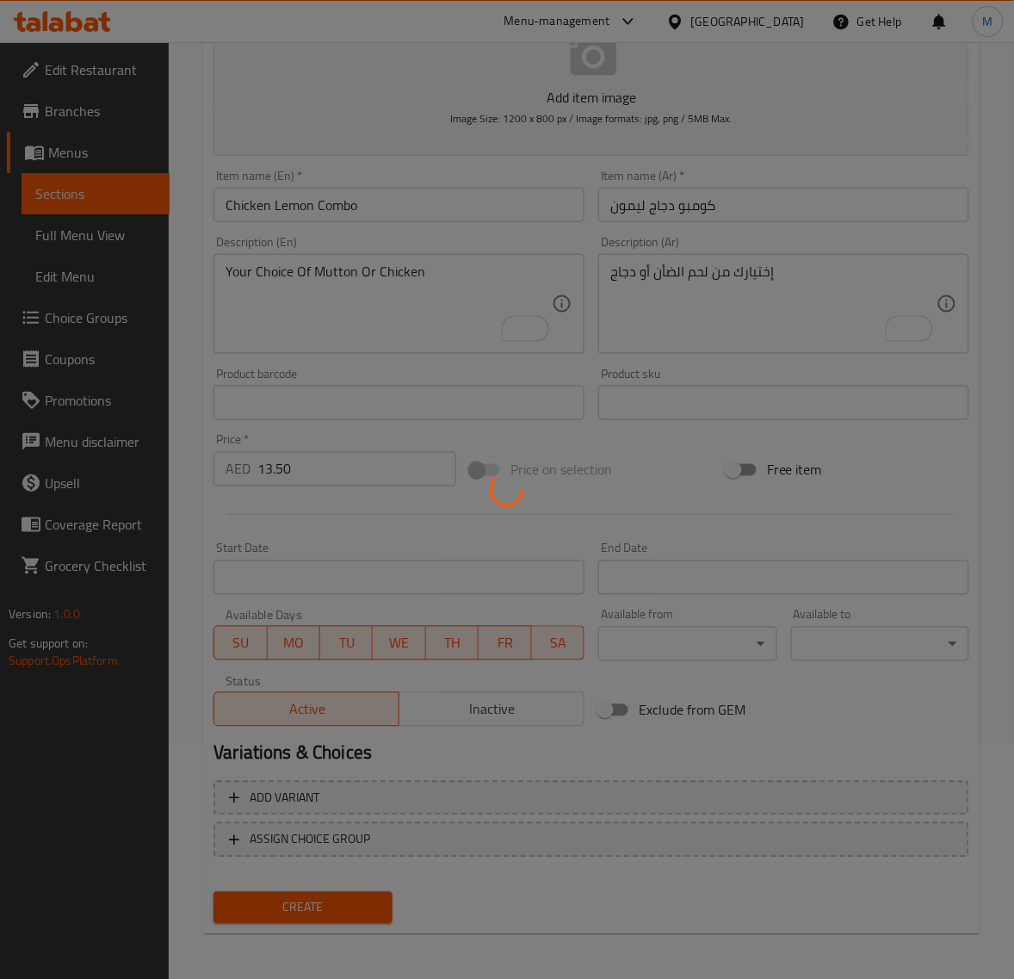
type input "0"
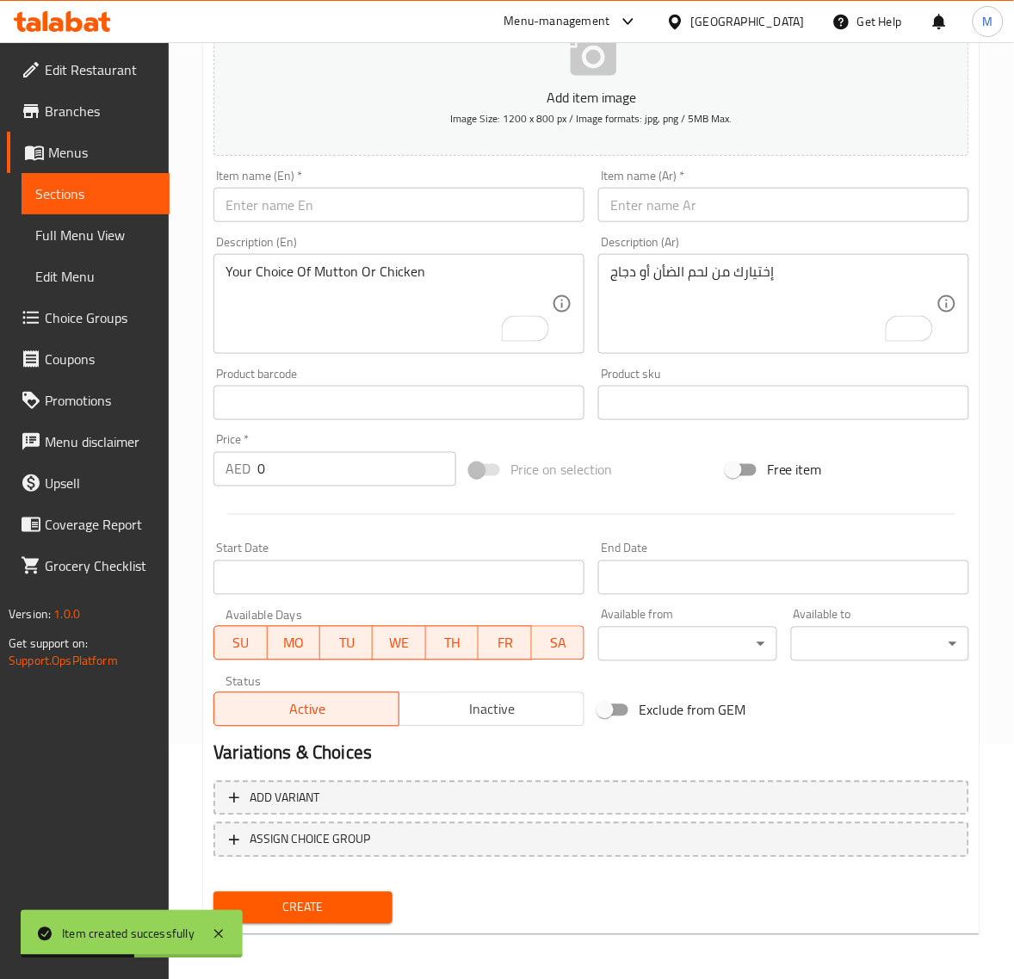
click at [680, 205] on input "text" at bounding box center [783, 205] width 371 height 34
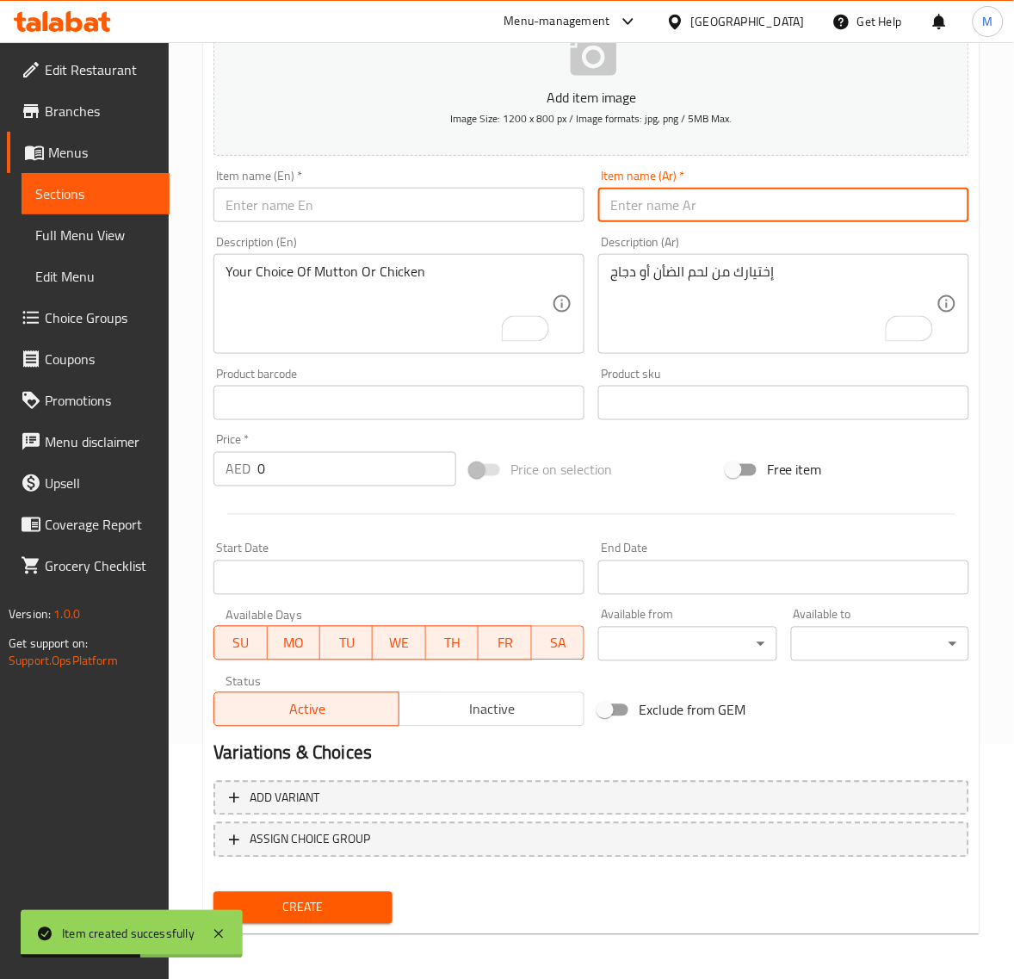
paste input "كومبو نقانق"
type input "كومبو نقانق"
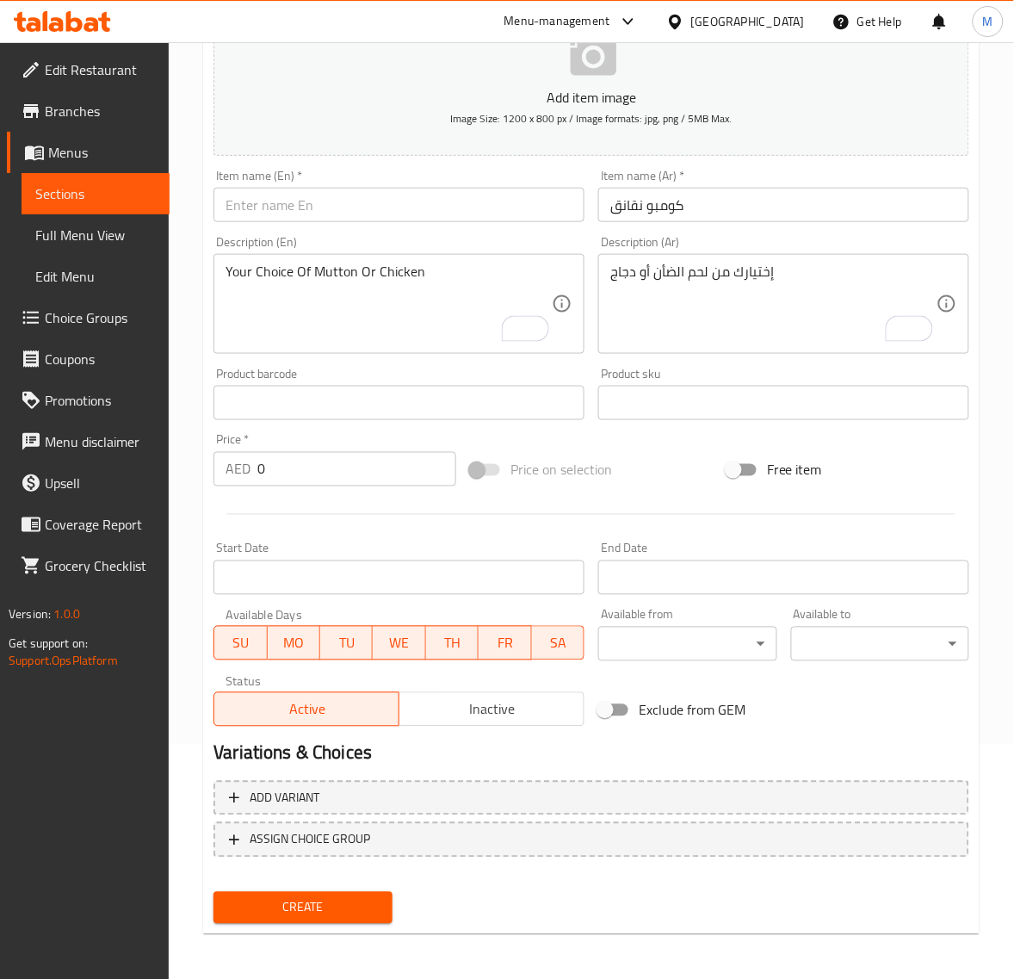
click at [293, 203] on input "text" at bounding box center [399, 205] width 371 height 34
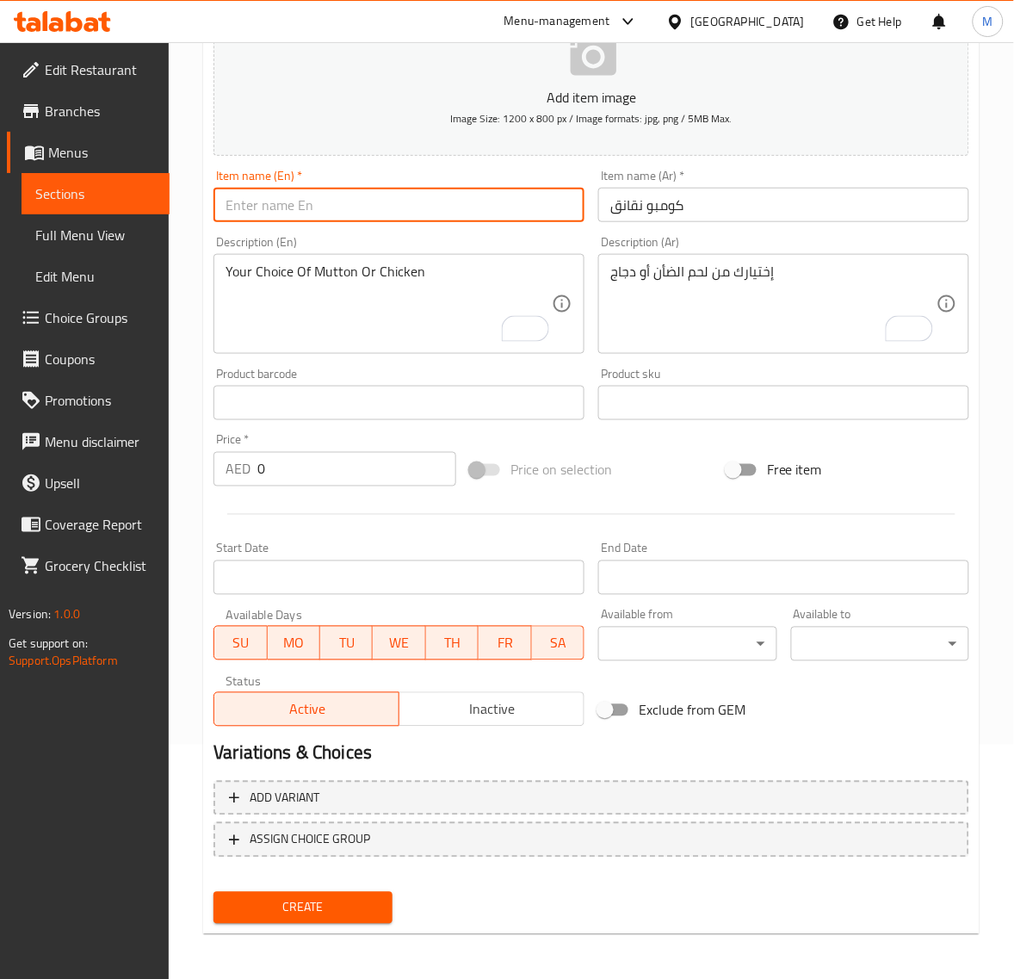
paste input "HOTDOG COMBO"
type input "Hotdog Combo"
click at [310, 372] on div "Product barcode Product barcode" at bounding box center [399, 394] width 371 height 53
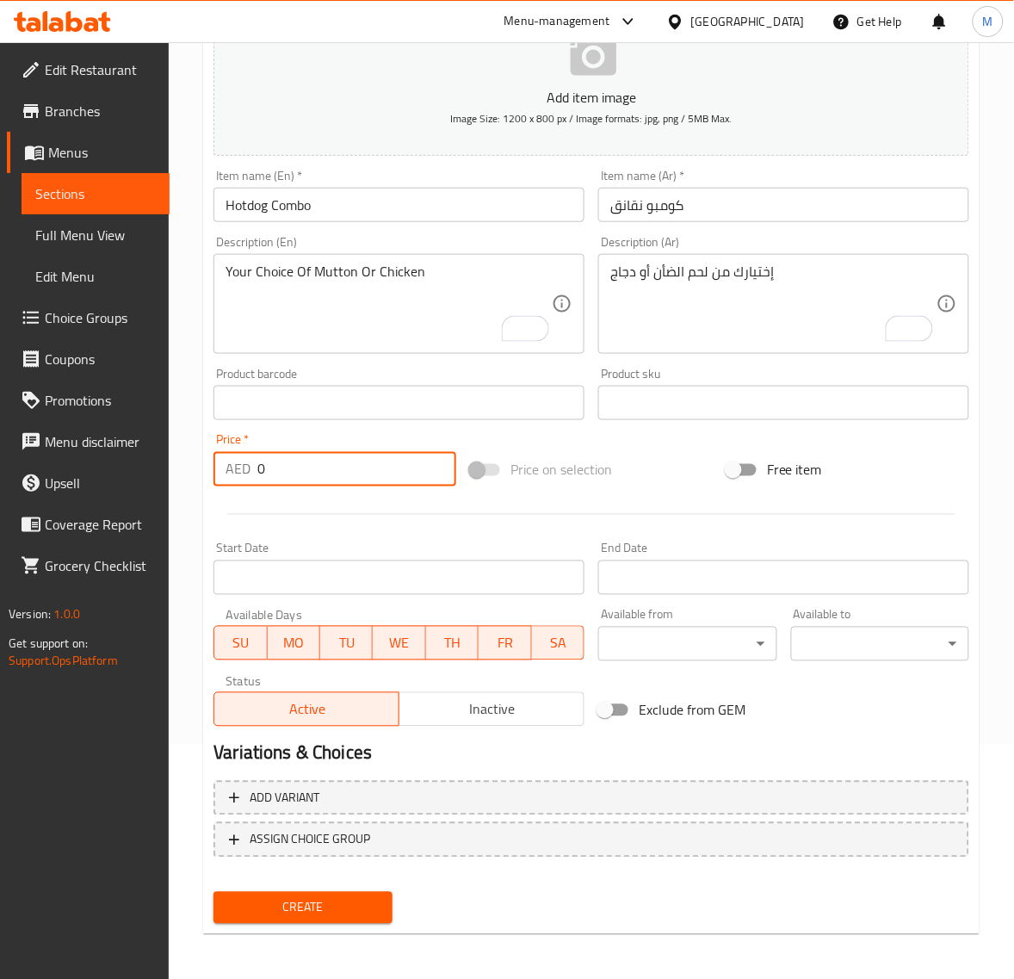
click at [278, 475] on input "0" at bounding box center [356, 469] width 199 height 34
paste input "13.5"
type input "13.50"
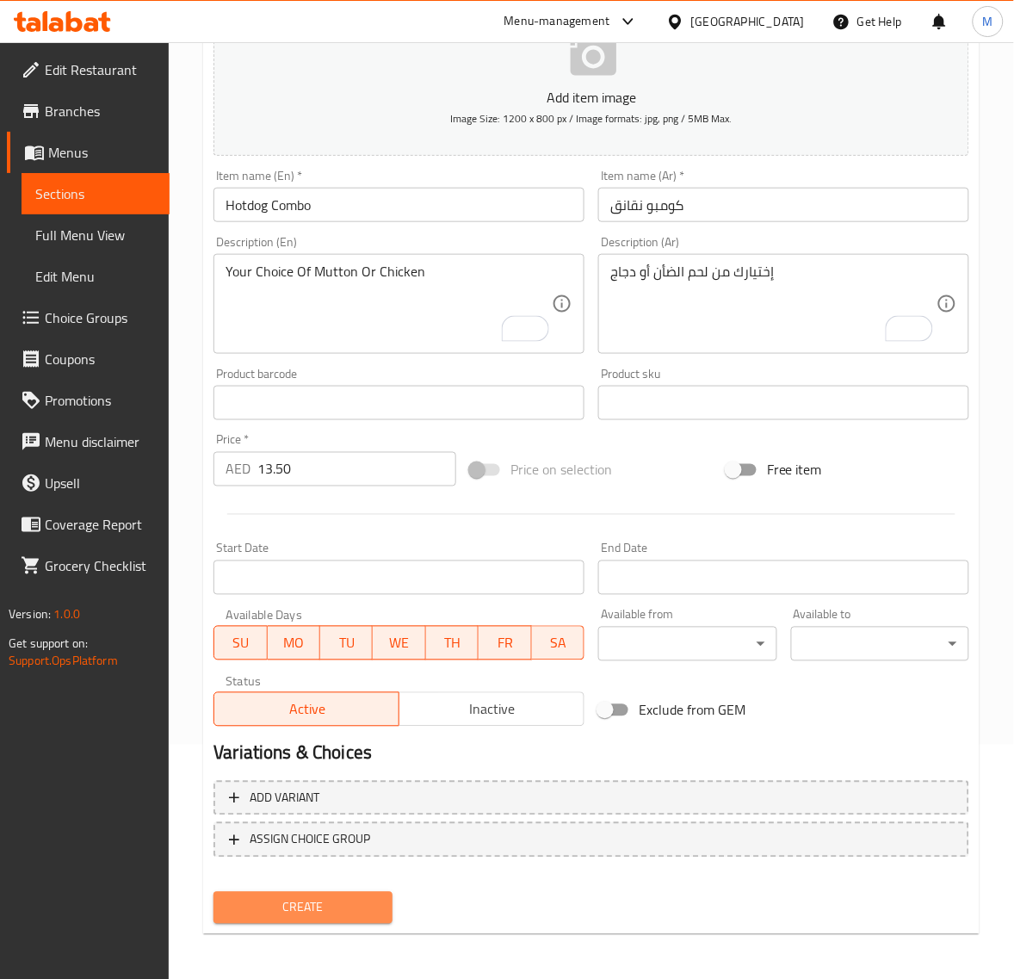
click at [333, 902] on span "Create" at bounding box center [302, 908] width 151 height 22
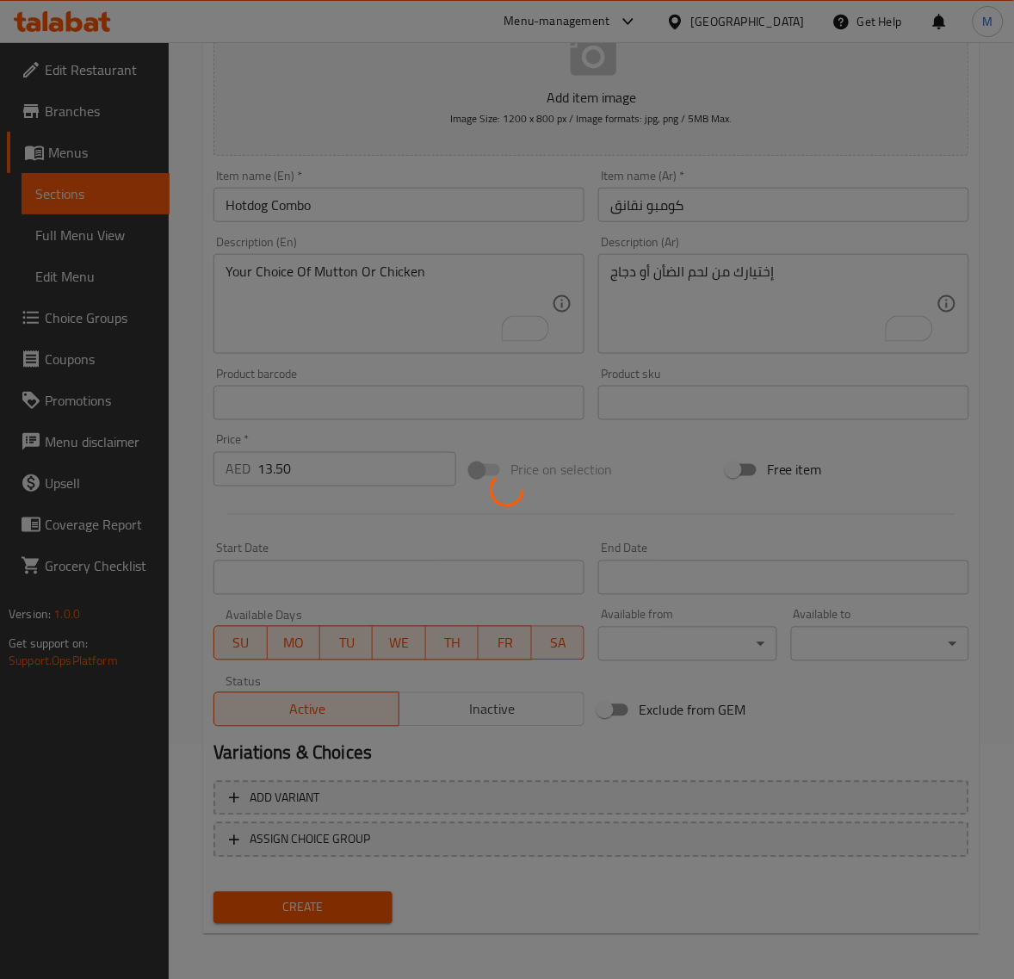
type input "0"
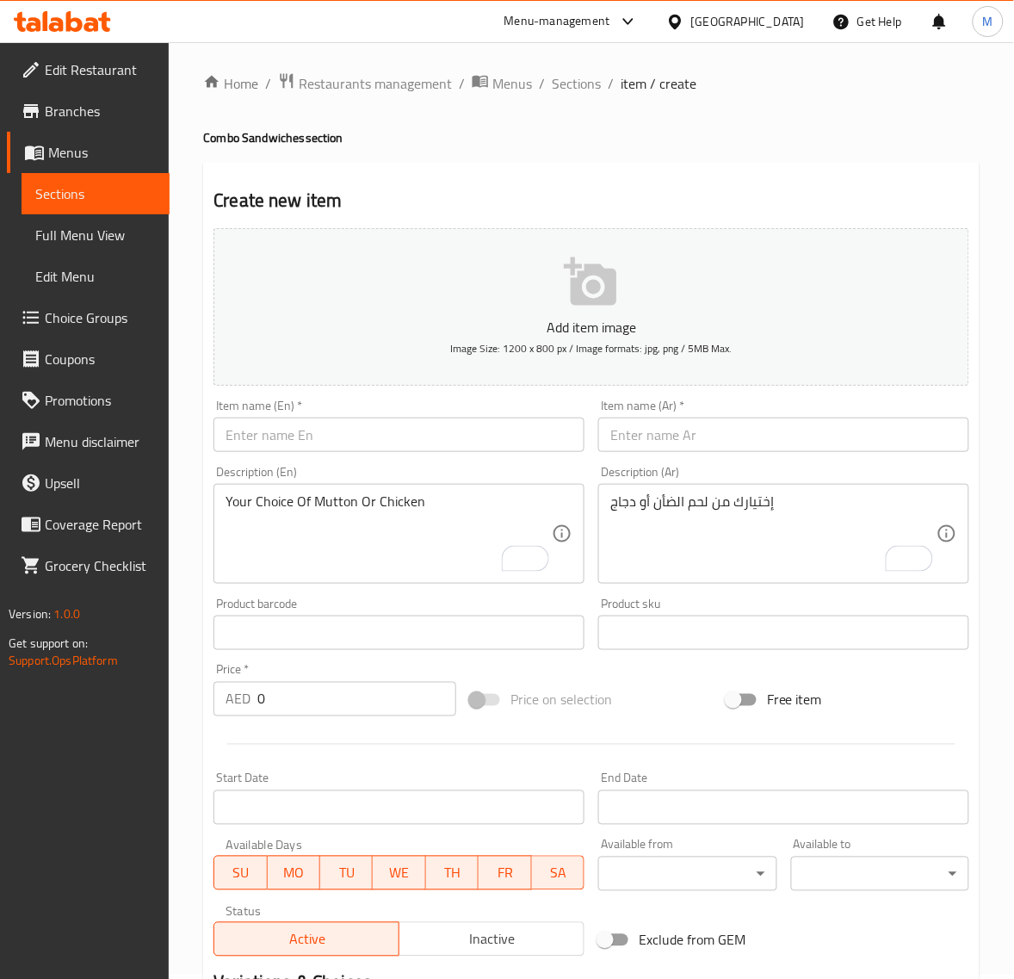
scroll to position [0, 0]
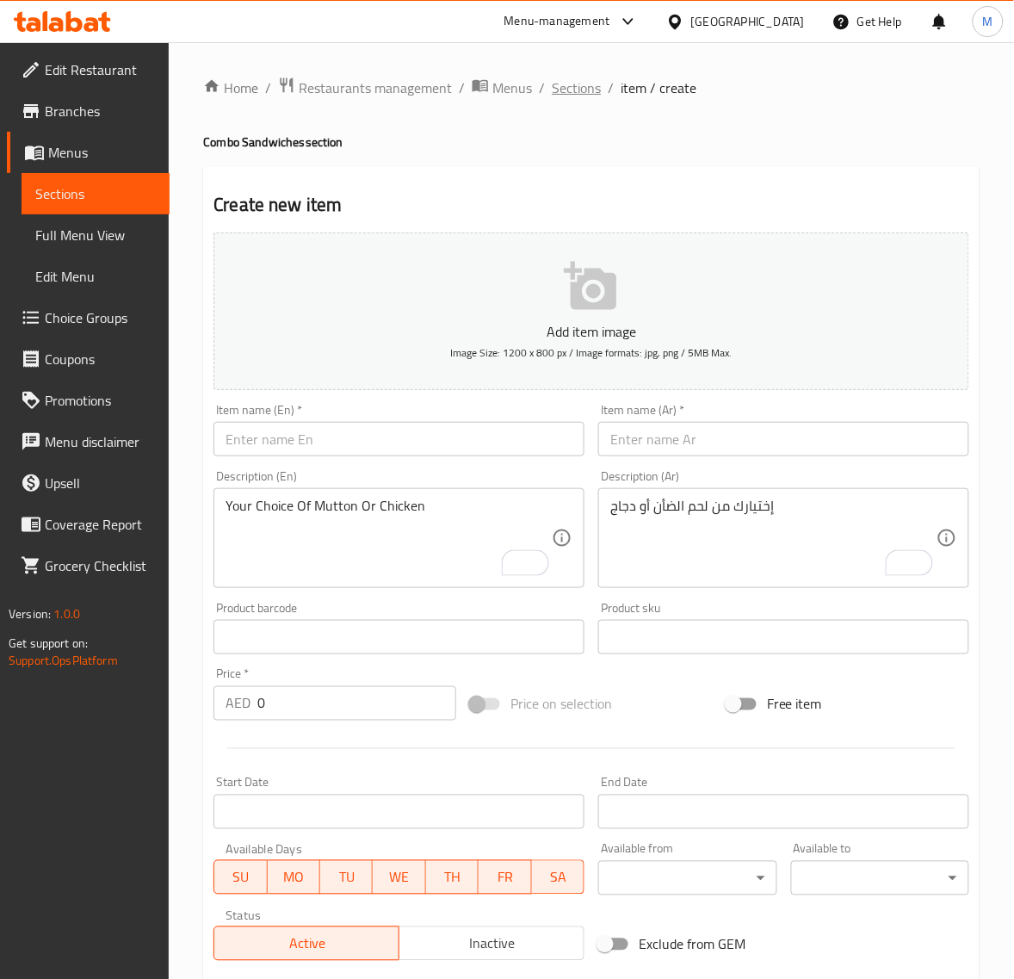
click at [566, 86] on span "Sections" at bounding box center [576, 87] width 49 height 21
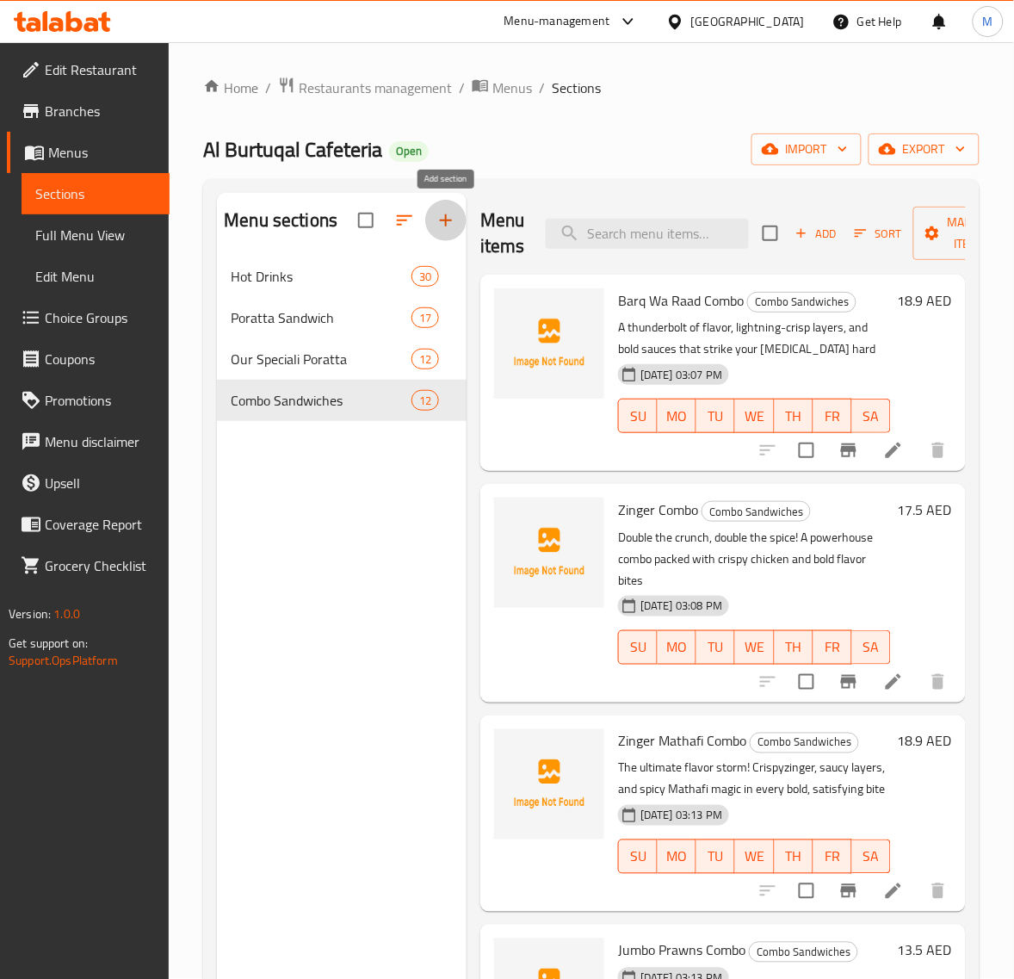
click at [439, 216] on icon "button" at bounding box center [446, 220] width 21 height 21
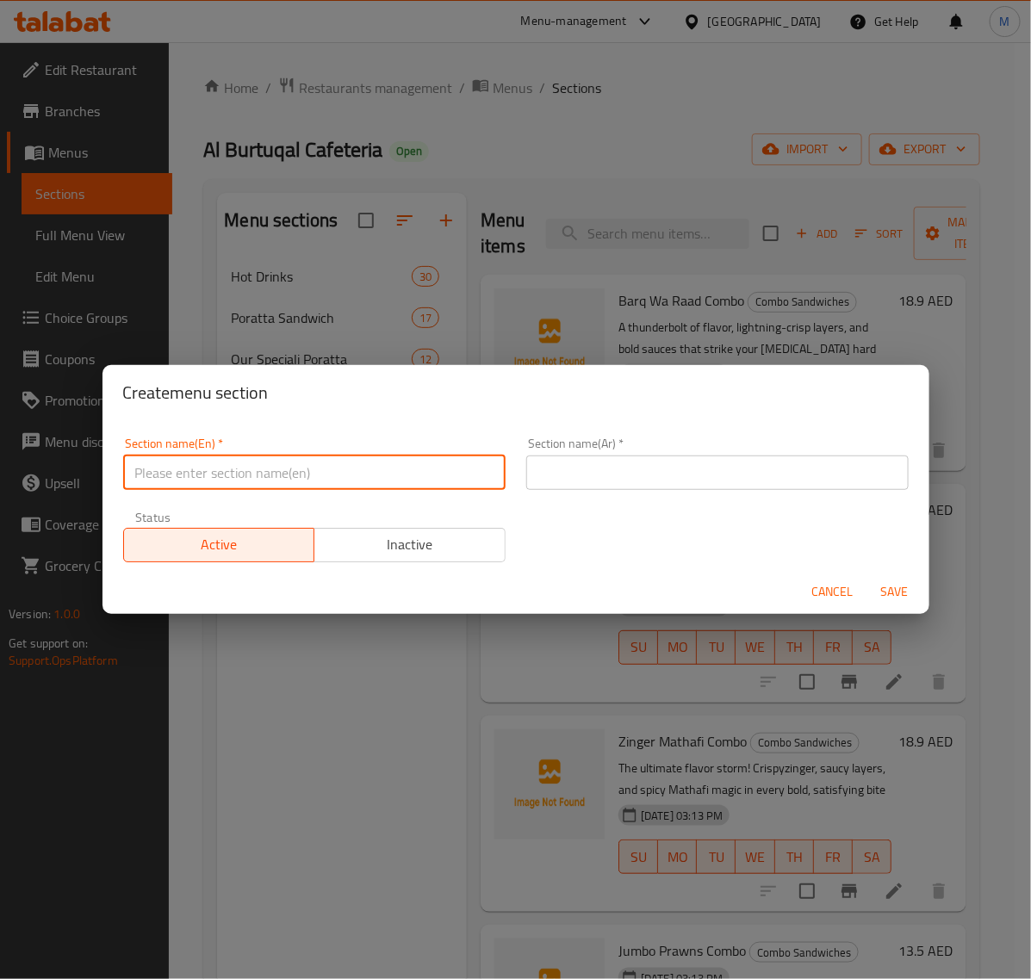
click at [284, 466] on input "text" at bounding box center [314, 472] width 382 height 34
type input "Special Grill Burger"
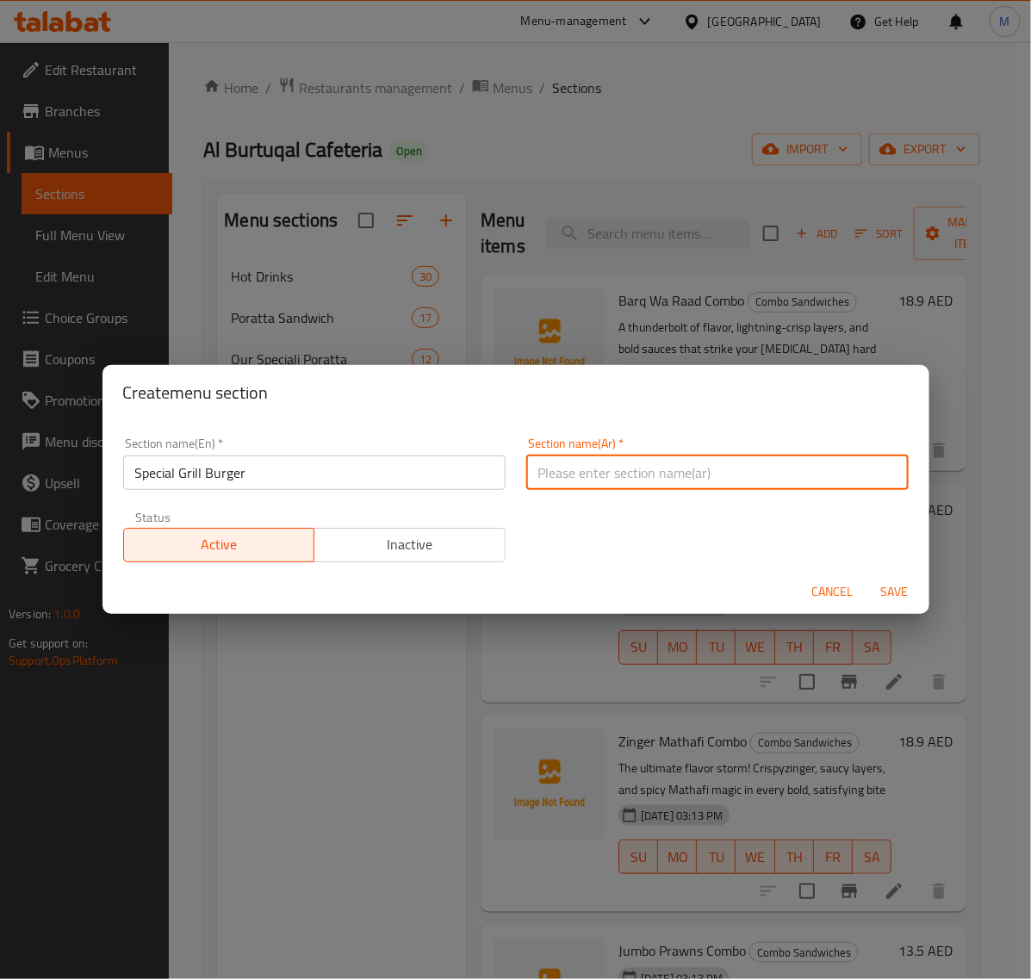
click at [604, 463] on input "text" at bounding box center [717, 472] width 382 height 34
type input "h"
type input "البرجر المشوي الخاص"
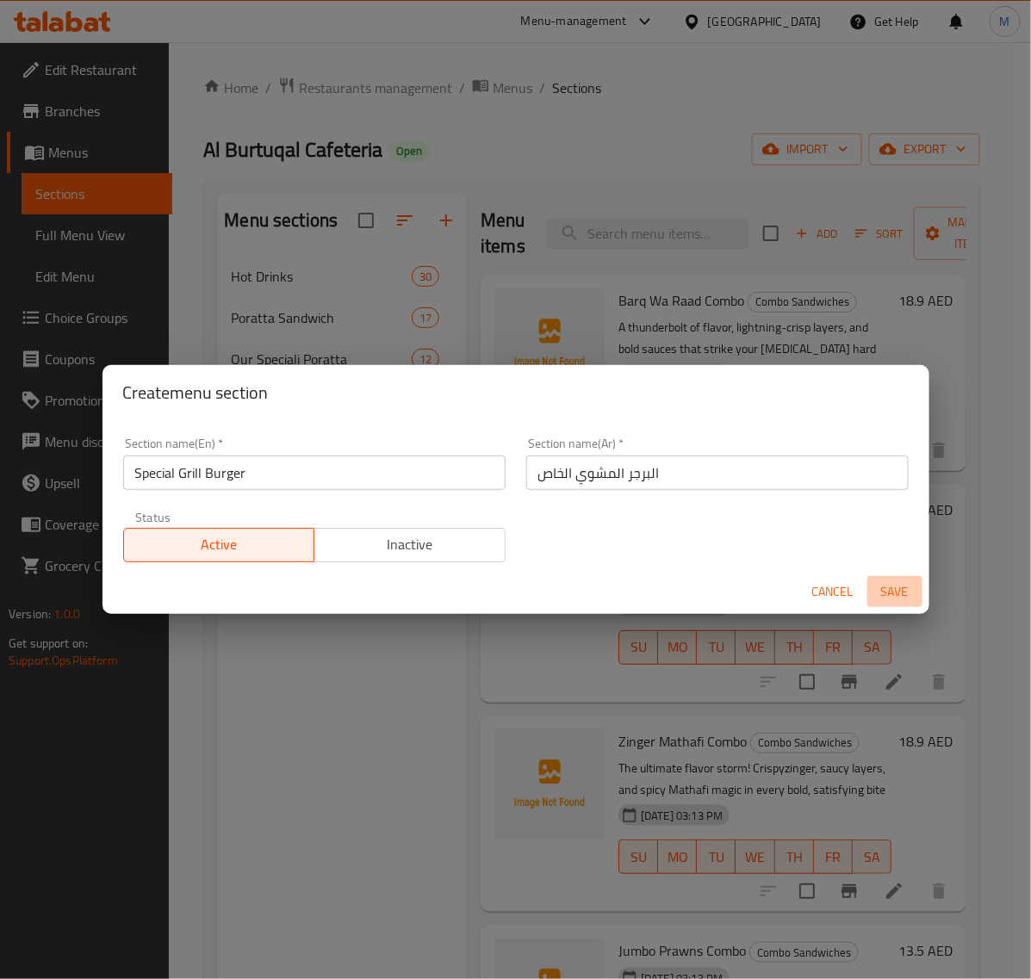
click at [896, 586] on span "Save" at bounding box center [894, 592] width 41 height 22
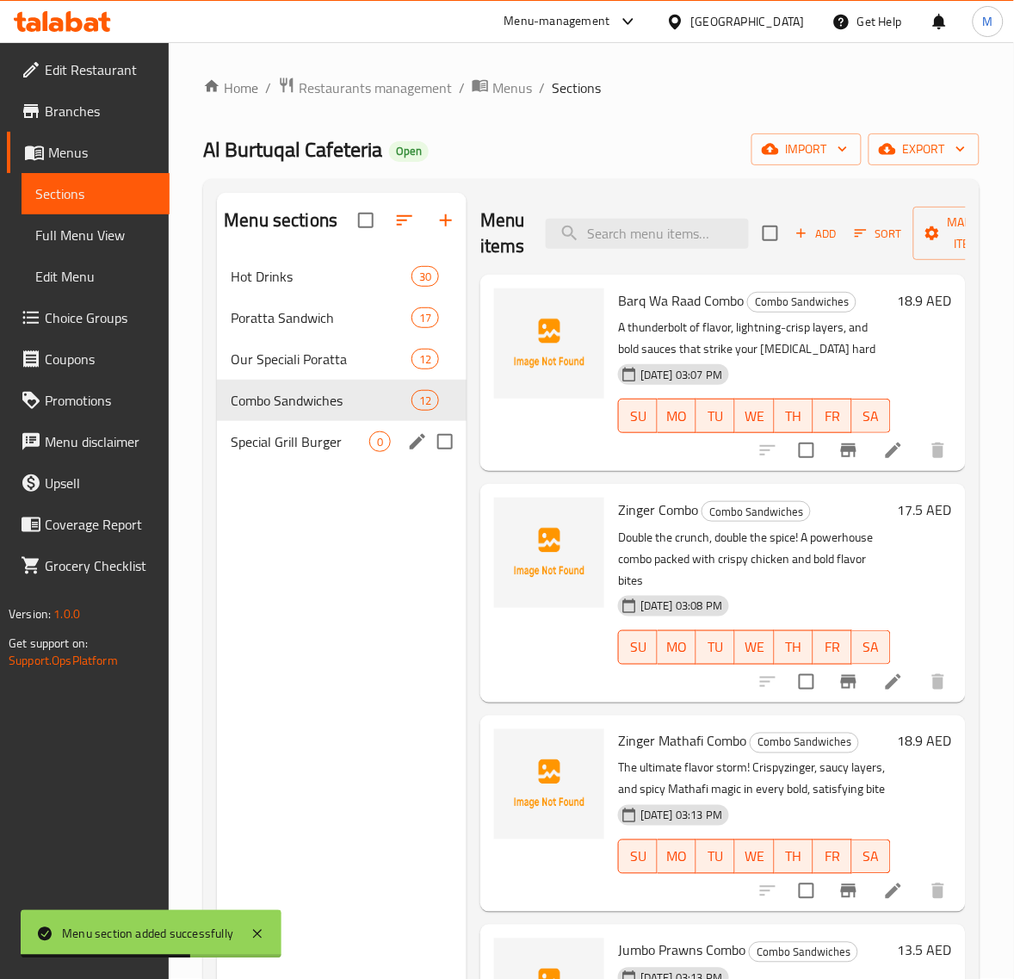
click at [317, 448] on span "Special Grill Burger" at bounding box center [300, 441] width 139 height 21
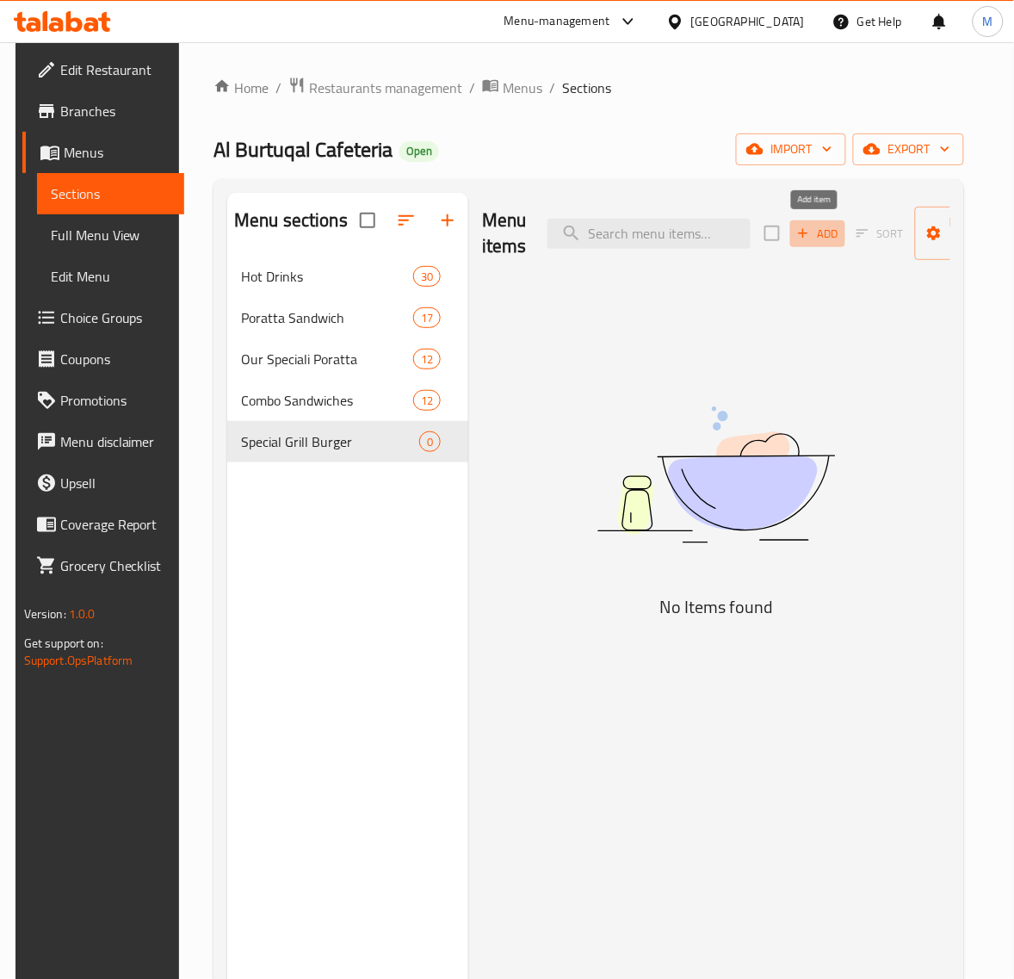
click at [823, 234] on span "Add" at bounding box center [818, 234] width 46 height 20
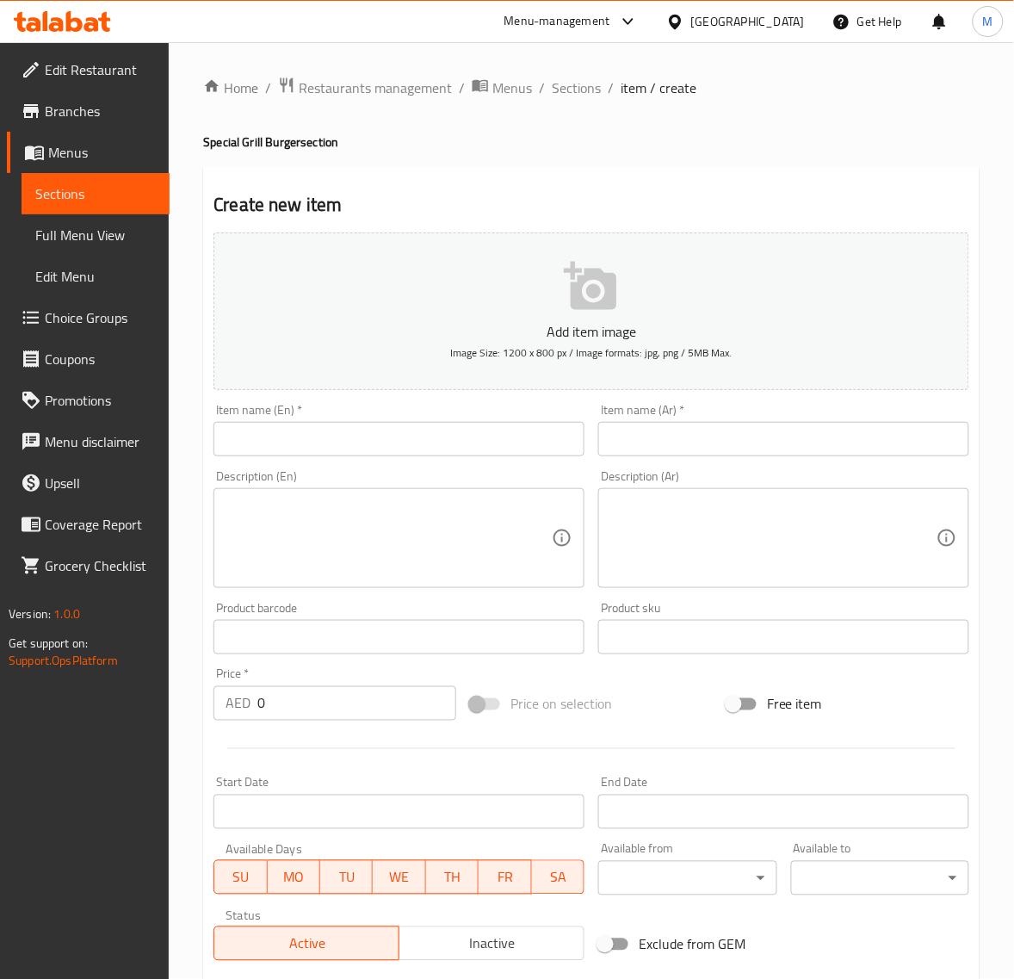
click at [702, 424] on input "text" at bounding box center [783, 439] width 371 height 34
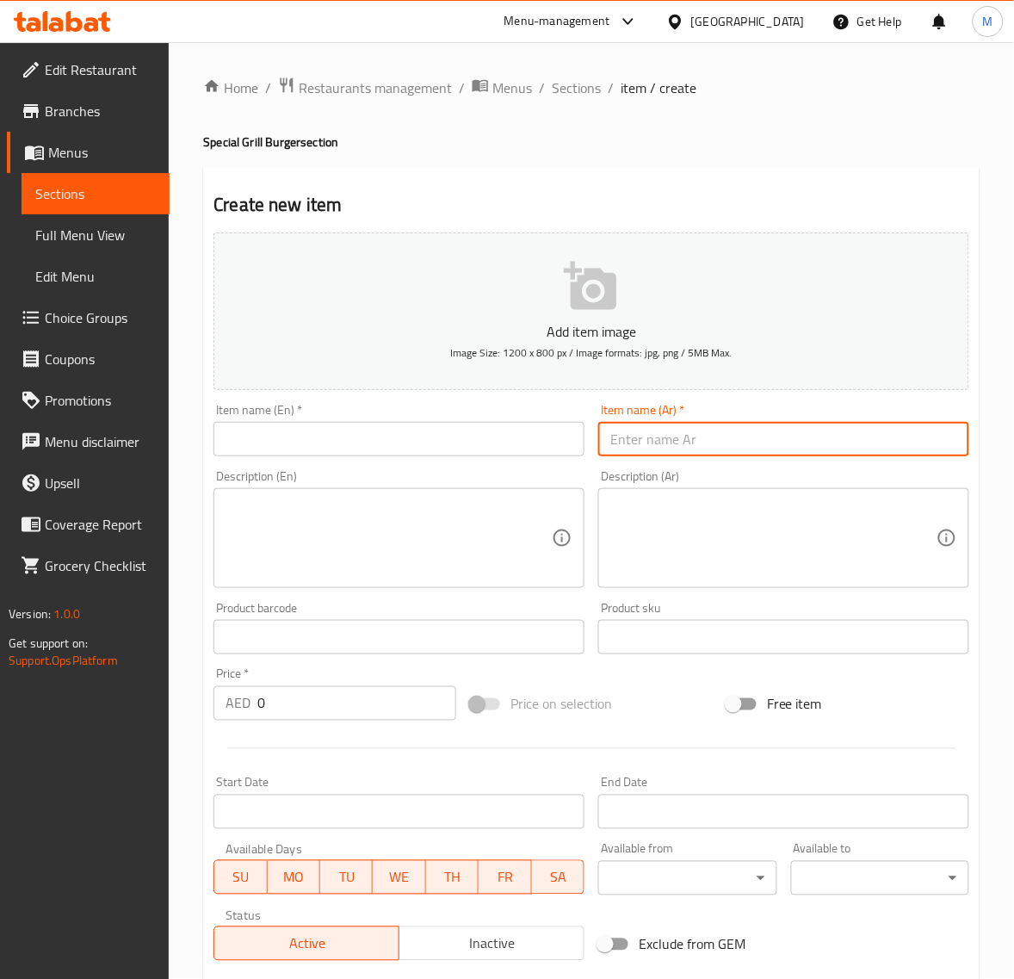
paste input "برجر لحم بقر دبل رويل"
type input "برجر لحم بقر دبل رويل"
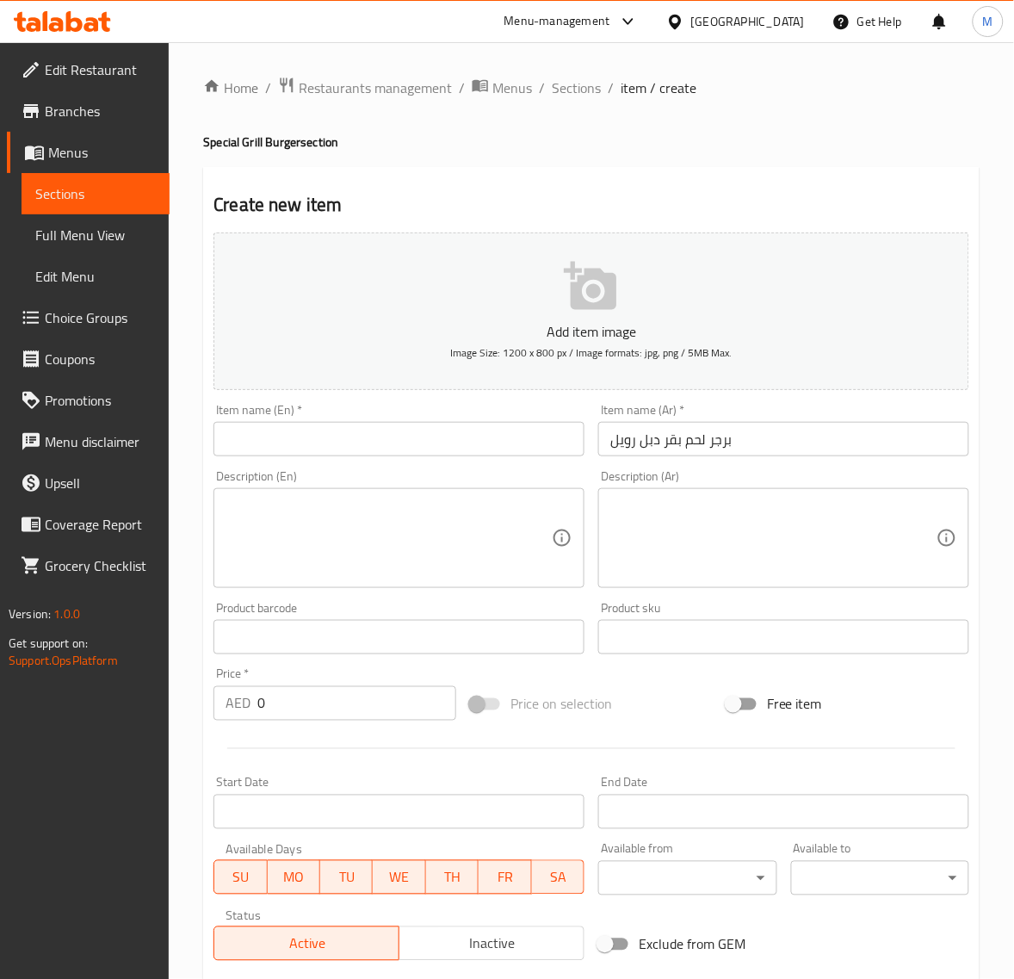
click at [327, 440] on input "text" at bounding box center [399, 439] width 371 height 34
paste input "ROYAL DOUBLE BEEF BURGER"
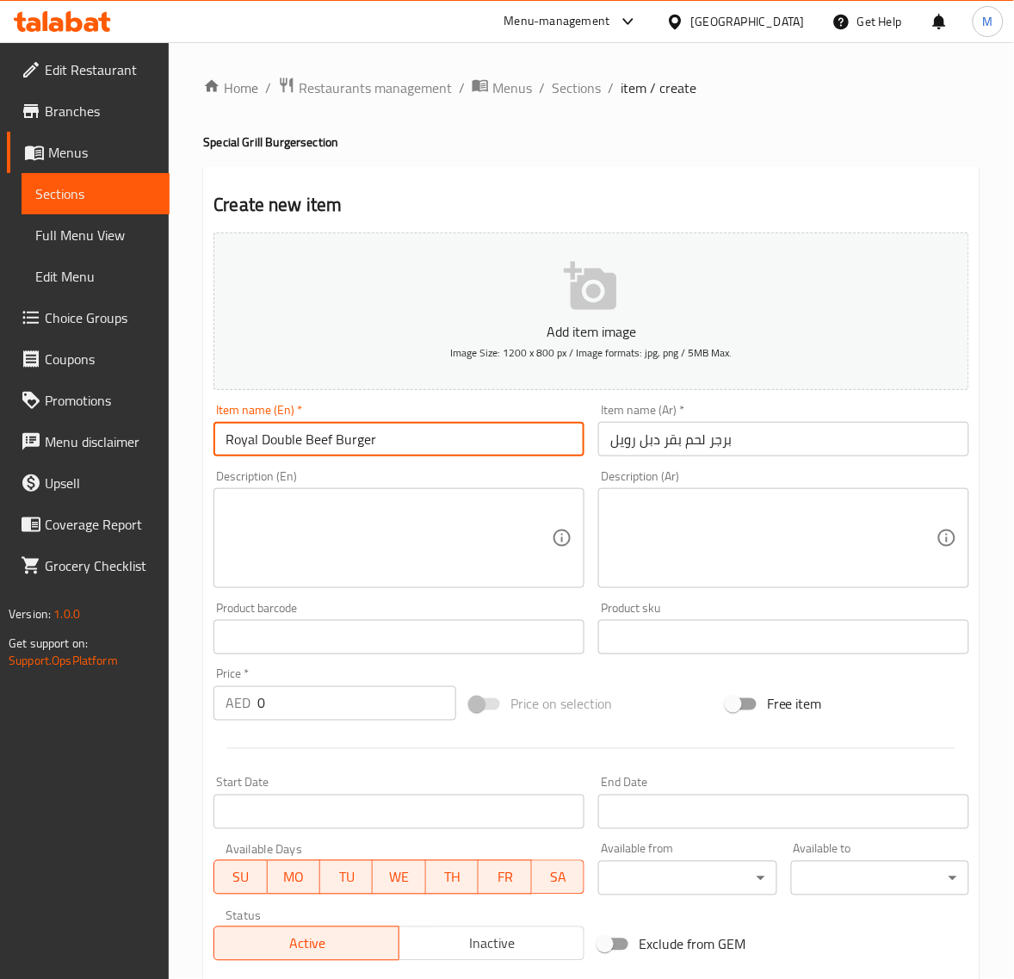
type input "Royal Double Beef Burger"
click at [274, 525] on textarea at bounding box center [389, 539] width 326 height 82
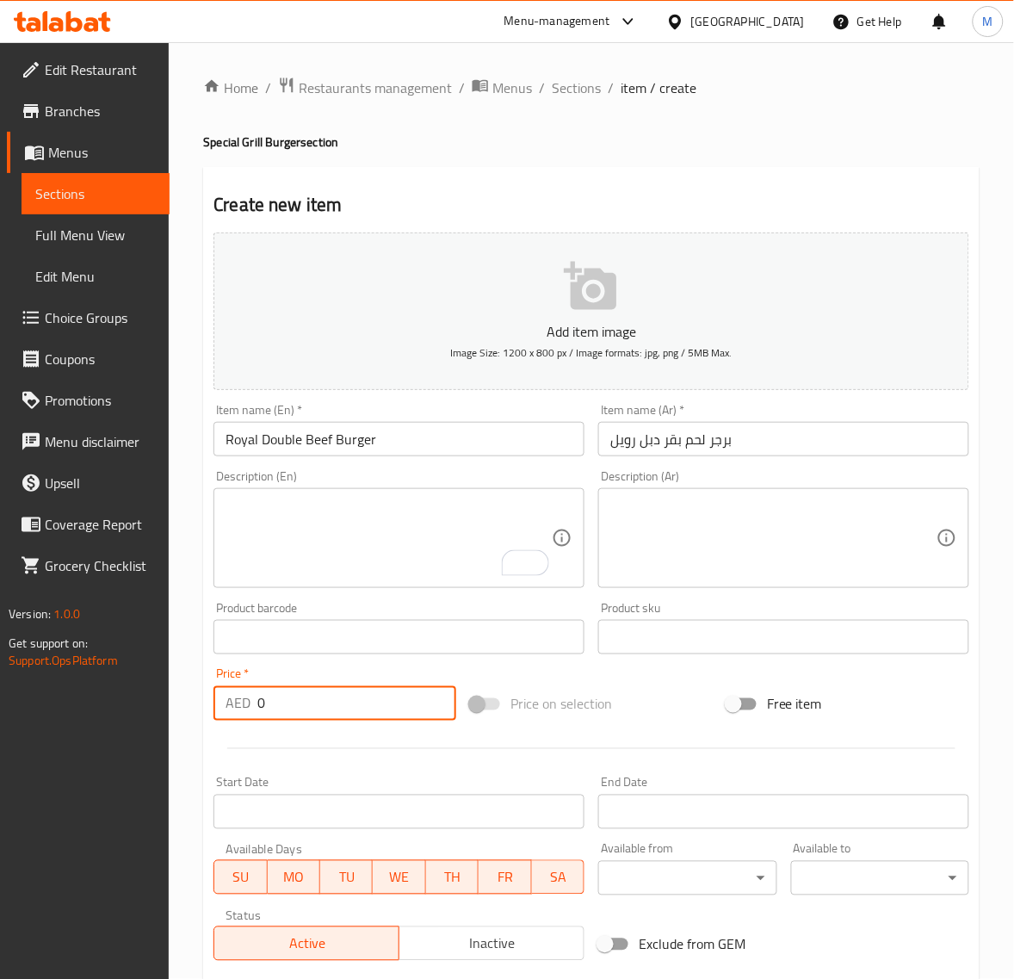
click at [269, 703] on input "0" at bounding box center [356, 703] width 199 height 34
paste input "29.7"
type input "29.70"
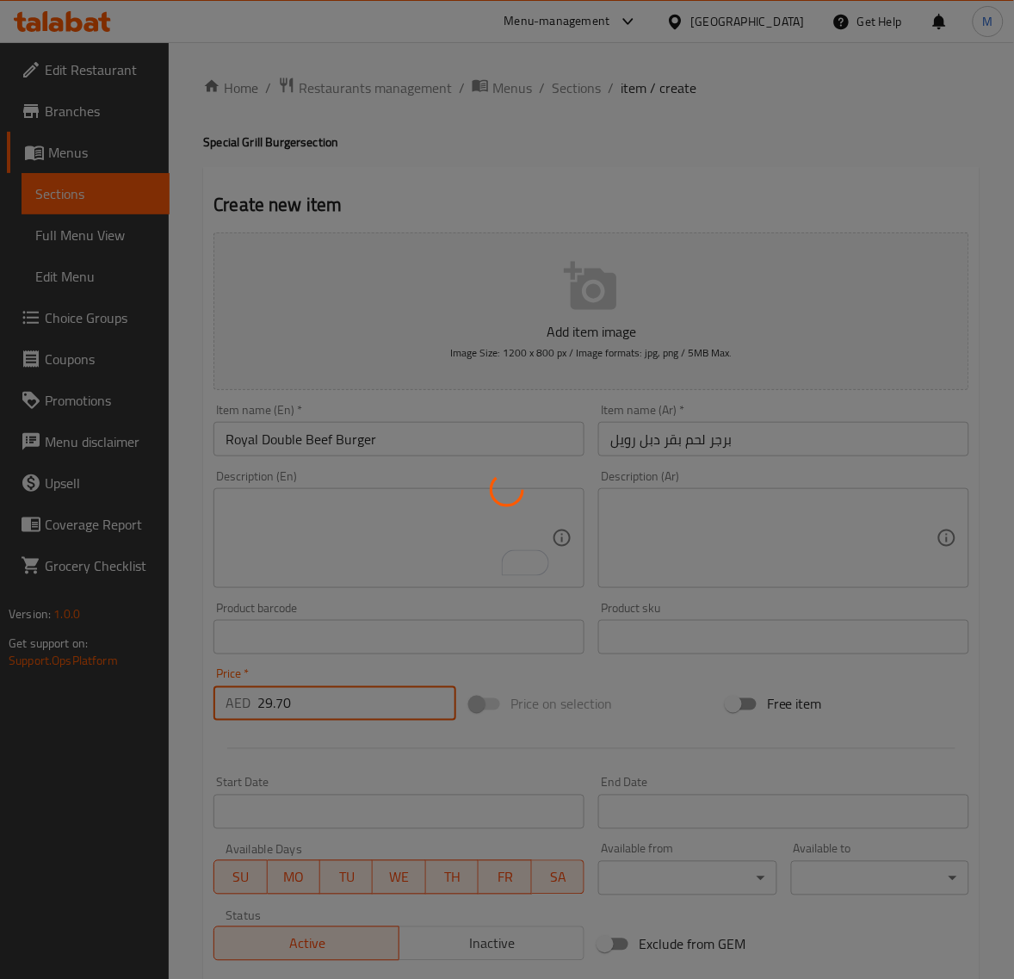
type input "0"
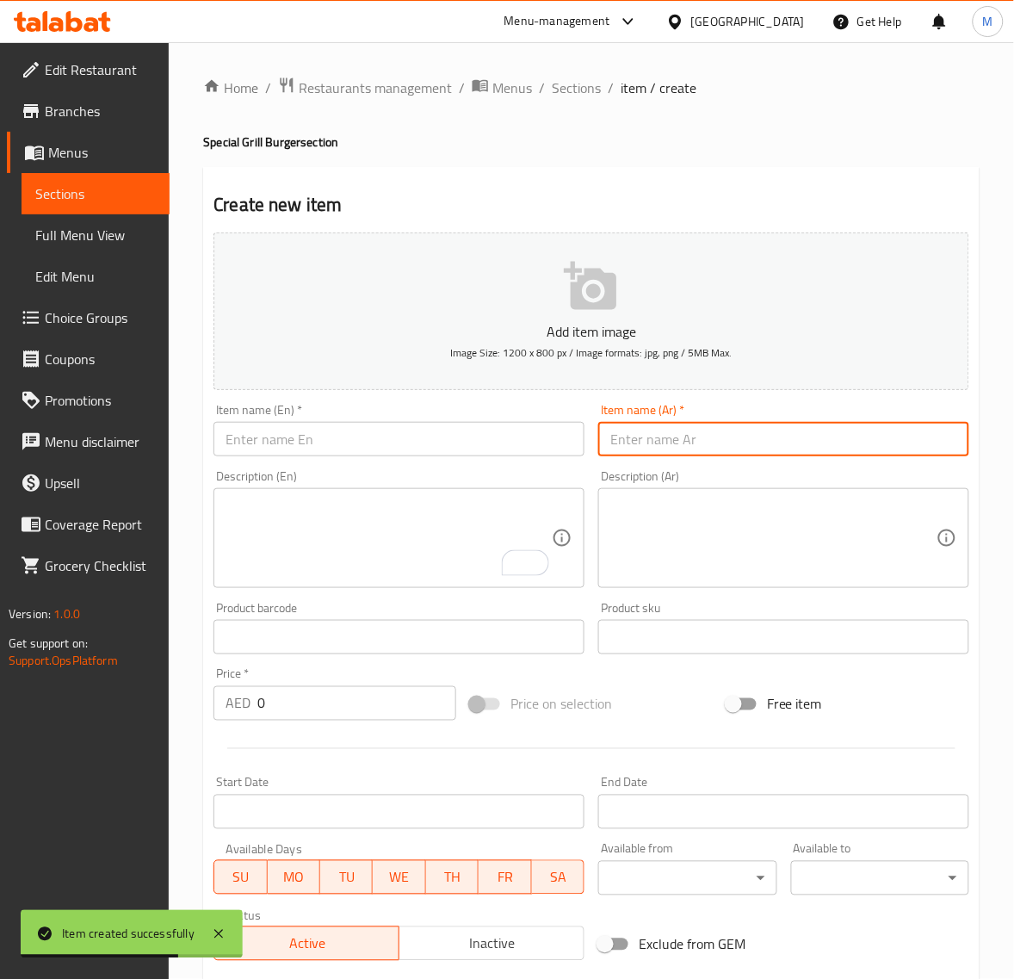
click at [709, 433] on input "text" at bounding box center [783, 439] width 371 height 34
paste input "برجر شيتوس زنجر"
type input "برجر شيتوس زنجر"
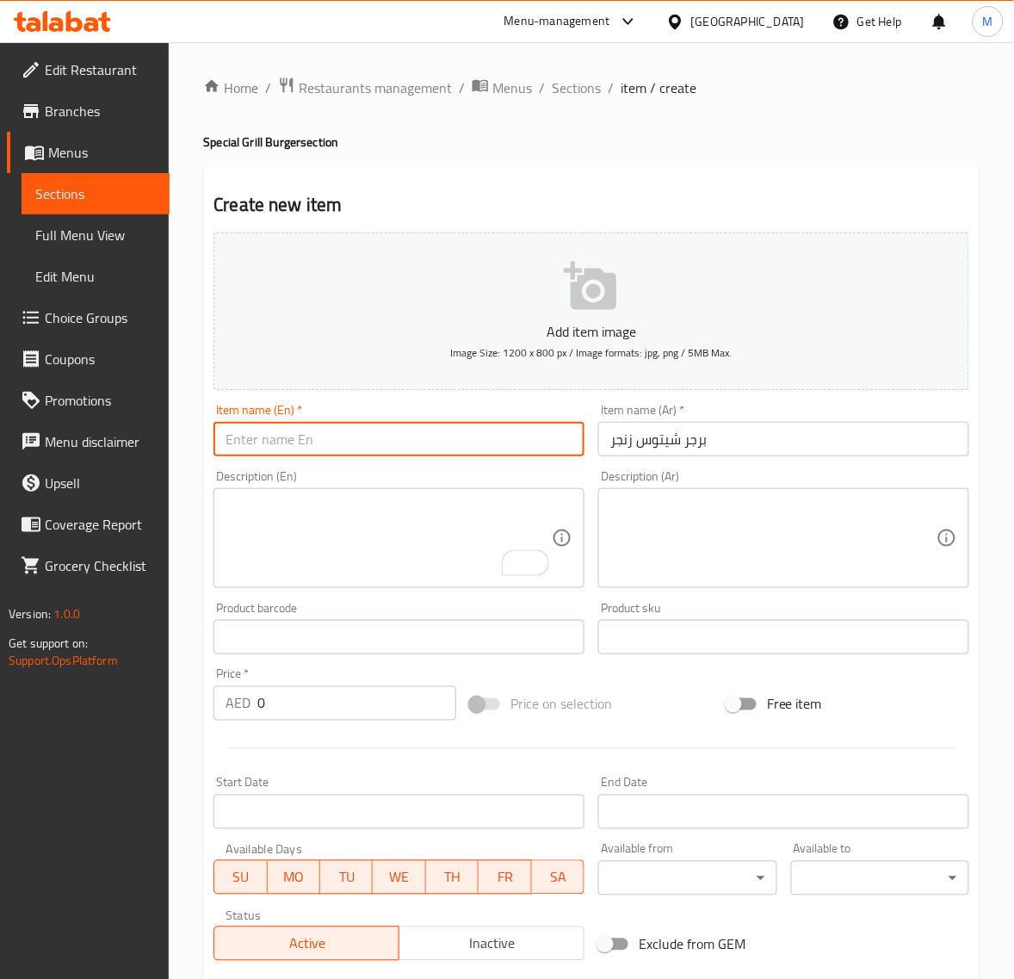
click at [272, 450] on input "text" at bounding box center [399, 439] width 371 height 34
paste input "CHEETOS ZINGER BURGER"
type input "Cheetos Zinger Burger"
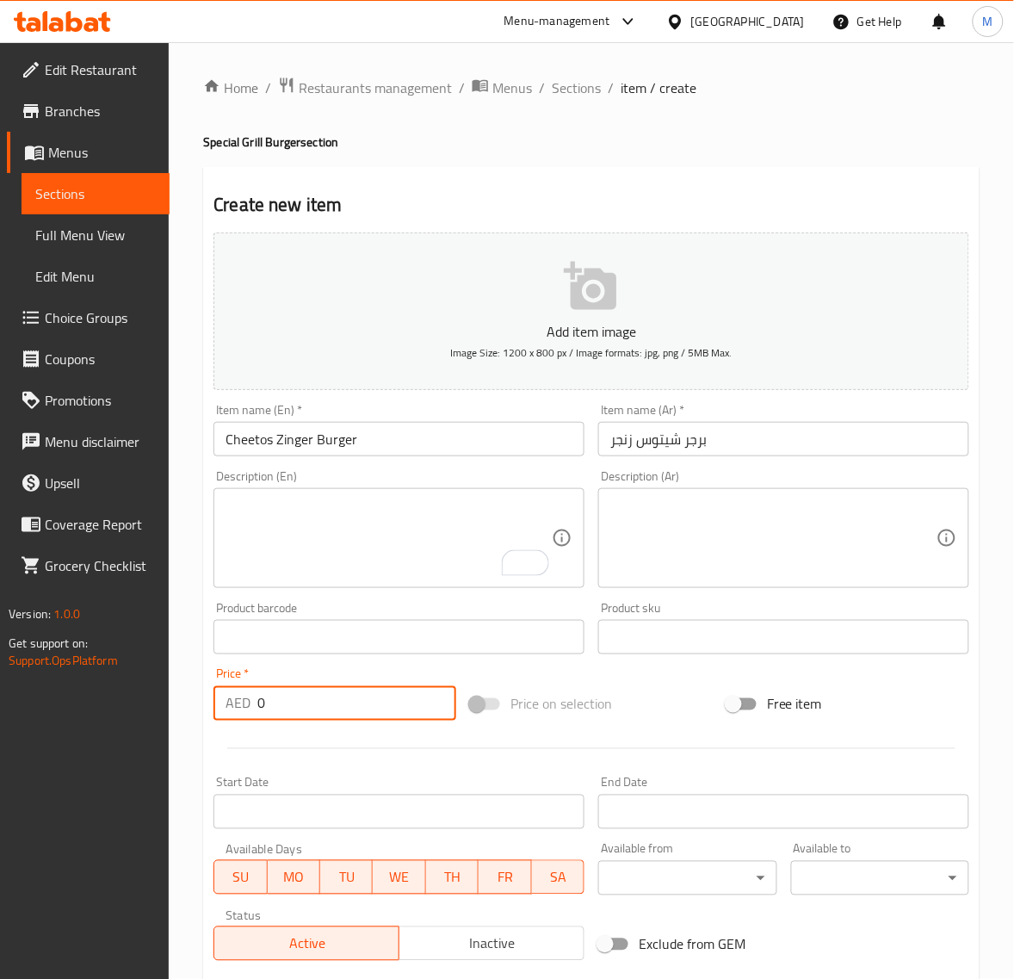
click at [287, 706] on input "0" at bounding box center [356, 703] width 199 height 34
paste input "20.25"
type input "20.25"
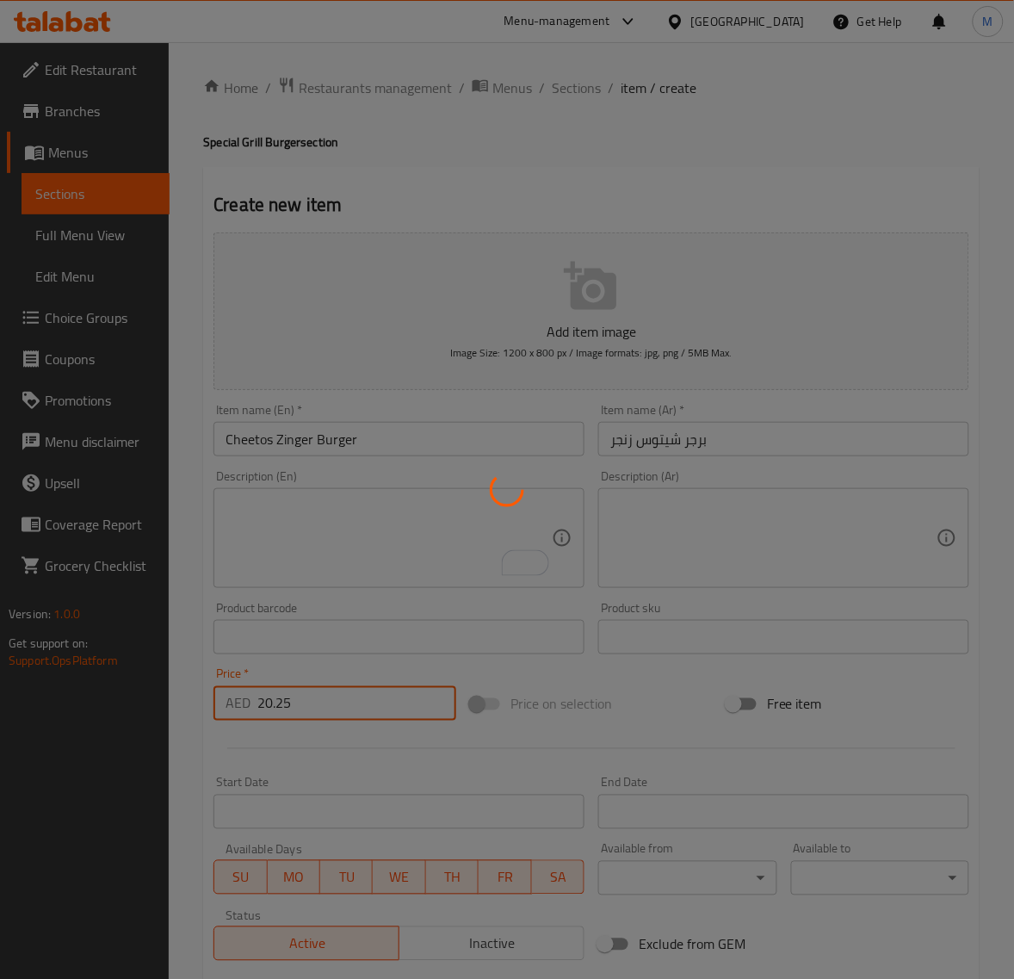
type input "0"
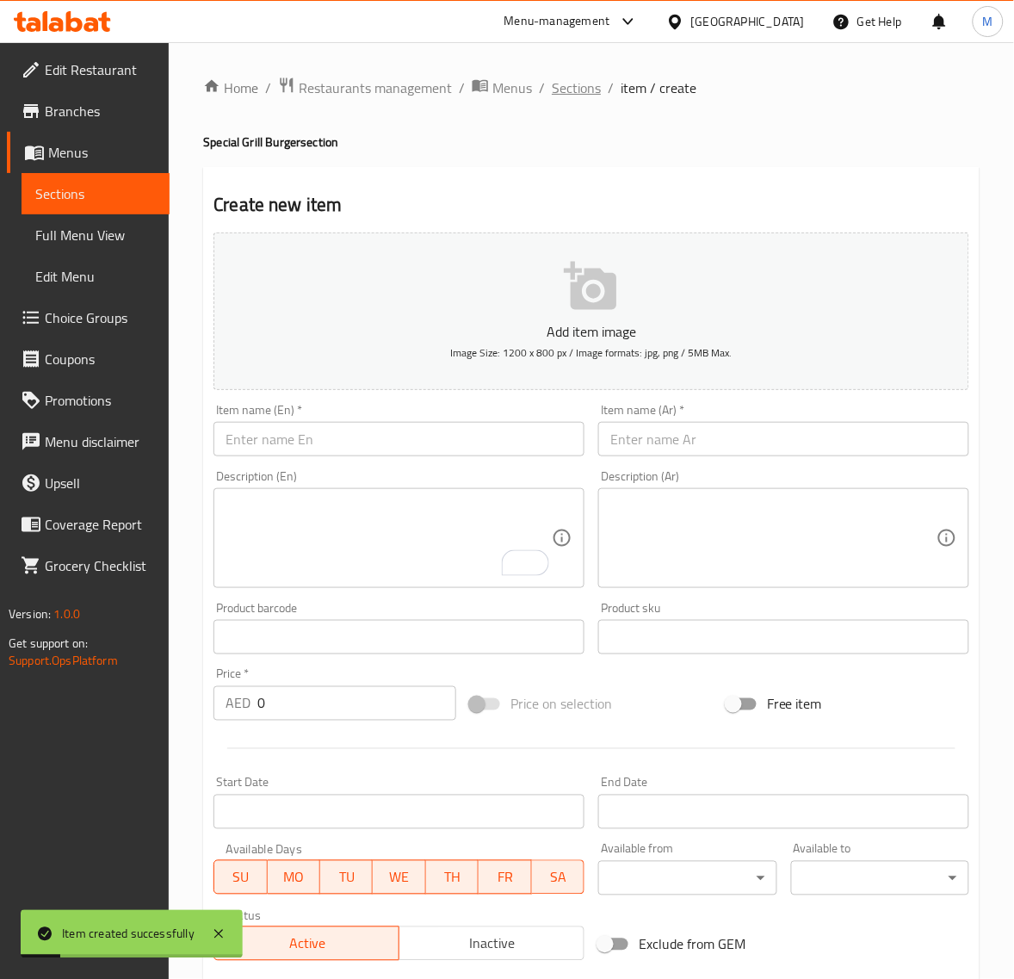
click at [569, 87] on span "Sections" at bounding box center [576, 87] width 49 height 21
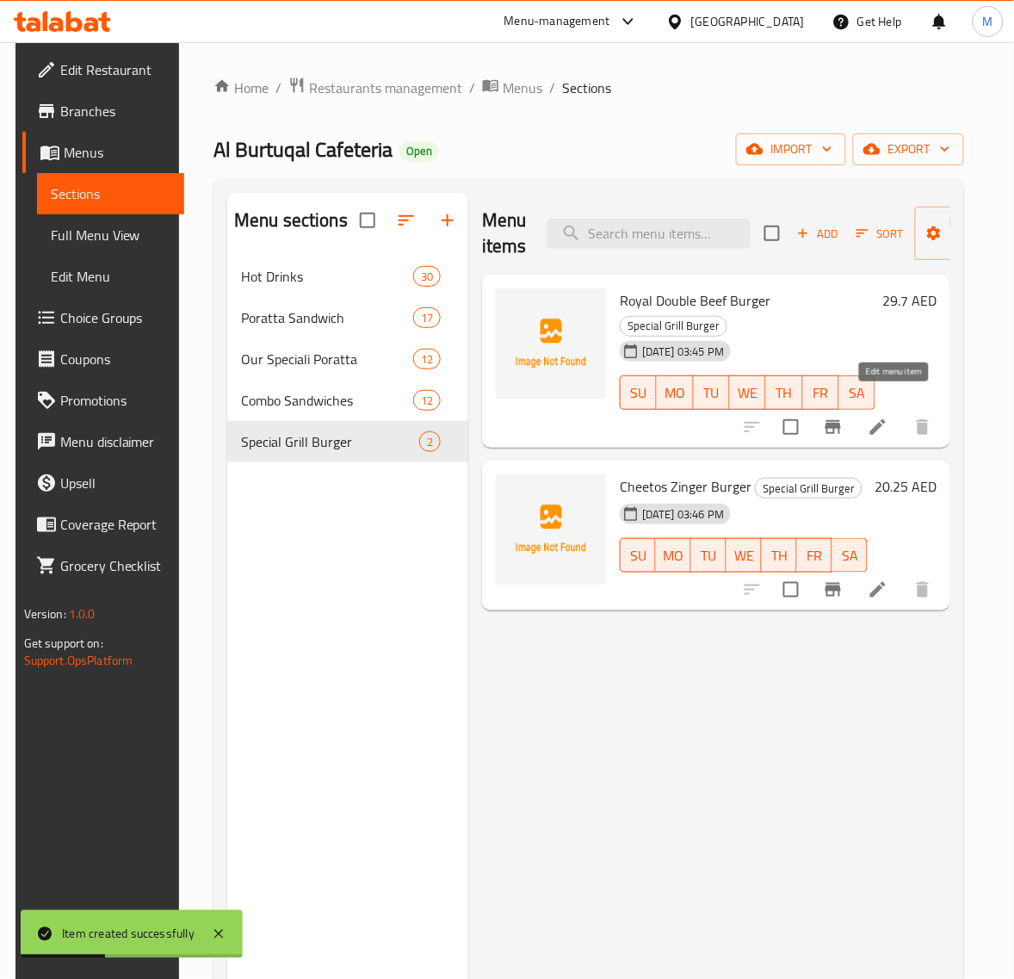
click at [888, 417] on icon at bounding box center [878, 427] width 21 height 21
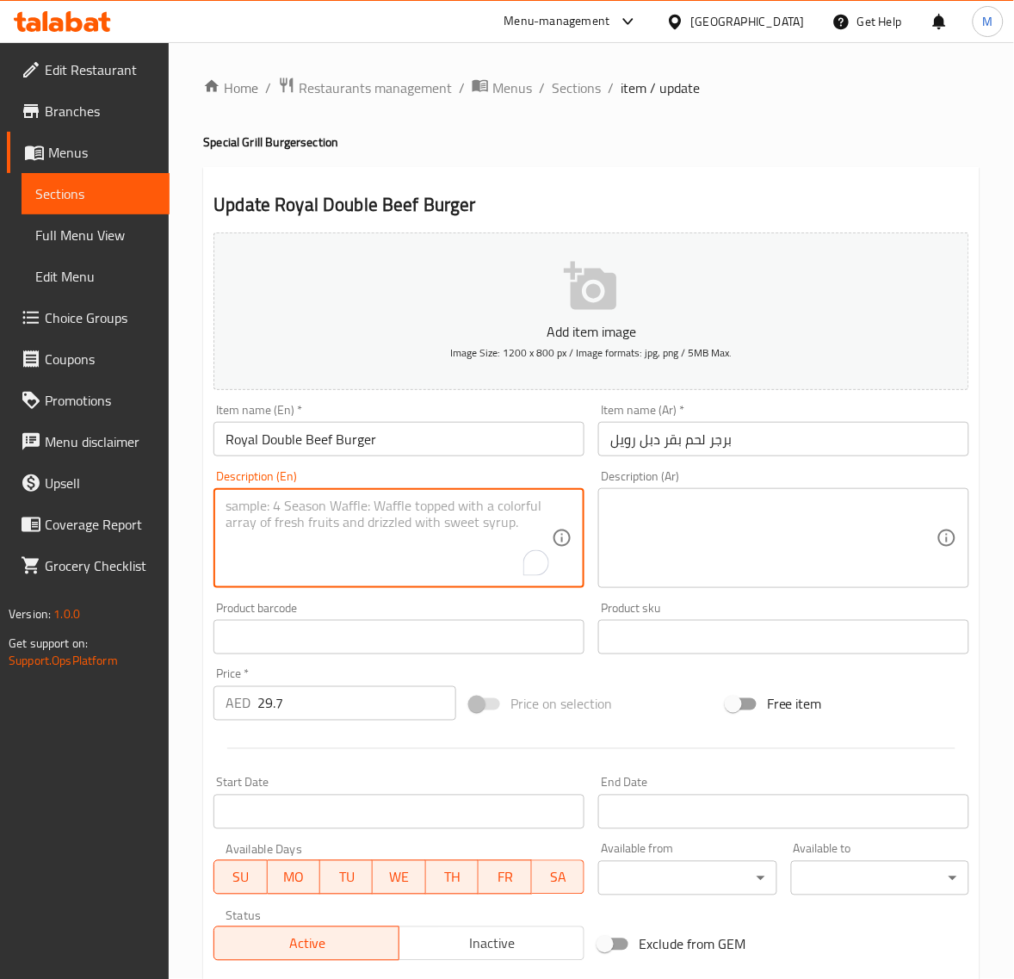
click at [346, 540] on textarea "To enrich screen reader interactions, please activate Accessibility in Grammarl…" at bounding box center [389, 539] width 326 height 82
paste textarea "Two juicy patties, royal flavors, and cheesy layers stacked high for a burger f…"
click at [228, 561] on textarea "Two juicy patties, royal flavors, and cheesy layers stacked high for a burger f…" at bounding box center [389, 539] width 326 height 82
click at [230, 573] on textarea "Two juicy patties, royal flavors, and cheesy layers stacked high for a burger f…" at bounding box center [389, 539] width 326 height 82
type textarea "Two juicy patties, royal flavors, and cheesy layers stacked high for a burger f…"
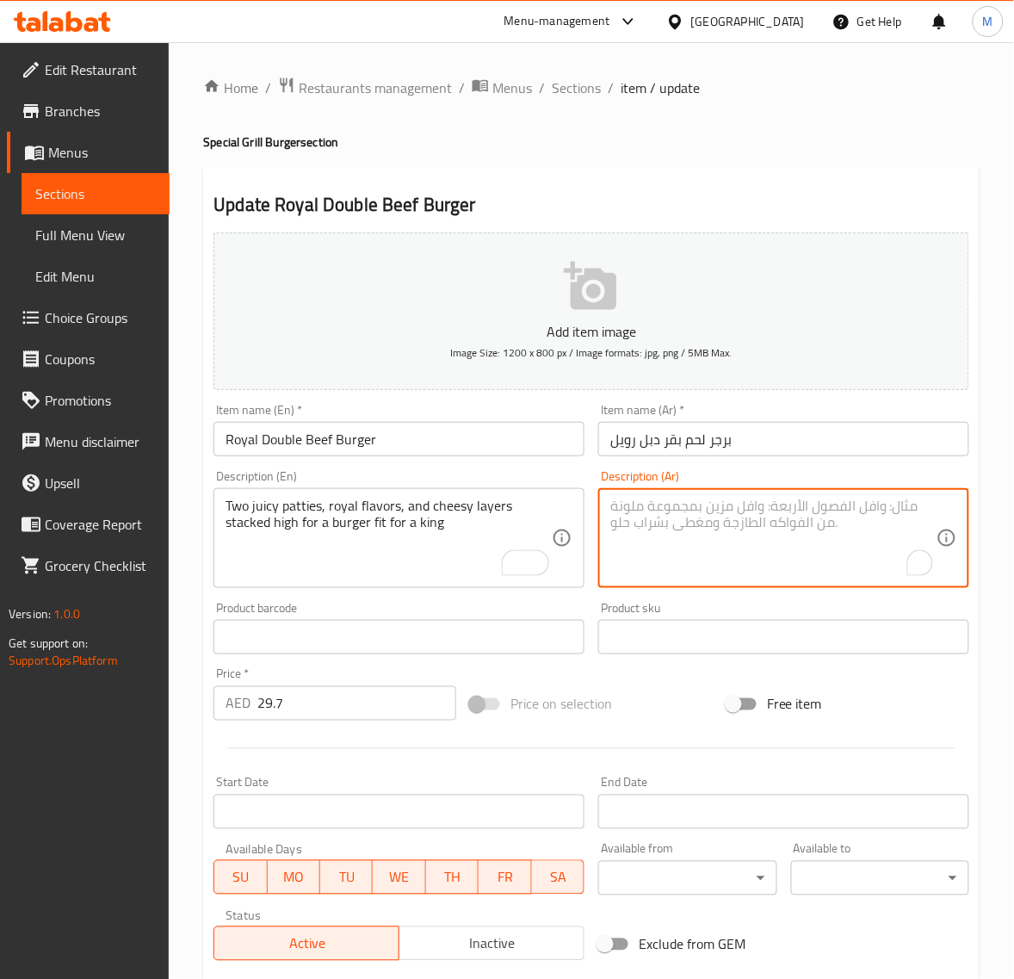
click at [696, 530] on textarea "To enrich screen reader interactions, please activate Accessibility in Grammarl…" at bounding box center [773, 539] width 326 height 82
paste textarea "قطعتان شهيتان من البرجر، بنكهات ملكية، وطبقات من الجبنة مكدسة في طبقات عالية لب…"
type textarea "قطعتان شهيتان من البرجر، بنكهات ملكية، وطبقات من الجبنة مكدسة في طبقات عالية لب…"
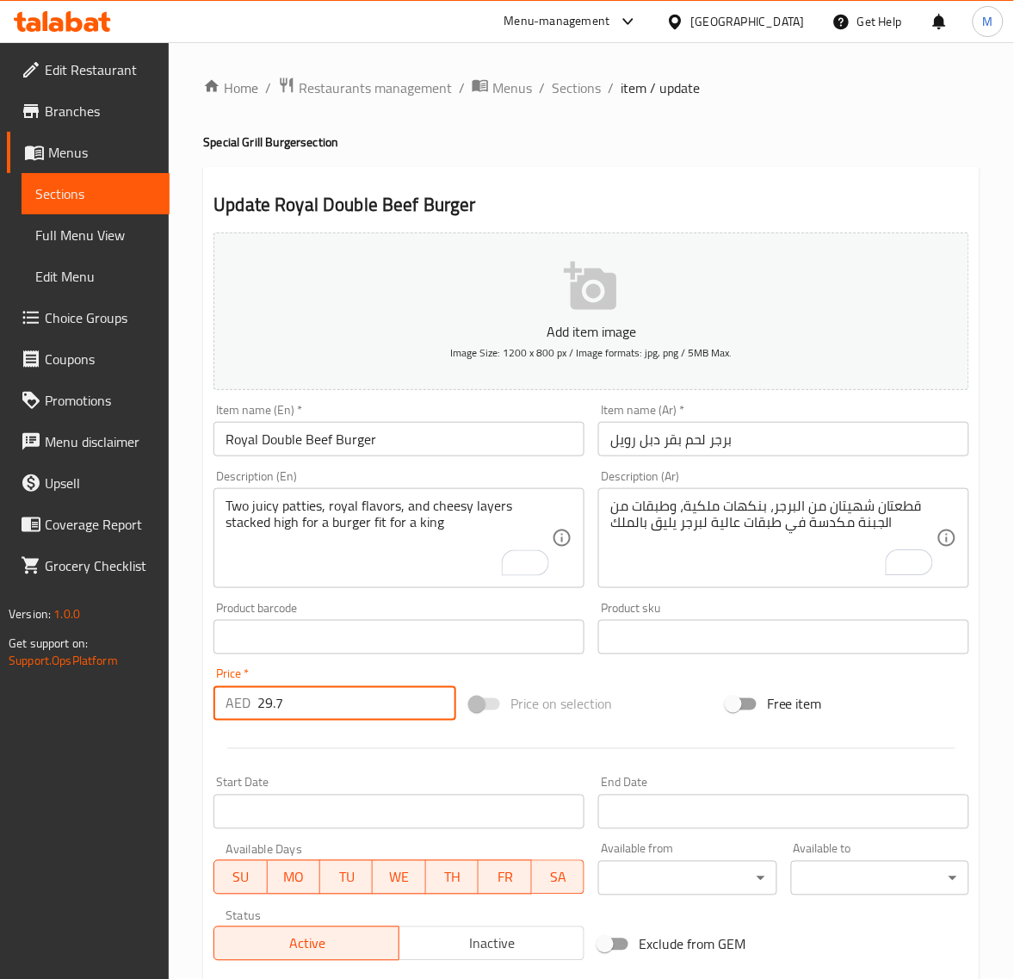
click at [331, 711] on input "29.7" at bounding box center [356, 703] width 199 height 34
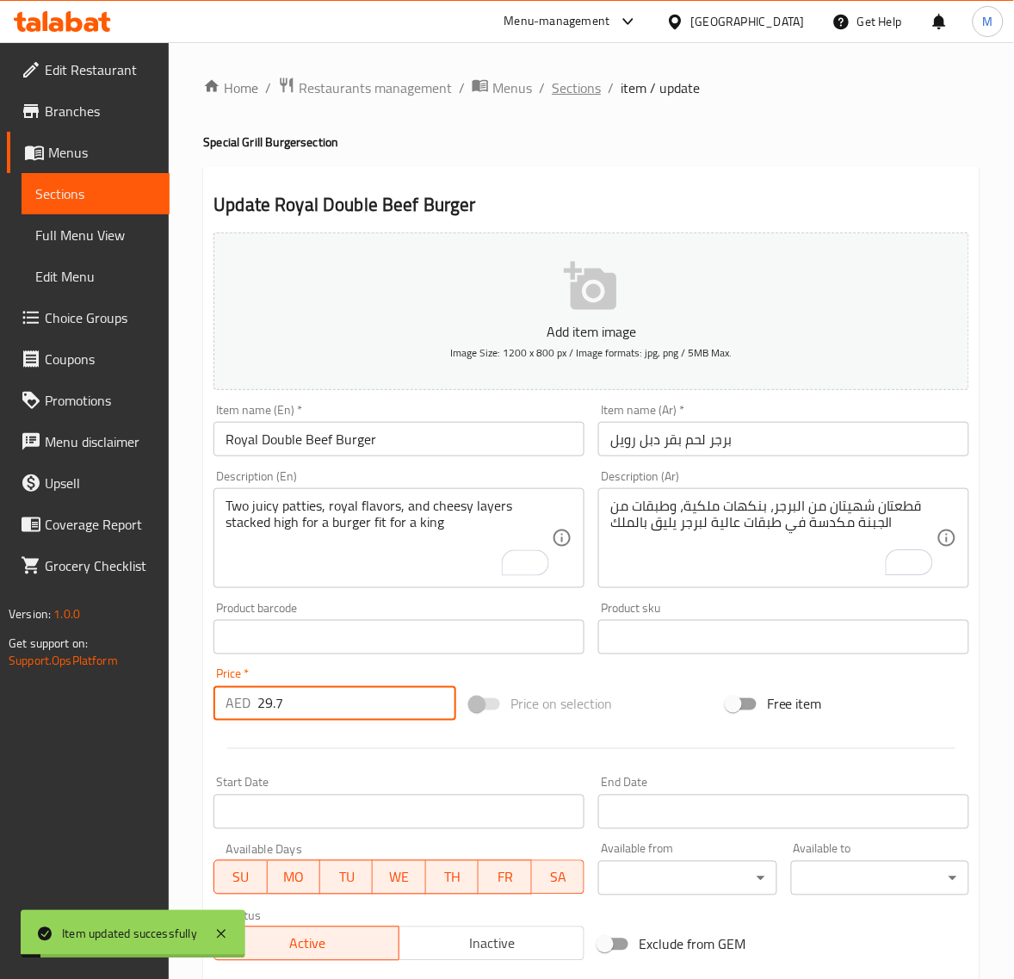
click at [564, 89] on span "Sections" at bounding box center [576, 87] width 49 height 21
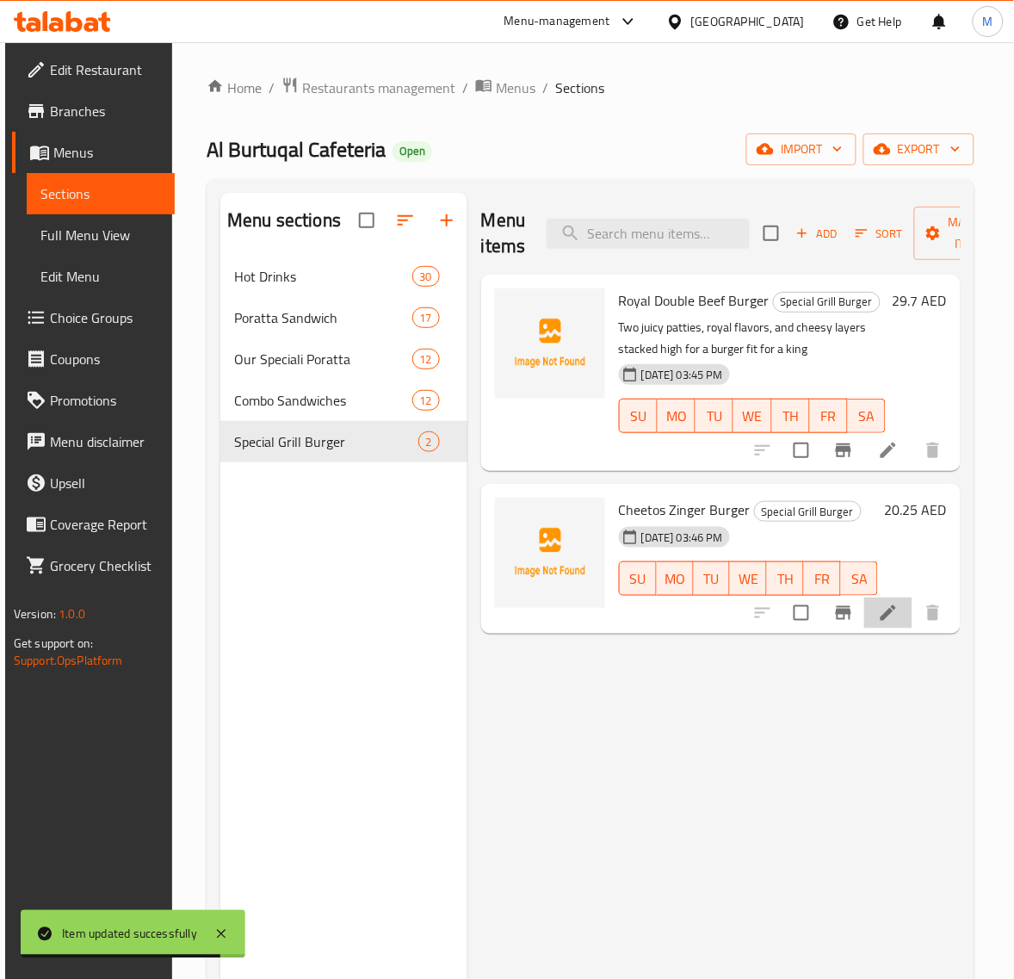
click at [881, 616] on li at bounding box center [888, 613] width 48 height 31
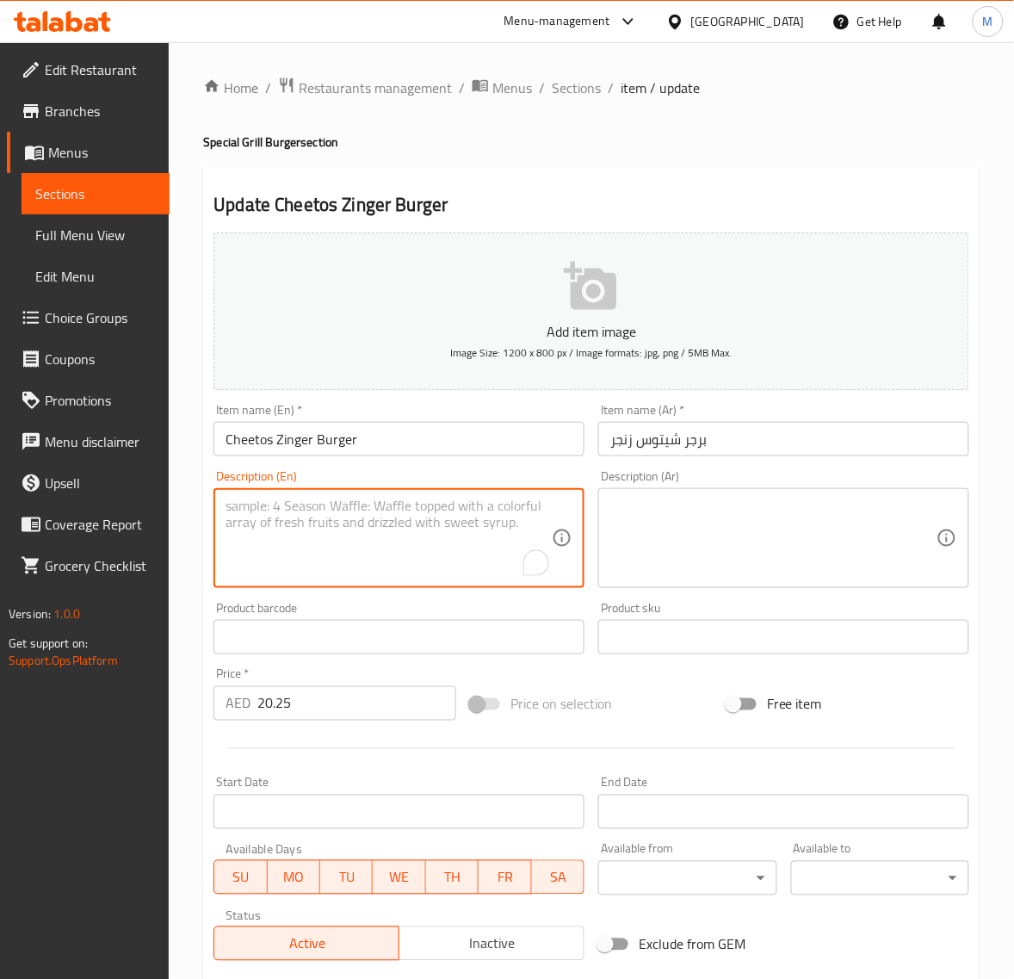
click at [457, 522] on textarea "To enrich screen reader interactions, please activate Accessibility in Grammarl…" at bounding box center [389, 539] width 326 height 82
paste textarea "Fiery zinger crunch meets cheesy Cheetos blast! A wild, crispy ride in every bo…"
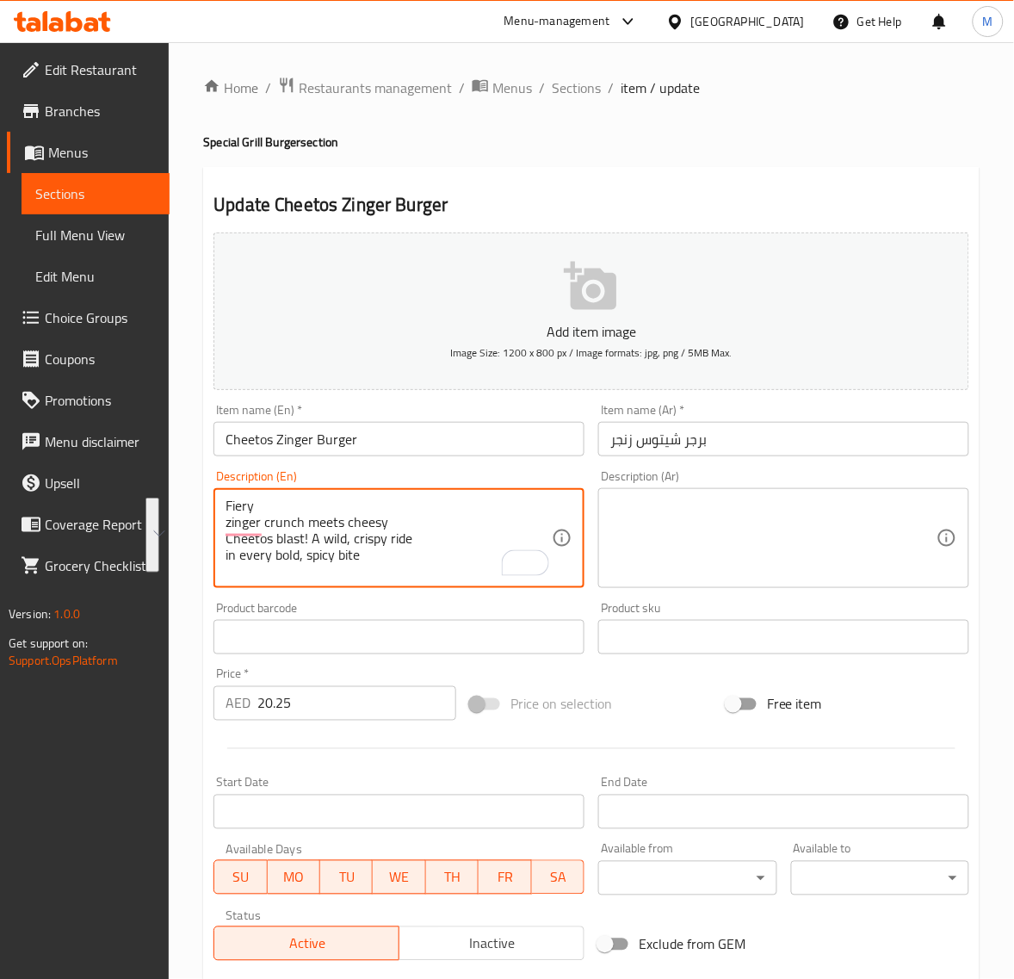
paste textarea "Zinger crunch meets cheesy Cheetos blast! A wild, crispy ride"
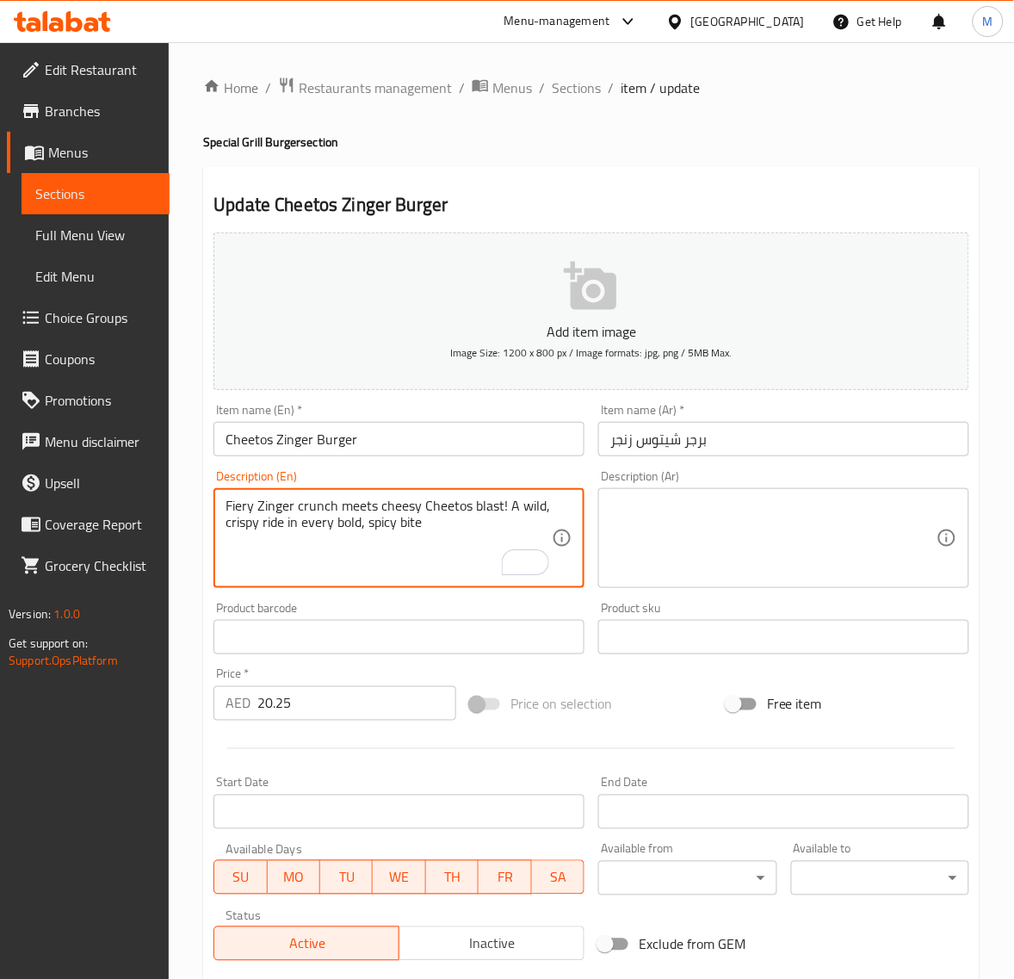
type textarea "Fiery Zinger crunch meets cheesy Cheetos blast! A wild, crispy ride in every bo…"
click at [700, 521] on textarea at bounding box center [773, 539] width 326 height 82
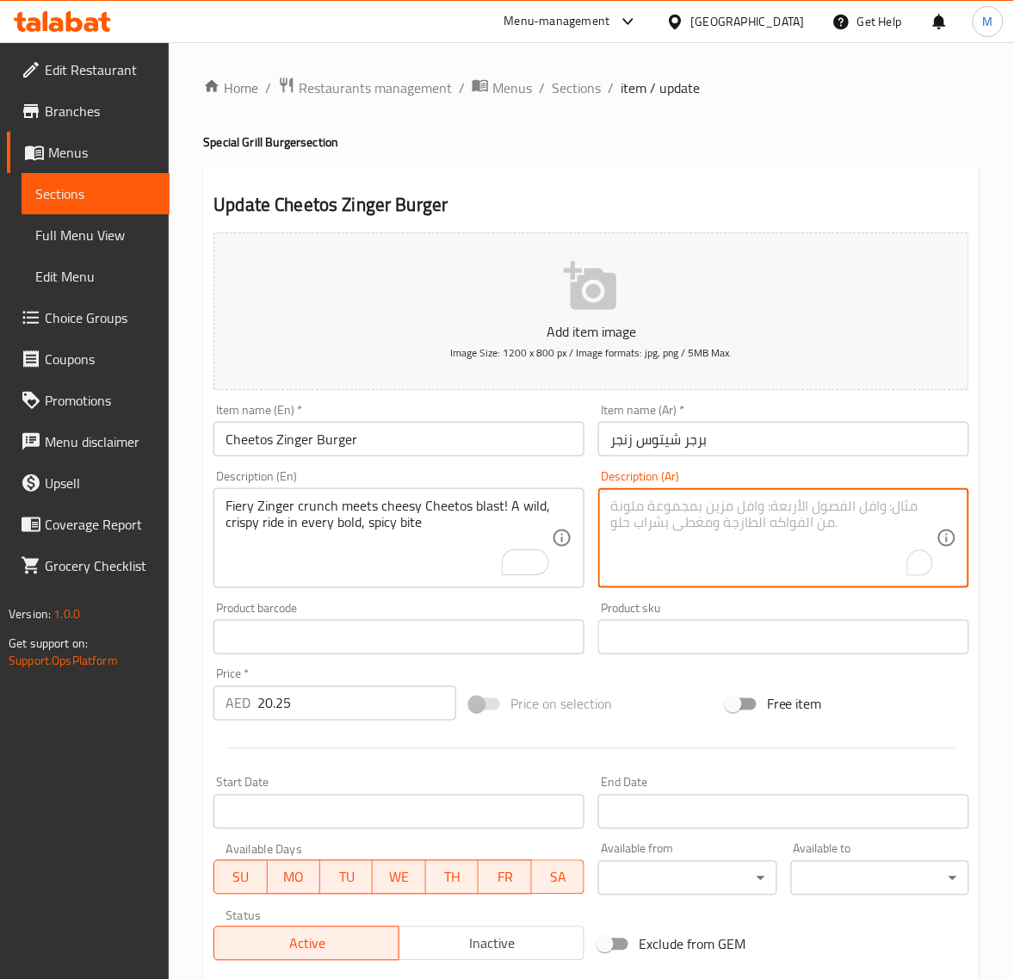
paste textarea "مزيجٌ من نكهة زينجر المقرمشة الحارة ونكهة تشيتوس الشهية! نكهةٌ مميزةٌ ومقرمشةٌ …"
type textarea "مزيجٌ من نكهة زينجر المقرمشة الحارة ونكهة تشيتوس الشهية! نكهةٌ مميزةٌ ومقرمشةٌ …"
click at [439, 667] on div "Price   * AED 20.25 Price *" at bounding box center [335, 694] width 257 height 66
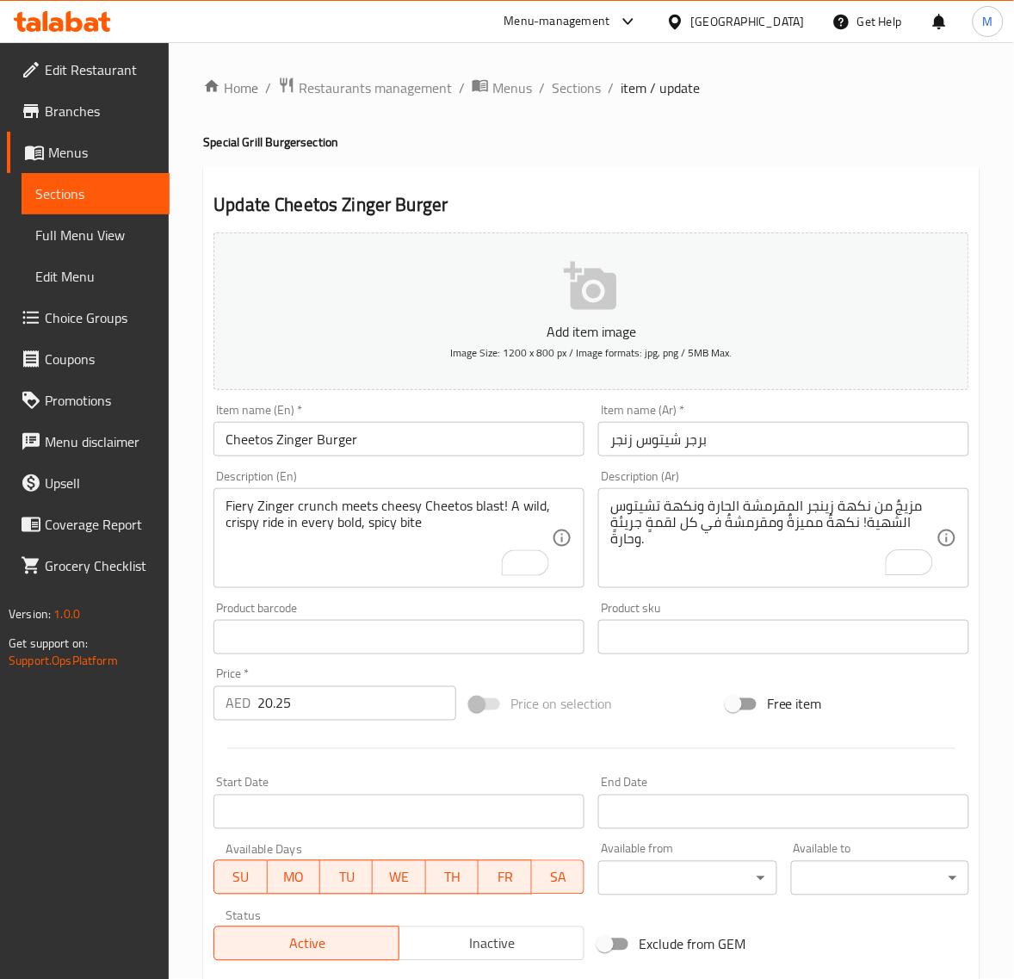
click at [388, 693] on input "20.25" at bounding box center [356, 703] width 199 height 34
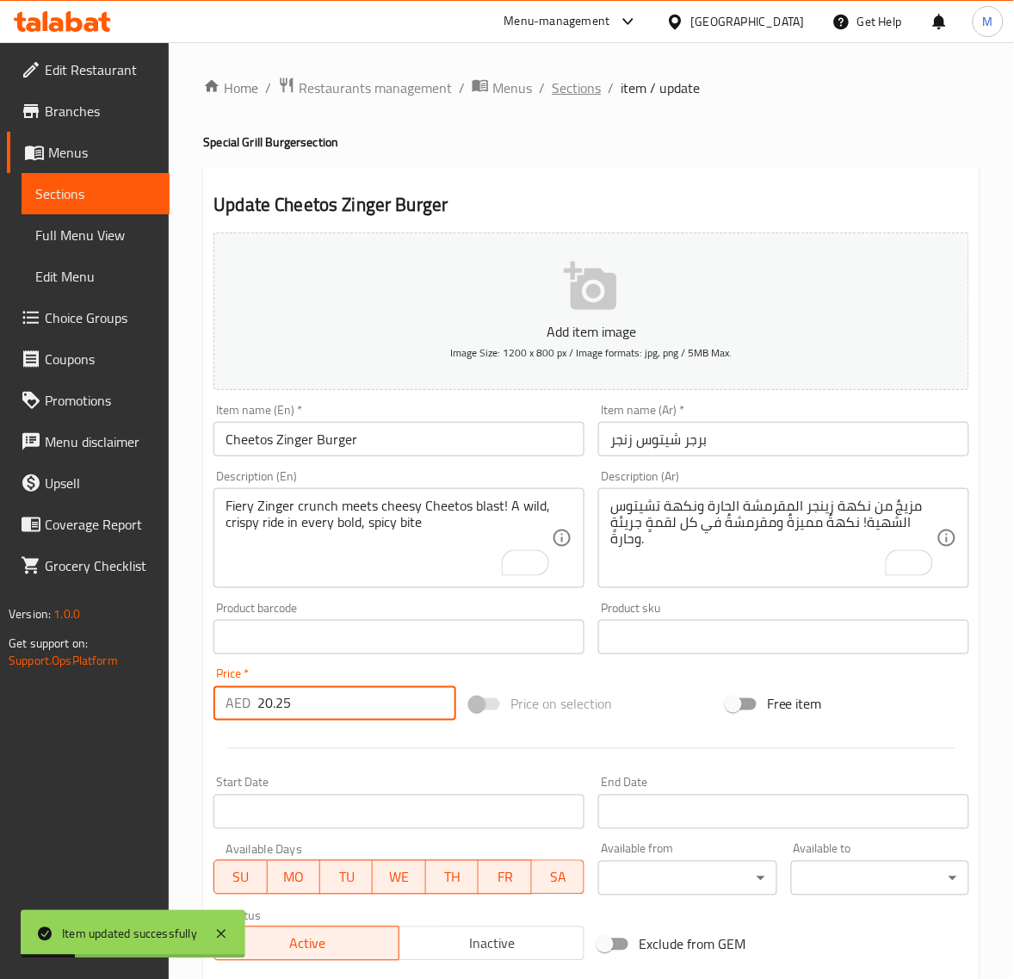
click at [583, 86] on span "Sections" at bounding box center [576, 87] width 49 height 21
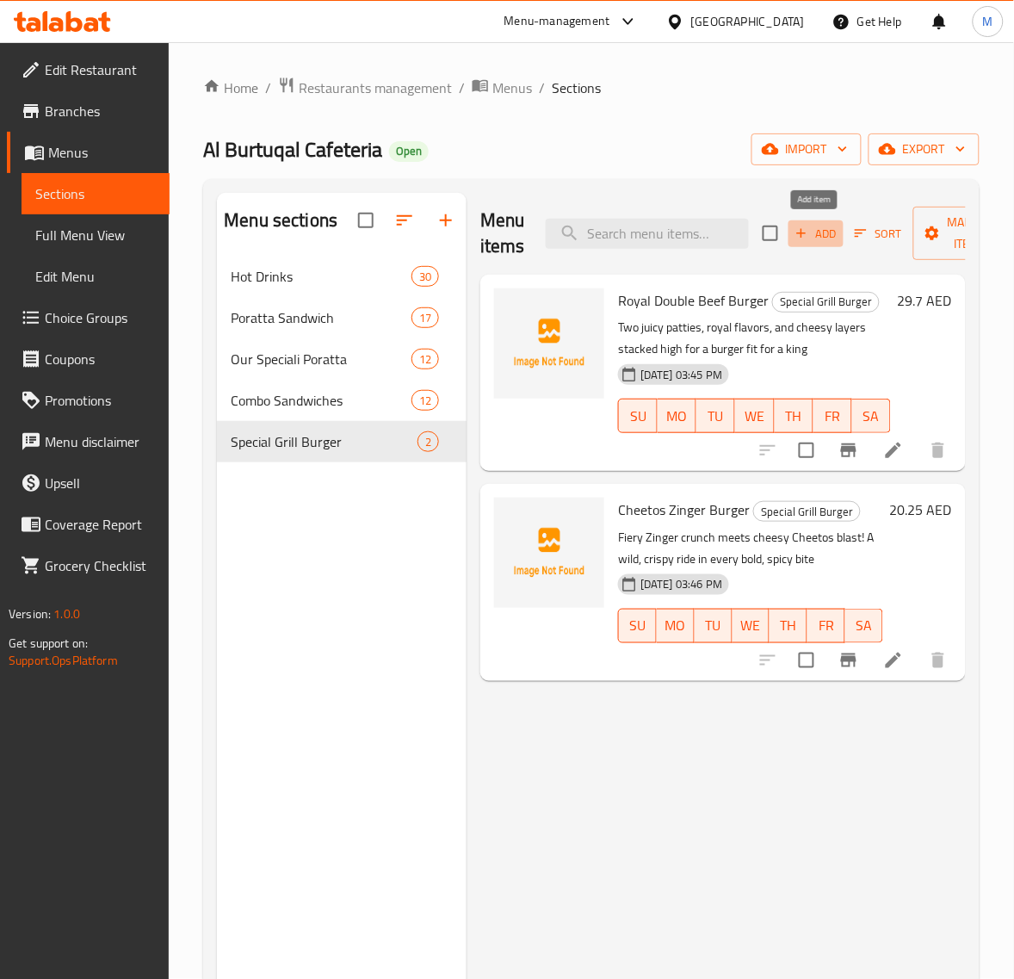
click at [815, 230] on span "Add" at bounding box center [816, 234] width 46 height 20
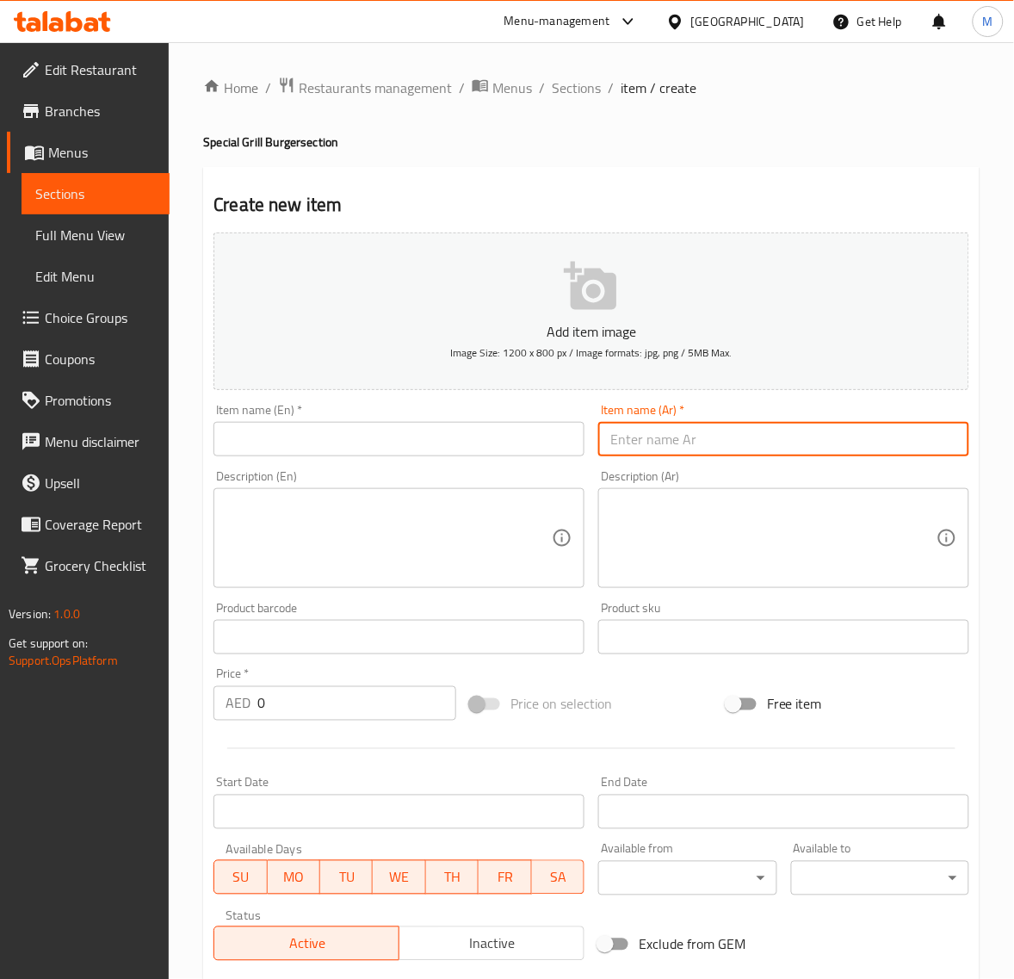
click at [741, 436] on input "text" at bounding box center [783, 439] width 371 height 34
paste input "برجر مشروم مطافي مشاوي"
click at [633, 444] on input "برجر مشروم مطافي مشاوي" at bounding box center [783, 439] width 371 height 34
type input "برجر مشروم مطافي مشوي"
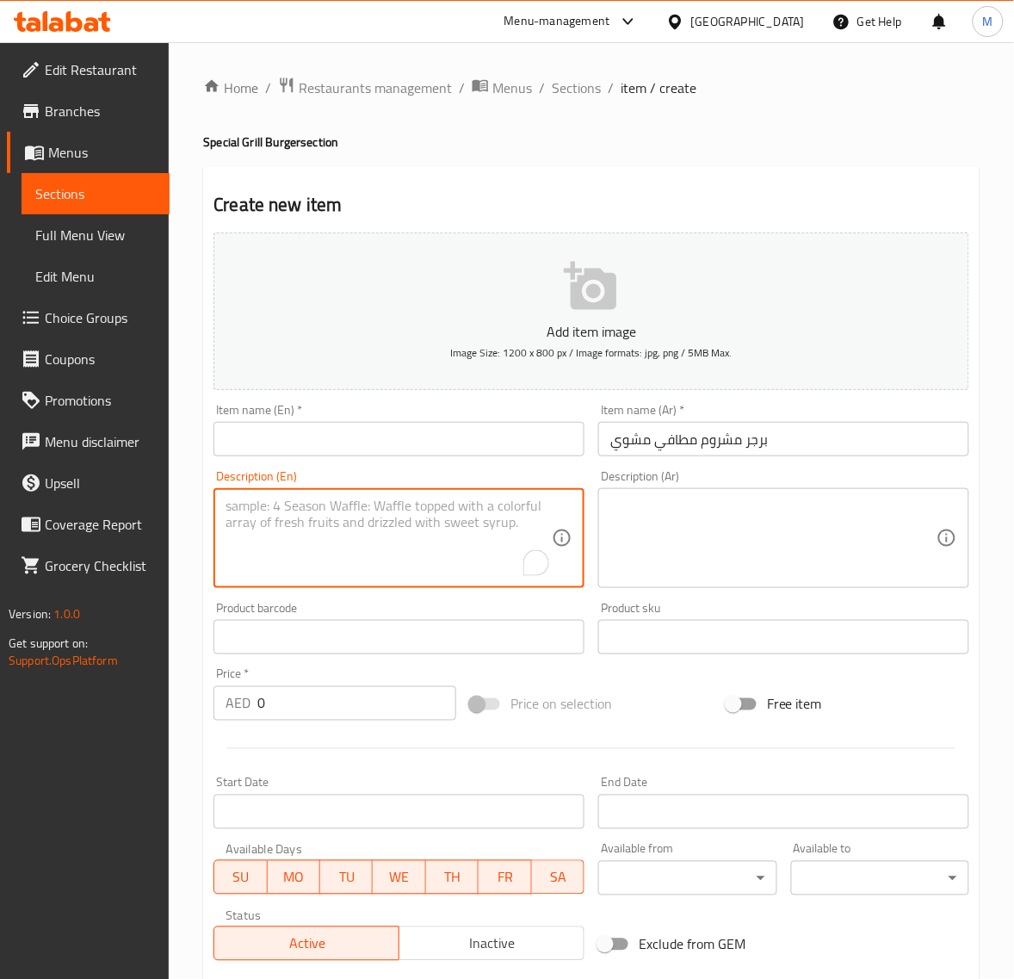
click at [300, 521] on textarea "To enrich screen reader interactions, please activate Accessibility in Grammarl…" at bounding box center [389, 539] width 326 height 82
paste textarea "I GRILLED برجر رمان MUSHROOM BURGER"
click at [319, 505] on textarea "I GRILLED برجر رمان MUSHROOM BURGER" at bounding box center [389, 539] width 326 height 82
click at [302, 505] on textarea "I GRILLED رمان MUSHROOM BURGER" at bounding box center [389, 539] width 326 height 82
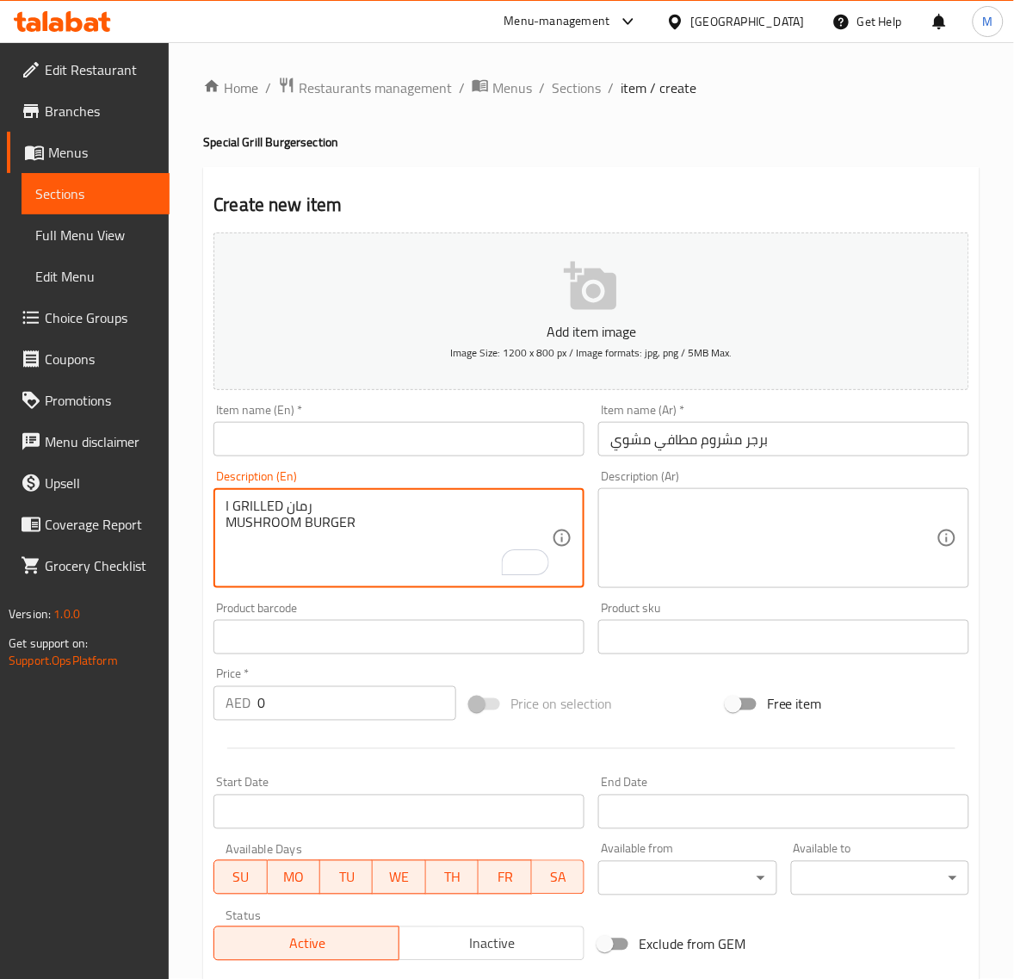
click at [302, 505] on textarea "I GRILLED رمان MUSHROOM BURGER" at bounding box center [389, 539] width 326 height 82
click at [230, 508] on textarea "I GRILLED MUSHROOM BURGER" at bounding box center [389, 539] width 326 height 82
click at [255, 523] on textarea "GRILLED MUSHROOM BURGER" at bounding box center [389, 539] width 326 height 82
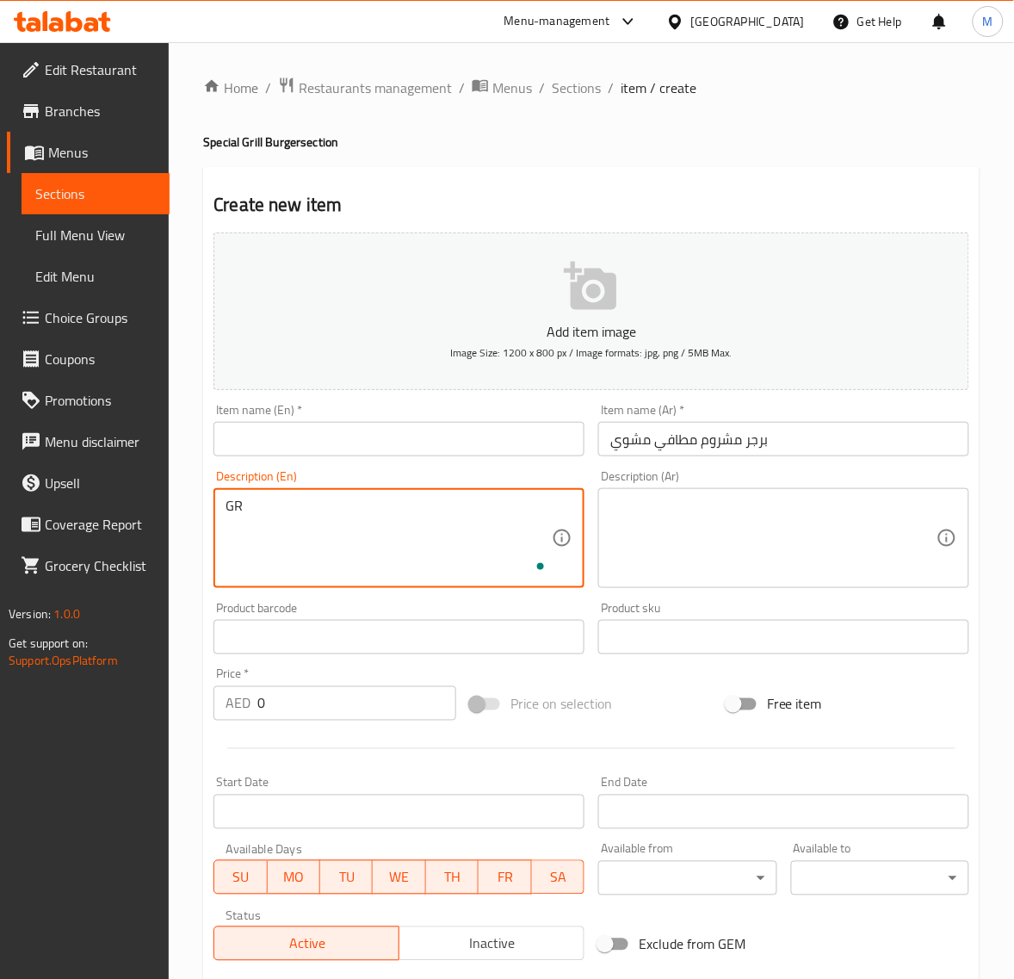
type textarea "G"
click at [330, 568] on textarea "To enrich screen reader interactions, please activate Accessibility in Grammarl…" at bounding box center [389, 539] width 326 height 82
paste textarea "AFI GRILLED برجر رمان MUSHROOM BURGER"
type textarea "AFI GRILLED برجر رمان MUSHROOM BURGER"
click at [327, 517] on textarea "To enrich screen reader interactions, please activate Accessibility in Grammarl…" at bounding box center [389, 539] width 326 height 82
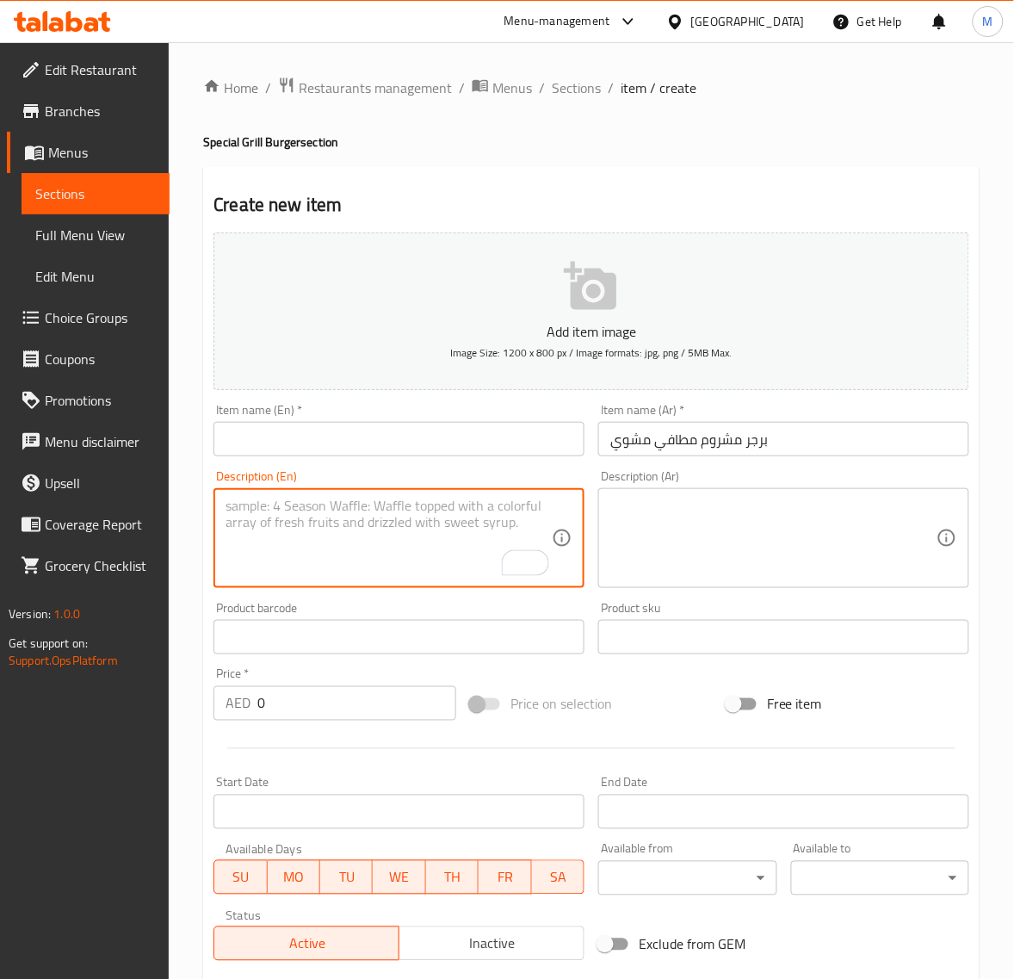
paste textarea "I GRILLED"
type textarea "I GRILLED"
click at [807, 427] on input "برجر مشروم مطافي مشوي" at bounding box center [783, 439] width 371 height 34
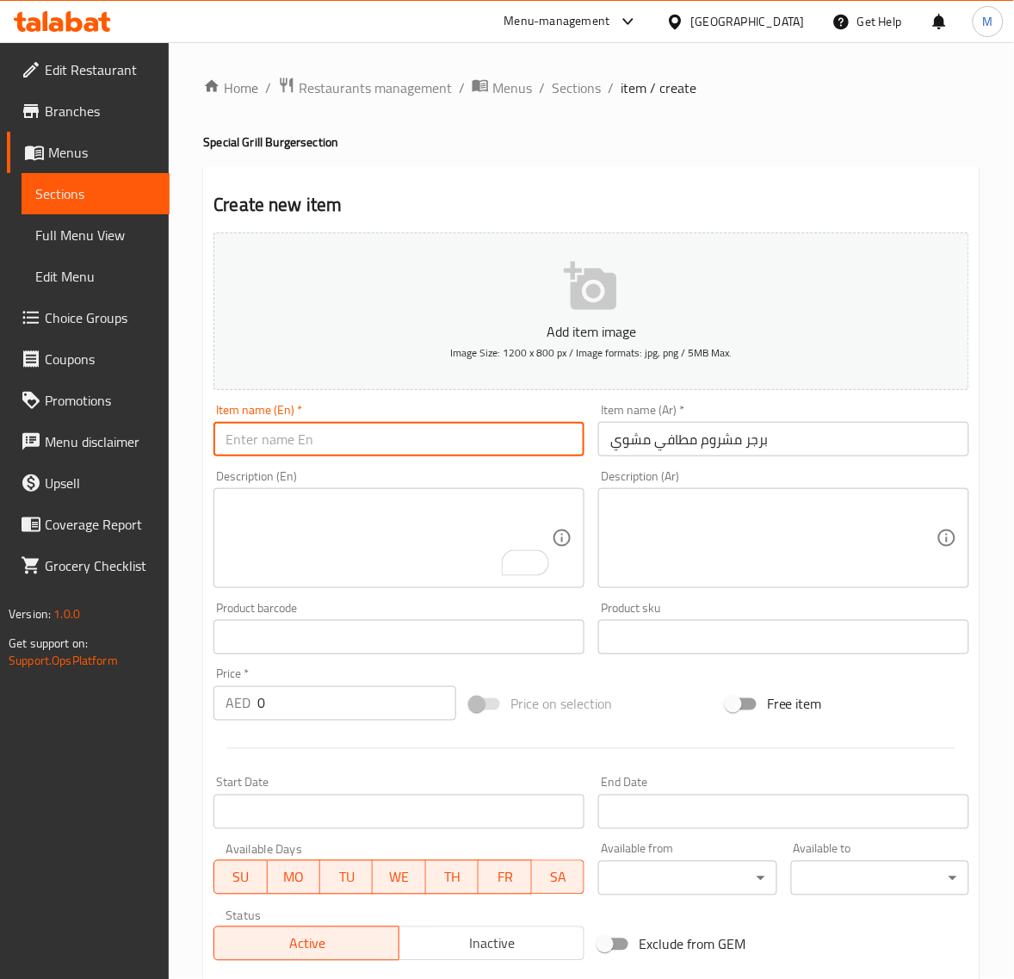
click at [327, 441] on input "text" at bounding box center [399, 439] width 371 height 34
paste input "Grilled Muttafi Mushroom Burger"
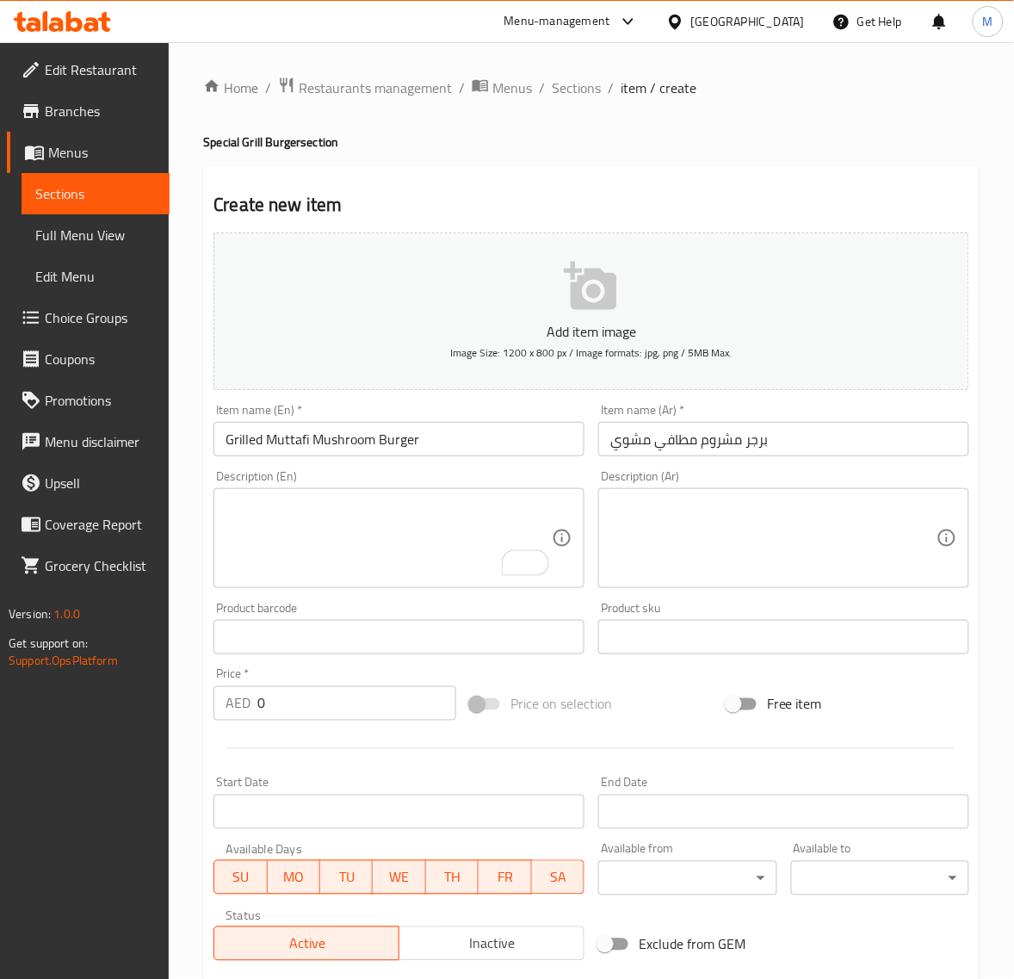
click at [291, 437] on input "Grilled Muttafi Mushroom Burger" at bounding box center [399, 439] width 371 height 34
paste input "ATHAFI"
type input "Grilled Mathafi Mushroom Burger"
click at [231, 575] on textarea "To enrich screen reader interactions, please activate Accessibility in Grammarl…" at bounding box center [389, 539] width 326 height 82
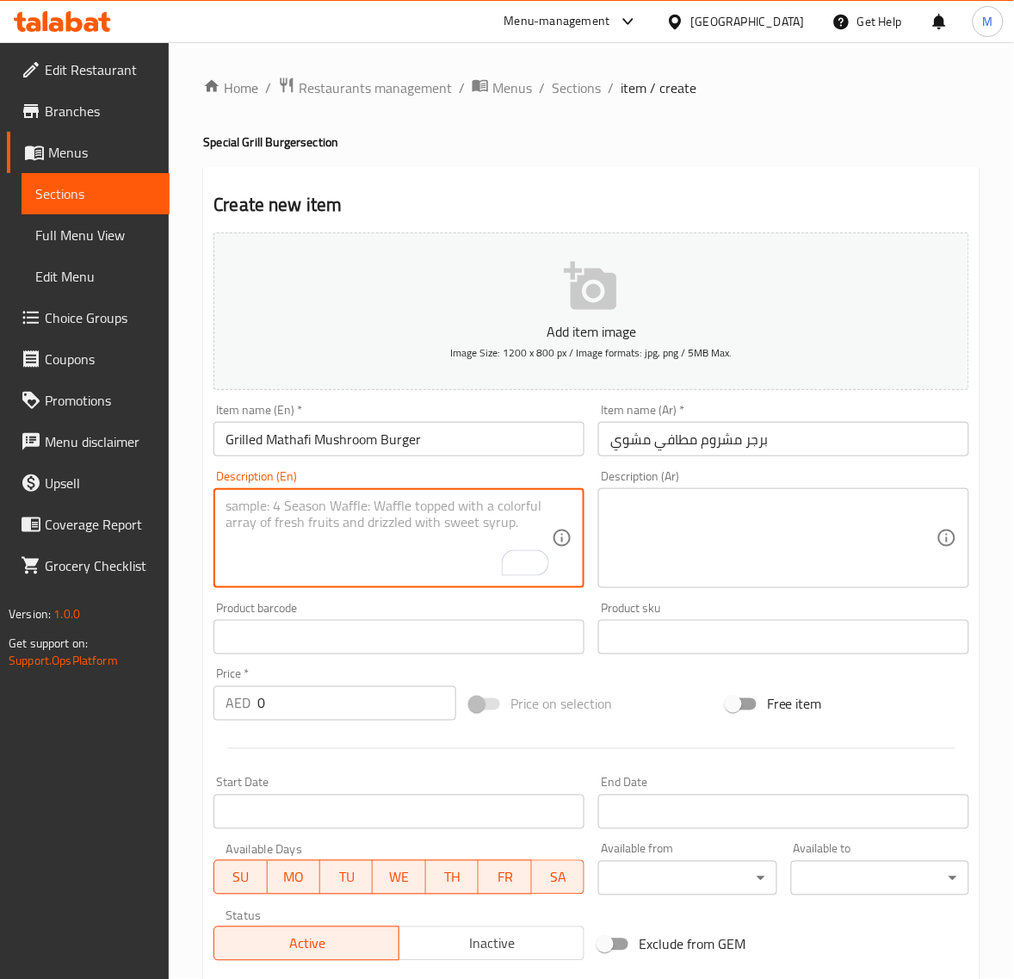
paste textarea "Smoky, juicy, and loaded with mushrooms for a bold, earthy flavor explosion"
click at [230, 508] on textarea "Smoky, juicy, and loaded with mushrooms for a bold, earthy flavor explosion" at bounding box center [389, 539] width 326 height 82
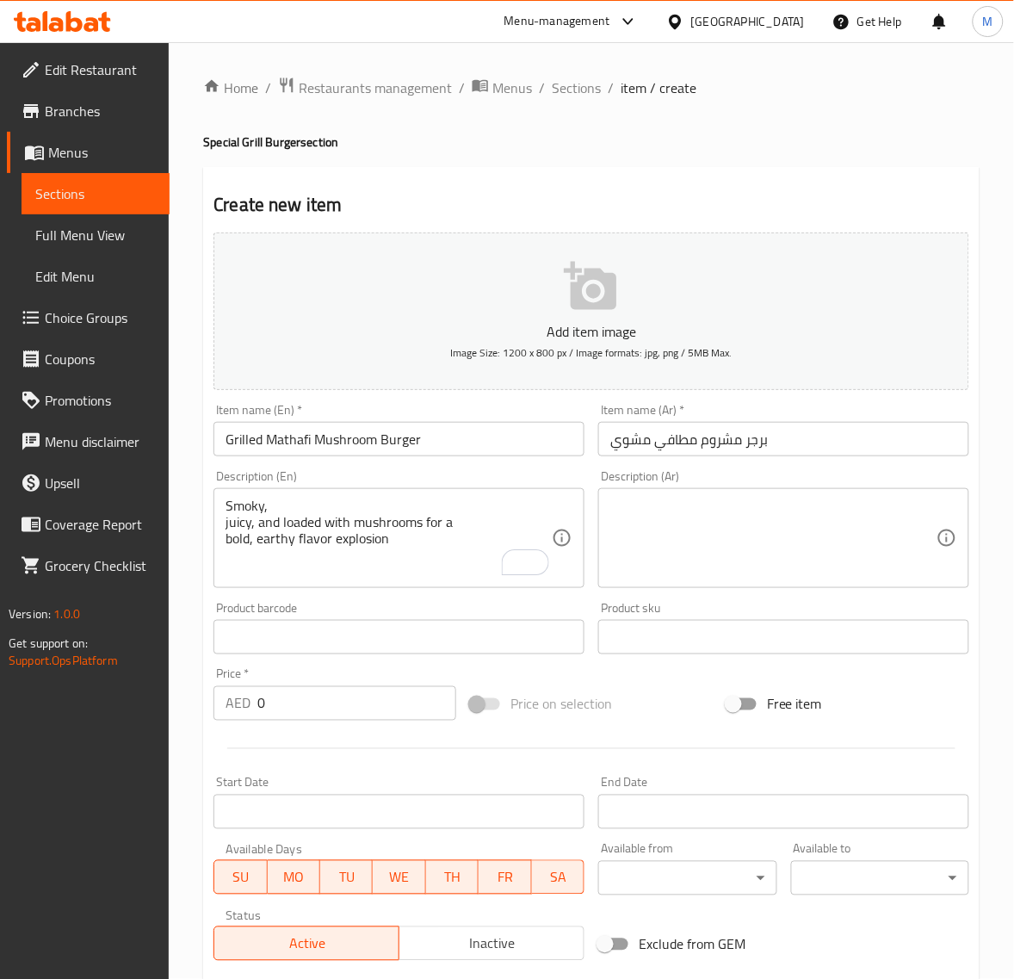
click at [222, 523] on div "Smoky, juicy, and loaded with mushrooms for a bold, earthy flavor explosion Des…" at bounding box center [399, 538] width 371 height 100
click at [221, 527] on div "Smoky, juicy, and loaded with mushrooms for a bold, earthy flavor explosion Des…" at bounding box center [399, 538] width 371 height 100
click at [221, 523] on div "Smoky, juicy, and loaded with mushrooms for a bold, earthy flavor explosion Des…" at bounding box center [399, 538] width 371 height 100
click at [224, 525] on div "Smoky, juicy, and loaded with mushrooms for a bold, earthy flavor explosion Des…" at bounding box center [399, 538] width 371 height 100
click at [226, 528] on textarea "Smoky, juicy, and loaded with mushrooms for a bold, earthy flavor explosion" at bounding box center [389, 539] width 326 height 82
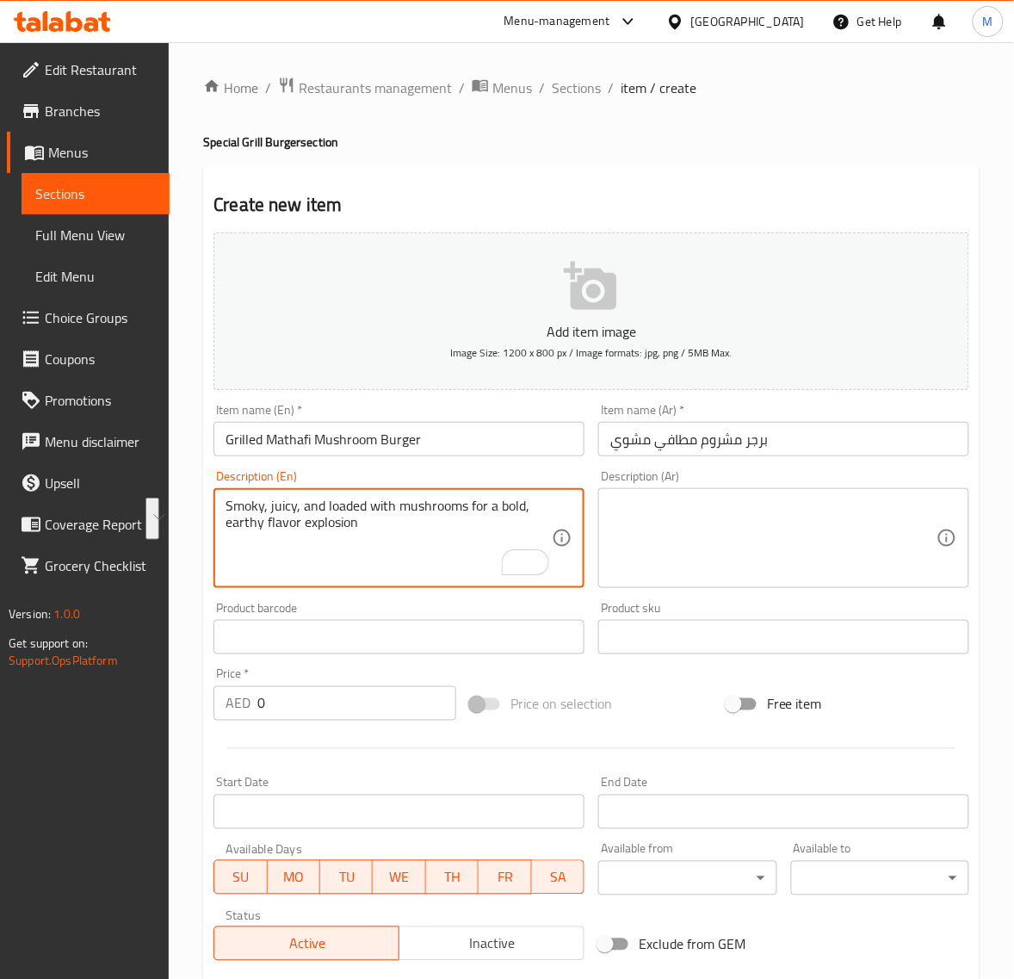
type textarea "Smoky, juicy, and loaded with mushrooms for a bold, earthy flavor explosion"
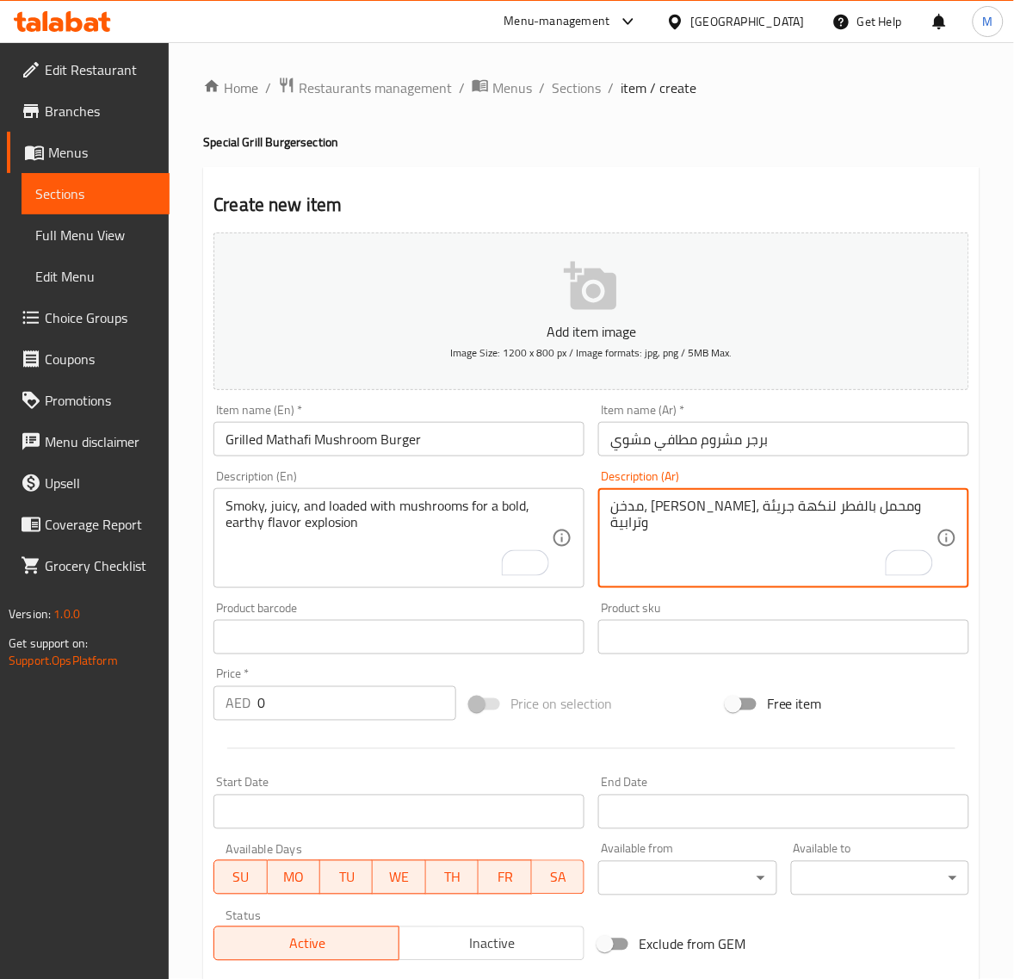
click at [631, 505] on textarea "مدخن، [PERSON_NAME]، ومحمل بالفطر لنكهة جريئة وترابية" at bounding box center [773, 539] width 326 height 82
click at [630, 505] on textarea "مدخن، [PERSON_NAME]، ومحمل بالفطر لنكهة جريئة وترابية" at bounding box center [773, 539] width 326 height 82
click at [631, 514] on textarea "مدخن، [PERSON_NAME]، ومحمل بالفطر لنكهة جريئة وترابية" at bounding box center [773, 539] width 326 height 82
type textarea "مدخن، [PERSON_NAME]، ومحمل بالفطر لنكهة جريئة و غنيه"
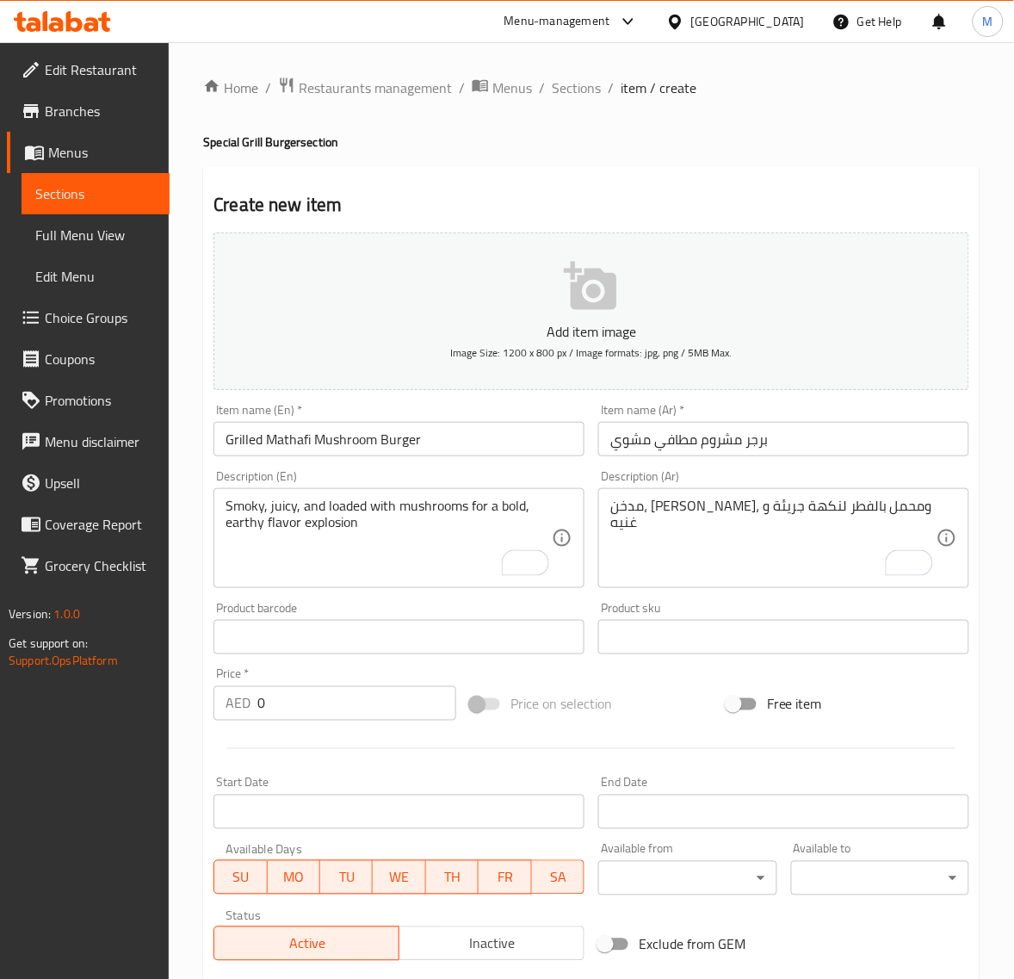
click at [276, 704] on input "0" at bounding box center [356, 703] width 199 height 34
paste input "24.3"
type input "24.30"
click at [248, 759] on div at bounding box center [592, 749] width 770 height 42
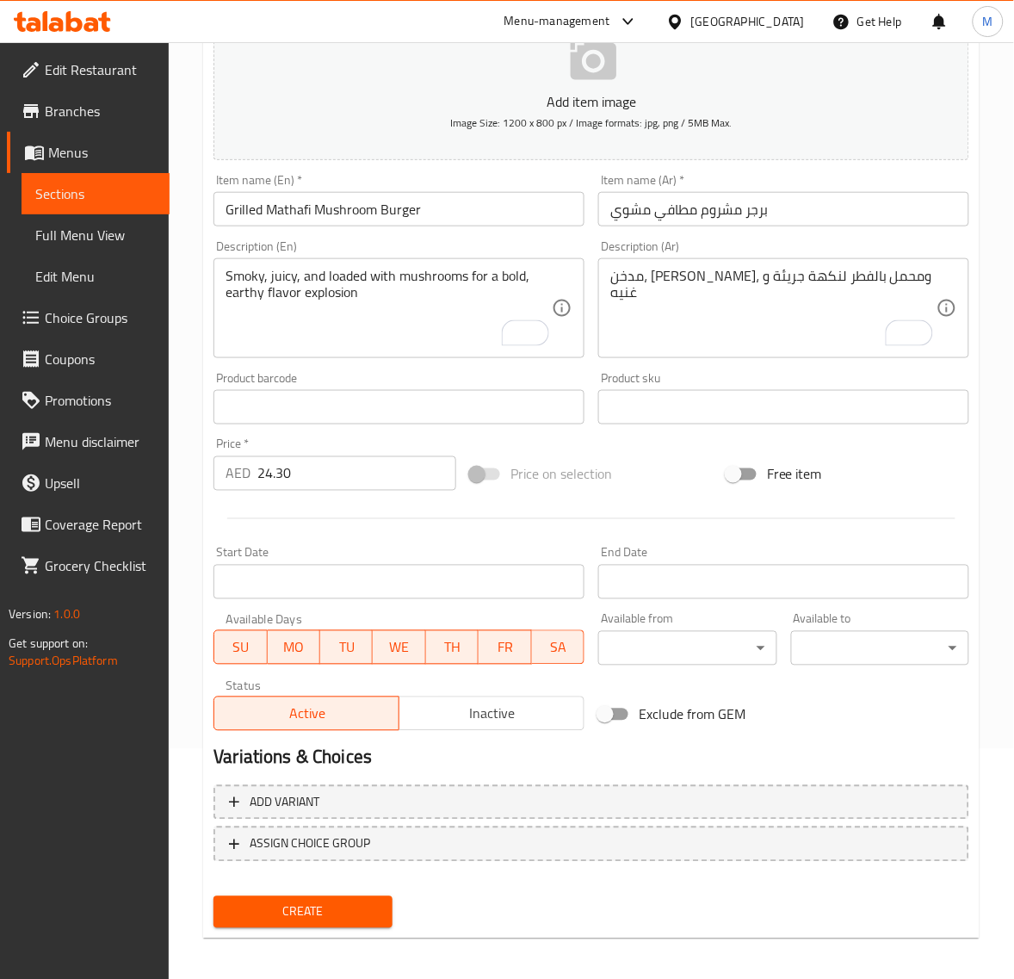
scroll to position [234, 0]
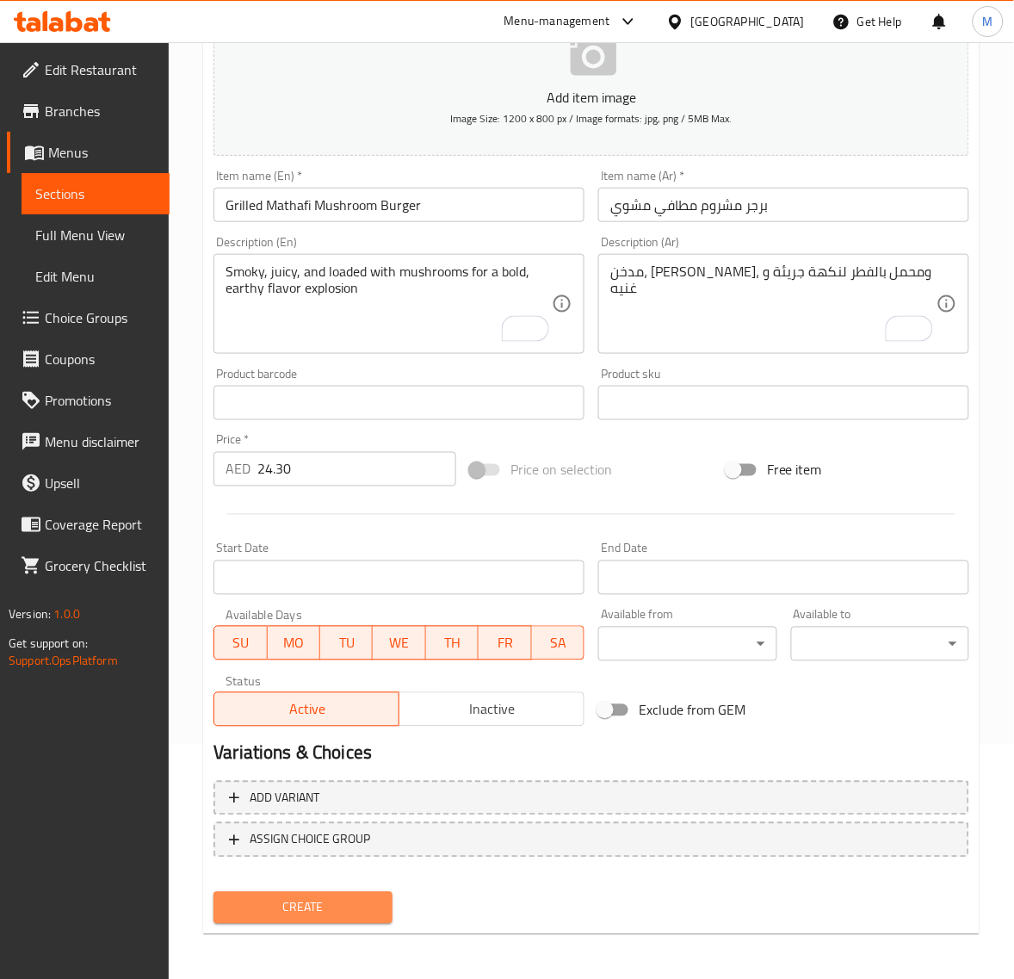
click at [290, 904] on span "Create" at bounding box center [302, 908] width 151 height 22
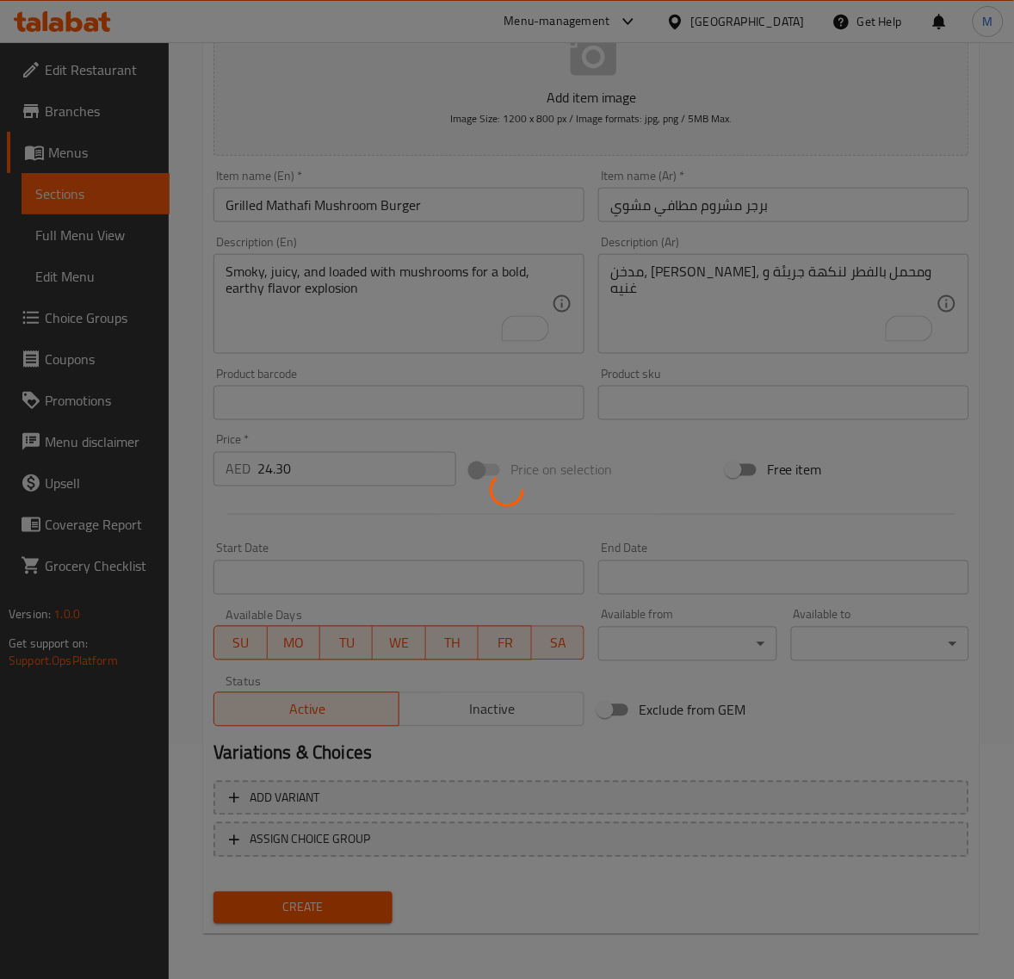
type input "0"
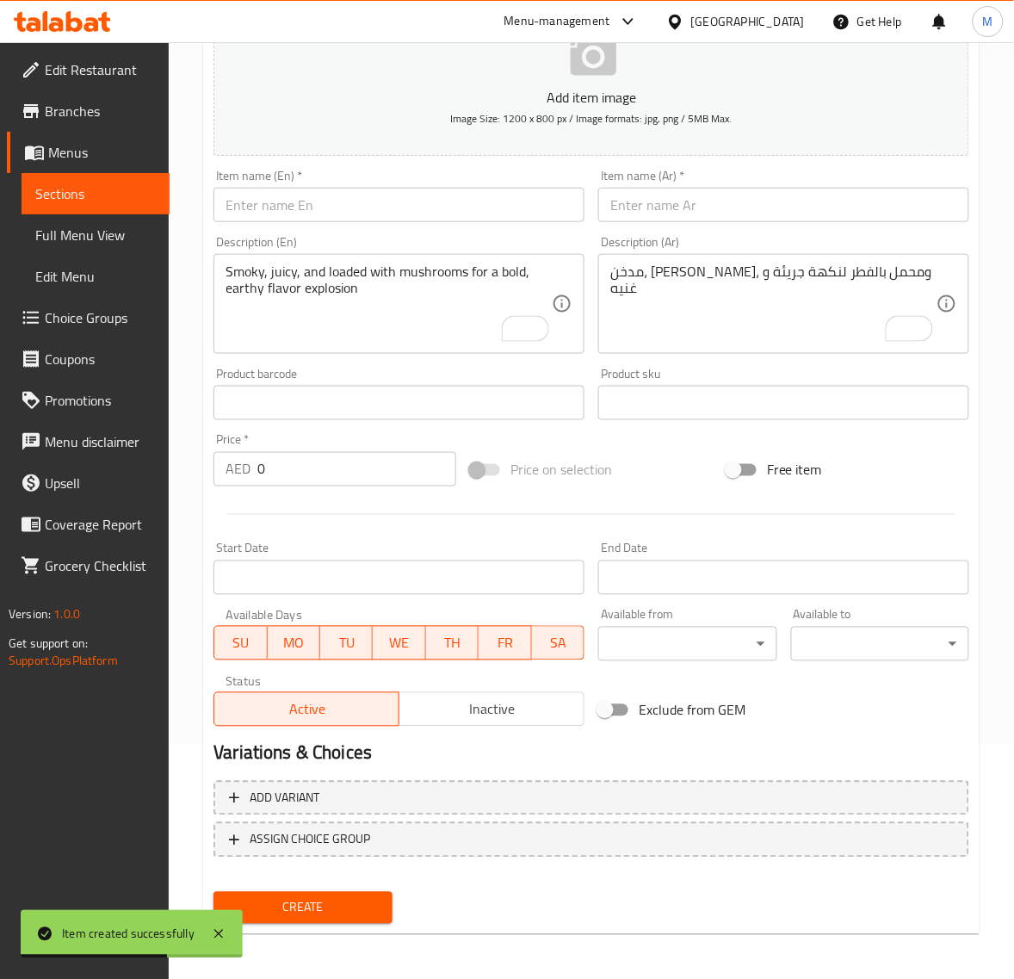
click at [678, 207] on input "text" at bounding box center [783, 205] width 371 height 34
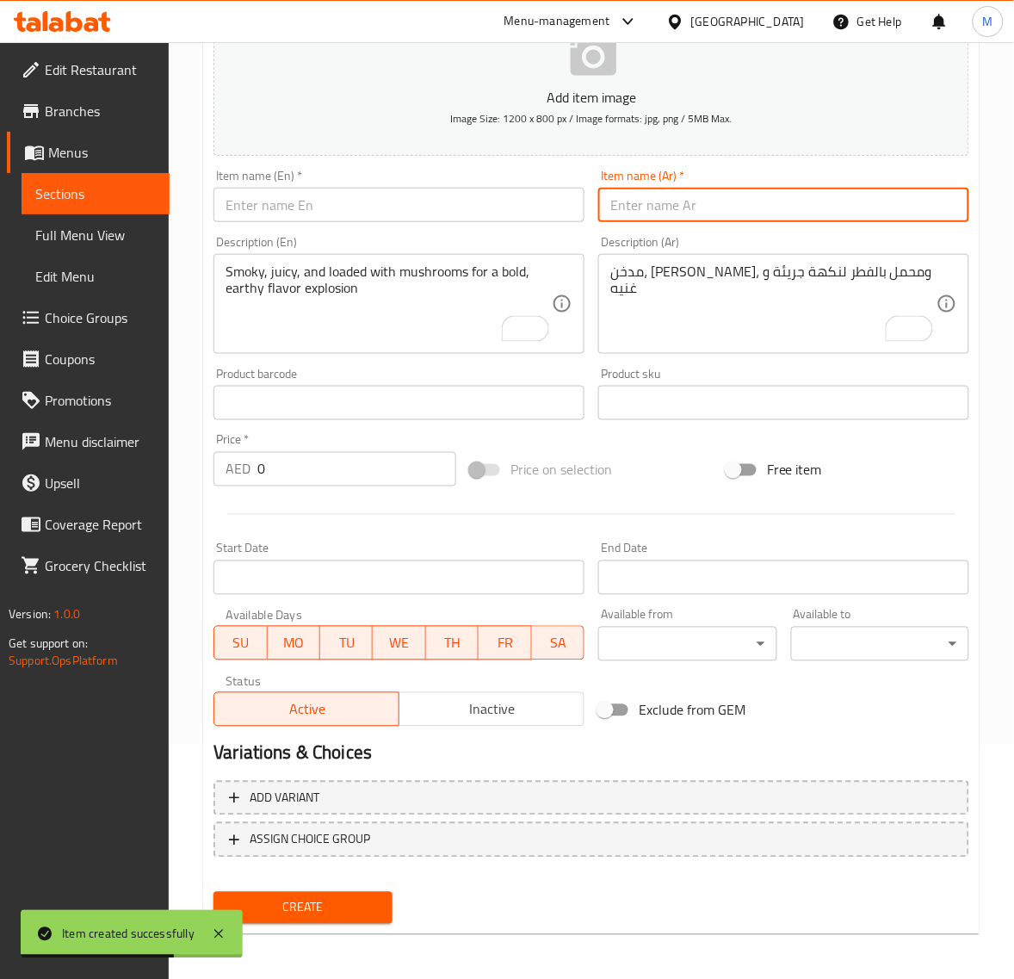
paste input "برجر لحم بقر روستد"
type input "برجر لحم بقر روستد"
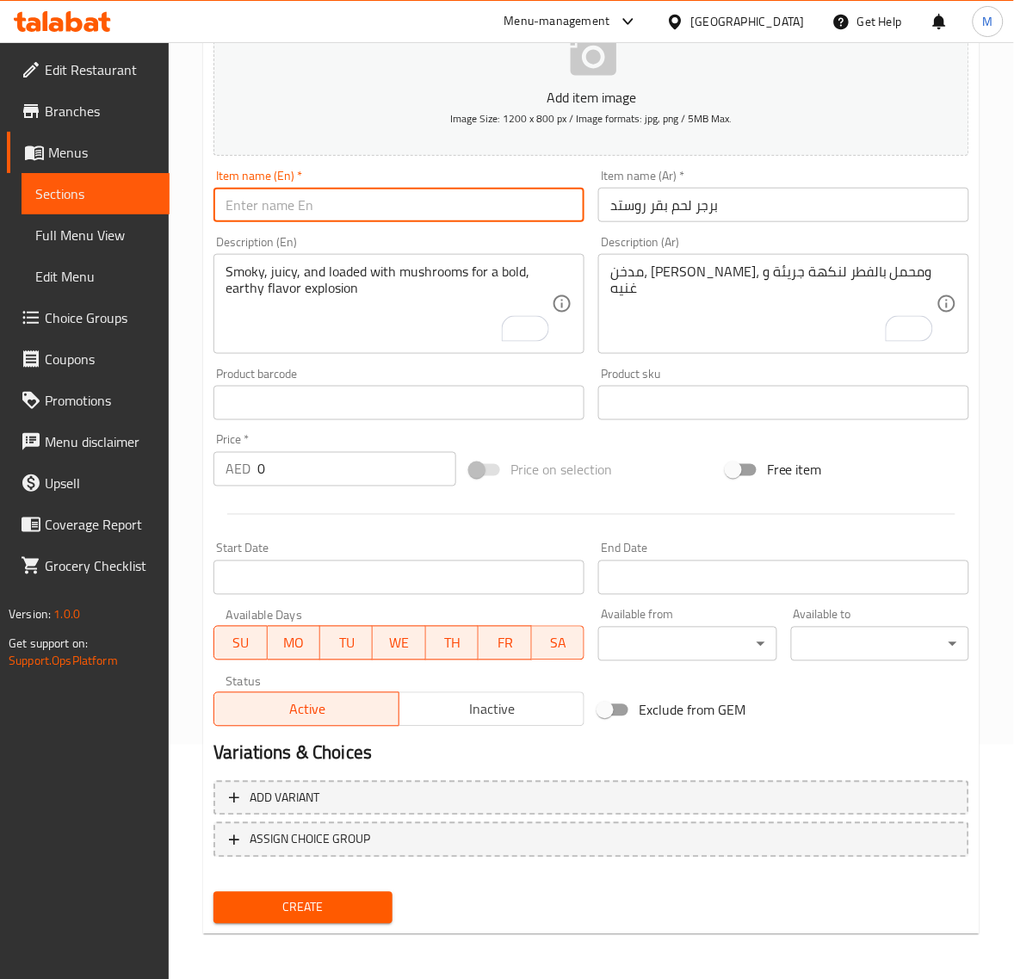
click at [387, 221] on input "text" at bounding box center [399, 205] width 371 height 34
click at [384, 218] on input "text" at bounding box center [399, 205] width 371 height 34
paste input "ROASTED BEEF BURGER"
type input "Roasted Beef Burger"
click at [307, 431] on div "Price   * AED 0 Price *" at bounding box center [335, 460] width 257 height 66
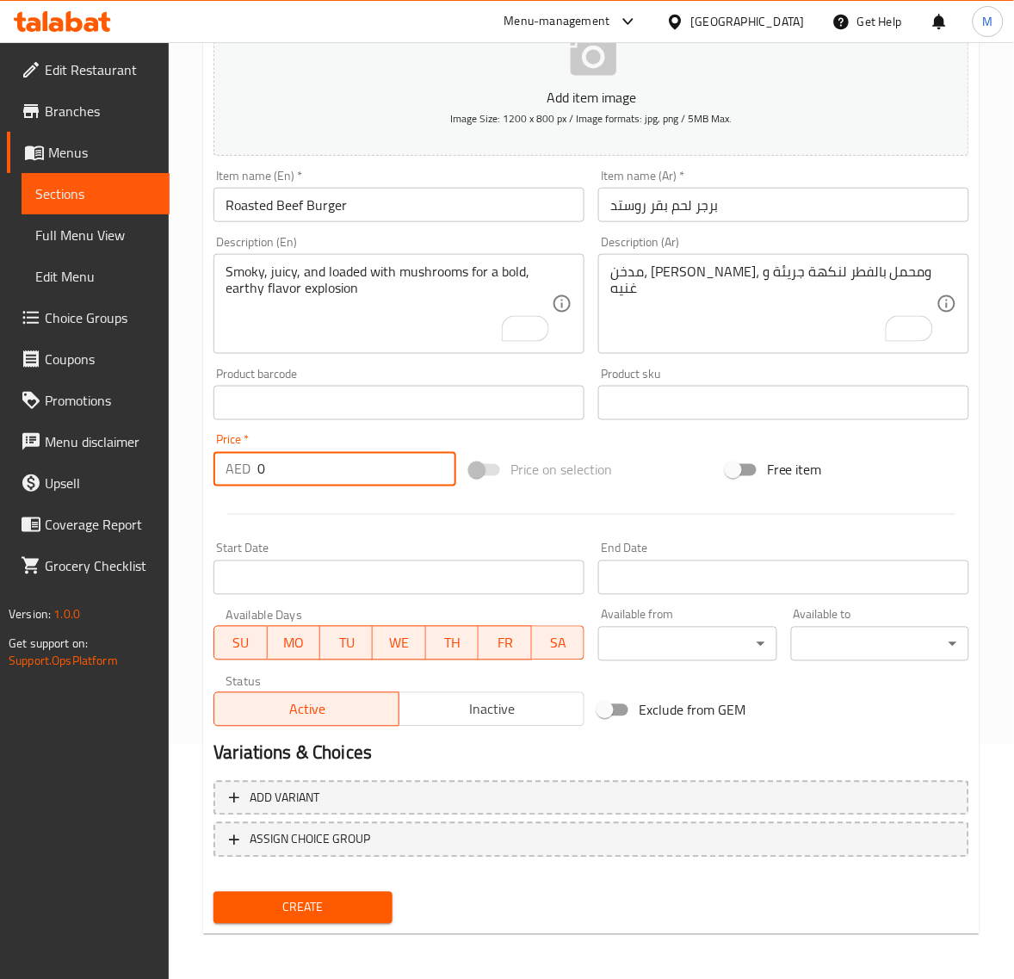
click at [387, 472] on input "0" at bounding box center [356, 469] width 199 height 34
paste input "25.65"
type input "25.65"
click at [276, 538] on div "Start Date Start Date" at bounding box center [399, 569] width 385 height 66
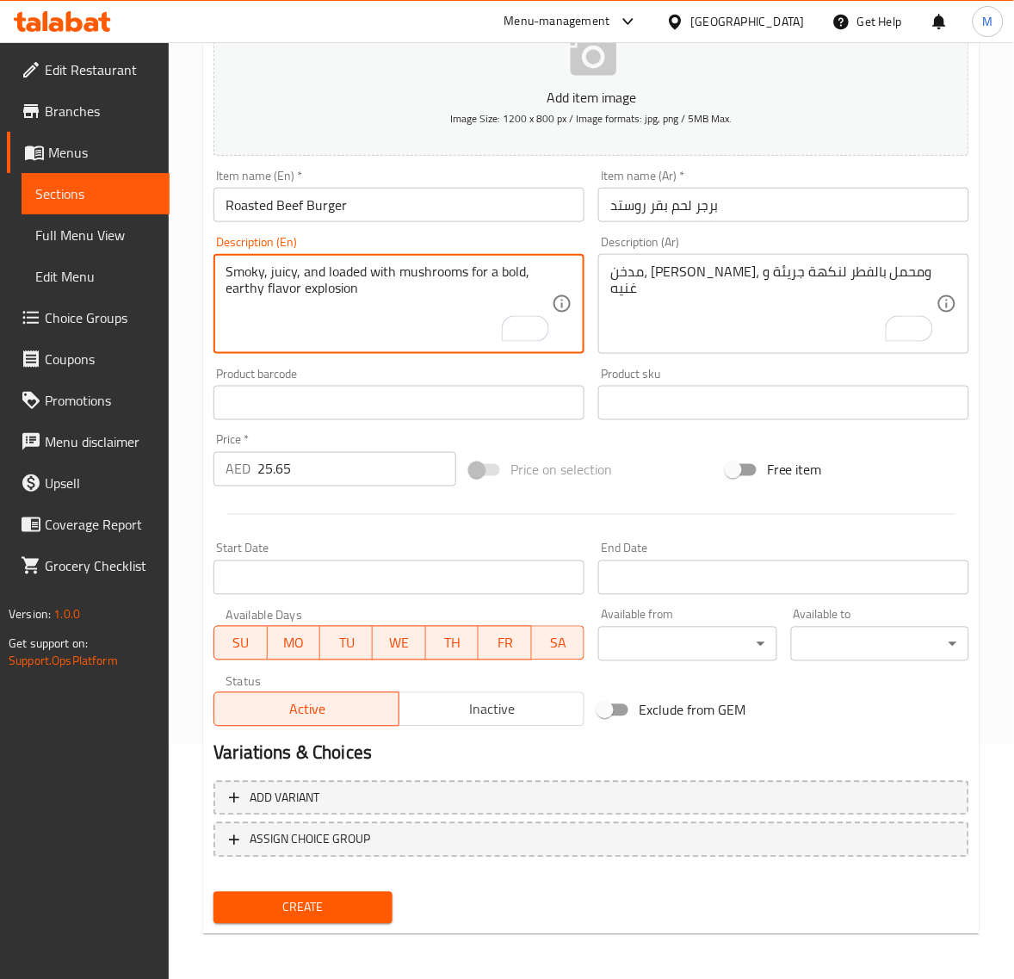
click at [392, 315] on textarea "Smoky, juicy, and loaded with mushrooms for a bold, earthy flavor explosion" at bounding box center [389, 304] width 326 height 82
paste textarea "Tender, slow-roasted beef stacked with flavor, smoky sauces, and grilled perfec…"
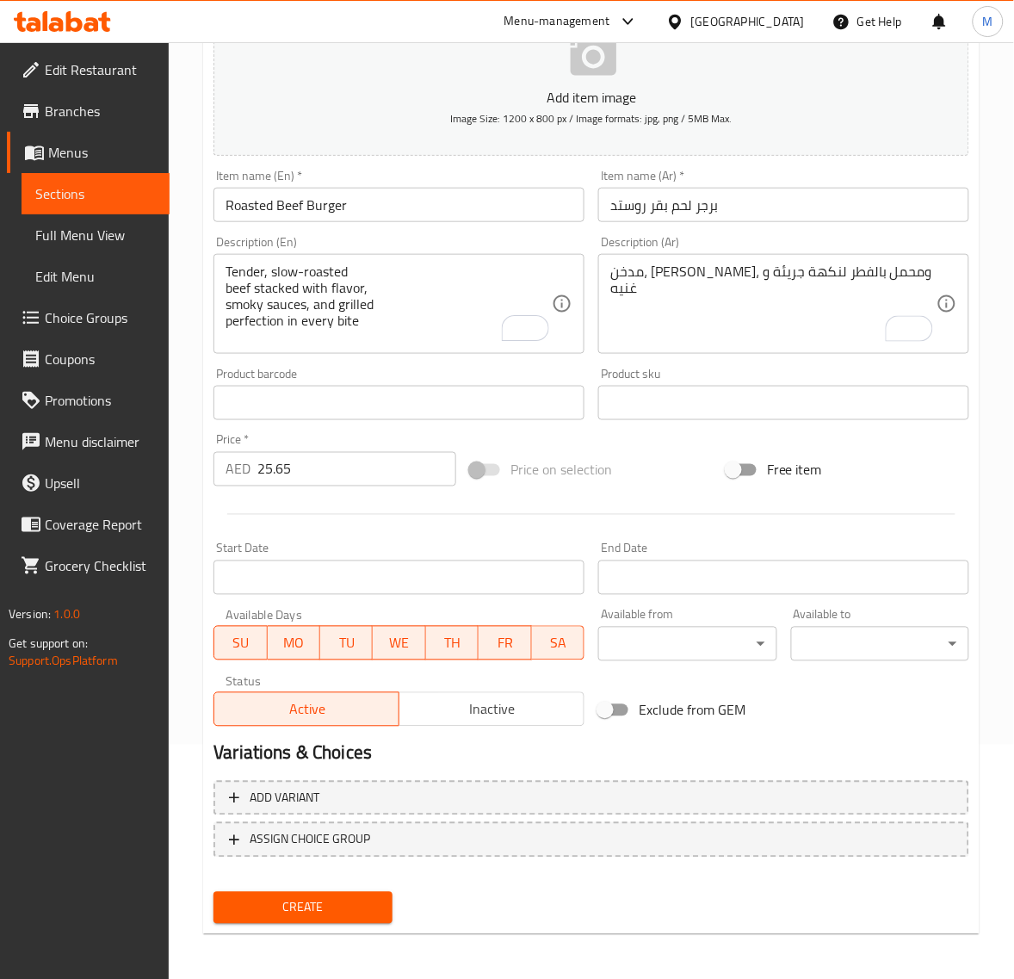
click at [224, 325] on div "Tender, slow-roasted beef stacked with flavor, smoky sauces, and grilled perfec…" at bounding box center [399, 304] width 371 height 100
click at [228, 319] on textarea "Tender, slow-roasted beef stacked with flavor, smoky sauces, and grilled perfec…" at bounding box center [389, 304] width 326 height 82
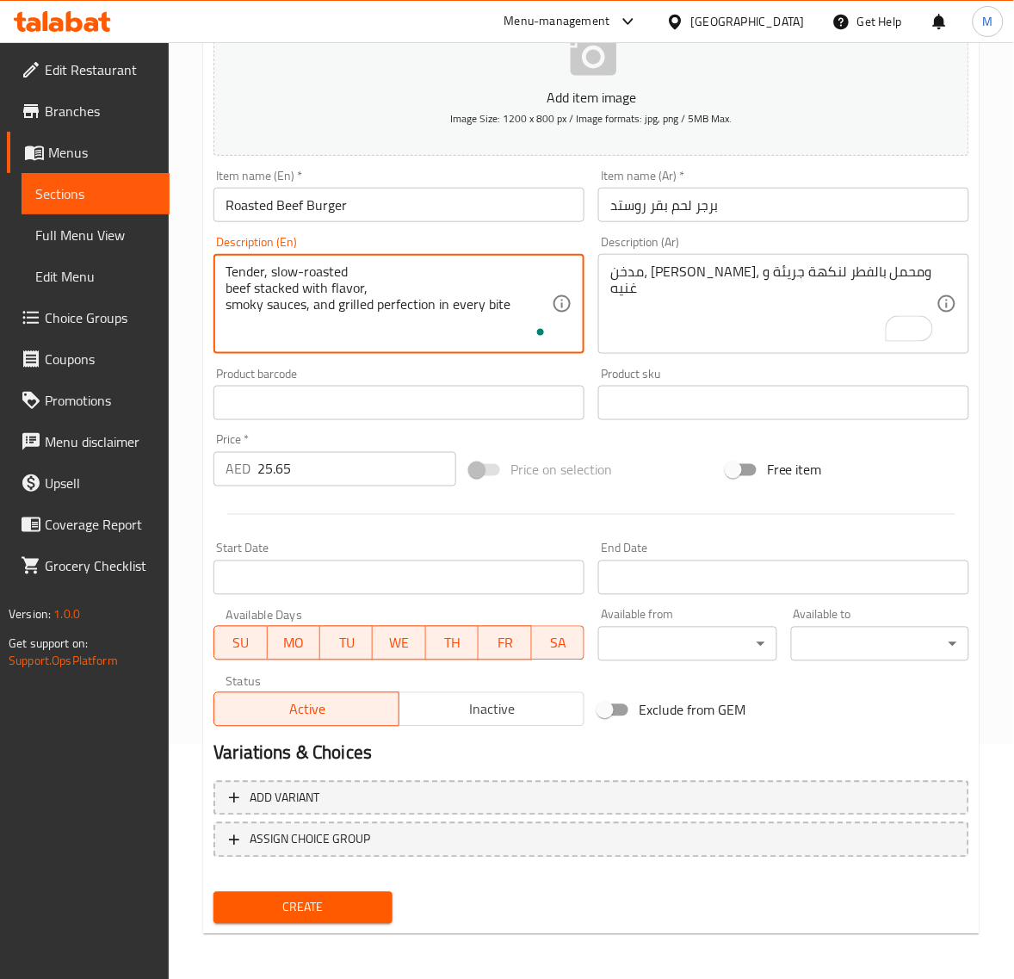
click at [225, 304] on div "Tender, slow-roasted beef stacked with flavor, smoky sauces, and grilled perfec…" at bounding box center [399, 304] width 371 height 100
click at [228, 307] on textarea "Tender, slow-roasted beef stacked with flavor, smoky sauces, and grilled perfec…" at bounding box center [389, 304] width 326 height 82
click at [228, 291] on textarea "Tender, slow-roasted beef stacked with flavor, smoky sauces, and grilled perfec…" at bounding box center [389, 304] width 326 height 82
click at [226, 288] on textarea "Tender, slow-roasted beef stacked with flavor, smoky sauces, and grilled perfec…" at bounding box center [389, 304] width 326 height 82
type textarea "Tender, slow-roasted beef stacked with flavor, smoky sauces, and grilled perfec…"
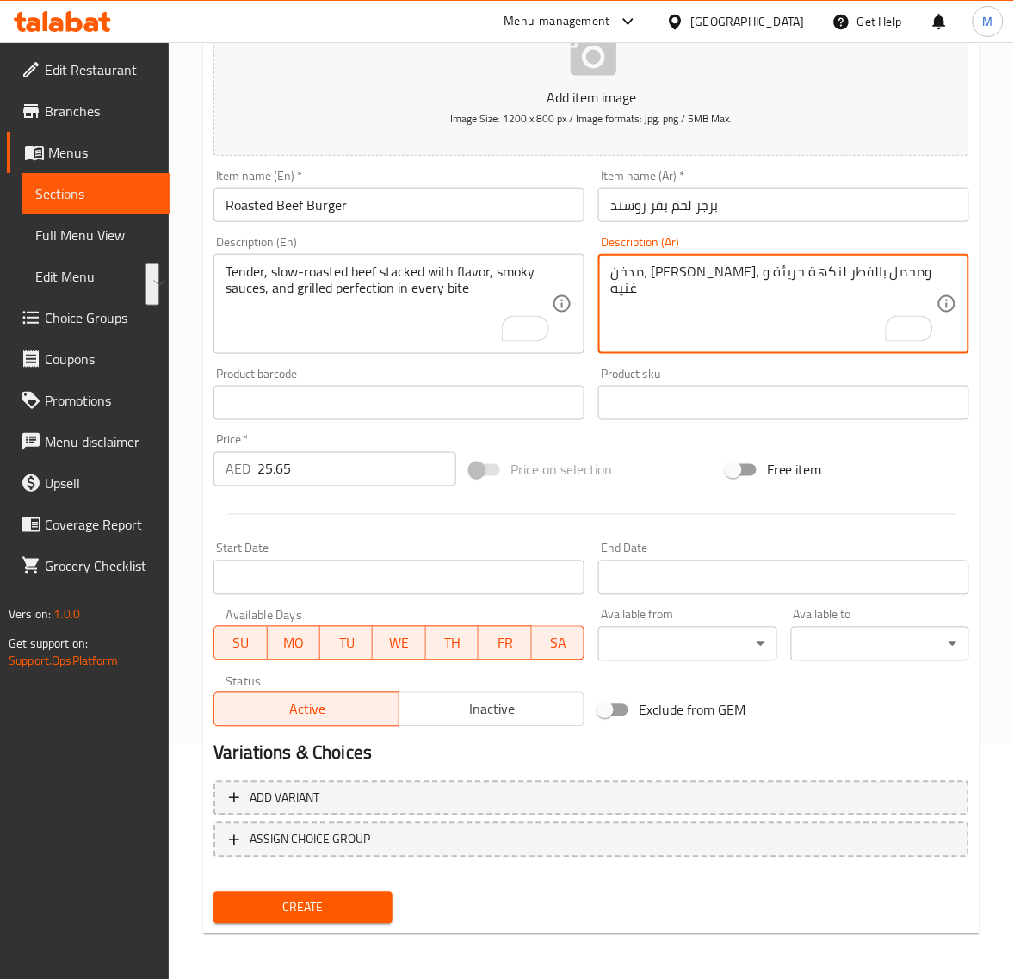
click at [707, 288] on textarea "مدخن، جوسي، ومحمل بالفطر لنكهة جريئة و غنيه" at bounding box center [773, 304] width 326 height 82
paste textarea "لحم بقري طري مشوي ببطء مليء بالنكهة والصلصات المدخنة والكمال المشوي في كل قضمة"
type textarea "لحم بقري طري مشوي ببطء مليء بالنكهة والصلصات المدخنة والكمال المشوي في كل قضمة"
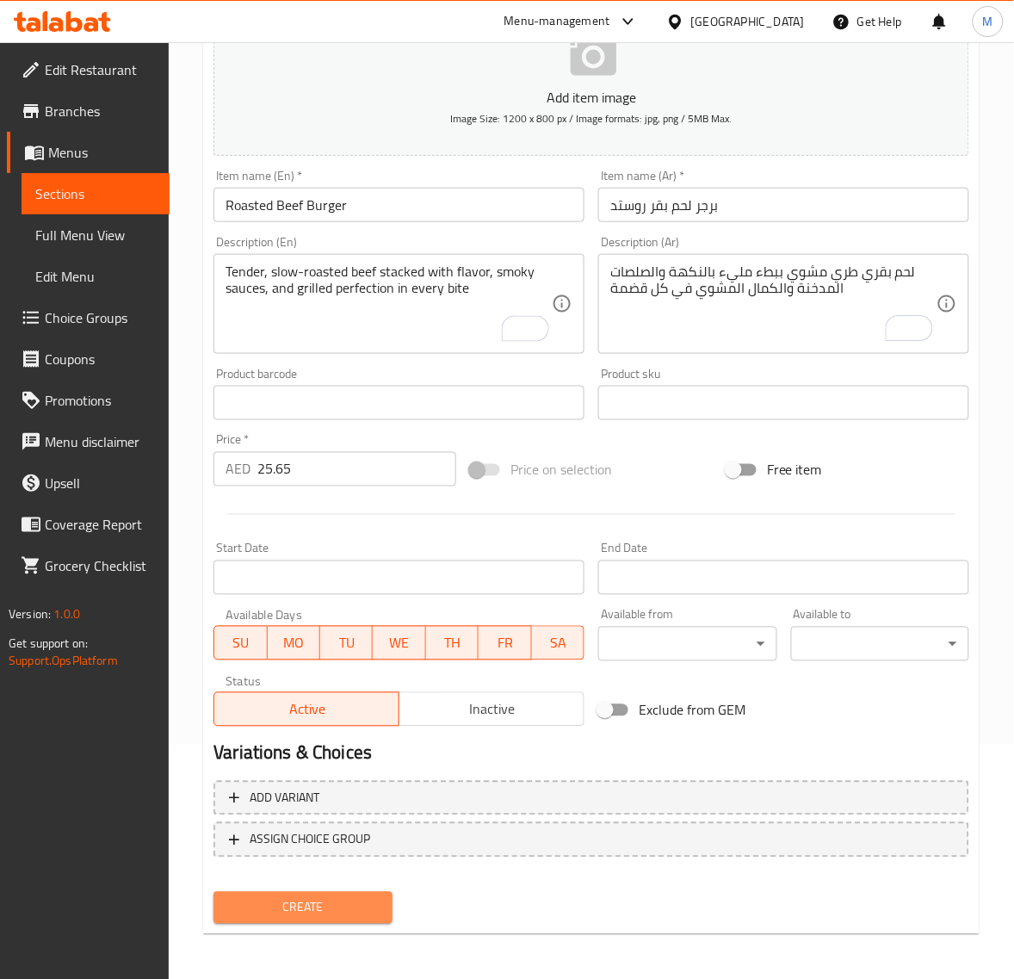
click at [344, 897] on span "Create" at bounding box center [302, 908] width 151 height 22
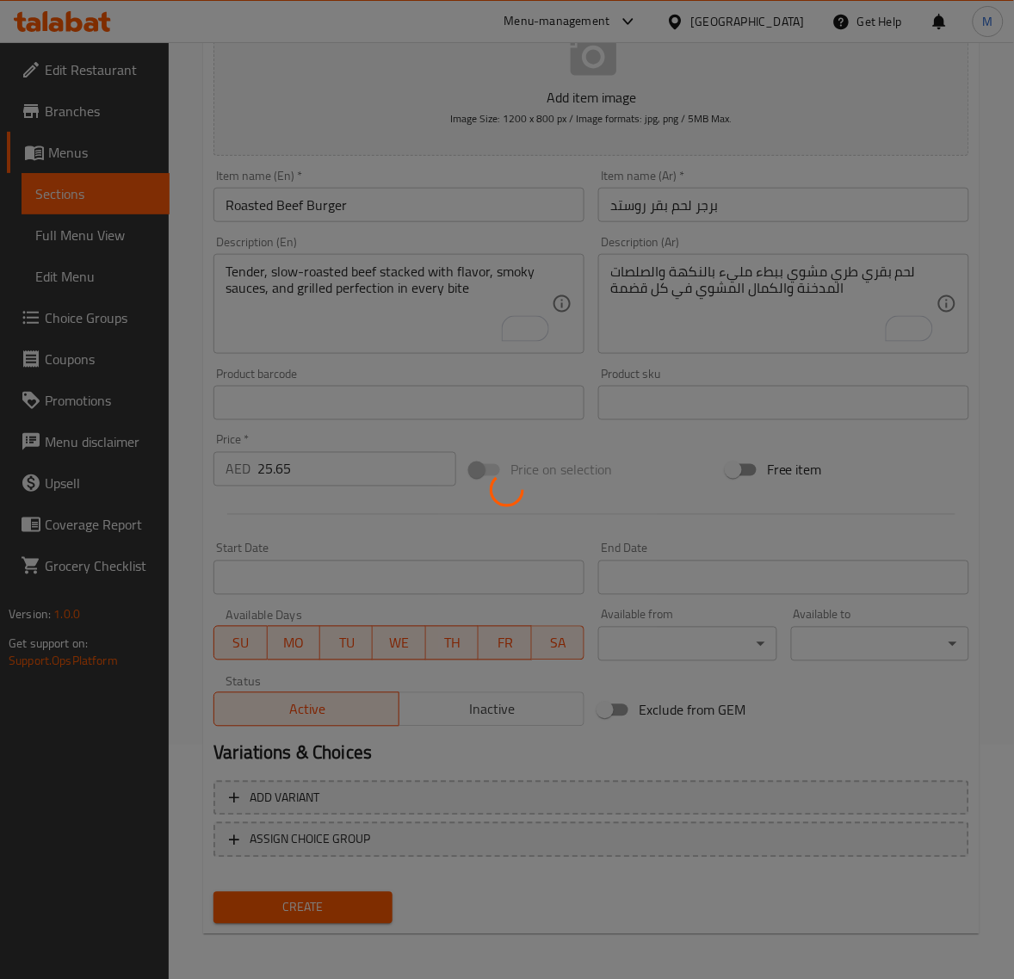
type input "0"
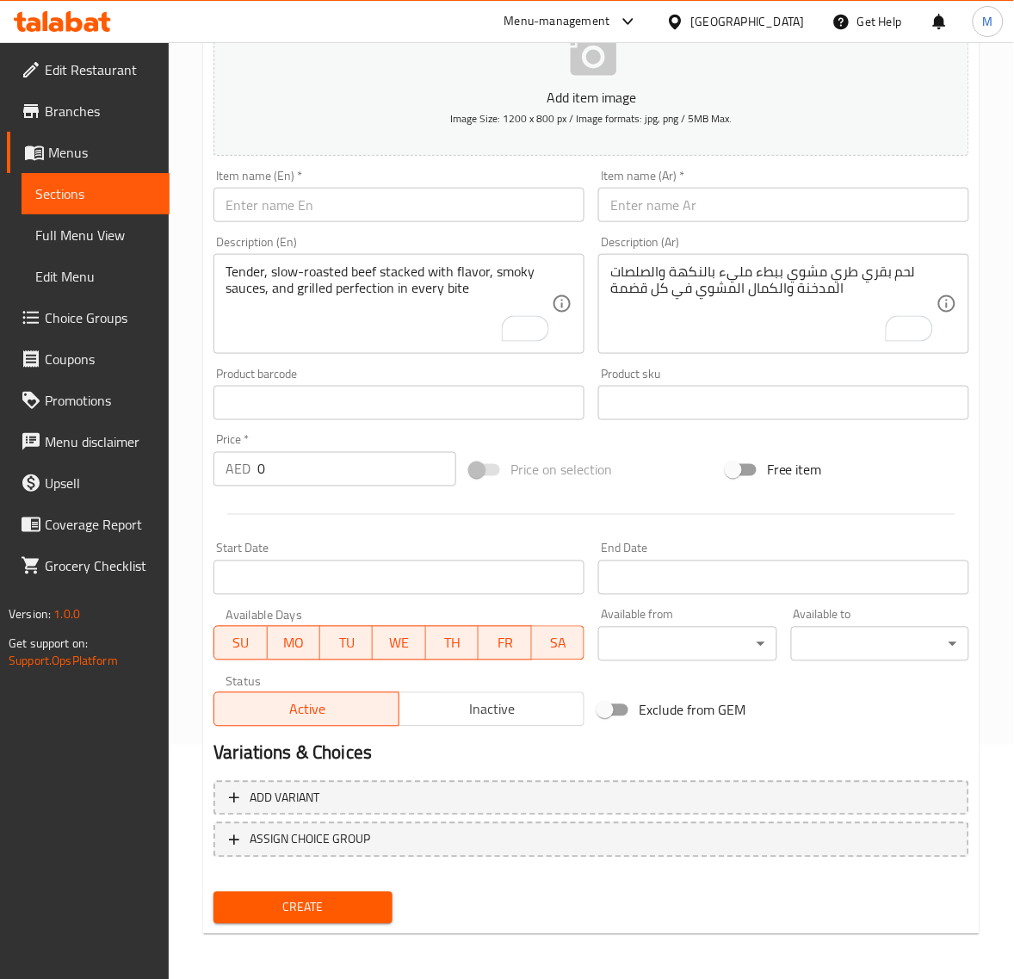
click at [694, 216] on input "text" at bounding box center [783, 205] width 371 height 34
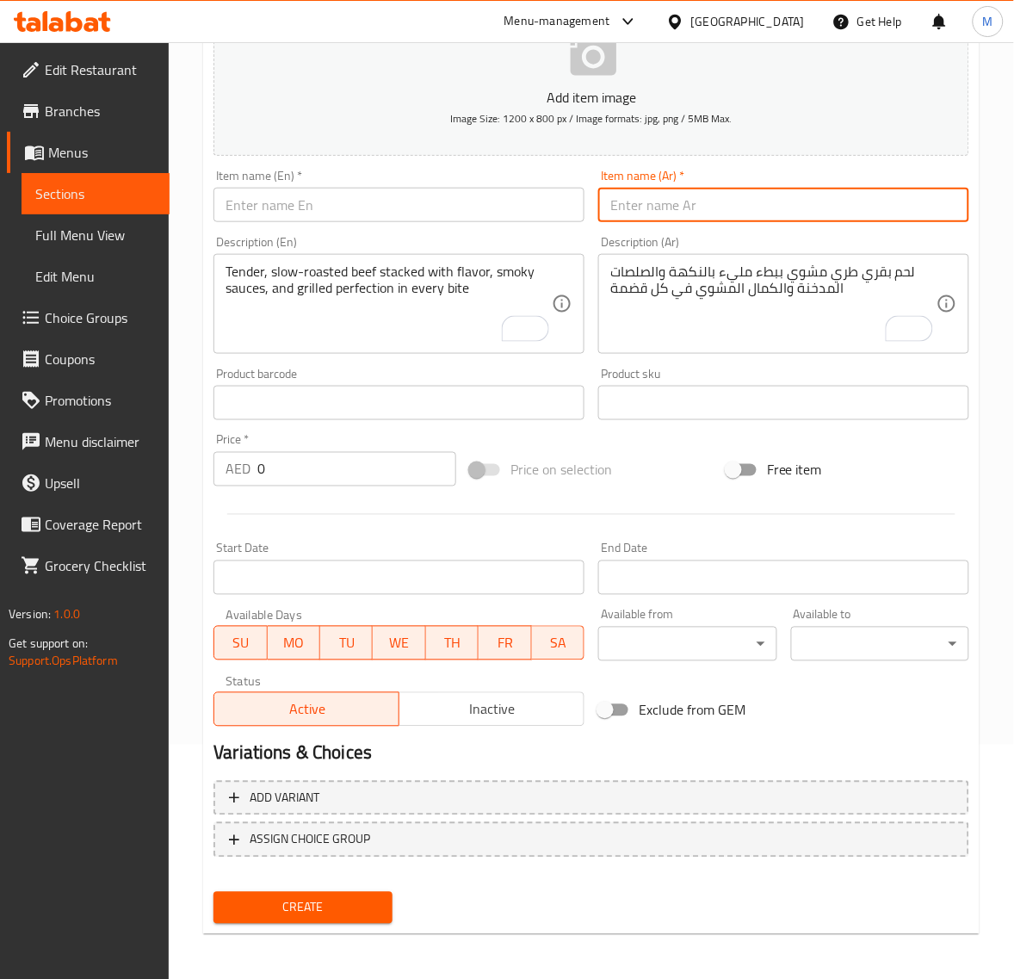
paste input "برجر رمان"
type input "برجر رمان"
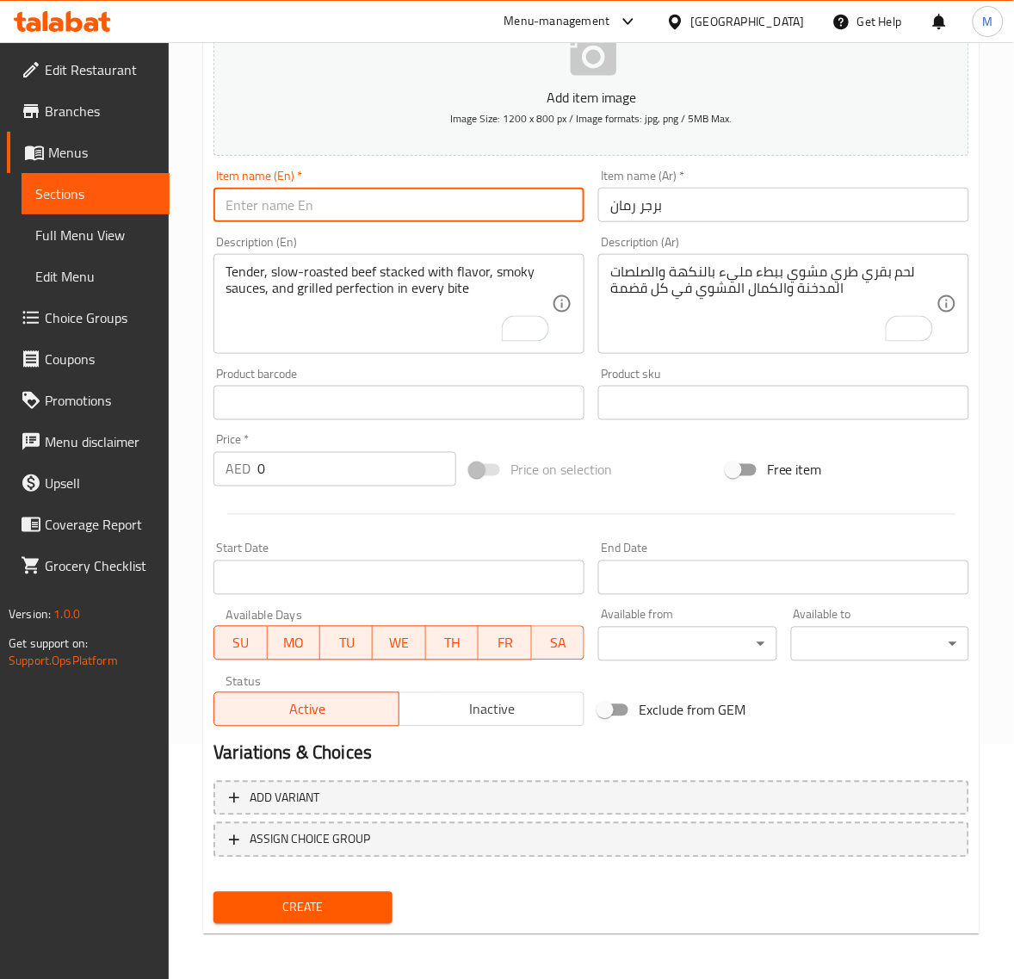
click at [360, 215] on input "text" at bounding box center [399, 205] width 371 height 34
paste input "POMEGRANATE BURGER"
type input "Pomegranate Burger"
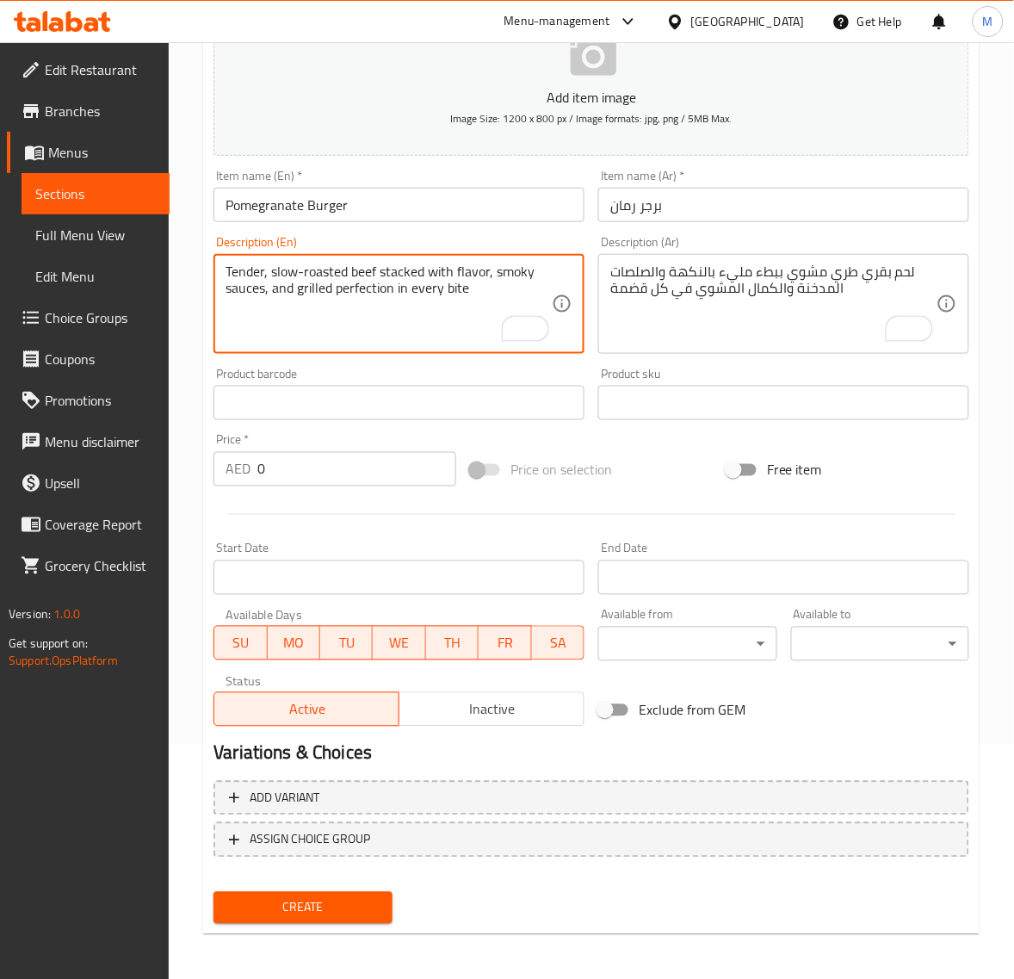
click at [328, 289] on textarea "Tender, slow-roasted beef stacked with flavor, smoky sauces, and grilled perfec…" at bounding box center [389, 304] width 326 height 82
paste textarea "Juicy patty meets tangy pomegranate bursts, creating a fresh, vibrant flavor ex…"
click at [226, 306] on textarea "Juicy patty meets tangy pomegranate bursts, creating a fresh, vibrant flavor ex…" at bounding box center [389, 304] width 326 height 82
click at [226, 293] on textarea "Juicy patty meets tangy pomegranate bursts, creating a fresh, vibrant flavor ex…" at bounding box center [389, 304] width 326 height 82
type textarea "Juicy patty meets tangy pomegranate bursts, creating a fresh, vibrant flavor ex…"
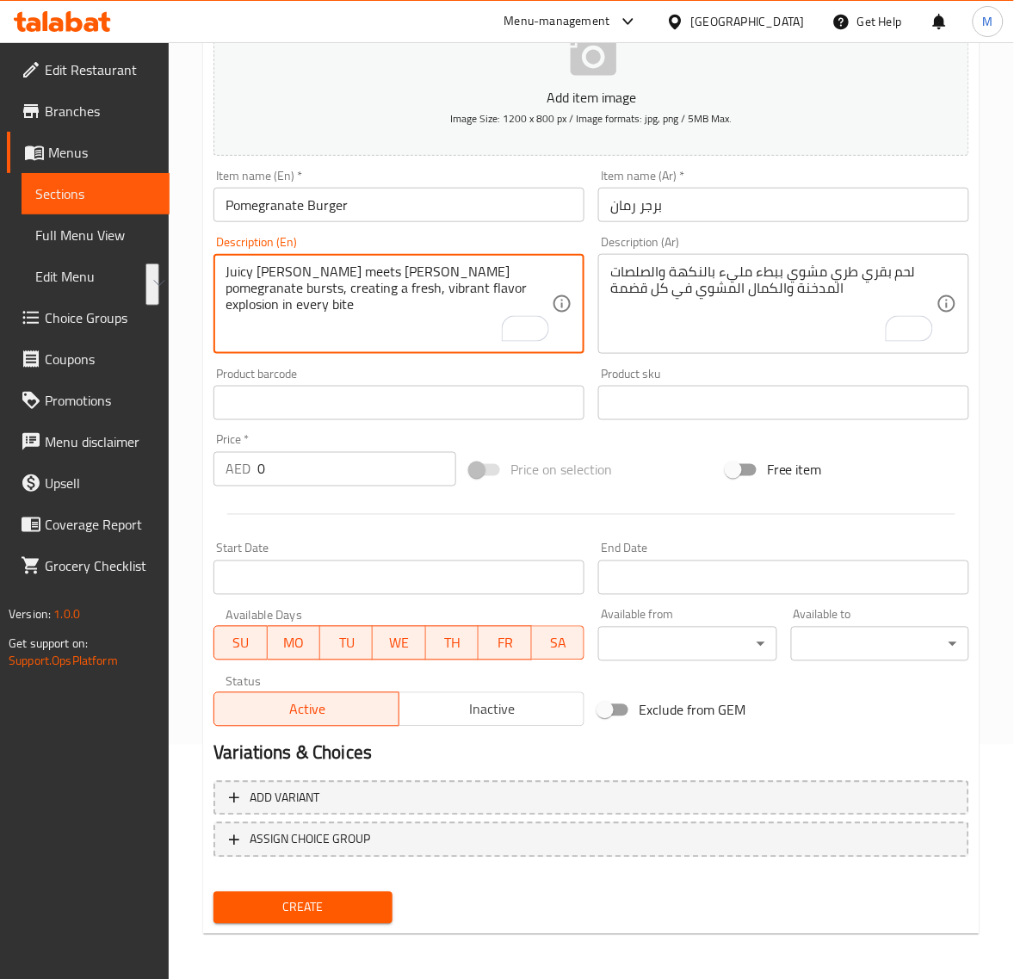
click at [730, 288] on textarea "لحم بقري طري مشوي ببطء مليء بالنكهة والصلصات المدخنة والكمال المشوي في كل قضمة" at bounding box center [773, 304] width 326 height 82
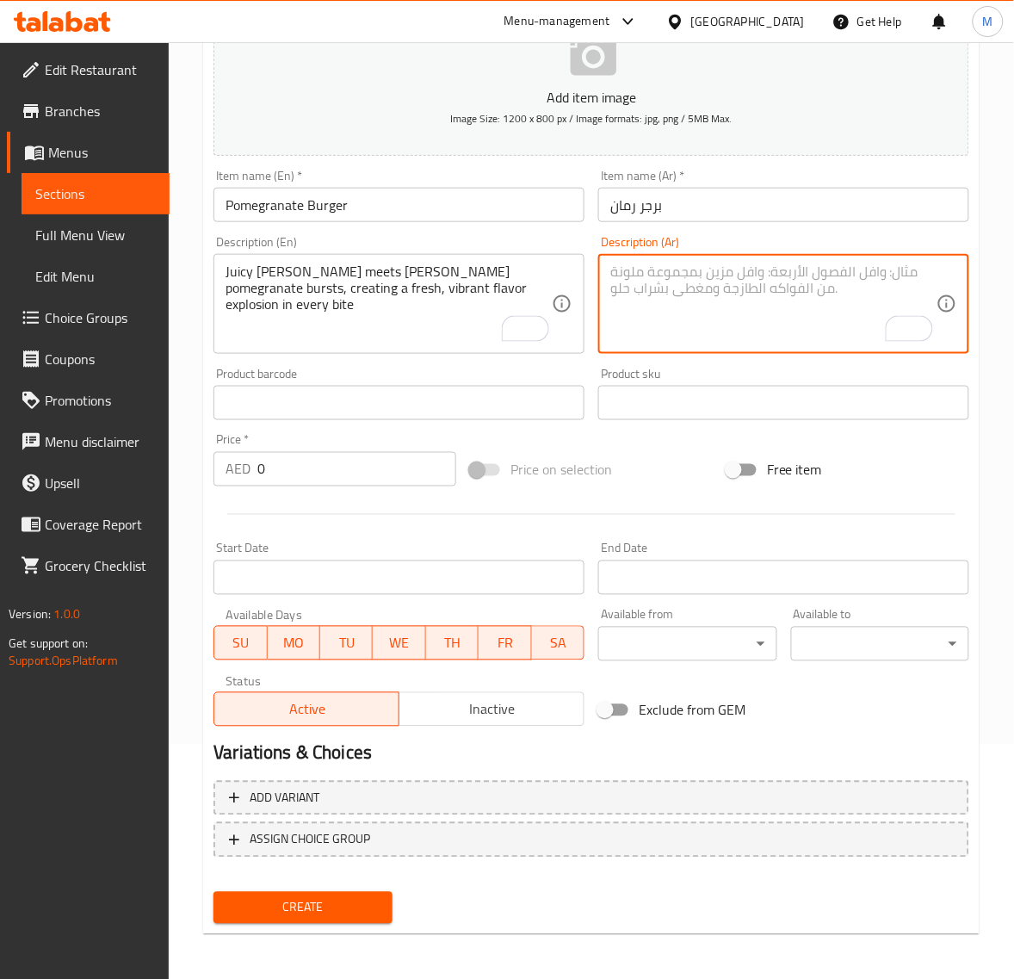
paste textarea "فطيرة غنية بالعصير تلتقي بنكهة الرمان اللاذعة، مما يخلق انفجارًا من النكهة الطا…"
type textarea "فطيرة غنية بالعصير تلتقي بنكهة الرمان اللاذعة، مما يخلق انفجارًا من النكهة الطا…"
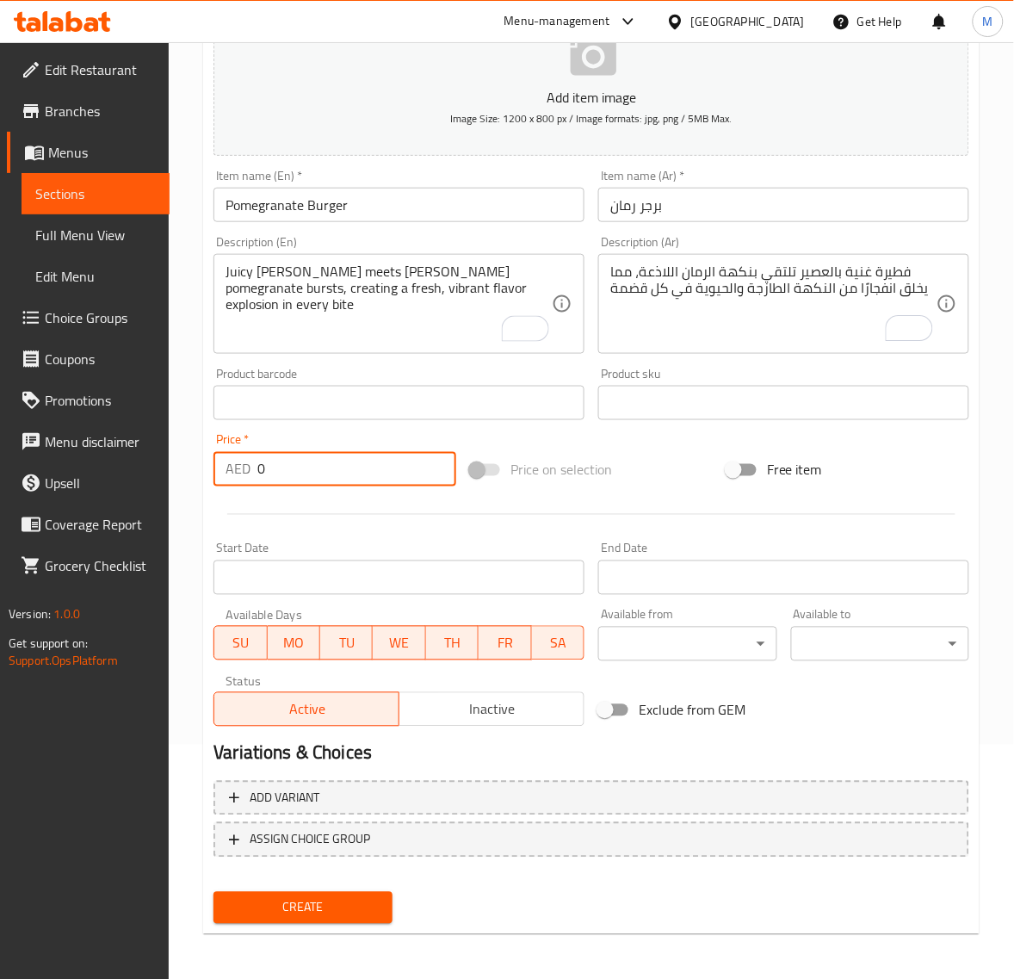
click at [330, 471] on input "0" at bounding box center [356, 469] width 199 height 34
paste input "24.3"
type input "24.30"
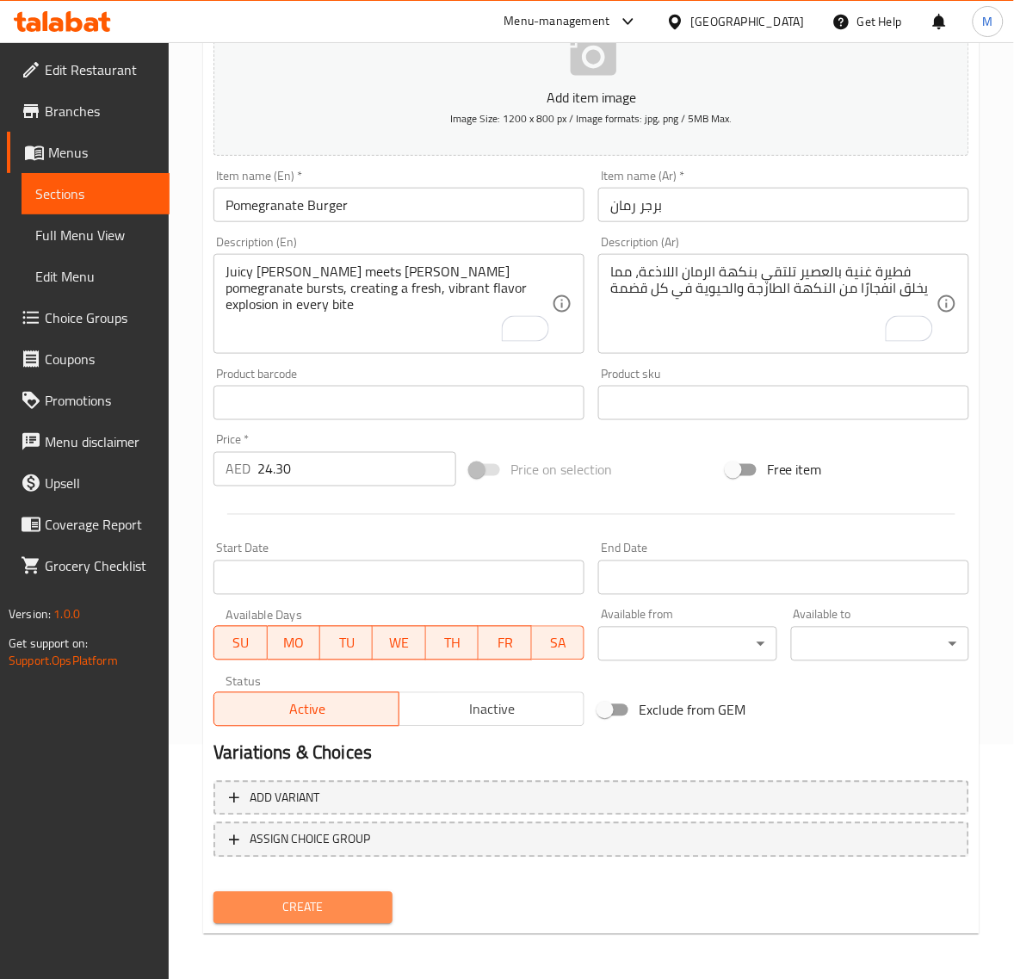
click at [331, 905] on span "Create" at bounding box center [302, 908] width 151 height 22
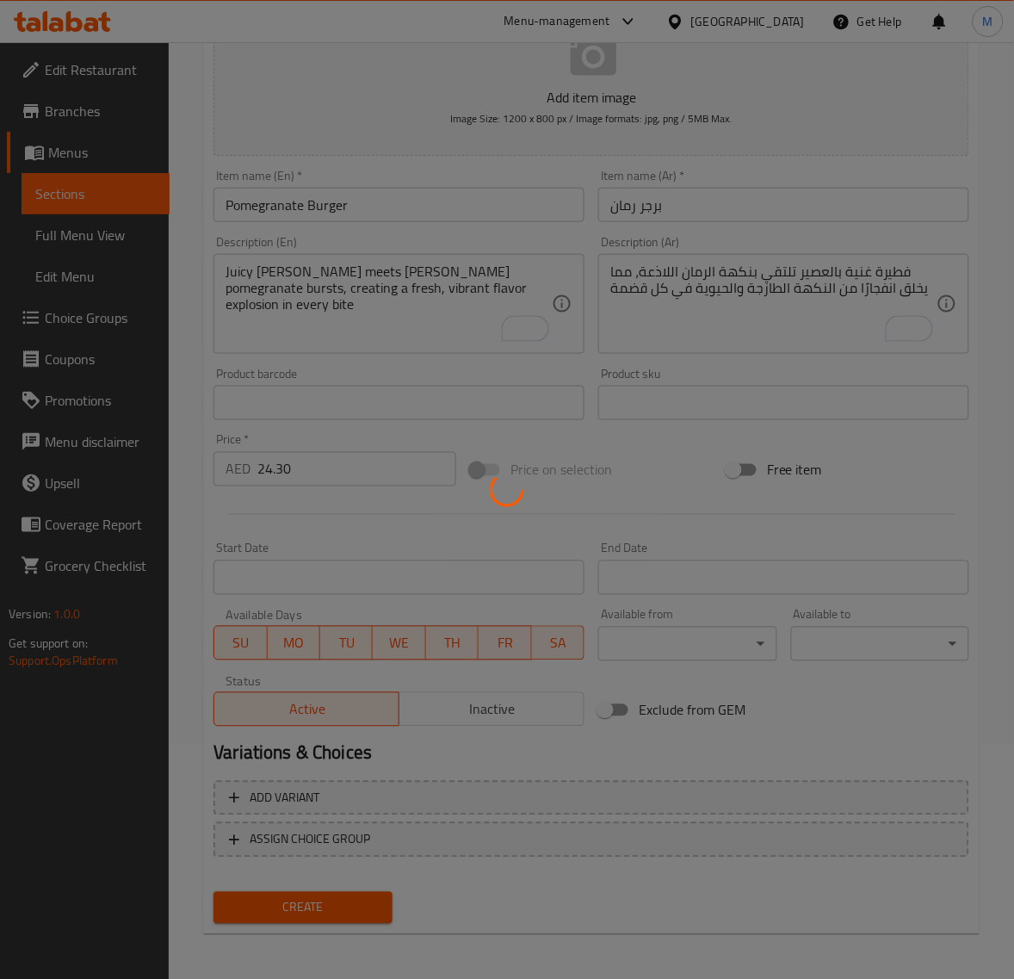
type input "0"
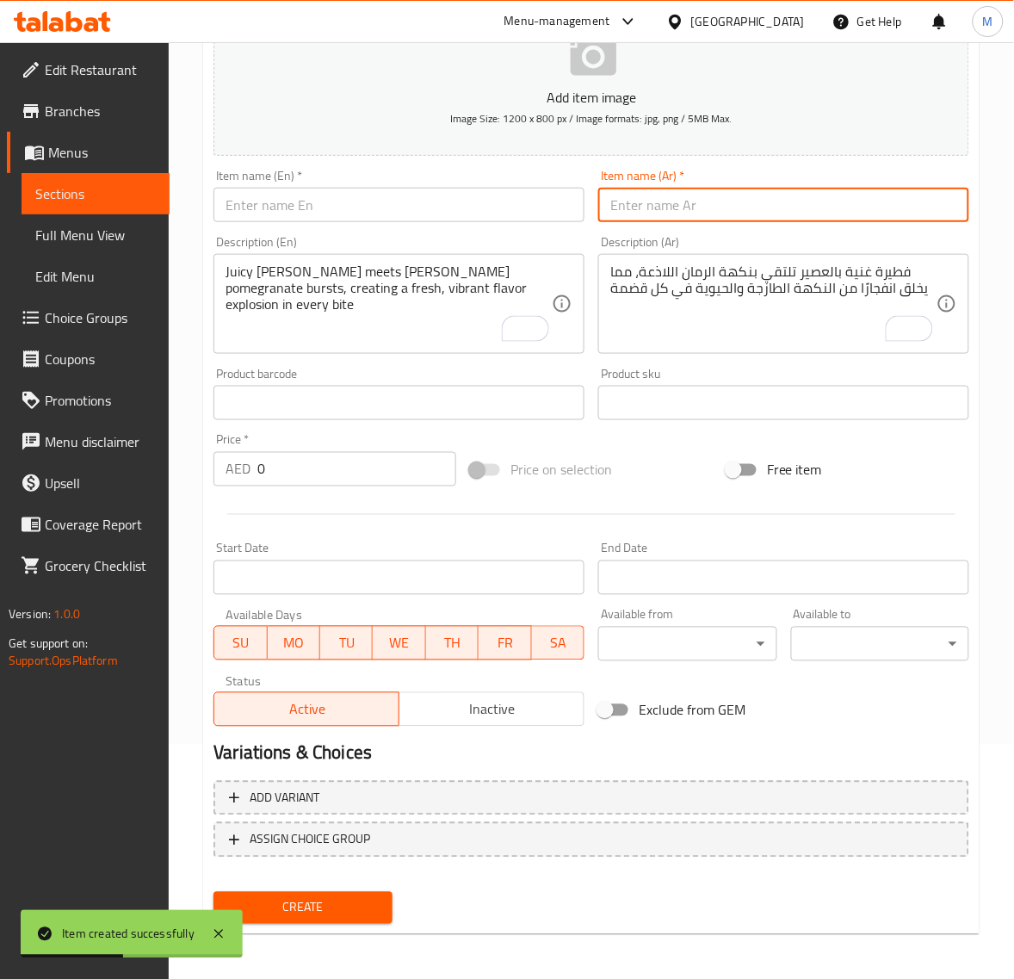
click at [734, 212] on input "text" at bounding box center [783, 205] width 371 height 34
paste input "برجر افوكادو"
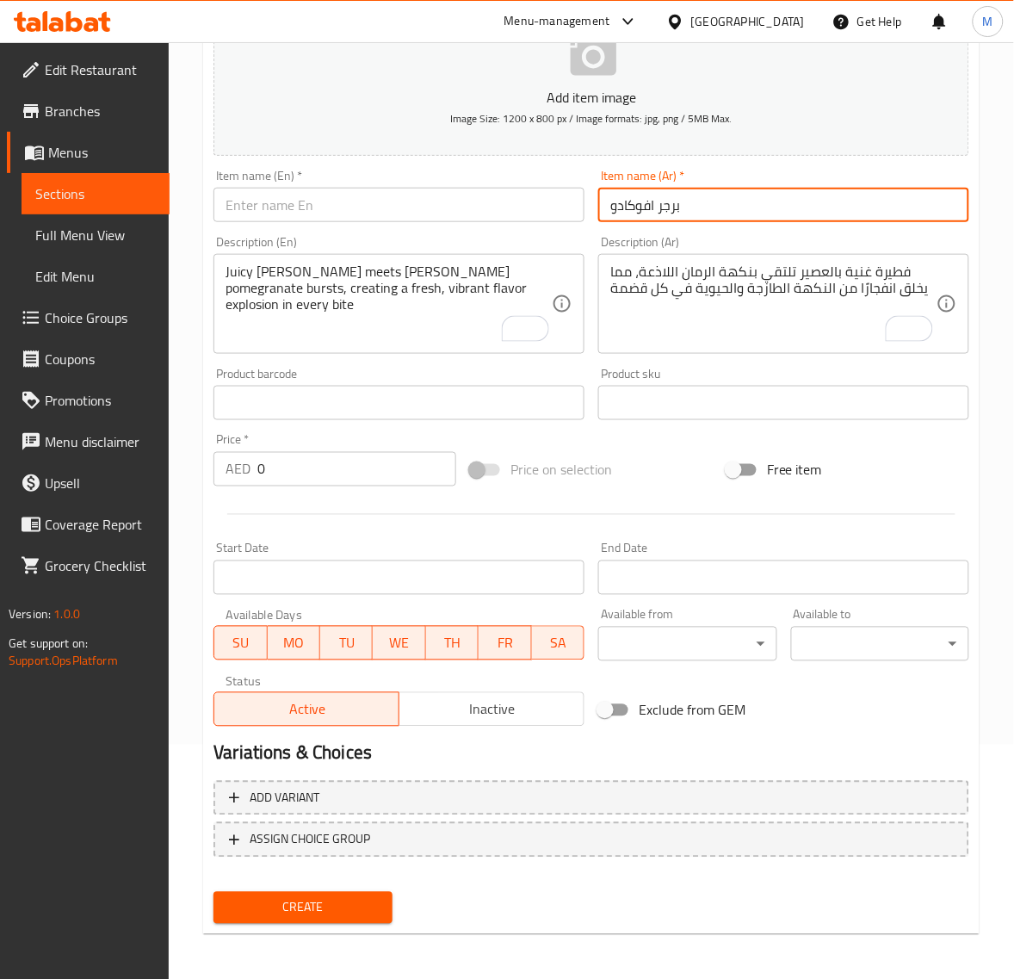
type input "برجر افوكادو"
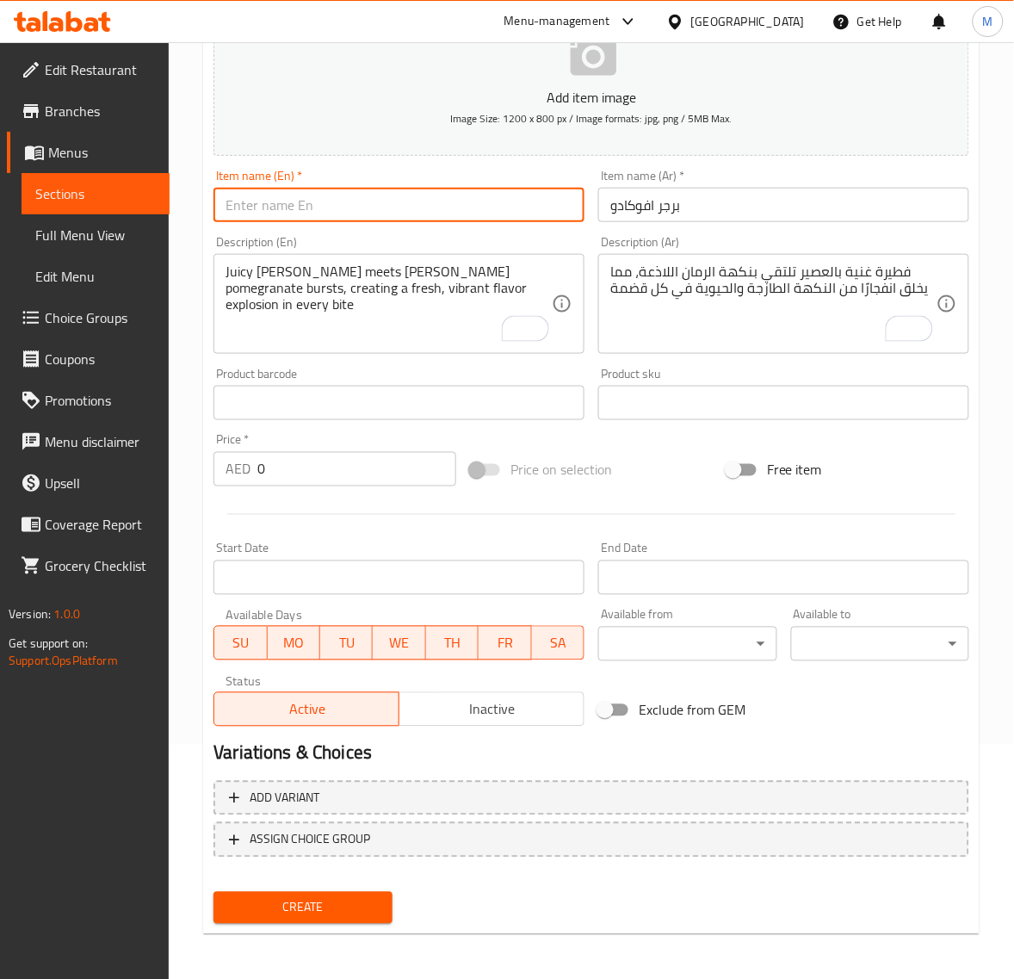
click at [311, 200] on input "text" at bounding box center [399, 205] width 371 height 34
paste input "AVOCADO BURGER"
type input "Avocado Burger"
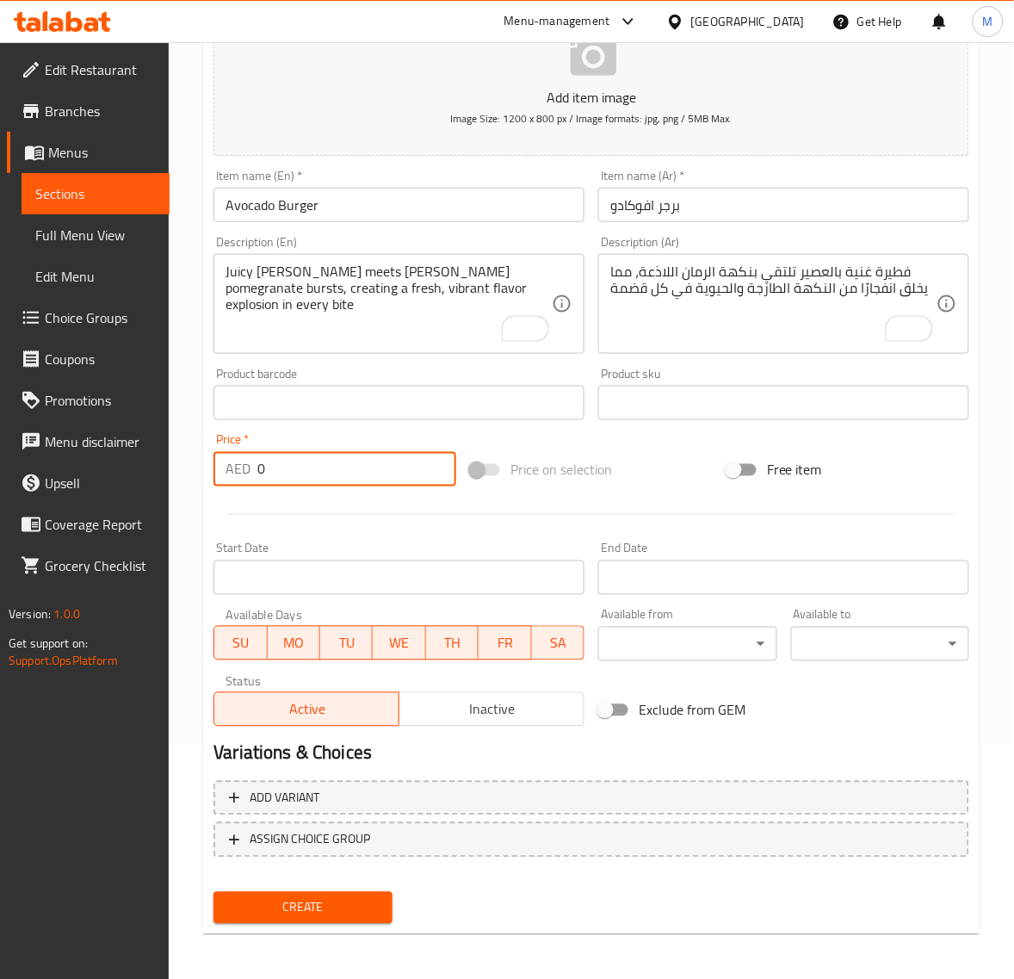
drag, startPoint x: 288, startPoint y: 479, endPoint x: 280, endPoint y: 482, distance: 9.3
click at [287, 479] on input "0" at bounding box center [356, 469] width 199 height 34
paste input "24.3"
type input "24.30"
click at [214, 892] on button "Create" at bounding box center [303, 908] width 178 height 32
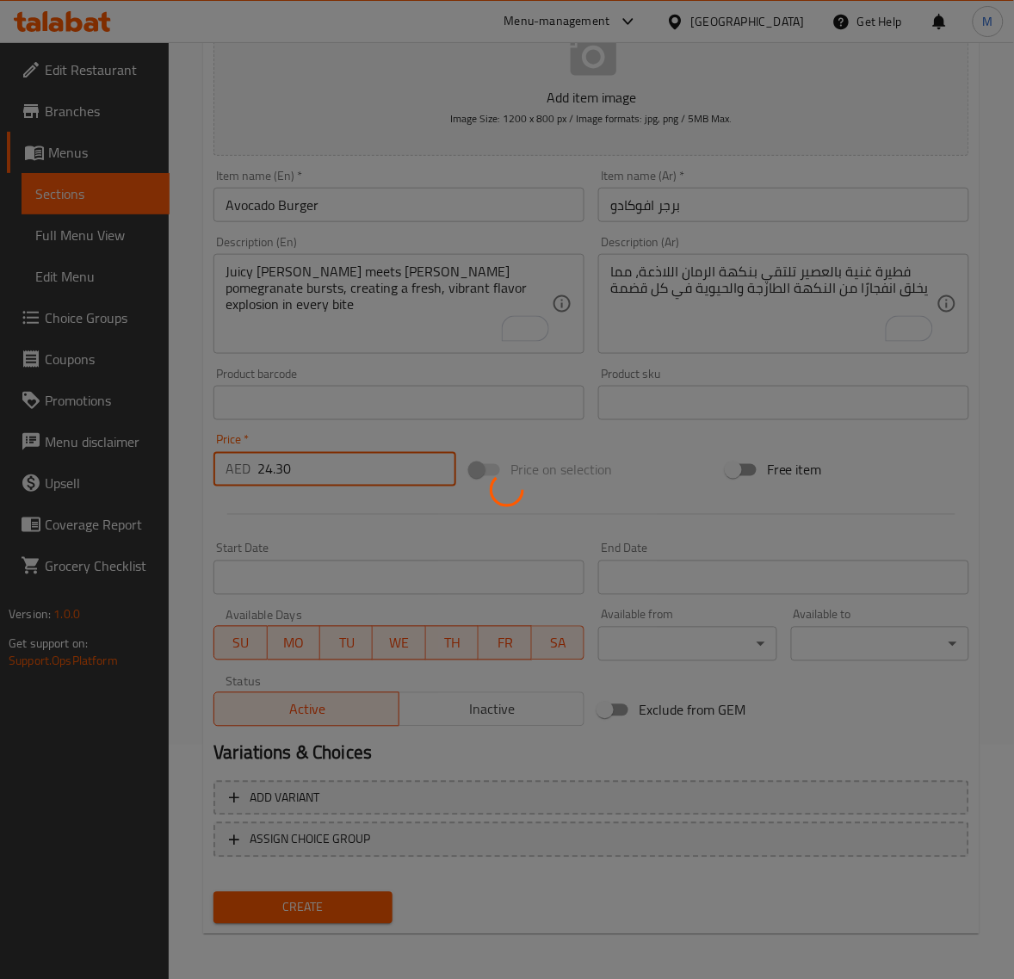
type input "0"
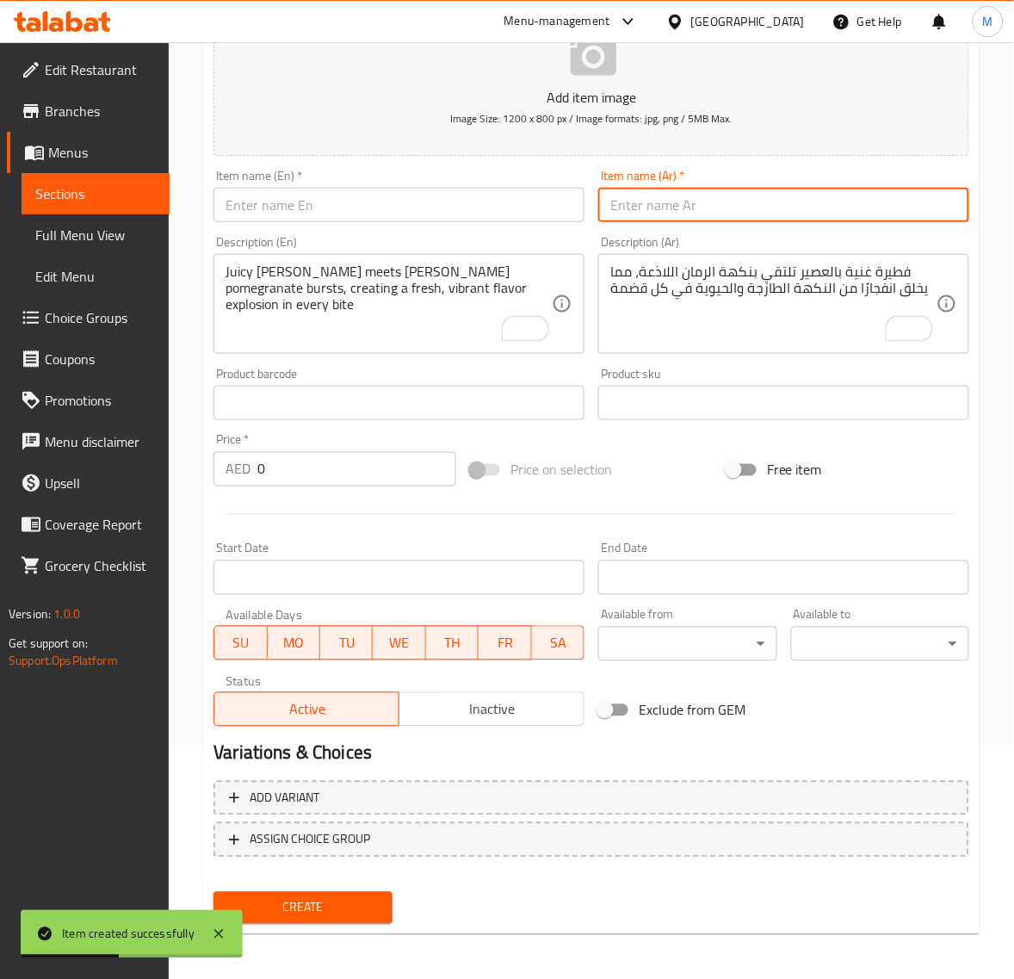
click at [709, 201] on input "text" at bounding box center [783, 205] width 371 height 34
paste input "برجر مشوي"
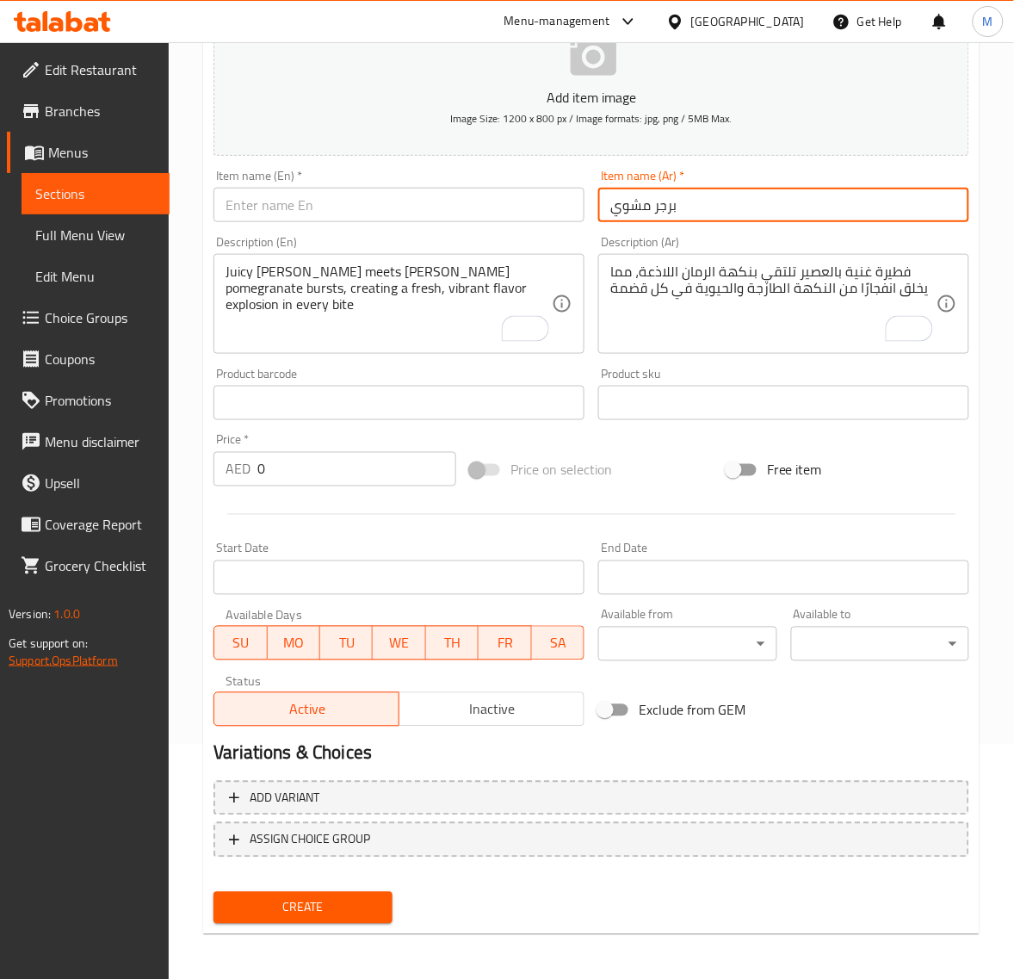
type input "برجر مشوي"
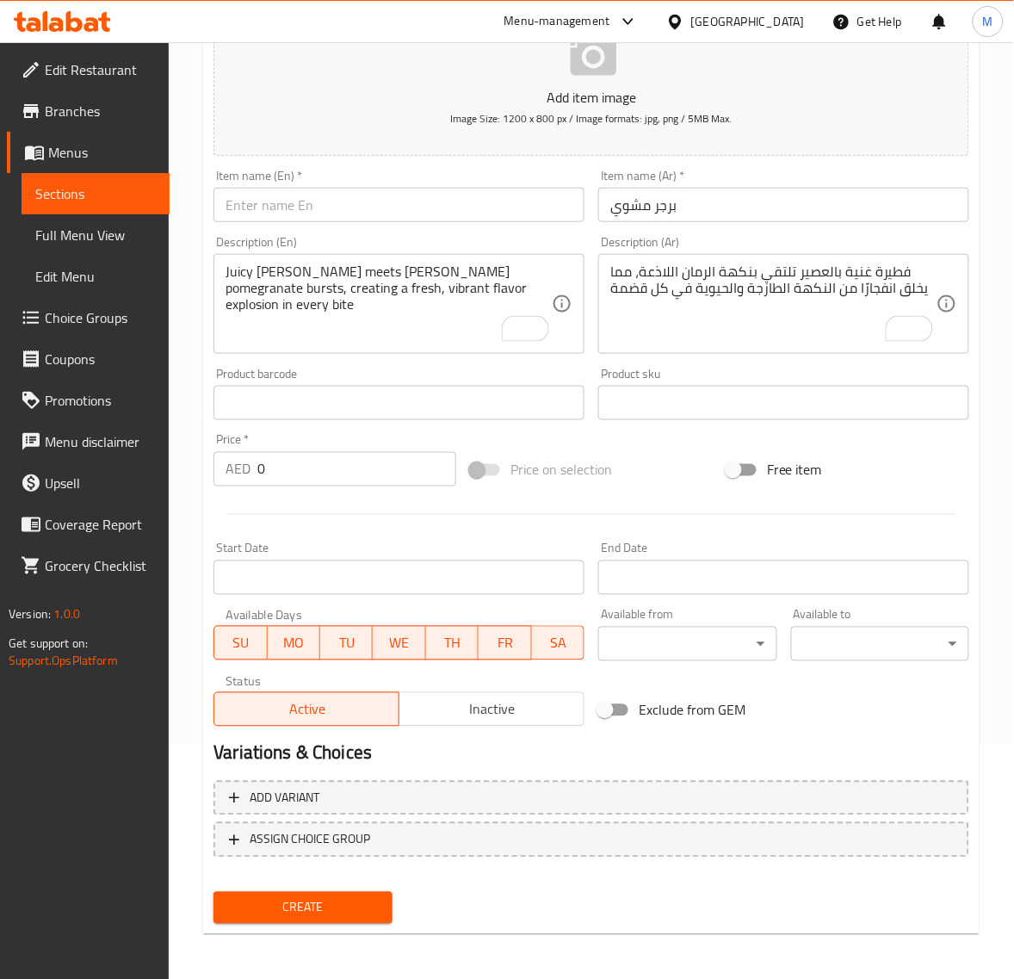
click at [349, 203] on input "text" at bounding box center [399, 205] width 371 height 34
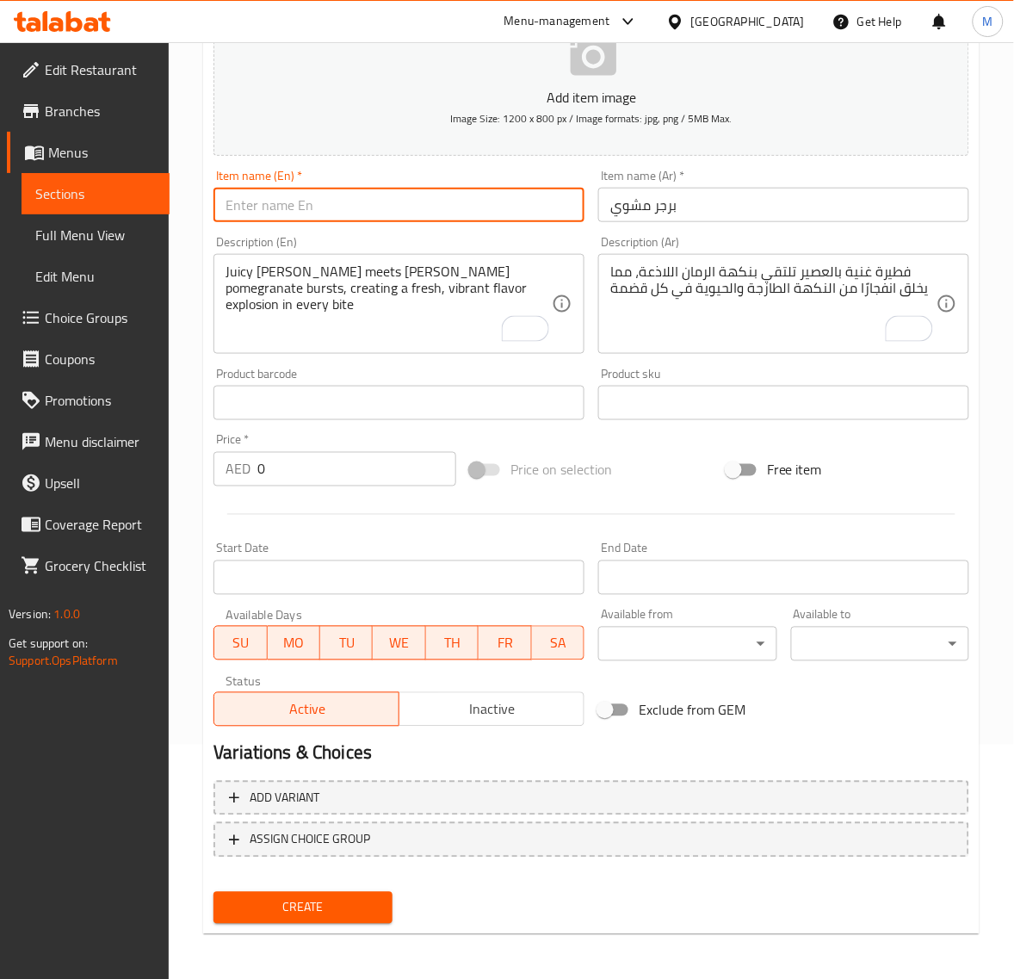
paste input "GRILL BURGER"
click at [257, 205] on input "GRILL BURGER" at bounding box center [399, 205] width 371 height 34
click at [248, 207] on input "Gril Led Burger" at bounding box center [399, 205] width 371 height 34
click at [258, 207] on input "Gril Led Burger" at bounding box center [399, 205] width 371 height 34
click at [257, 207] on input "Gril Led Burger" at bounding box center [399, 205] width 371 height 34
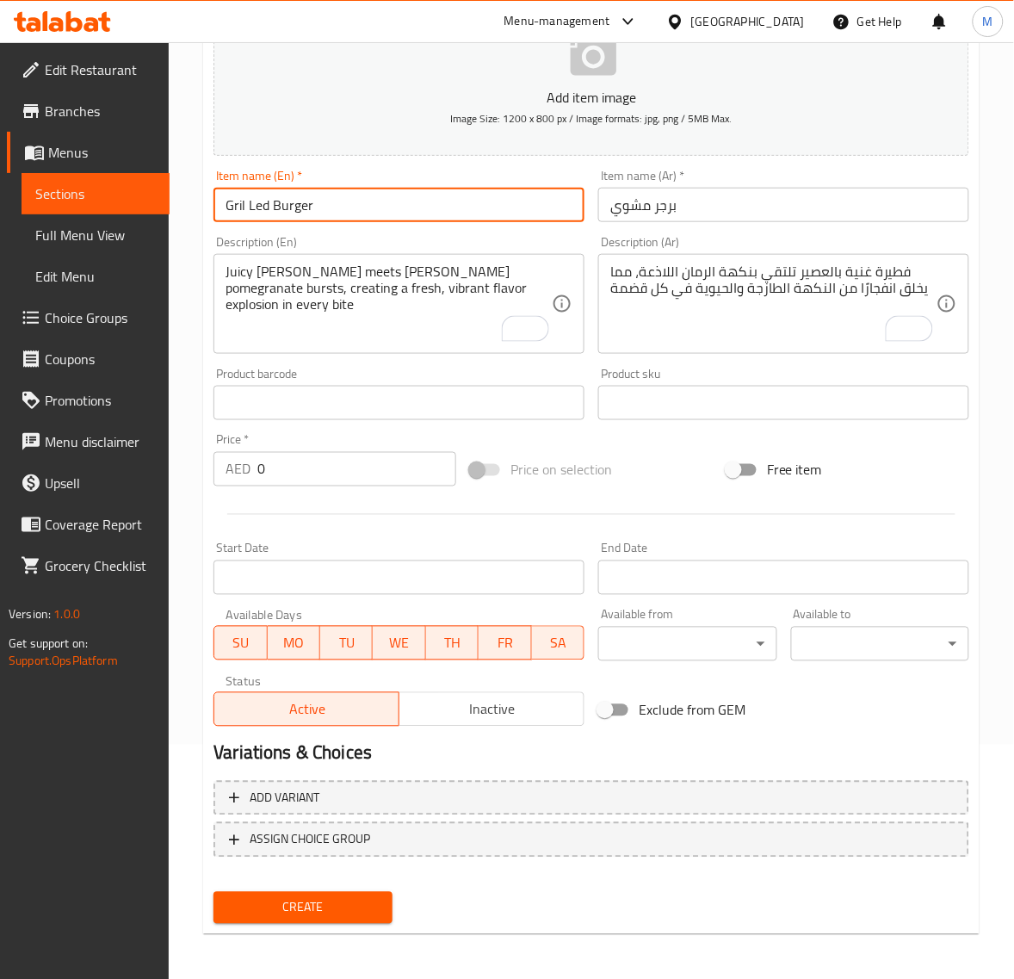
click at [269, 208] on input "Gril Led Burger" at bounding box center [399, 205] width 371 height 34
drag, startPoint x: 269, startPoint y: 207, endPoint x: 221, endPoint y: 207, distance: 48.2
click at [221, 207] on input "Gril Led Burger" at bounding box center [399, 205] width 371 height 34
type input "Gril Led Burger"
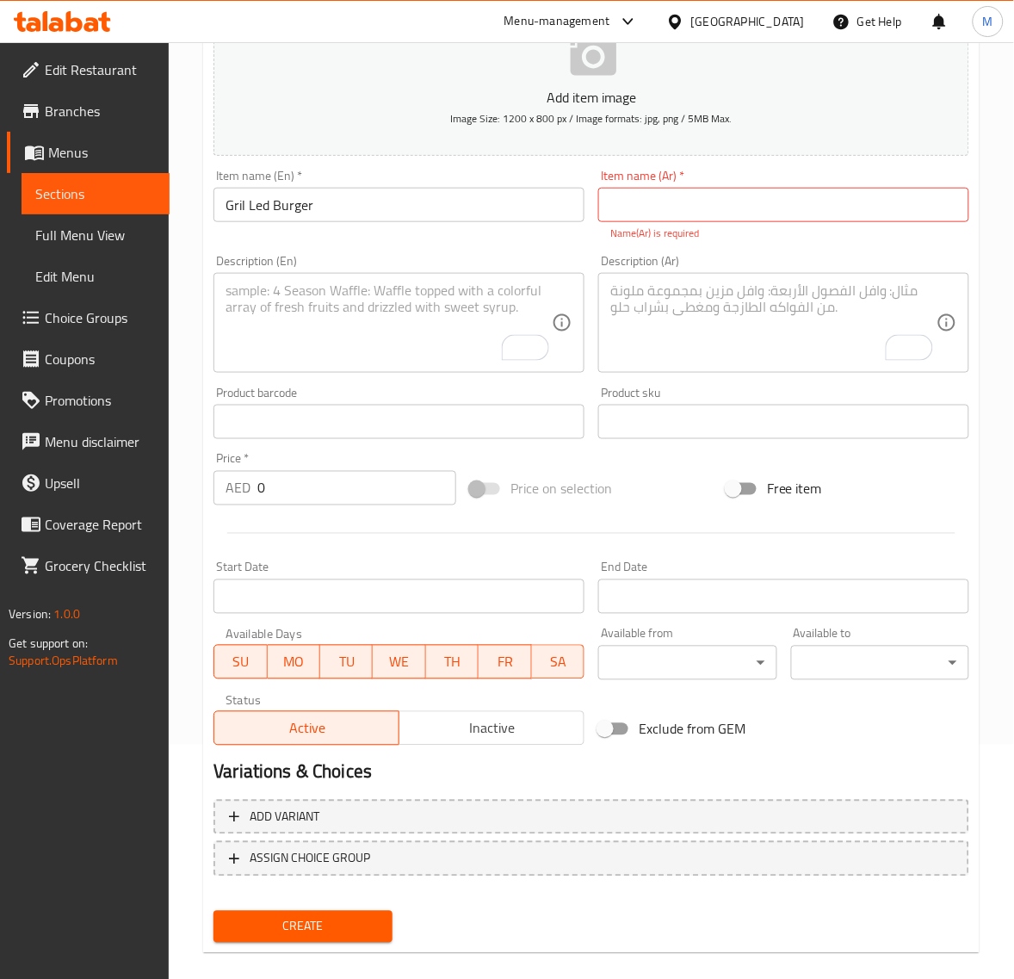
click at [674, 207] on input "text" at bounding box center [783, 205] width 371 height 34
paste input "برجر مشوي"
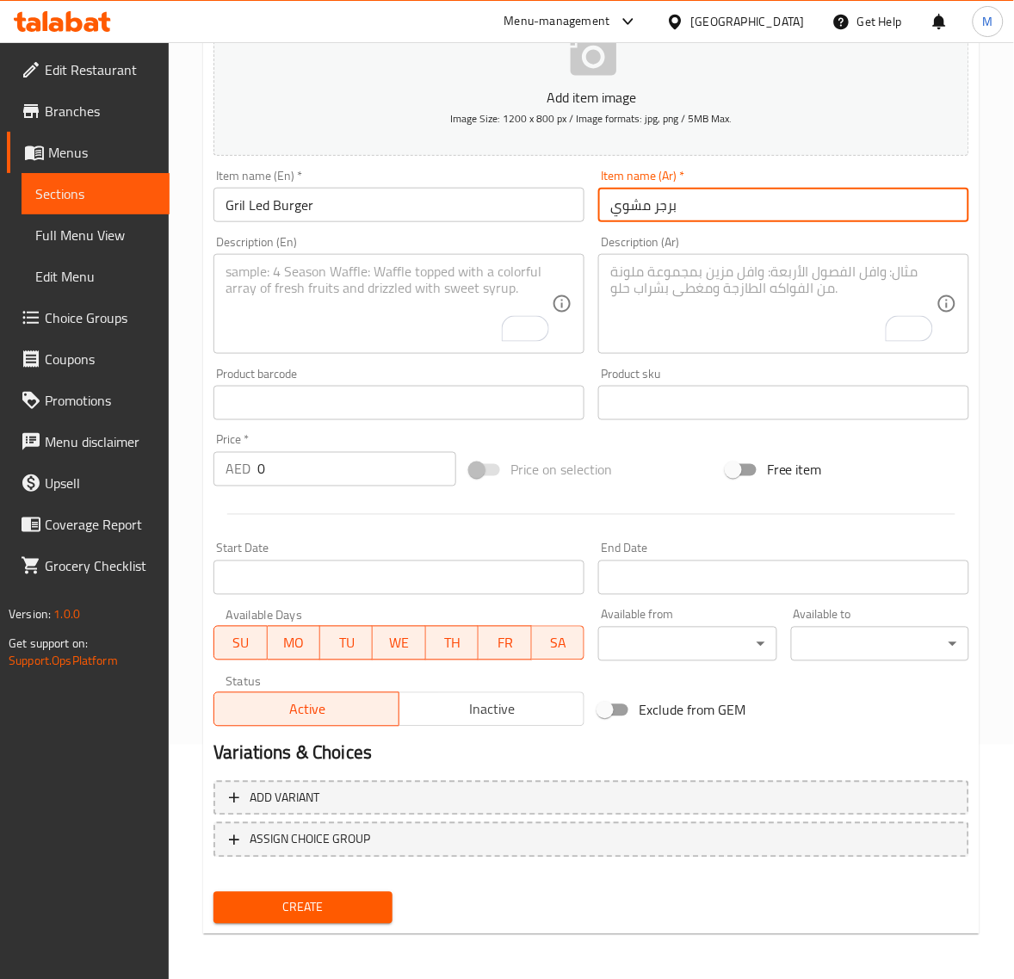
type input "برجر مشوي"
click at [338, 207] on input "Gril Led Burger" at bounding box center [399, 205] width 371 height 34
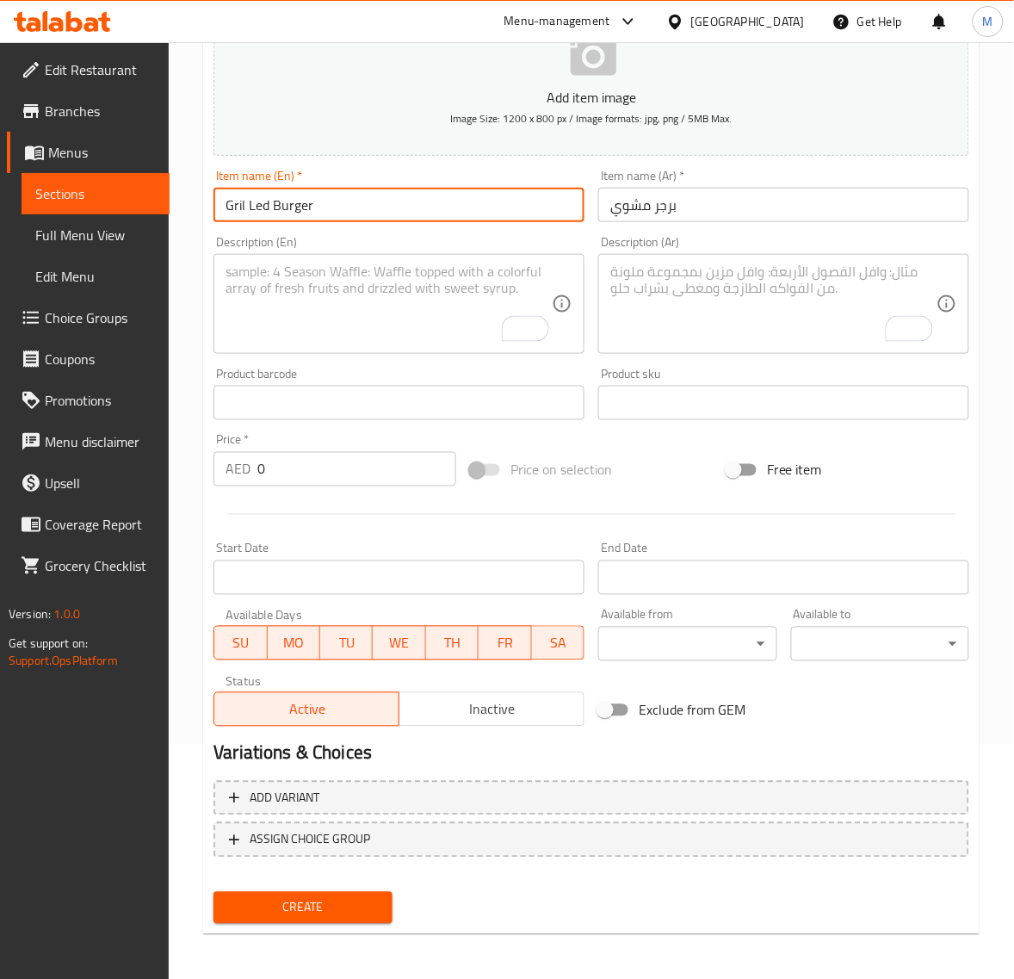
paste input "led burger"
type input "Grilled Burger"
click at [749, 312] on textarea "To enrich screen reader interactions, please activate Accessibility in Grammarl…" at bounding box center [773, 304] width 326 height 82
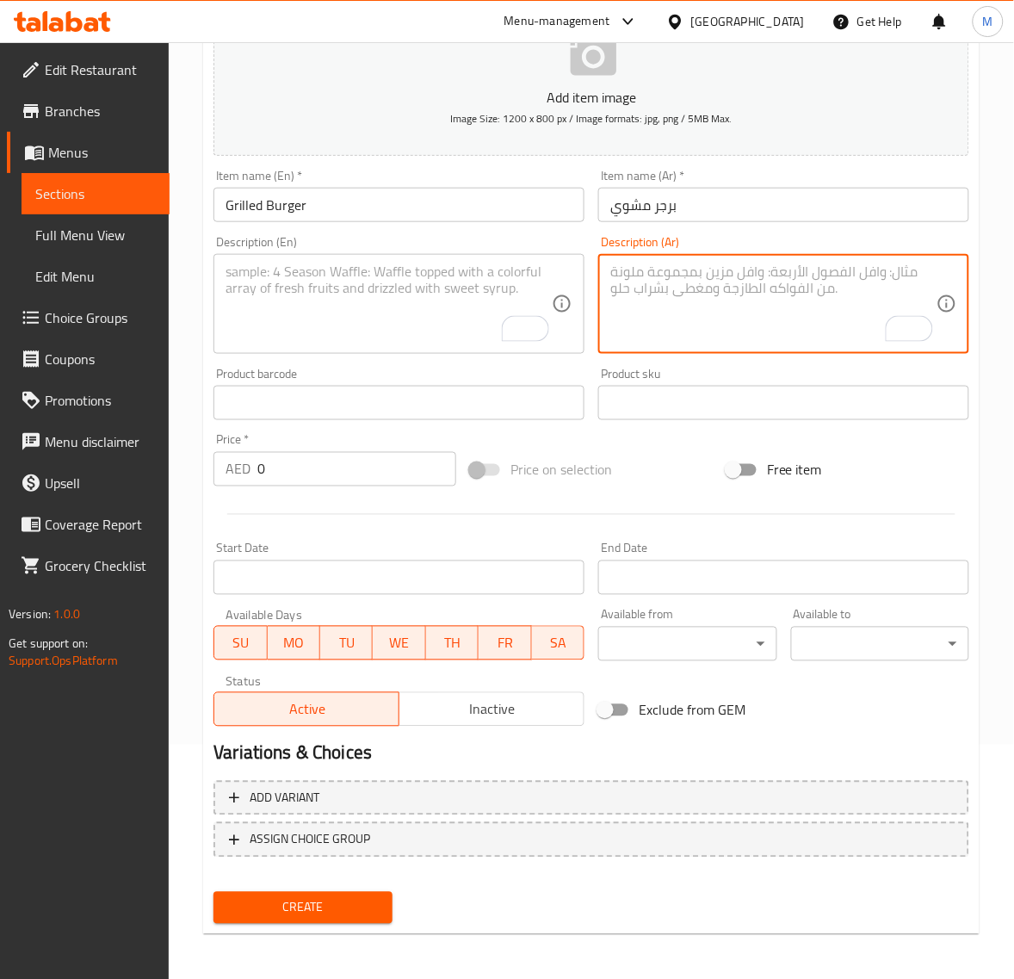
click at [436, 277] on textarea "To enrich screen reader interactions, please activate Accessibility in Grammarl…" at bounding box center [389, 304] width 326 height 82
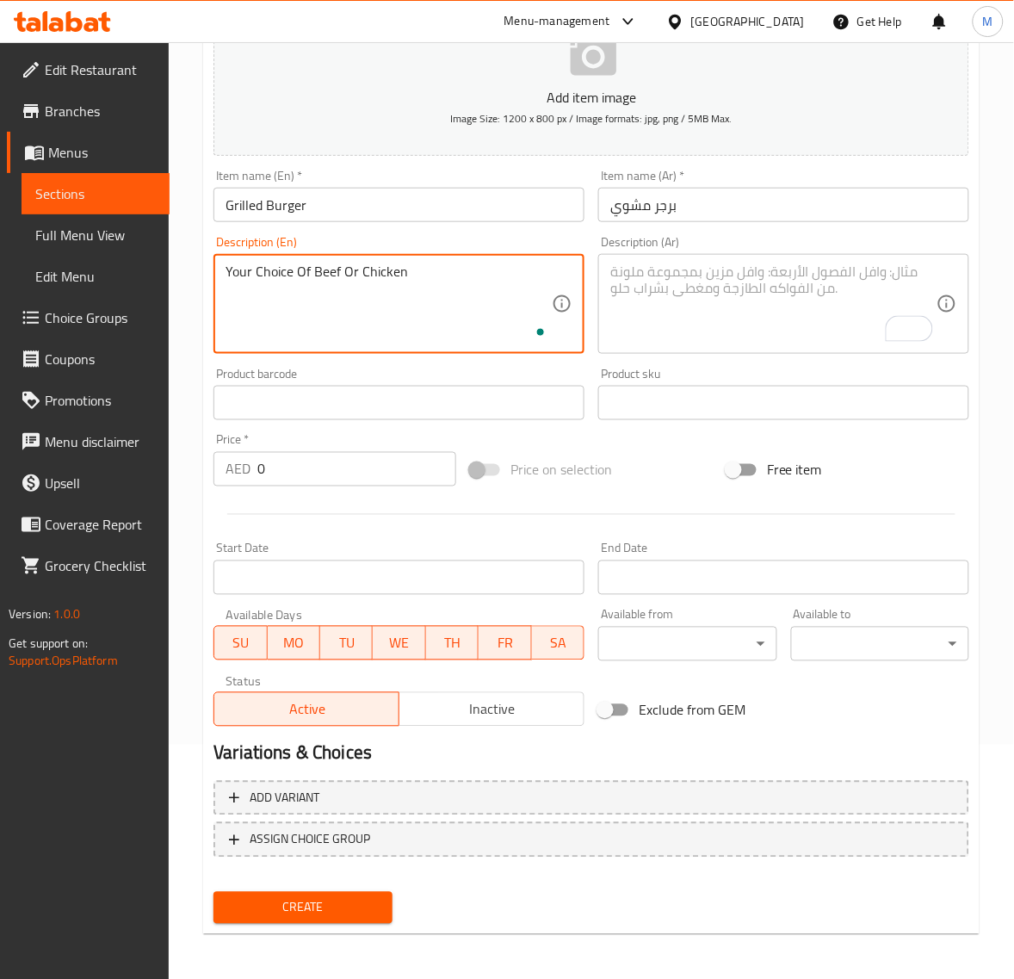
type textarea "Your Choice Of Beef Or Chicken"
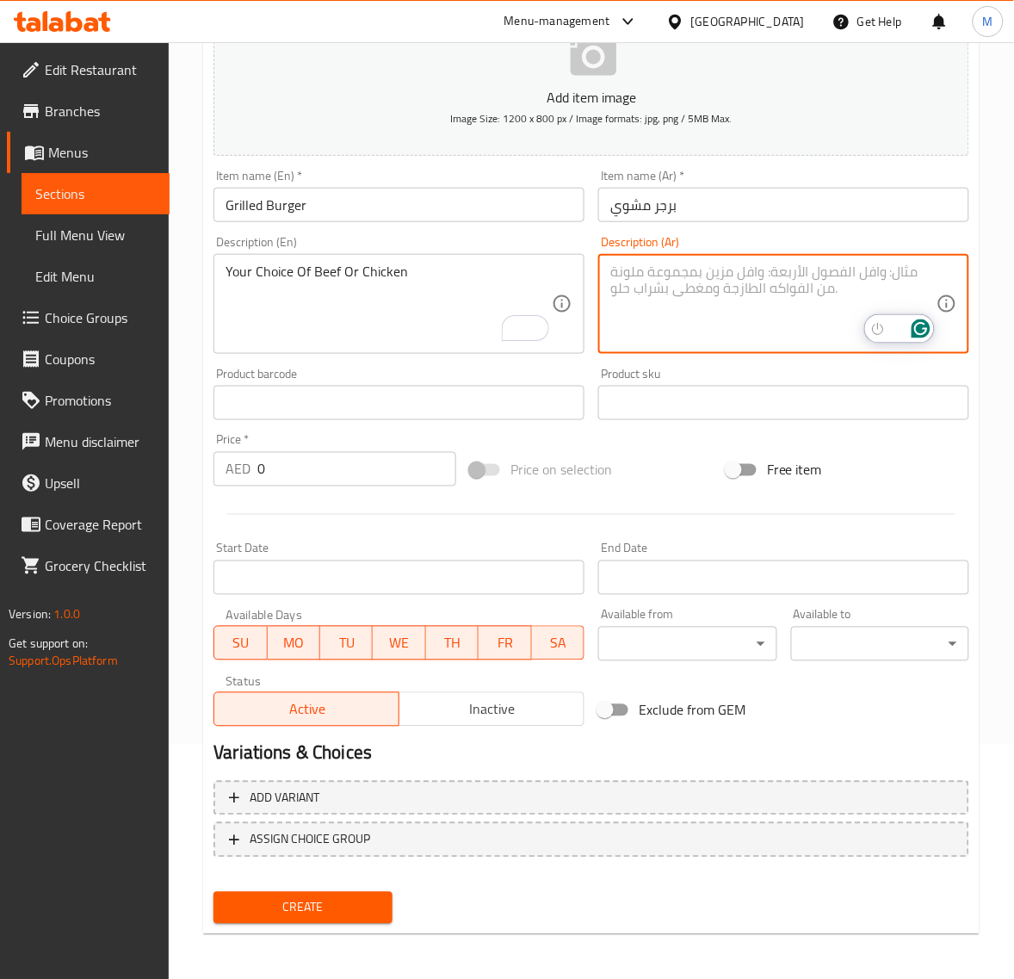
click at [637, 299] on textarea "To enrich screen reader interactions, please activate Accessibility in Grammarl…" at bounding box center [773, 304] width 326 height 82
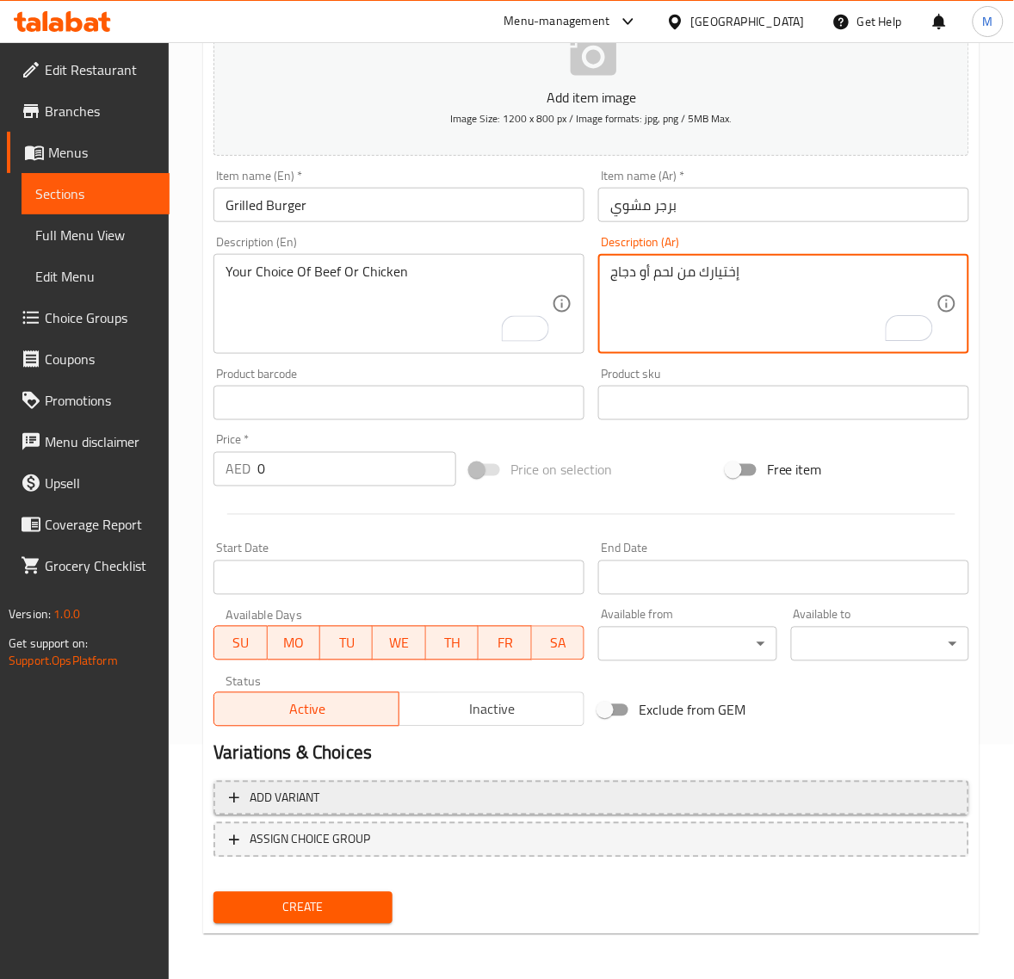
type textarea "إختيارك من لحم أو دجاج"
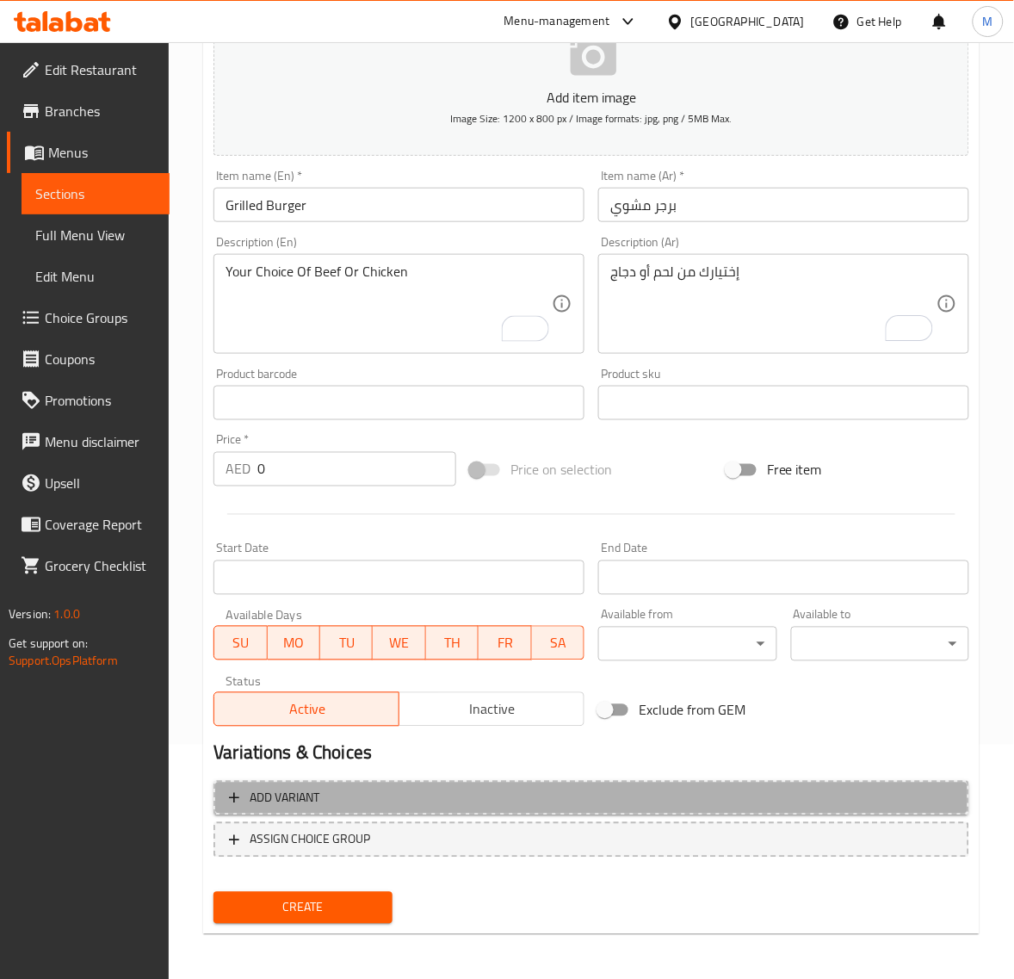
click at [517, 797] on span "Add variant" at bounding box center [591, 799] width 725 height 22
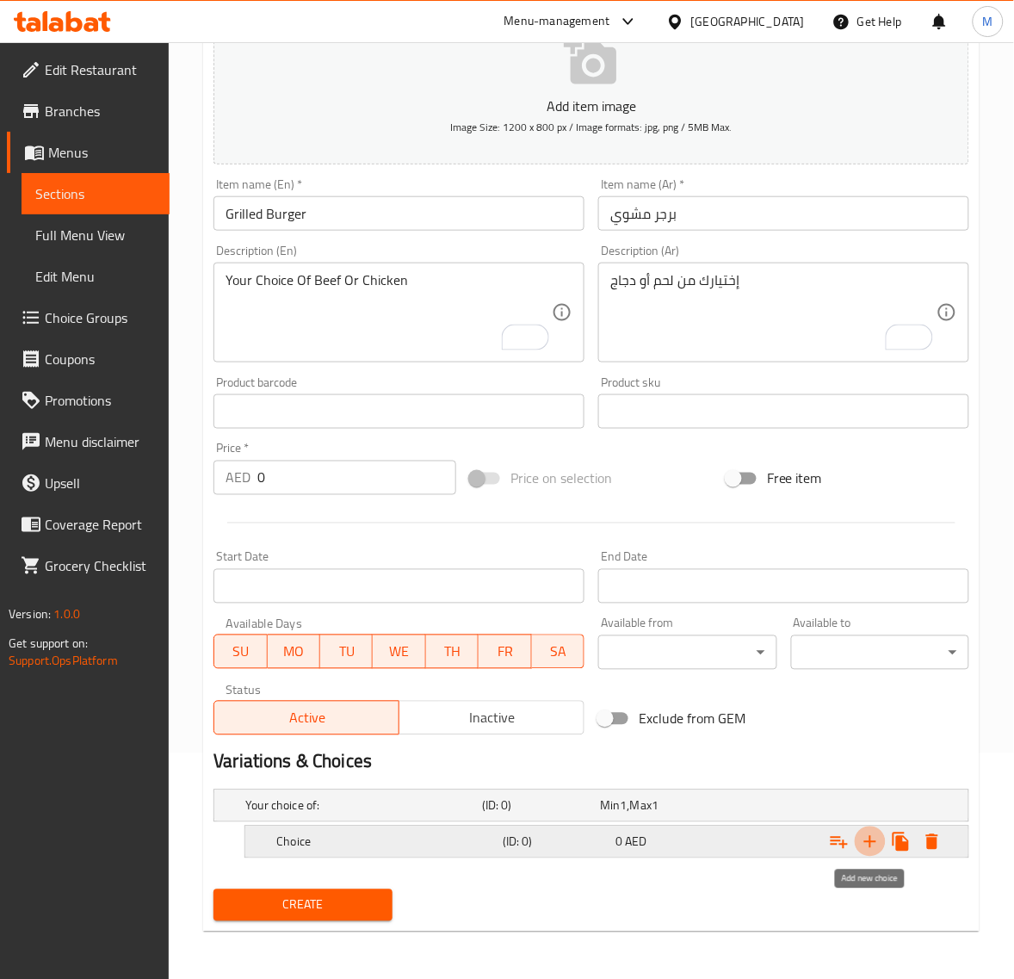
click at [868, 850] on icon "Expand" at bounding box center [870, 842] width 21 height 21
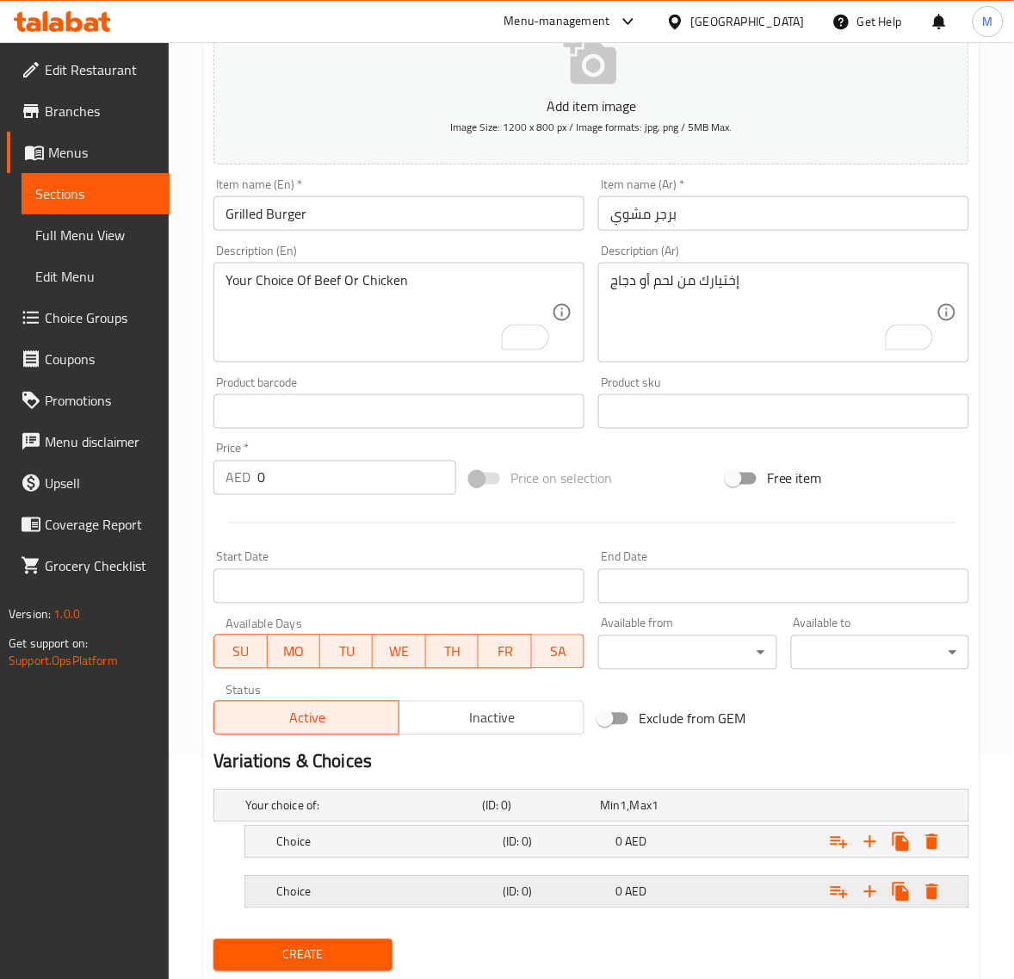
click at [393, 876] on div "Choice (ID: 0) 0 AED" at bounding box center [612, 892] width 678 height 38
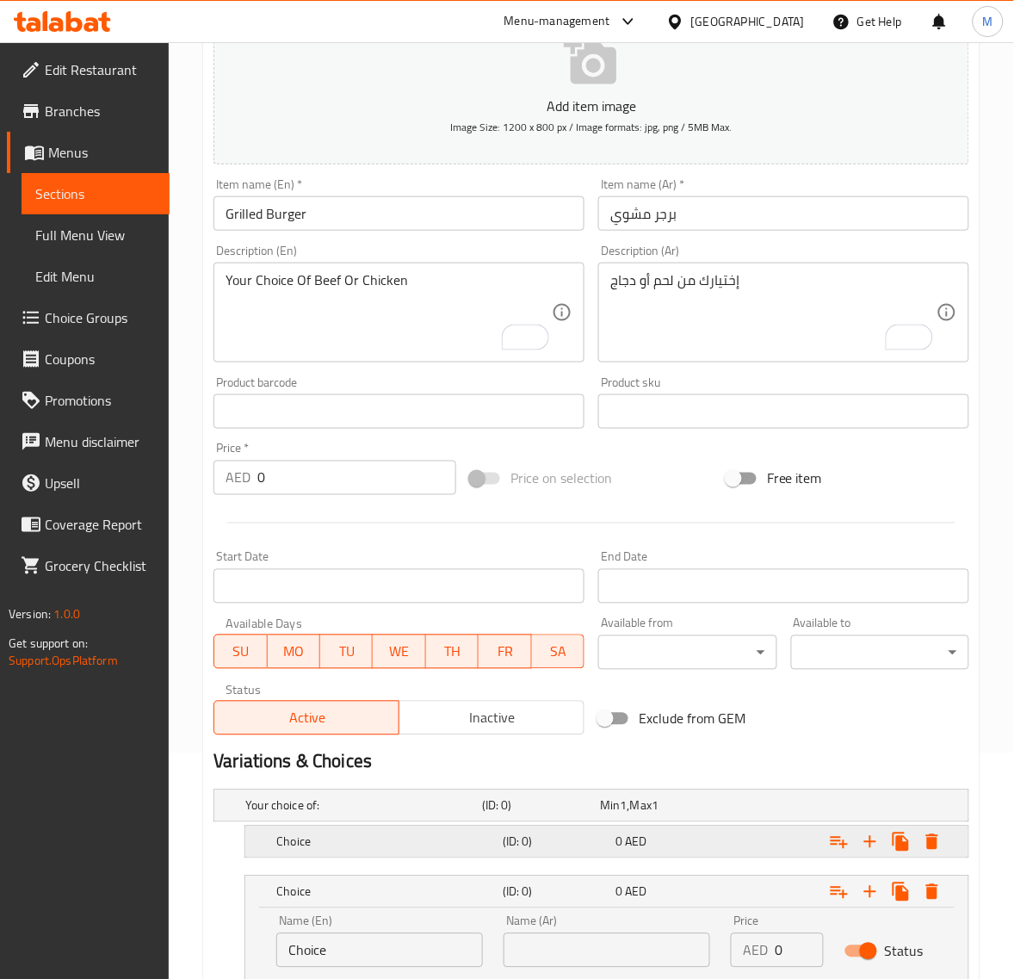
click at [402, 830] on div "Choice" at bounding box center [386, 842] width 226 height 24
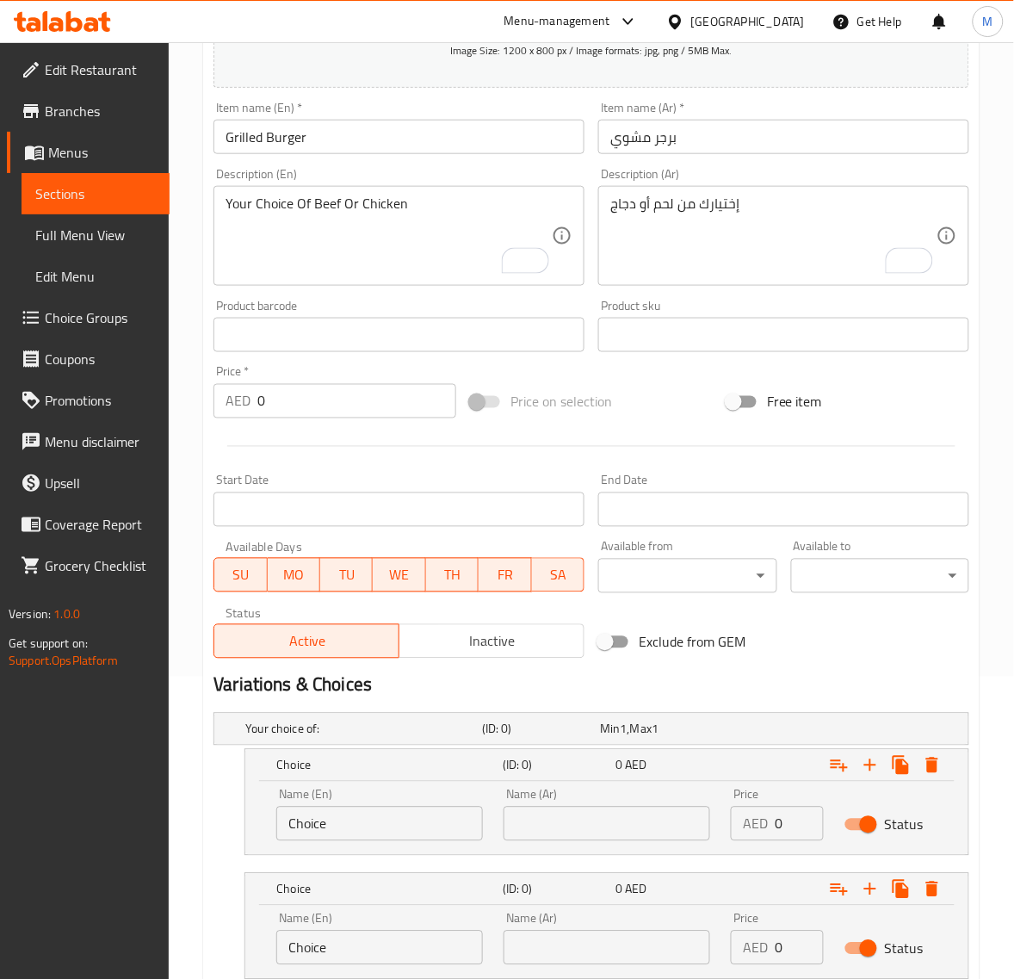
scroll to position [333, 0]
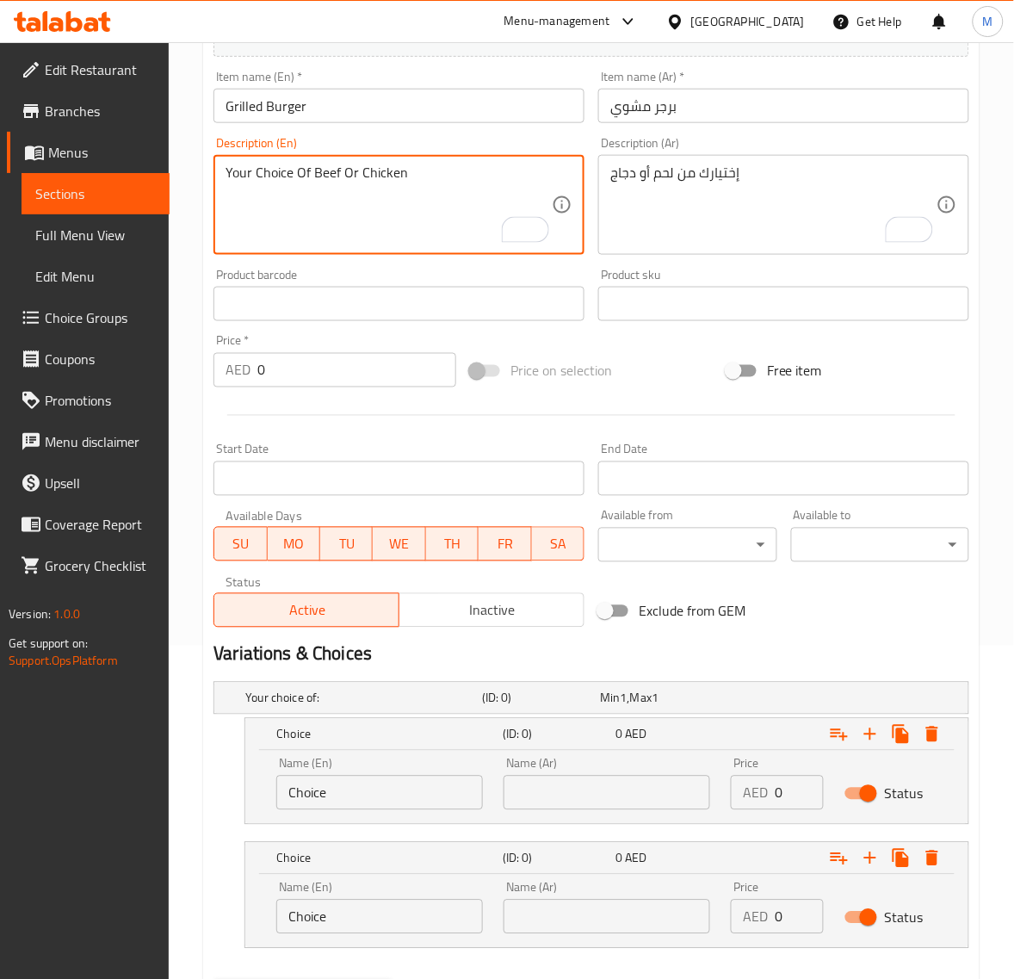
click at [327, 174] on textarea "Your Choice Of Beef Or Chicken" at bounding box center [389, 205] width 326 height 82
click at [355, 796] on input "Choice" at bounding box center [379, 793] width 207 height 34
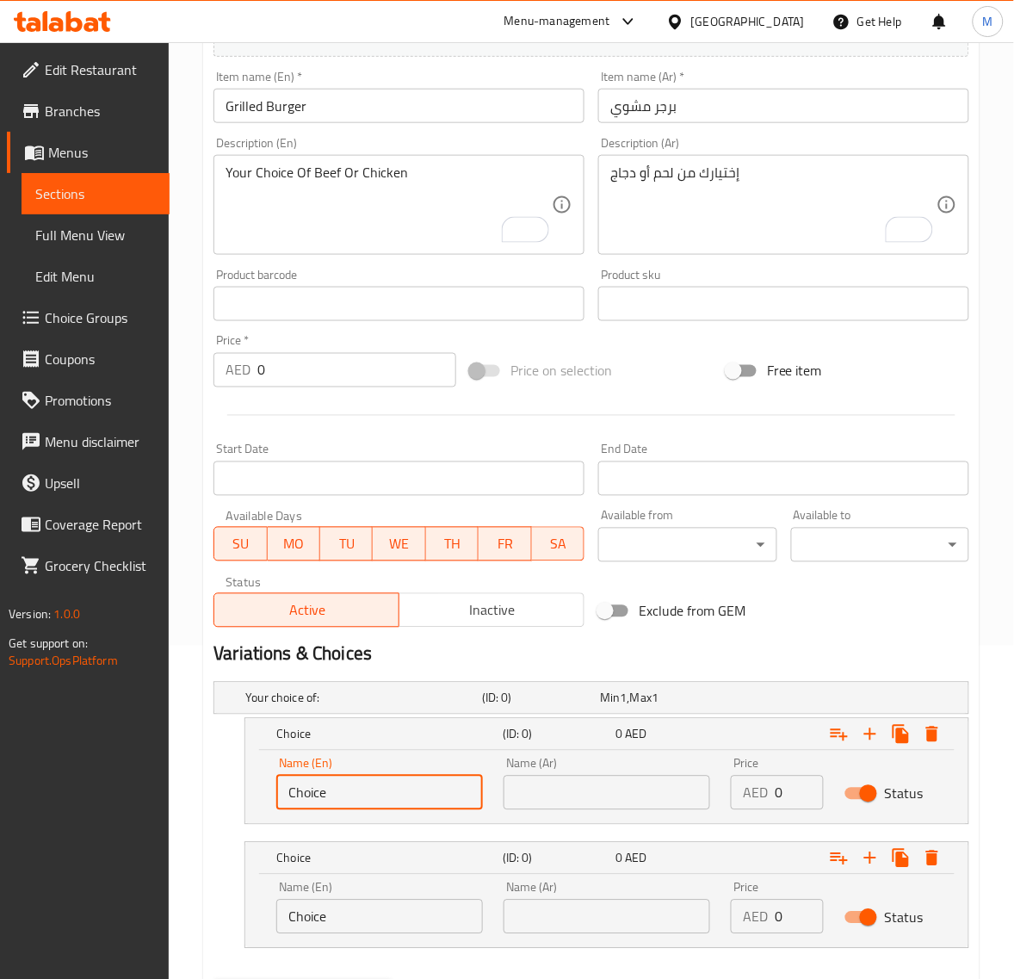
paste input "Beef"
type input "Beef"
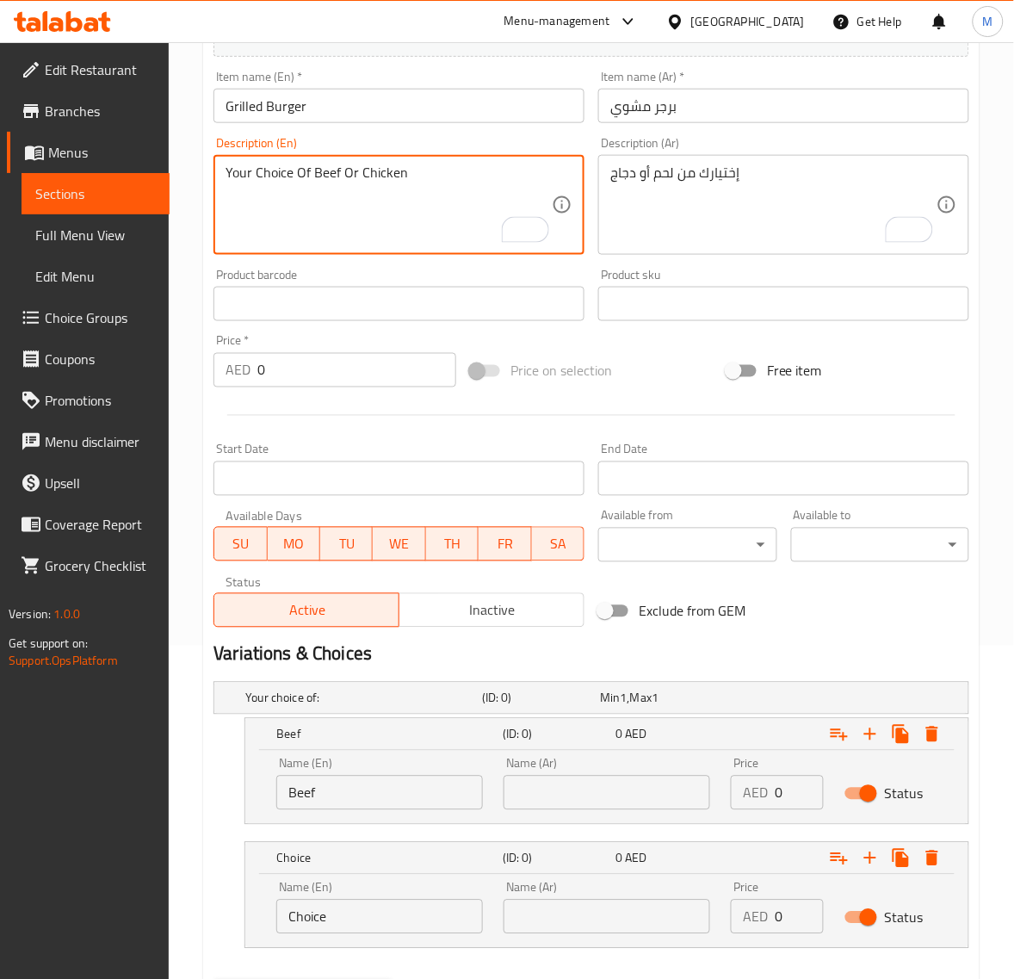
click at [385, 170] on textarea "Your Choice Of Beef Or Chicken" at bounding box center [389, 205] width 326 height 82
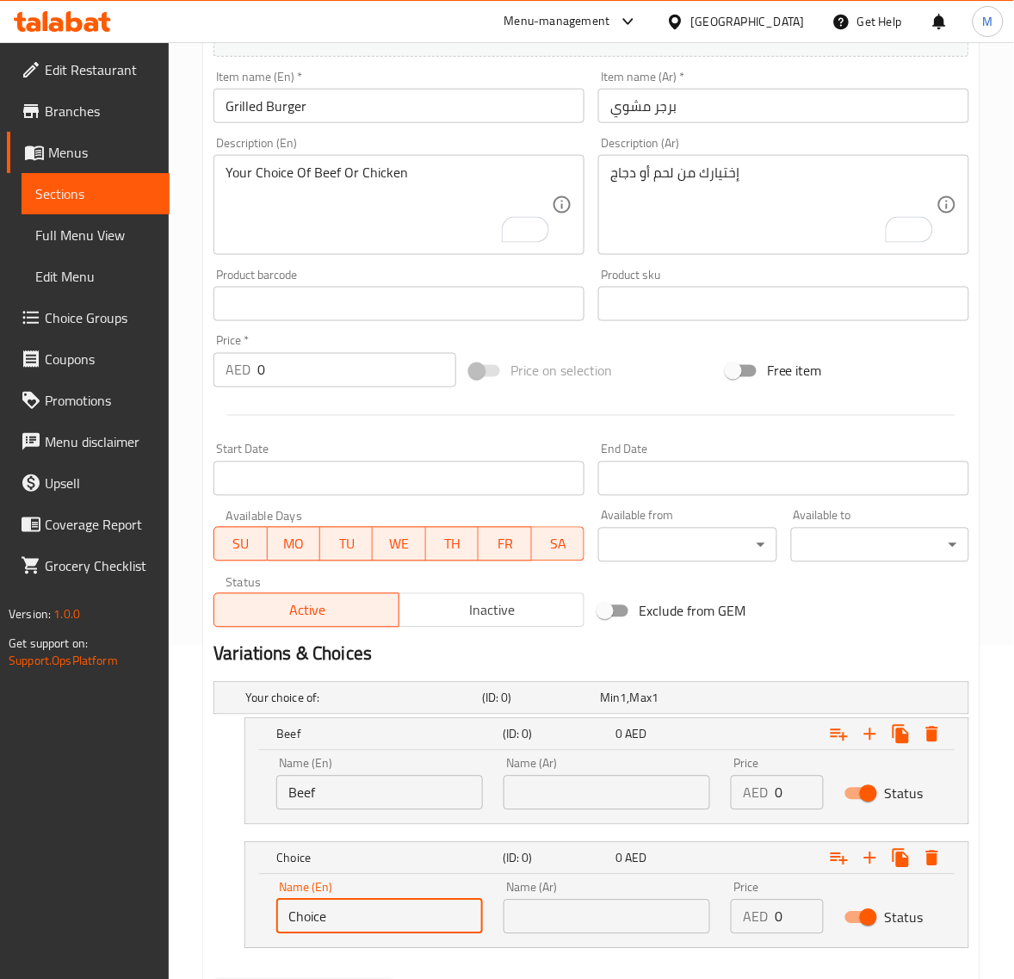
click at [373, 910] on input "Choice" at bounding box center [379, 917] width 207 height 34
paste input "icken"
type input "Chicken"
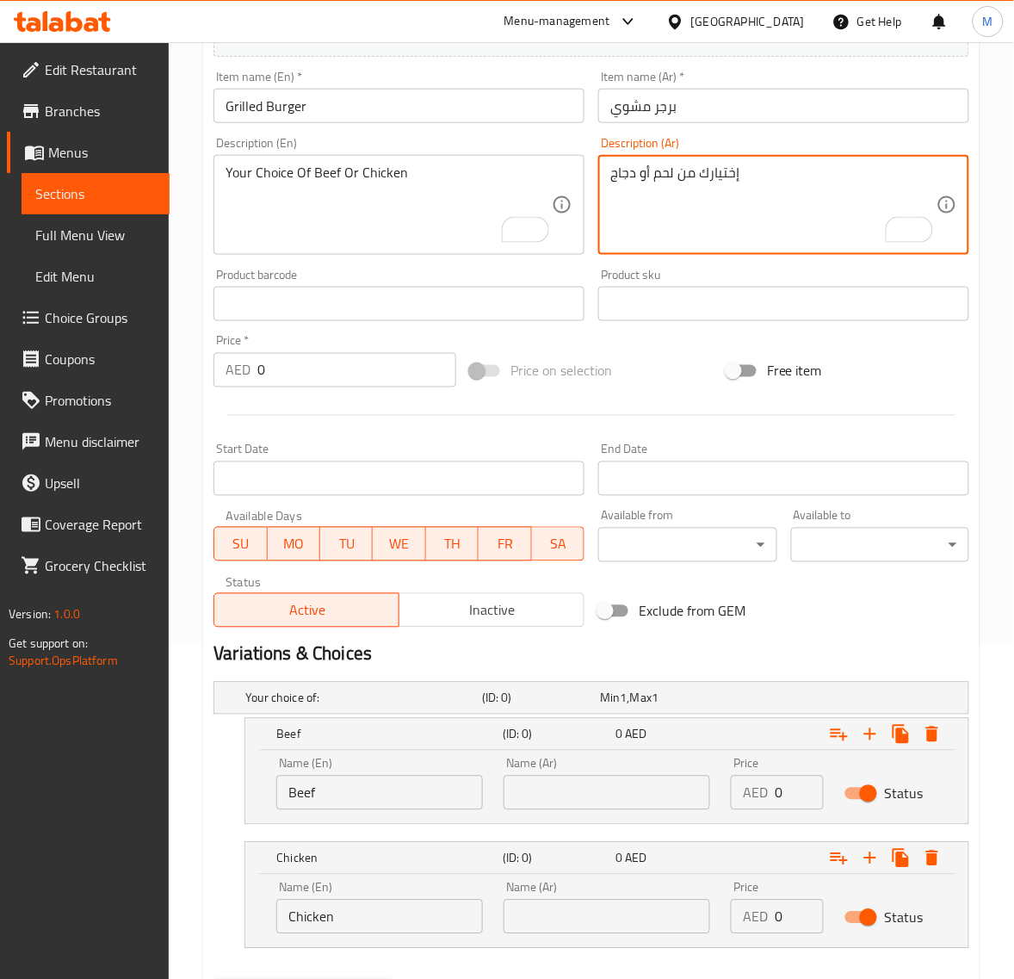
click at [660, 177] on textarea "إختيارك من لحم أو دجاج" at bounding box center [773, 205] width 326 height 82
click at [611, 788] on input "text" at bounding box center [607, 793] width 207 height 34
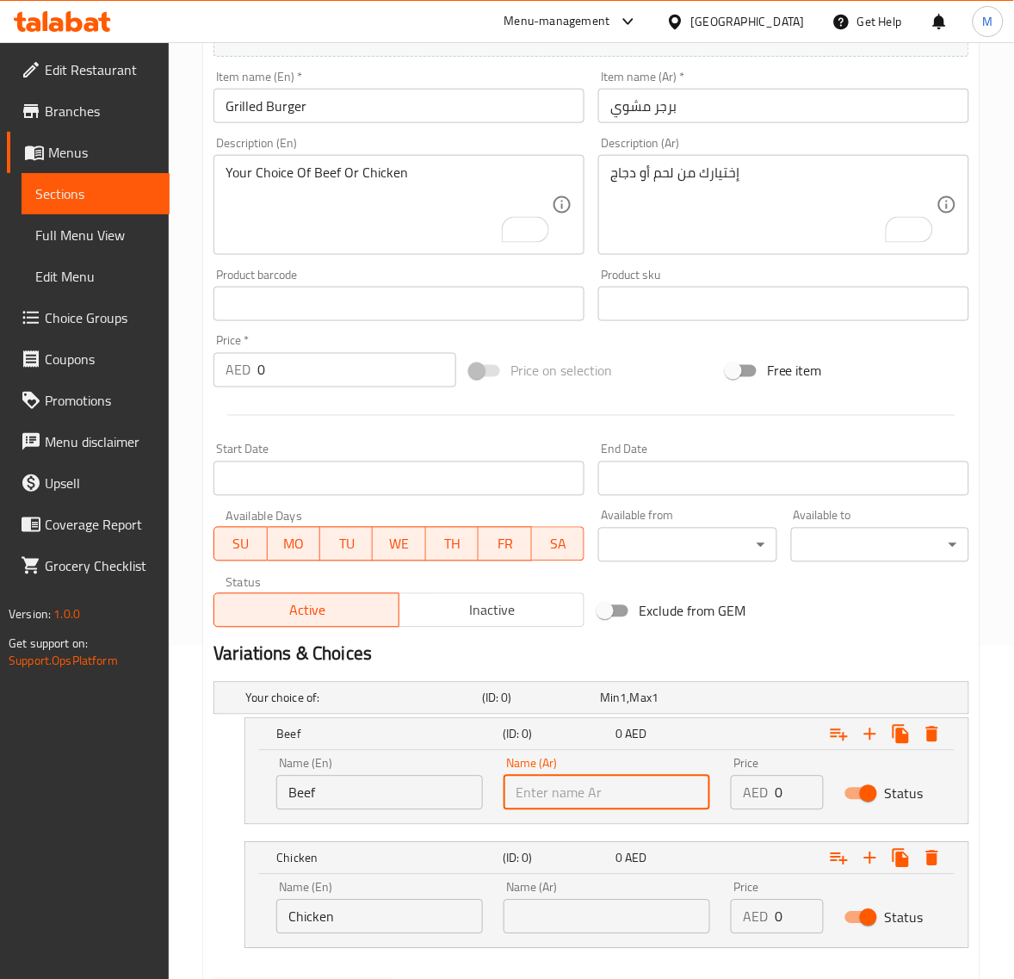
paste input "لحم"
type input "لحم"
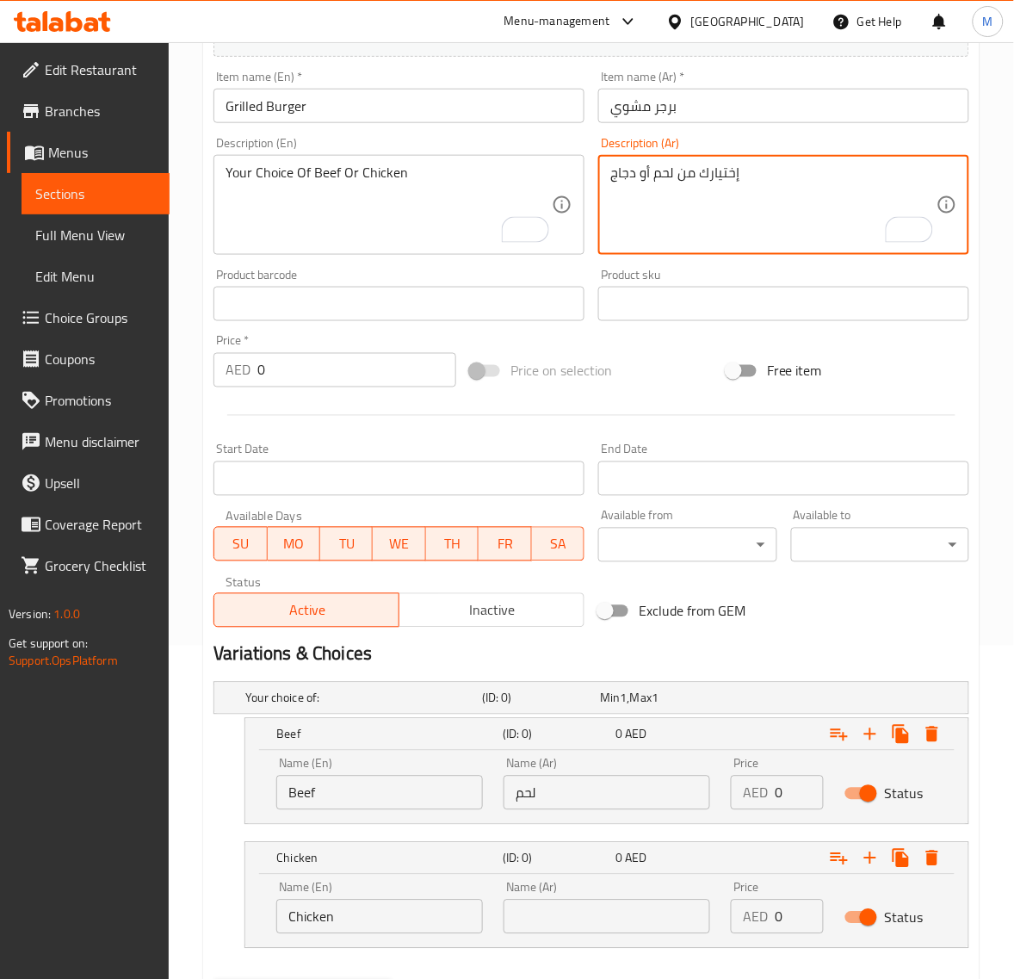
click at [625, 172] on textarea "إختيارك من لحم أو دجاج" at bounding box center [773, 205] width 326 height 82
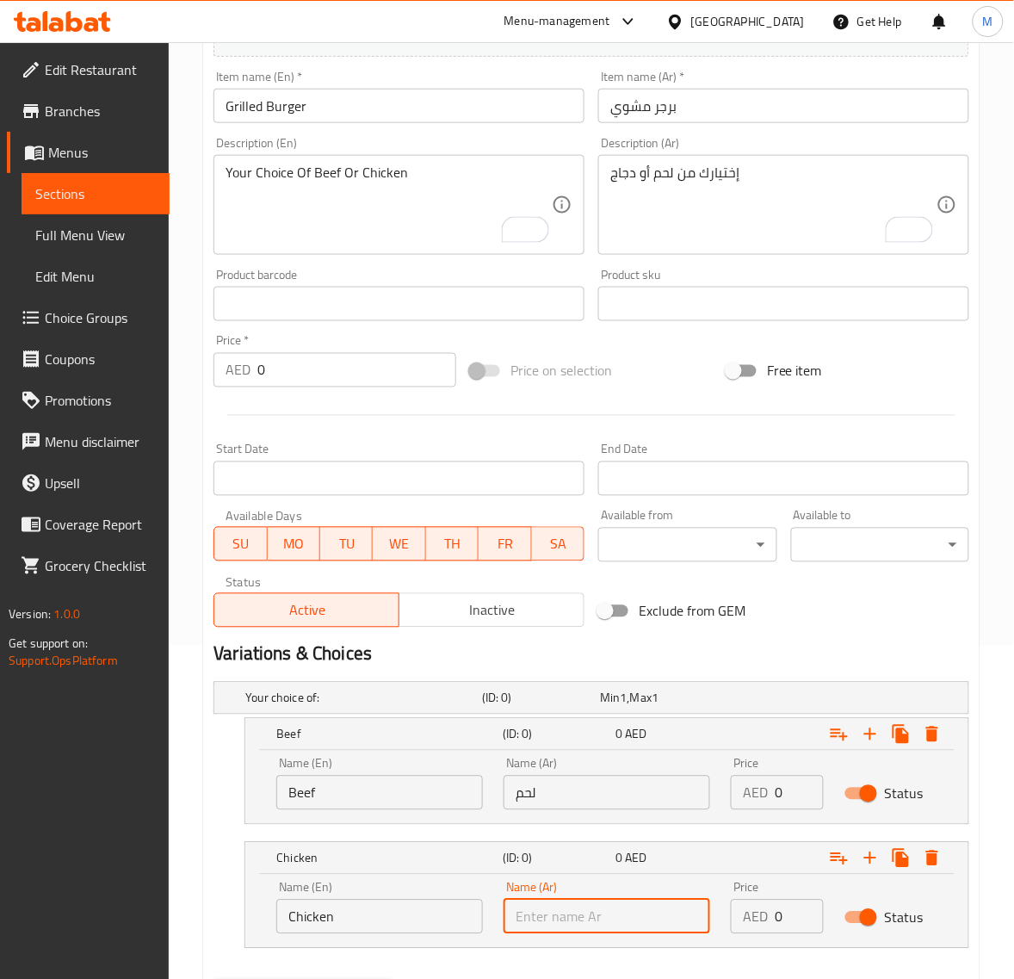
click at [612, 901] on input "text" at bounding box center [607, 917] width 207 height 34
click at [614, 910] on input "text" at bounding box center [607, 917] width 207 height 34
paste input "دجاج"
type input "دجاج"
click at [786, 799] on input "0" at bounding box center [799, 793] width 49 height 34
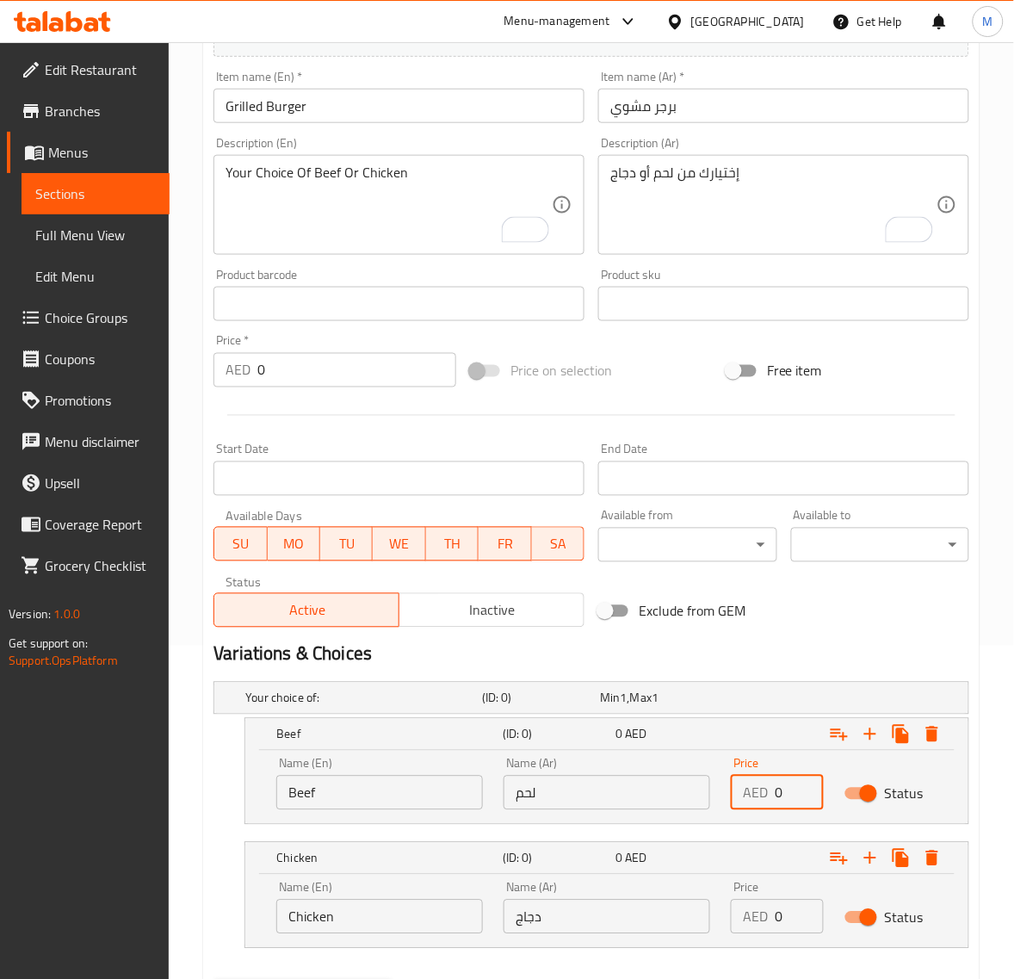
paste input "24.3"
type input "24.30"
click at [780, 910] on input "0" at bounding box center [799, 917] width 49 height 34
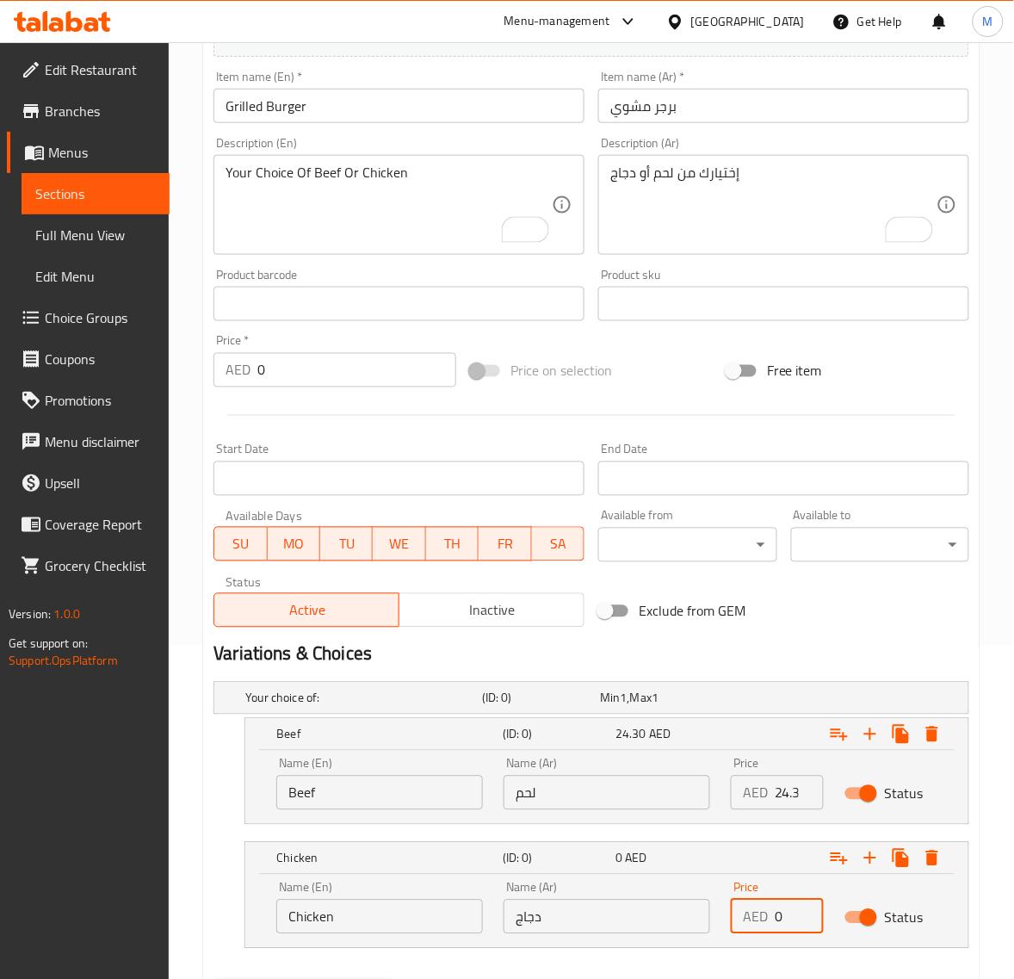
paste input "24.3"
type input "24.30"
click at [629, 956] on nav at bounding box center [592, 959] width 756 height 14
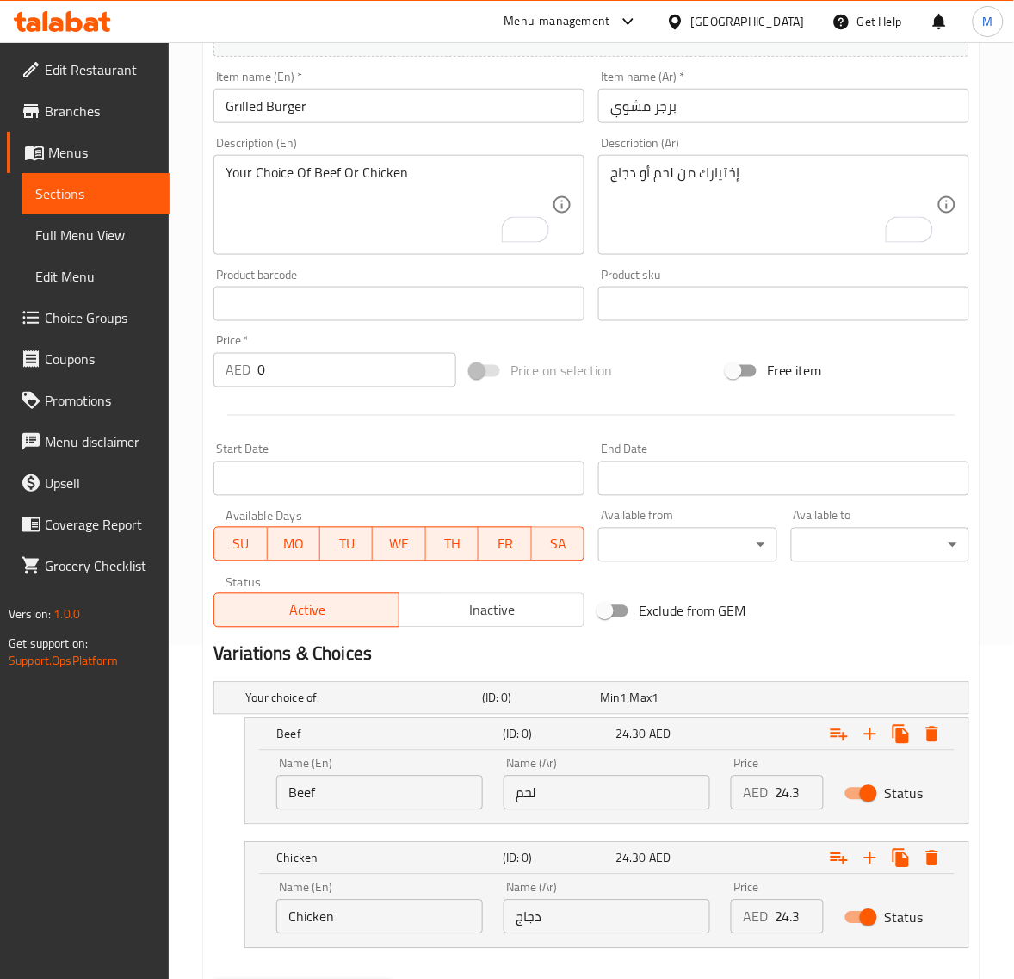
scroll to position [424, 0]
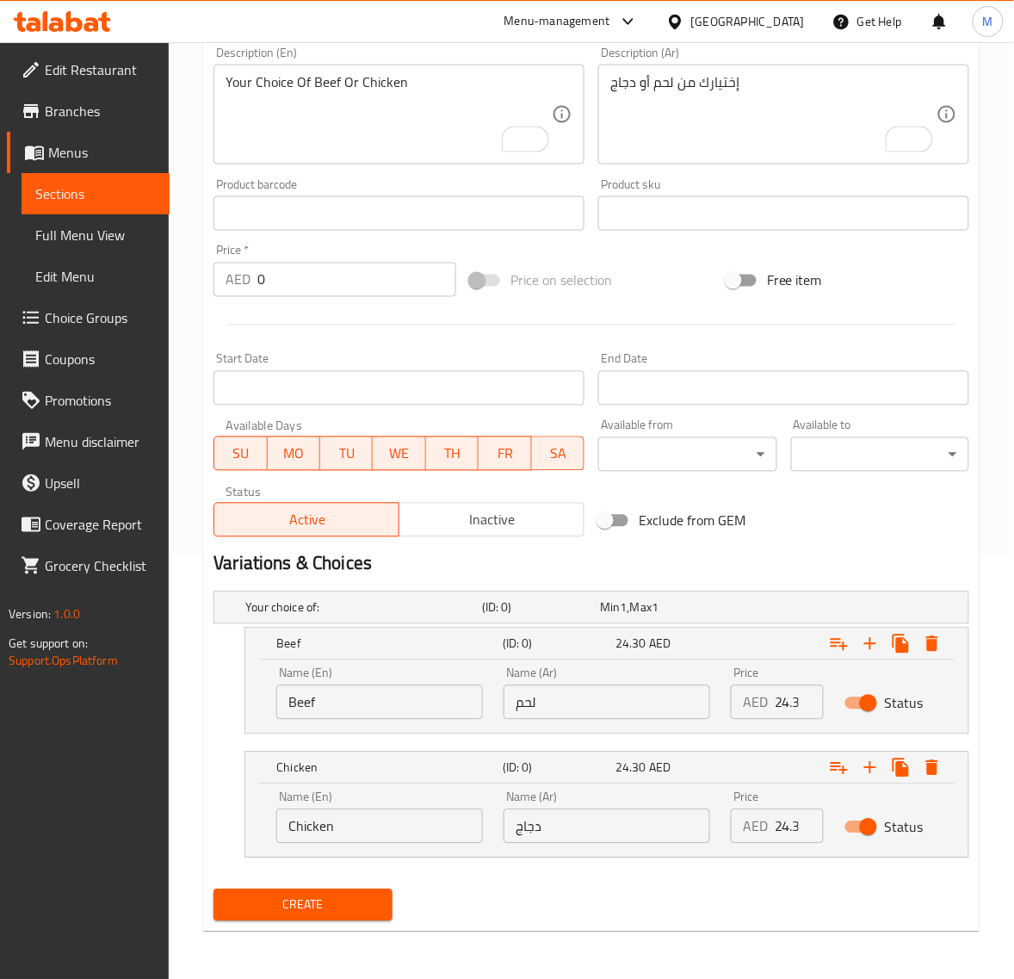
click at [370, 898] on span "Create" at bounding box center [302, 906] width 151 height 22
click at [931, 644] on icon "Expand" at bounding box center [932, 643] width 12 height 15
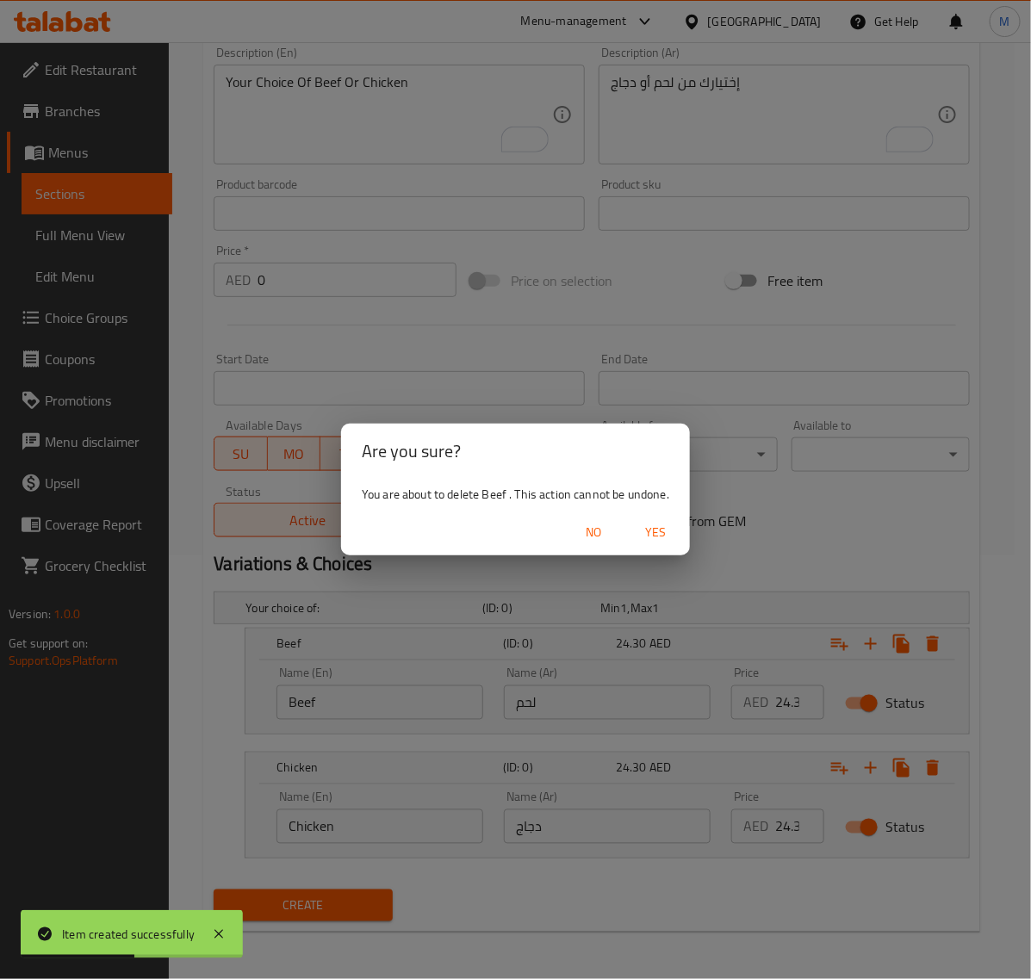
click at [656, 530] on span "Yes" at bounding box center [655, 533] width 41 height 22
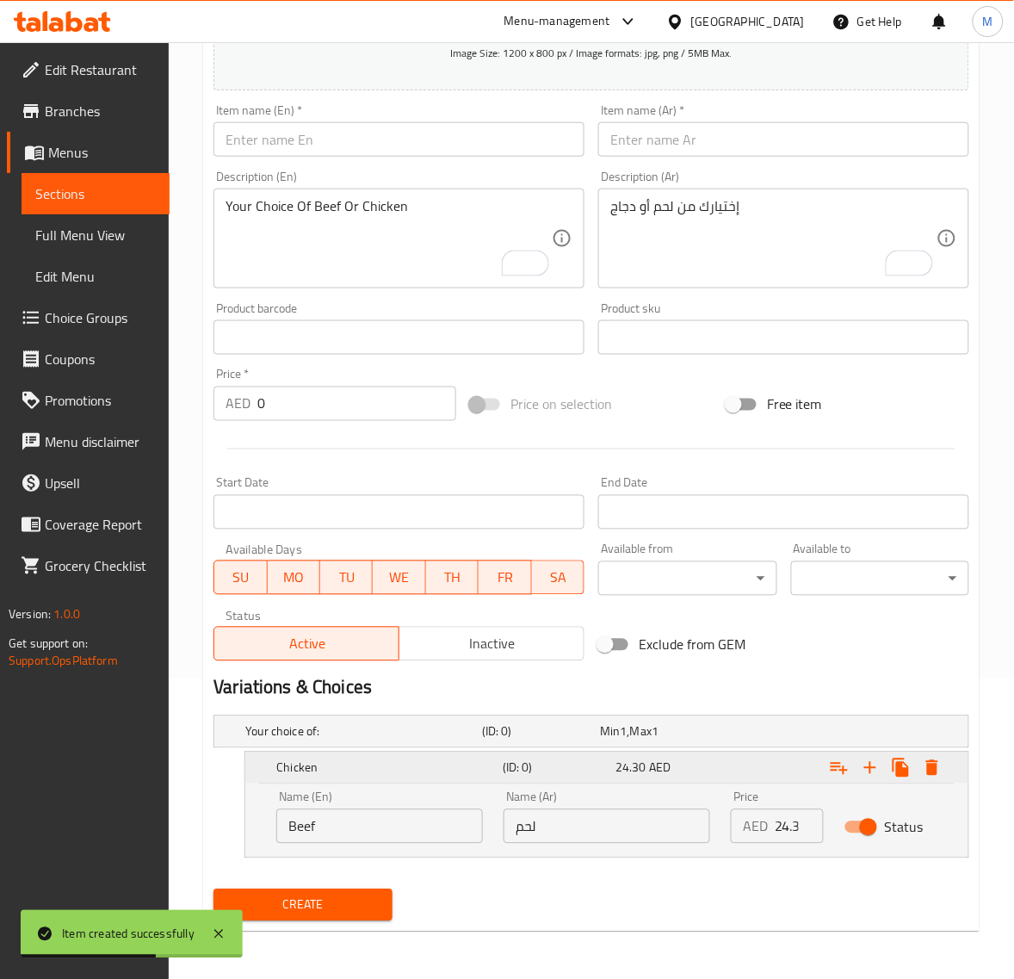
click at [932, 760] on icon "Expand" at bounding box center [932, 767] width 12 height 15
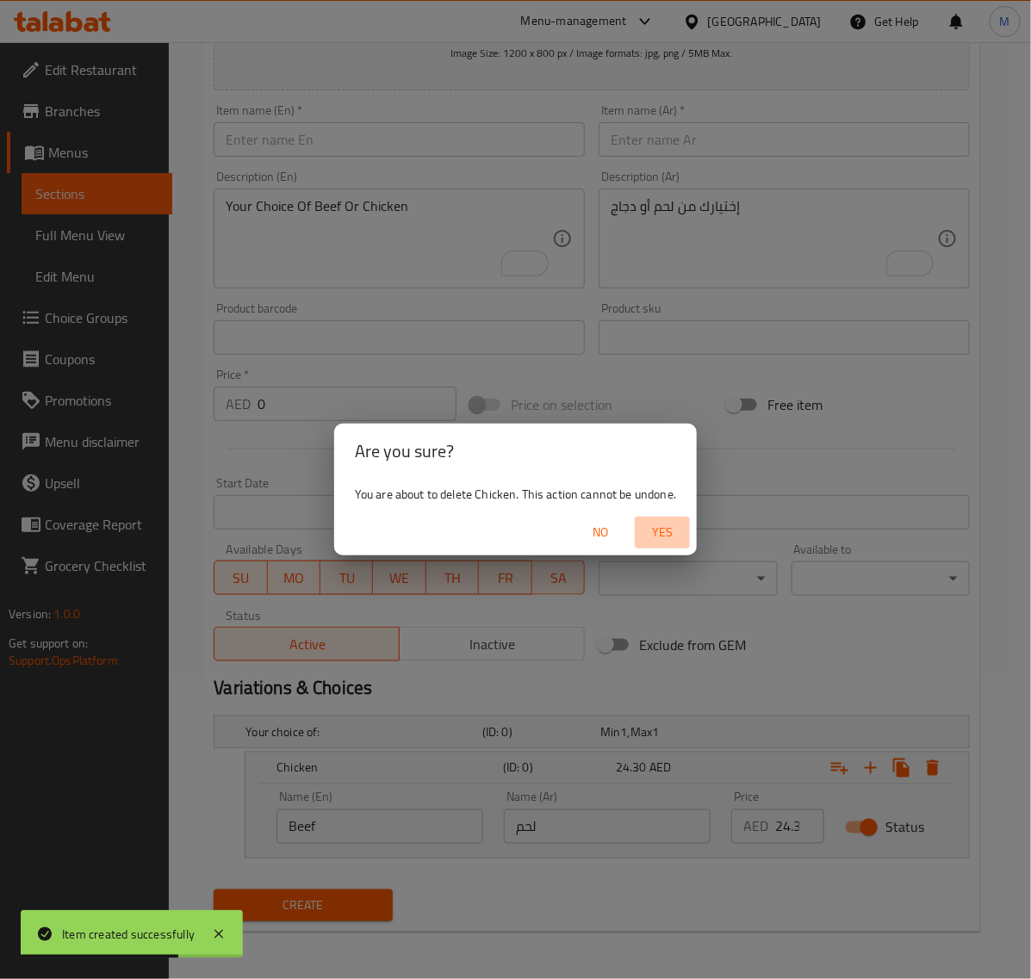
click at [669, 531] on span "Yes" at bounding box center [661, 533] width 41 height 22
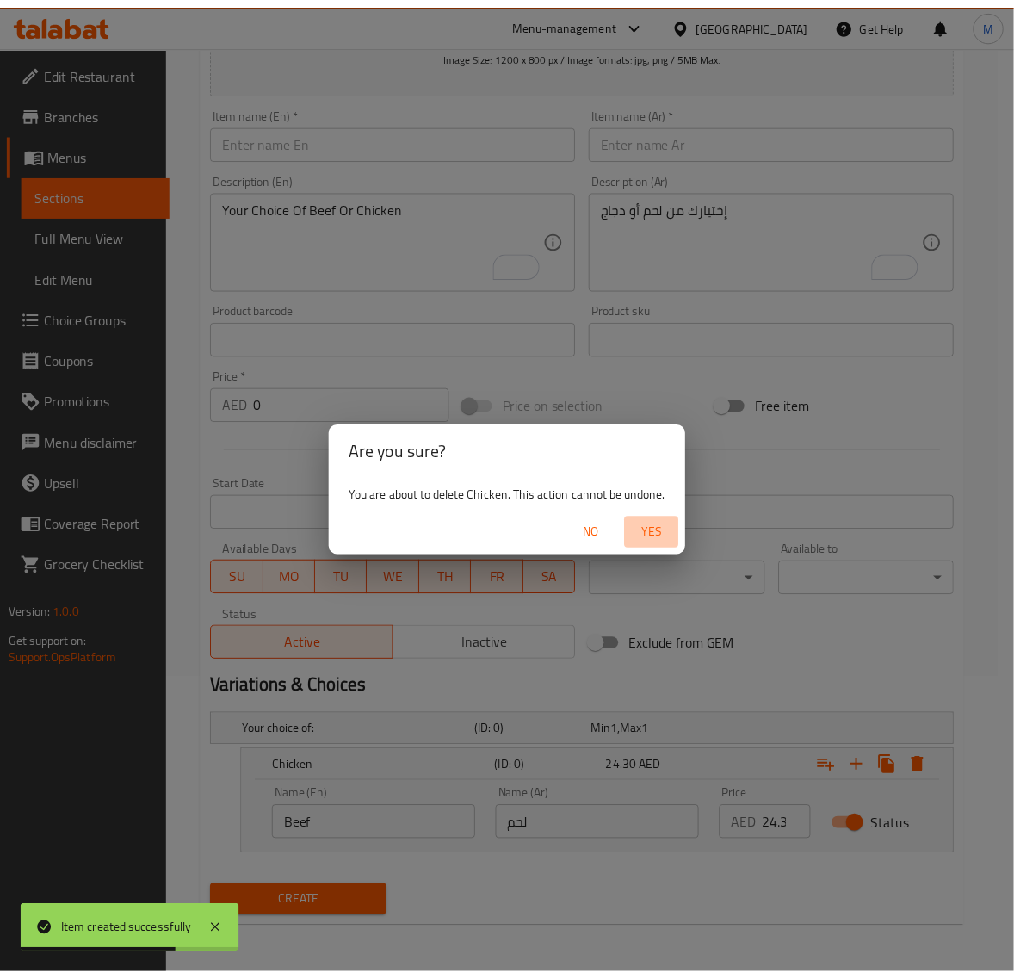
scroll to position [234, 0]
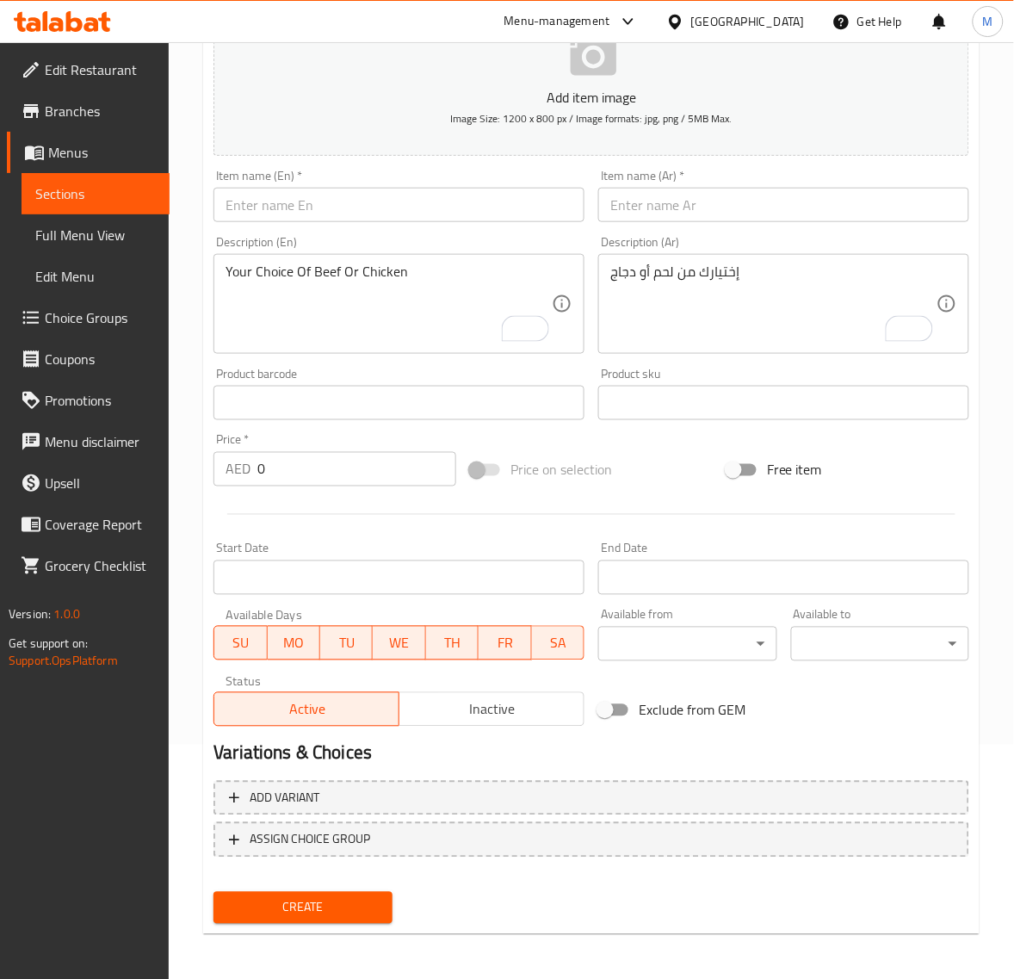
click at [716, 207] on input "text" at bounding box center [783, 205] width 371 height 34
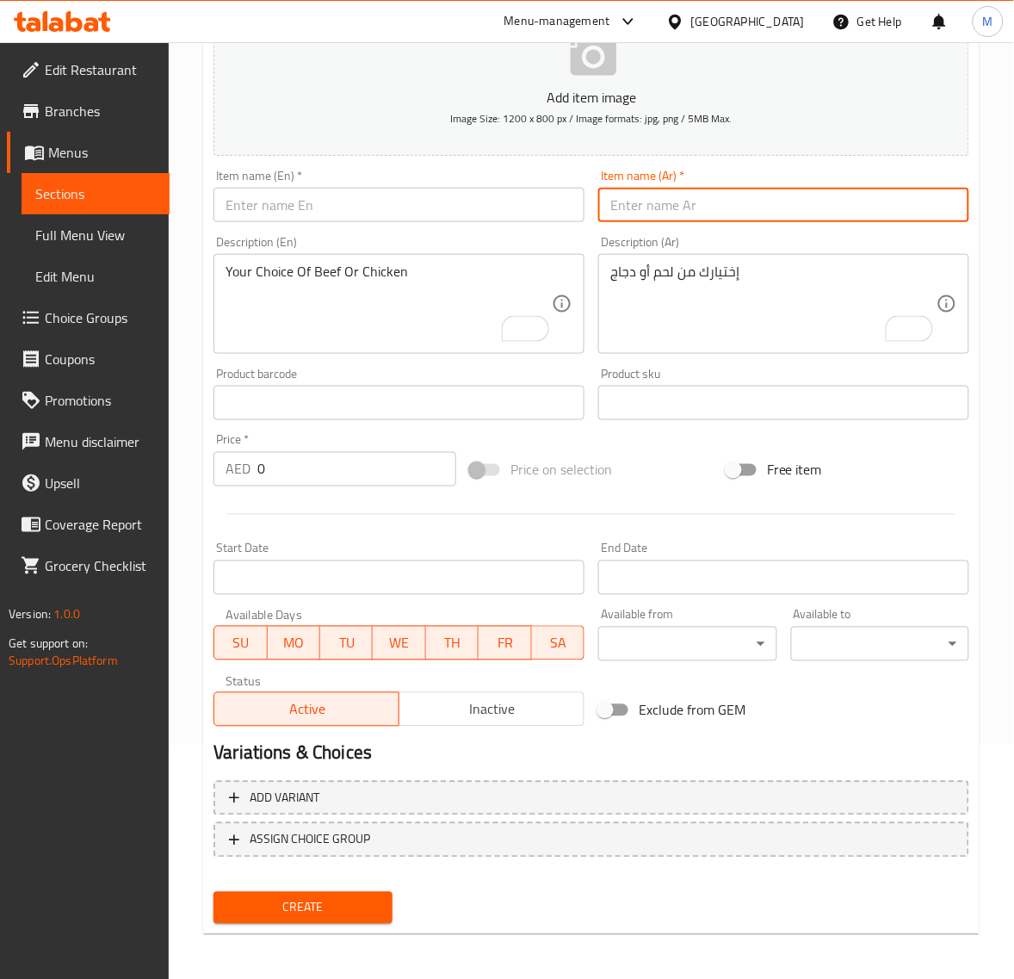
paste input "رجر روبيان"
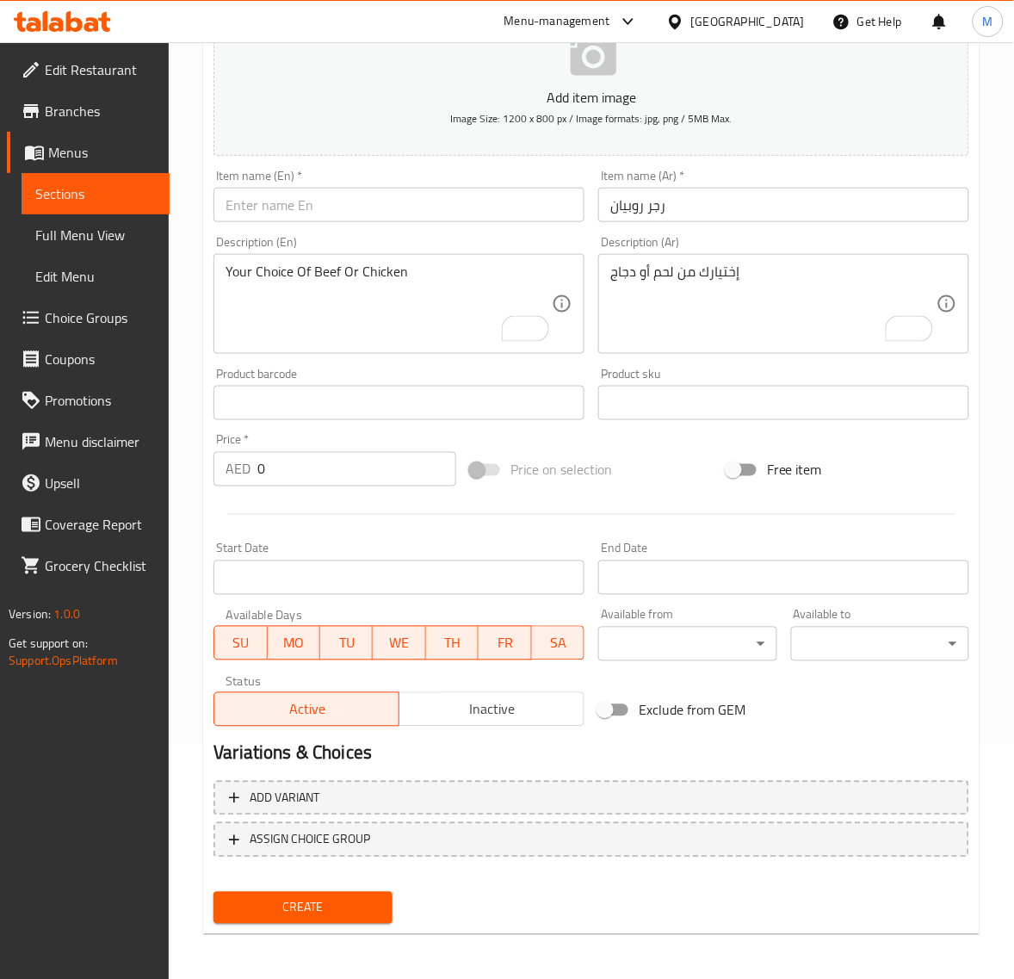
click at [769, 216] on input "رجر روبيان" at bounding box center [783, 205] width 371 height 34
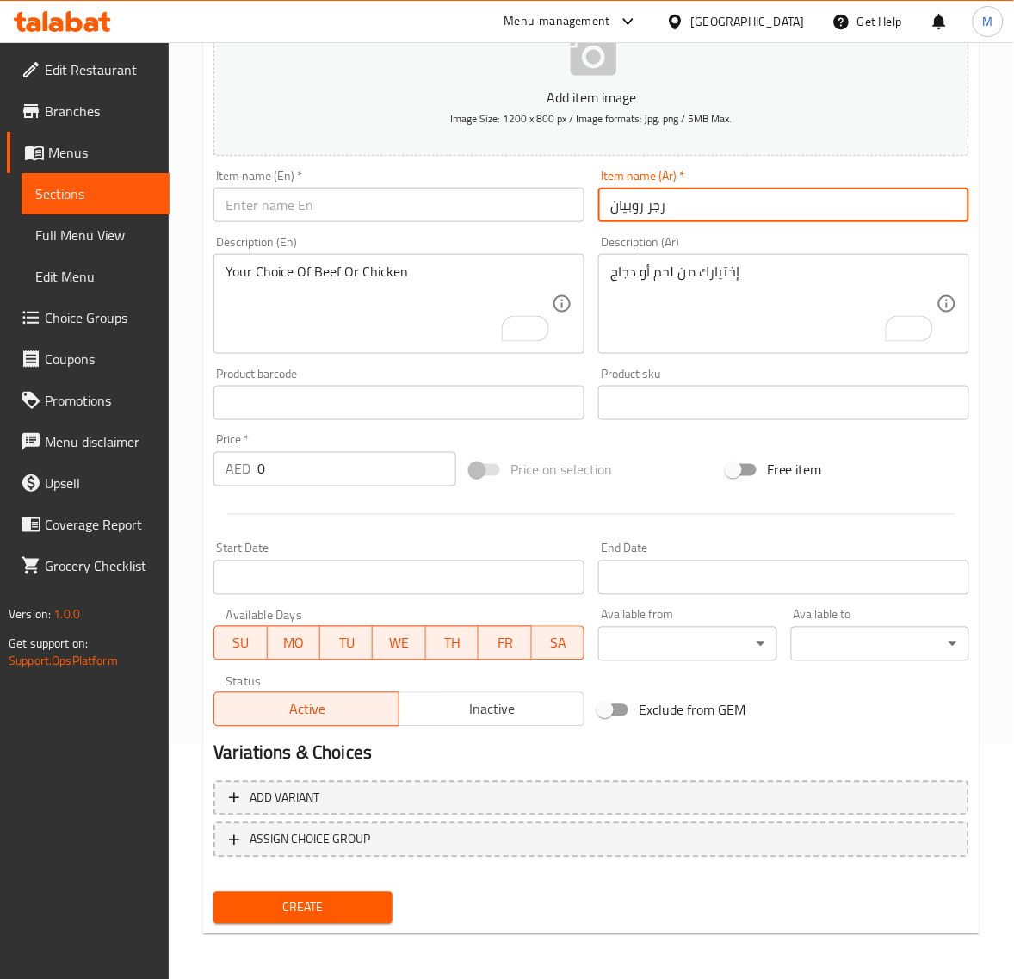
paste input "ب"
type input "برجر روبيان"
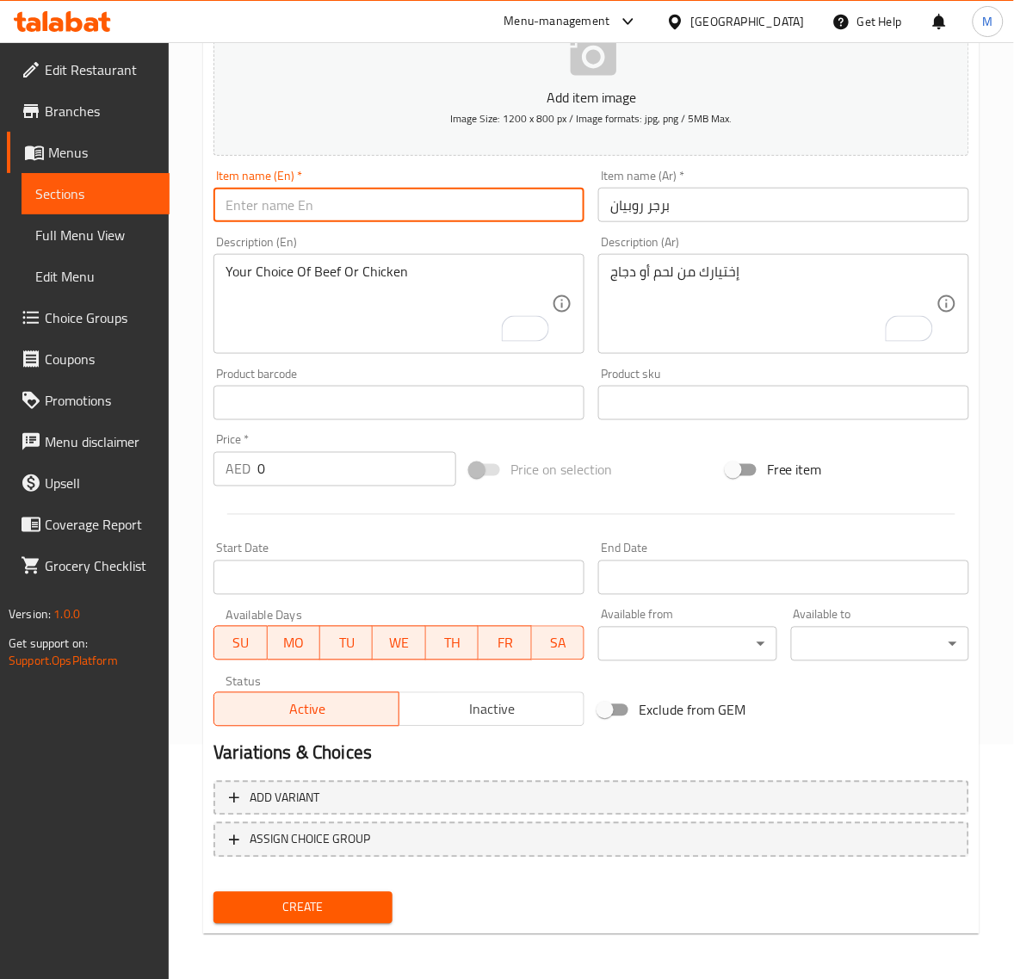
click at [373, 212] on input "text" at bounding box center [399, 205] width 371 height 34
paste input "SRIMPS BURGER"
type input "Srimps Burger"
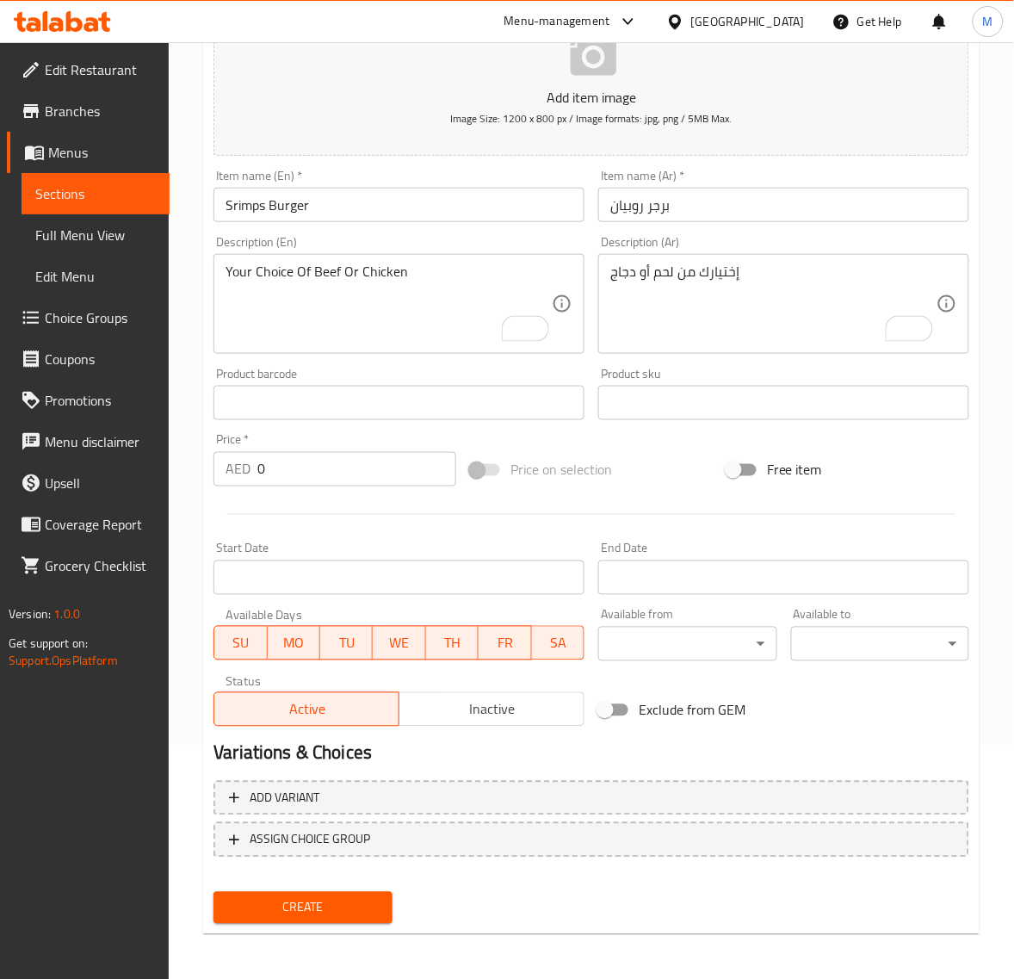
click at [351, 474] on input "0" at bounding box center [356, 469] width 199 height 34
paste input "27.0"
type input "27.00"
click at [289, 913] on span "Create" at bounding box center [302, 908] width 151 height 22
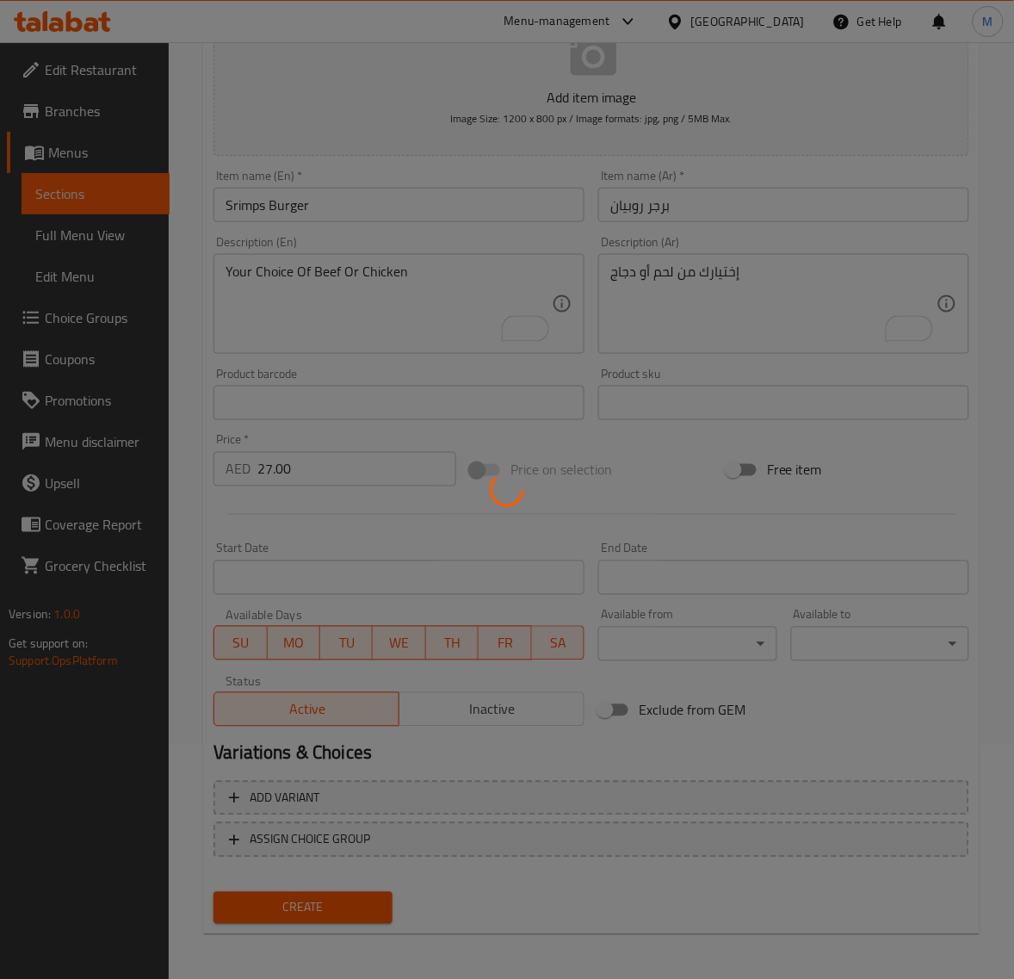
type input "0"
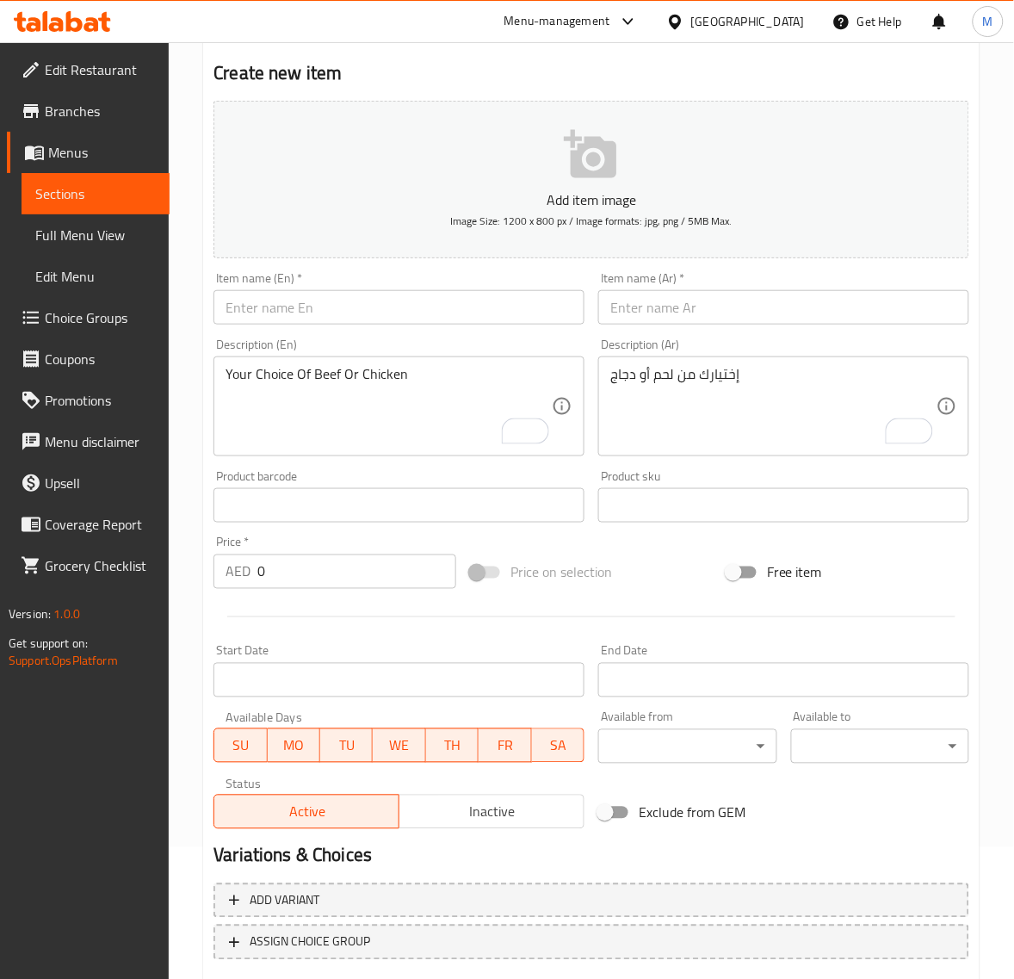
scroll to position [19, 0]
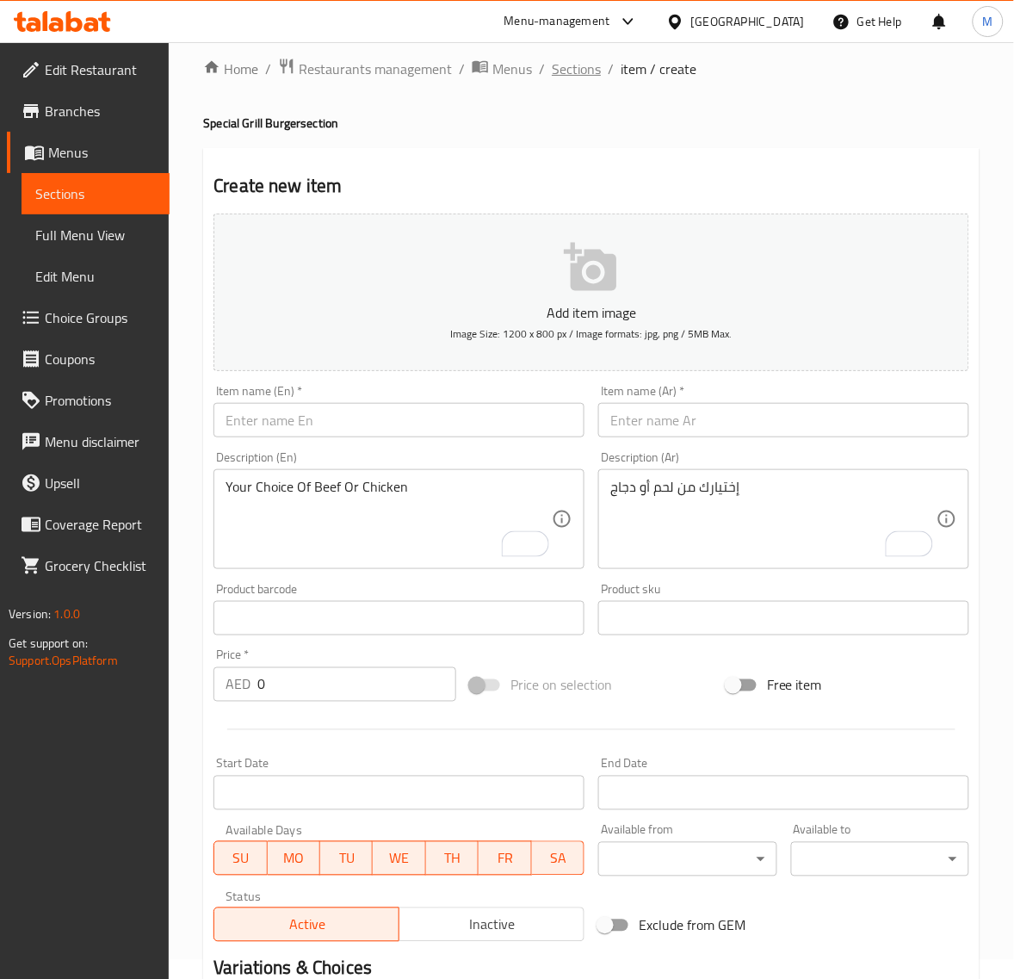
click at [579, 71] on span "Sections" at bounding box center [576, 69] width 49 height 21
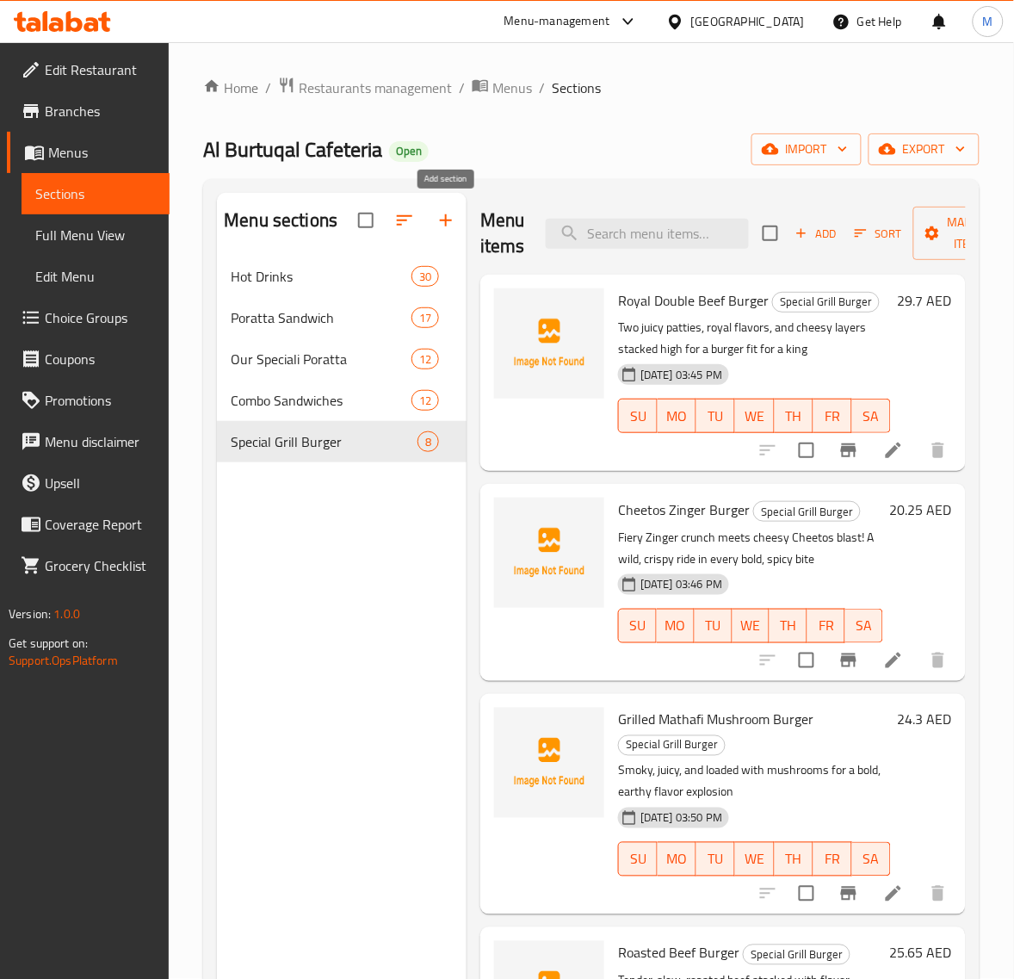
click at [452, 220] on icon "button" at bounding box center [446, 220] width 21 height 21
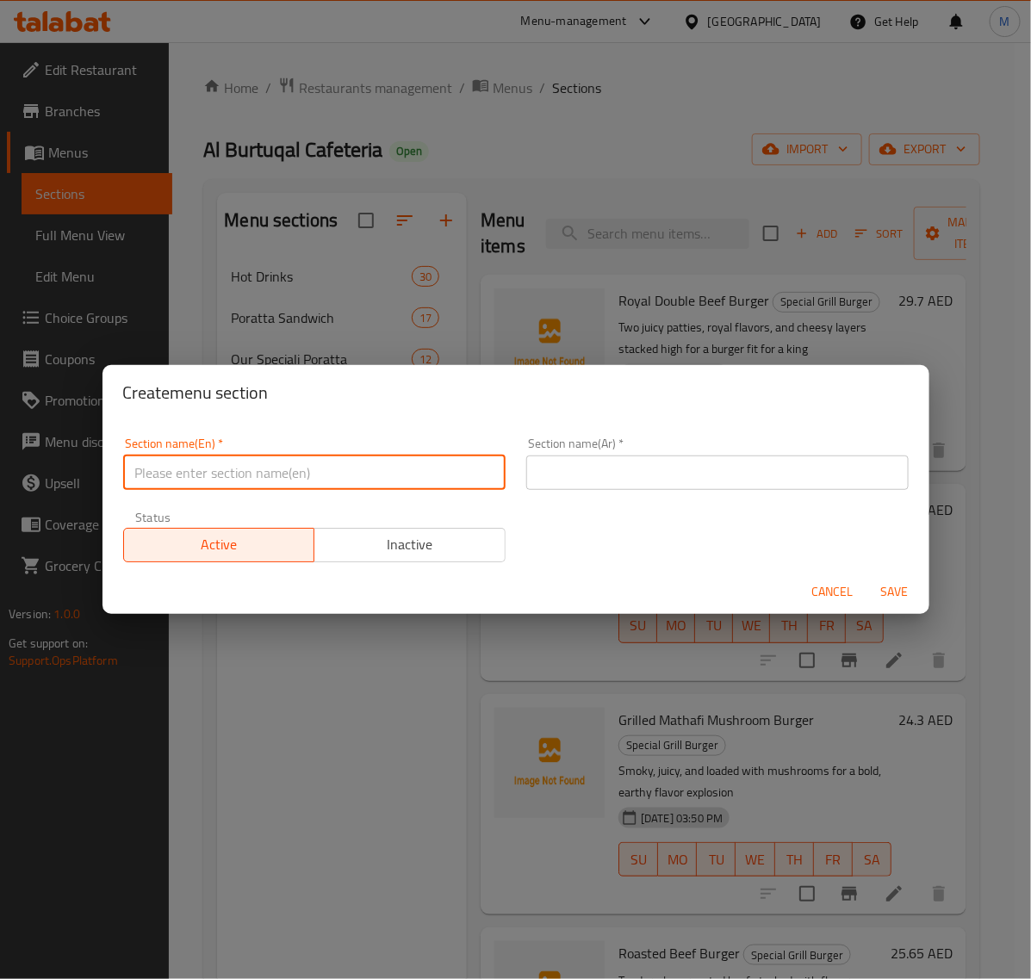
click at [294, 465] on input "text" at bounding box center [314, 472] width 382 height 34
type input "ل"
type input "Burger Sandwiches"
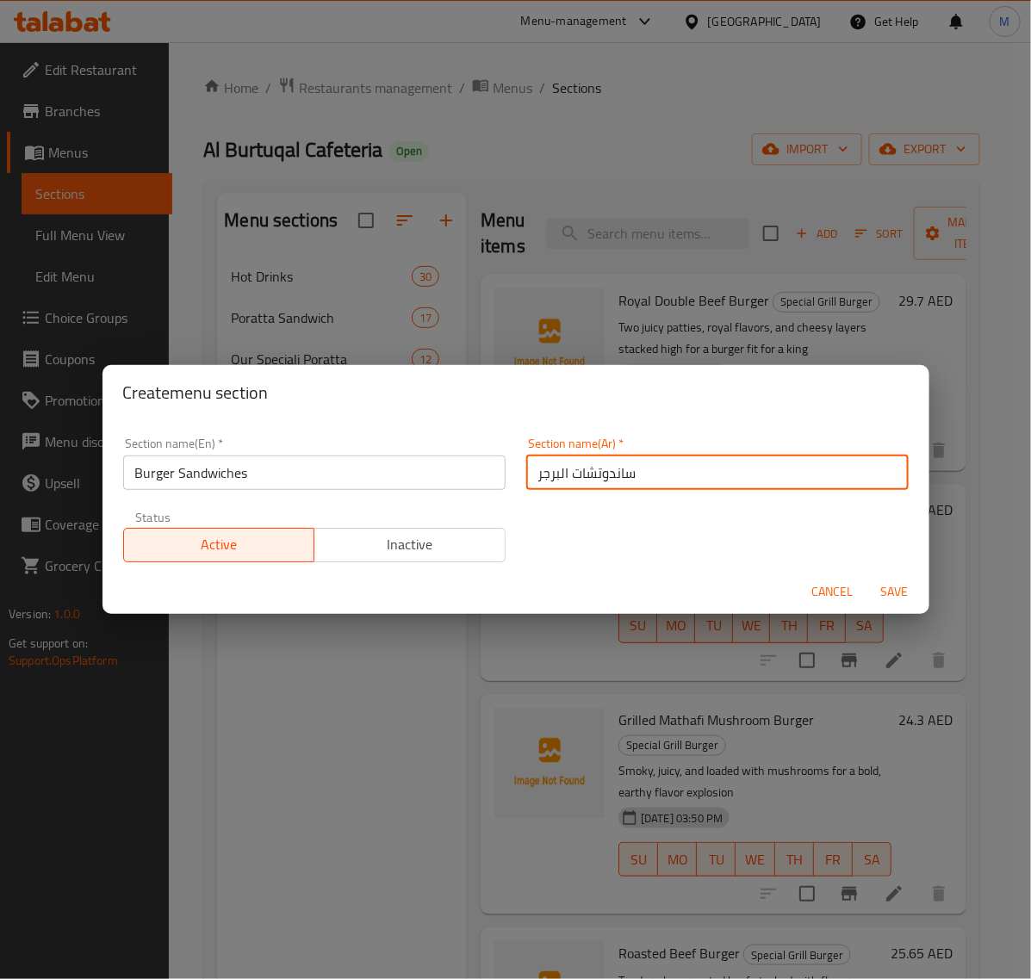
type input "ساندوتشات البرجر"
click at [908, 592] on span "Save" at bounding box center [894, 592] width 41 height 22
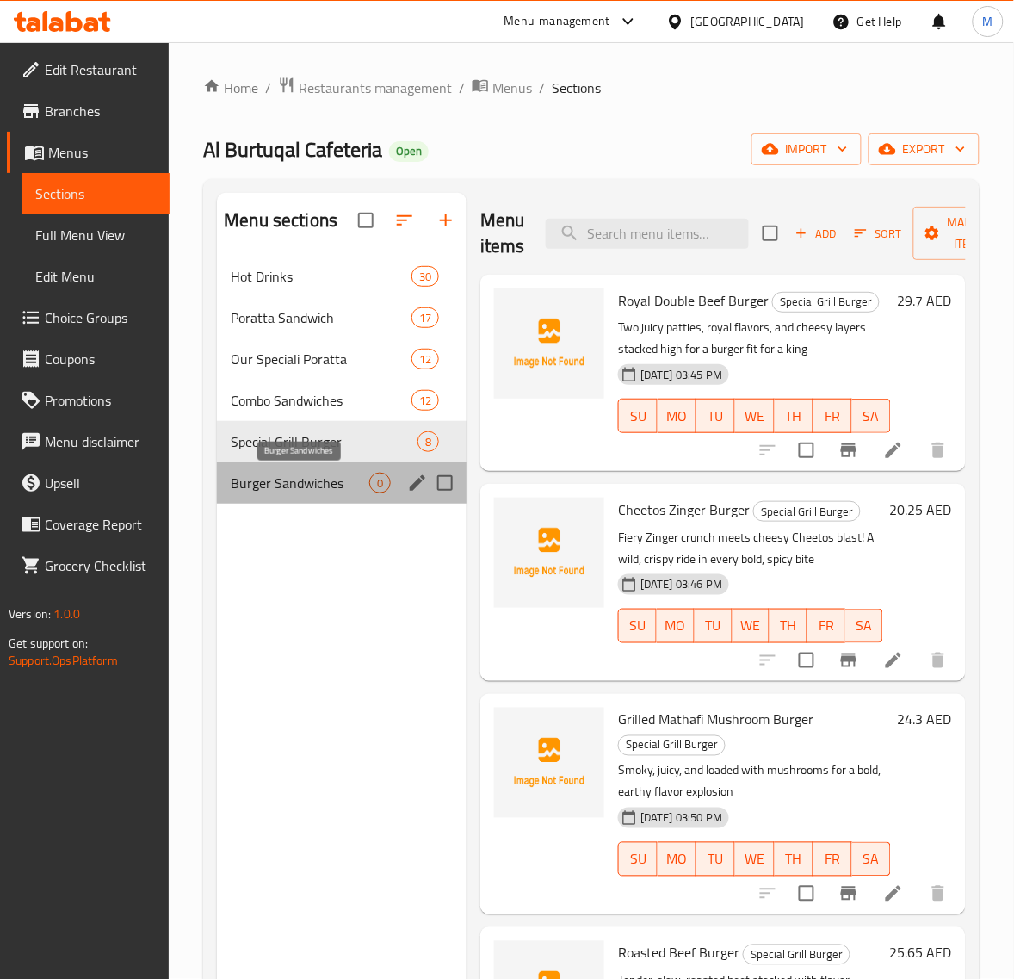
click at [316, 488] on span "Burger Sandwiches" at bounding box center [300, 483] width 139 height 21
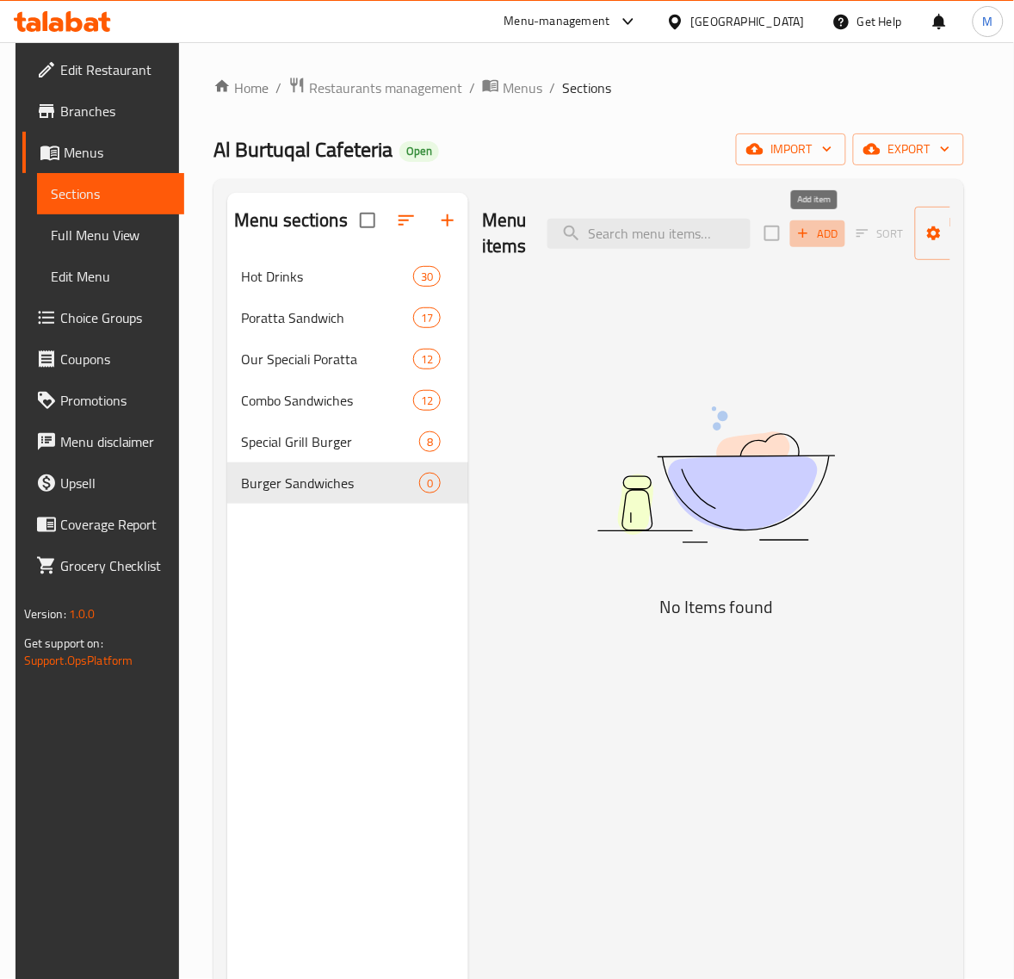
click at [810, 238] on span "Add" at bounding box center [818, 234] width 46 height 20
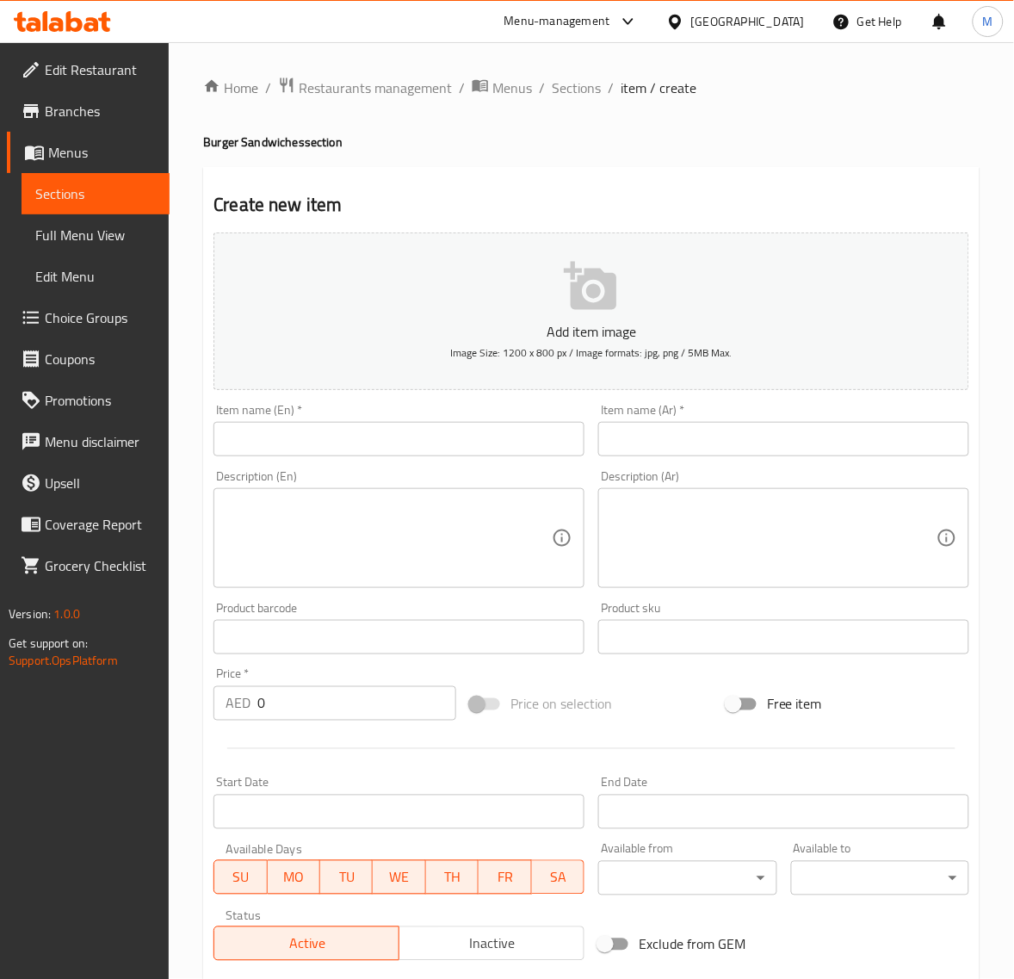
click at [635, 435] on input "text" at bounding box center [783, 439] width 371 height 34
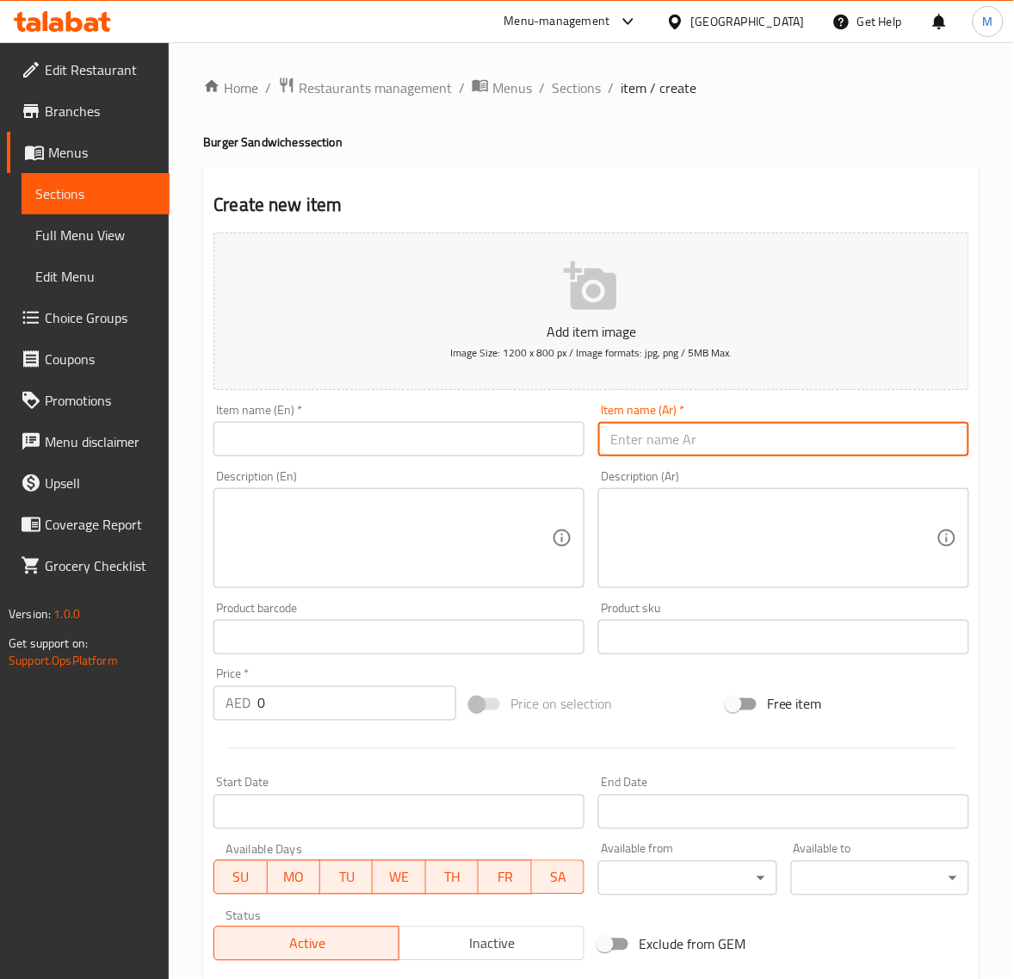
paste input "برجر دجاج"
type input "برجر دجاج"
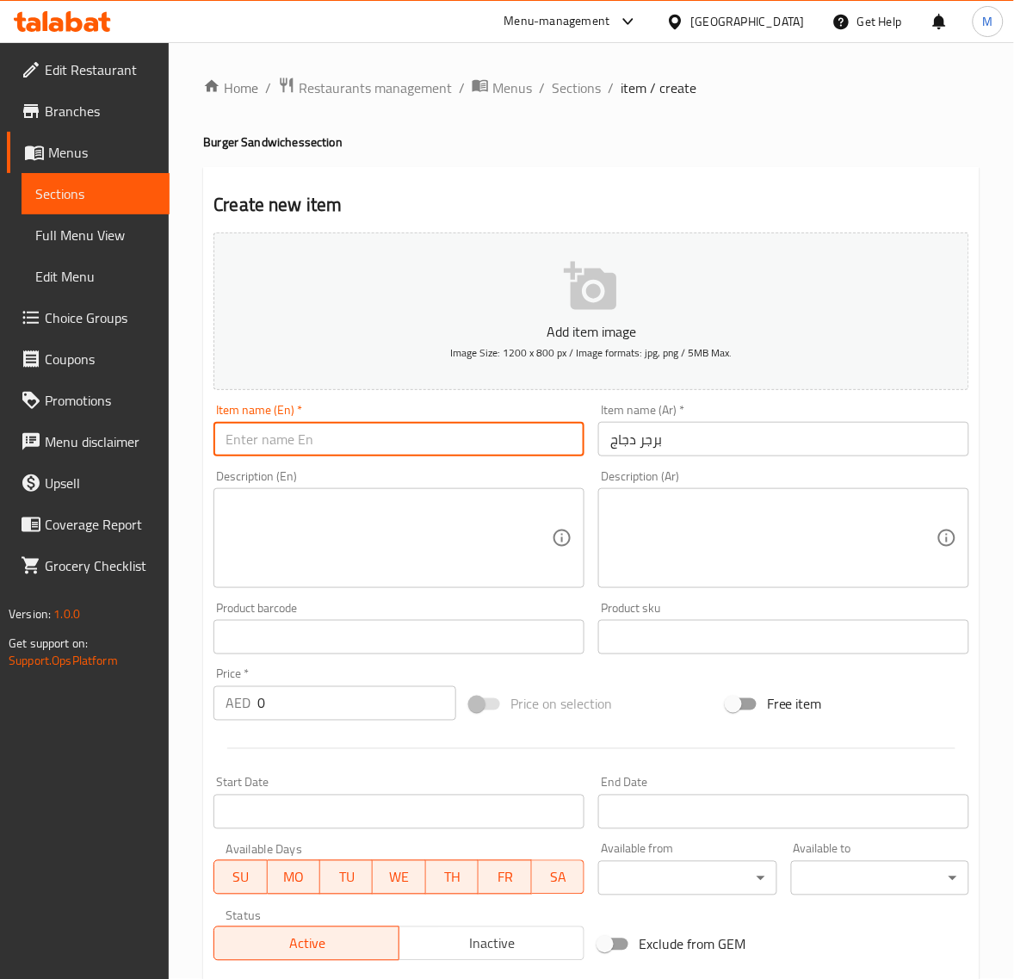
click at [320, 441] on input "text" at bounding box center [399, 439] width 371 height 34
paste input "chicken burger"
type input "Chicken Burger"
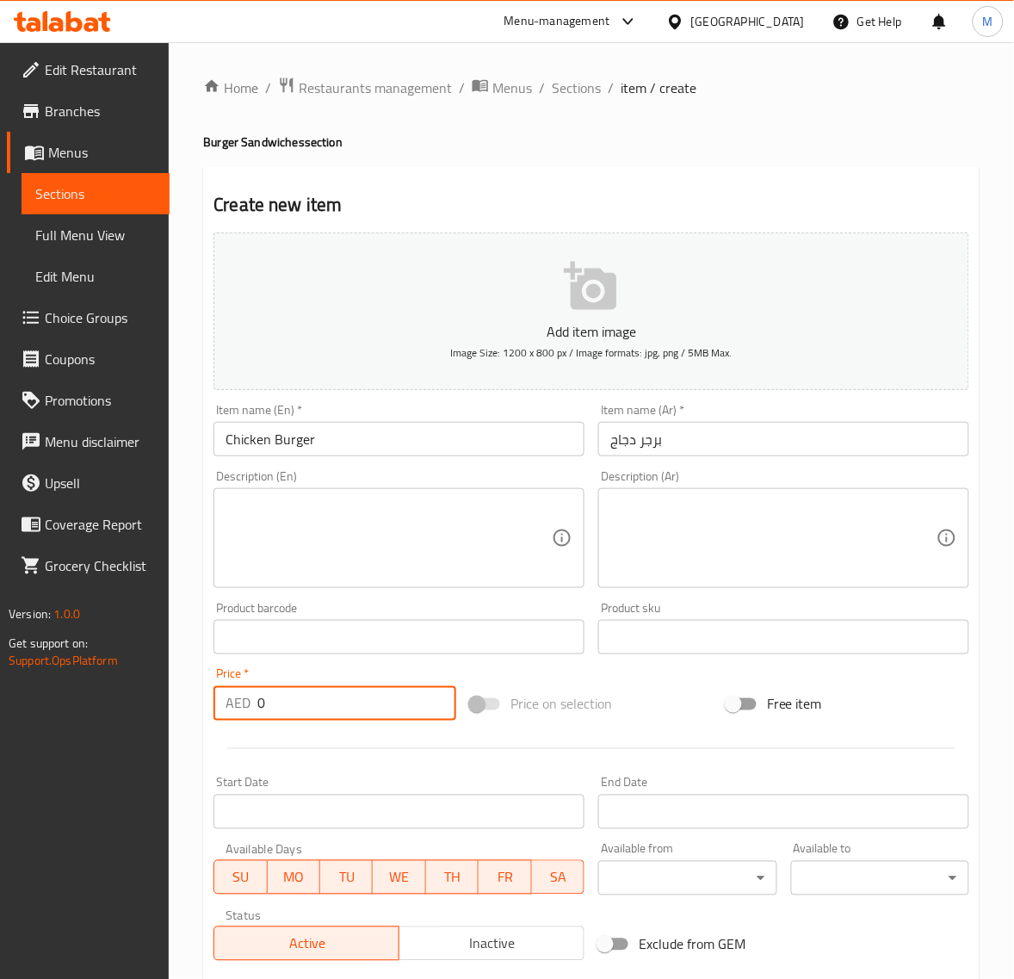
click at [290, 708] on input "0" at bounding box center [356, 703] width 199 height 34
paste input "6.75"
type input "6.75"
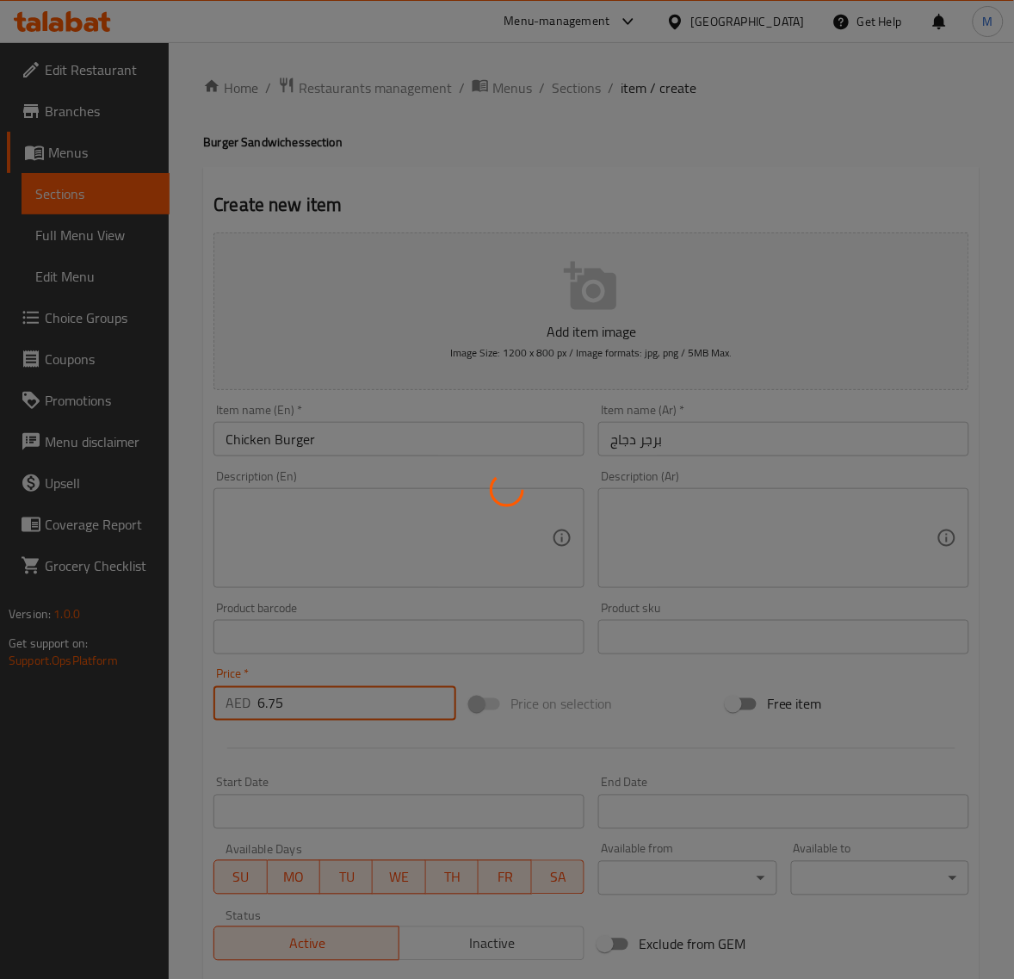
type input "0"
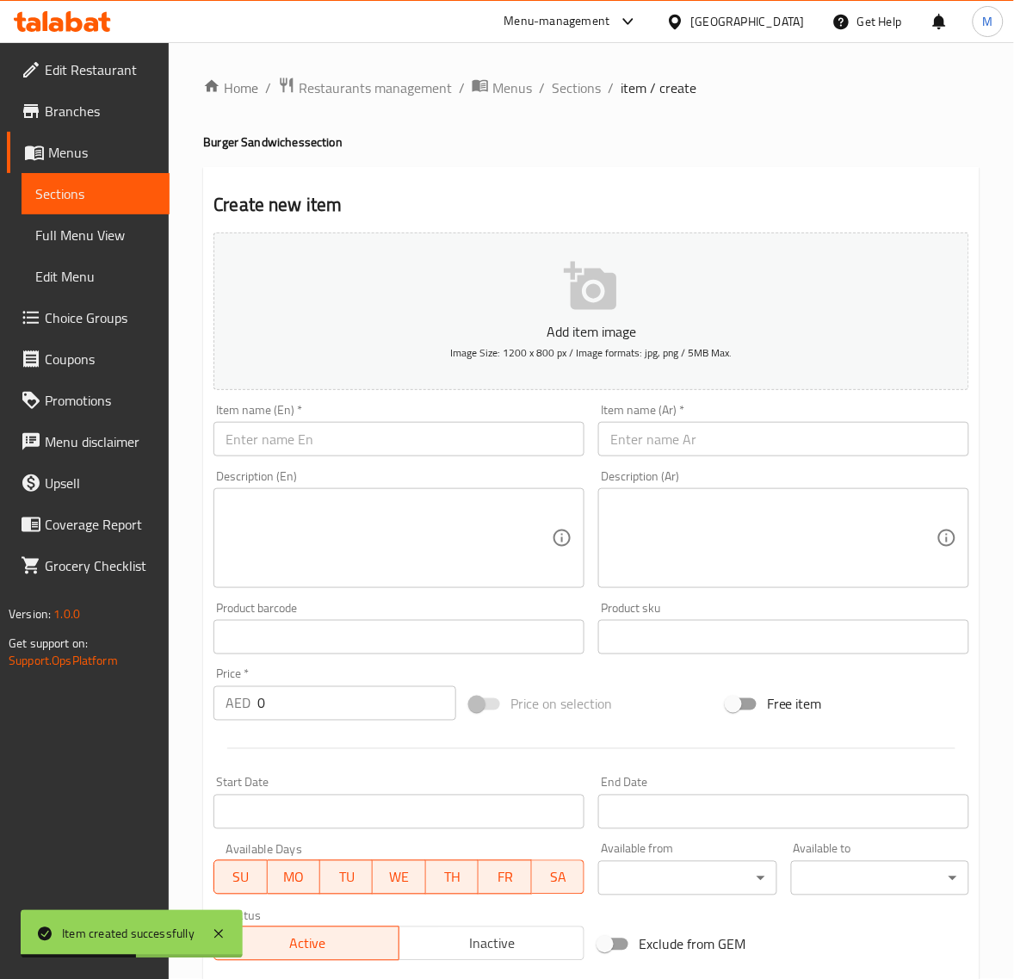
click at [272, 449] on input "text" at bounding box center [399, 439] width 371 height 34
paste input "BEEF BURGER"
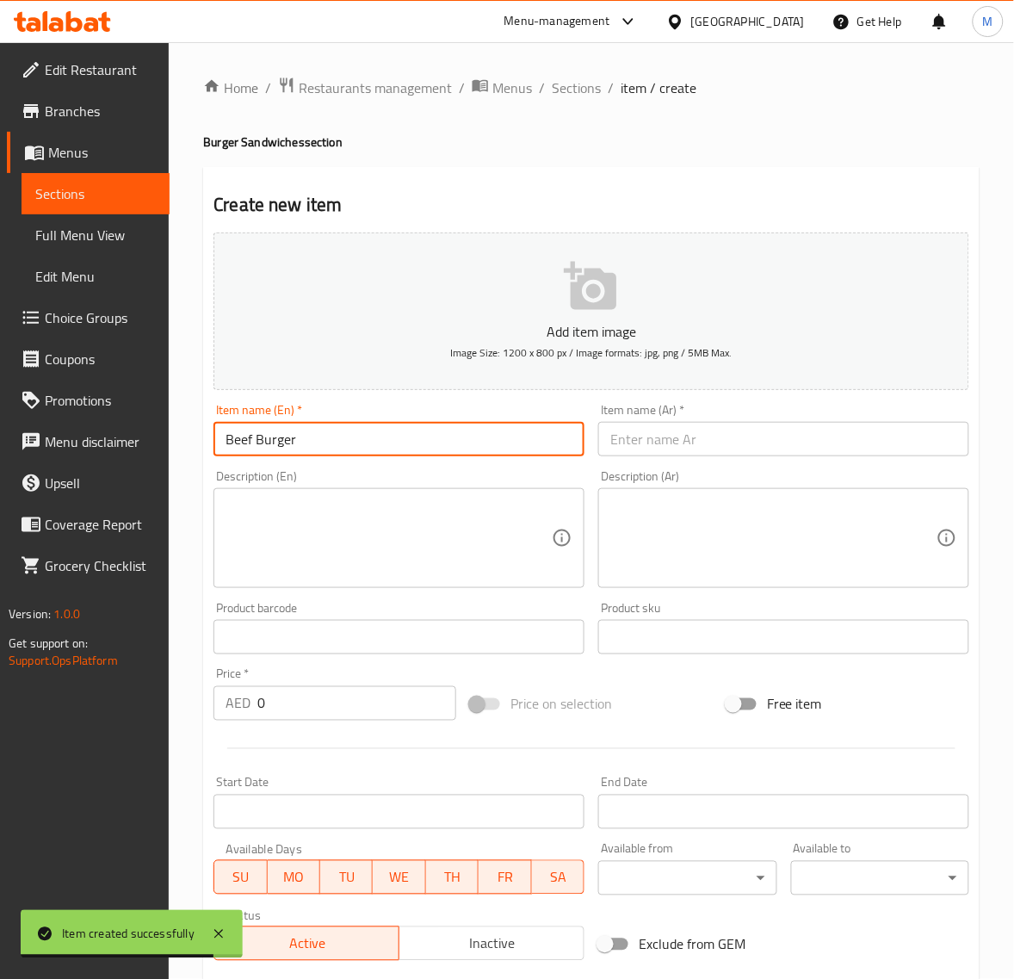
type input "Beef Burger"
click at [633, 437] on input "text" at bounding box center [783, 439] width 371 height 34
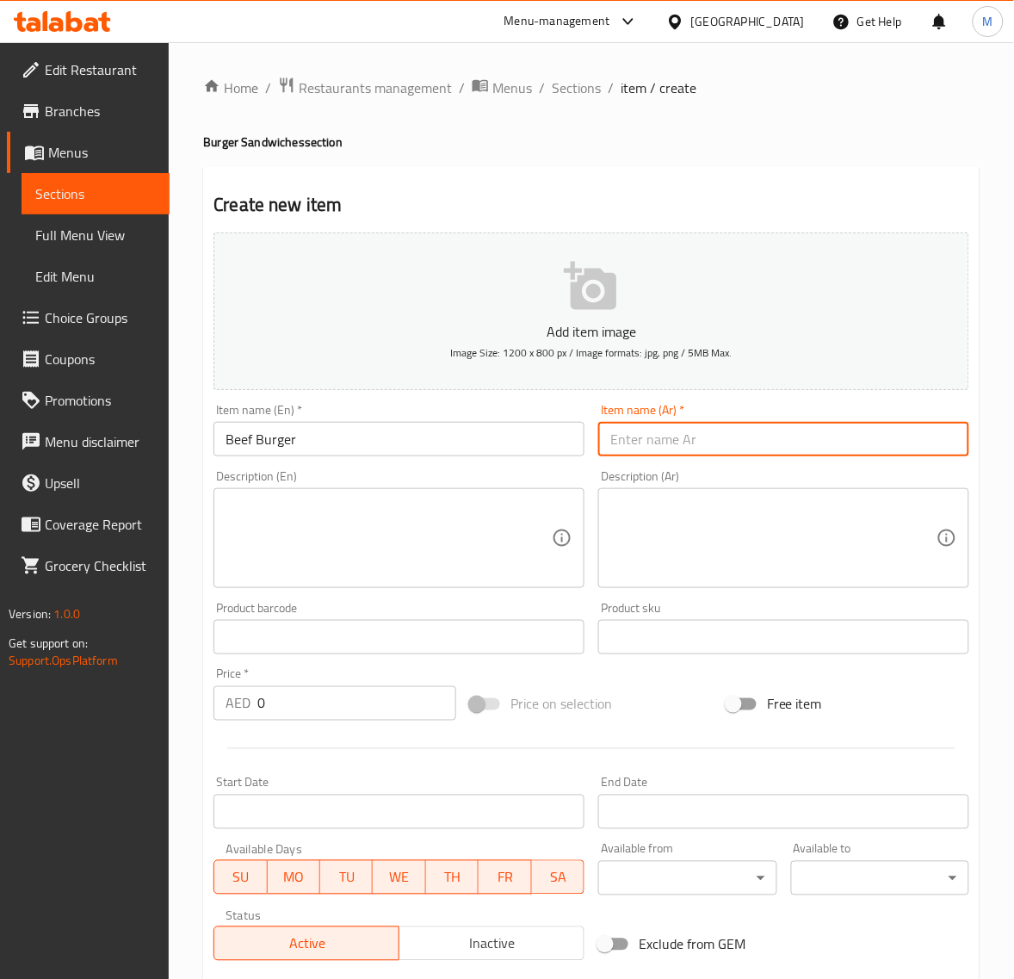
paste input "برجر لحم بقري"
type input "برجر لحم بقري"
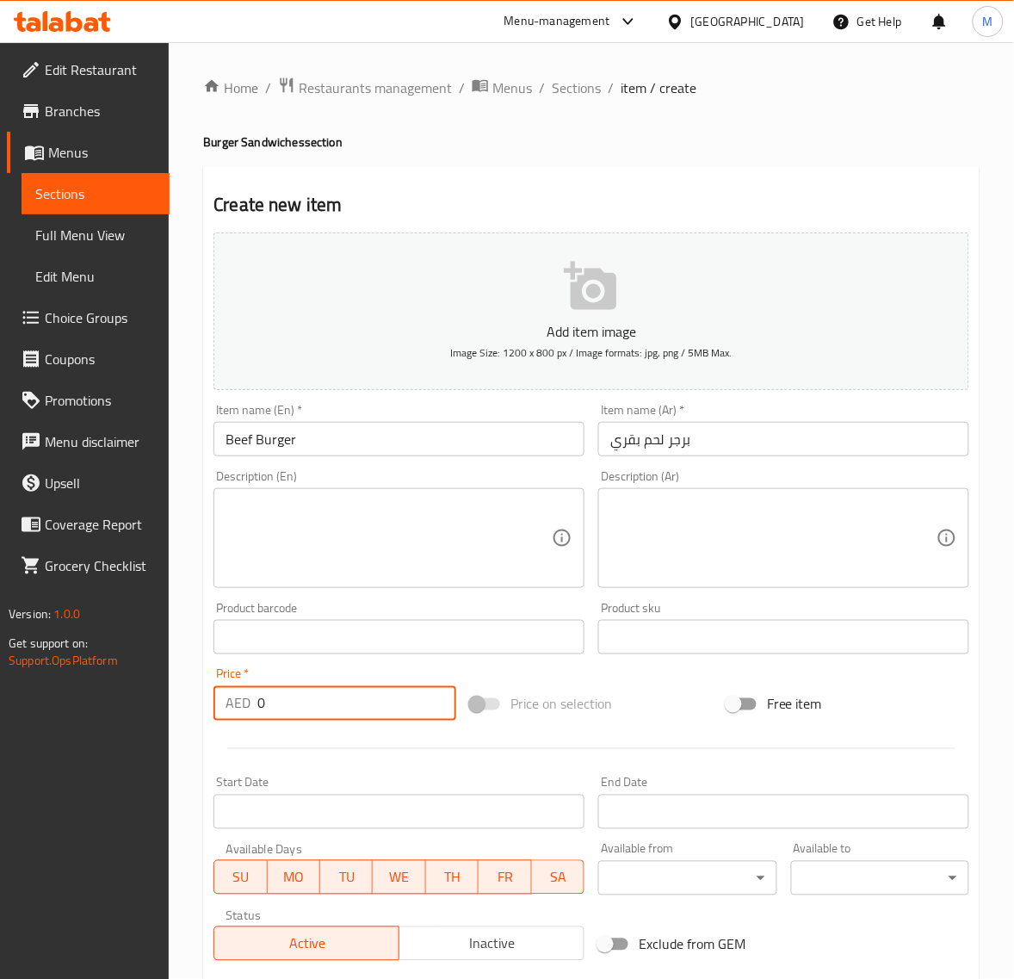
click at [287, 700] on input "0" at bounding box center [356, 703] width 199 height 34
paste input "9.45"
type input "9.45"
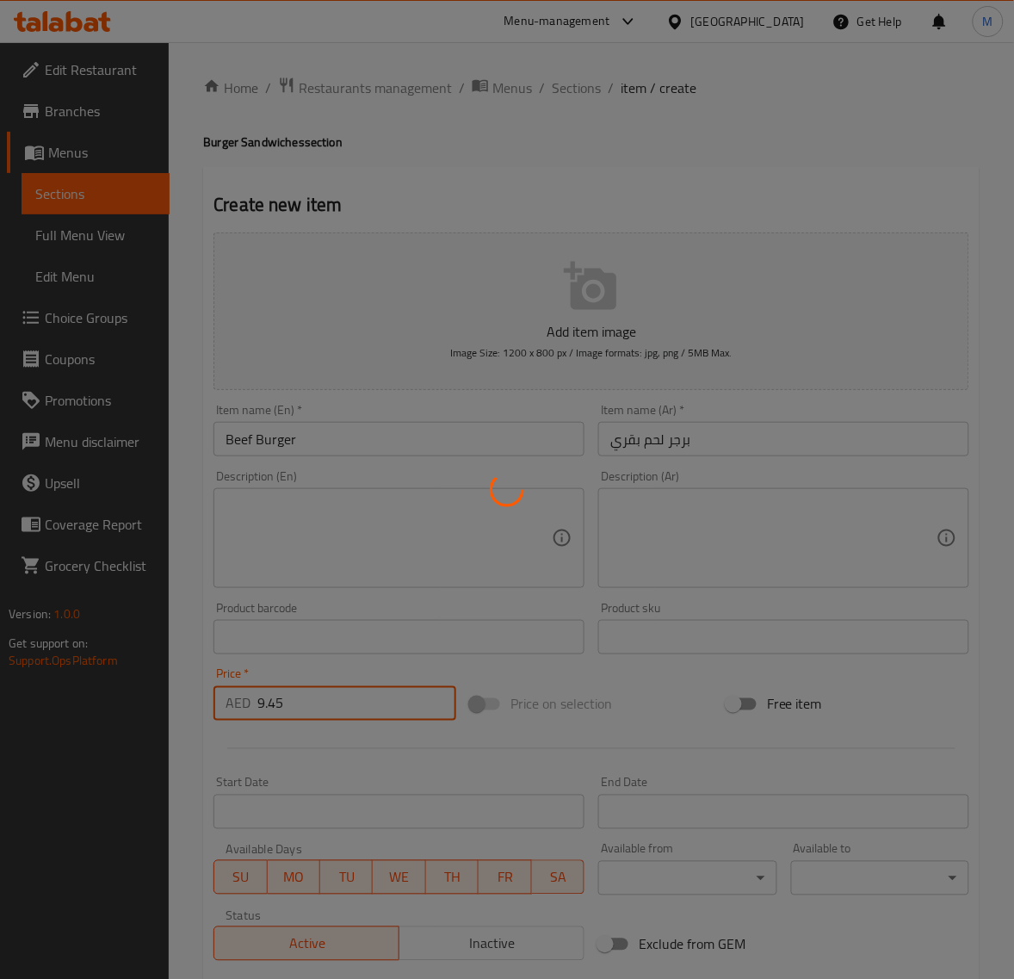
type input "0"
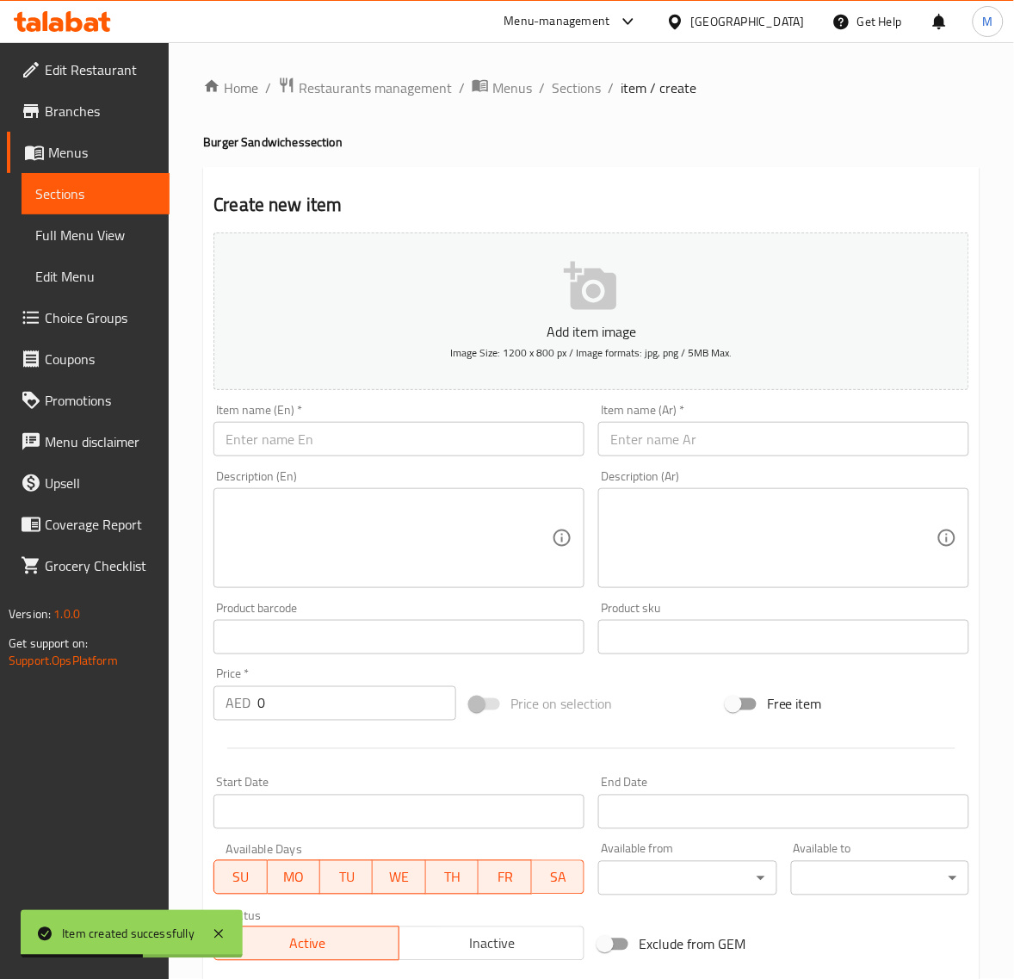
click at [742, 439] on input "text" at bounding box center [783, 439] width 371 height 34
paste input "برجر كرانشي كريسبي"
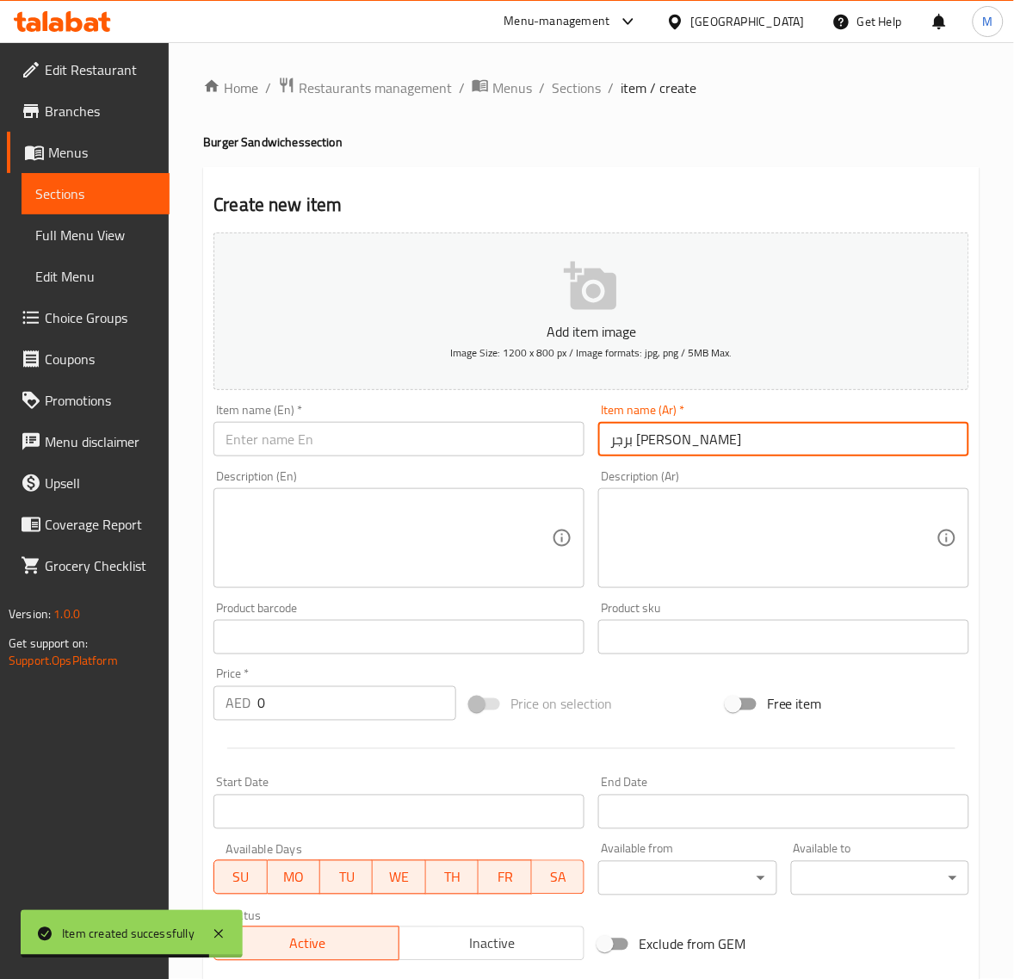
click at [635, 442] on input "برجر كرانشي كريسبي" at bounding box center [783, 439] width 371 height 34
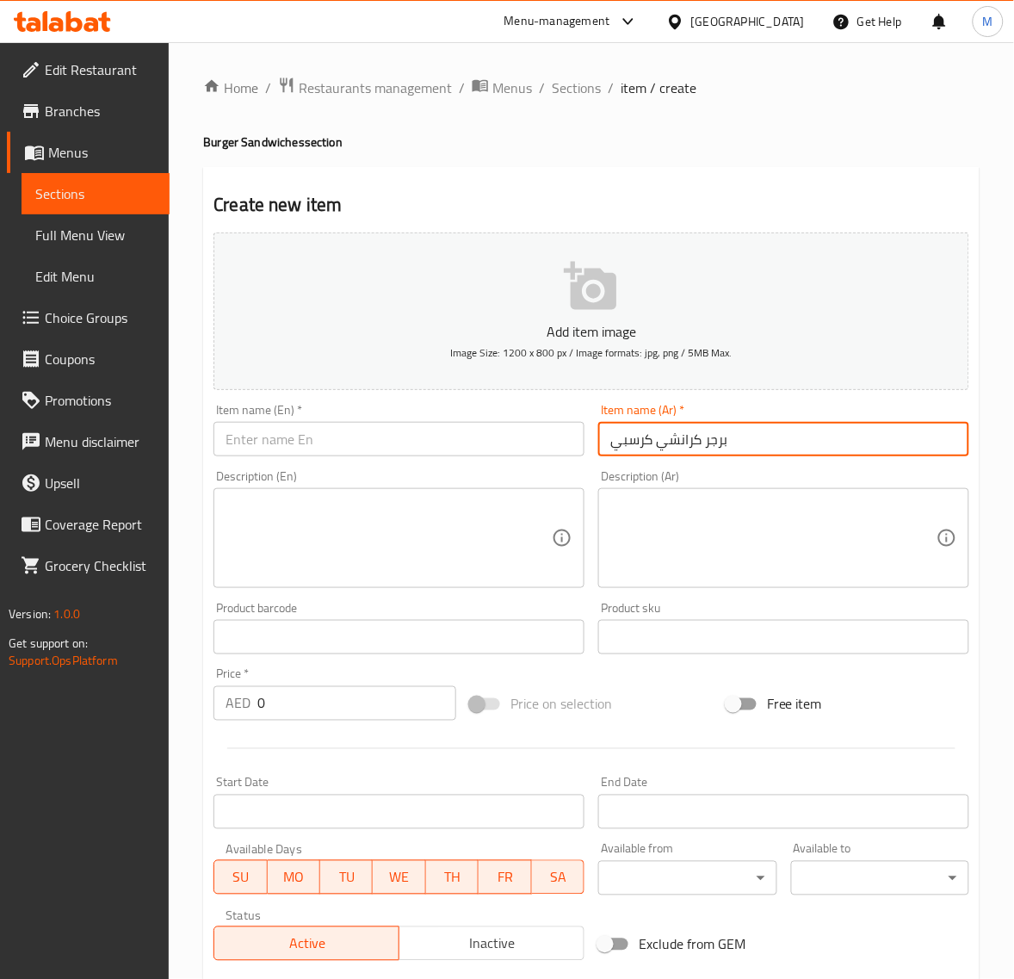
type input "برجر كرانشي كرسبي"
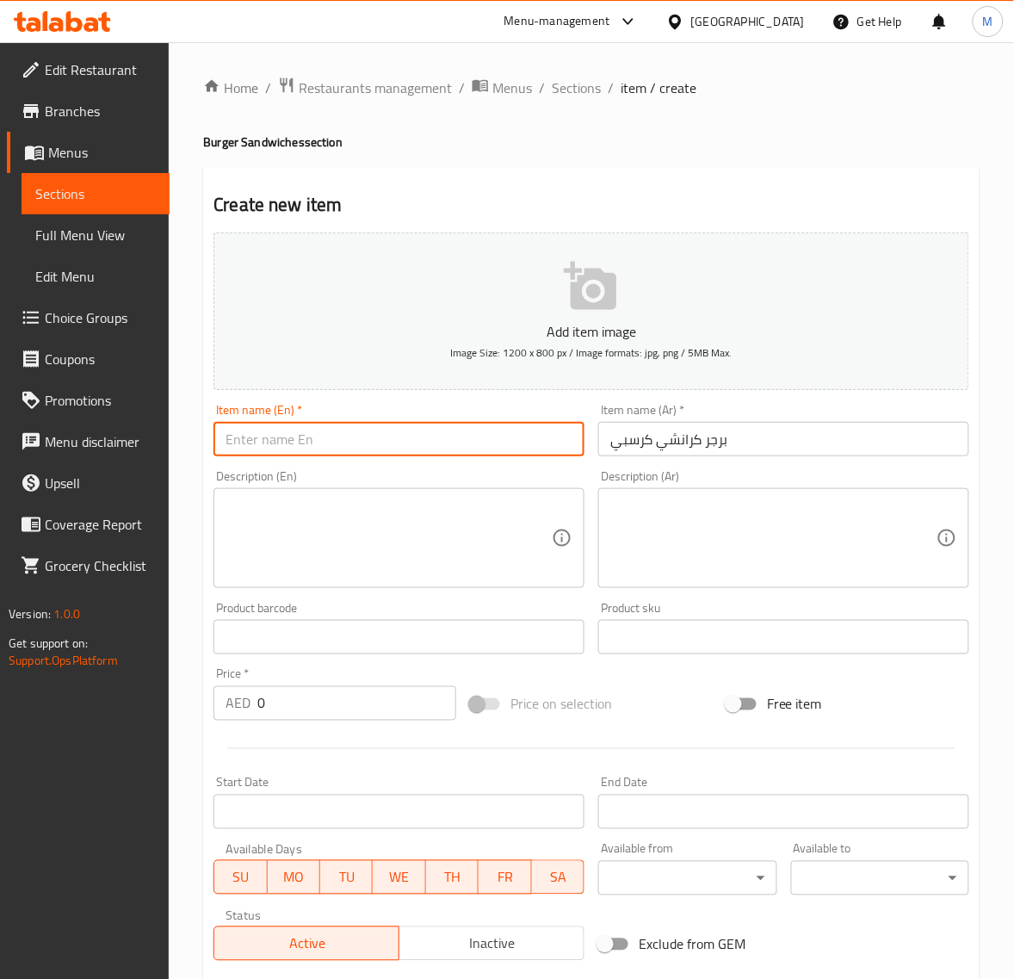
click at [257, 449] on input "text" at bounding box center [399, 439] width 371 height 34
paste input "CRUNCHY CRISPY BURGER"
type input "Crunchy Crispy Burger"
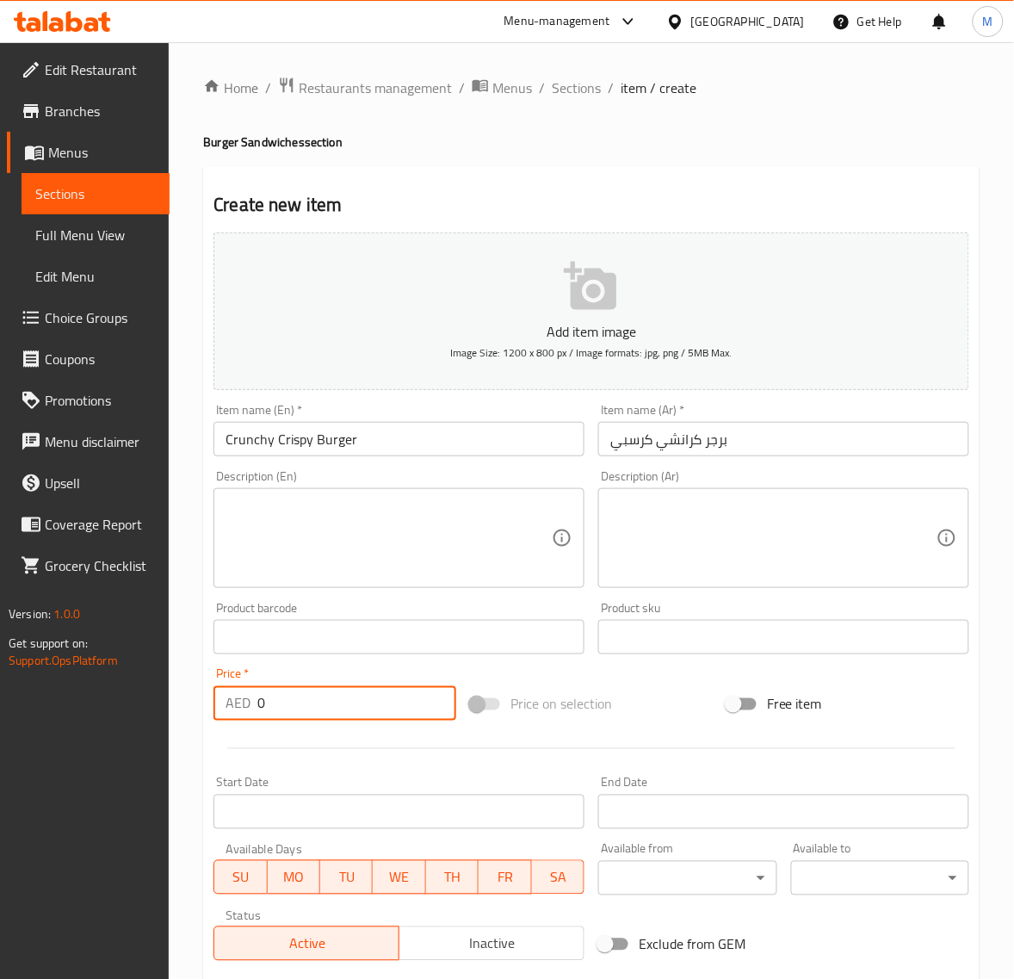
click at [317, 690] on input "0" at bounding box center [356, 703] width 199 height 34
paste input "21.6"
type input "21.60"
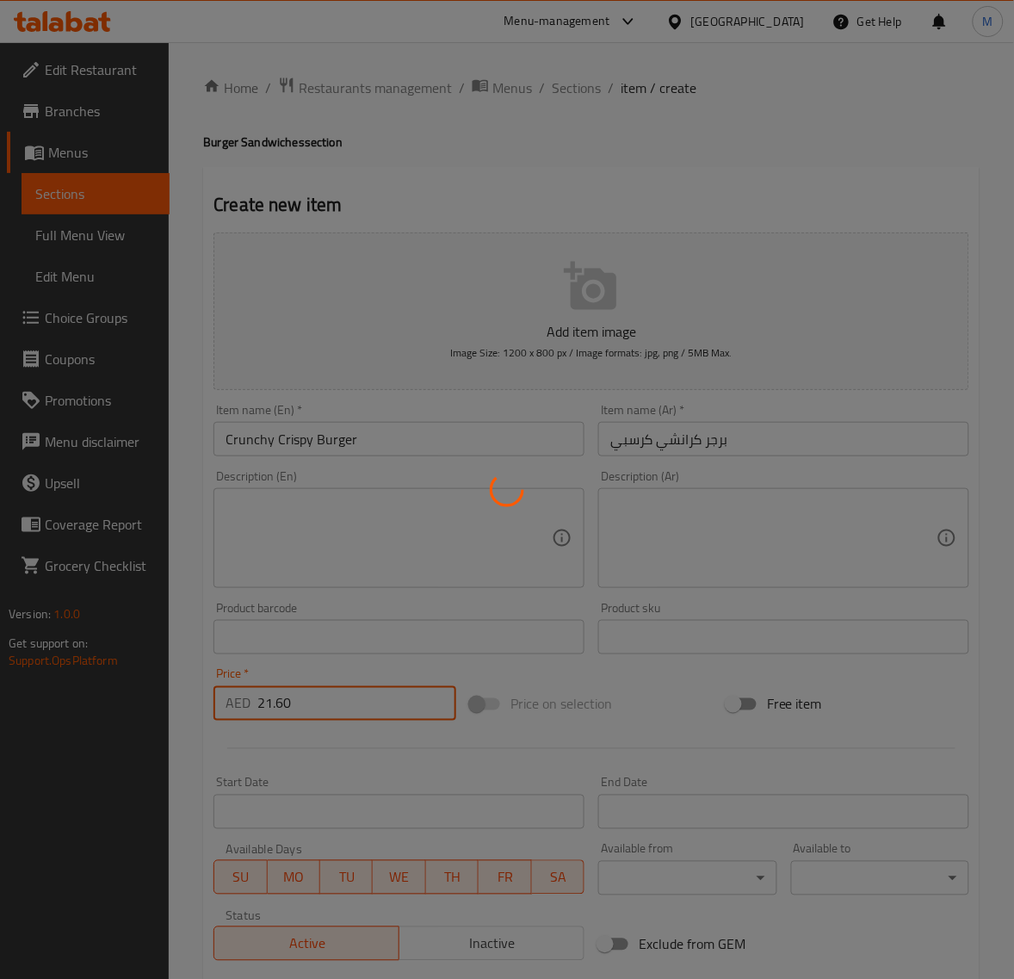
type input "0"
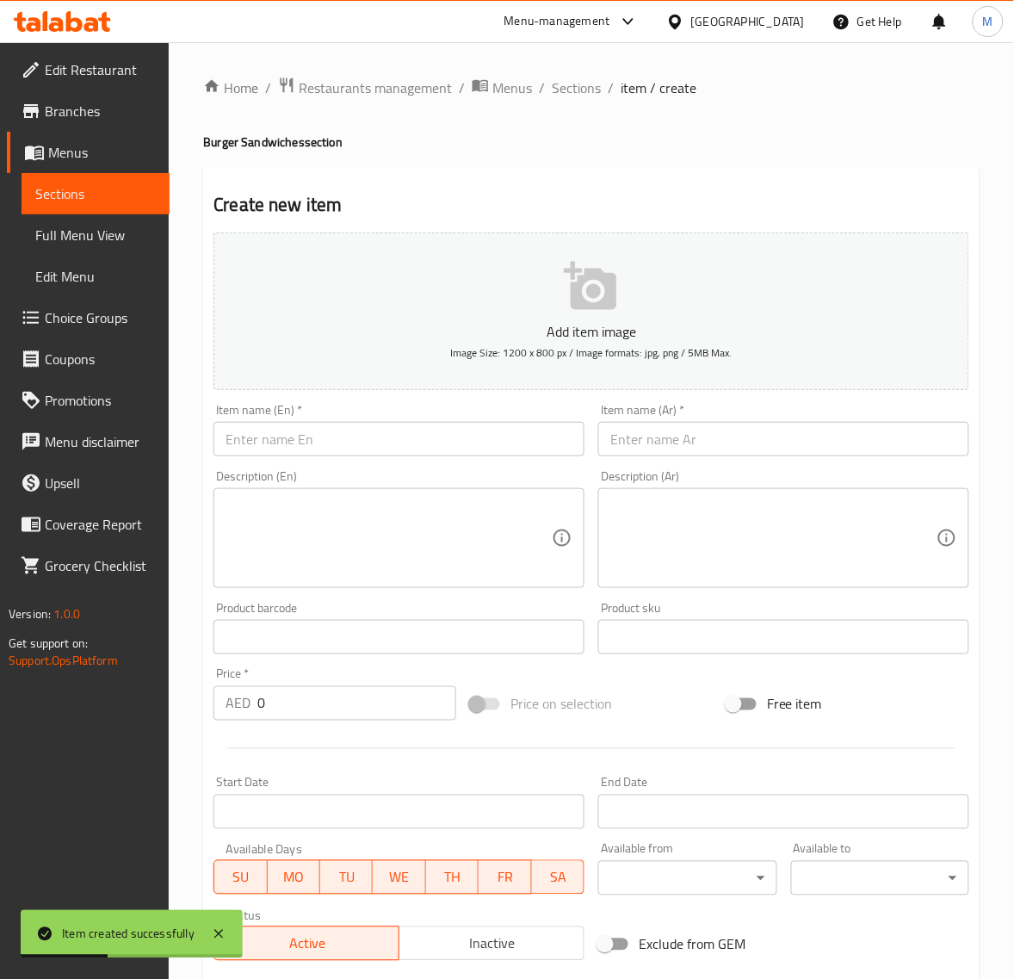
click at [693, 431] on input "text" at bounding box center [783, 439] width 371 height 34
paste input "برجر ديناميت"
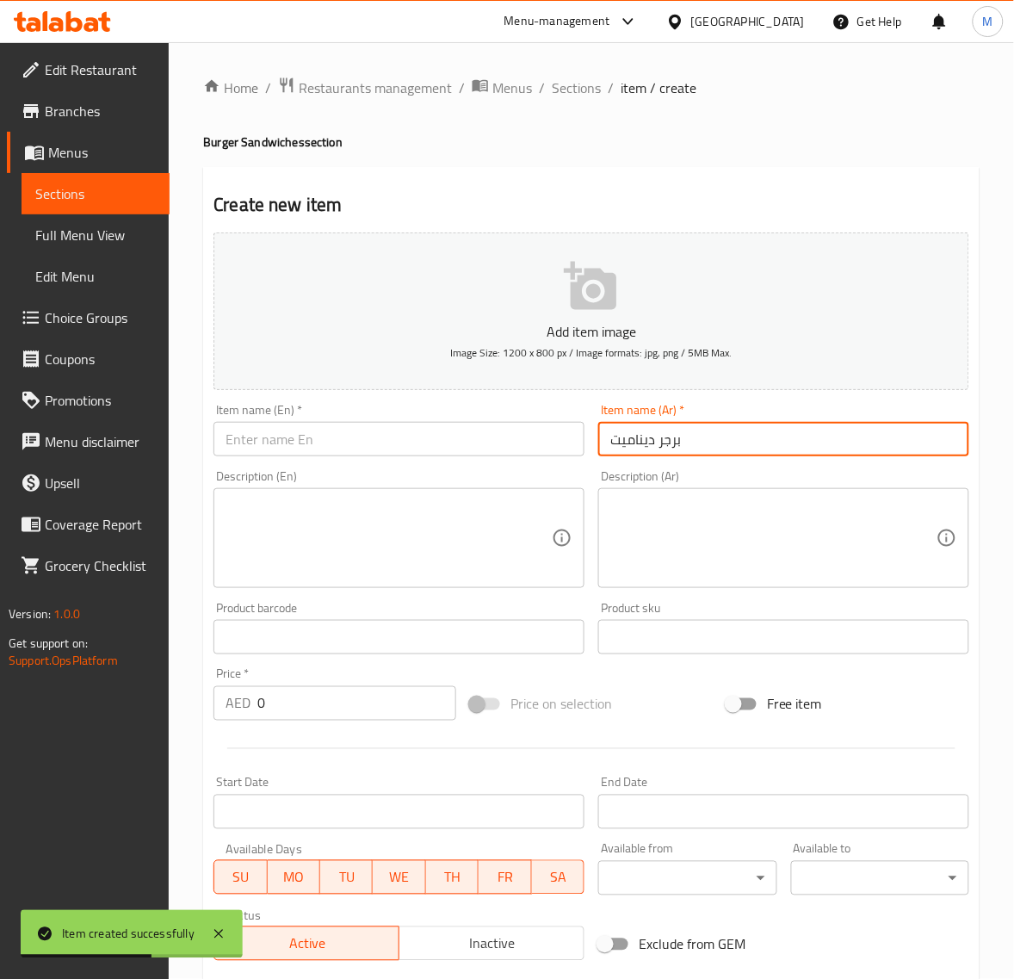
type input "برجر ديناميت"
click at [264, 444] on input "text" at bounding box center [399, 439] width 371 height 34
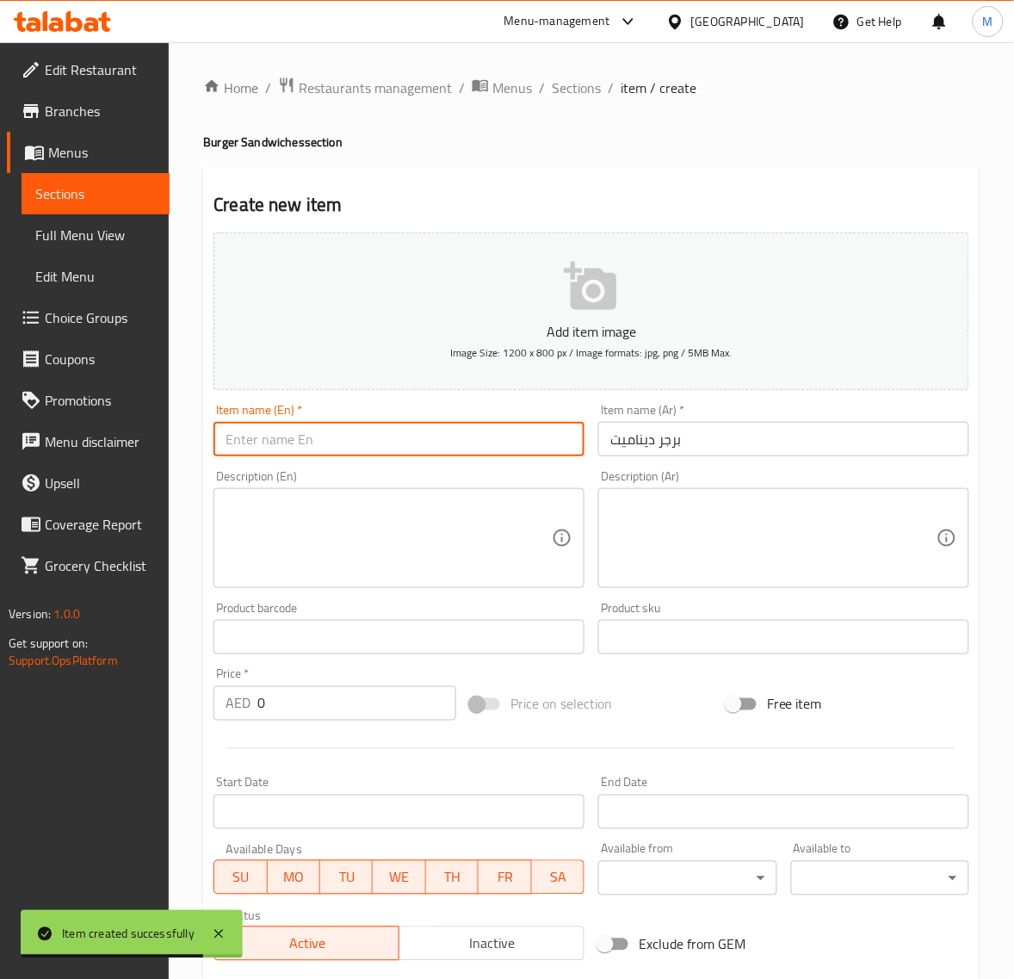
paste input "DYNAMITE BURGER"
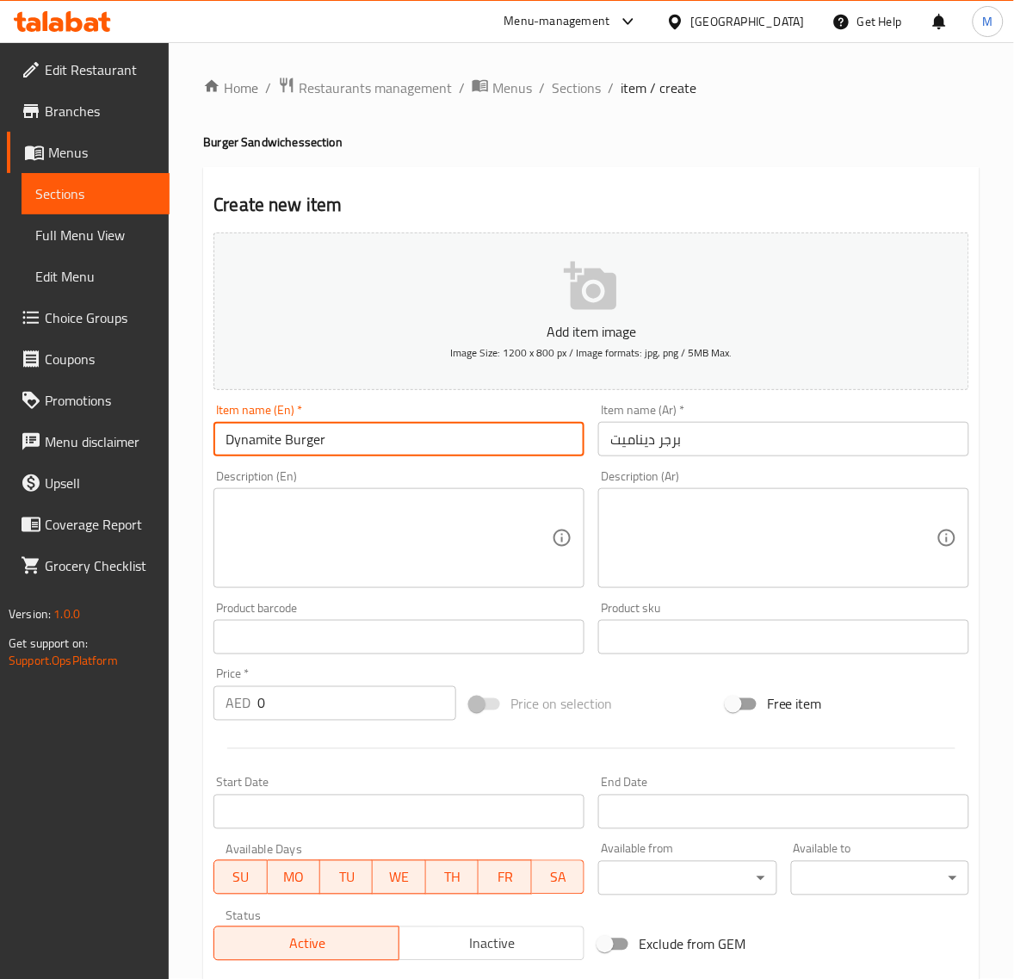
type input "Dynamite Burger"
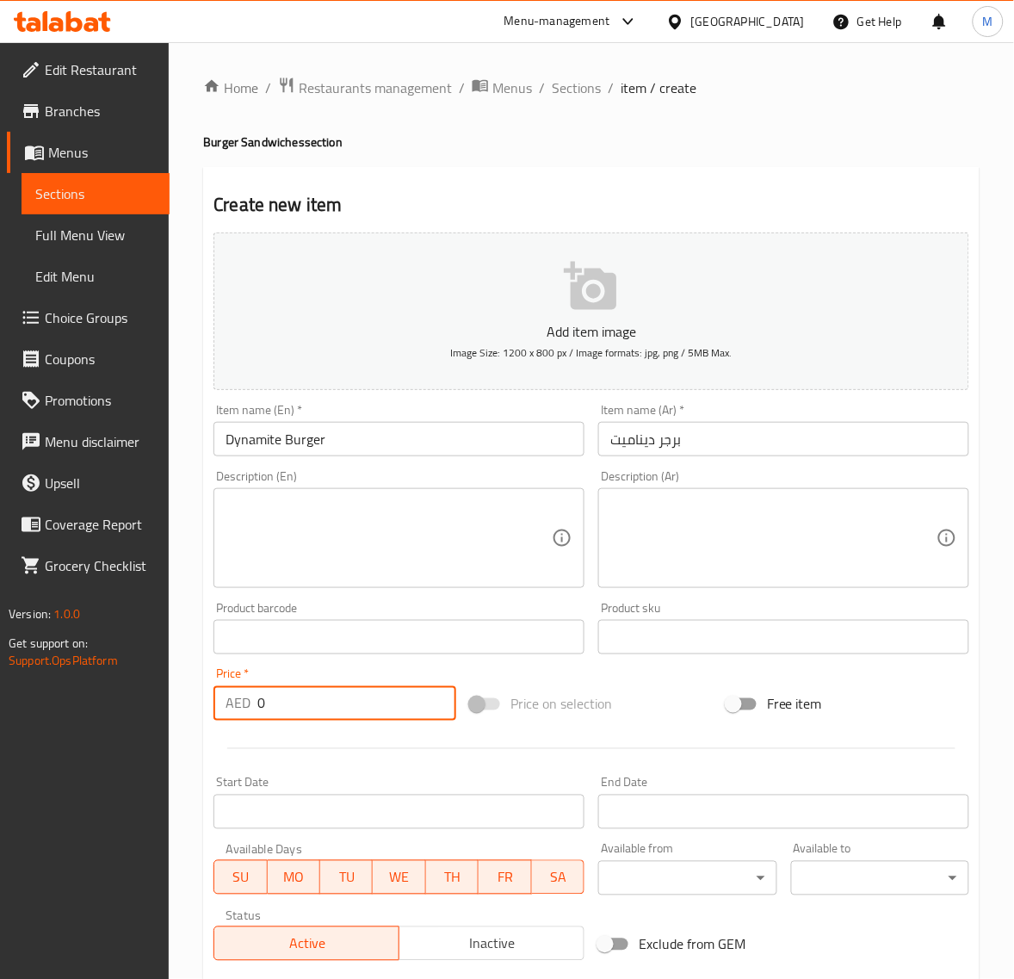
click at [282, 707] on input "0" at bounding box center [356, 703] width 199 height 34
paste input "20.25"
type input "20.25"
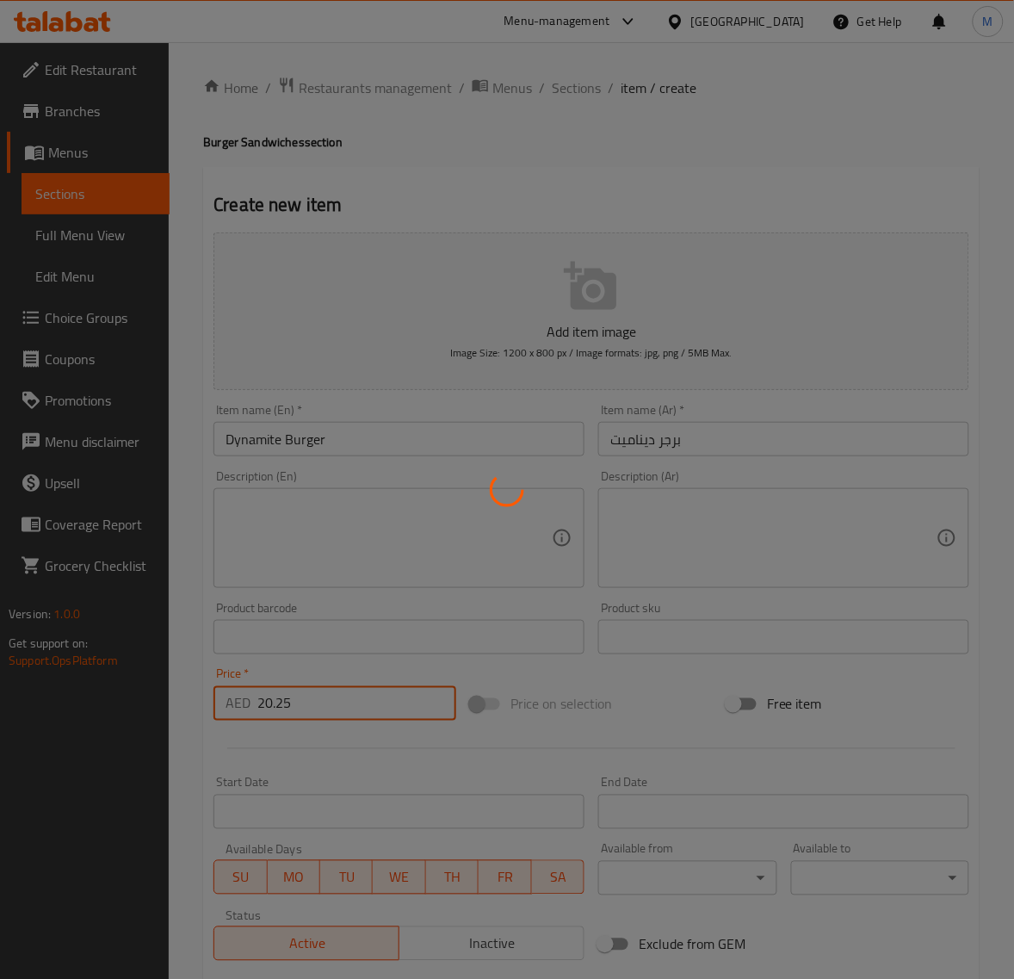
type input "0"
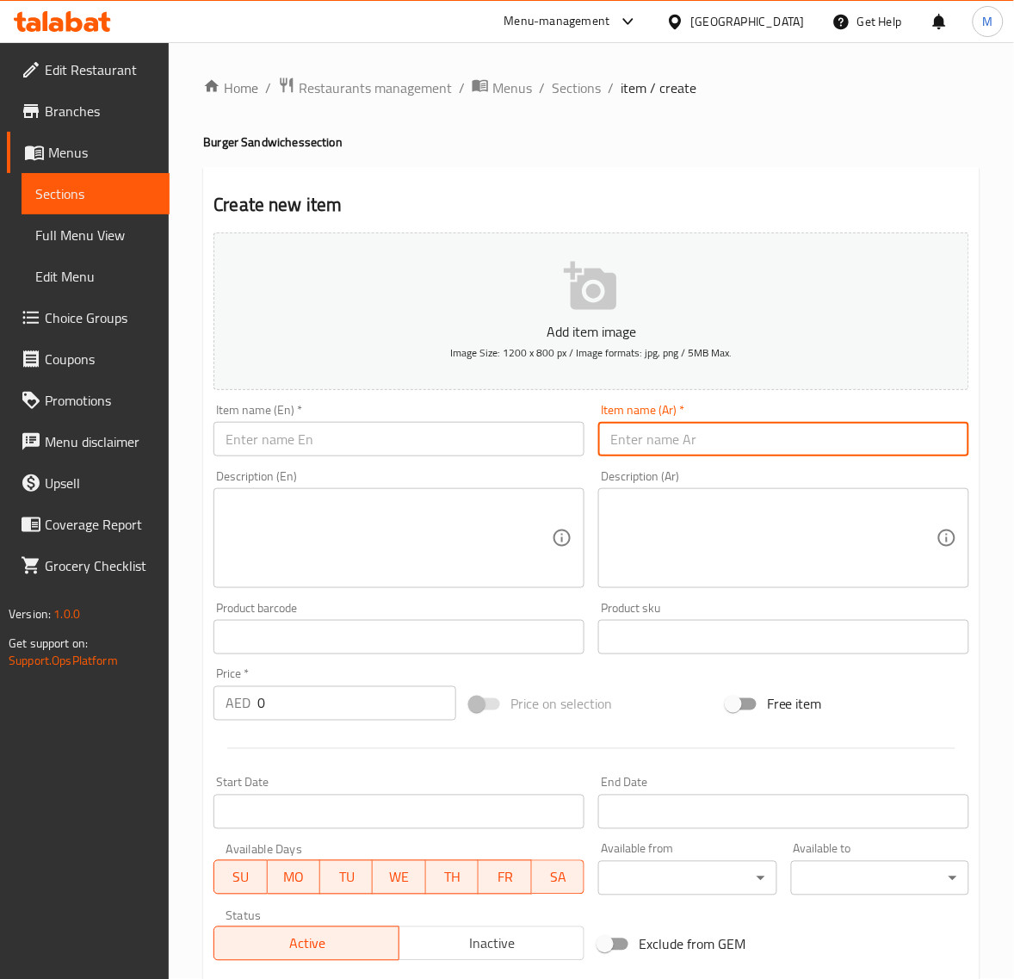
click at [706, 440] on input "text" at bounding box center [783, 439] width 371 height 34
paste input "برجر زنجر"
type input "برجر زنجر"
click at [340, 437] on input "text" at bounding box center [399, 439] width 371 height 34
paste input "ZINGER BURGER"
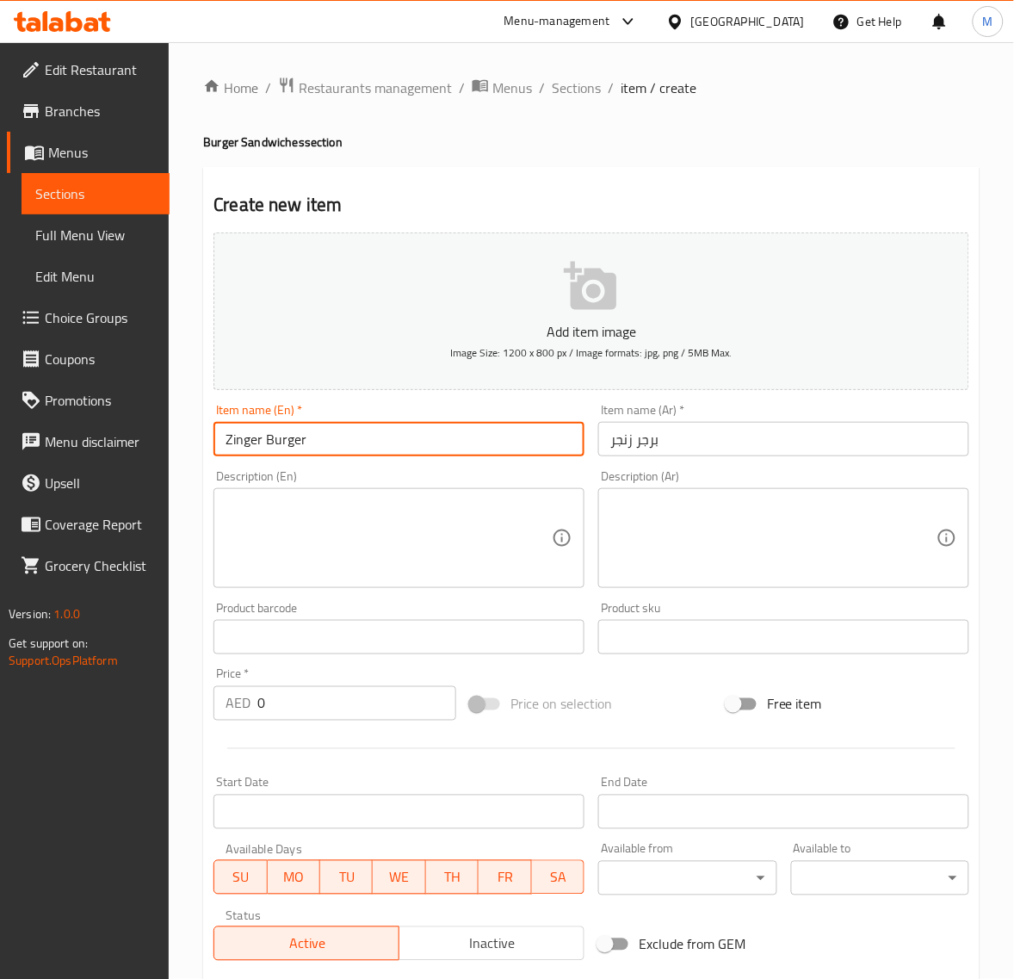
type input "Zinger Burger"
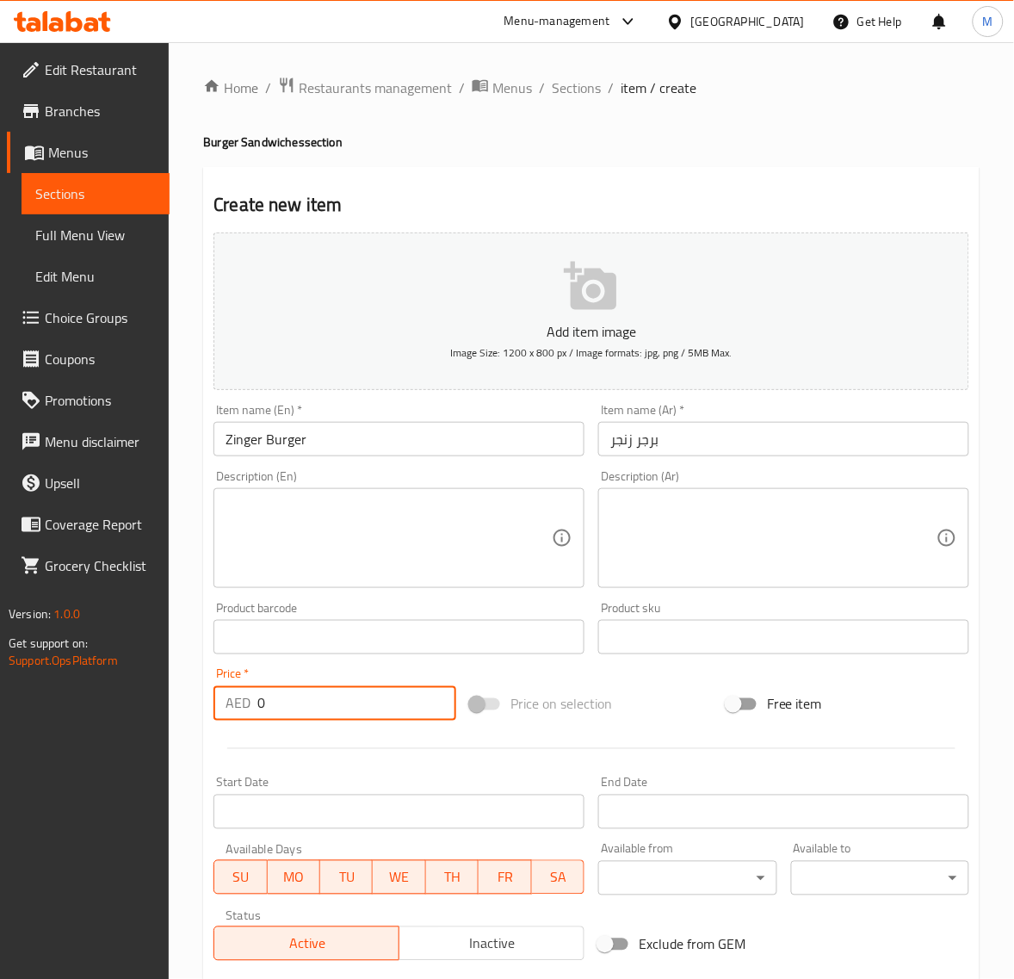
click at [293, 704] on input "0" at bounding box center [356, 703] width 199 height 34
paste input "17.55"
type input "17.55"
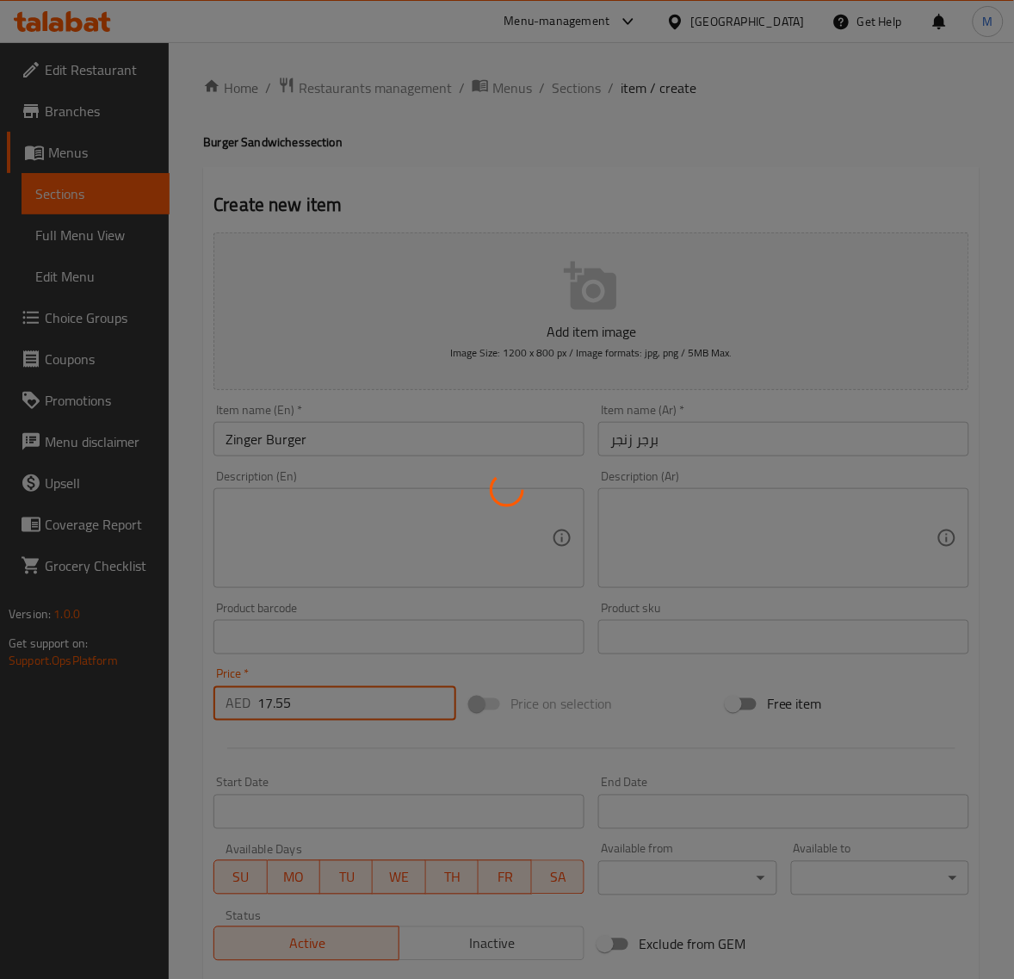
type input "0"
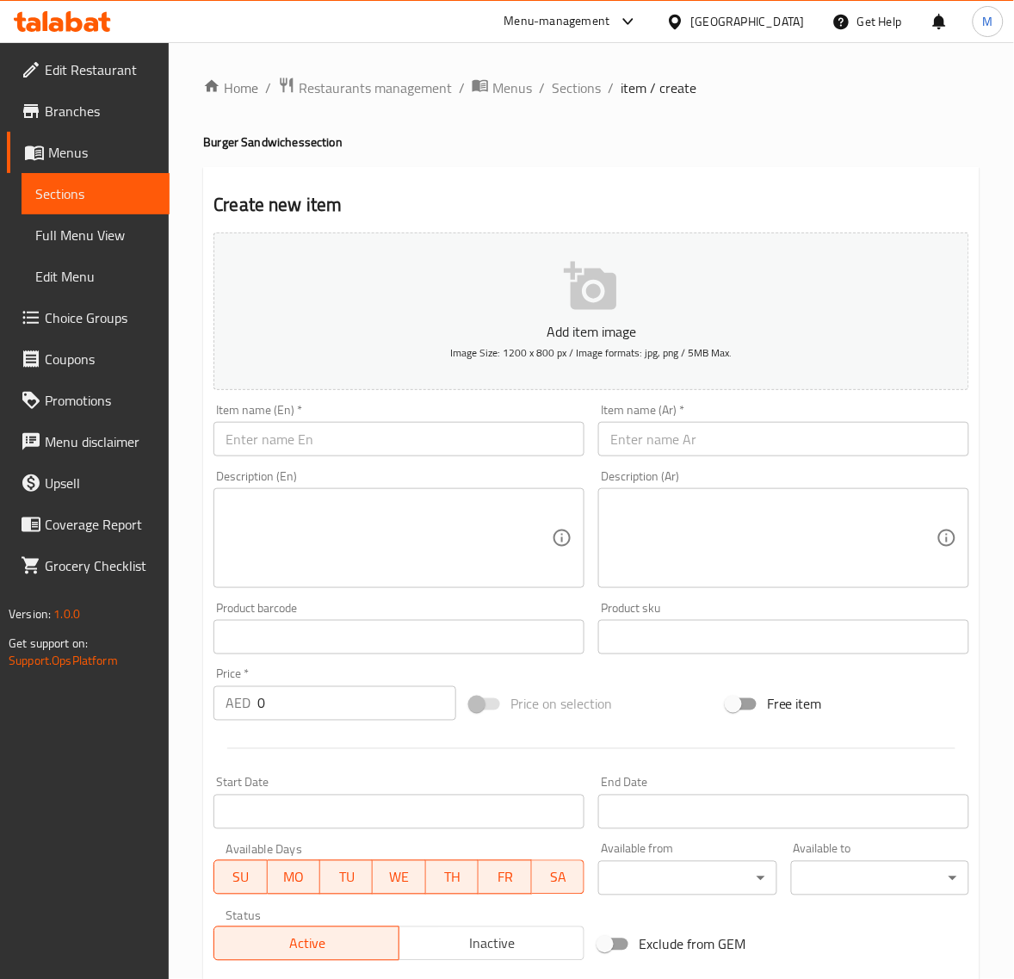
click at [638, 443] on input "text" at bounding box center [783, 439] width 371 height 34
paste input "برجر زنجر العمالق"
type input "برجر زنجر العمالق"
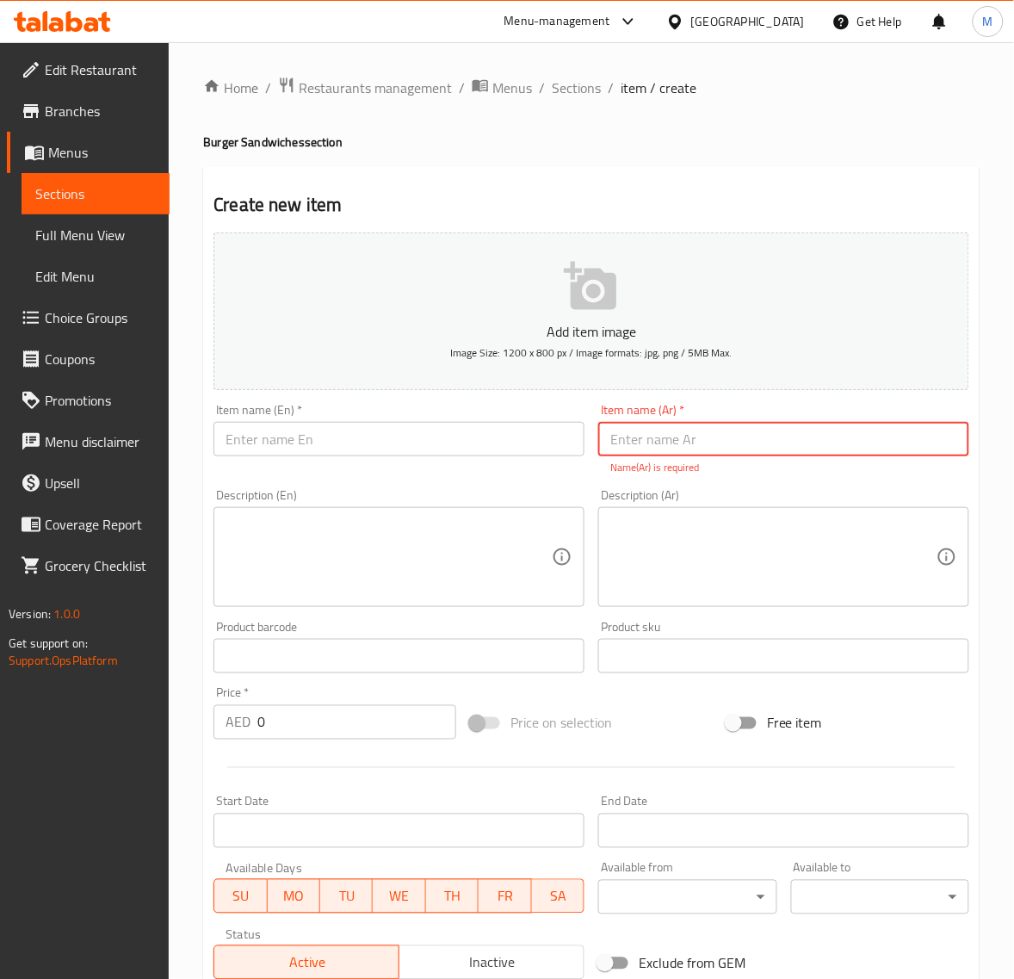
paste input "برجر زنجر العمالق"
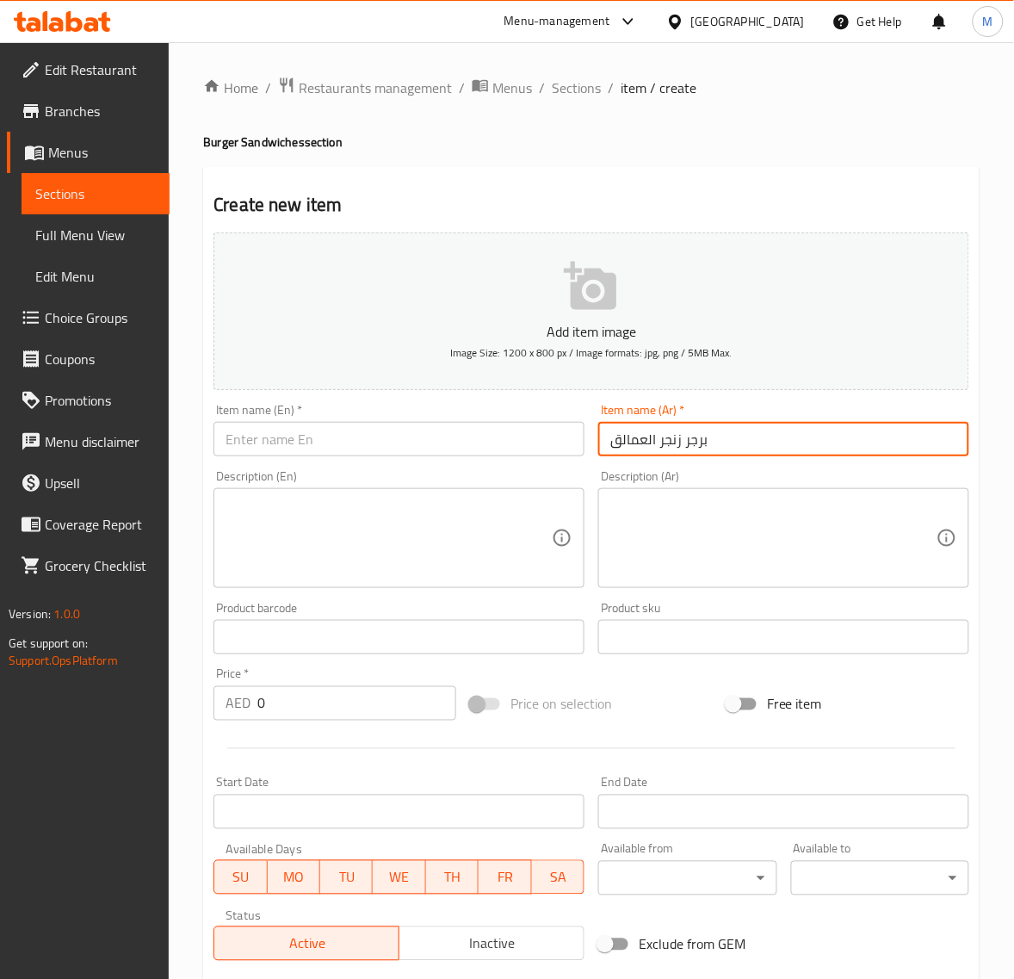
click at [630, 435] on input "برجر زنجر العمالق" at bounding box center [783, 439] width 371 height 34
type input "برجر زنجر العملاق"
click at [351, 442] on input "text" at bounding box center [399, 439] width 371 height 34
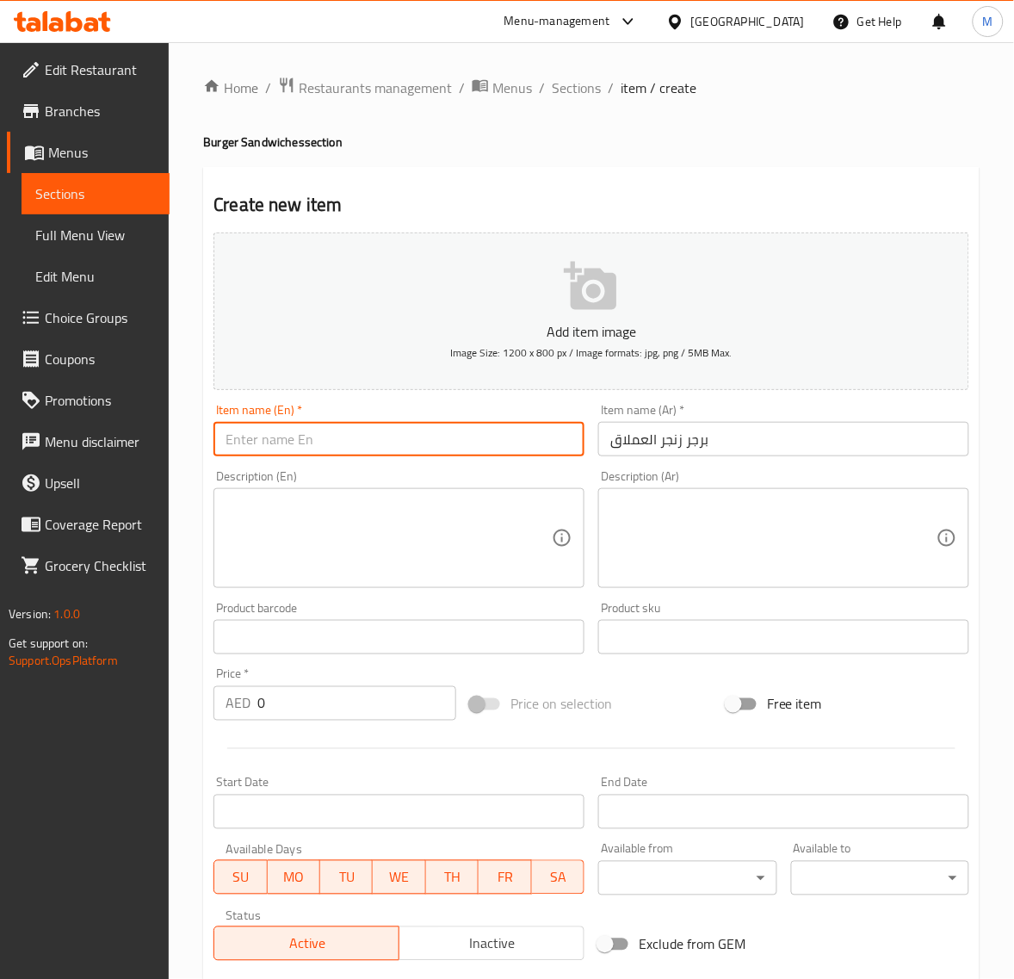
paste input "MEGA ZINGER BURGER"
type input "Mega Zinger Burger"
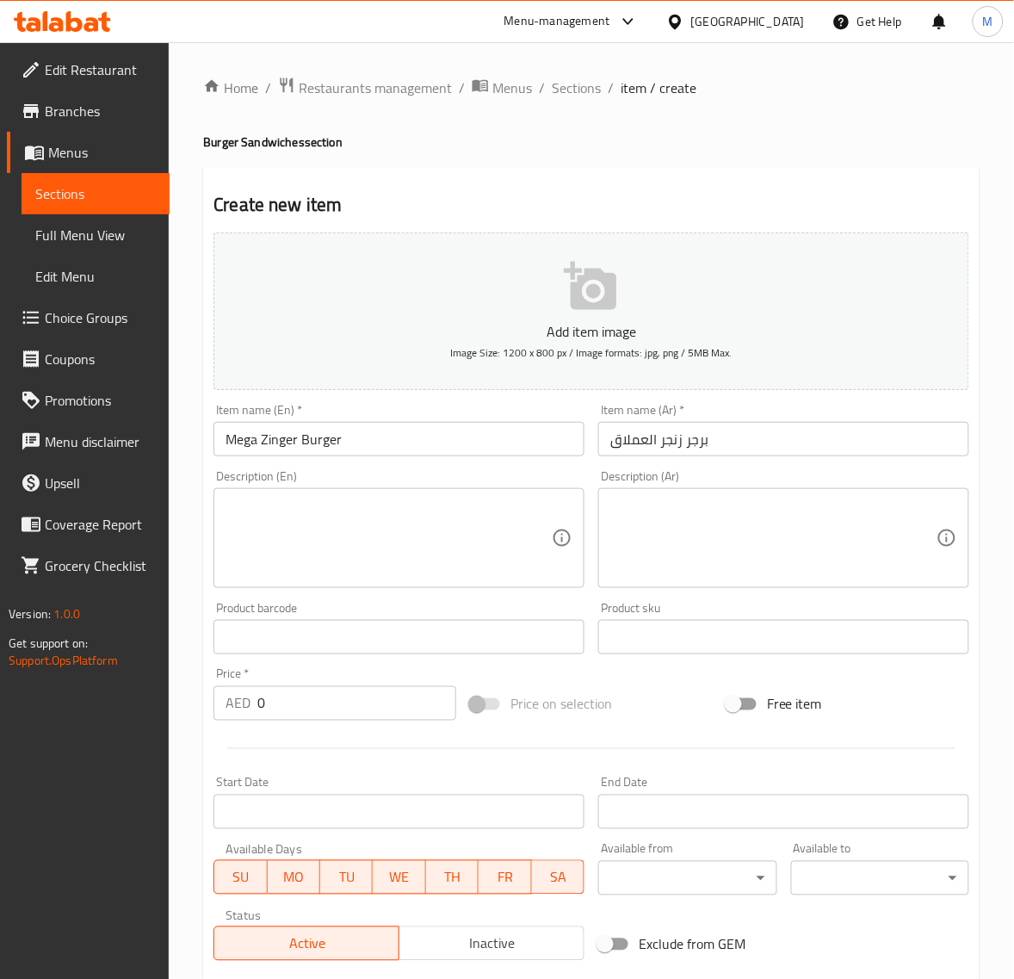
click at [276, 536] on textarea at bounding box center [389, 539] width 326 height 82
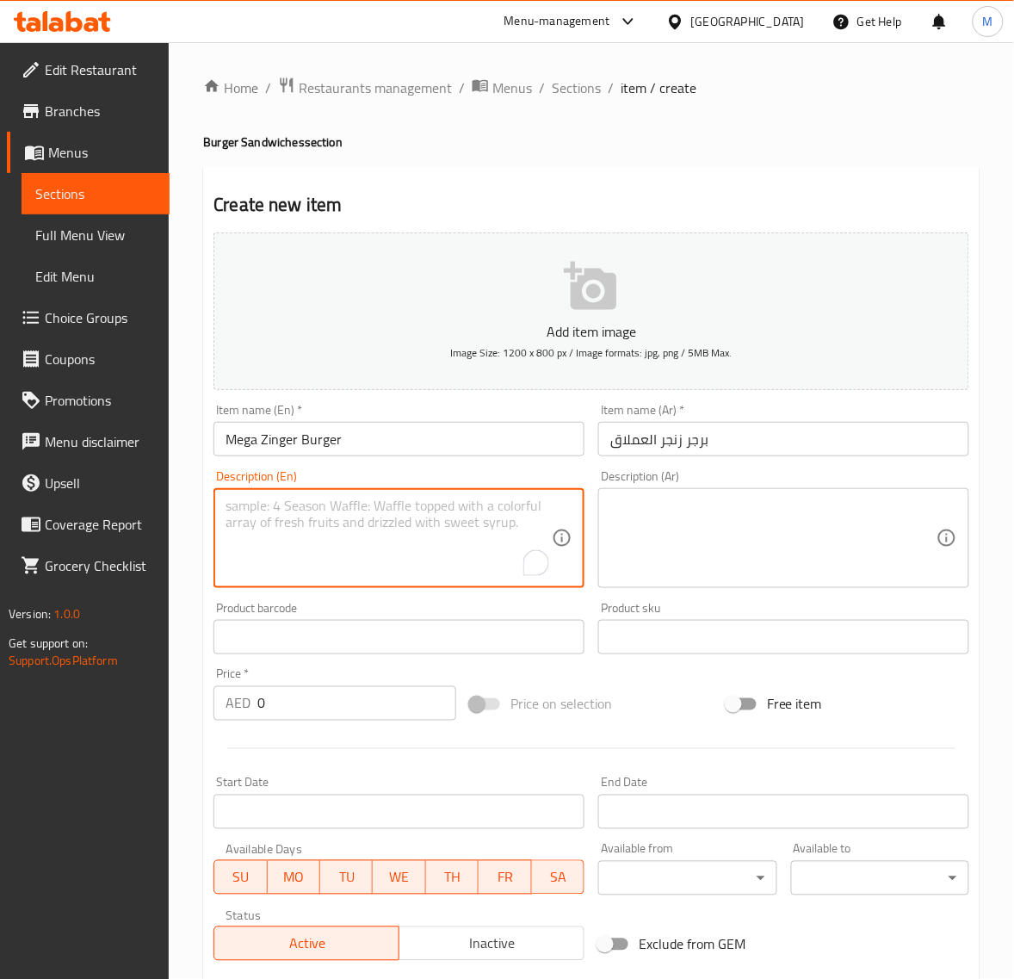
paste textarea "Towering crispy chicken, fiery spices, and loaded with bold flavors for the ult…"
click at [226, 541] on textarea "Towering crispy chicken, fiery spices, and loaded with bold flavors for the ult…" at bounding box center [389, 539] width 326 height 82
click at [226, 522] on textarea "Towering crispy chicken, fiery spices, and loaded with bold flavors for the ult…" at bounding box center [389, 539] width 326 height 82
type textarea "Towering crispy chicken, fiery spices, and loaded with bold flavors for the ult…"
click at [728, 525] on textarea at bounding box center [773, 539] width 326 height 82
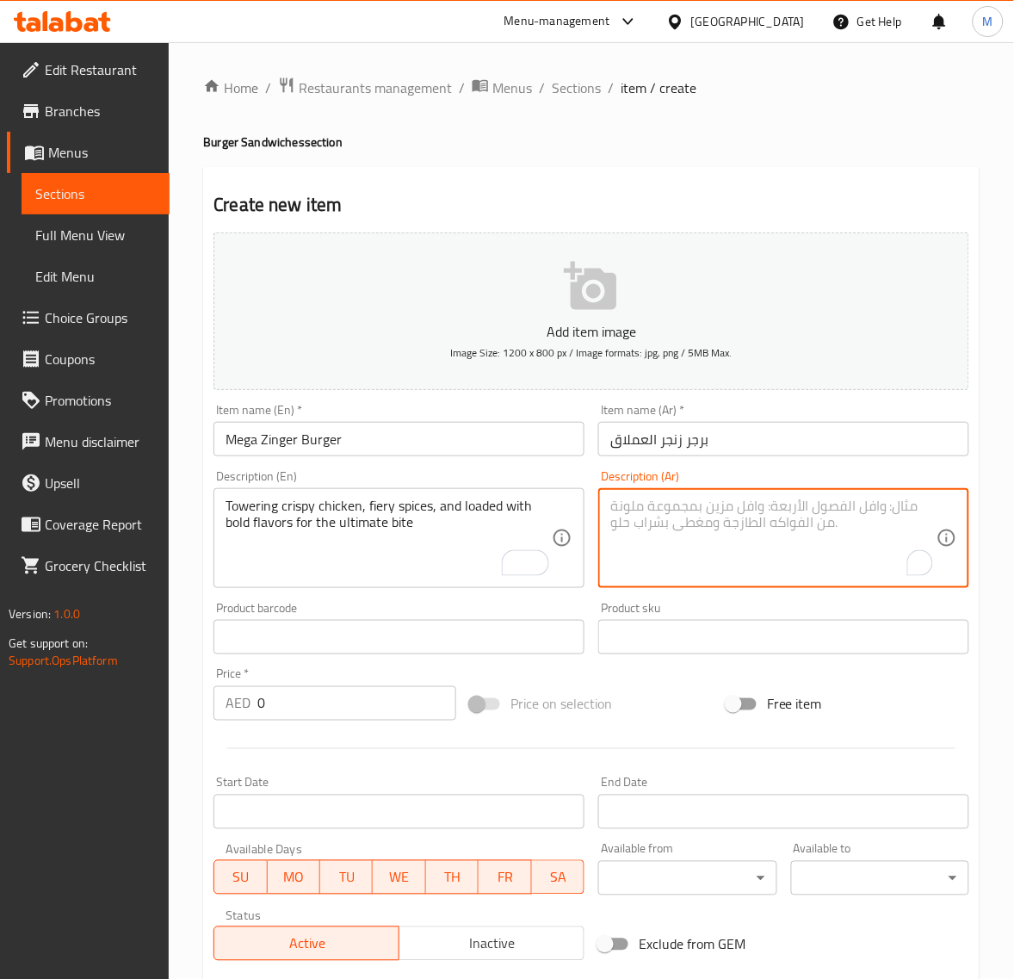
paste textarea "دجاج مقرمش ضخم، وتوابل حارة، ومحمل بنكهات جريئة للحصول على أفضل طعم"
type textarea "دجاج مقرمش ضخم، وتوابل حارة، ومحمل بنكهات جريئة للحصول على أفضل طعم"
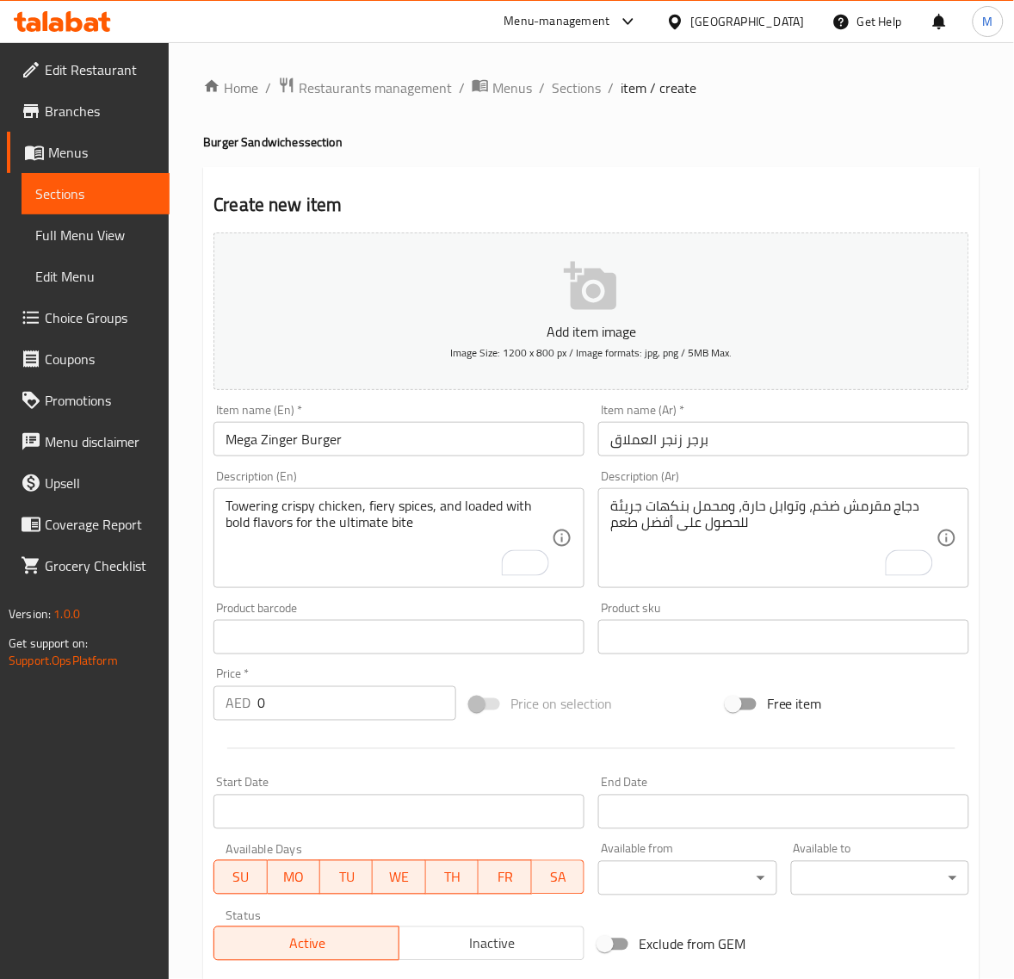
click at [310, 702] on input "0" at bounding box center [356, 703] width 199 height 34
paste input "22.95"
type input "22.95"
click at [405, 751] on div at bounding box center [592, 749] width 770 height 42
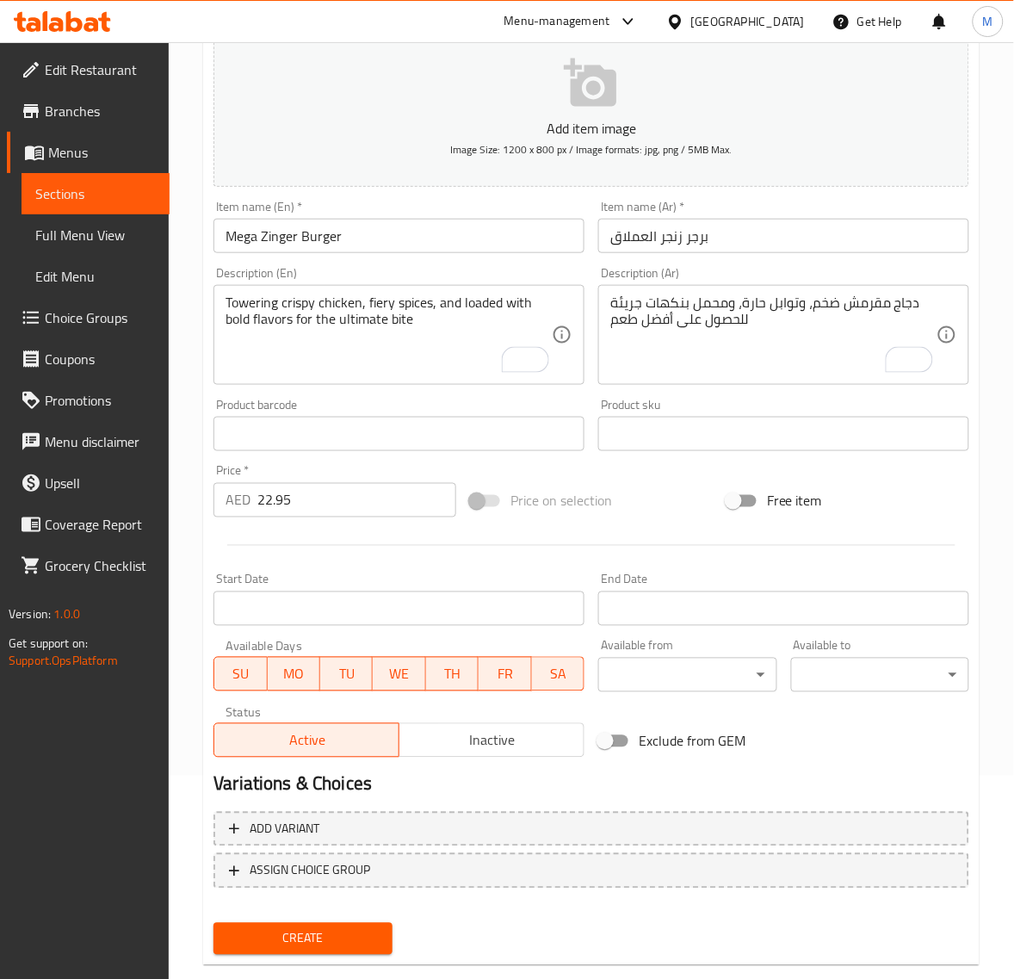
scroll to position [234, 0]
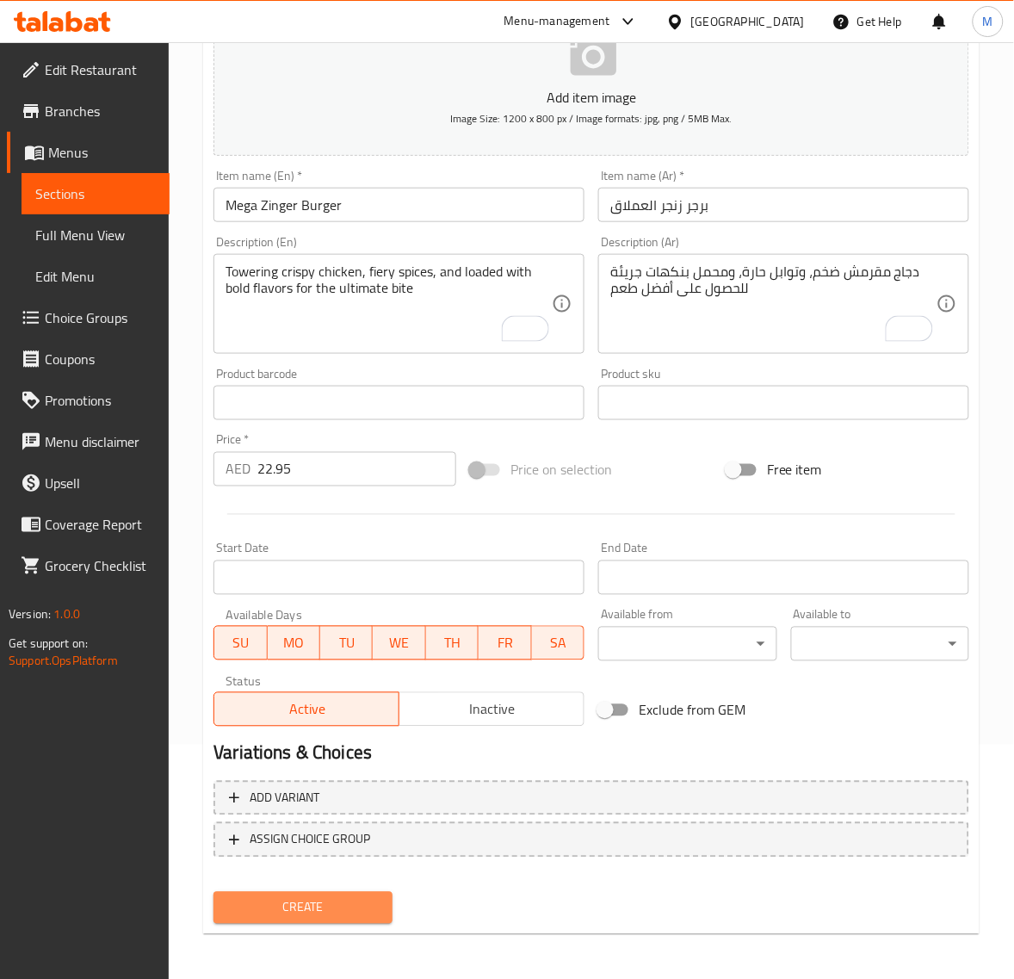
click at [359, 897] on span "Create" at bounding box center [302, 908] width 151 height 22
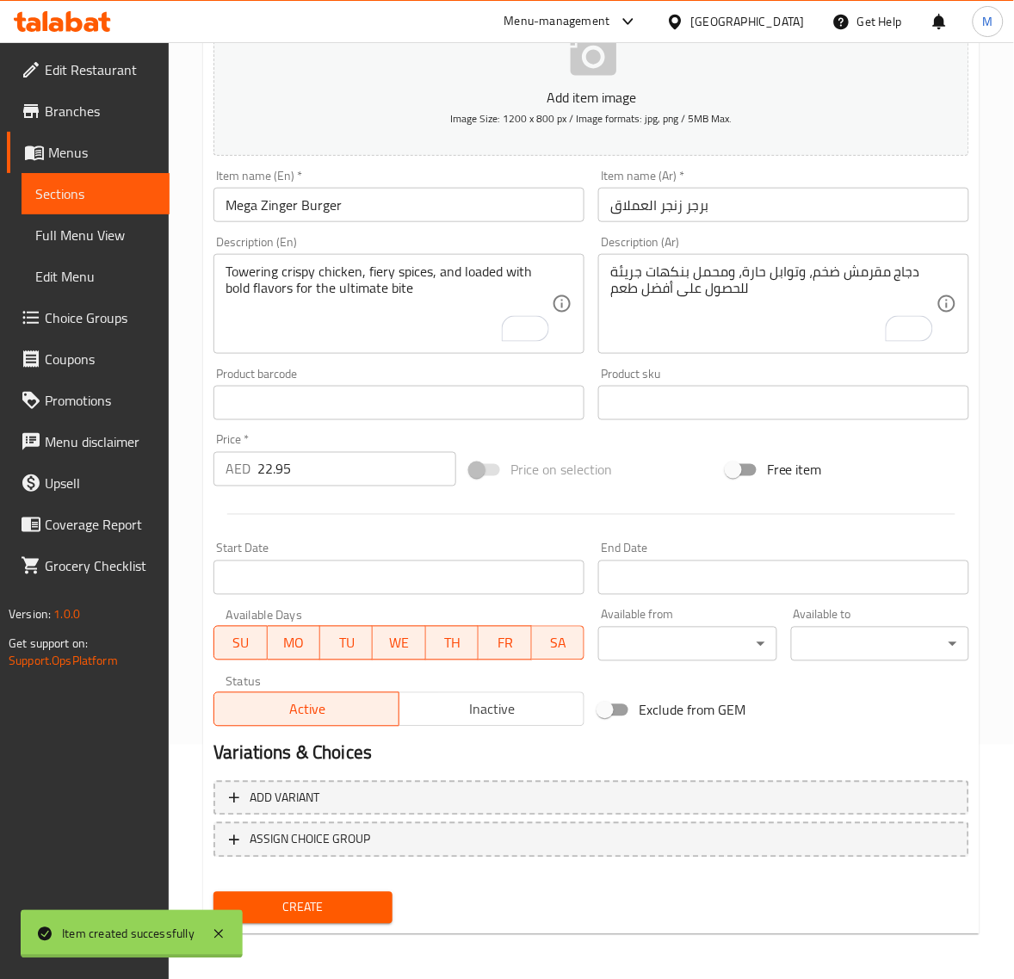
type input "0"
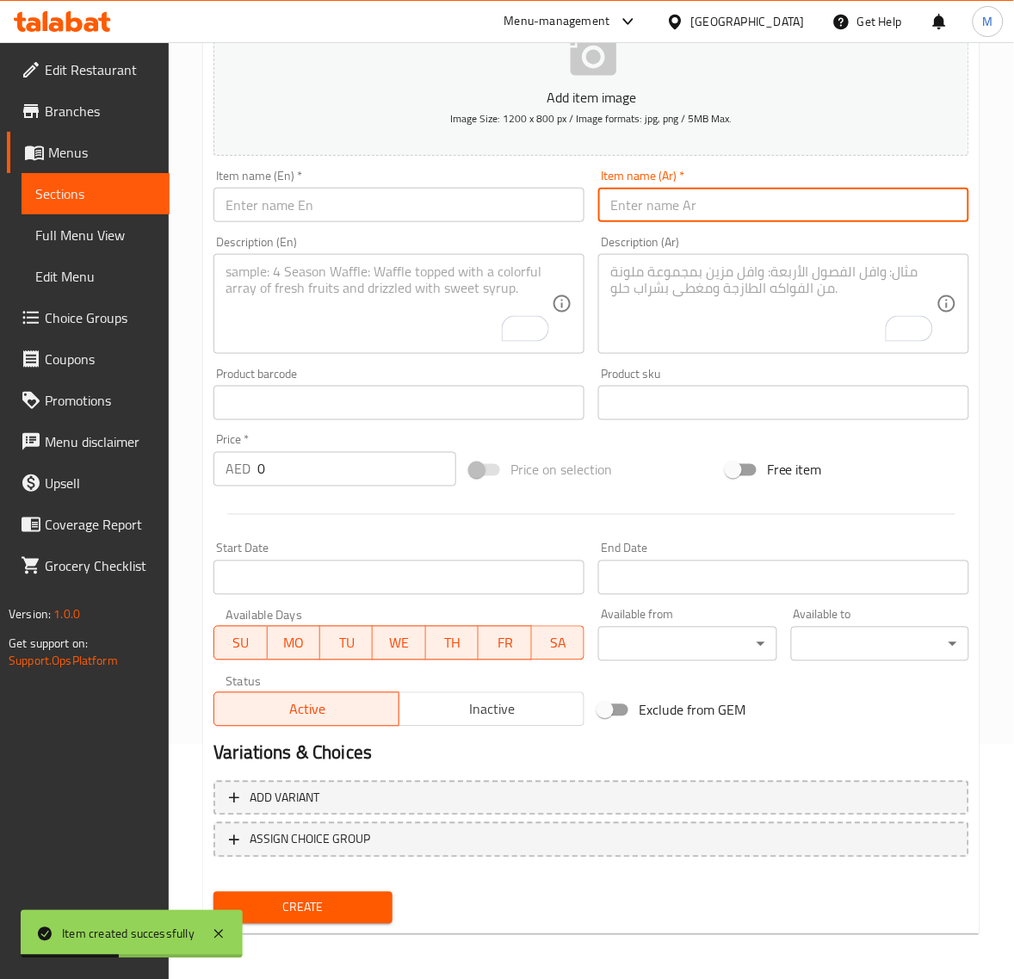
click at [670, 203] on input "text" at bounding box center [783, 205] width 371 height 34
paste input "برجر خليج"
type input "برجر خليج"
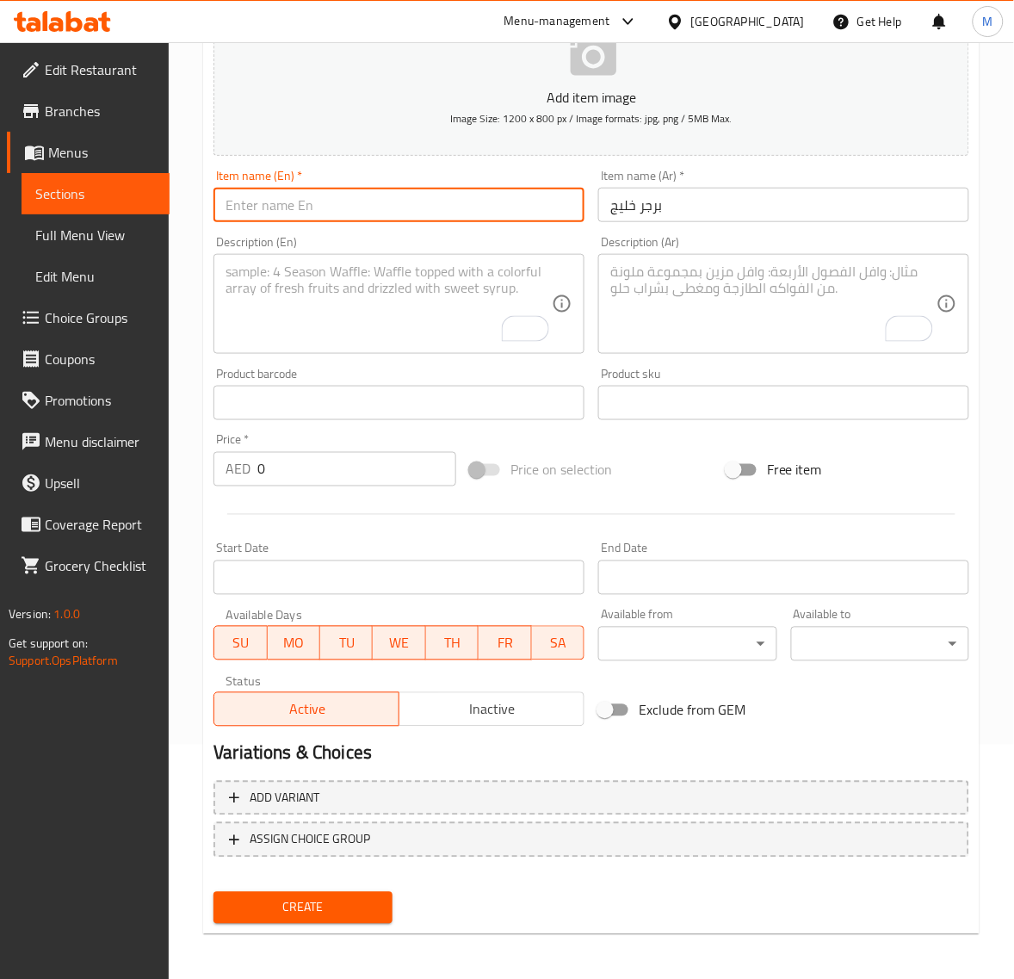
click at [312, 196] on input "text" at bounding box center [399, 205] width 371 height 34
paste input "KHALEEJ BURGER"
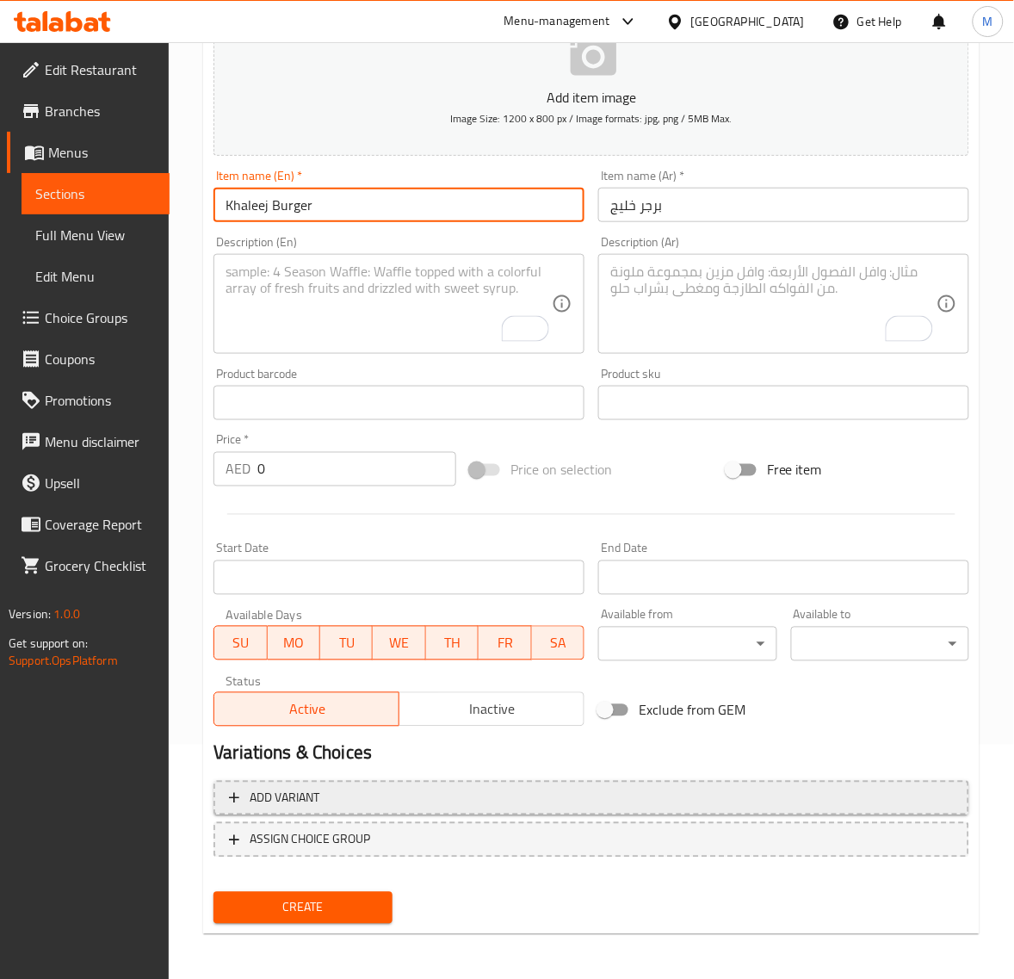
type input "Khaleej Burger"
click at [384, 788] on span "Add variant" at bounding box center [591, 799] width 725 height 22
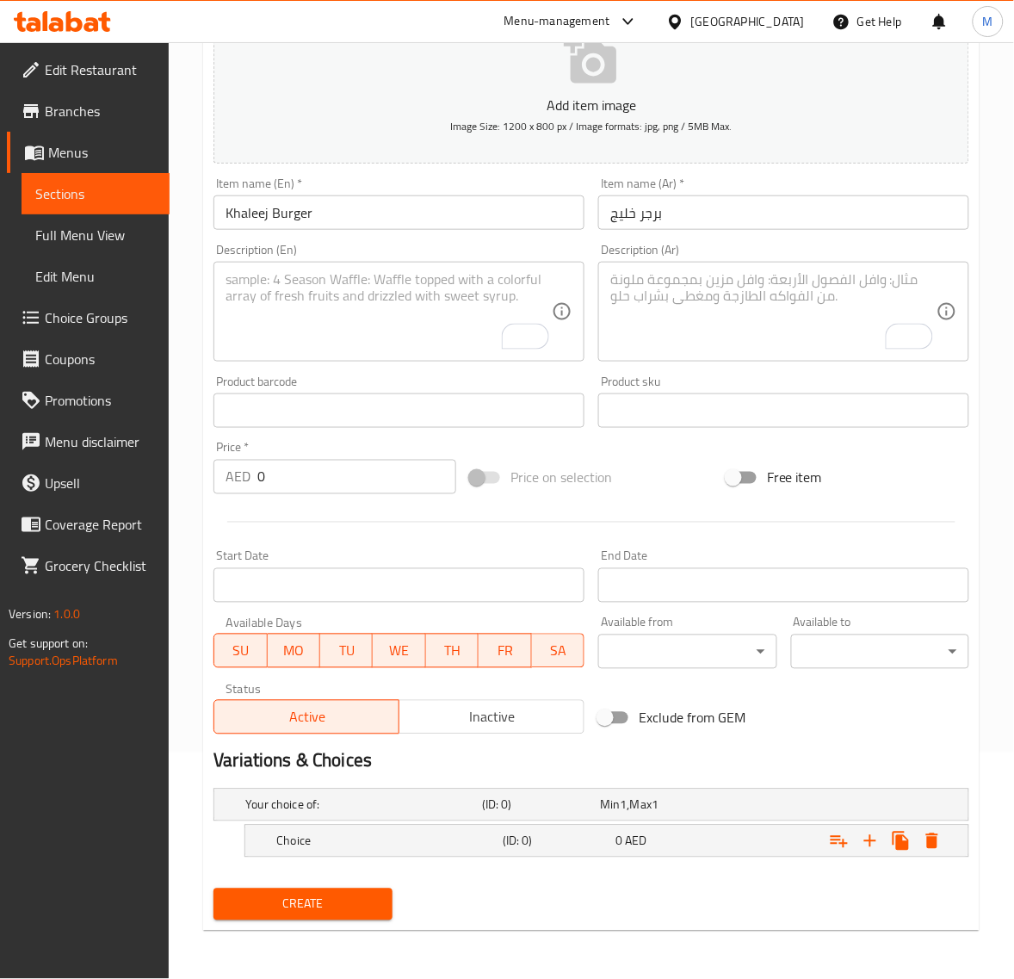
scroll to position [226, 0]
click at [867, 845] on icon "Expand" at bounding box center [870, 842] width 21 height 21
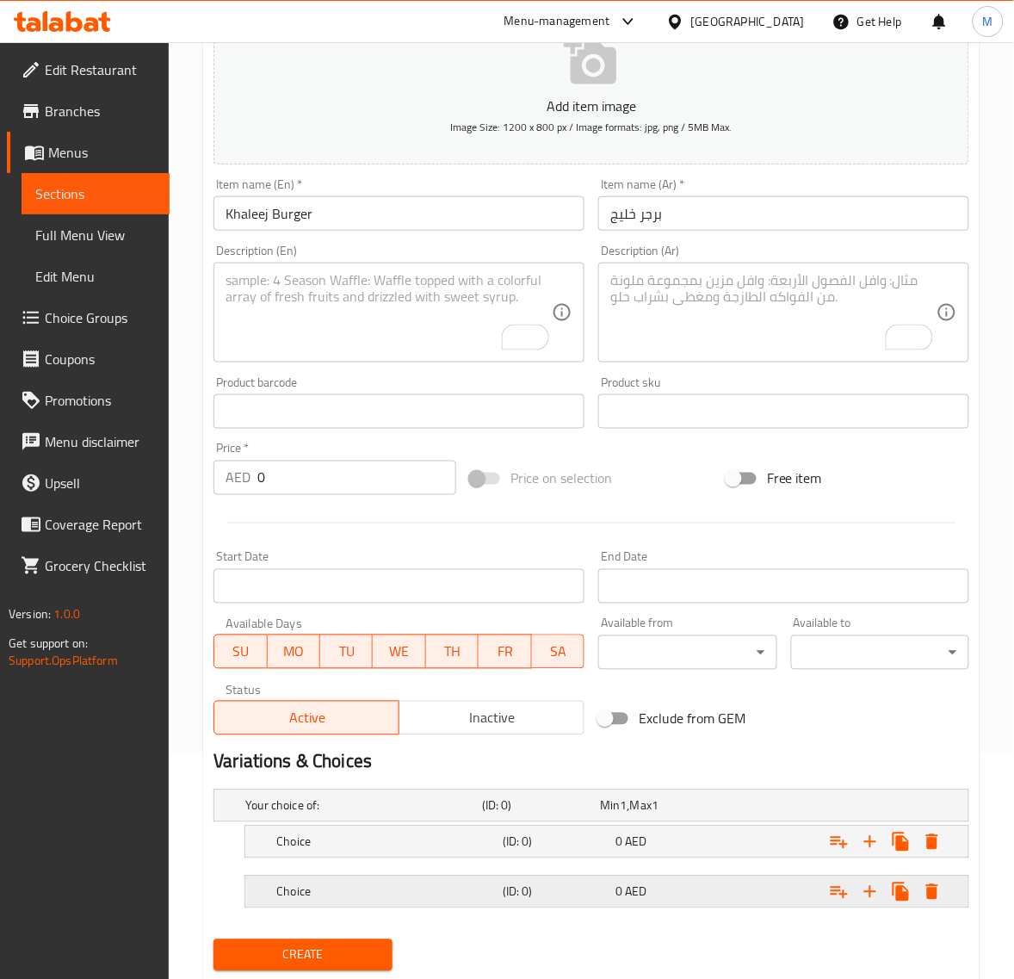
click at [403, 904] on div "Choice (ID: 0) 0 AED" at bounding box center [612, 892] width 678 height 38
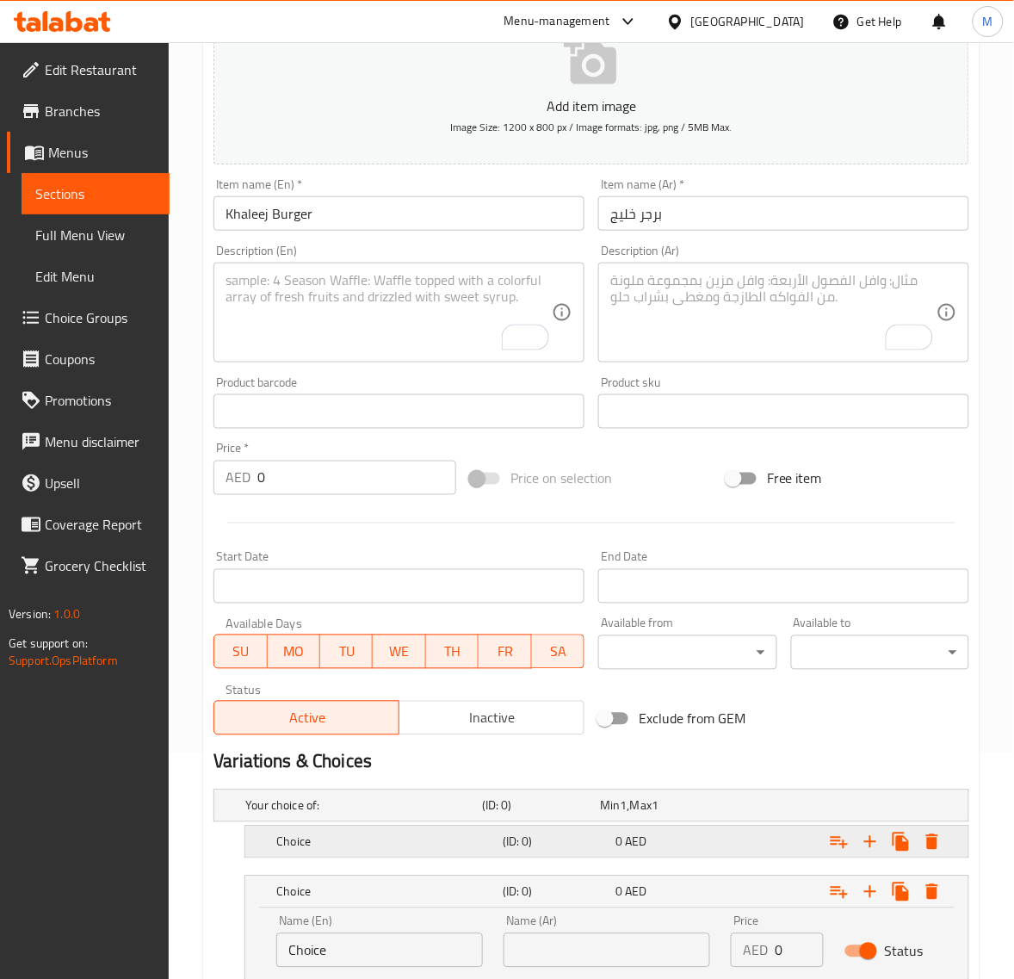
drag, startPoint x: 409, startPoint y: 852, endPoint x: 508, endPoint y: 740, distance: 149.4
click at [409, 851] on div "Choice" at bounding box center [386, 842] width 226 height 24
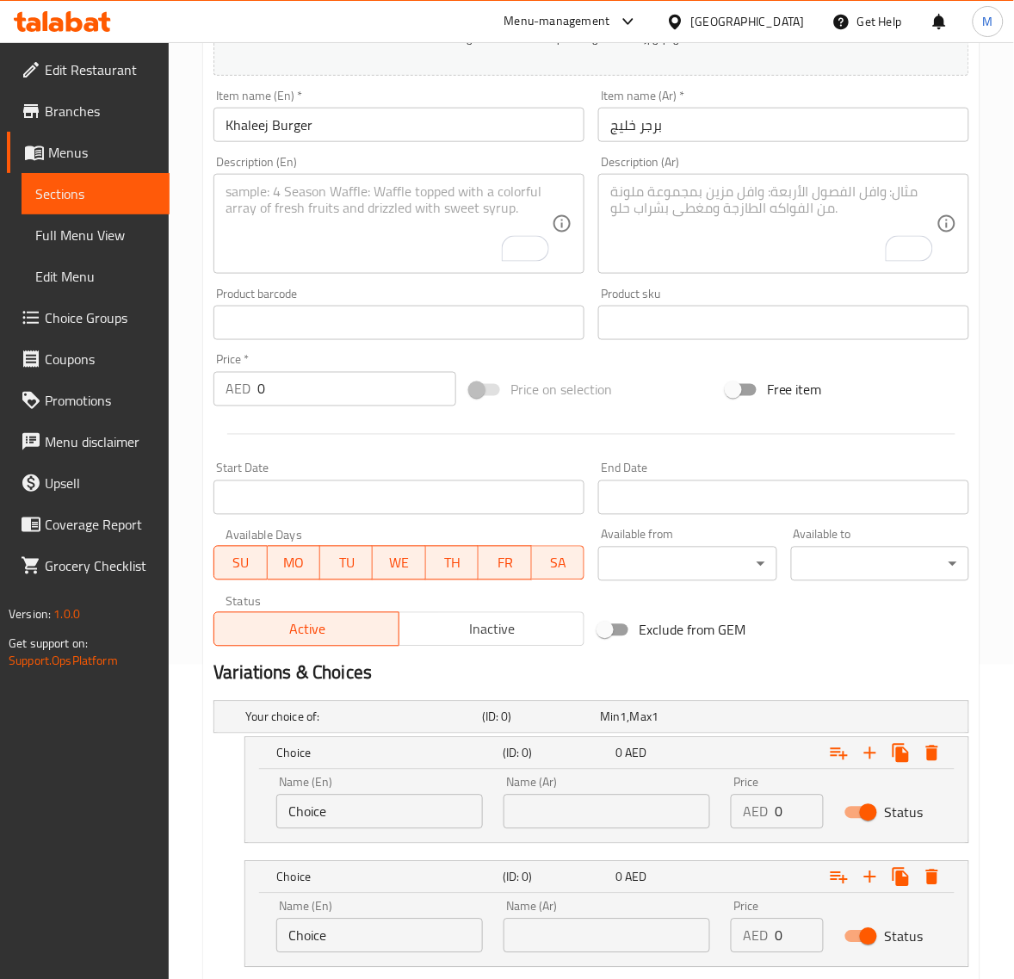
scroll to position [424, 0]
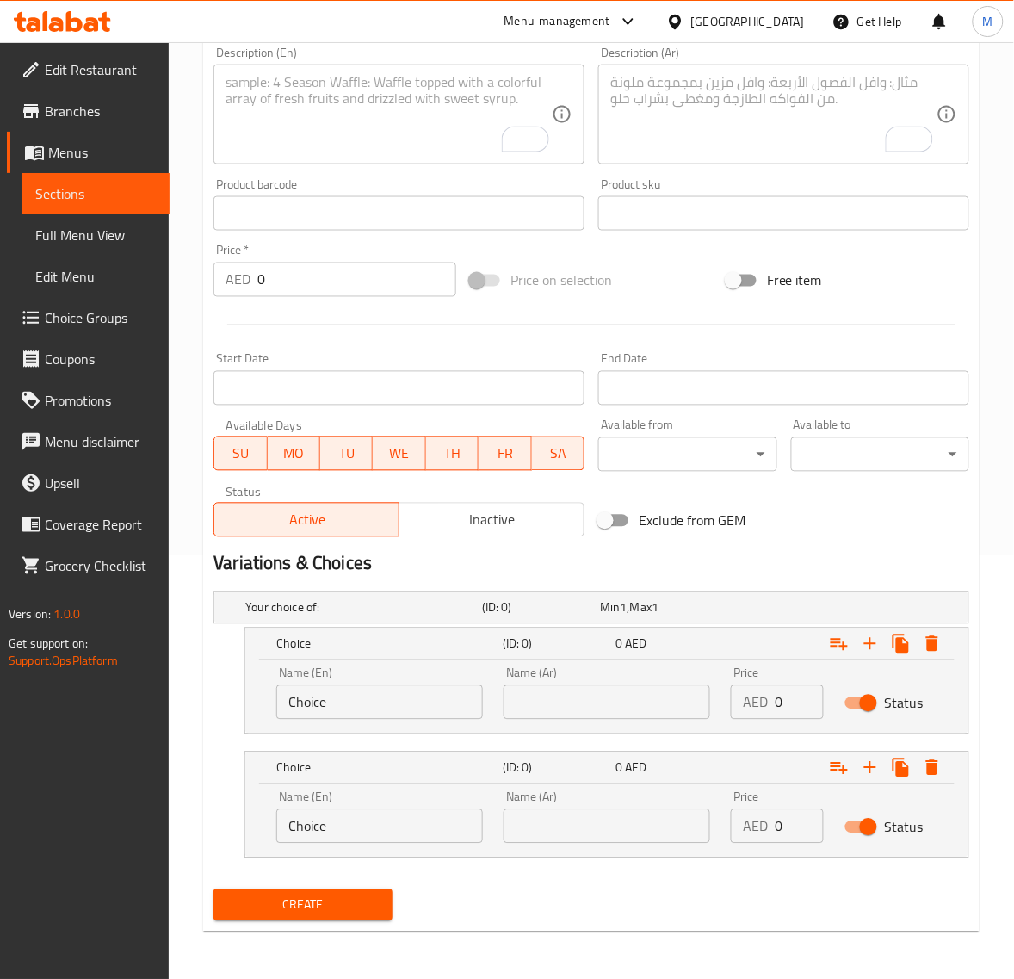
click at [420, 709] on input "Choice" at bounding box center [379, 702] width 207 height 34
type input "Single"
drag, startPoint x: 387, startPoint y: 823, endPoint x: 255, endPoint y: 827, distance: 132.7
click at [255, 827] on div "Name (En) Choice Name (En) Name (Ar) Name (Ar) Price AED 0 Price Status" at bounding box center [606, 820] width 723 height 73
type input "Double"
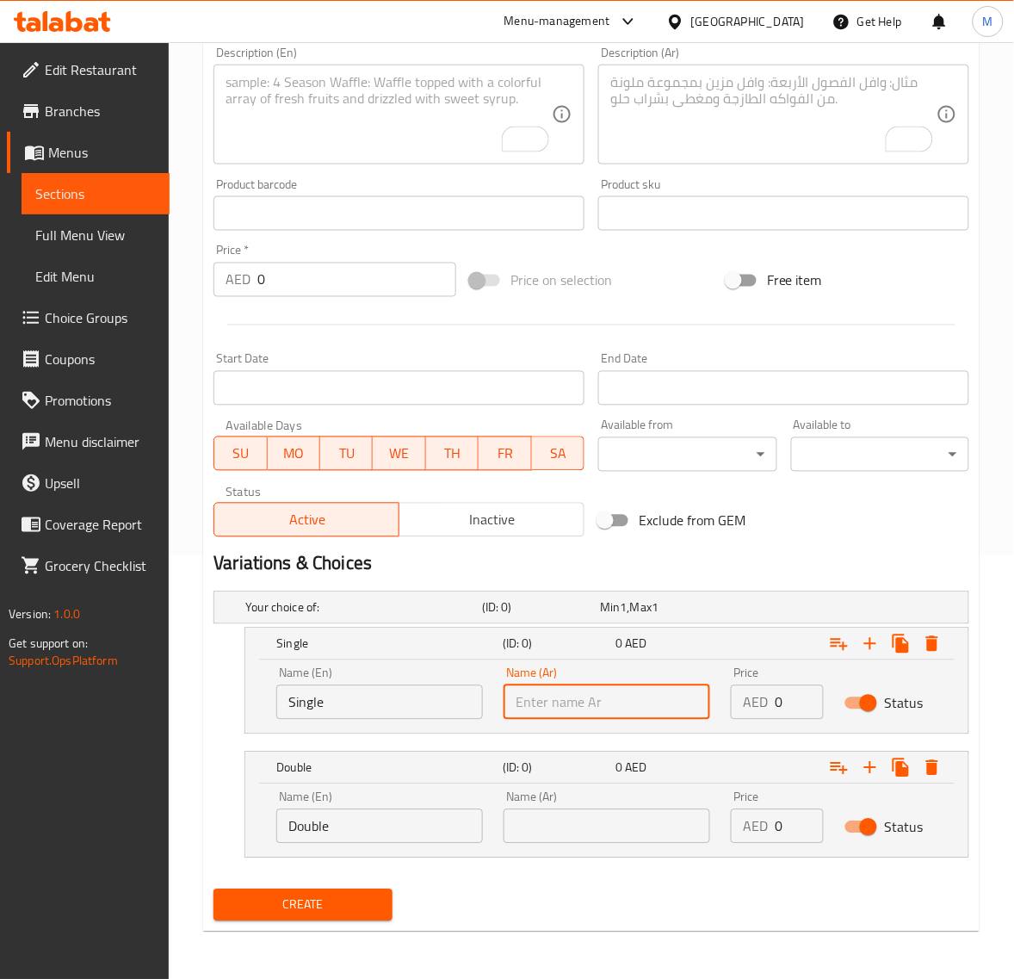
click at [573, 698] on input "text" at bounding box center [607, 702] width 207 height 34
type input "سنجل"
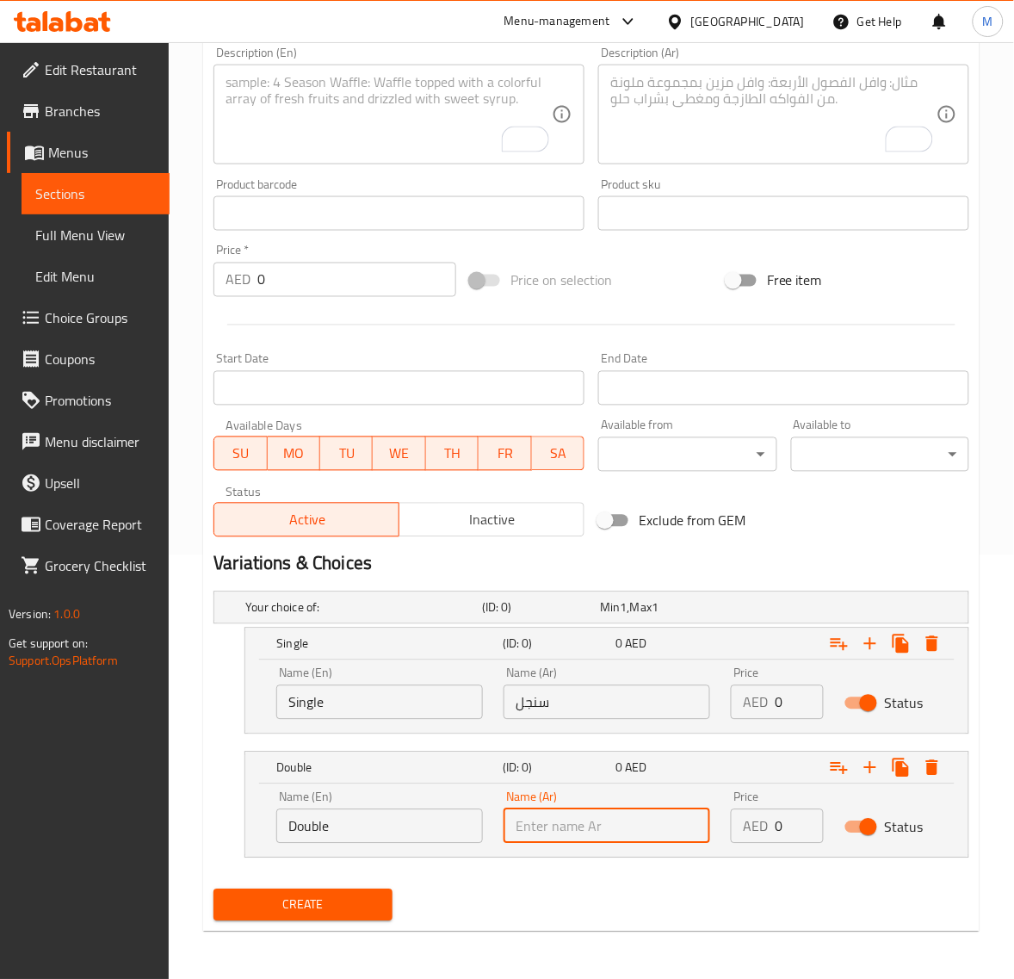
click at [575, 820] on input "text" at bounding box center [607, 826] width 207 height 34
type input "دوبل"
click at [790, 697] on input "0" at bounding box center [799, 702] width 49 height 34
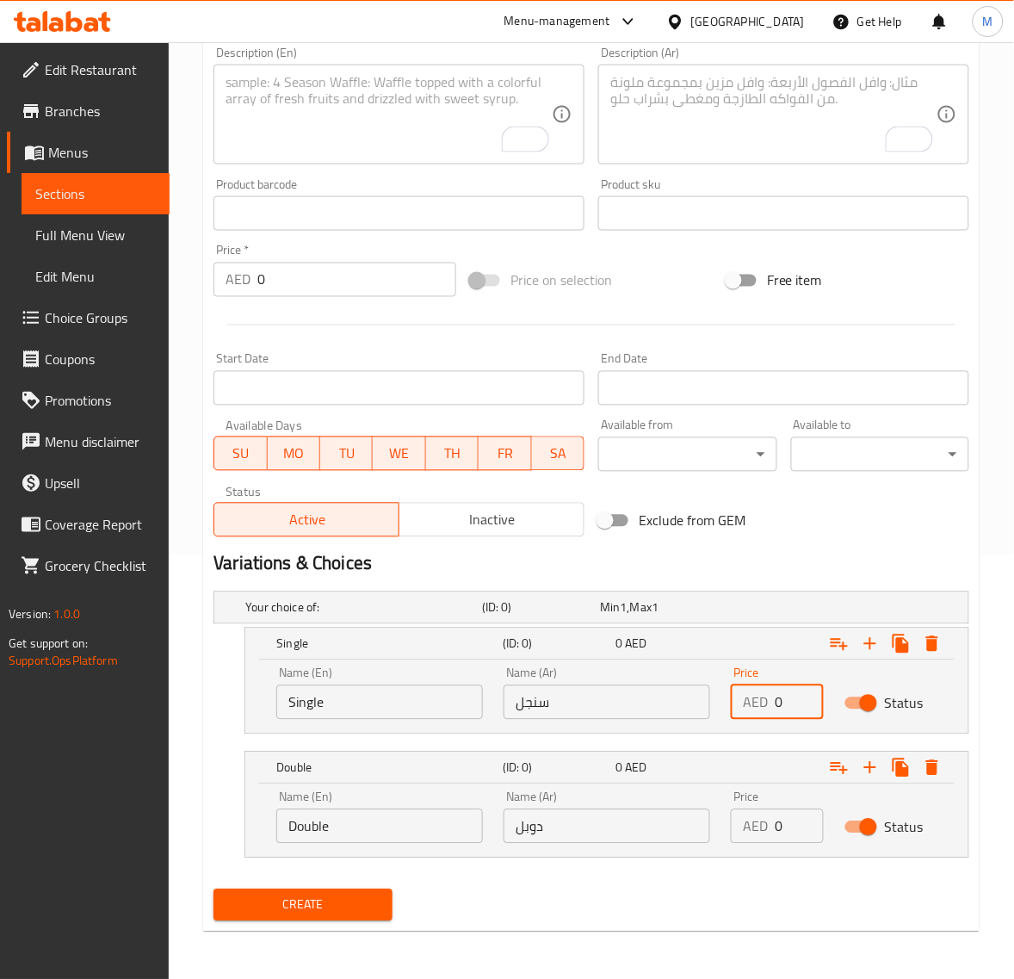
paste input "13.5"
type input "13.50"
click at [788, 824] on input "0" at bounding box center [799, 826] width 49 height 34
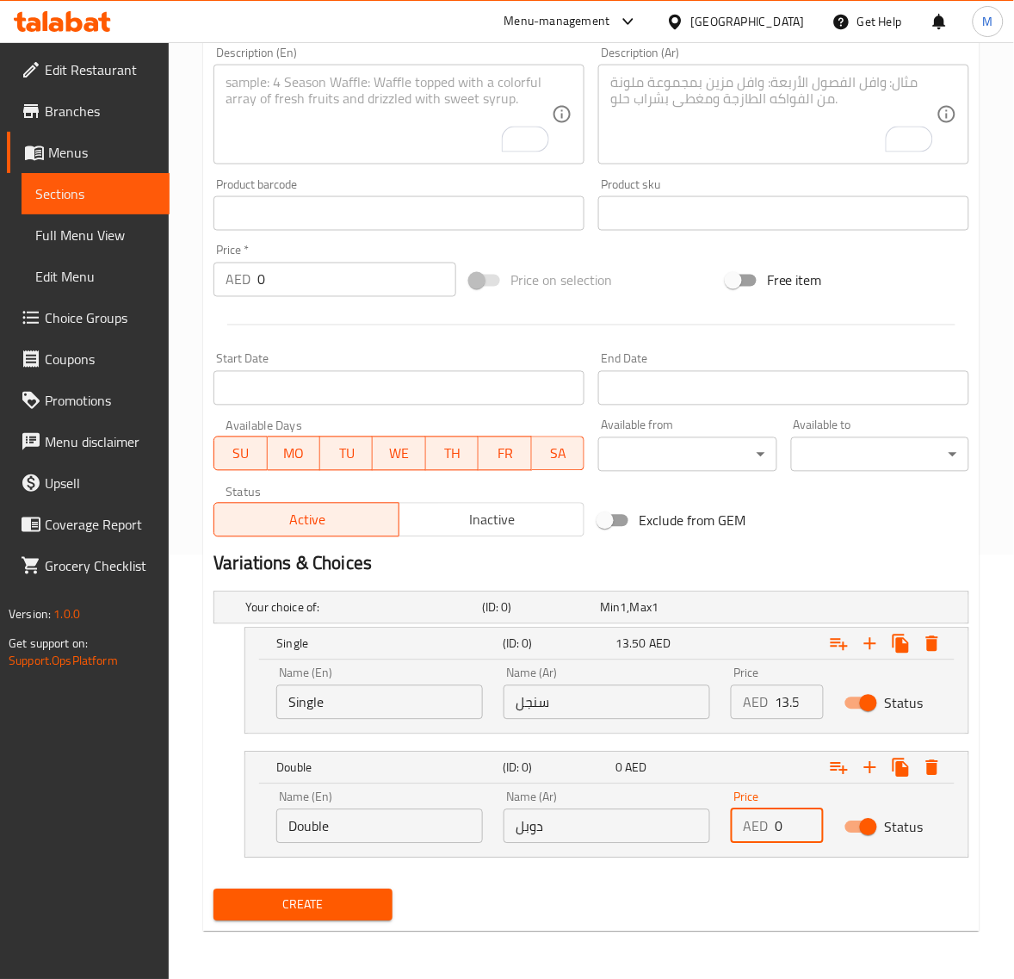
paste input "17.55"
type input "17.55"
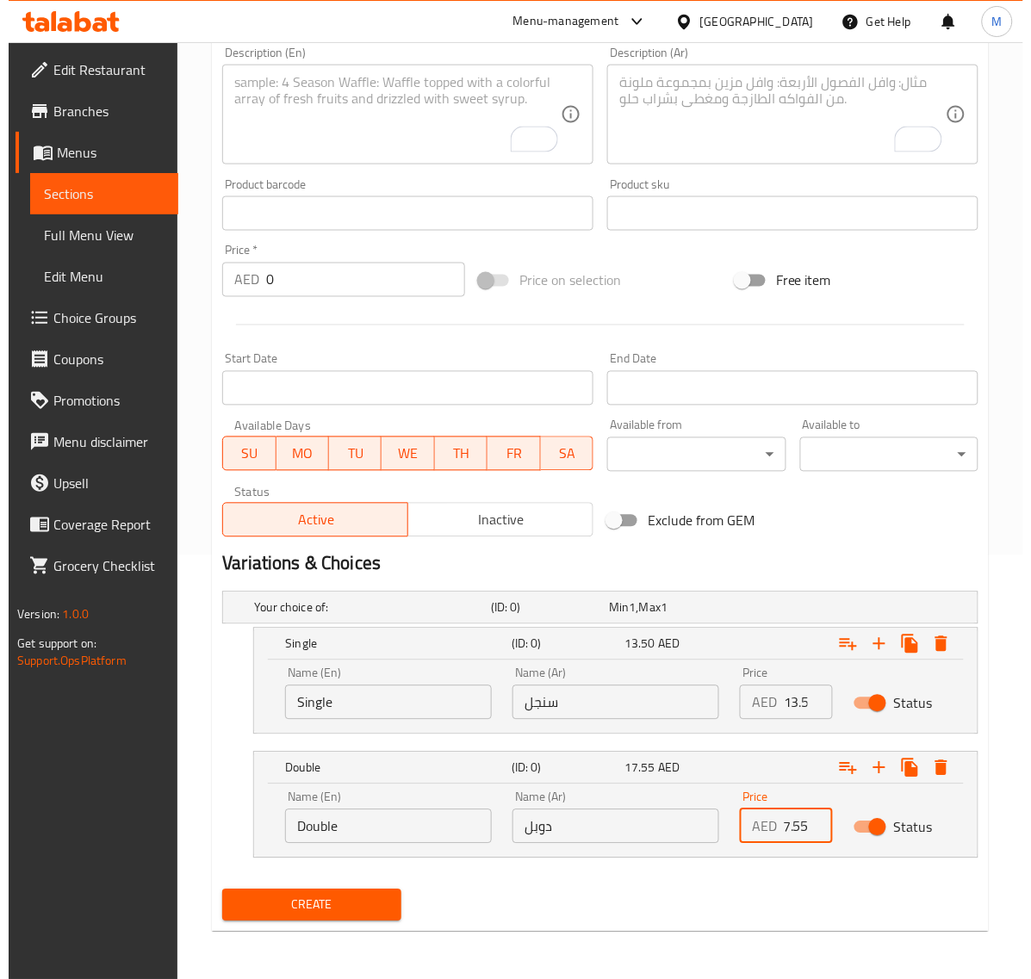
scroll to position [0, 0]
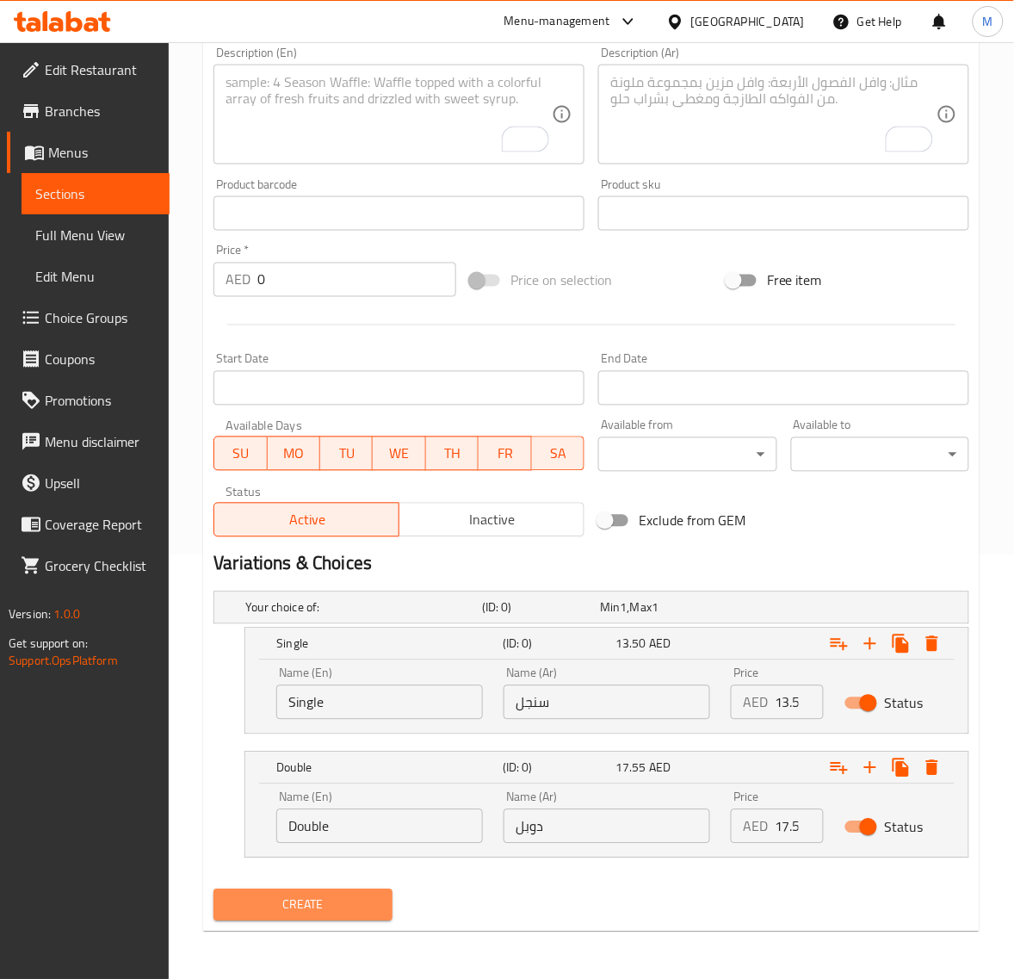
click at [375, 908] on span "Create" at bounding box center [302, 906] width 151 height 22
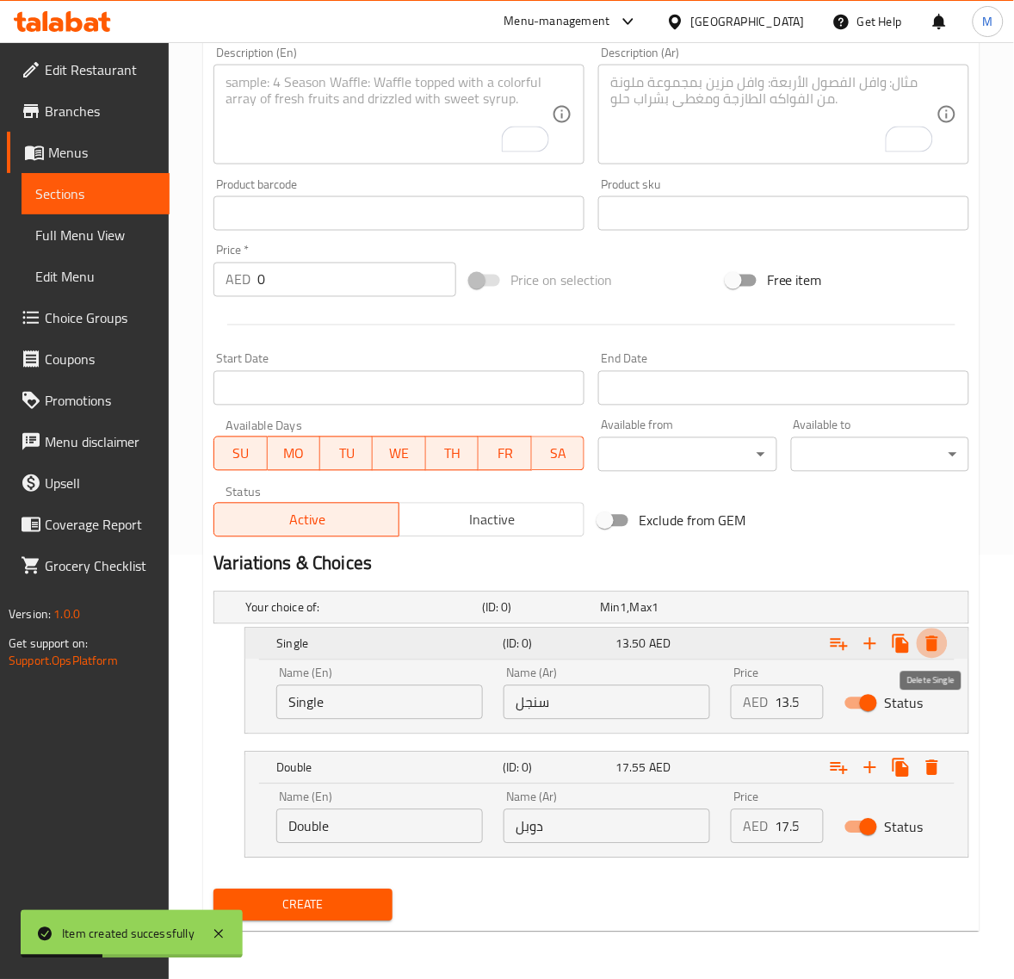
click at [938, 638] on icon "Expand" at bounding box center [932, 644] width 21 height 21
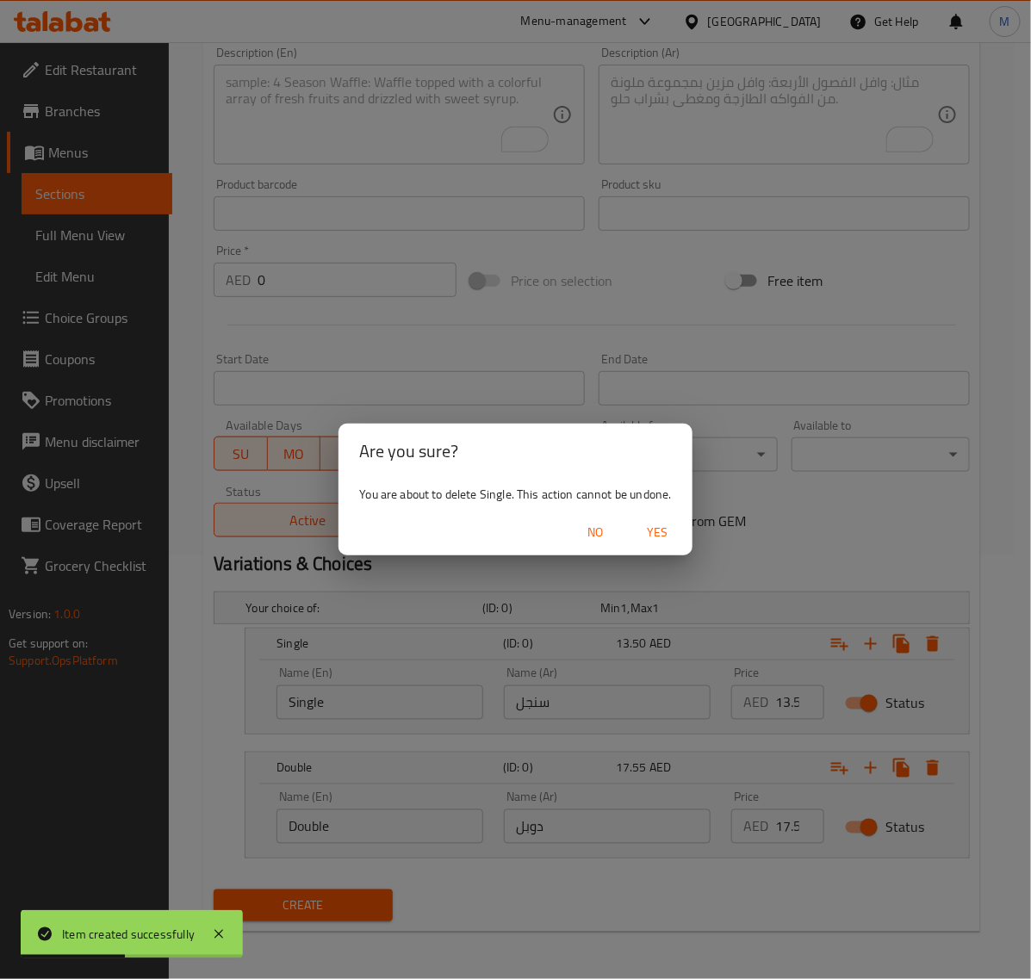
click at [666, 539] on span "Yes" at bounding box center [657, 533] width 41 height 22
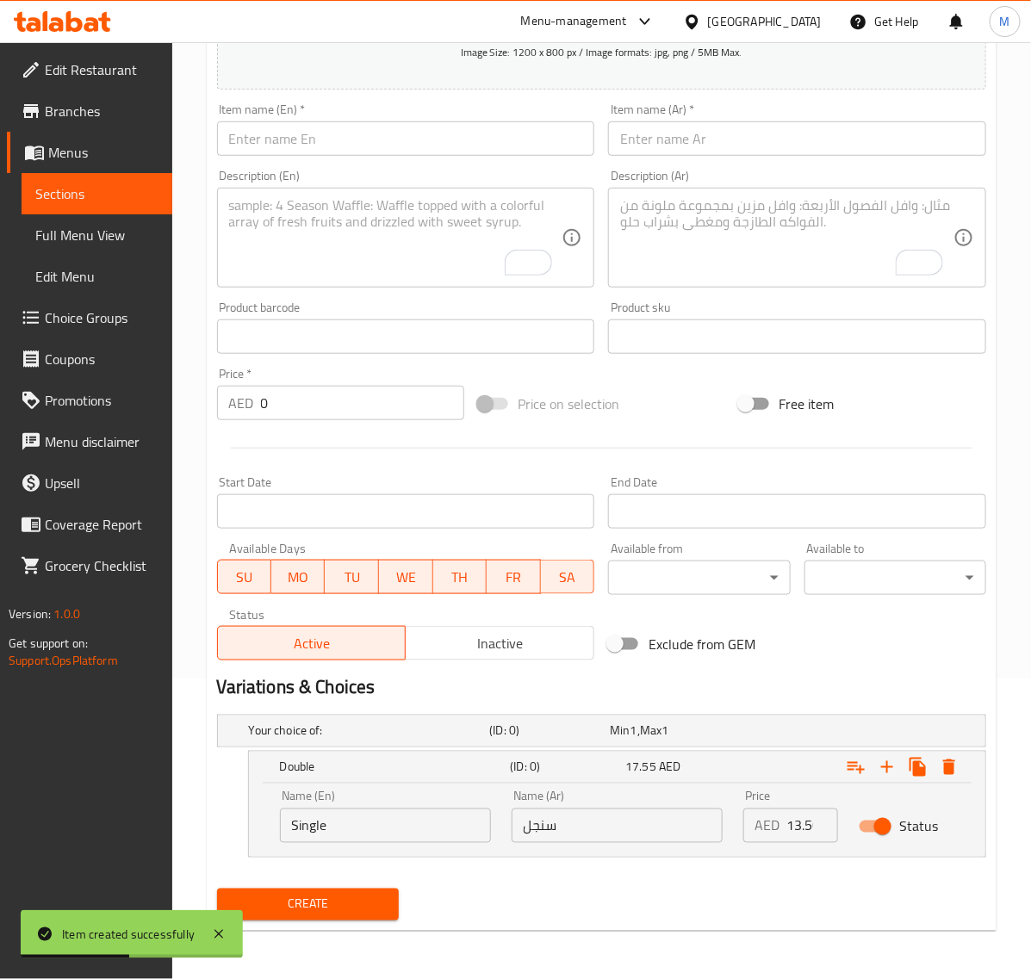
scroll to position [300, 0]
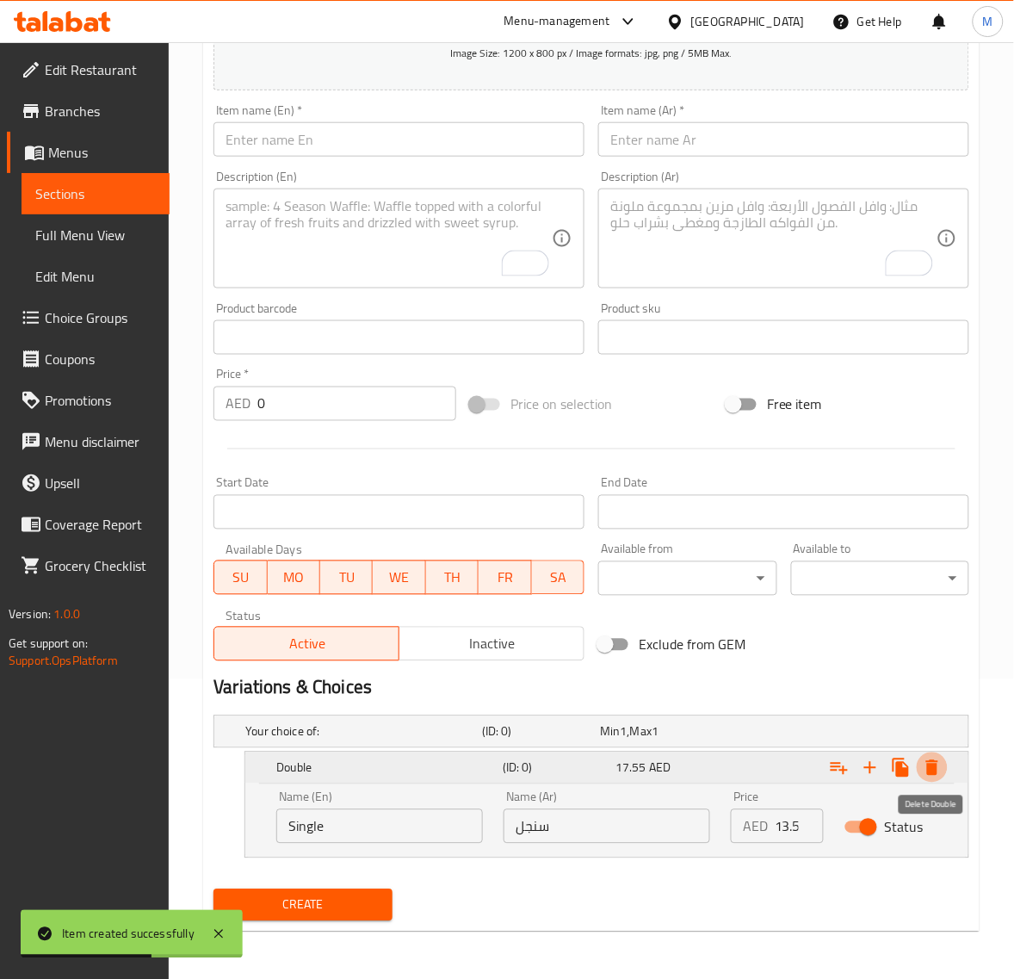
click at [937, 759] on icon "Expand" at bounding box center [932, 768] width 21 height 21
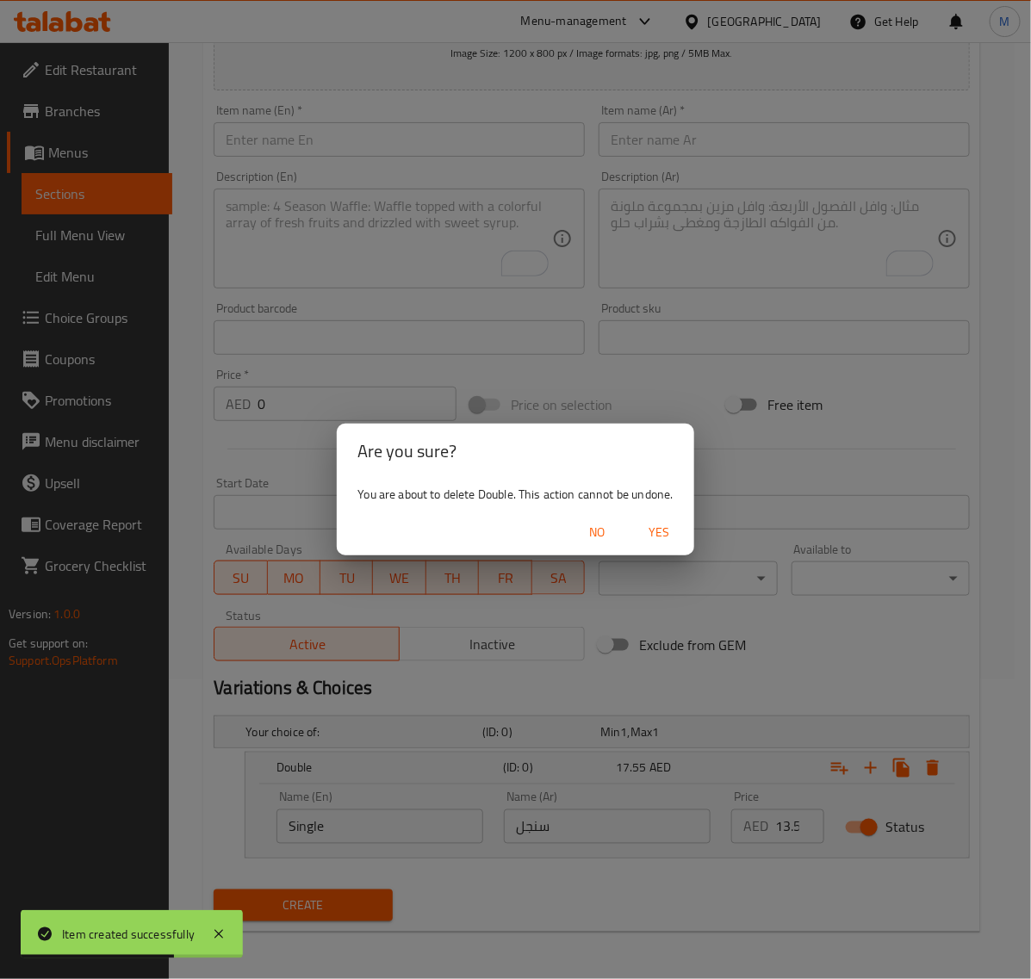
click at [660, 538] on span "Yes" at bounding box center [659, 533] width 41 height 22
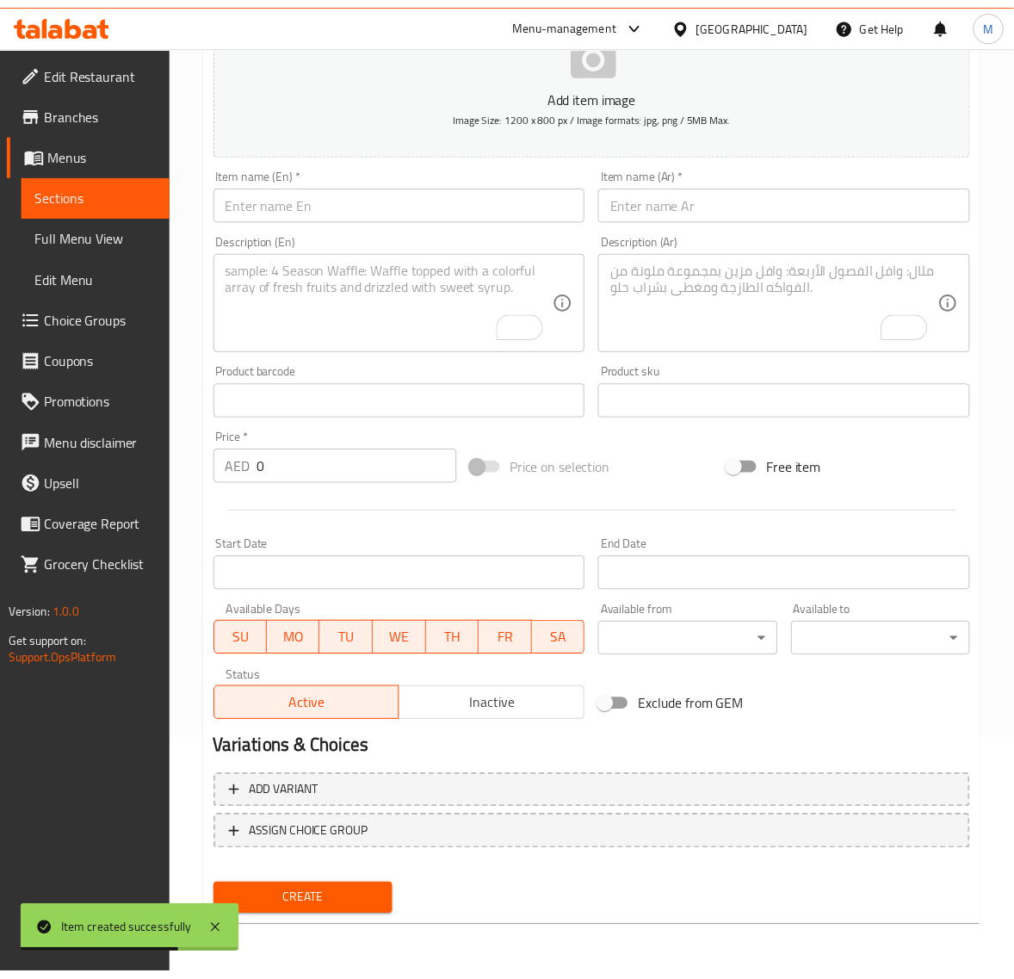
scroll to position [234, 0]
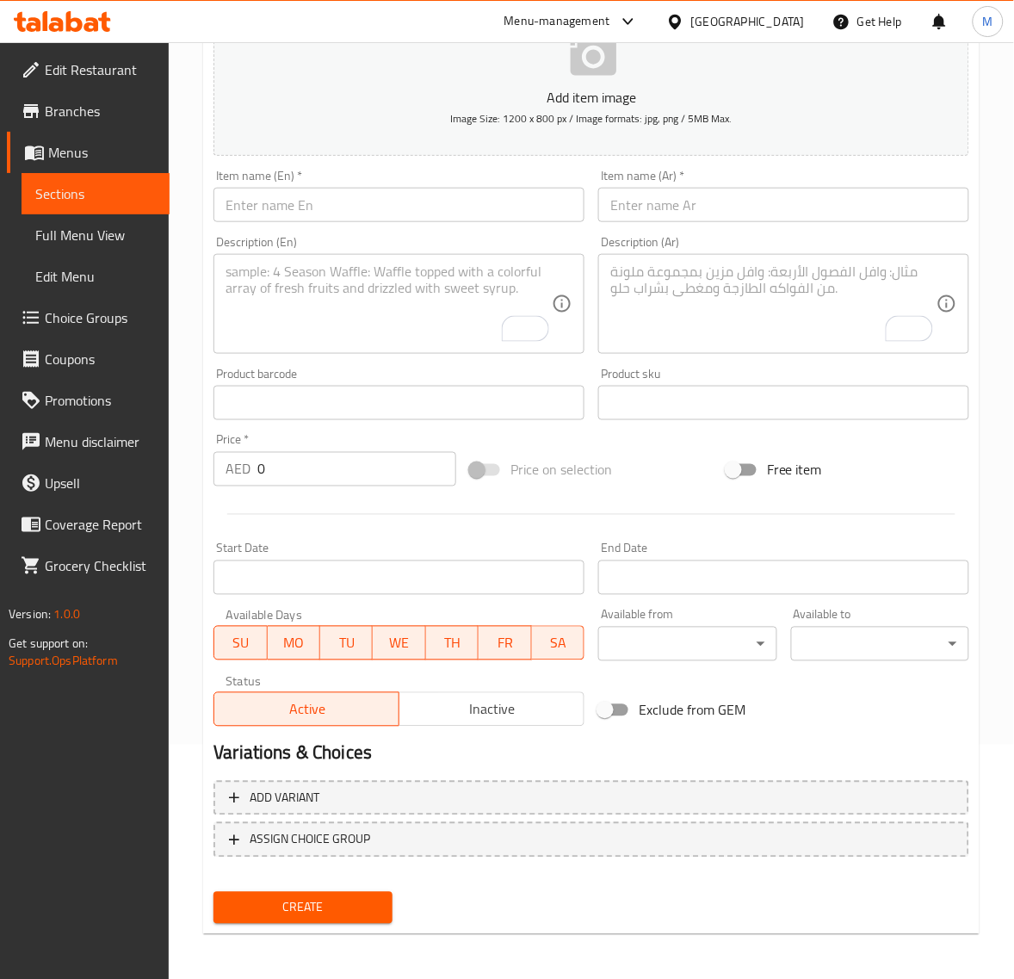
click at [308, 209] on input "text" at bounding box center [399, 205] width 371 height 34
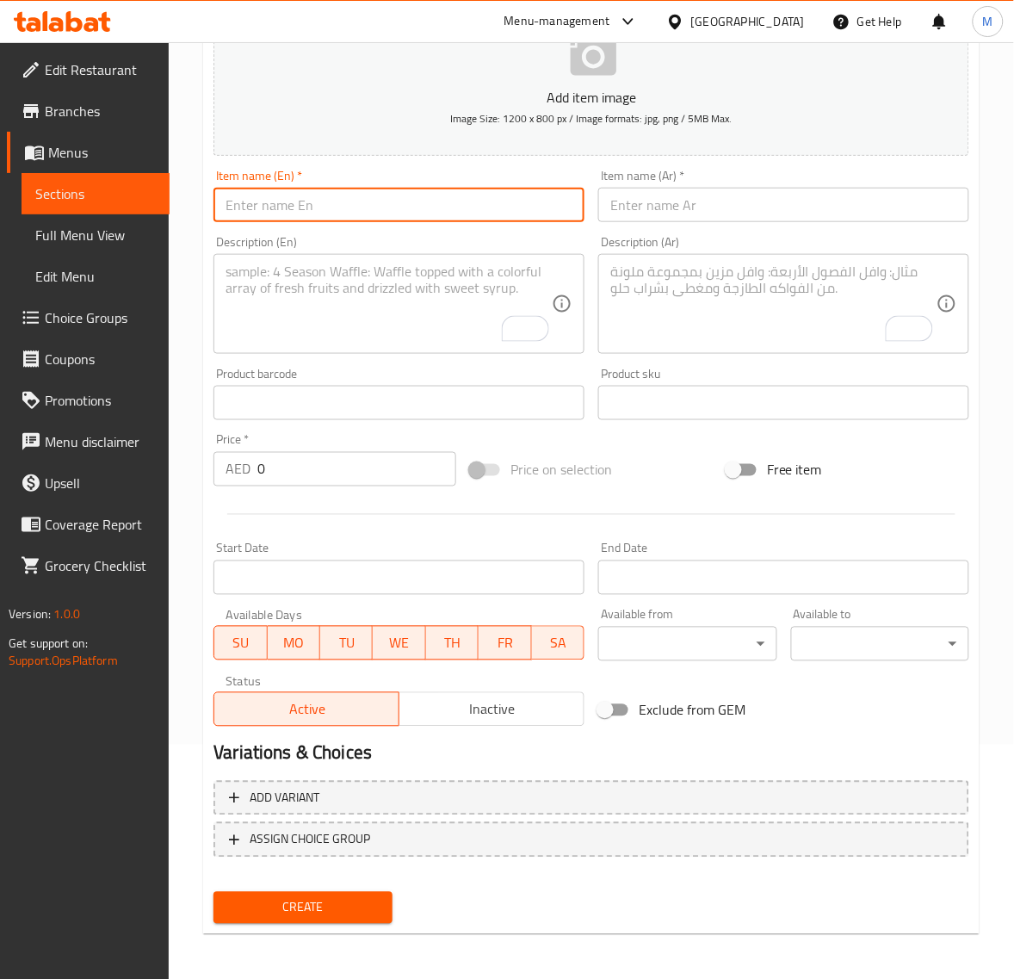
paste input "NUGGETS BURGER"
type input "Nuggets Burger"
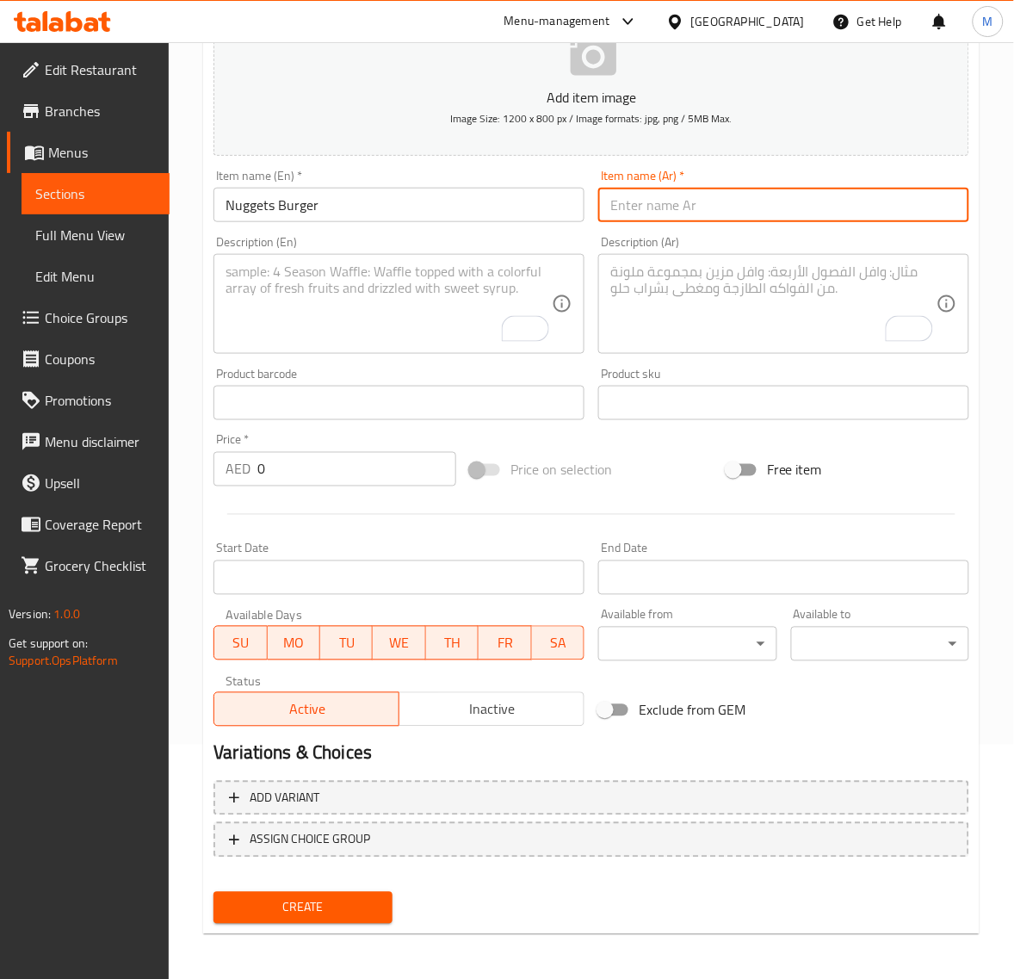
click at [673, 205] on input "text" at bounding box center [783, 205] width 371 height 34
paste input "برجر ناجتس"
type input "برجر ناجتس"
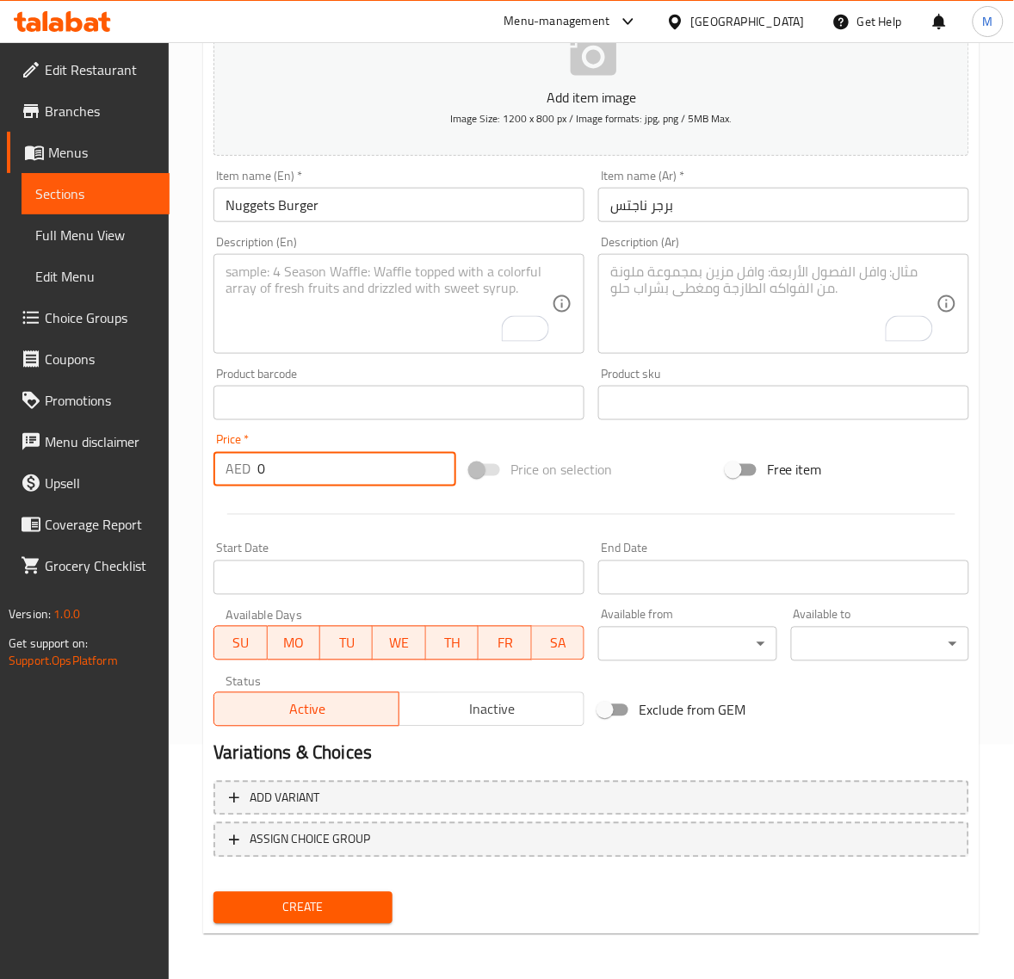
click at [280, 476] on input "0" at bounding box center [356, 469] width 199 height 34
paste input "13.5"
type input "13.50"
click at [301, 898] on span "Create" at bounding box center [302, 908] width 151 height 22
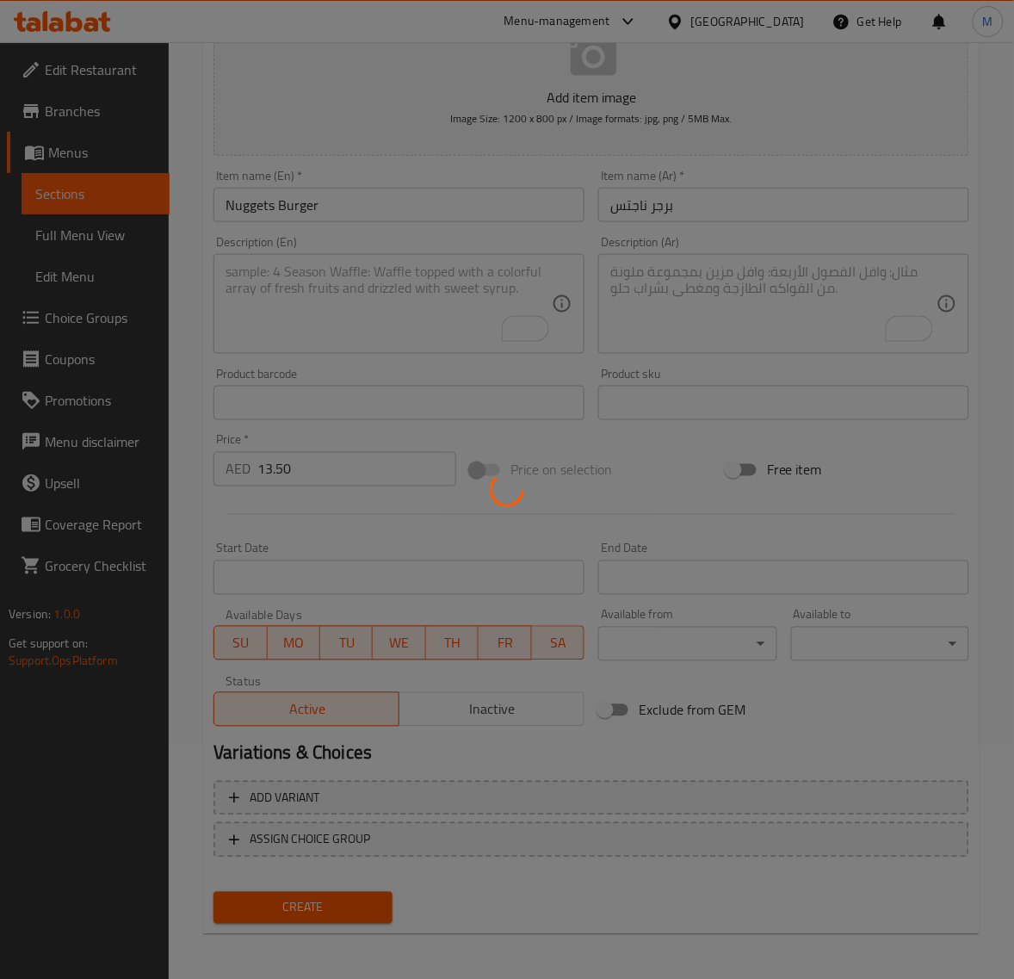
type input "0"
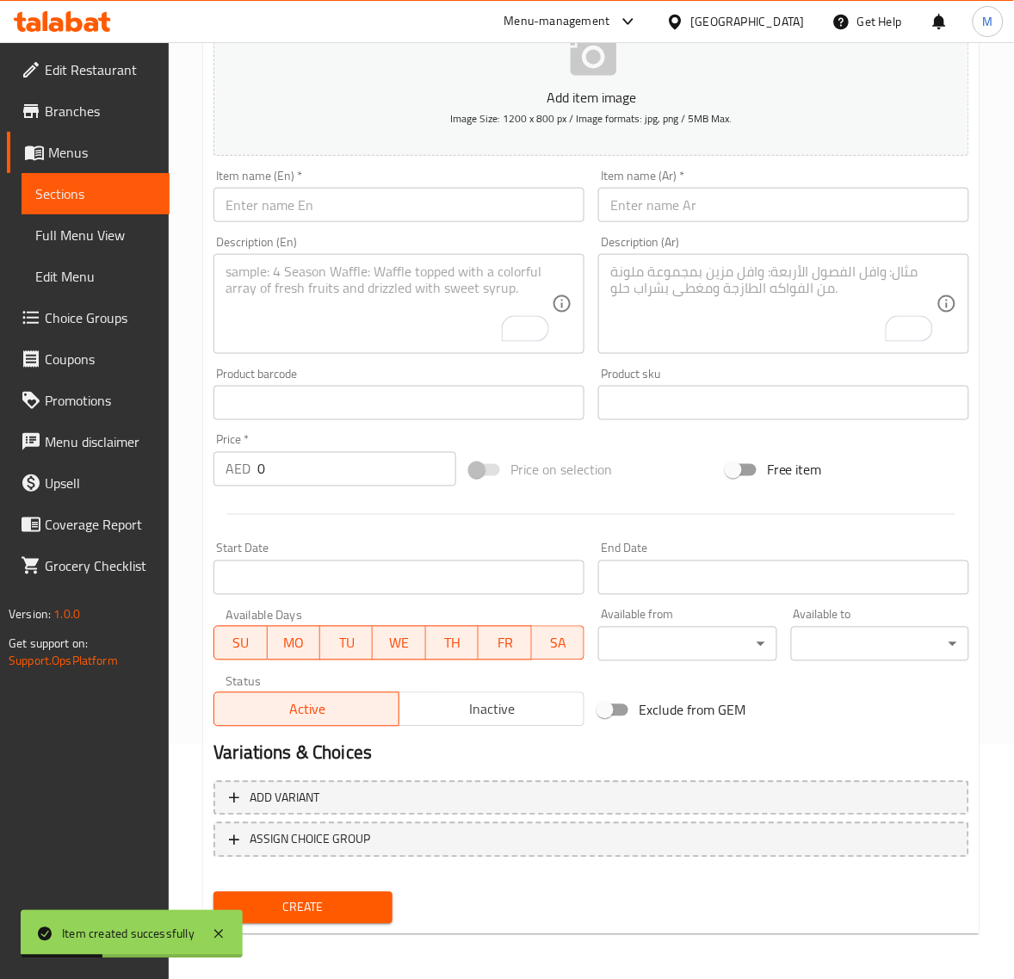
click at [319, 215] on input "text" at bounding box center [399, 205] width 371 height 34
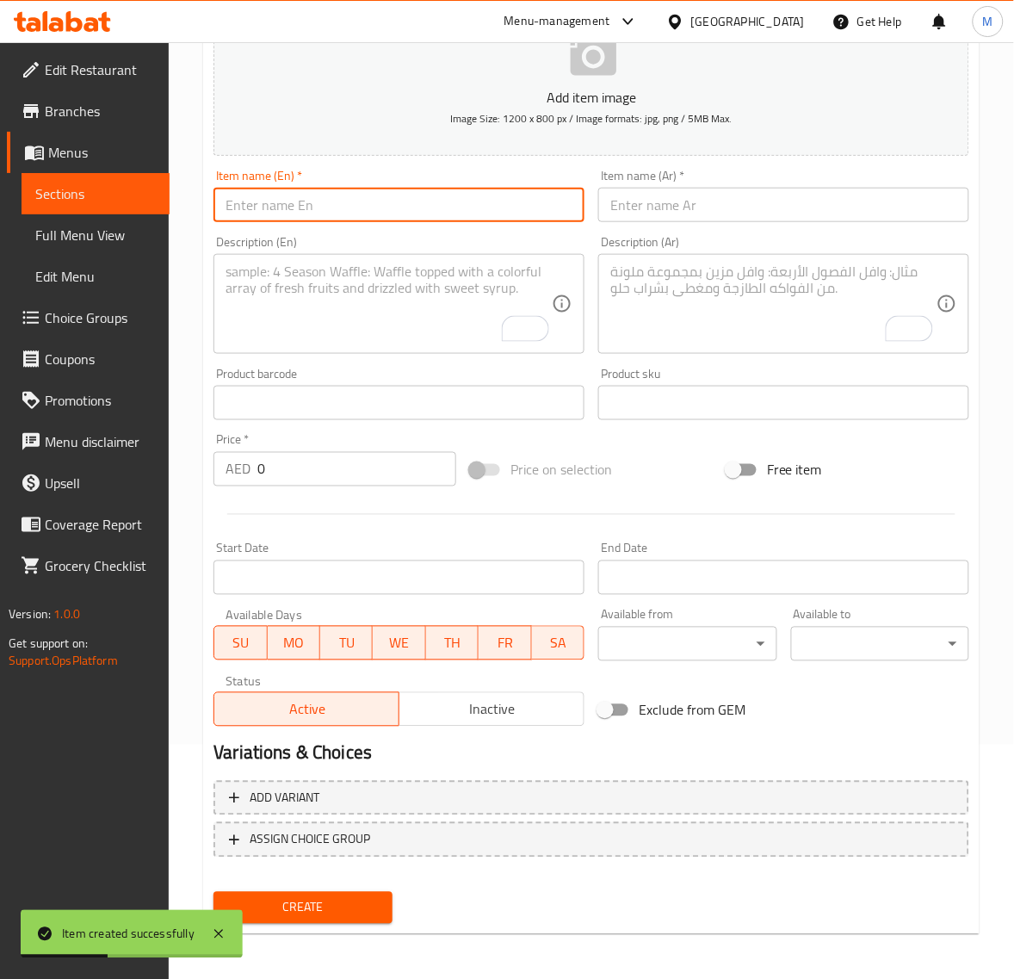
paste input "TIKKA BURGER"
type input "Tikka Burger"
click at [687, 202] on input "text" at bounding box center [783, 205] width 371 height 34
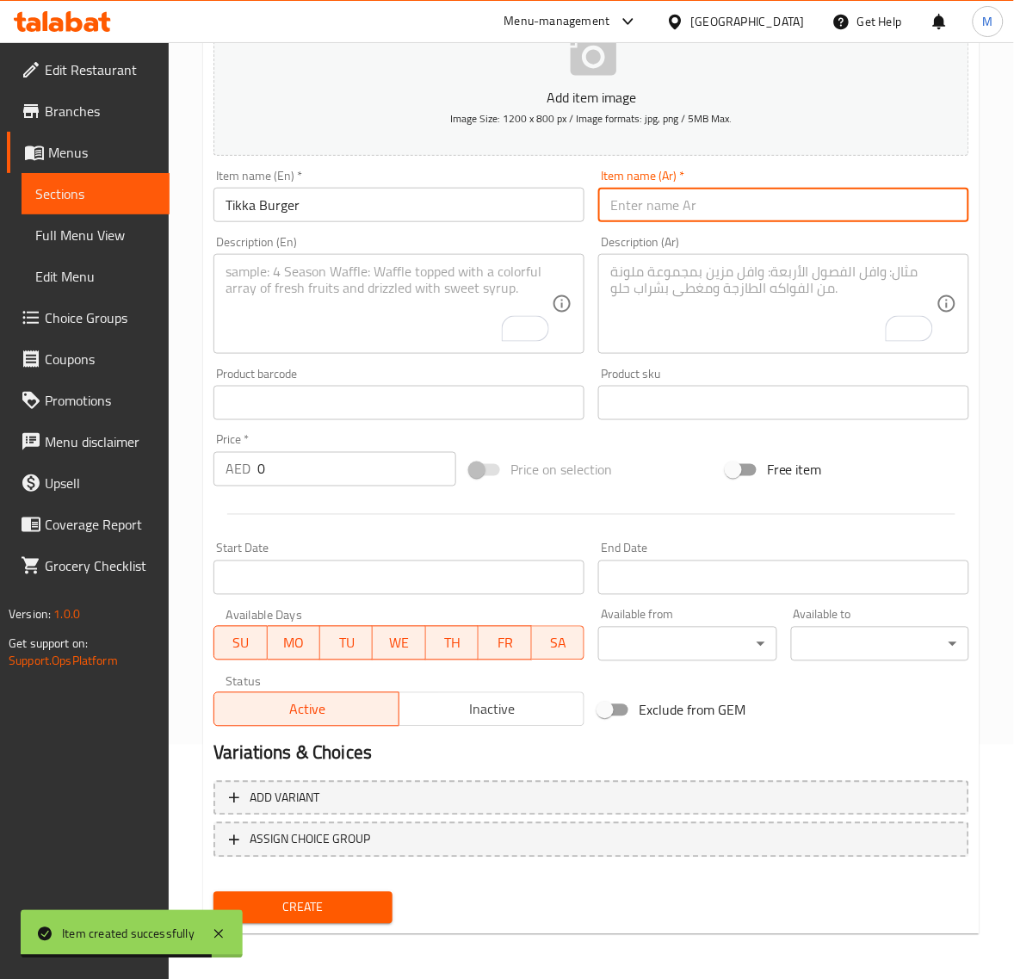
paste input "برجر تيكا"
click at [625, 208] on input "برجر تيكا" at bounding box center [783, 205] width 371 height 34
type input "برجر تكا"
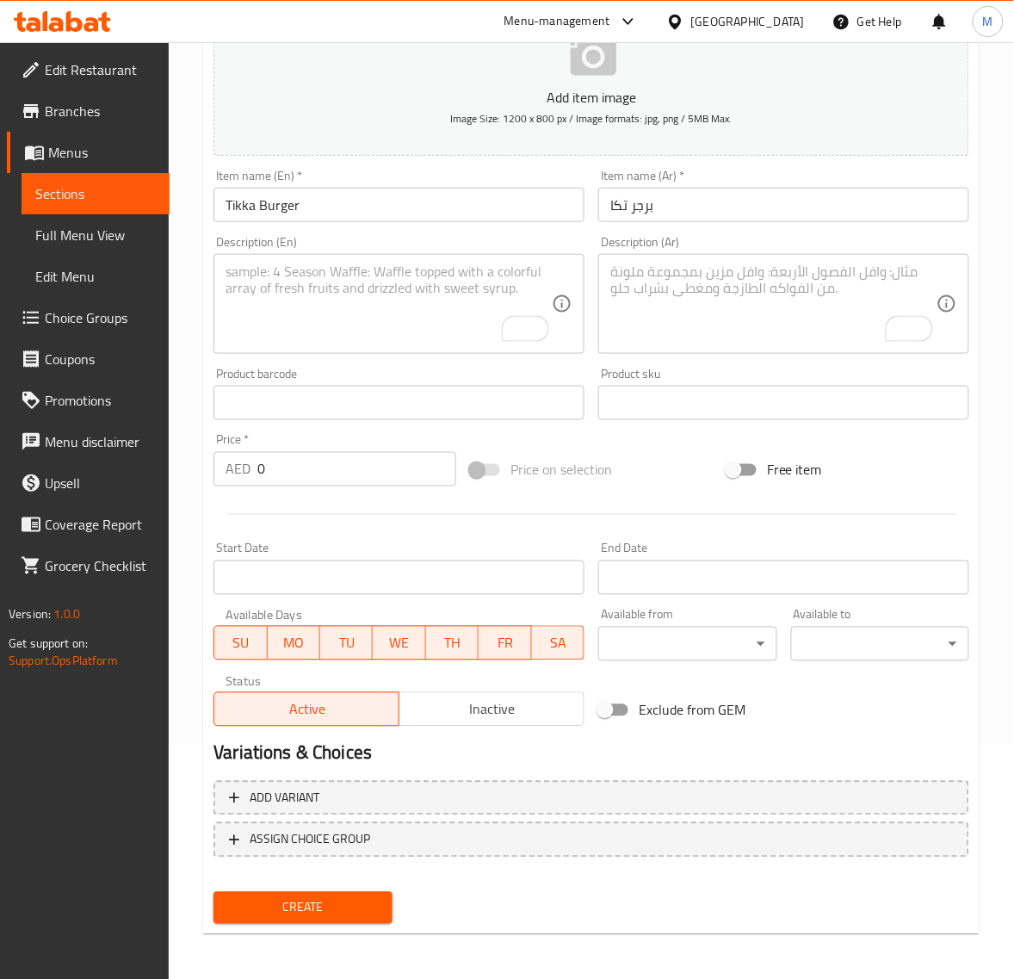
click at [314, 459] on input "0" at bounding box center [356, 469] width 199 height 34
paste input "13.5"
type input "13.50"
click at [325, 901] on span "Create" at bounding box center [302, 908] width 151 height 22
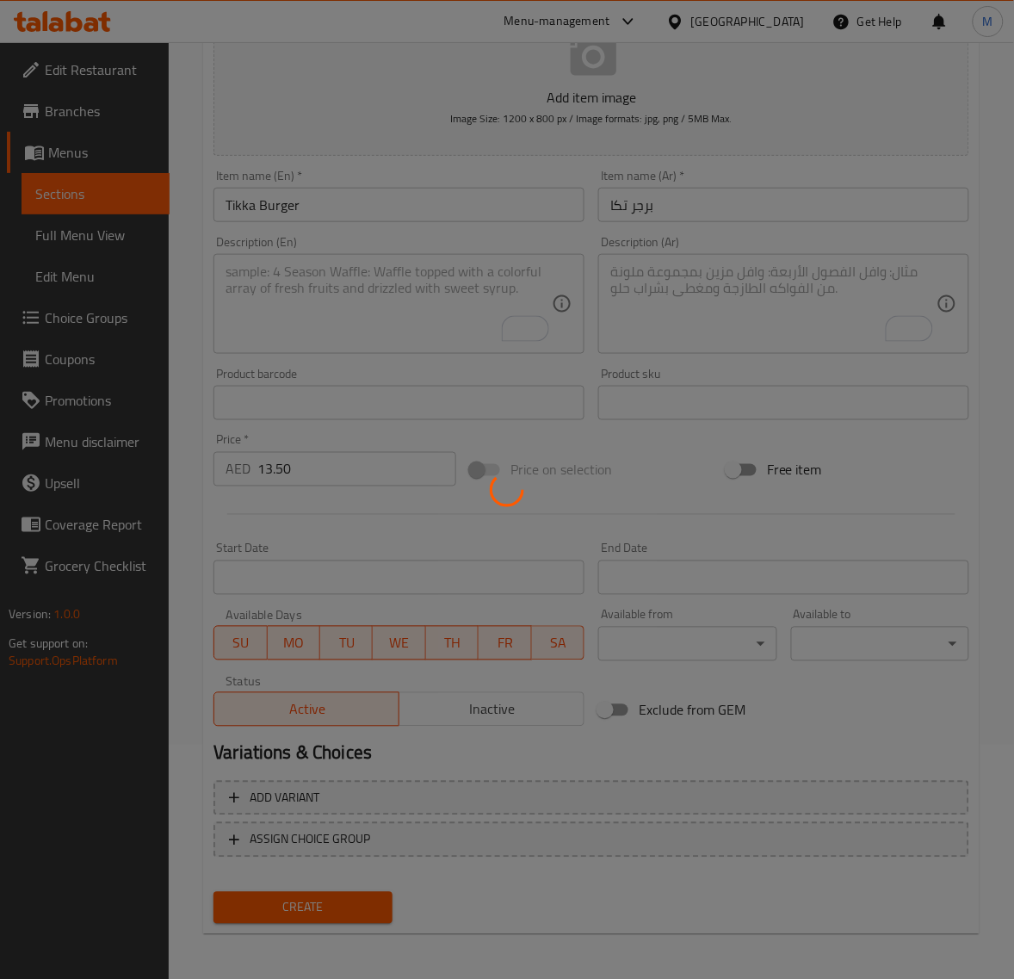
type input "0"
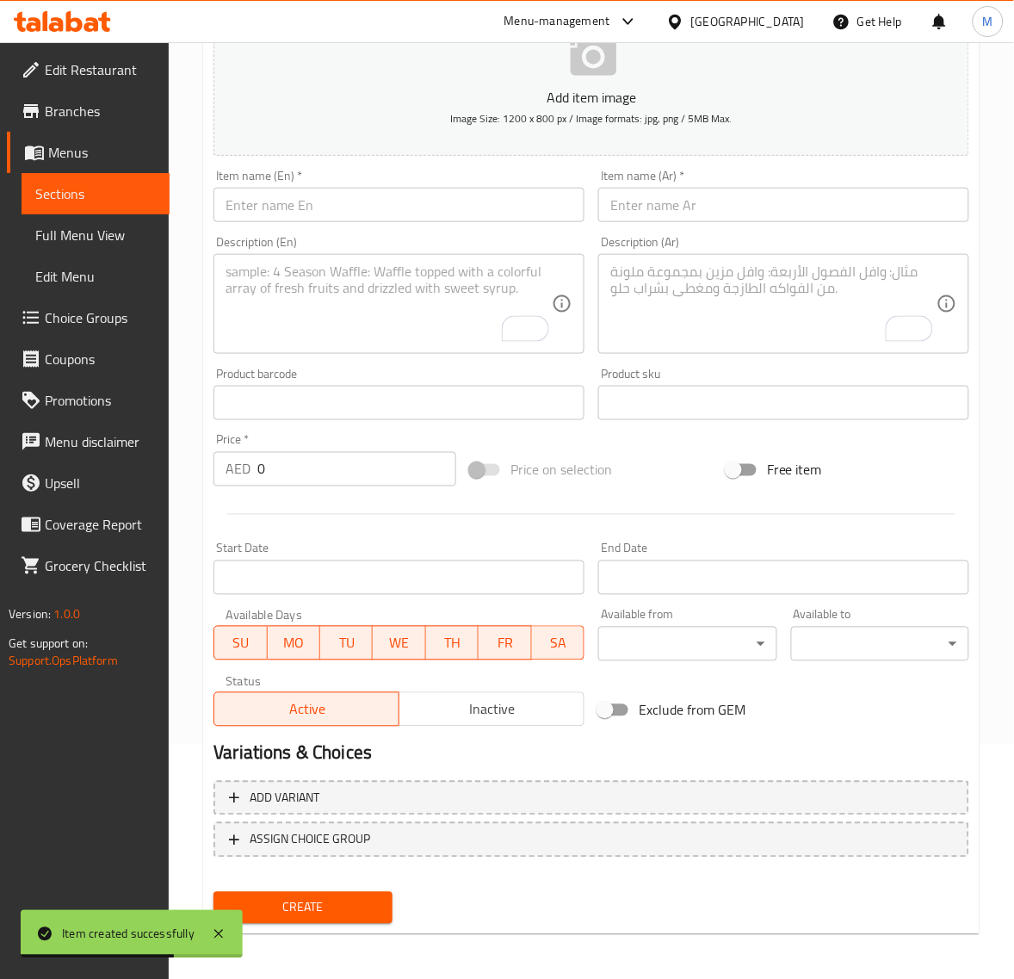
click at [684, 202] on input "text" at bounding box center [783, 205] width 371 height 34
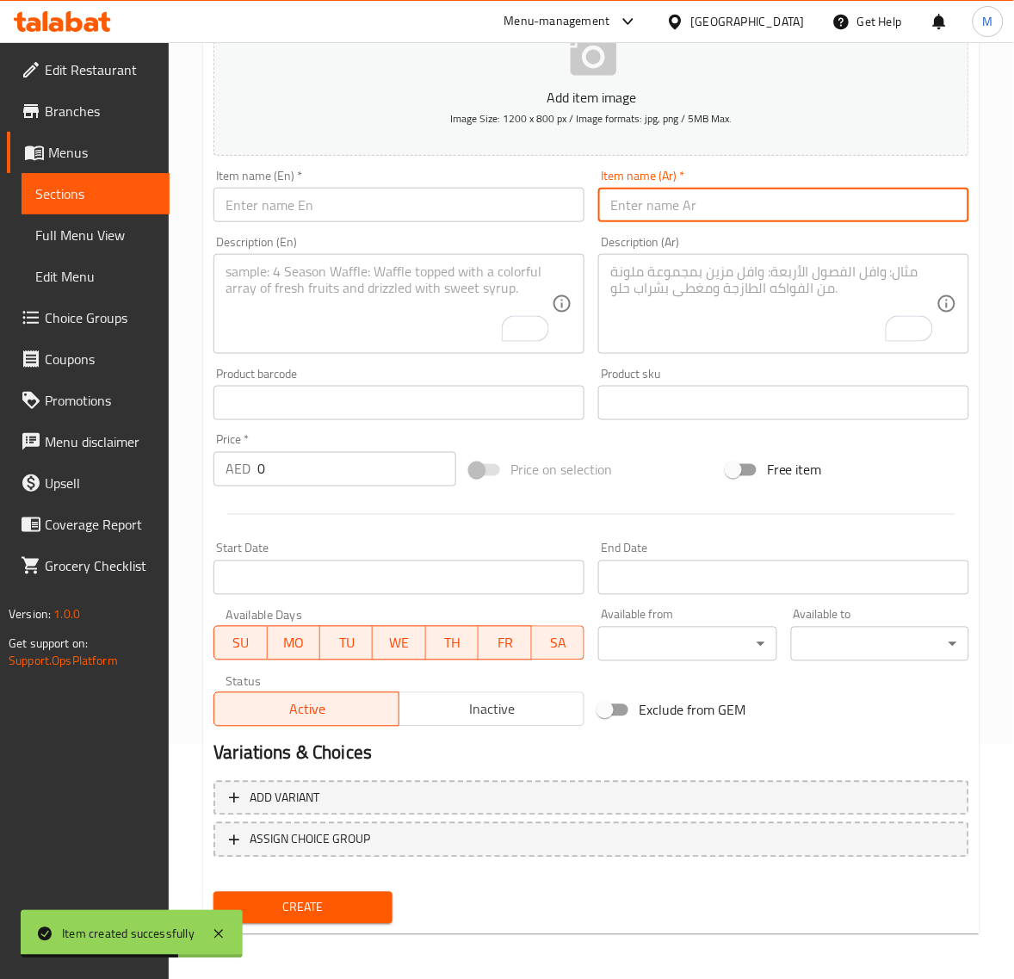
paste input "برجر روبيان جمبو"
click at [653, 207] on input "برجر روبيان جمبو" at bounding box center [783, 205] width 371 height 34
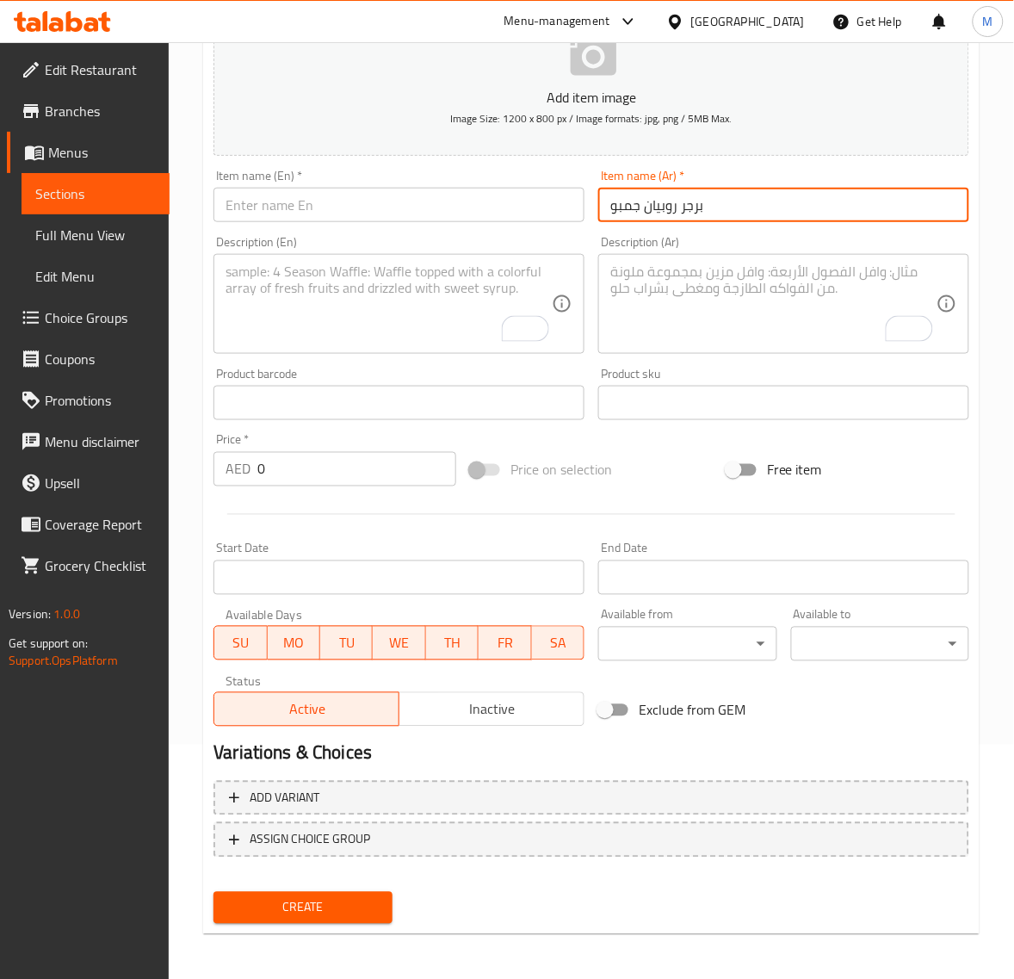
click at [629, 207] on input "برجر روبيان جمبو" at bounding box center [783, 205] width 371 height 34
paste input "ا"
type input "برجر روبيان جامبو"
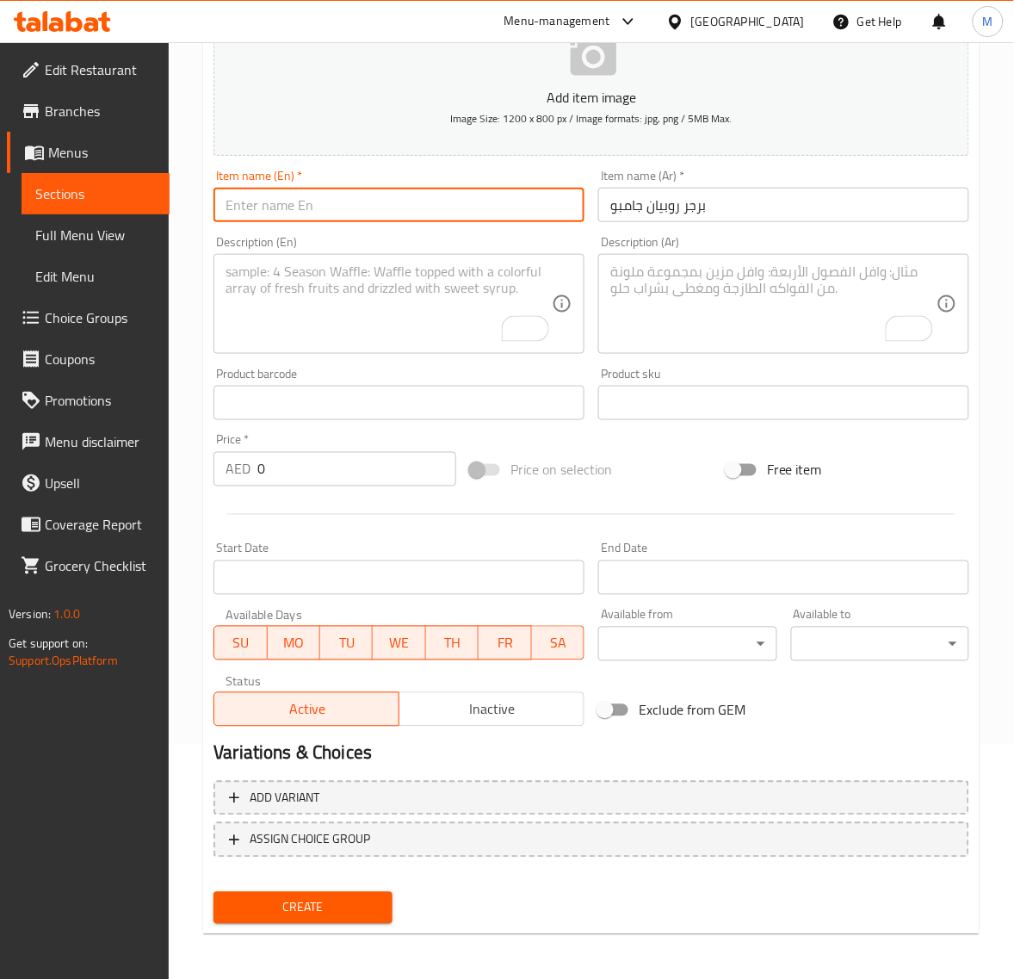
click at [307, 209] on input "text" at bounding box center [399, 205] width 371 height 34
paste input "JUMBO PRAWN BURGER"
type input "Jumbo Prawn Burger"
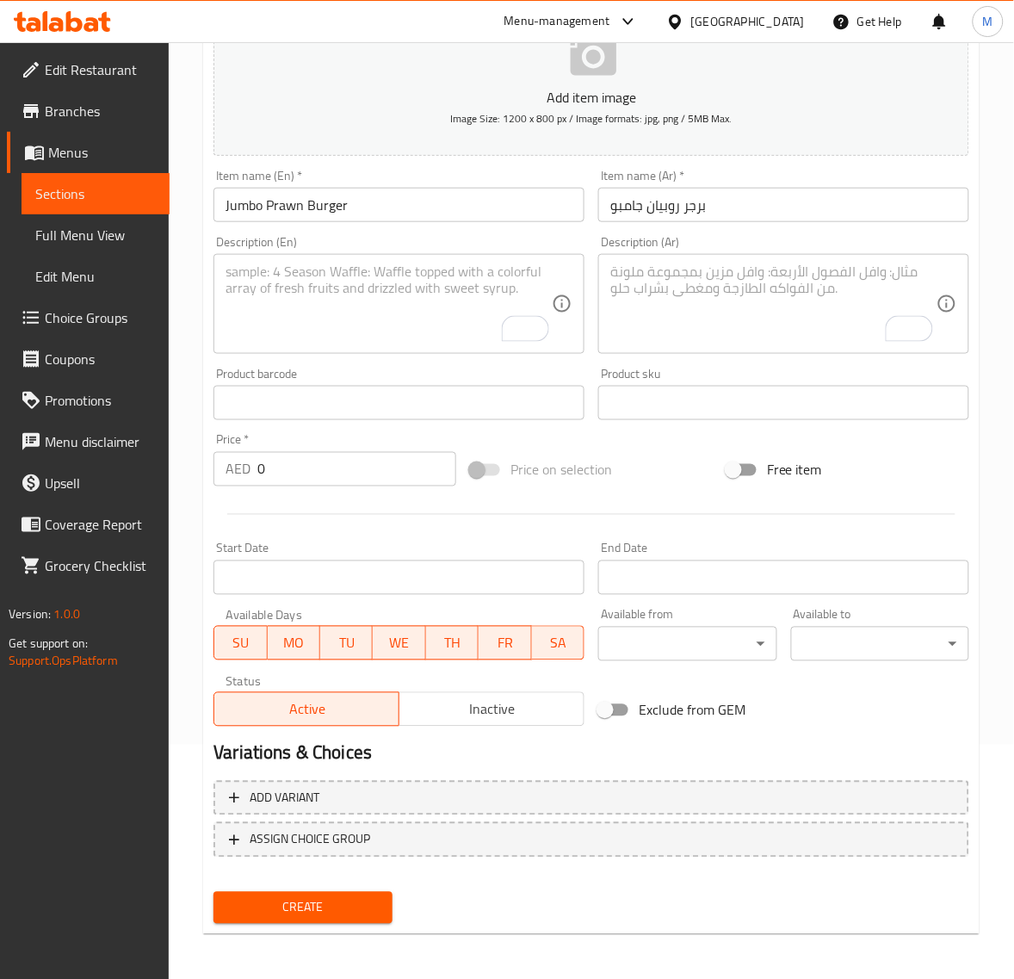
click at [293, 474] on input "0" at bounding box center [356, 469] width 199 height 34
paste input "13.5"
type input "13.50"
click at [319, 898] on span "Create" at bounding box center [302, 908] width 151 height 22
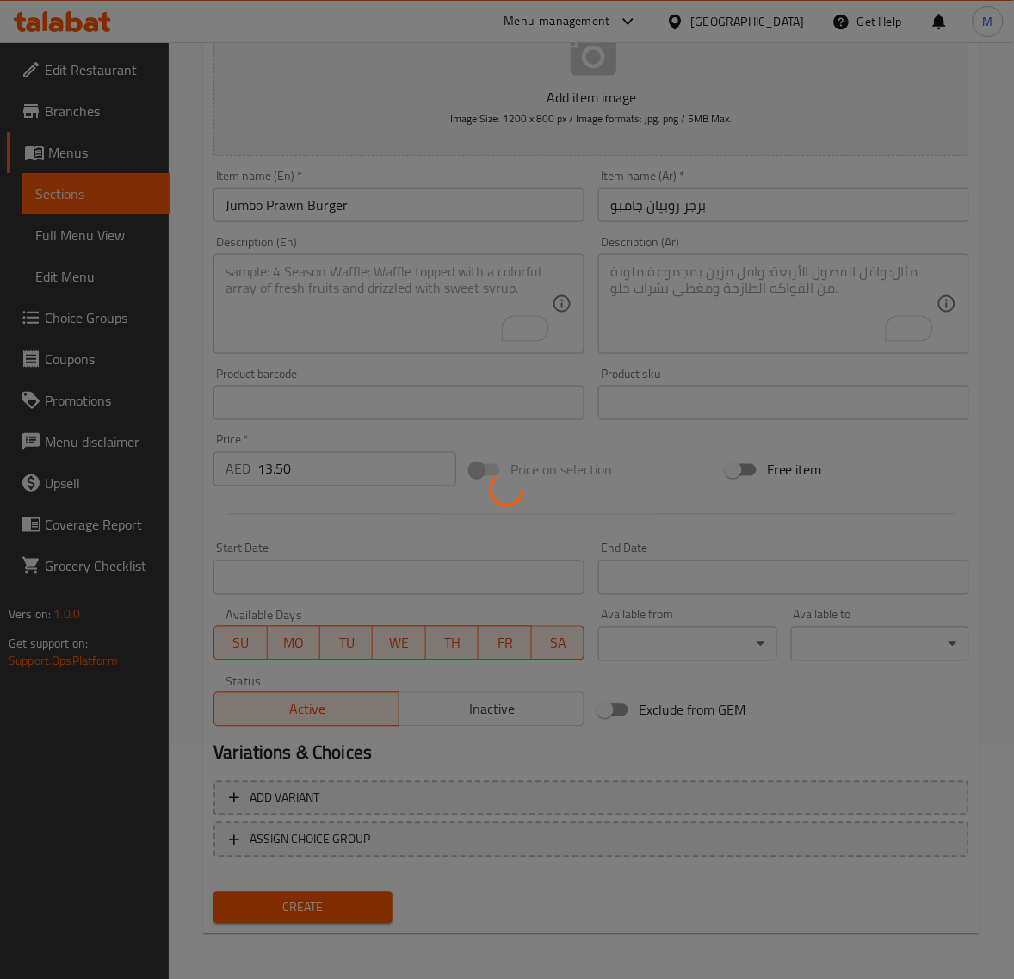
type input "0"
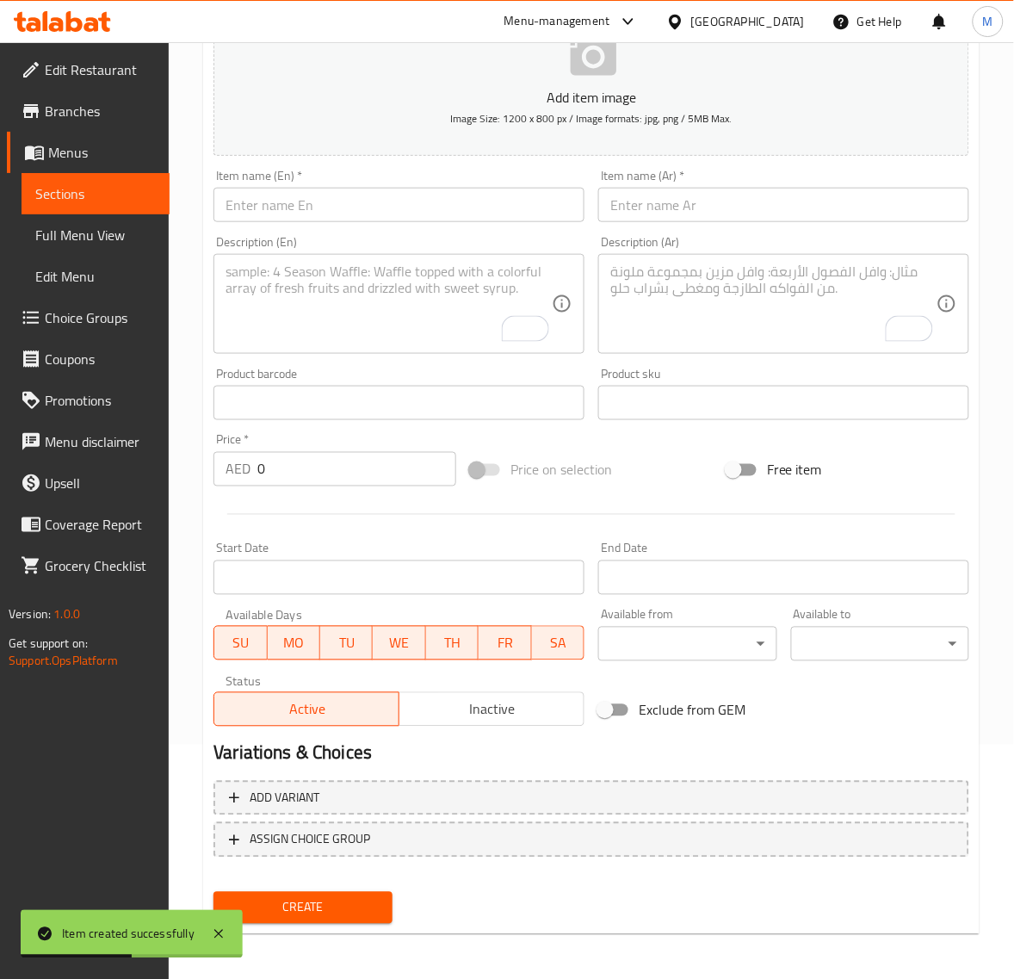
click at [659, 221] on input "text" at bounding box center [783, 205] width 371 height 34
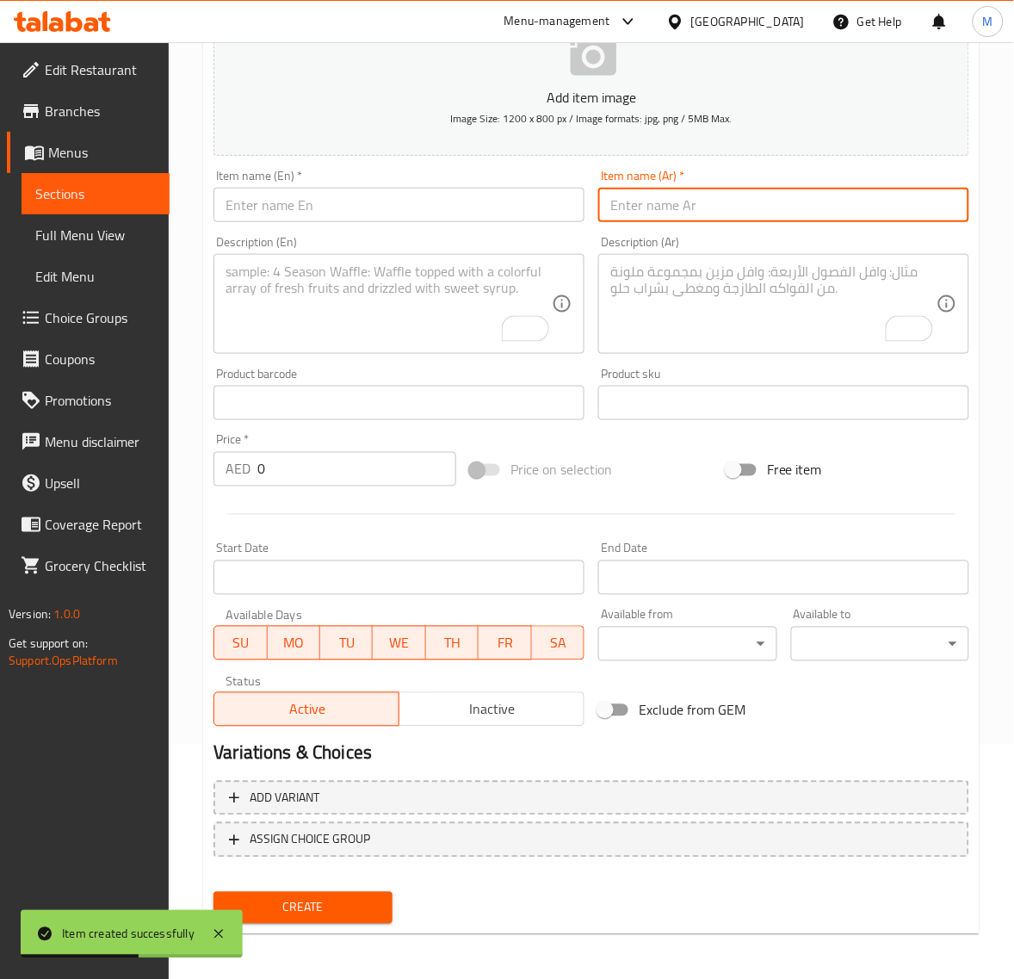
paste input "برجر خضار"
type input "برجر خضار"
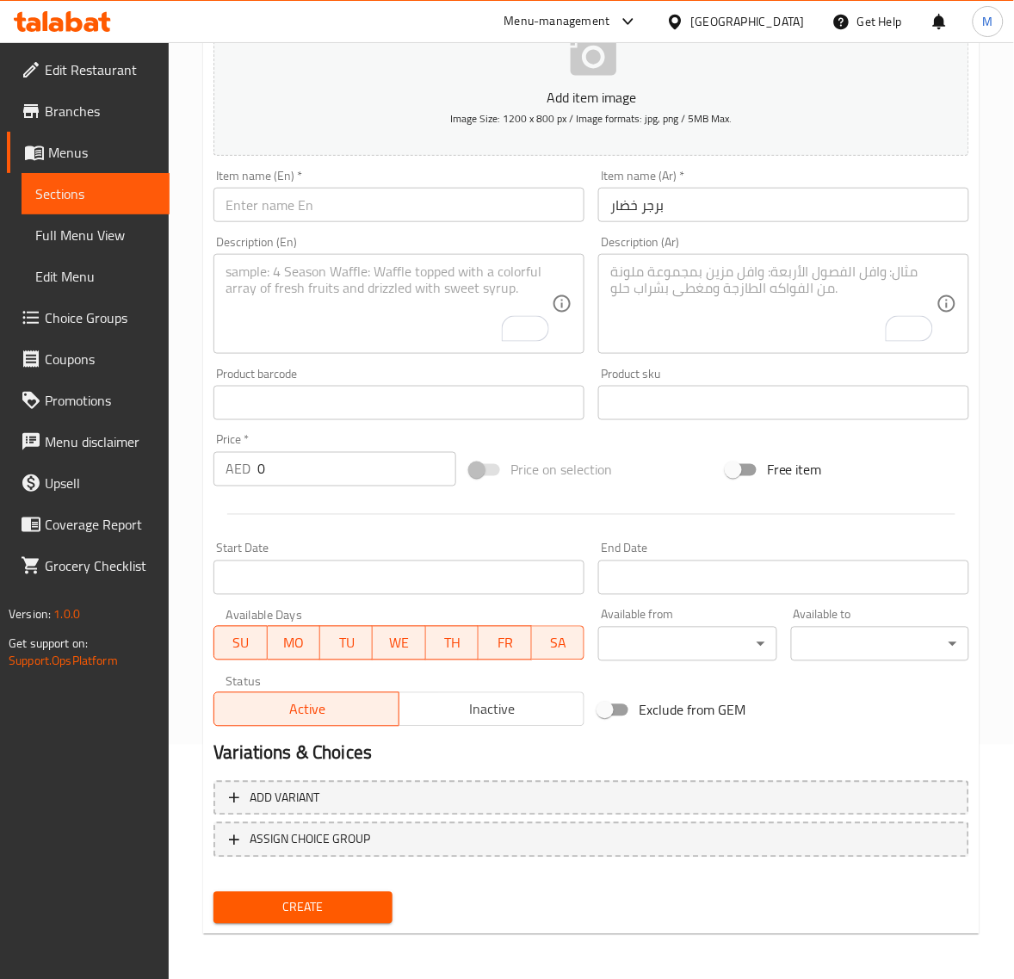
click at [344, 208] on input "text" at bounding box center [399, 205] width 371 height 34
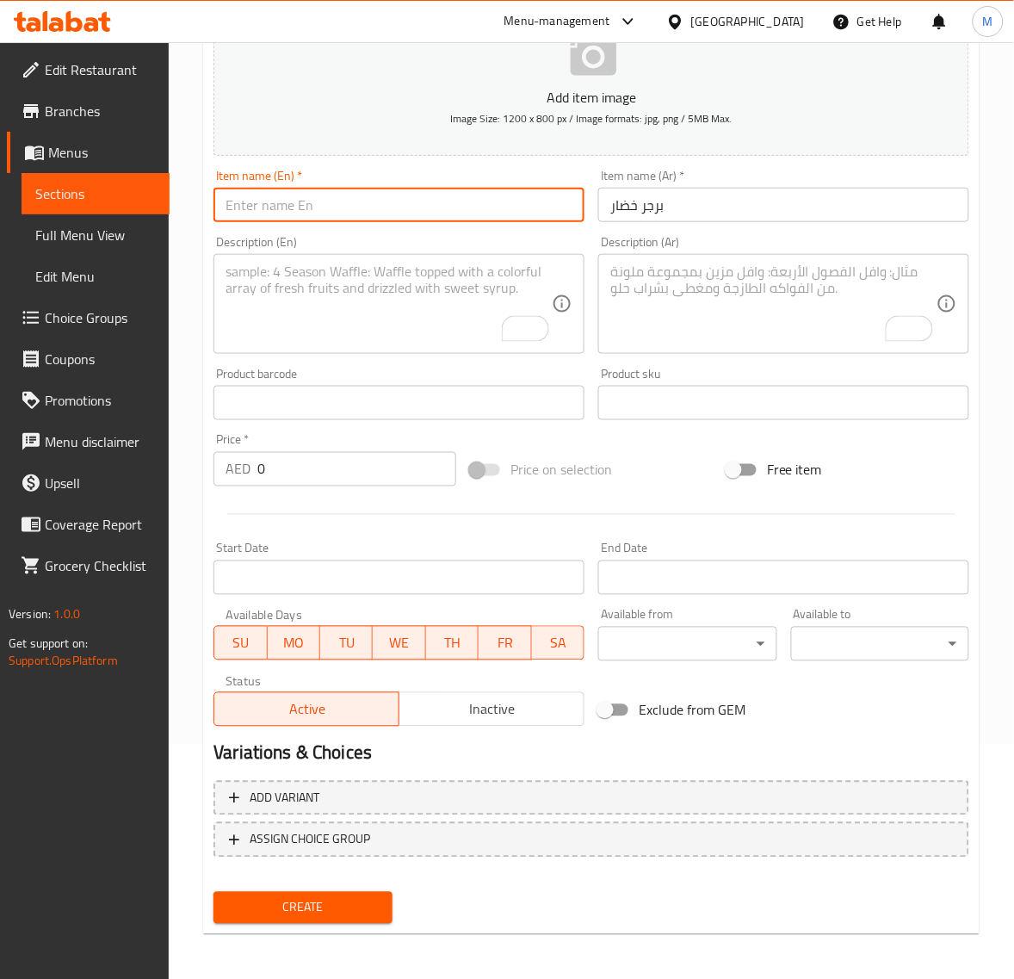
paste input "VEGETABLE BURGER"
type input "Vegetable Burger"
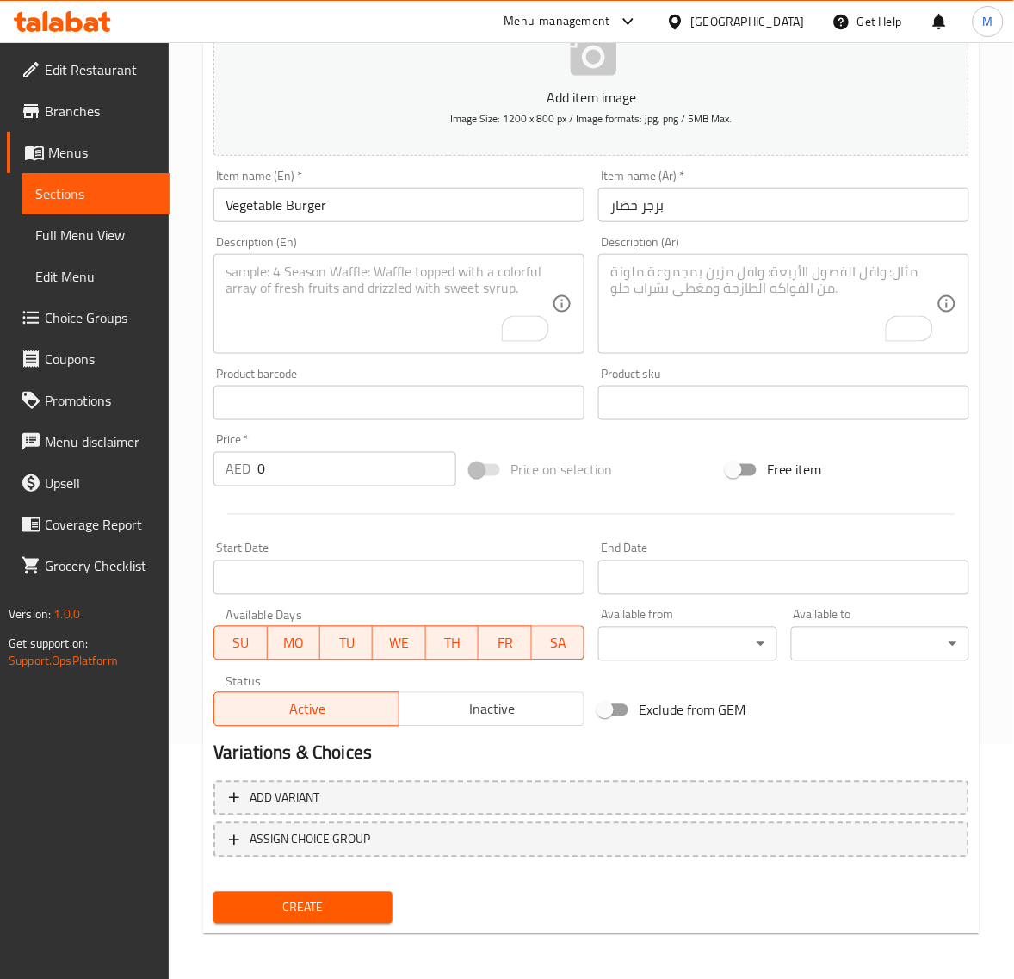
click at [319, 474] on input "0" at bounding box center [356, 469] width 199 height 34
paste input "10.8"
type input "10.80"
click at [313, 907] on span "Create" at bounding box center [302, 908] width 151 height 22
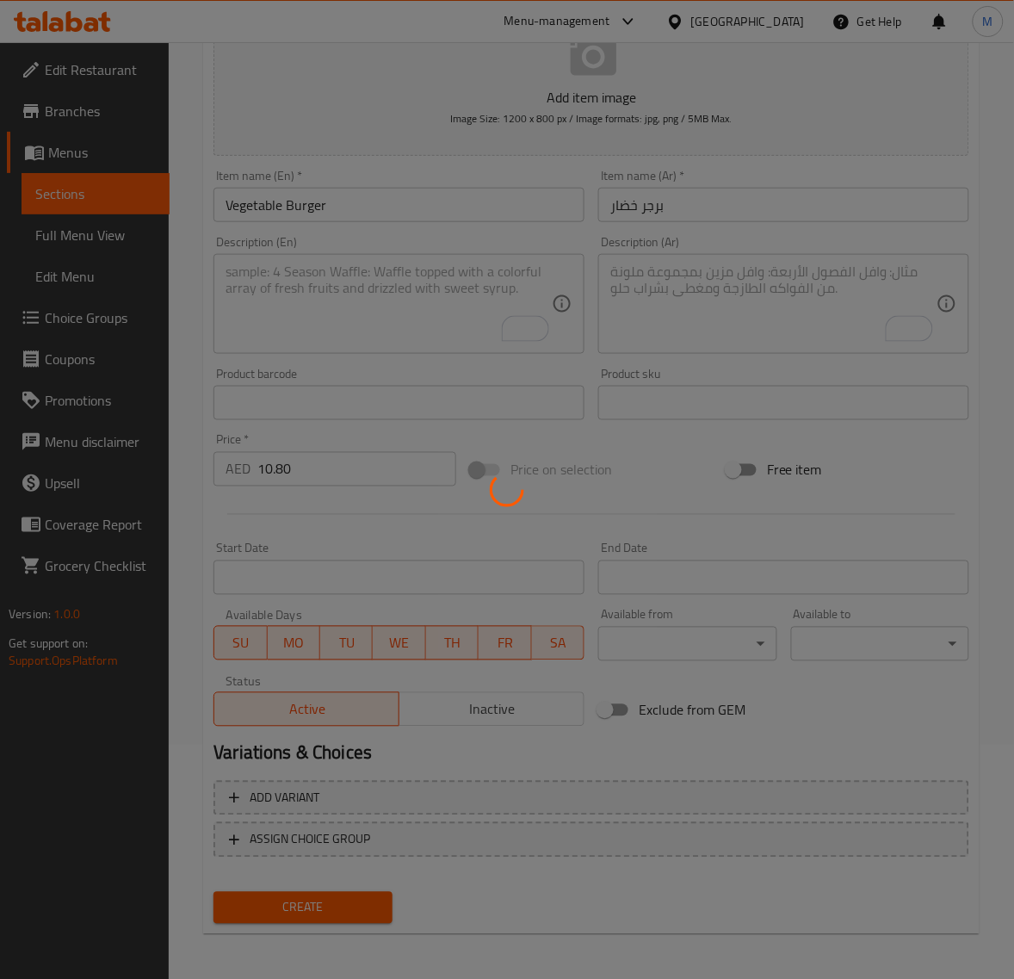
type input "0"
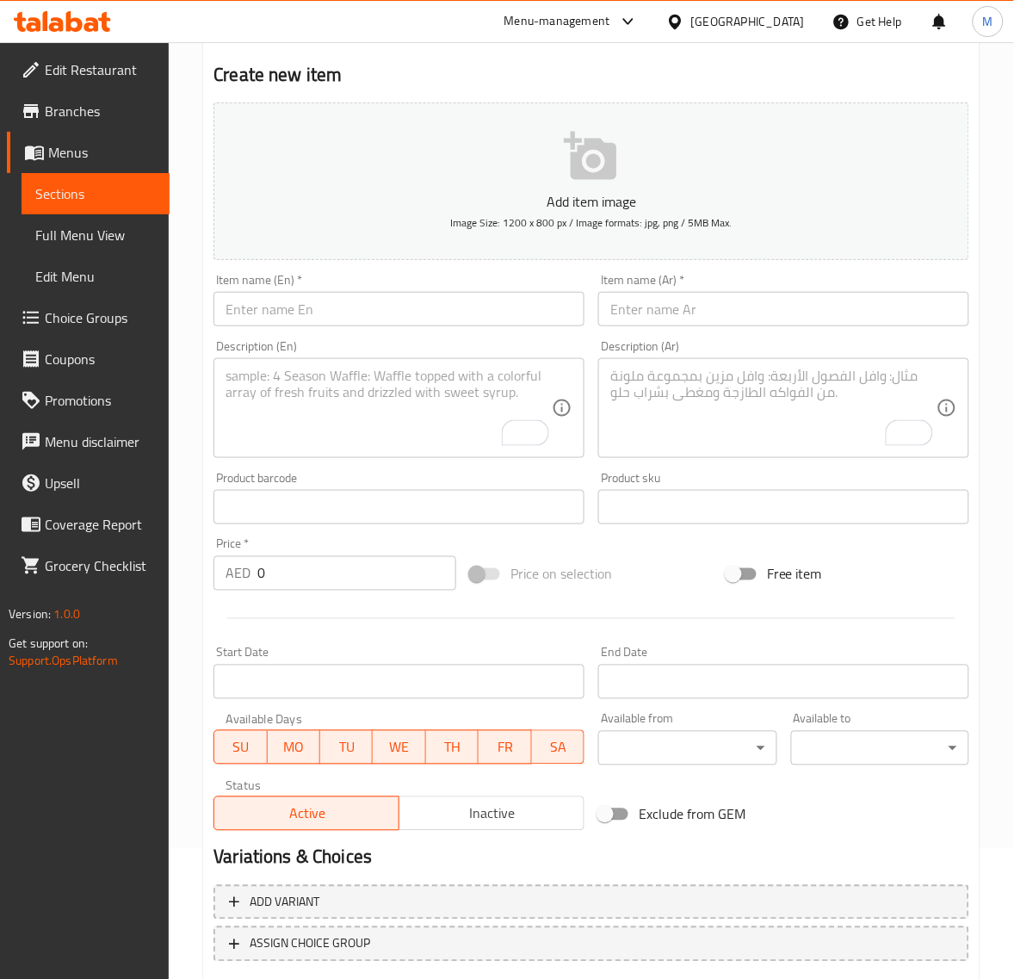
scroll to position [19, 0]
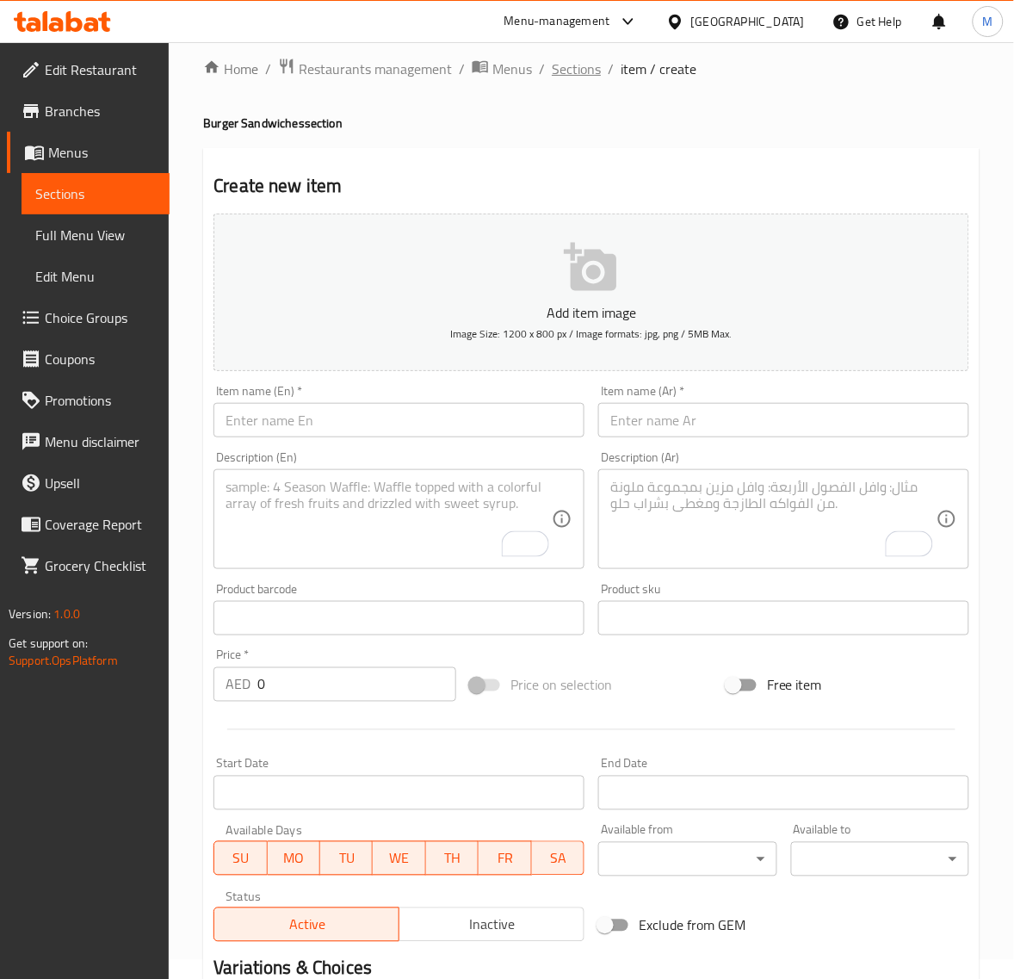
click at [565, 70] on span "Sections" at bounding box center [576, 69] width 49 height 21
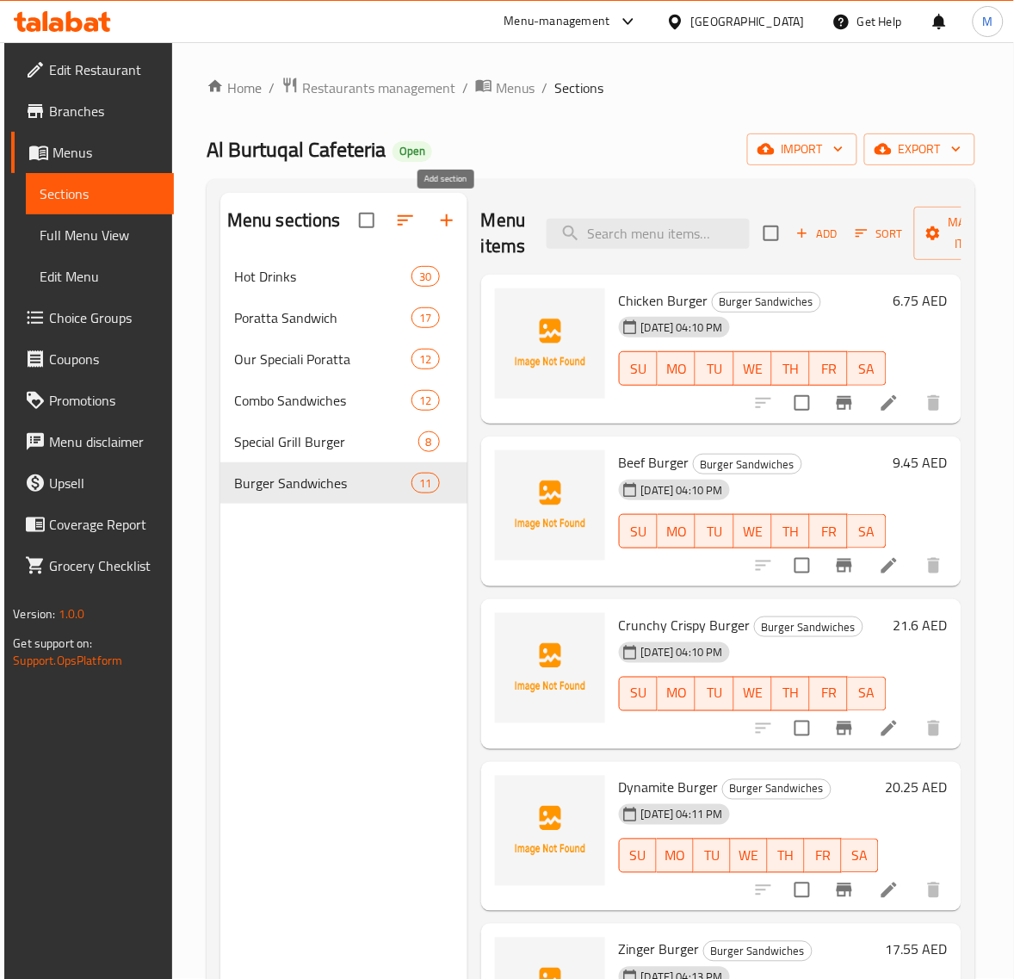
click at [455, 224] on icon "button" at bounding box center [447, 220] width 21 height 21
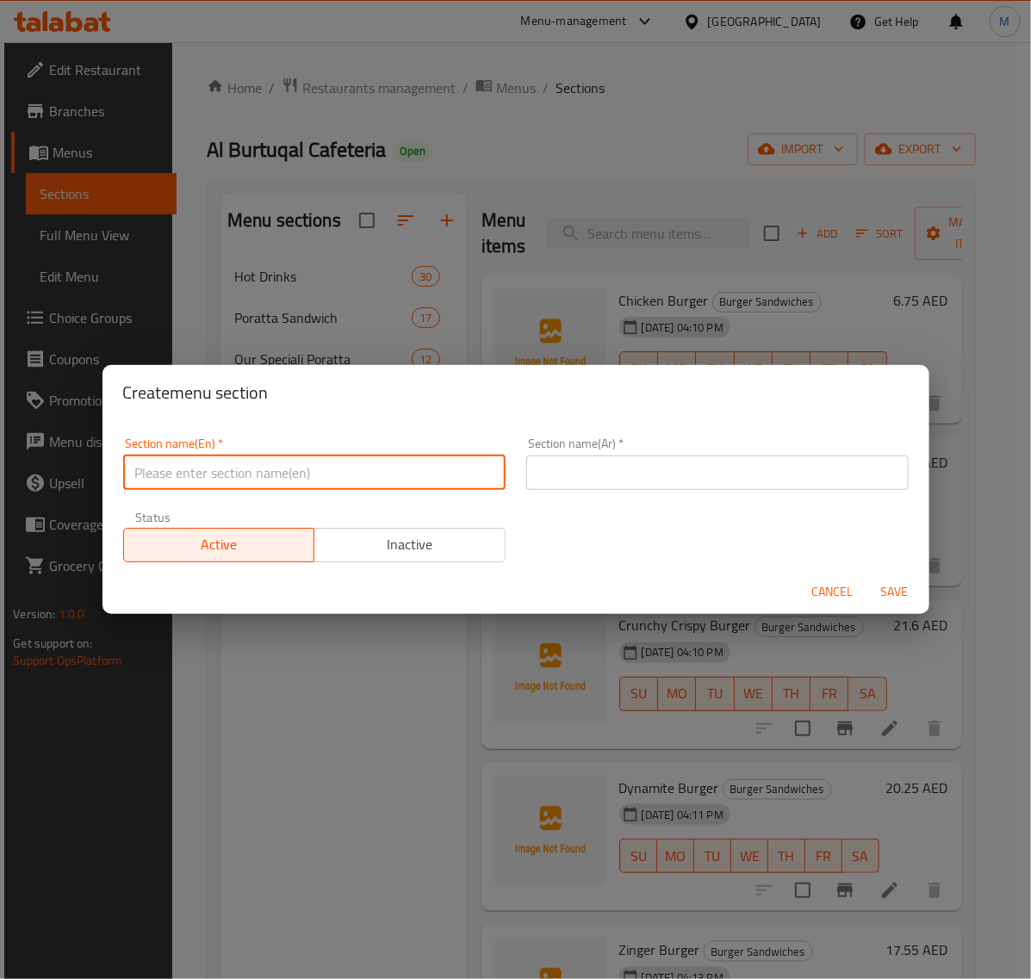
click at [312, 457] on input "text" at bounding box center [314, 472] width 382 height 34
type input "Club Sandwiches"
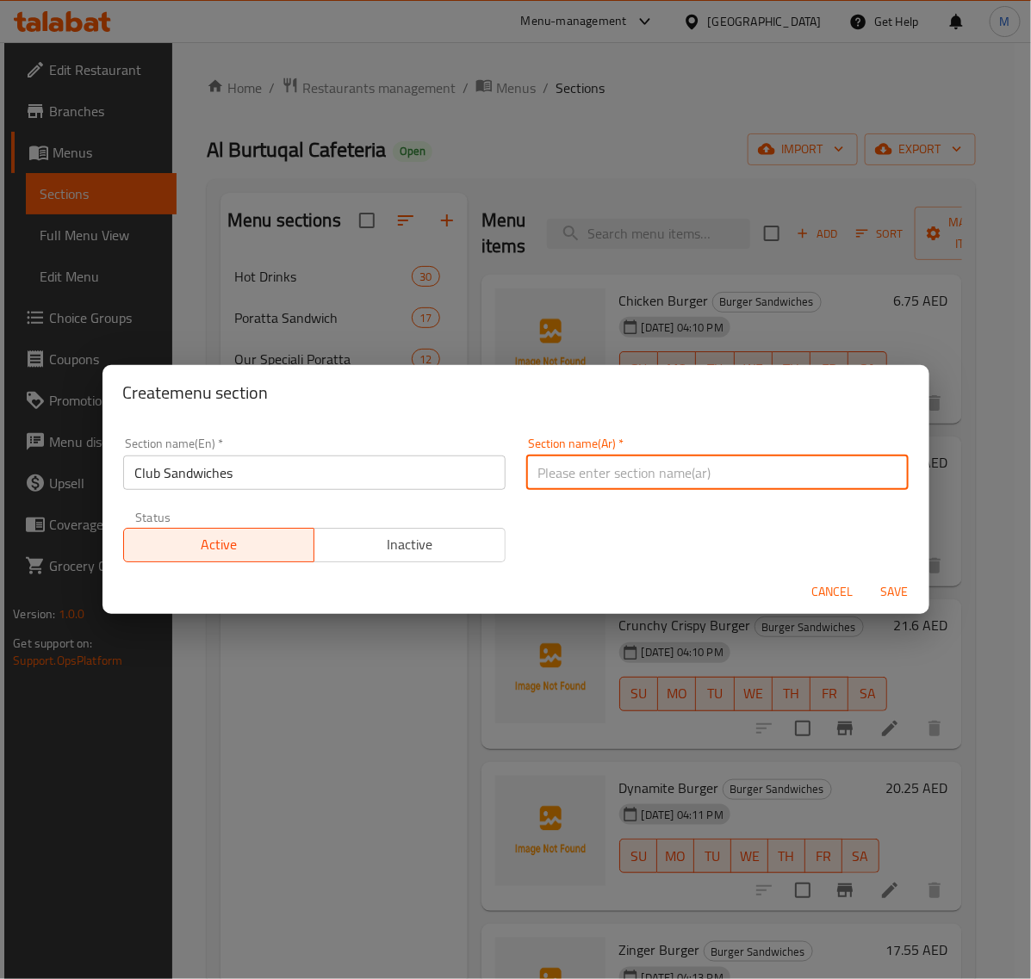
click at [591, 479] on input "text" at bounding box center [717, 472] width 382 height 34
type input "ساندوتشات الكلوب"
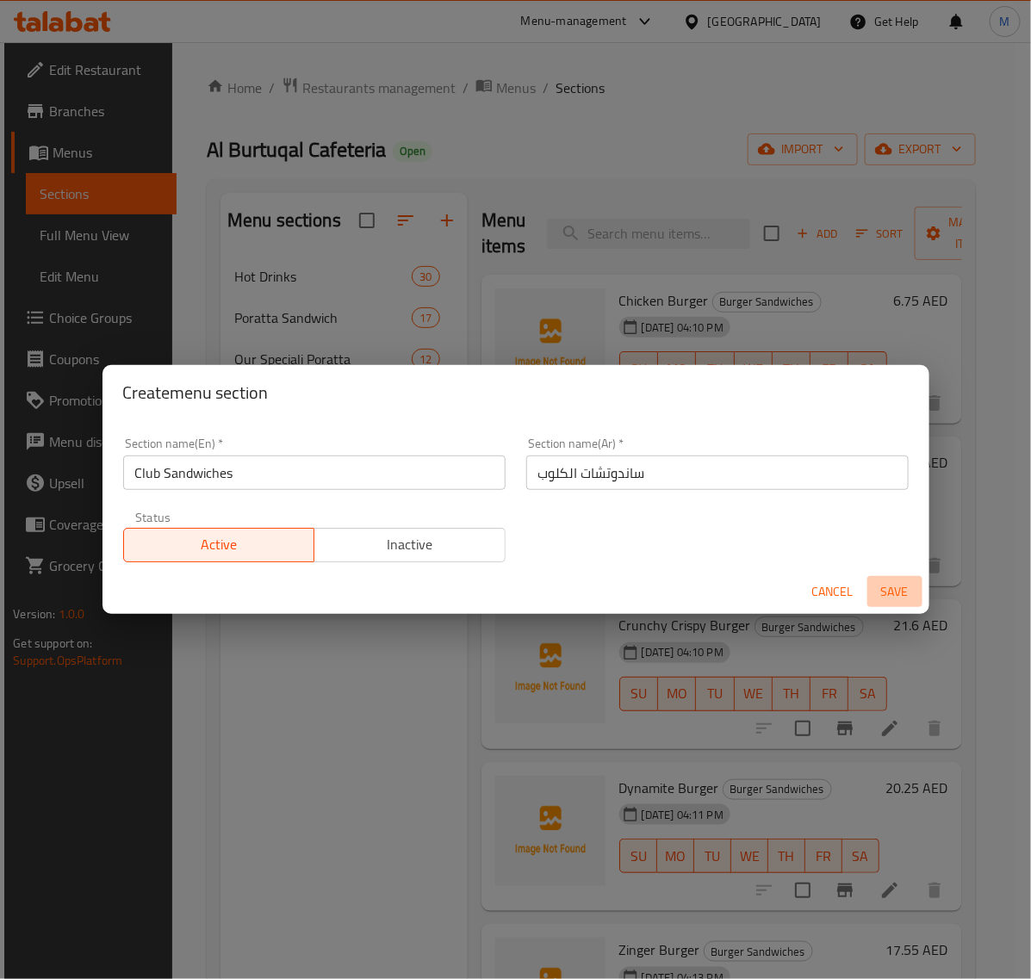
drag, startPoint x: 898, startPoint y: 596, endPoint x: 889, endPoint y: 595, distance: 8.7
click at [895, 595] on span "Save" at bounding box center [894, 592] width 41 height 22
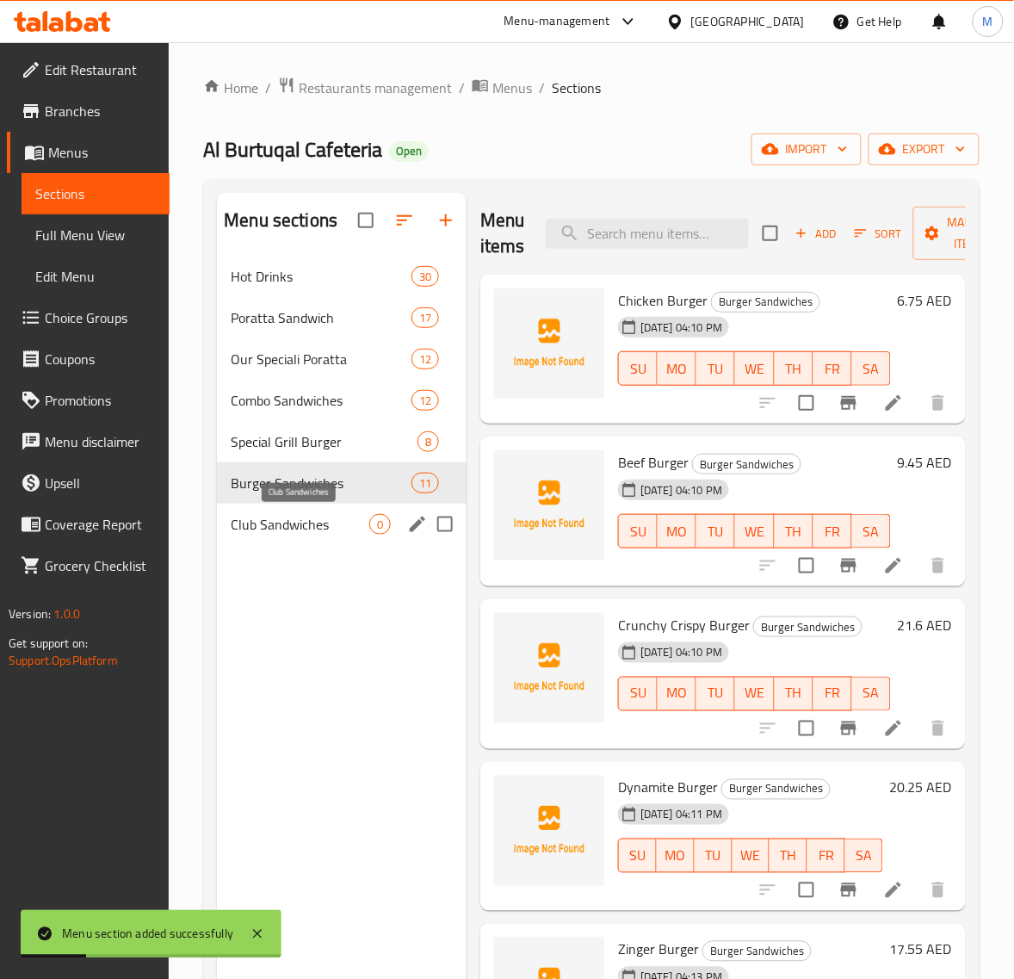
click at [298, 530] on span "Club Sandwiches" at bounding box center [300, 524] width 139 height 21
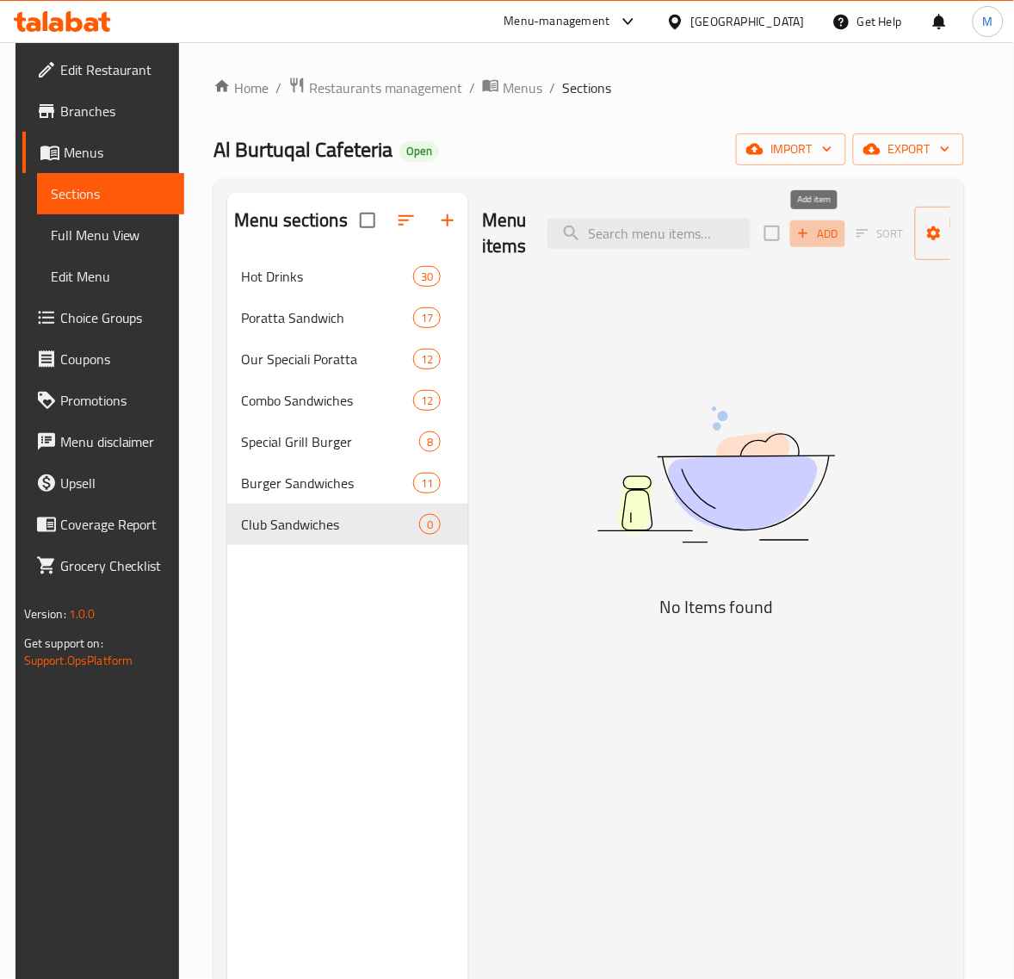
click at [814, 230] on span "Add" at bounding box center [818, 234] width 46 height 20
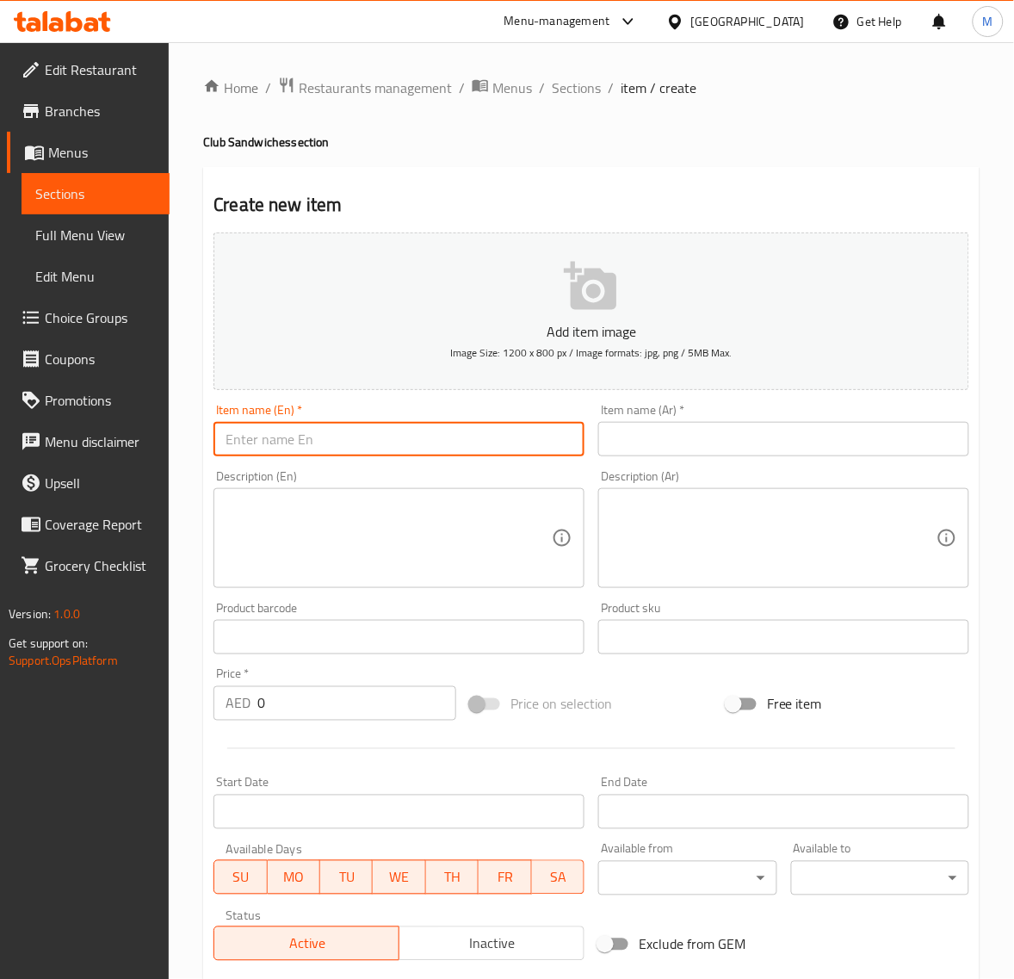
click at [301, 444] on input "text" at bounding box center [399, 439] width 371 height 34
paste input "KARAK SPECIAL CLUB"
type input "Karak Special Club"
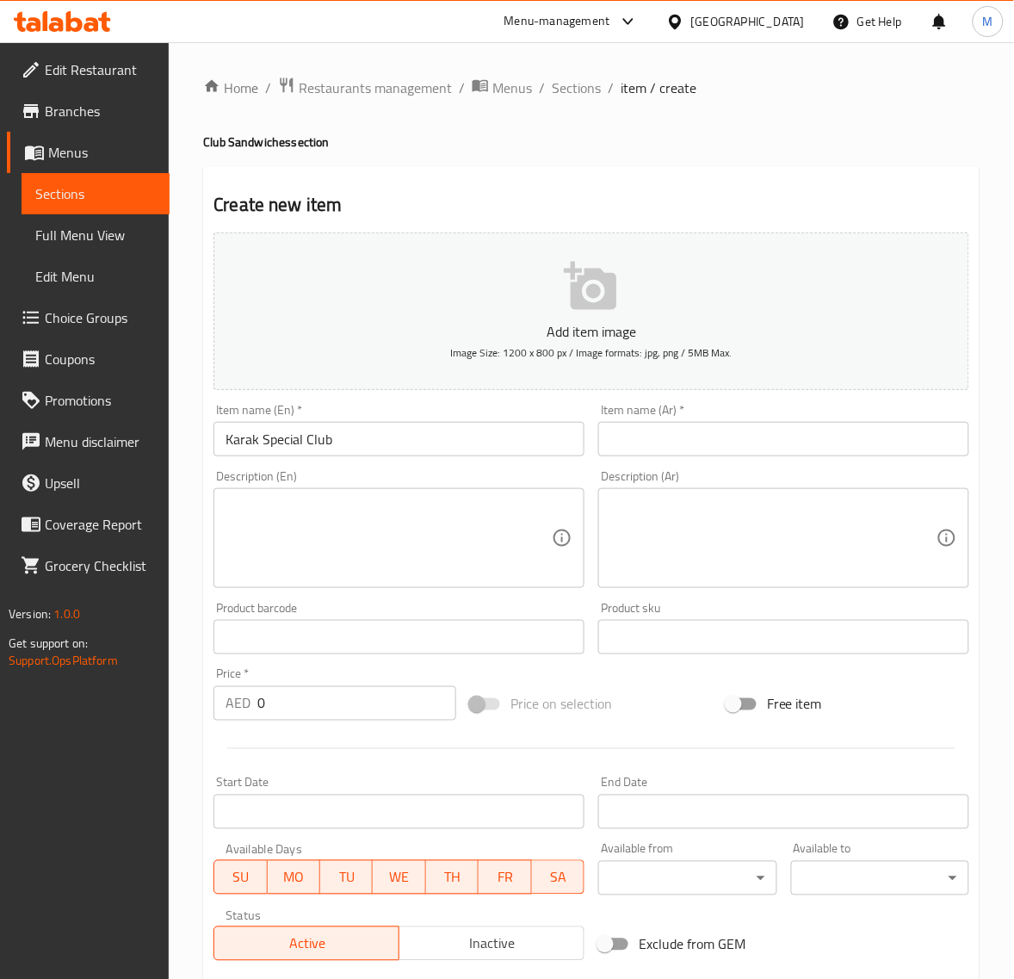
click at [696, 436] on input "text" at bounding box center [783, 439] width 371 height 34
paste input "كلوب كرك خاص"
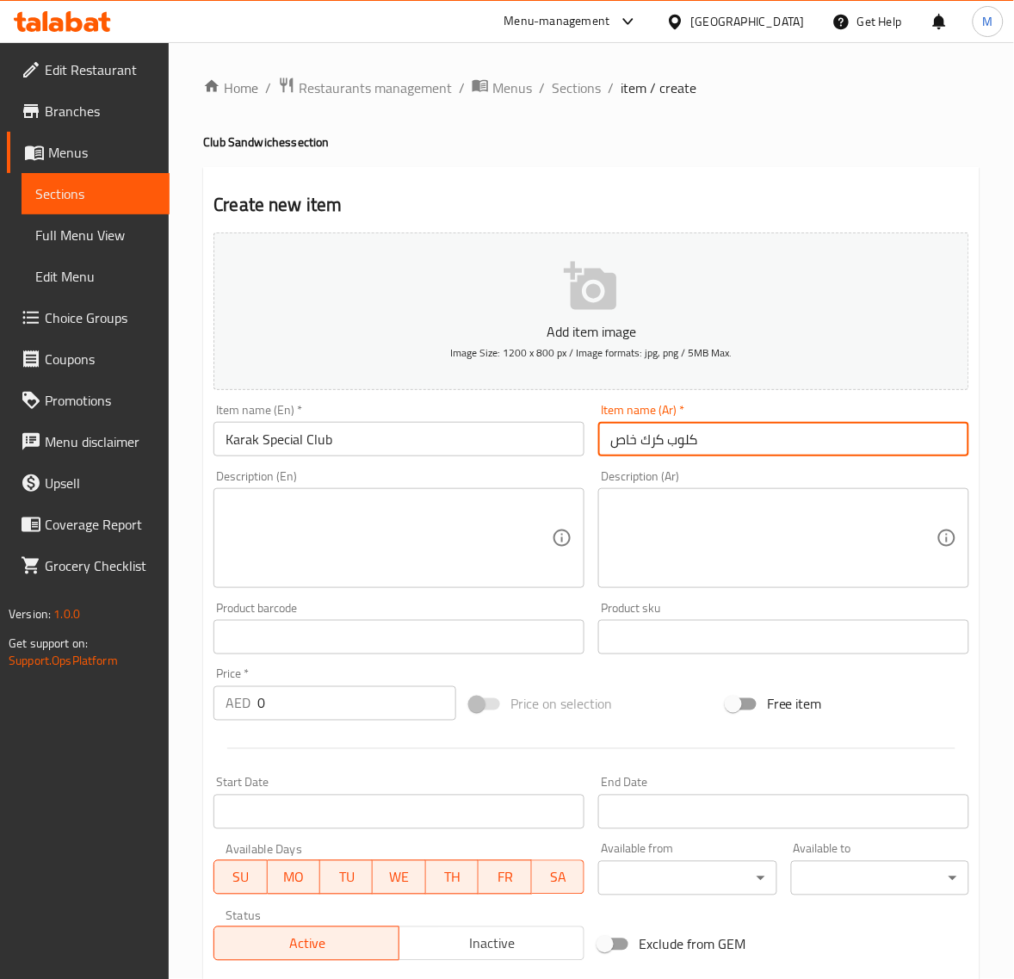
type input "كلوب كرك خاص"
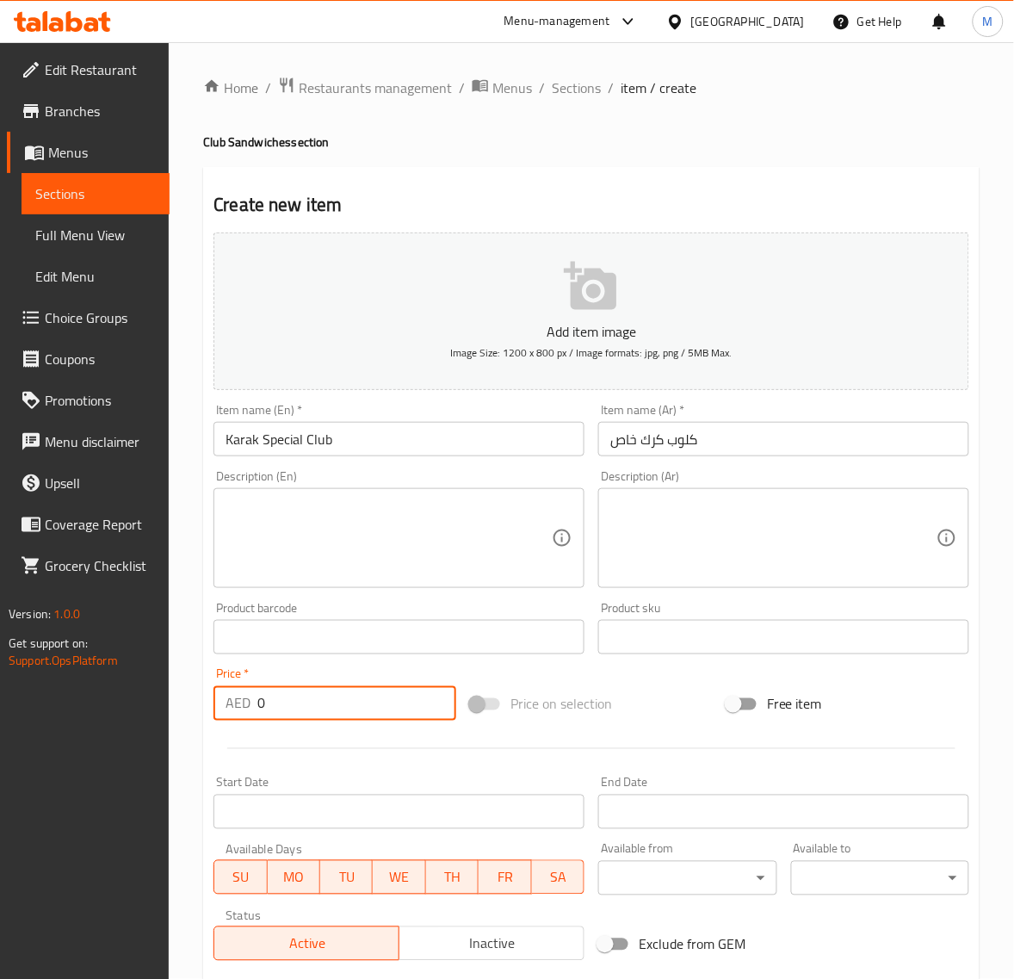
click at [323, 700] on input "0" at bounding box center [356, 703] width 199 height 34
paste input "56.7"
type input "56.70"
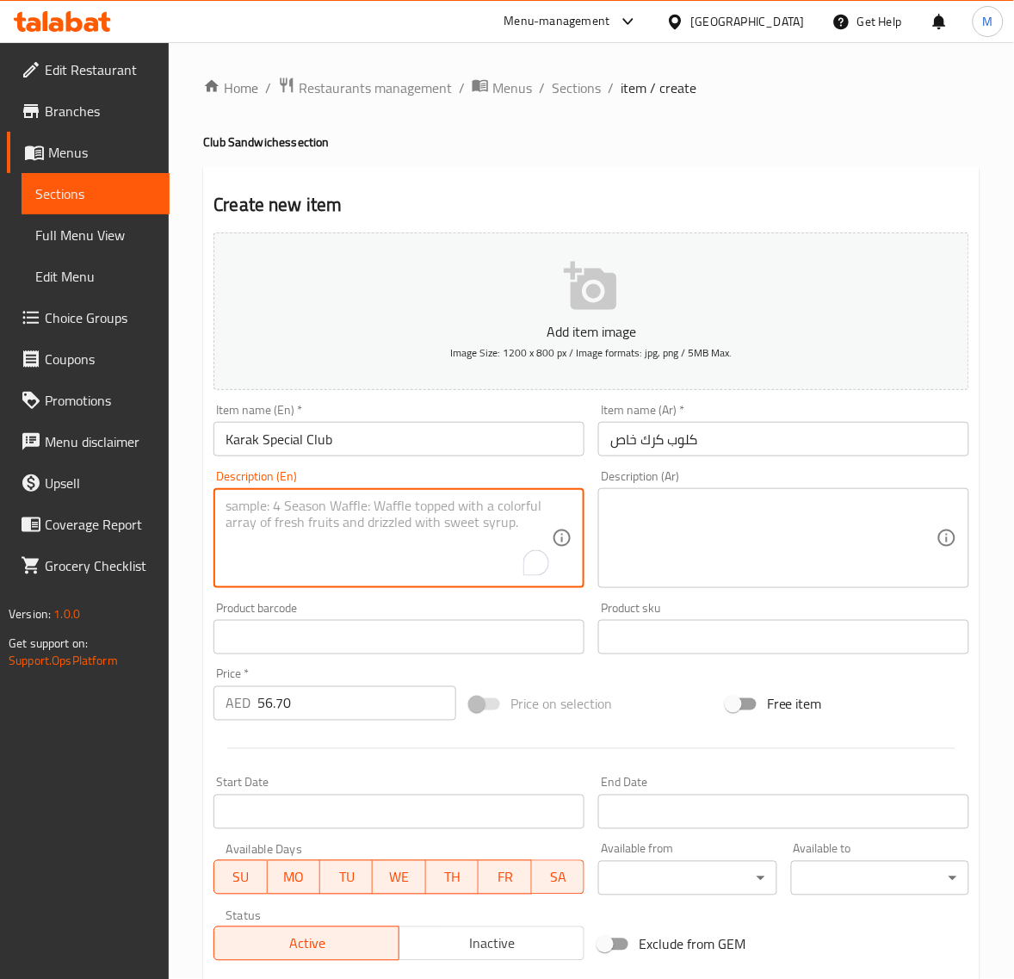
click at [323, 527] on textarea "To enrich screen reader interactions, please activate Accessibility in Grammarl…" at bounding box center [389, 539] width 326 height 82
paste textarea "– Bold spices, layered flavors, and a crispy crunch that makes every bite unfor…"
drag, startPoint x: 229, startPoint y: 505, endPoint x: 205, endPoint y: 501, distance: 24.4
click at [205, 501] on div "Create new item Add item image Image Size: 1200 x 800 px / Image formats: jpg, …" at bounding box center [591, 668] width 777 height 1002
click at [222, 517] on div "Bold spices, layered flavors, and a crispy crunch that makes every bite unforge…" at bounding box center [399, 538] width 371 height 100
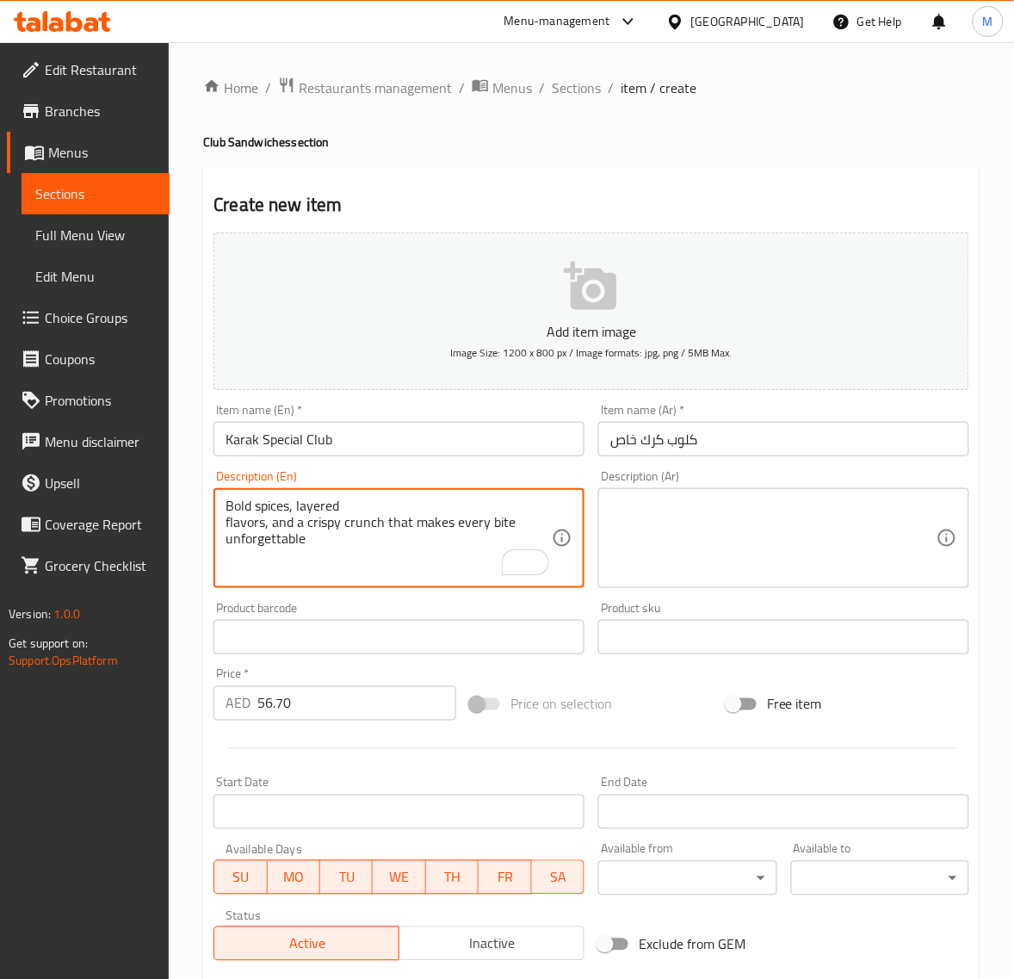
click at [226, 525] on textarea "Bold spices, layered flavors, and a crispy crunch that makes every bite unforge…" at bounding box center [389, 539] width 326 height 82
click at [224, 523] on div "Bold spices, layered flavors, and a crispy crunch that makes every bite unforge…" at bounding box center [399, 538] width 371 height 100
click at [226, 523] on textarea "Bold spices, layered flavors, and a crispy crunch that makes every bite unforge…" at bounding box center [389, 539] width 326 height 82
type textarea "Bold spices, layered flavors, and a crispy crunch that makes every bite unforge…"
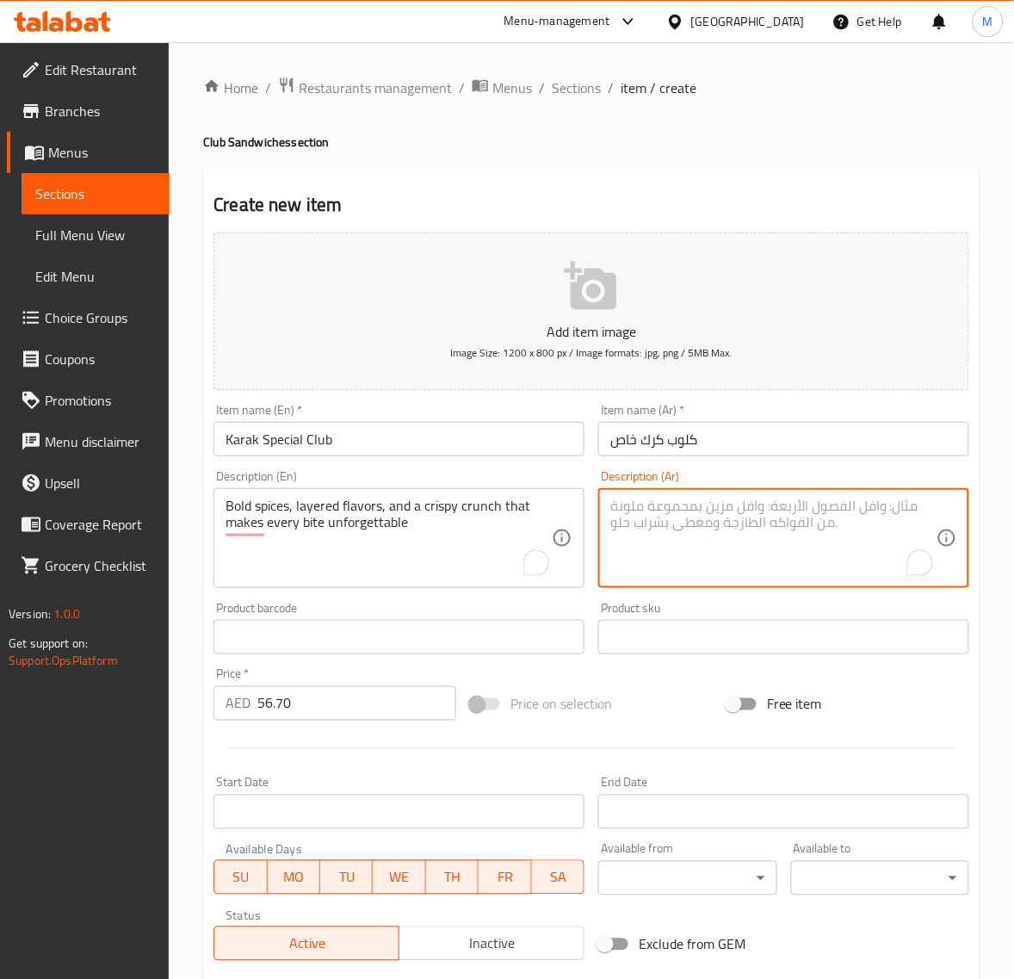
click at [686, 511] on textarea "To enrich screen reader interactions, please activate Accessibility in Grammarl…" at bounding box center [773, 539] width 326 height 82
paste textarea "توابل جريئة ونكهات متعددة الطبقات وقرمشة مقرمشة تجعل كل قضمة لا تُنسى"
type textarea "توابل جريئة ونكهات متعددة الطبقات وقرمشة مقرمشة تجعل كل قضمة لا تُنسى"
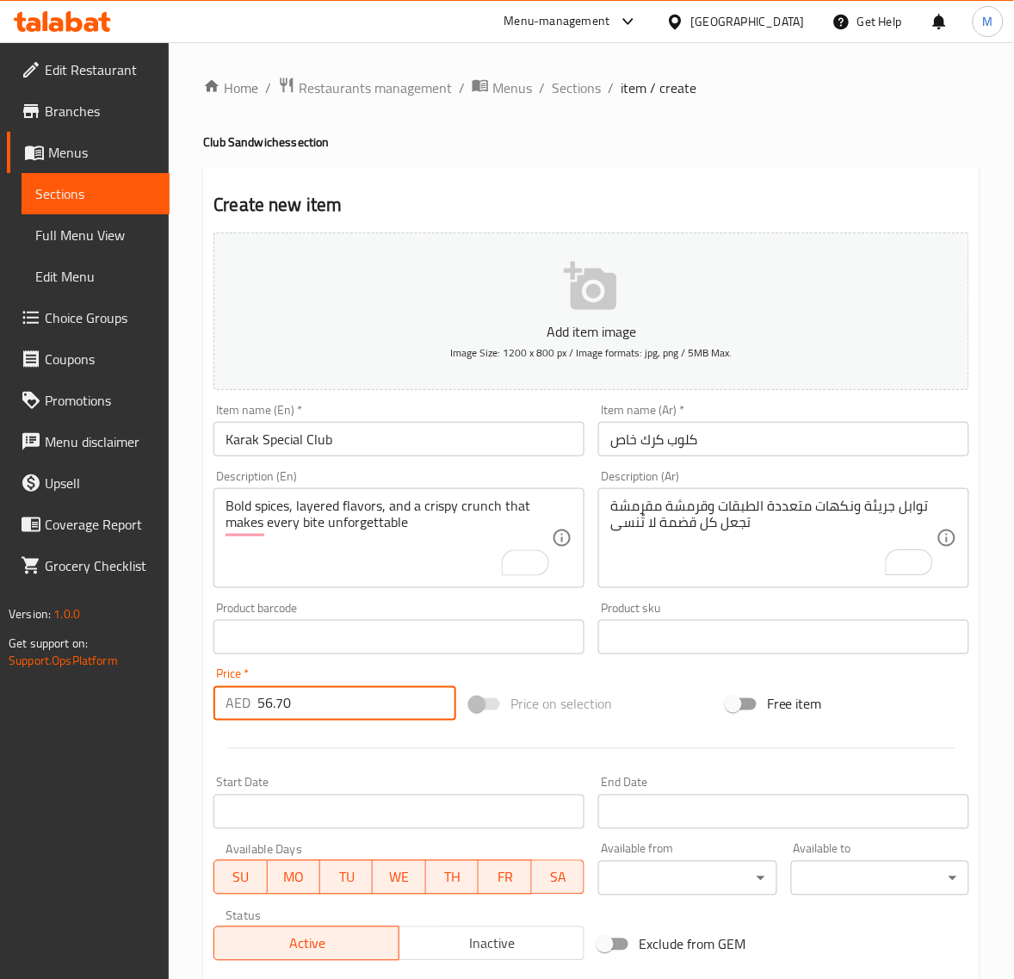
click at [350, 716] on input "56.70" at bounding box center [356, 703] width 199 height 34
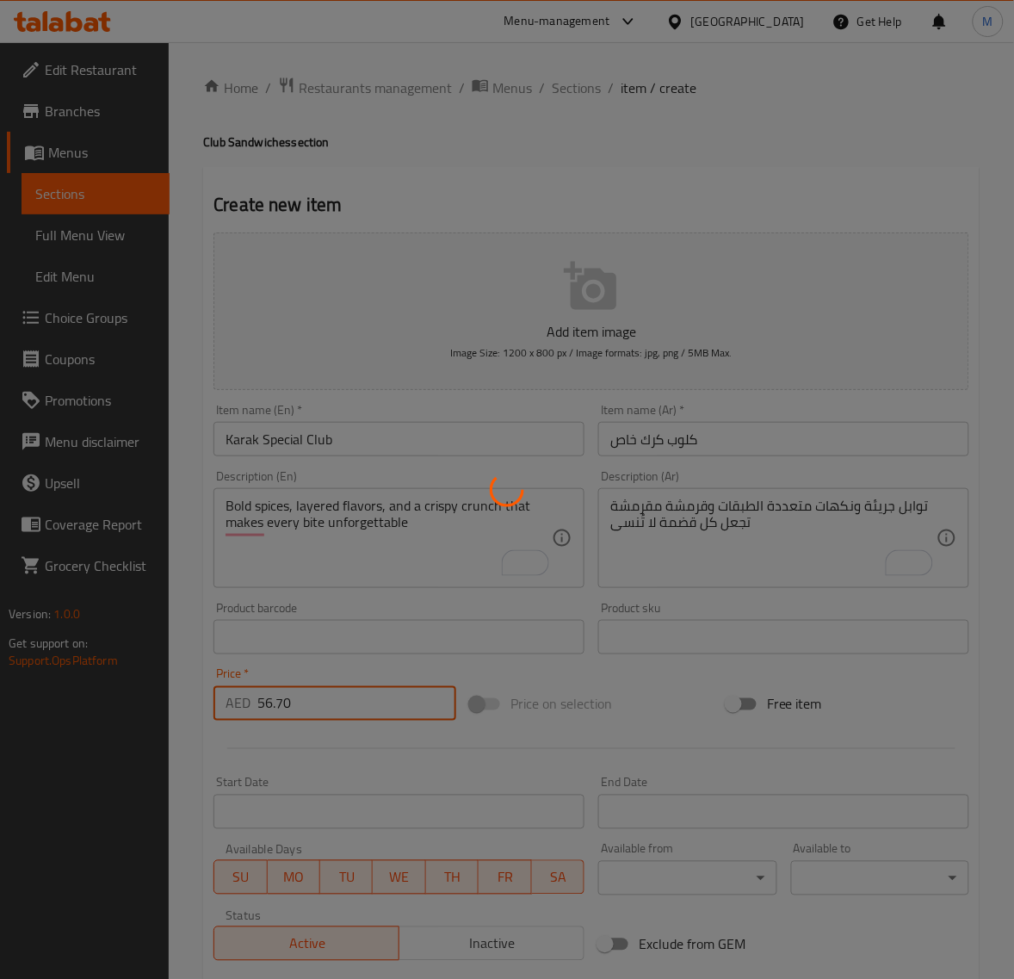
type input "0"
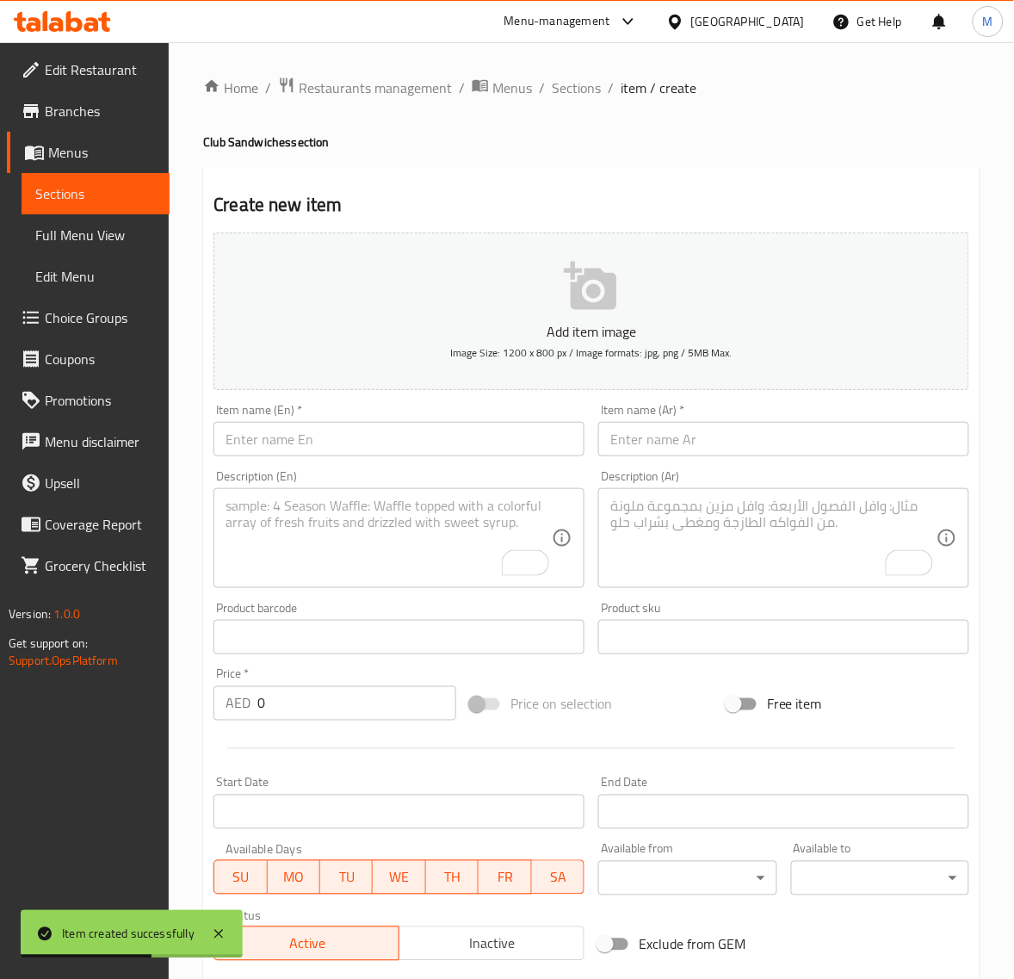
click at [773, 448] on input "text" at bounding box center [783, 439] width 371 height 34
paste input "كلوب ساندويتش العائلة"
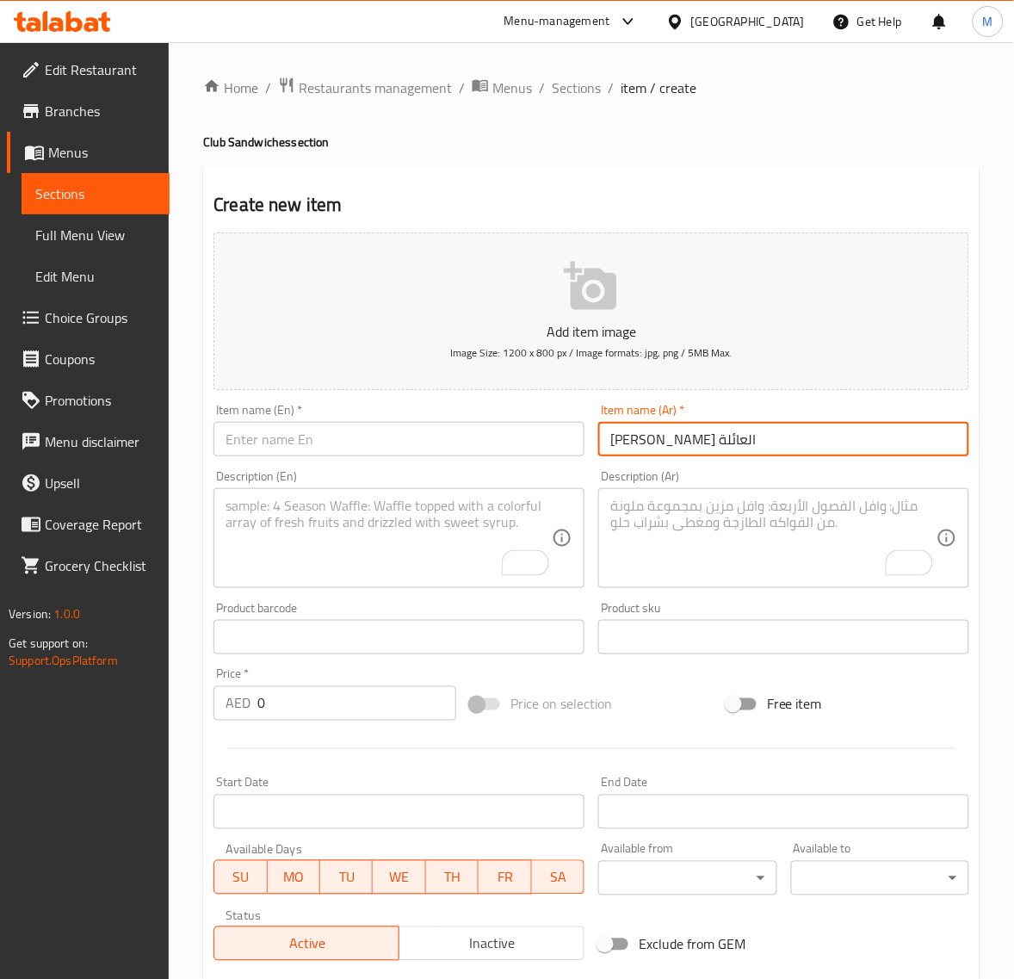
click at [676, 441] on input "كلوب ساندويتش العائلة" at bounding box center [783, 439] width 371 height 34
type input "كلوب ساندوتش العائلة"
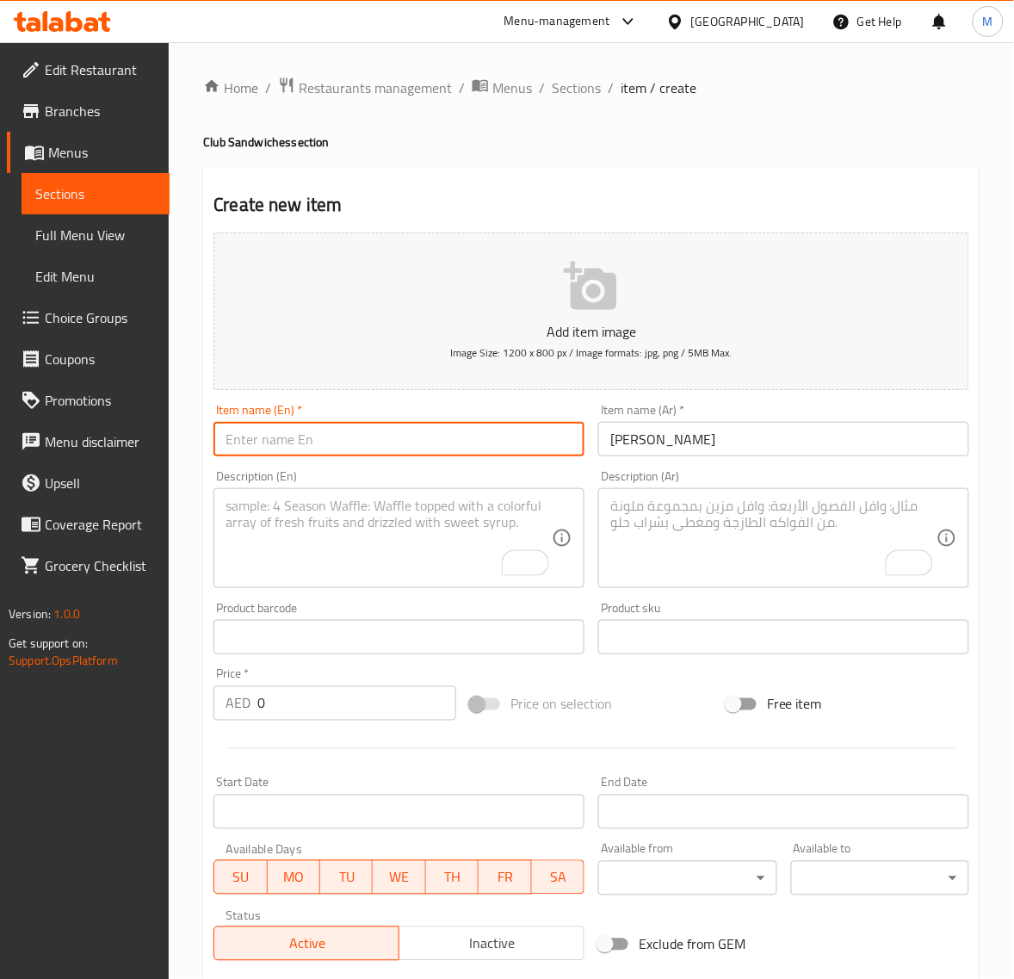
click at [298, 449] on input "text" at bounding box center [399, 439] width 371 height 34
paste input "FAMILY CLUB SANDWICH"
type input "Family Club Sandwich"
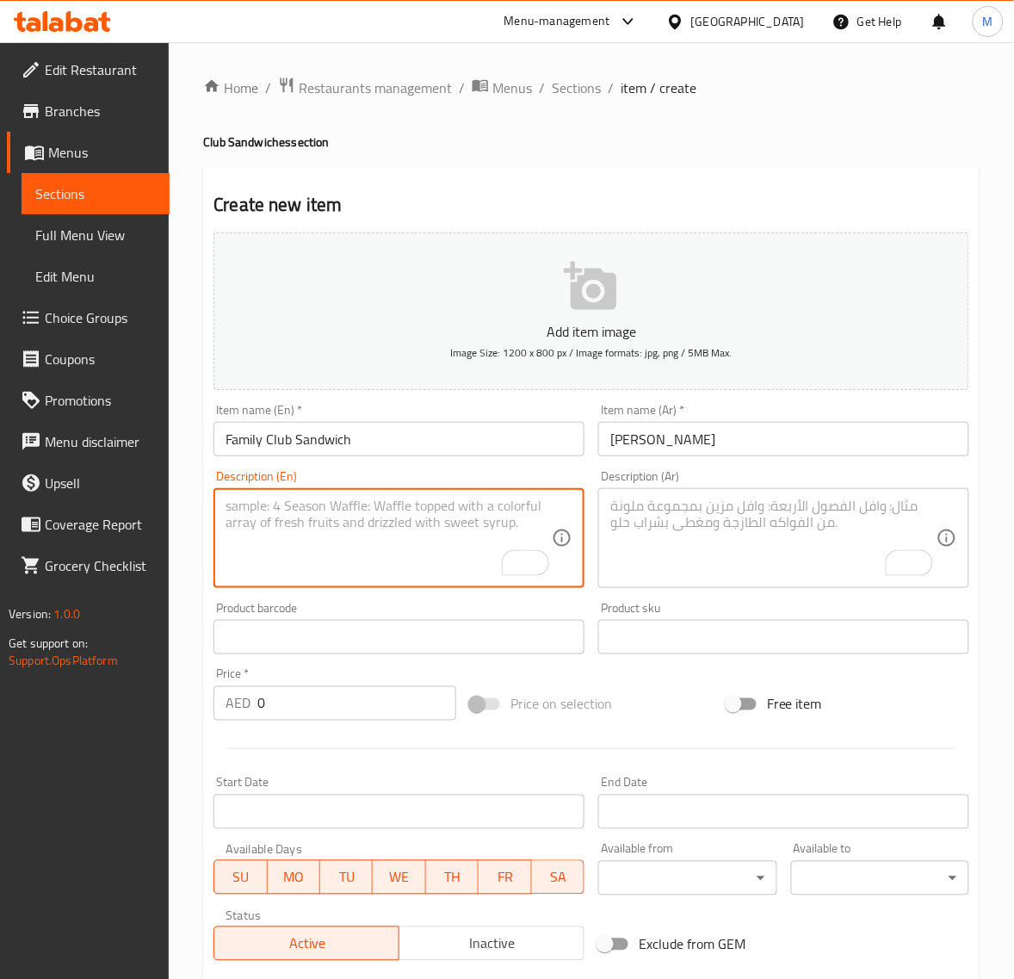
click at [304, 505] on textarea "To enrich screen reader interactions, please activate Accessibility in Grammarl…" at bounding box center [389, 539] width 326 height 82
paste textarea "Generously stacked layers of flavors, perfect for sharing and bringing everyone…"
click at [229, 506] on textarea "Generously stacked layers of flavors, perfect for sharing and bringing everyone…" at bounding box center [389, 539] width 326 height 82
drag, startPoint x: 225, startPoint y: 535, endPoint x: 230, endPoint y: 555, distance: 21.3
click at [226, 536] on textarea "Generously stacked layers of flavors, perfect for sharing and bringing everyone…" at bounding box center [389, 539] width 326 height 82
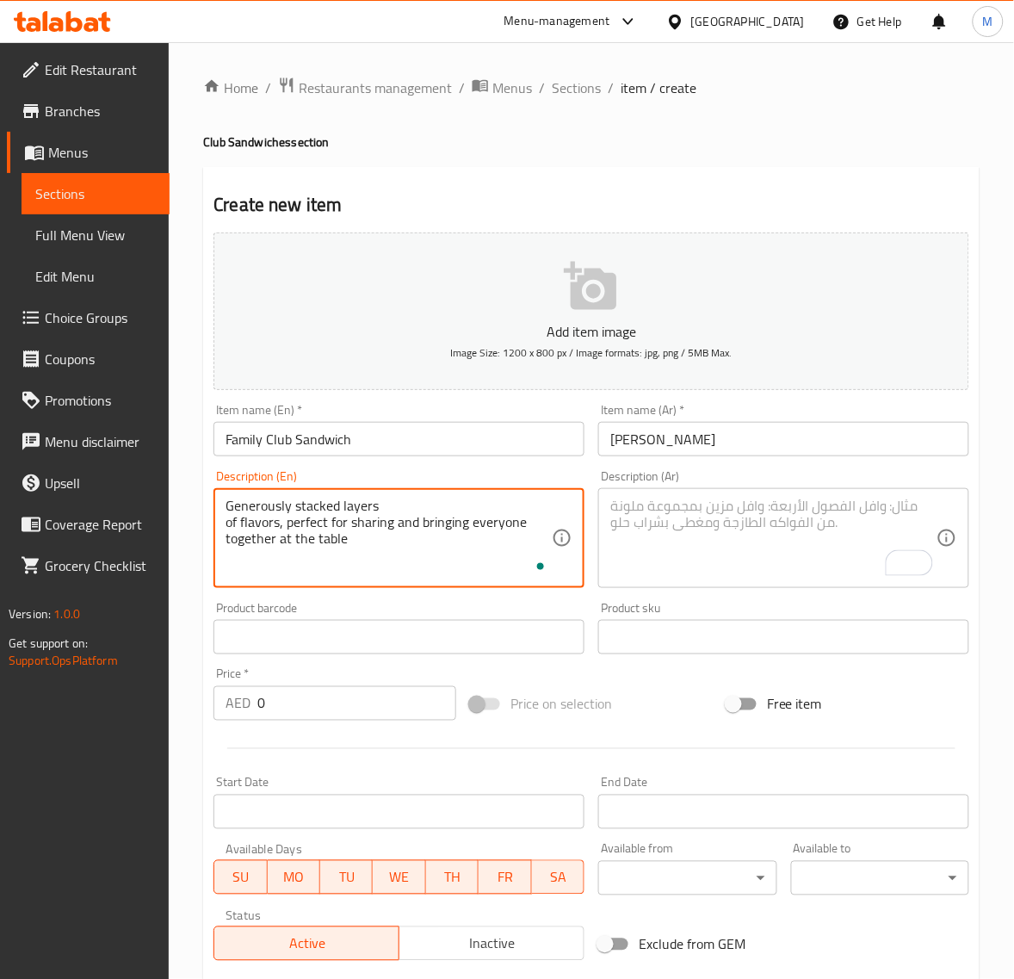
click at [226, 523] on textarea "Generously stacked layers of flavors, perfect for sharing and bringing everyone…" at bounding box center [389, 539] width 326 height 82
type textarea "Generously stacked layers of flavors, perfect for sharing and bringing everyone…"
click at [707, 538] on textarea "To enrich screen reader interactions, please activate Accessibility in Grammarl…" at bounding box center [773, 539] width 326 height 82
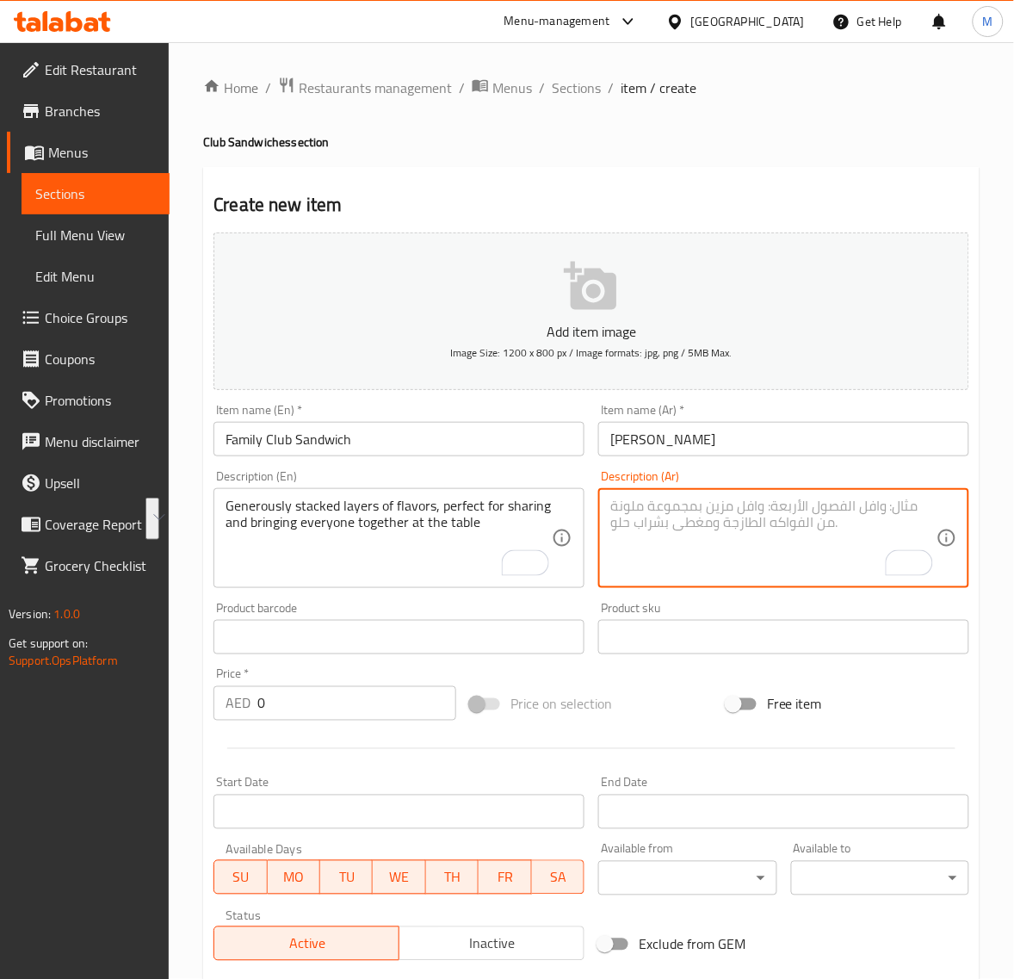
paste textarea "طبقات مكدسة بسخاء من النكهات، مثالية للمشاركة وجمع الجميع على الطاولة"
type textarea "طبقات مكدسة بسخاء من النكهات، مثالية للمشاركة وجمع الجميع على الطاولة"
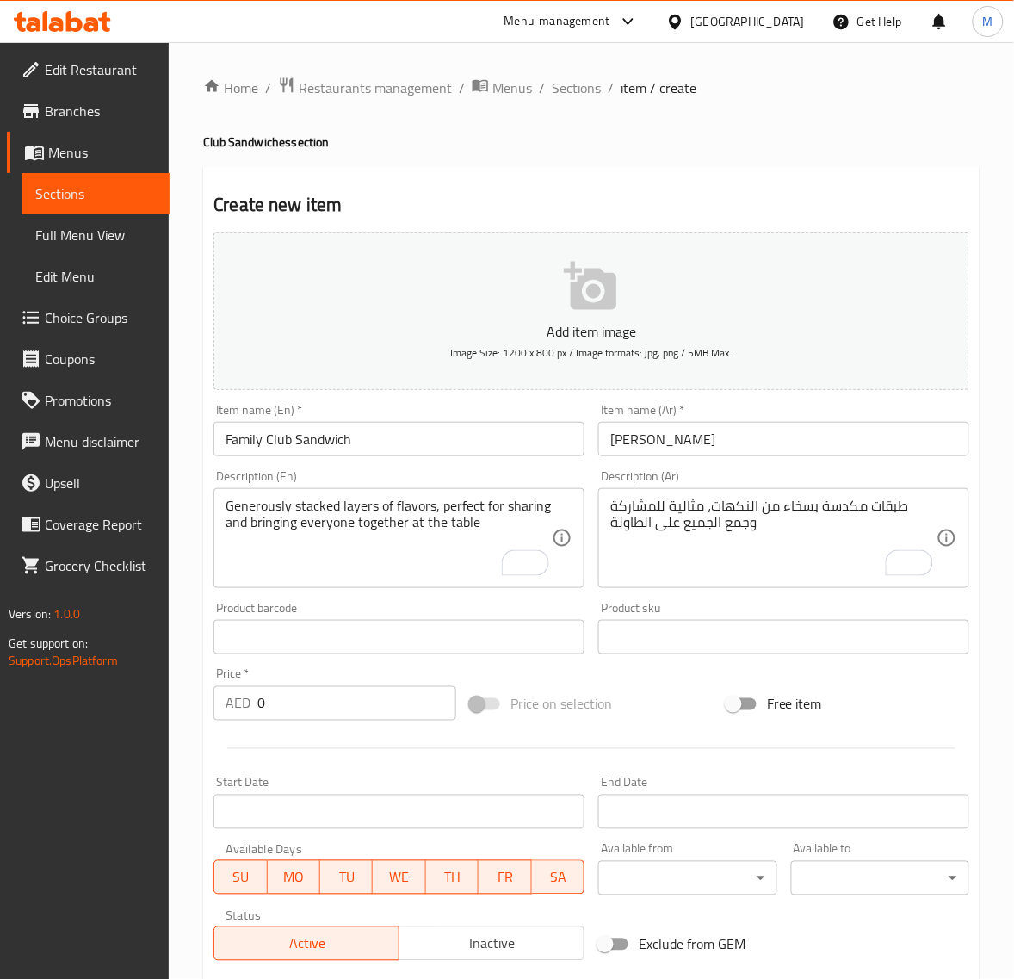
click at [299, 700] on input "0" at bounding box center [356, 703] width 199 height 34
paste input "81.0"
type input "81.00"
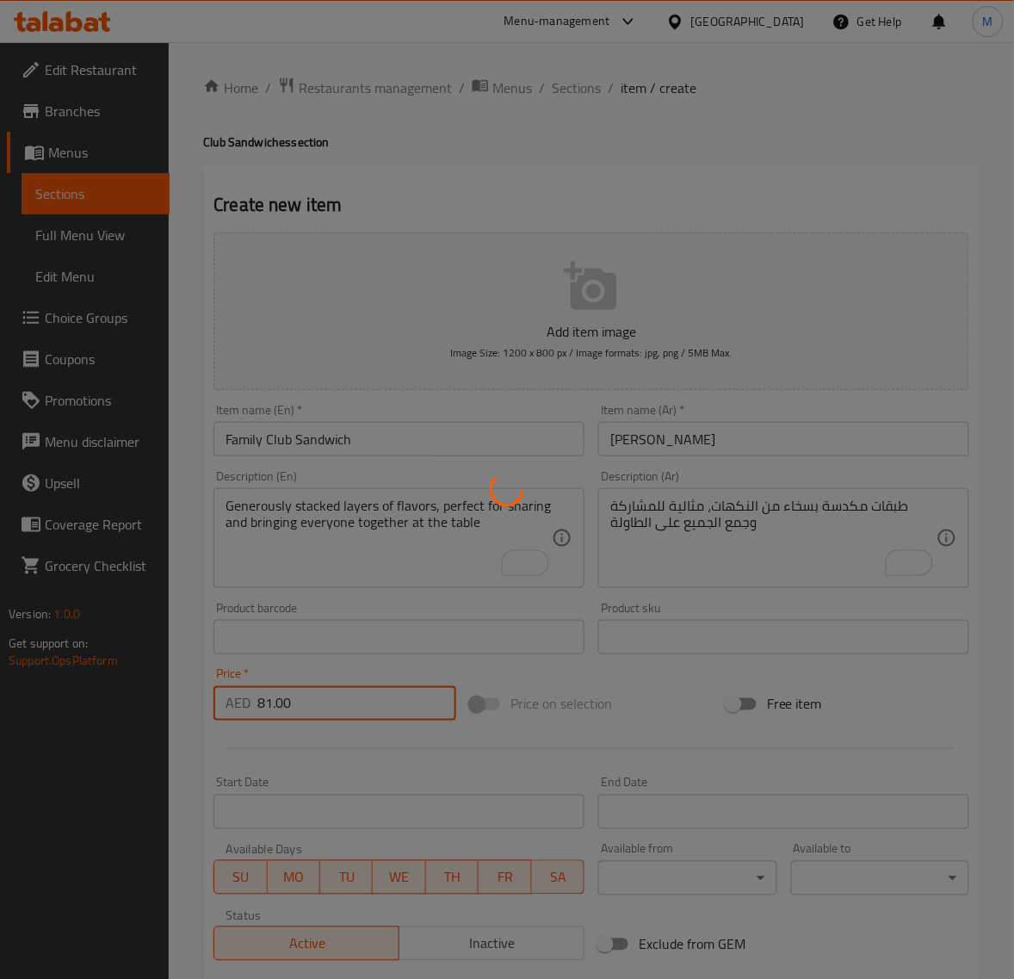
type input "0"
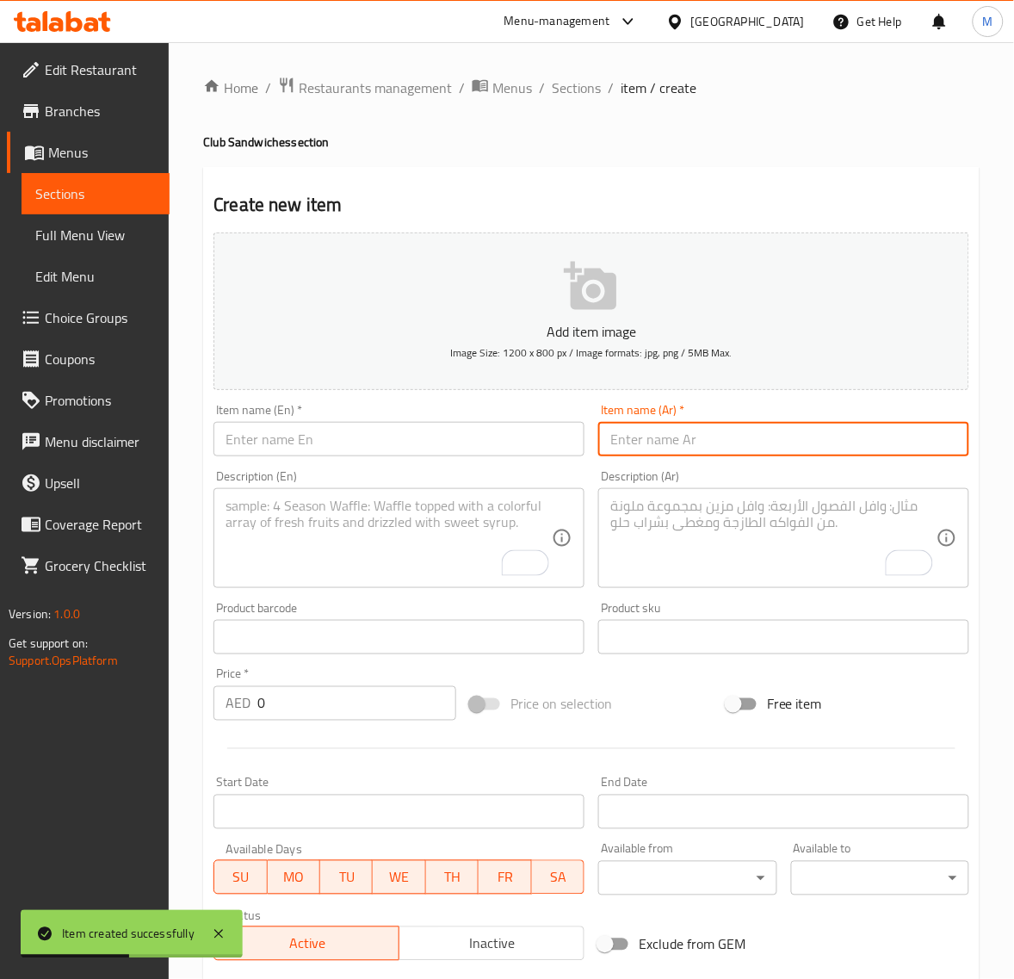
click at [694, 435] on input "text" at bounding box center [783, 439] width 371 height 34
paste input "كلوب زنجر"
type input "كلوب زنجر"
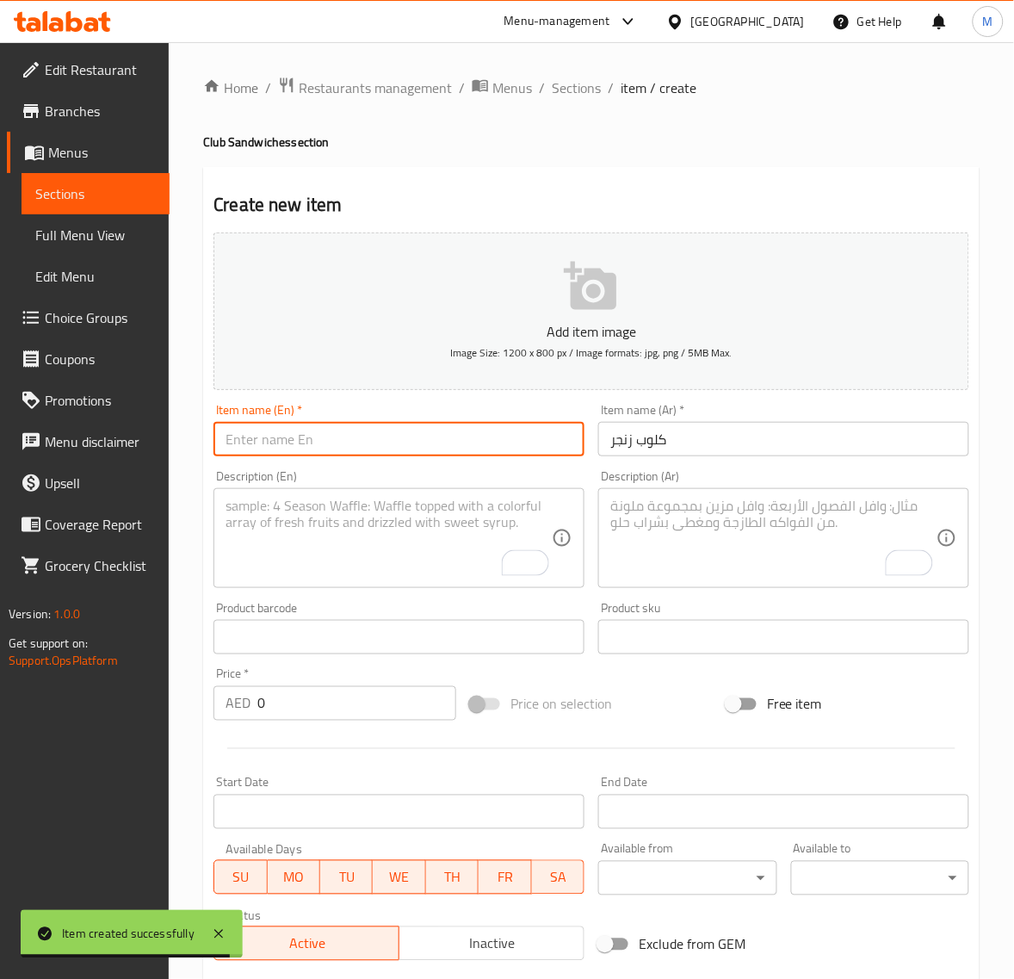
click at [324, 448] on input "text" at bounding box center [399, 439] width 371 height 34
paste input "ZINGER CLUB"
type input "Zinger Club"
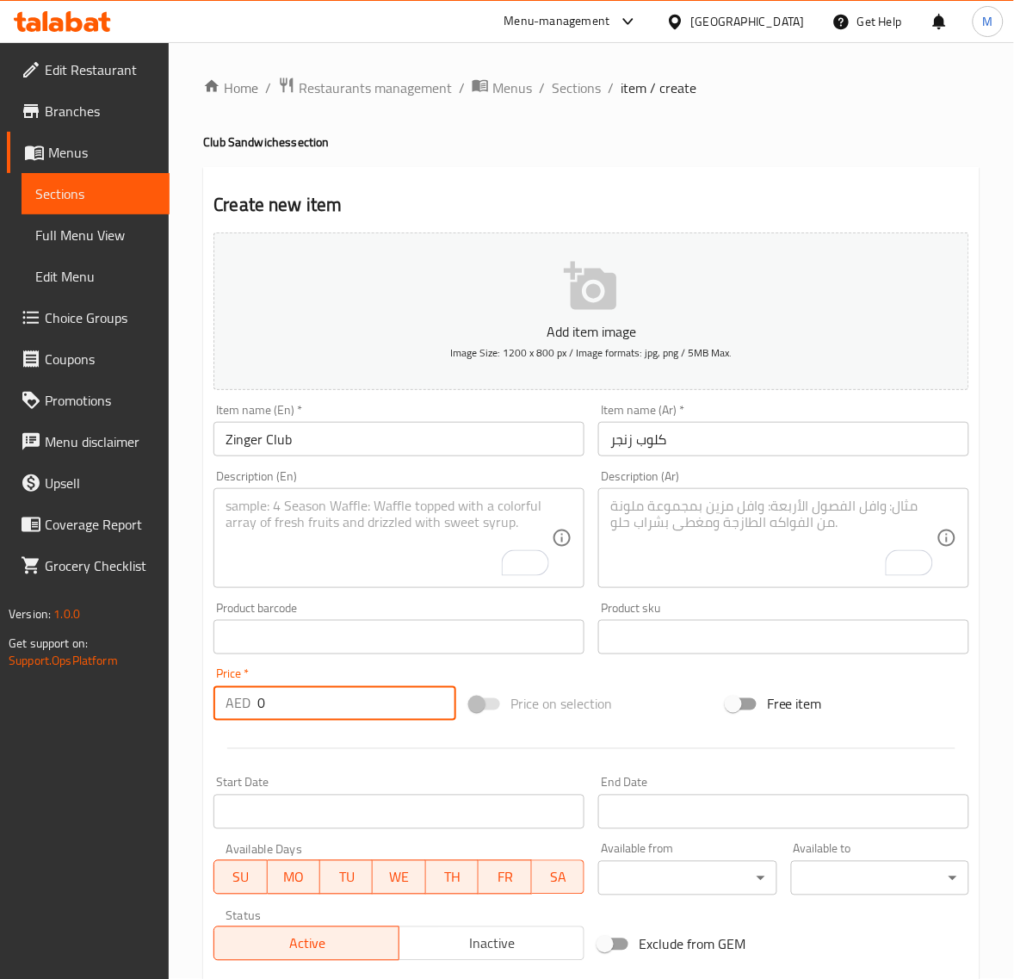
drag, startPoint x: 310, startPoint y: 687, endPoint x: 308, endPoint y: 703, distance: 15.6
click at [308, 693] on input "0" at bounding box center [356, 703] width 199 height 34
click at [308, 709] on input "0" at bounding box center [356, 703] width 199 height 34
paste input "20.25"
type input "20.25"
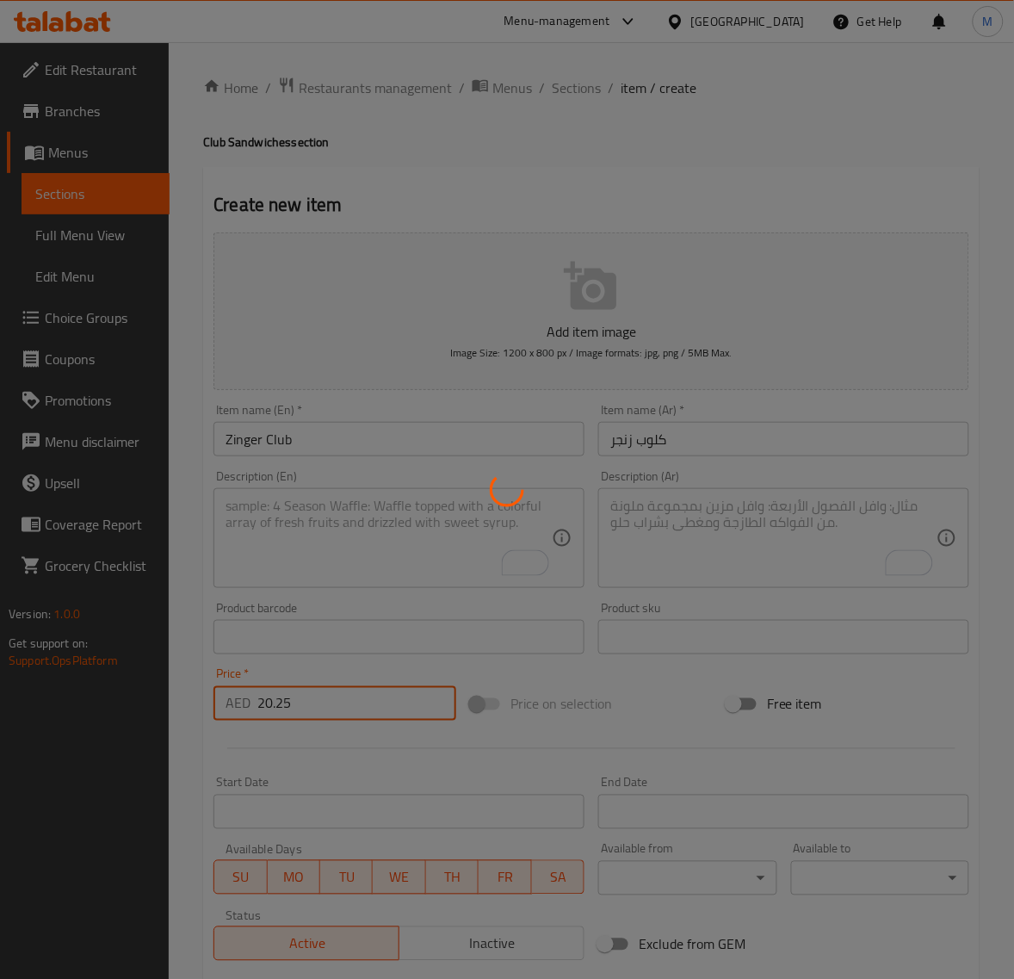
type input "0"
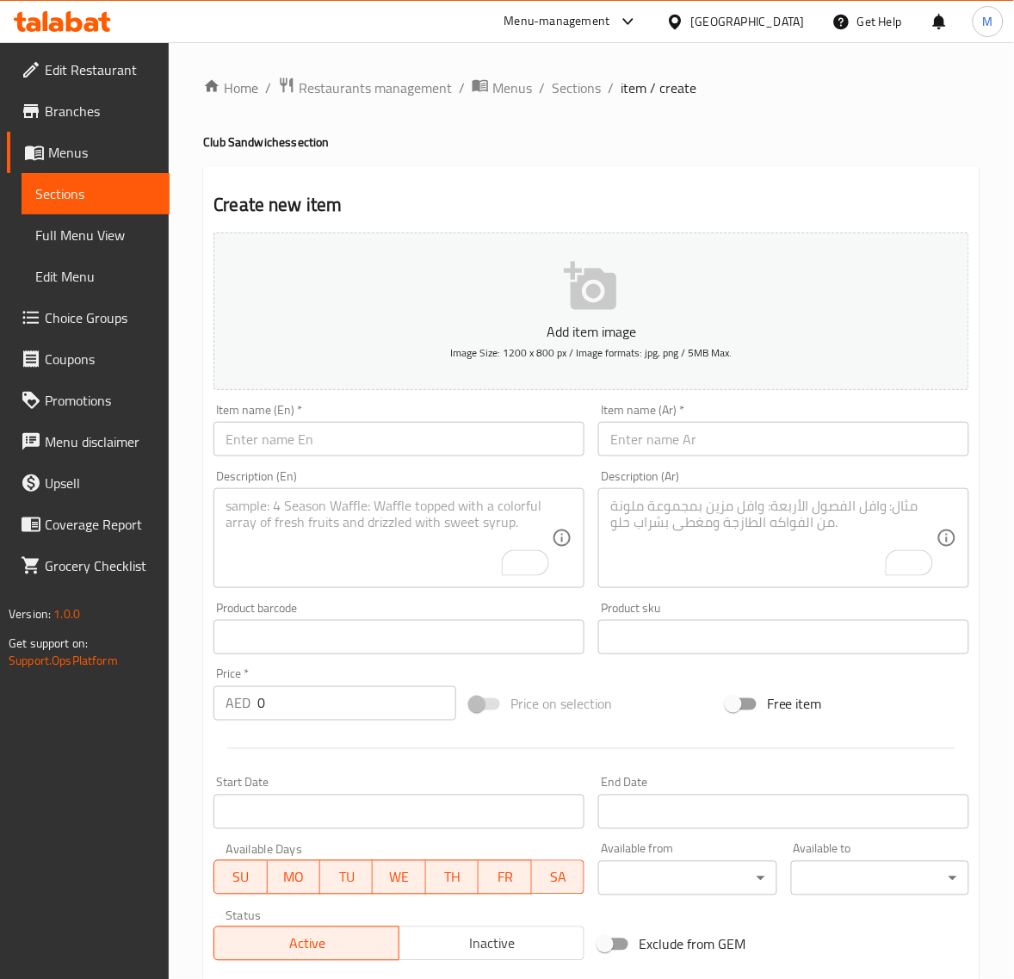
click at [685, 439] on input "text" at bounding box center [783, 439] width 371 height 34
paste input "كلوب بابجي"
type input "كلوب بابجي"
click at [360, 428] on input "text" at bounding box center [399, 439] width 371 height 34
paste input "PUBG CLUB"
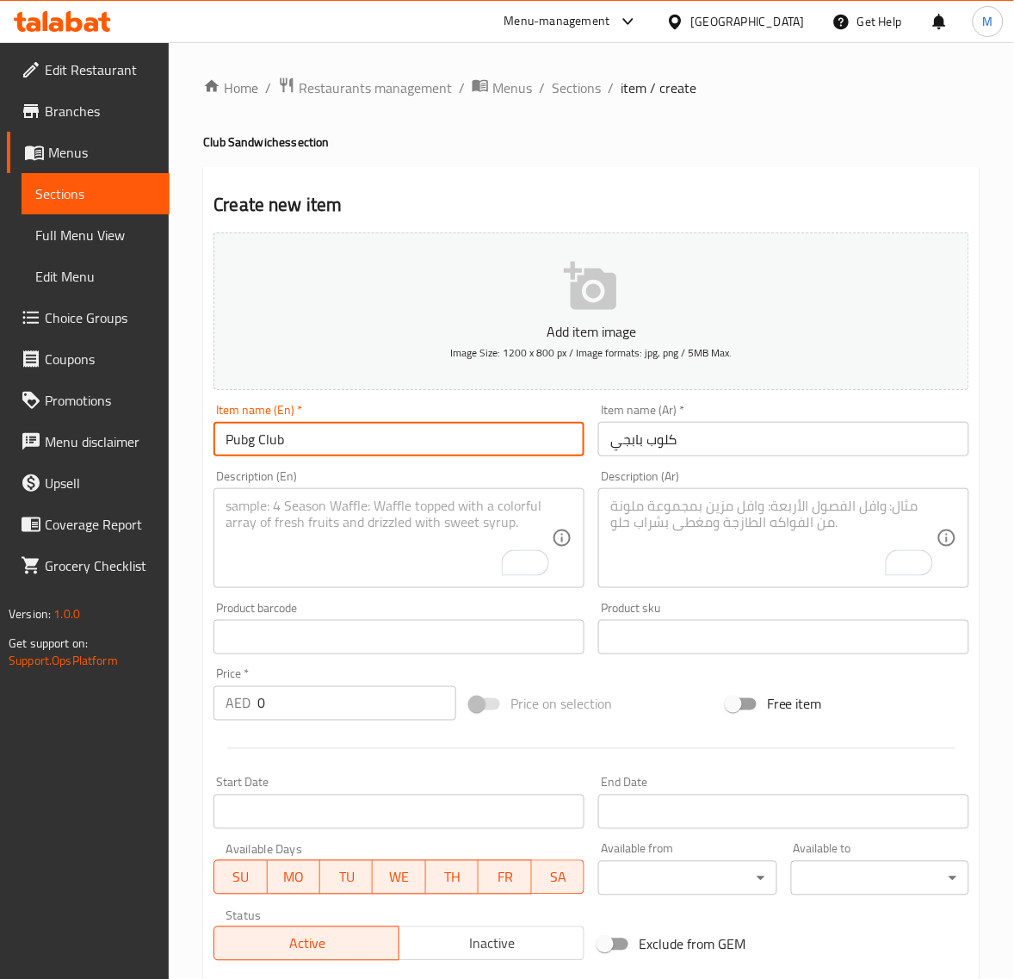
type input "Pubg Club"
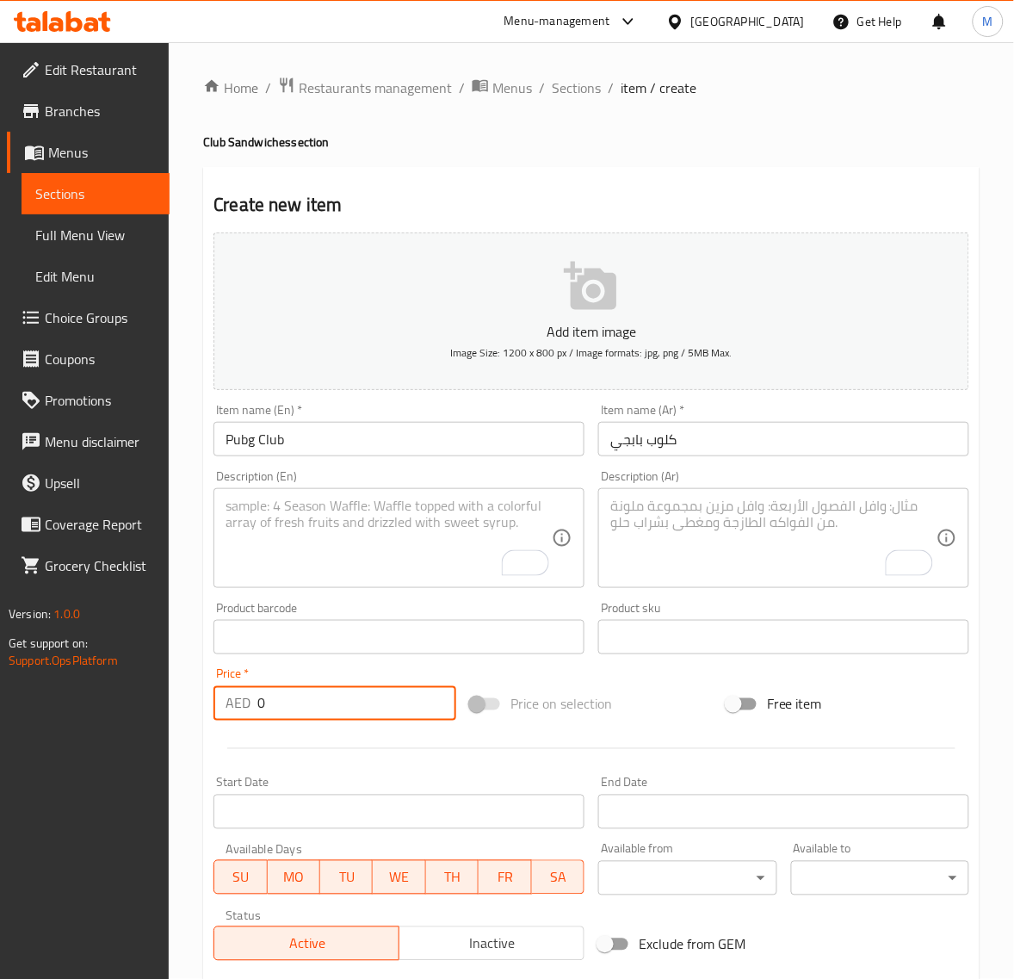
click at [316, 695] on input "0" at bounding box center [356, 703] width 199 height 34
paste input "21.6"
type input "21.60"
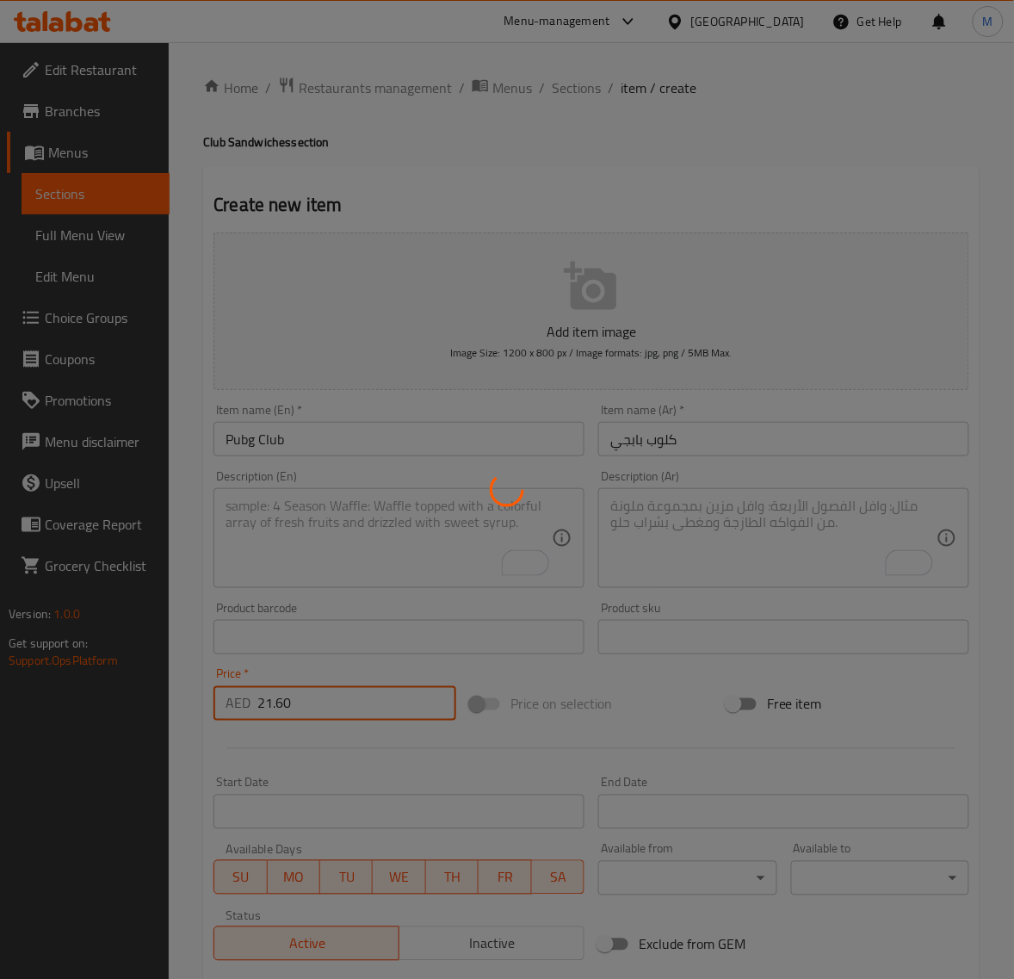
type input "0"
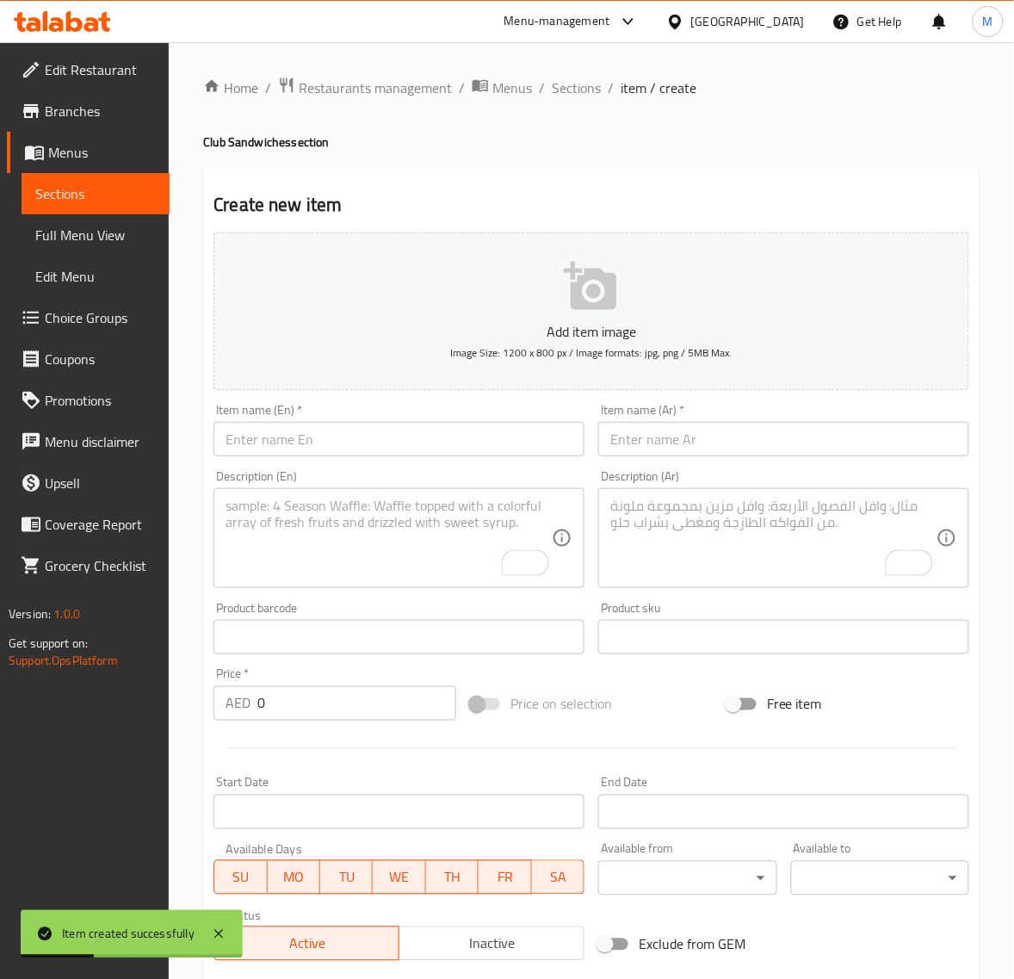
click at [670, 433] on input "text" at bounding box center [783, 439] width 371 height 34
paste input "كلوب مطافي"
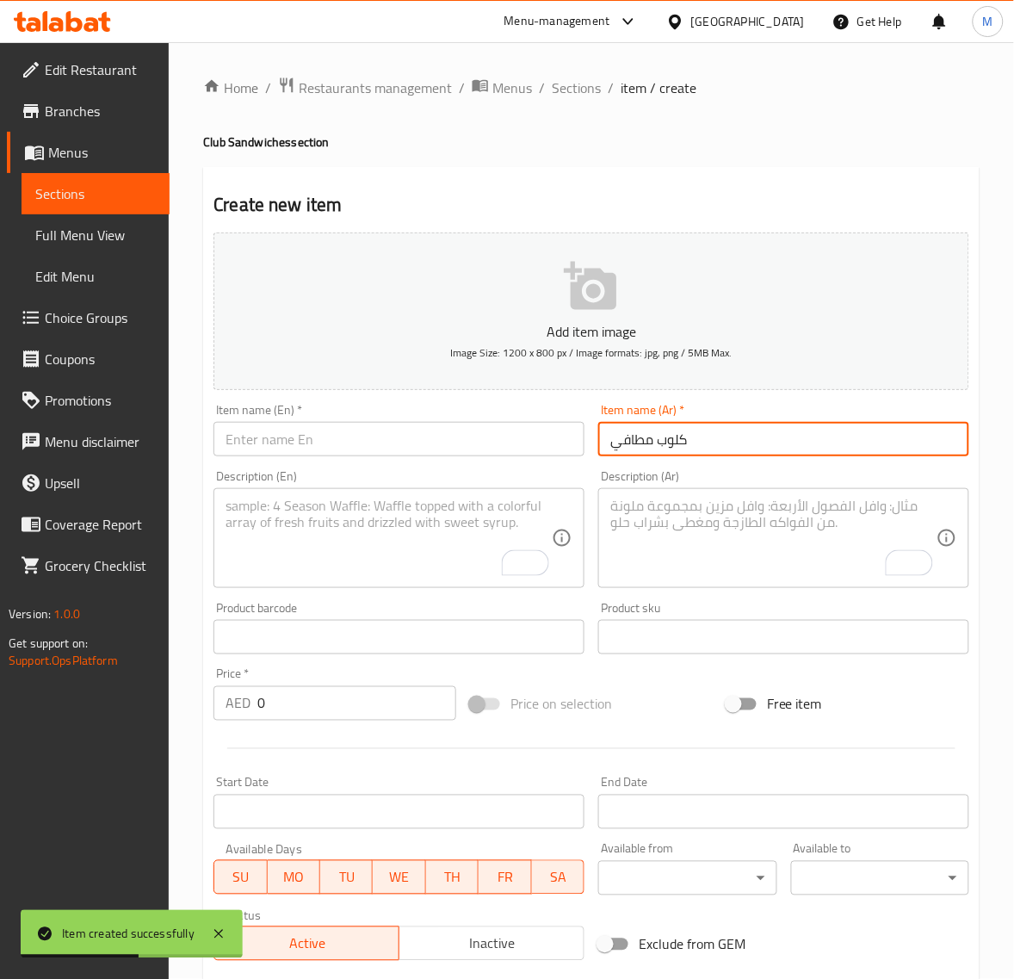
type input "كلوب مطافي"
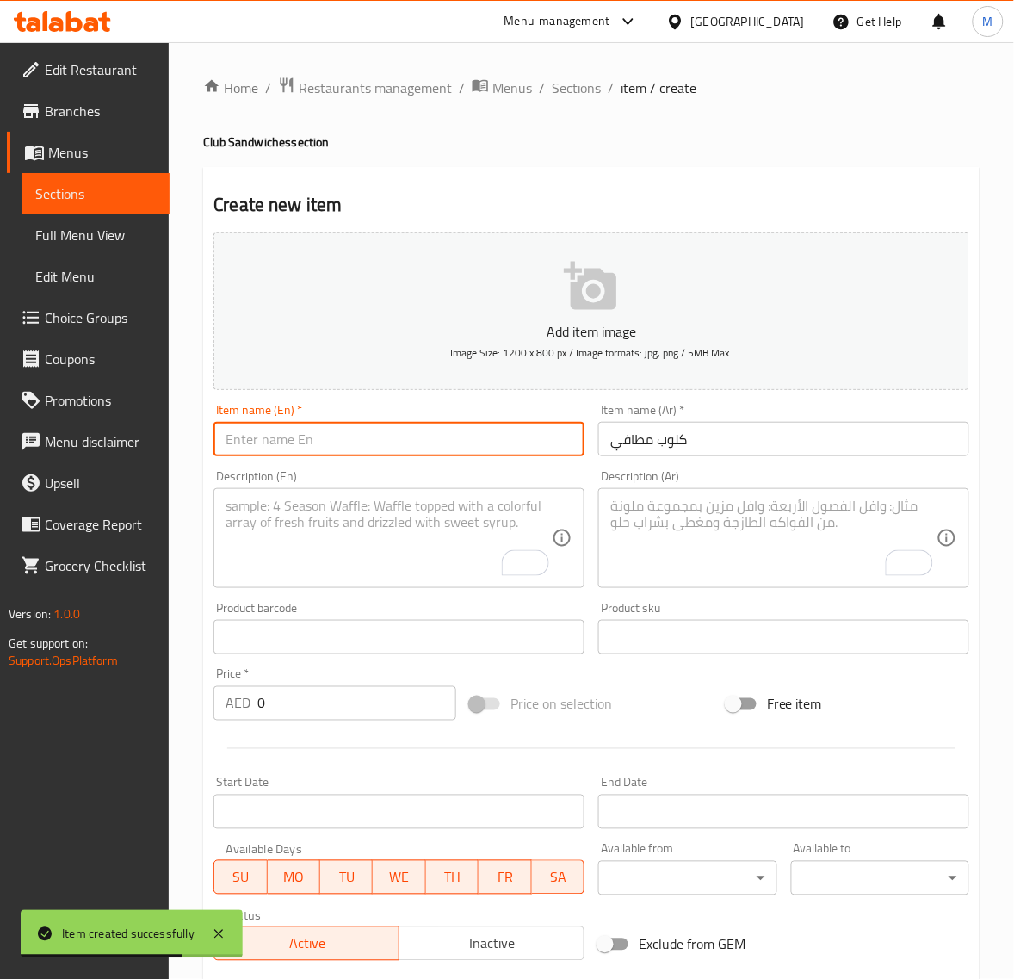
click at [337, 446] on input "text" at bounding box center [399, 439] width 371 height 34
paste input "MATHAFI CLUB"
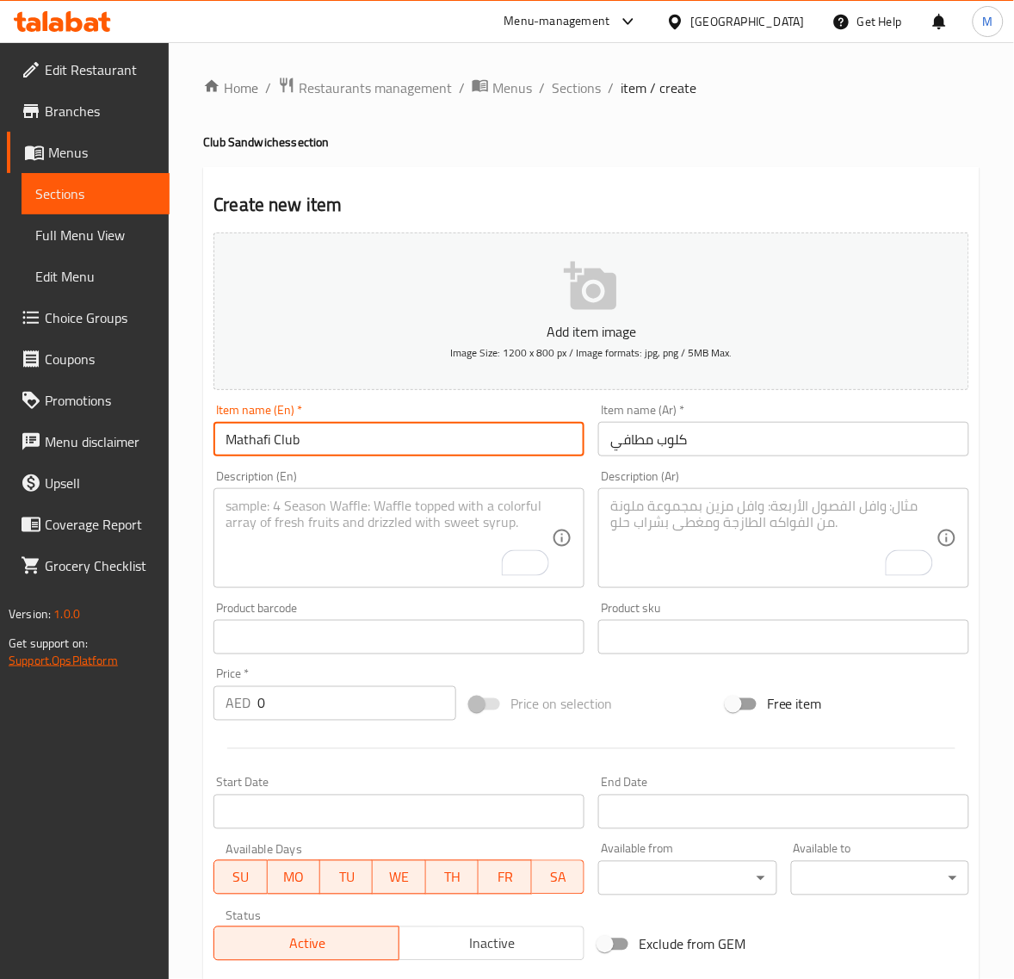
type input "Mathafi Club"
click at [282, 702] on input "0" at bounding box center [356, 703] width 199 height 34
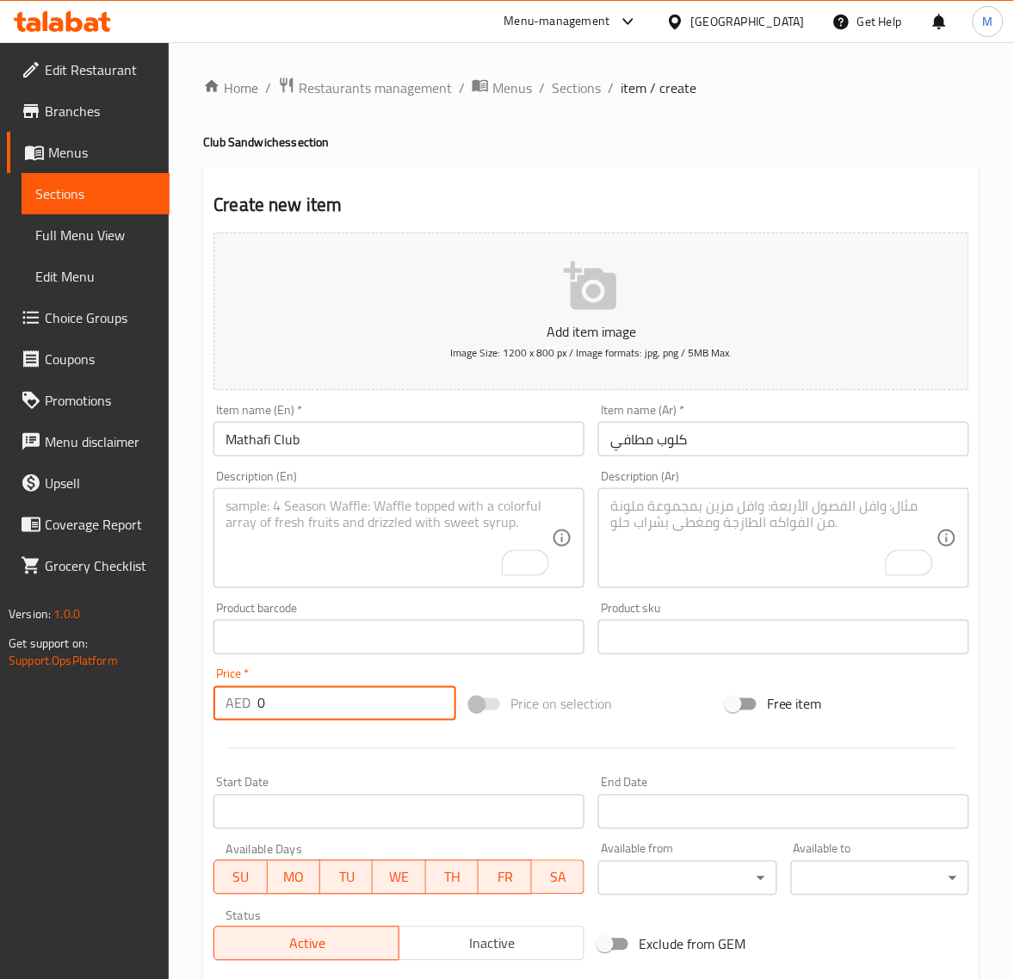
paste input "21.6"
type input "21.60"
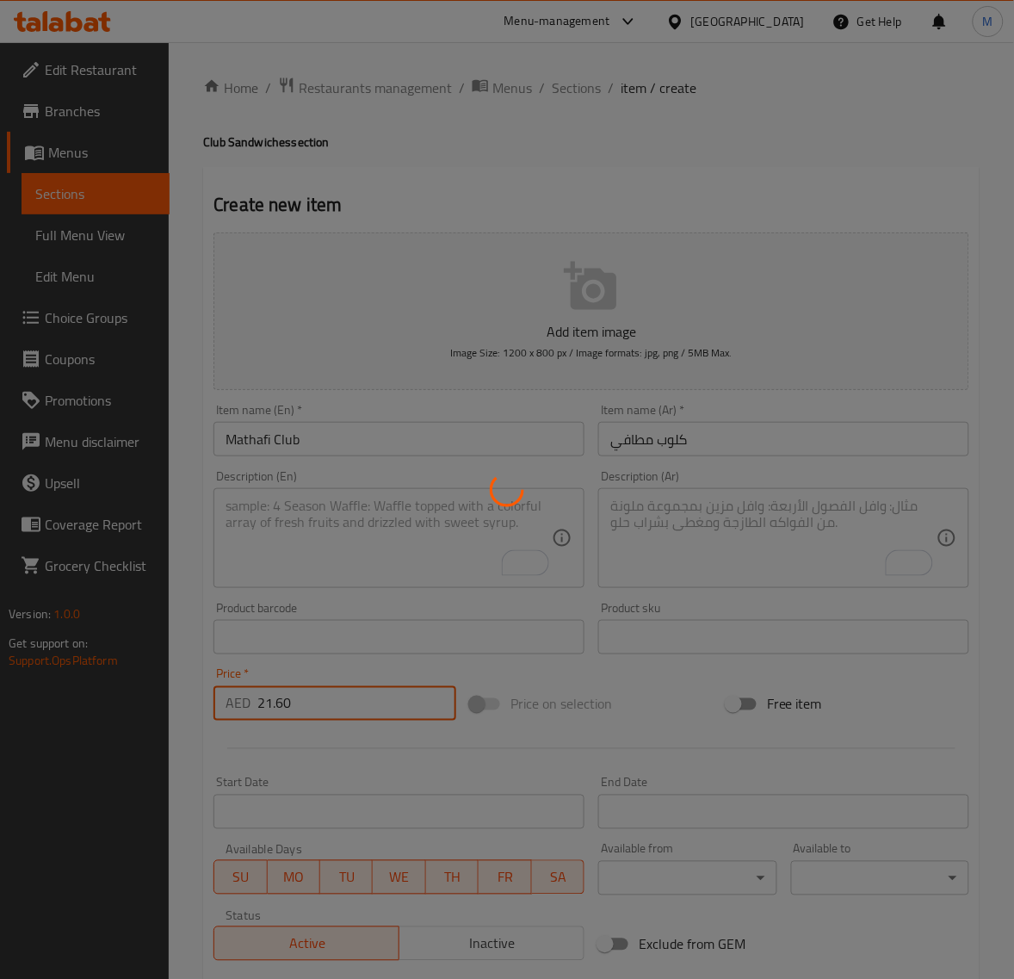
type input "0"
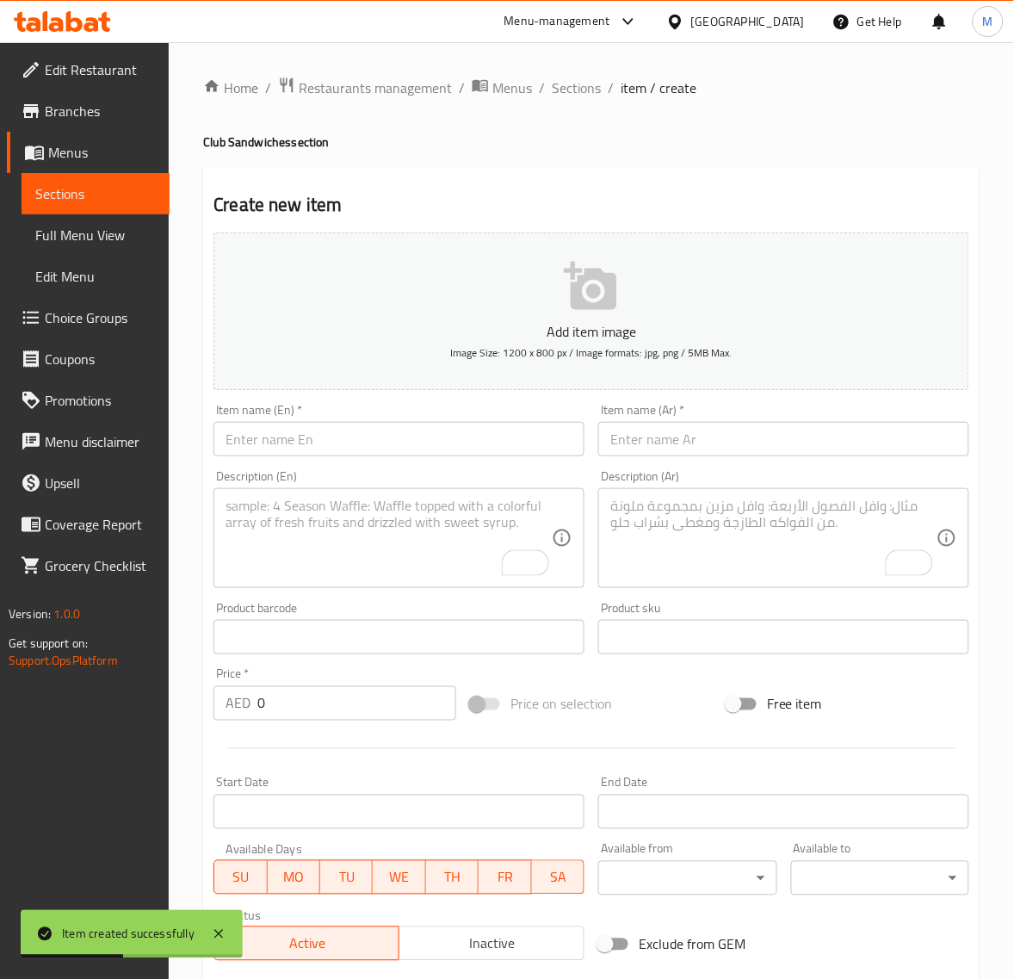
click at [664, 444] on input "text" at bounding box center [783, 439] width 371 height 34
paste input "كلوب لولو"
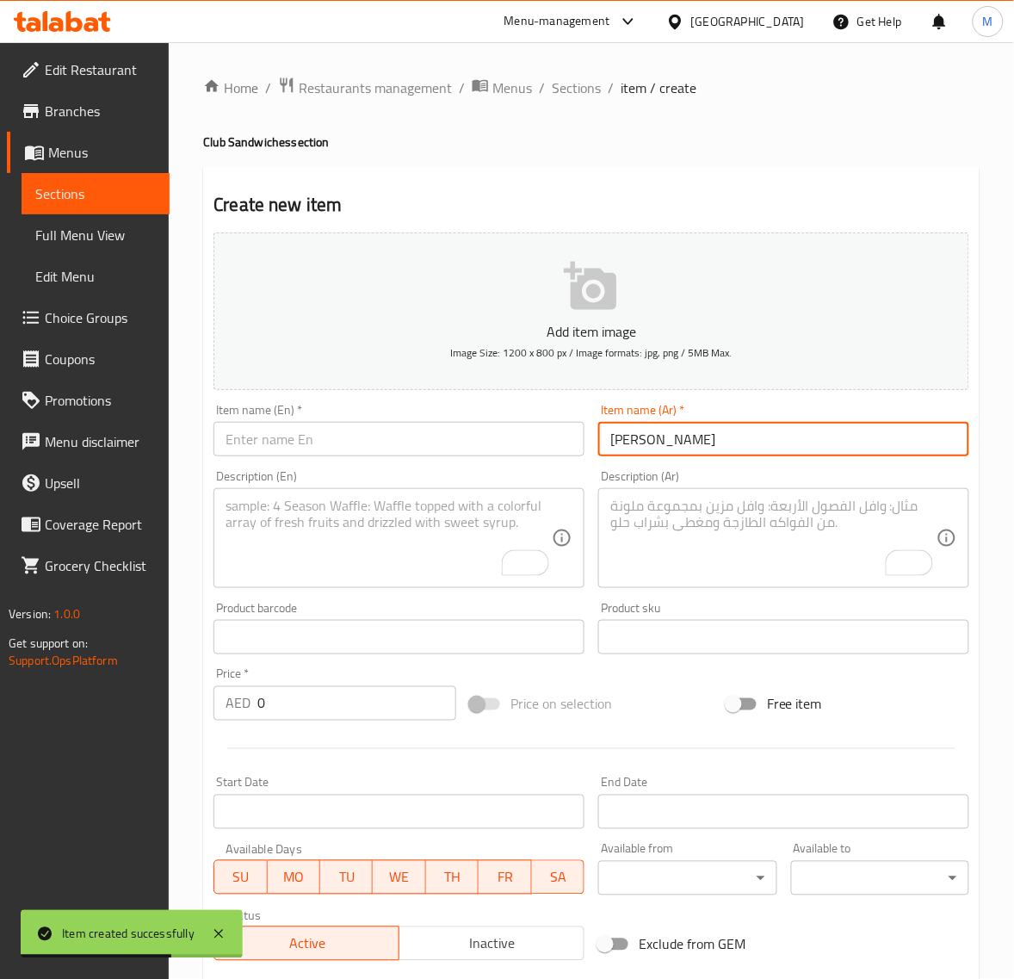
type input "كلوب لولو"
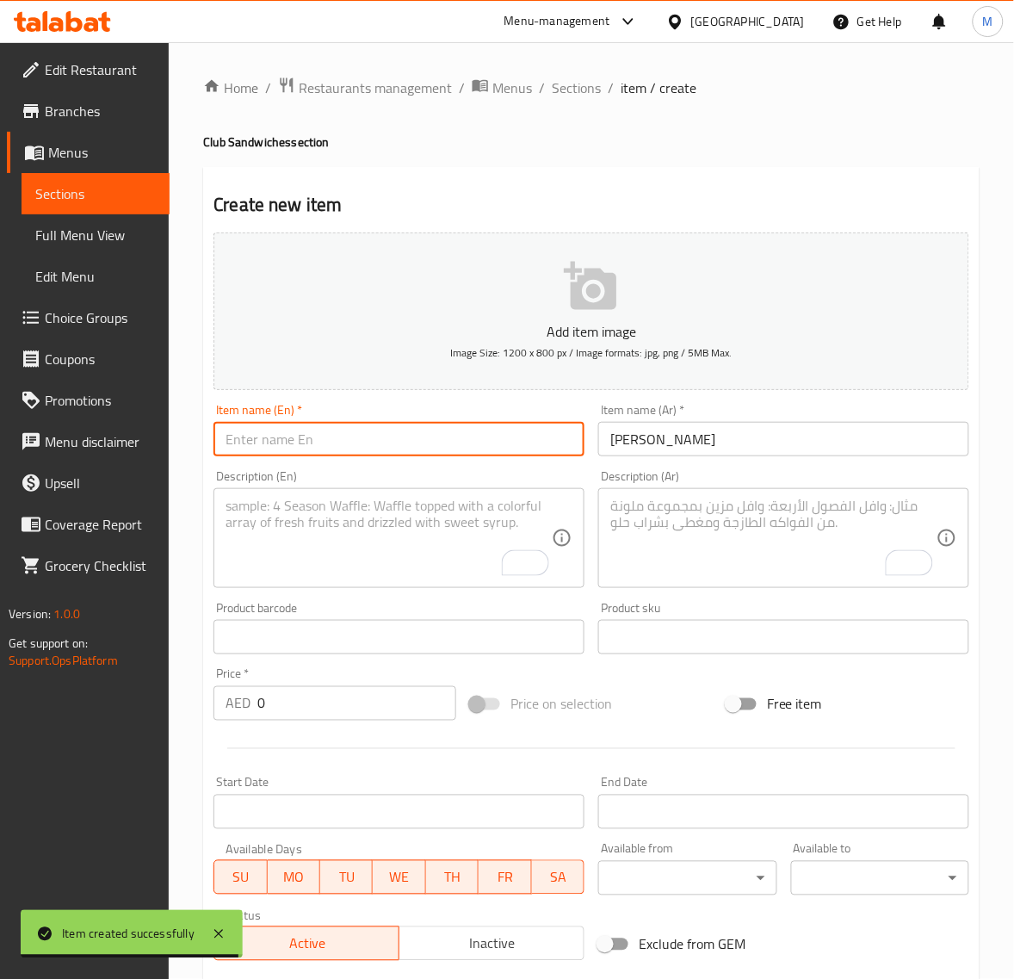
click at [342, 449] on input "text" at bounding box center [399, 439] width 371 height 34
paste input "LULU CLUB"
type input "Lulu Club"
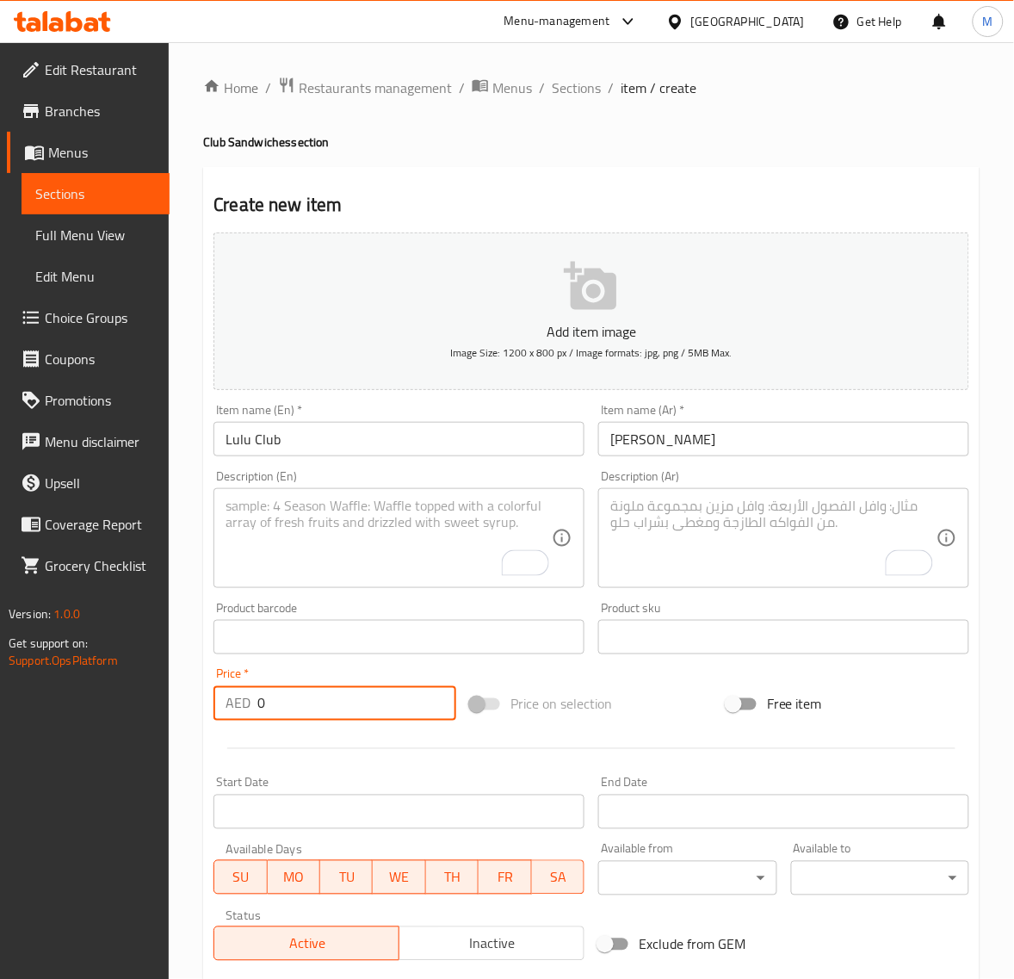
click at [293, 698] on input "0" at bounding box center [356, 703] width 199 height 34
paste input "18.9"
type input "18.90"
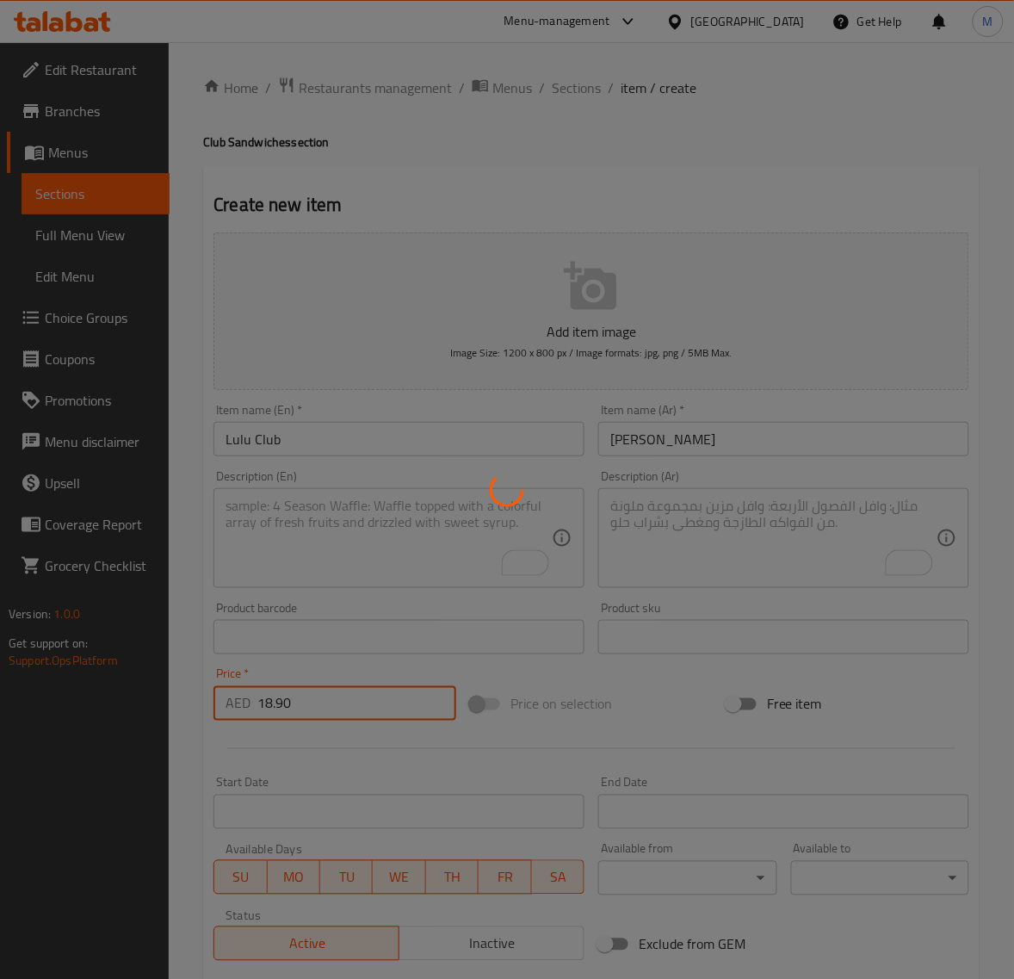
type input "0"
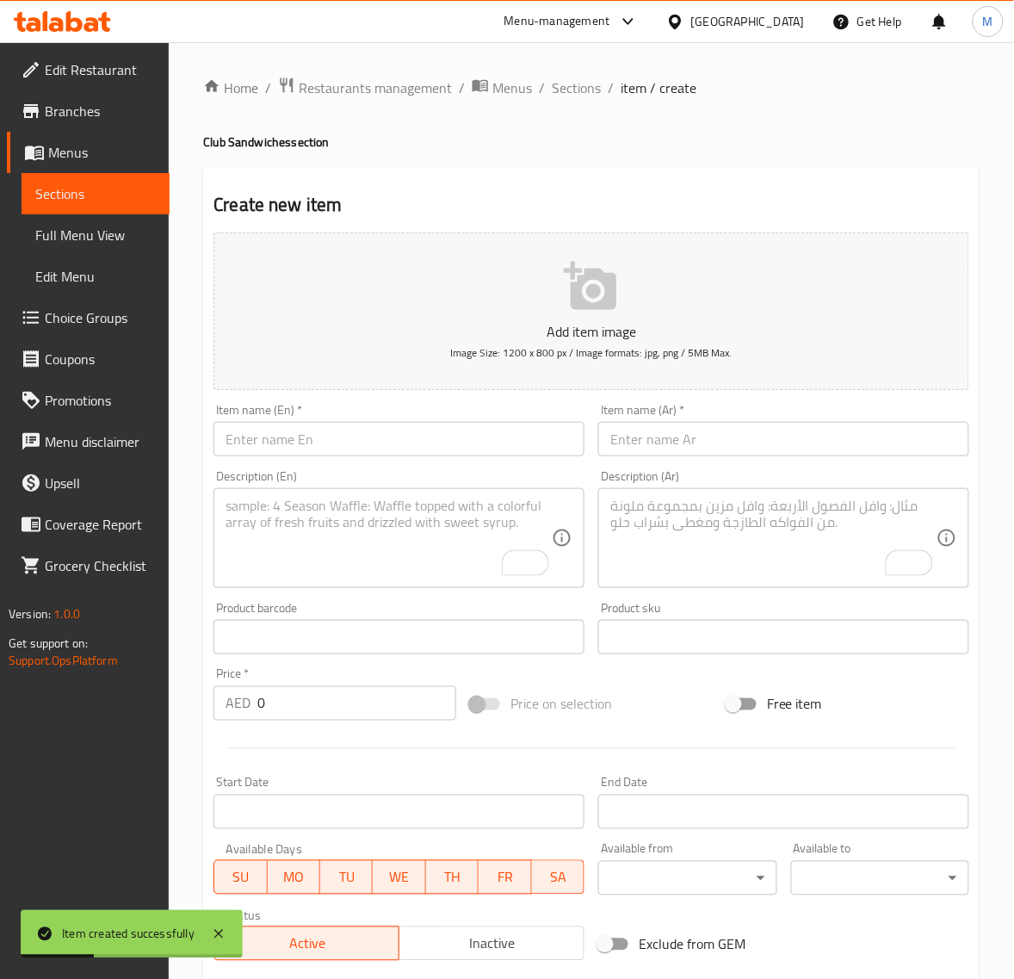
click at [698, 418] on div "Item name (Ar)   * Item name (Ar) *" at bounding box center [783, 430] width 371 height 53
click at [691, 437] on input "text" at bounding box center [783, 439] width 371 height 34
paste input "كلوب خضار"
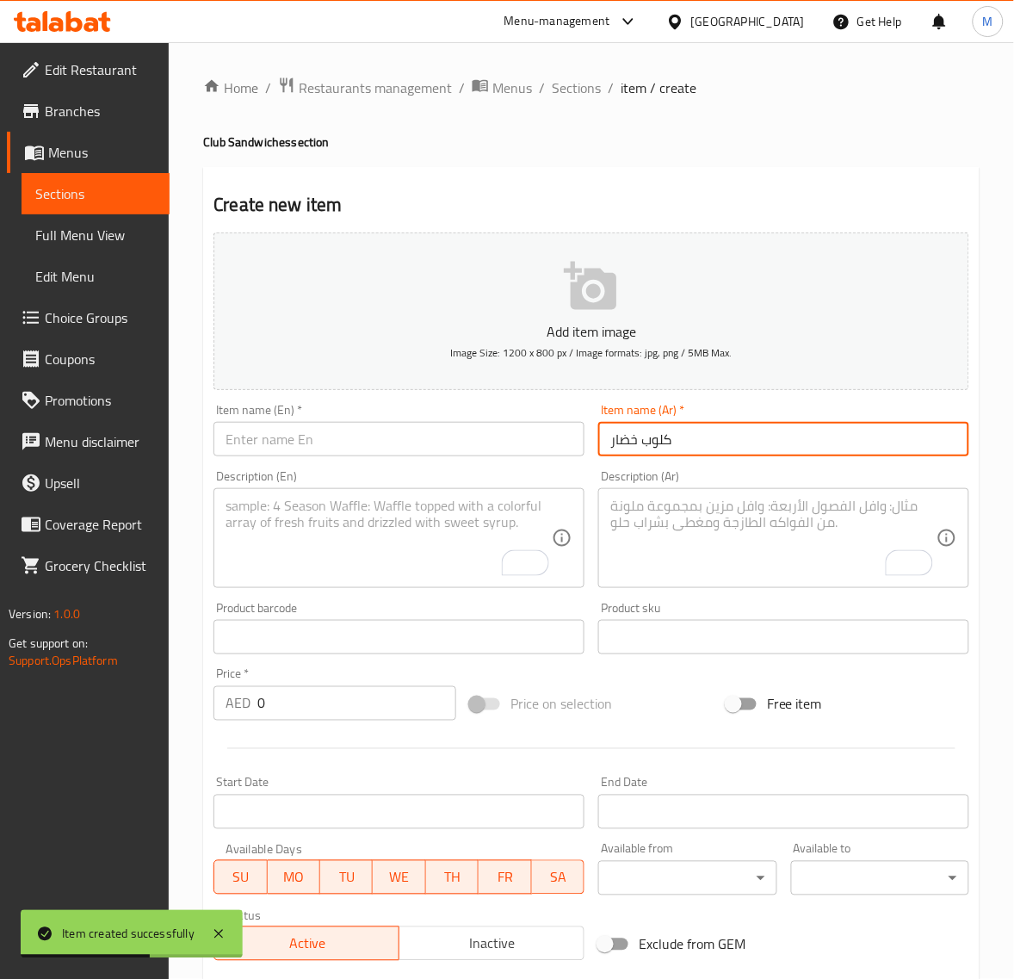
type input "كلوب خضار"
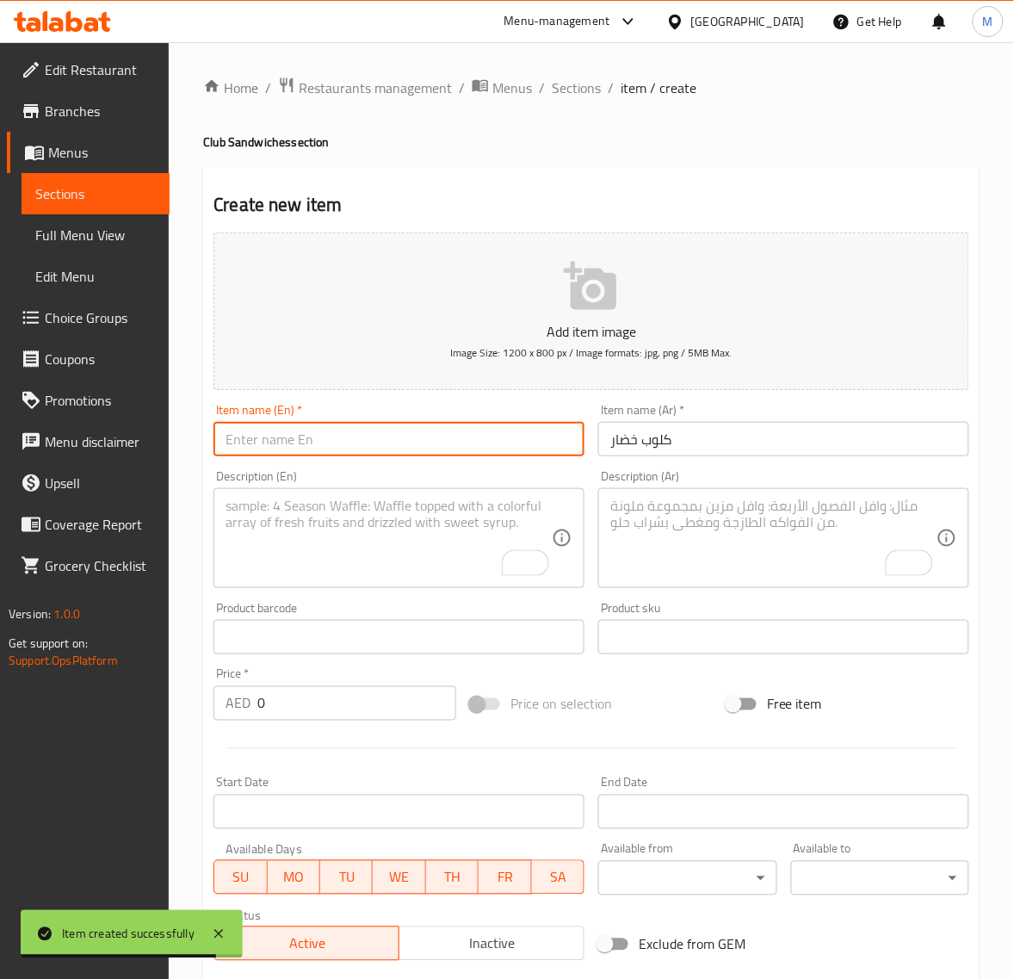
click at [323, 439] on input "text" at bounding box center [399, 439] width 371 height 34
paste input "VEGETABLE CLUB"
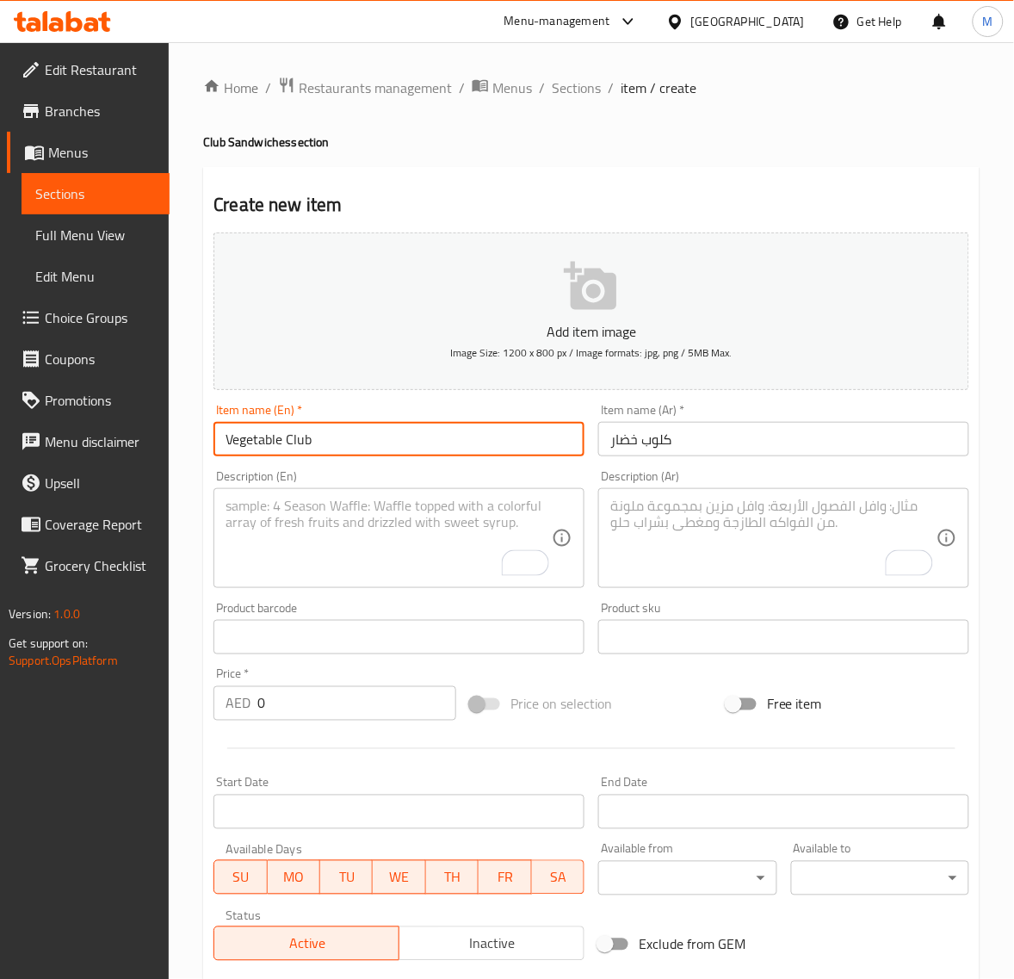
type input "Vegetable Club"
click at [287, 703] on input "0" at bounding box center [356, 703] width 199 height 34
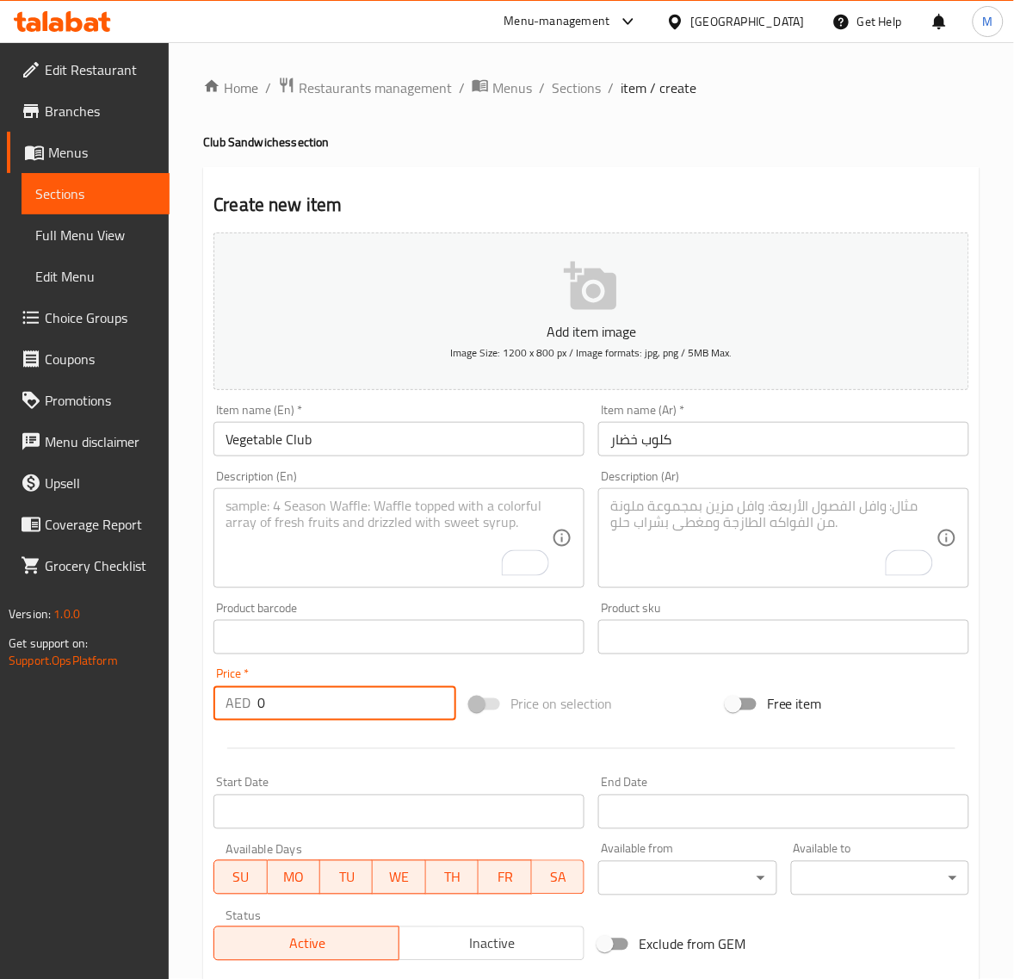
paste input "16.2"
type input "16.20"
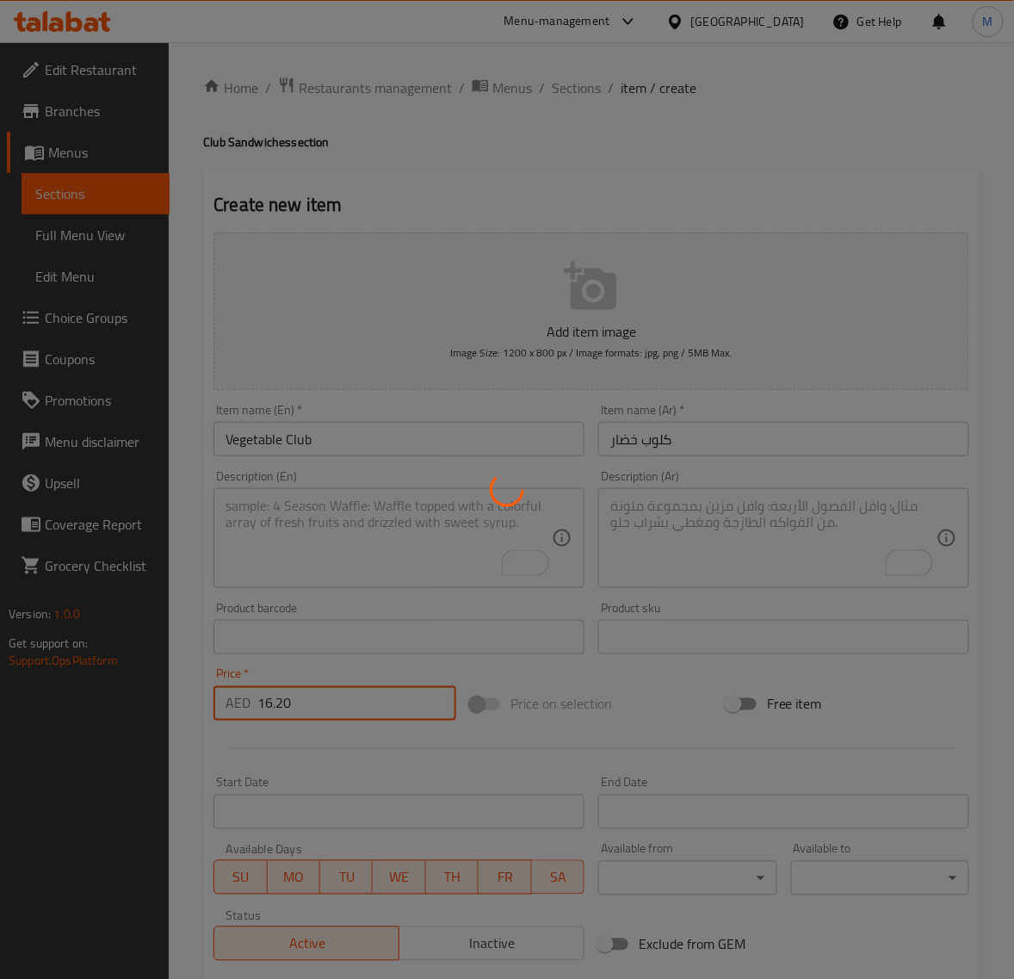
type input "0"
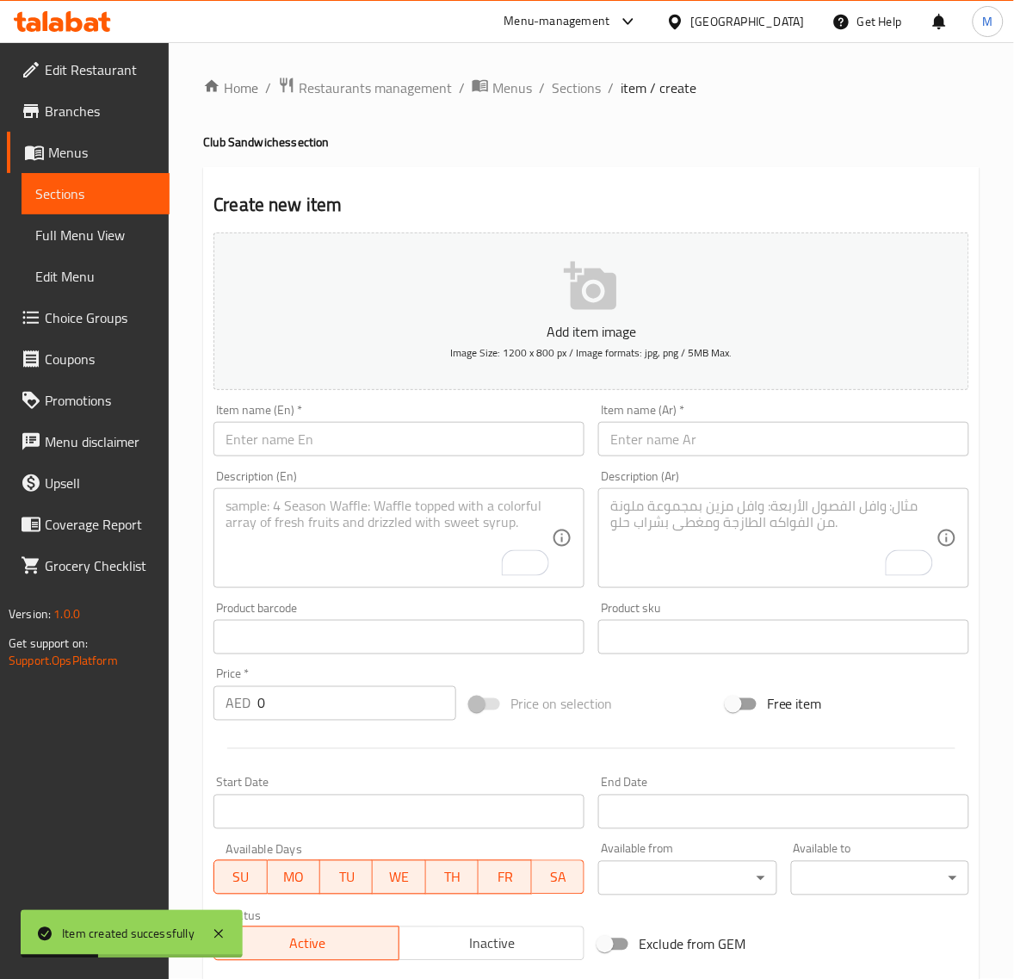
click at [686, 431] on input "text" at bounding box center [783, 439] width 371 height 34
paste input "كلوب نقانق"
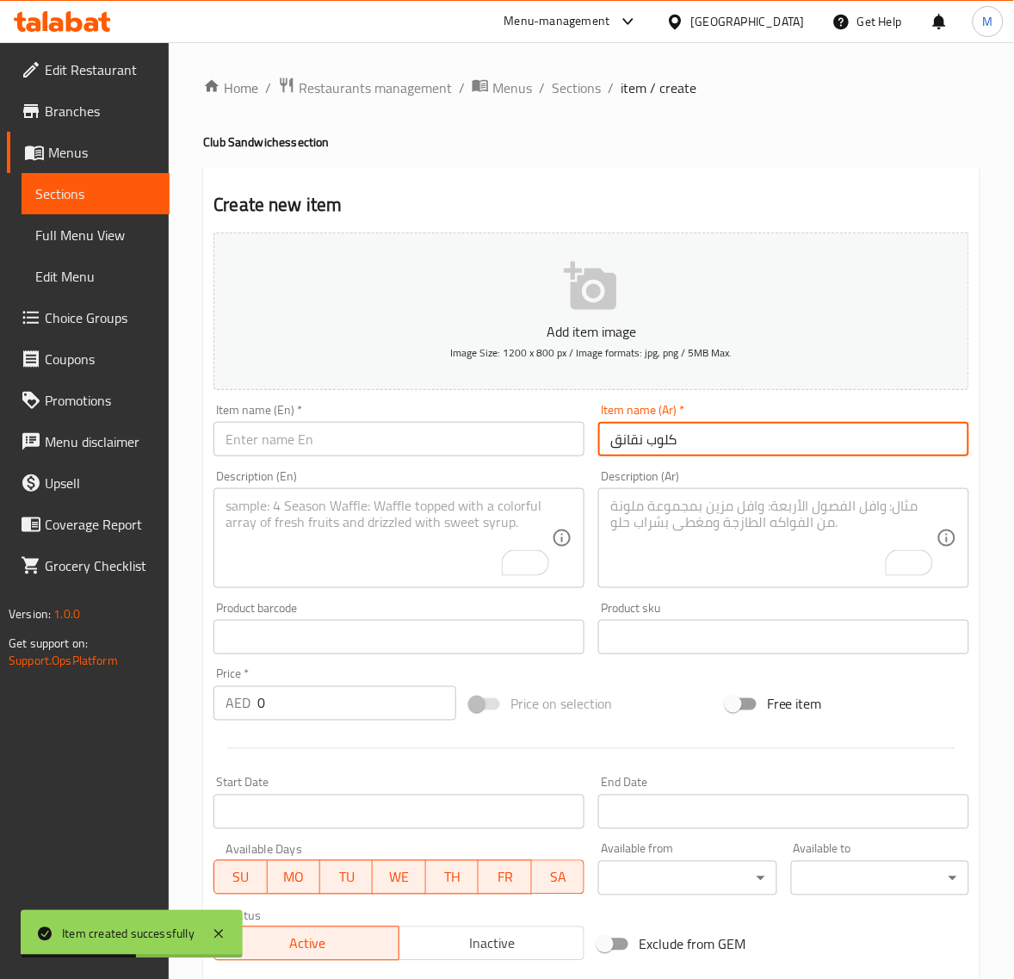
type input "كلوب نقانق"
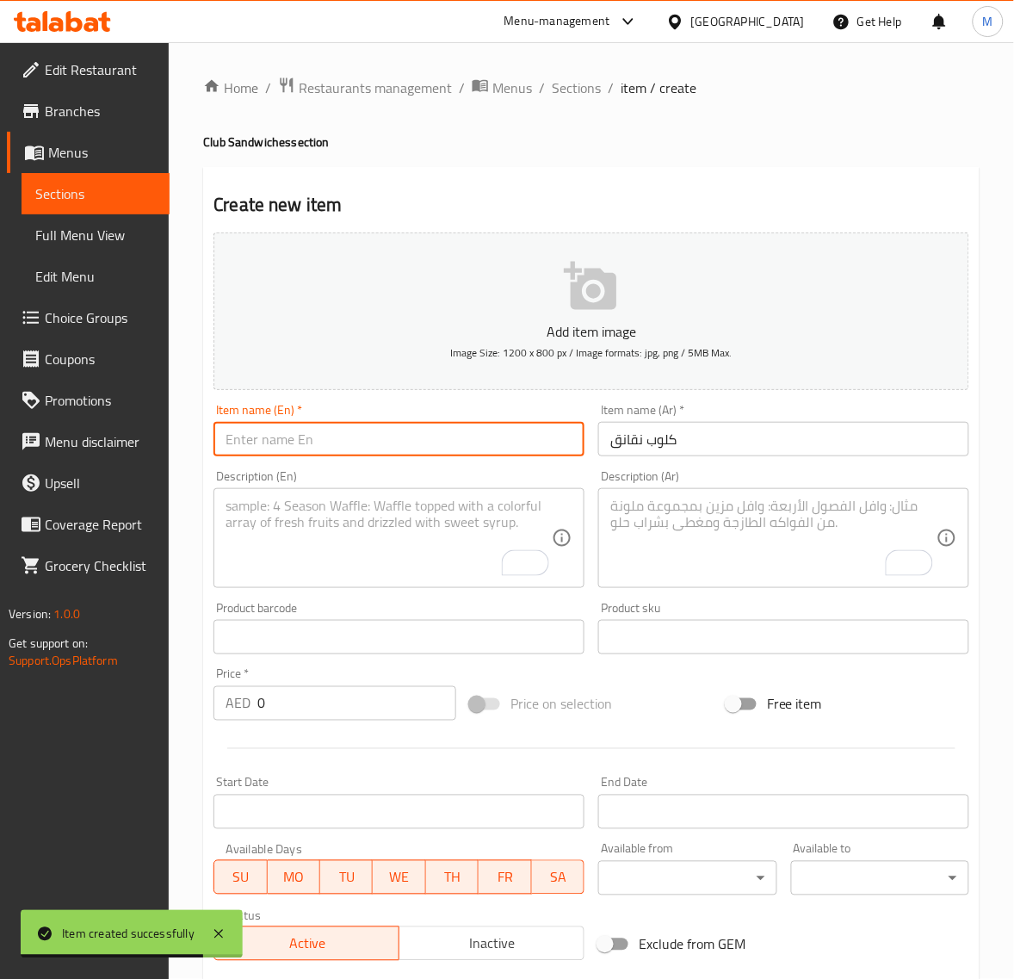
click at [302, 453] on input "text" at bounding box center [399, 439] width 371 height 34
paste input "HOTDOG CLUB"
type input "Hotdog Club"
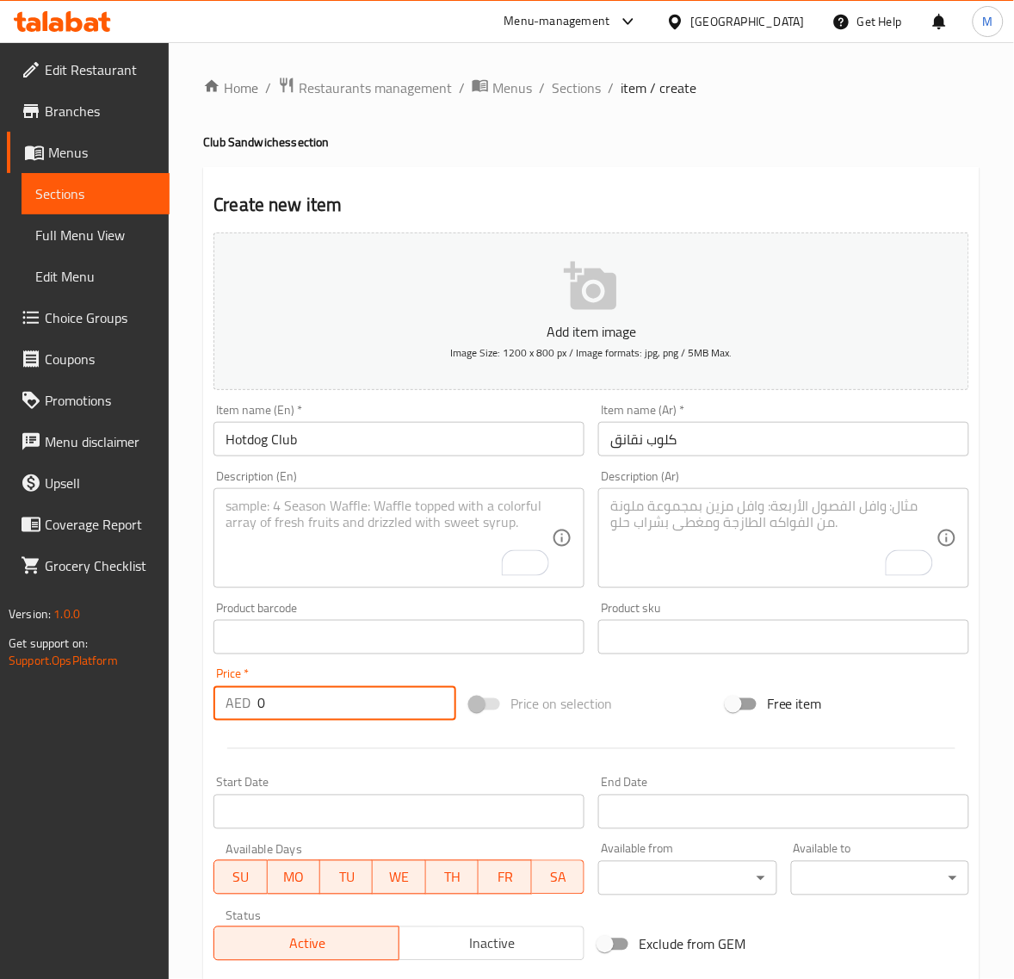
click at [295, 694] on input "0" at bounding box center [356, 703] width 199 height 34
paste input "17.5"
type input "17.50"
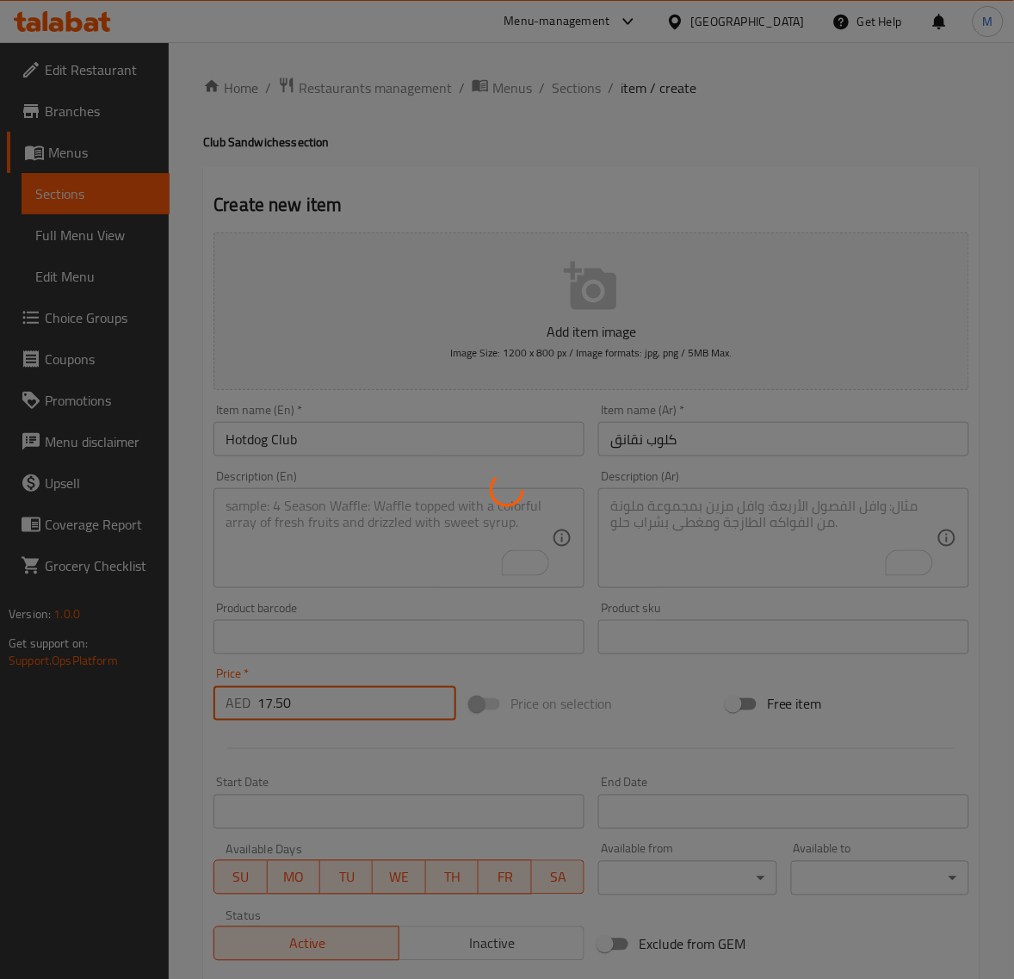
type input "0"
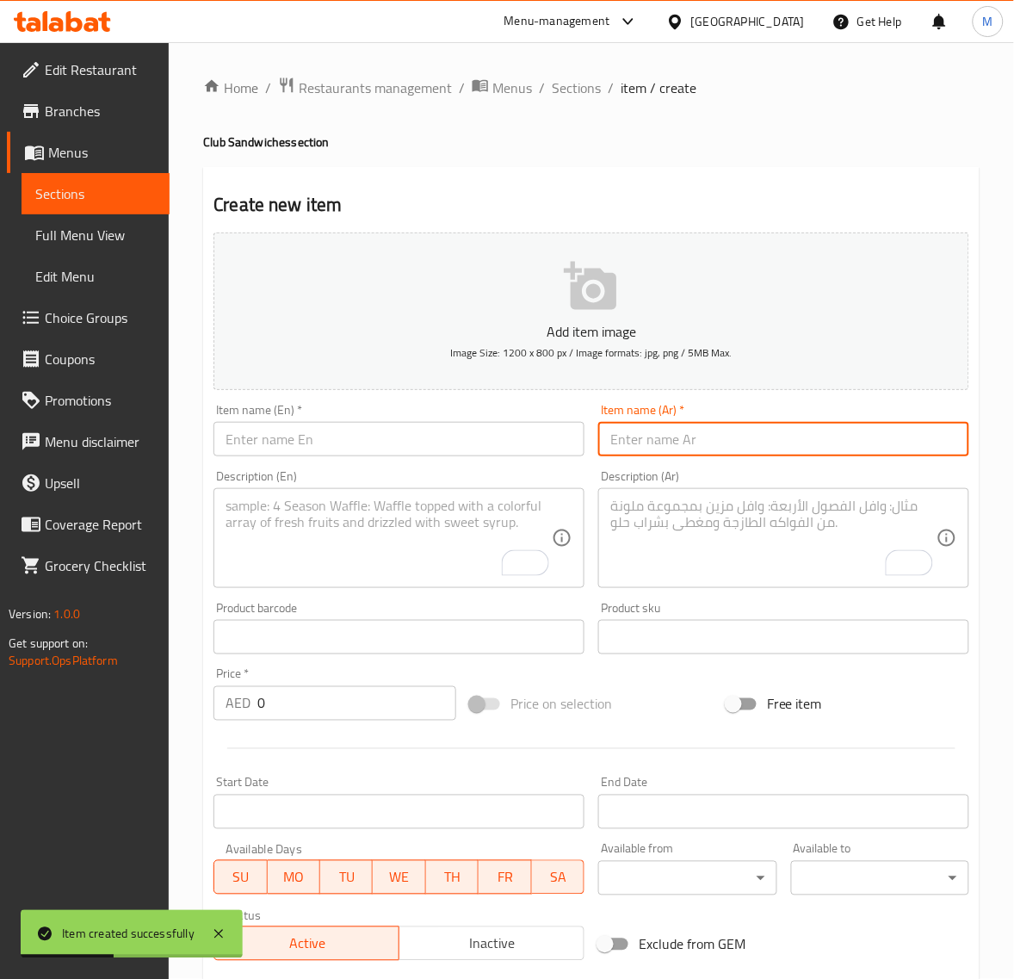
click at [682, 432] on input "text" at bounding box center [783, 439] width 371 height 34
paste input "كلوب االمارات"
type input "كلوب االمارات"
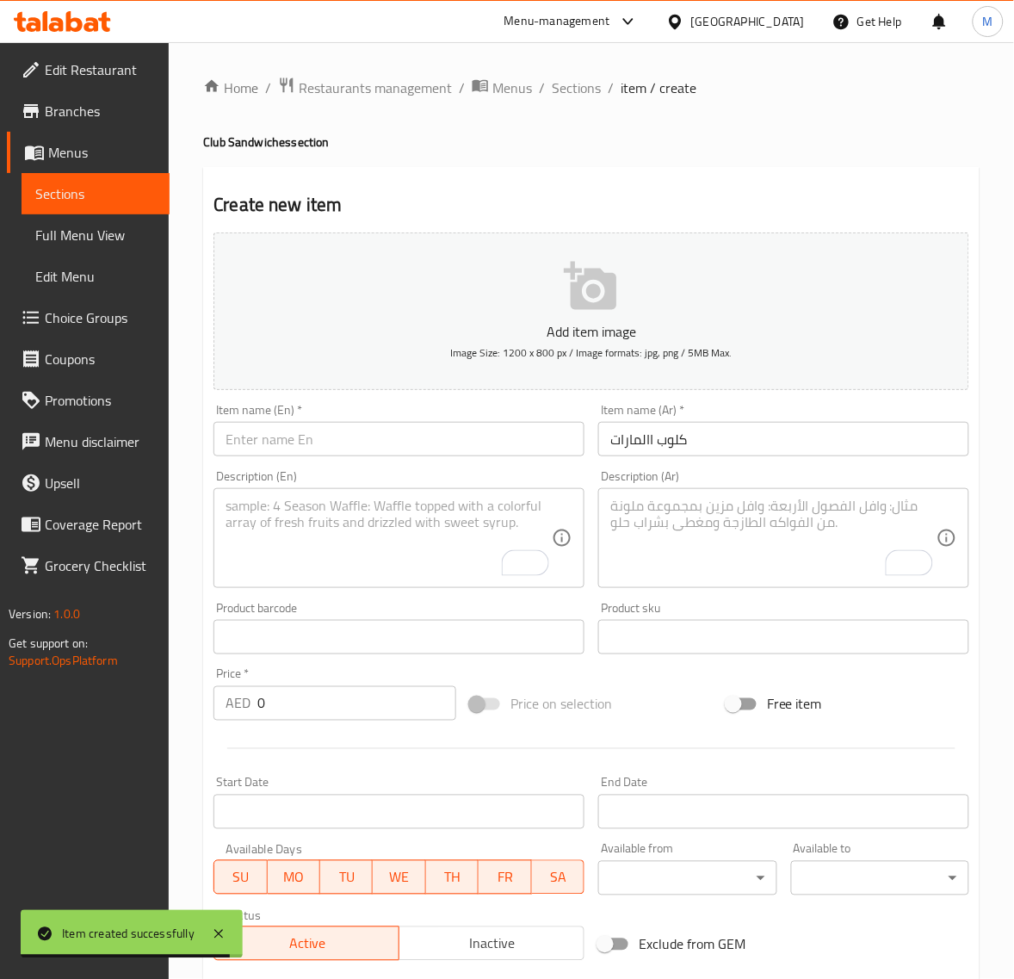
click at [303, 449] on input "text" at bounding box center [399, 439] width 371 height 34
paste input "EMARAT CLUB"
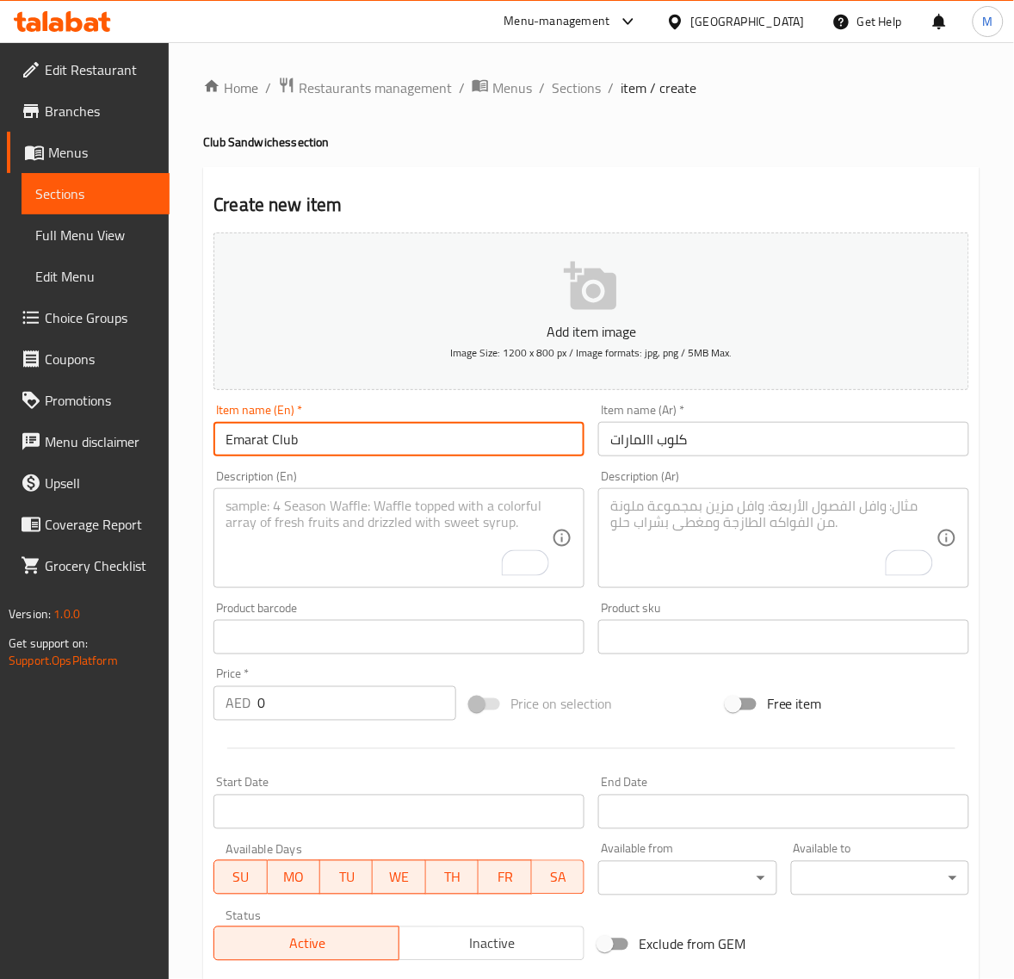
type input "Emarat Club"
click at [379, 693] on input "0" at bounding box center [356, 703] width 199 height 34
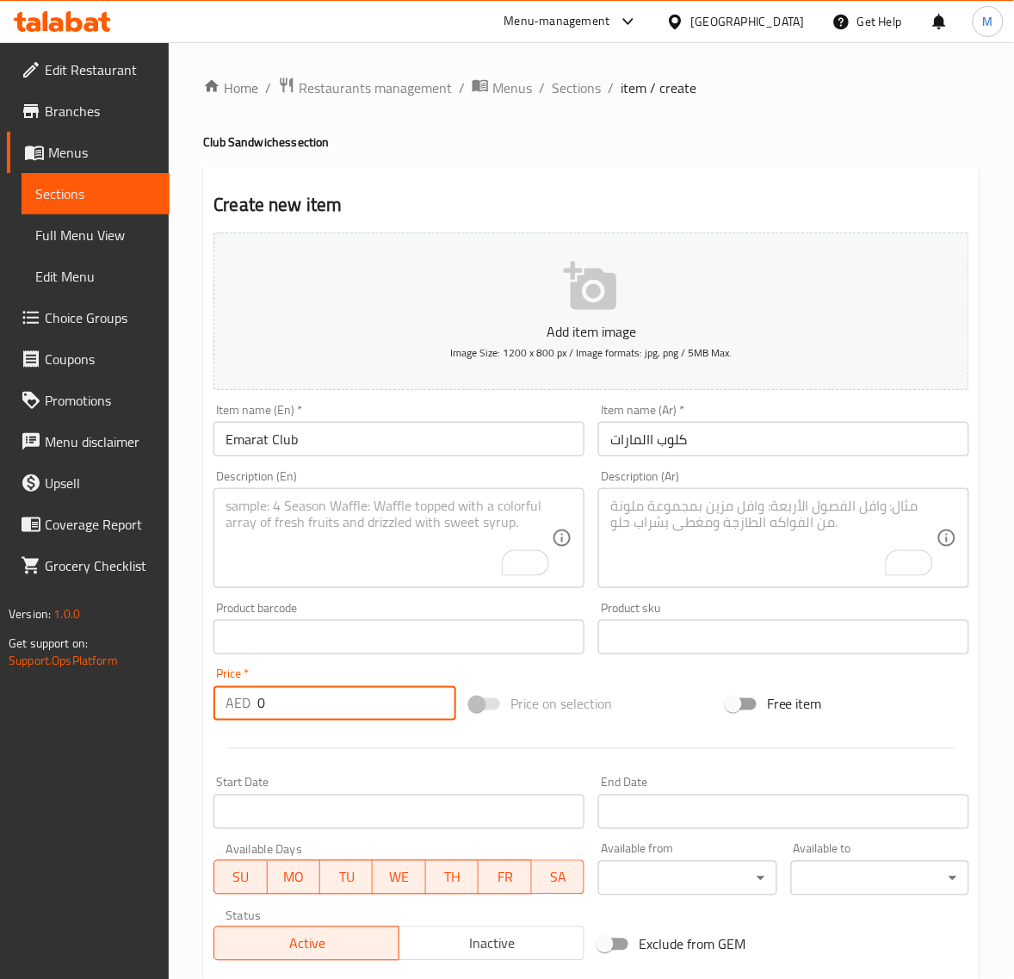
paste input "18.9"
type input "18.90"
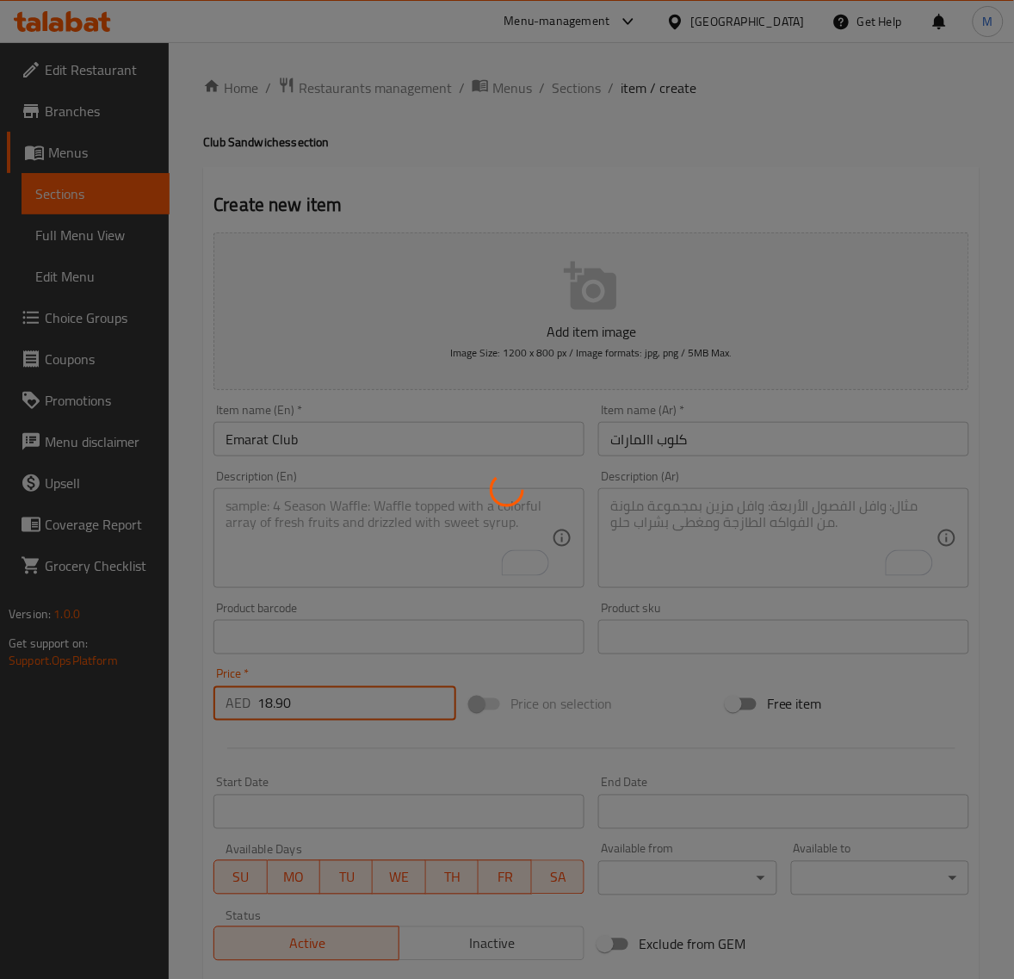
type input "0"
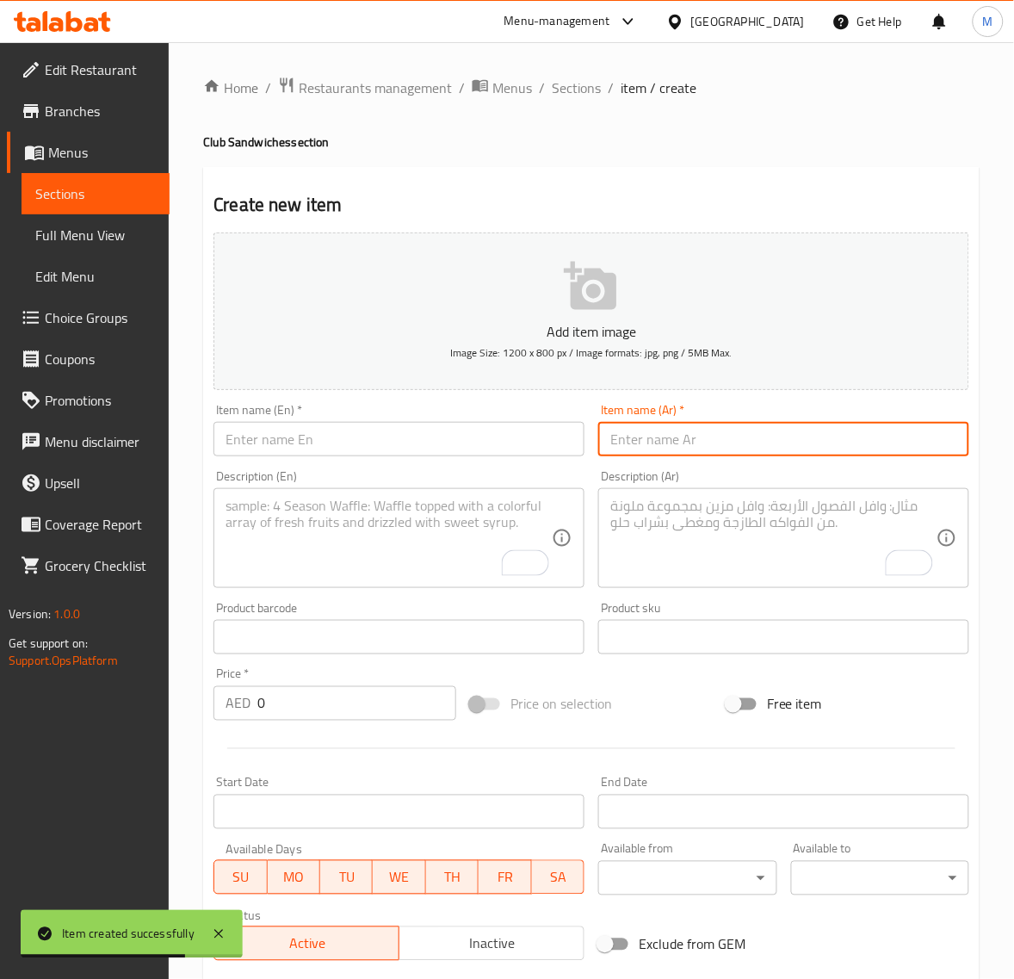
click at [706, 440] on input "text" at bounding box center [783, 439] width 371 height 34
paste input "كلوب العمالق"
click at [635, 439] on input "كلوب العمالق" at bounding box center [783, 439] width 371 height 34
type input "كلوب العملاق"
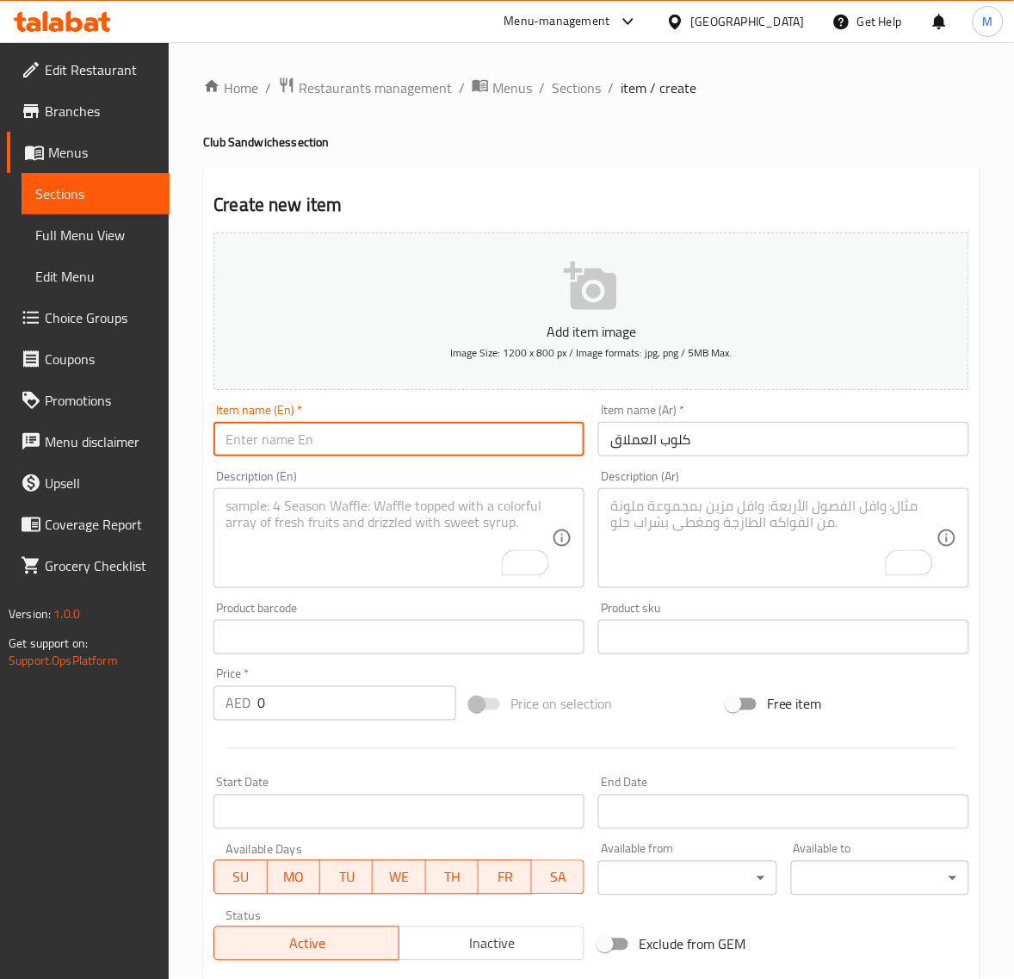
click at [310, 446] on input "text" at bounding box center [399, 439] width 371 height 34
paste input "MEGA CLUB"
type input "Mega Club"
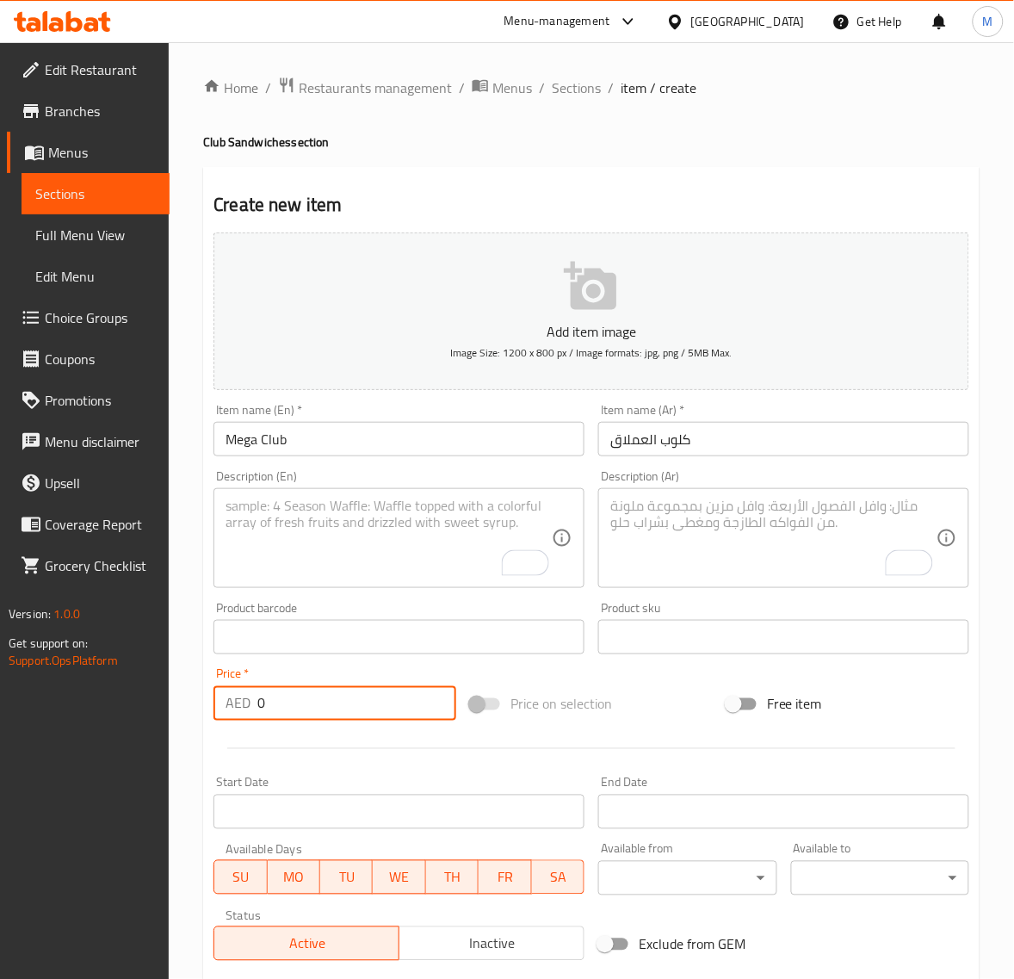
click at [274, 703] on input "0" at bounding box center [356, 703] width 199 height 34
paste input "18.9"
type input "18.90"
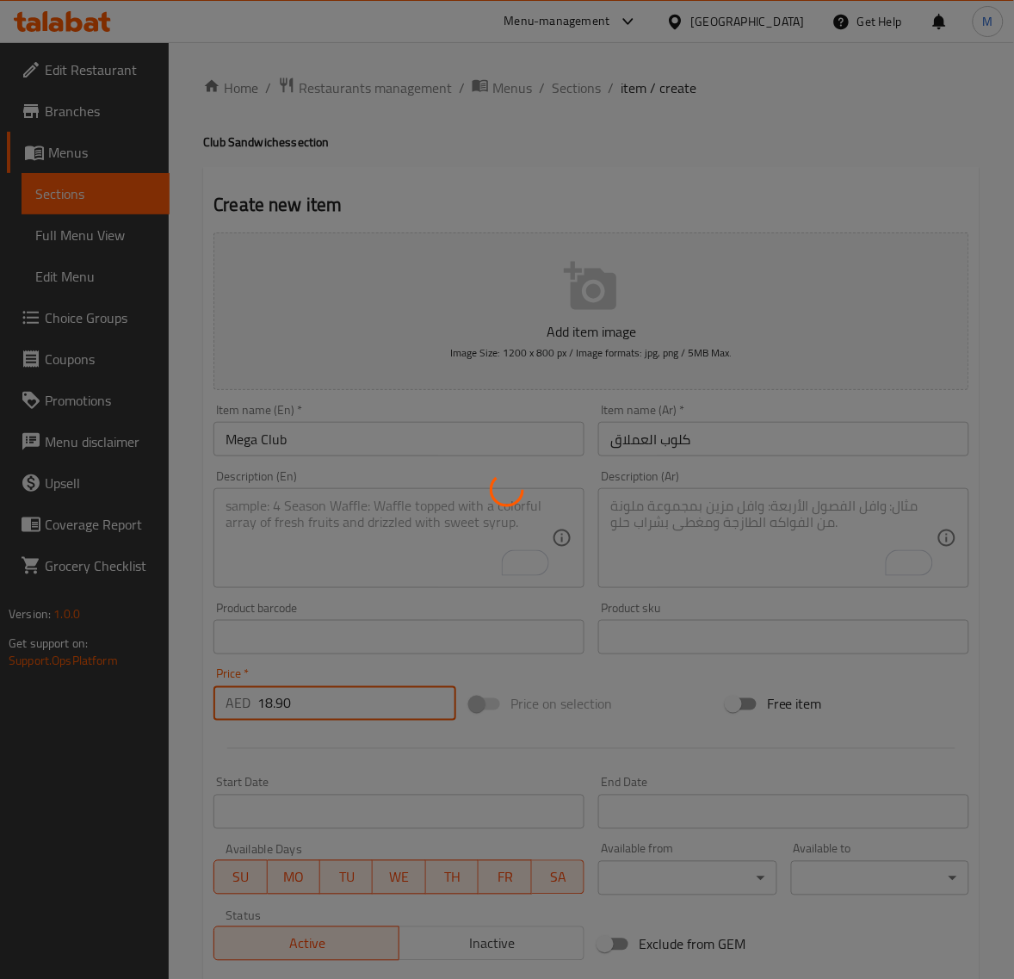
type input "0"
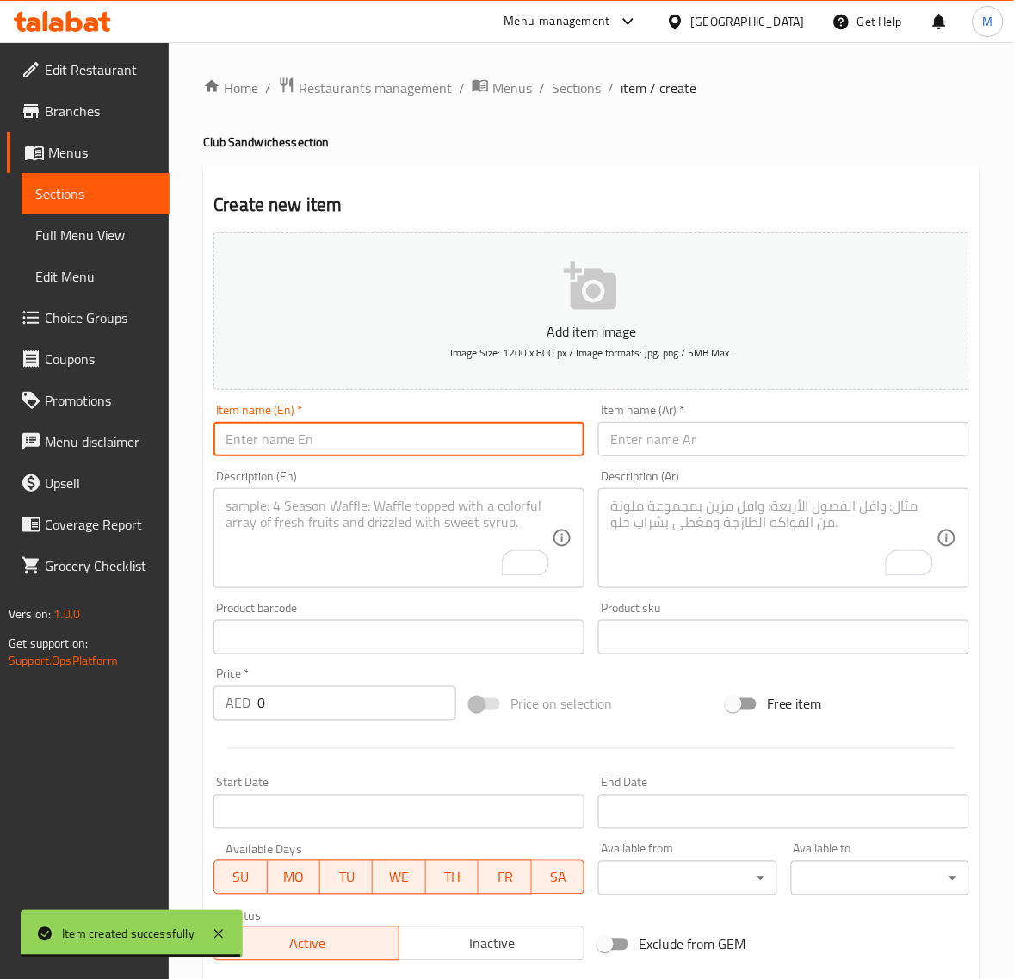
click at [312, 444] on input "text" at bounding box center [399, 439] width 371 height 34
paste
type input "Tikka Club"
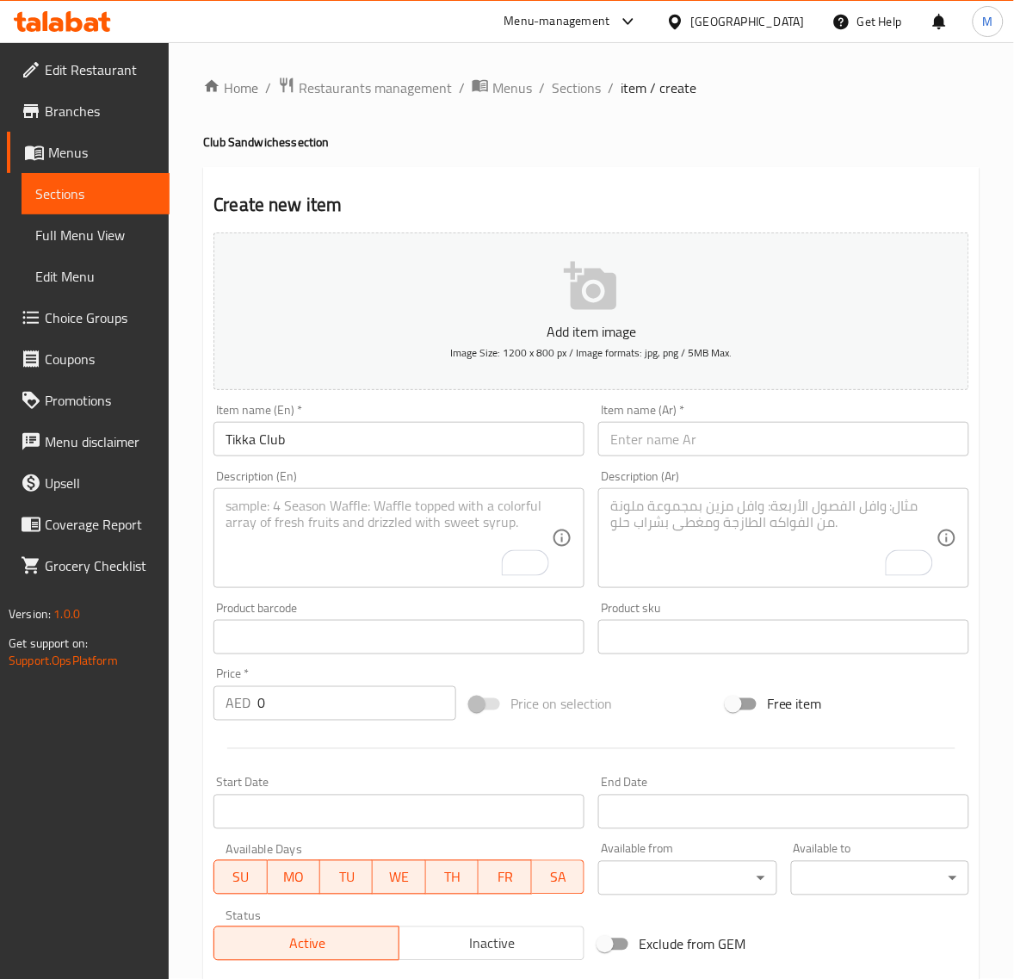
click at [689, 445] on input "text" at bounding box center [783, 439] width 371 height 34
click at [613, 444] on input "كلوب تكه" at bounding box center [783, 439] width 371 height 34
click at [281, 698] on input "0" at bounding box center [356, 703] width 199 height 34
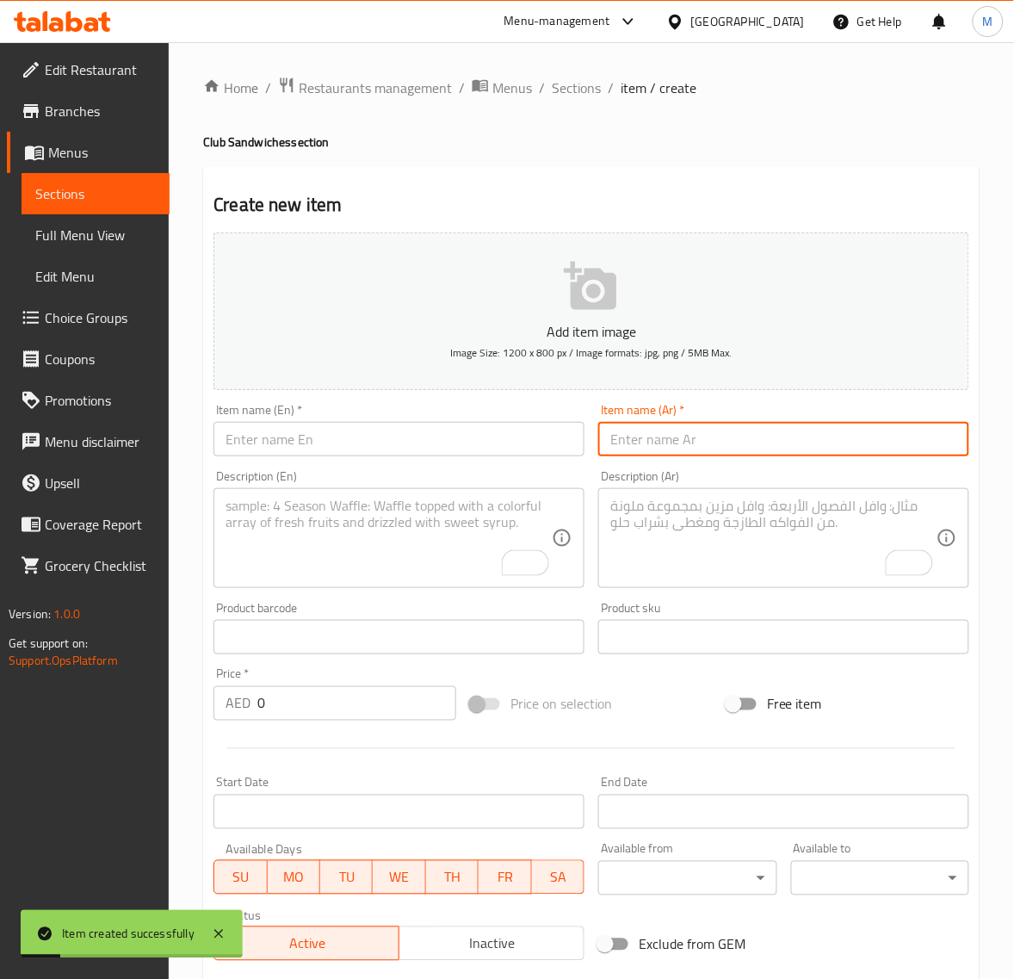
click at [738, 437] on input "text" at bounding box center [783, 439] width 371 height 34
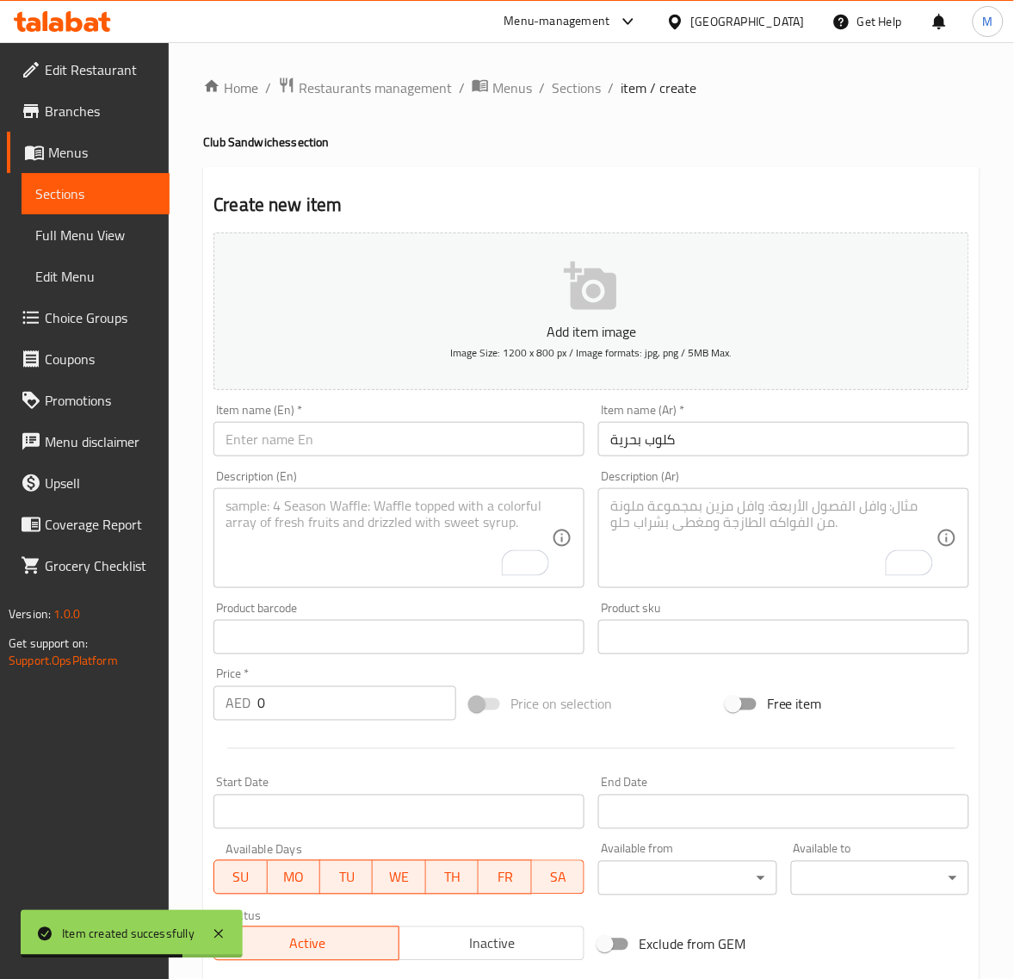
click at [298, 443] on input "text" at bounding box center [399, 439] width 371 height 34
click at [274, 702] on input "0" at bounding box center [356, 703] width 199 height 34
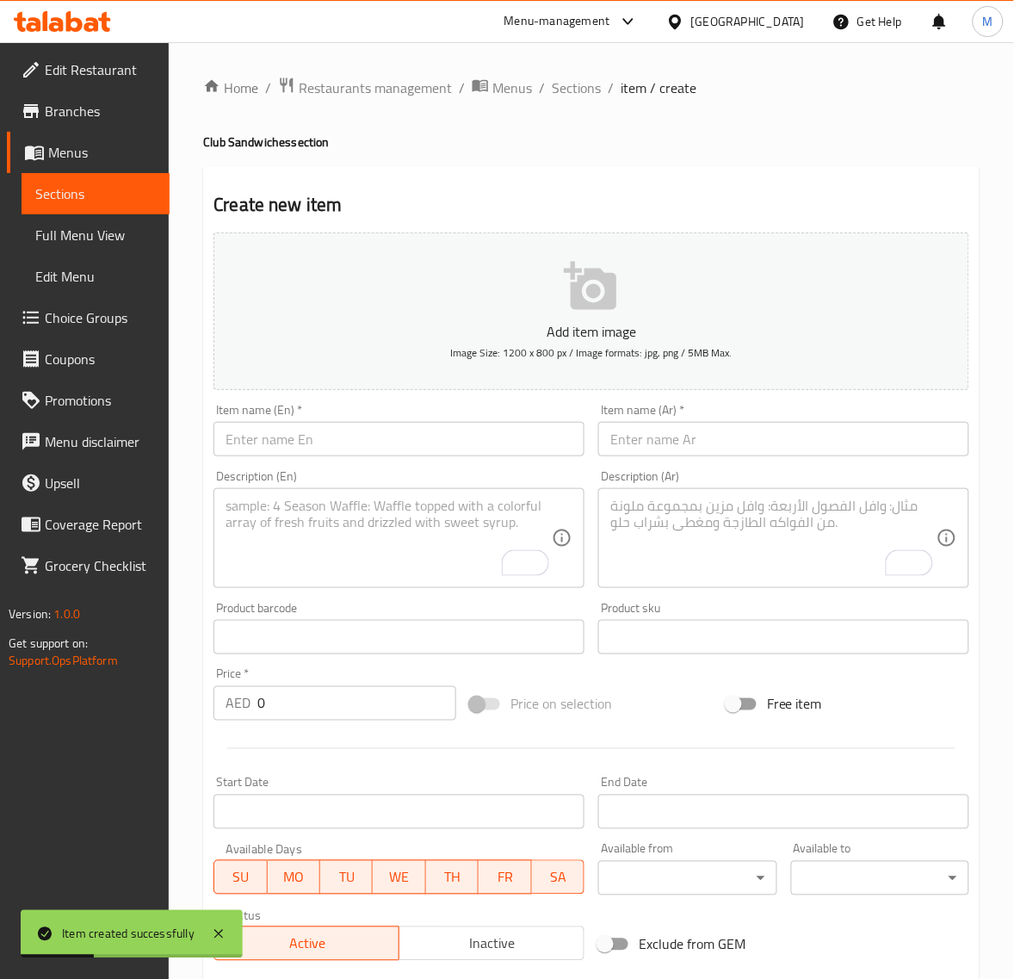
click at [371, 426] on input "text" at bounding box center [399, 439] width 371 height 34
click at [661, 449] on input "text" at bounding box center [783, 439] width 371 height 34
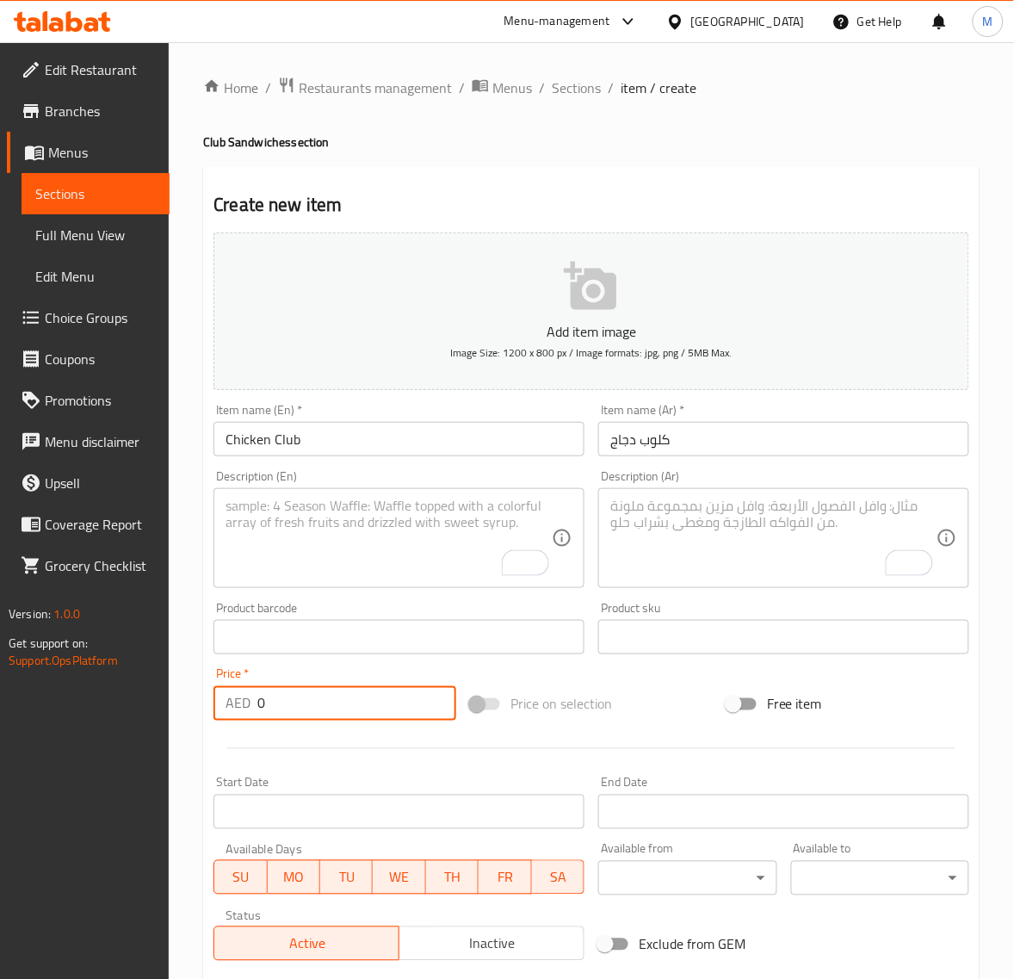
click at [304, 713] on input "0" at bounding box center [356, 703] width 199 height 34
click at [552, 96] on span "Sections" at bounding box center [576, 87] width 49 height 21
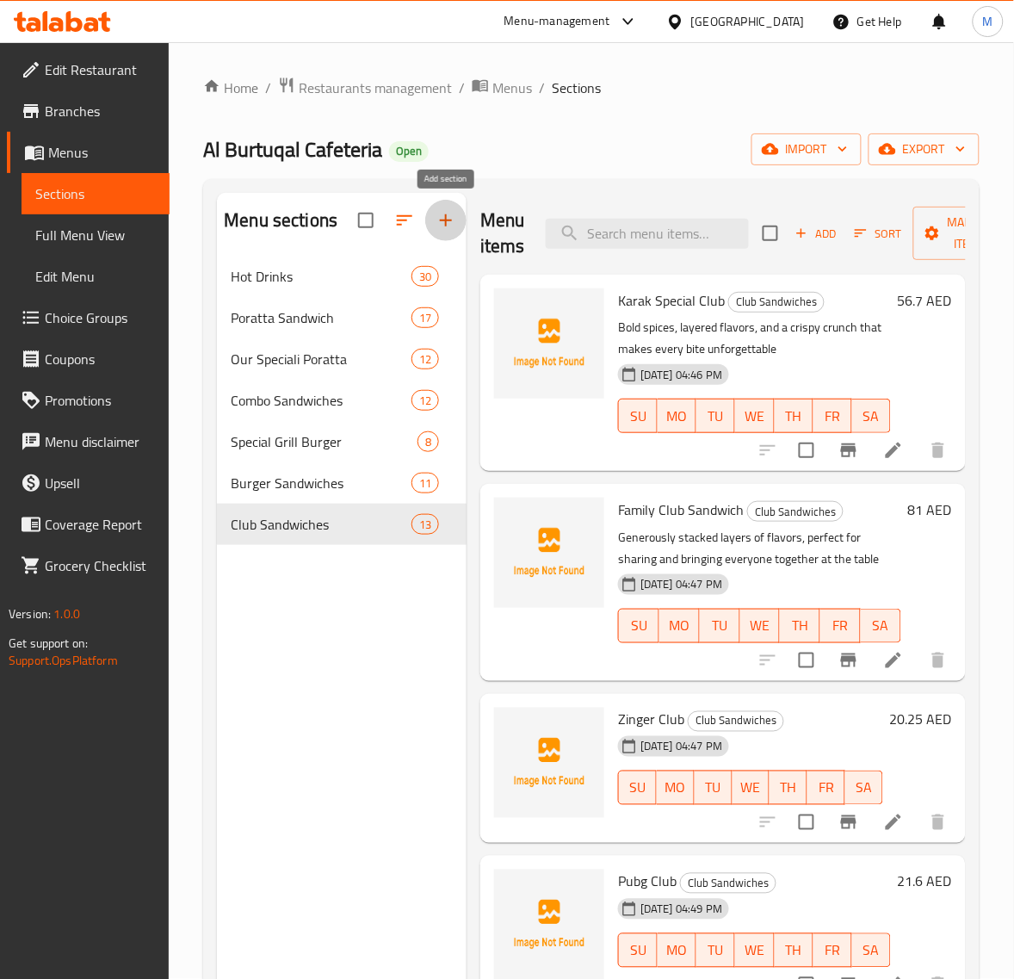
click at [445, 218] on icon "button" at bounding box center [446, 220] width 21 height 21
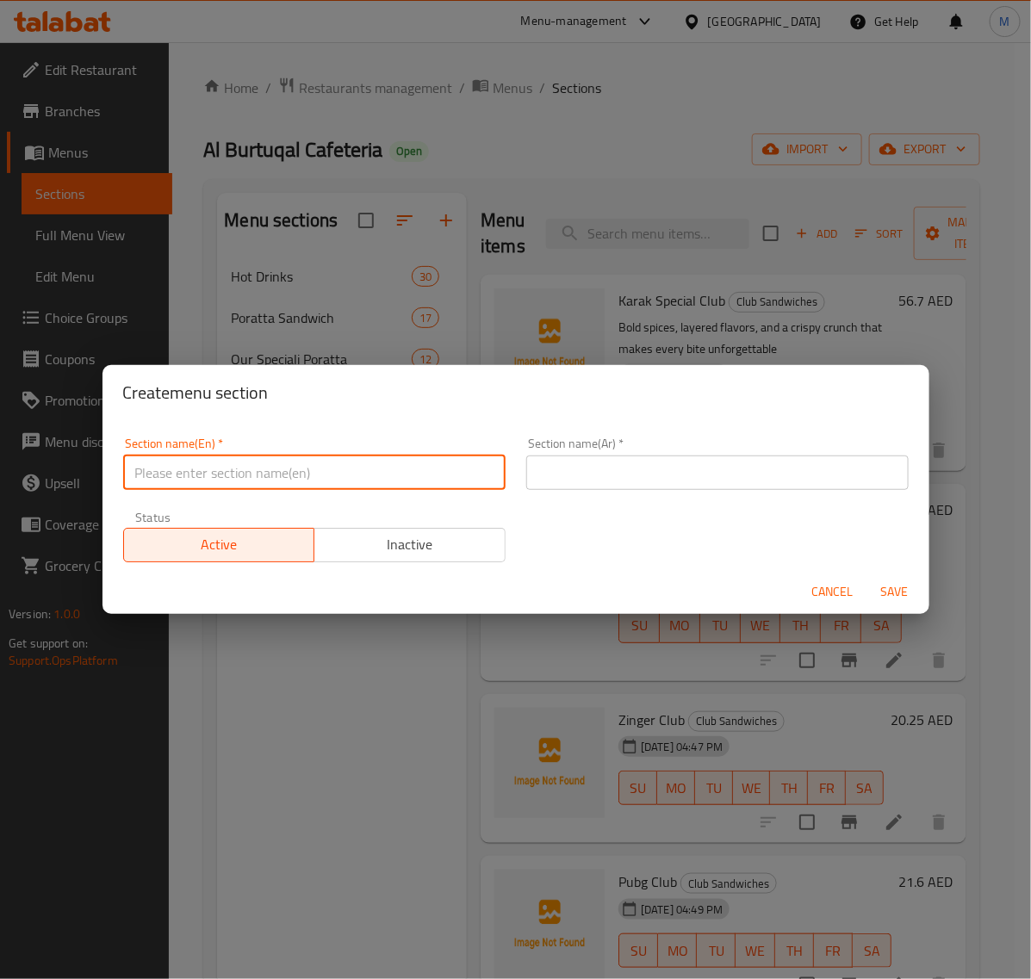
click at [299, 471] on input "text" at bounding box center [314, 472] width 382 height 34
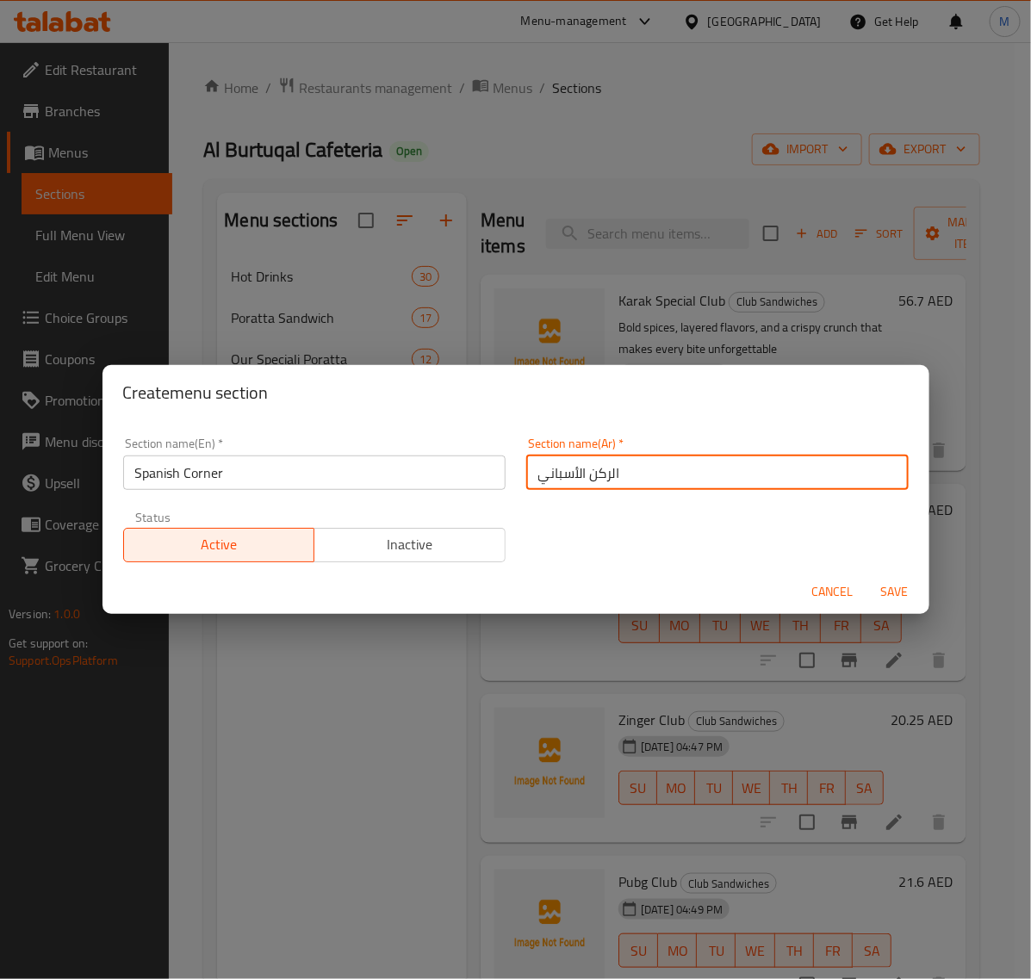
click at [896, 594] on span "Save" at bounding box center [894, 592] width 41 height 22
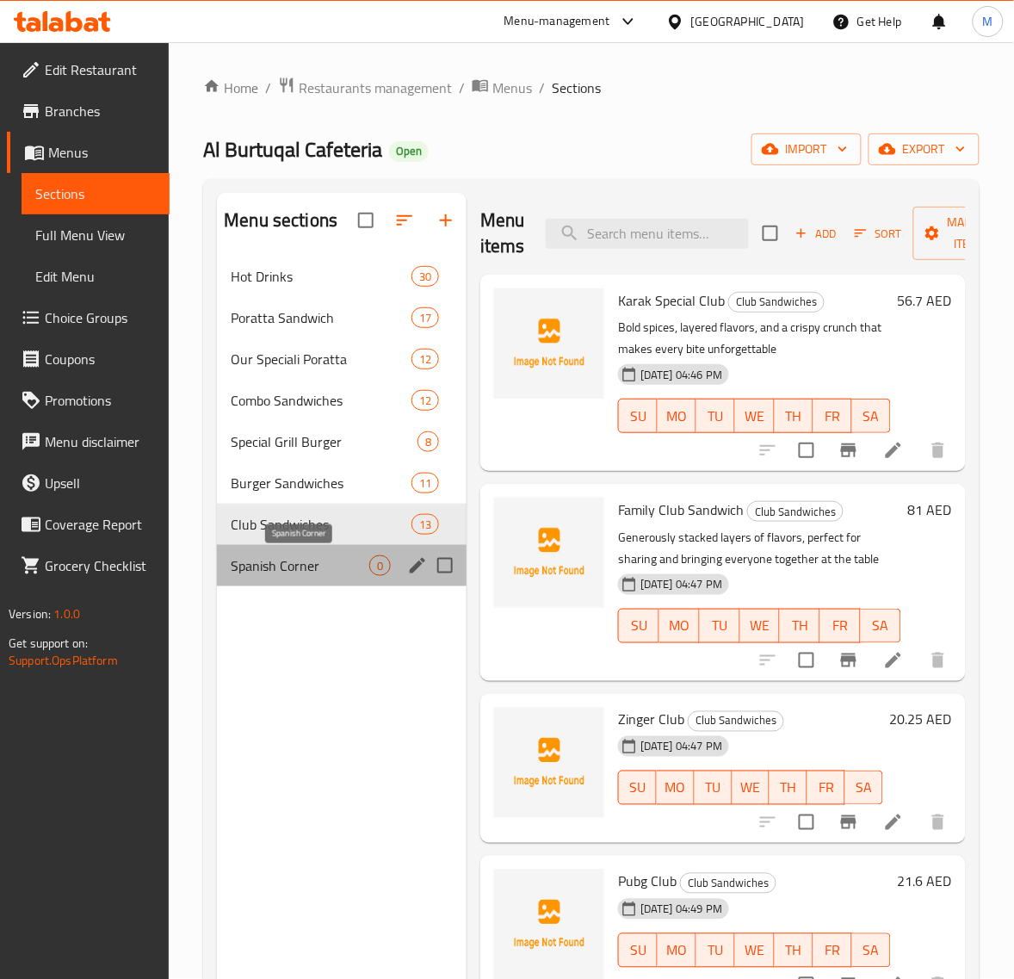
click at [337, 571] on span "Spanish Corner" at bounding box center [300, 565] width 139 height 21
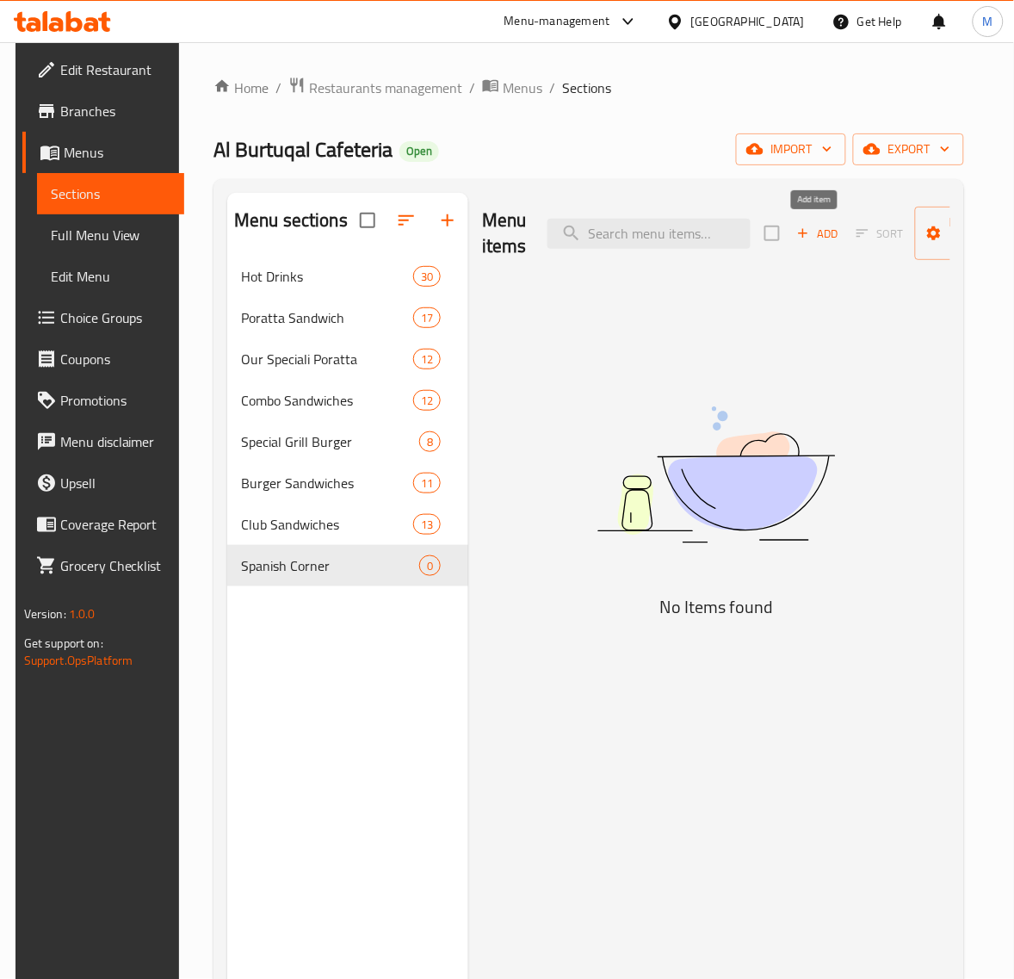
click at [814, 231] on span "Add" at bounding box center [818, 234] width 46 height 20
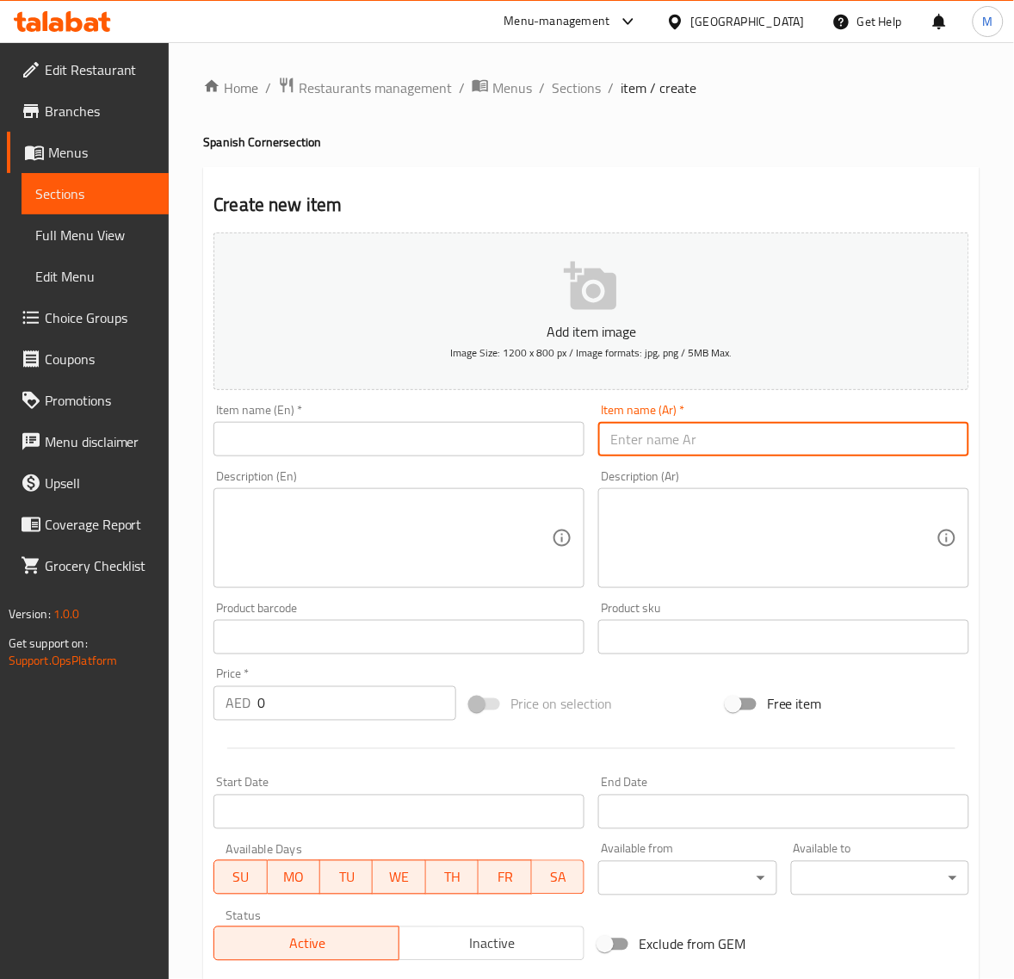
click at [721, 439] on input "text" at bounding box center [783, 439] width 371 height 34
click at [258, 436] on input "text" at bounding box center [399, 439] width 371 height 34
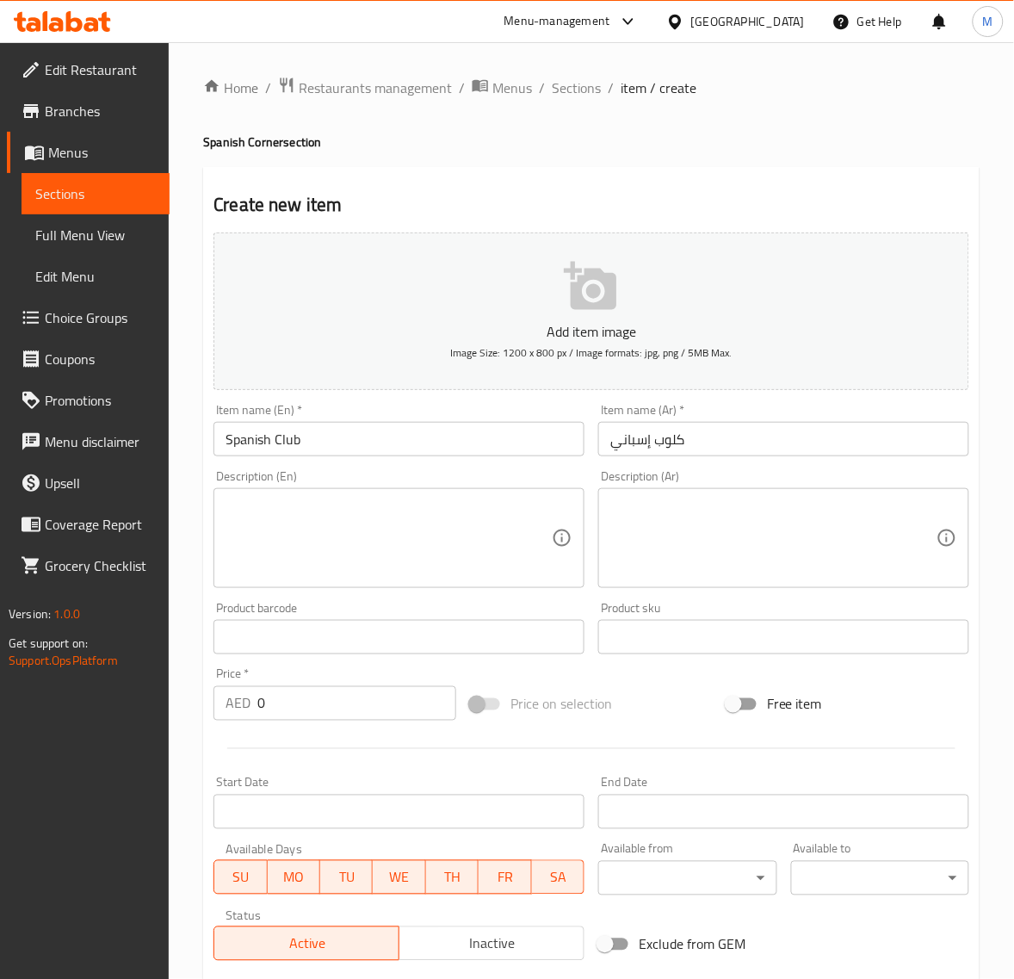
click at [314, 708] on input "0" at bounding box center [356, 703] width 199 height 34
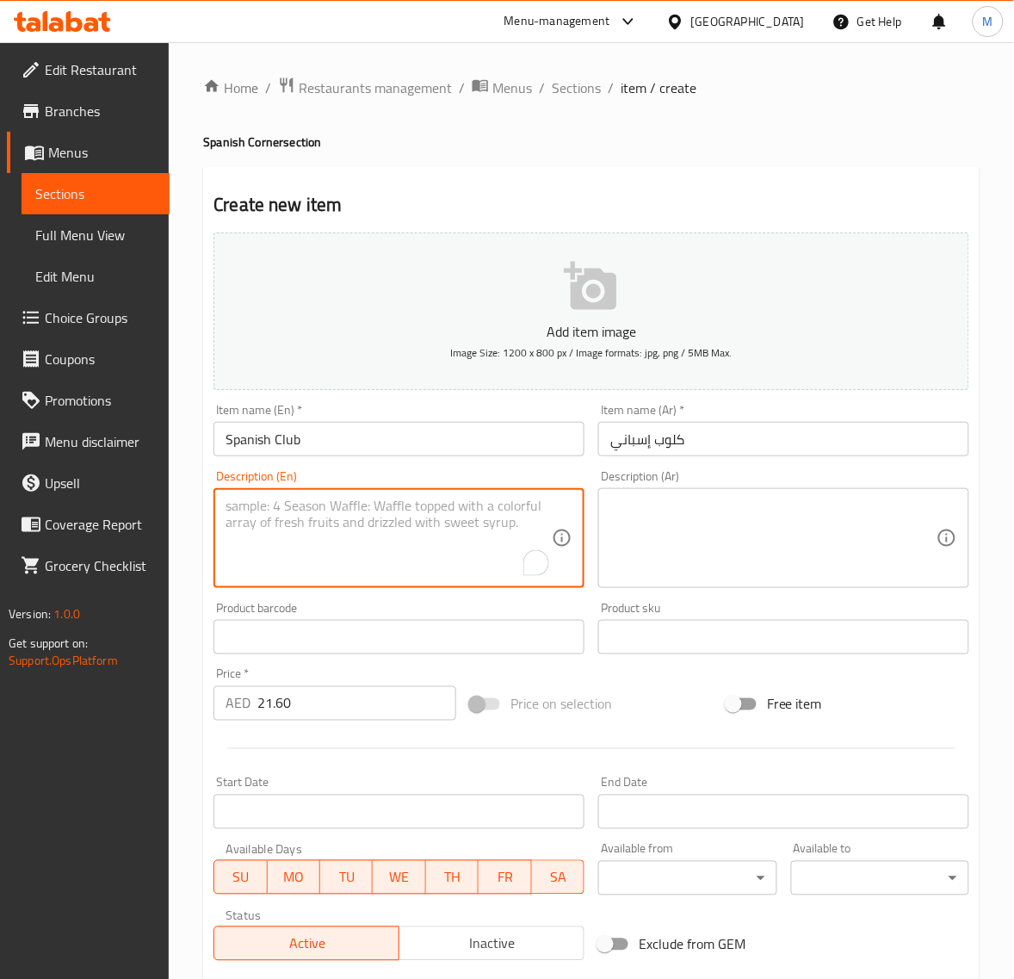
drag, startPoint x: 329, startPoint y: 540, endPoint x: 323, endPoint y: 548, distance: 9.8
click at [329, 543] on textarea "To enrich screen reader interactions, please activate Accessibility in Grammarl…" at bounding box center [389, 539] width 326 height 82
click at [226, 558] on textarea "Zesty, flavorful layers with a touch of smoky spice for a deliciously bold bite" at bounding box center [389, 539] width 326 height 82
click at [226, 541] on textarea "Zesty, flavorful layers with a touch of smoky spice for adeliciously bold bite" at bounding box center [389, 539] width 326 height 82
click at [226, 525] on textarea "Zesty, flavorful layers with atouch of smoky spice for adeliciously bold bite" at bounding box center [389, 539] width 326 height 82
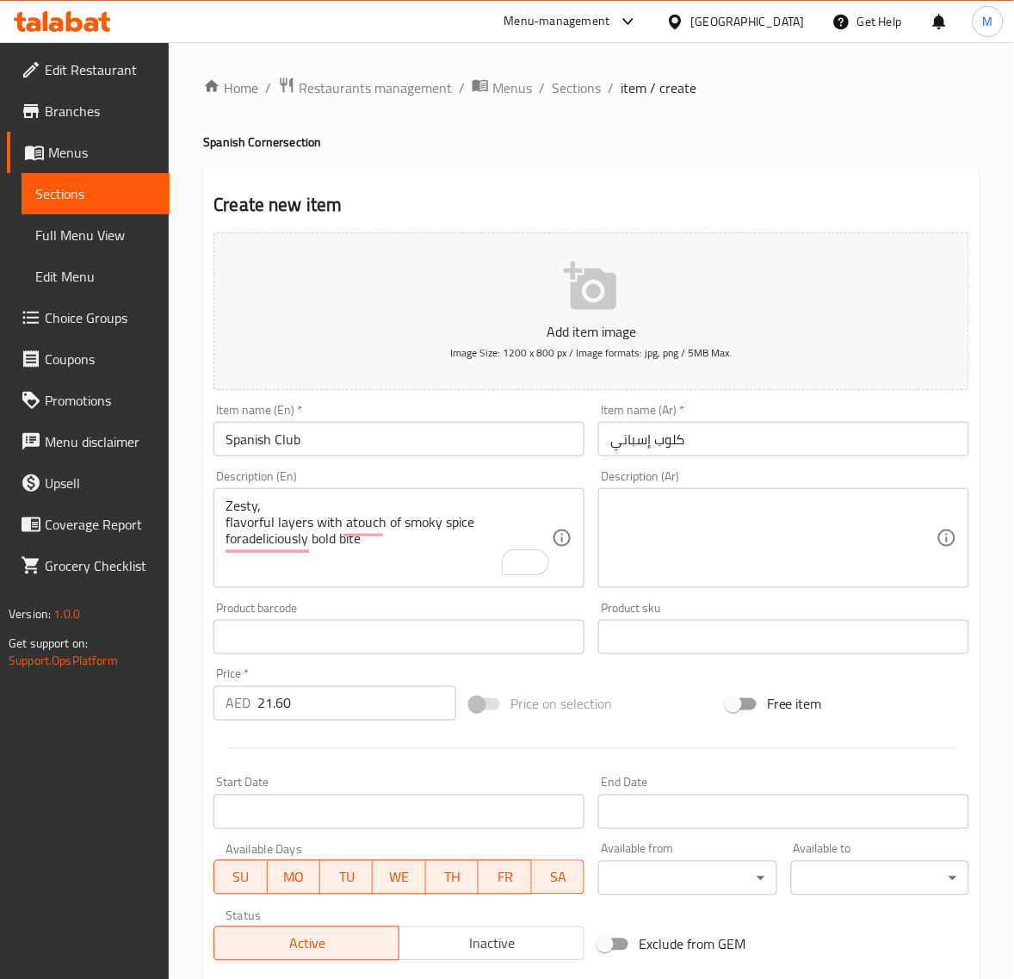
click at [379, 544] on textarea "Zesty, flavorful layers with atouch of smoky spice foradeliciously bold bite" at bounding box center [389, 539] width 326 height 82
click at [224, 522] on div "Zesty, flavorful layers with atouch of smoky spice for adeliciously bold bite D…" at bounding box center [399, 538] width 371 height 100
click at [226, 521] on textarea "Zesty, flavorful layers with atouch of smoky spice for adeliciously bold bite" at bounding box center [389, 539] width 326 height 82
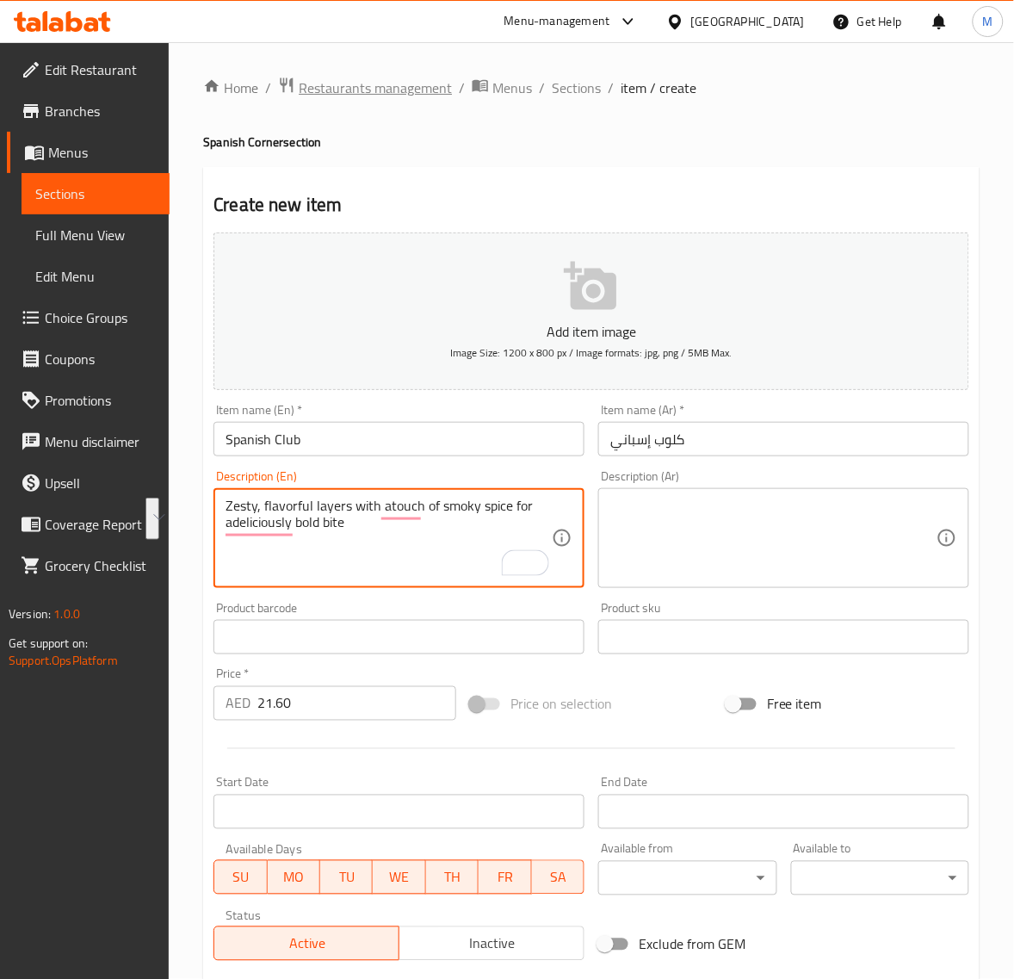
paste textarea "touch of smoky spice fora"
type textarea "Zesty, flavorful layers with a touch of smoky spice fora deliciously bold bite"
click at [672, 519] on textarea at bounding box center [773, 539] width 326 height 82
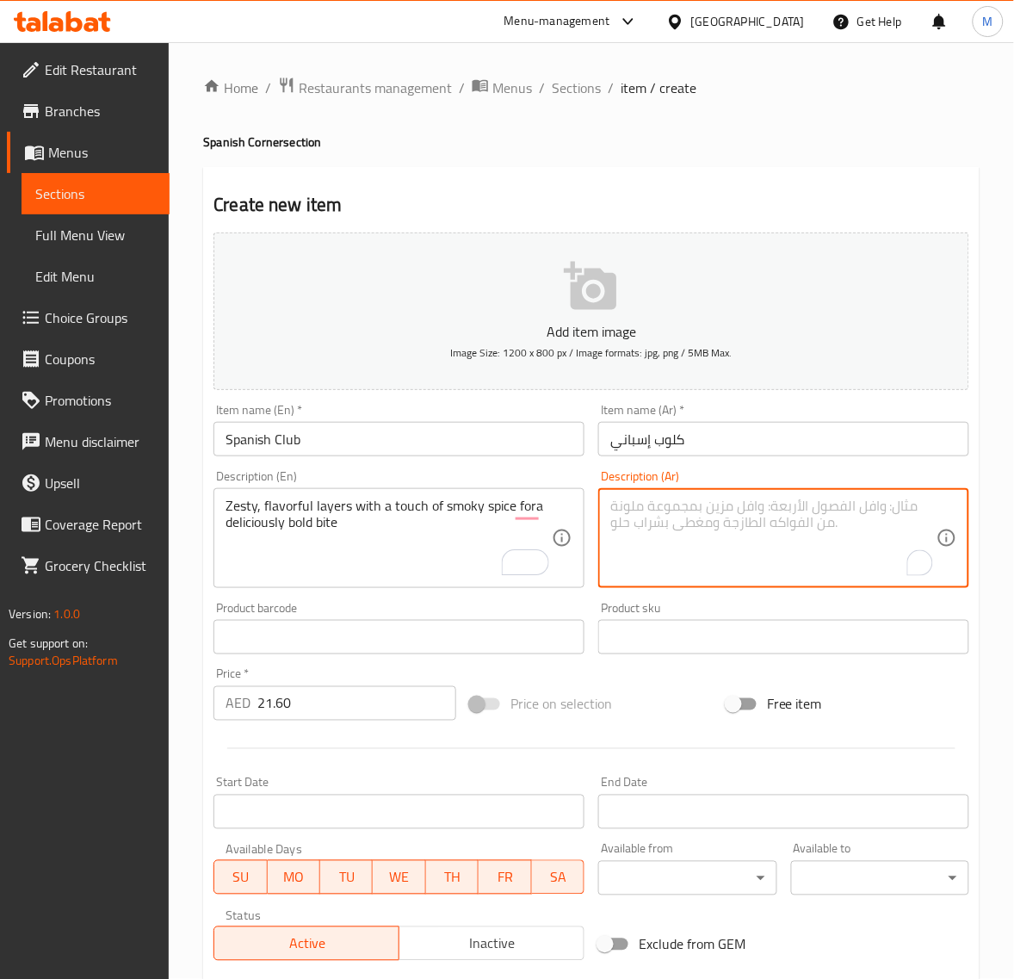
paste textarea "طبقات منعشة ولذيذة مع لمسة من التوابل المدخنة لنكهة جريئة ولذيذة"
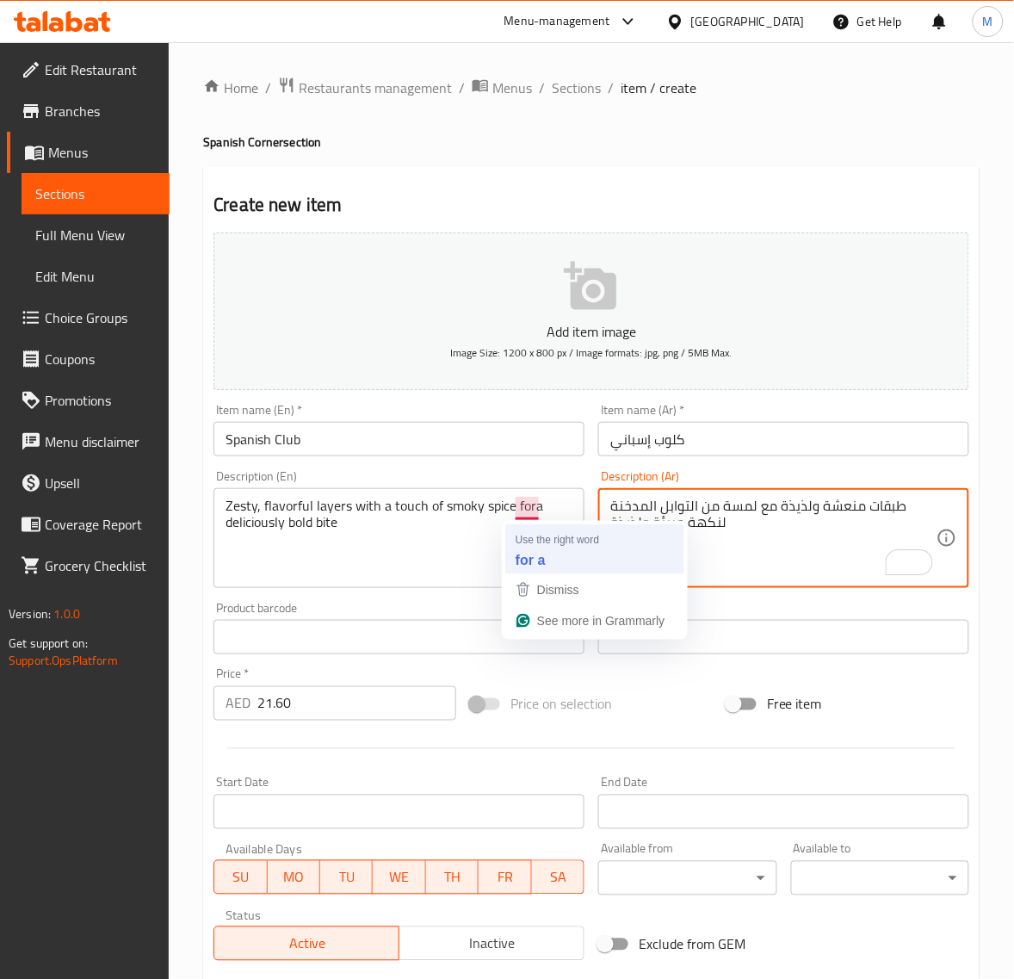
type textarea "طبقات منعشة ولذيذة مع لمسة من التوابل المدخنة لنكهة جريئة ولذيذة"
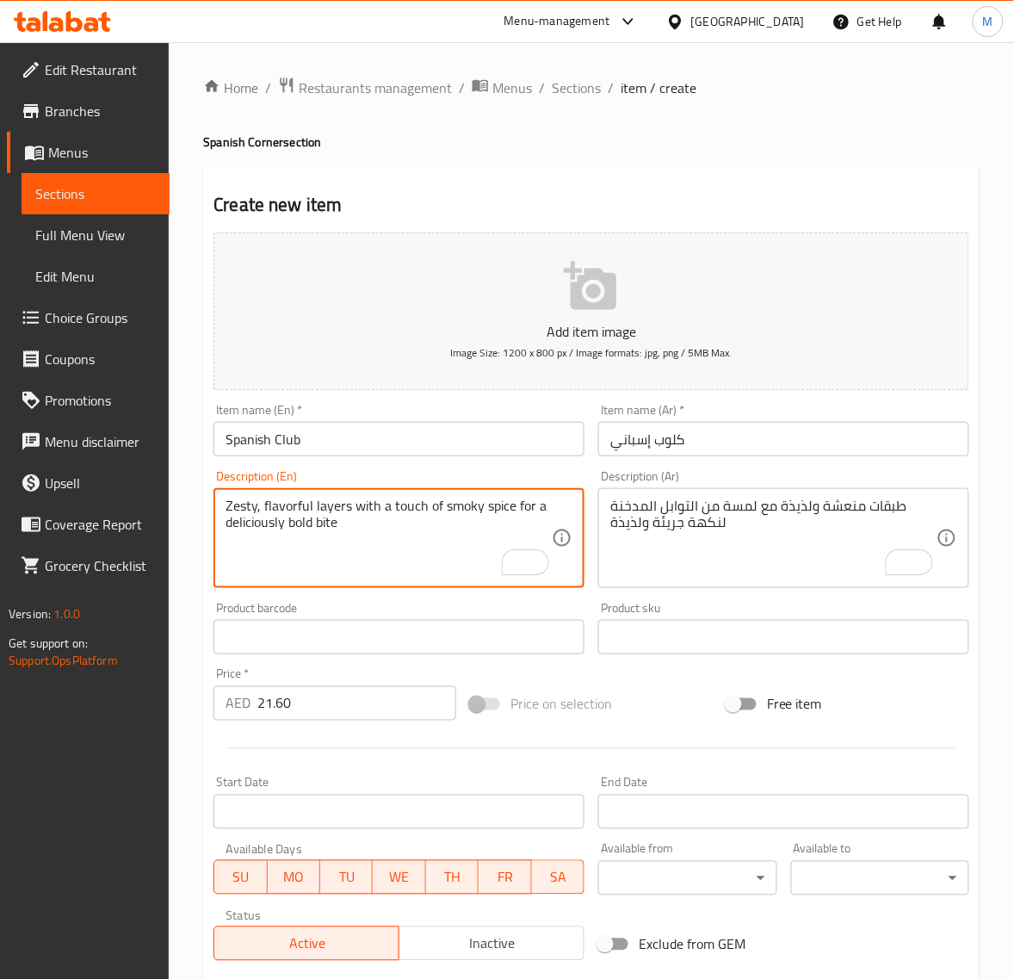
type textarea "Zesty, flavorful layers with a touch of smoky spice for a deliciously bold bite"
click at [363, 763] on div at bounding box center [592, 749] width 770 height 42
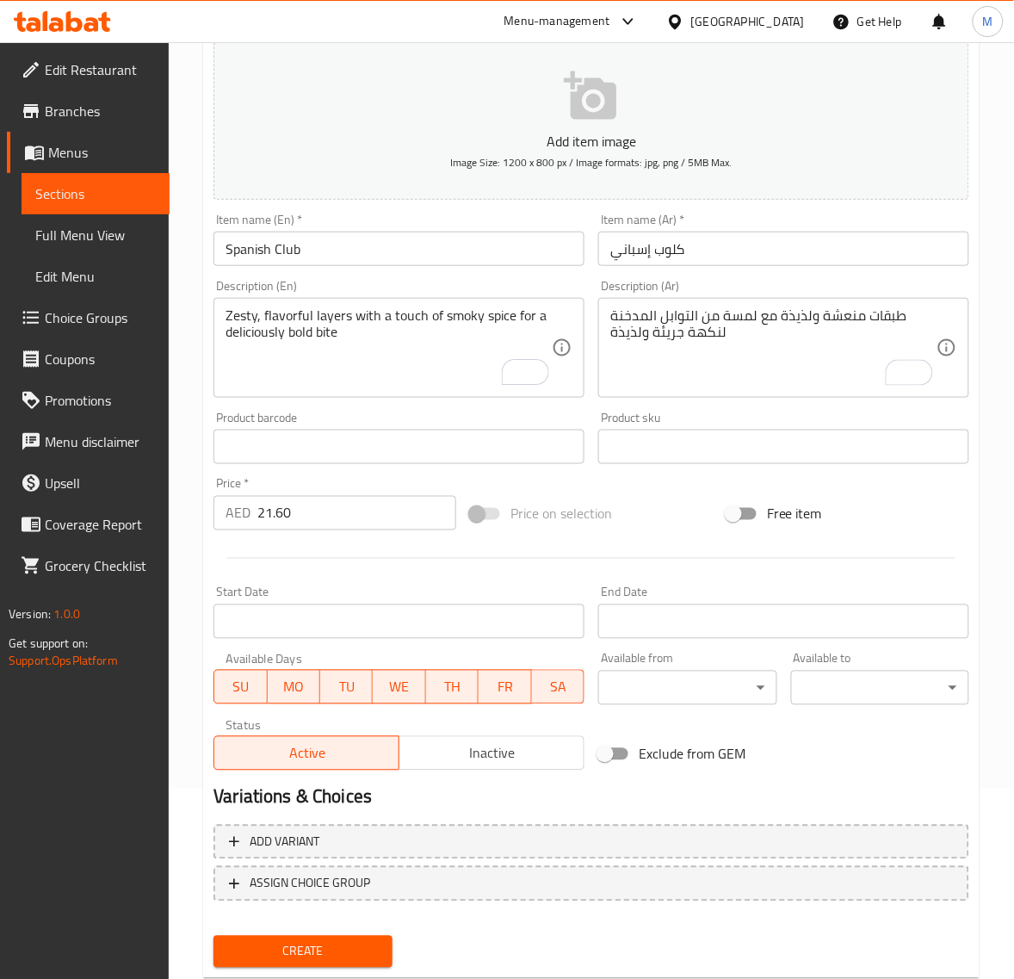
scroll to position [215, 0]
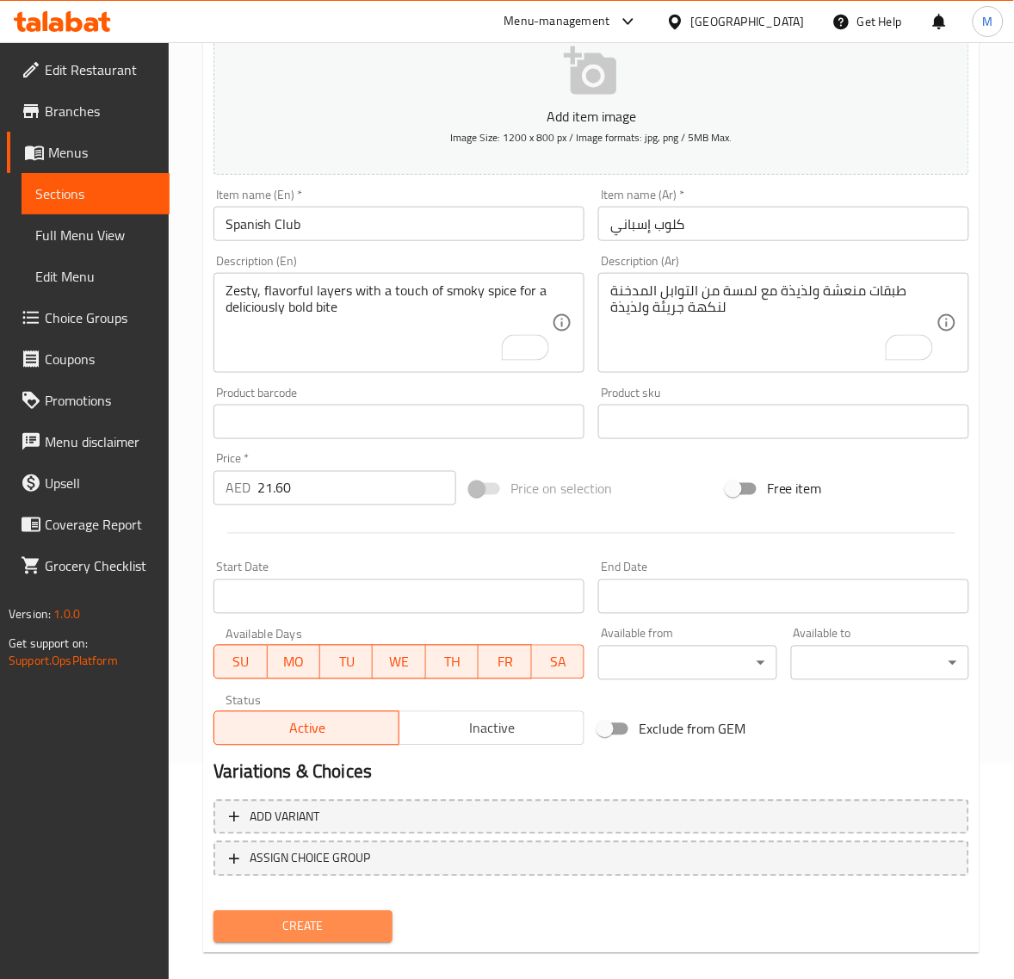
click at [320, 921] on span "Create" at bounding box center [302, 927] width 151 height 22
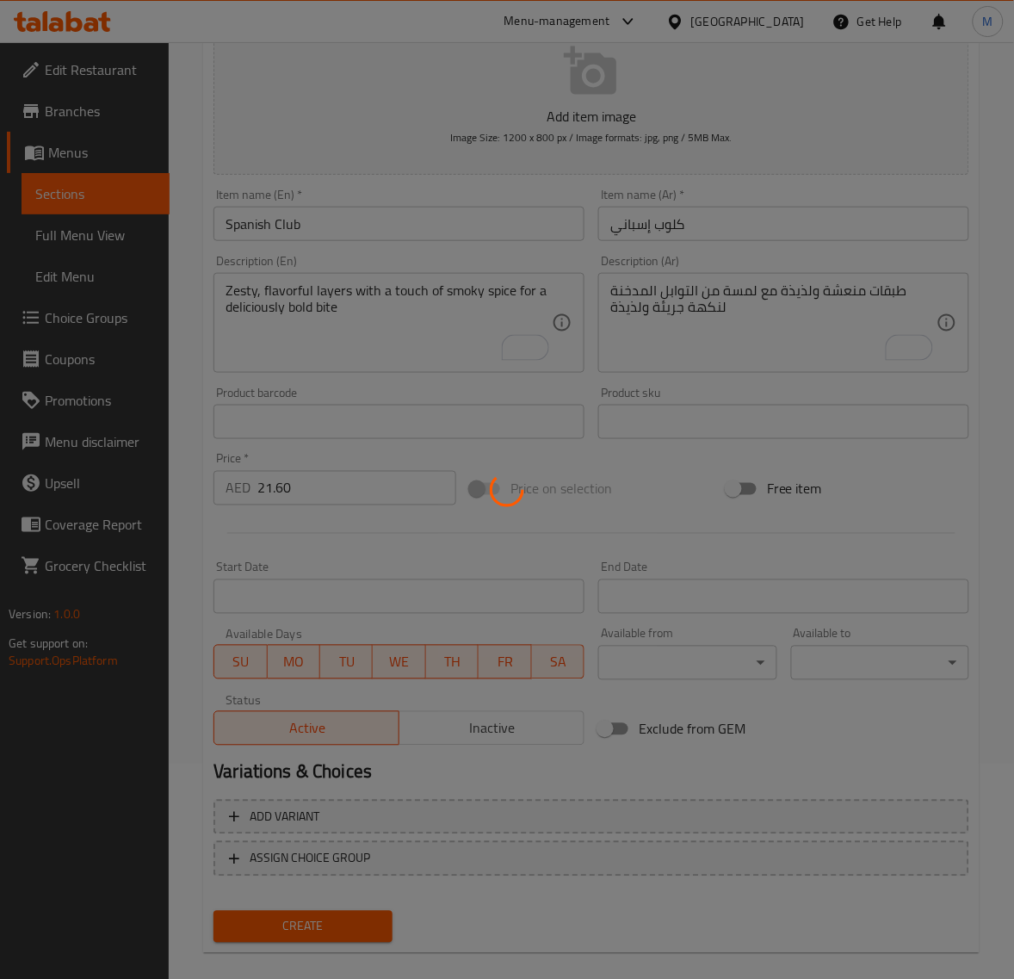
type input "0"
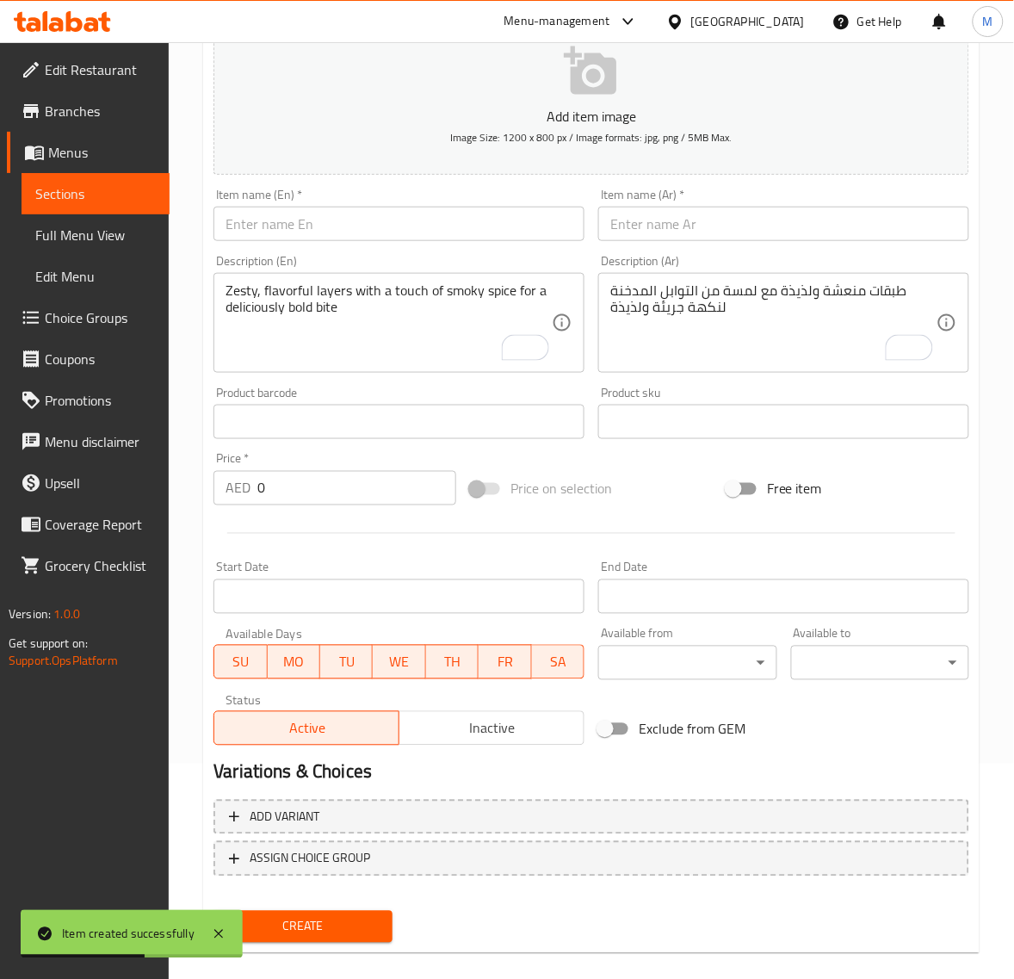
click at [703, 234] on input "text" at bounding box center [783, 224] width 371 height 34
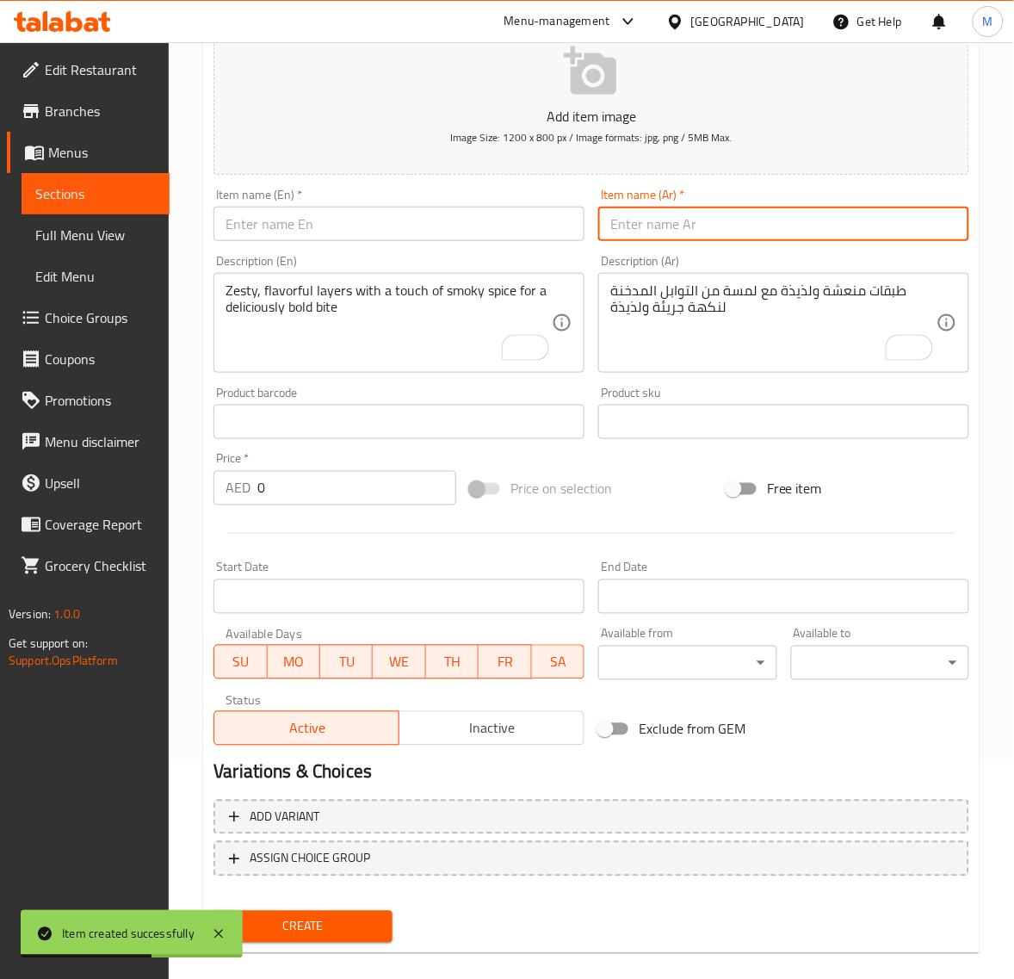
paste input "برجر إسباني"
type input "برجر إسباني"
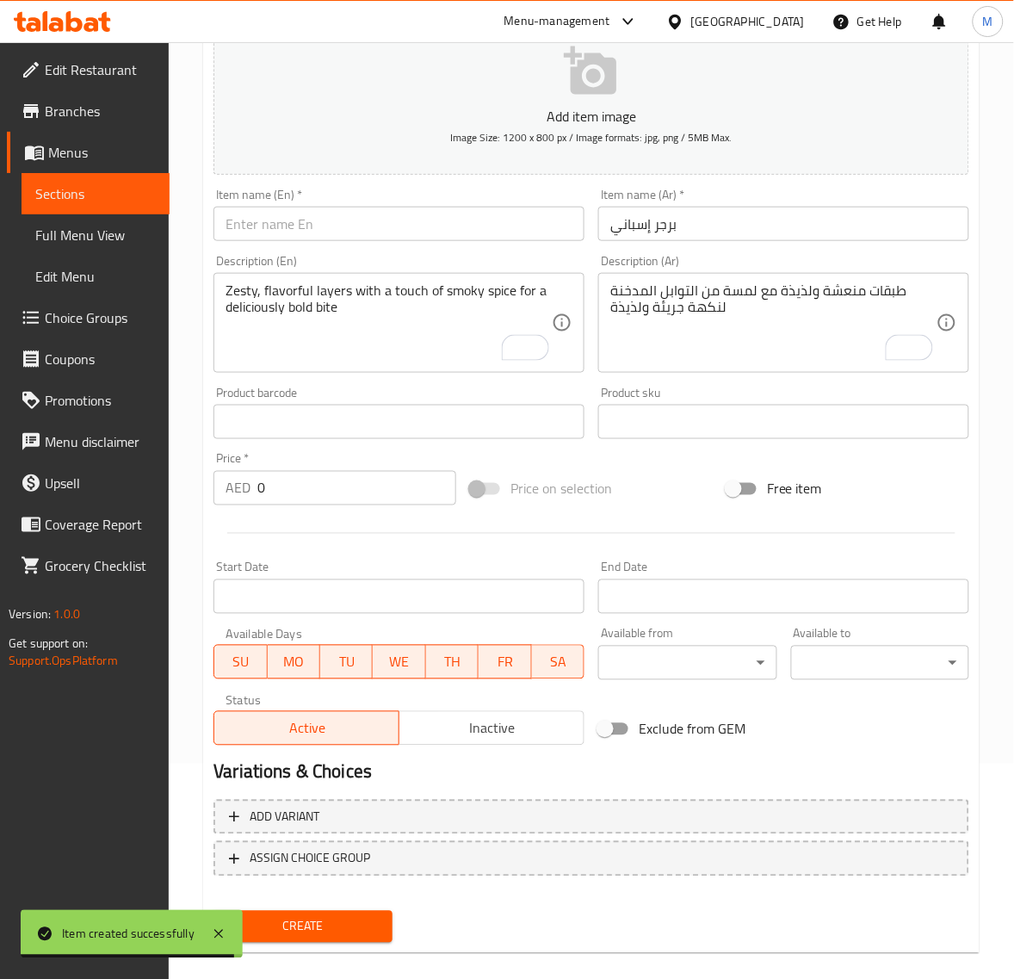
click at [297, 224] on input "text" at bounding box center [399, 224] width 371 height 34
paste input "SPANISH BURGER"
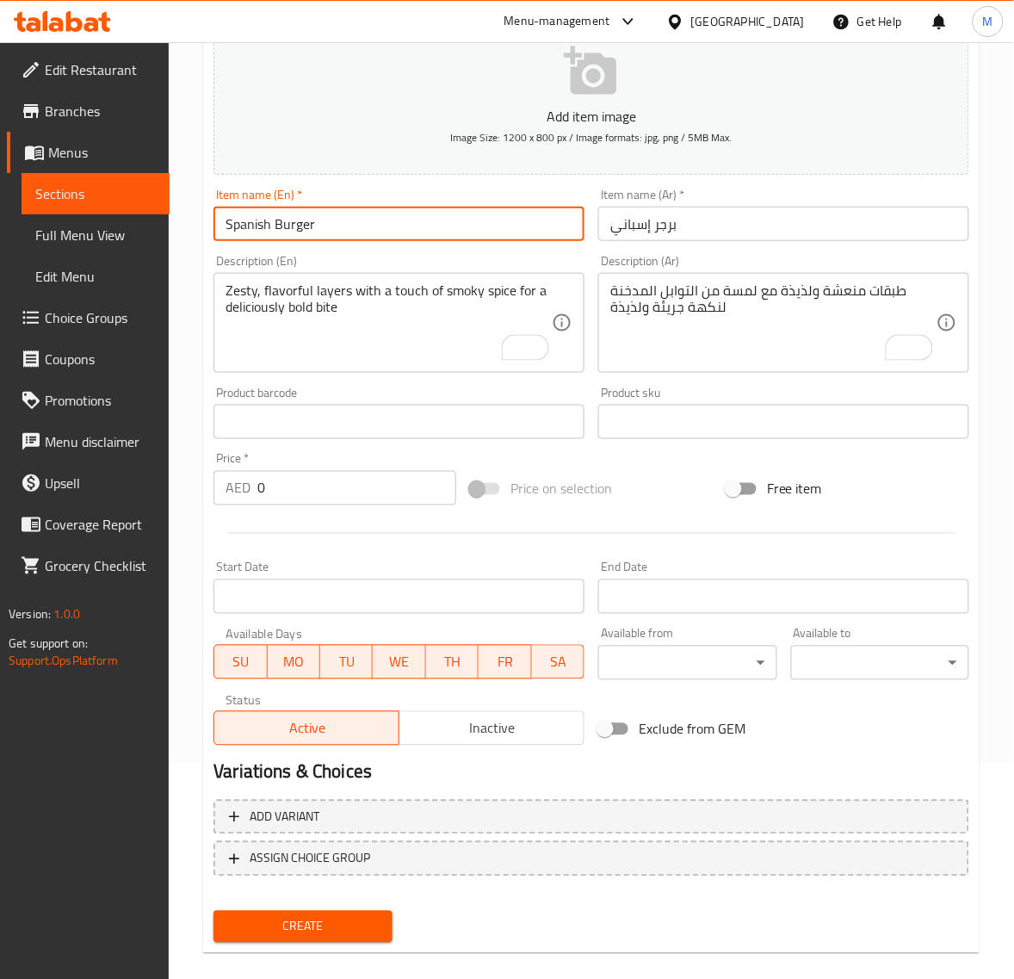
type input "Spanish Burger"
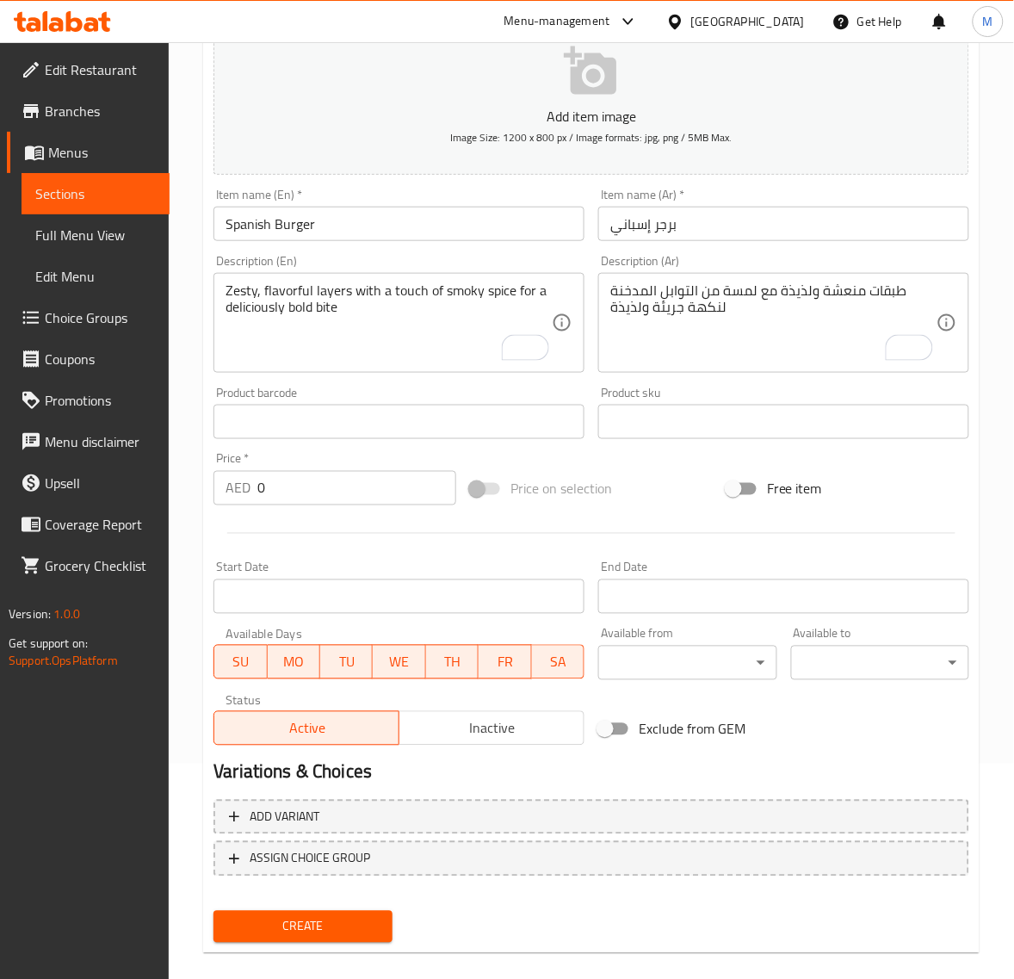
click at [307, 485] on input "0" at bounding box center [356, 488] width 199 height 34
paste input "20.25"
type input "20.25"
drag, startPoint x: 299, startPoint y: 915, endPoint x: 251, endPoint y: 894, distance: 52.0
click at [298, 916] on span "Create" at bounding box center [302, 927] width 151 height 22
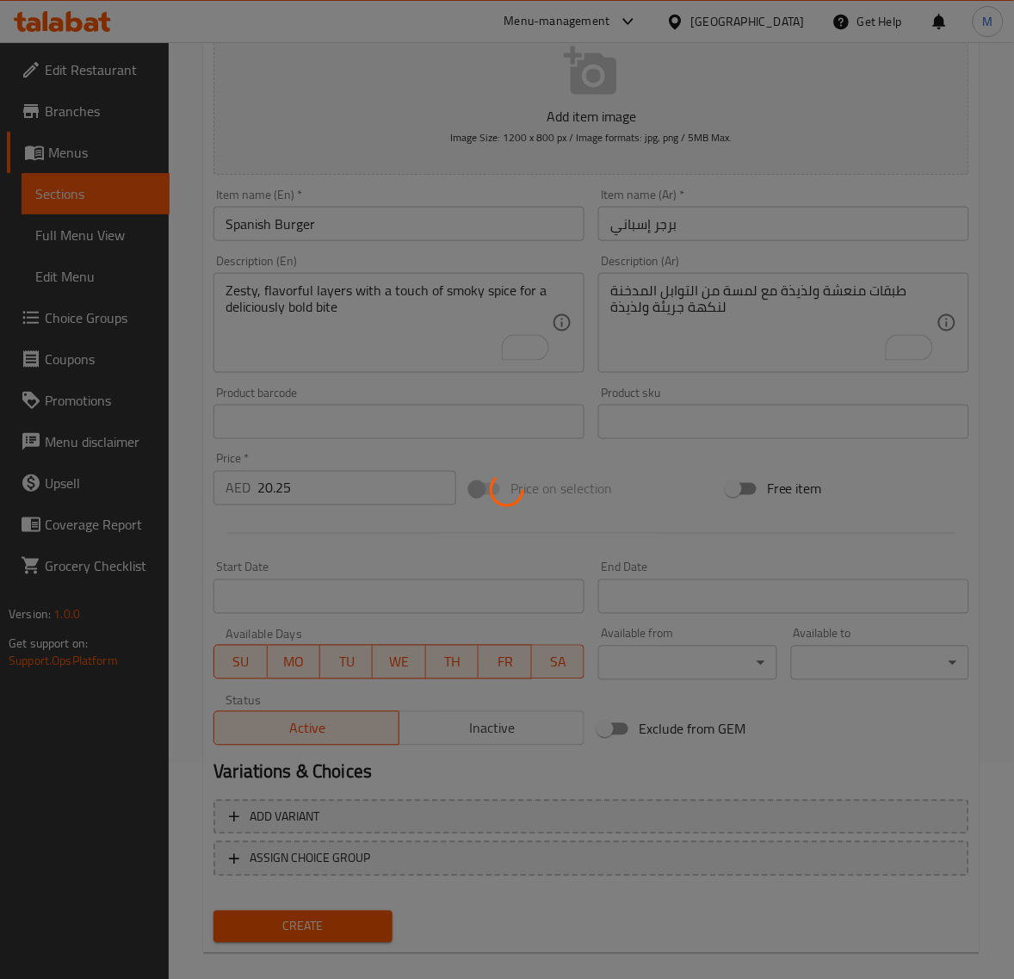
type input "0"
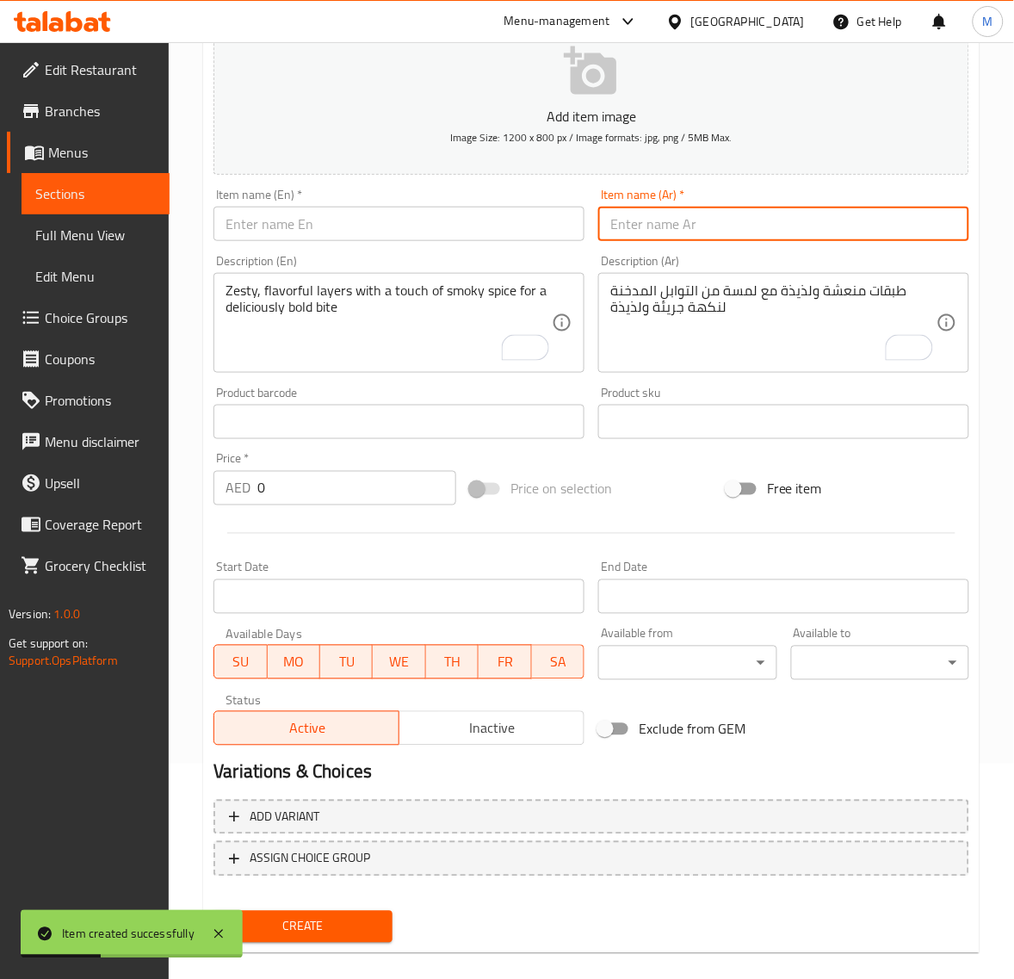
click at [691, 230] on input "text" at bounding box center [783, 224] width 371 height 34
paste input "راب إسباني"
type input "راب إسباني"
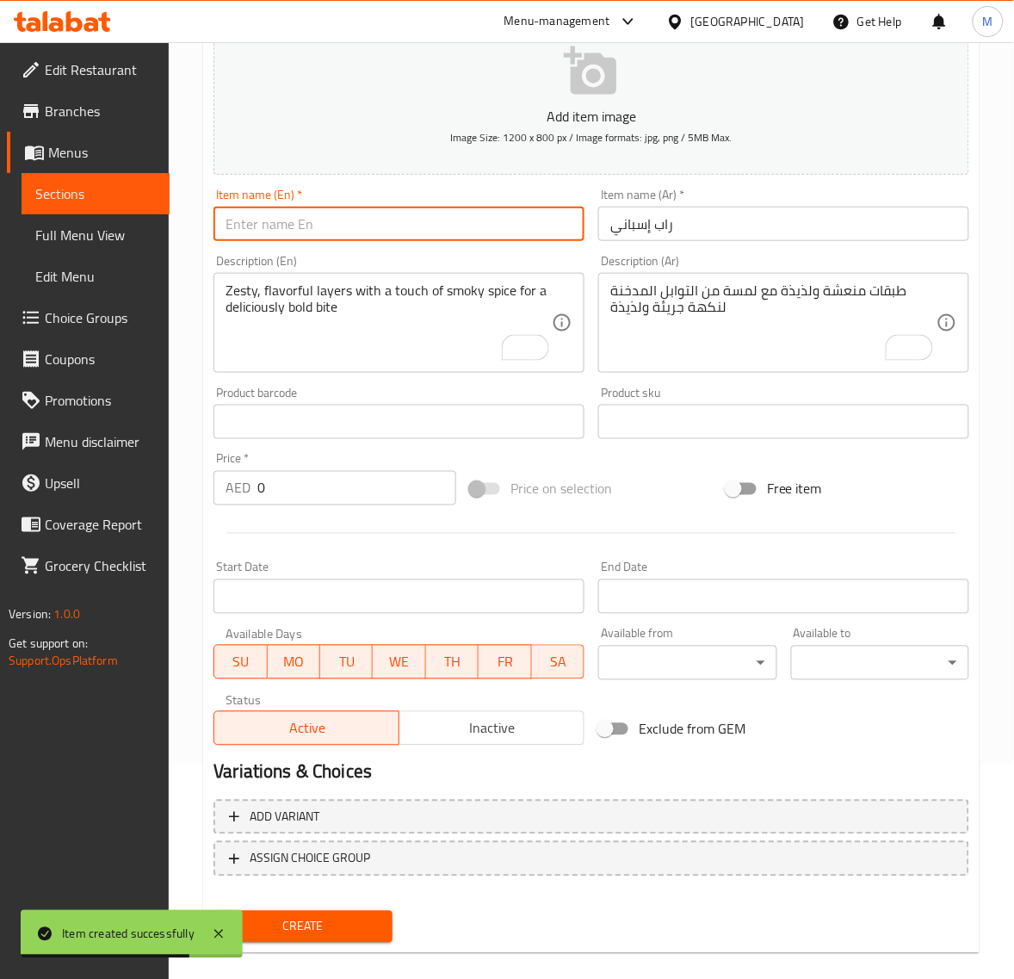
click at [287, 225] on input "text" at bounding box center [399, 224] width 371 height 34
paste input "SPANISH WRAP"
type input "Spanish Wrap"
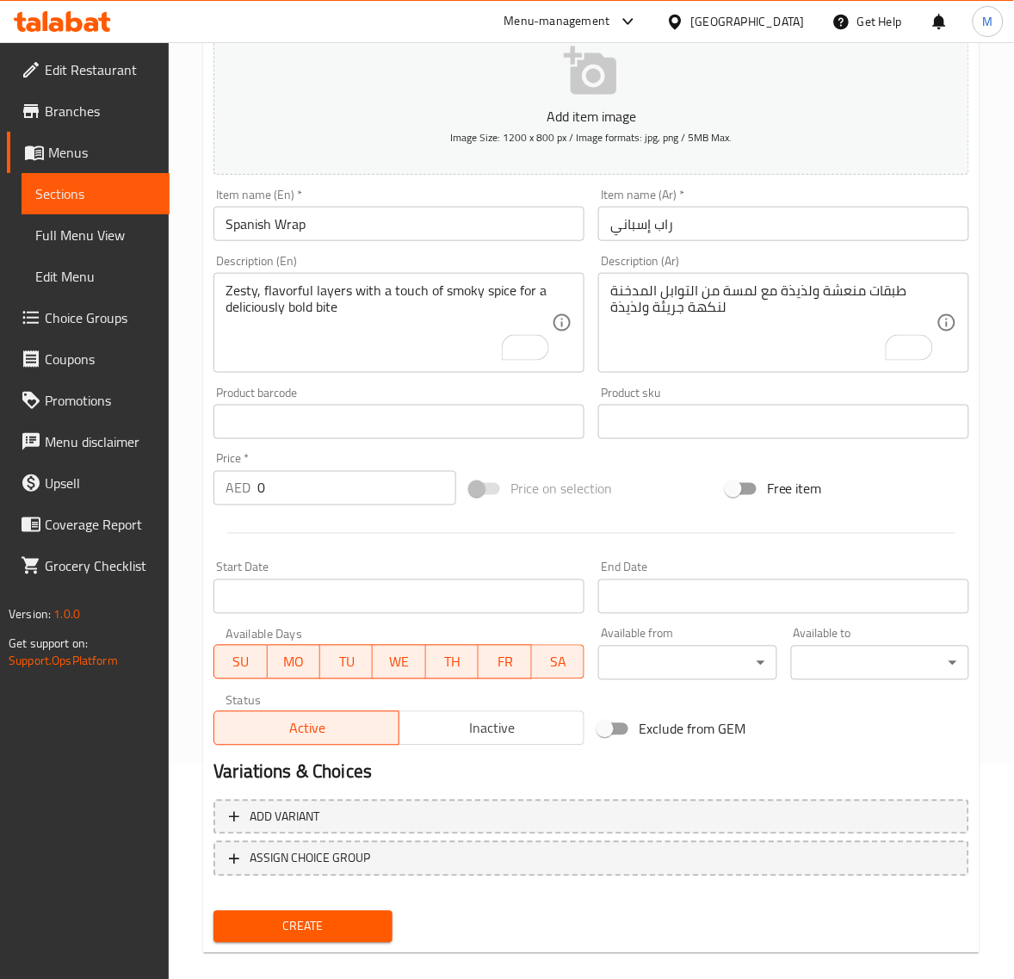
click at [293, 485] on input "0" at bounding box center [356, 488] width 199 height 34
paste input "21.6"
type input "21.60"
click at [214, 911] on button "Create" at bounding box center [303, 927] width 178 height 32
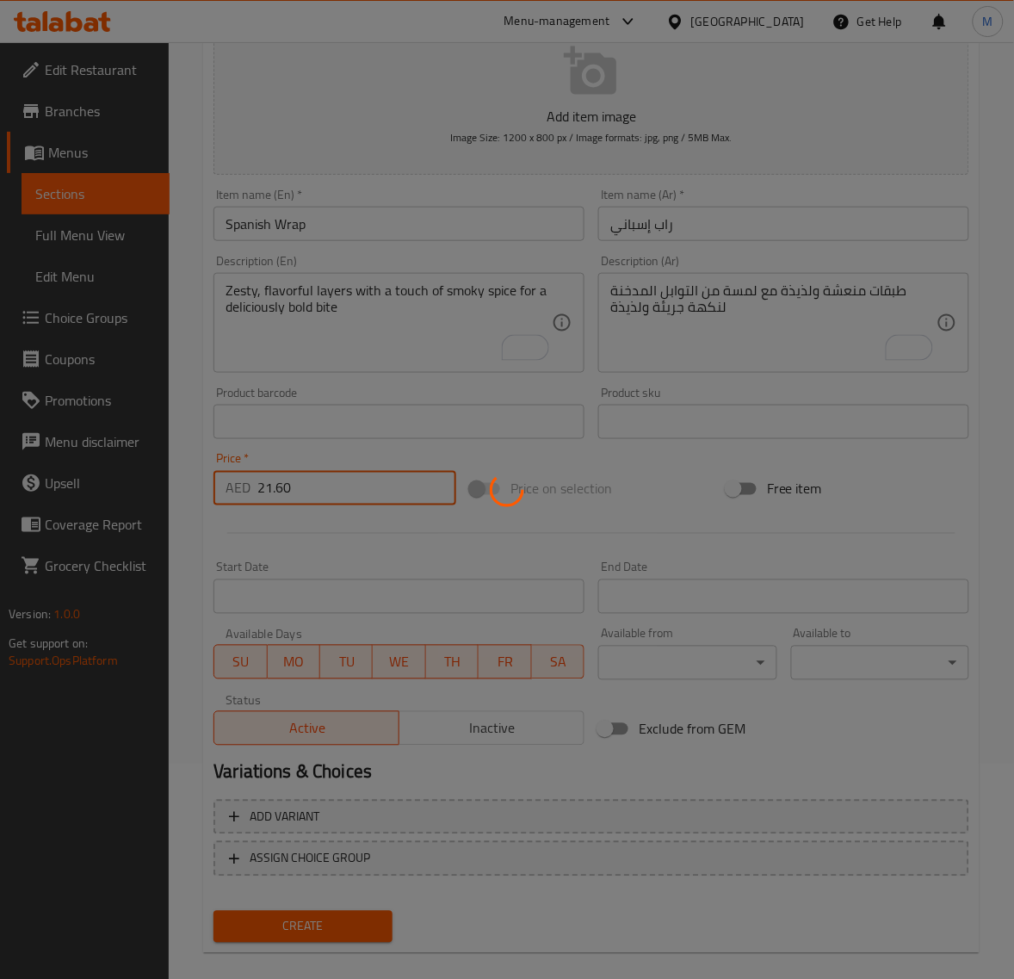
type input "0"
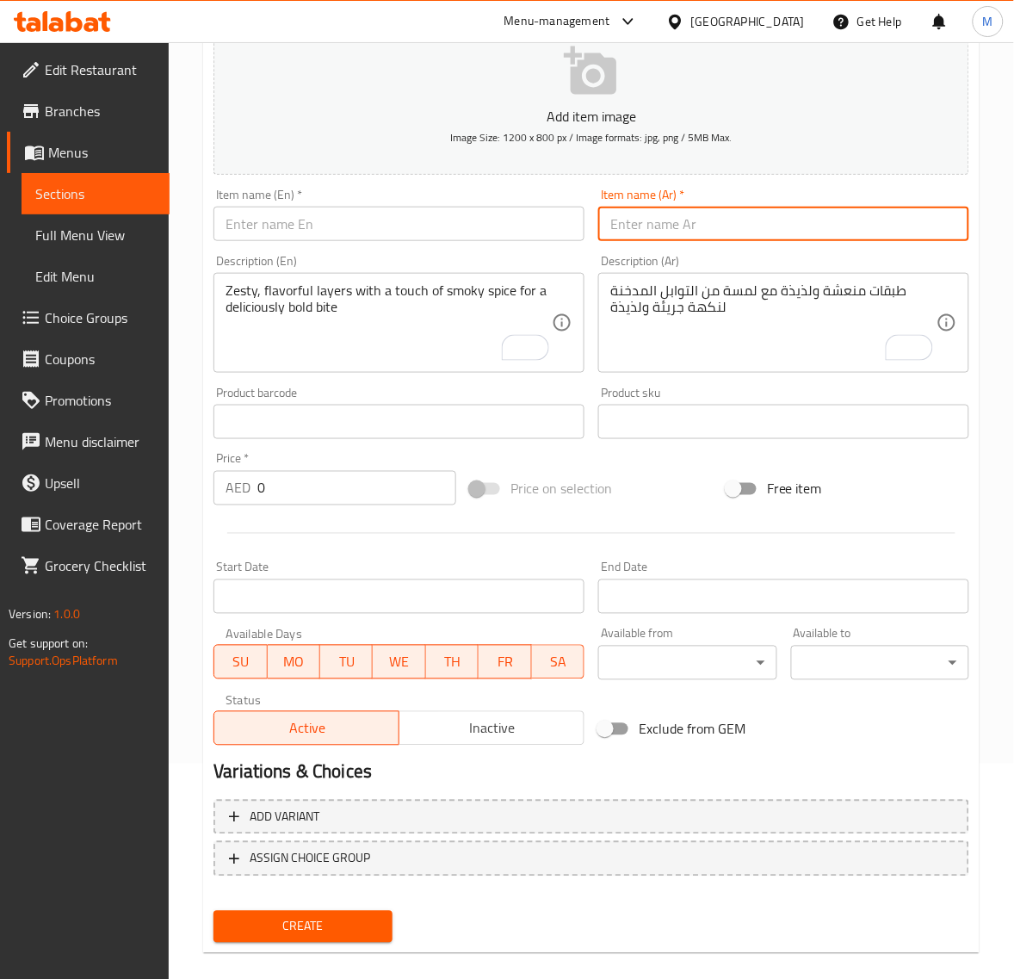
click at [700, 222] on input "text" at bounding box center [783, 224] width 371 height 34
paste input "زنجر سبايسي إسباني"
type input "زنجر سبايسي إسباني"
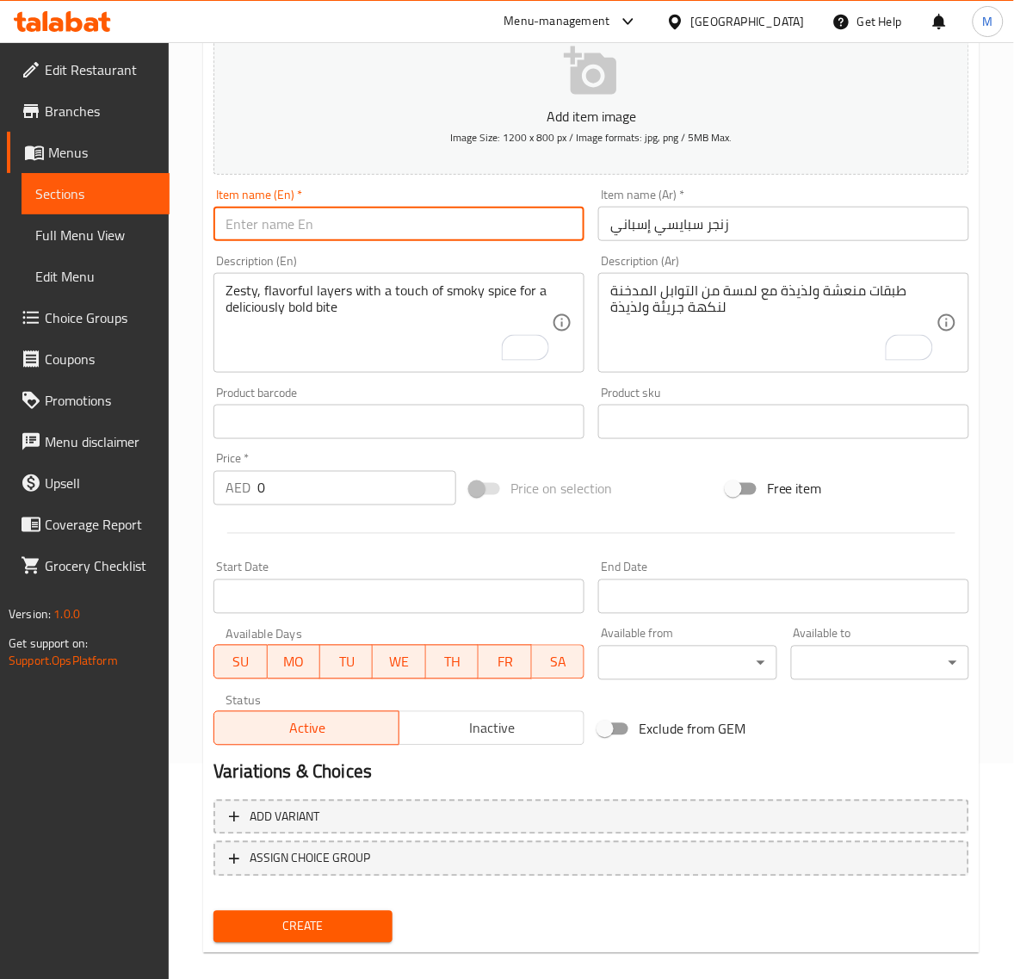
click at [321, 226] on input "text" at bounding box center [399, 224] width 371 height 34
paste input "SPANISH SPICY ZINGER"
type input "Spanish Spicy Zinger"
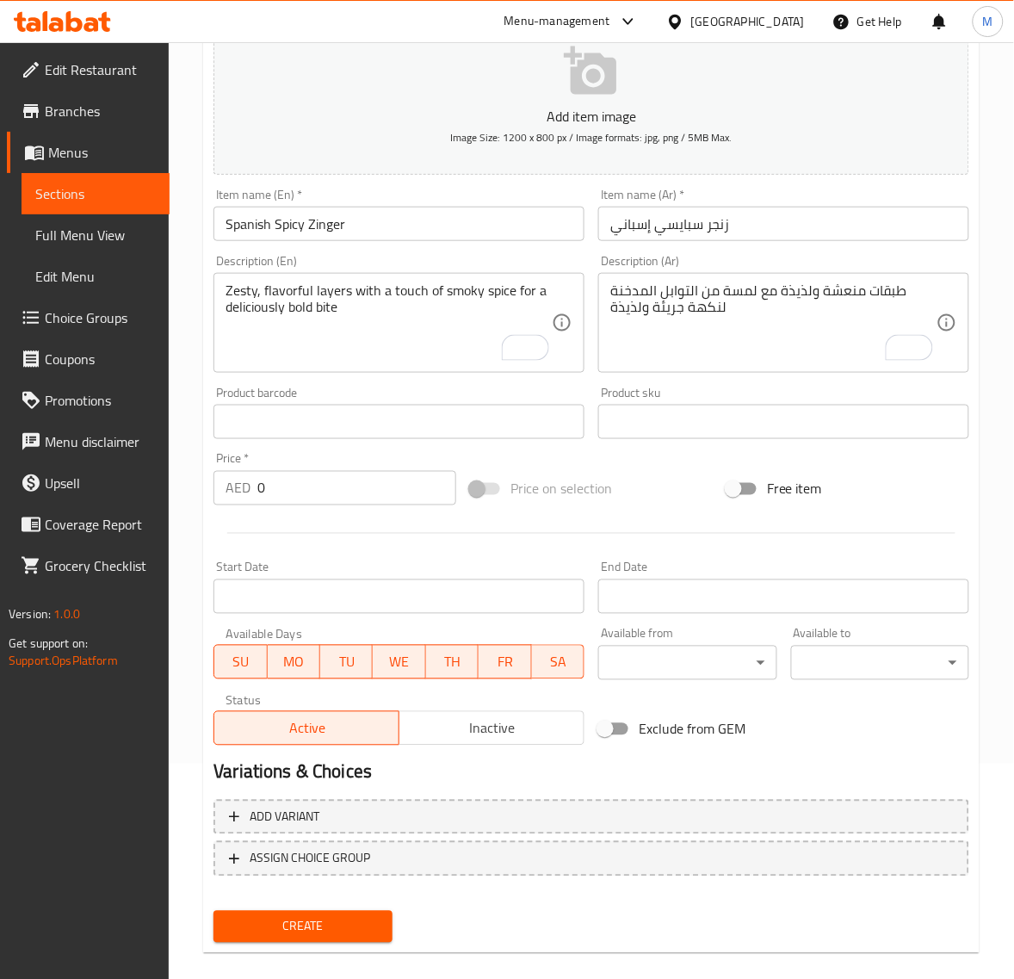
click at [278, 484] on input "0" at bounding box center [356, 488] width 199 height 34
paste input "25.65"
type input "25.65"
click at [344, 916] on span "Create" at bounding box center [302, 927] width 151 height 22
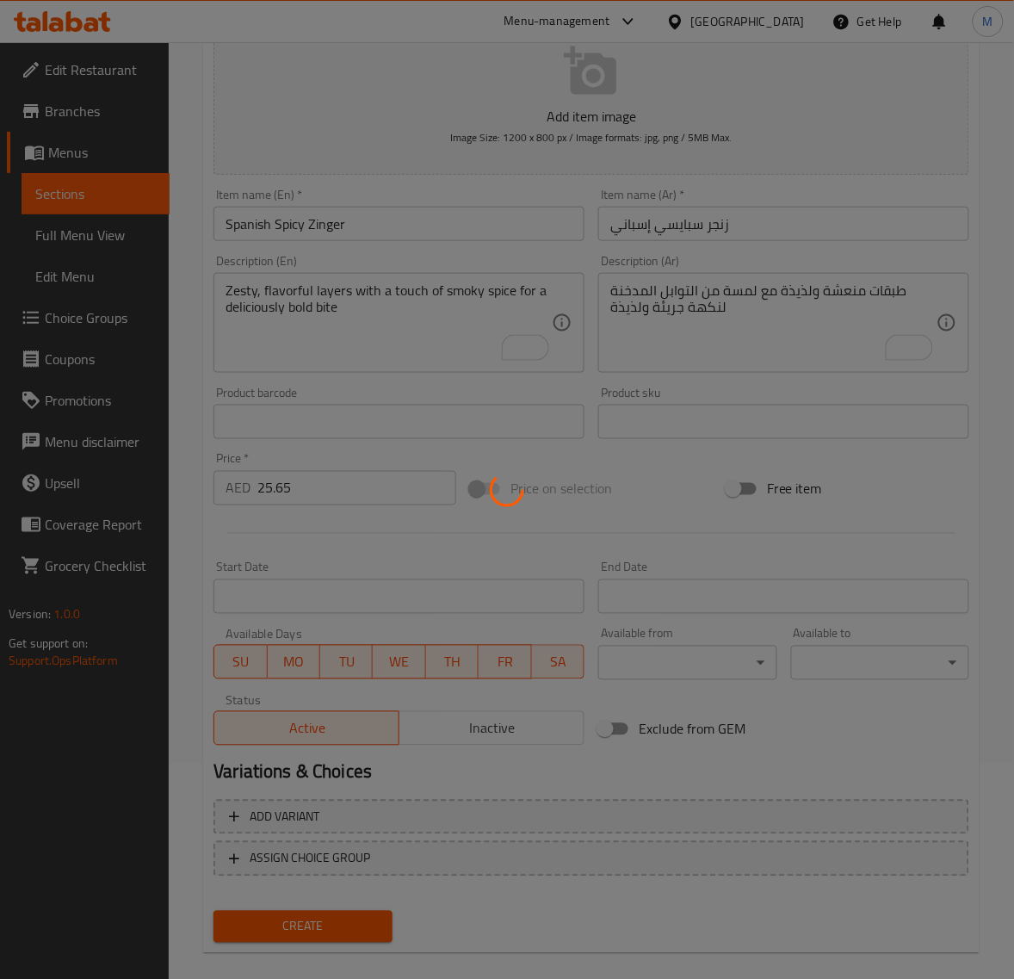
type input "0"
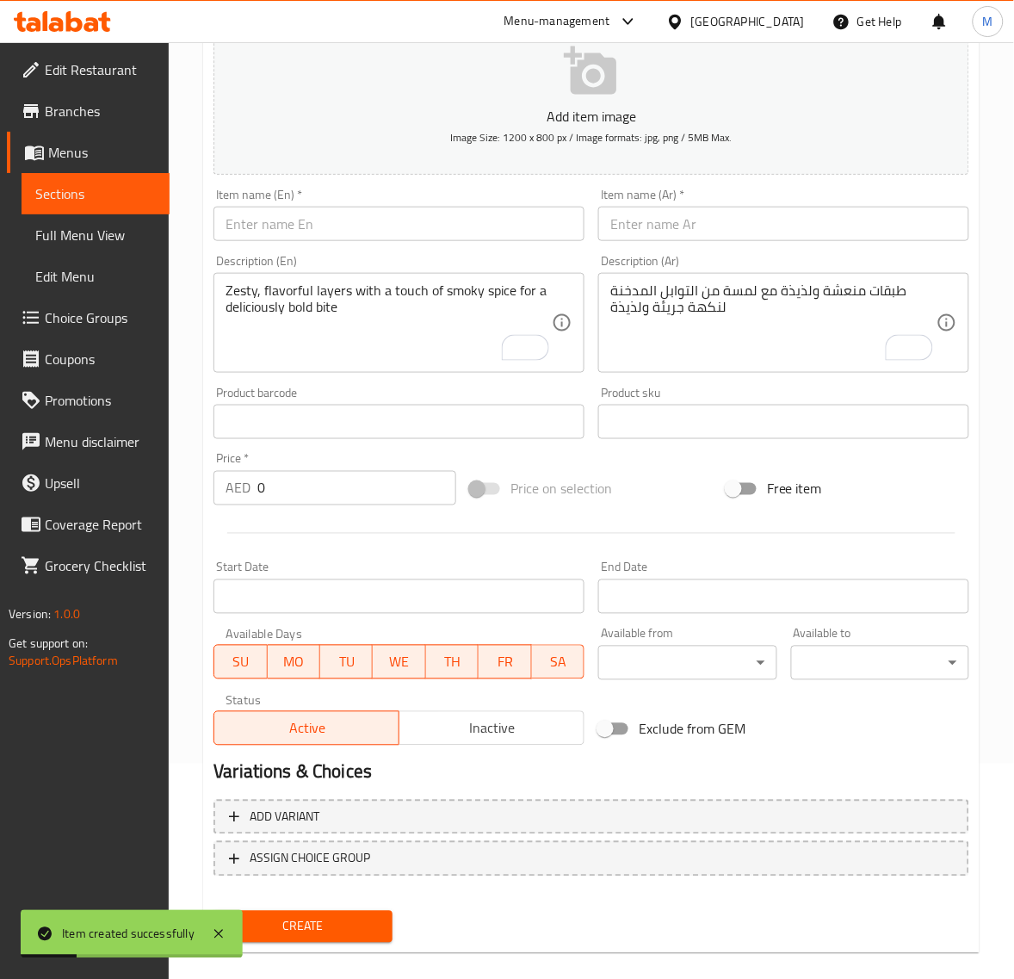
click at [721, 229] on input "text" at bounding box center [783, 224] width 371 height 34
paste input "كومبو إسباني"
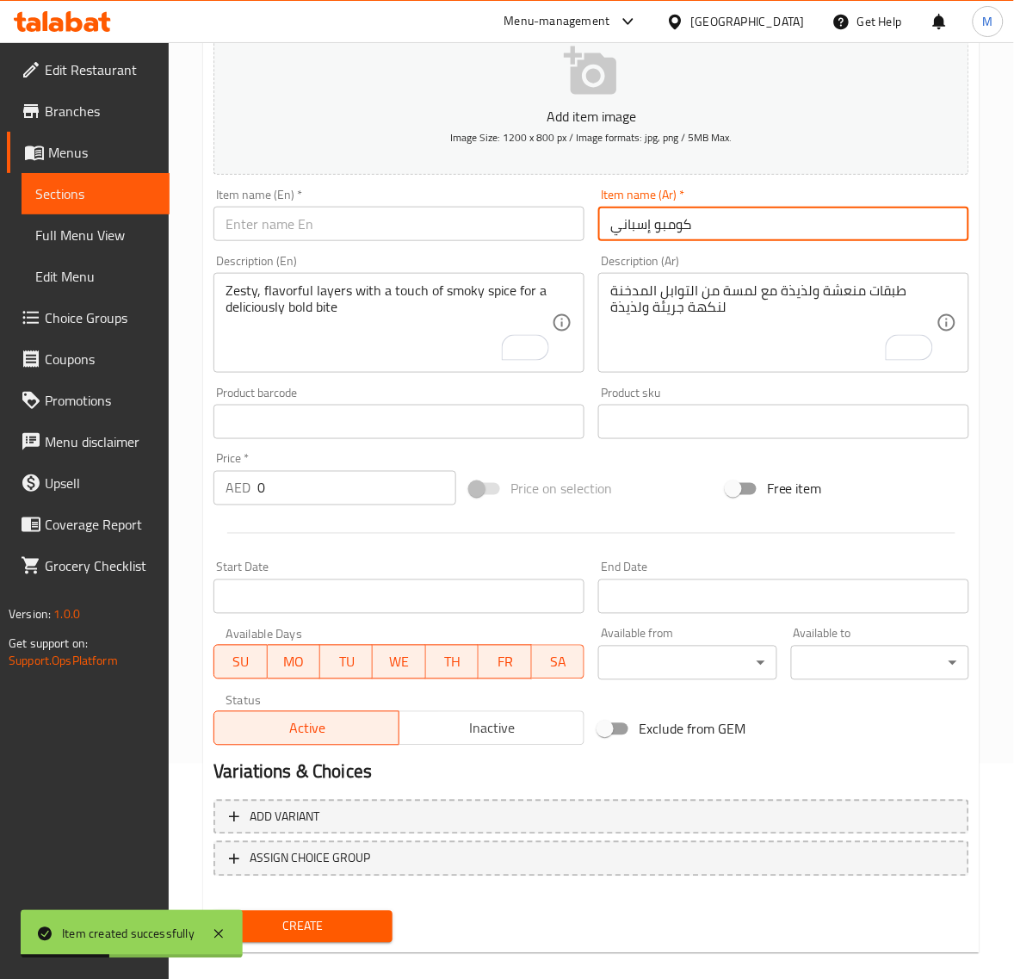
type input "كومبو إسباني"
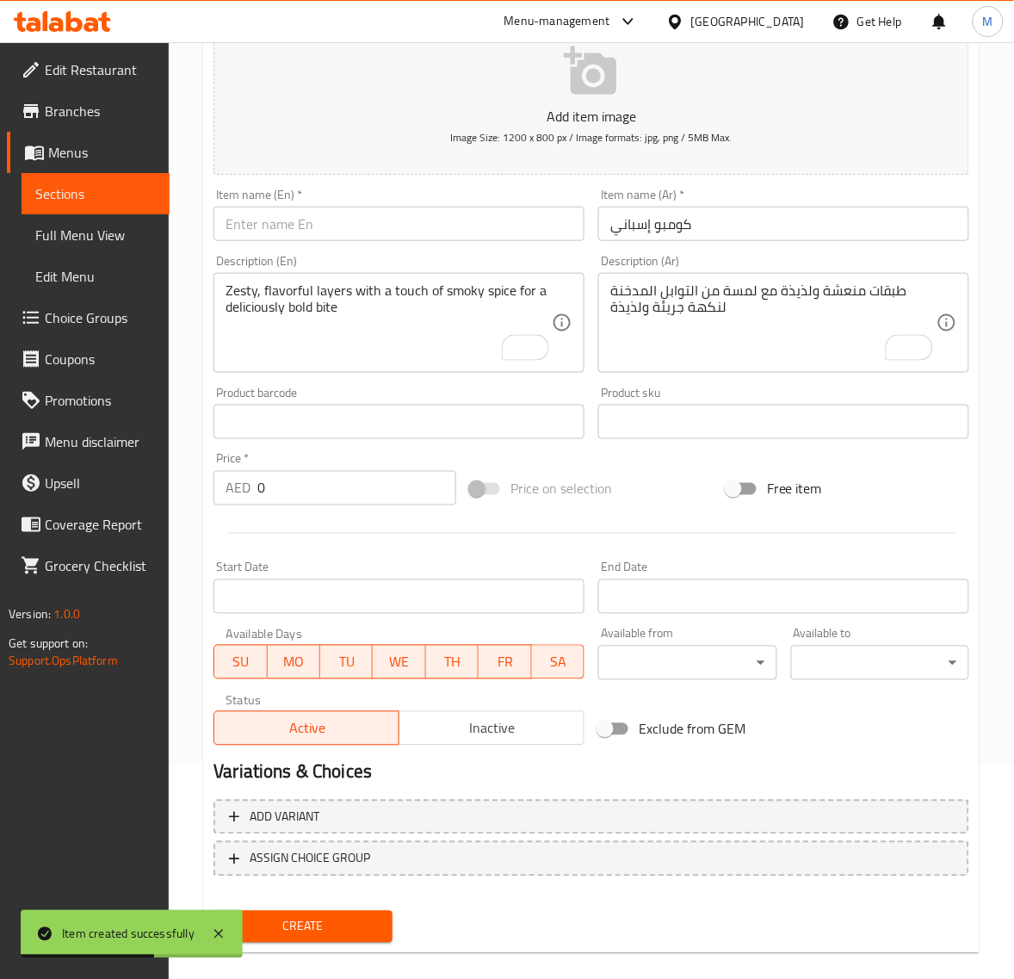
click at [297, 234] on input "text" at bounding box center [399, 224] width 371 height 34
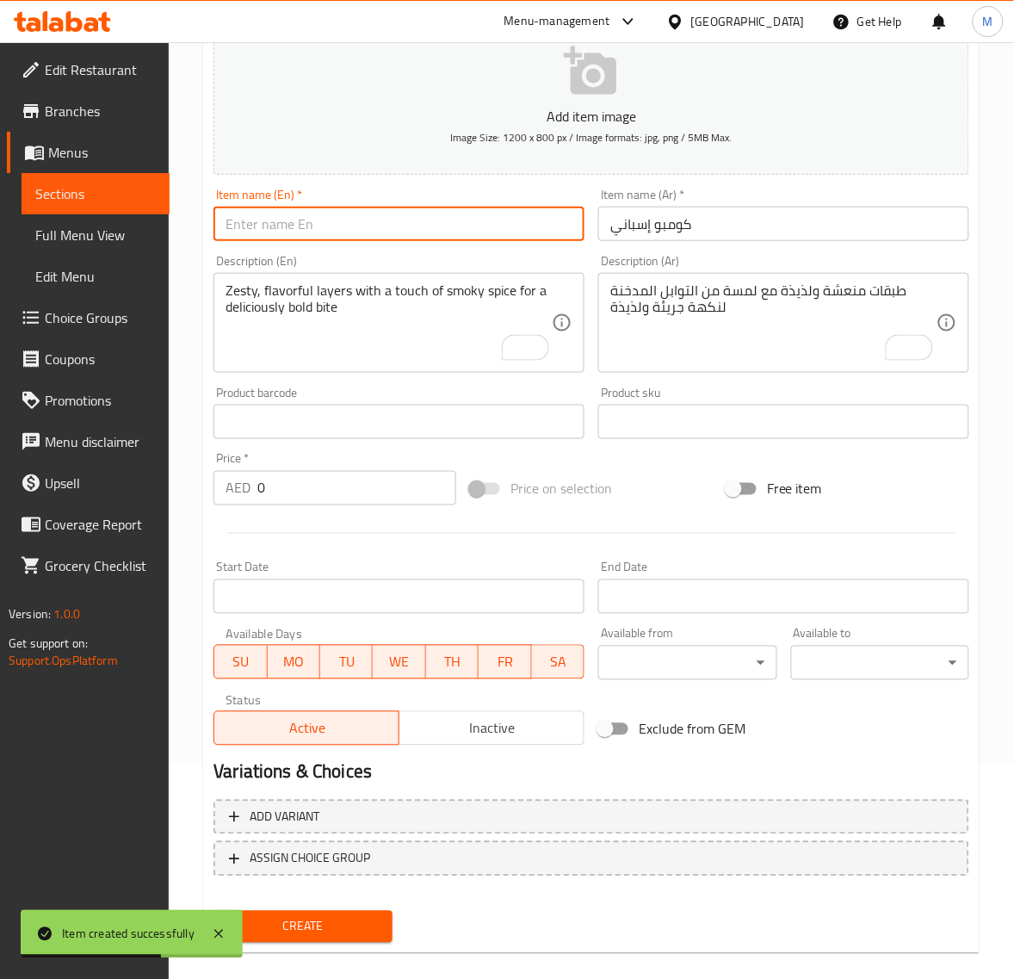
paste input "SPANISH COMBO"
type input "Spanish Combo"
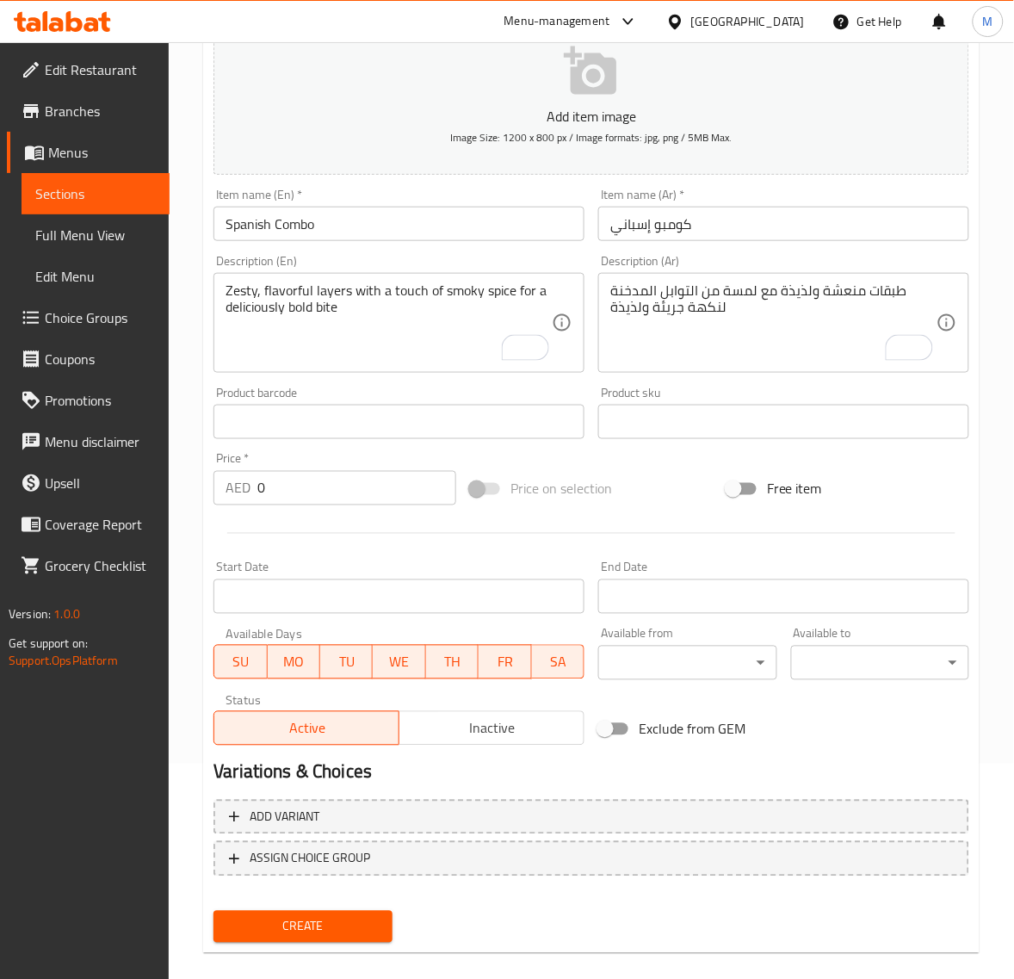
click at [290, 485] on input "0" at bounding box center [356, 488] width 199 height 34
paste input "22.95"
type input "22.95"
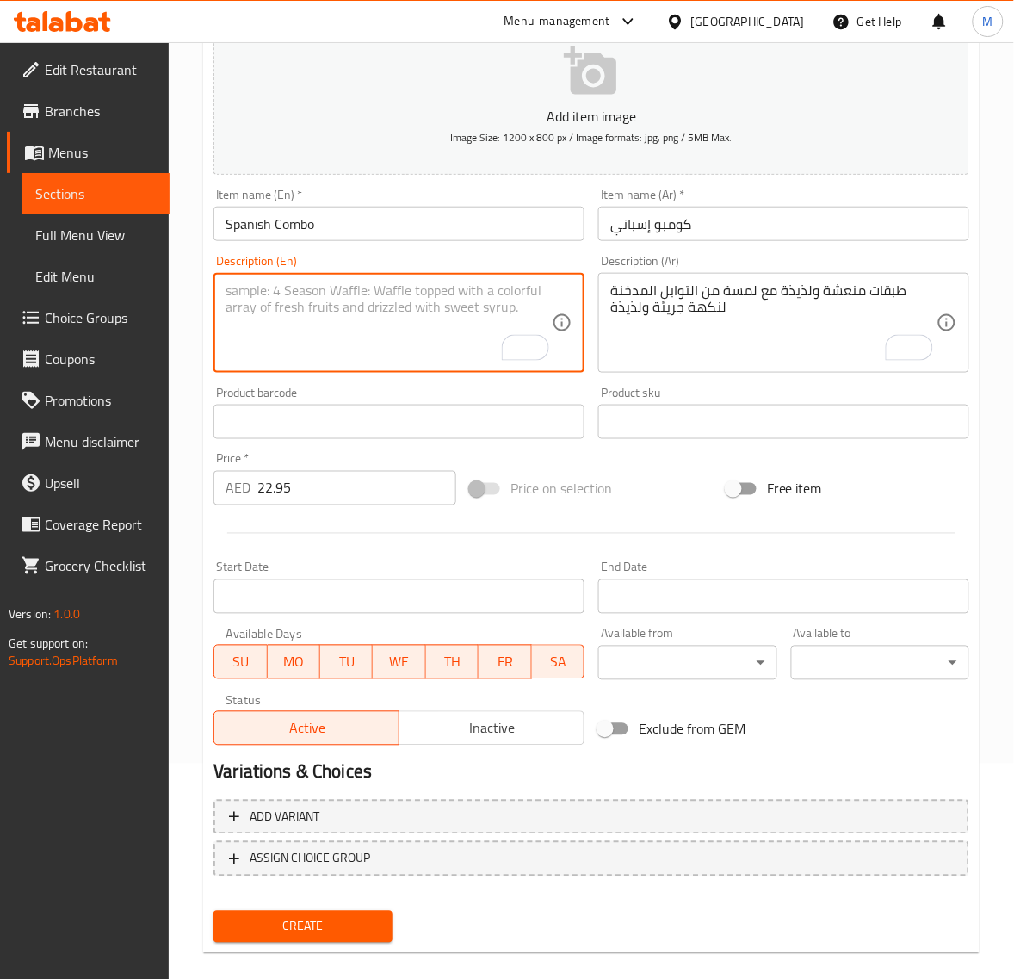
click at [350, 338] on textarea "To enrich screen reader interactions, please activate Accessibility in Grammarl…" at bounding box center [389, 323] width 326 height 82
paste textarea "Bold flavors, spicy kick, and perfectly toasted for satisfaction"
click at [228, 333] on textarea "Bold flavors, spicy kick, and perfectly toasted for satisfaction" at bounding box center [389, 323] width 326 height 82
click at [228, 310] on textarea "Bold flavors, spicy kick, and perfectly toasted for satisfaction" at bounding box center [389, 323] width 326 height 82
click at [362, 294] on textarea "Bold flavors, spicy kick, and perfectly toasted for satisfaction" at bounding box center [389, 323] width 326 height 82
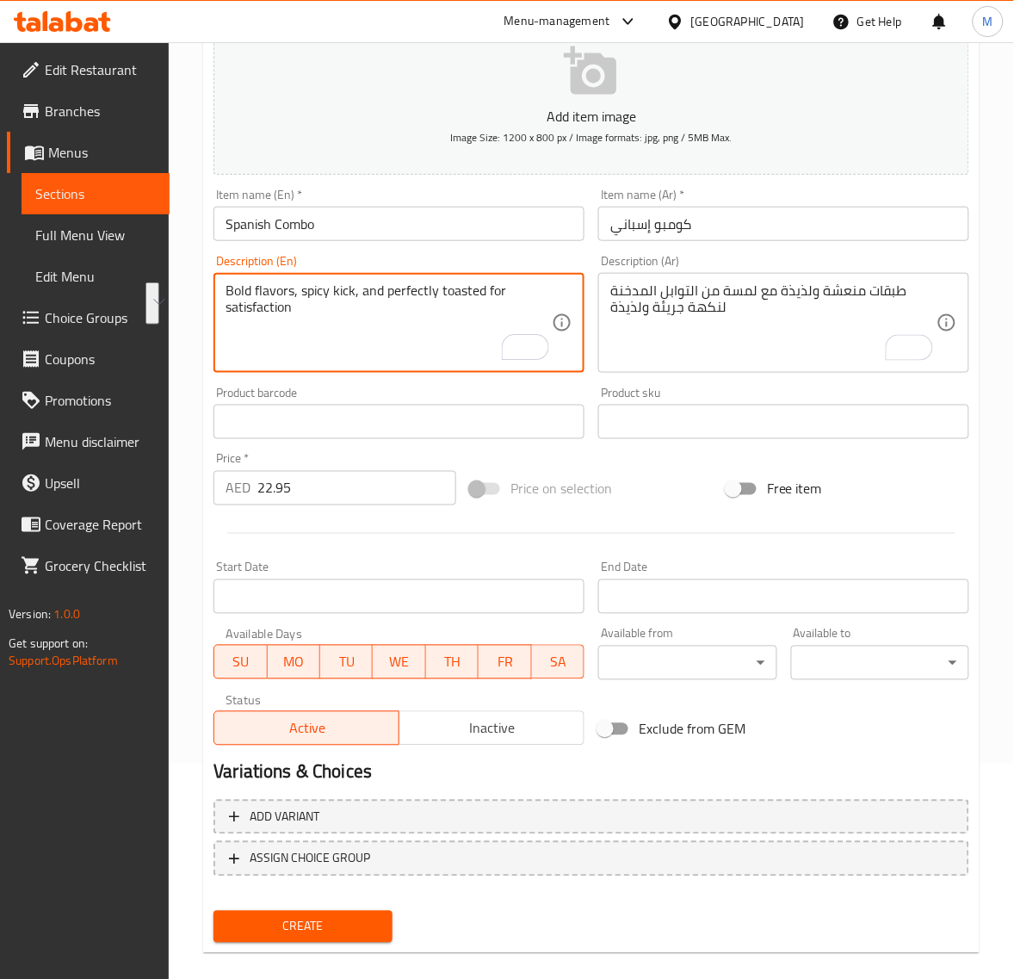
click at [360, 295] on textarea "Bold flavors, spicy kick, and perfectly toasted for satisfaction" at bounding box center [389, 323] width 326 height 82
type textarea "Bold flavors, spicy kick and perfectly toasted for satisfaction"
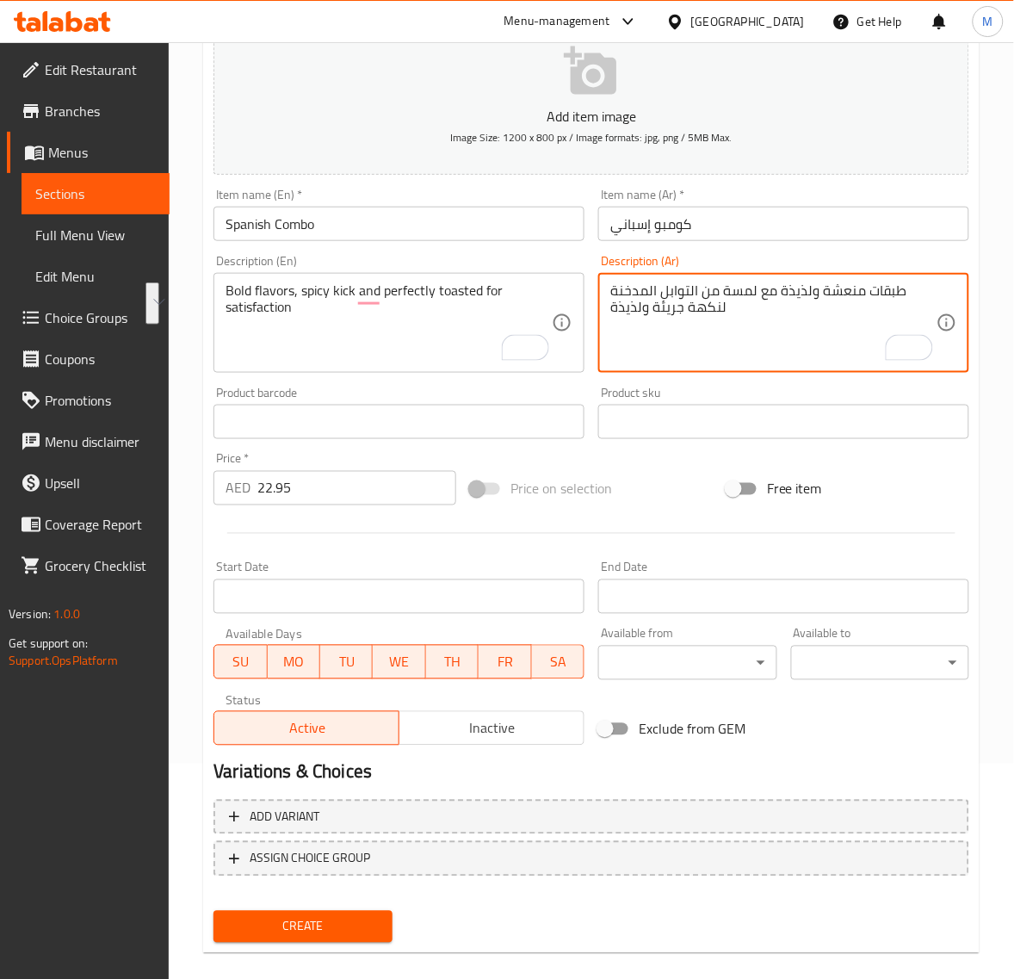
click at [721, 331] on textarea "طبقات منعشة ولذيذة مع لمسة من التوابل المدخنة لنكهة جريئة ولذيذة" at bounding box center [773, 323] width 326 height 82
paste textarea "نكهة جريئة، ونكهة حارة، ومحمصة بشكل مثالي لإشباع الرغبة"
type textarea "نكهة جريئة، ونكهة حارة، ومحمصة بشكل مثالي لإشباع الرغبة"
click at [357, 932] on span "Create" at bounding box center [302, 927] width 151 height 22
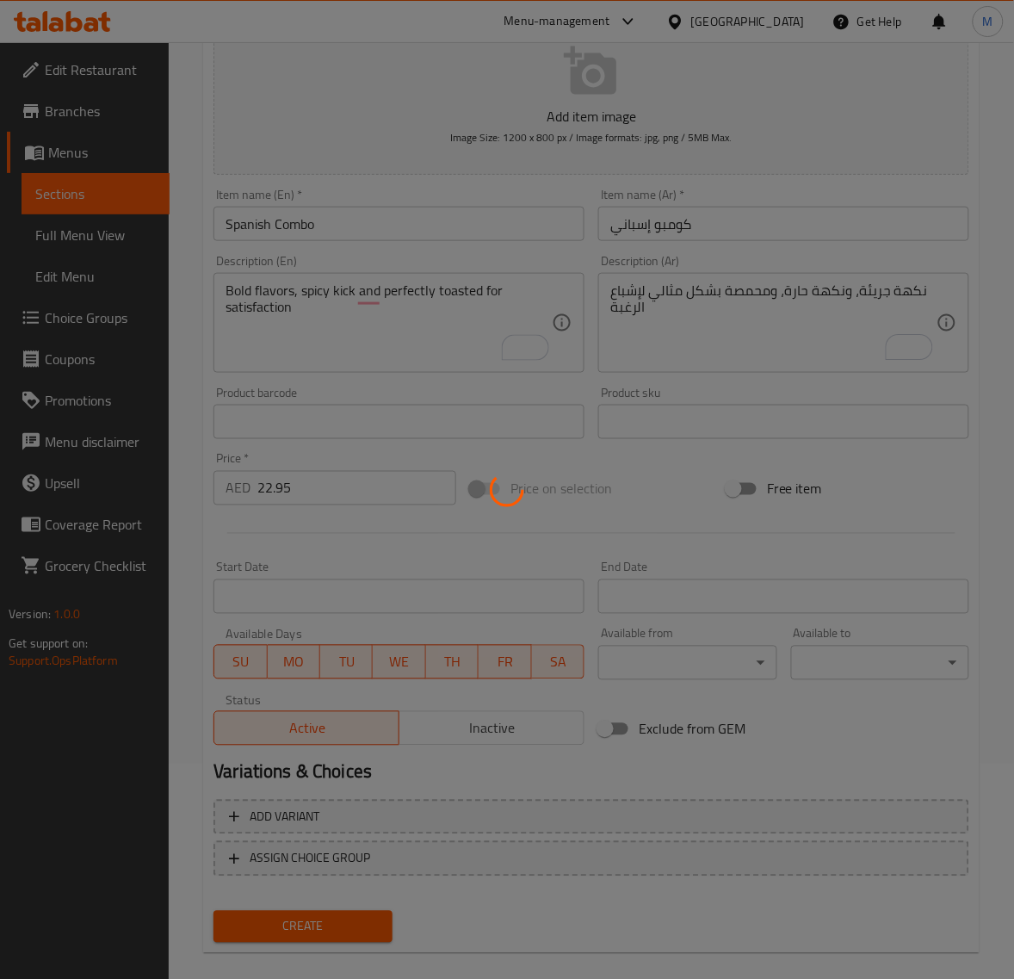
type input "0"
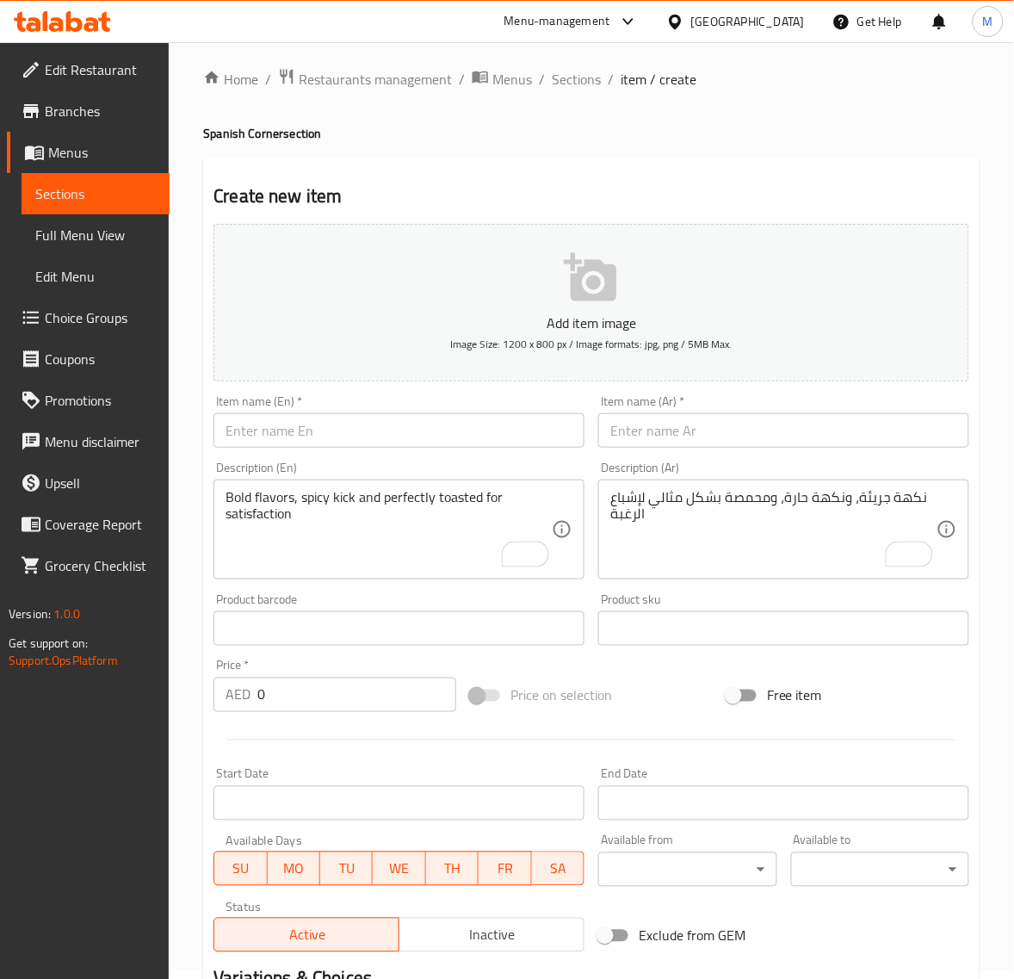
scroll to position [0, 0]
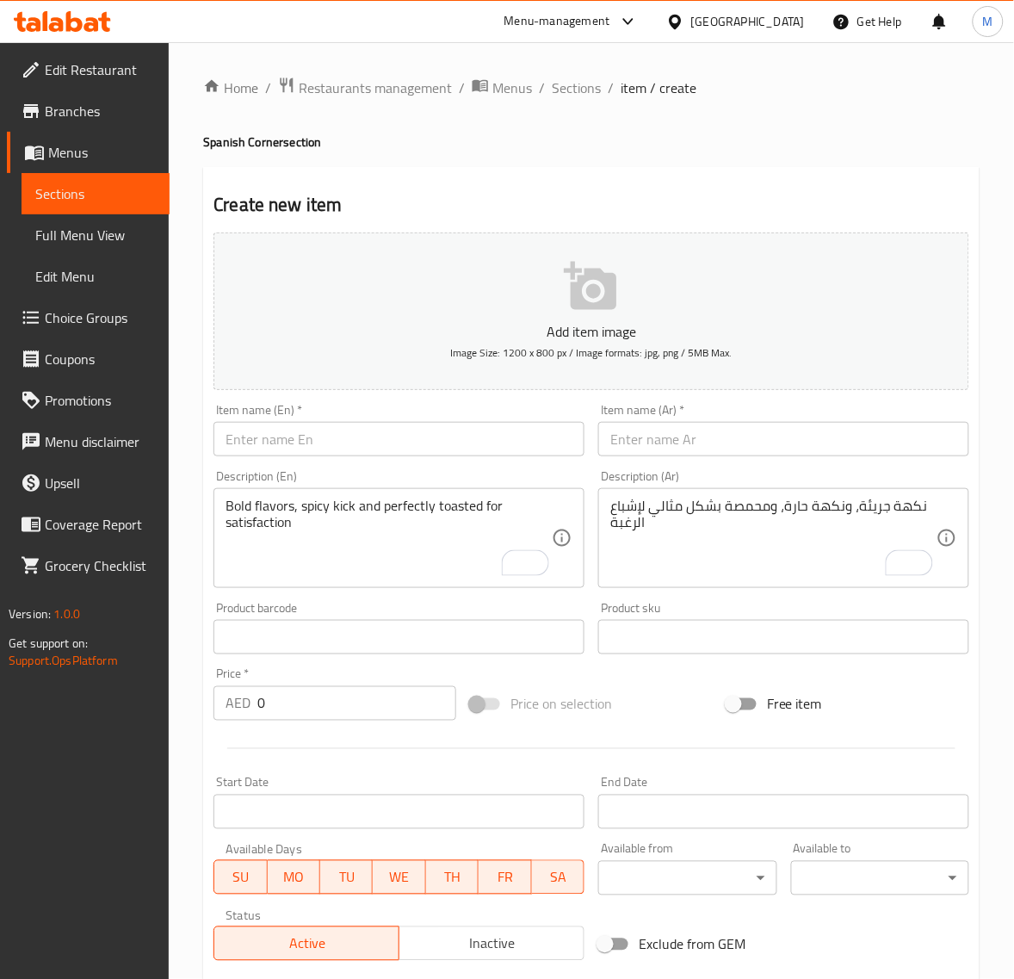
click at [570, 73] on div "Home / Restaurants management / Menus / Sections / item / create Spanish Corner…" at bounding box center [591, 629] width 845 height 1174
click at [570, 80] on span "Sections" at bounding box center [576, 87] width 49 height 21
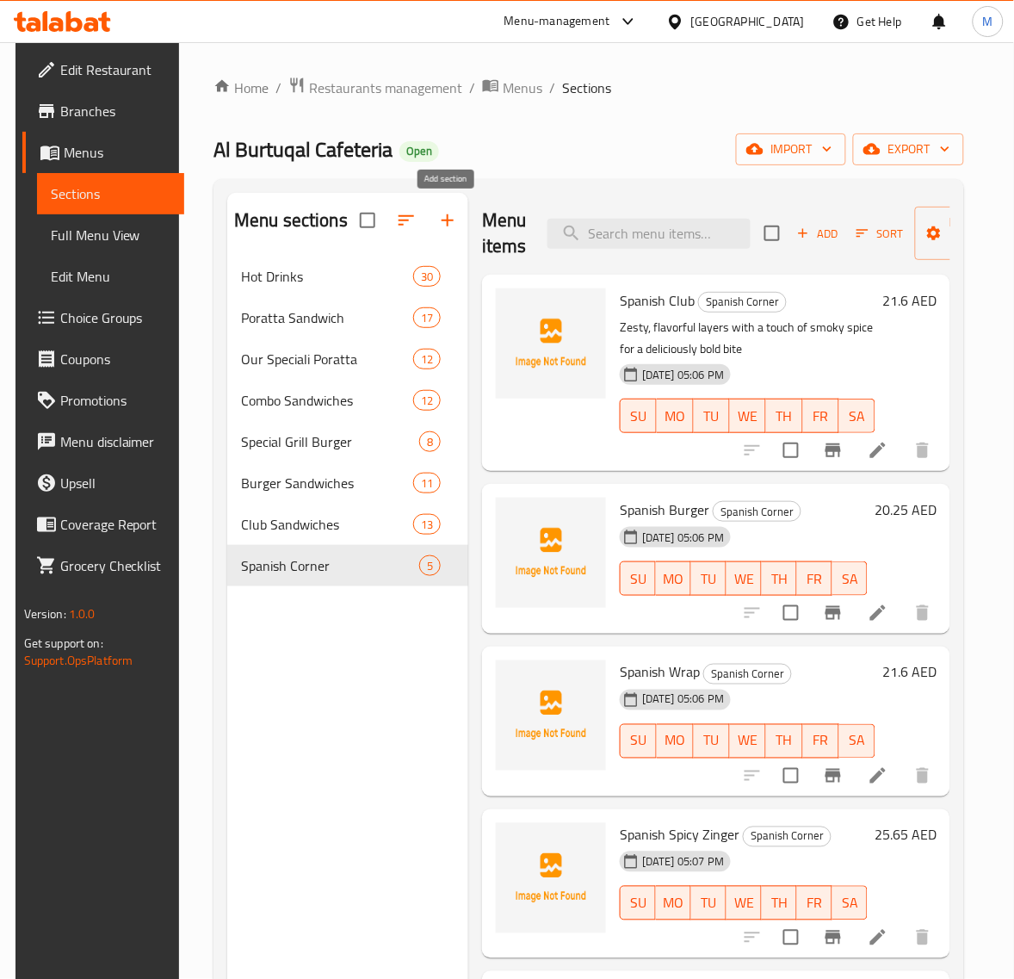
click at [448, 222] on icon "button" at bounding box center [447, 220] width 21 height 21
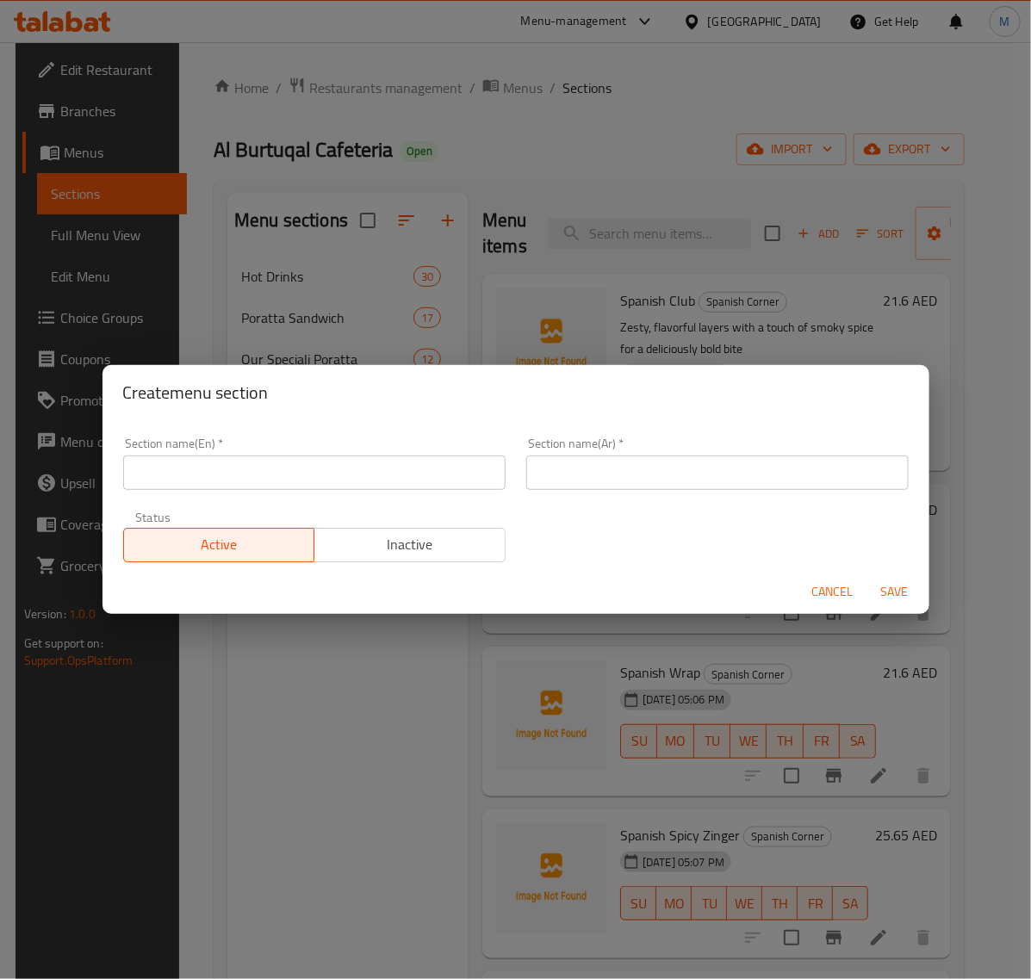
click at [300, 463] on input "text" at bounding box center [314, 472] width 382 height 34
type input "Italian Corner"
type input "الركن الإيطالي"
drag, startPoint x: 907, startPoint y: 584, endPoint x: 889, endPoint y: 586, distance: 17.4
click at [895, 586] on span "Save" at bounding box center [894, 592] width 41 height 22
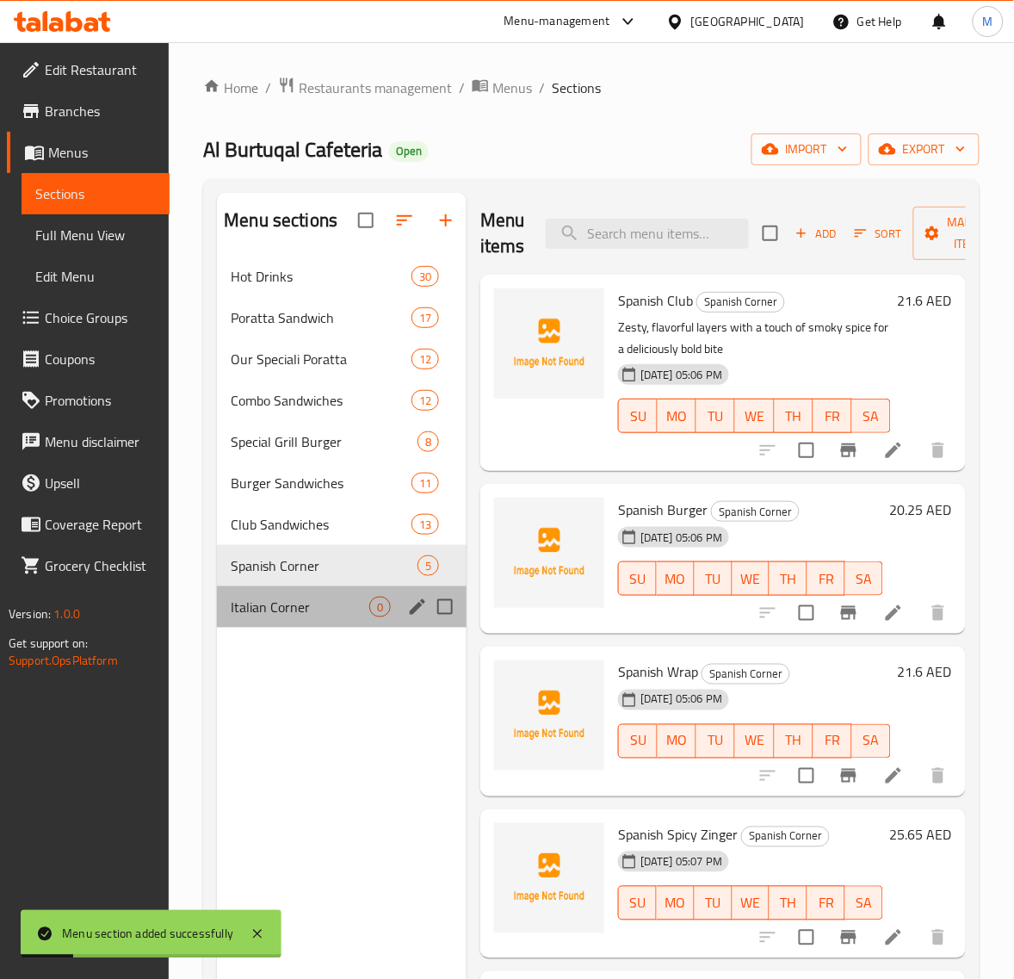
click at [288, 614] on span "Italian Corner" at bounding box center [300, 607] width 139 height 21
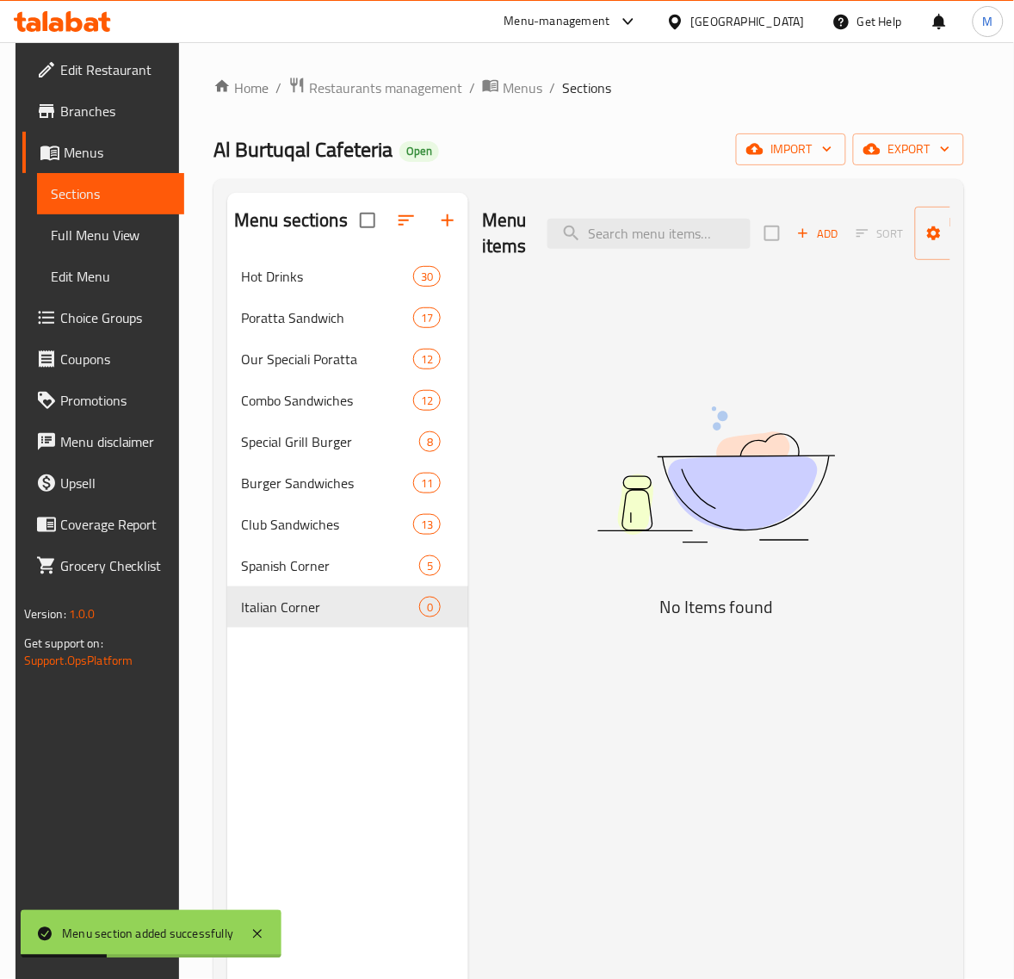
click at [815, 241] on span "Add" at bounding box center [818, 234] width 46 height 20
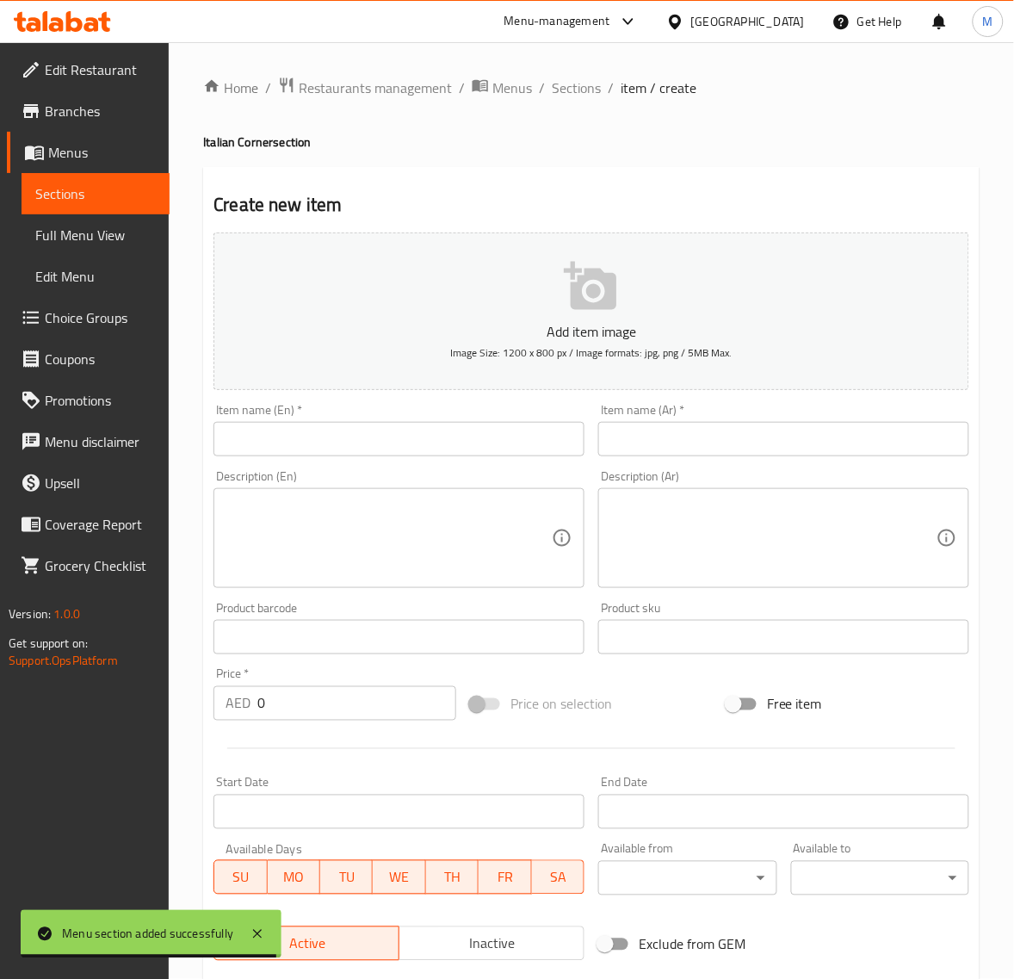
click at [709, 431] on input "text" at bounding box center [783, 439] width 371 height 34
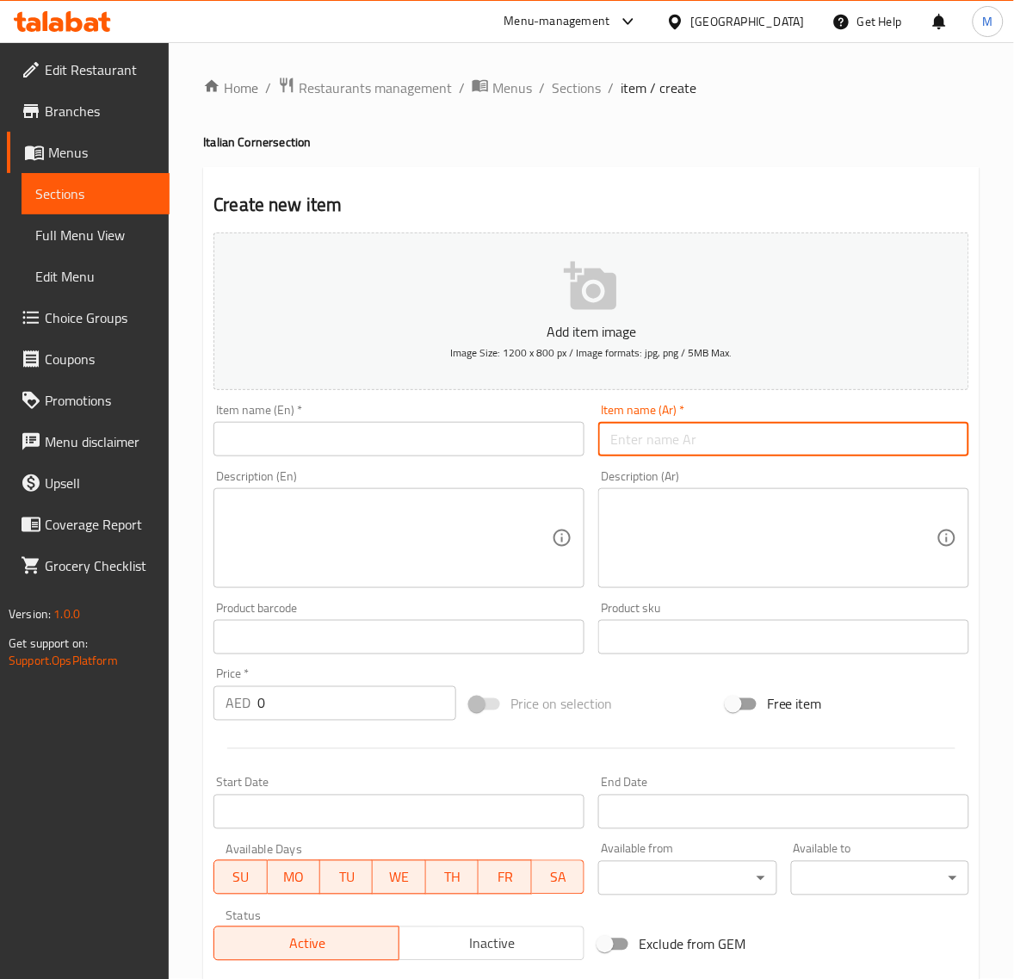
paste input "راب إيطالي"
type input "راب إيطالي"
click at [393, 432] on input "text" at bounding box center [399, 439] width 371 height 34
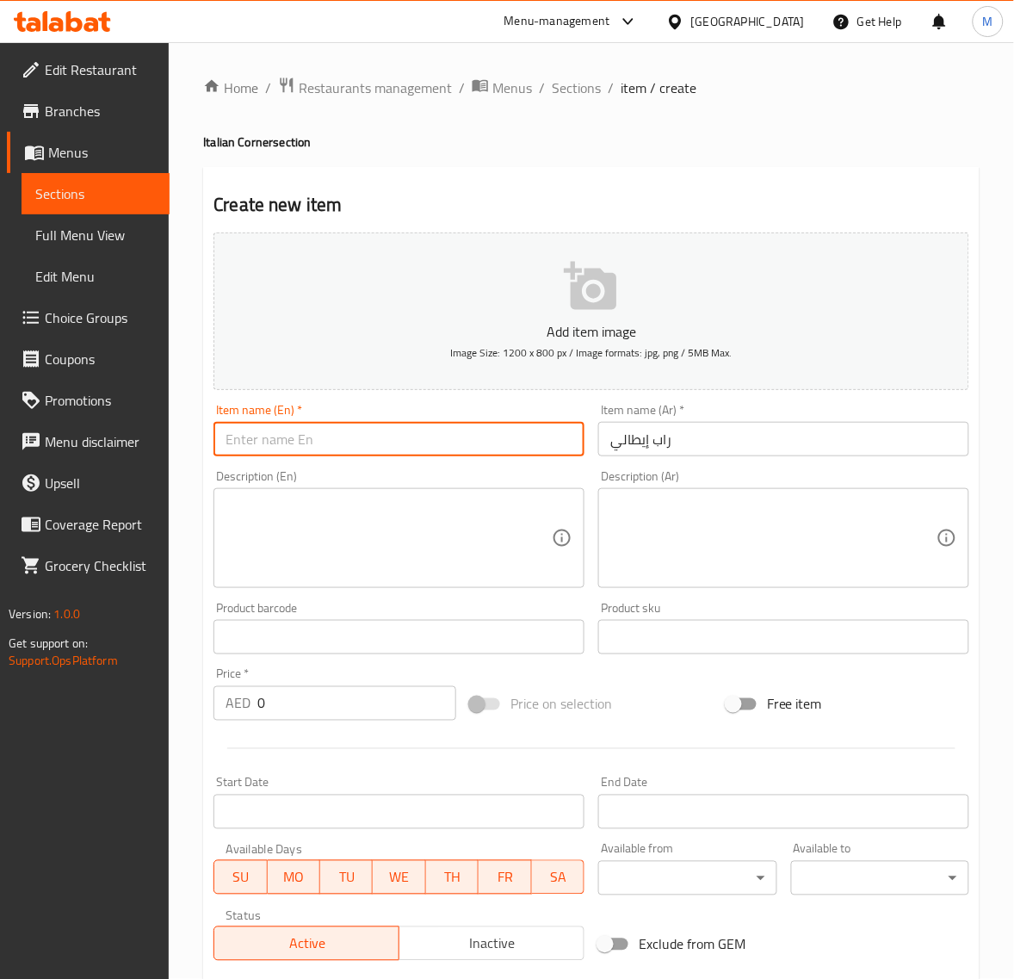
paste input "ITALIAN WRAP"
type input "Italian Wrap"
click at [298, 695] on input "0" at bounding box center [356, 703] width 199 height 34
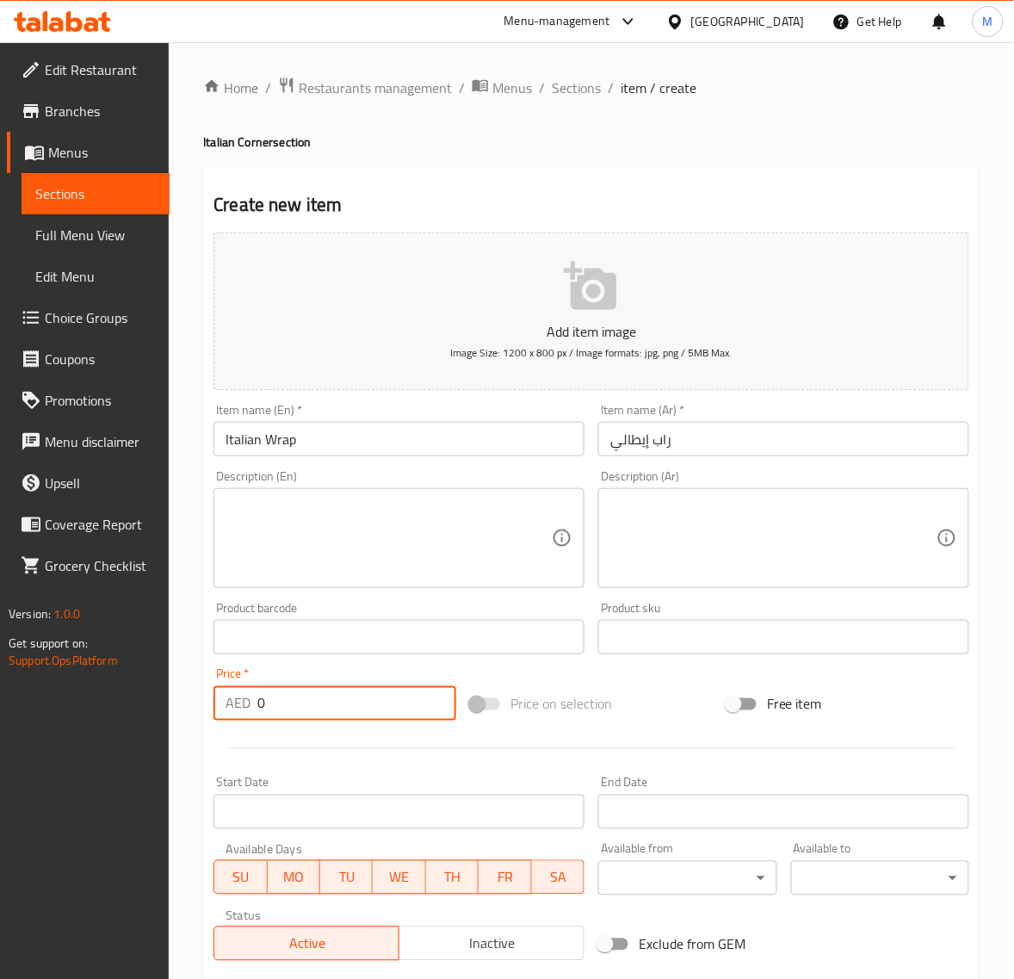
paste input "21.6"
type input "21.60"
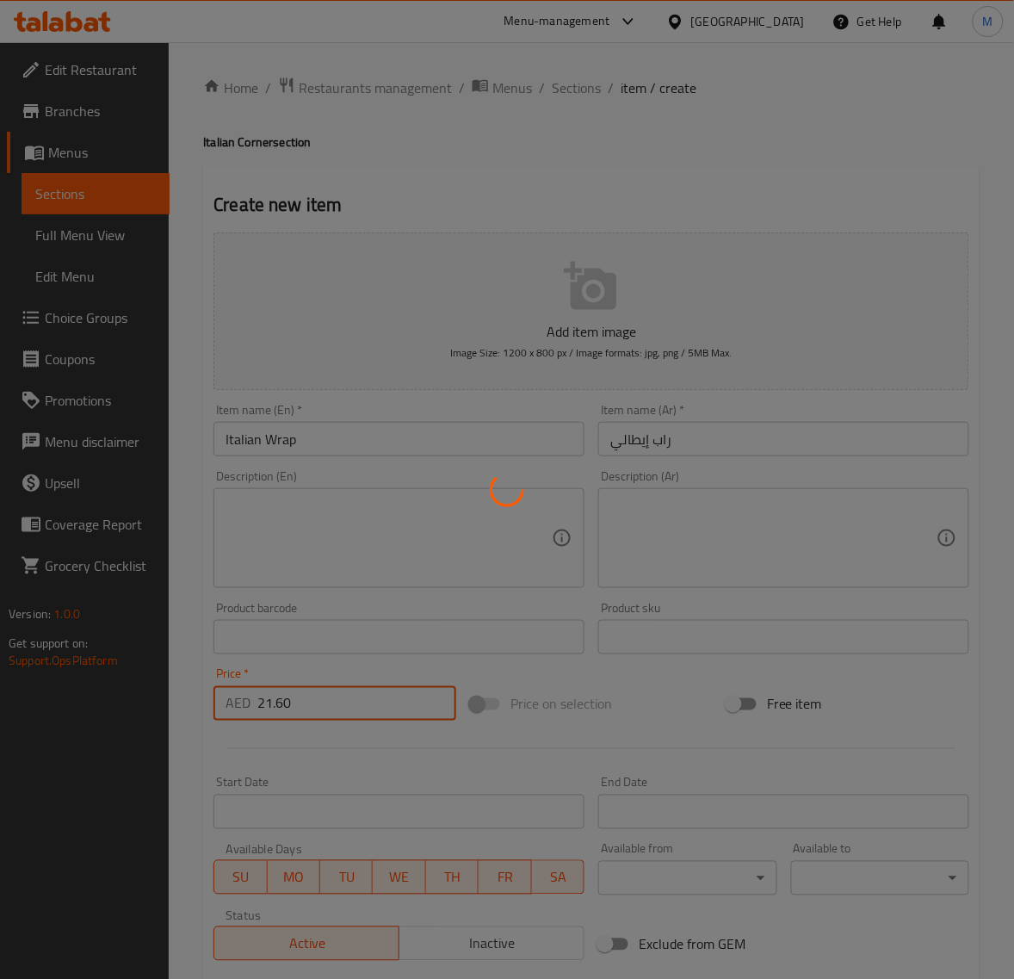
type input "0"
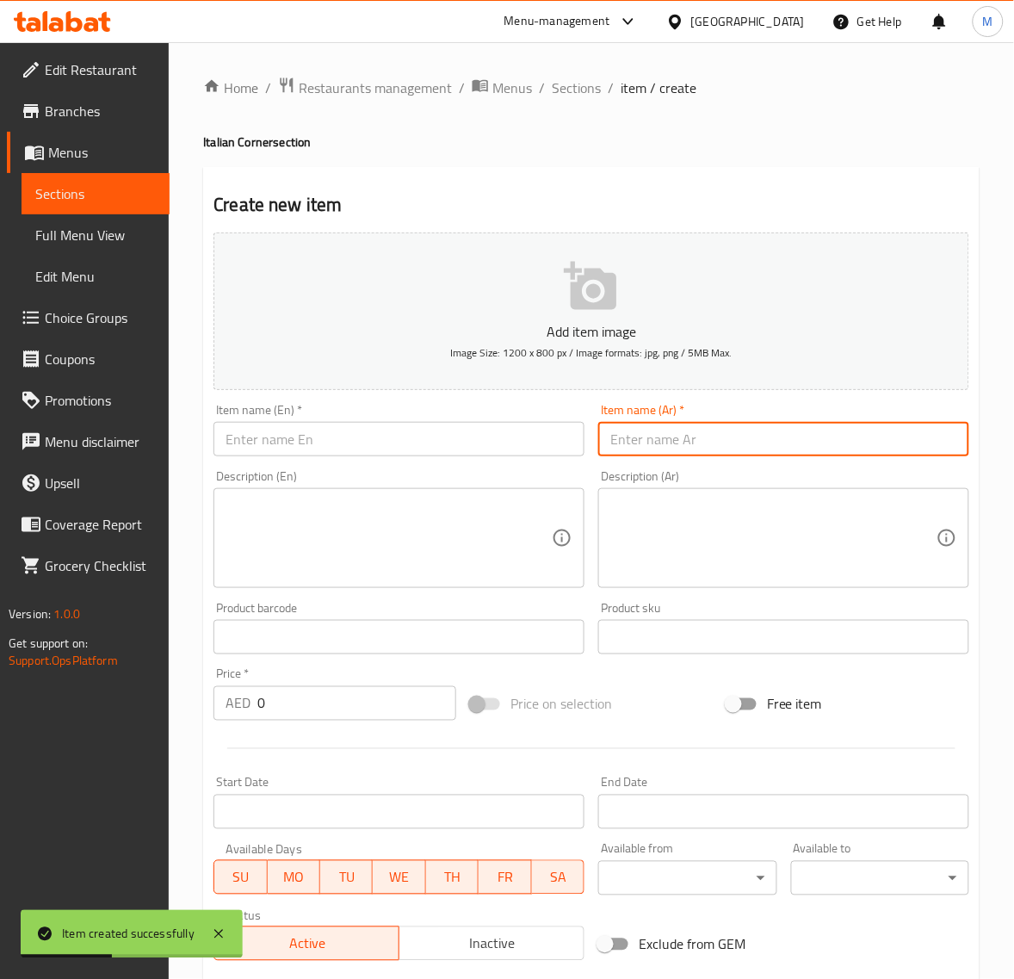
click at [713, 430] on input "text" at bounding box center [783, 439] width 371 height 34
paste input "كلوب إيطالي"
type input "كلوب إيطالي"
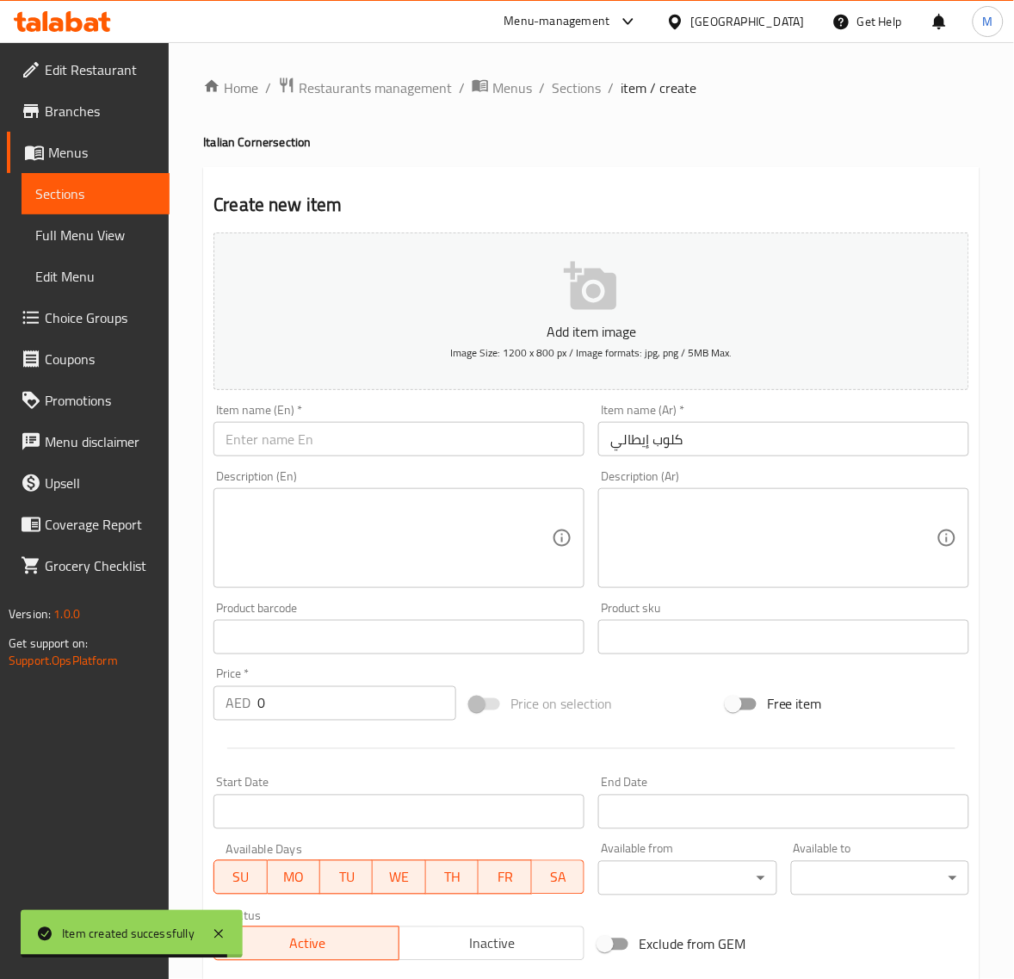
click at [355, 433] on input "text" at bounding box center [399, 439] width 371 height 34
paste input "ITALIAN CLUB"
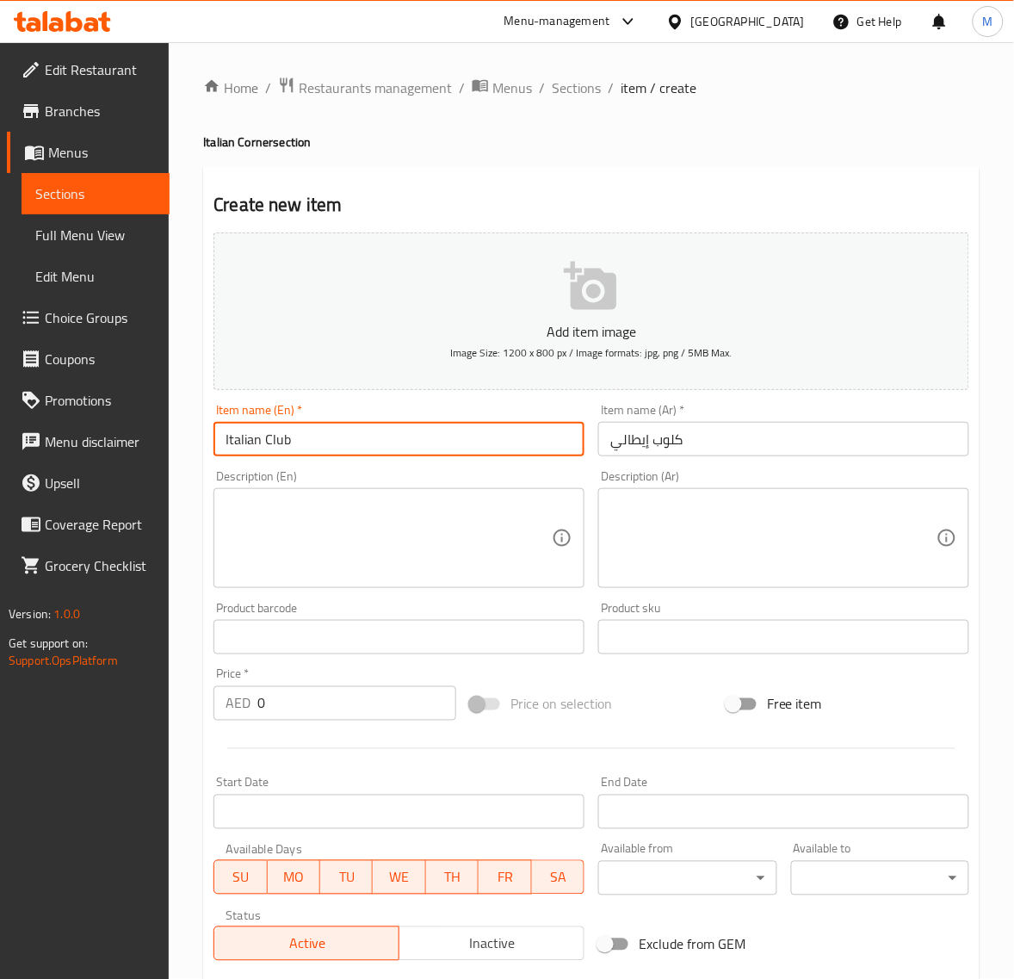
type input "Italian Club"
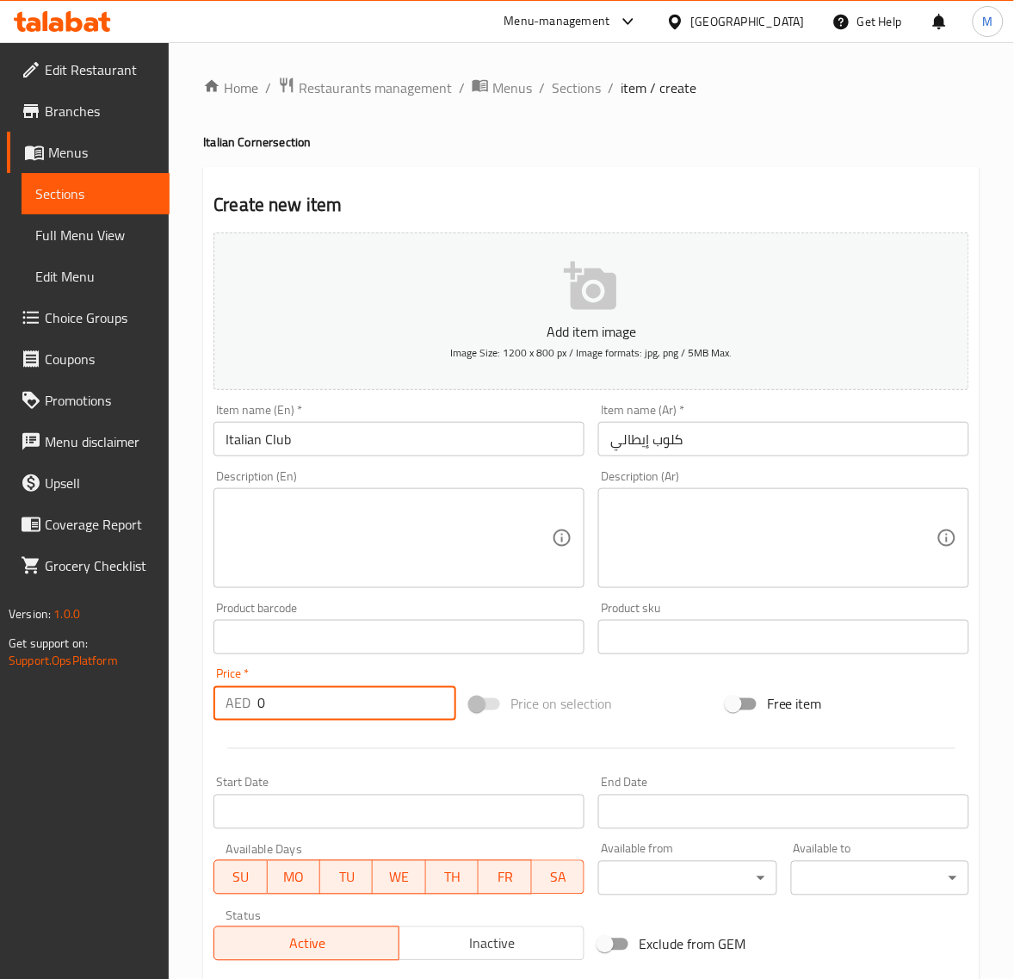
click at [301, 717] on input "0" at bounding box center [356, 703] width 199 height 34
paste input "21.6"
type input "21.60"
click at [372, 539] on textarea at bounding box center [389, 539] width 326 height 82
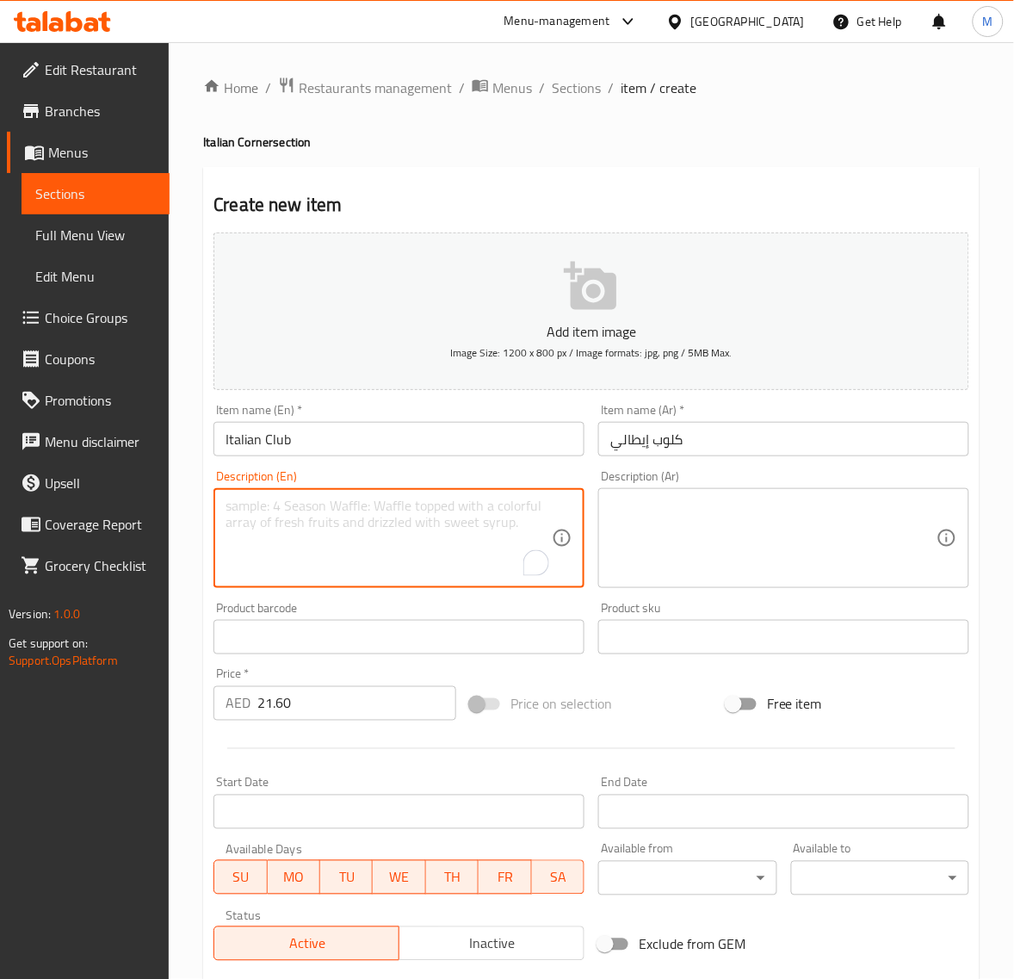
paste textarea "Fresh, savory layers of meats, cheeses, and vibrant herbs packed in"
click at [226, 562] on textarea "Fresh, savory layers of meats, cheeses, and vibrant herbs packed in" at bounding box center [389, 539] width 326 height 82
click at [226, 541] on textarea "Fresh, savory layers of meats, cheeses, and vibrant herbs packed in" at bounding box center [389, 539] width 326 height 82
click at [226, 521] on textarea "Fresh, savory layers of meats, cheeses, and vibrant herbs packed in" at bounding box center [389, 539] width 326 height 82
paste textarea "side"
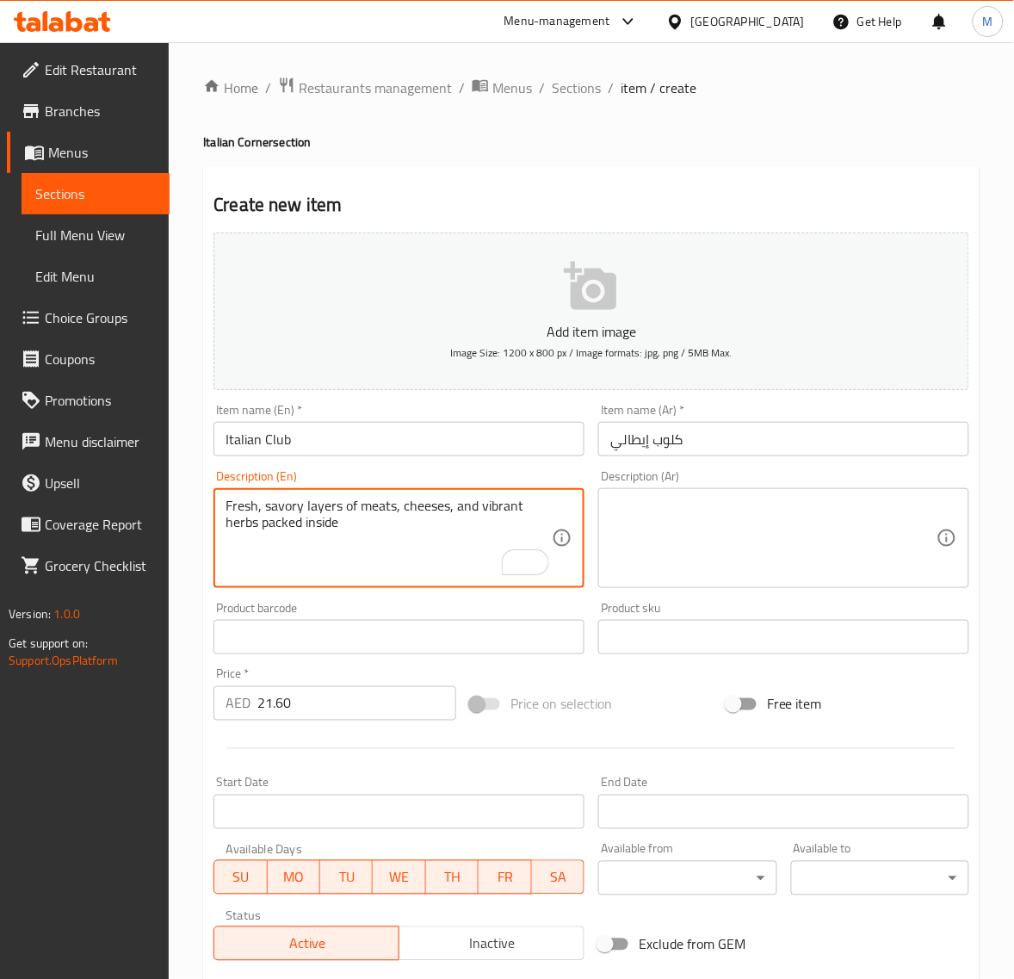
type textarea "Fresh, savory layers of meats, cheeses, and vibrant herbs packed inside"
click at [657, 523] on textarea at bounding box center [773, 539] width 326 height 82
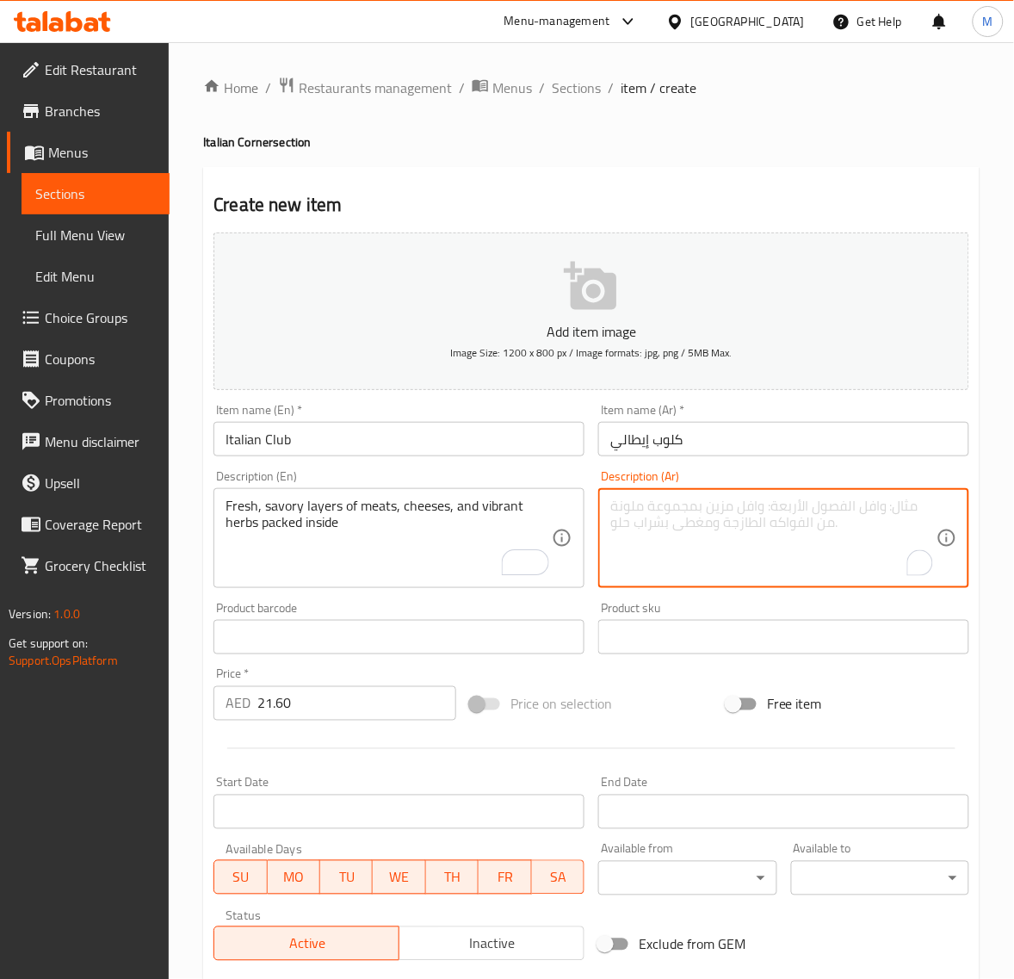
paste textarea "طبقات طازجة ولذيذة من اللحوم والجبن والأعشاب النابضة بالحياة معبأة بالداخل"
type textarea "طبقات طازجة ولذيذة من اللحوم والجبن والأعشاب النابضة بالحياة معبأة بالداخل"
click at [355, 702] on input "21.60" at bounding box center [356, 703] width 199 height 34
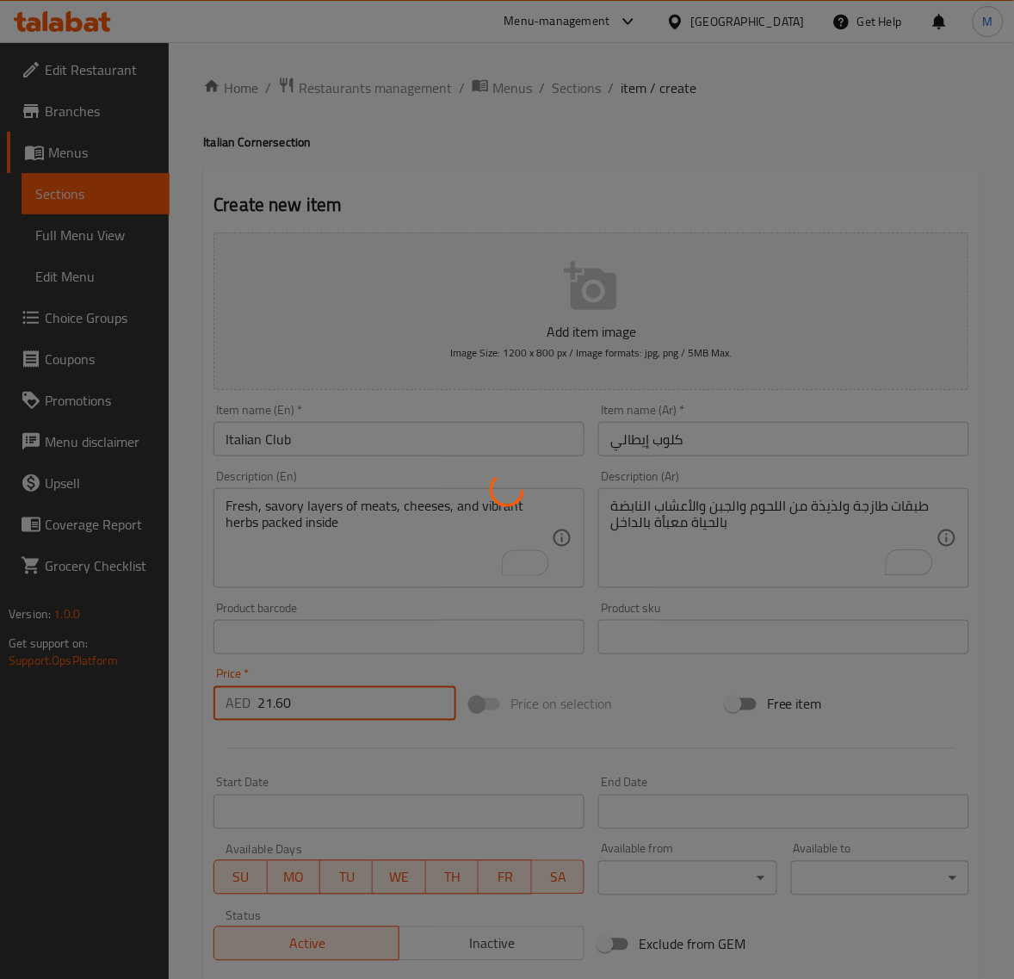
type input "0"
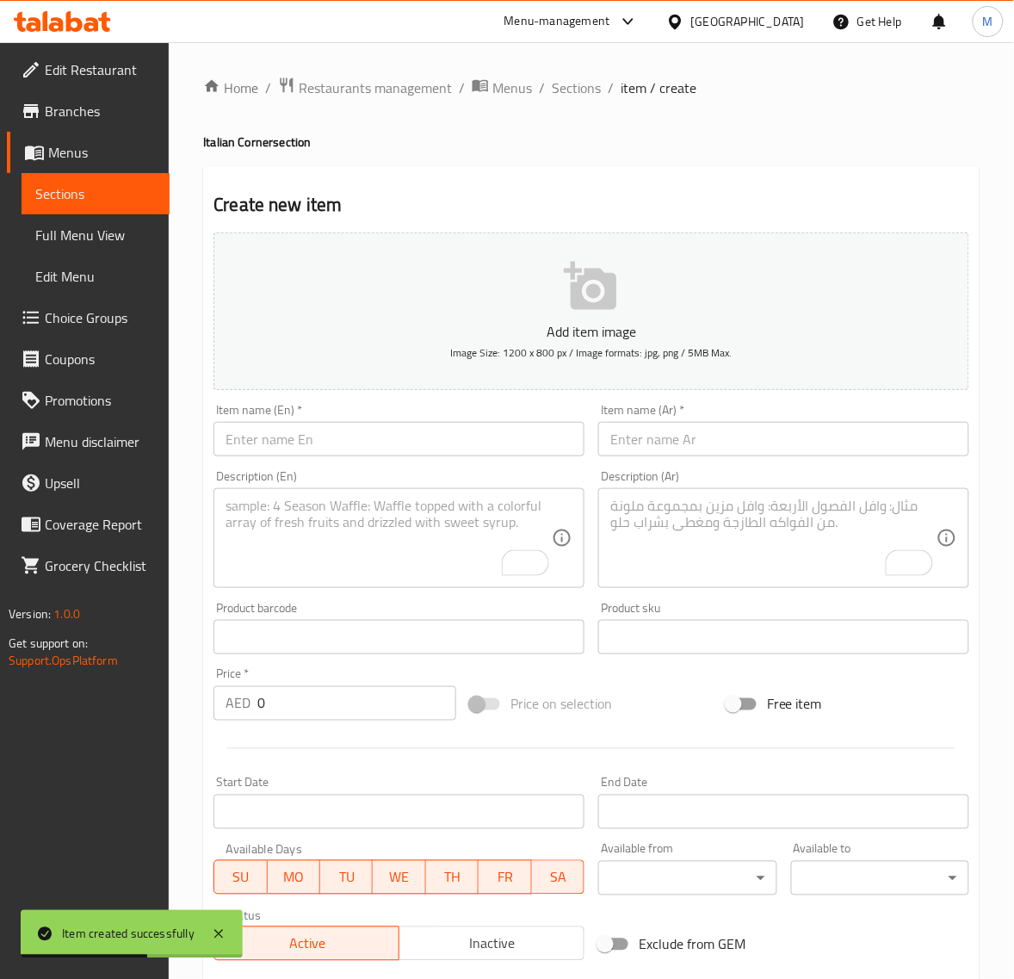
click at [672, 446] on input "text" at bounding box center [783, 439] width 371 height 34
paste input "برجر إيطالي"
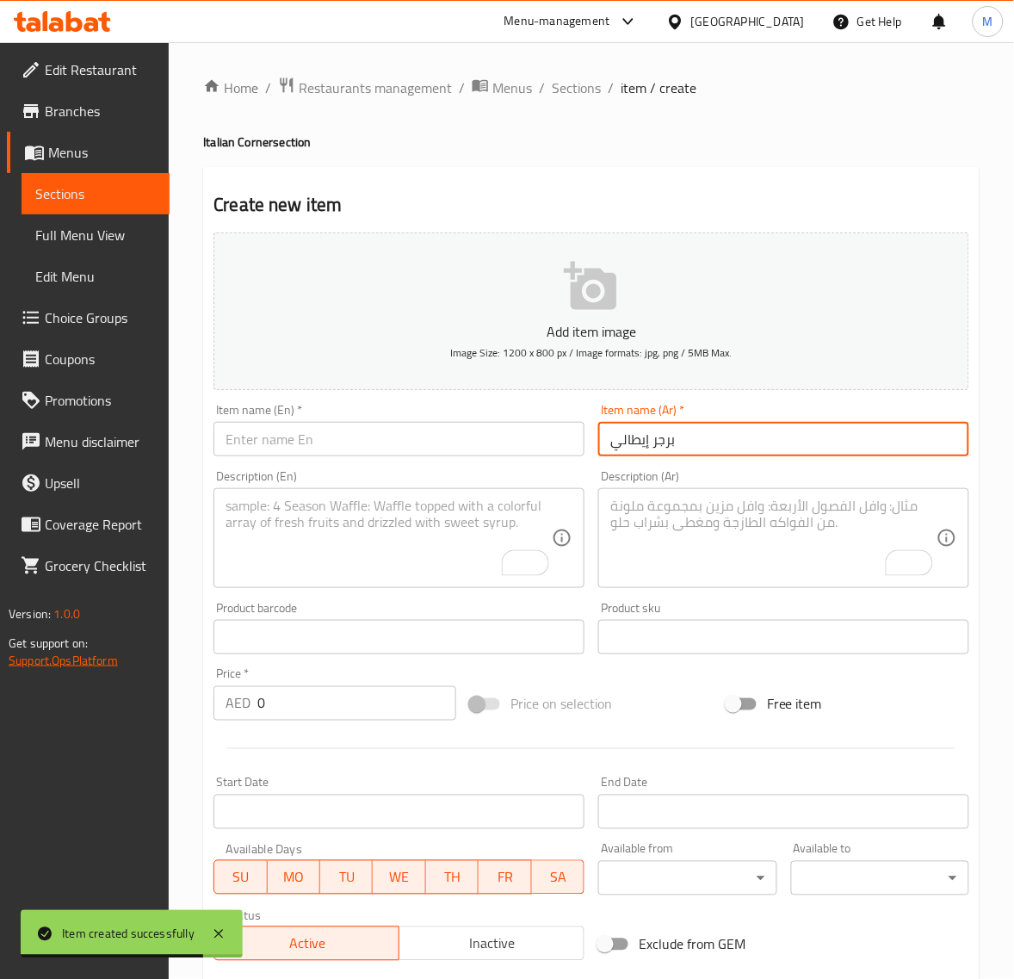
type input "برجر إيطالي"
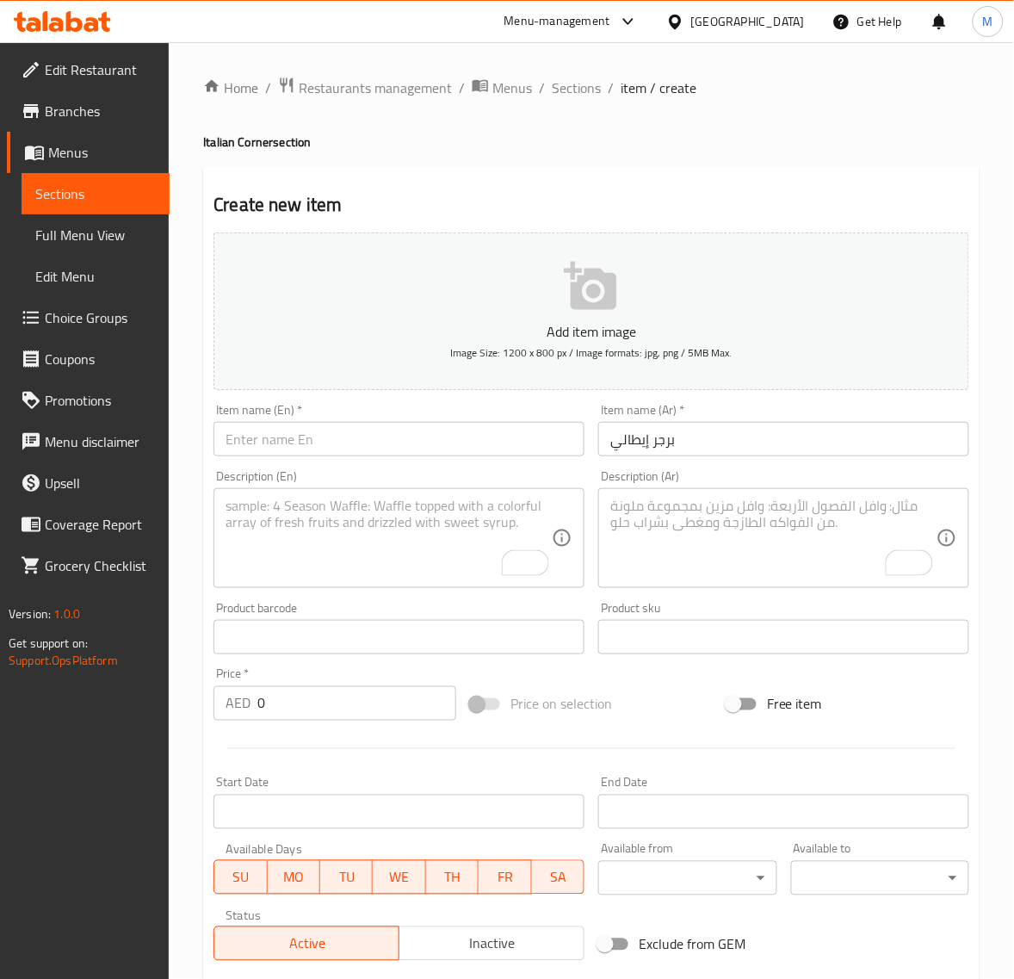
click at [290, 459] on div "Item name (En)   * Item name (En) *" at bounding box center [399, 430] width 385 height 66
click at [286, 445] on input "text" at bounding box center [399, 439] width 371 height 34
paste input "ITALIAN BURGER"
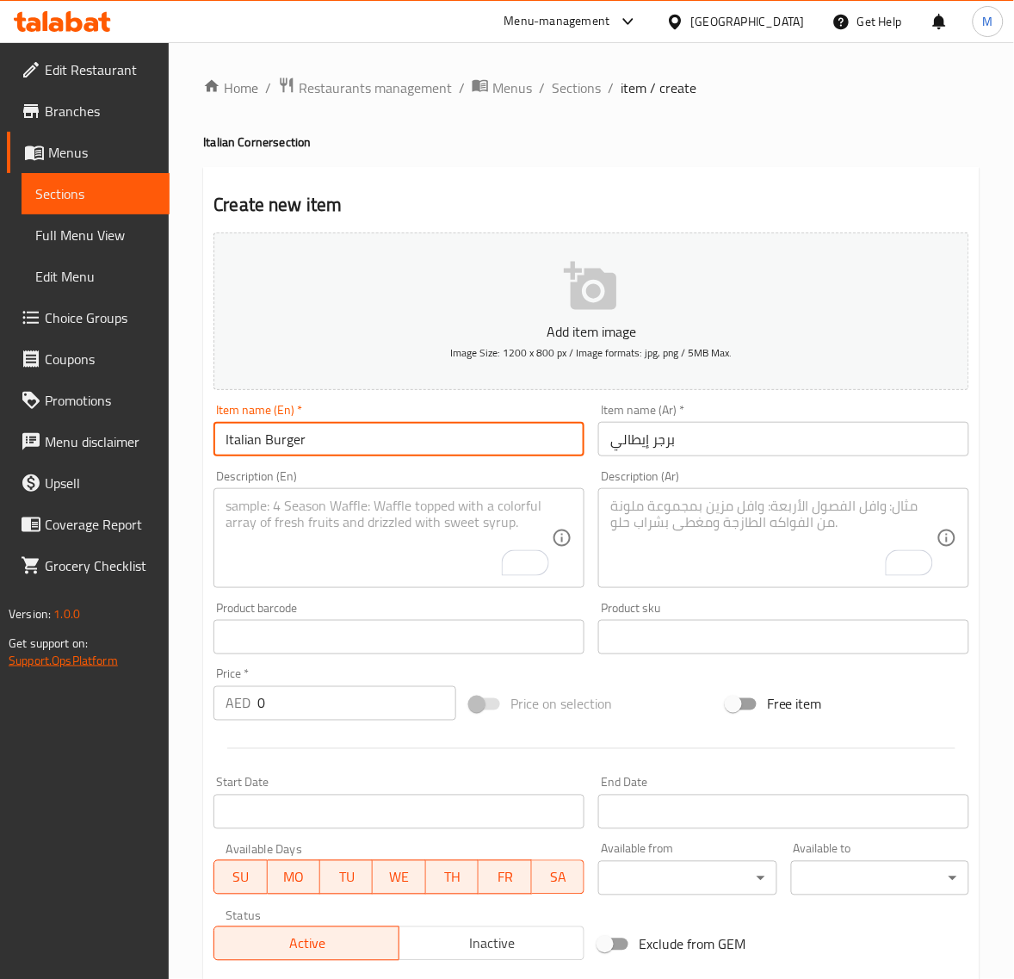
type input "Italian Burger"
click at [313, 703] on input "0" at bounding box center [356, 703] width 199 height 34
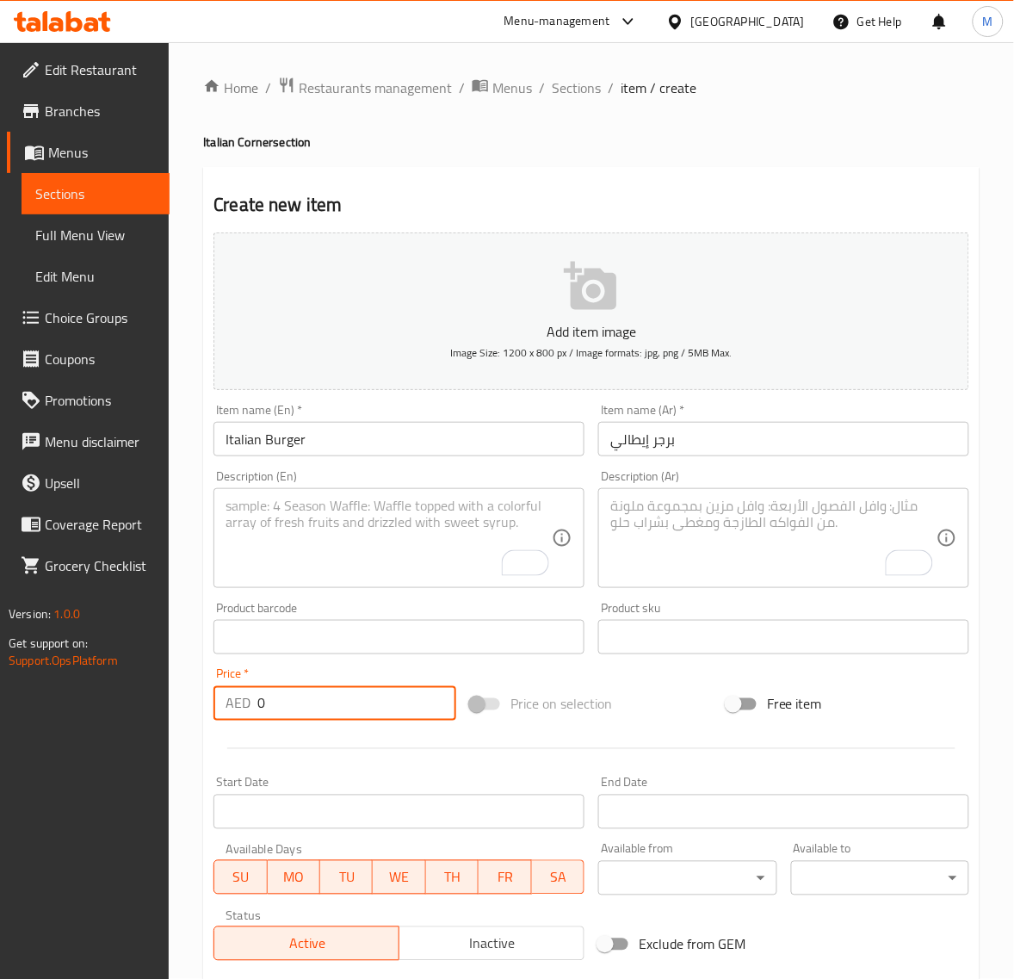
paste input "20.25"
type input "20.25"
click at [402, 754] on div at bounding box center [592, 749] width 770 height 42
click at [332, 709] on input "20.25" at bounding box center [356, 703] width 199 height 34
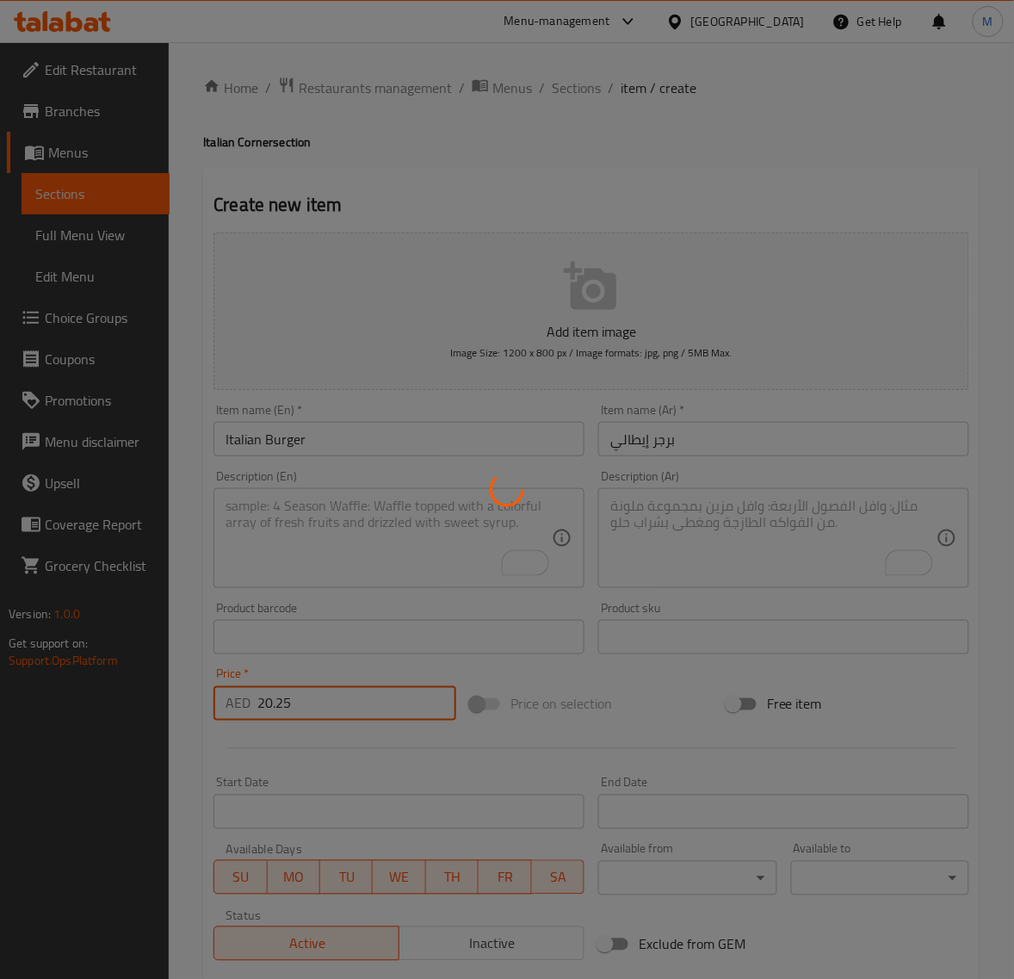
type input "0"
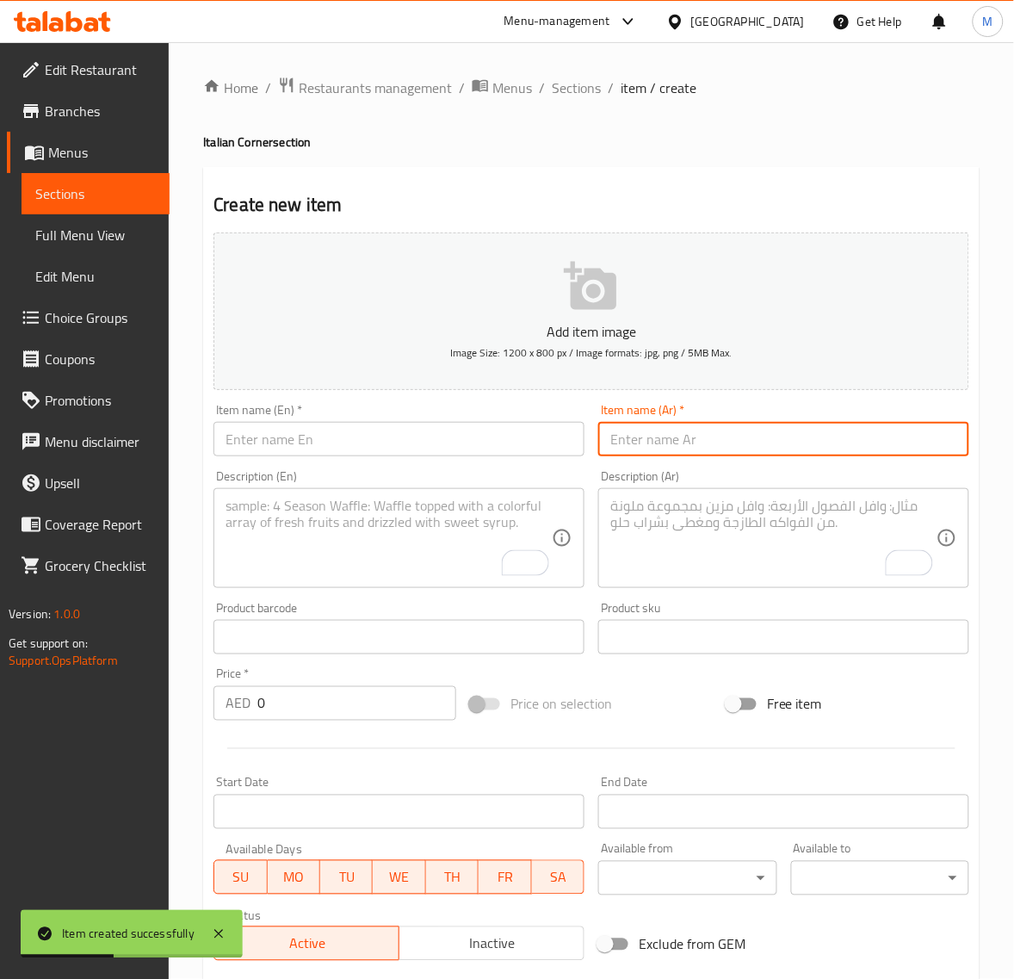
click at [629, 437] on input "text" at bounding box center [783, 439] width 371 height 34
paste input "ب م ت إيطالي"
type input "ب م ت إيطالي"
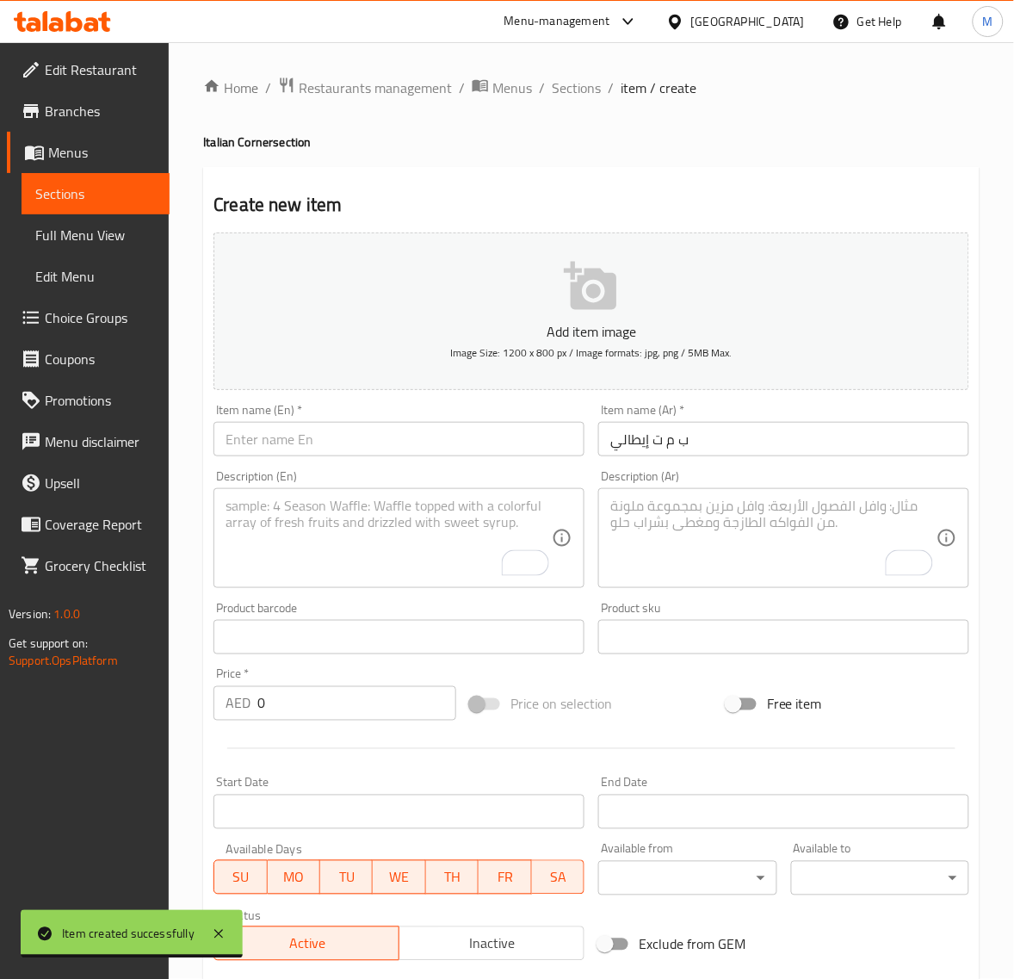
click at [343, 443] on input "text" at bounding box center [399, 439] width 371 height 34
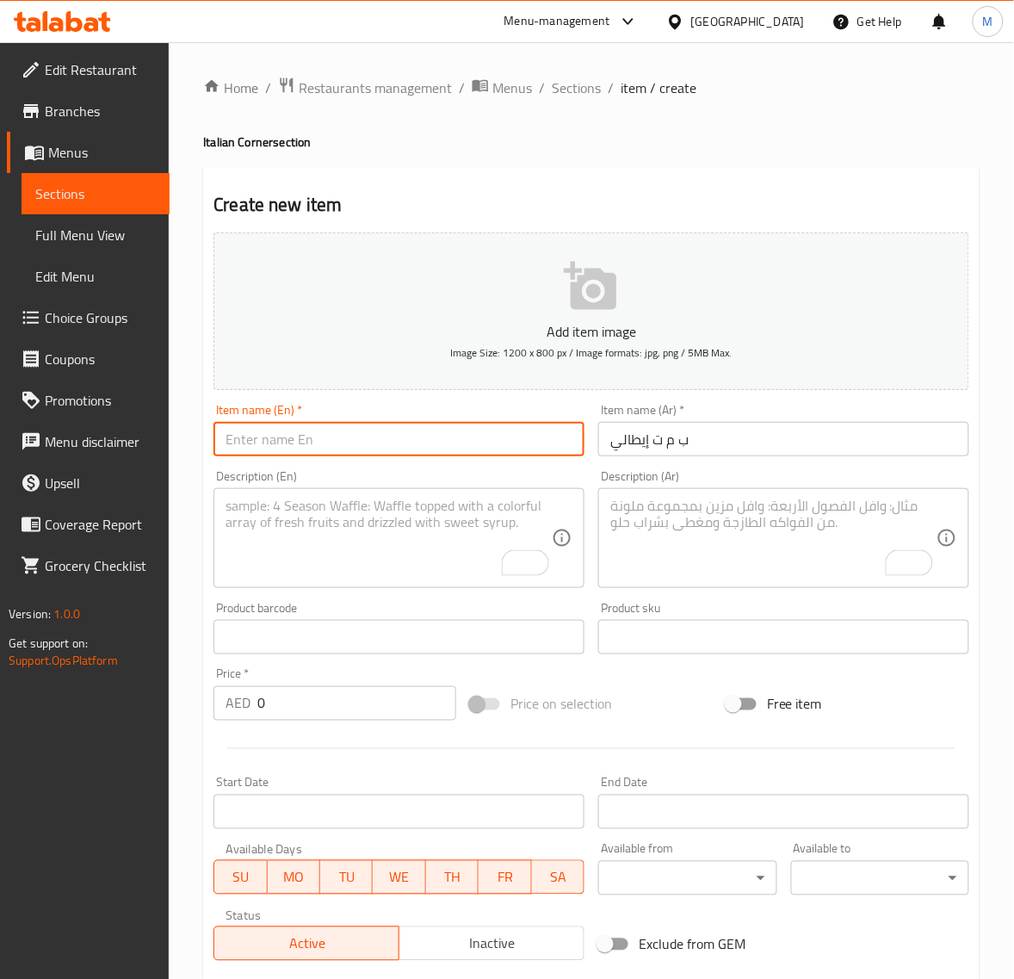
paste input "ITALIAN BMT"
click at [272, 440] on input "Italian Bmt" at bounding box center [399, 439] width 371 height 34
drag, startPoint x: 272, startPoint y: 440, endPoint x: 271, endPoint y: 455, distance: 14.7
click at [271, 441] on input "Italian Bmt" at bounding box center [399, 439] width 371 height 34
paste input "MT"
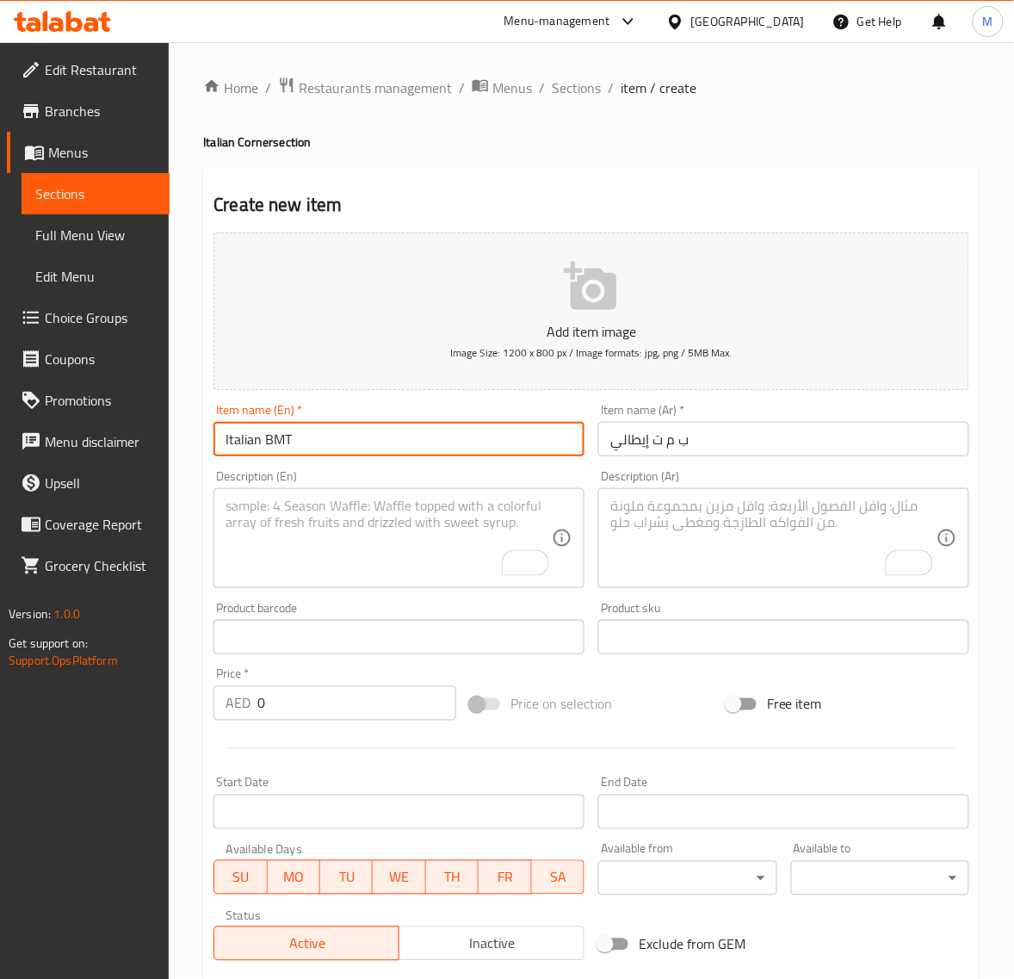
type input "Italian BMT"
click at [363, 525] on textarea "To enrich screen reader interactions, please activate Accessibility in Grammarl…" at bounding box center [389, 539] width 326 height 82
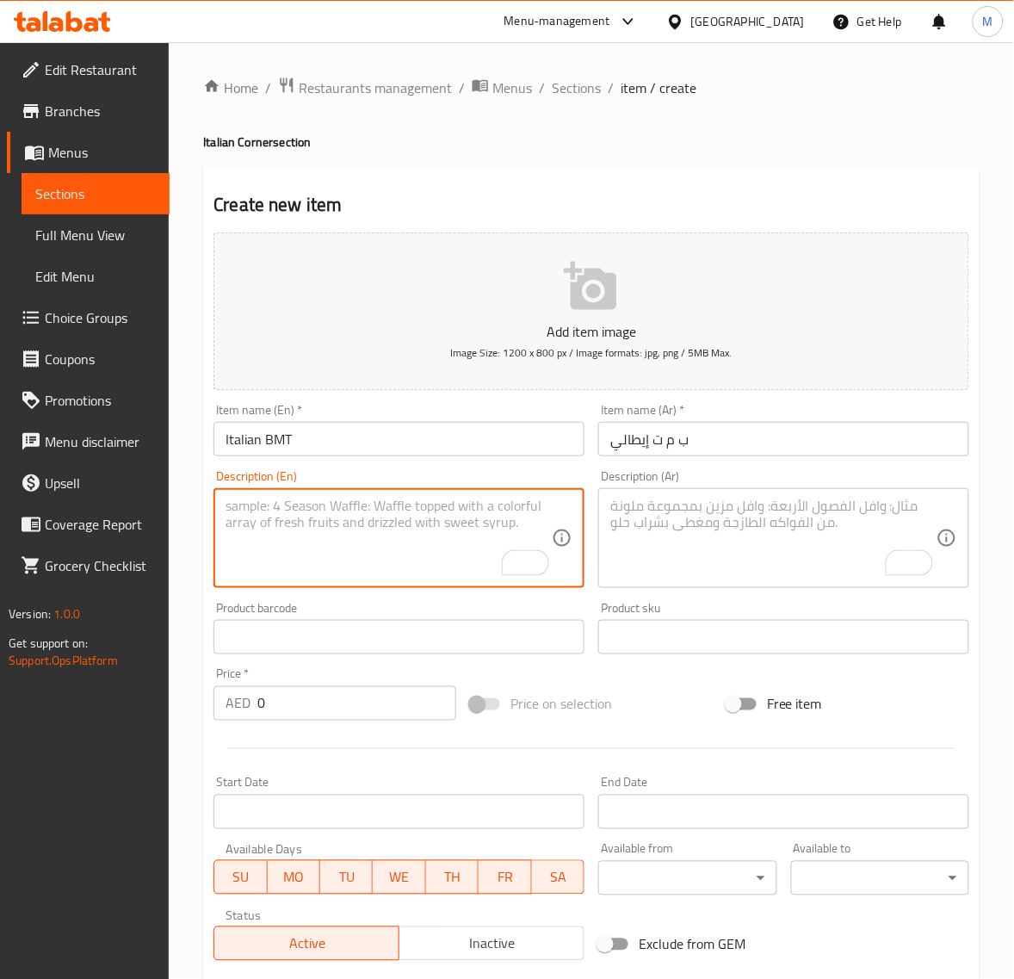
paste textarea "Classic combo of bold meats, melted cheese, and fresh veggies"
click at [226, 556] on textarea "Classic combo of bold meats, melted cheese, and fresh veggies" at bounding box center [389, 539] width 326 height 82
click at [310, 536] on textarea "Classic combo of bold meats, melted cheese, and fresh veggies" at bounding box center [389, 539] width 326 height 82
click at [313, 542] on textarea "Classic combo of bold meats, melted cheese, and fresh veggies" at bounding box center [389, 539] width 326 height 82
click at [228, 549] on textarea "Classic combo of bold meats, melted cheese and fresh veggies" at bounding box center [389, 539] width 326 height 82
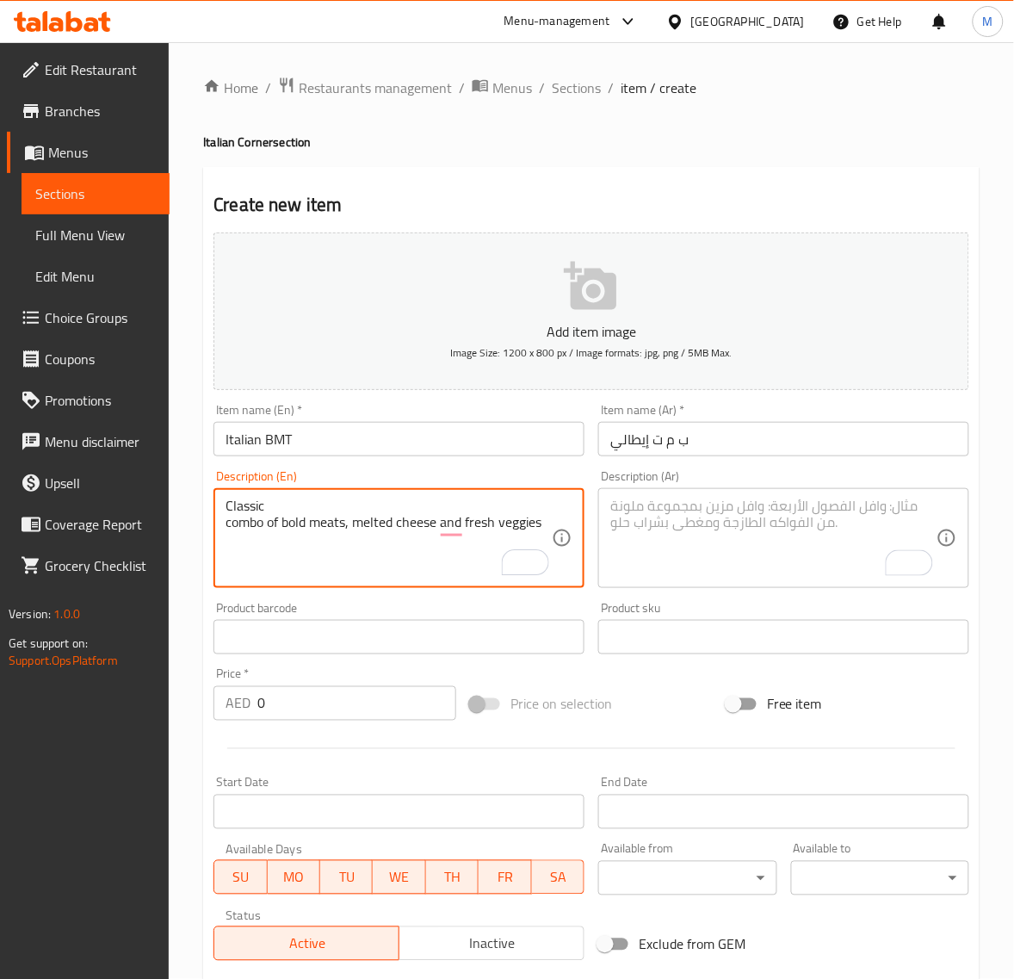
click at [229, 528] on textarea "Classic combo of bold meats, melted cheese and fresh veggies" at bounding box center [389, 539] width 326 height 82
click at [228, 528] on textarea "Classic combo of bold meats, melted cheese and fresh veggies" at bounding box center [389, 539] width 326 height 82
type textarea "Classic combo of bold meats, melted cheese and fresh veggies"
click at [712, 512] on textarea "To enrich screen reader interactions, please activate Accessibility in Grammarl…" at bounding box center [773, 539] width 326 height 82
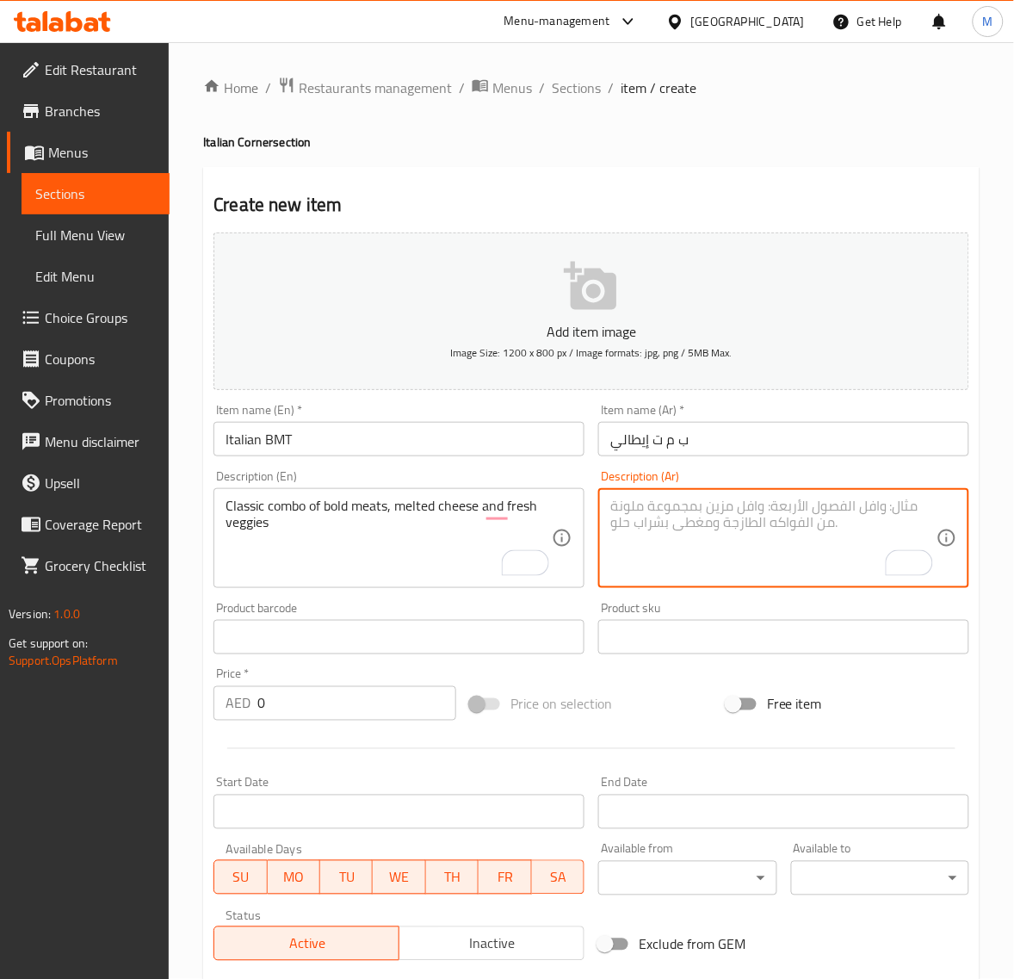
paste textarea "مزيج كلاسيكي من اللحوم الجريئة والجبن الذائب والخضروات الطازجة"
type textarea "مزيج كلاسيكي من اللحوم الجريئة والجبن الذائب والخضروات الطازجة"
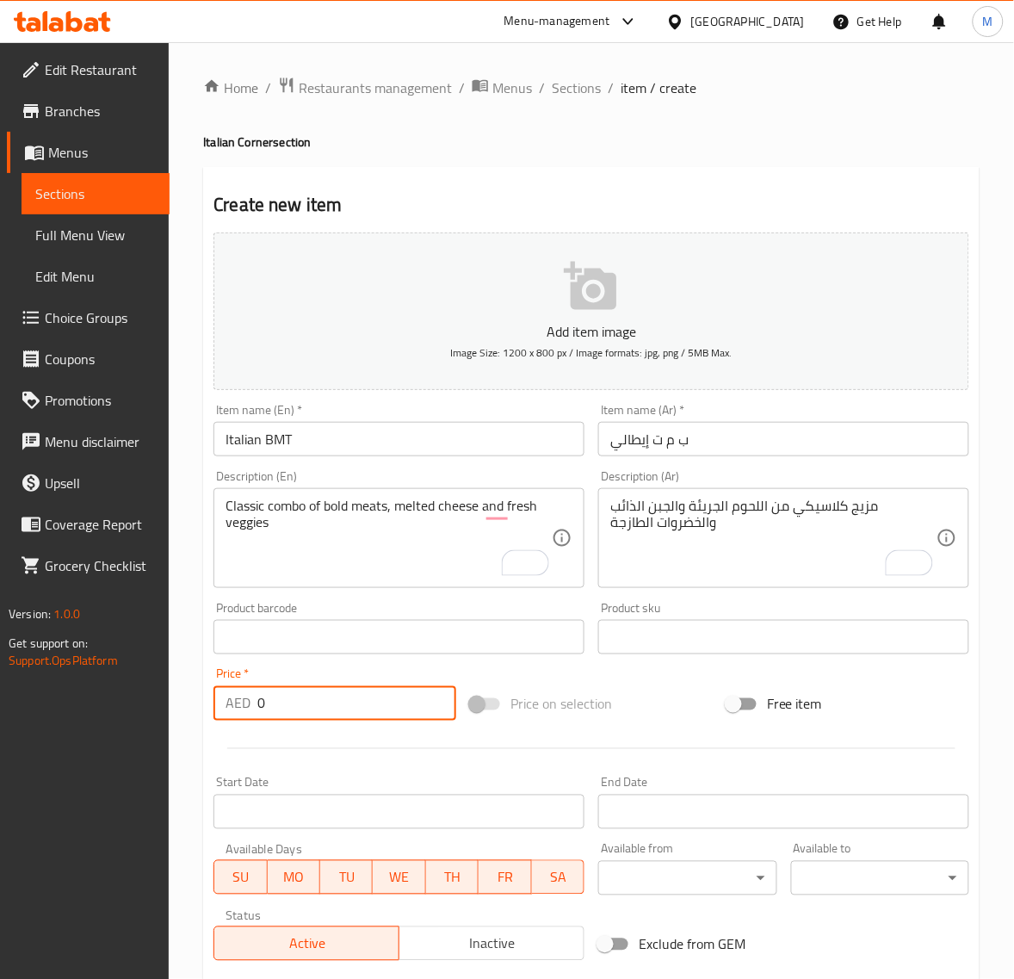
click at [343, 694] on input "0" at bounding box center [356, 703] width 199 height 34
paste input "18.9"
type input "18.90"
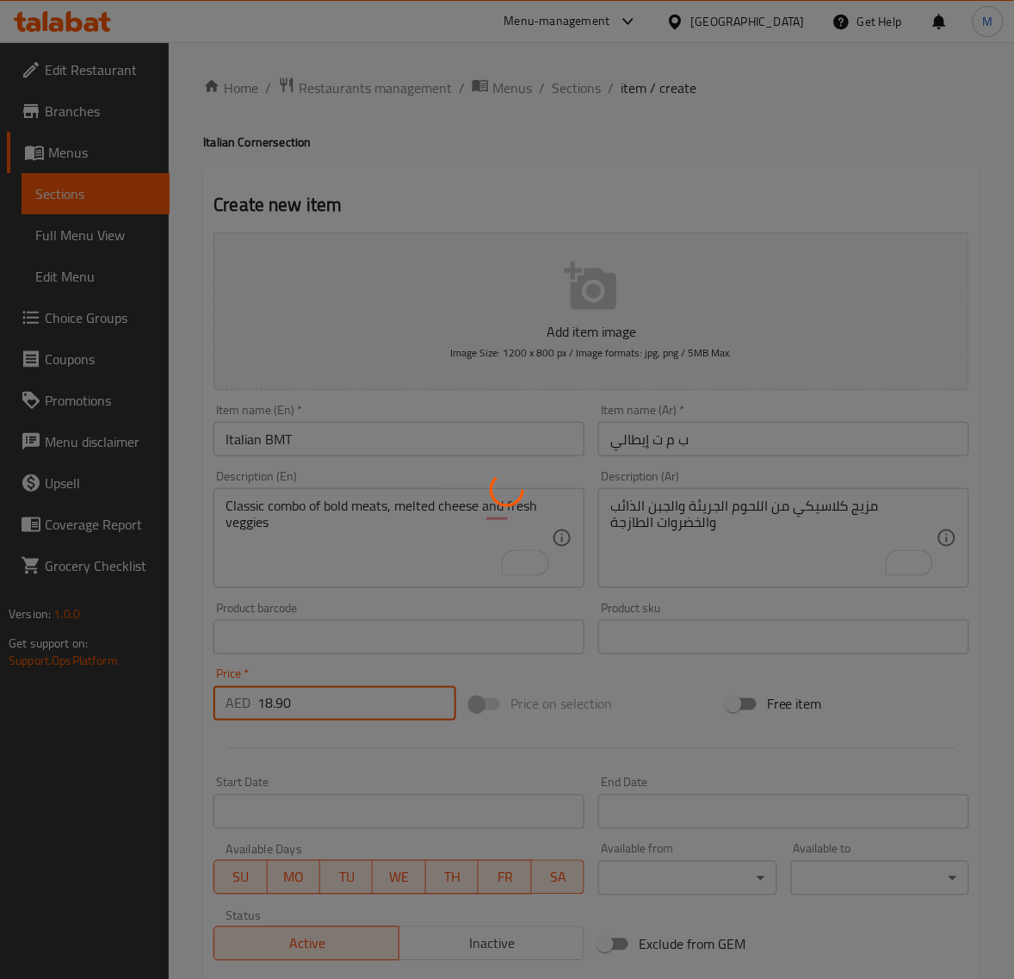
type input "0"
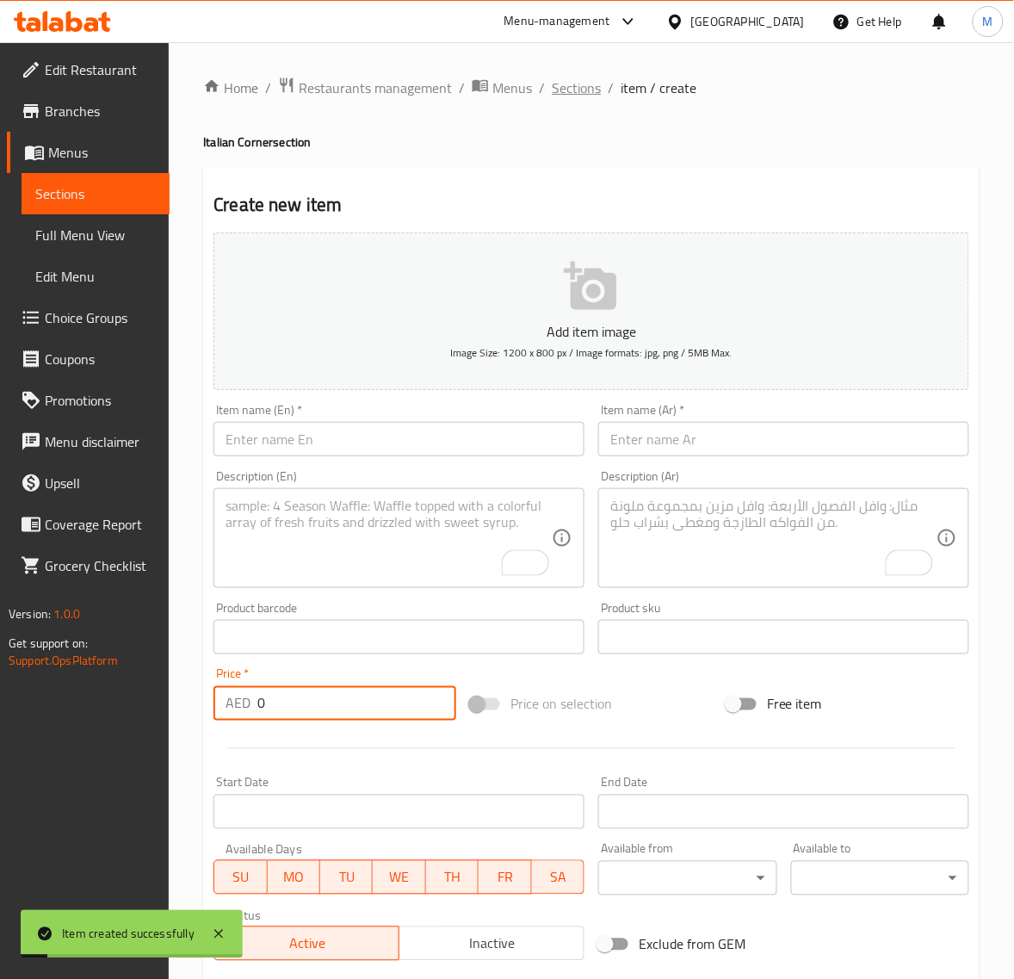
click at [561, 88] on span "Sections" at bounding box center [576, 87] width 49 height 21
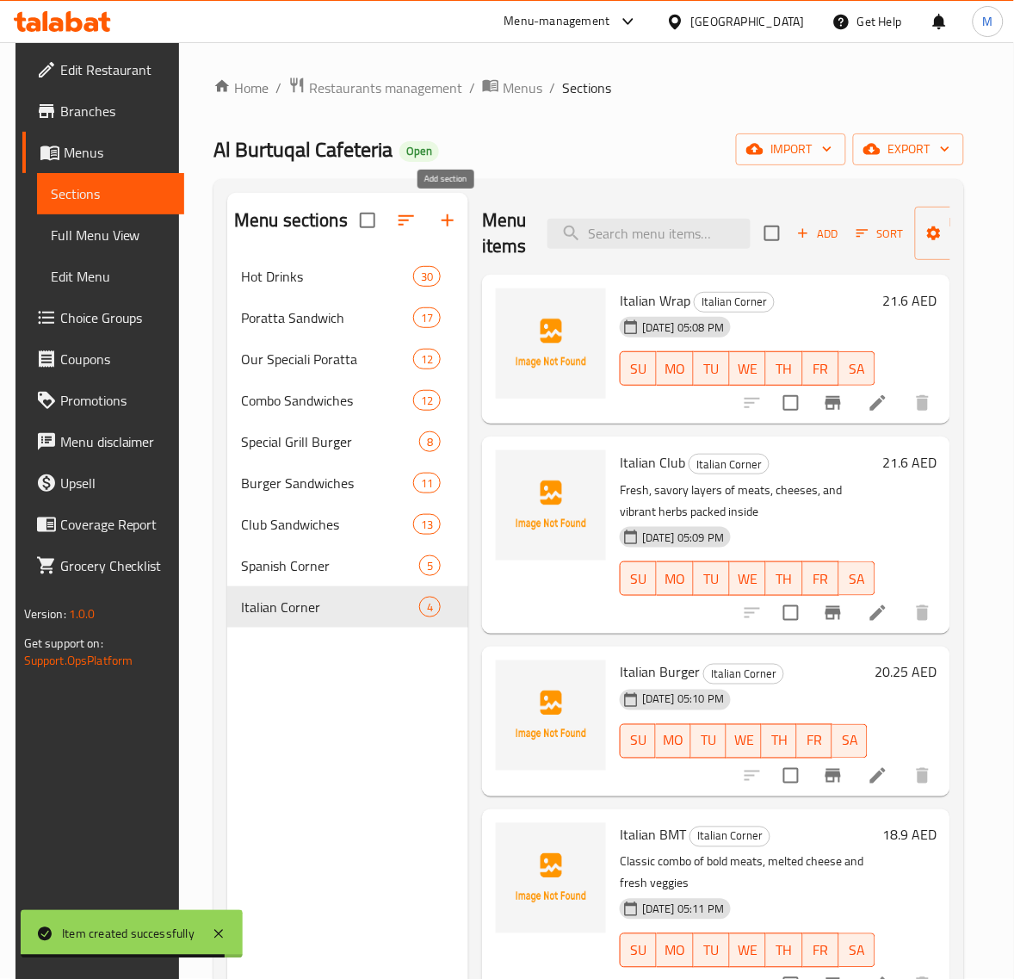
click at [449, 217] on icon "button" at bounding box center [447, 220] width 21 height 21
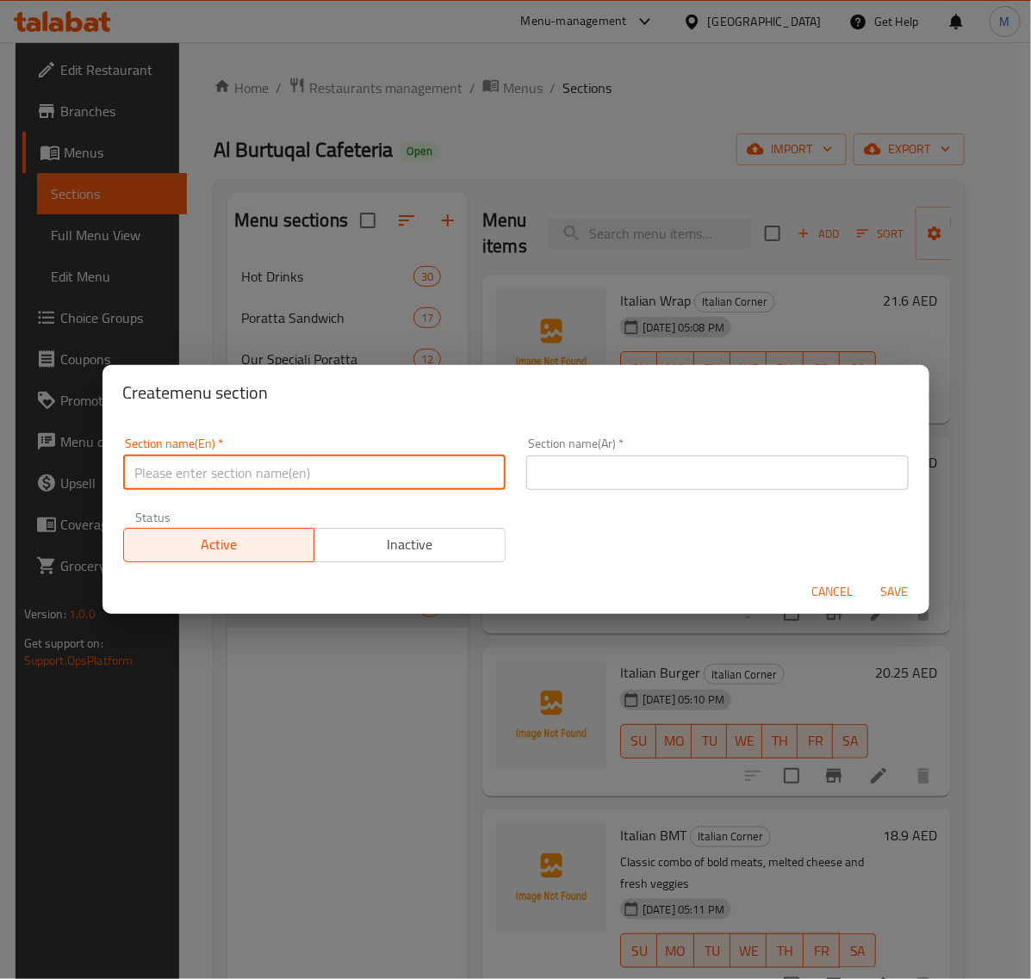
click at [277, 472] on input "text" at bounding box center [314, 472] width 382 height 34
type input "Special Kuku"
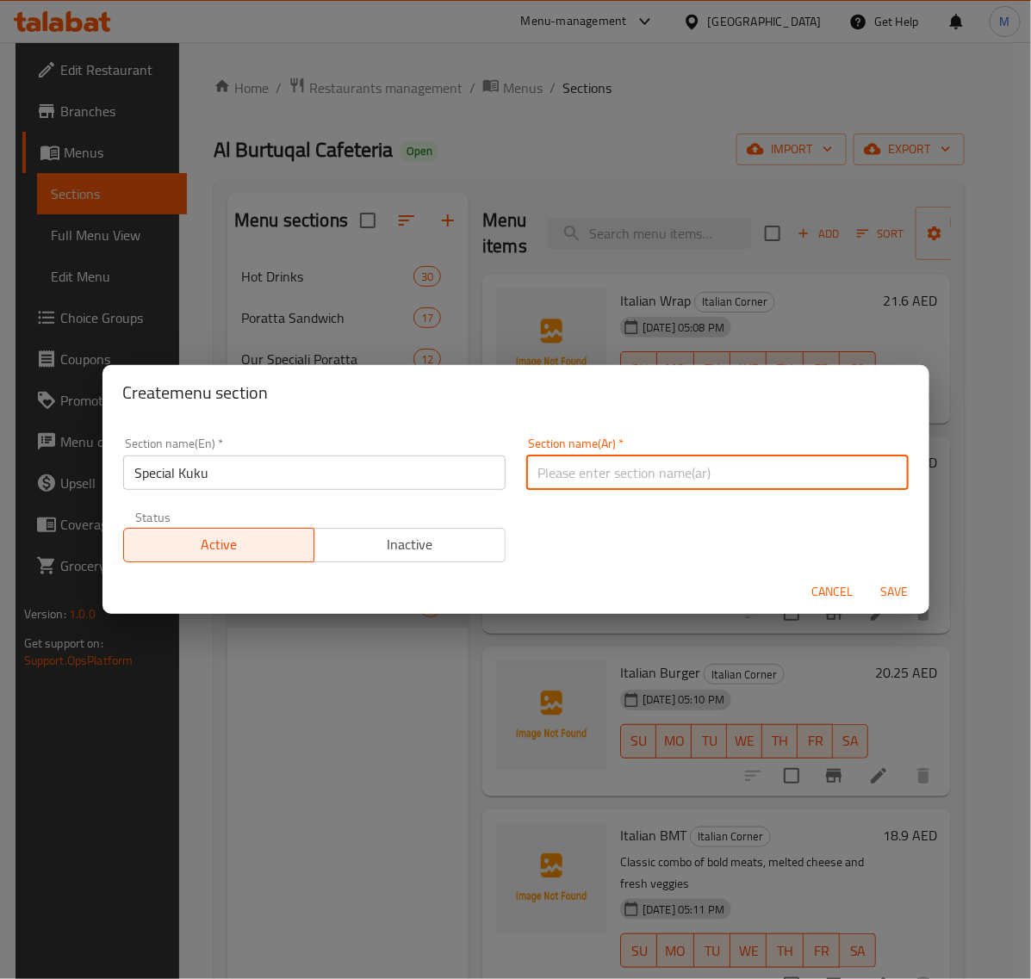
drag, startPoint x: 522, startPoint y: 467, endPoint x: 513, endPoint y: 469, distance: 9.0
click at [526, 467] on input "text" at bounding box center [717, 472] width 382 height 34
type input "كوكو خاص"
click at [884, 594] on span "Save" at bounding box center [894, 592] width 41 height 22
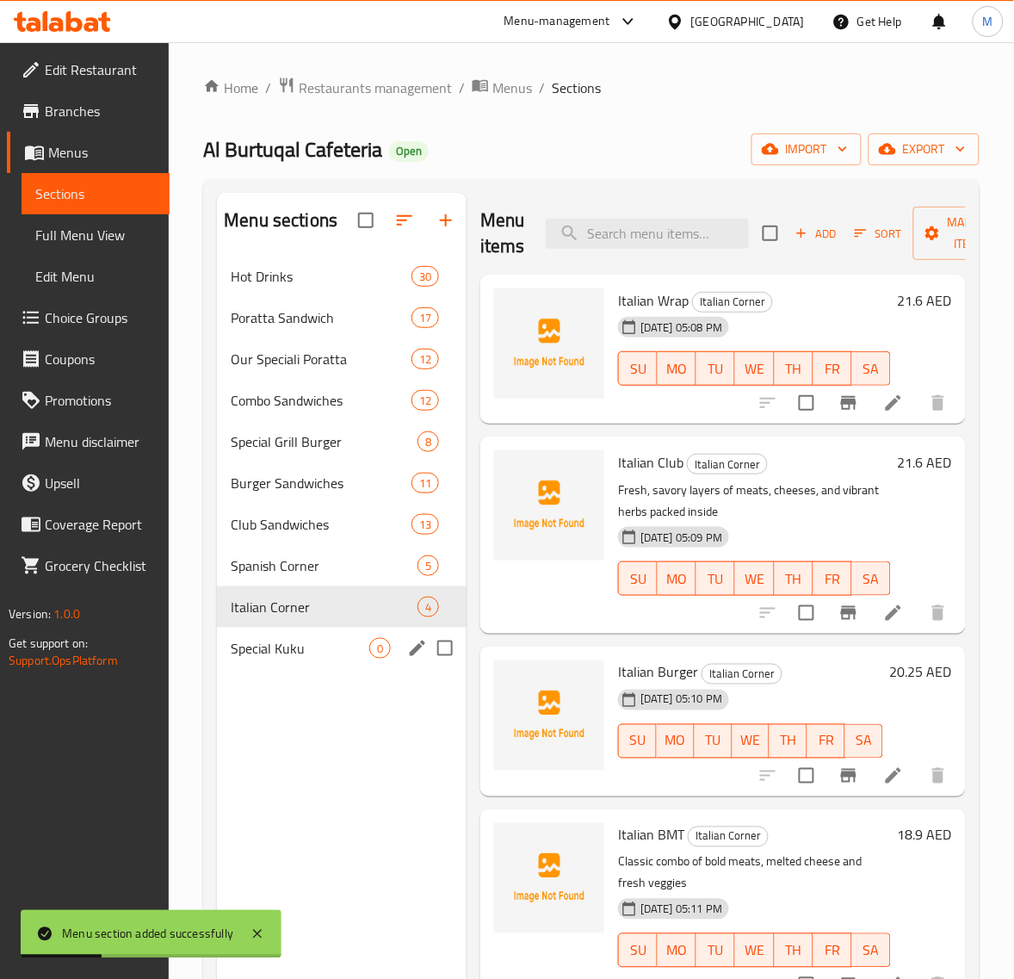
click at [286, 651] on span "Special Kuku" at bounding box center [300, 648] width 139 height 21
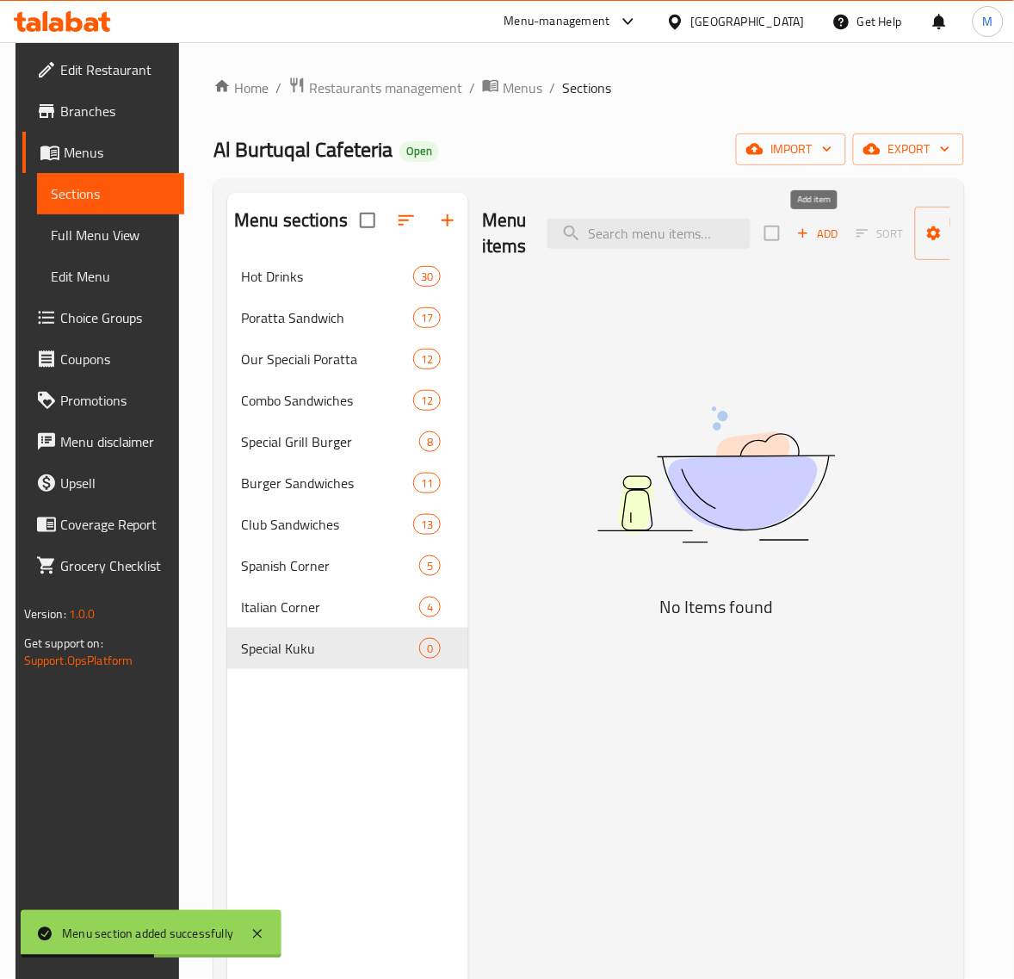
click at [816, 237] on span "Add" at bounding box center [818, 234] width 46 height 20
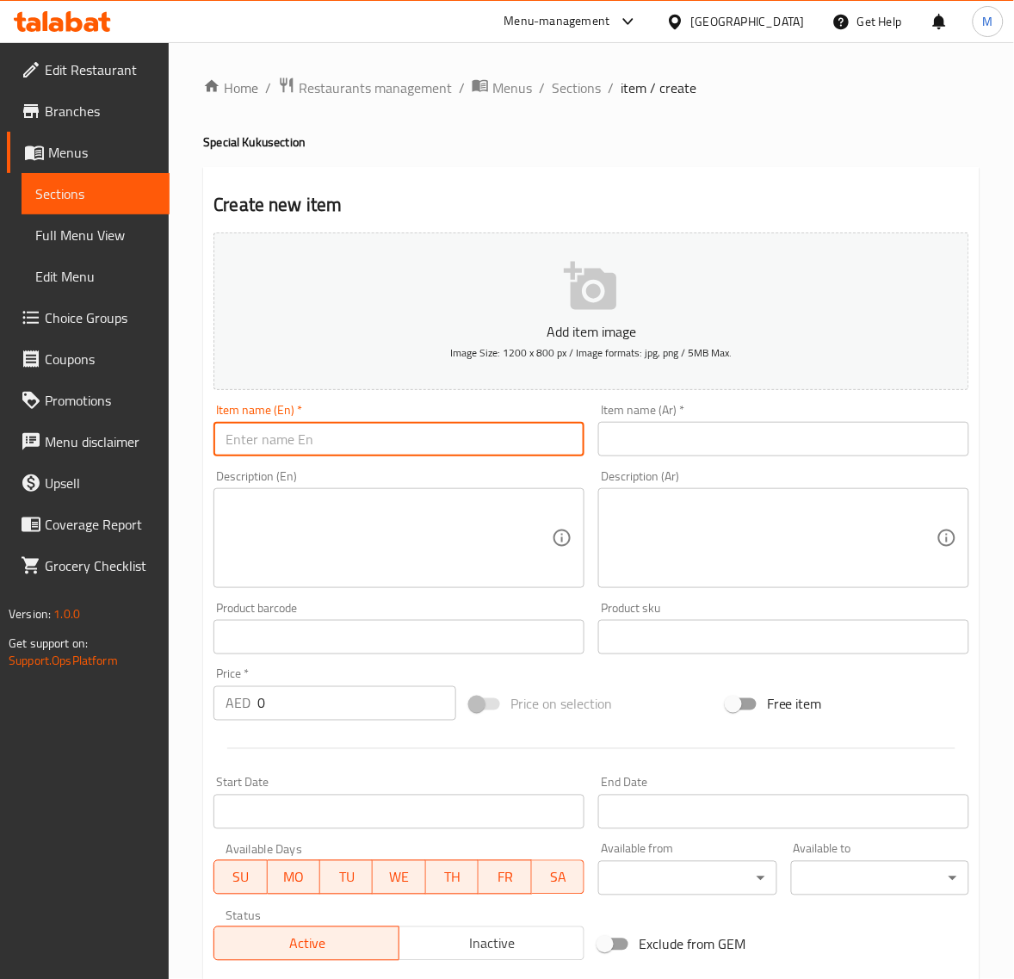
click at [285, 436] on input "text" at bounding box center [399, 439] width 371 height 34
paste input "KUKKU ARABIC"
click at [255, 442] on input "Kukku Arabic" at bounding box center [399, 439] width 371 height 34
click at [256, 443] on input "Kukku Arabic" at bounding box center [399, 439] width 371 height 34
type input "Kuku Arabic"
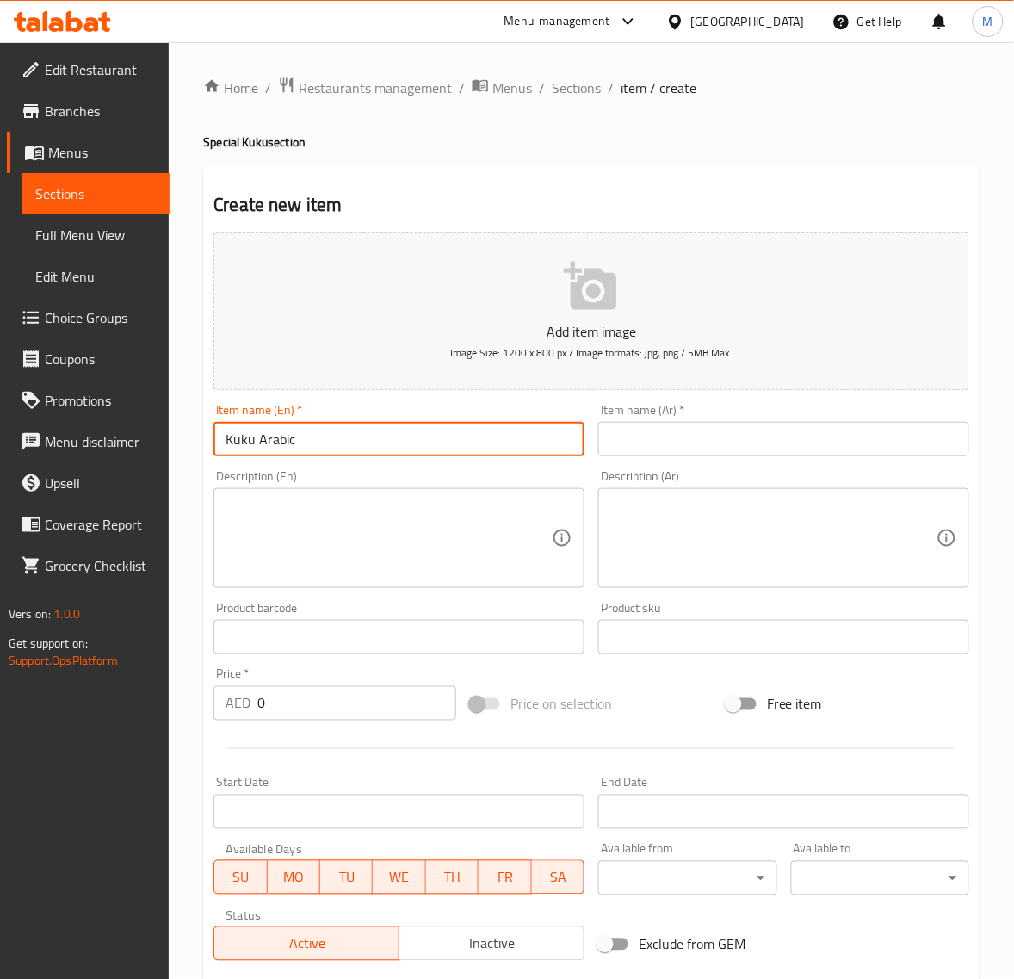
click at [635, 437] on input "text" at bounding box center [783, 439] width 371 height 34
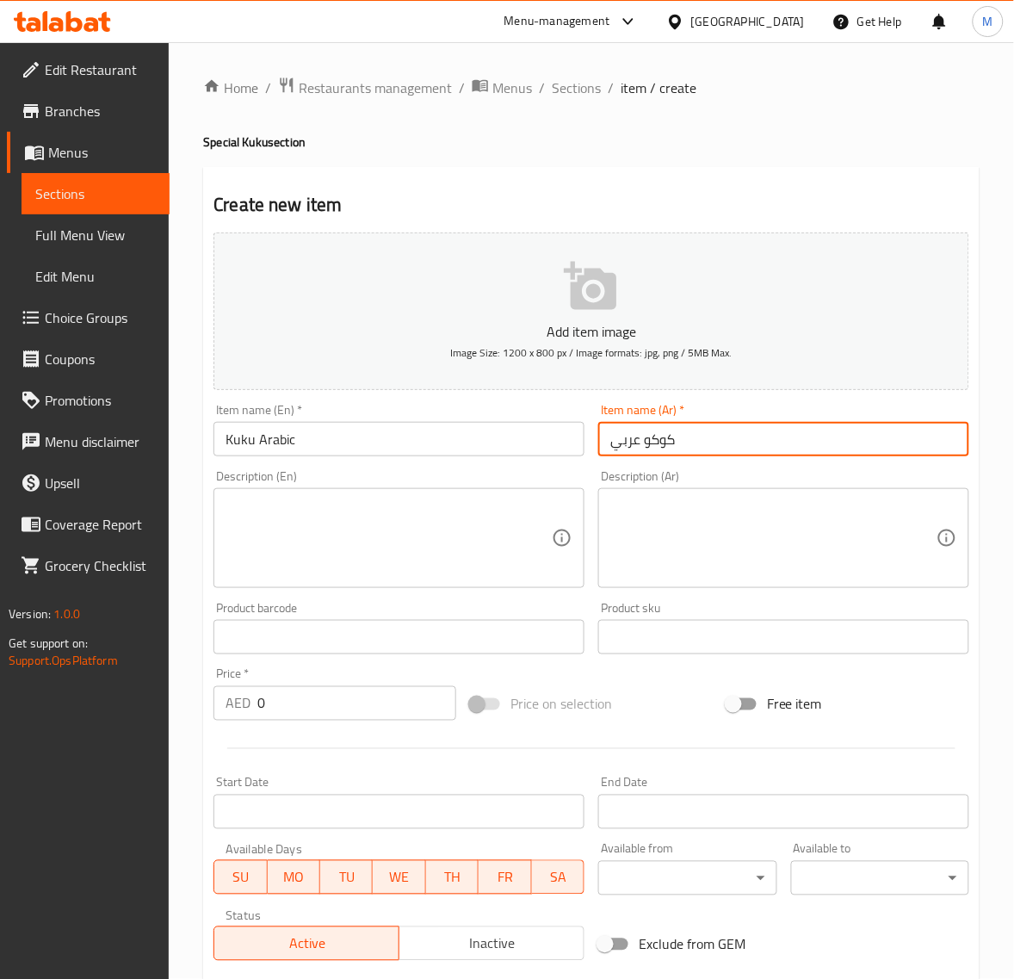
type input "كوكو عربي"
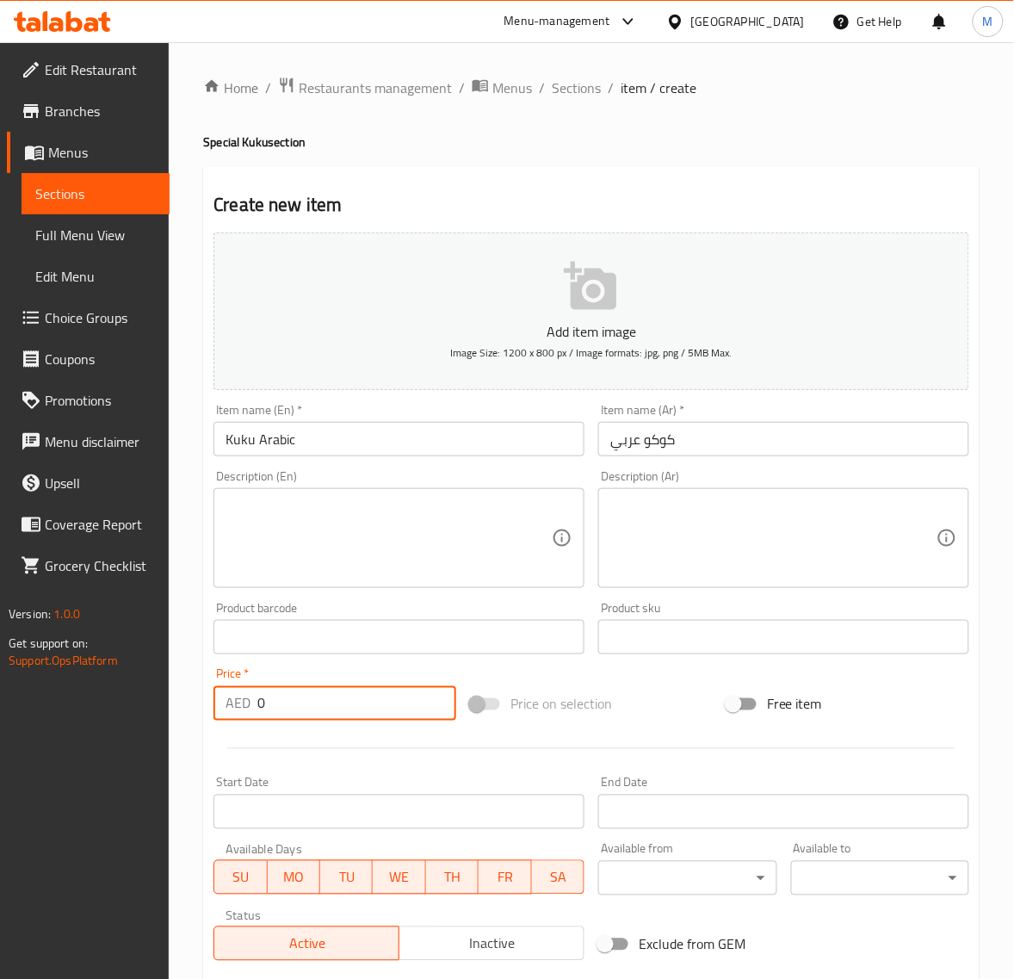
click at [299, 697] on input "0" at bounding box center [356, 703] width 199 height 34
paste input "27.0"
type input "27.00"
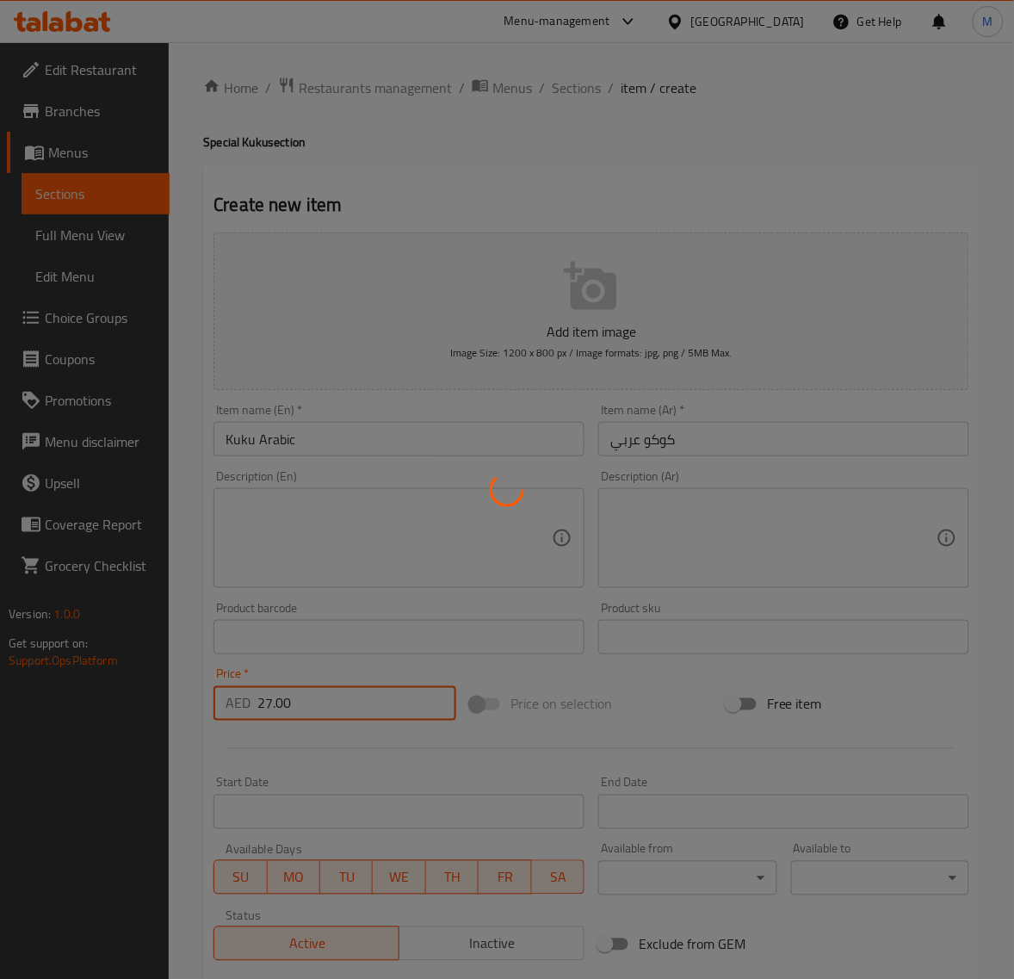
type input "0"
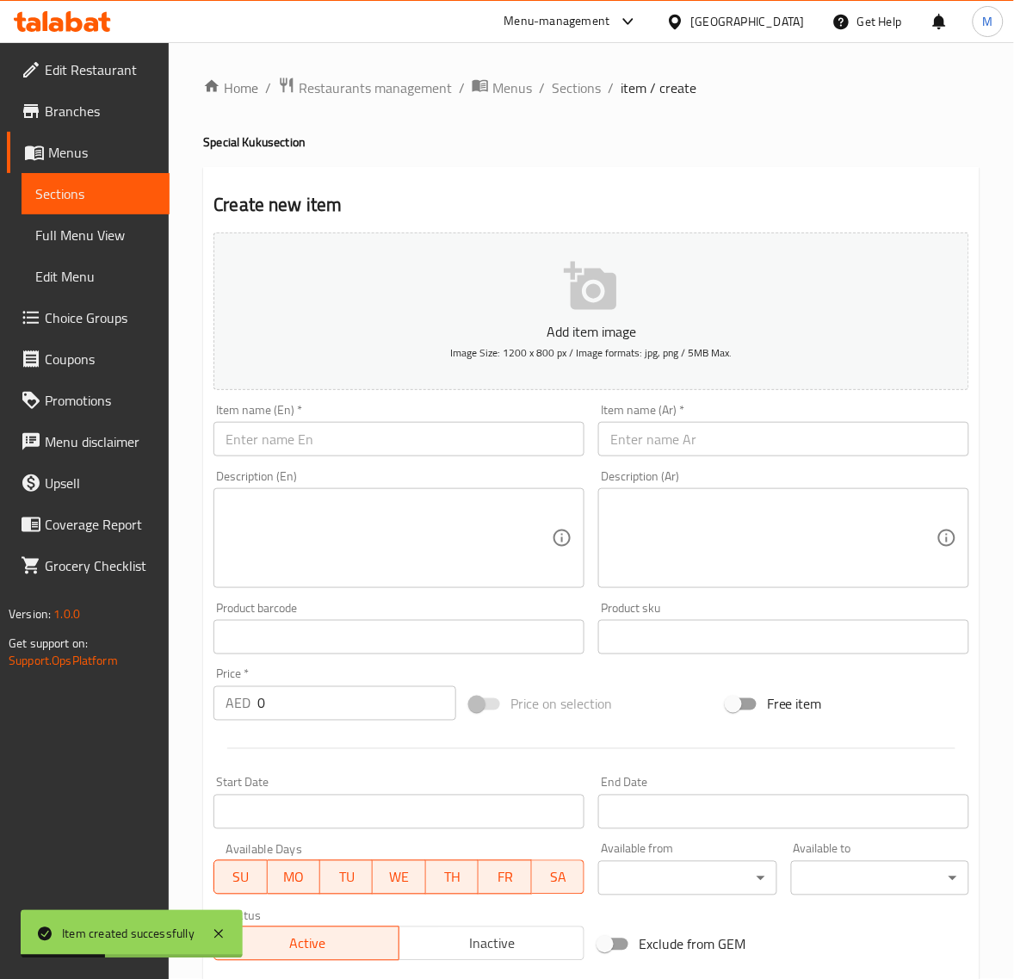
click at [333, 437] on input "text" at bounding box center [399, 439] width 371 height 34
paste input "KUKKU INFINITY"
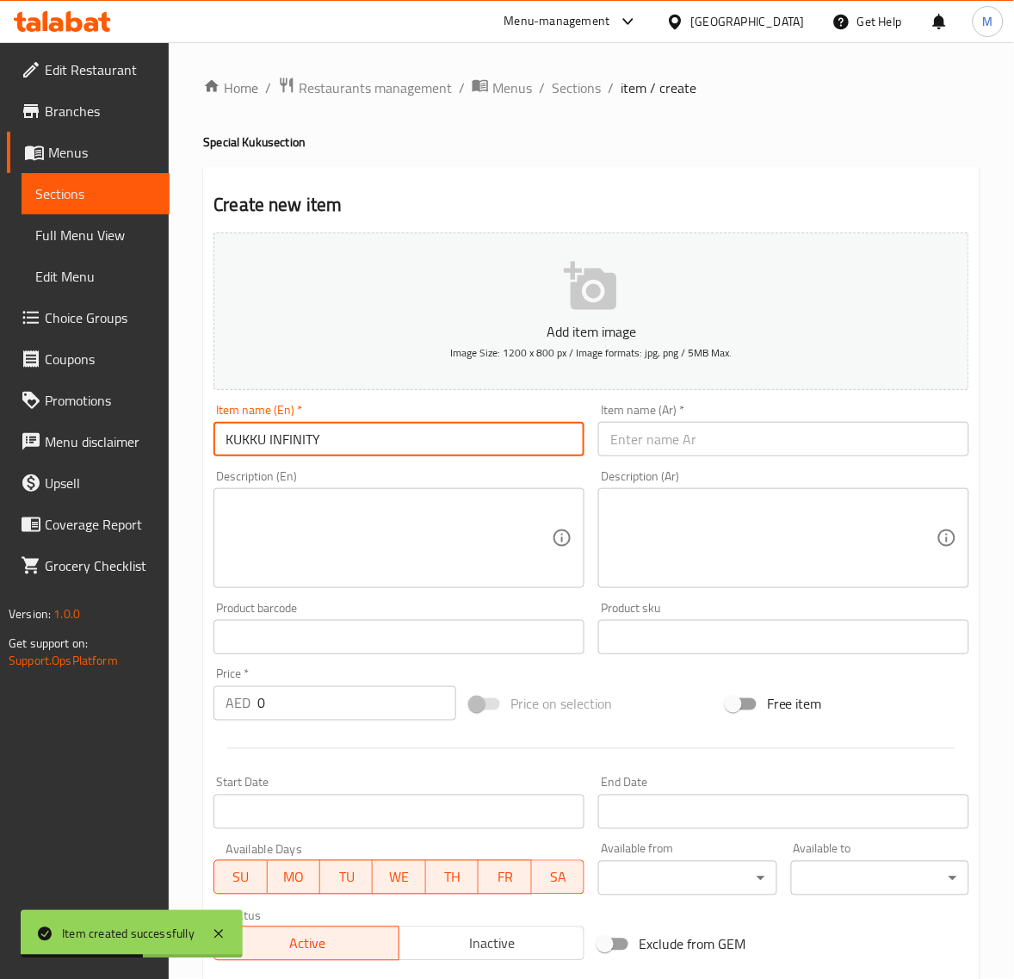
click at [251, 449] on input "KUKKU INFINITY" at bounding box center [399, 439] width 371 height 34
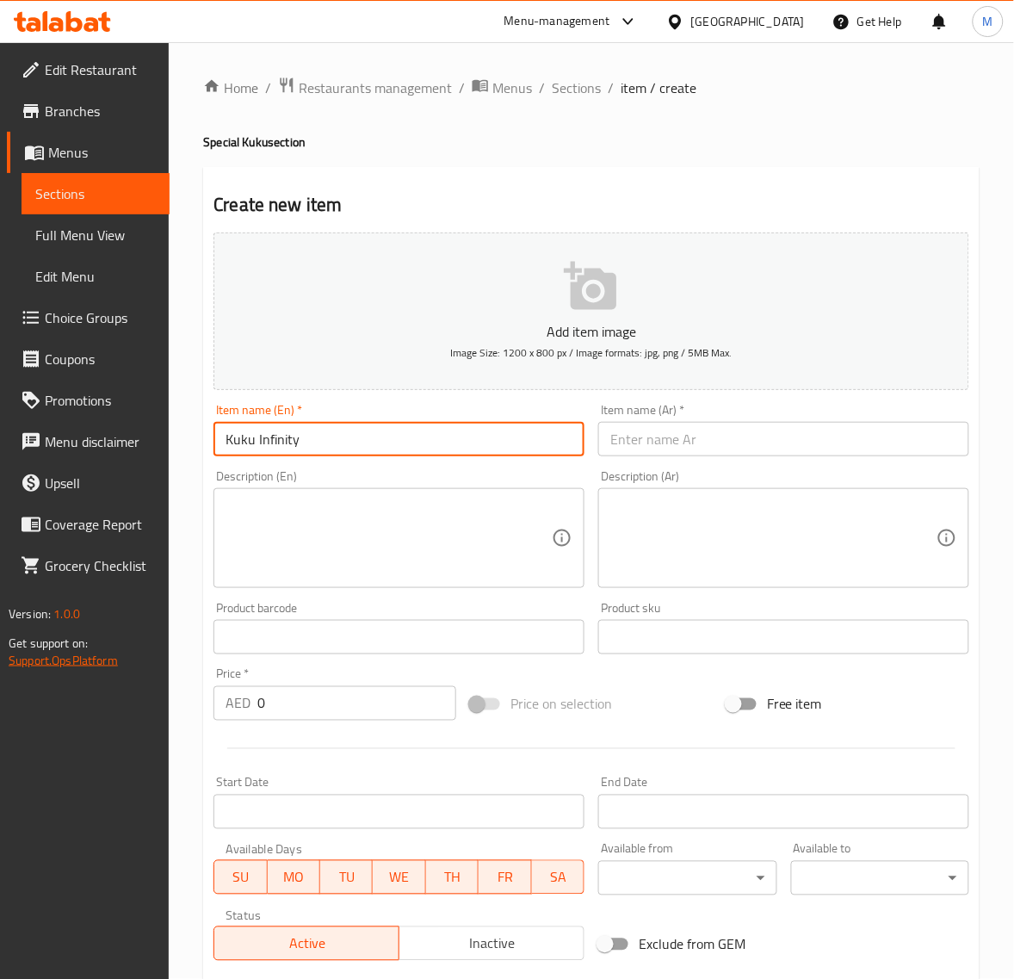
type input "Kuku Infinity"
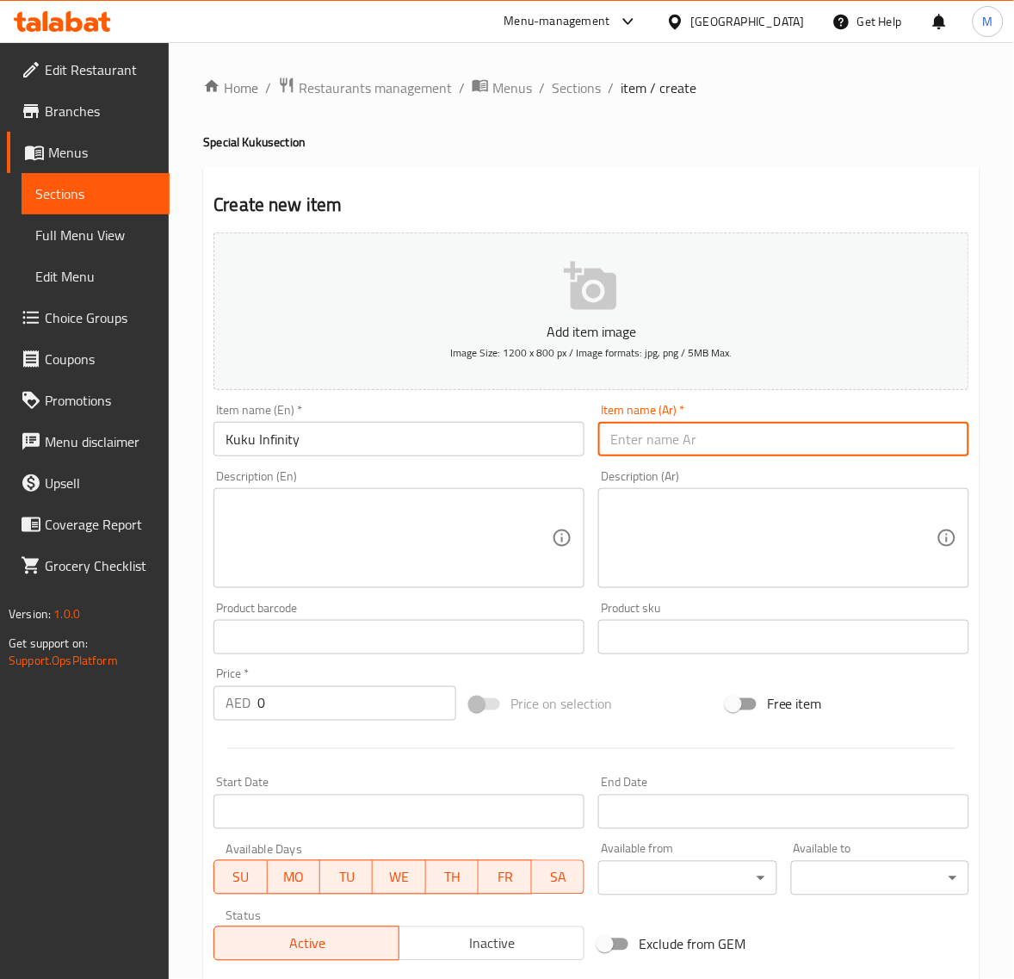
click at [673, 431] on input "text" at bounding box center [783, 439] width 371 height 34
paste input "كوكو انفينيتي"
type input "كوكو انفينيتي"
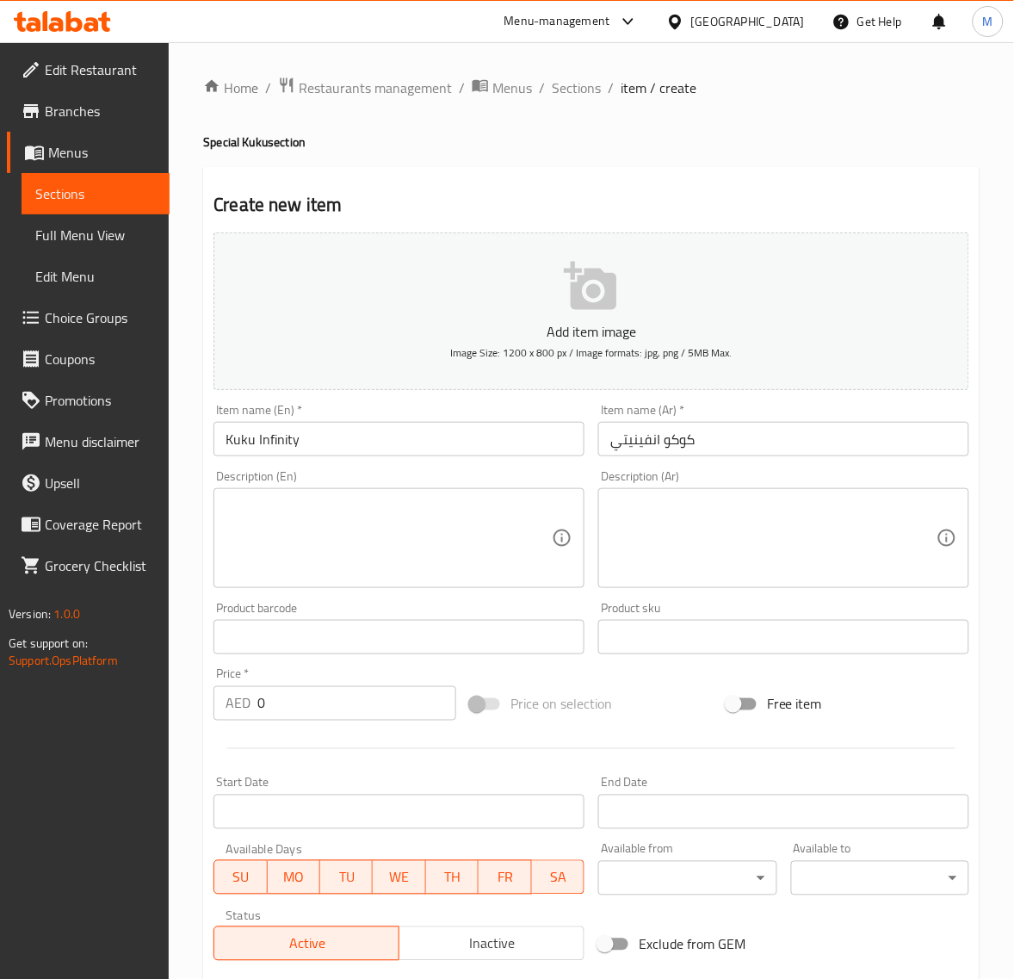
click at [286, 710] on input "0" at bounding box center [356, 703] width 199 height 34
paste input "29.7"
type input "29.70"
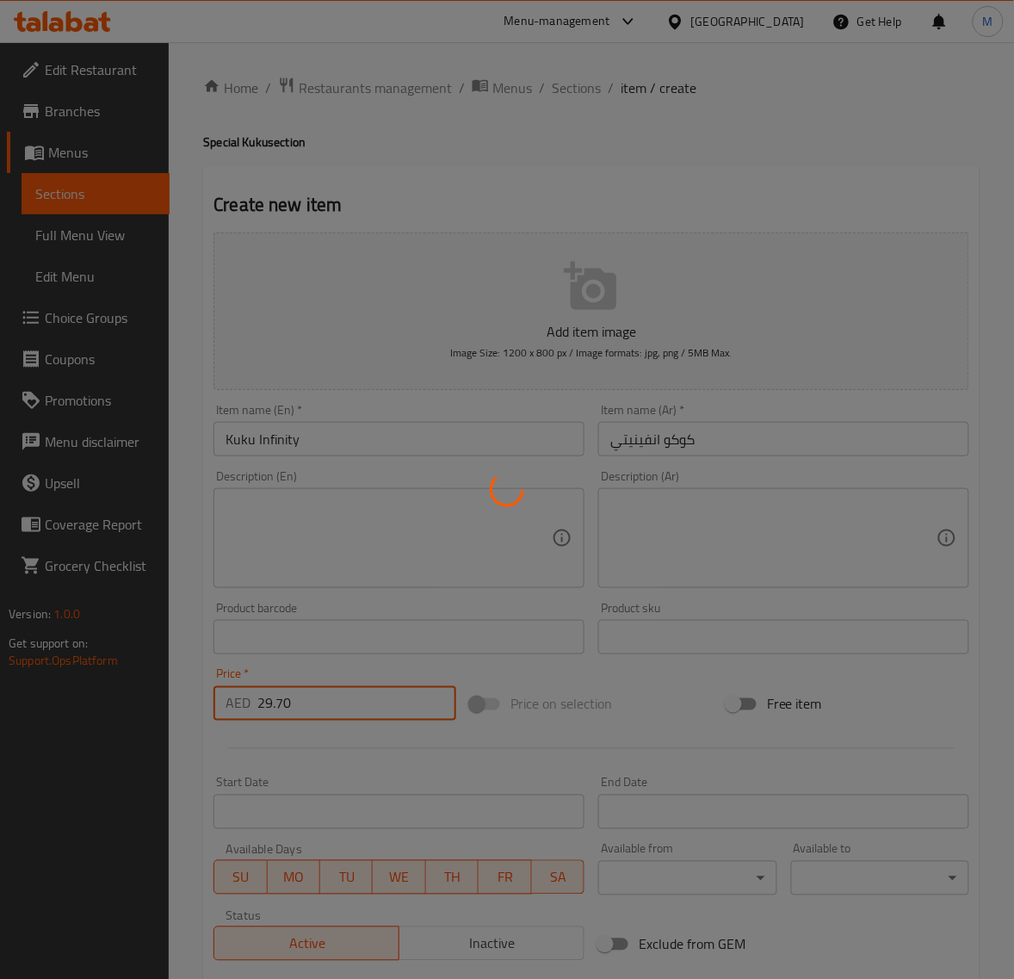
type input "0"
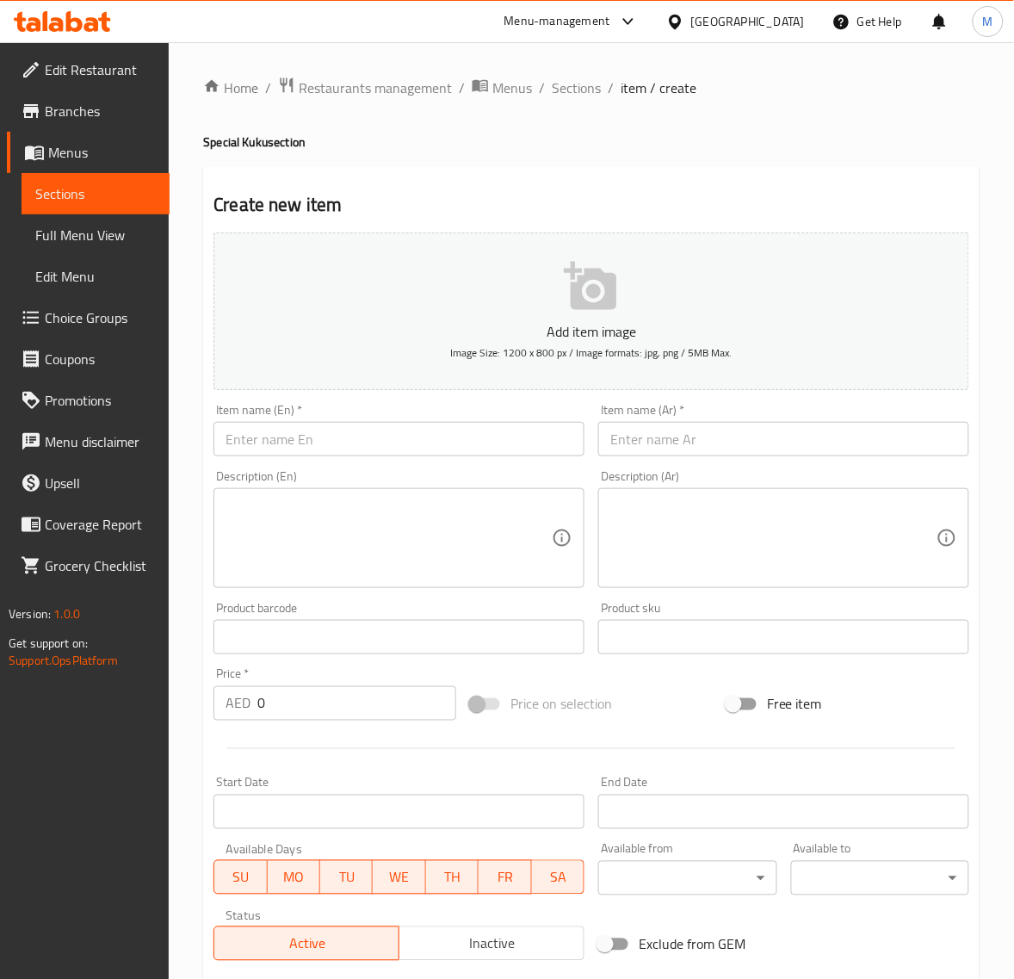
click at [324, 431] on input "text" at bounding box center [399, 439] width 371 height 34
paste input "KUKKU SPECIAL"
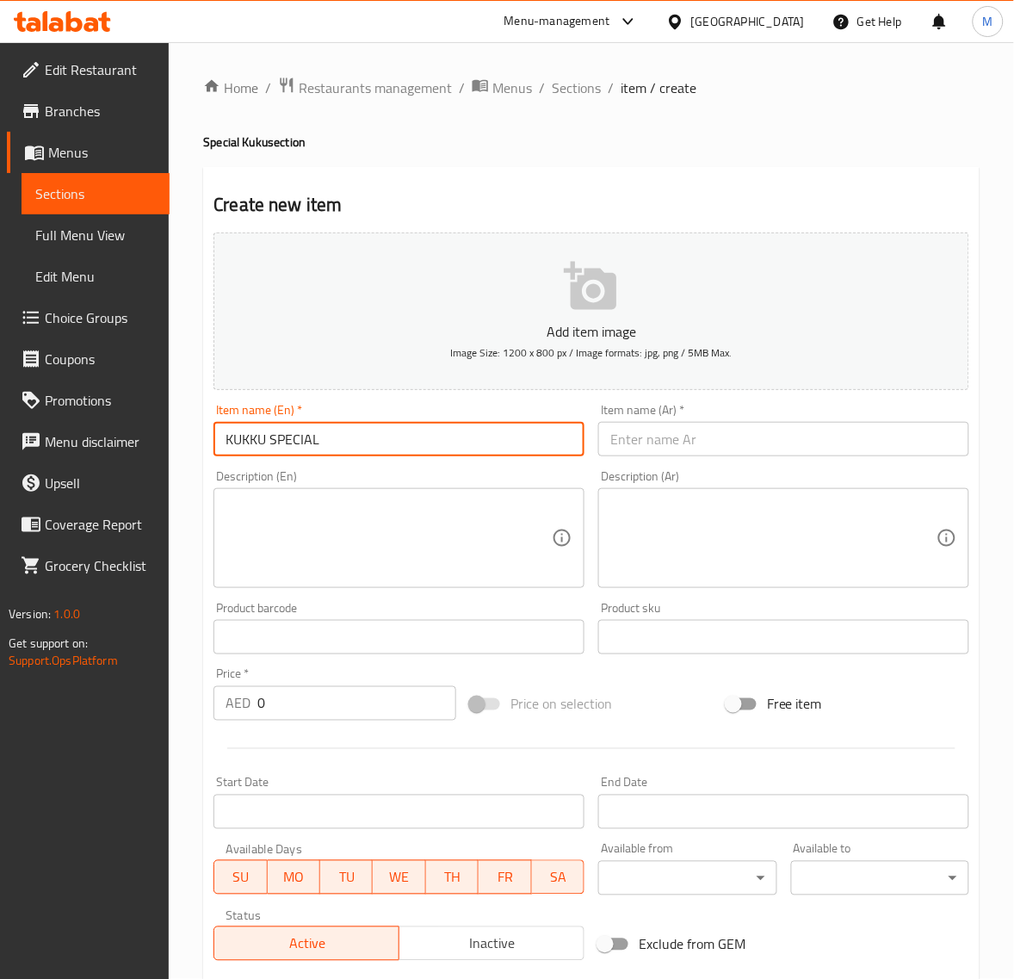
click at [252, 443] on input "KUKKU SPECIAL" at bounding box center [399, 439] width 371 height 34
type input "Kuku Special"
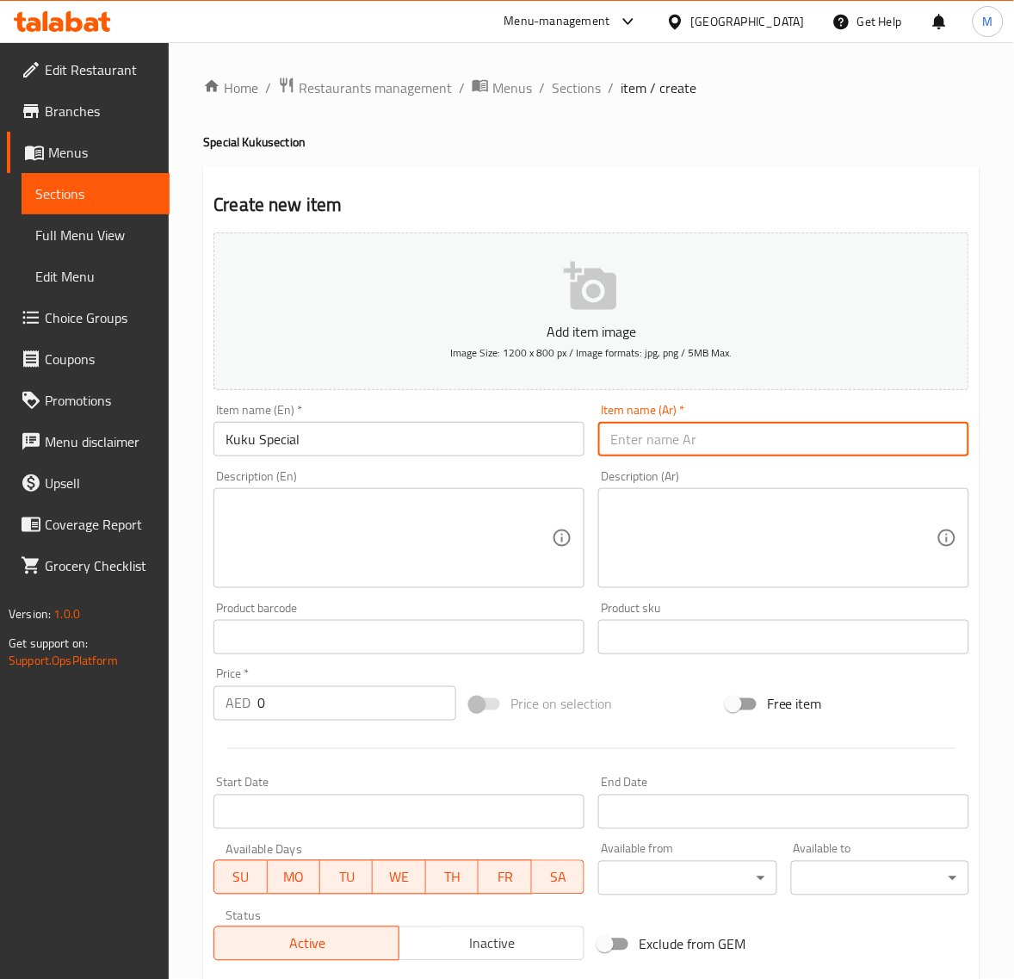
click at [660, 428] on input "text" at bounding box center [783, 439] width 371 height 34
paste input "كوكو خاص"
type input "كوكو خاص"
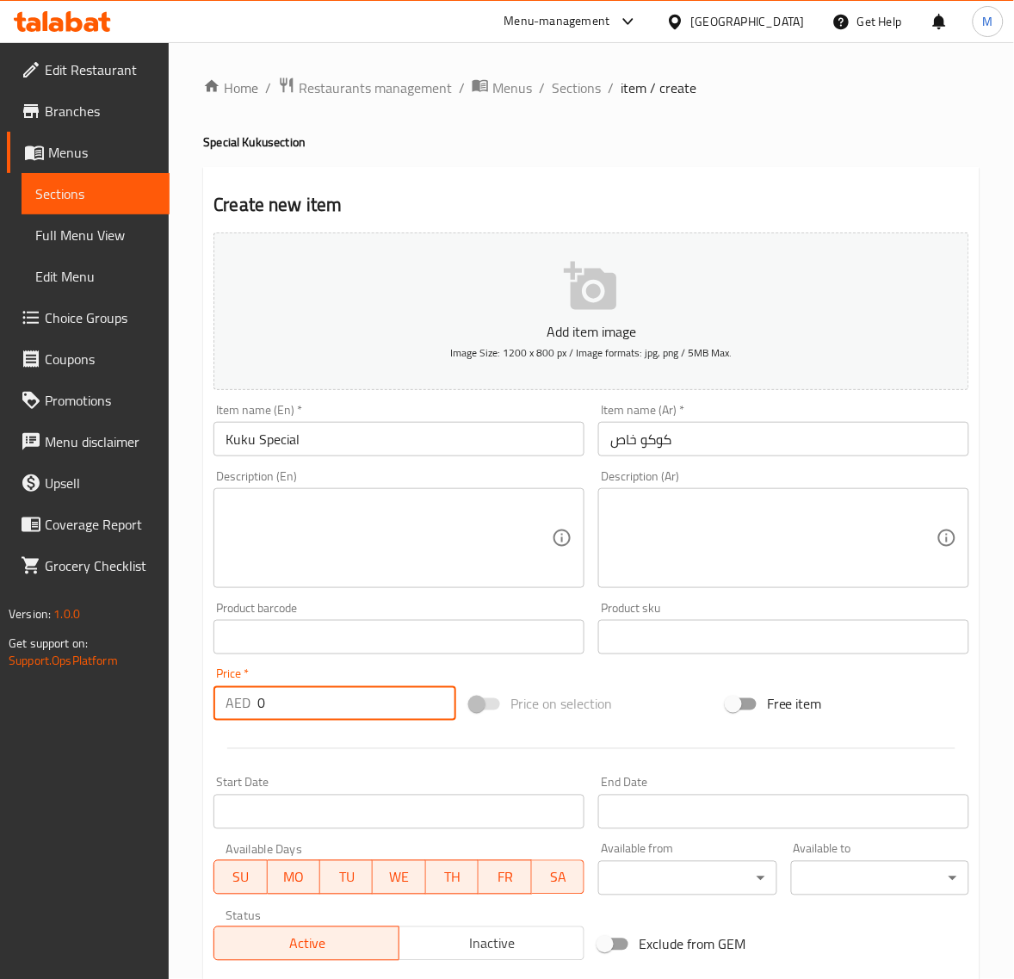
click at [287, 700] on input "0" at bounding box center [356, 703] width 199 height 34
paste input "29.7"
type input "29.70"
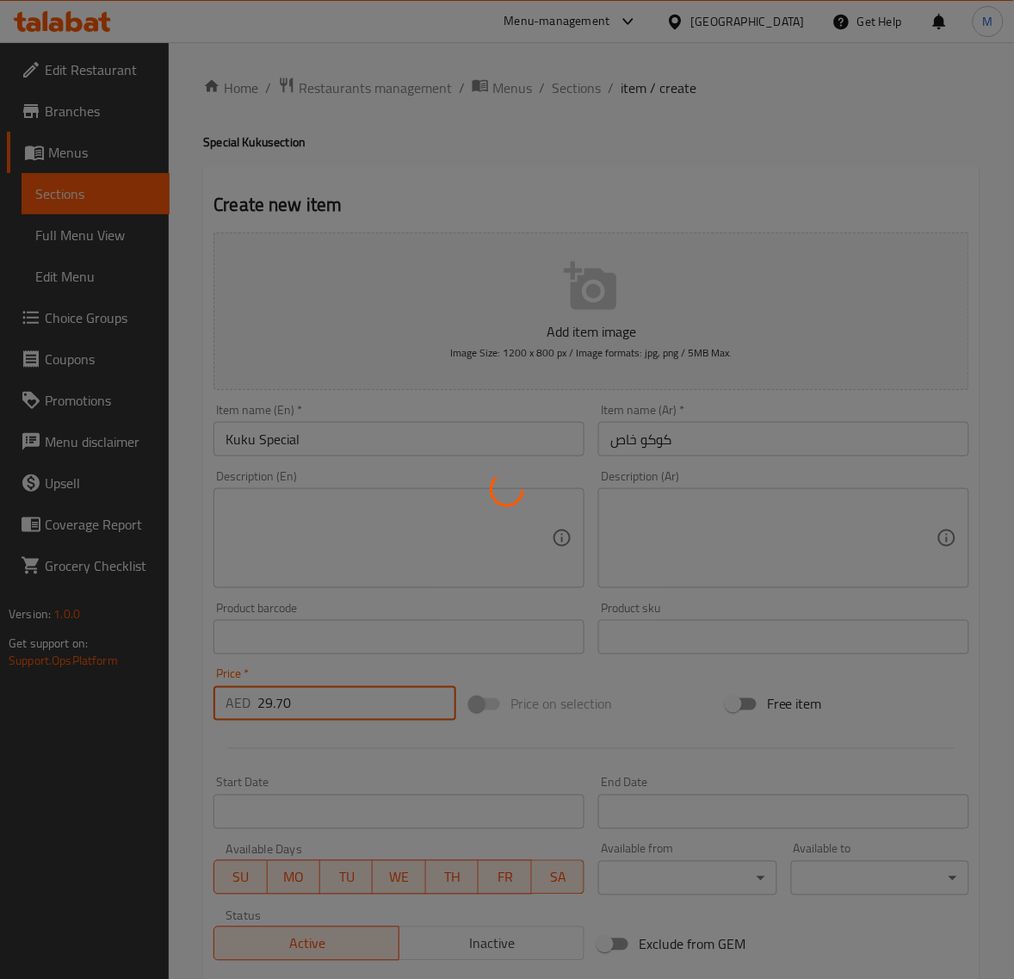
type input "0"
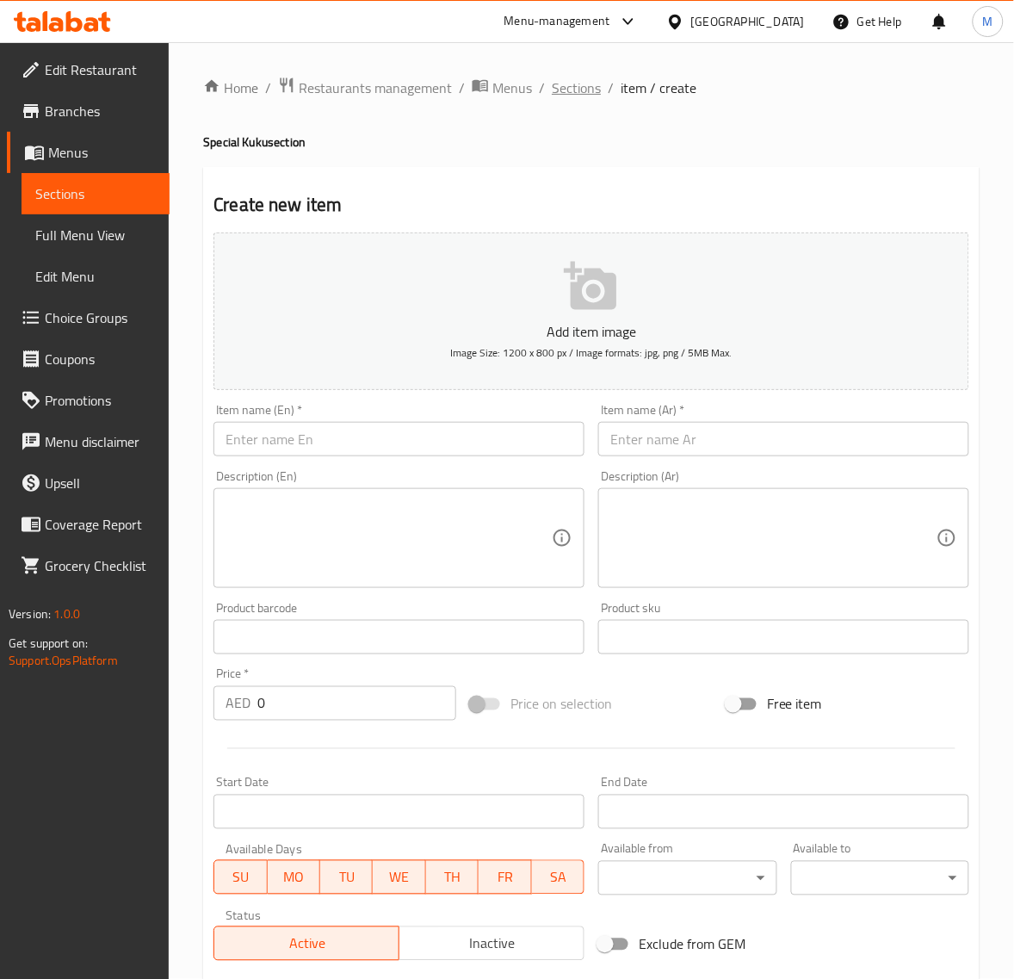
click at [557, 87] on span "Sections" at bounding box center [576, 87] width 49 height 21
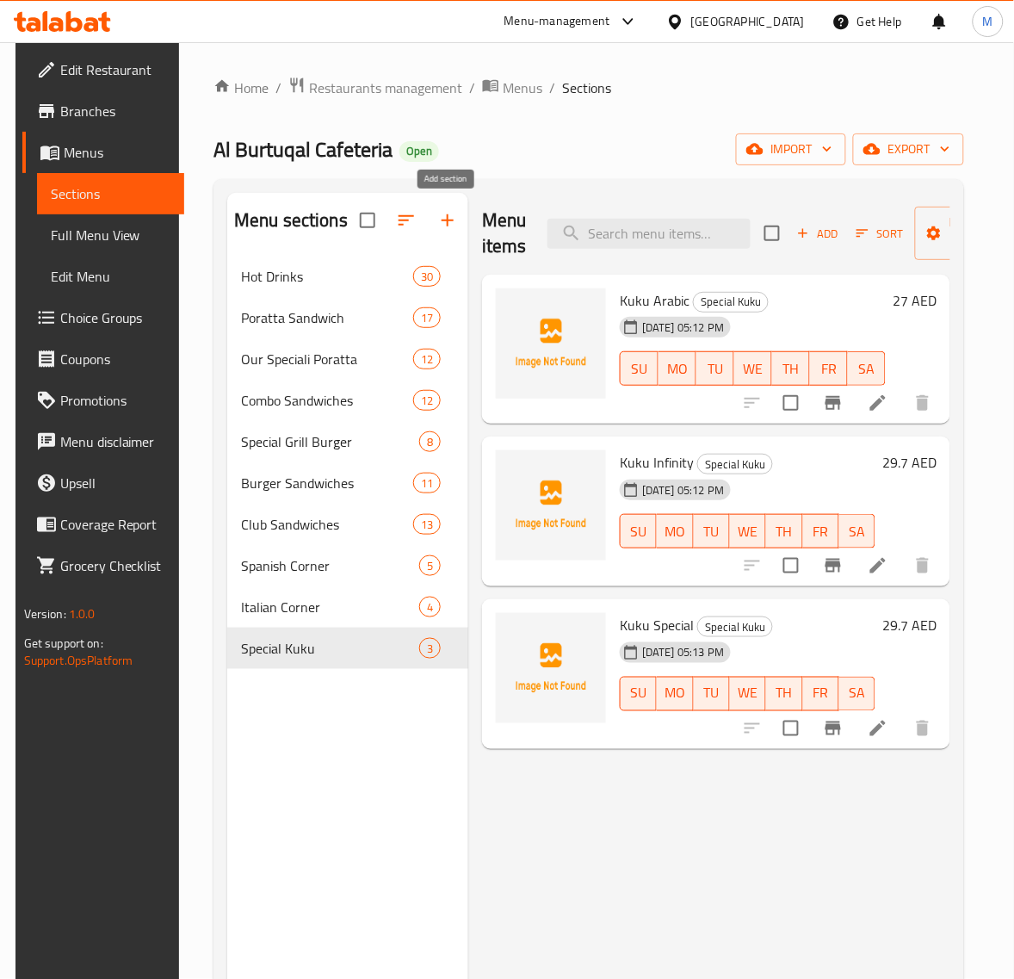
click at [449, 218] on icon "button" at bounding box center [447, 220] width 21 height 21
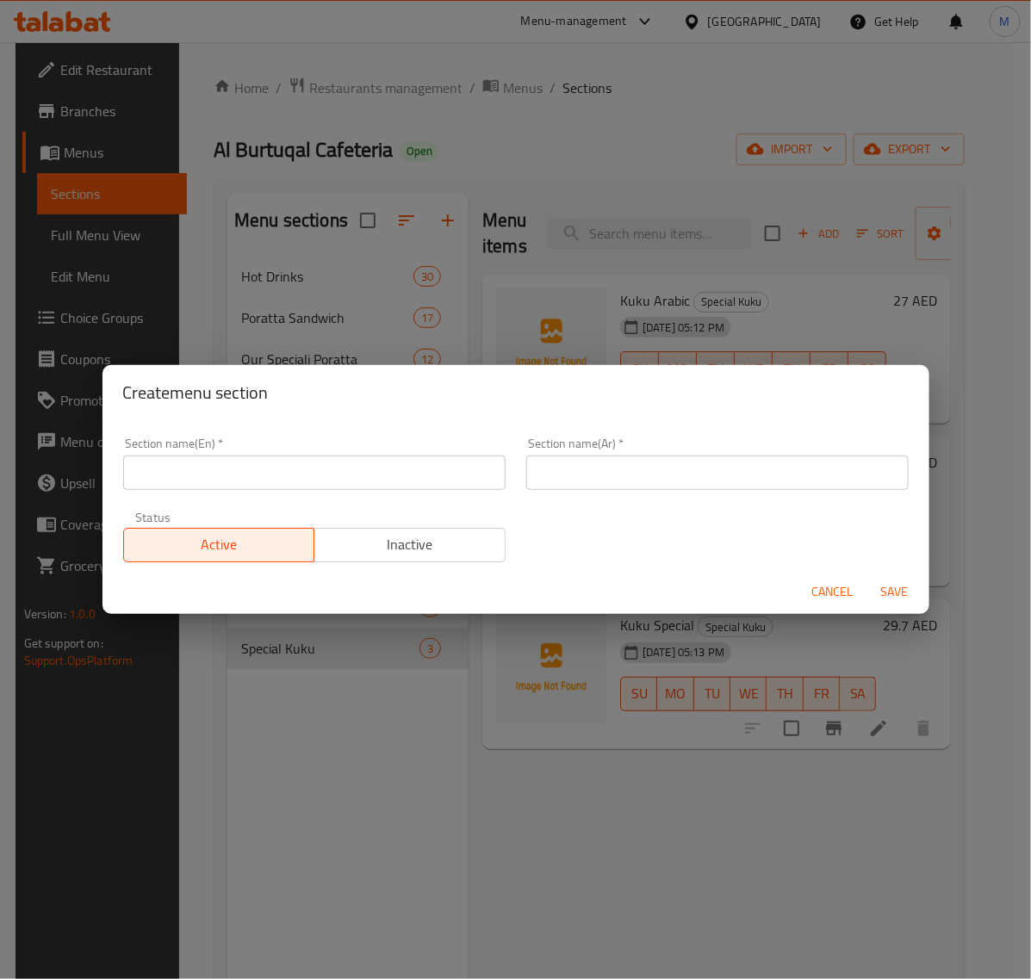
click at [267, 474] on input "text" at bounding box center [314, 472] width 382 height 34
type input "Wrap Sandwiches"
type input "ساندوتشات الراب"
click at [901, 591] on span "Save" at bounding box center [894, 592] width 41 height 22
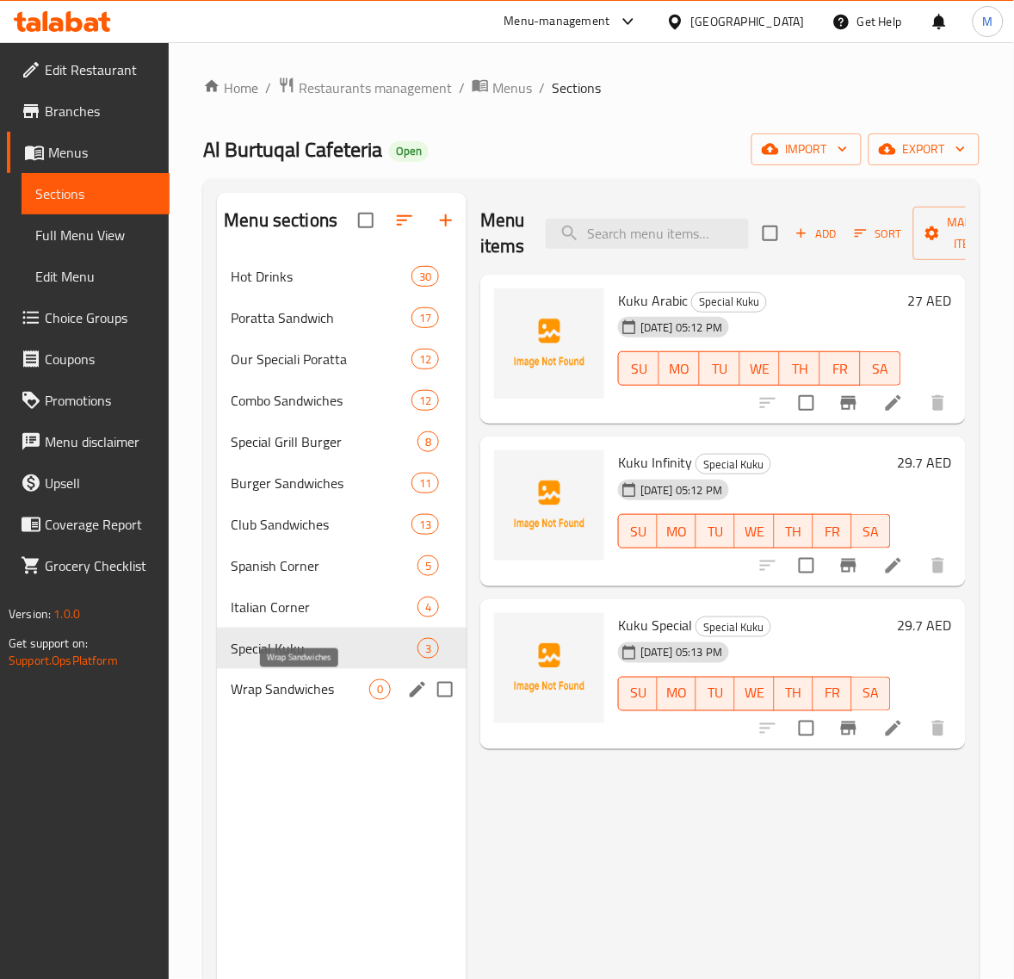
click at [312, 690] on span "Wrap Sandwiches" at bounding box center [300, 689] width 139 height 21
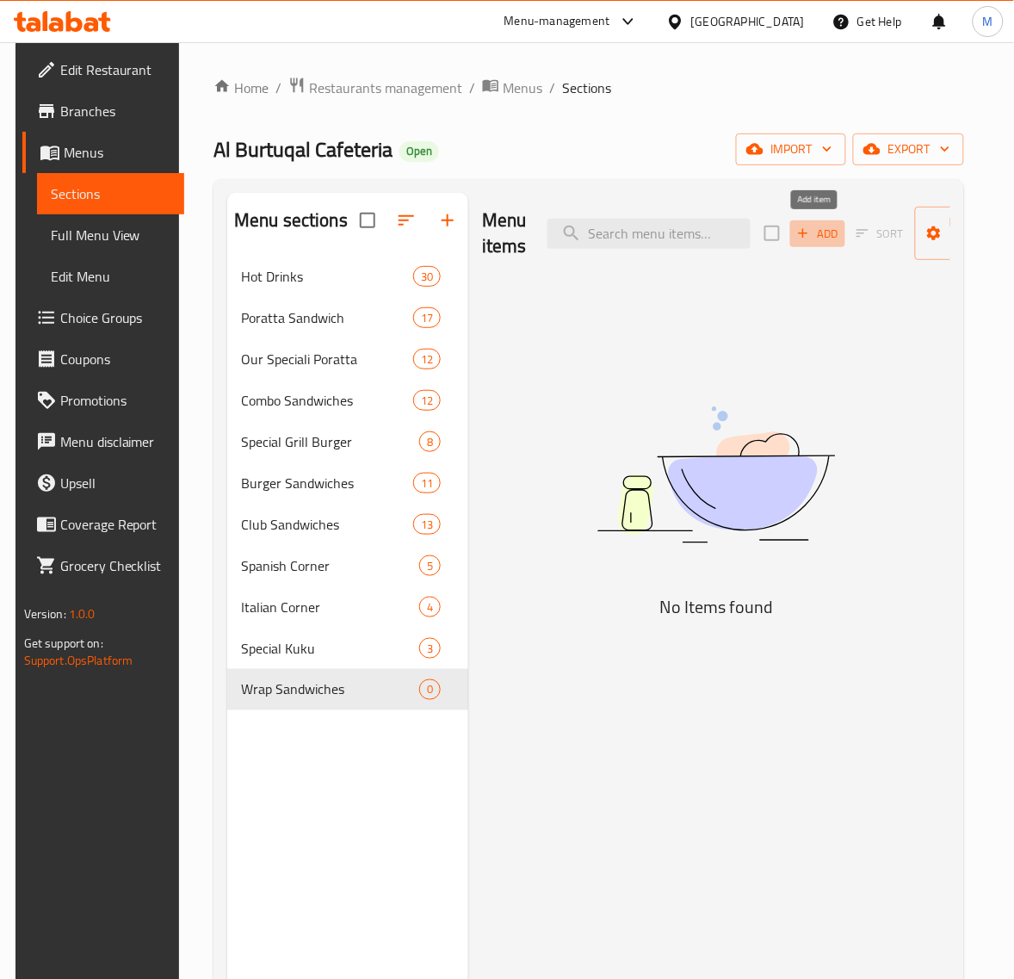
click at [816, 232] on span "Add" at bounding box center [818, 234] width 46 height 20
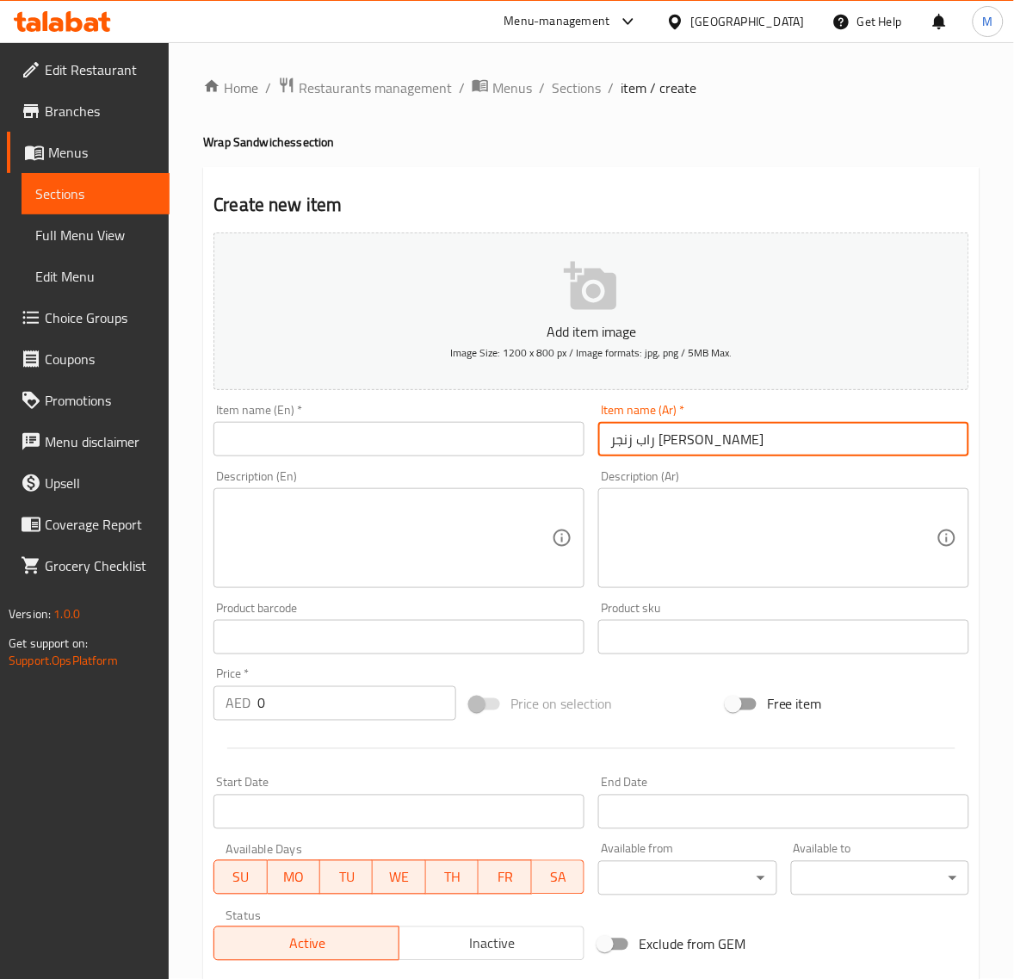
type input "راب زنجر [PERSON_NAME]"
click at [302, 440] on input "text" at bounding box center [399, 439] width 371 height 34
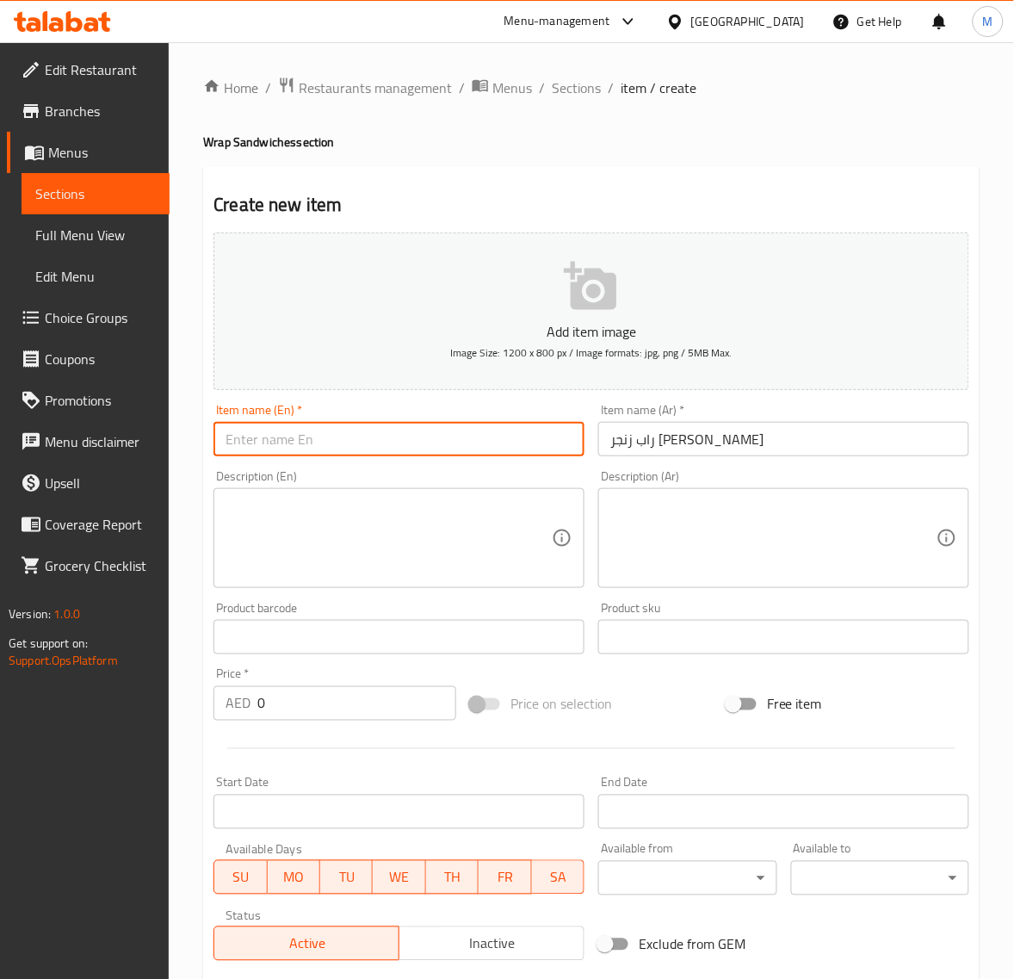
paste input "ZINGER CHEETOS WRAP"
type input "Zinger Cheetos Wrap"
click at [388, 506] on textarea at bounding box center [389, 539] width 326 height 82
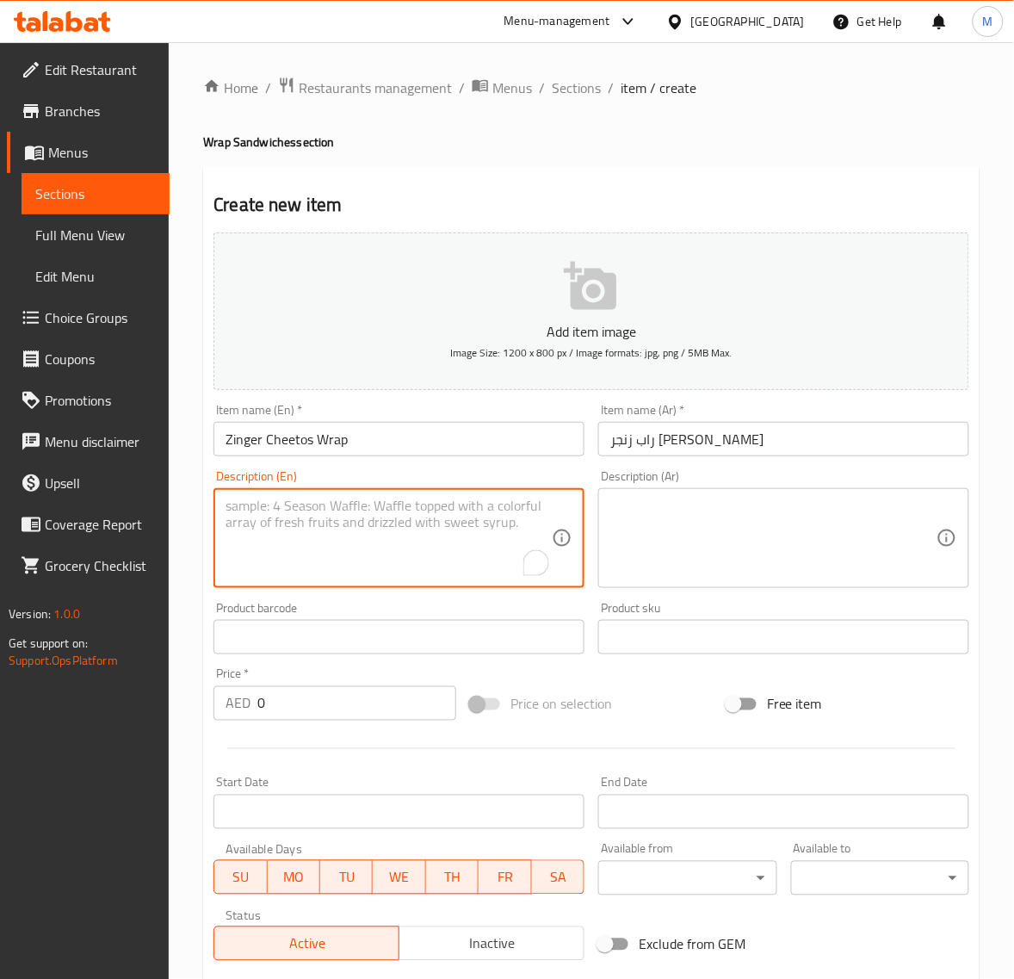
paste textarea "Crispy spicy chicken with cheesy Cheetos, crunchy, wrapped for bold flavor on t…"
type textarea "Crispy spicy chicken with cheesy Cheetos, crunchy, wrapped for bold flavor on t…"
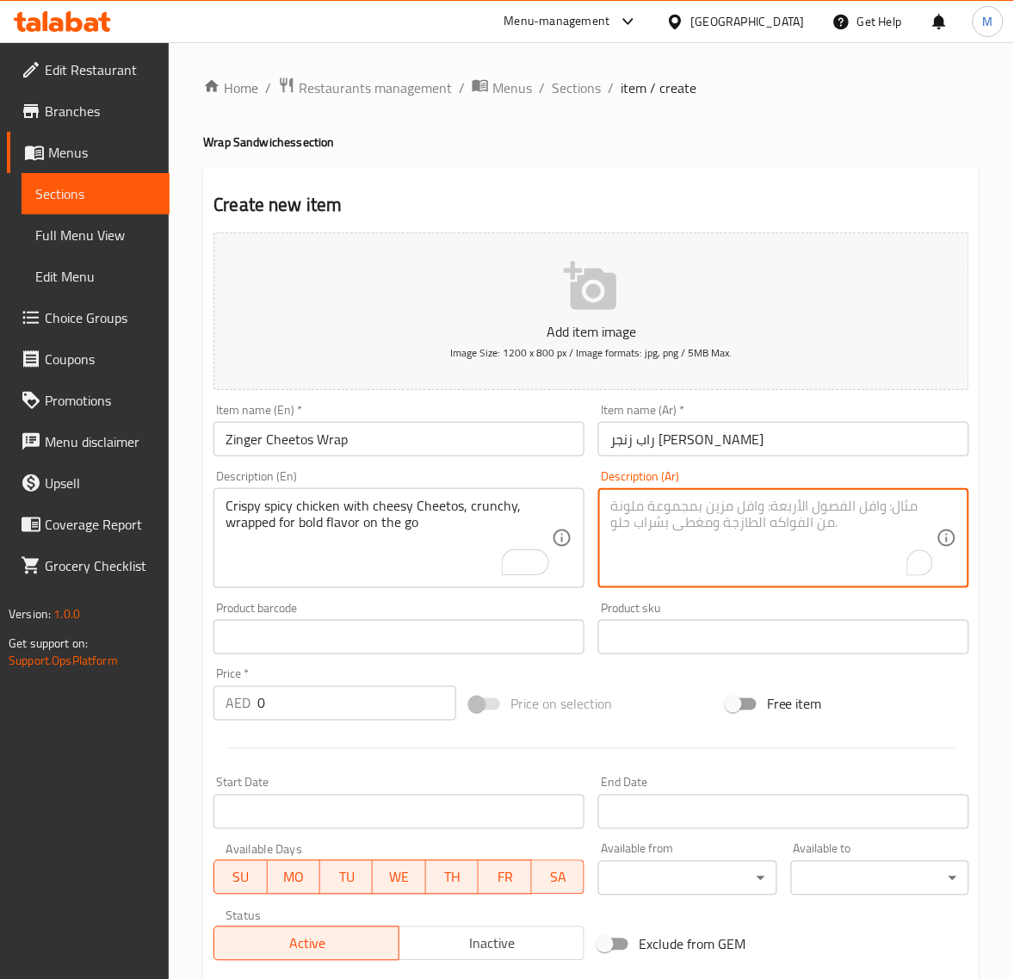
click at [672, 565] on textarea "To enrich screen reader interactions, please activate Accessibility in Grammarl…" at bounding box center [773, 539] width 326 height 82
paste textarea "دجاج مقرمش حار مع شيتوس بالجبن، مقرمش، ملفوف لنكهة جريئة أثناء التنقل"
type textarea "دجاج مقرمش حار مع شيتوس بالجبن، مقرمش، ملفوف لنكهة جريئة أثناء التنقل"
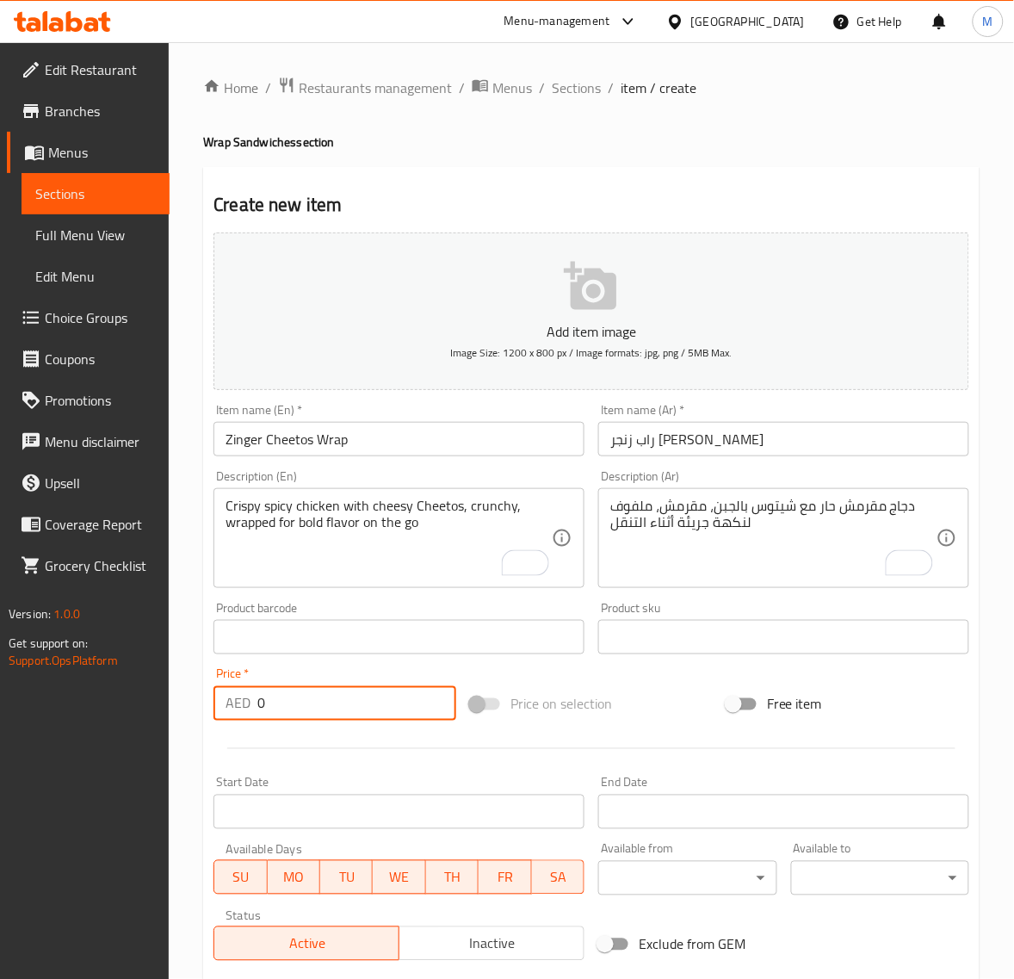
click at [293, 715] on input "0" at bounding box center [356, 703] width 199 height 34
paste input "20.25"
type input "20.25"
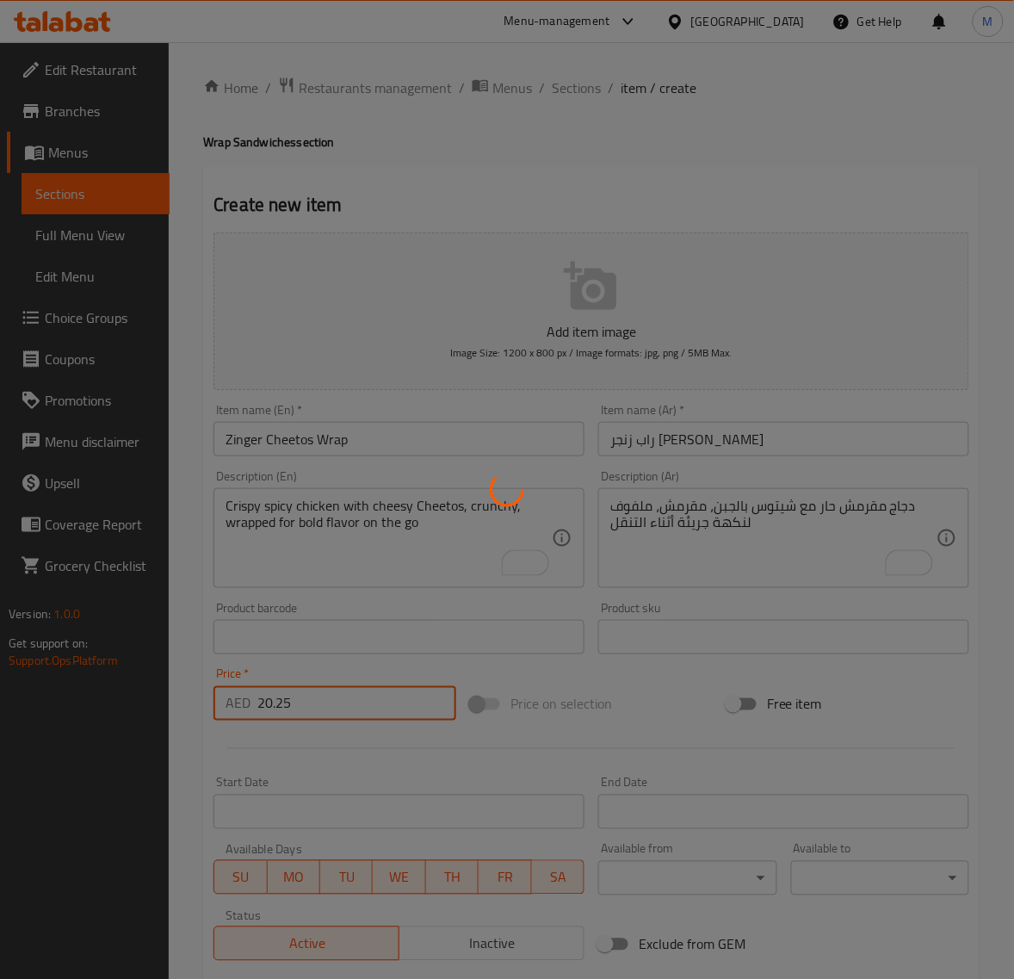
type input "0"
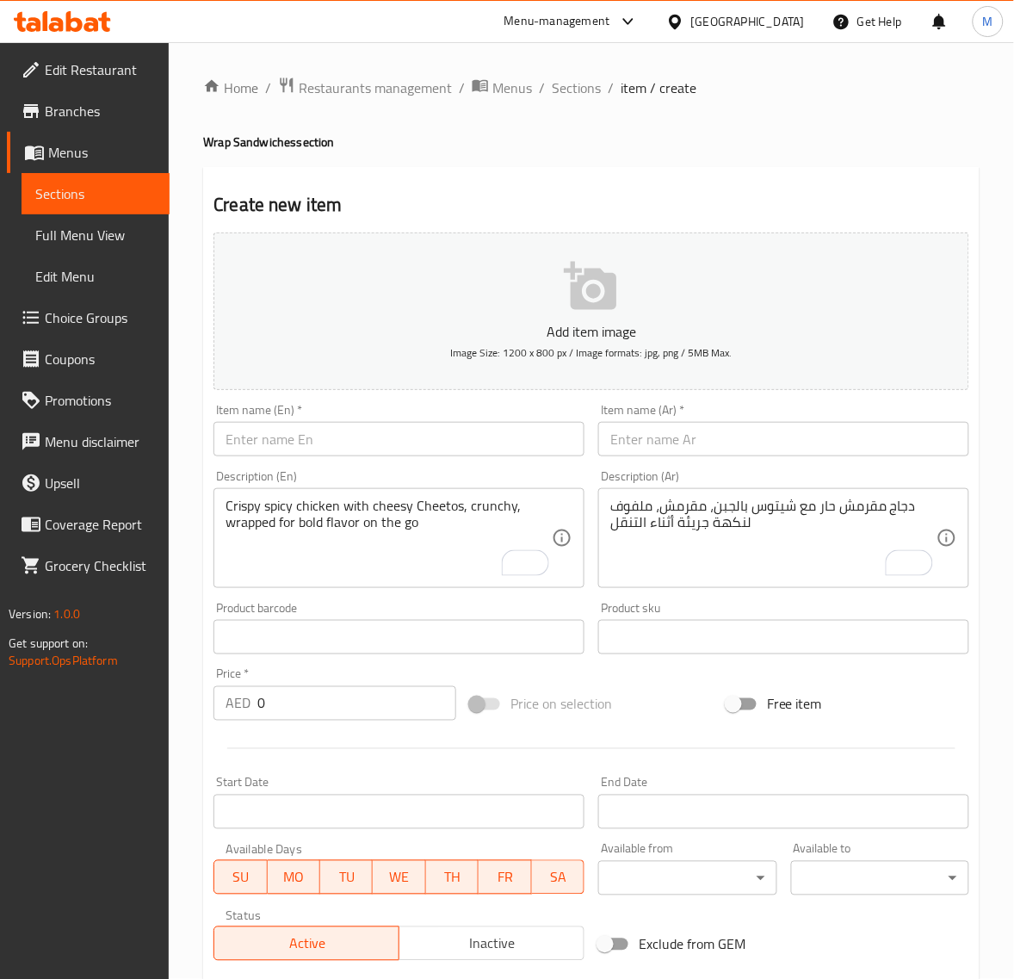
click at [630, 446] on input "text" at bounding box center [783, 439] width 371 height 34
paste input "راب تكه"
click at [604, 445] on input "راب تكه" at bounding box center [783, 439] width 371 height 34
type input "راب تكا"
click at [257, 439] on input "text" at bounding box center [399, 439] width 371 height 34
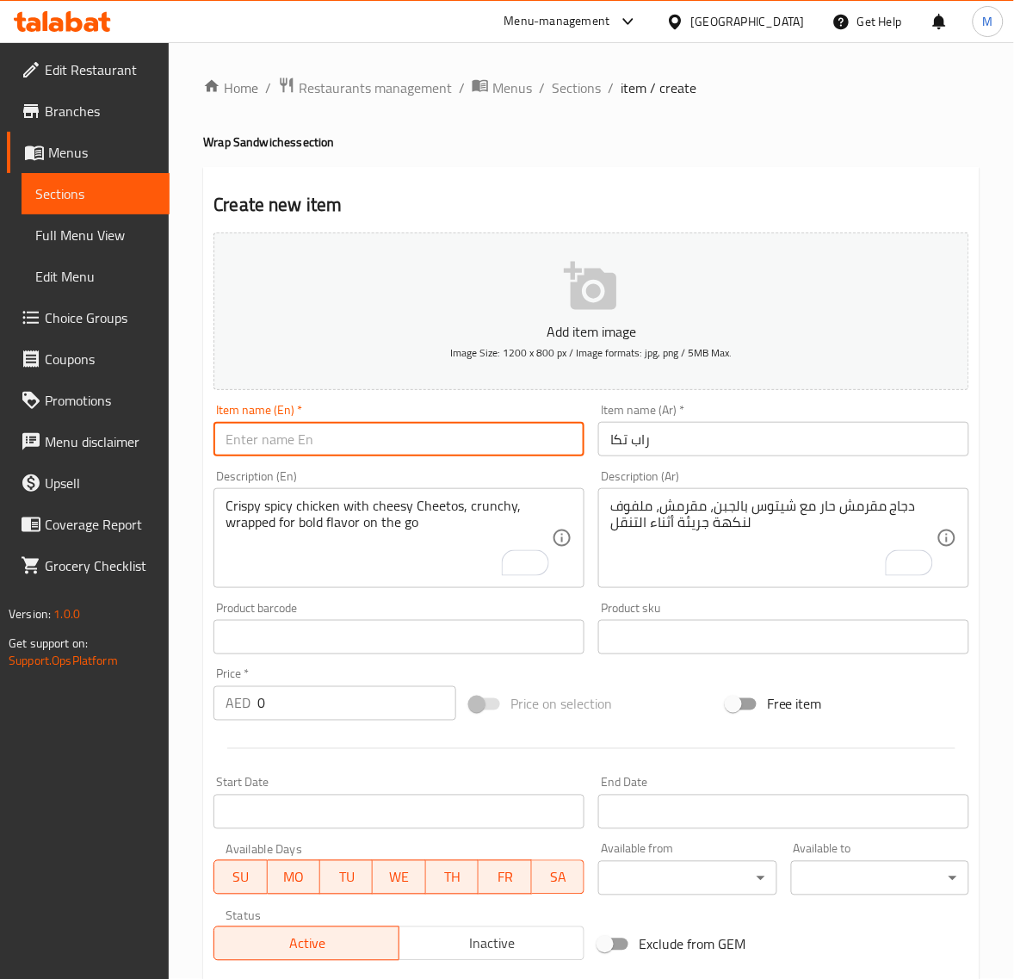
paste input "TIKKA WRAP"
type input "Tikka Wrap"
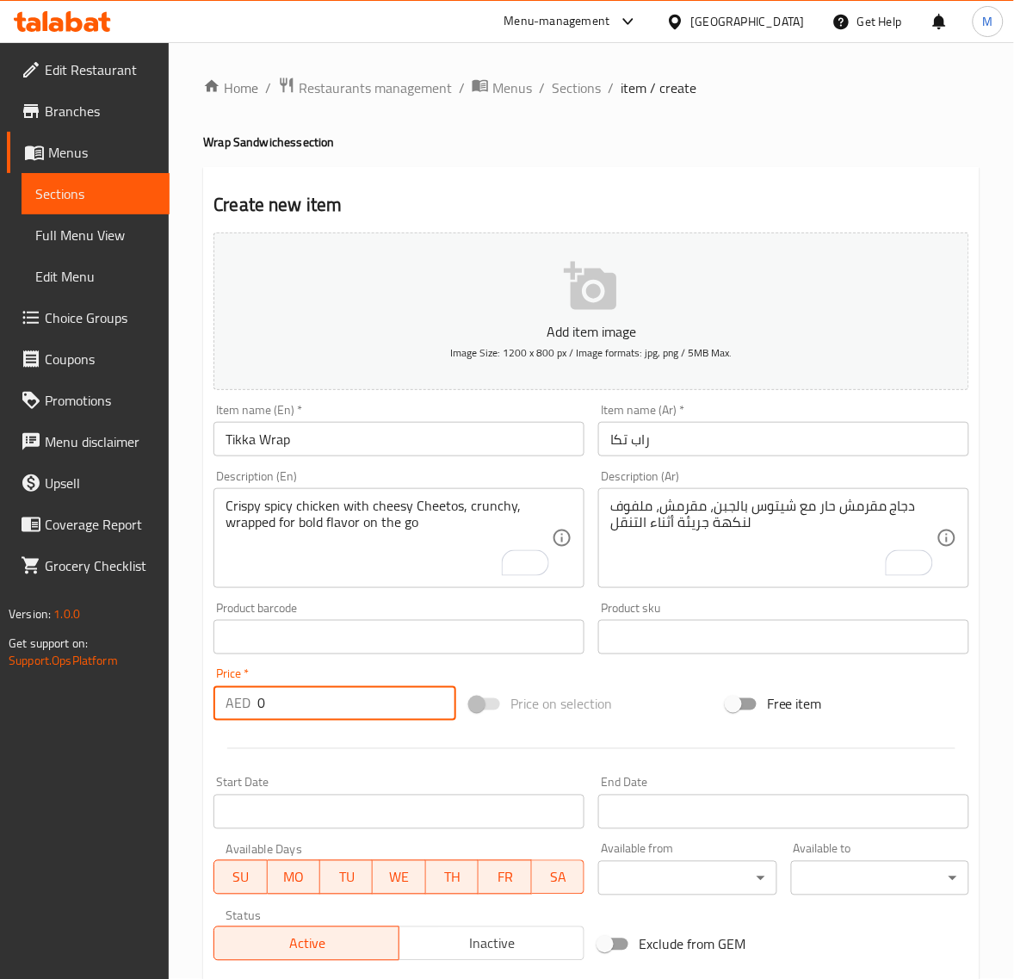
click at [331, 719] on input "0" at bounding box center [356, 703] width 199 height 34
paste input "14.8"
type input "14.80"
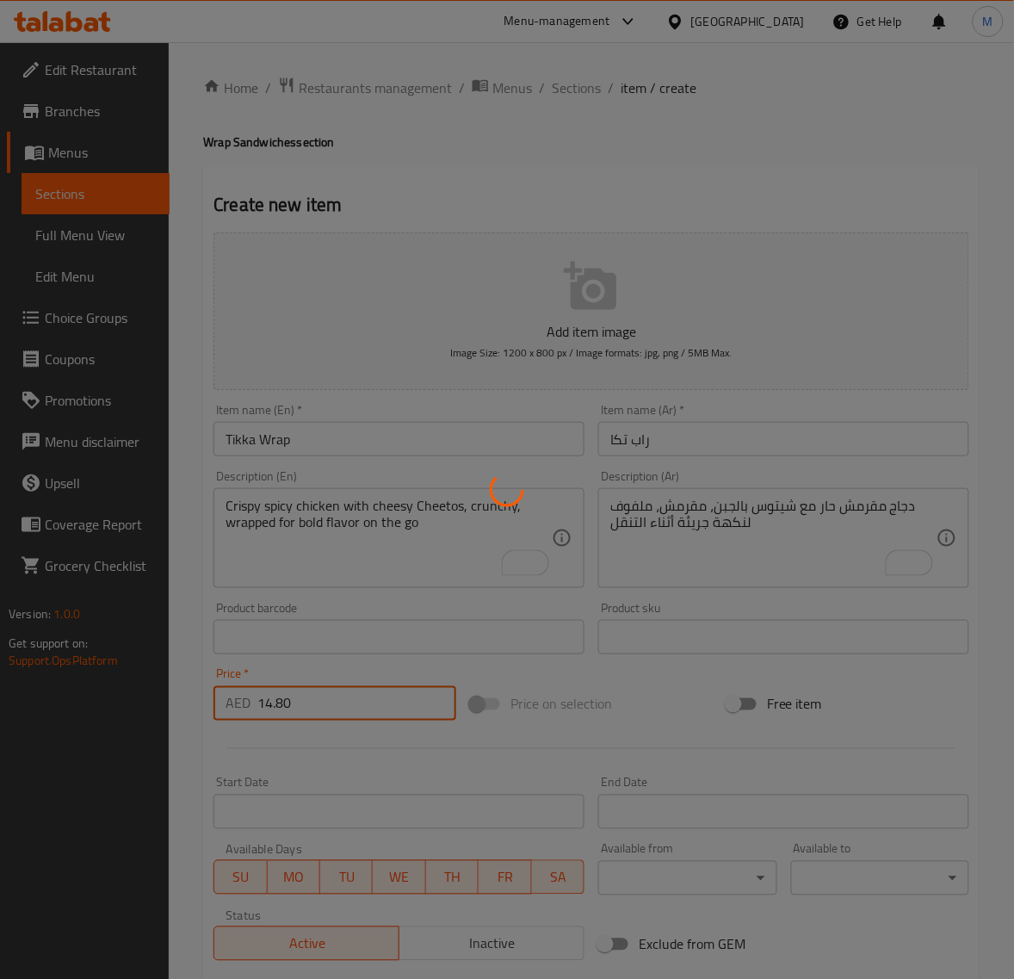
type input "0"
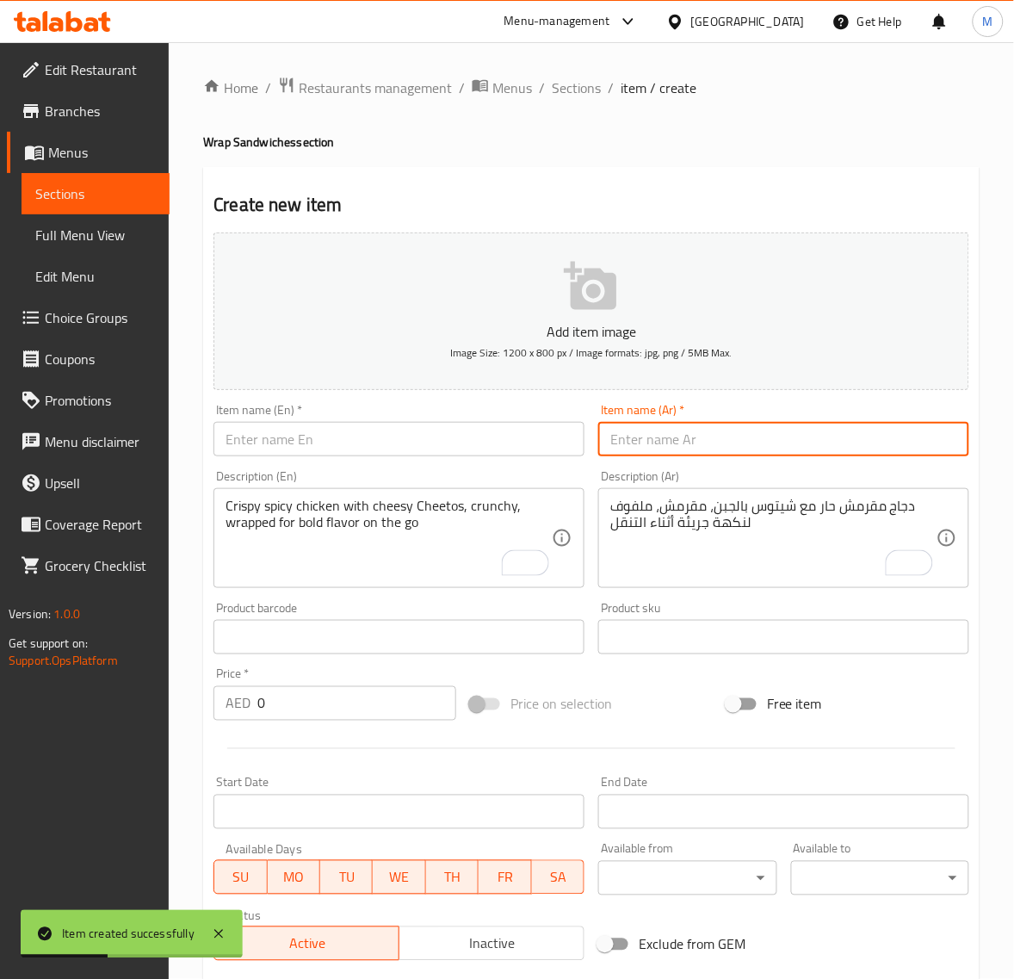
click at [625, 448] on input "text" at bounding box center [783, 439] width 371 height 34
paste input "راب نجتس"
click at [641, 441] on input "راب نجتس" at bounding box center [783, 439] width 371 height 34
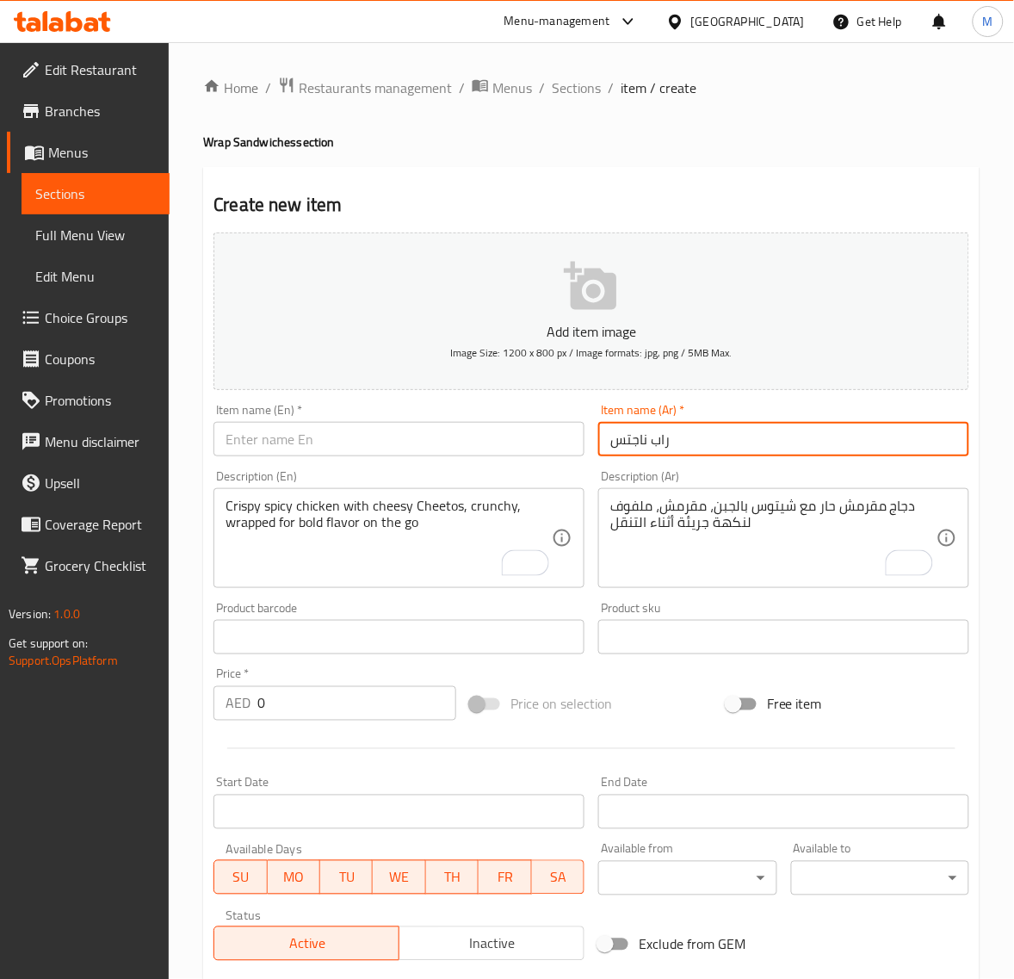
type input "راب ناجتس"
click at [314, 448] on input "text" at bounding box center [399, 439] width 371 height 34
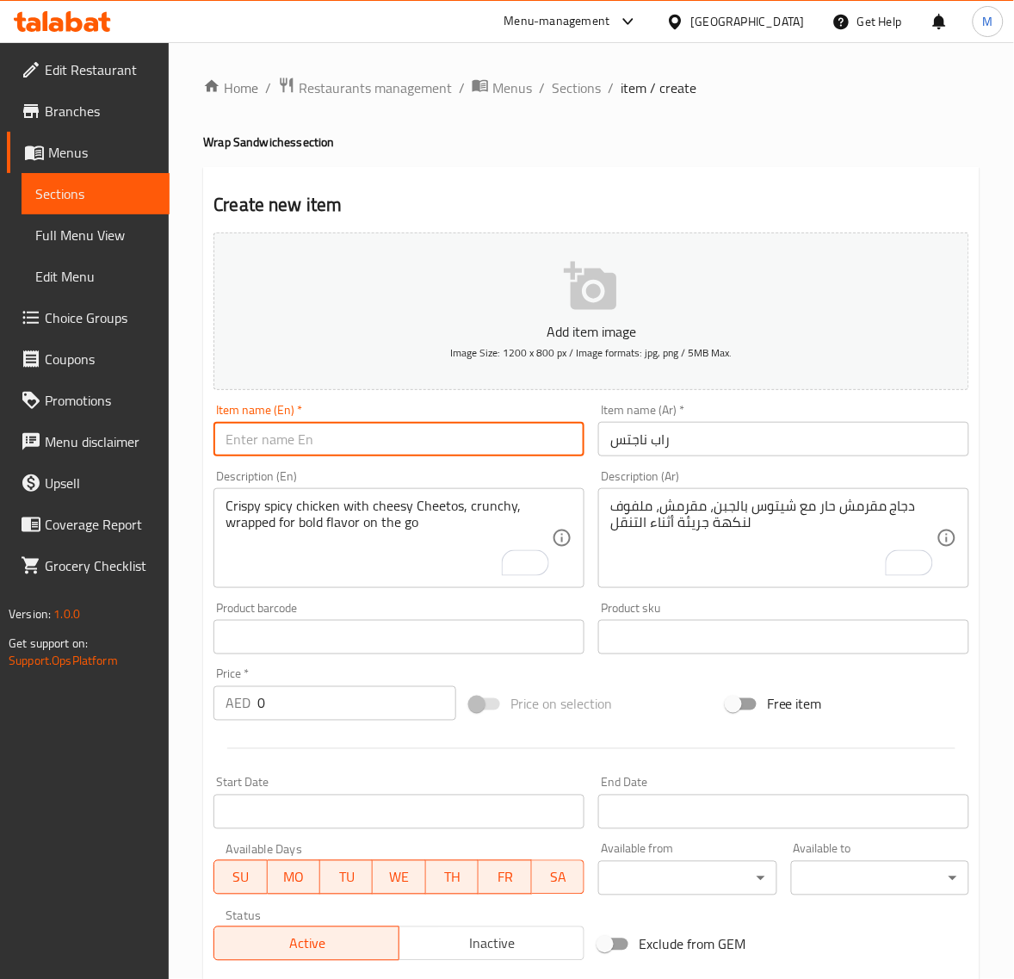
paste input "NUGGETS WRAP"
type input "Nuggets Wrap"
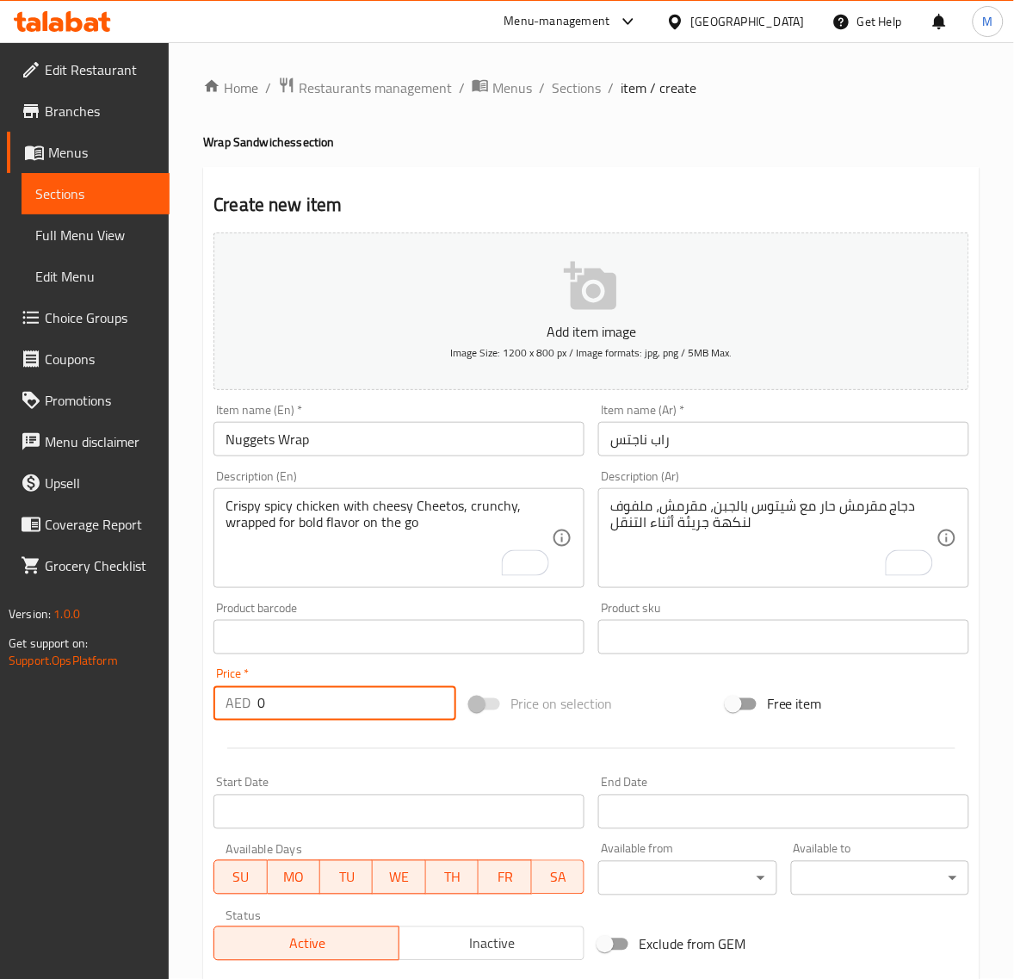
click at [311, 687] on input "0" at bounding box center [356, 703] width 199 height 34
paste input "16.2"
type input "16.20"
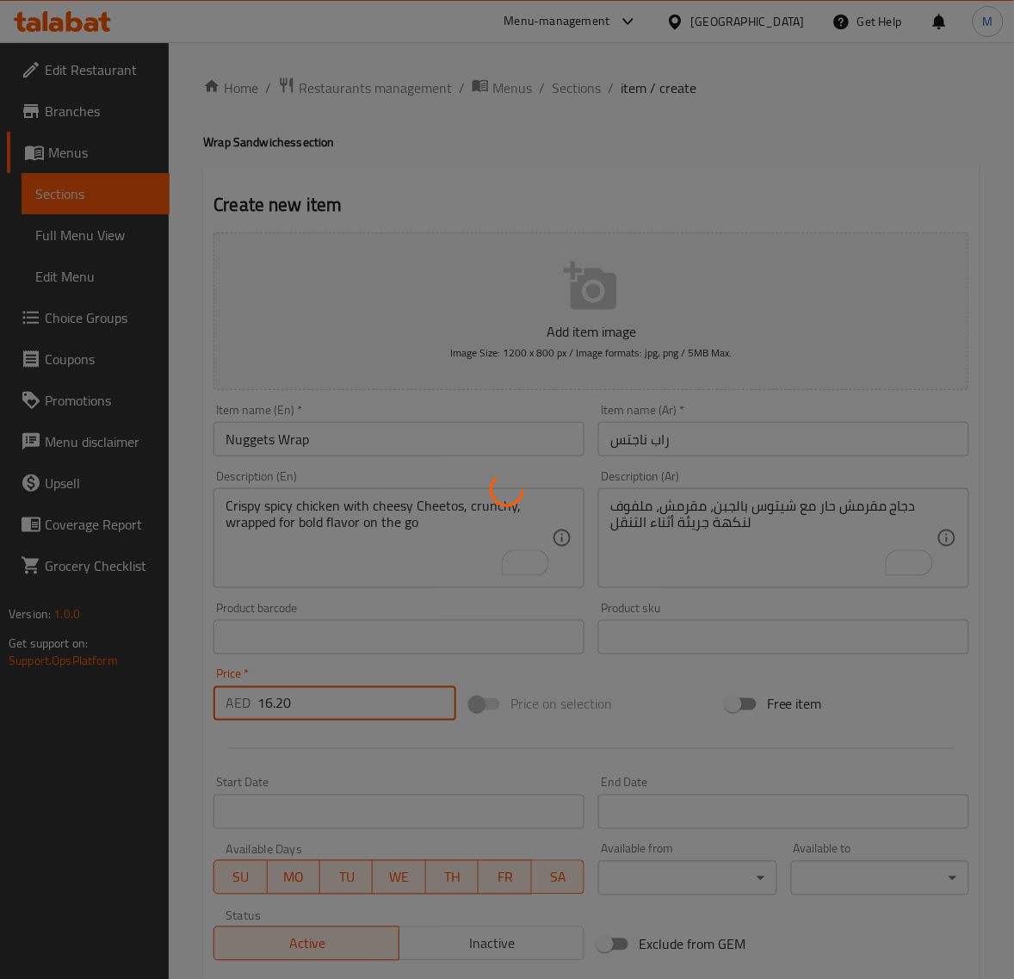
type input "0"
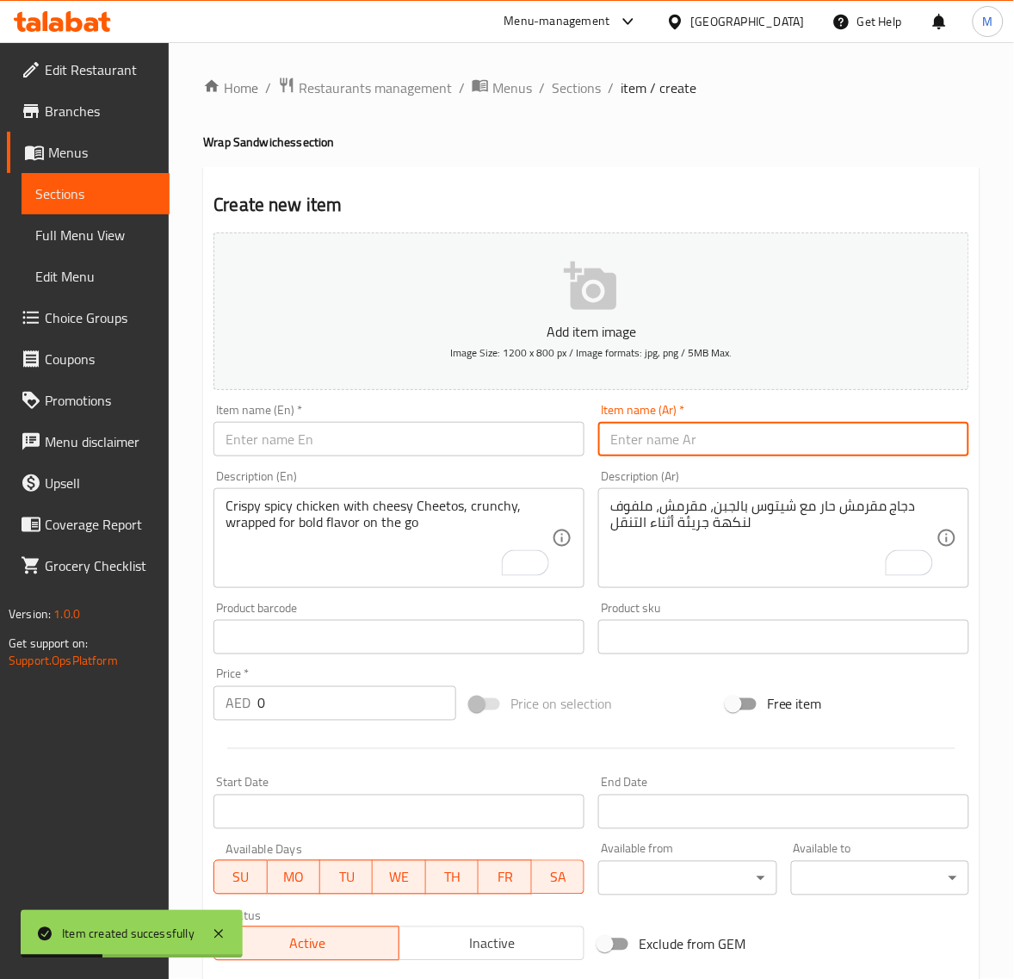
click at [663, 450] on input "text" at bounding box center [783, 439] width 371 height 34
paste input "راب نقانق"
type input "راب نقانق"
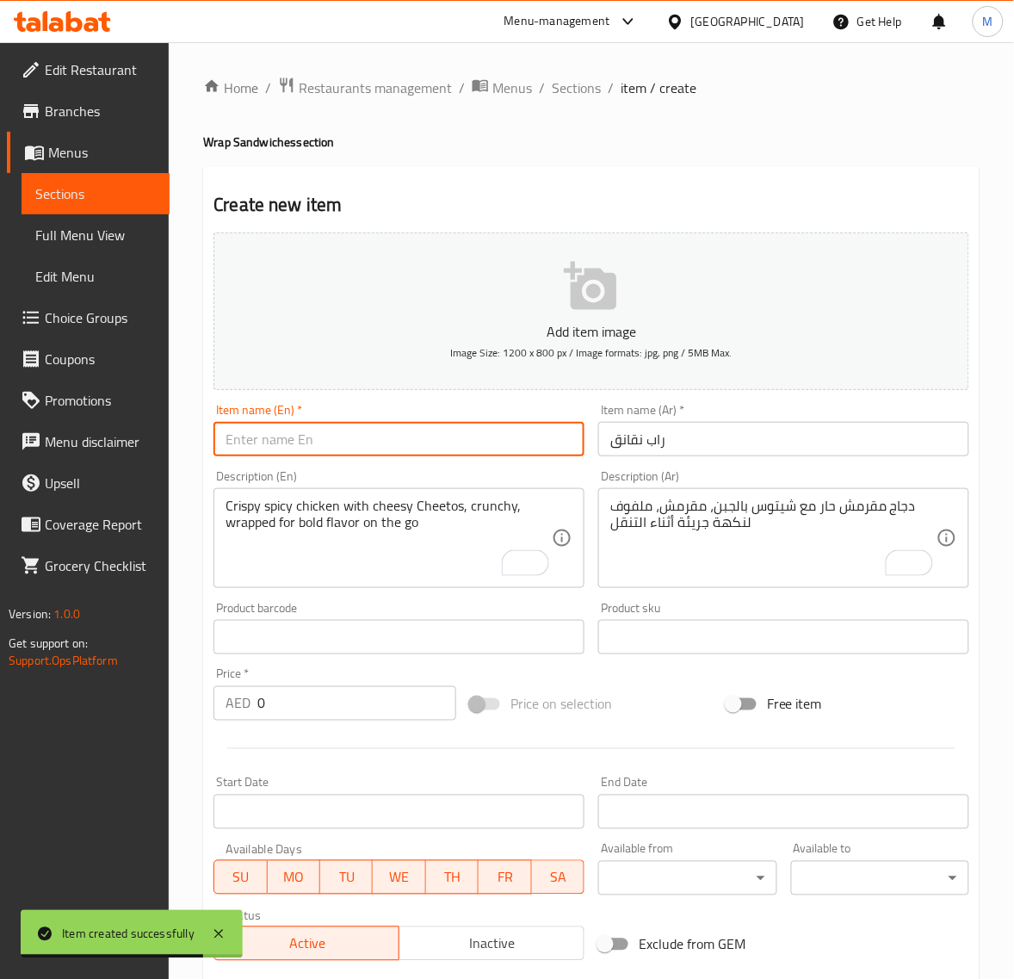
click at [345, 452] on input "text" at bounding box center [399, 439] width 371 height 34
paste input "HOTDOG WRAP"
type input "Hotdog Wrap"
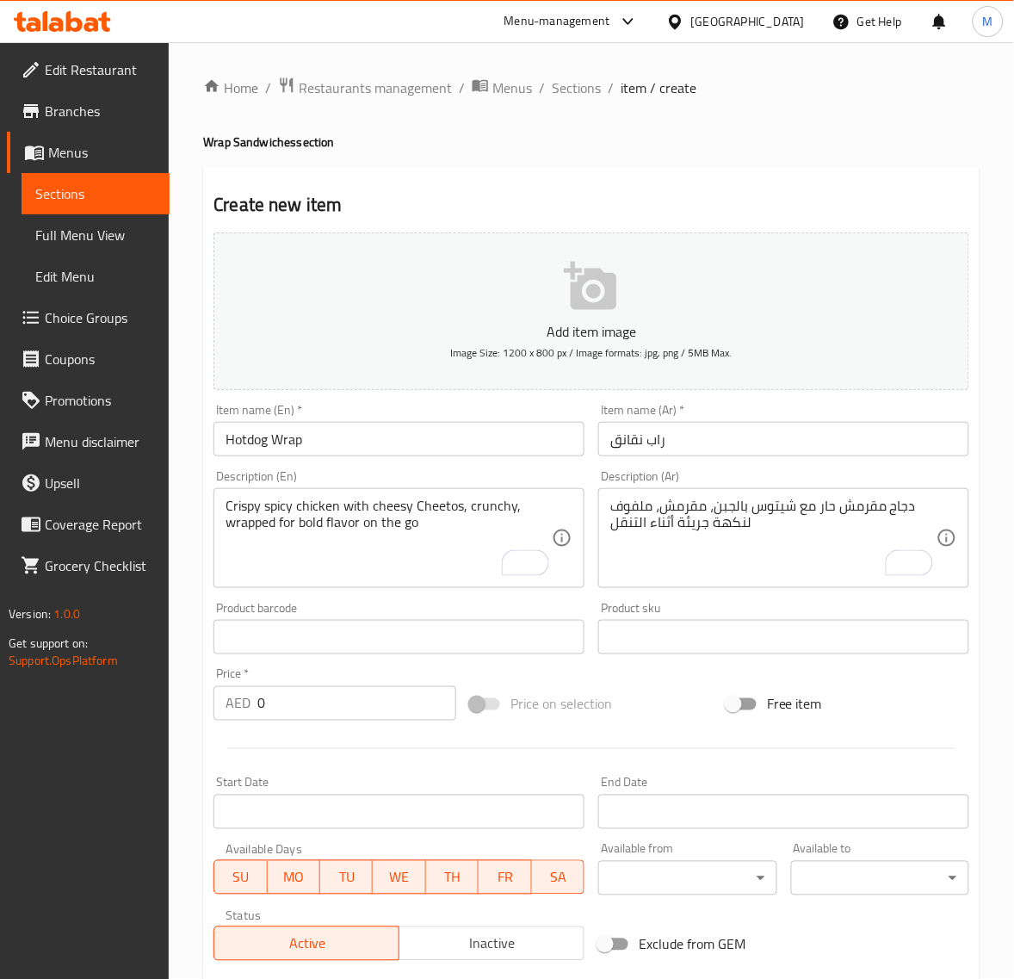
click at [375, 703] on input "0" at bounding box center [356, 703] width 199 height 34
paste input "10.8"
type input "10.80"
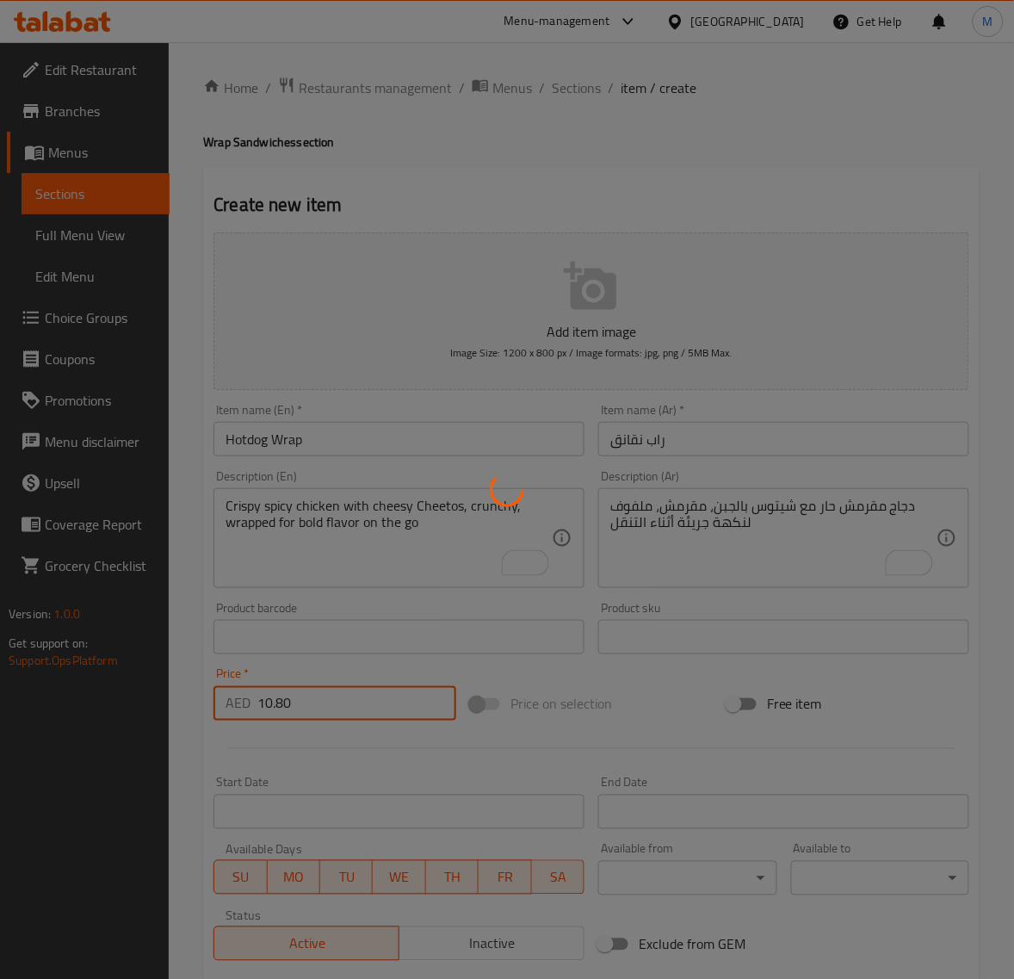
type input "0"
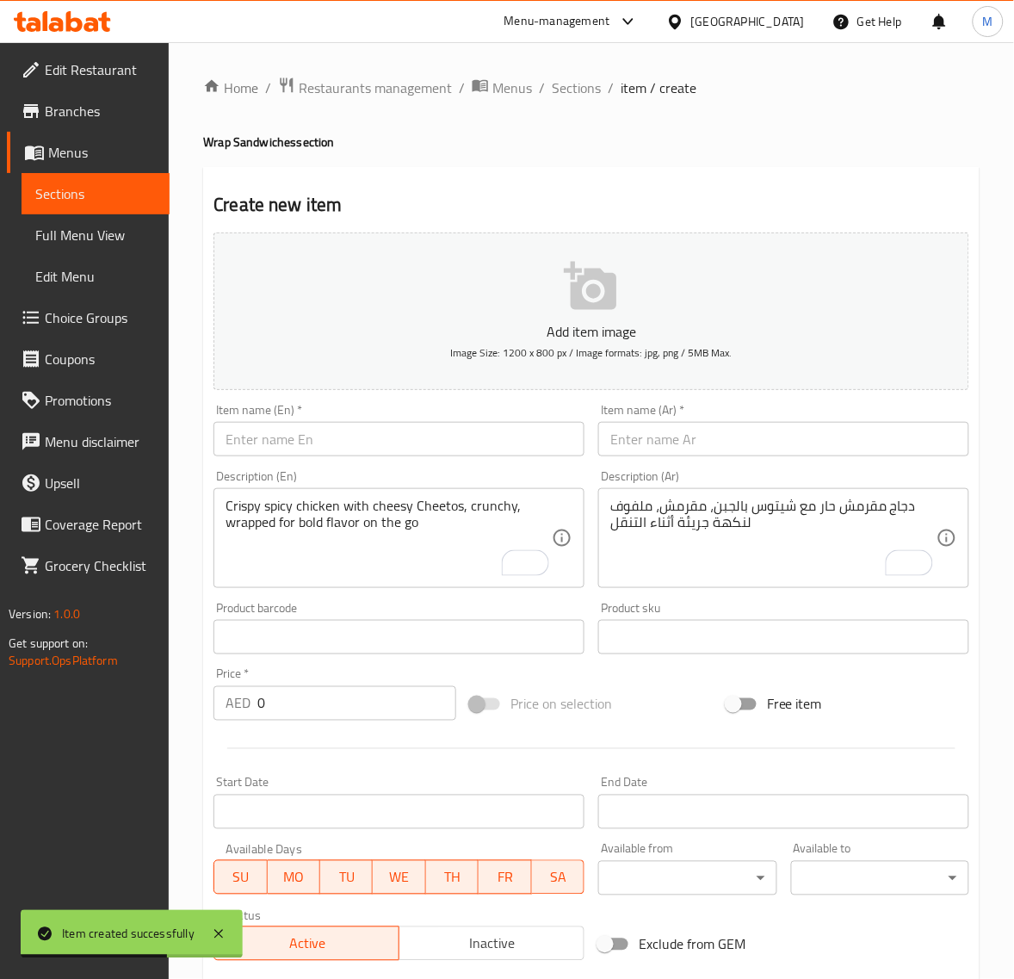
click at [681, 448] on input "text" at bounding box center [783, 439] width 371 height 34
paste input "راب زنجر"
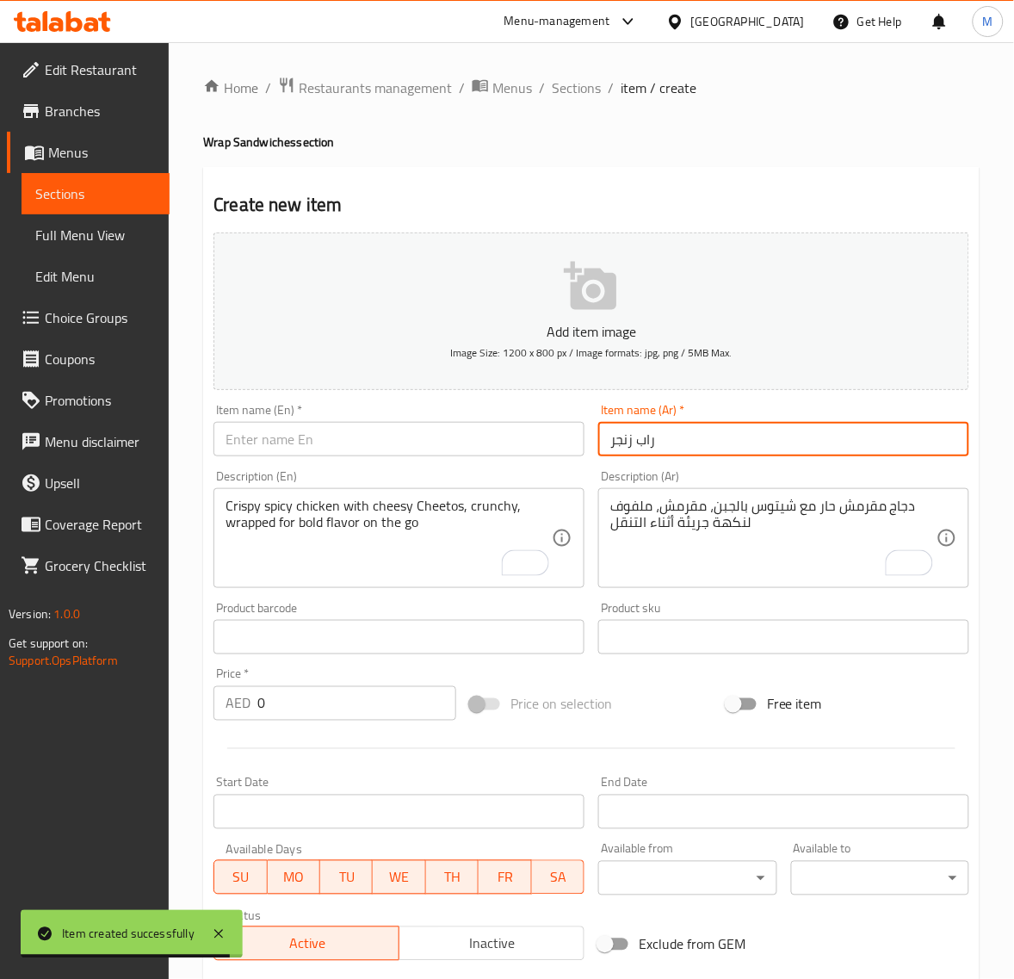
type input "راب زنجر"
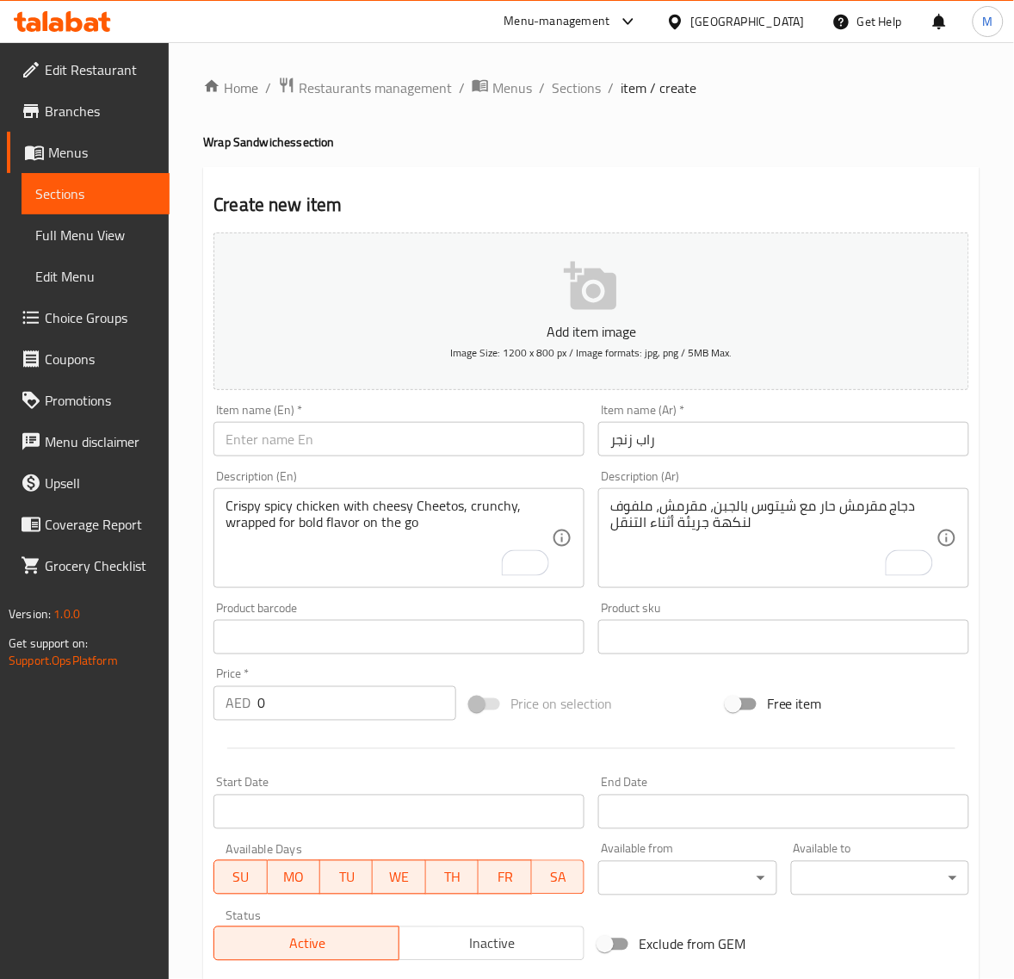
click at [381, 430] on input "text" at bounding box center [399, 439] width 371 height 34
paste input "ZINGER WRAP"
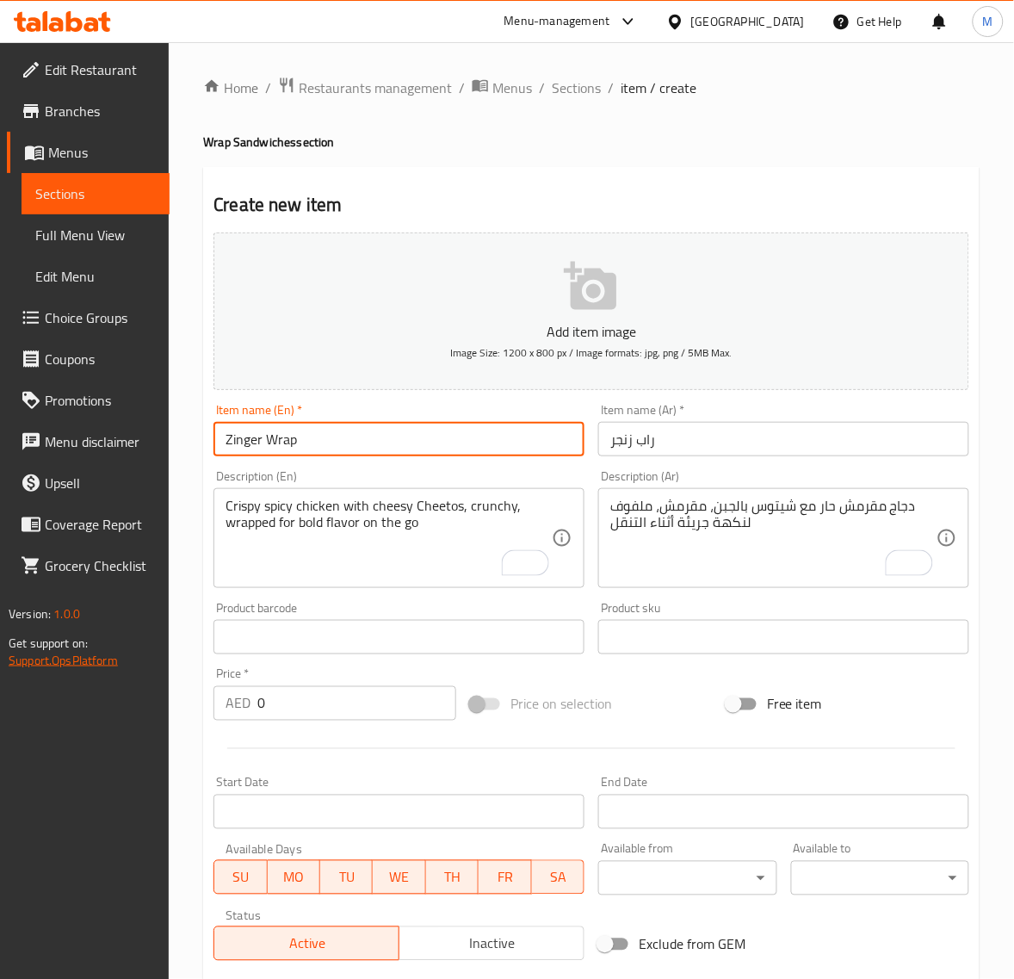
type input "Zinger Wrap"
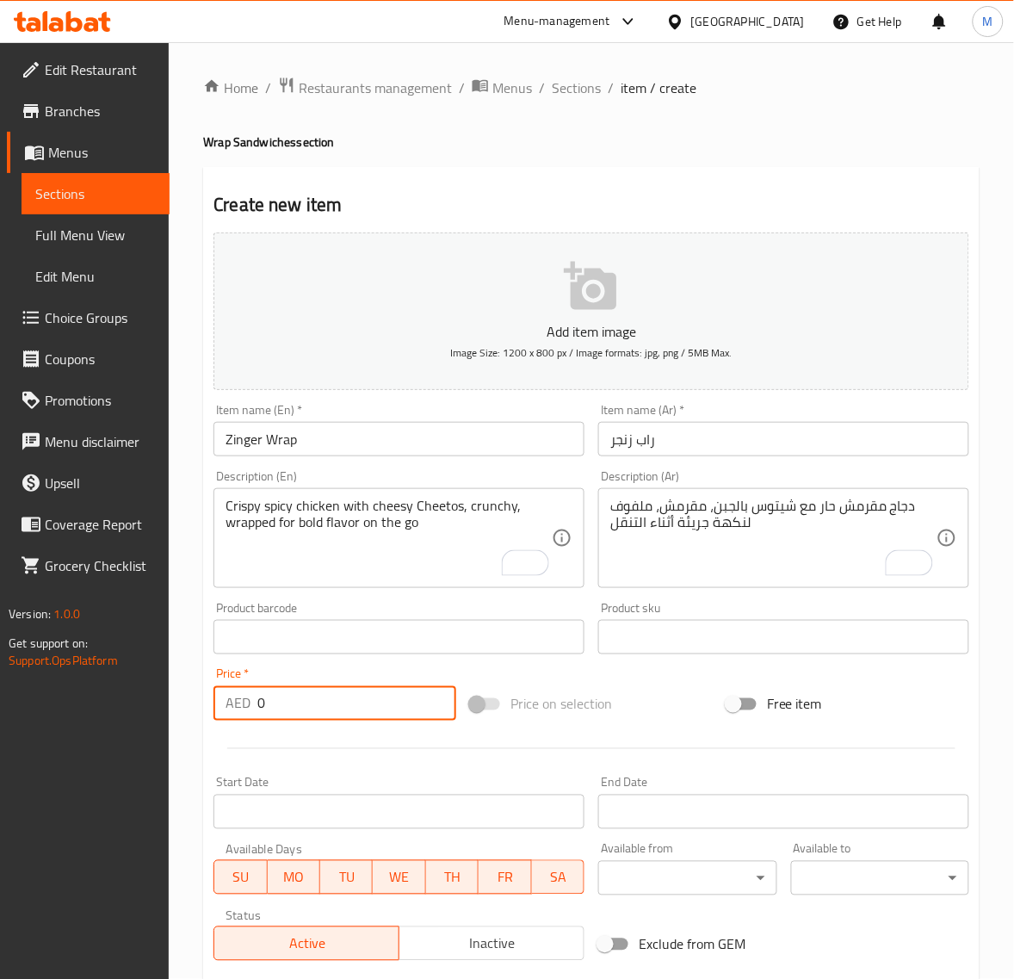
click at [295, 694] on input "0" at bounding box center [356, 703] width 199 height 34
paste input "17.55"
type input "17.55"
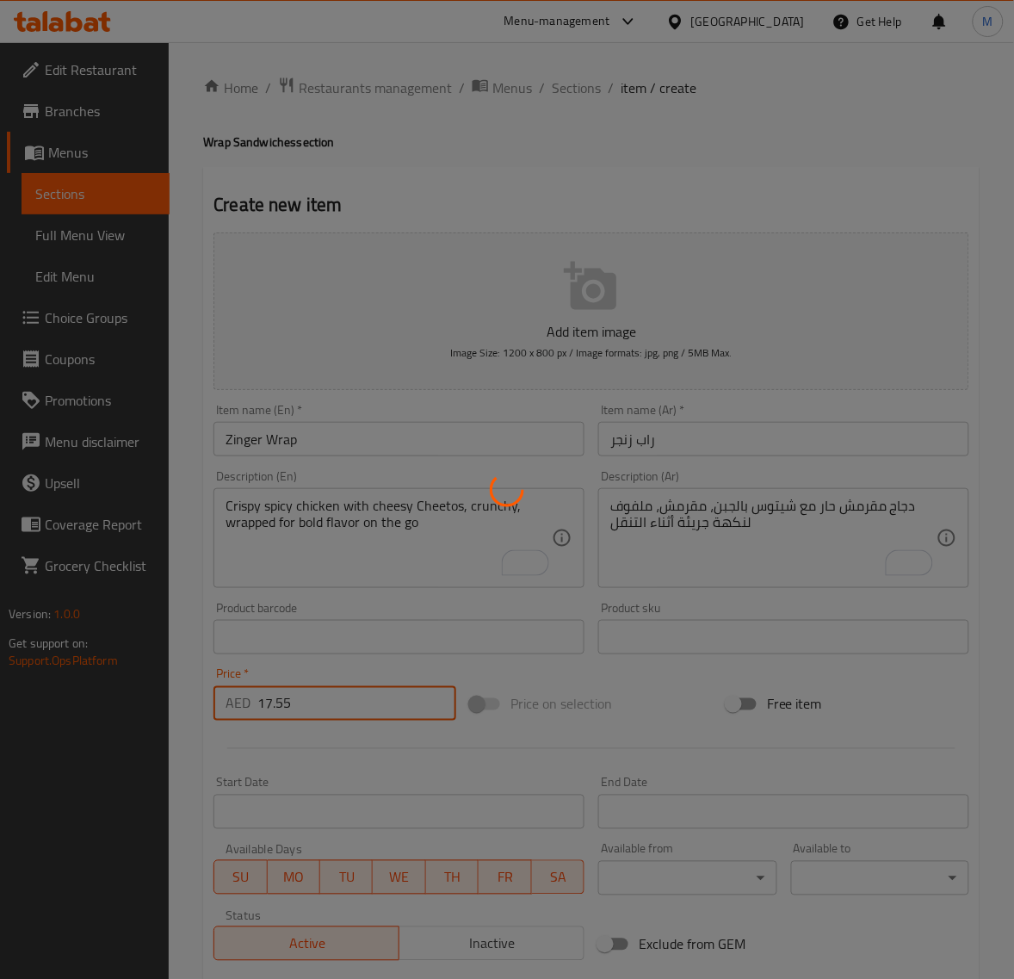
type input "0"
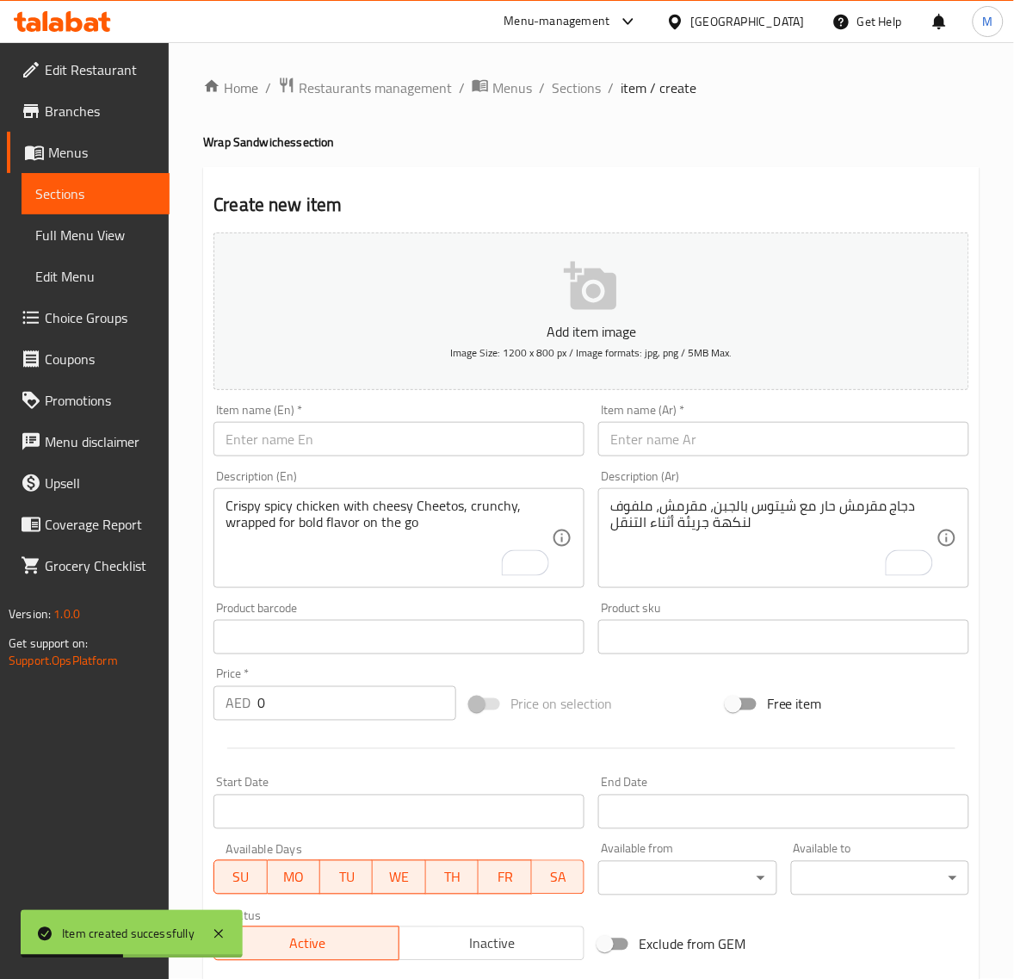
click at [715, 457] on div "Item name (Ar)   * Item name (Ar) *" at bounding box center [783, 430] width 385 height 66
click at [710, 442] on input "text" at bounding box center [783, 439] width 371 height 34
paste input "راب مطافي"
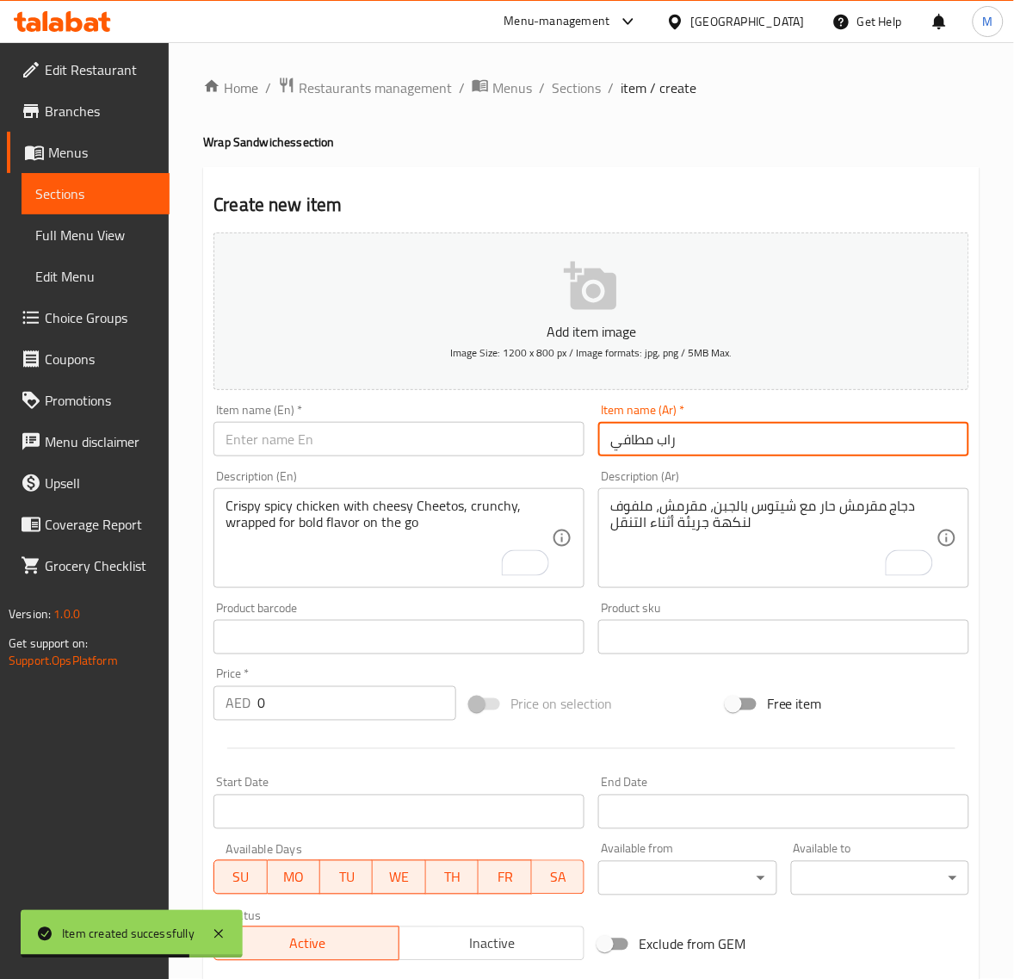
type input "راب مطافي"
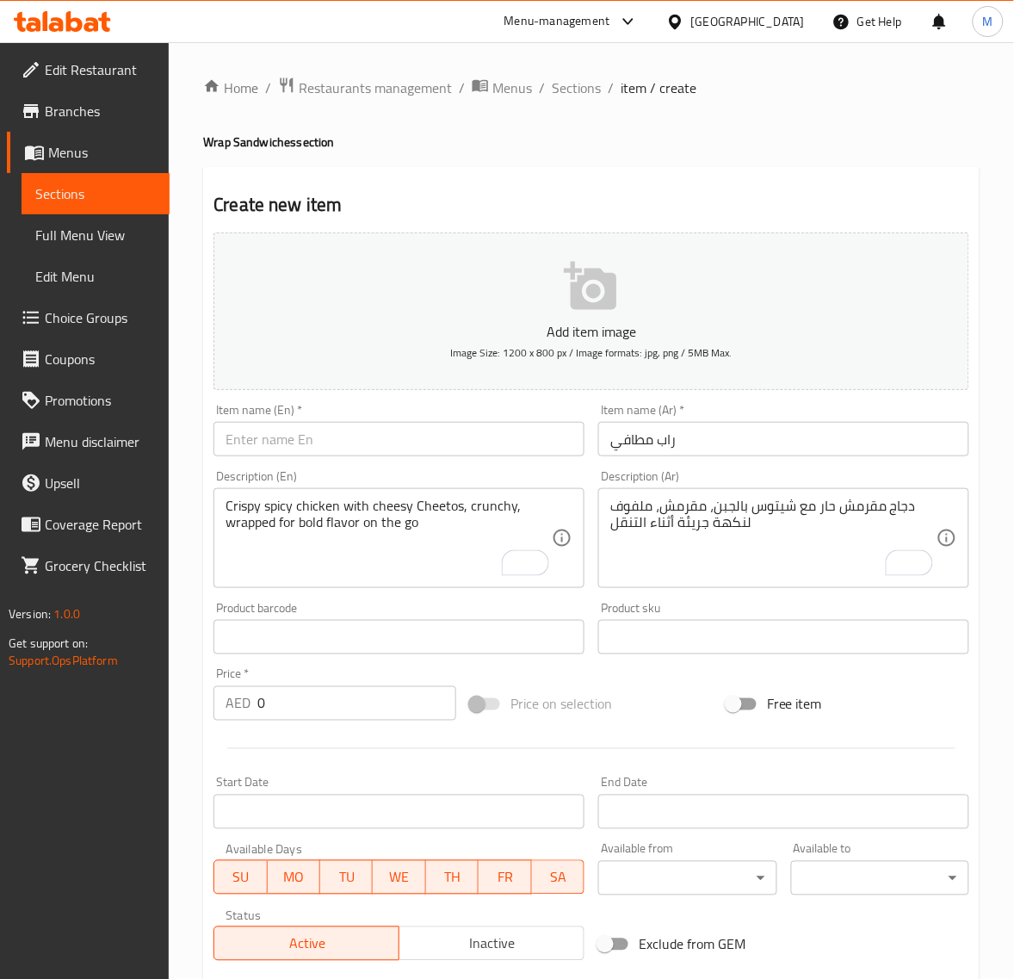
click at [370, 443] on input "text" at bounding box center [399, 439] width 371 height 34
paste input "MATHAFI WRAP"
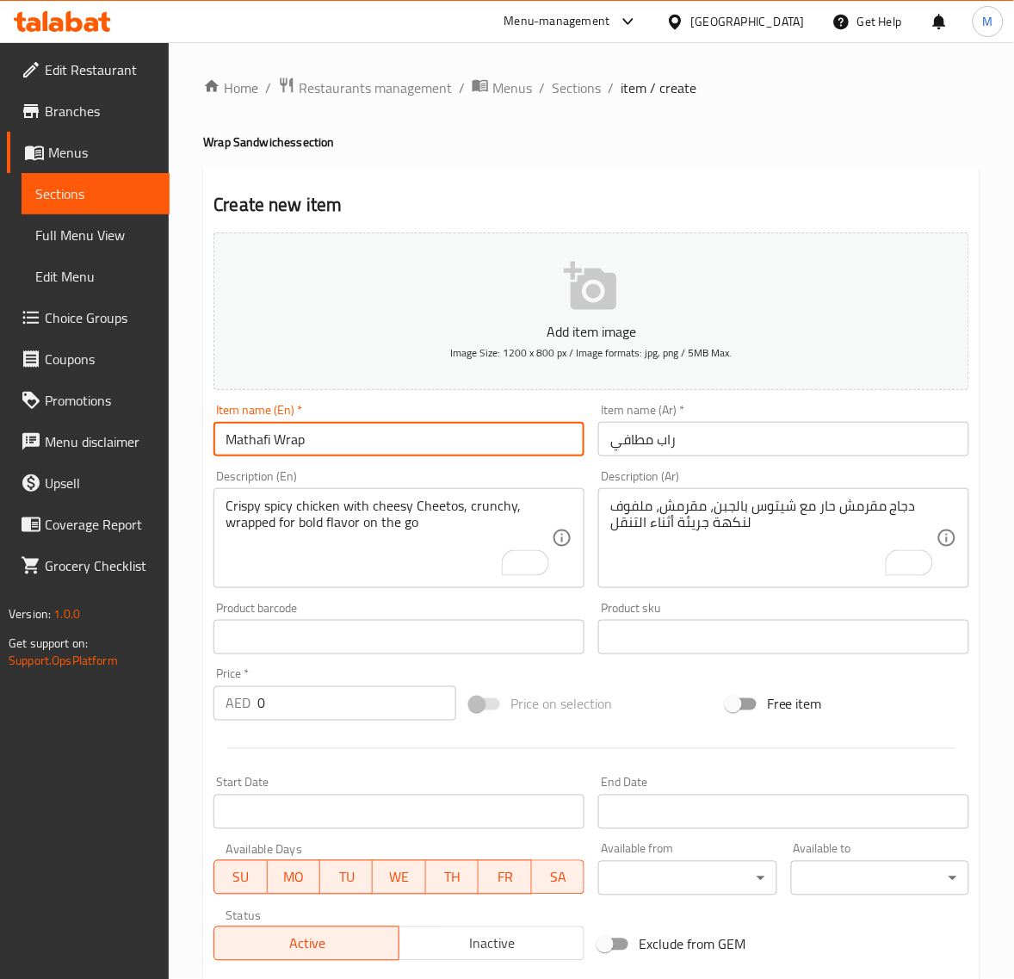
type input "Mathafi Wrap"
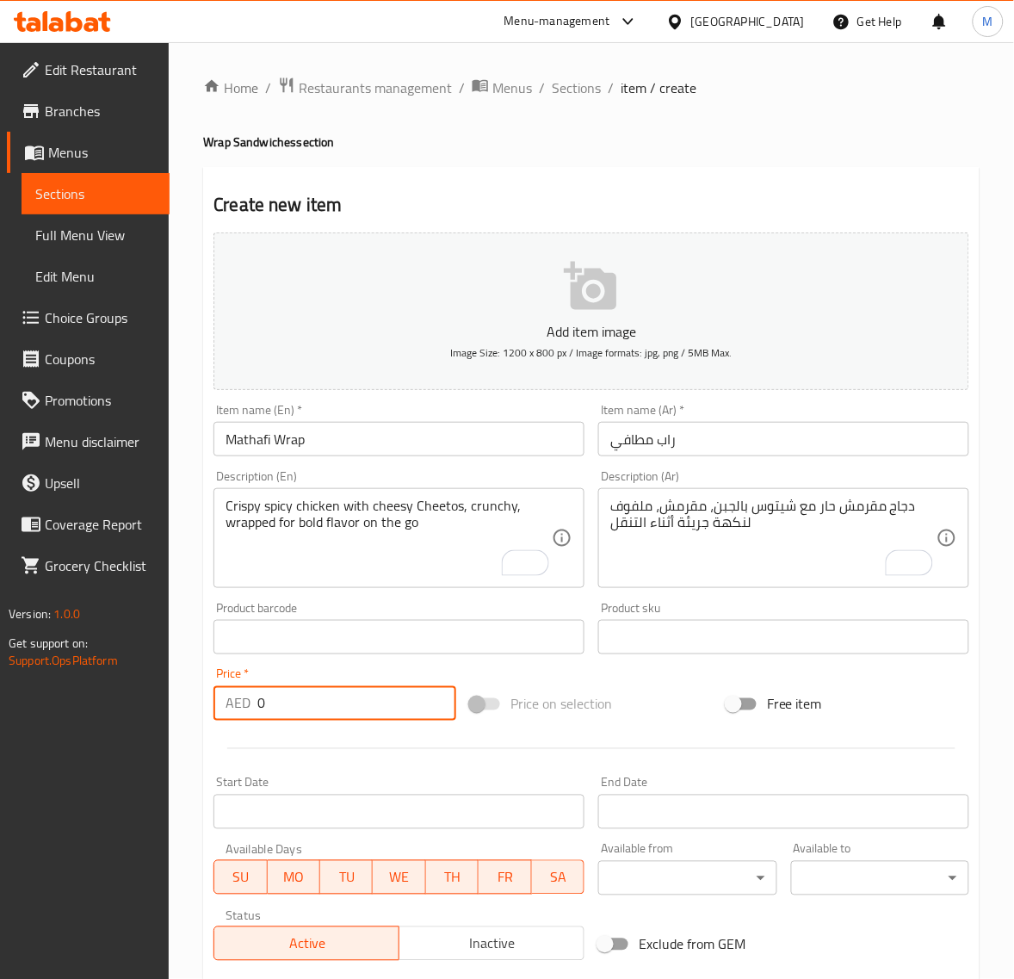
click at [288, 702] on input "0" at bounding box center [356, 703] width 199 height 34
paste input "18.9"
type input "18.90"
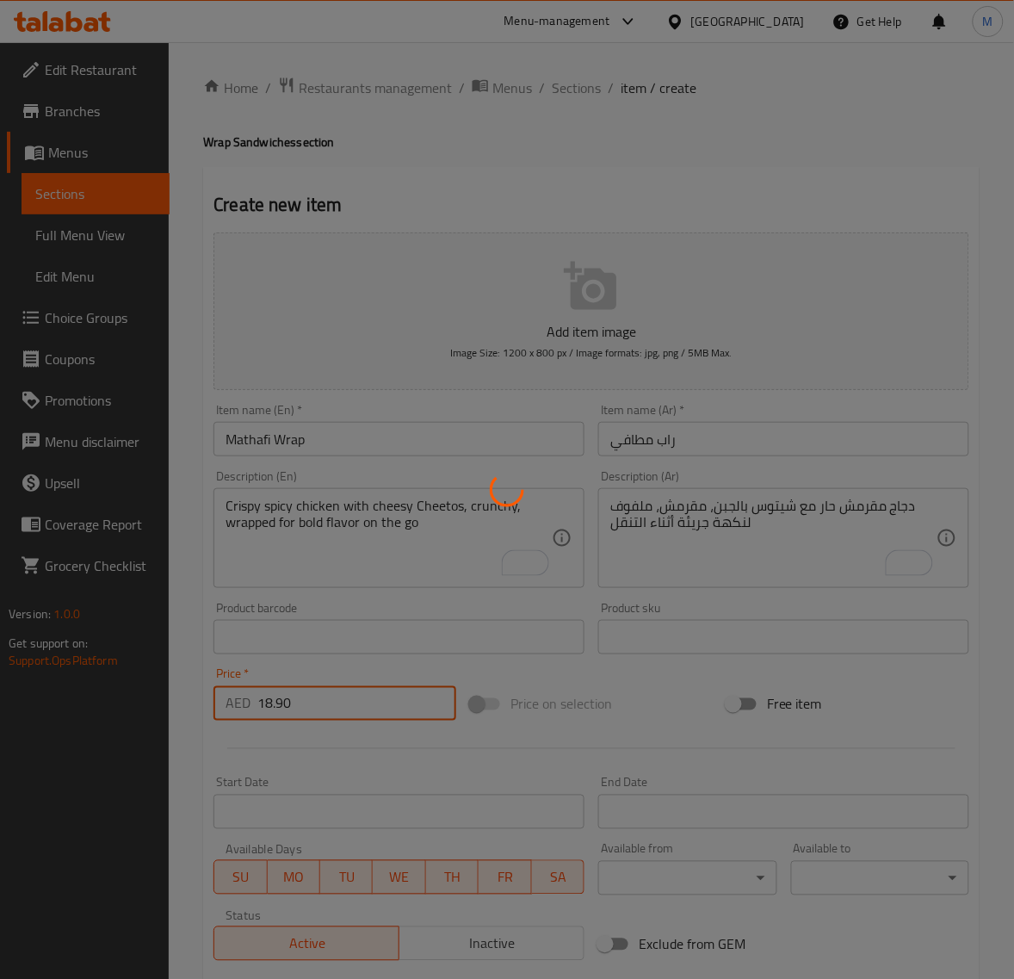
type input "0"
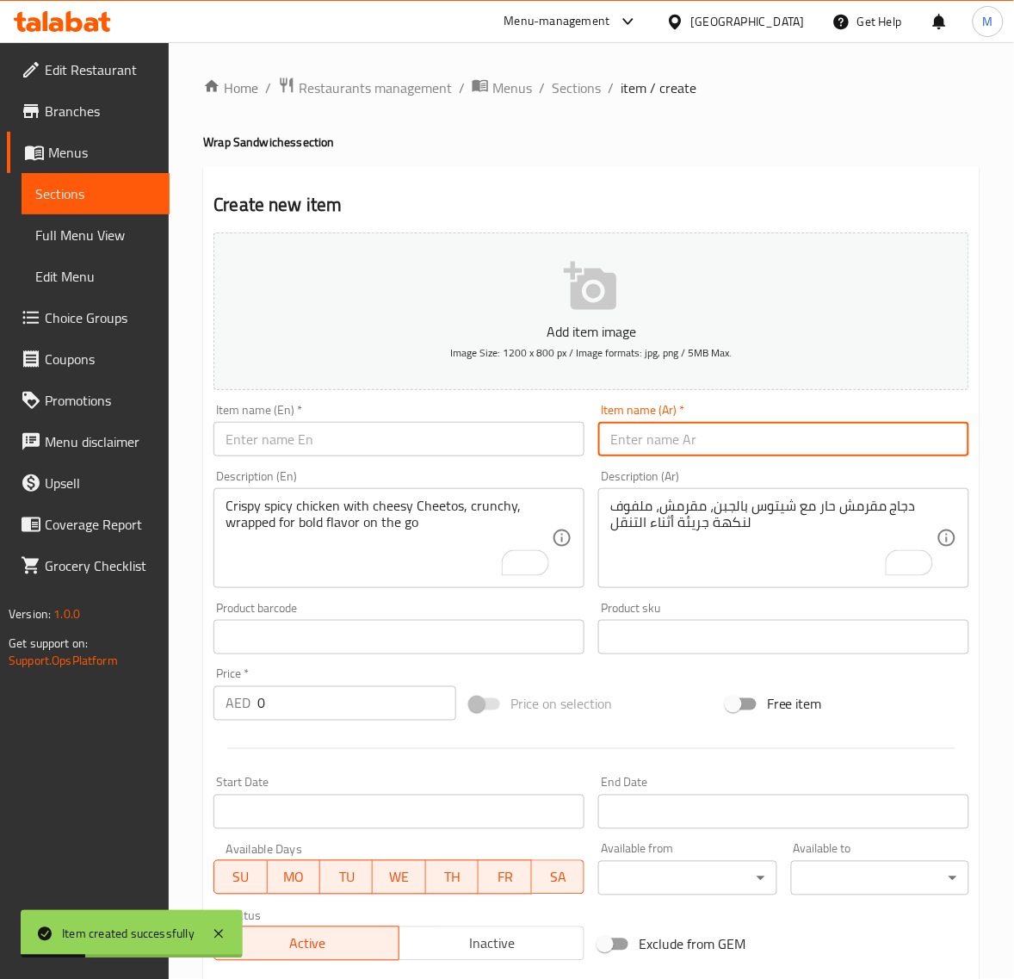
click at [659, 433] on input "text" at bounding box center [783, 439] width 371 height 34
paste input "راب فيلية"
type input "راب فيلية"
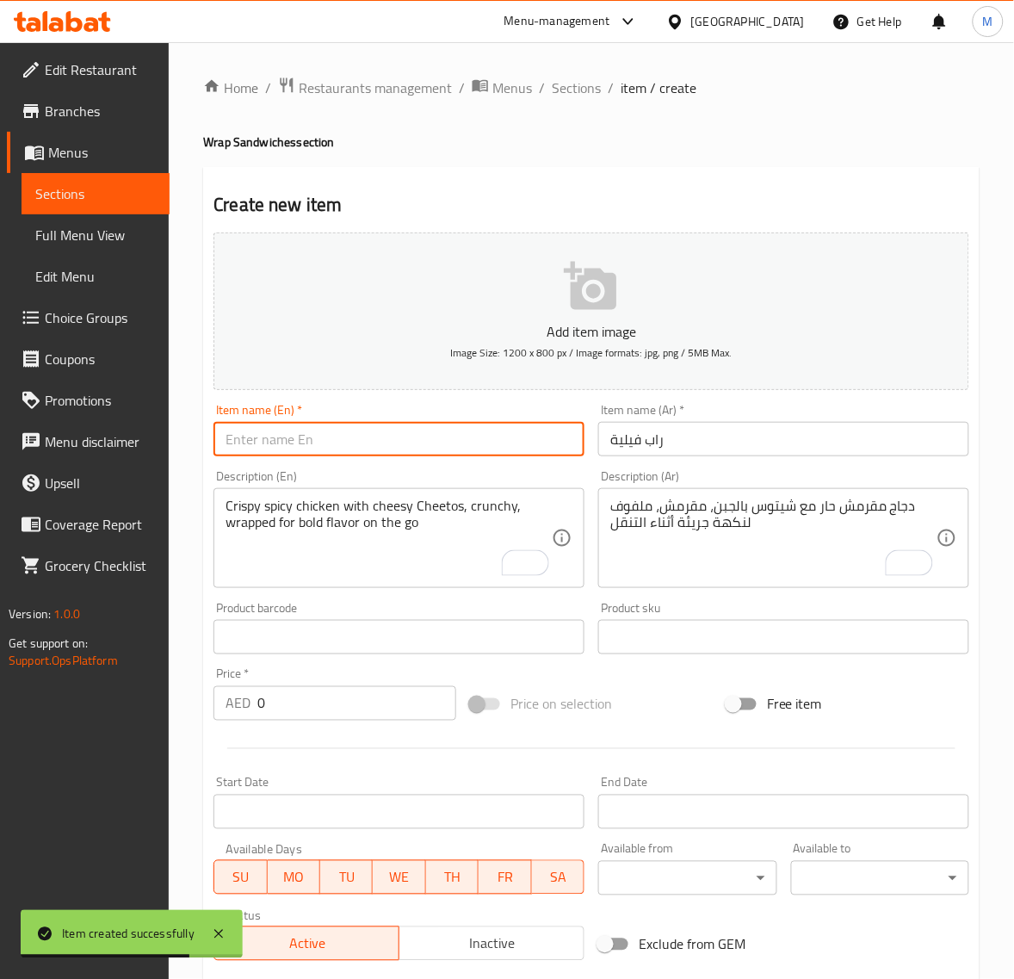
click at [358, 449] on input "text" at bounding box center [399, 439] width 371 height 34
paste input "FILLET WRAP"
type input "Fillet Wrap"
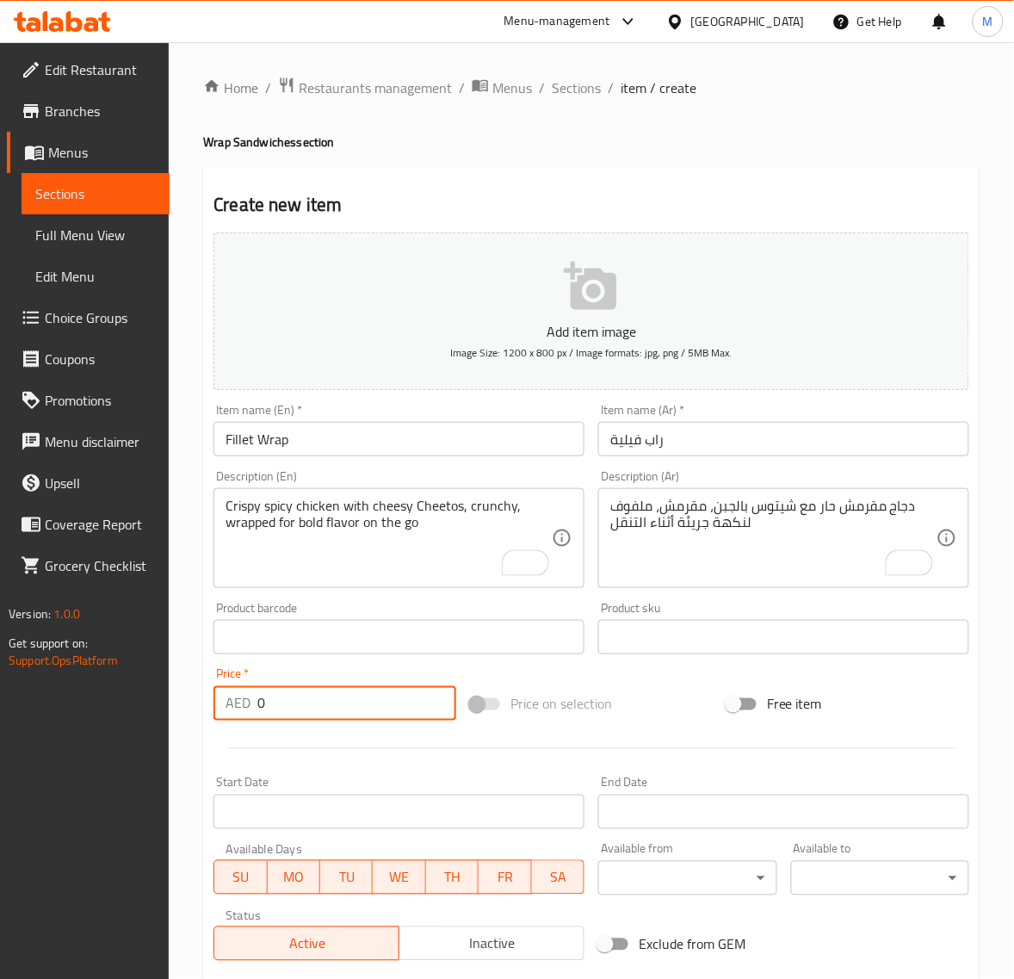
click at [323, 702] on input "0" at bounding box center [356, 703] width 199 height 34
paste input "14.85"
type input "14.85"
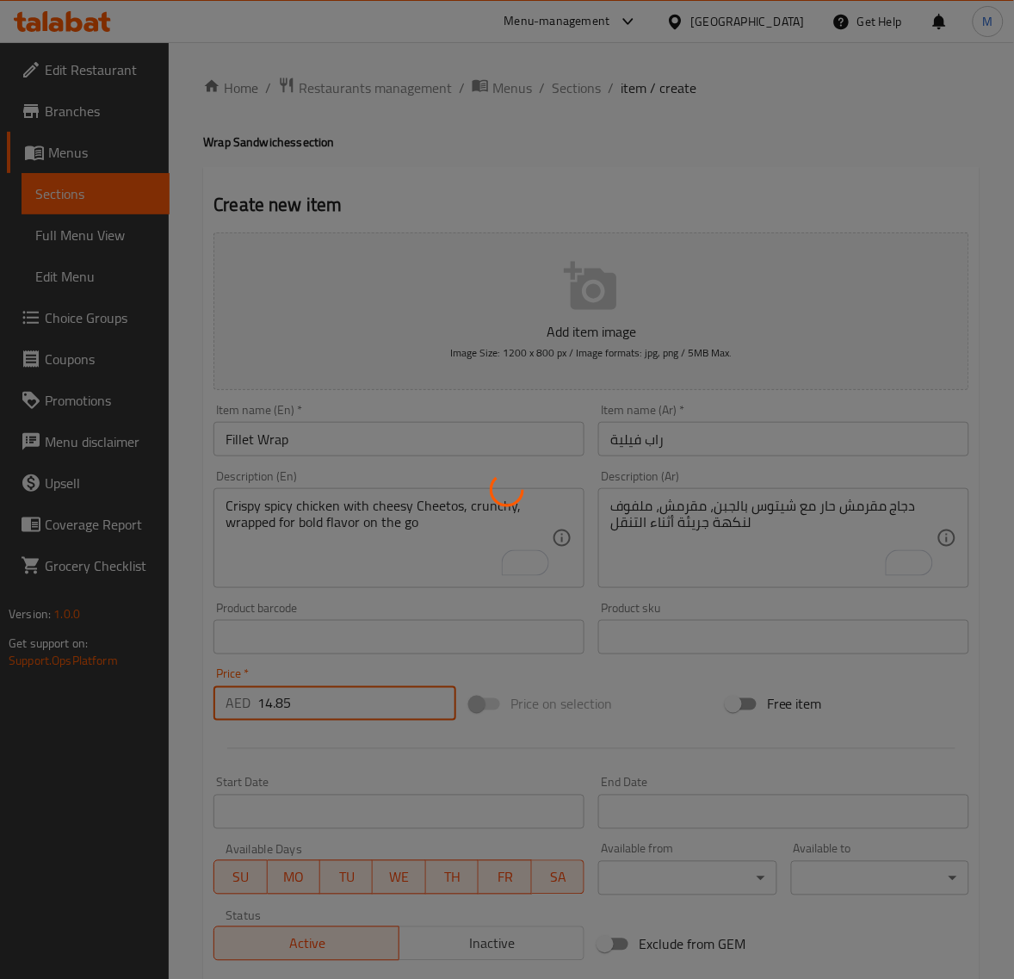
type input "0"
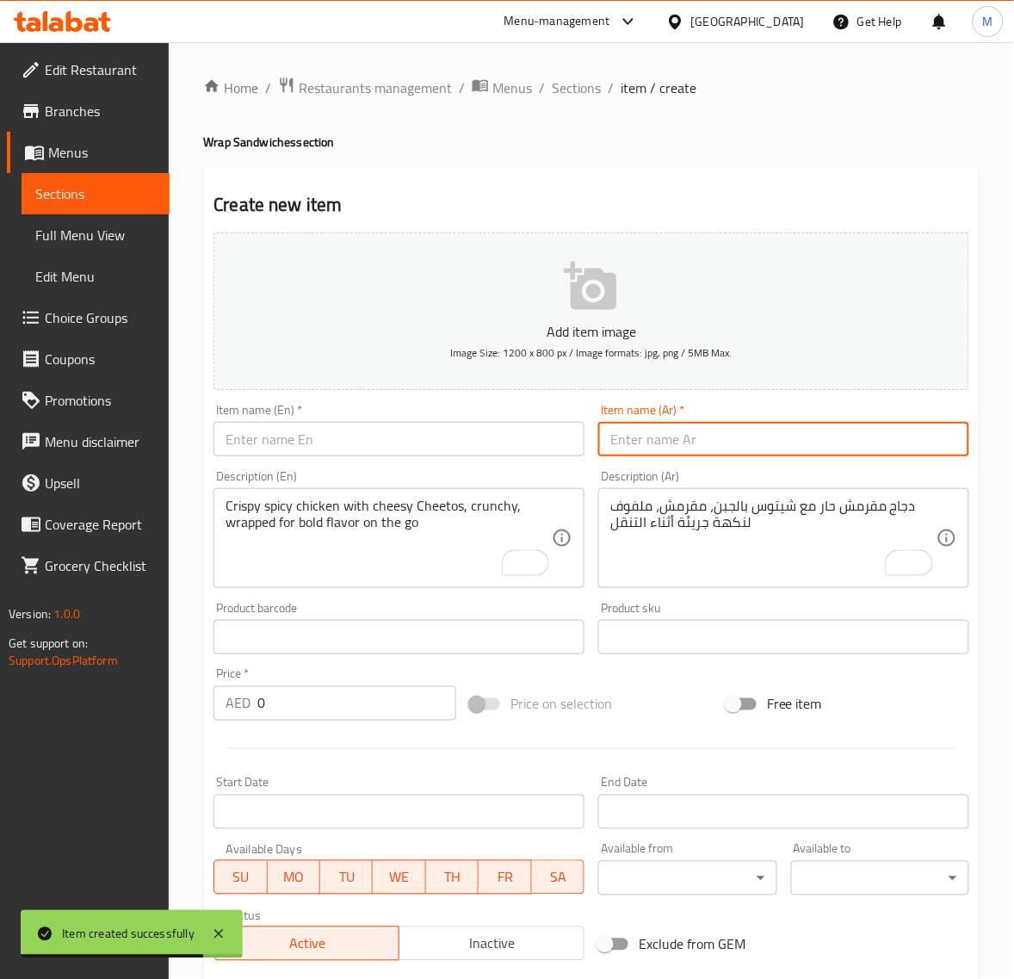
click at [695, 435] on input "text" at bounding box center [783, 439] width 371 height 34
paste input "العمالق عربياتا"
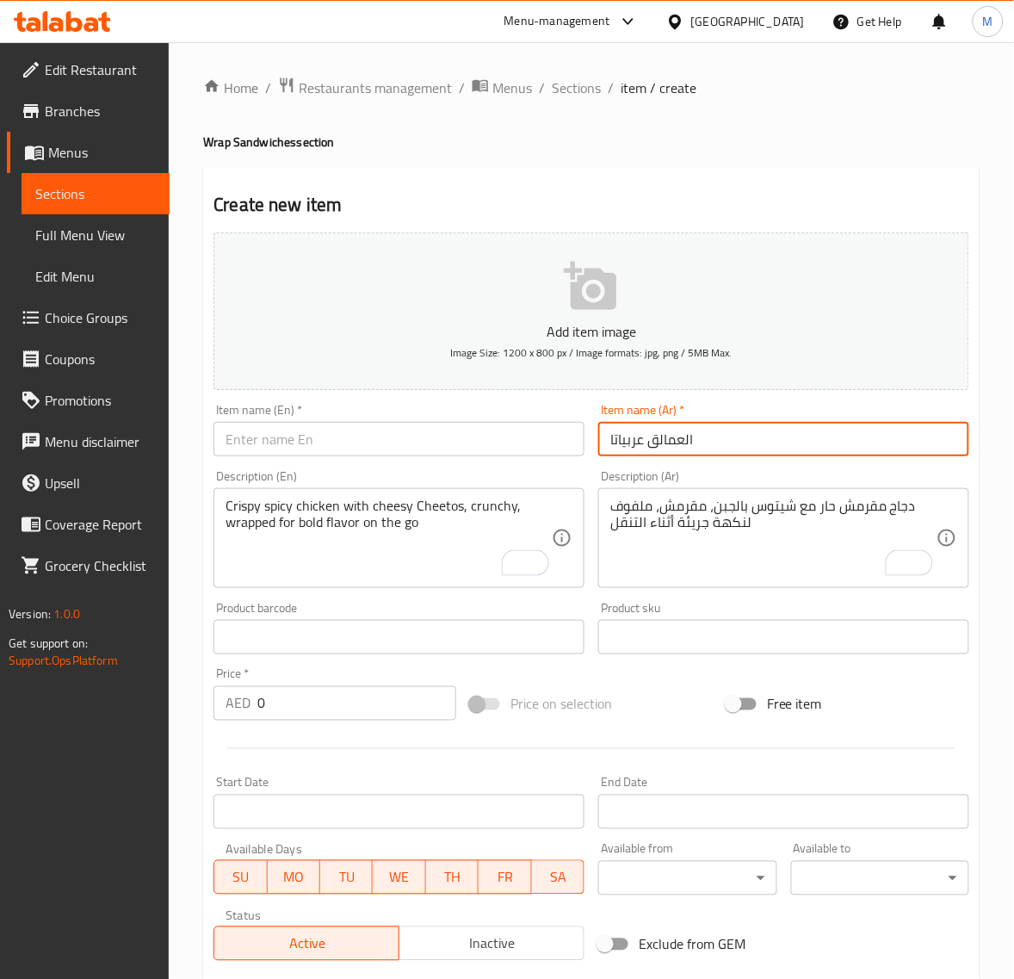
click at [642, 443] on input "العمالق عربياتا" at bounding box center [783, 439] width 371 height 34
type input "العمالق أربياتا"
click at [349, 439] on input "text" at bounding box center [399, 439] width 371 height 34
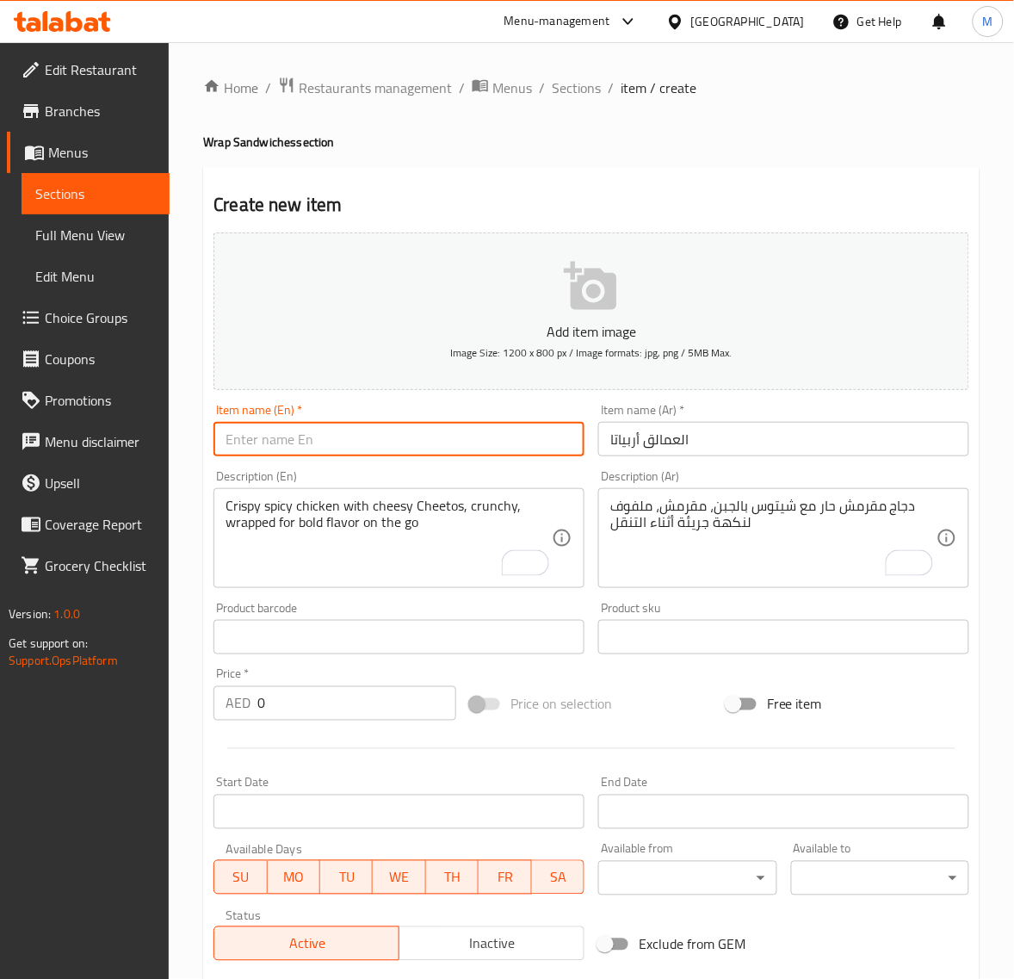
paste input "MEGA ARRABIATA"
type input "Mega Arrabiata"
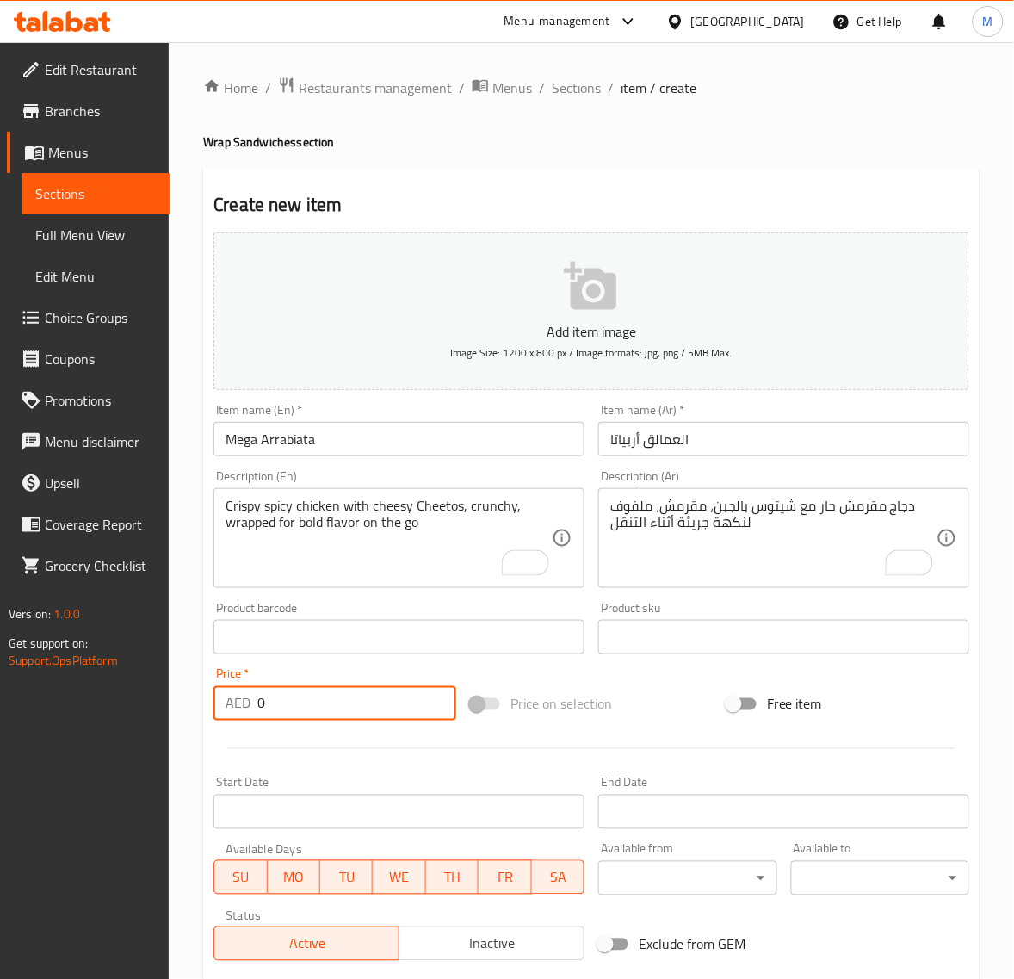
click at [364, 700] on input "0" at bounding box center [356, 703] width 199 height 34
paste input "21.6"
type input "21.60"
click at [663, 439] on input "العمالق أربياتا" at bounding box center [783, 439] width 371 height 34
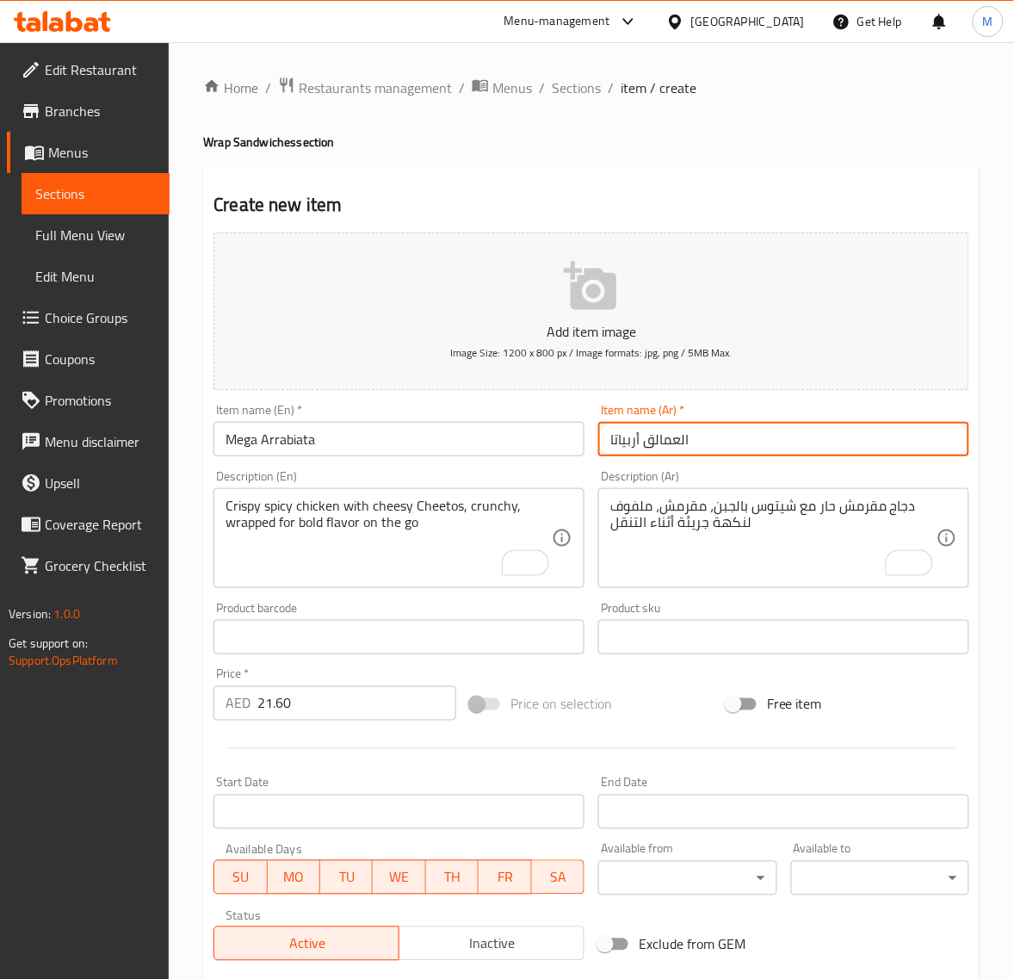
click at [663, 439] on input "العمالق أربياتا" at bounding box center [783, 439] width 371 height 34
type input "العملاق أربياتا"
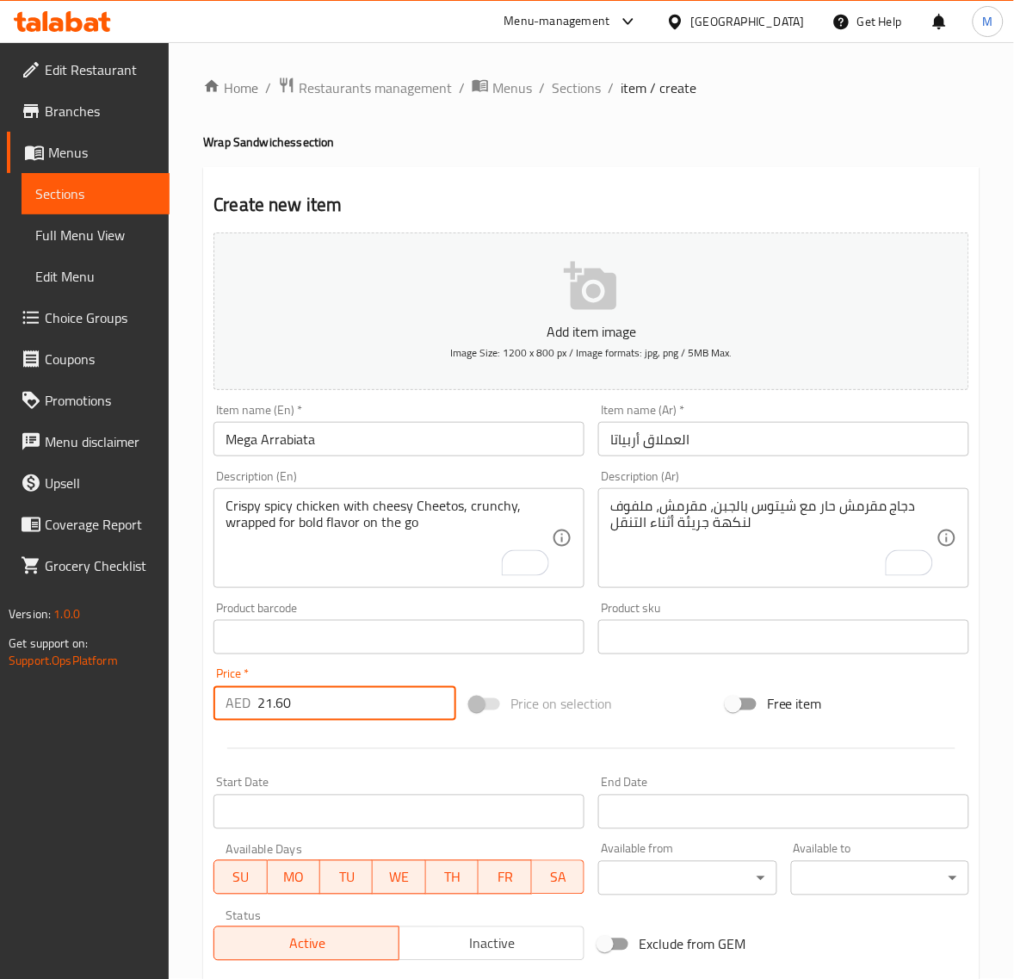
click at [376, 712] on input "21.60" at bounding box center [356, 703] width 199 height 34
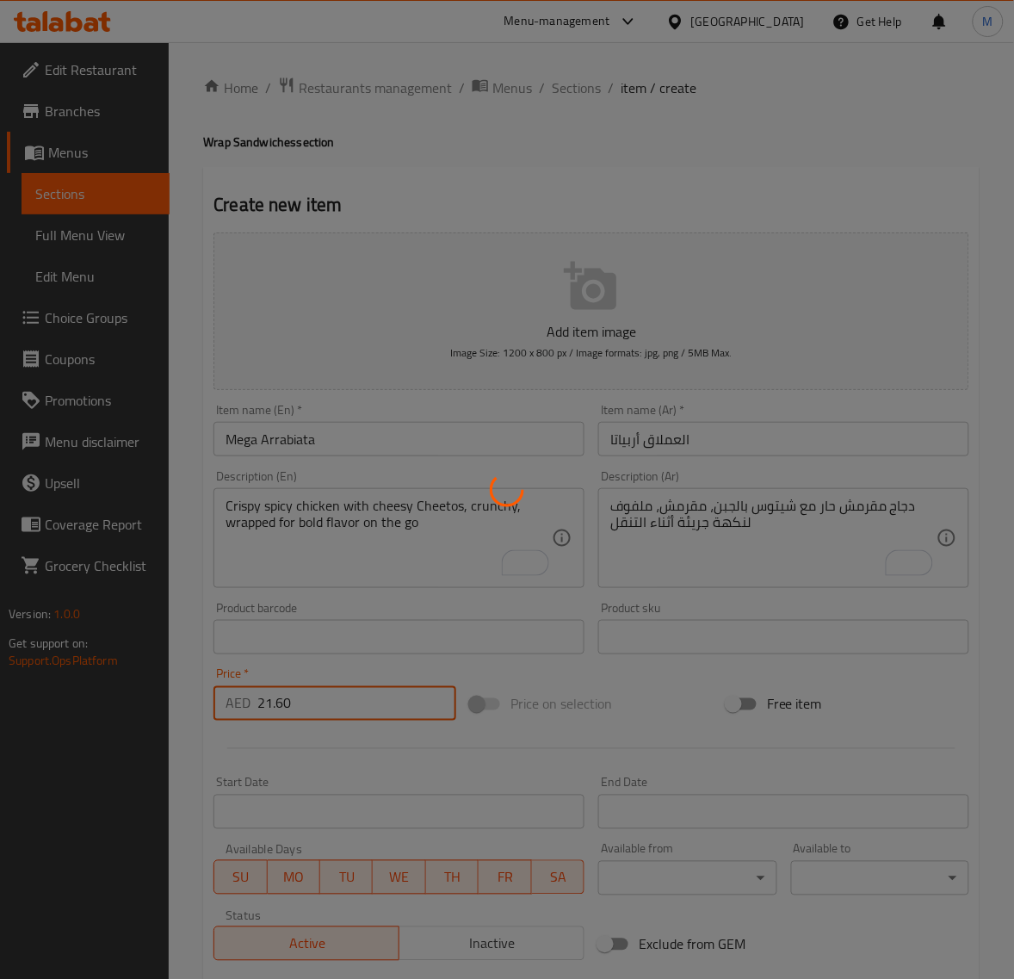
type input "0"
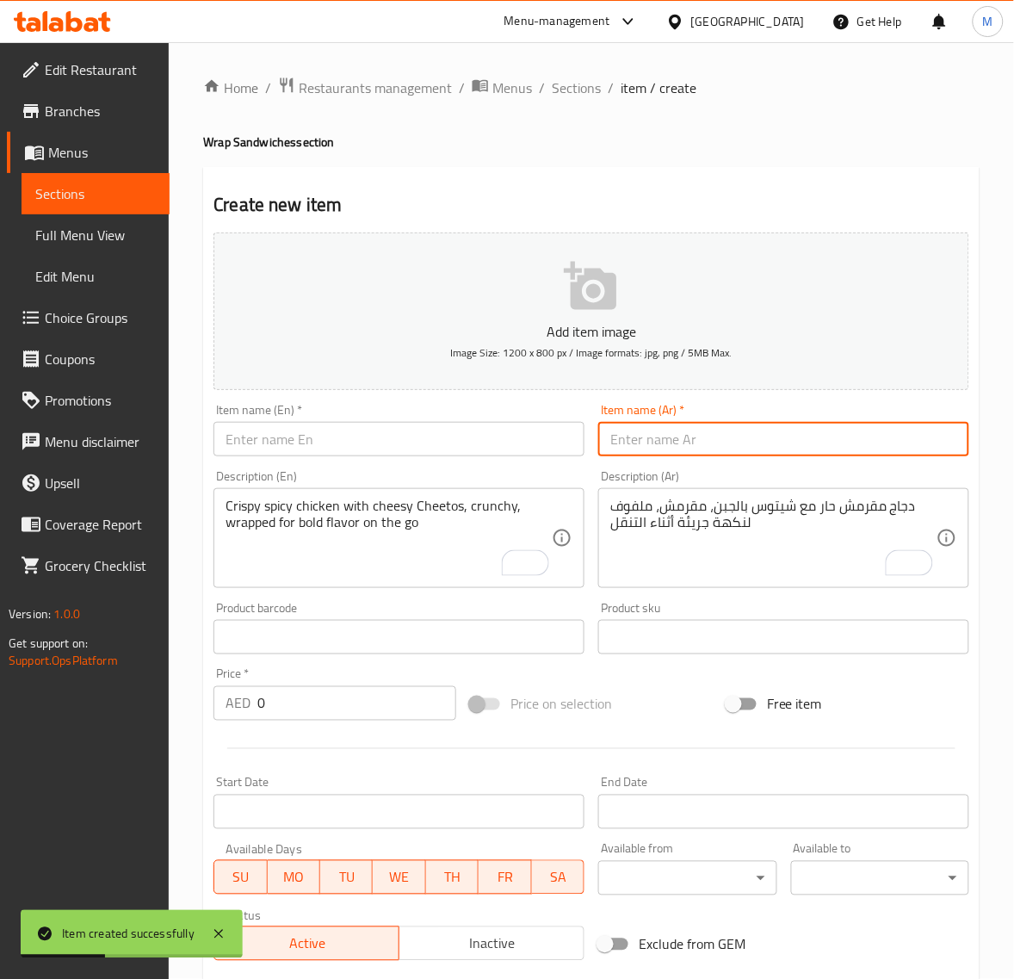
click at [682, 450] on input "text" at bounding box center [783, 439] width 371 height 34
paste input "شيش طاووق"
type input "شيش طاووق"
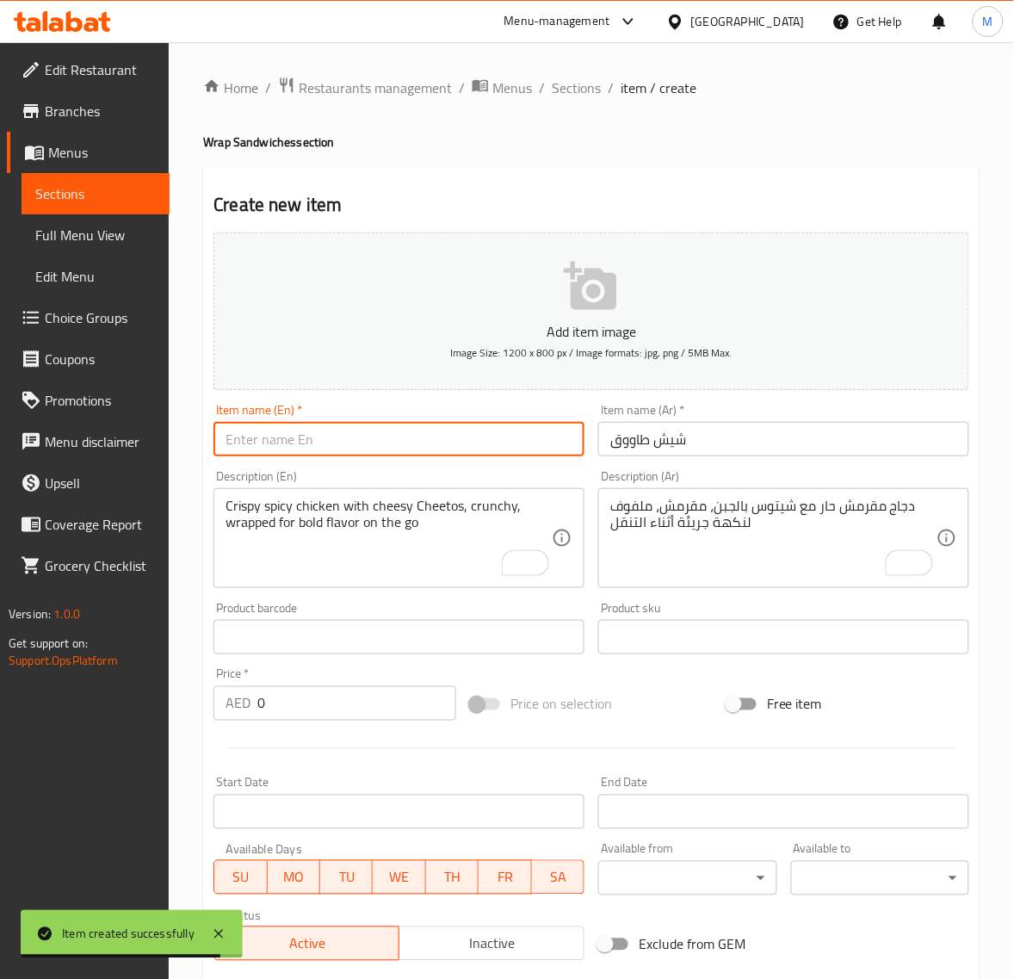
click at [398, 436] on input "text" at bounding box center [399, 439] width 371 height 34
paste input "SHEESH TAWOOK"
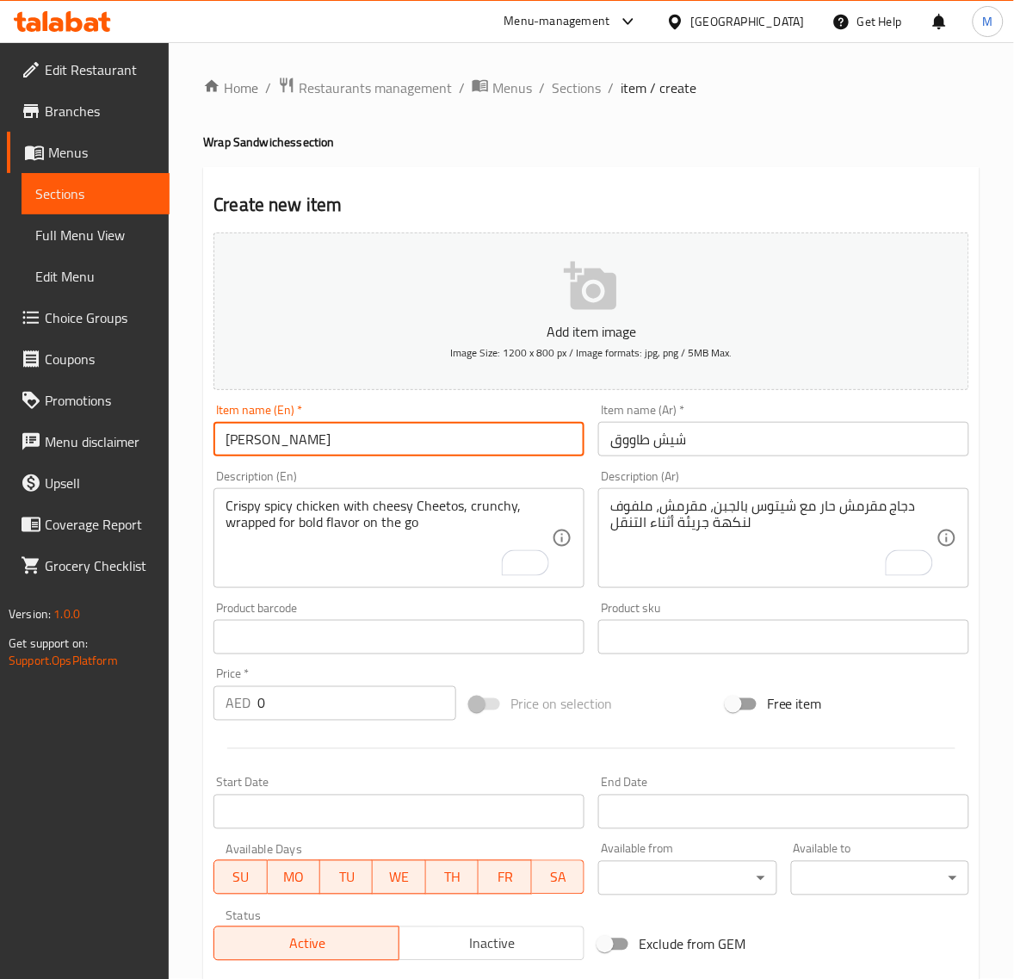
click at [256, 445] on input "[PERSON_NAME]" at bounding box center [399, 439] width 371 height 34
type input "[PERSON_NAME]"
click at [311, 695] on input "0" at bounding box center [356, 703] width 199 height 34
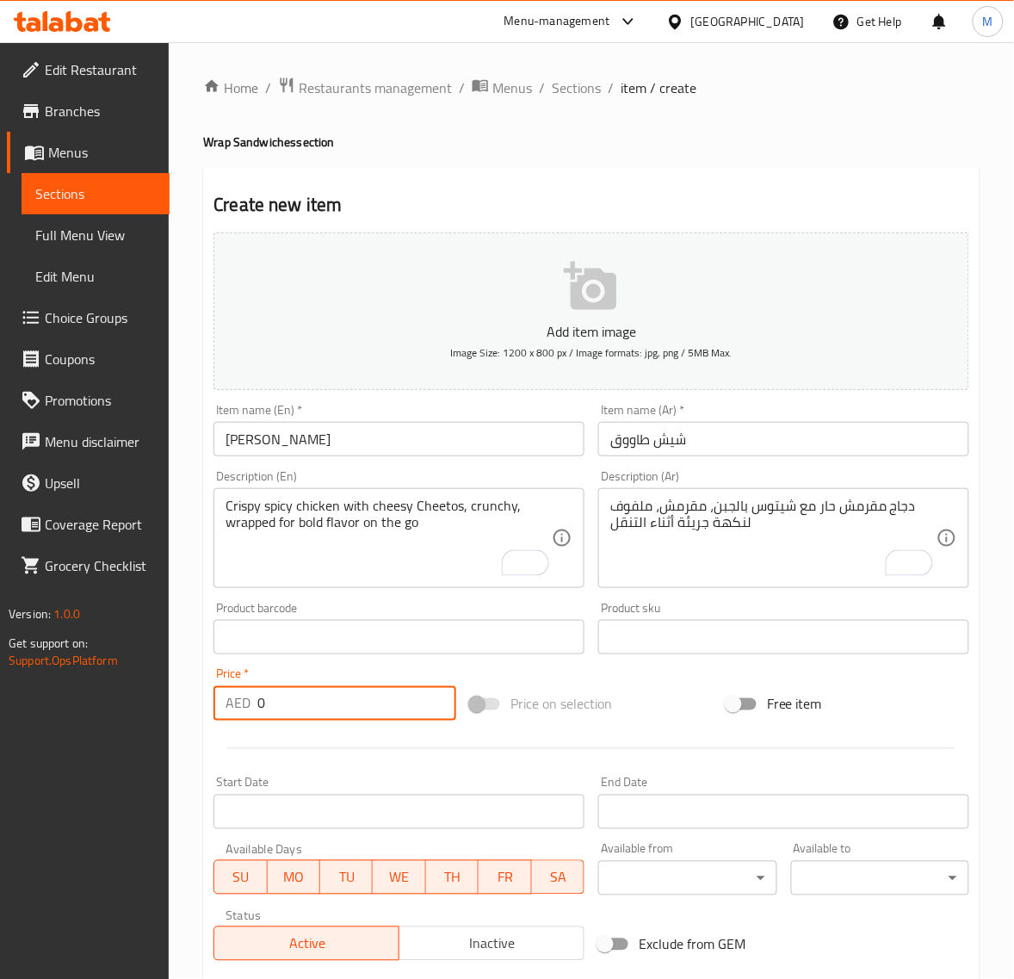
paste input "20.25"
type input "20.25"
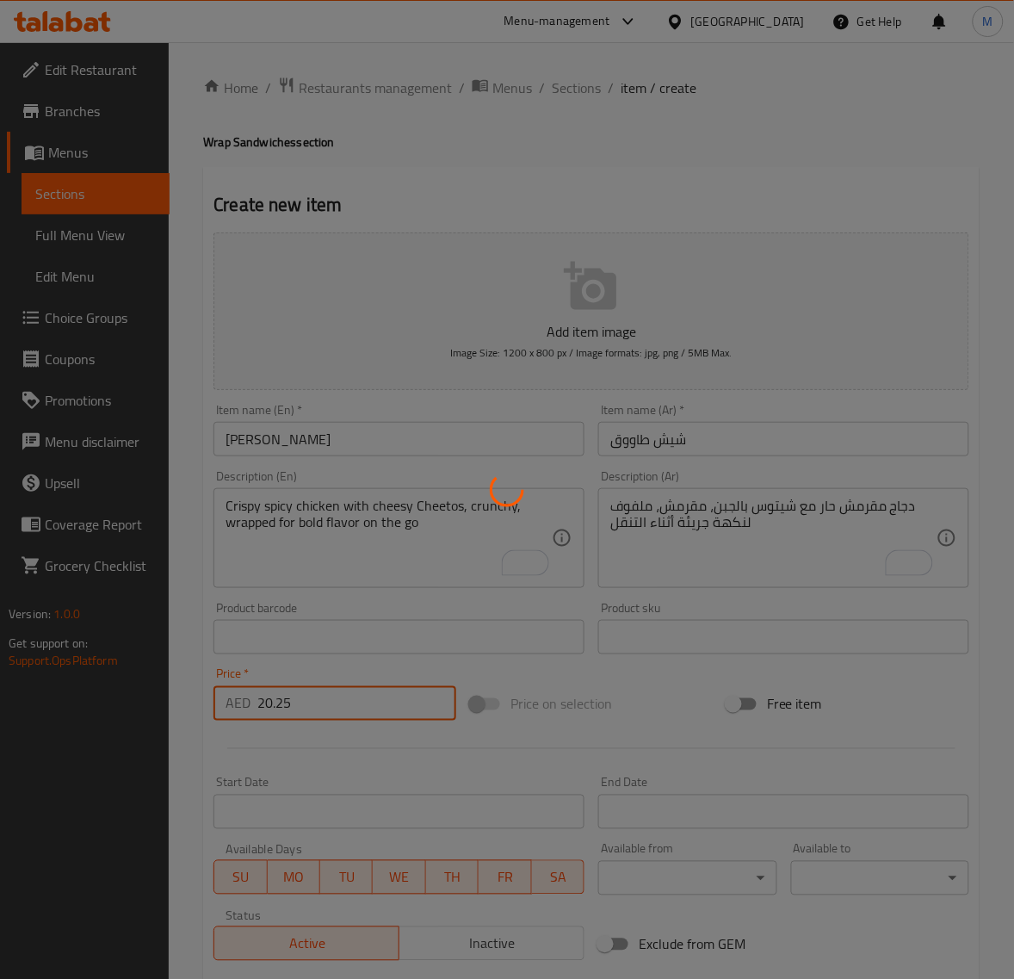
type input "0"
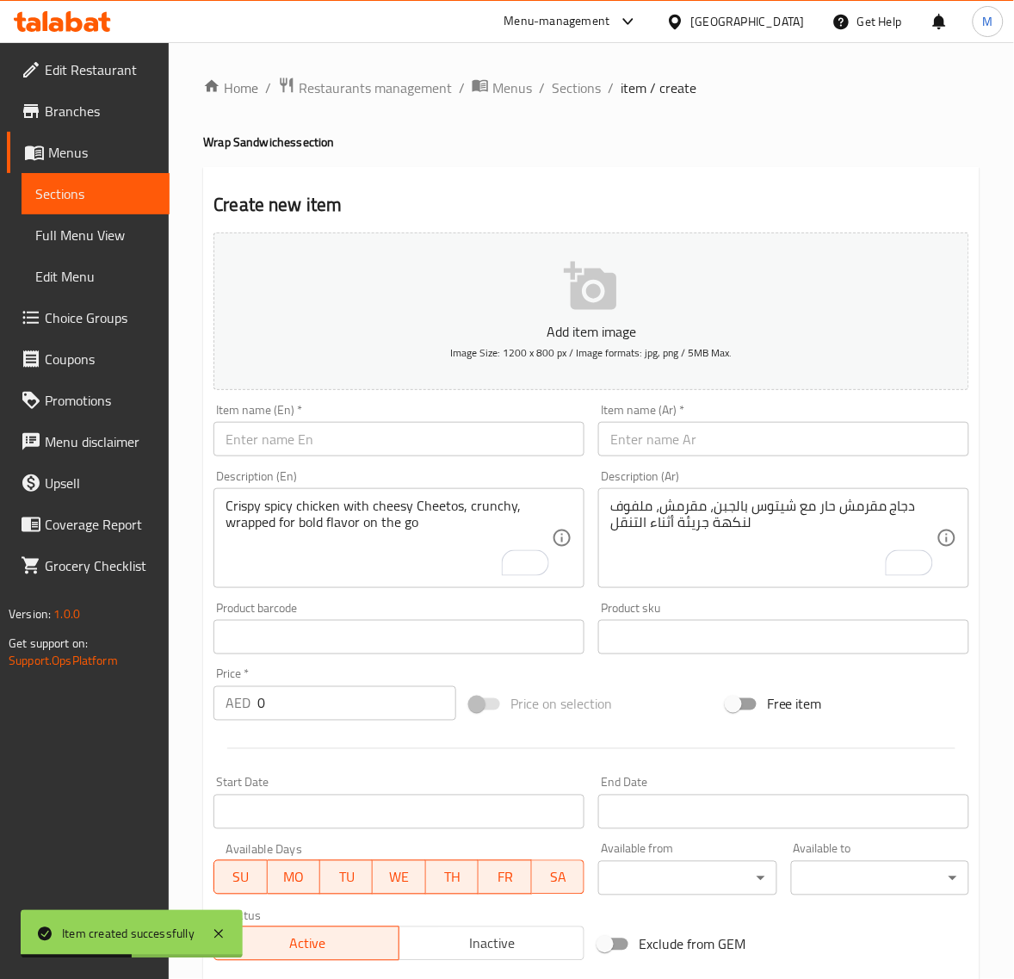
click at [702, 437] on input "text" at bounding box center [783, 439] width 371 height 34
paste input "على كيفك"
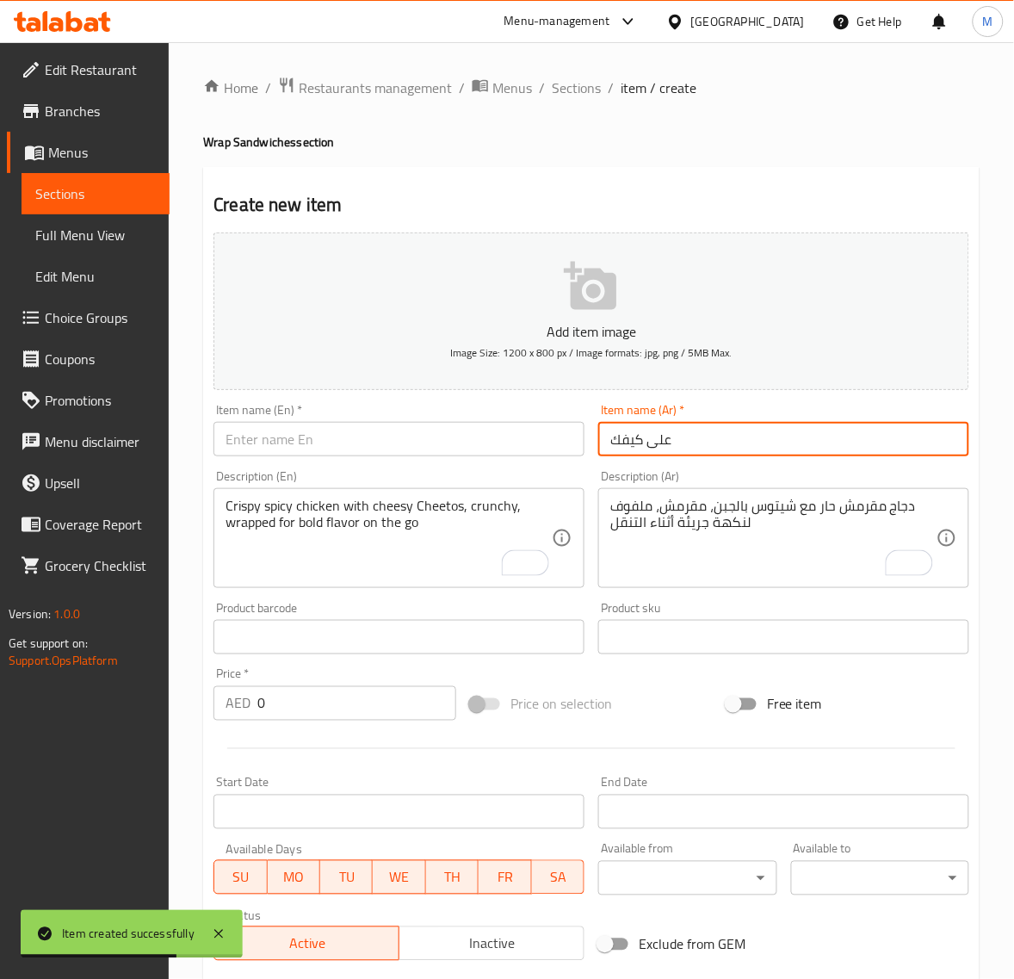
type input "على كيفك"
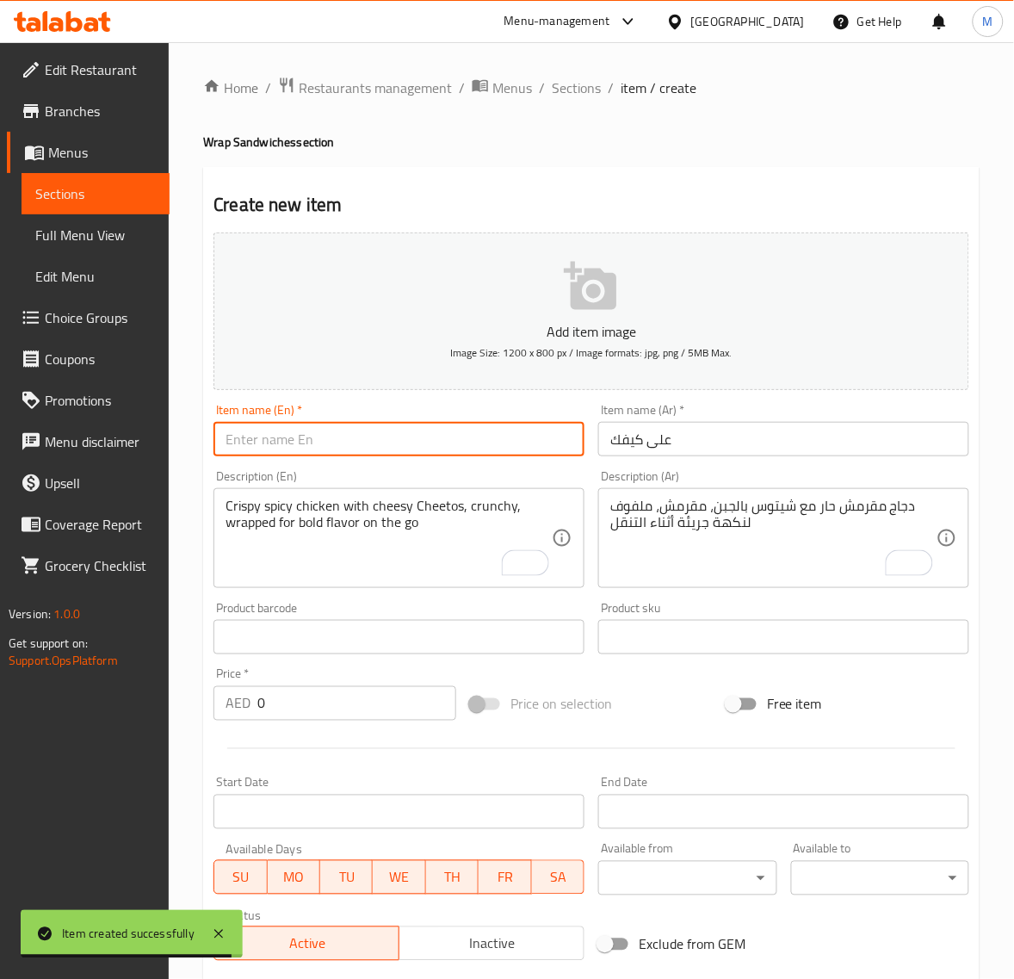
click at [351, 443] on input "text" at bounding box center [399, 439] width 371 height 34
paste input "ALA KAIFAK"
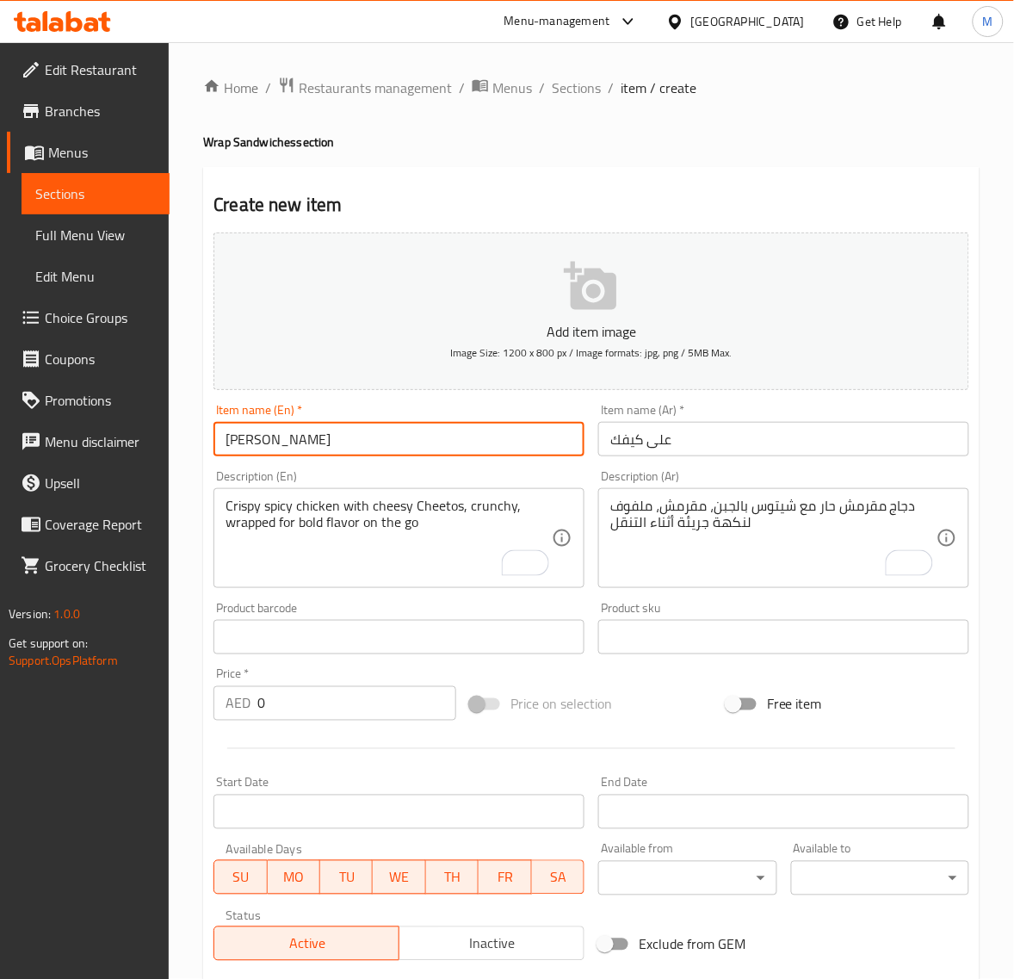
type input "[PERSON_NAME]"
click at [282, 696] on input "0" at bounding box center [356, 703] width 199 height 34
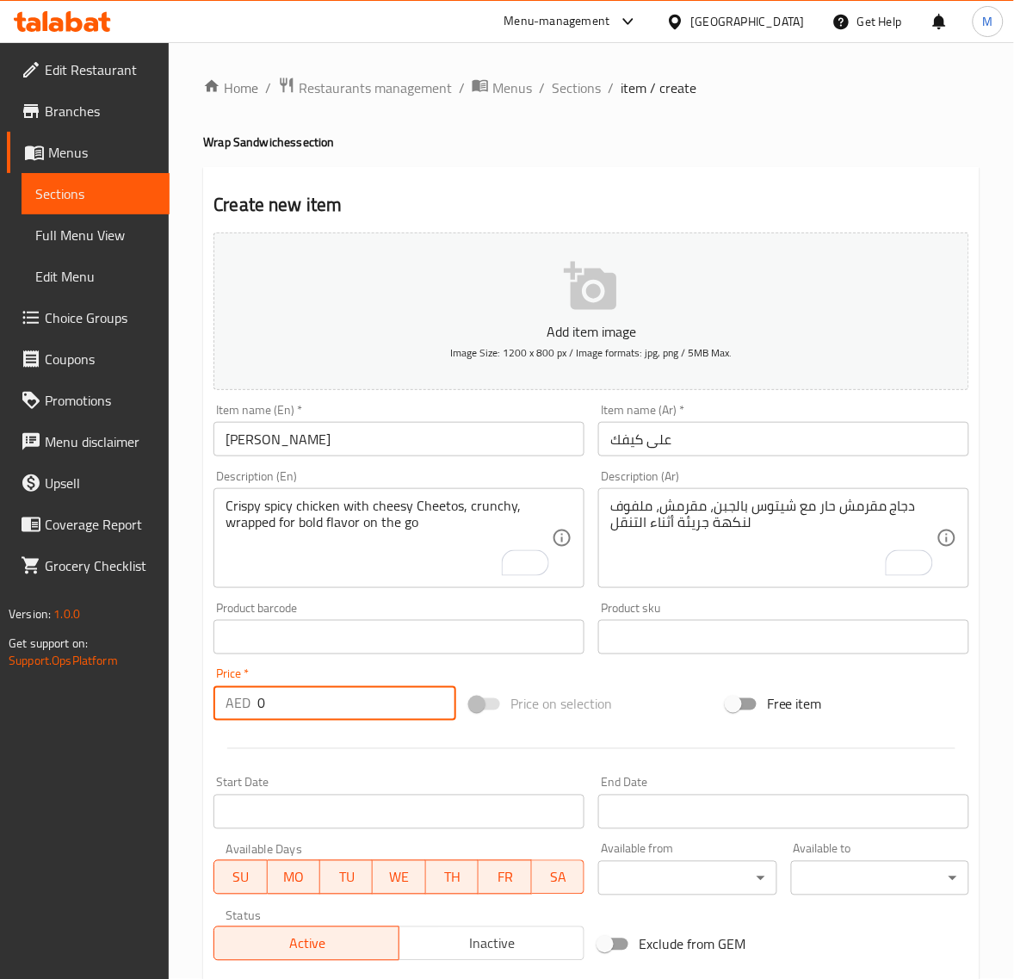
paste input "21.6"
type input "21.60"
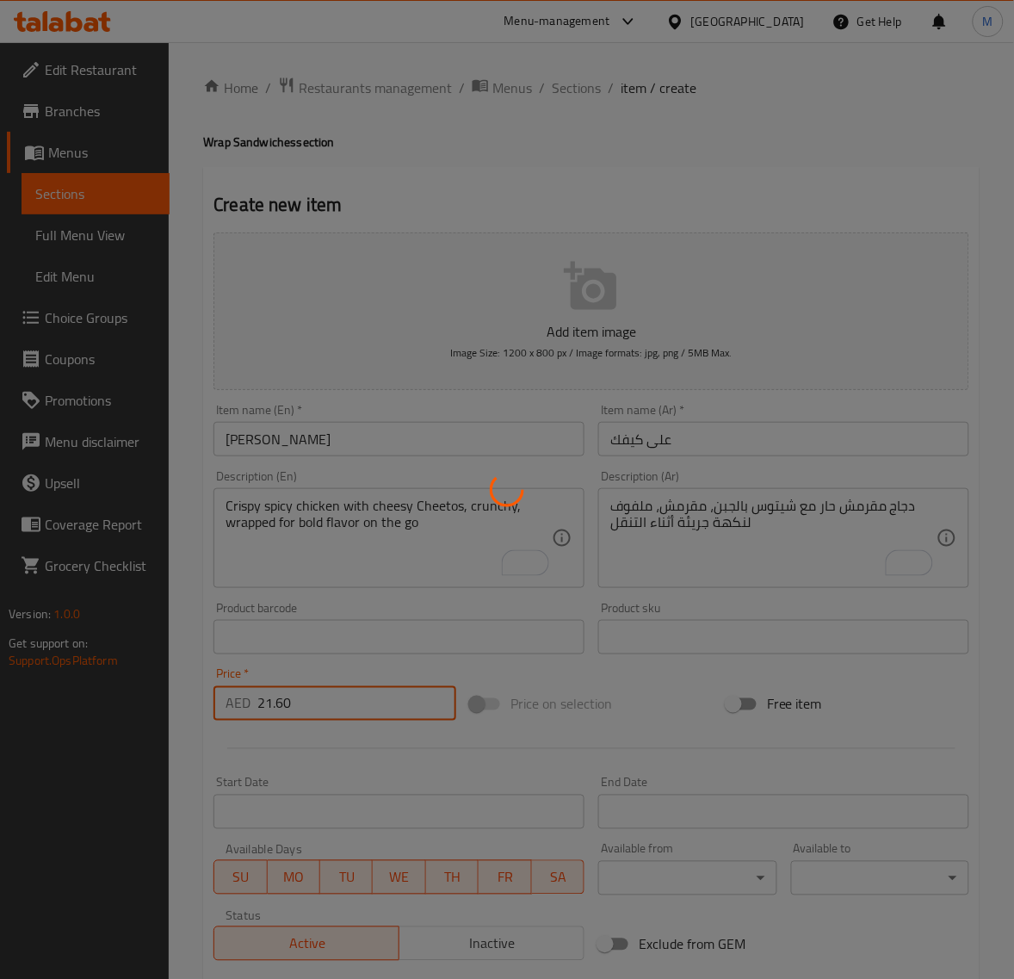
type input "0"
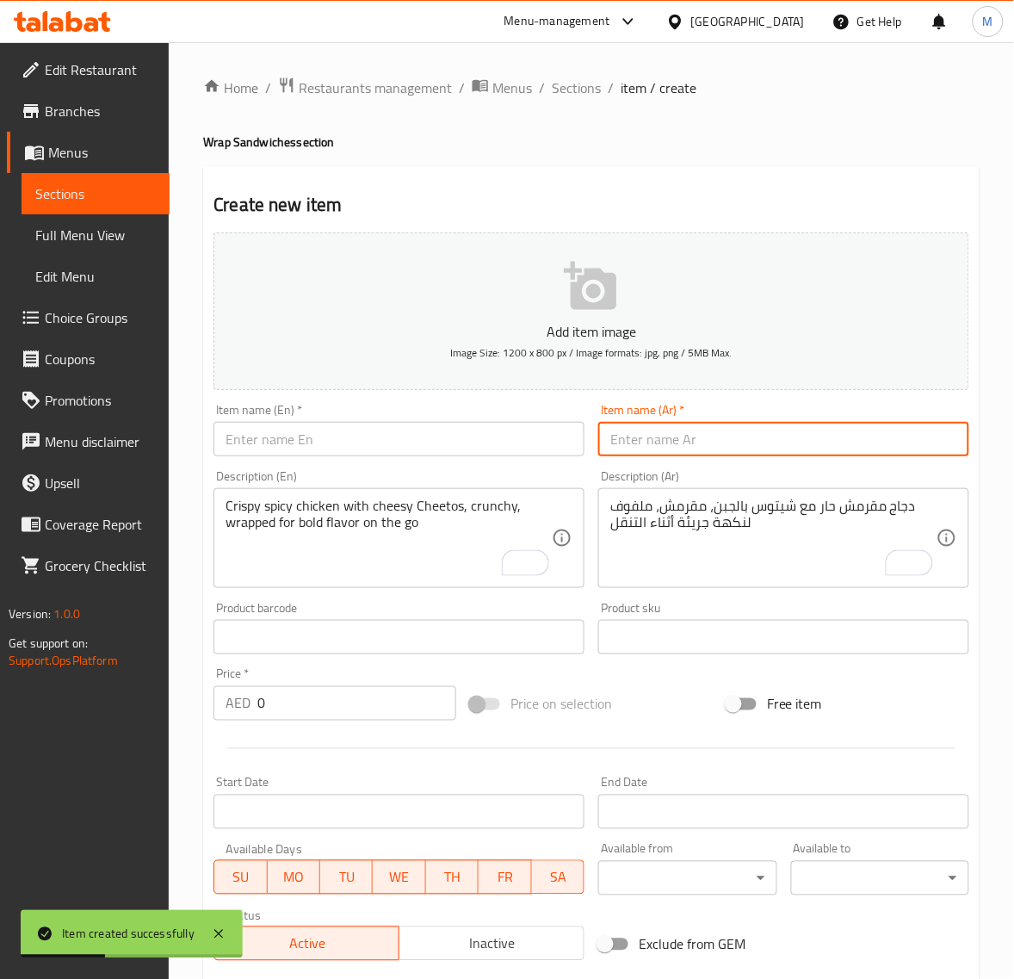
click at [694, 441] on input "text" at bounding box center [783, 439] width 371 height 34
paste input "زنجر عربي"
type input "زنجر عربي"
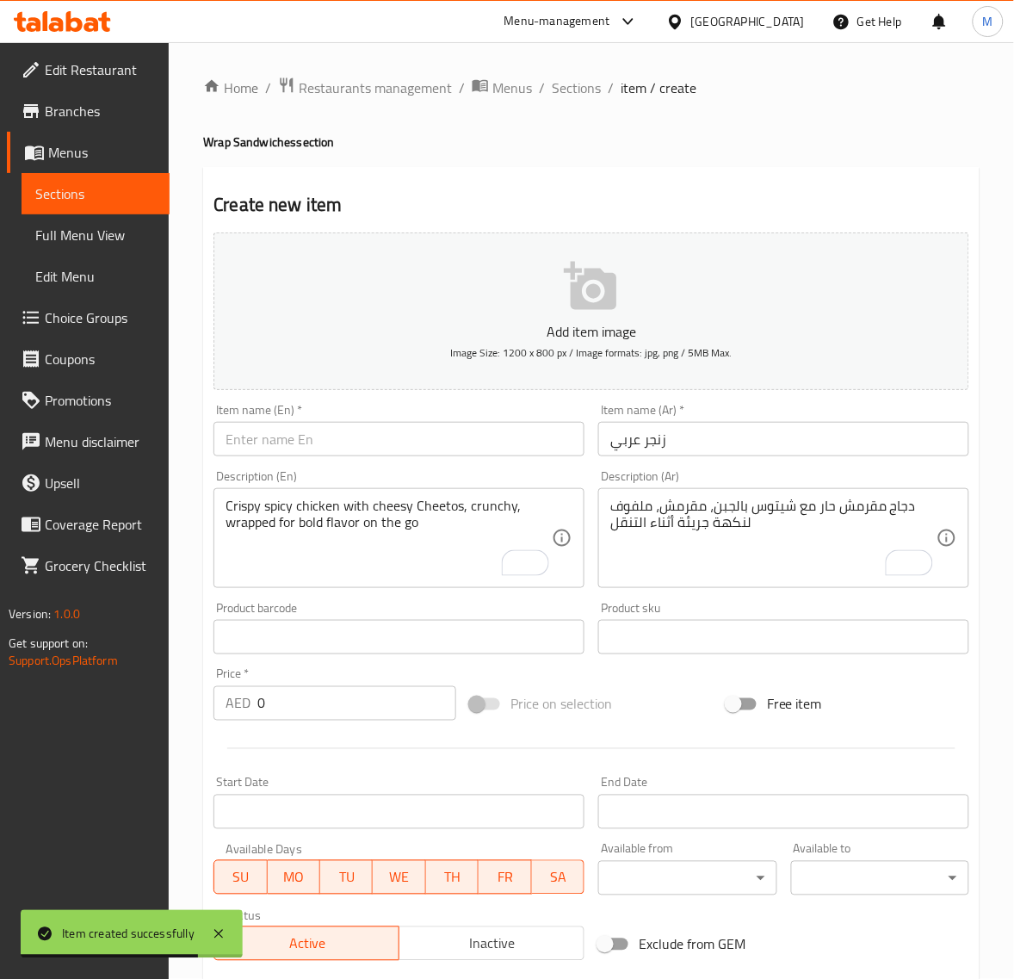
click at [271, 439] on input "text" at bounding box center [399, 439] width 371 height 34
paste input "ZINGER ARABIC"
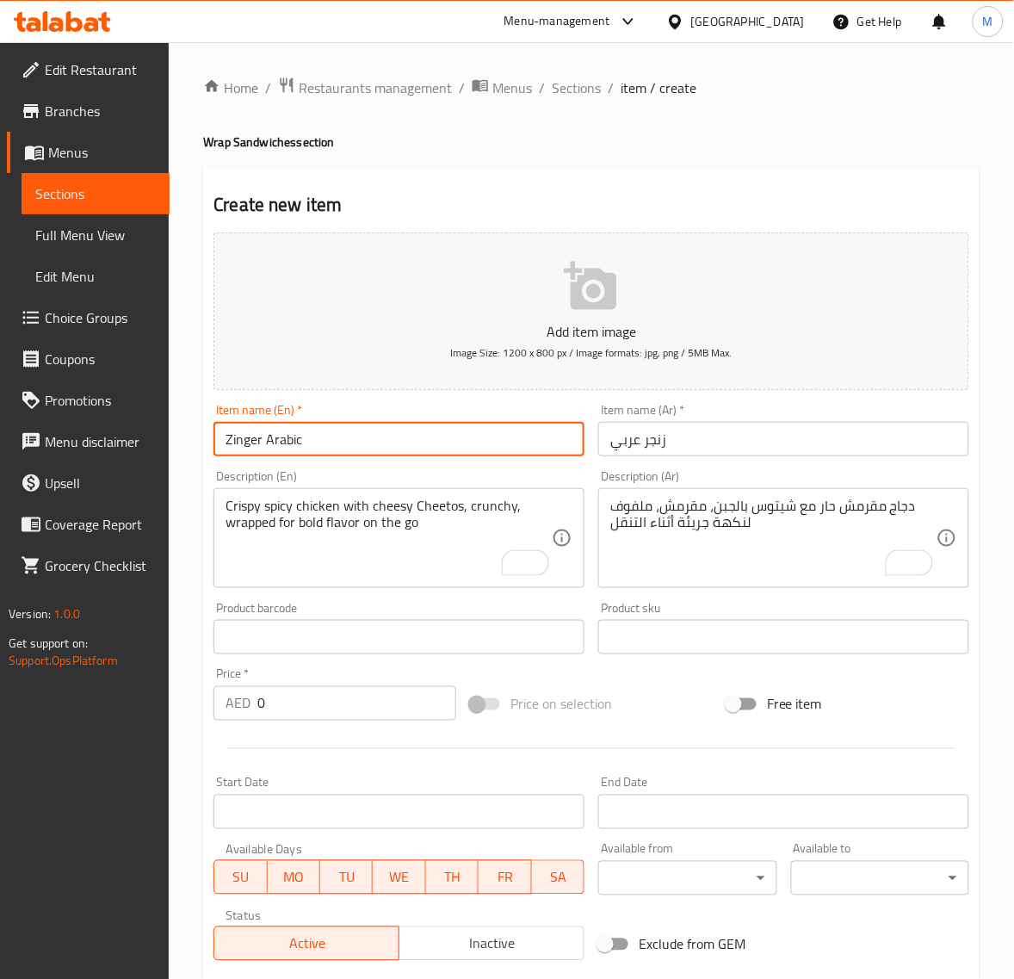
type input "Zinger Arabic"
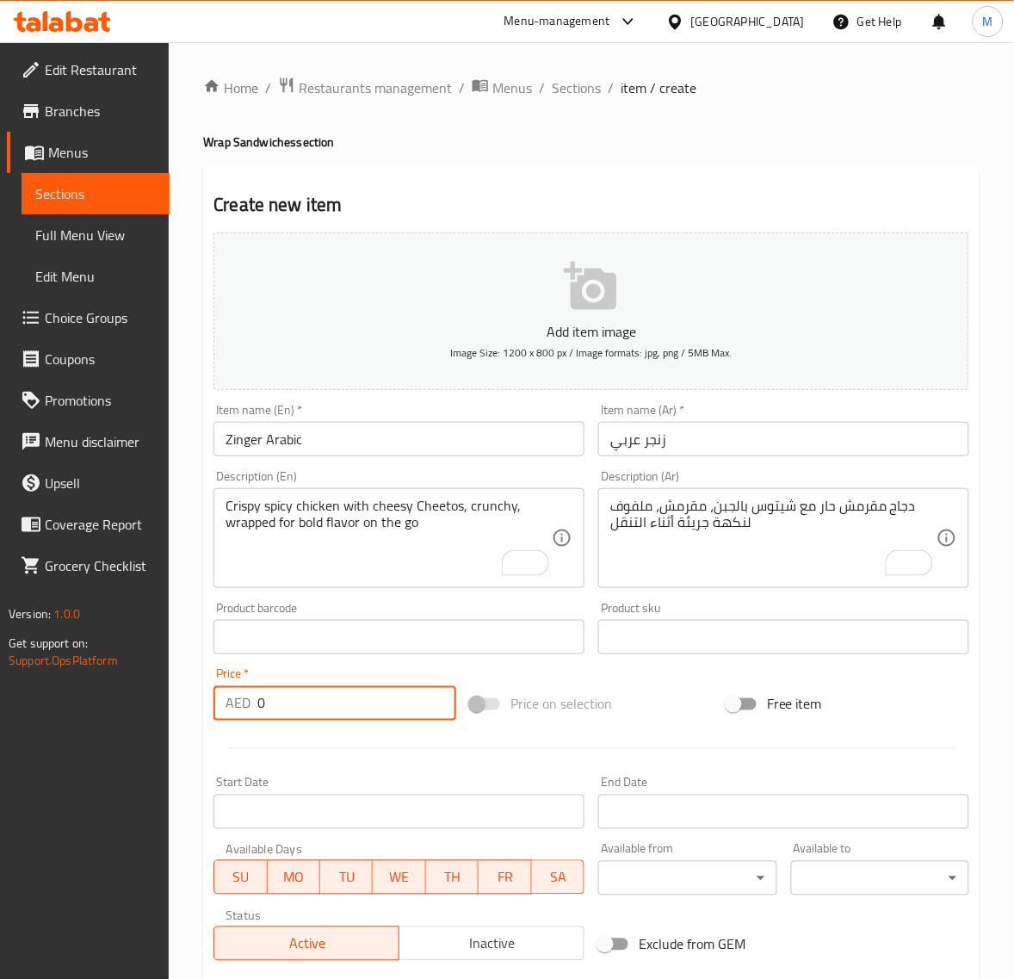
click at [300, 712] on input "0" at bounding box center [356, 703] width 199 height 34
paste input "20.25"
type input "20.25"
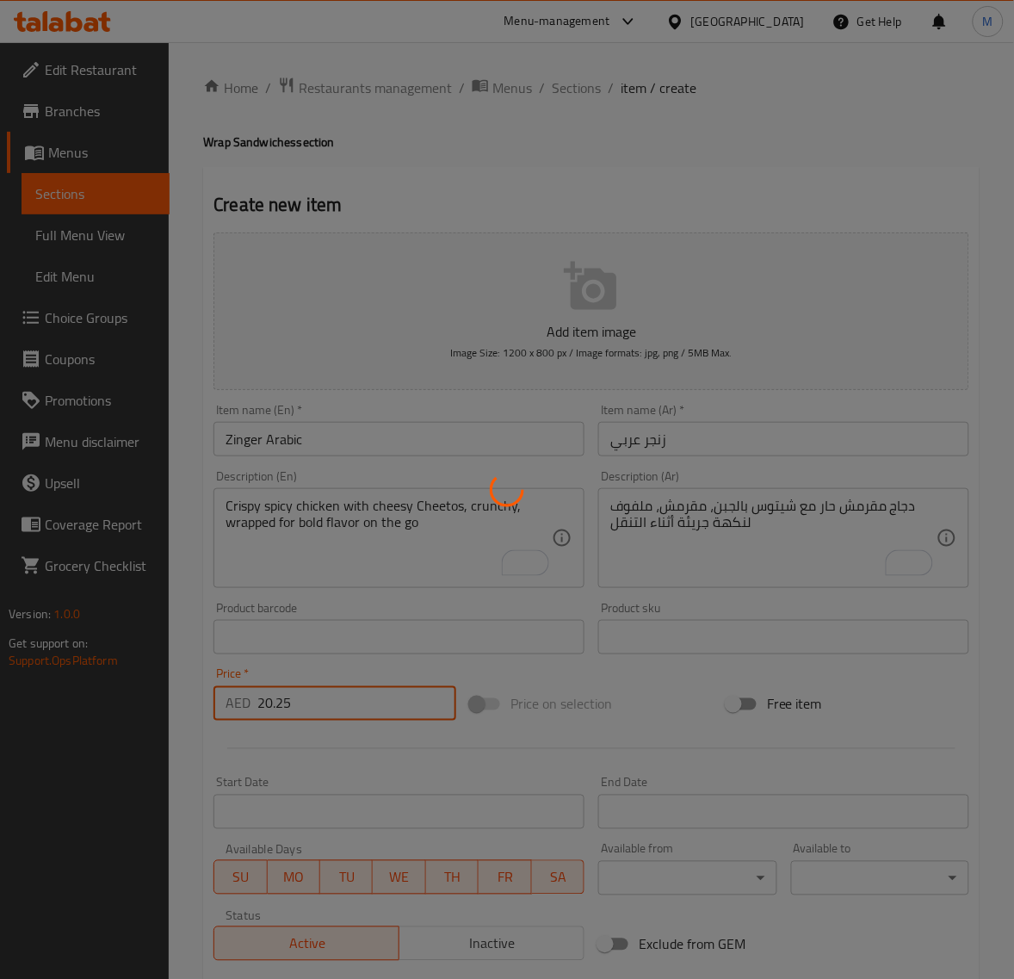
type input "0"
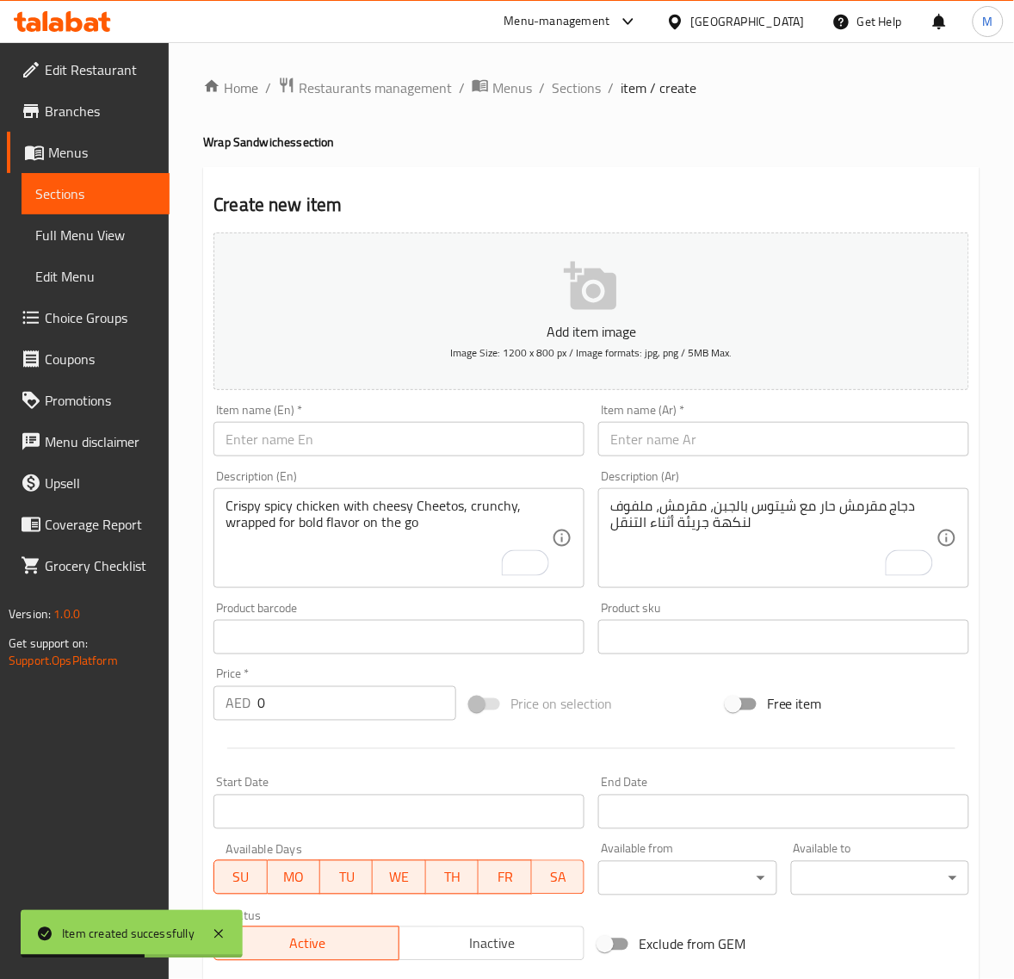
click at [702, 440] on input "text" at bounding box center [783, 439] width 371 height 34
paste input "راب لحم بقر عربي"
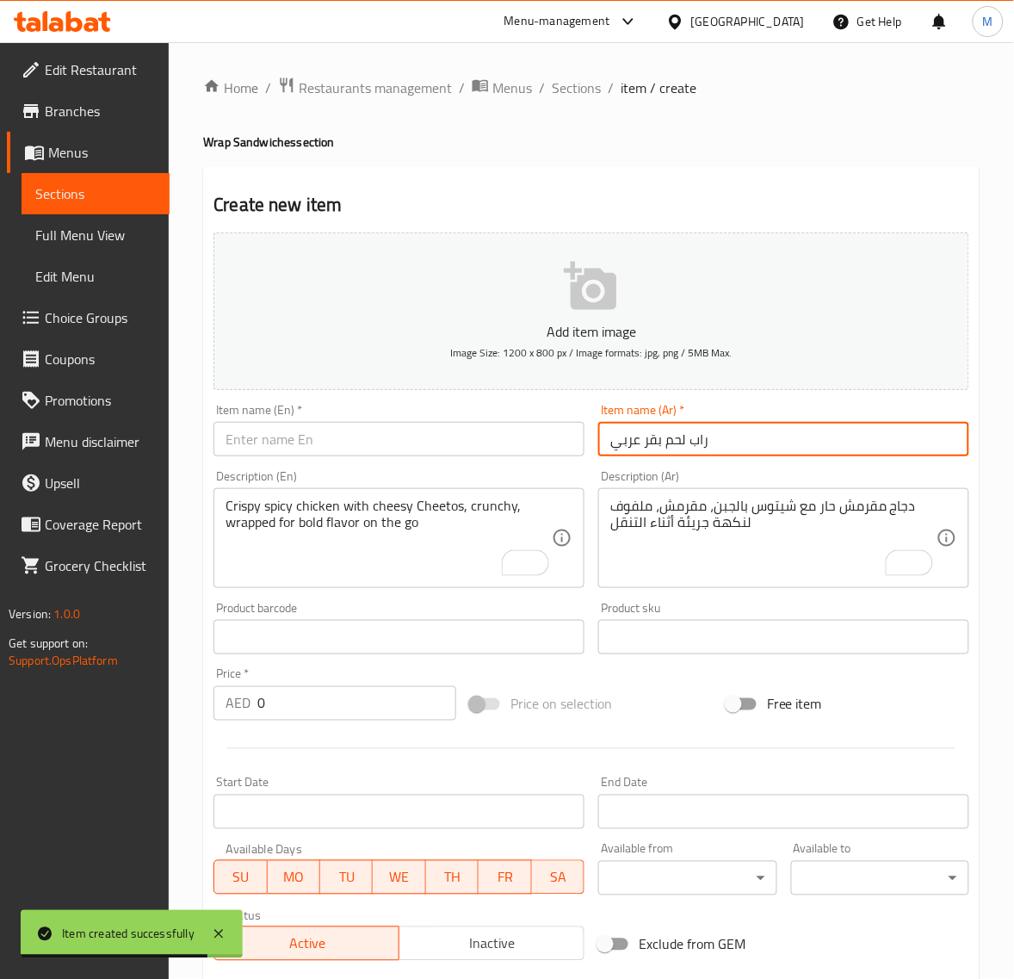
type input "راب لحم بقر عربي"
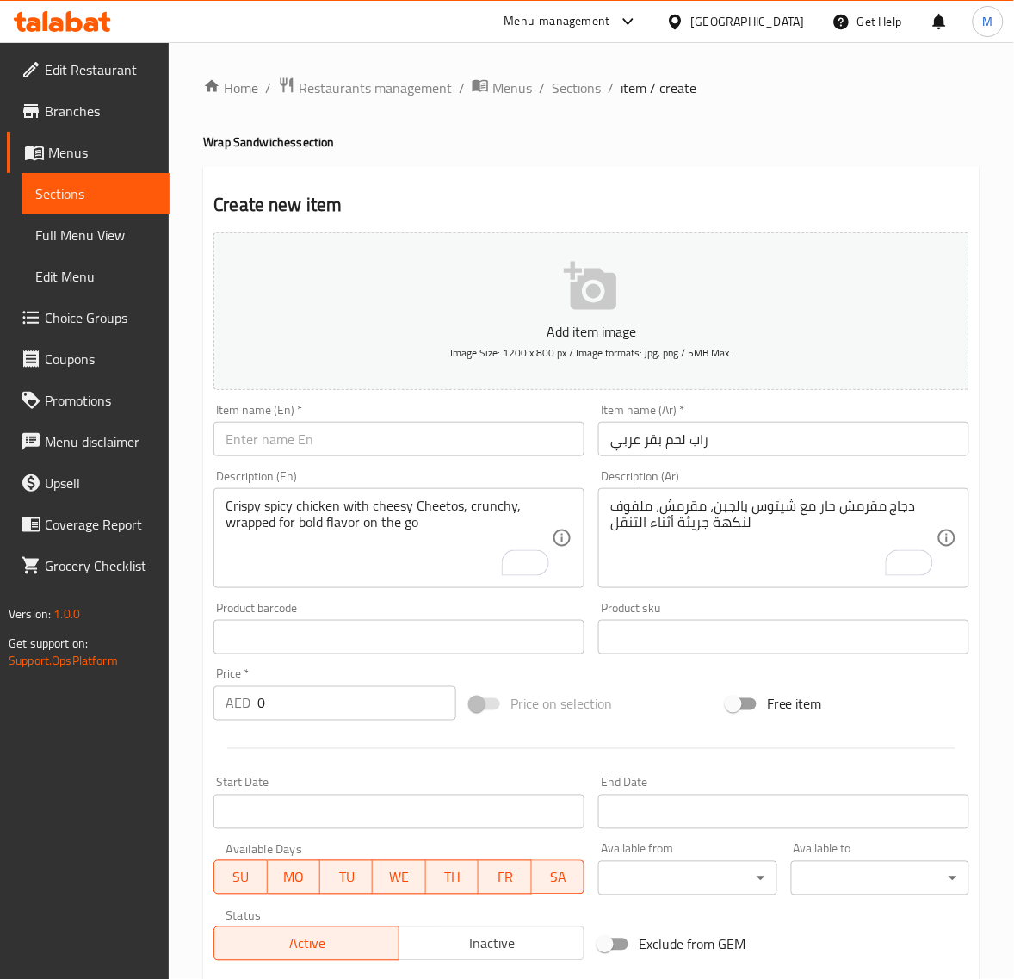
click at [357, 446] on input "text" at bounding box center [399, 439] width 371 height 34
paste input "ARABIAN BEEF WRAP"
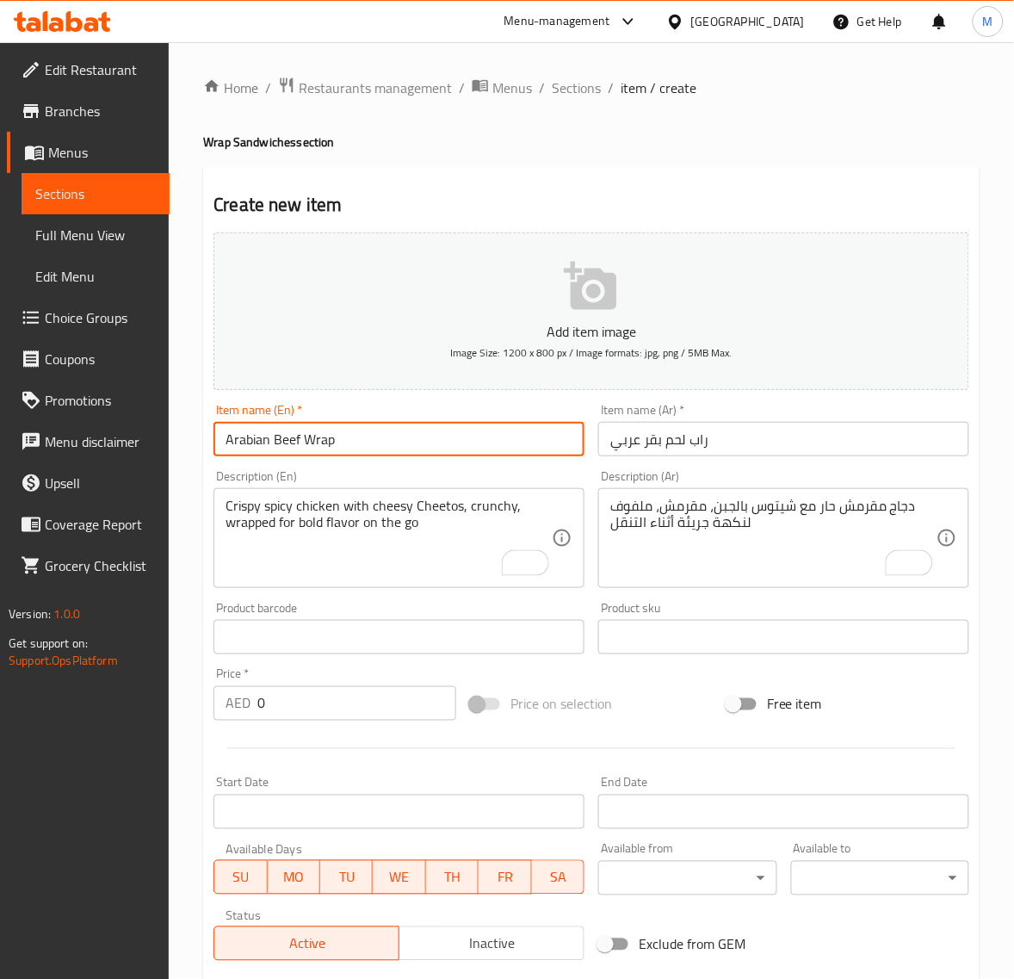
type input "Arabian Beef Wrap"
click at [282, 708] on input "0" at bounding box center [356, 703] width 199 height 34
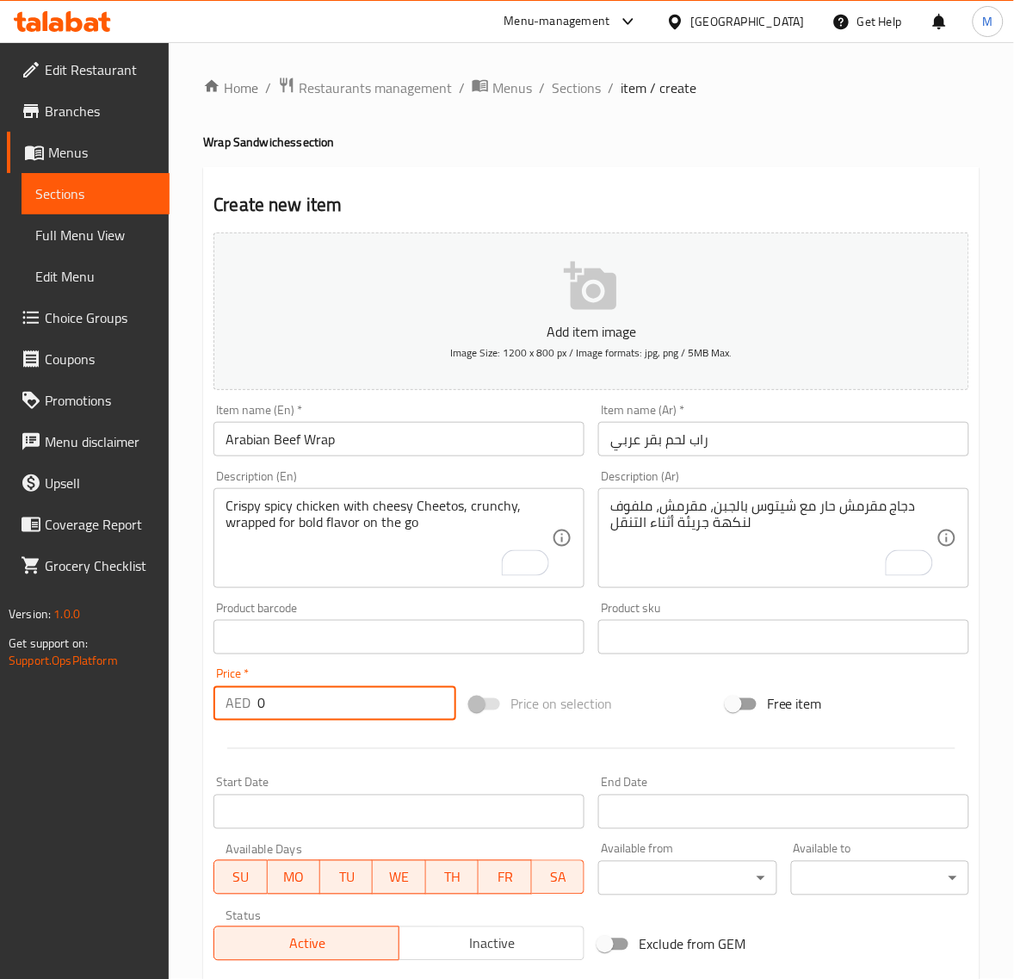
paste input "17.55"
type input "17.55"
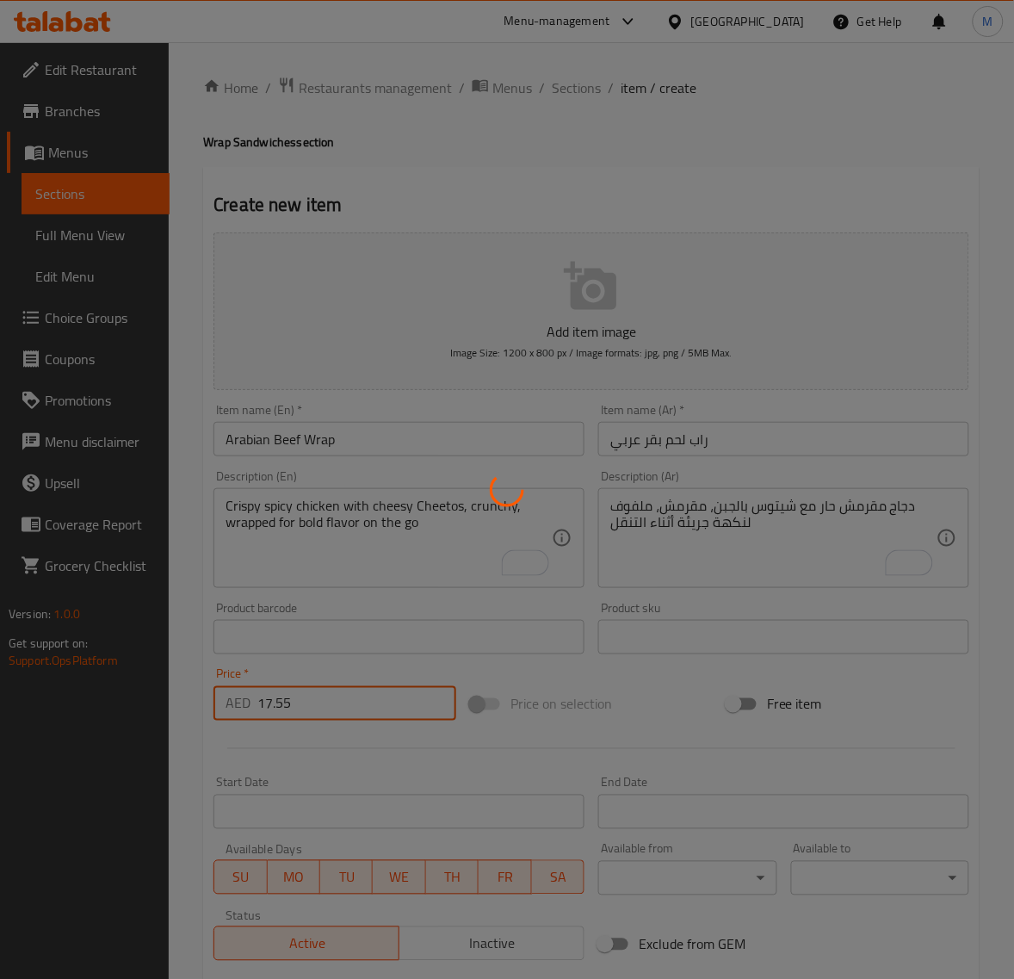
type input "0"
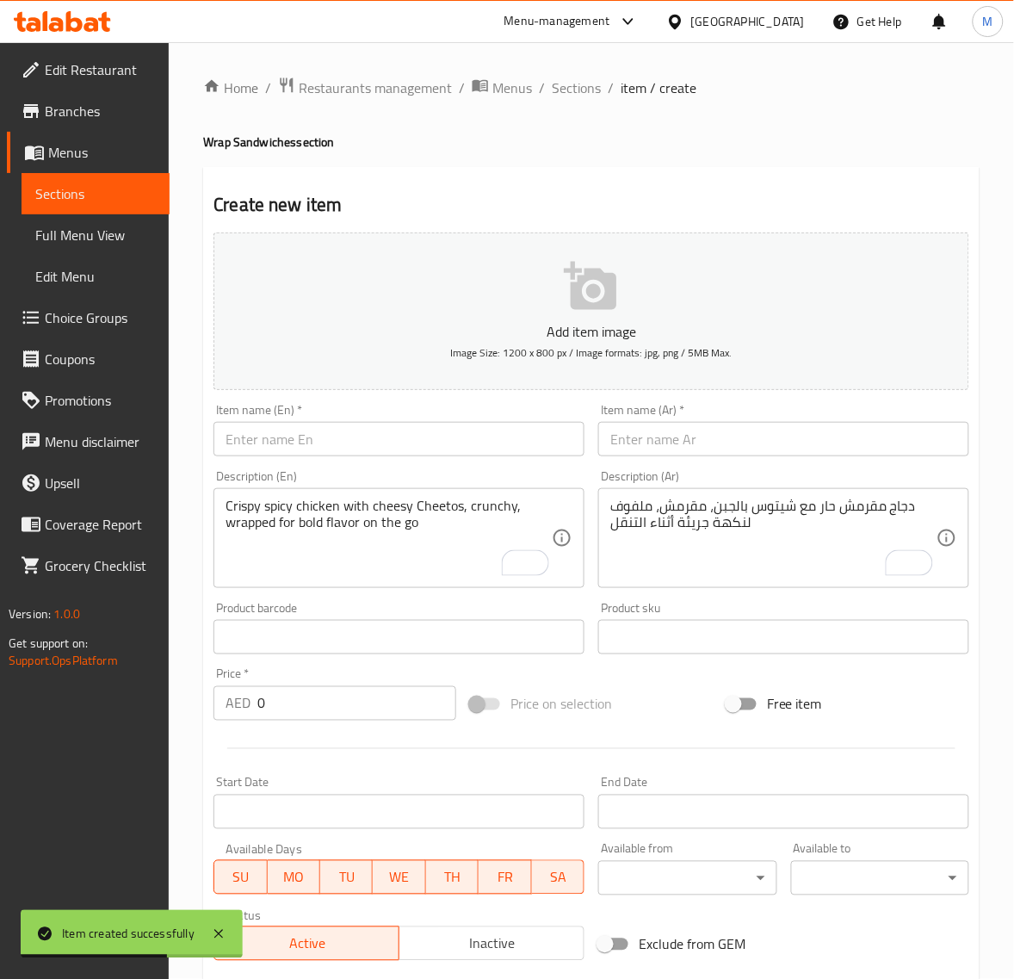
click at [682, 449] on input "text" at bounding box center [783, 439] width 371 height 34
paste input "تورتيال ستار"
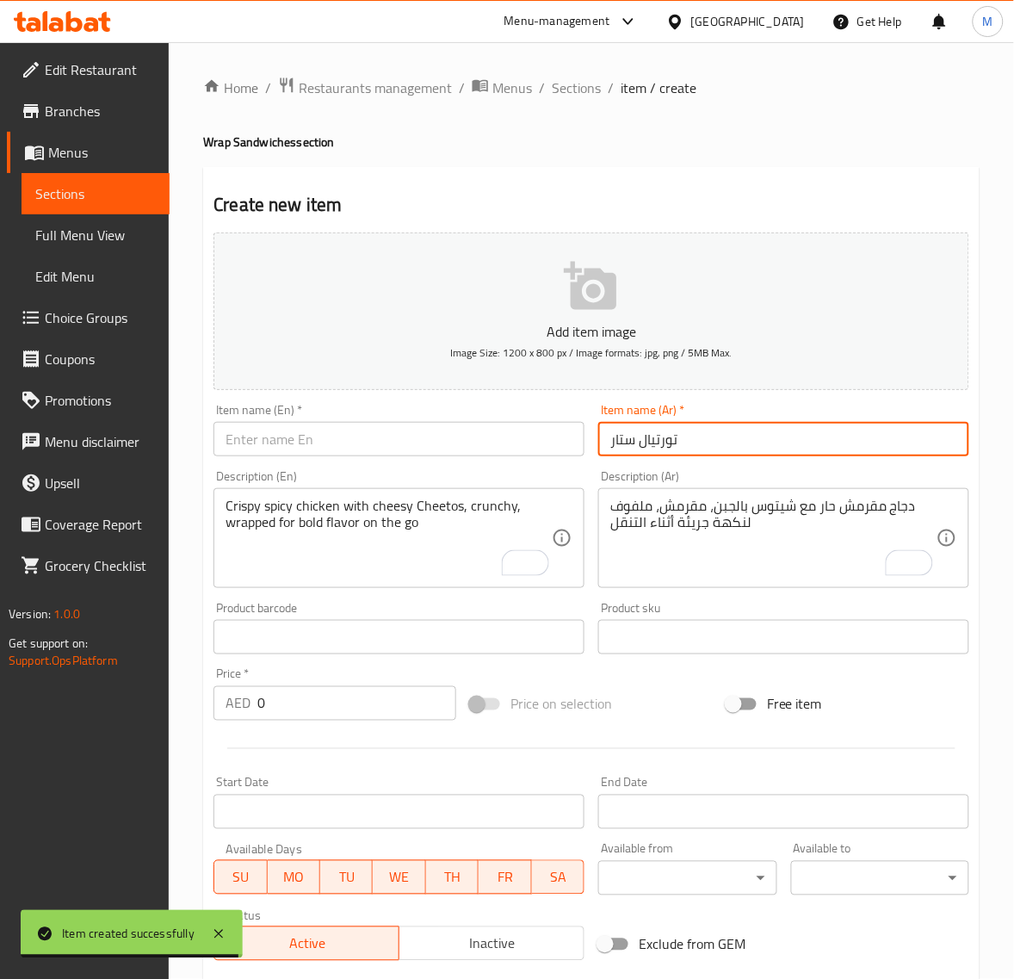
click at [663, 441] on input "تورتيال ستار" at bounding box center [783, 439] width 371 height 34
type input "تورتيلا ستار"
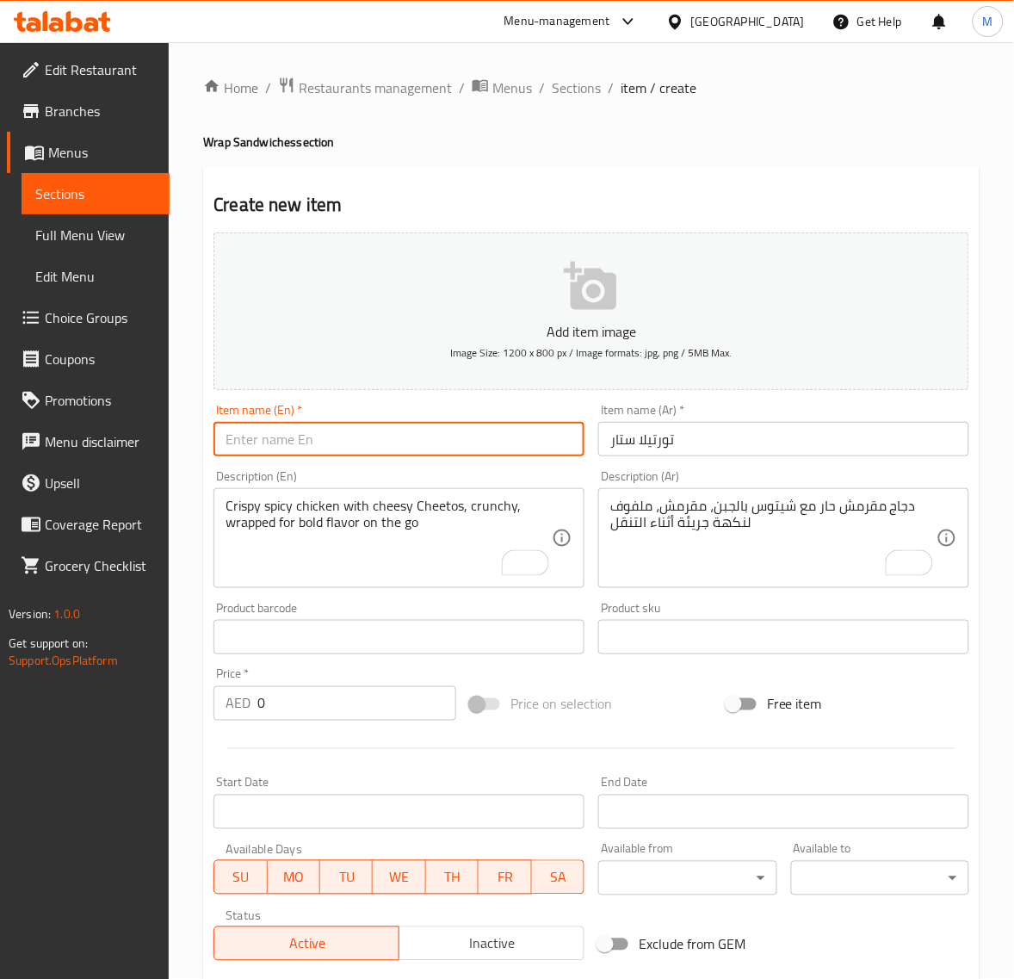
click at [337, 444] on input "text" at bounding box center [399, 439] width 371 height 34
paste input "TORTILLA STAR"
type input "Tortilla Star"
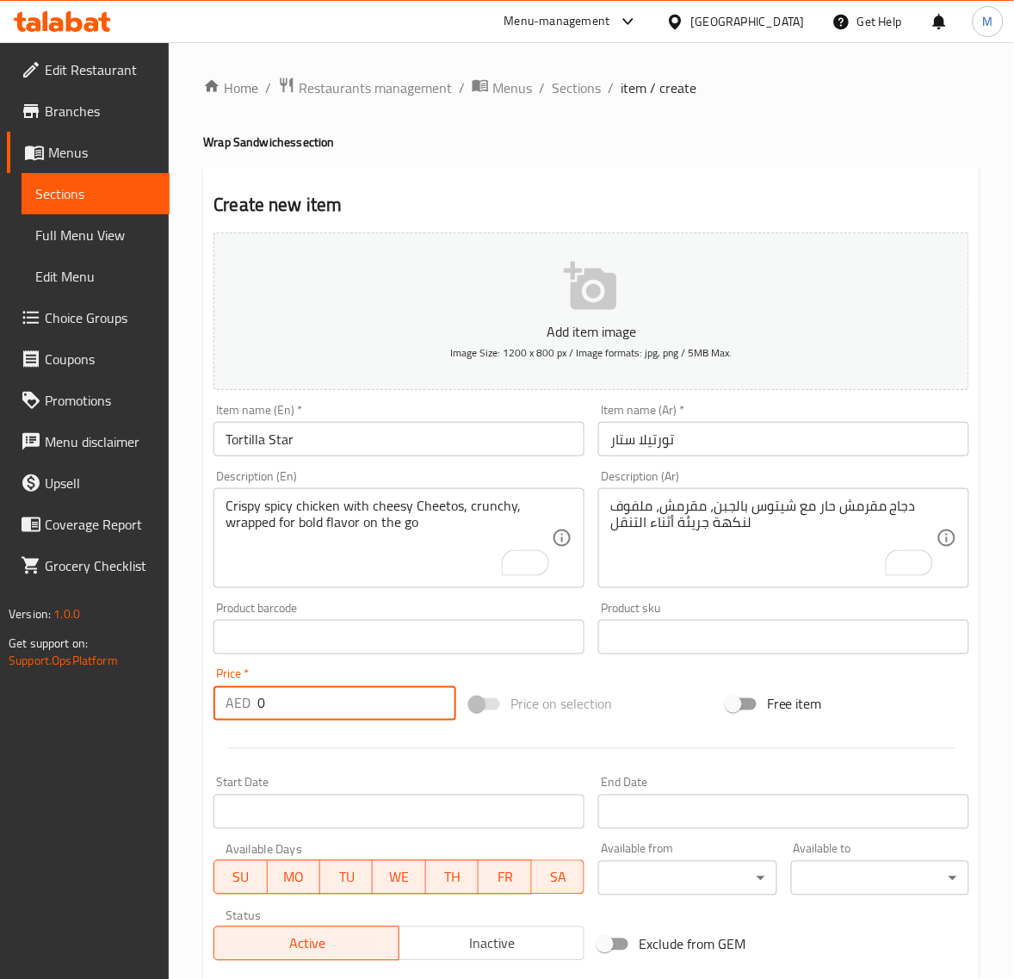
click at [354, 708] on input "0" at bounding box center [356, 703] width 199 height 34
paste input "20.25"
type input "20.25"
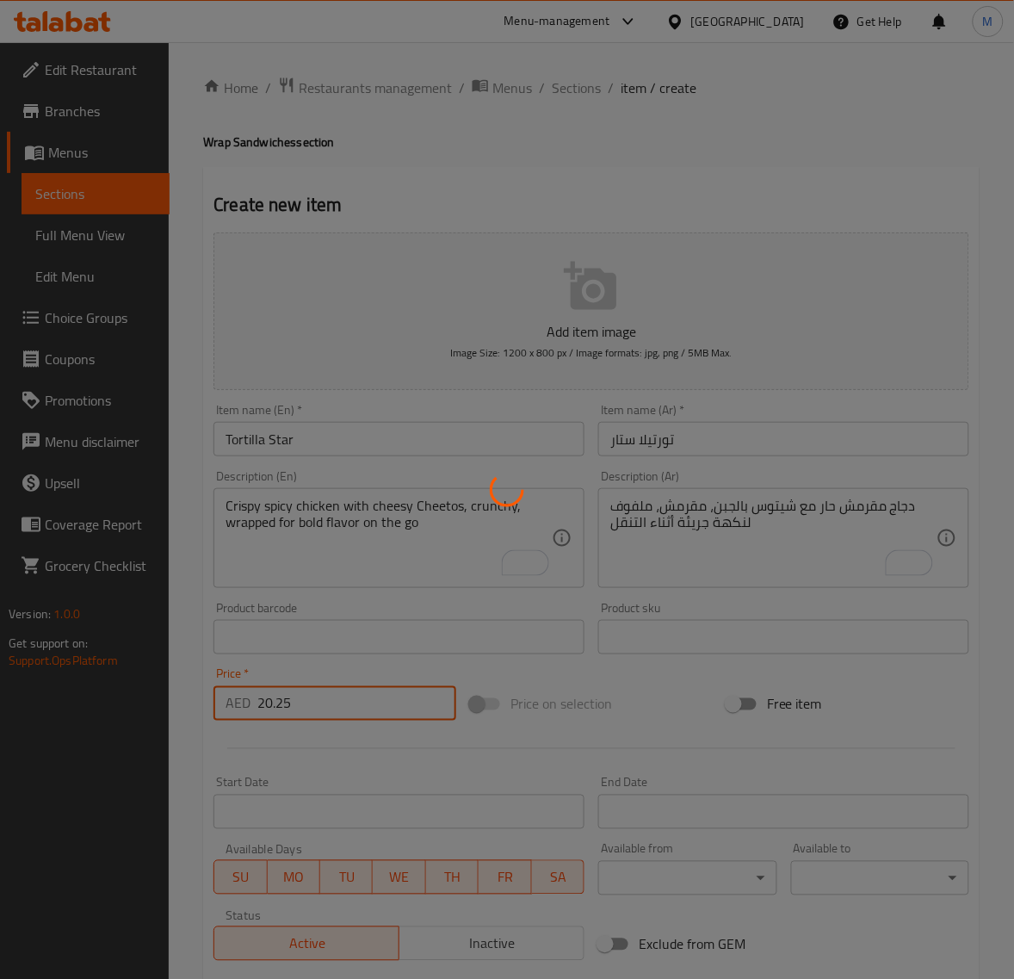
type input "0"
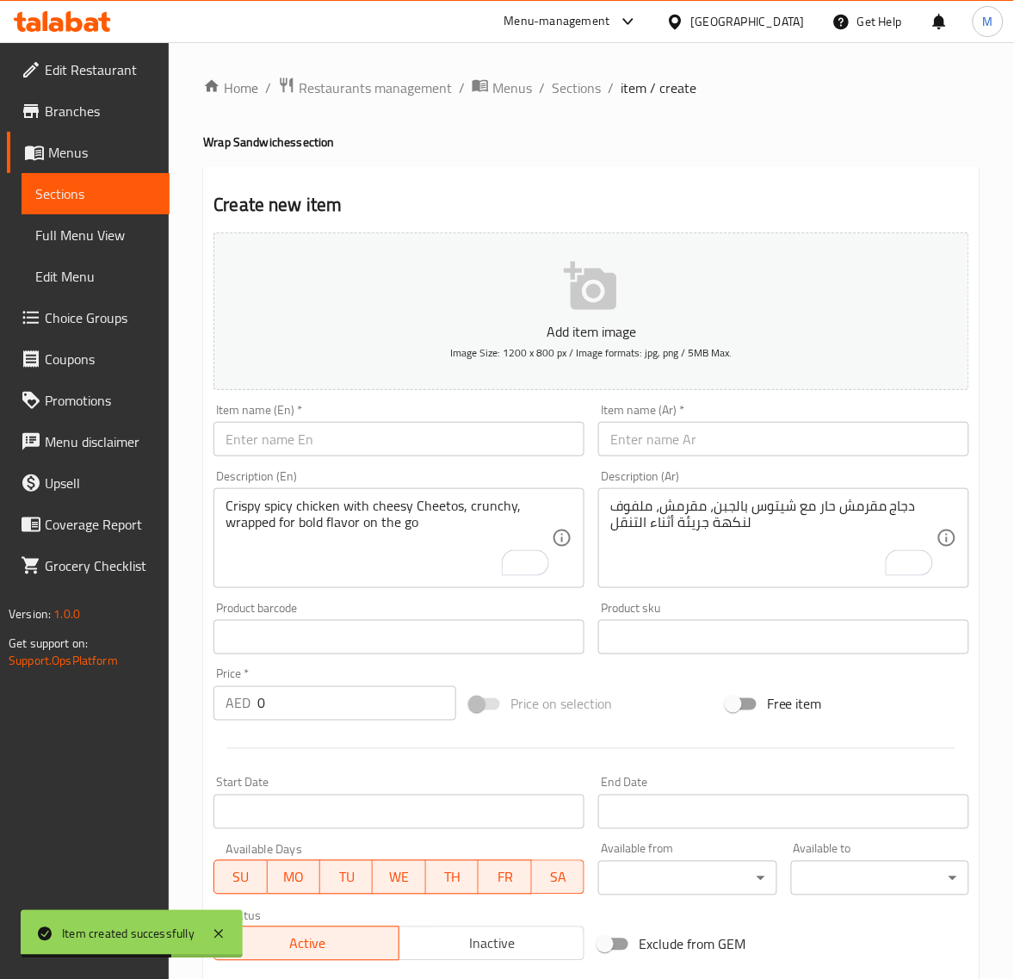
click at [749, 458] on div "Item name (Ar)   * Item name (Ar) *" at bounding box center [783, 430] width 385 height 66
click at [747, 446] on input "text" at bounding box center [783, 439] width 371 height 34
paste input "سفوري سبايسي"
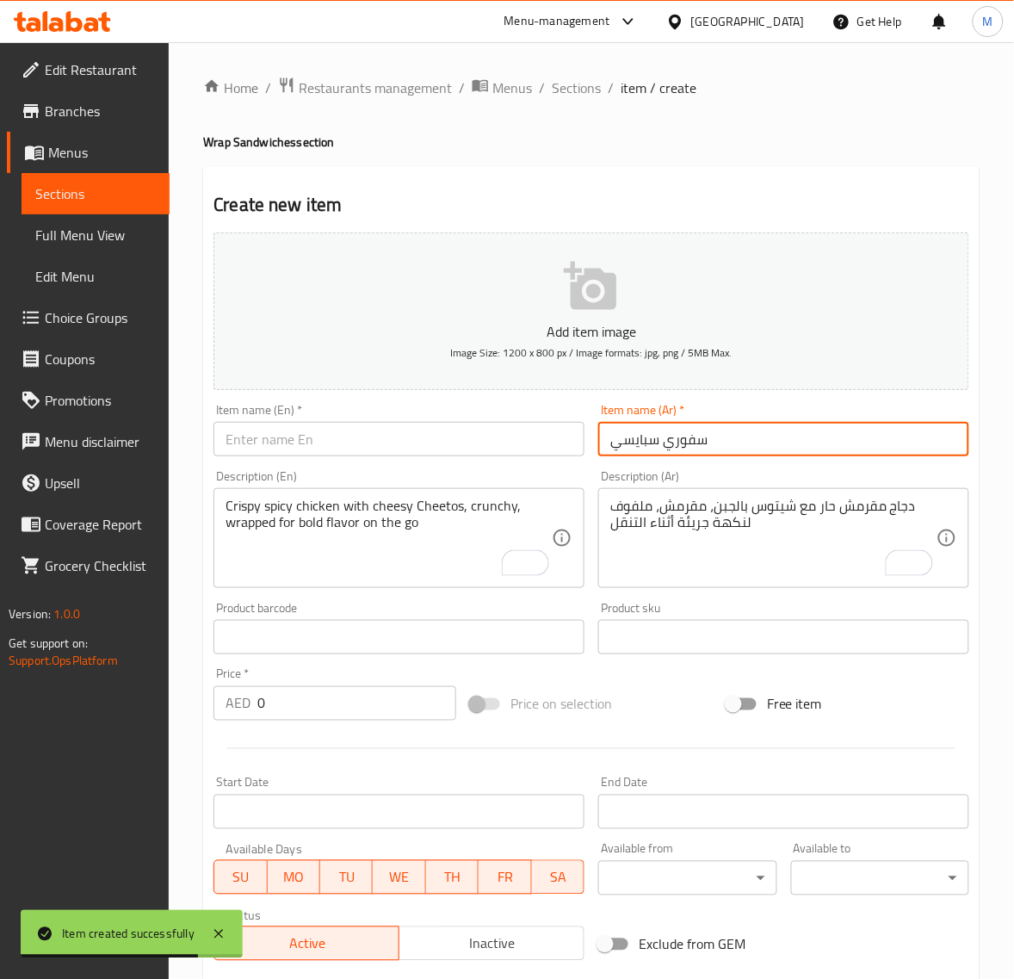
click at [694, 443] on input "سفوري سبايسي" at bounding box center [783, 439] width 371 height 34
type input "سافوري سبايسي"
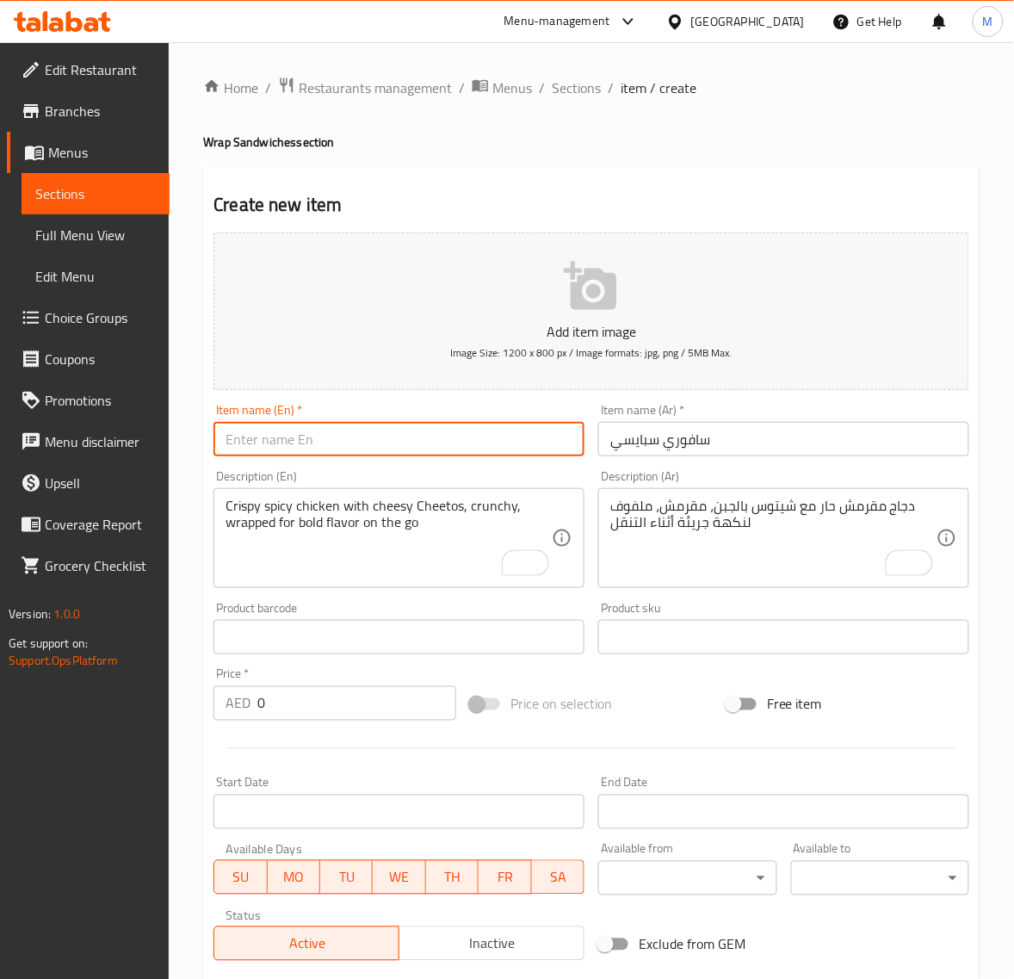
click at [313, 443] on input "text" at bounding box center [399, 439] width 371 height 34
paste input "SAVOURY SPICY"
type input "Savoury Spicy"
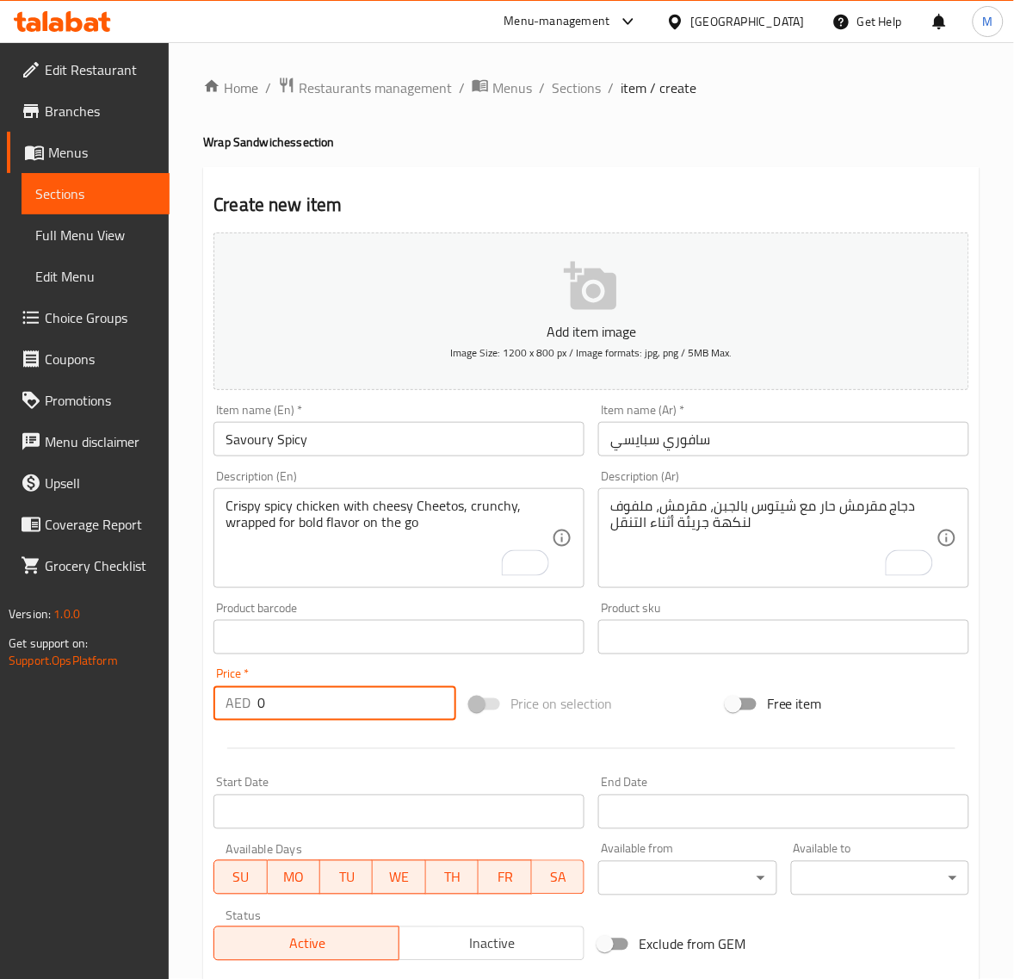
click at [294, 694] on input "0" at bounding box center [356, 703] width 199 height 34
paste input "17.55"
type input "17.55"
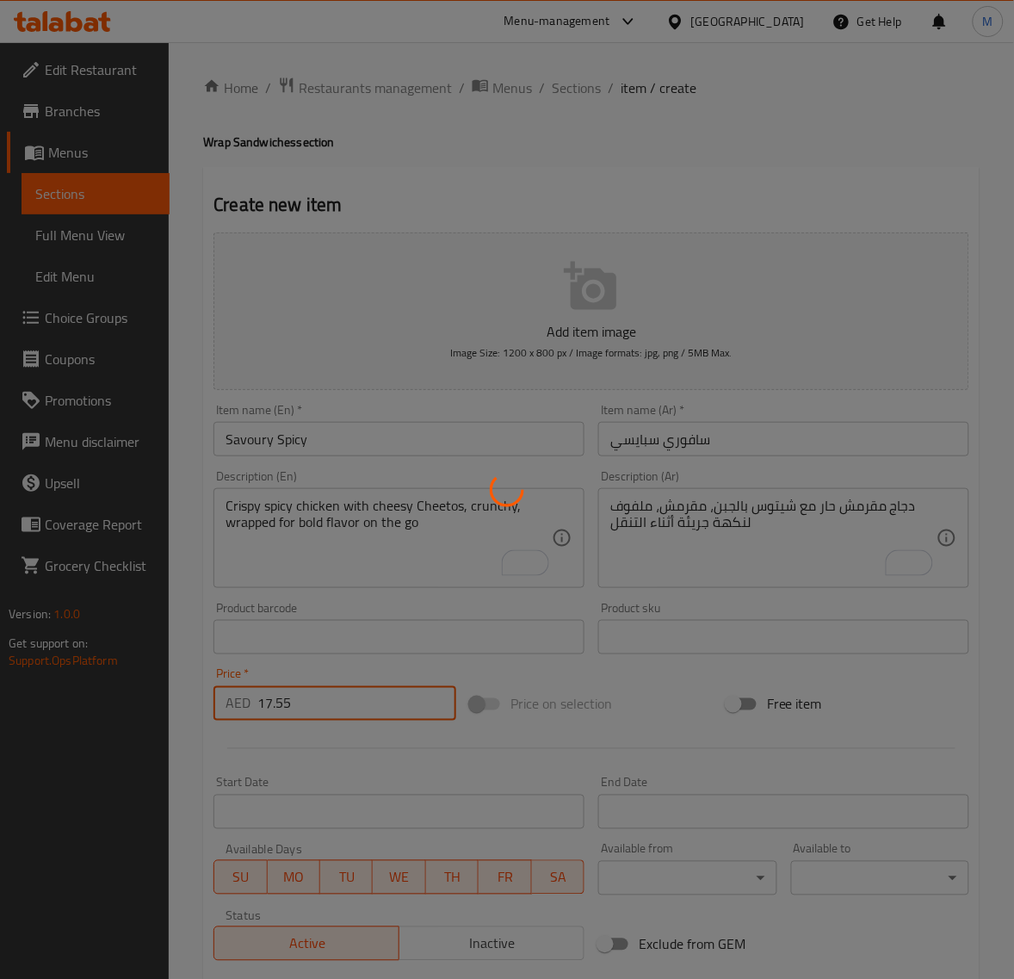
type input "0"
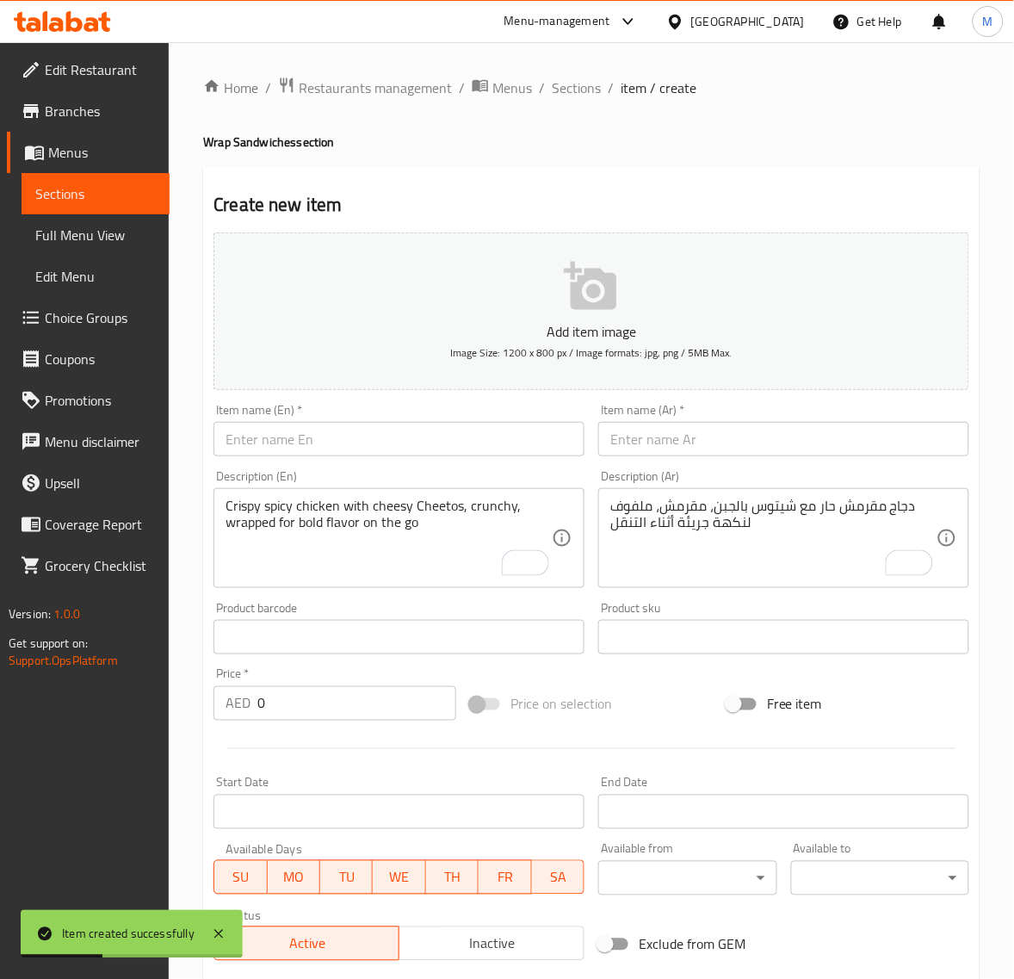
click at [745, 442] on input "text" at bounding box center [783, 439] width 371 height 34
paste input "دجاج فانتازيا"
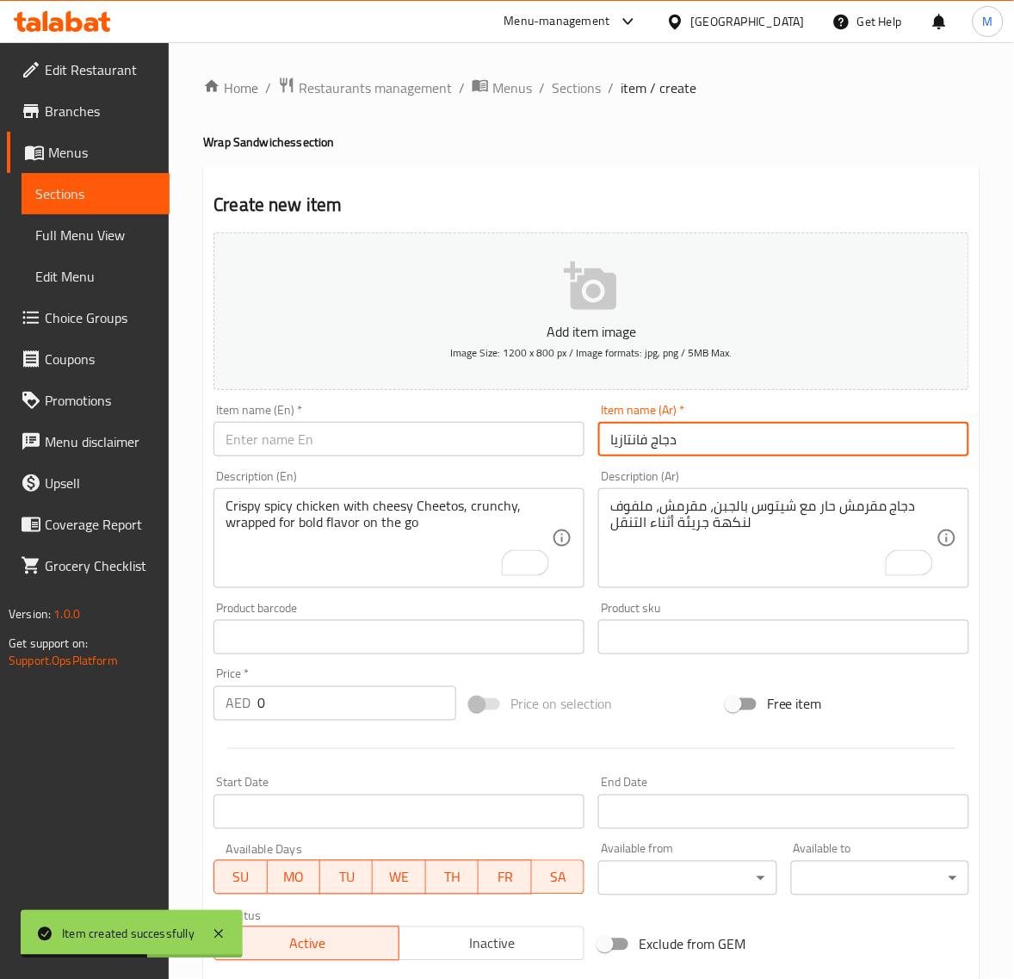
type input "دجاج فانتازيا"
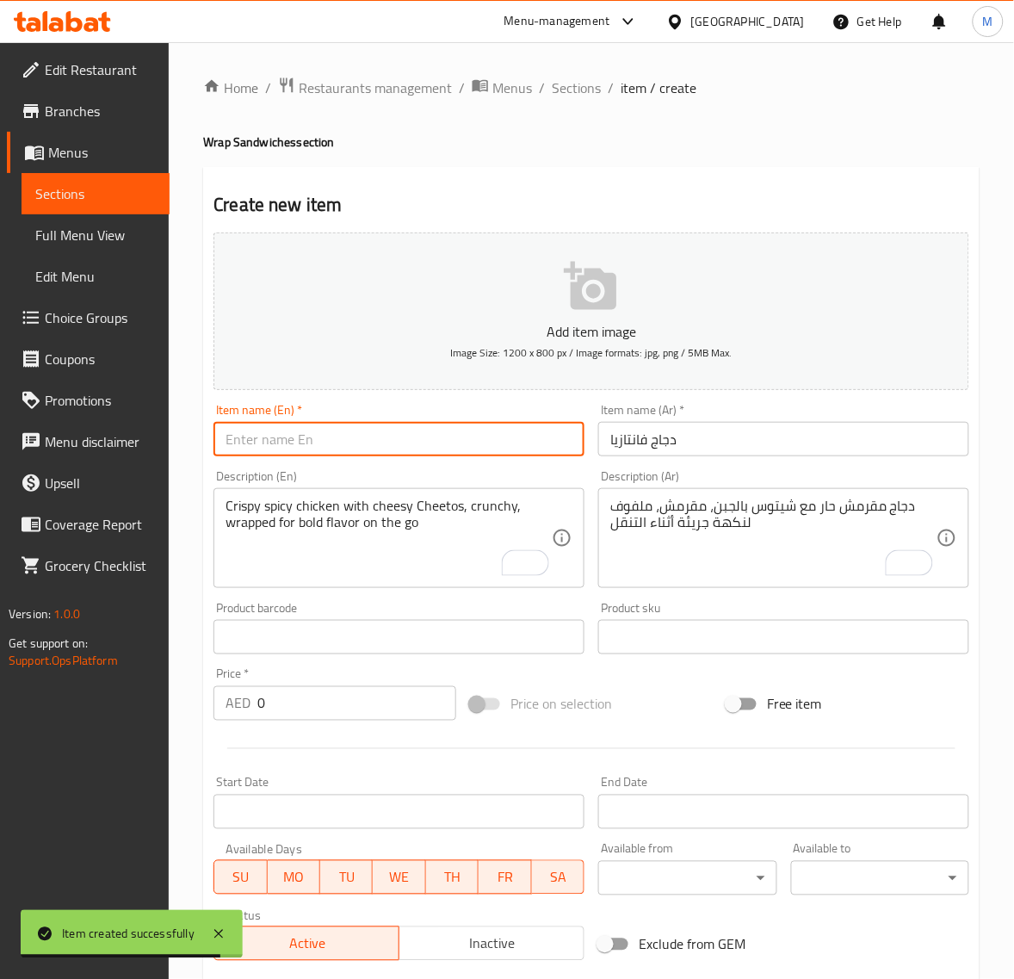
click at [383, 445] on input "text" at bounding box center [399, 439] width 371 height 34
paste input "CHICKEN FANTASIA"
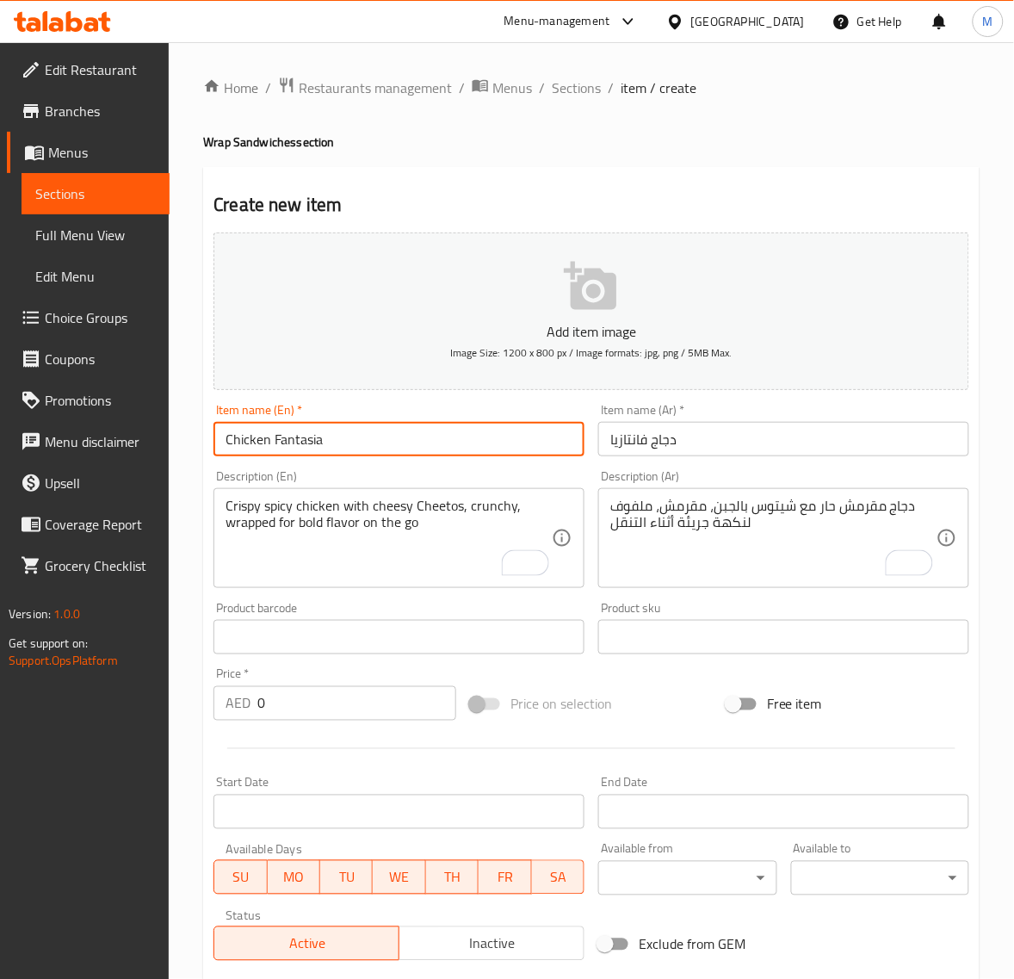
type input "Chicken Fantasia"
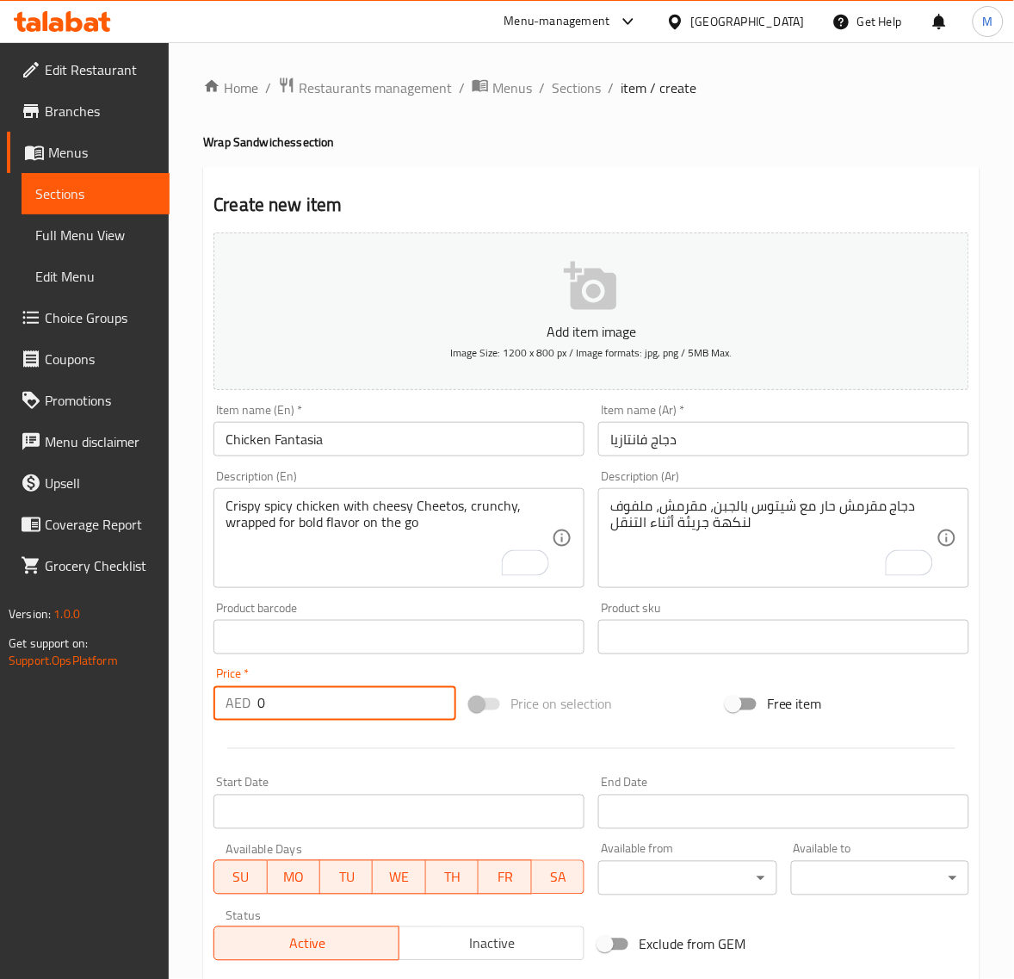
click at [278, 720] on input "0" at bounding box center [356, 703] width 199 height 34
paste input "20.25"
type input "20.25"
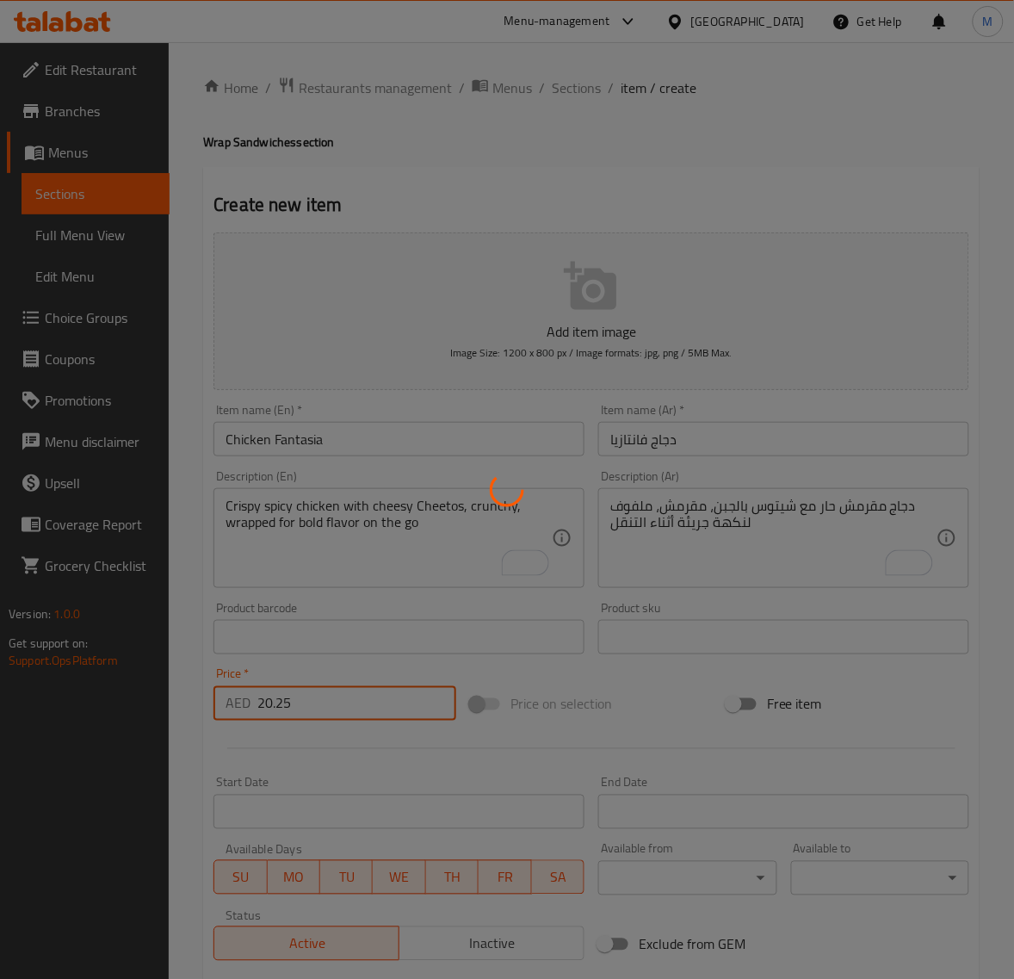
type input "0"
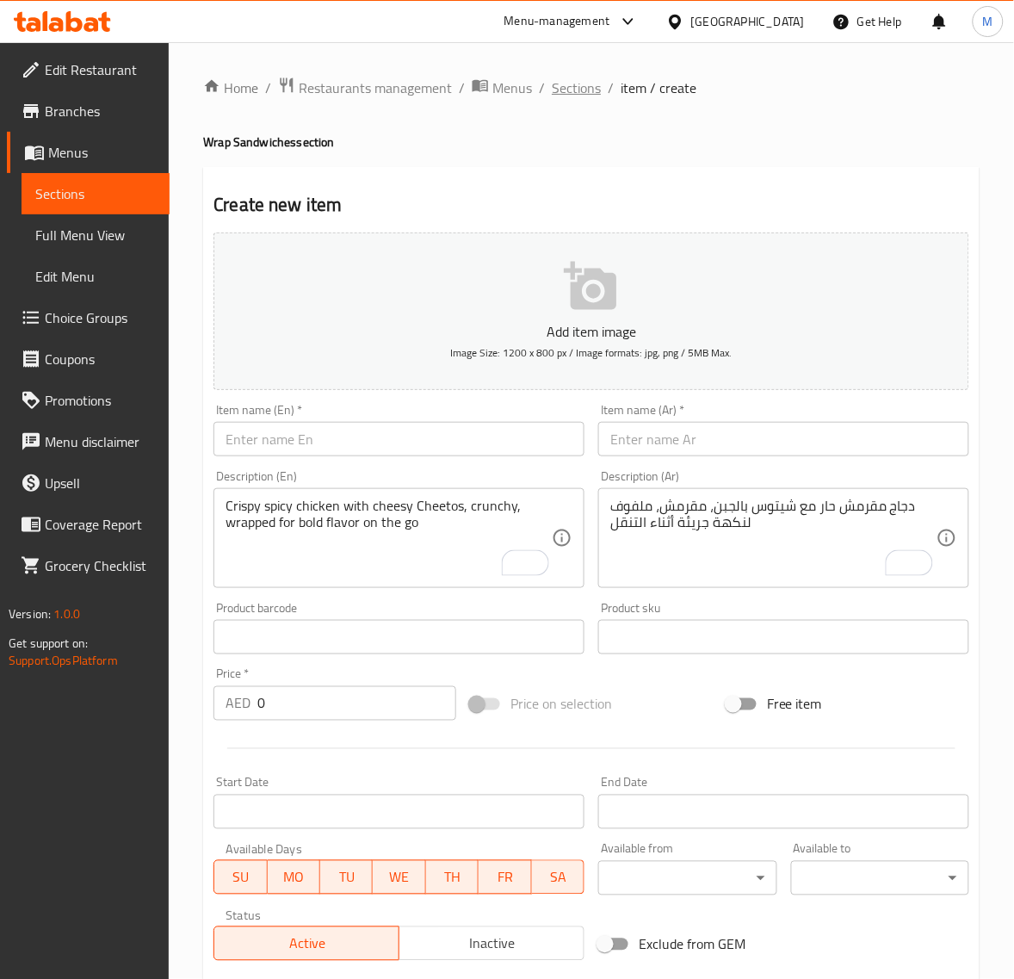
click at [562, 83] on span "Sections" at bounding box center [576, 87] width 49 height 21
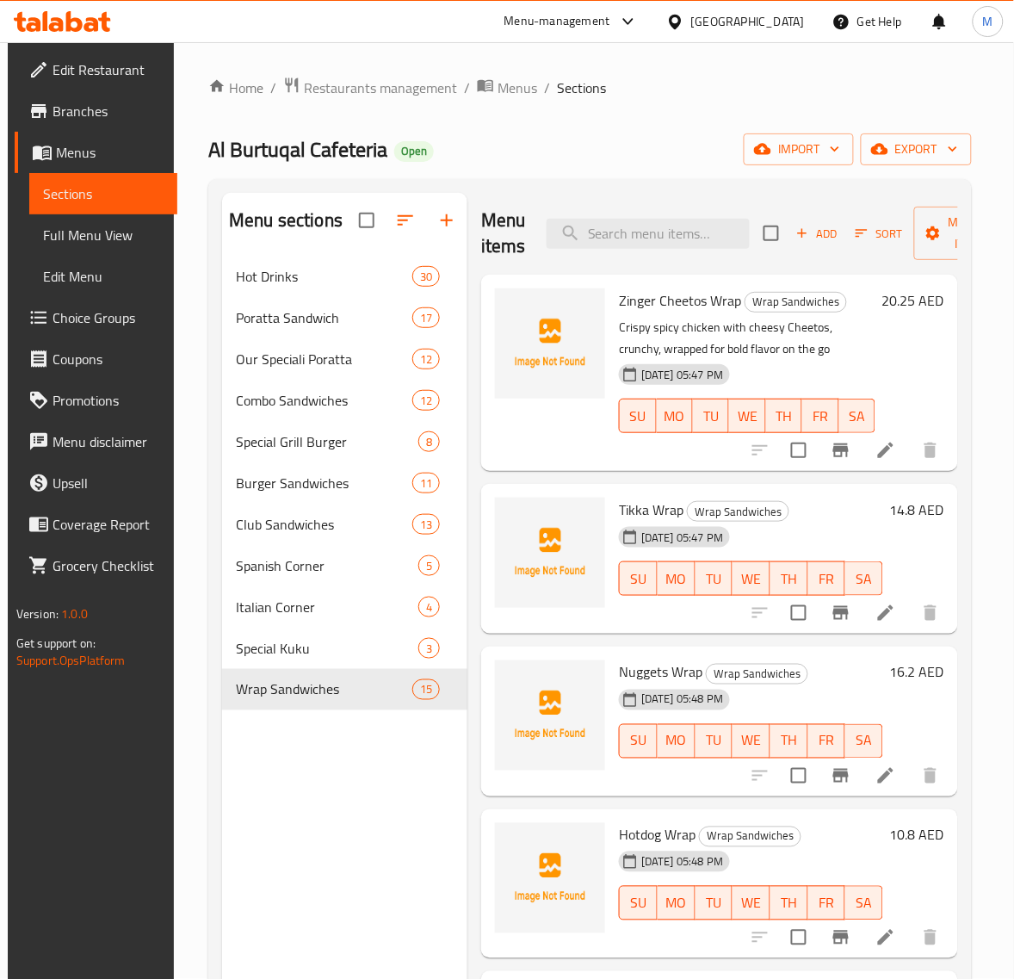
click at [359, 743] on div "Menu sections Hot Drinks 30 Poratta Sandwich 17 Our Speciali Poratta 12 Combo S…" at bounding box center [344, 682] width 245 height 979
